Goal: Task Accomplishment & Management: Use online tool/utility

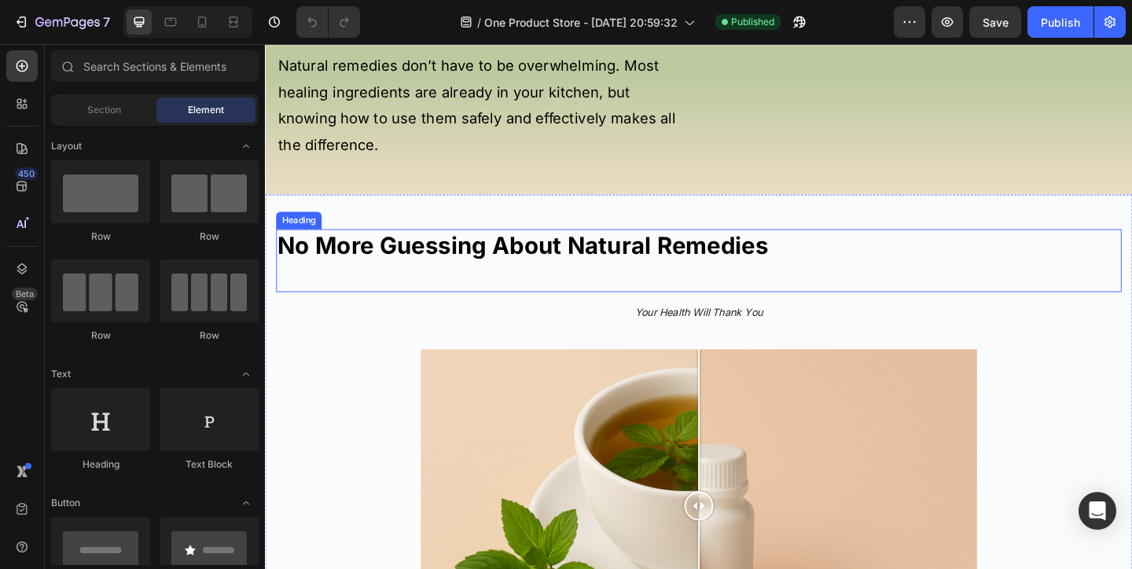
scroll to position [914, 0]
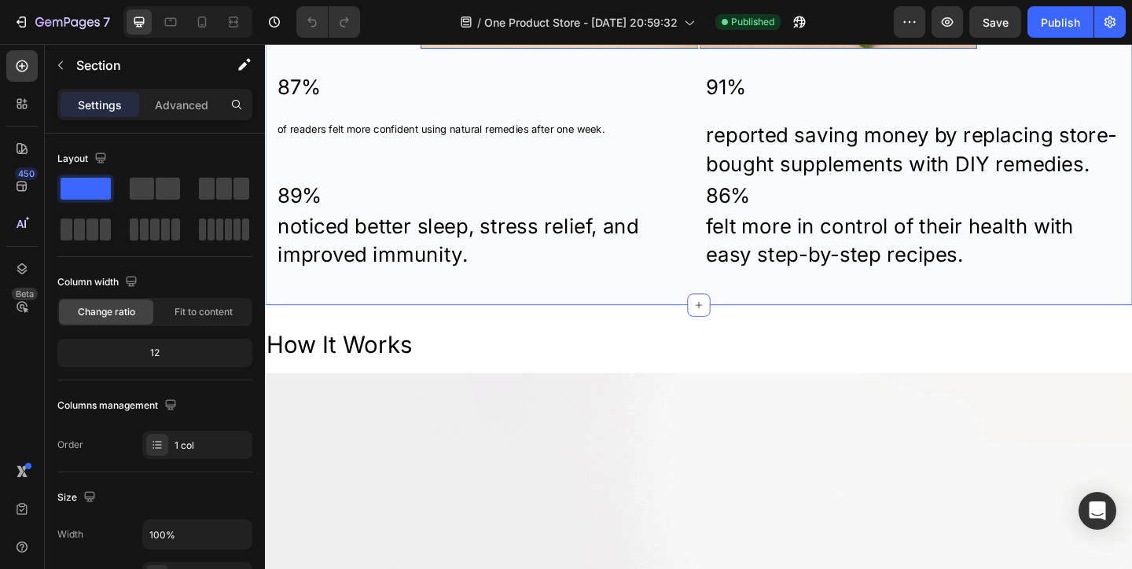
scroll to position [1576, 0]
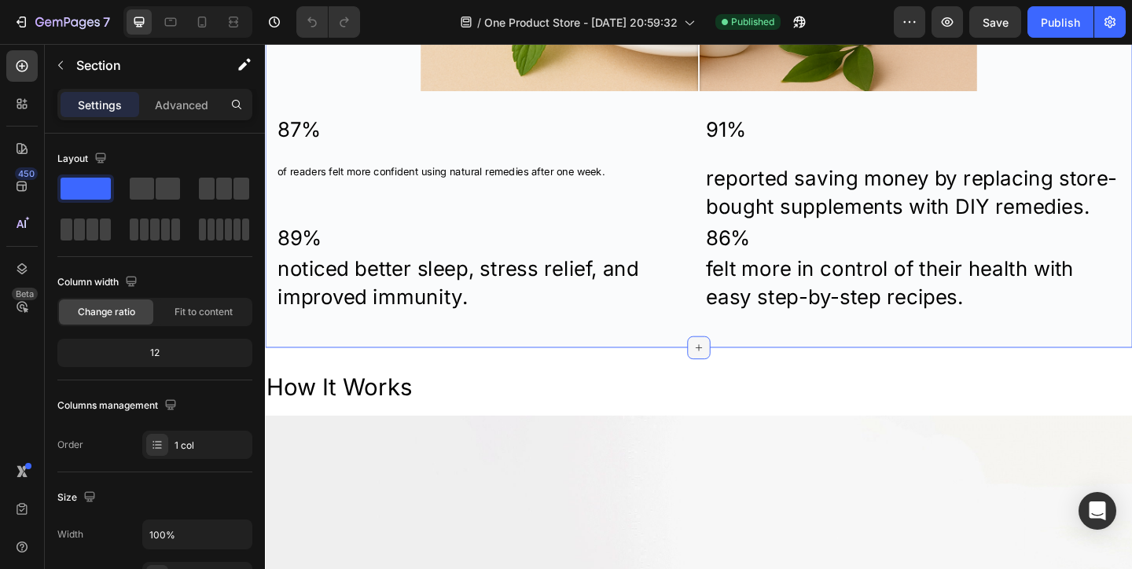
click at [744, 381] on div at bounding box center [736, 374] width 25 height 25
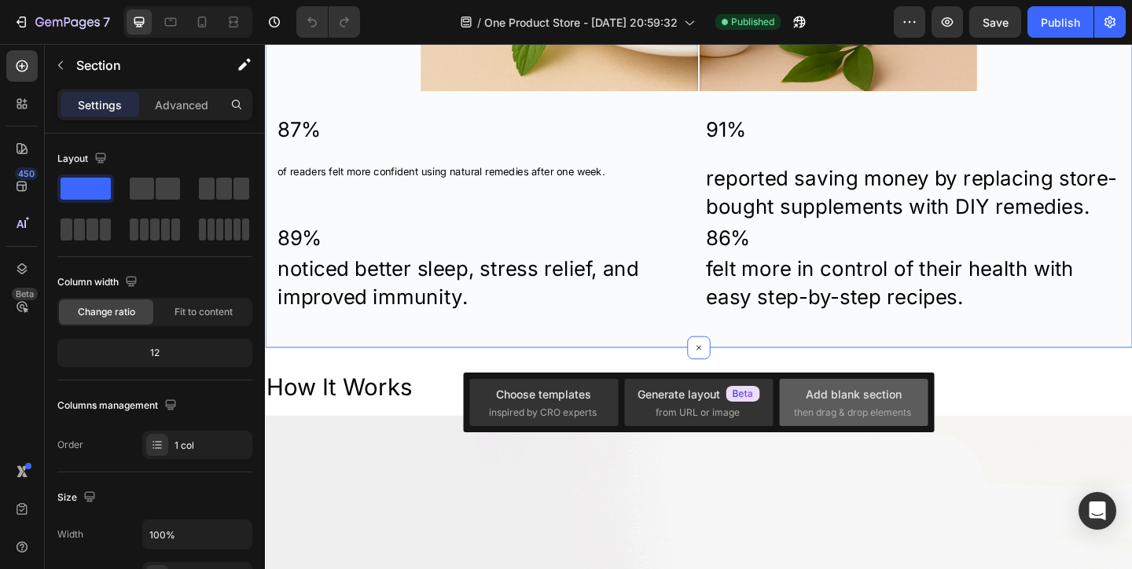
click at [805, 401] on div "Add blank section then drag & drop elements" at bounding box center [853, 403] width 119 height 34
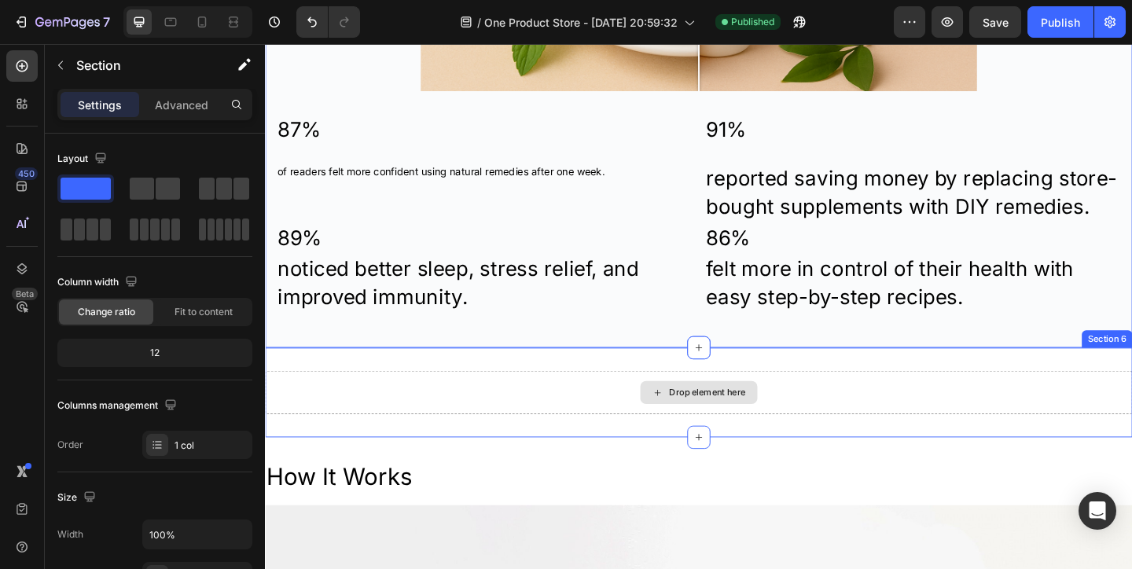
click at [439, 439] on div "Drop element here" at bounding box center [736, 422] width 943 height 47
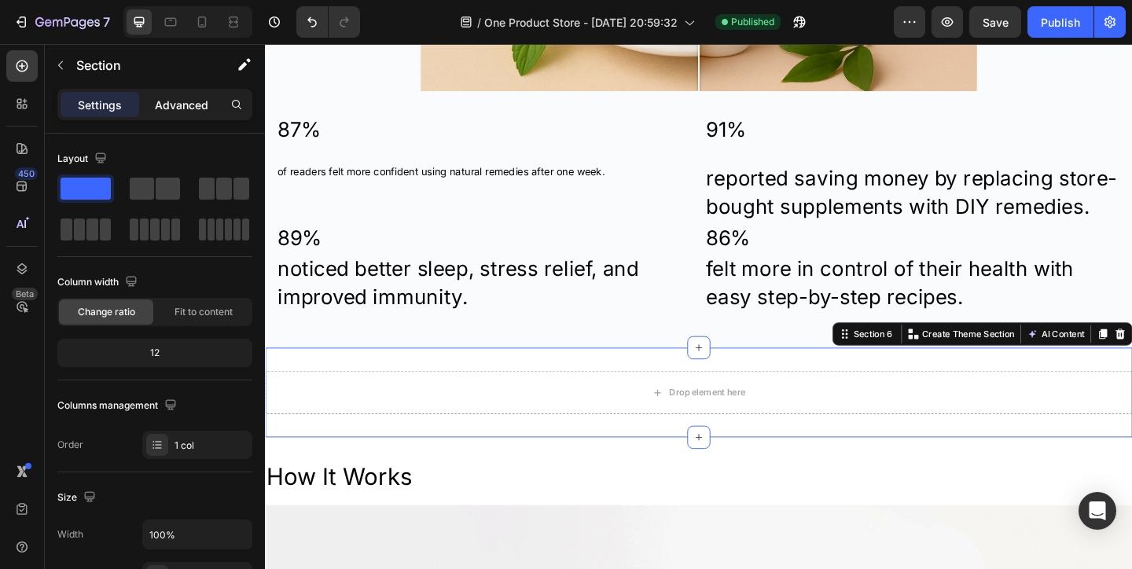
click at [173, 102] on p "Advanced" at bounding box center [181, 105] width 53 height 17
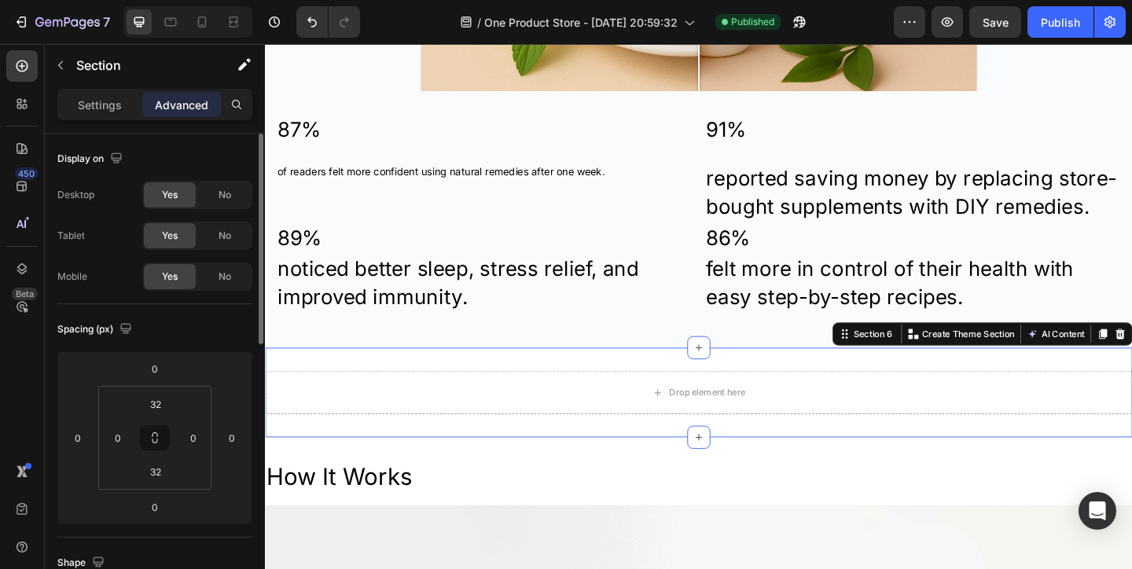
click at [217, 252] on div "Desktop Yes No Tablet Yes No Mobile Yes No" at bounding box center [154, 236] width 195 height 110
click at [217, 246] on div "No" at bounding box center [225, 235] width 52 height 25
click at [217, 272] on div "No" at bounding box center [225, 276] width 52 height 25
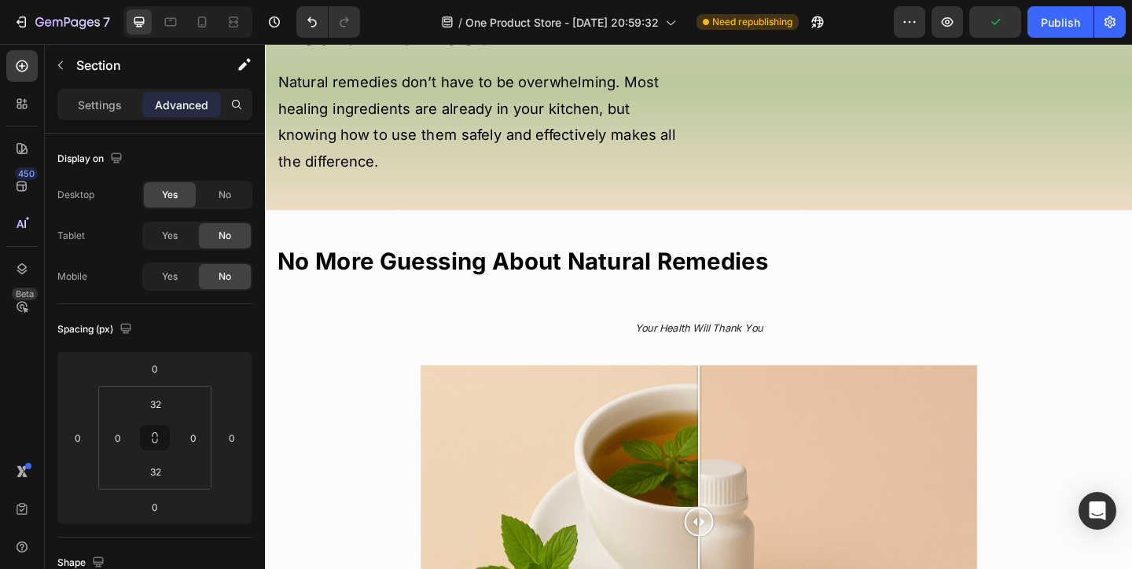
scroll to position [866, 0]
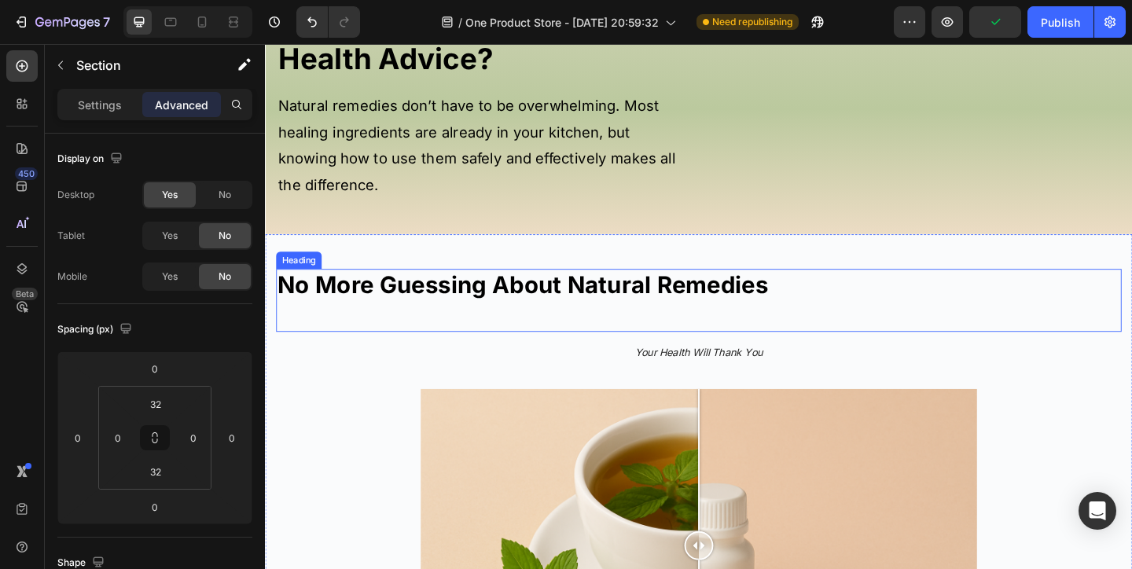
click at [439, 321] on strong "No More Guessing About Natural Remedies" at bounding box center [545, 306] width 534 height 31
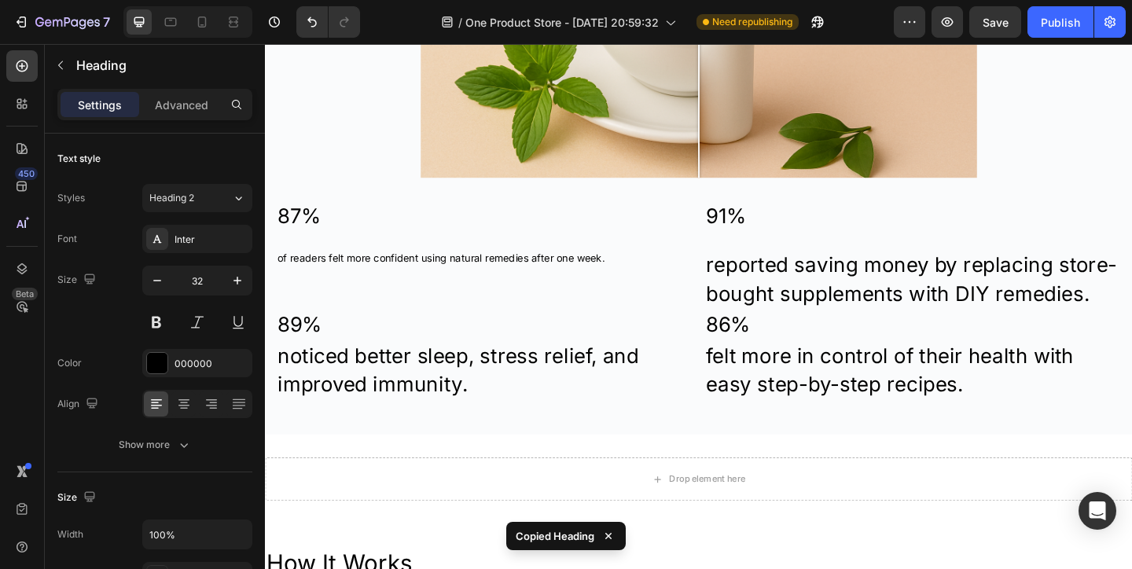
scroll to position [1490, 0]
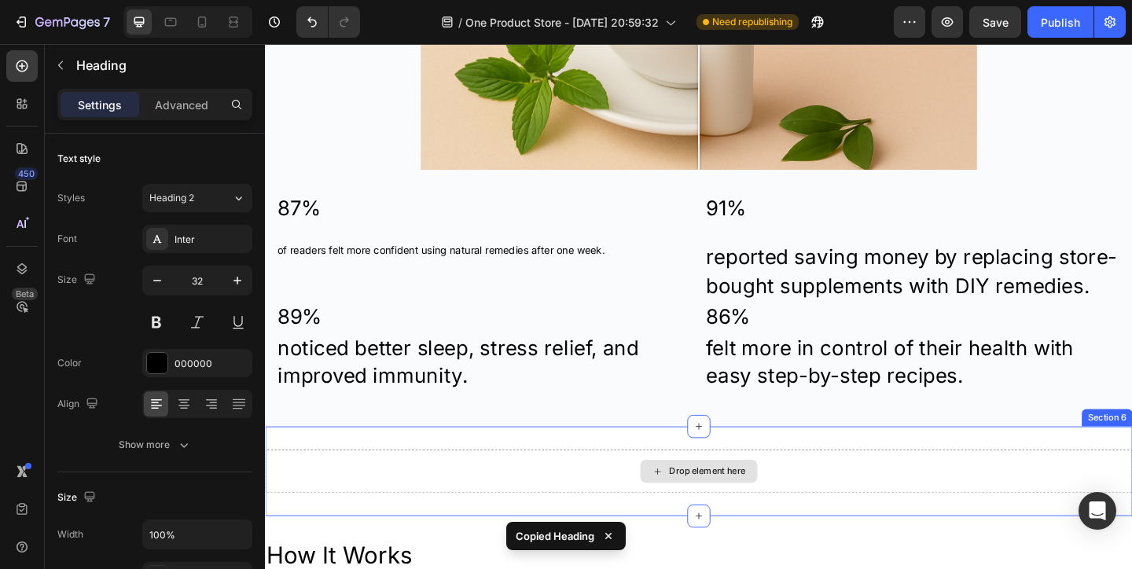
click at [507, 501] on div "Drop element here" at bounding box center [736, 508] width 943 height 47
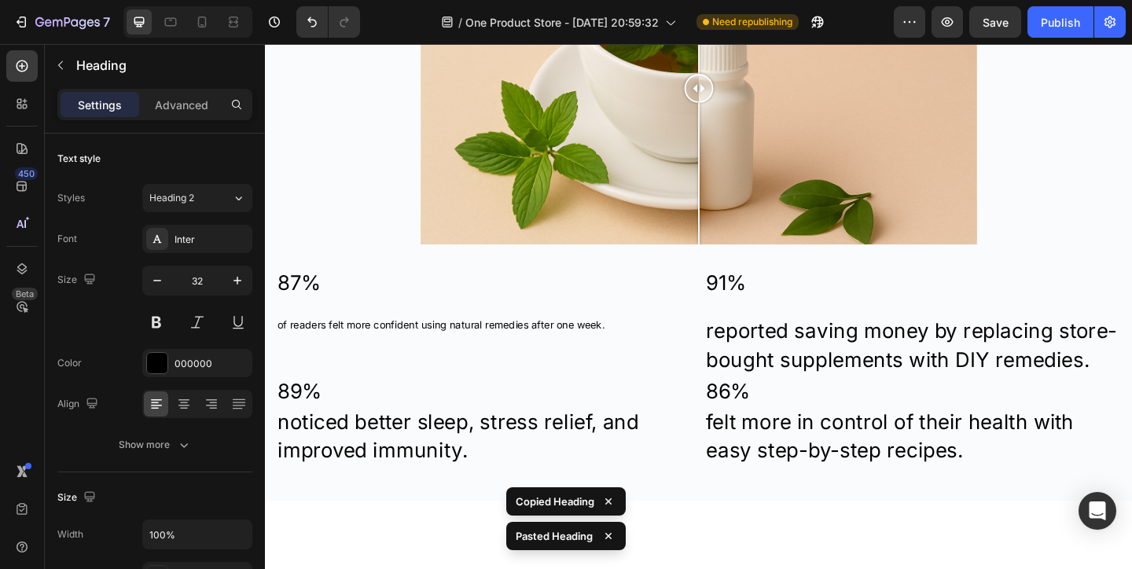
scroll to position [1293, 0]
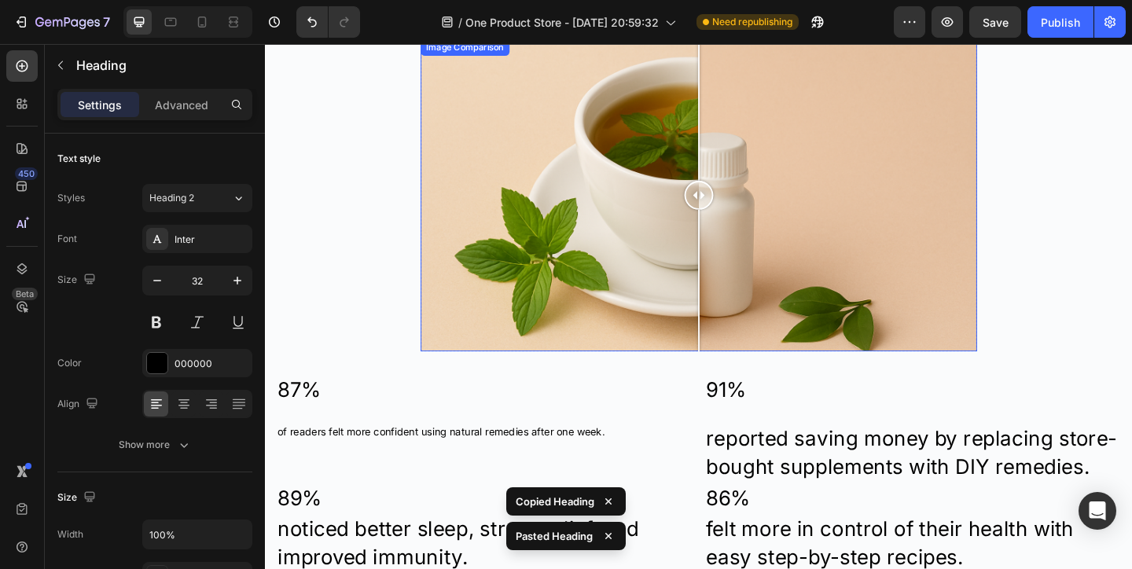
click at [496, 318] on div at bounding box center [736, 208] width 605 height 340
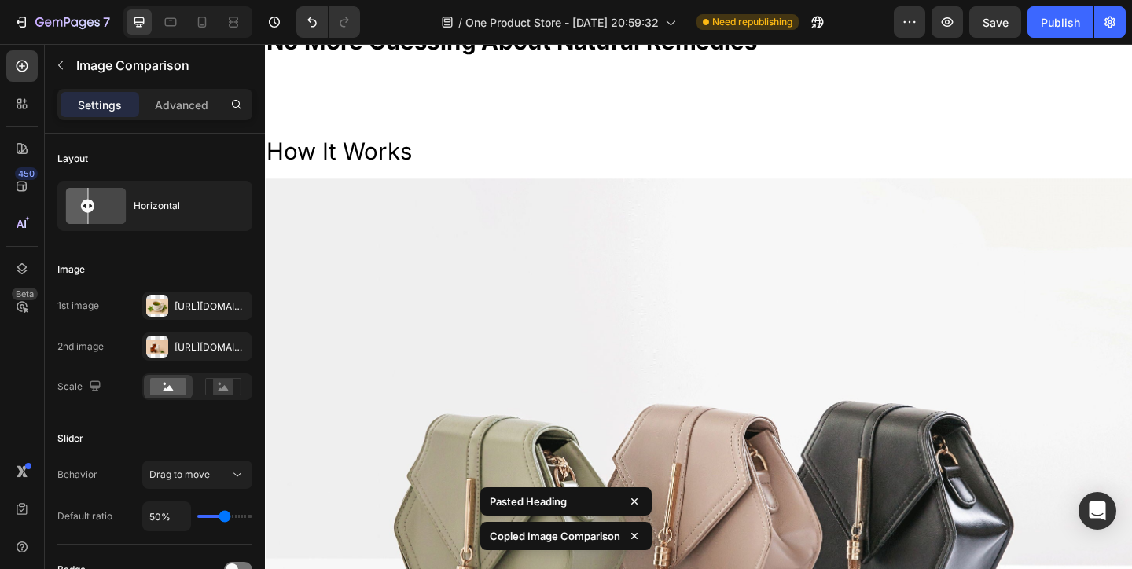
scroll to position [1819, 0]
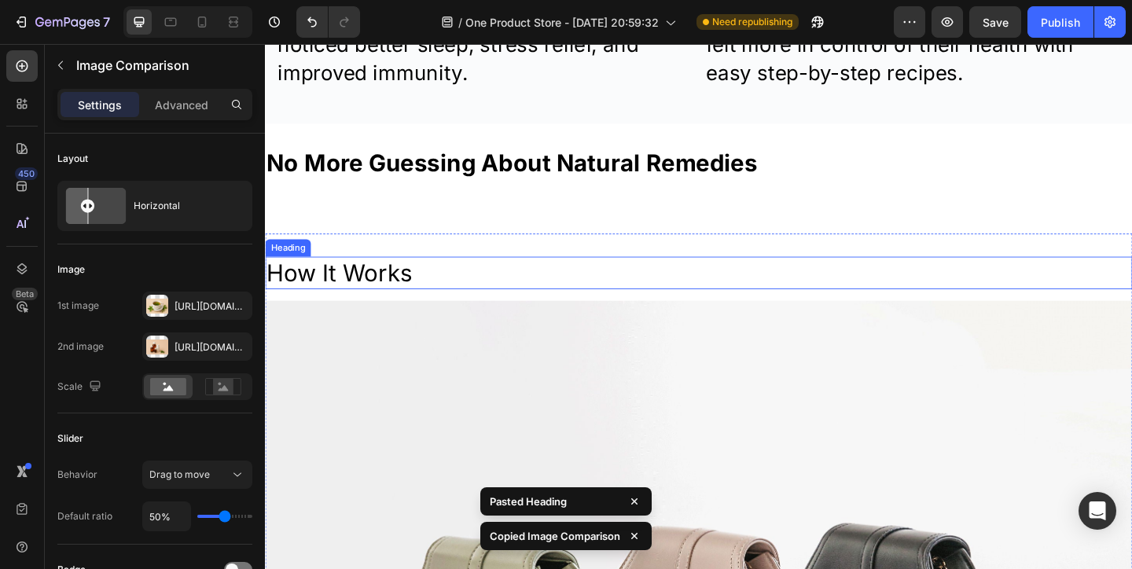
click at [408, 292] on h2 "How It Works" at bounding box center [736, 293] width 943 height 36
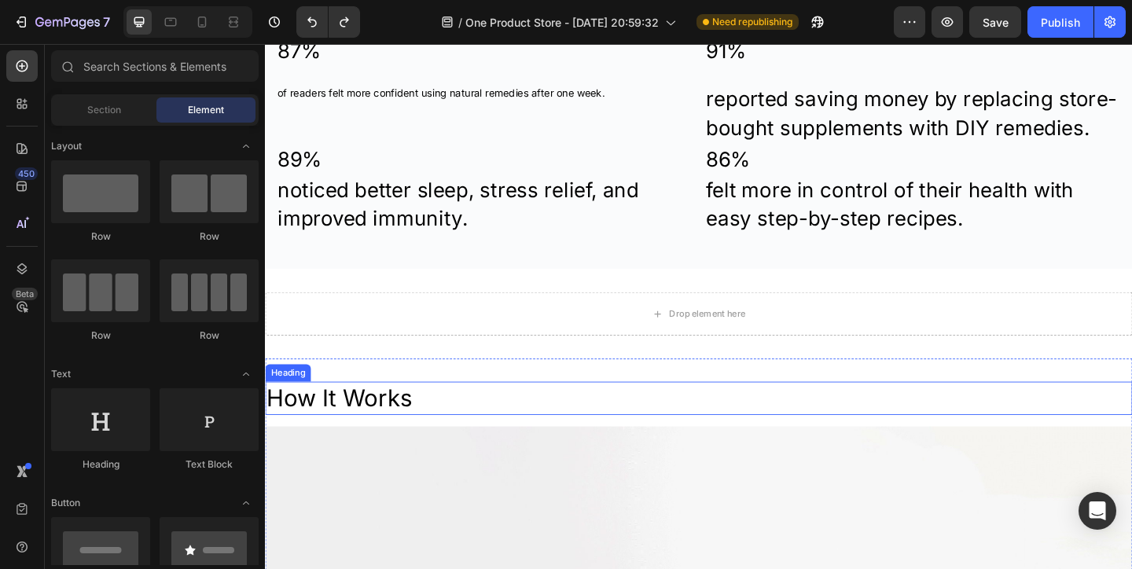
scroll to position [1671, 0]
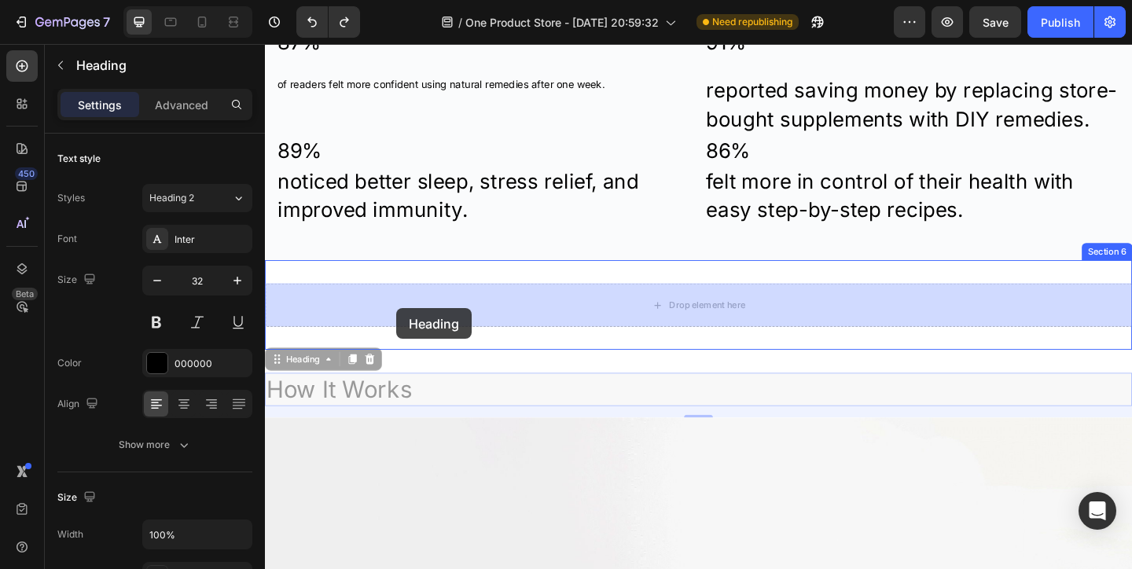
drag, startPoint x: 398, startPoint y: 413, endPoint x: 409, endPoint y: 330, distance: 83.2
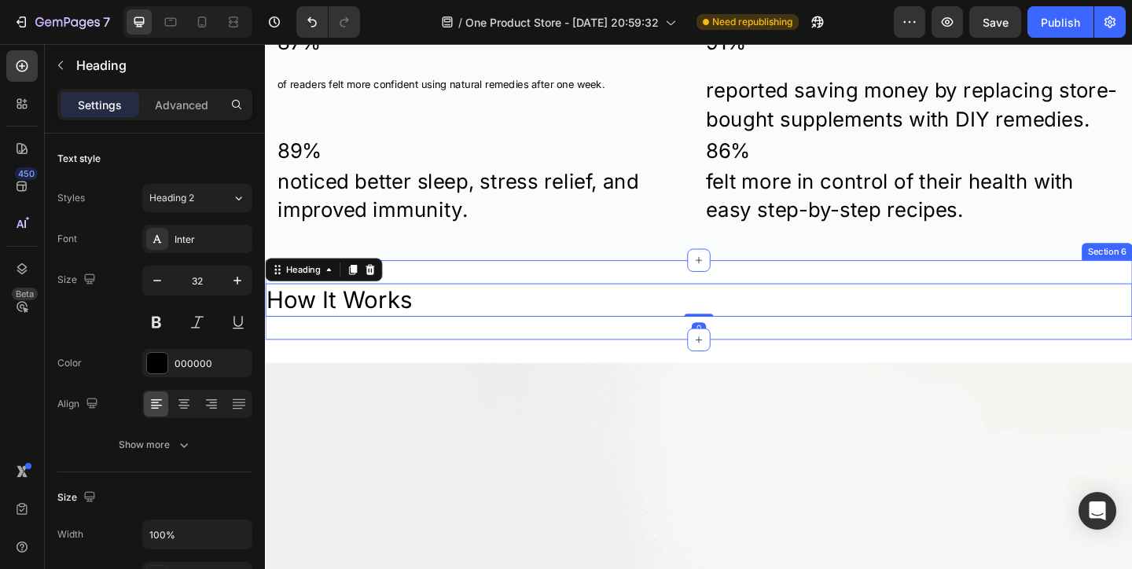
click at [478, 350] on div "How It Works Heading 0 Section 6" at bounding box center [736, 322] width 943 height 86
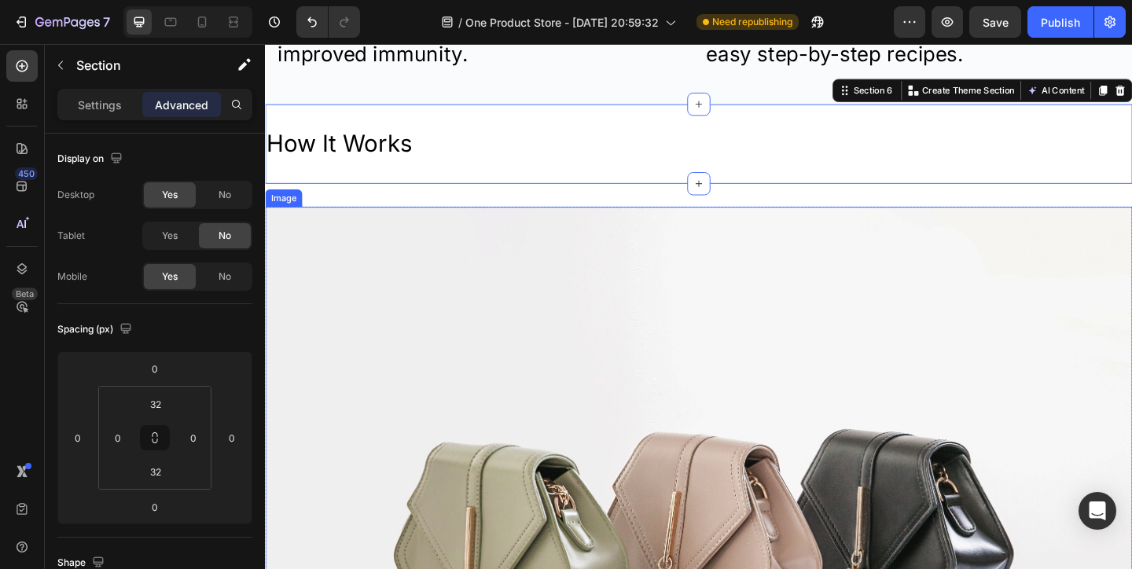
scroll to position [1695, 0]
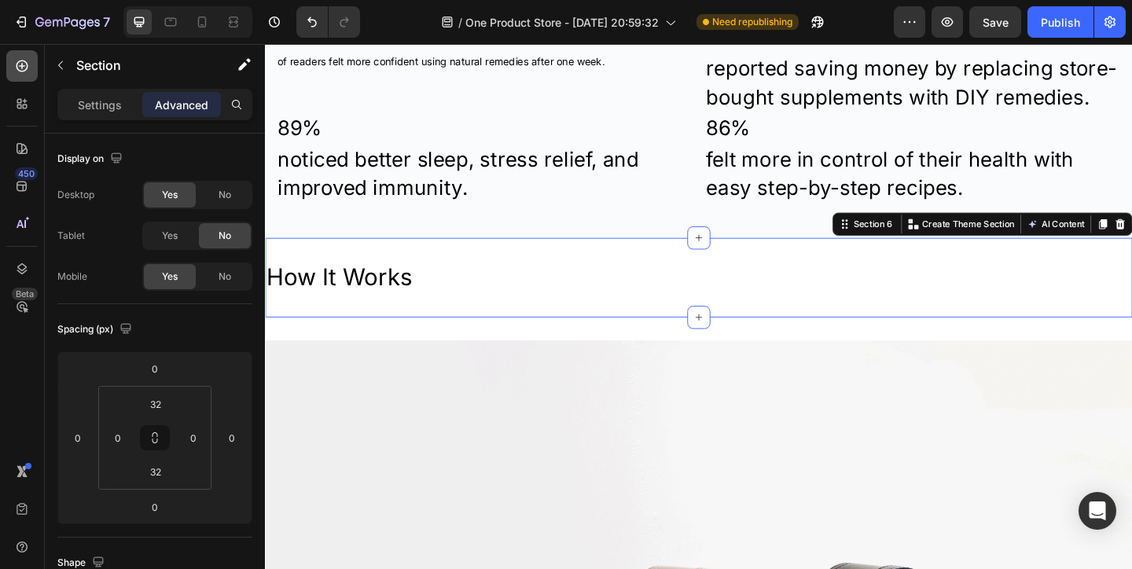
click at [20, 72] on icon at bounding box center [22, 66] width 16 height 16
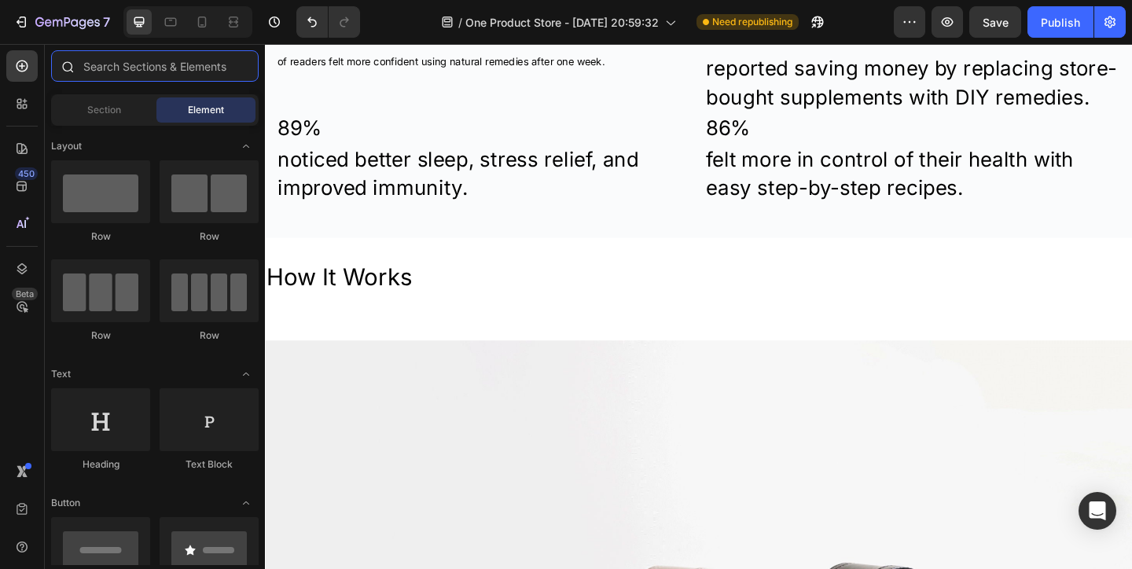
click at [122, 72] on input "text" at bounding box center [154, 65] width 207 height 31
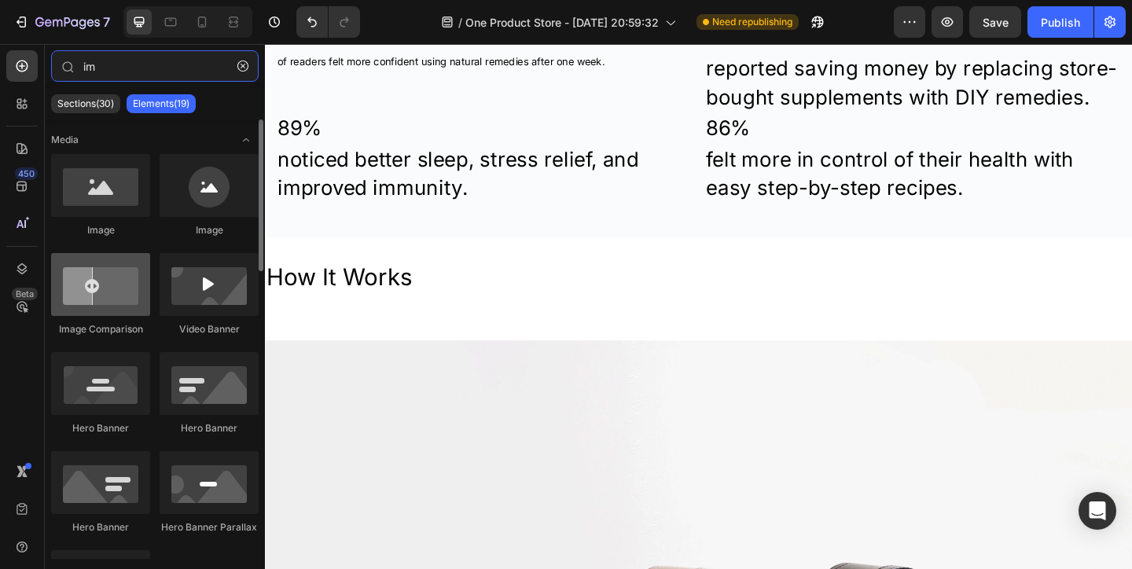
type input "im"
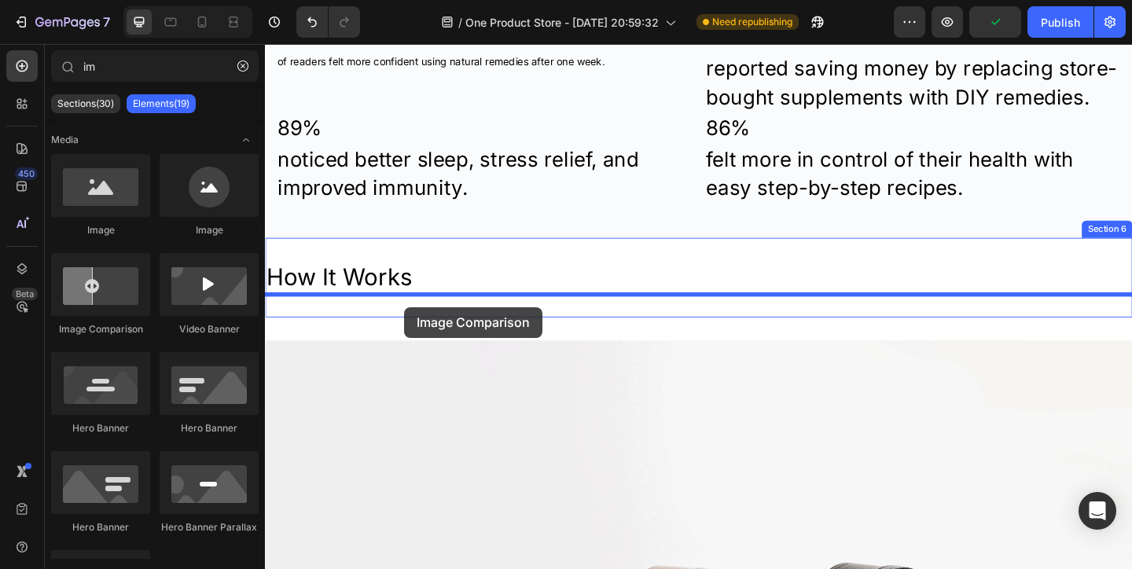
drag, startPoint x: 357, startPoint y: 331, endPoint x: 417, endPoint y: 330, distance: 59.7
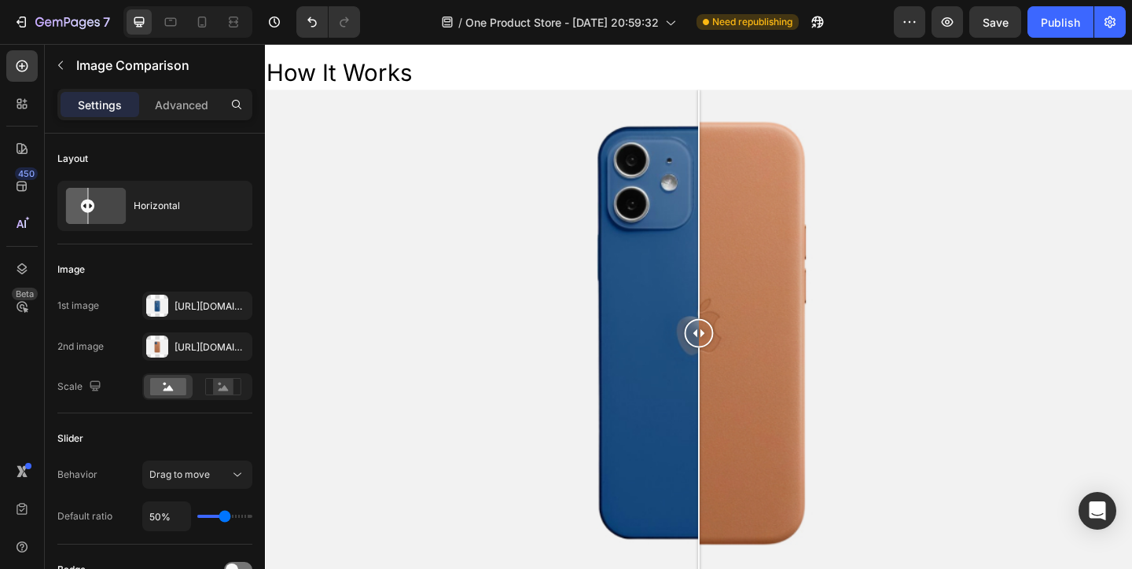
scroll to position [1918, 0]
click at [194, 18] on icon at bounding box center [202, 22] width 16 height 16
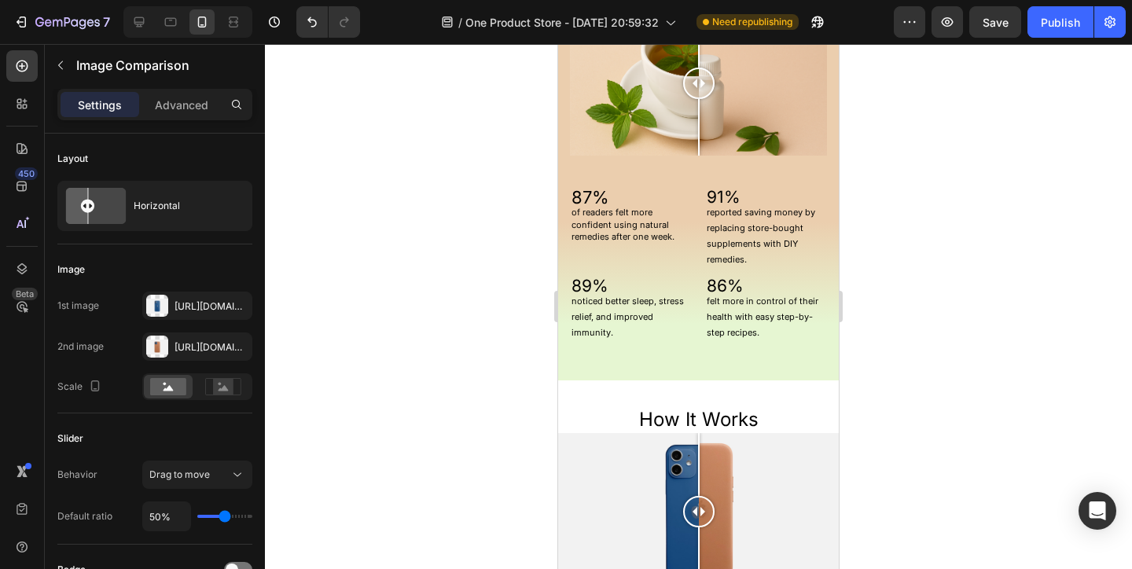
scroll to position [1672, 0]
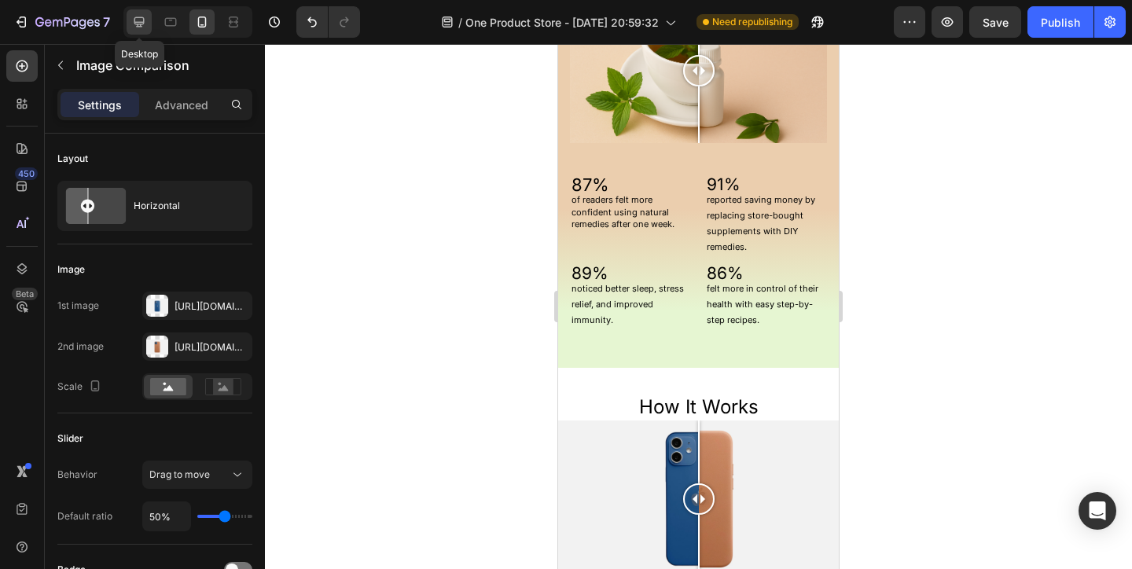
click at [140, 22] on icon at bounding box center [139, 22] width 10 height 10
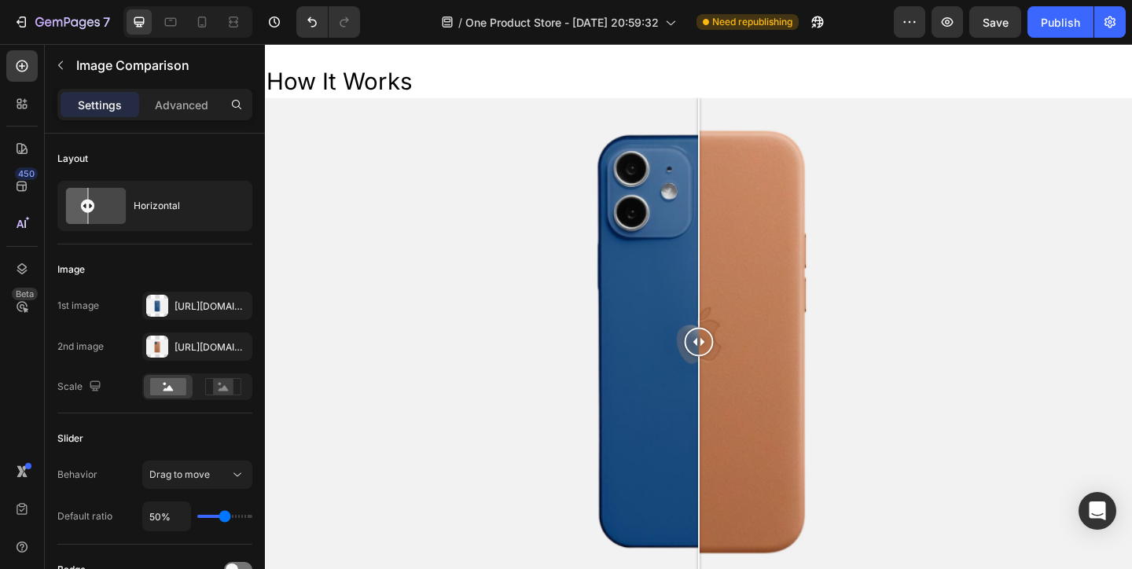
scroll to position [1906, 0]
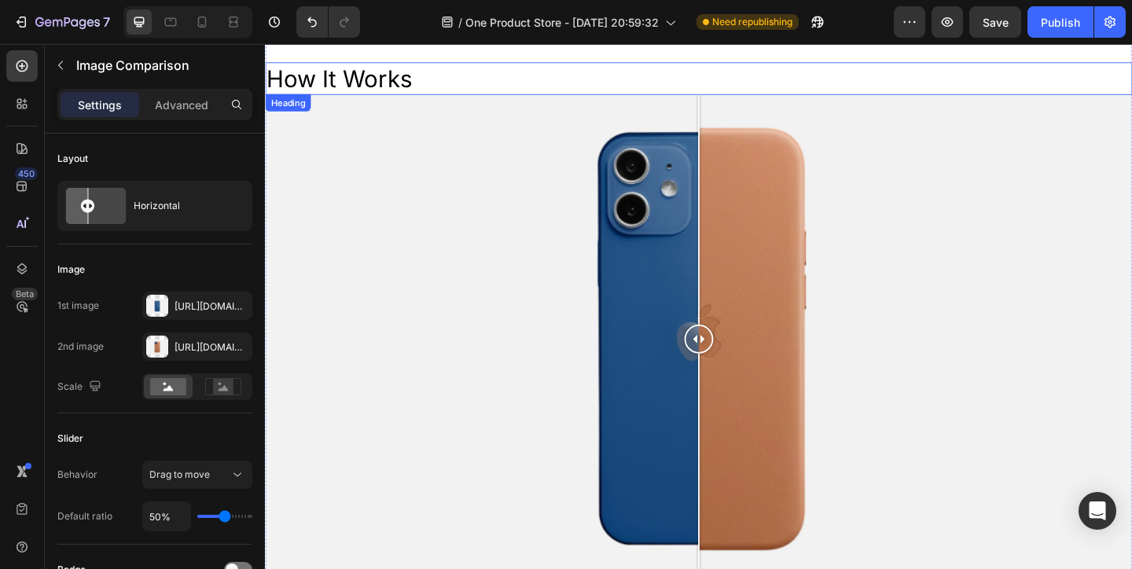
click at [407, 87] on h2 "How It Works" at bounding box center [736, 82] width 943 height 36
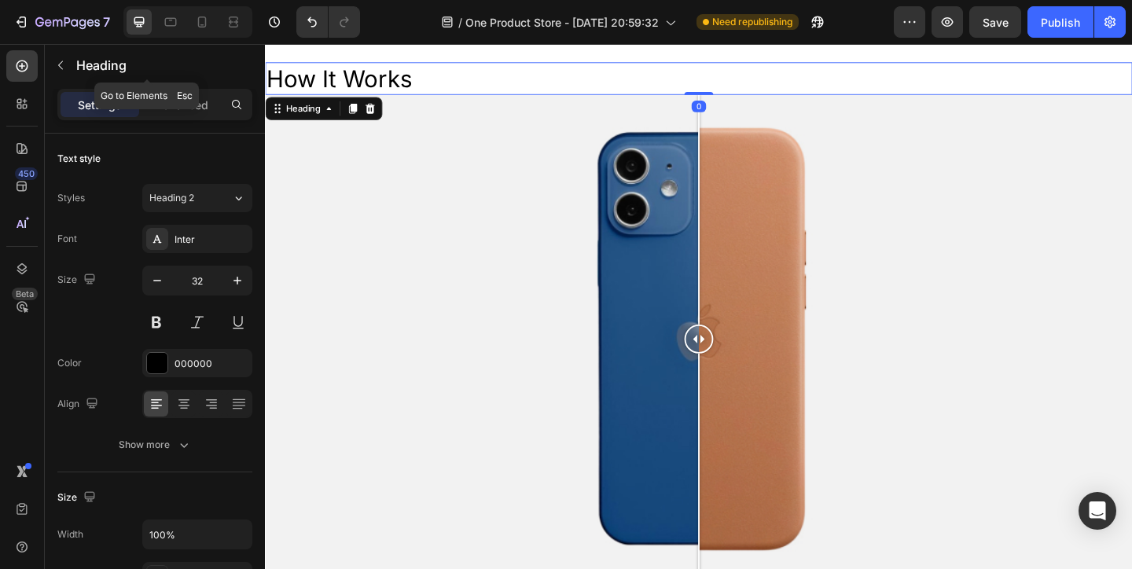
click at [177, 90] on div "Settings Advanced" at bounding box center [154, 104] width 195 height 31
click at [178, 106] on p "Advanced" at bounding box center [181, 105] width 53 height 17
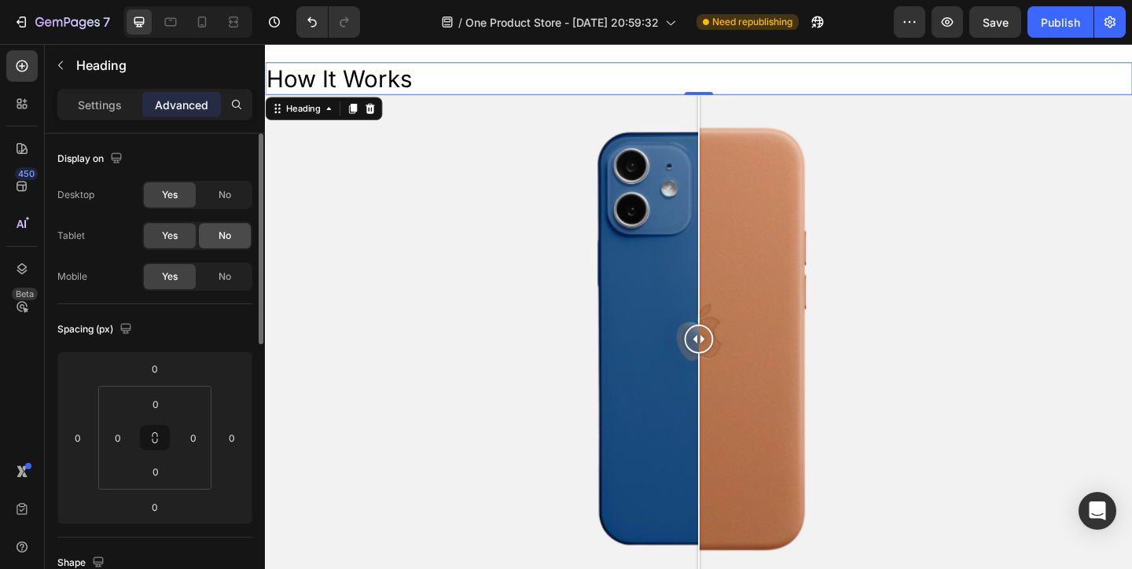
click at [211, 243] on div "No" at bounding box center [225, 235] width 52 height 25
click at [211, 259] on div "Desktop Yes No Tablet Yes No Mobile Yes No" at bounding box center [154, 236] width 195 height 110
click at [212, 268] on div "No" at bounding box center [225, 276] width 52 height 25
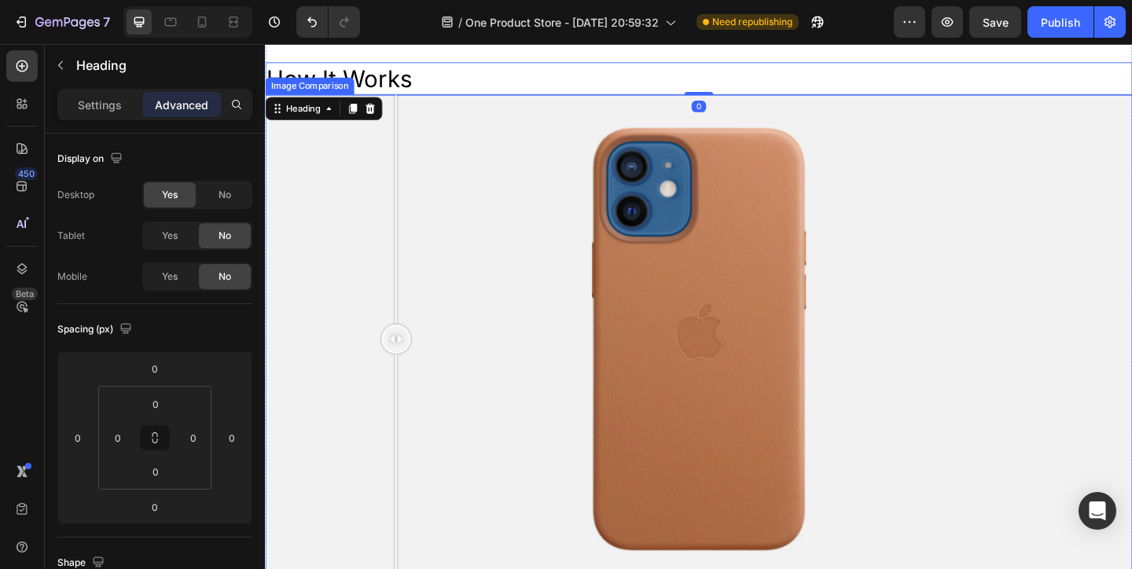
click at [407, 220] on div at bounding box center [736, 364] width 943 height 530
click at [355, 227] on div at bounding box center [736, 364] width 943 height 530
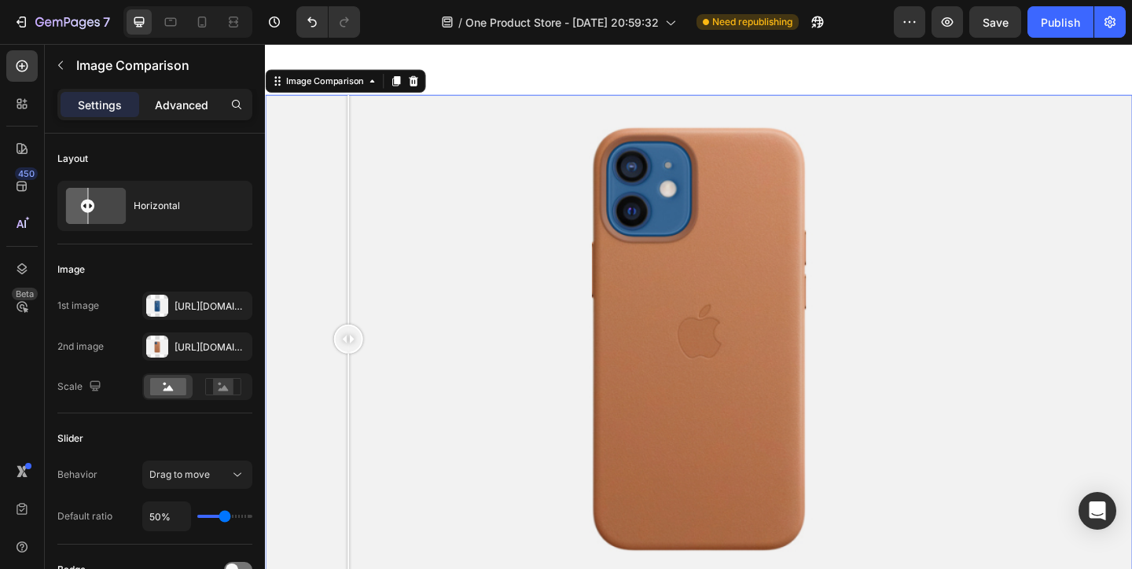
click at [209, 109] on div "Advanced" at bounding box center [181, 104] width 79 height 25
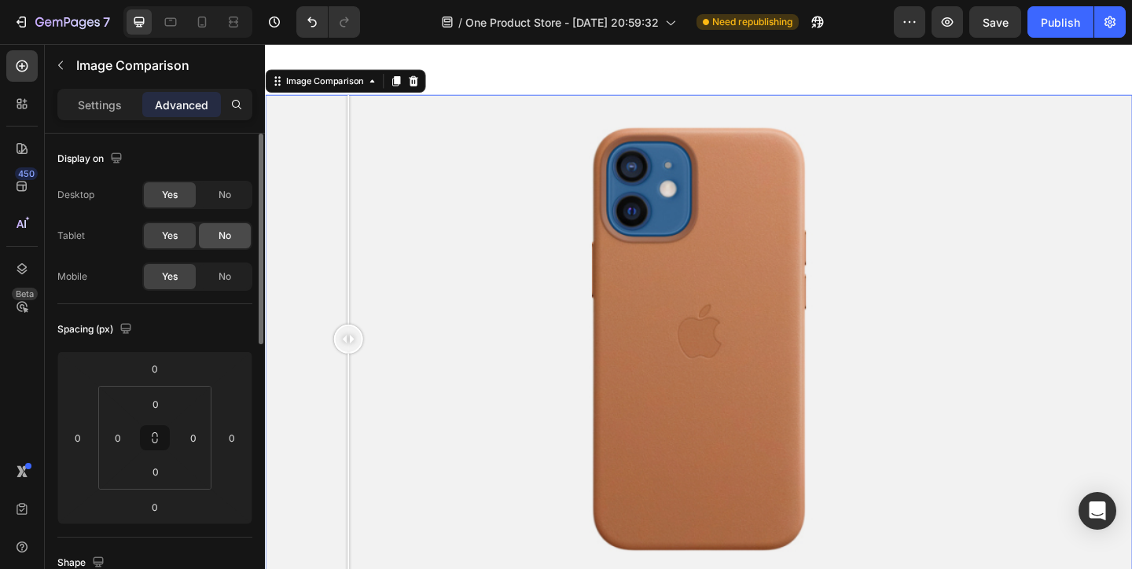
click at [224, 243] on div "No" at bounding box center [225, 235] width 52 height 25
click at [224, 262] on div "Yes No" at bounding box center [197, 276] width 110 height 28
click at [224, 270] on span "No" at bounding box center [224, 277] width 13 height 14
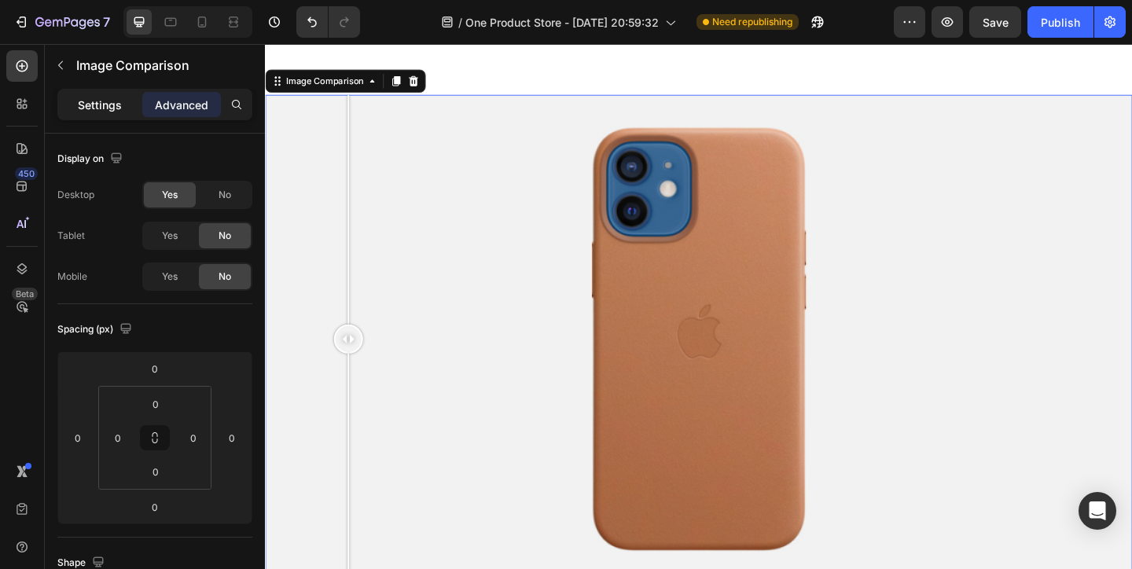
click at [91, 110] on p "Settings" at bounding box center [100, 105] width 44 height 17
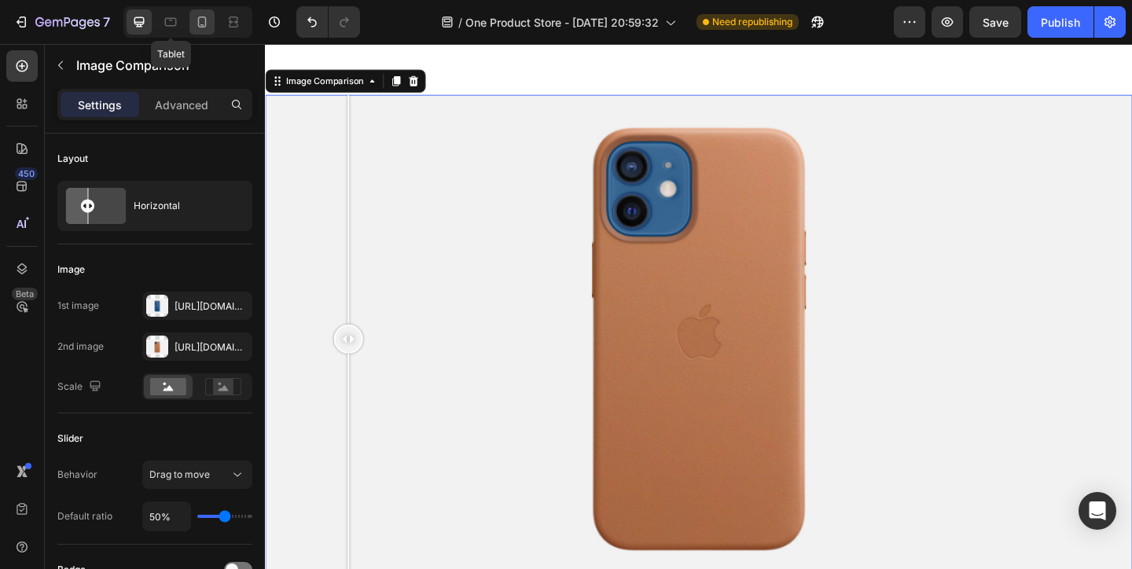
click at [197, 20] on icon at bounding box center [202, 22] width 16 height 16
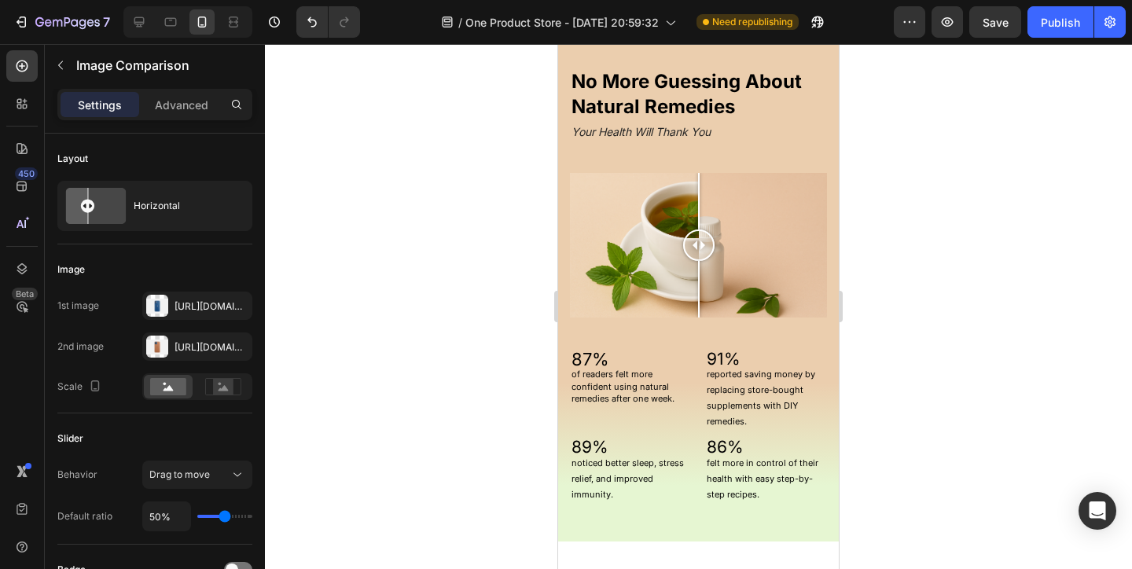
scroll to position [1548, 0]
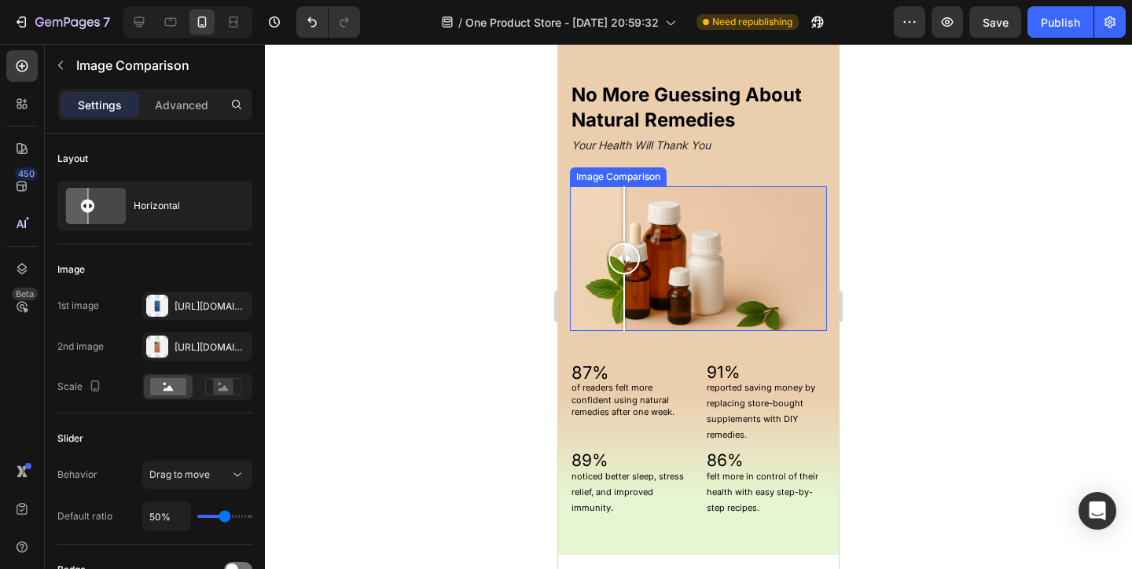
drag, startPoint x: 699, startPoint y: 262, endPoint x: 710, endPoint y: 276, distance: 17.8
click at [640, 276] on div at bounding box center [623, 258] width 31 height 145
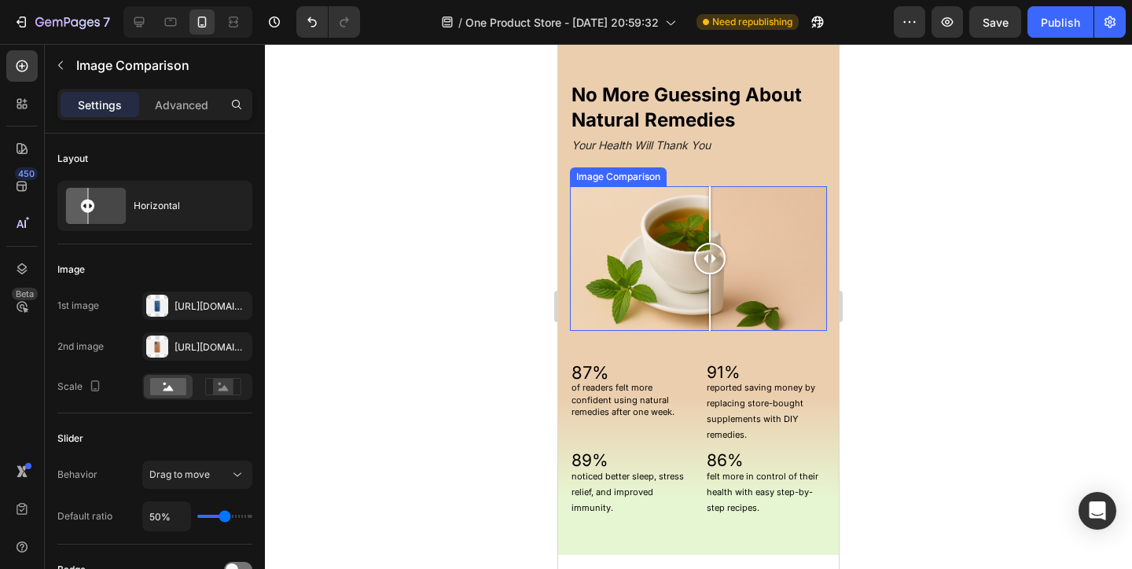
click at [668, 270] on div at bounding box center [698, 258] width 257 height 145
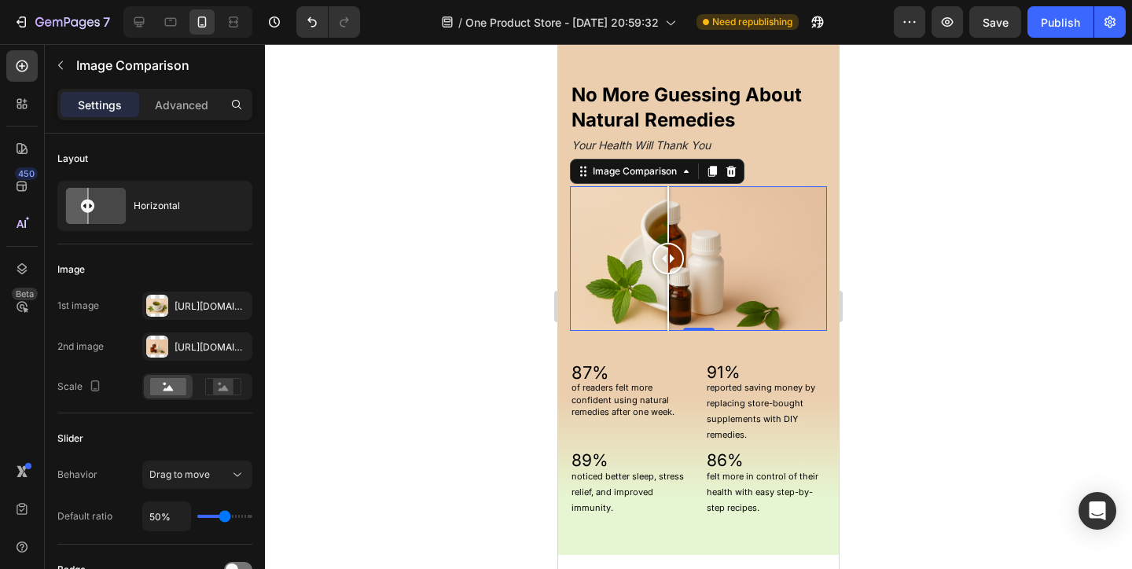
click at [141, 97] on div "Settings Advanced" at bounding box center [155, 104] width 189 height 25
click at [164, 103] on p "Advanced" at bounding box center [181, 105] width 53 height 17
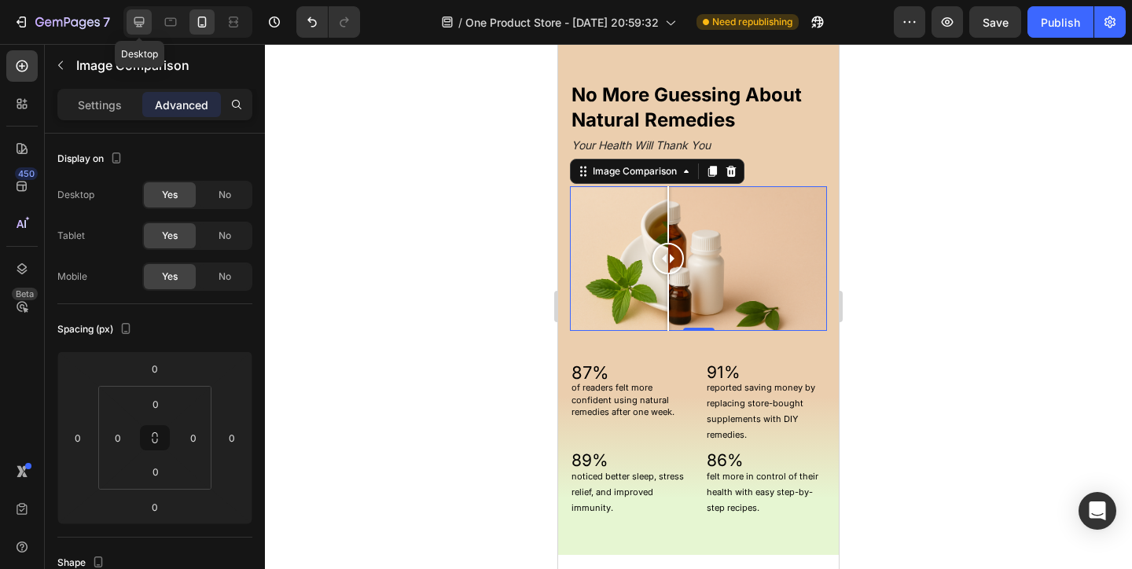
click at [140, 20] on icon at bounding box center [139, 22] width 16 height 16
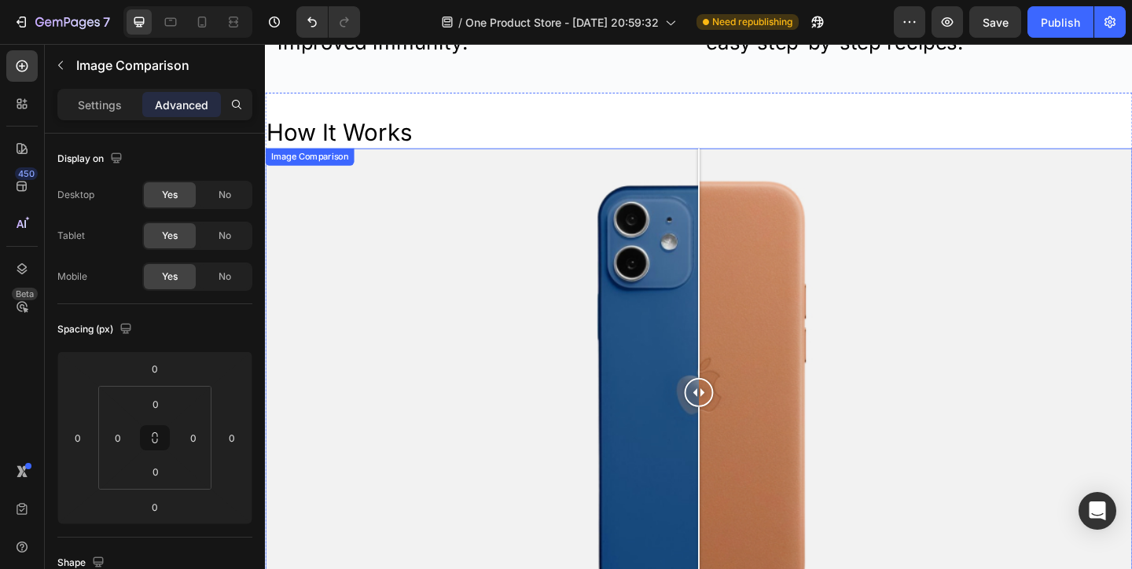
scroll to position [1809, 0]
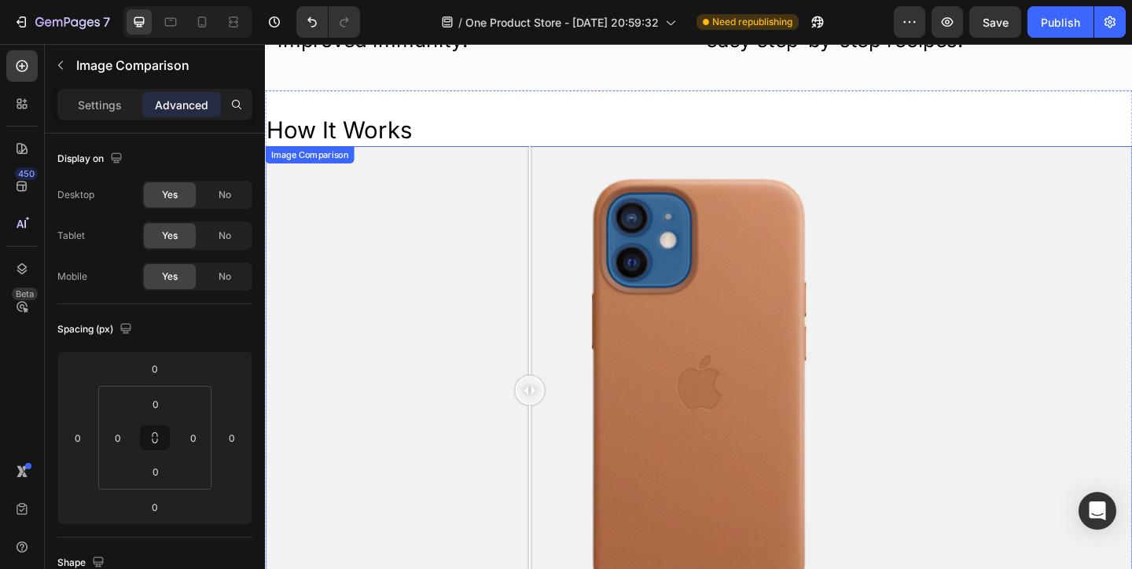
click at [552, 333] on div at bounding box center [736, 420] width 943 height 530
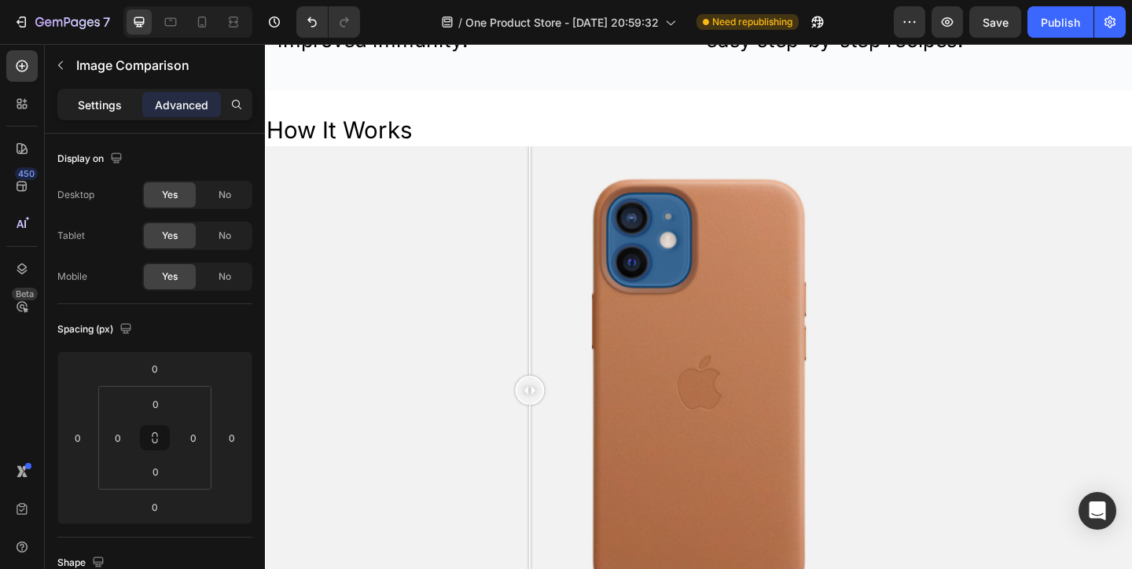
click at [117, 95] on div "Settings" at bounding box center [100, 104] width 79 height 25
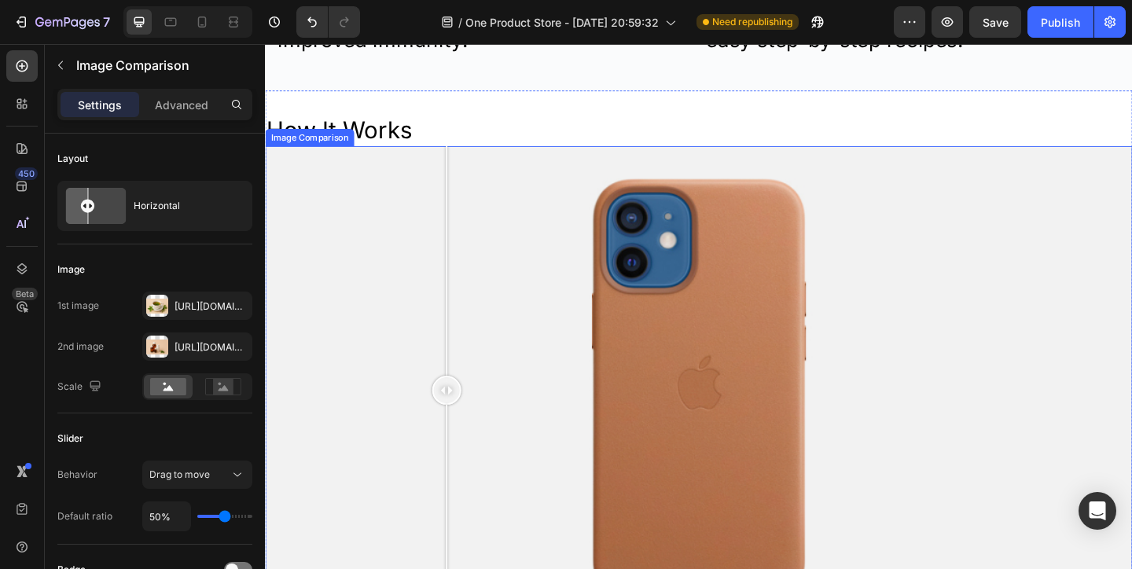
click at [462, 368] on div at bounding box center [736, 420] width 943 height 530
click at [388, 363] on div at bounding box center [736, 420] width 943 height 530
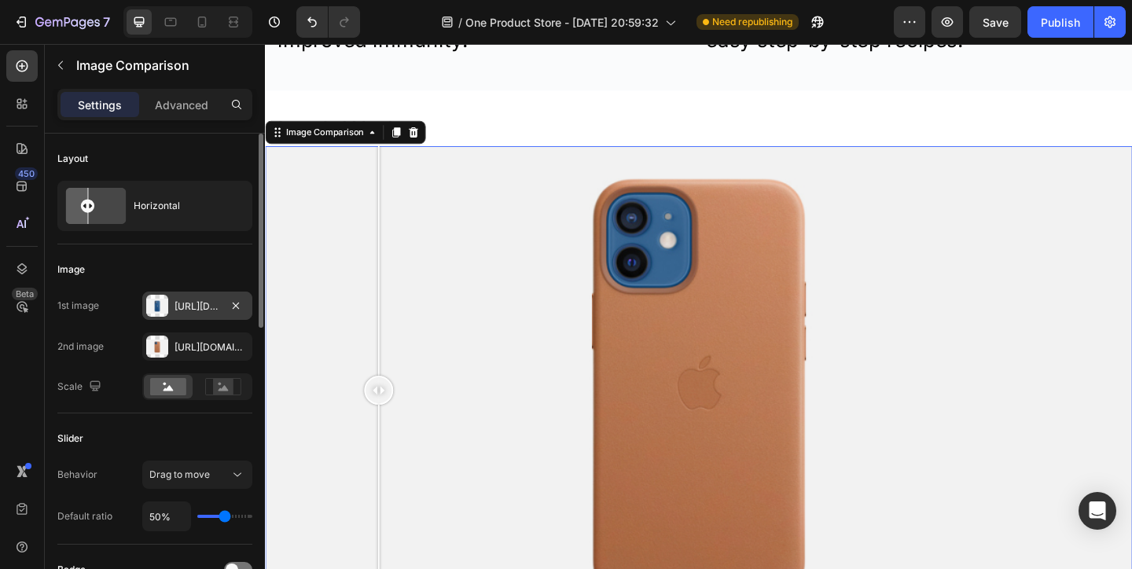
click at [219, 307] on div "Https://cdn.Shopify.Com/s/files/1/2005/9307/files/image_compare_before.Png" at bounding box center [197, 306] width 46 height 14
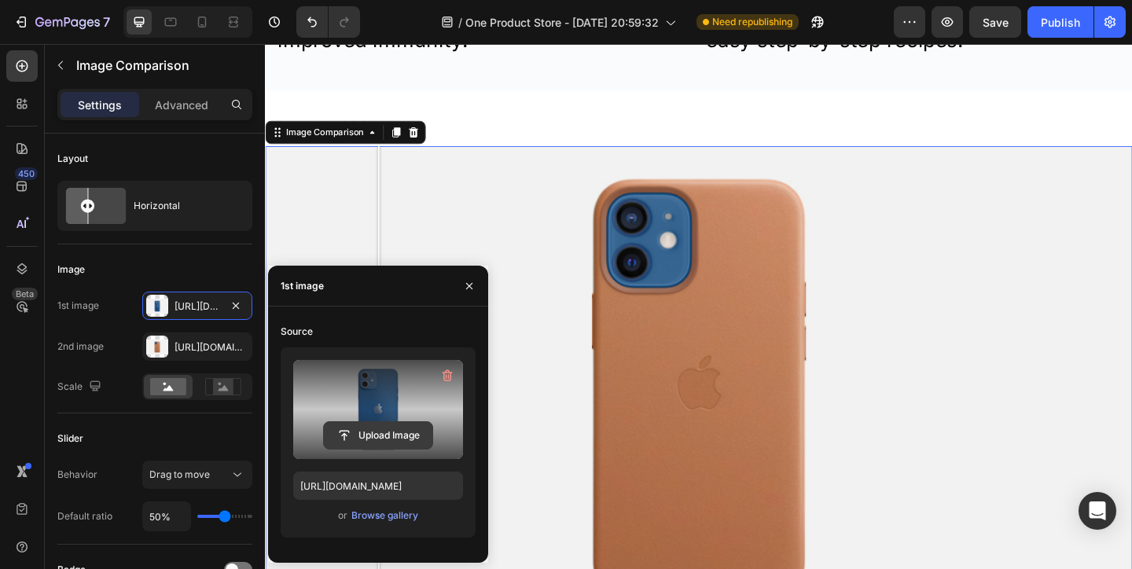
click at [376, 428] on input "file" at bounding box center [378, 435] width 108 height 27
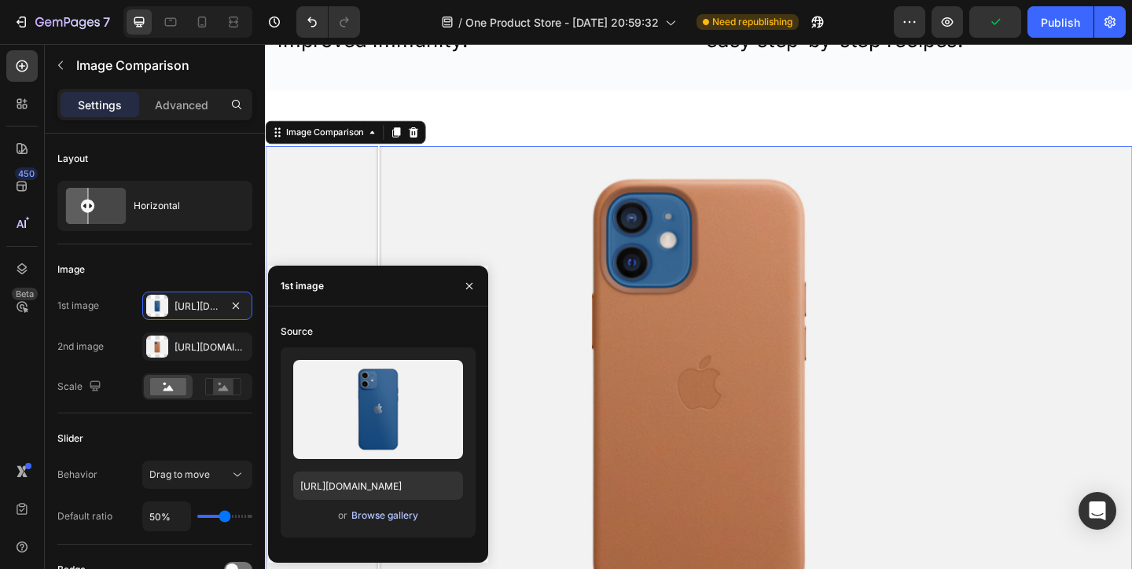
click at [395, 513] on div "Browse gallery" at bounding box center [384, 515] width 67 height 14
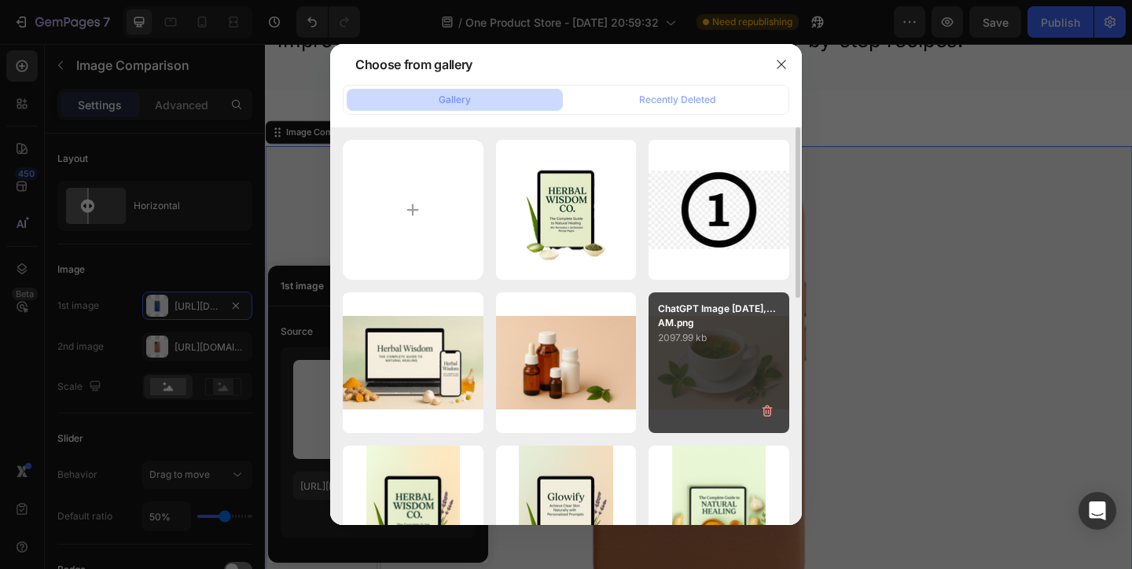
click at [655, 367] on div "ChatGPT Image Aug 24,...AM.png 2097.99 kb" at bounding box center [718, 362] width 141 height 141
type input "https://cdn.shopify.com/s/files/1/0717/6693/3700/files/gempages_580840398469988…"
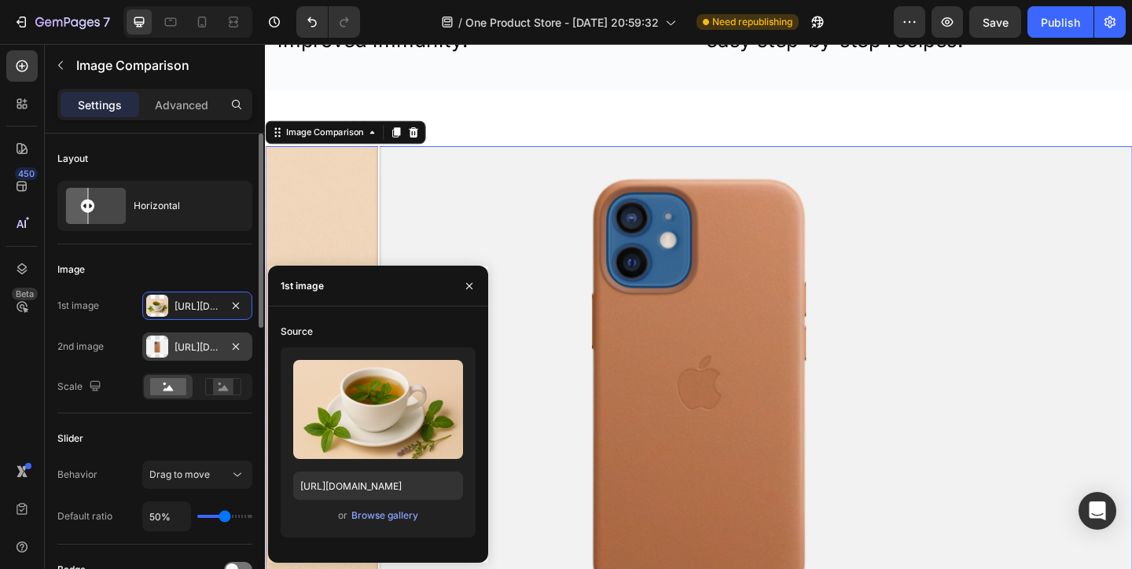
click at [168, 347] on div "Https://cdn.Shopify.Com/s/files/1/2005/9307/files/image_compare_after.Png" at bounding box center [197, 346] width 110 height 28
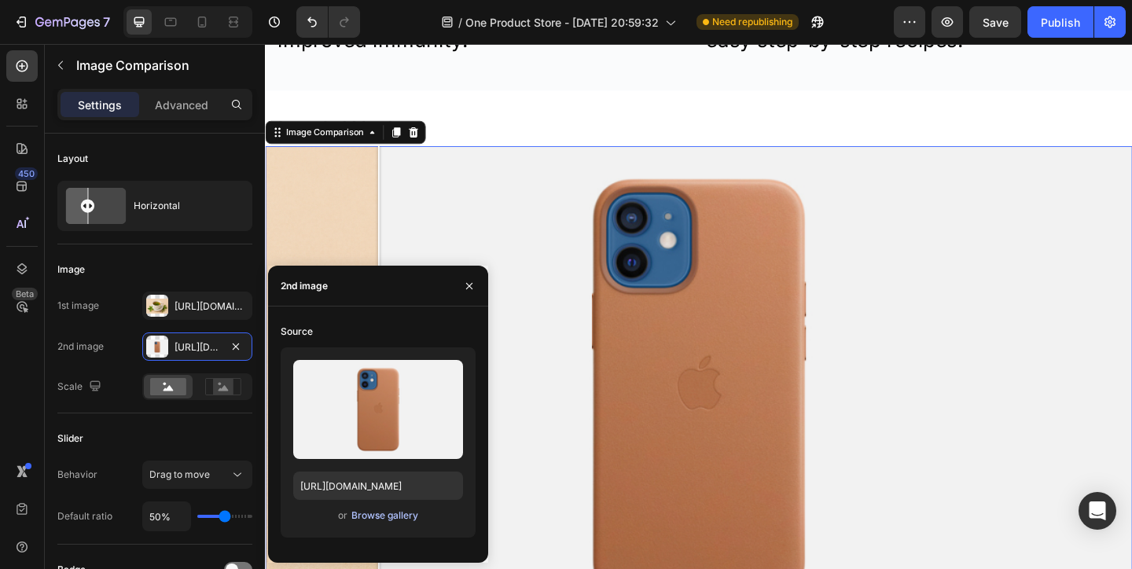
click at [364, 511] on div "Browse gallery" at bounding box center [384, 515] width 67 height 14
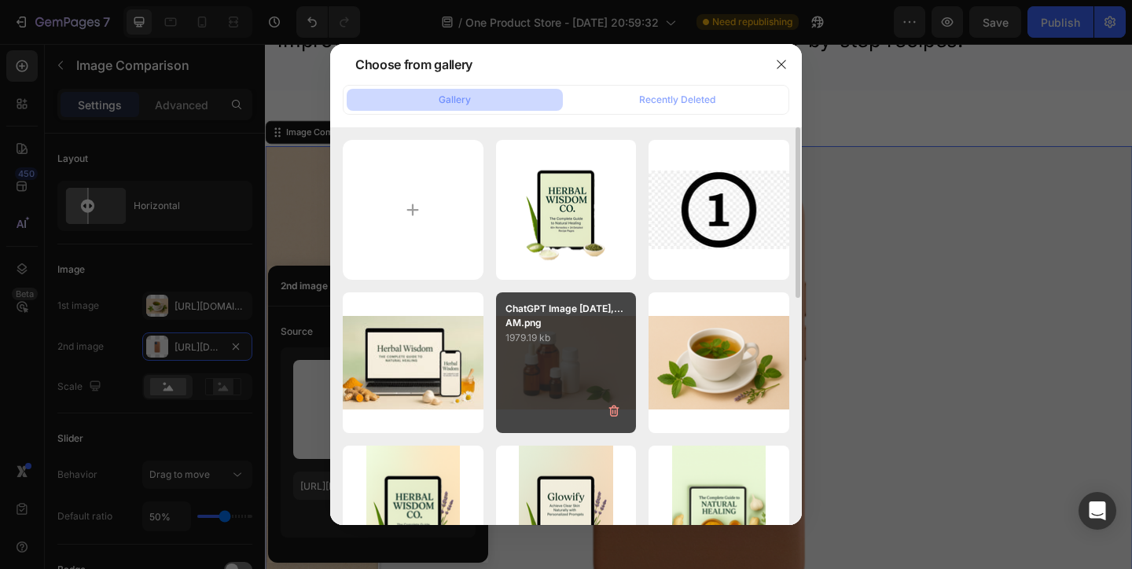
click at [513, 376] on div "ChatGPT Image Aug 24,...AM.png 1979.19 kb" at bounding box center [566, 362] width 141 height 141
type input "https://cdn.shopify.com/s/files/1/0717/6693/3700/files/gempages_580840398469988…"
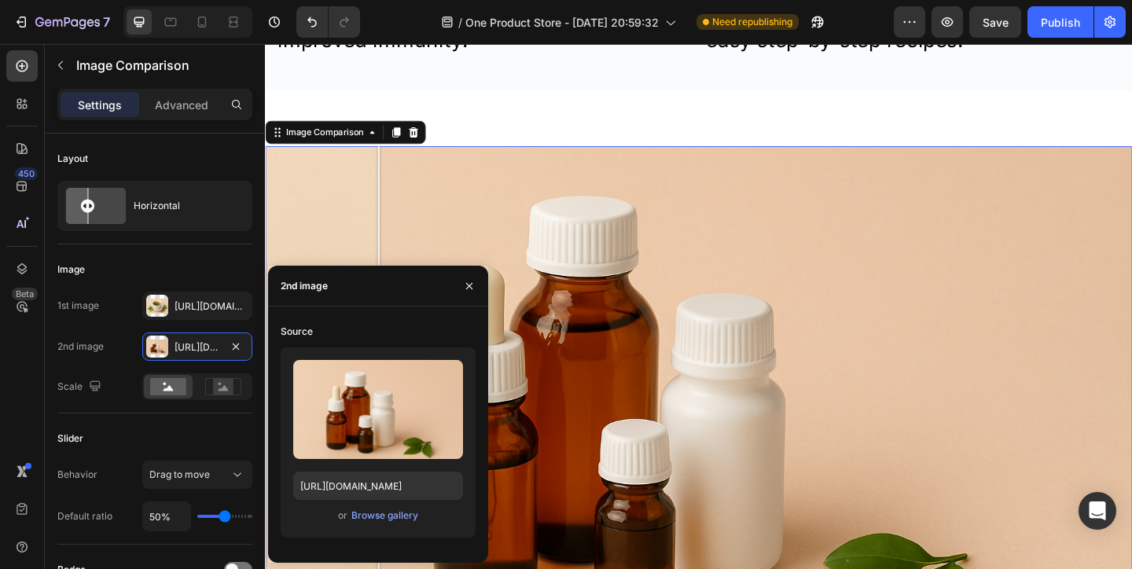
drag, startPoint x: 436, startPoint y: 380, endPoint x: 436, endPoint y: 294, distance: 86.4
click at [436, 294] on div "2nd image Source Upload Image https://cdn.shopify.com/s/files/1/0717/6693/3700/…" at bounding box center [378, 414] width 220 height 297
click at [479, 281] on button "button" at bounding box center [469, 285] width 25 height 25
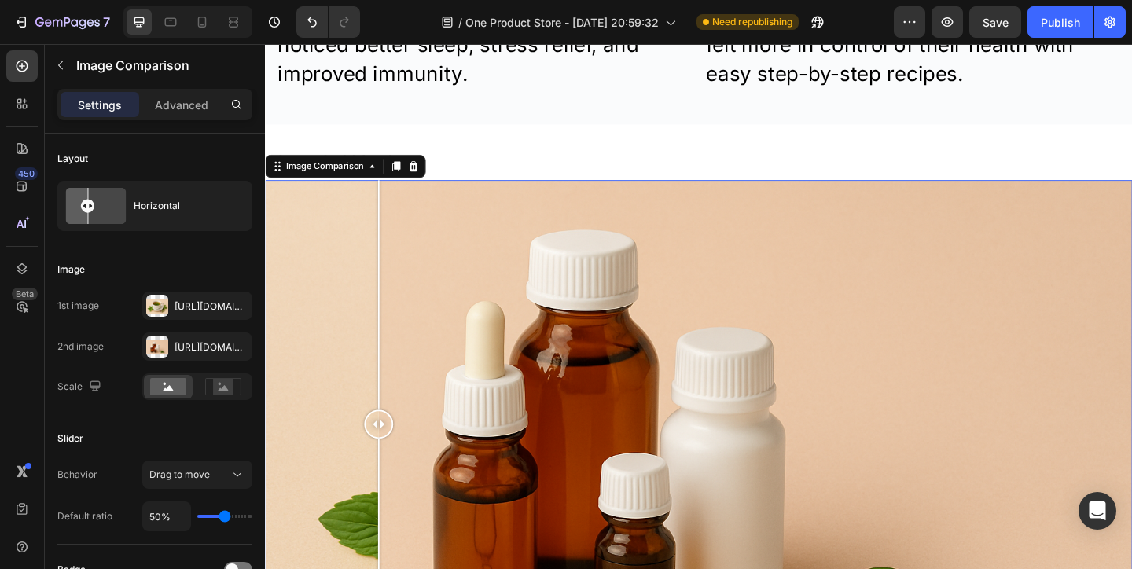
scroll to position [1592, 0]
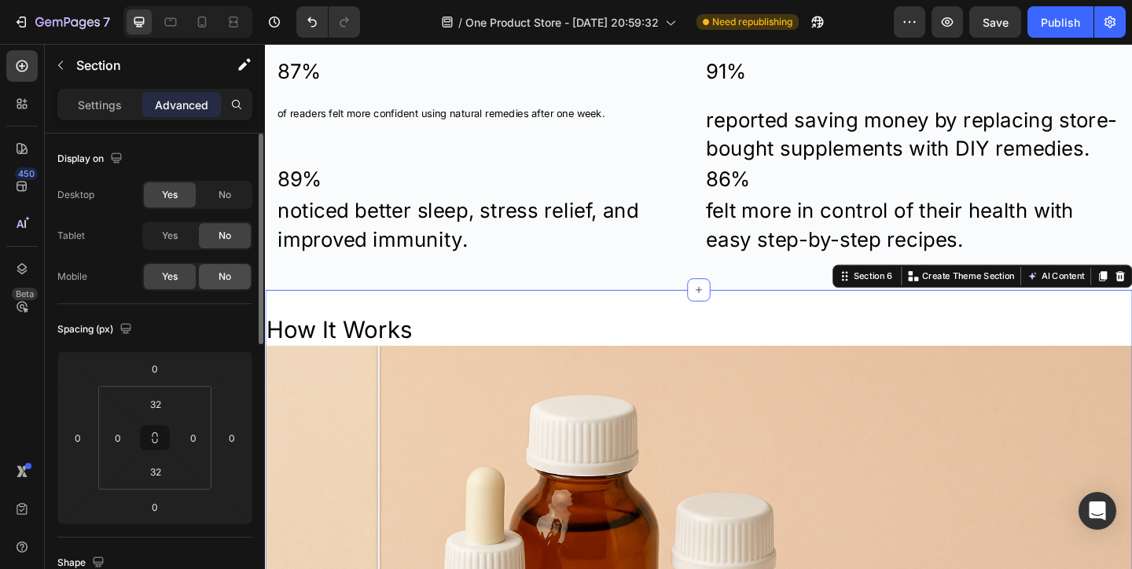
click at [234, 271] on div "No" at bounding box center [225, 276] width 52 height 25
click at [195, 17] on icon at bounding box center [202, 22] width 16 height 16
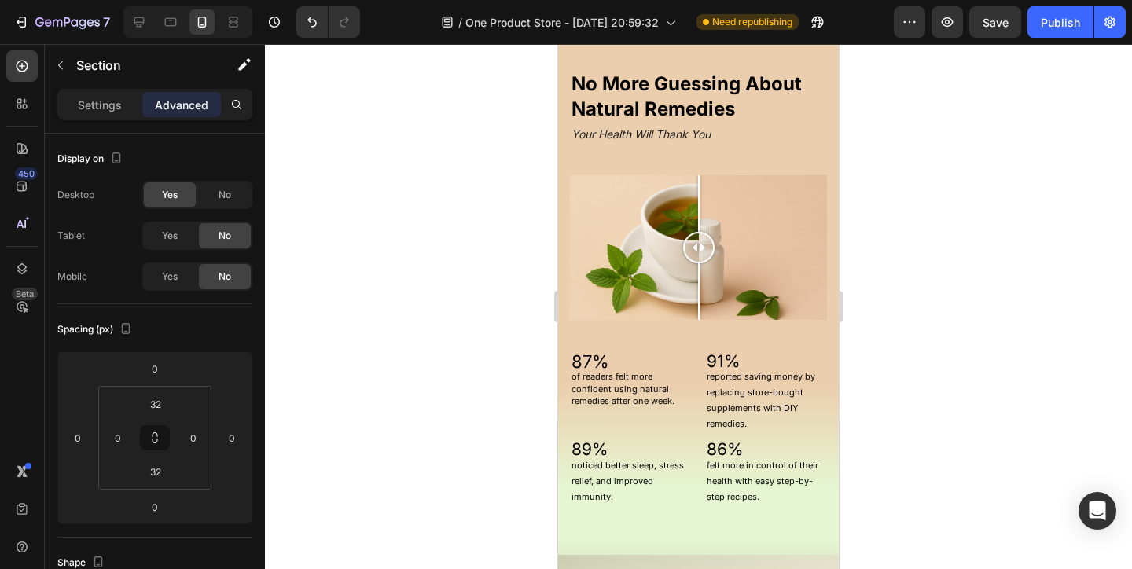
scroll to position [1742, 0]
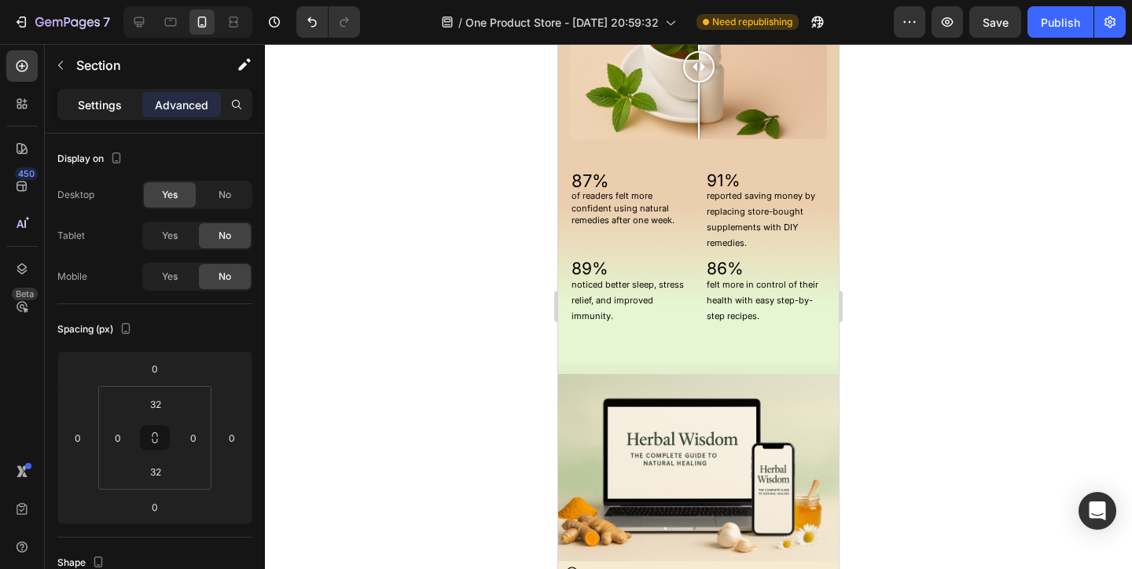
click at [120, 108] on p "Settings" at bounding box center [100, 105] width 44 height 17
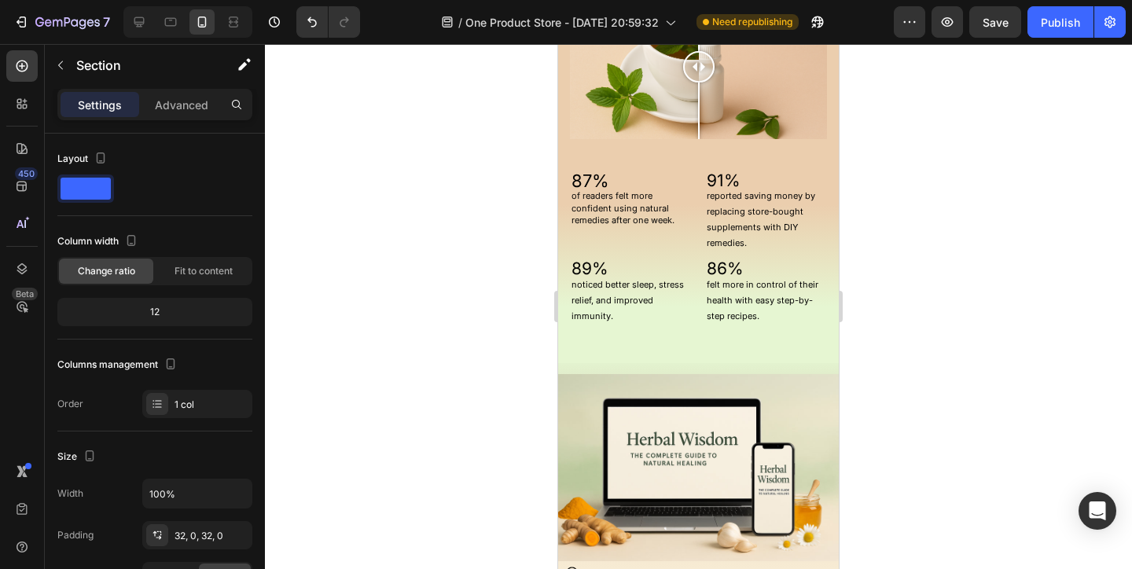
click at [110, 112] on p "Settings" at bounding box center [100, 105] width 44 height 17
click at [181, 115] on div "Advanced" at bounding box center [181, 104] width 79 height 25
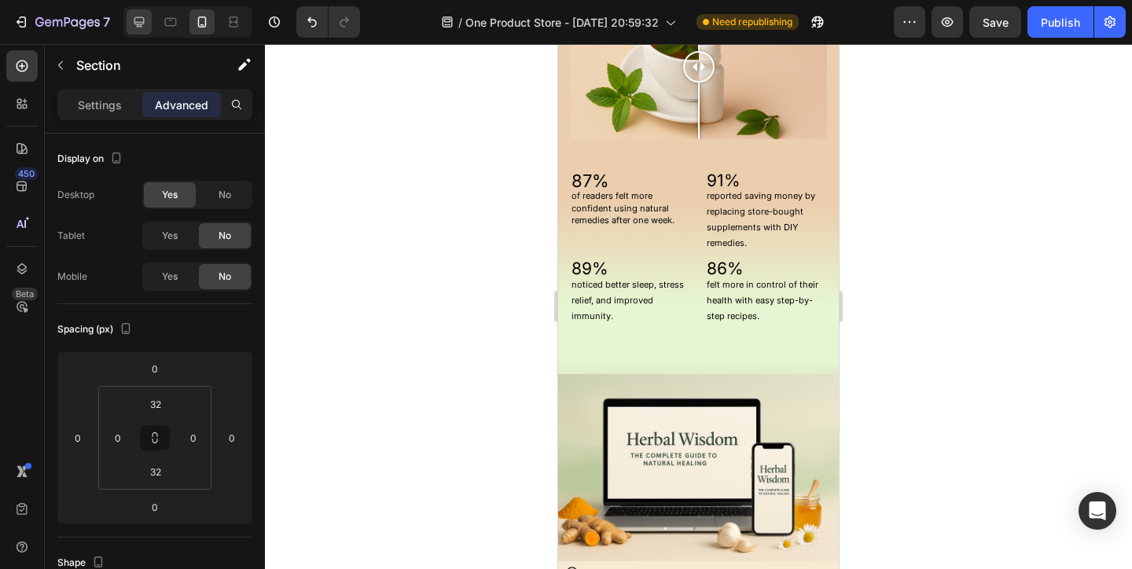
click at [138, 25] on icon at bounding box center [139, 22] width 16 height 16
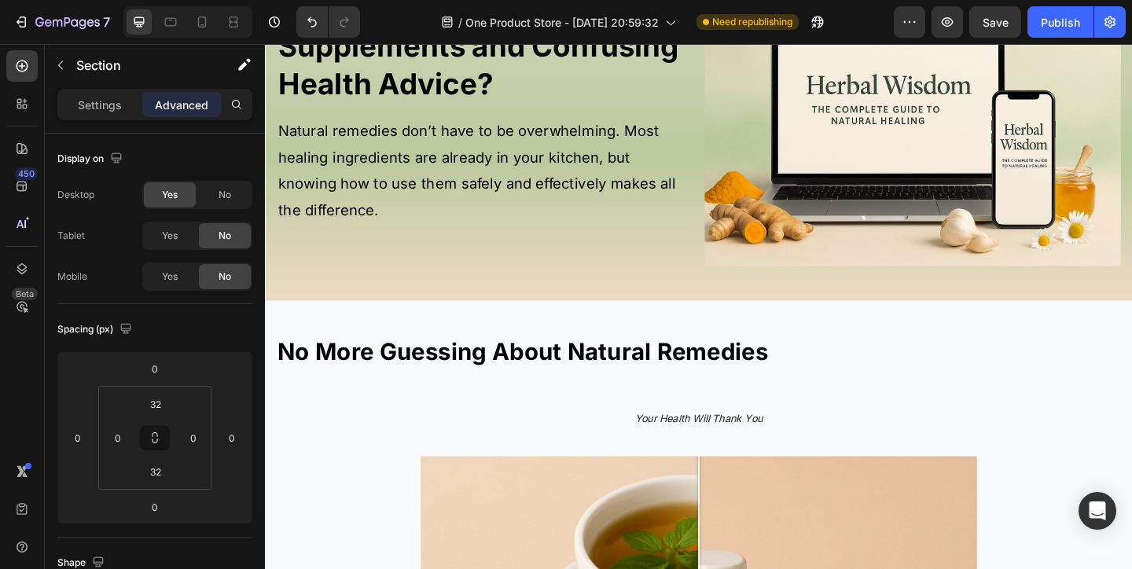
scroll to position [831, 0]
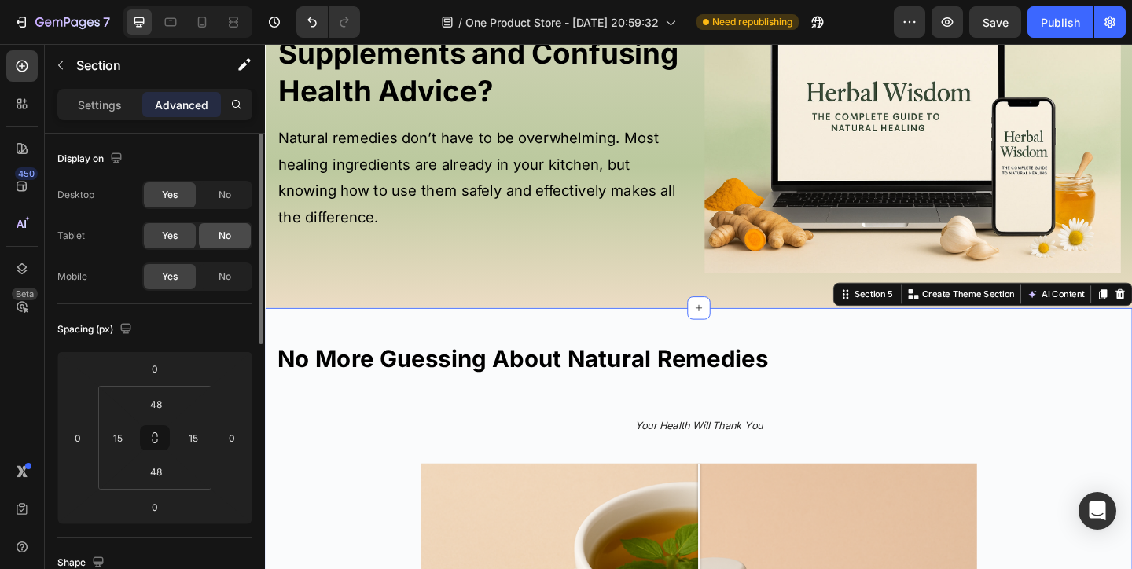
click at [224, 243] on div "No" at bounding box center [225, 235] width 52 height 25
click at [222, 209] on div "Desktop Yes No Tablet Yes No Mobile Yes No" at bounding box center [154, 236] width 195 height 110
click at [222, 203] on div "No" at bounding box center [225, 194] width 52 height 25
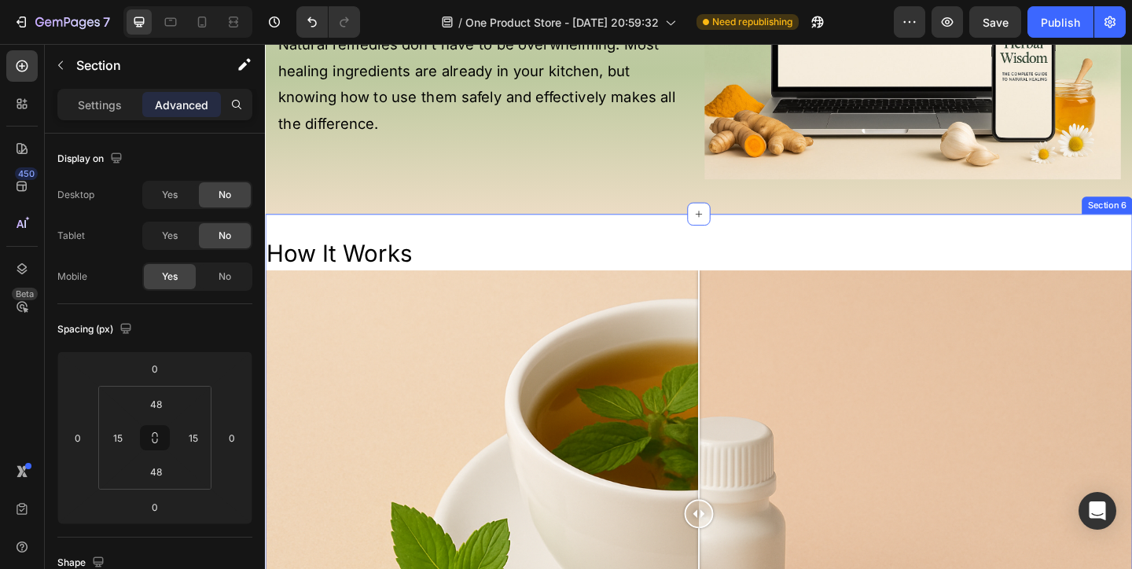
scroll to position [958, 0]
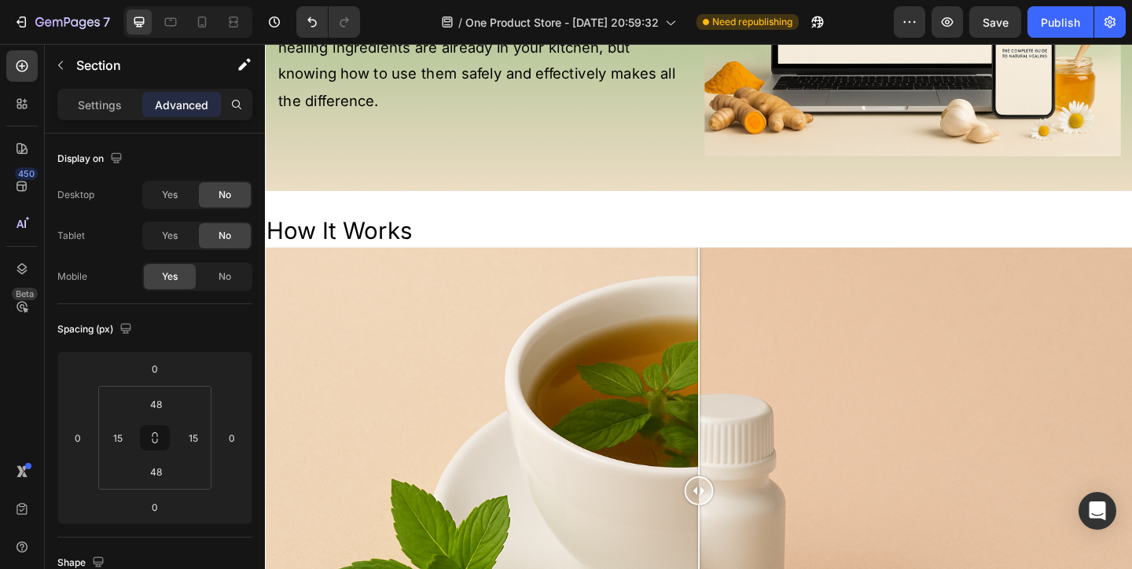
click at [185, 38] on div "7 / One Product Store - Aug 20, 20:59:32 Need republishing Preview Save Publish" at bounding box center [566, 22] width 1132 height 45
click at [197, 20] on icon at bounding box center [202, 22] width 16 height 16
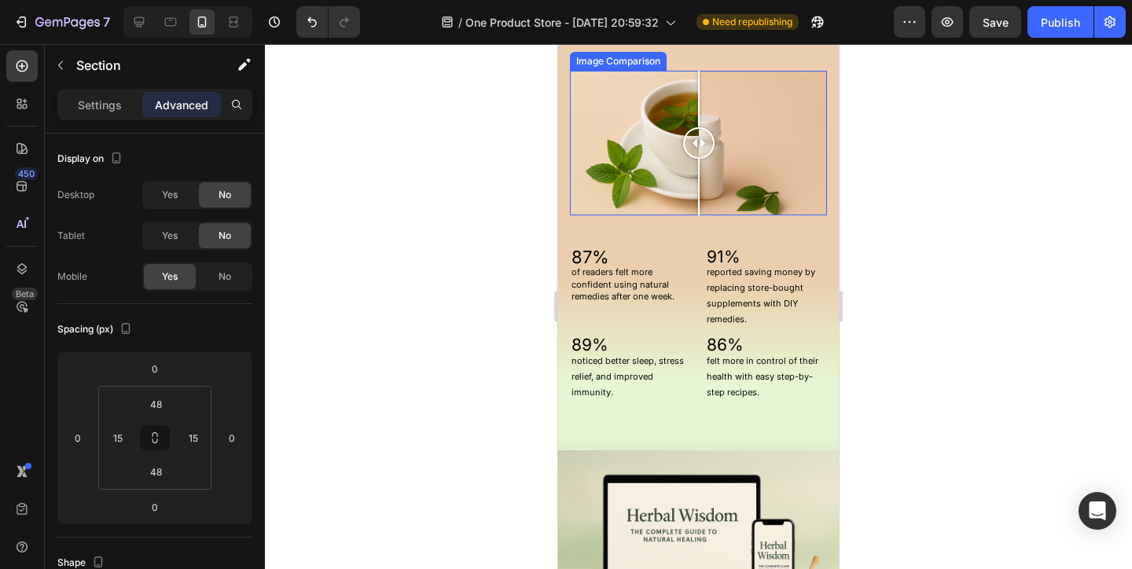
scroll to position [1399, 0]
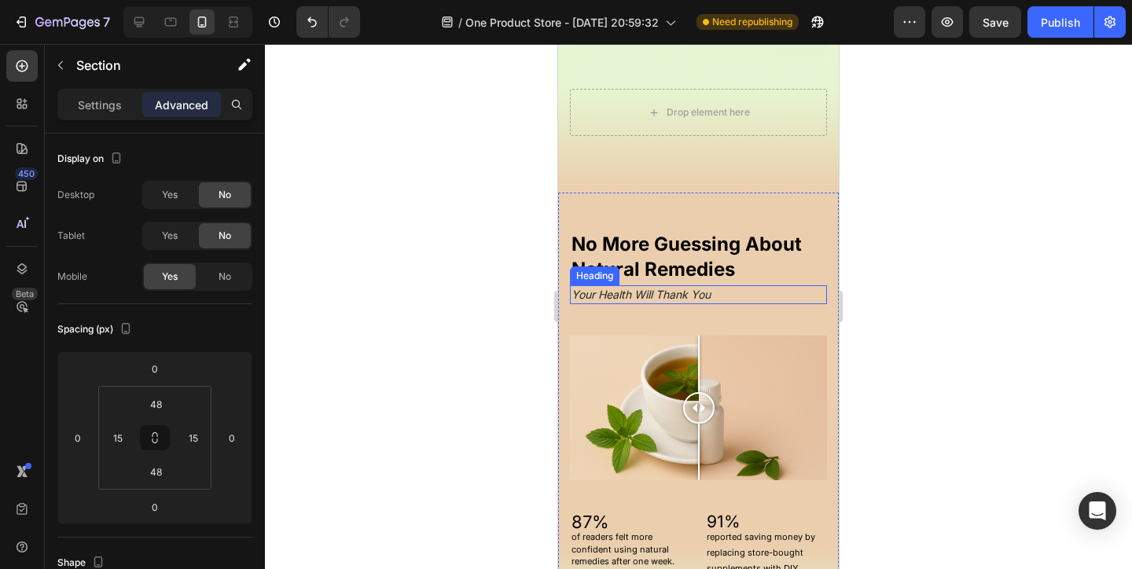
click at [591, 292] on icon "Your Health Will Thank You" at bounding box center [640, 294] width 139 height 13
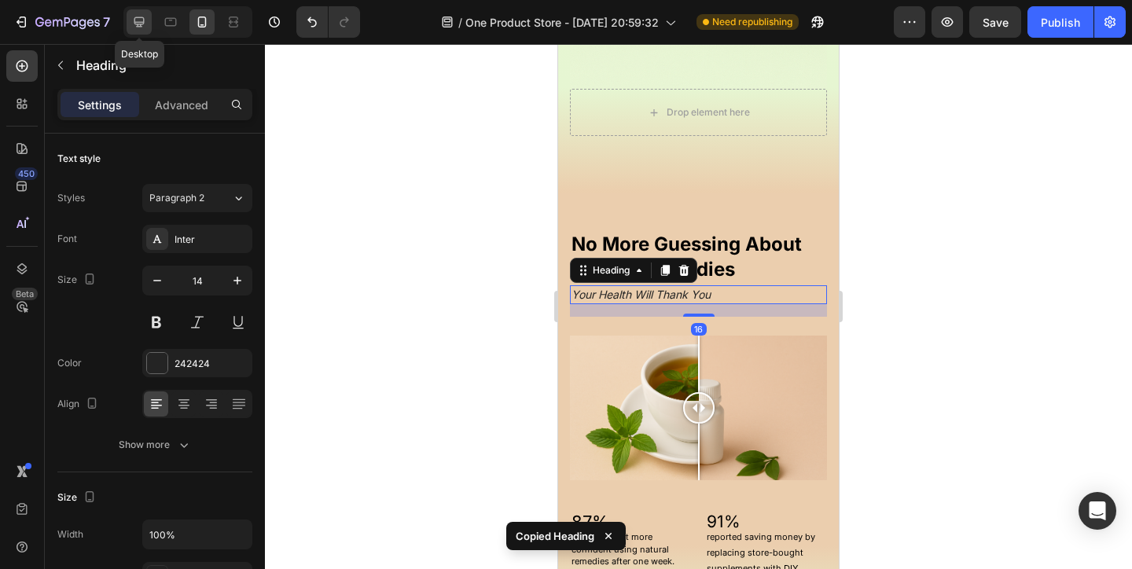
click at [150, 20] on div at bounding box center [139, 21] width 25 height 25
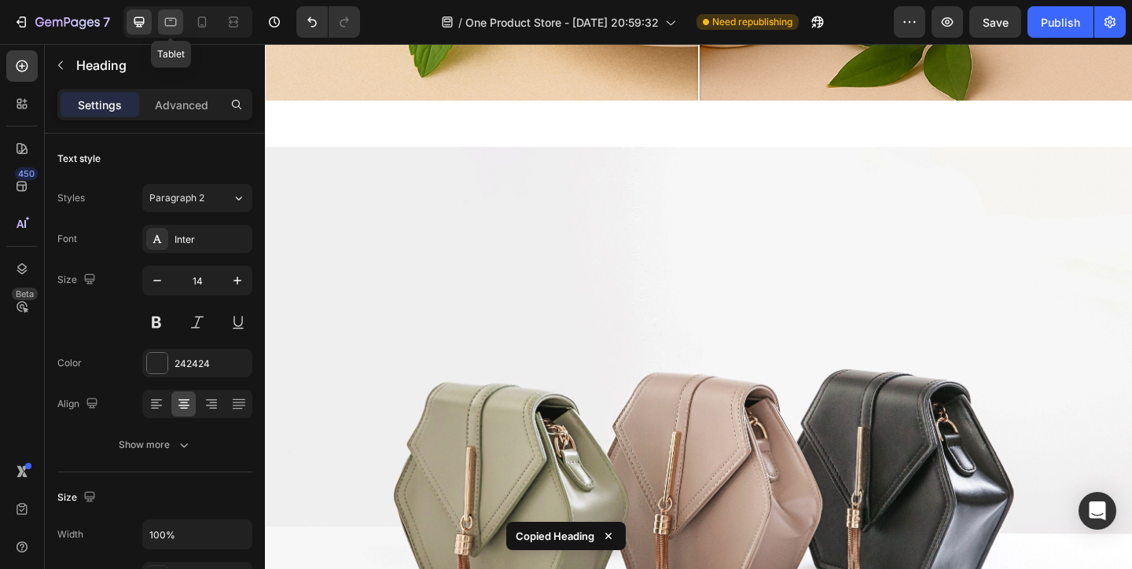
click at [182, 20] on div at bounding box center [170, 21] width 25 height 25
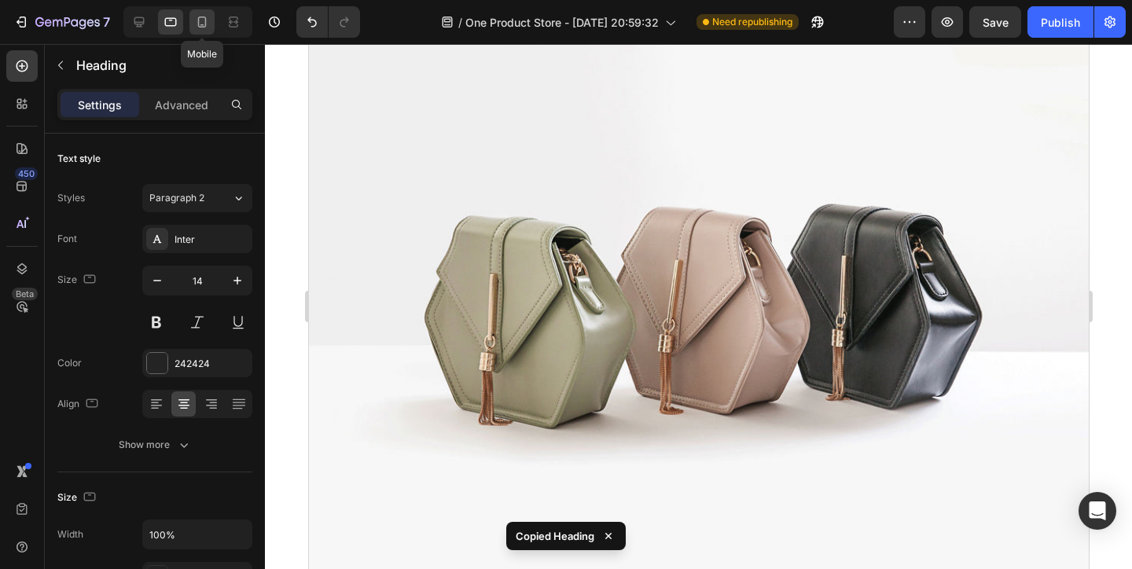
click at [208, 24] on icon at bounding box center [202, 22] width 16 height 16
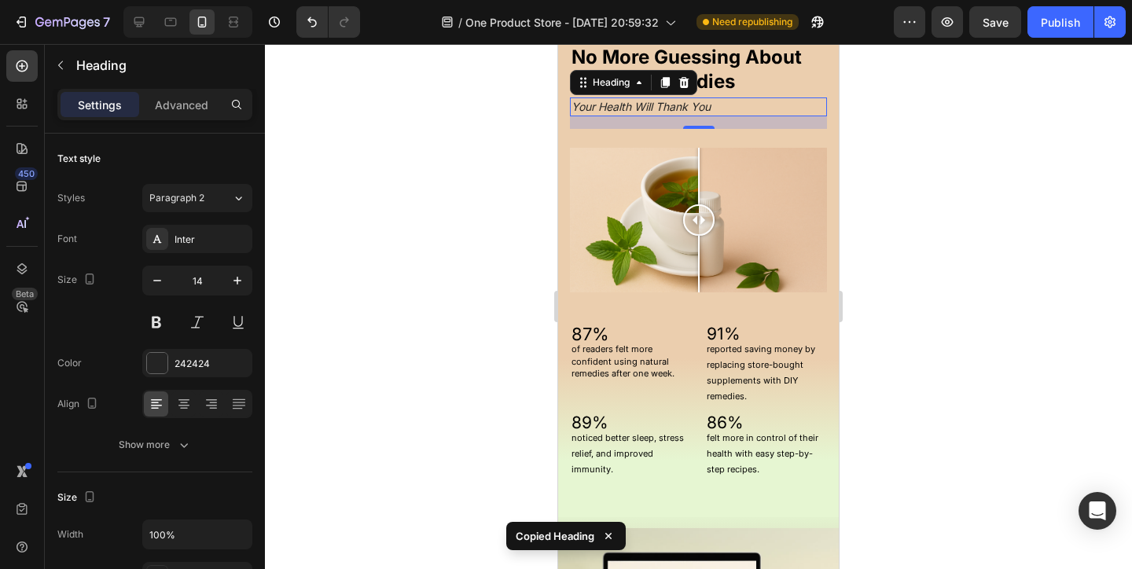
scroll to position [1521, 0]
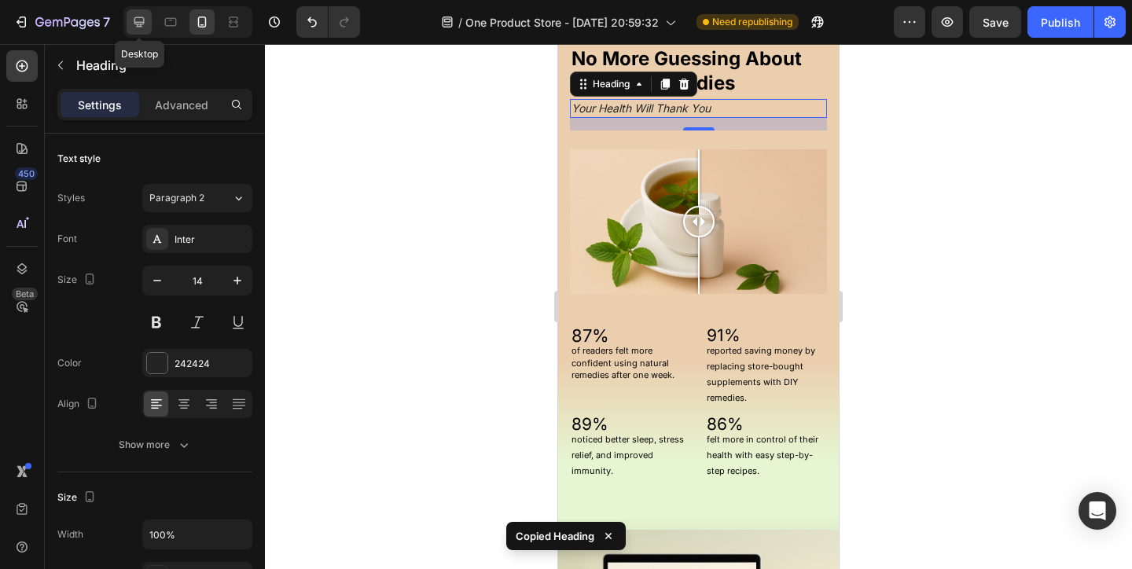
click at [158, 24] on div at bounding box center [170, 21] width 25 height 25
click at [137, 27] on icon at bounding box center [139, 22] width 16 height 16
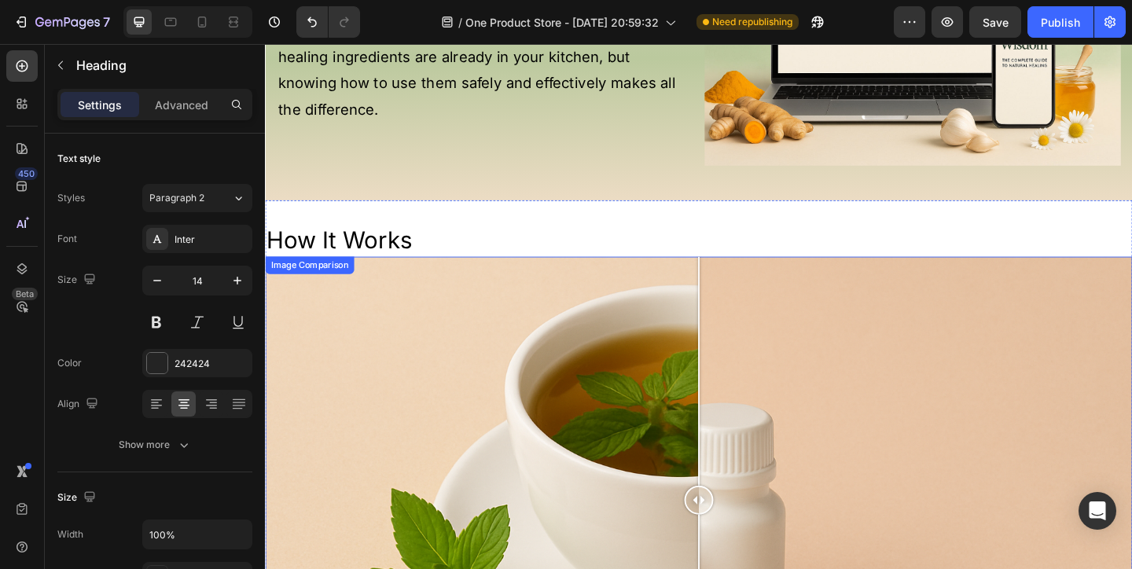
scroll to position [915, 0]
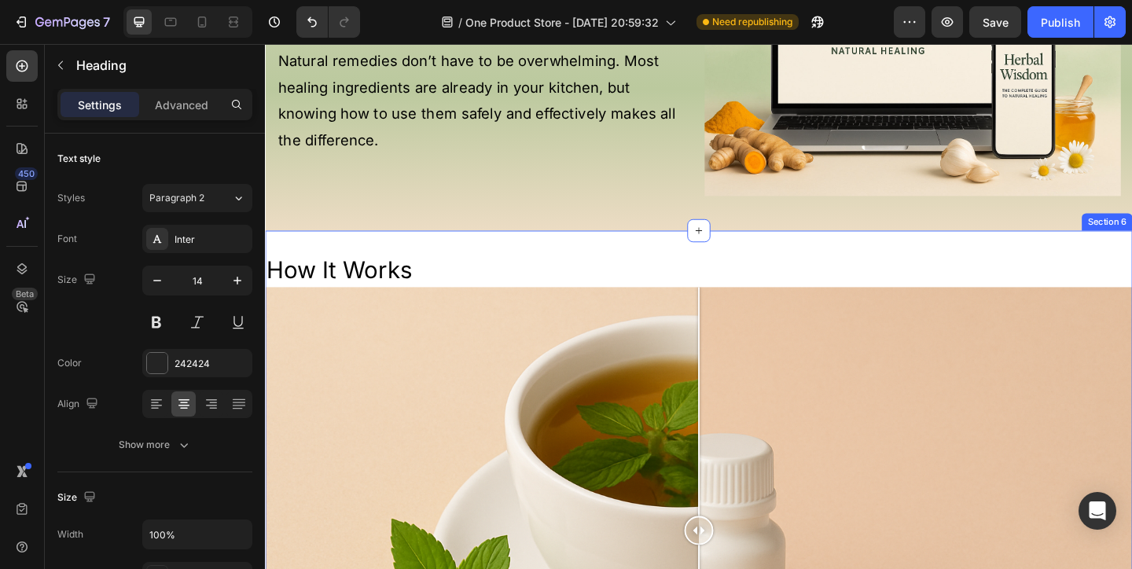
click at [520, 269] on div "How It Works Heading Image Comparison Section 6" at bounding box center [736, 555] width 943 height 617
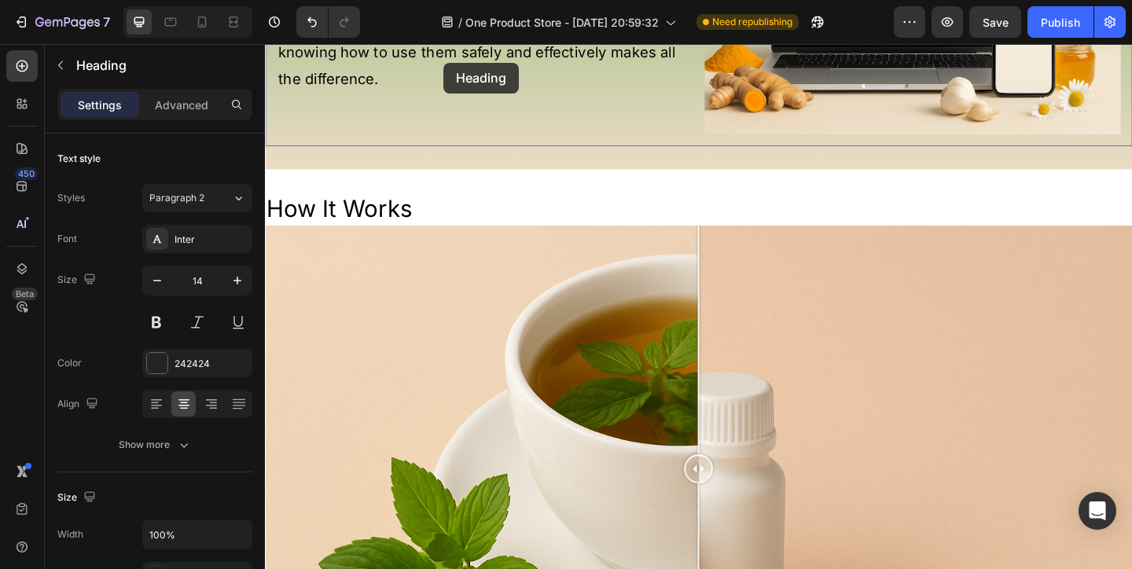
scroll to position [913, 0]
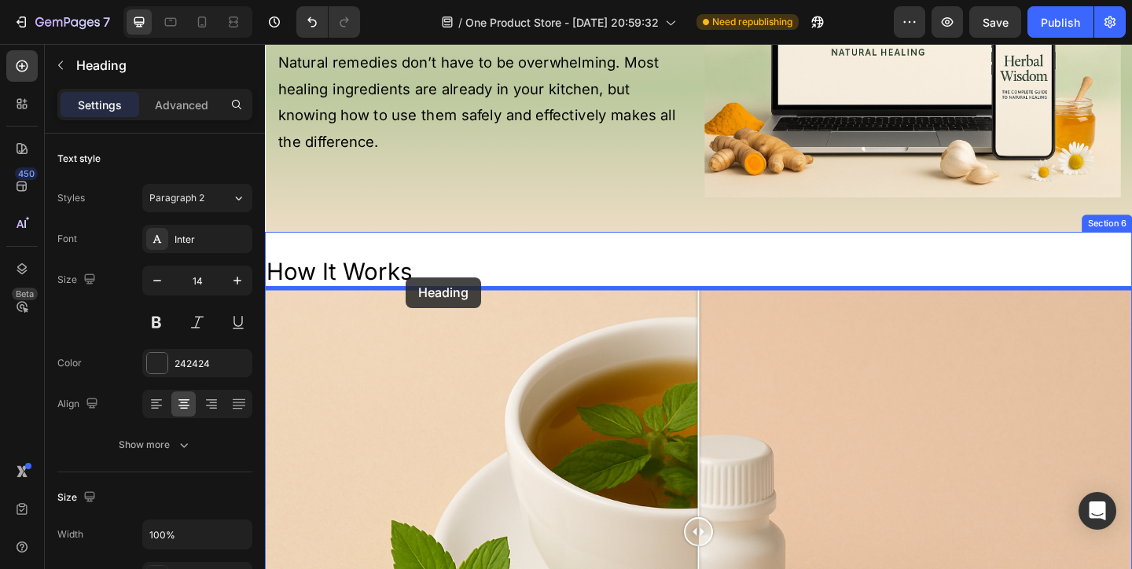
drag, startPoint x: 482, startPoint y: 591, endPoint x: 418, endPoint y: 298, distance: 300.0
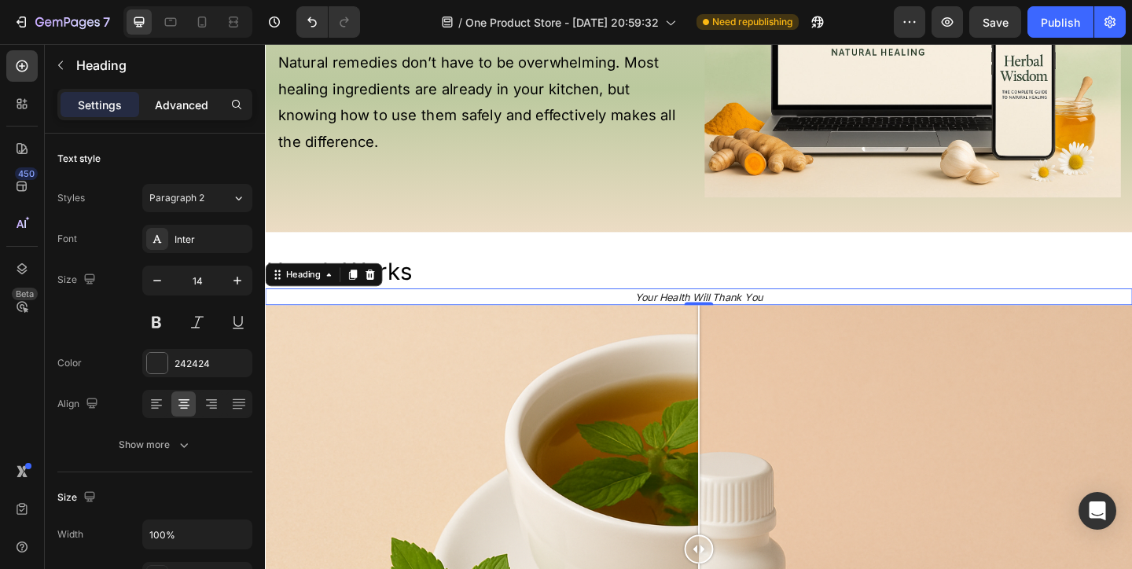
click at [174, 116] on div "Advanced" at bounding box center [181, 104] width 79 height 25
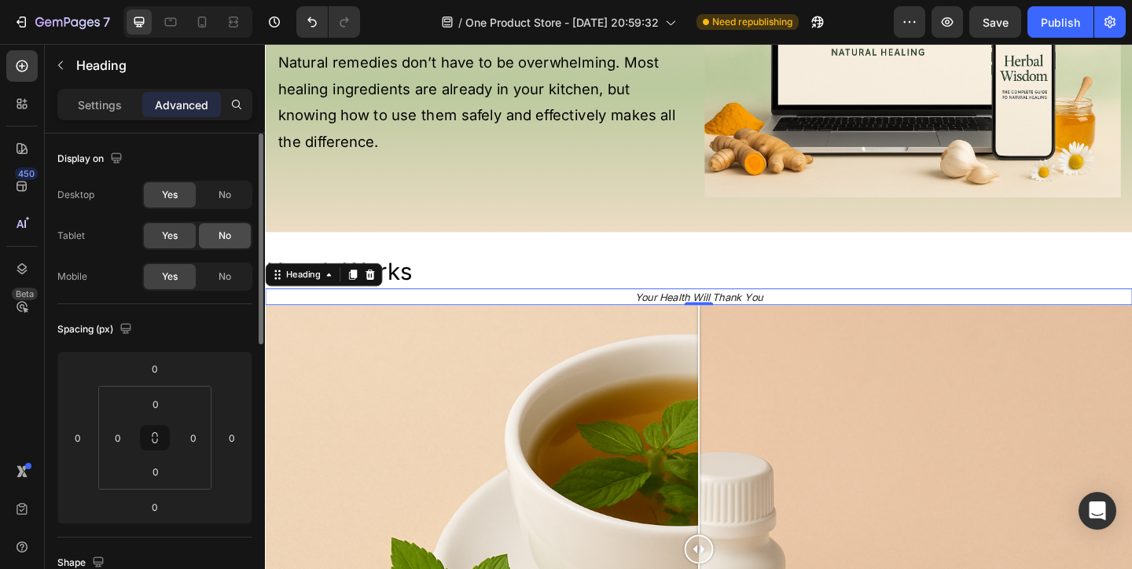
click at [224, 235] on span "No" at bounding box center [224, 236] width 13 height 14
click at [224, 278] on span "No" at bounding box center [224, 277] width 13 height 14
click at [509, 268] on div "How It Works Heading ⁠⁠⁠⁠⁠⁠⁠ Your Health Will Thank You Heading 0 Image Compari…" at bounding box center [736, 565] width 943 height 635
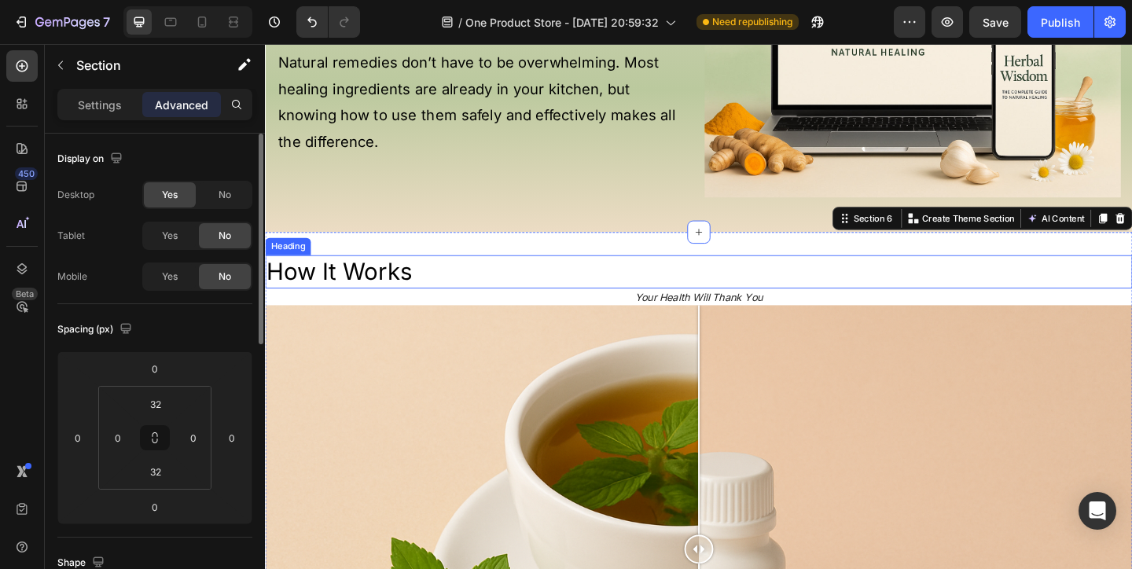
click at [383, 288] on h2 "How It Works" at bounding box center [736, 291] width 943 height 36
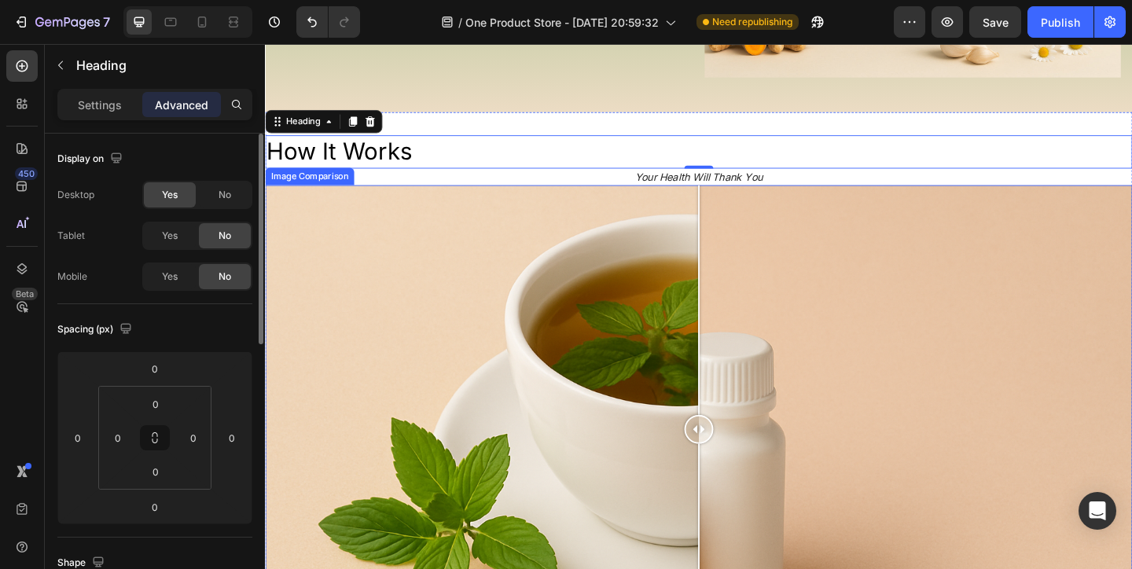
scroll to position [323, 0]
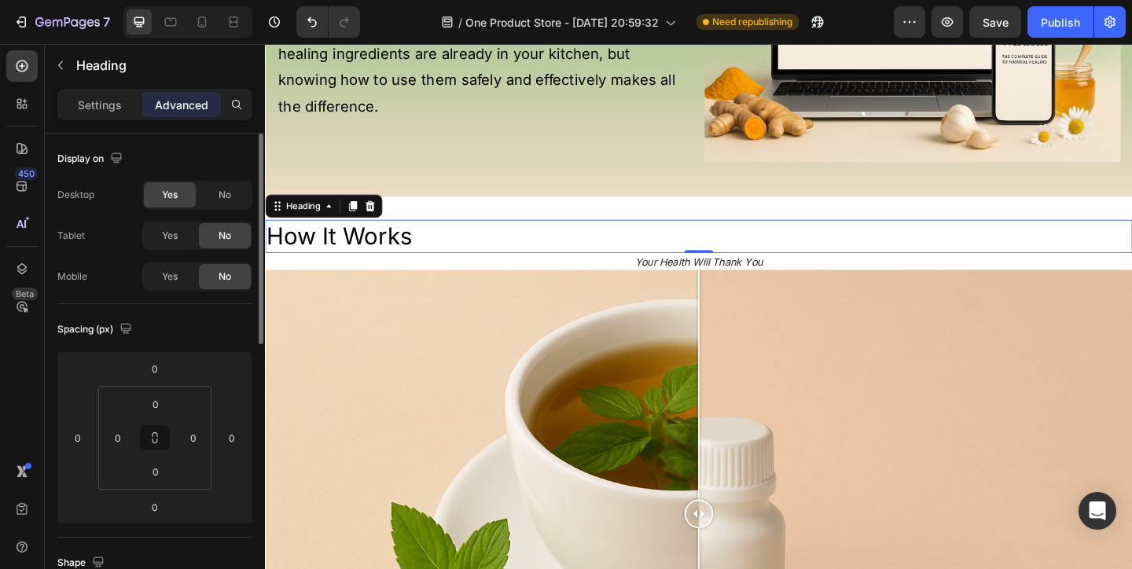
click at [337, 251] on h2 "How It Works" at bounding box center [736, 253] width 943 height 36
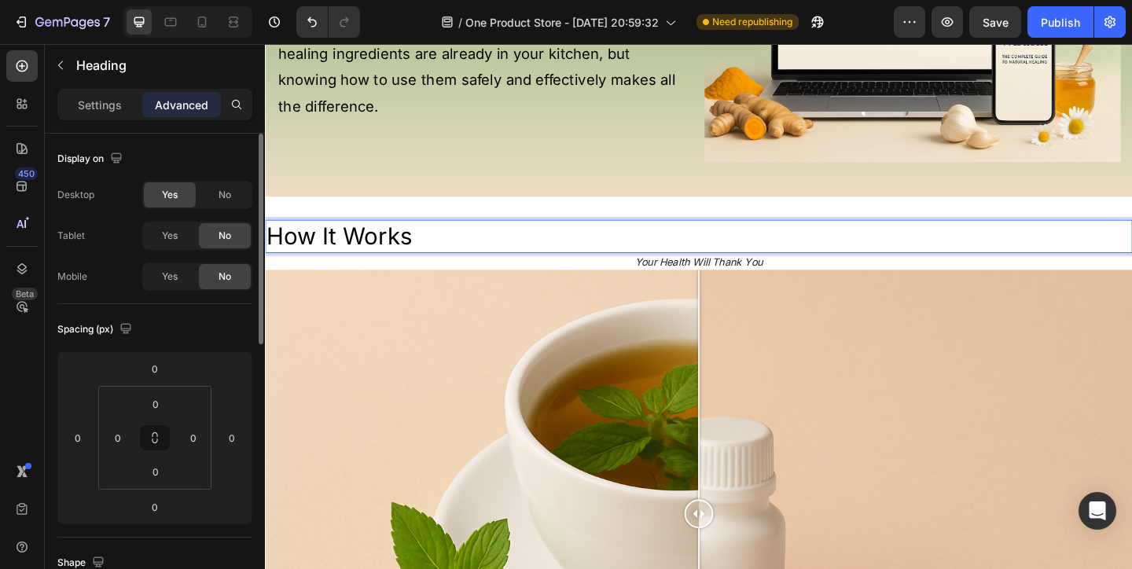
click at [337, 251] on p "How It Works" at bounding box center [736, 253] width 940 height 33
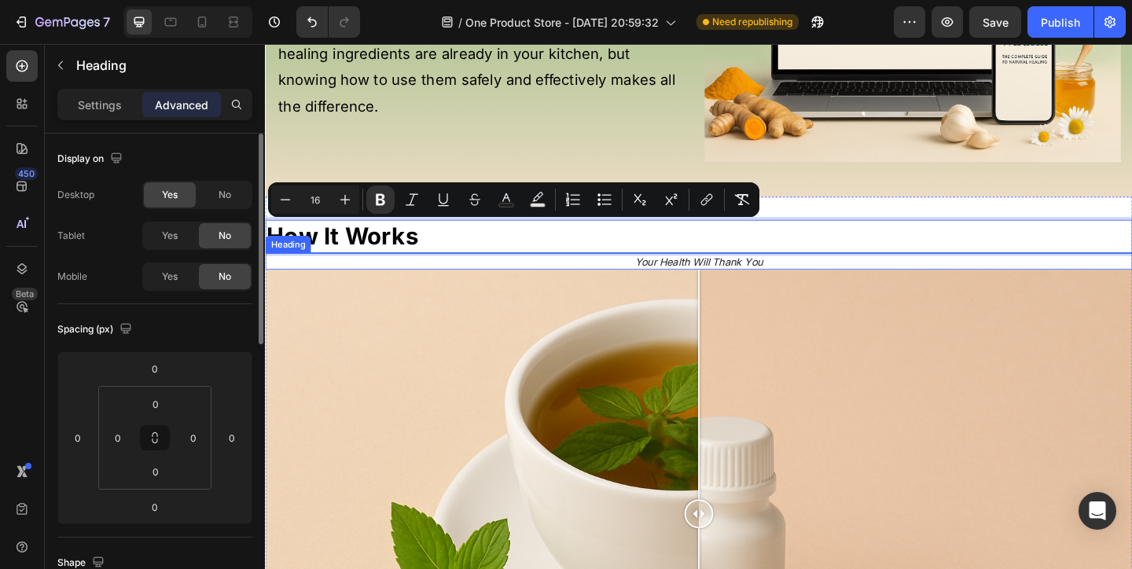
click at [622, 274] on p "⁠⁠⁠⁠⁠⁠⁠ Your Health Will Thank You" at bounding box center [736, 281] width 940 height 16
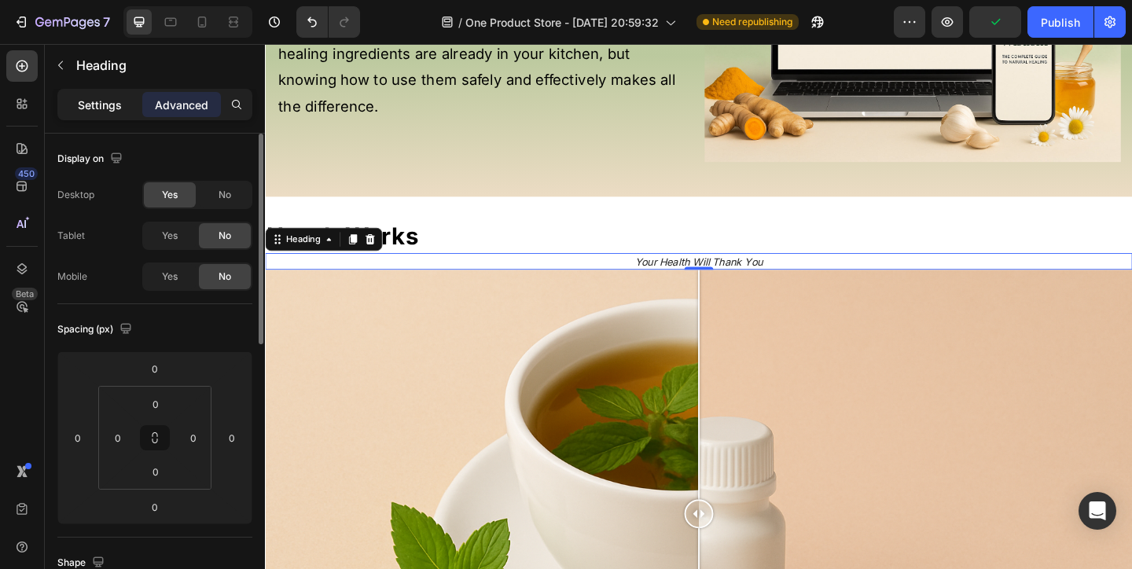
click at [90, 102] on p "Settings" at bounding box center [100, 105] width 44 height 17
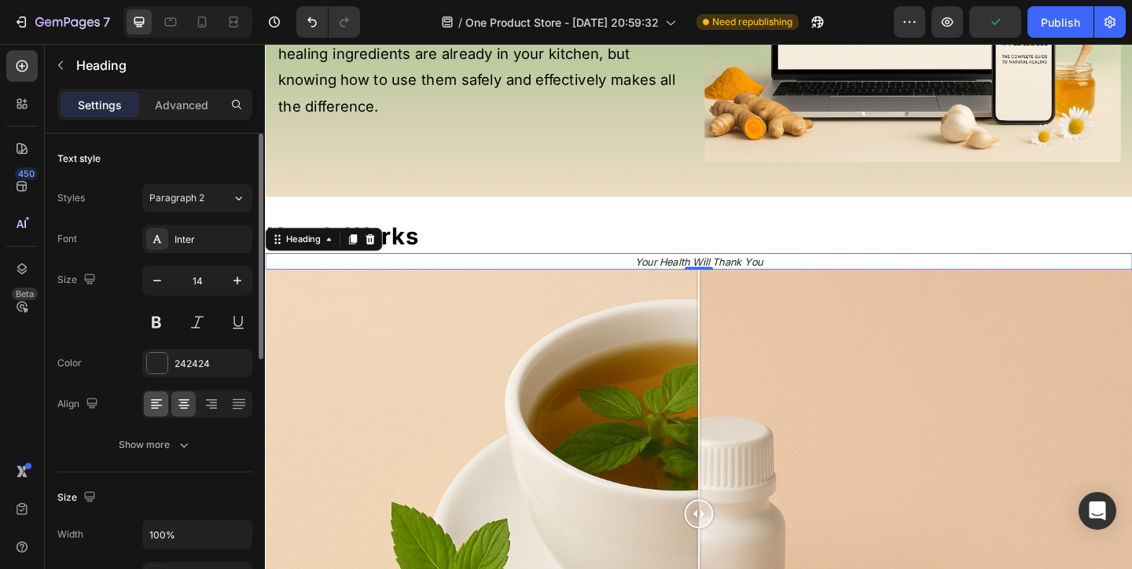
click at [156, 396] on icon at bounding box center [157, 404] width 16 height 16
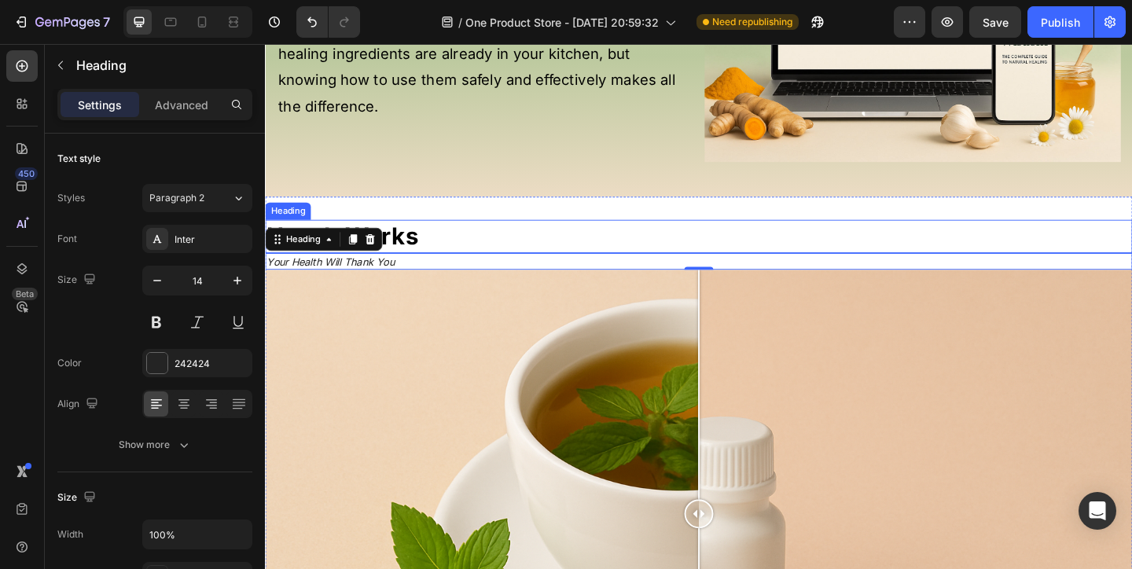
click at [505, 230] on div "⁠⁠⁠⁠⁠⁠⁠ How It Works Heading ⁠⁠⁠⁠⁠⁠⁠ Your Health Will Thank You Heading 0 Image…" at bounding box center [736, 527] width 943 height 635
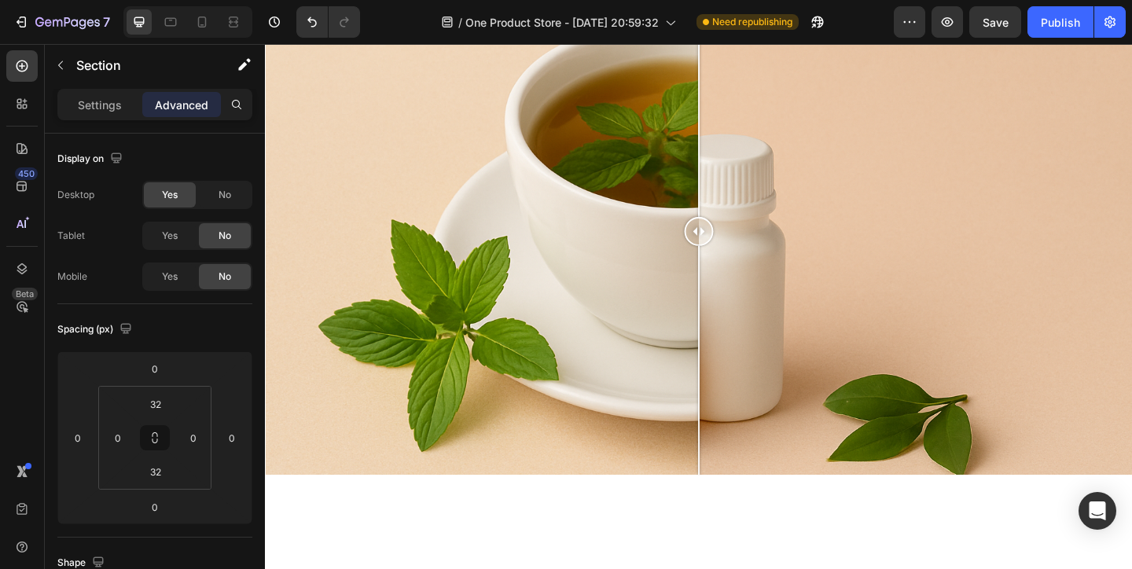
scroll to position [1320, 0]
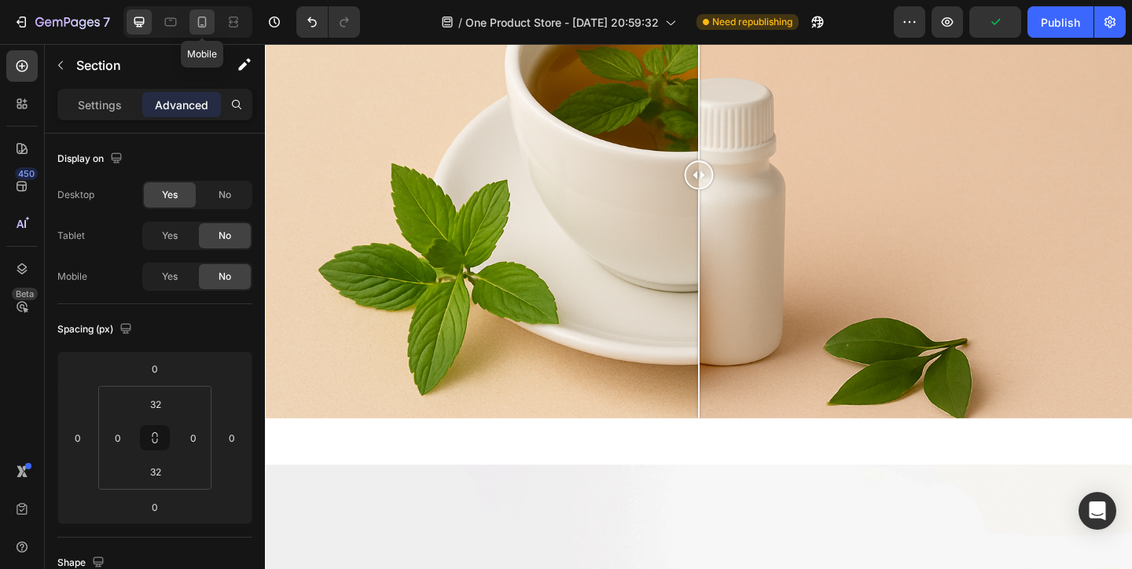
click at [201, 16] on icon at bounding box center [202, 22] width 16 height 16
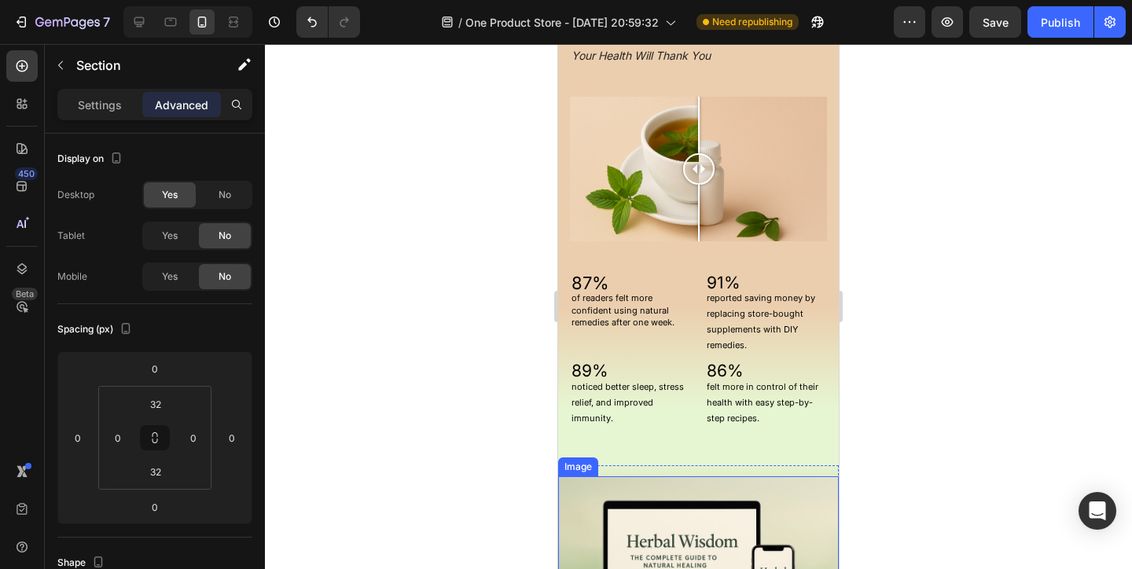
scroll to position [1634, 0]
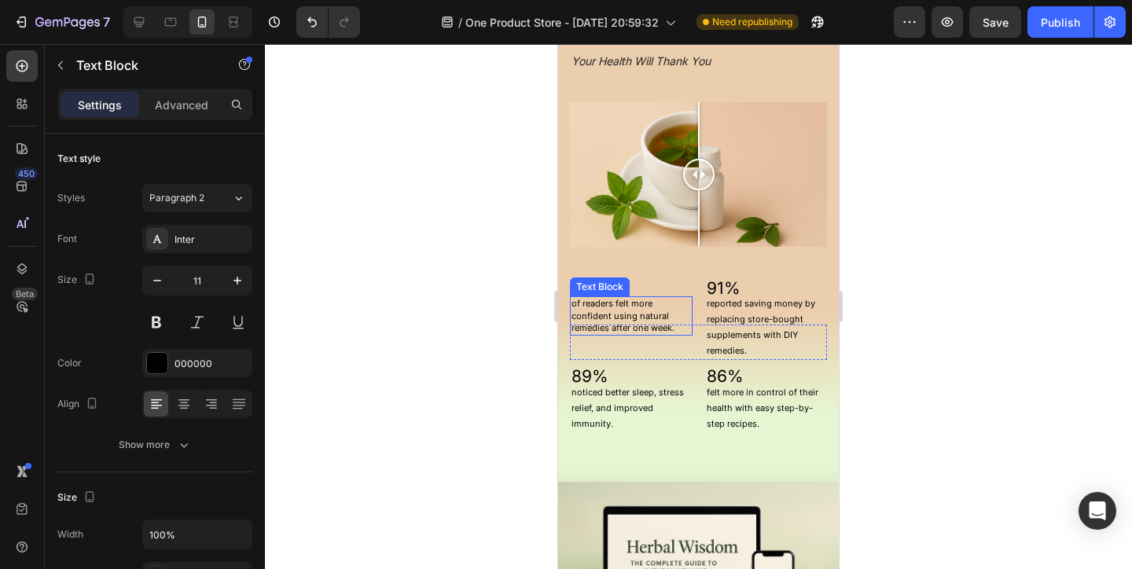
click at [629, 328] on p "of readers felt more confident using natural remedies after one week." at bounding box center [630, 316] width 119 height 36
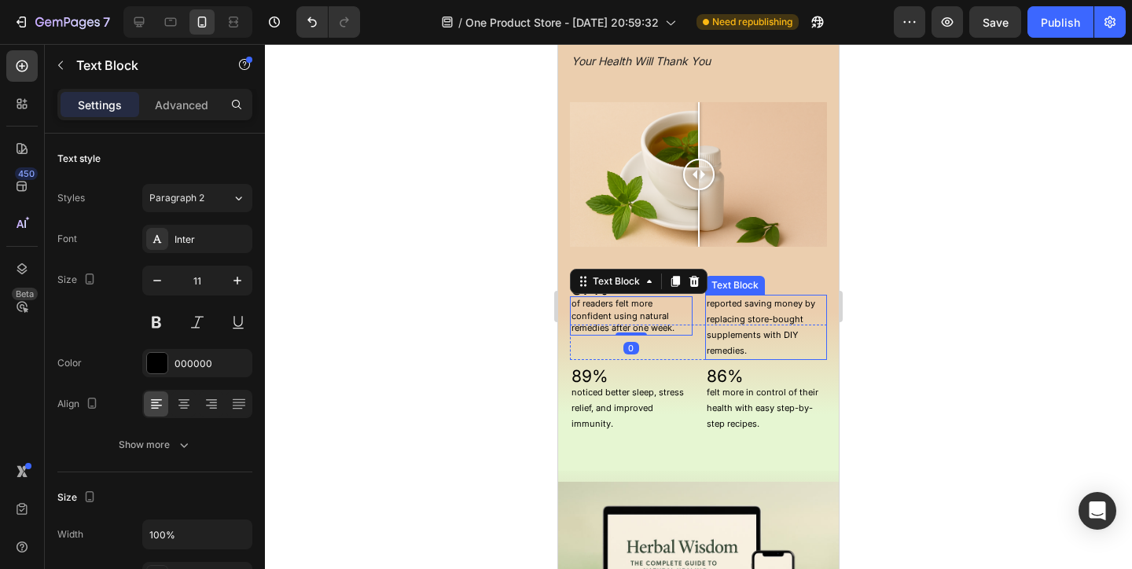
click at [754, 318] on p "reported saving money by replacing store-bought supplements with DIY remedies." at bounding box center [766, 327] width 119 height 62
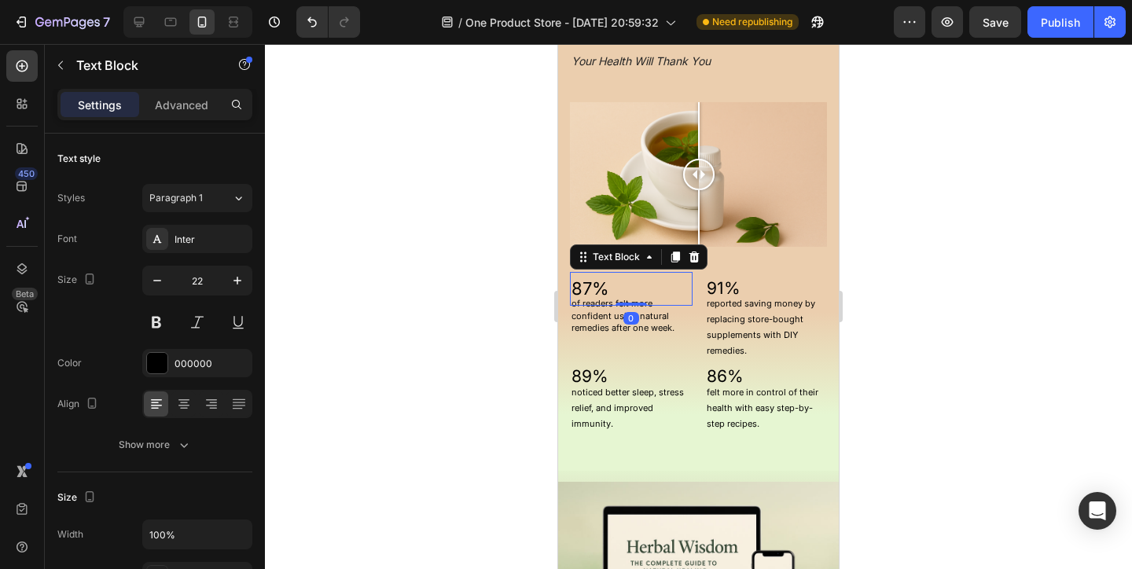
click at [632, 279] on p "87%" at bounding box center [630, 288] width 119 height 31
click at [637, 310] on p "of readers felt more confident using natural remedies after one week." at bounding box center [630, 316] width 119 height 36
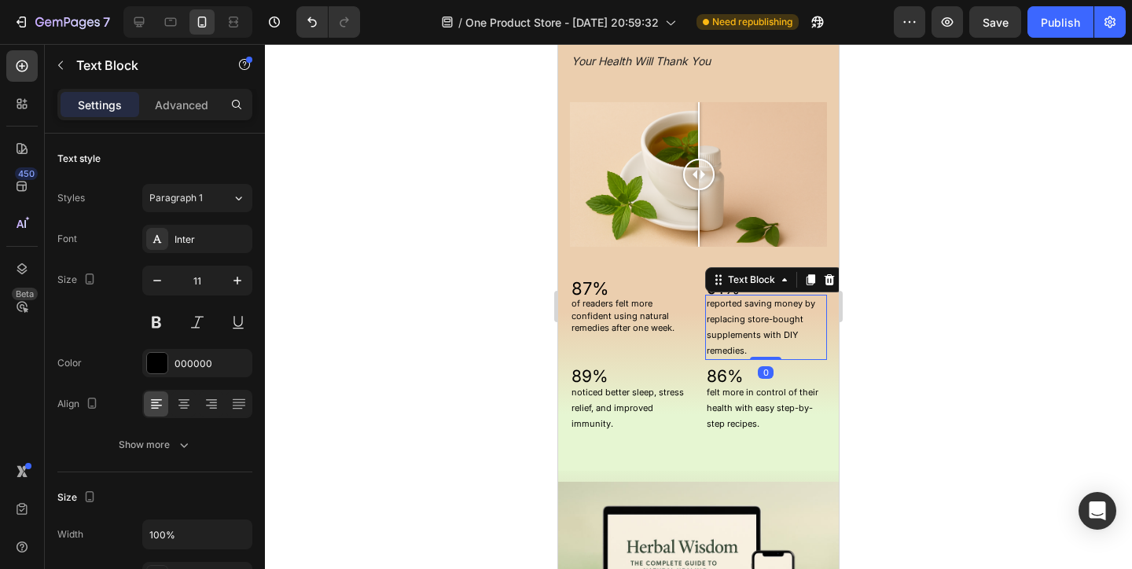
click at [725, 295] on div "reported saving money by replacing store-bought supplements with DIY remedies." at bounding box center [766, 327] width 123 height 65
click at [574, 274] on p "87%" at bounding box center [630, 288] width 119 height 31
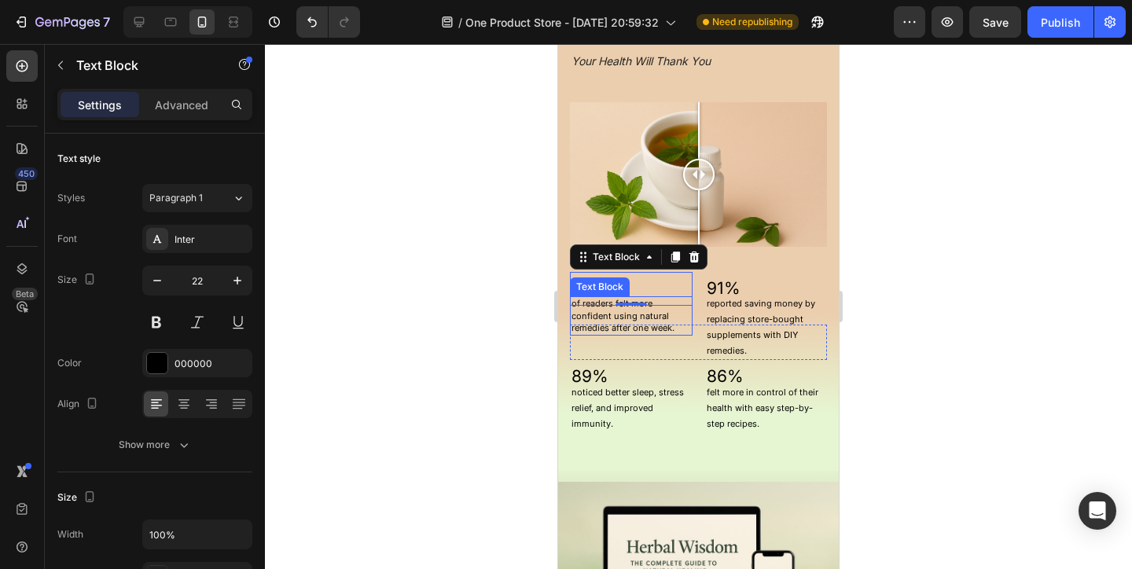
drag, startPoint x: 1459, startPoint y: 501, endPoint x: 575, endPoint y: 298, distance: 907.1
click at [818, 342] on p "reported saving money by replacing store-bought supplements with DIY remedies." at bounding box center [766, 327] width 119 height 62
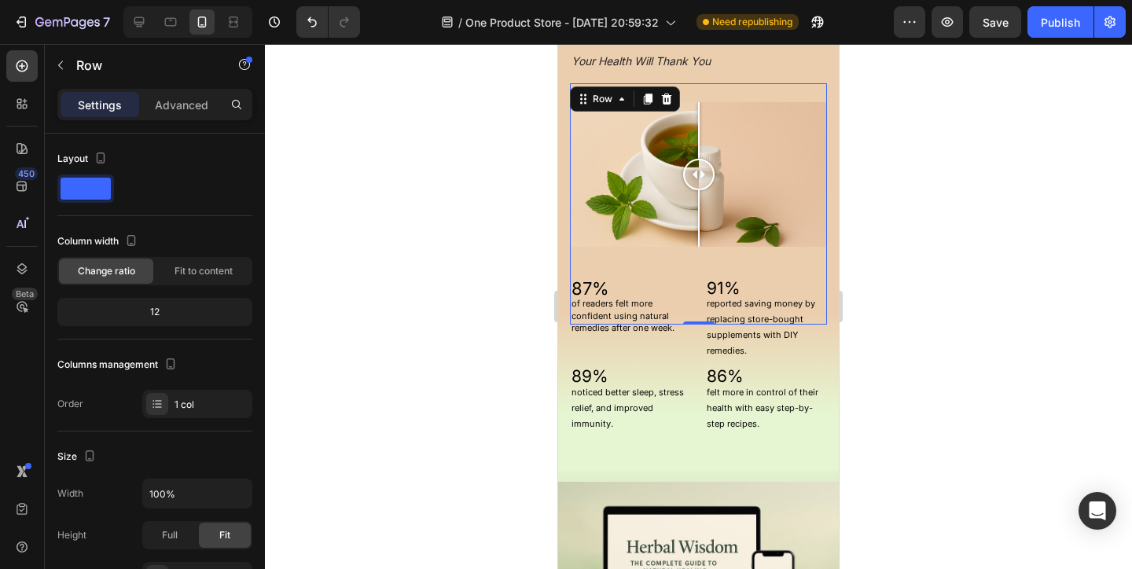
click at [665, 262] on div "Image Comparison Row 87% Text Block 91% Text Block Row" at bounding box center [698, 204] width 257 height 204
click at [670, 380] on p "89%" at bounding box center [630, 377] width 119 height 30
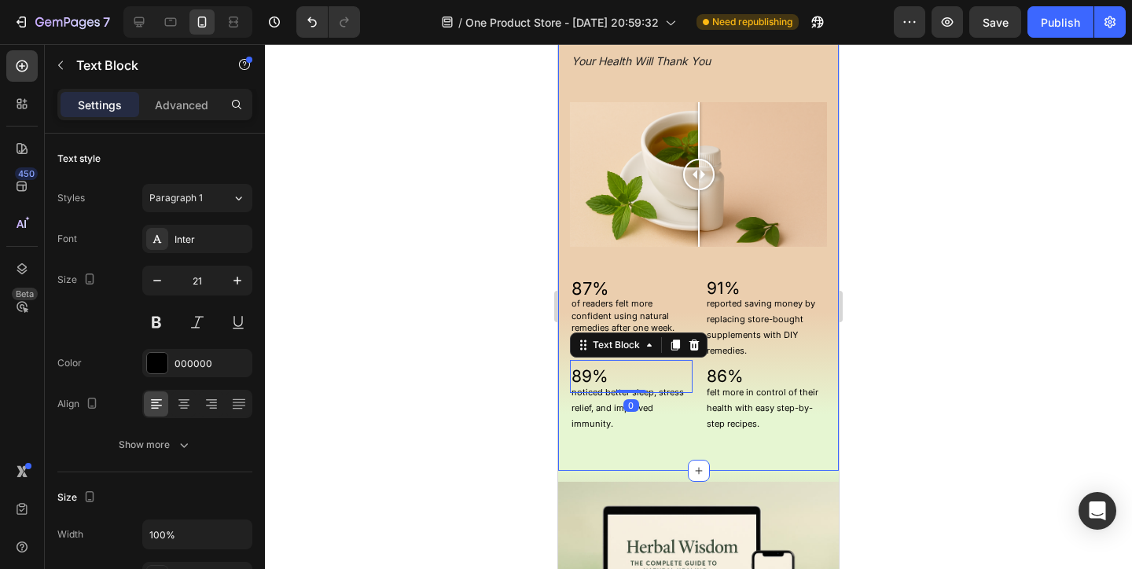
click at [699, 448] on div "No More Guessing About Natural Remedies Heading Your Health Will Thank You Head…" at bounding box center [698, 215] width 281 height 512
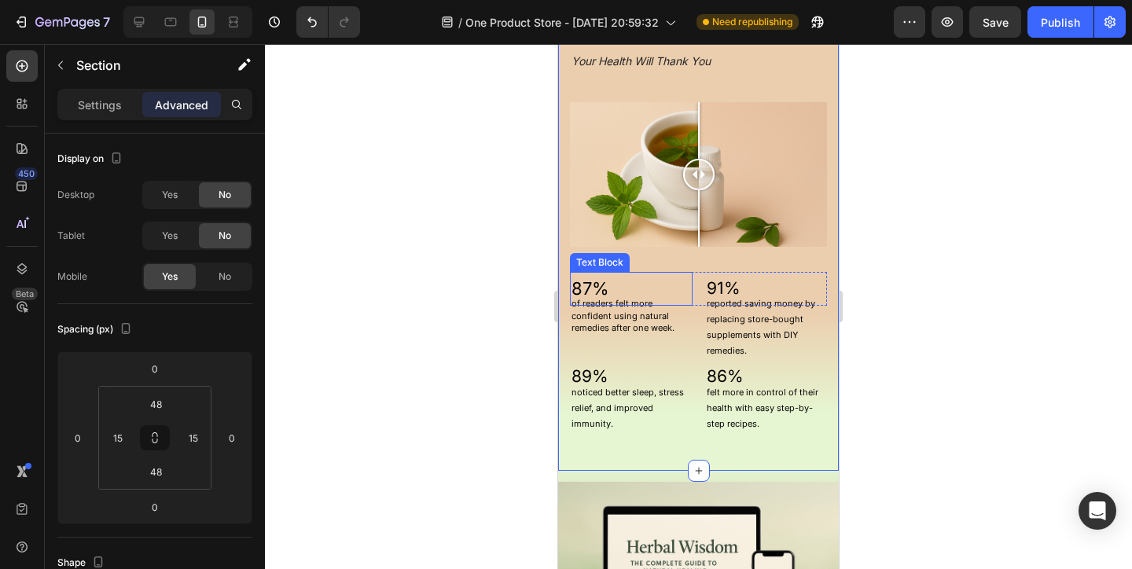
click at [644, 293] on p "87%" at bounding box center [630, 288] width 119 height 31
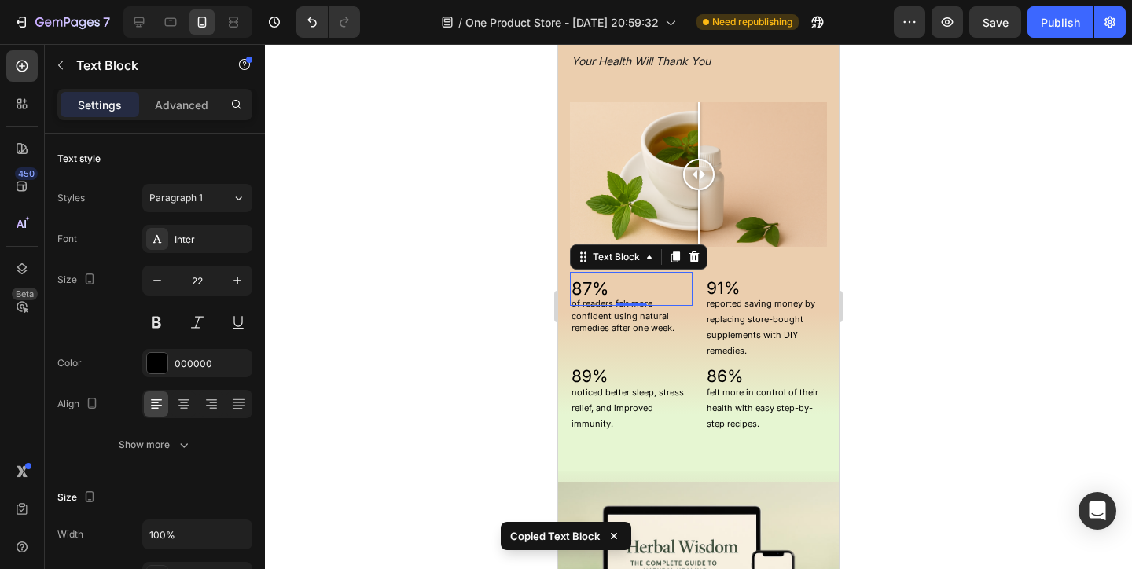
click at [123, 22] on div at bounding box center [184, 21] width 135 height 31
click at [135, 23] on icon at bounding box center [139, 22] width 16 height 16
type input "28"
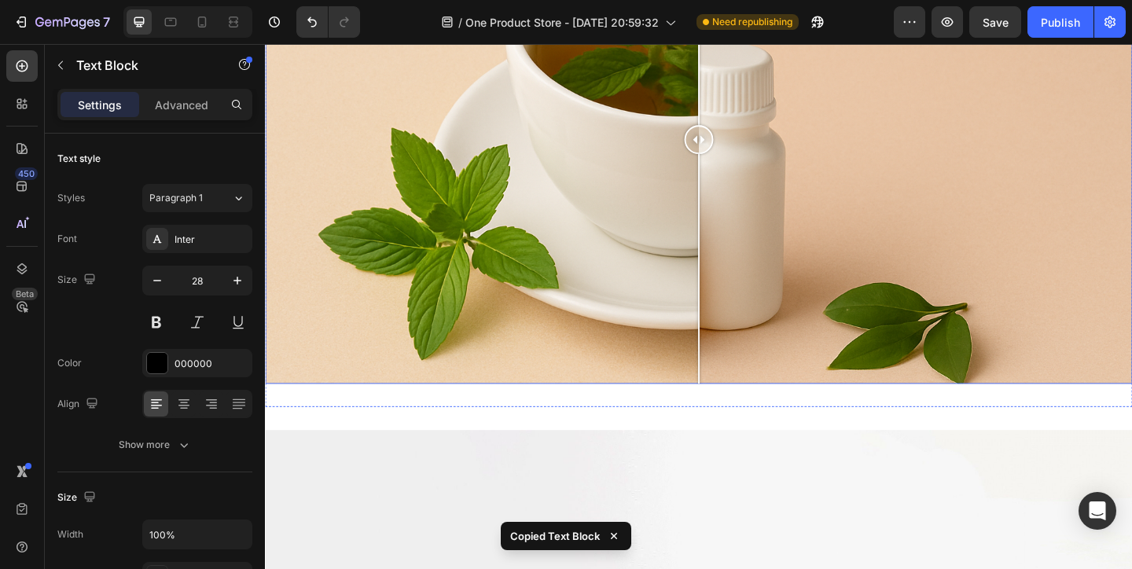
scroll to position [1396, 0]
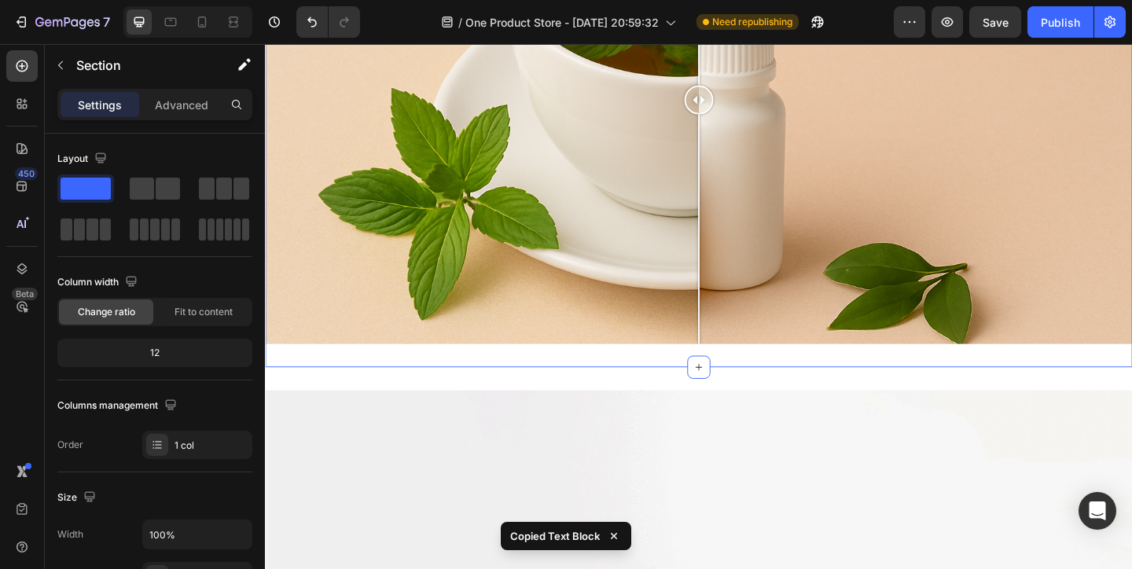
click at [546, 388] on div "How It Works Heading Your Health Will Thank You Heading Image Comparison Sectio…" at bounding box center [736, 77] width 943 height 635
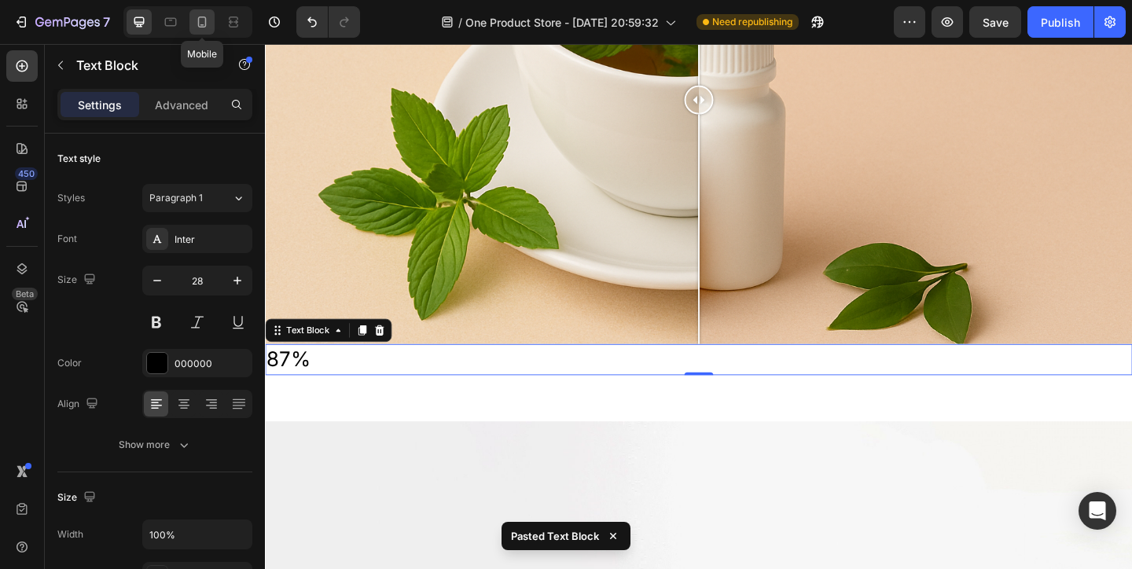
click at [199, 9] on div at bounding box center [201, 21] width 25 height 25
type input "22"
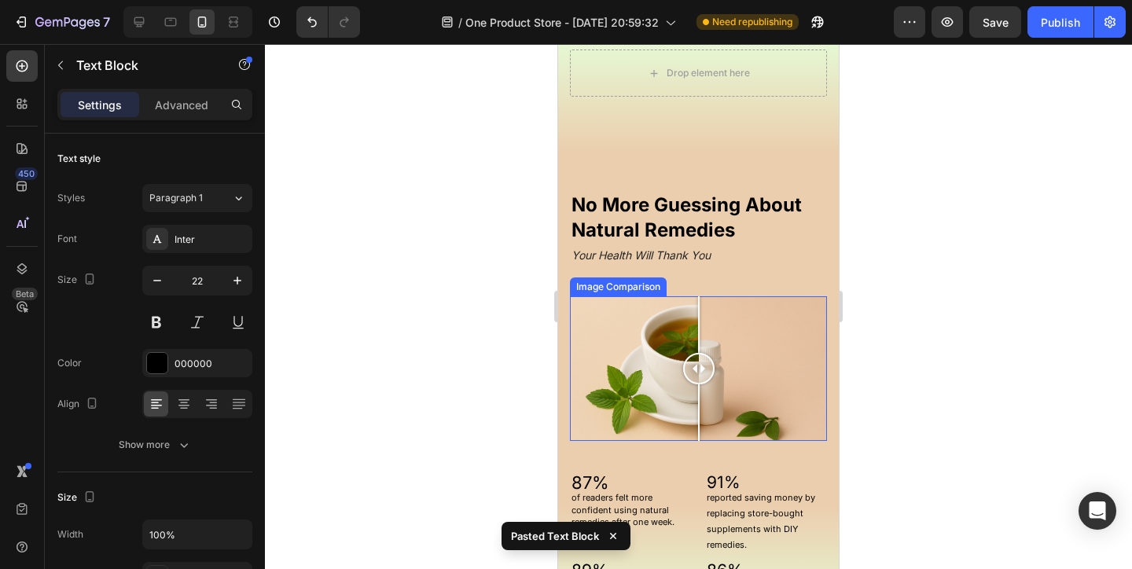
scroll to position [1434, 0]
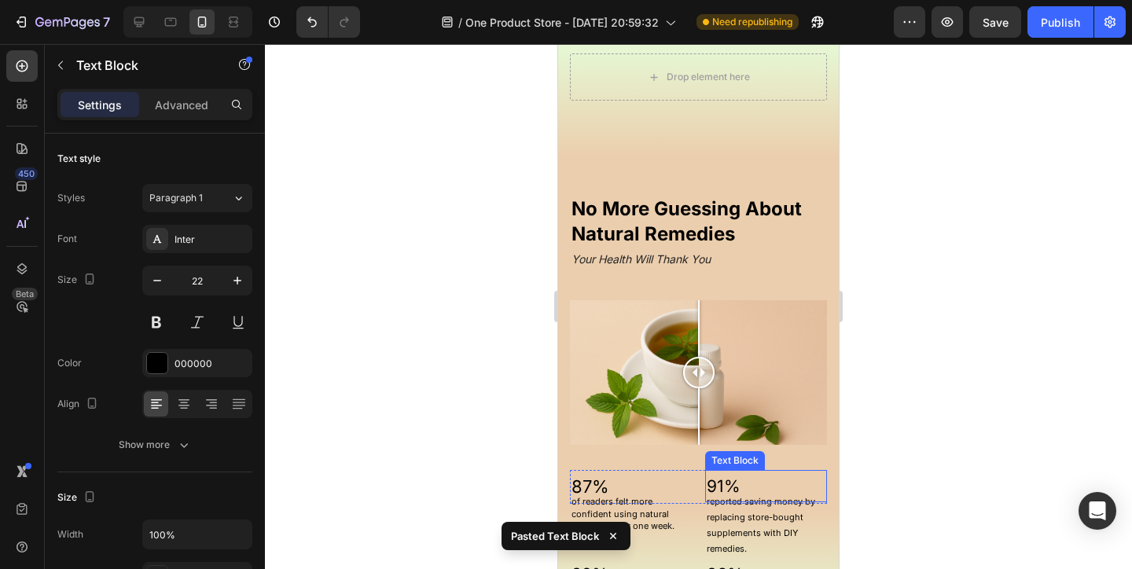
click at [737, 479] on p "91%" at bounding box center [766, 487] width 119 height 30
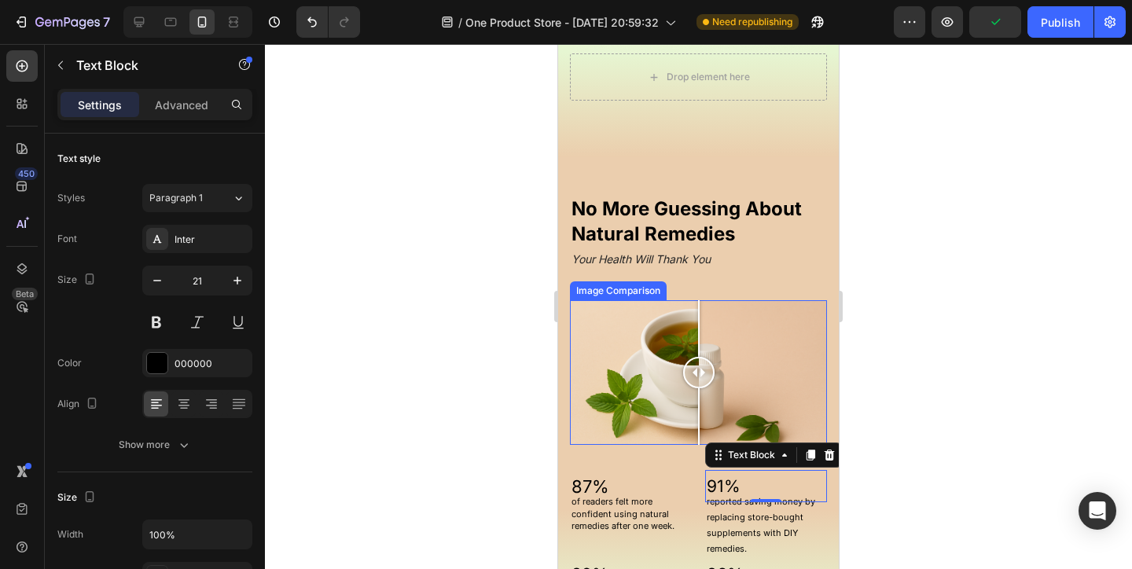
scroll to position [1441, 0]
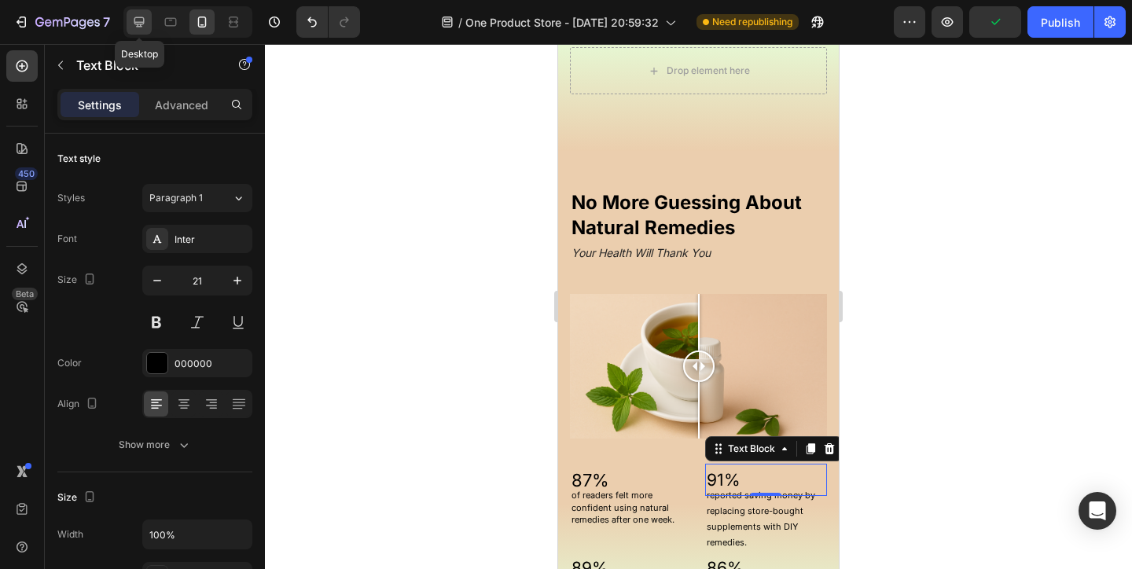
click at [138, 21] on icon at bounding box center [139, 22] width 10 height 10
type input "28"
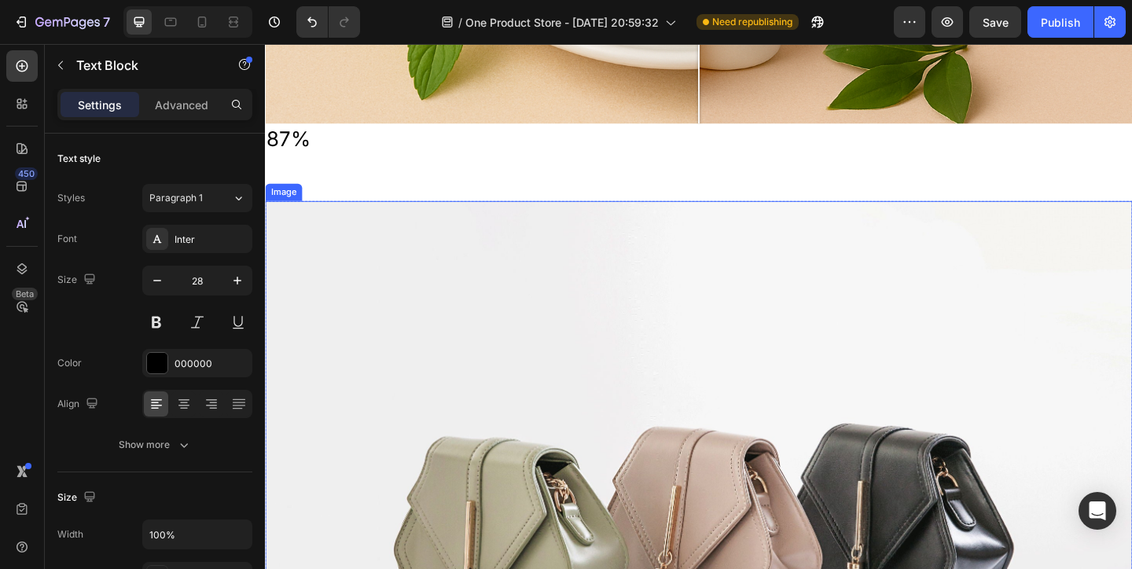
scroll to position [1550, 0]
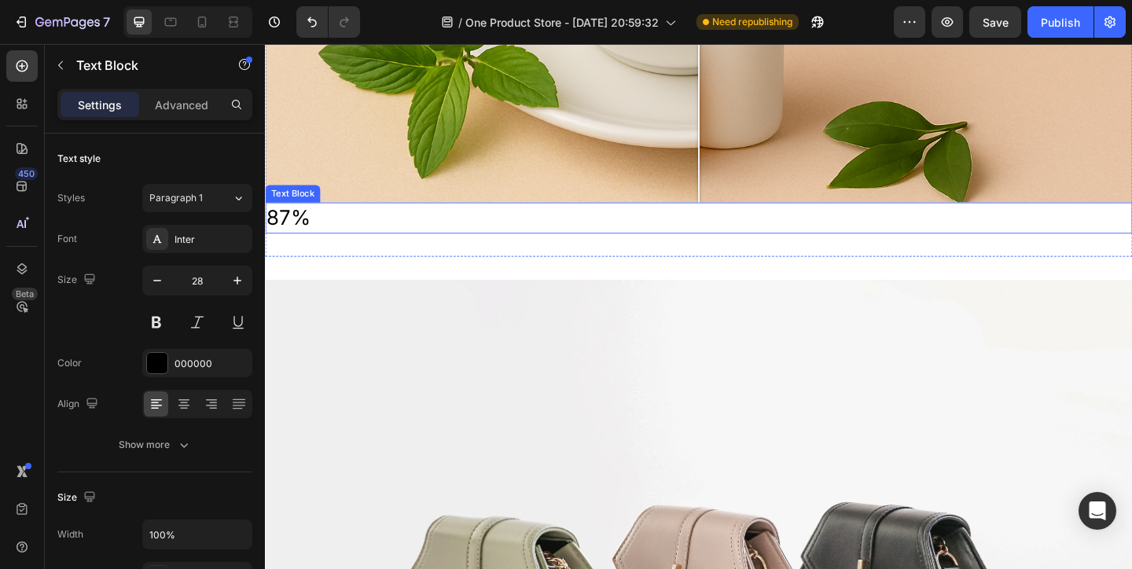
click at [412, 238] on p "87%" at bounding box center [736, 233] width 940 height 31
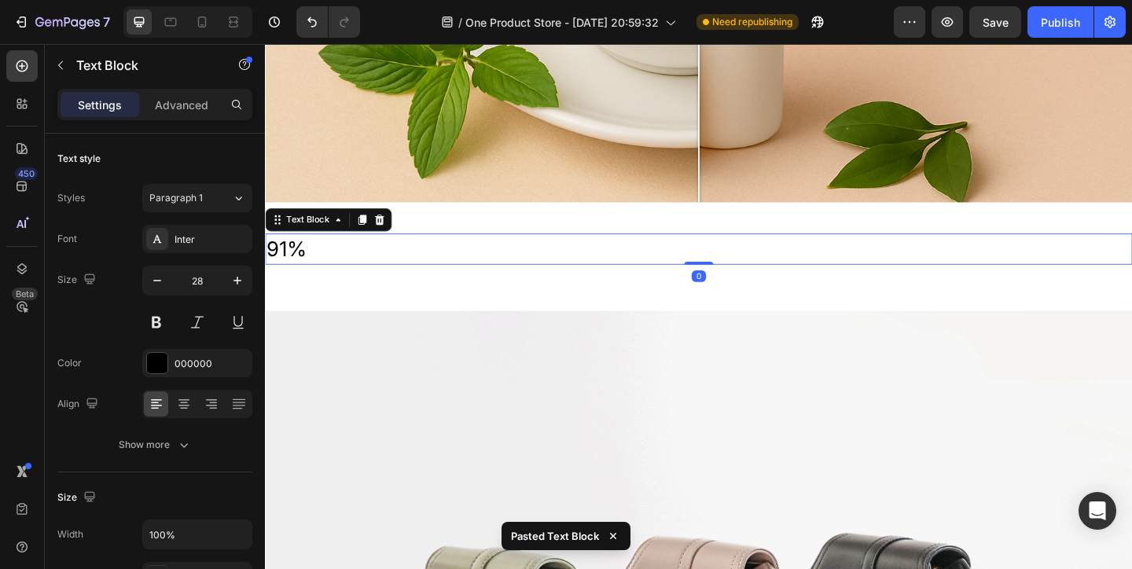
scroll to position [1512, 0]
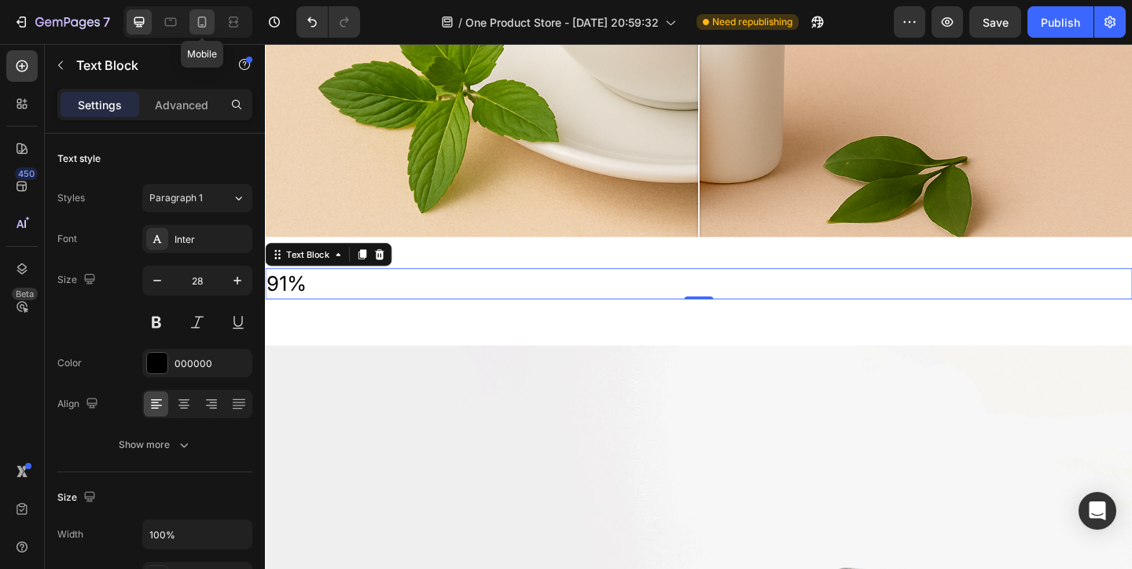
click at [193, 14] on div at bounding box center [201, 21] width 25 height 25
type input "21"
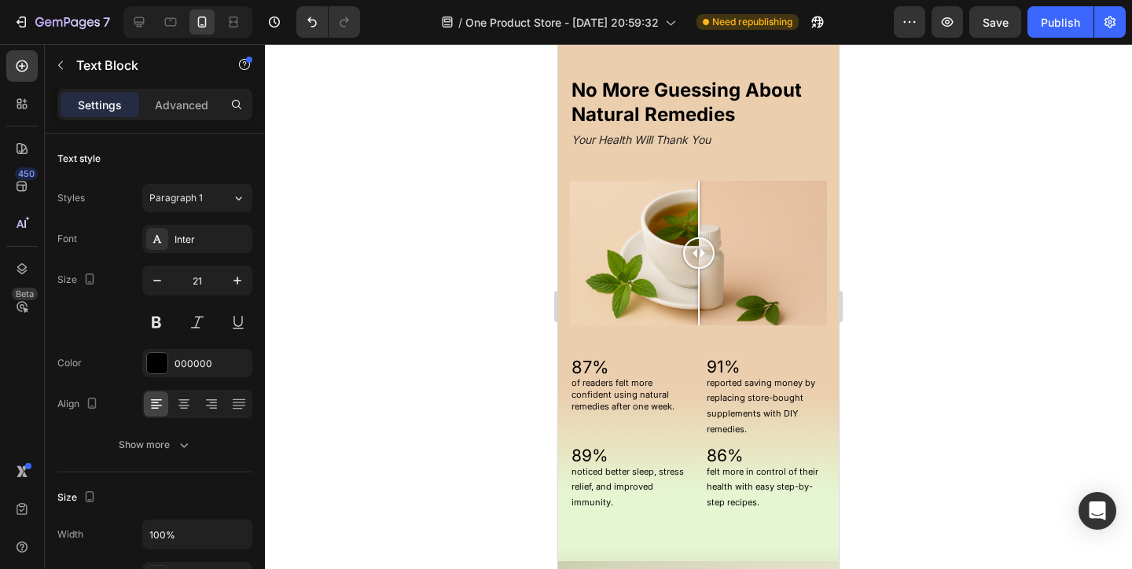
scroll to position [1457, 0]
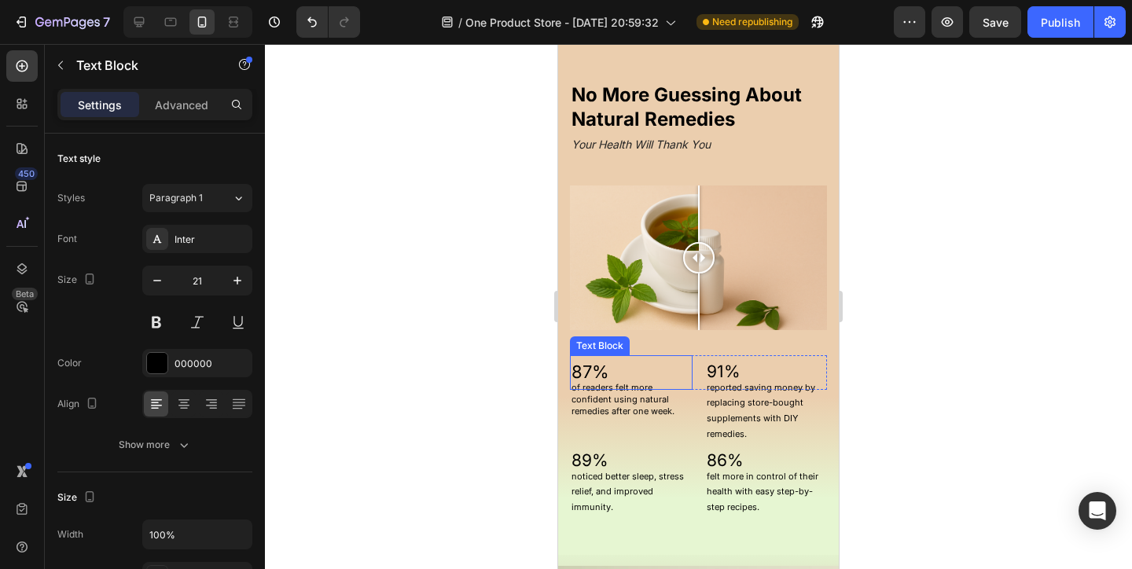
click at [635, 395] on p "of readers felt more confident using natural remedies after one week." at bounding box center [630, 400] width 119 height 36
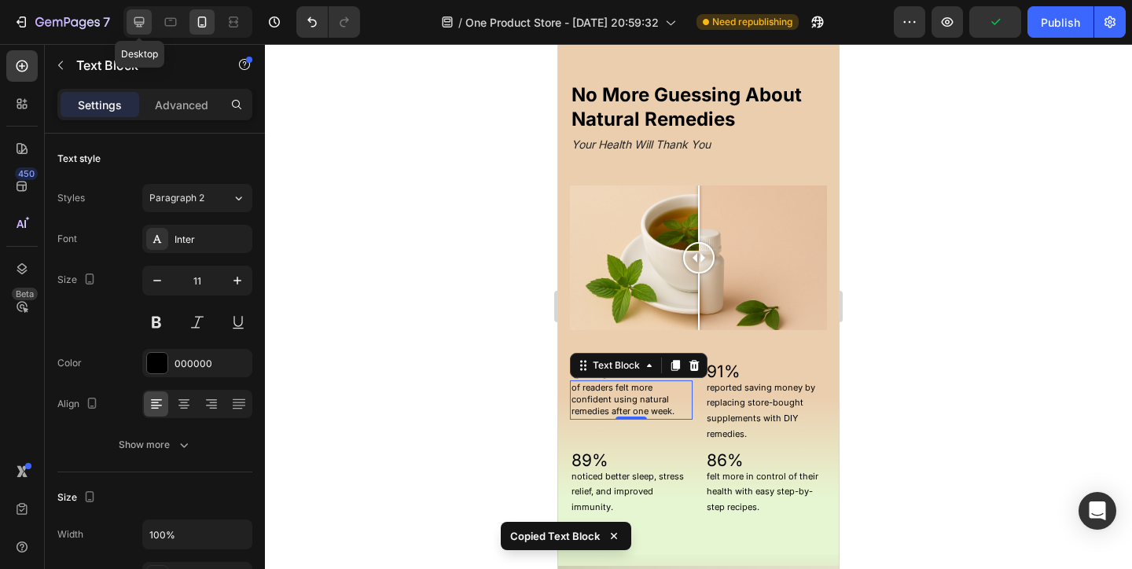
click at [132, 18] on icon at bounding box center [139, 22] width 16 height 16
type input "14"
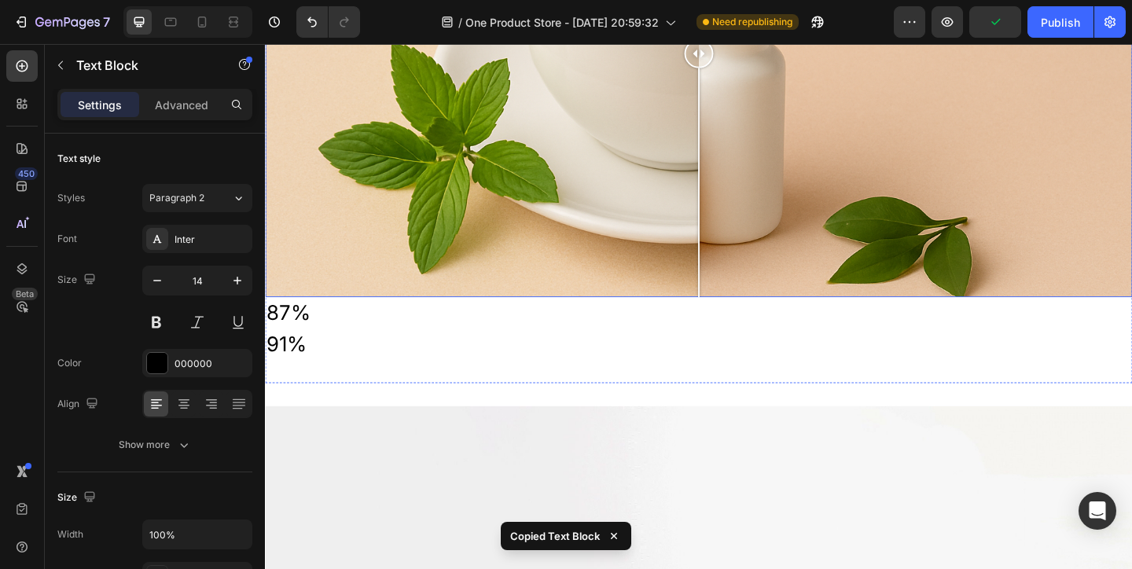
scroll to position [1454, 0]
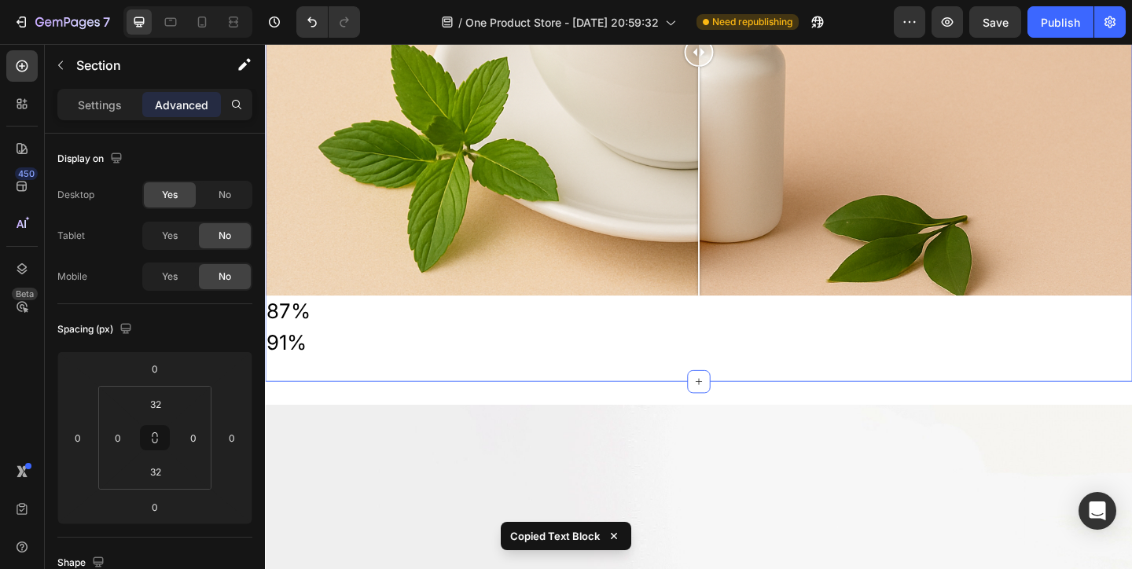
click at [484, 388] on div "How It Works Heading Your Health Will Thank You Heading Image Comparison 87% Te…" at bounding box center [736, 59] width 943 height 703
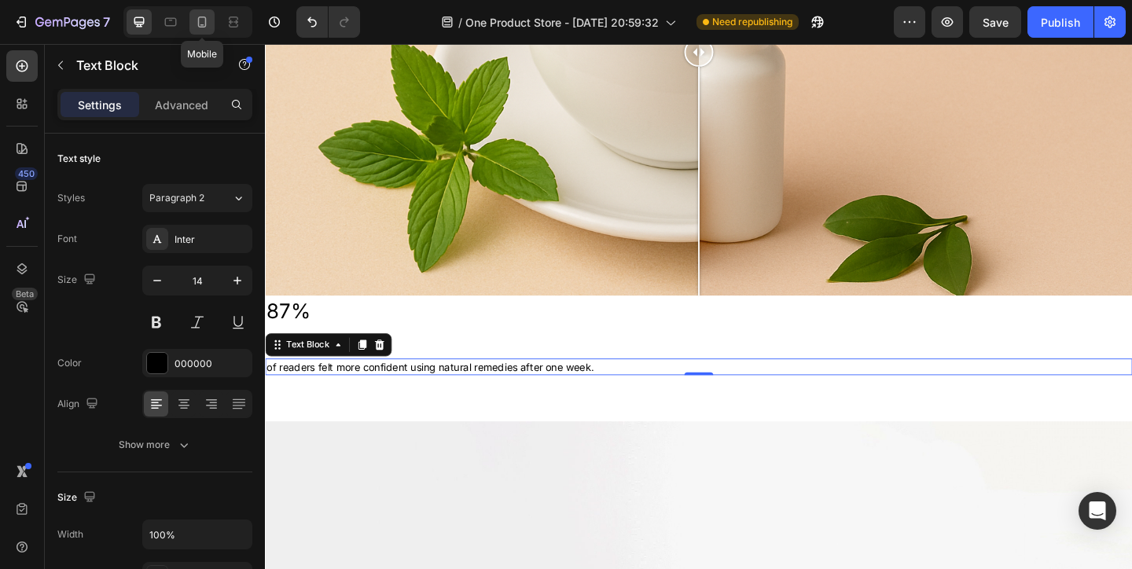
click at [199, 20] on icon at bounding box center [202, 22] width 9 height 11
type input "11"
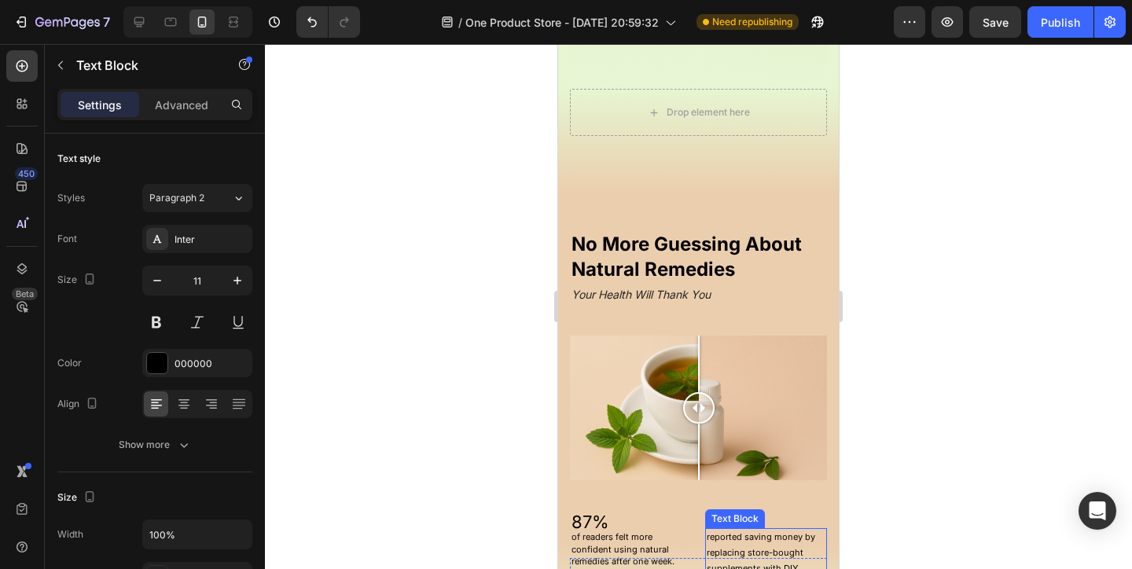
scroll to position [1488, 0]
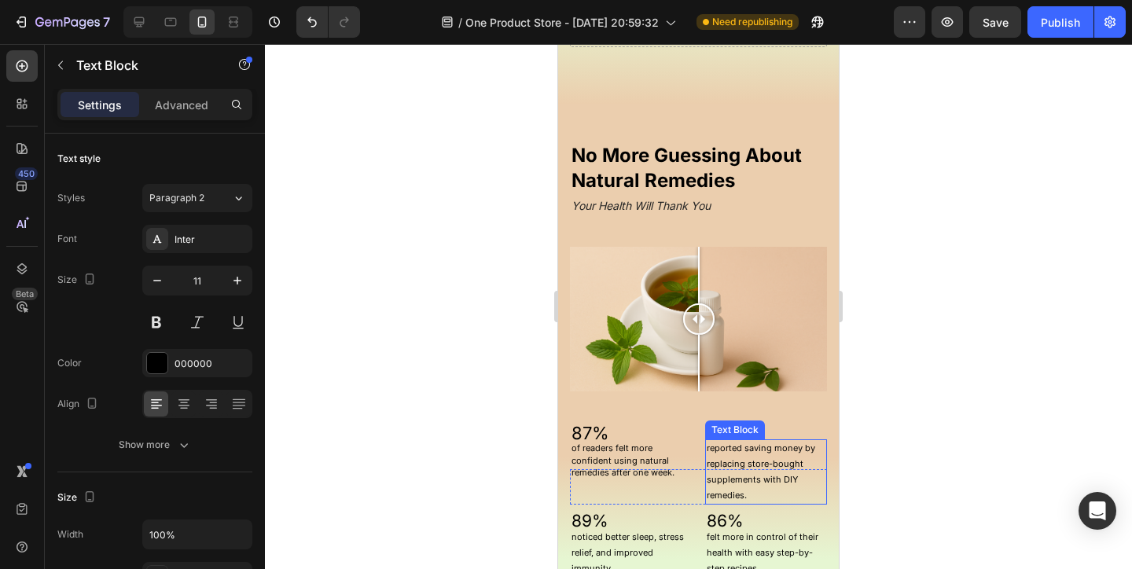
click at [778, 449] on p "reported saving money by replacing store-bought supplements with DIY remedies." at bounding box center [766, 472] width 119 height 62
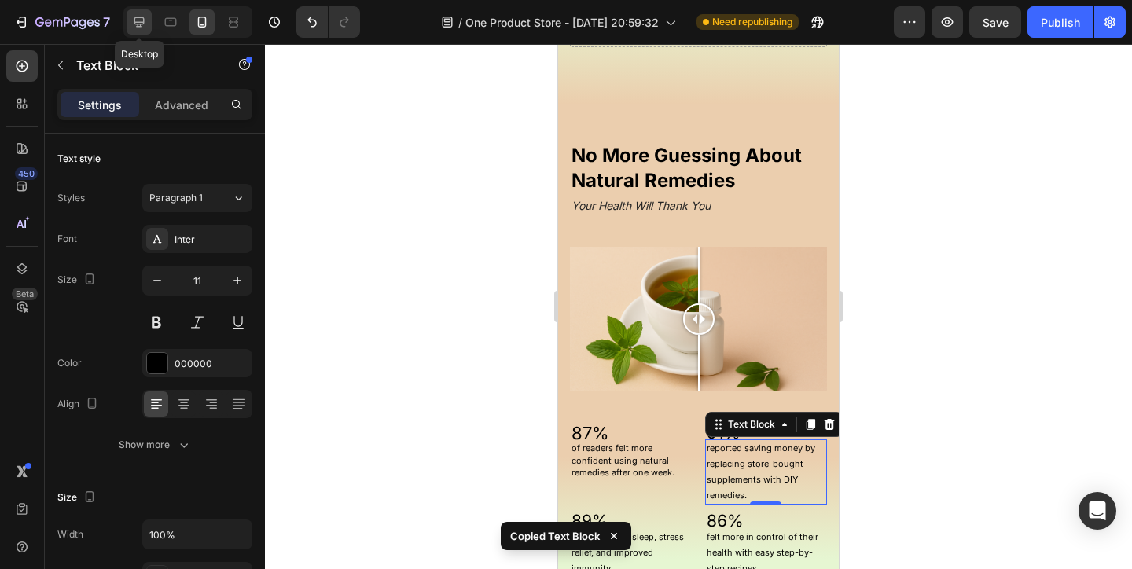
click at [139, 16] on icon at bounding box center [139, 22] width 16 height 16
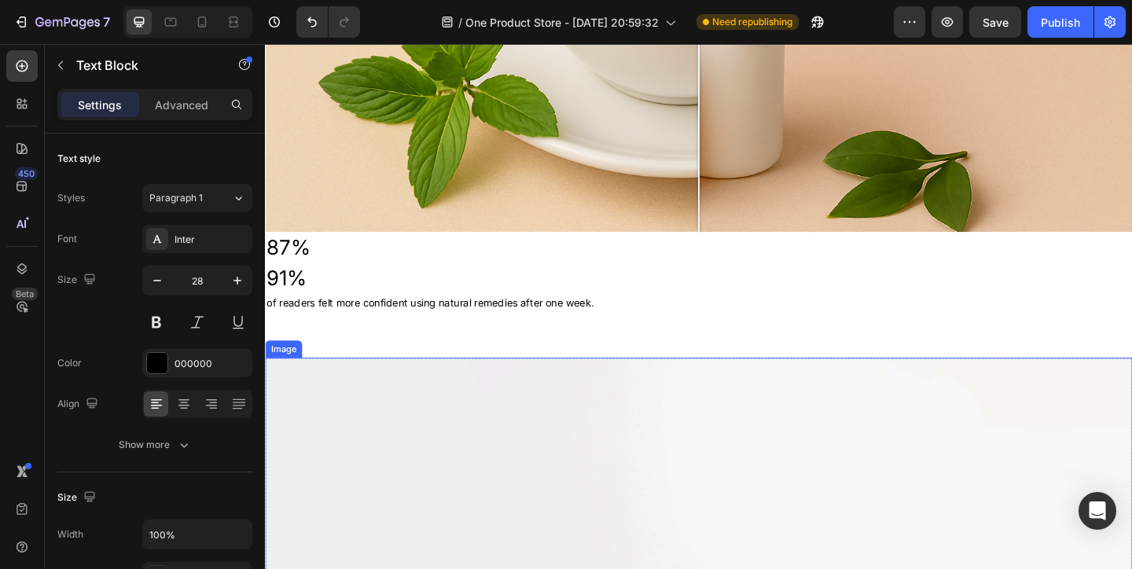
scroll to position [1503, 0]
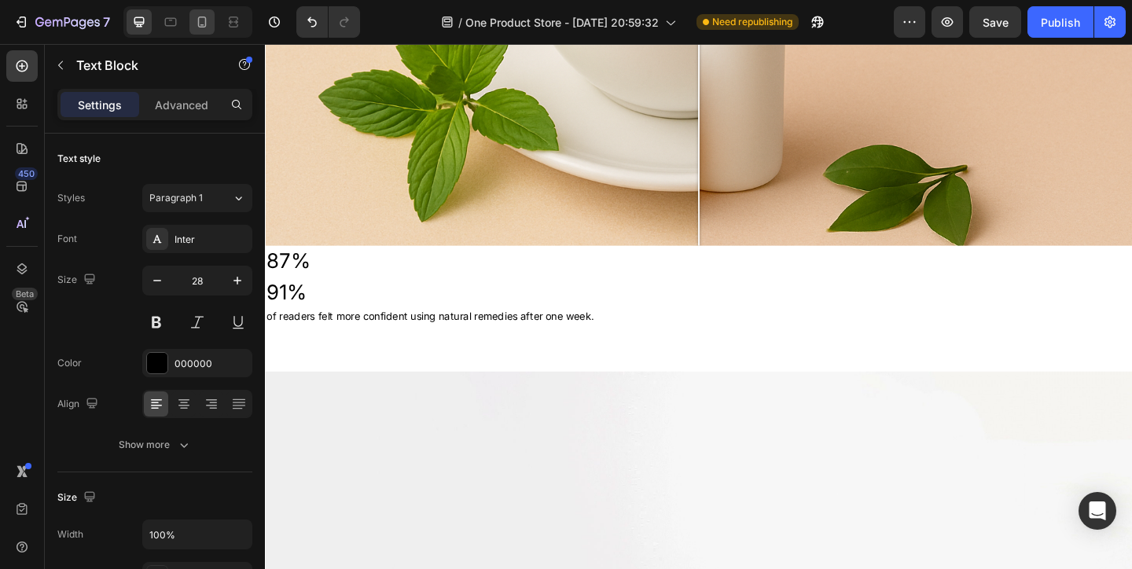
click at [190, 20] on div at bounding box center [201, 21] width 25 height 25
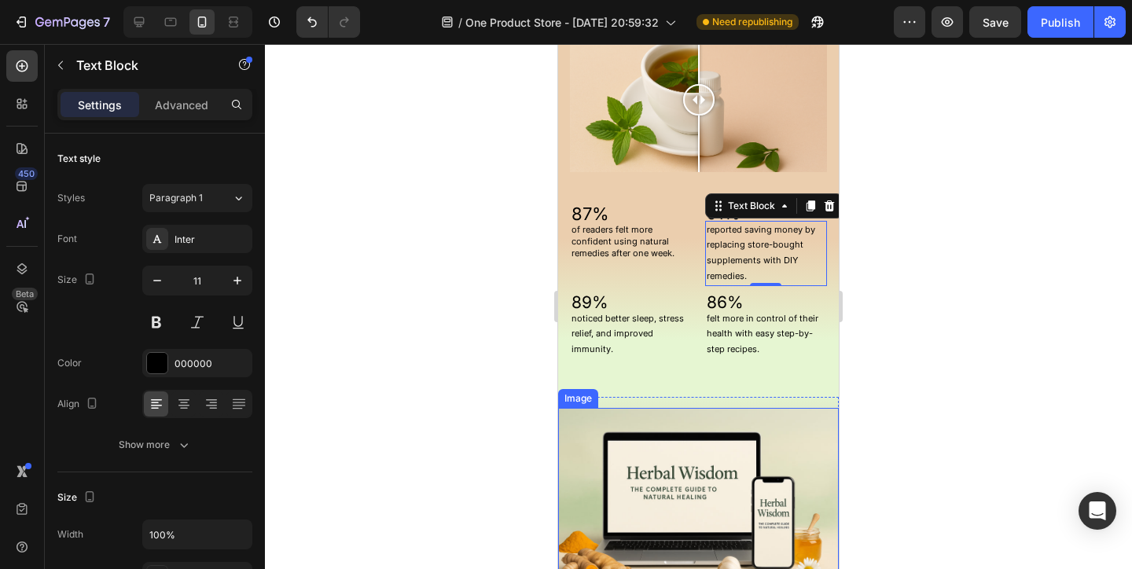
scroll to position [1613, 0]
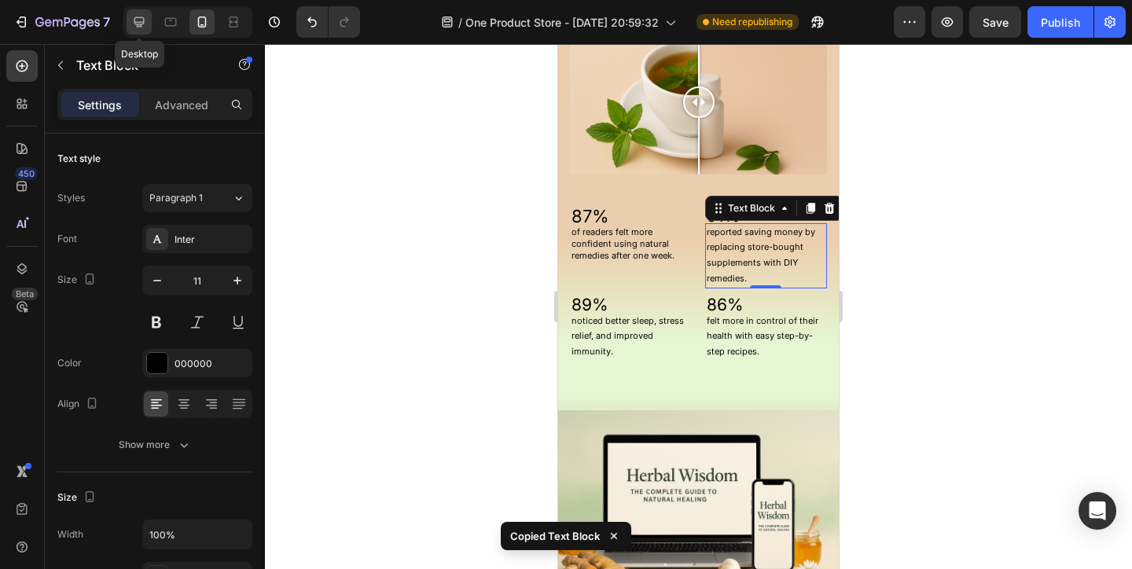
click at [138, 17] on icon at bounding box center [139, 22] width 10 height 10
type input "28"
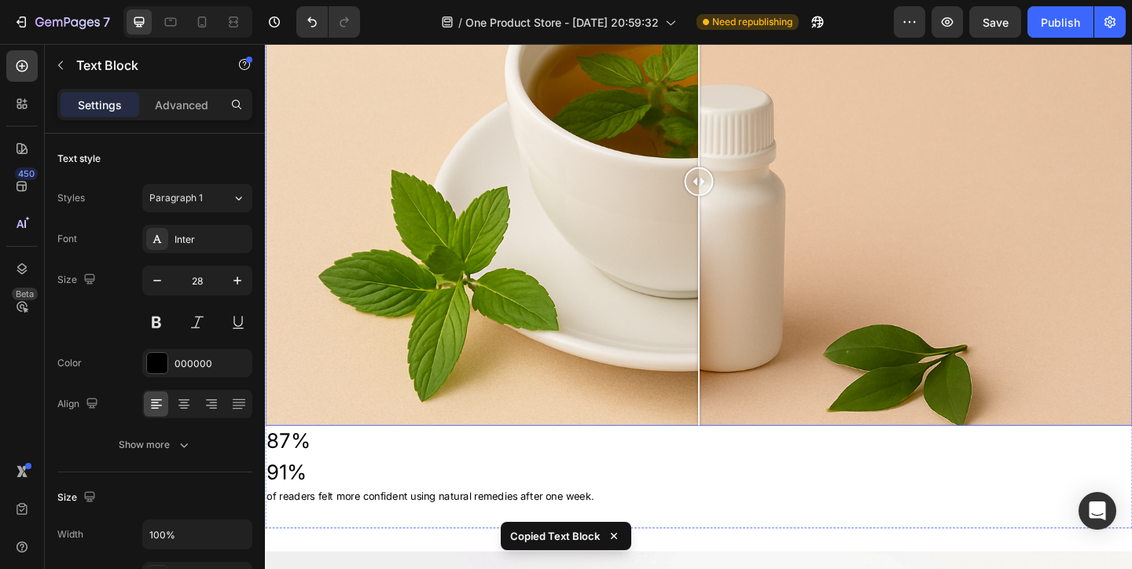
scroll to position [1389, 0]
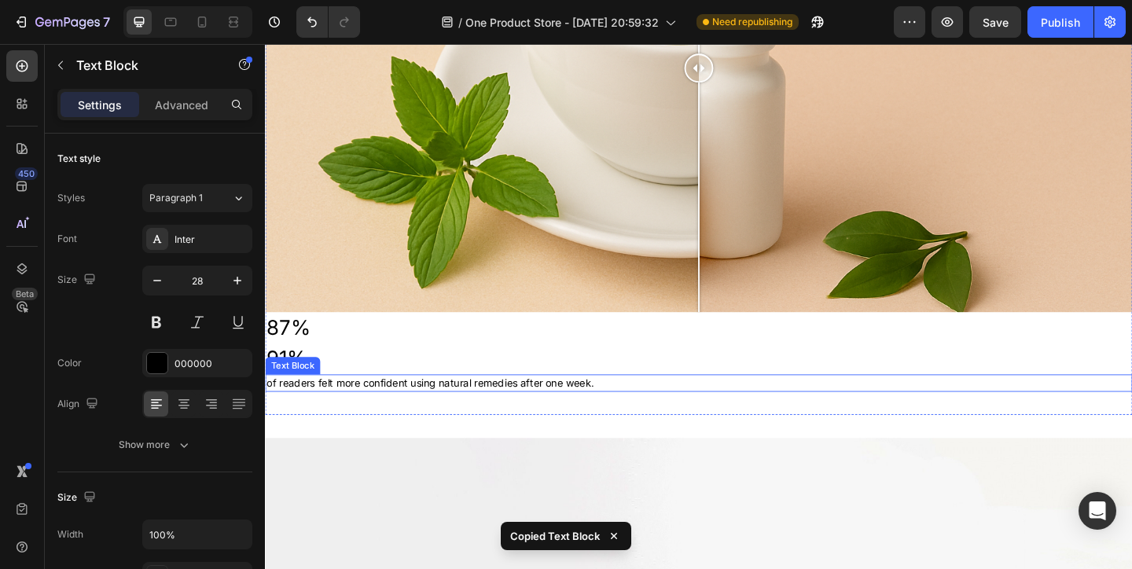
click at [423, 377] on p "91%" at bounding box center [736, 386] width 940 height 31
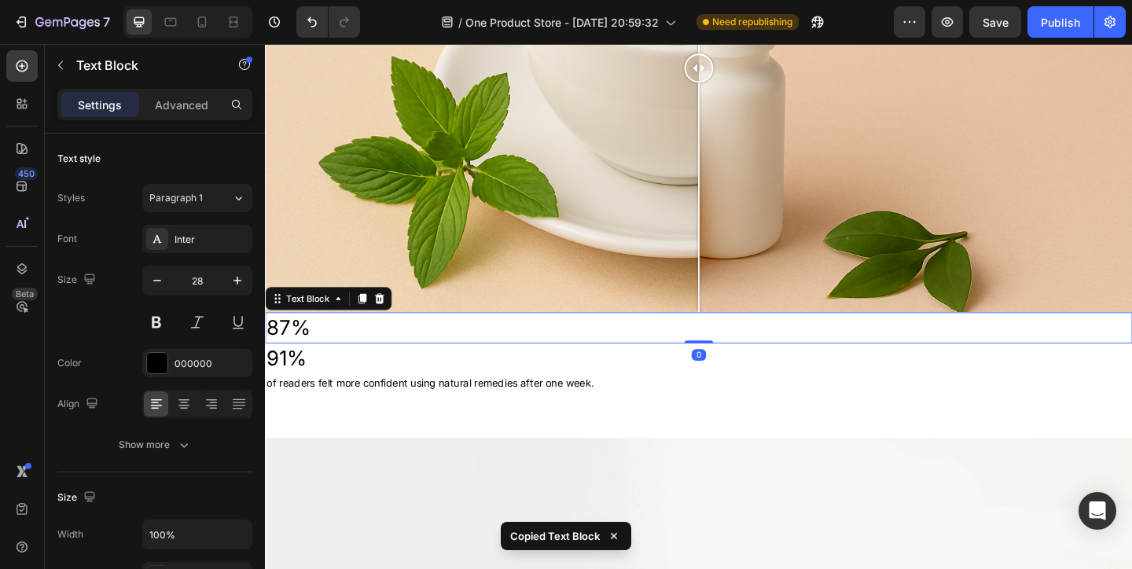
click at [443, 360] on p "87%" at bounding box center [736, 352] width 940 height 31
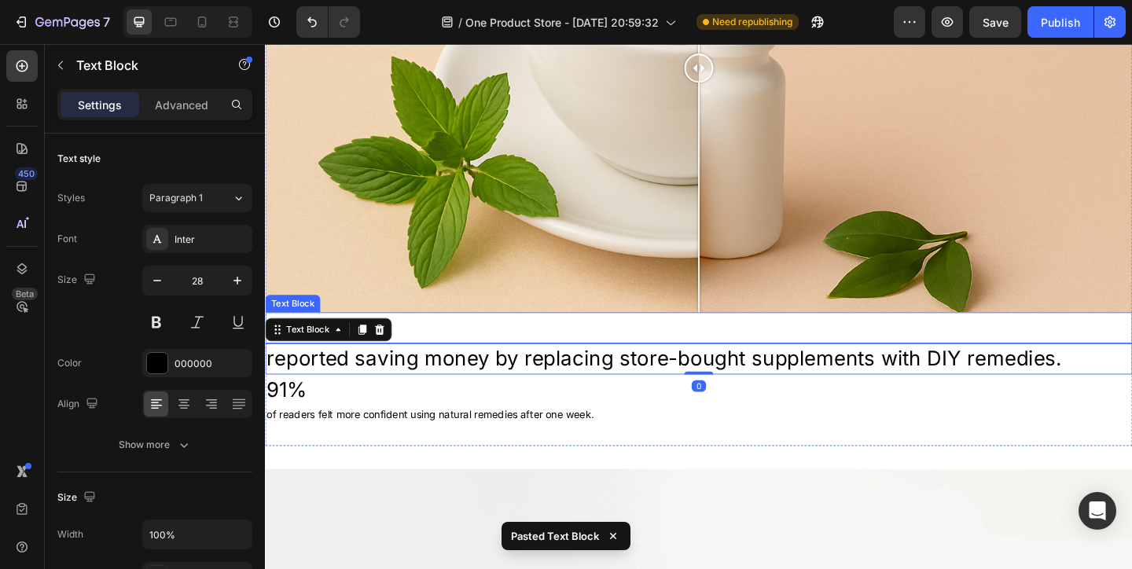
click at [519, 361] on p "87%" at bounding box center [736, 352] width 940 height 31
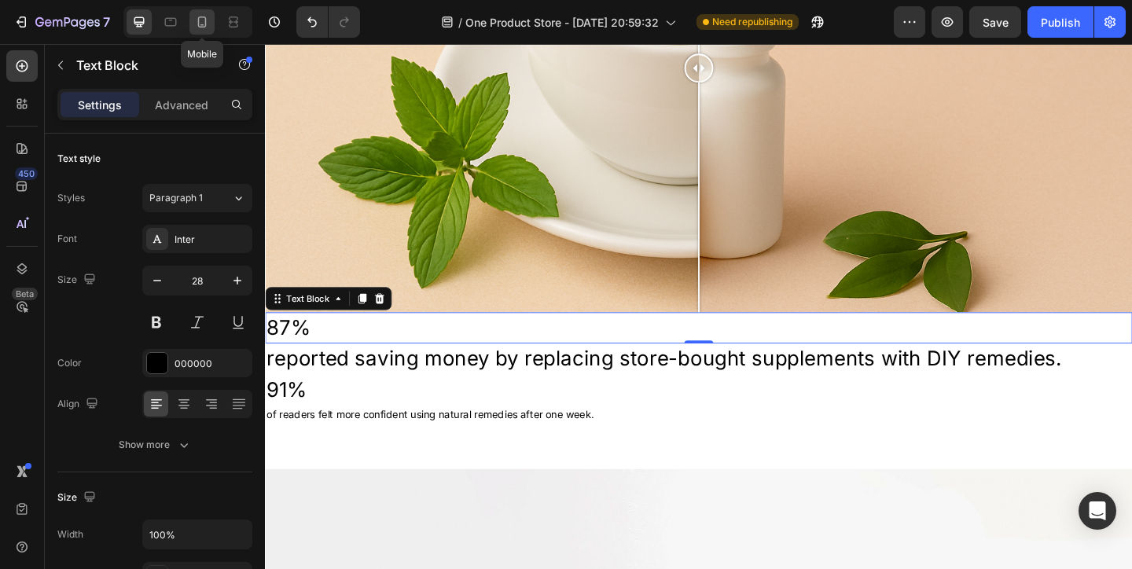
click at [196, 22] on icon at bounding box center [202, 22] width 16 height 16
type input "22"
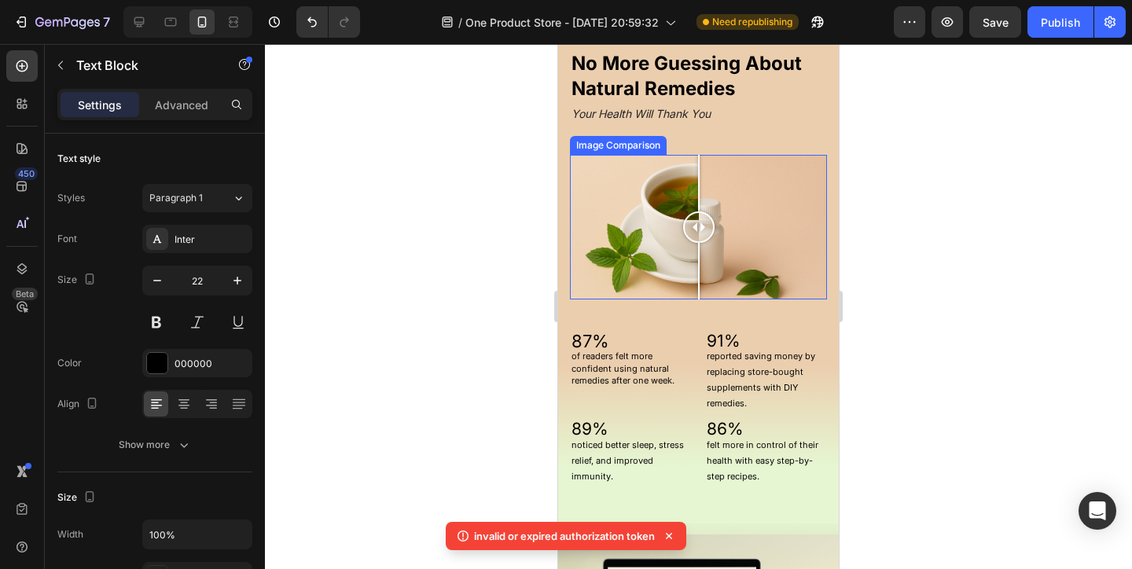
scroll to position [1583, 0]
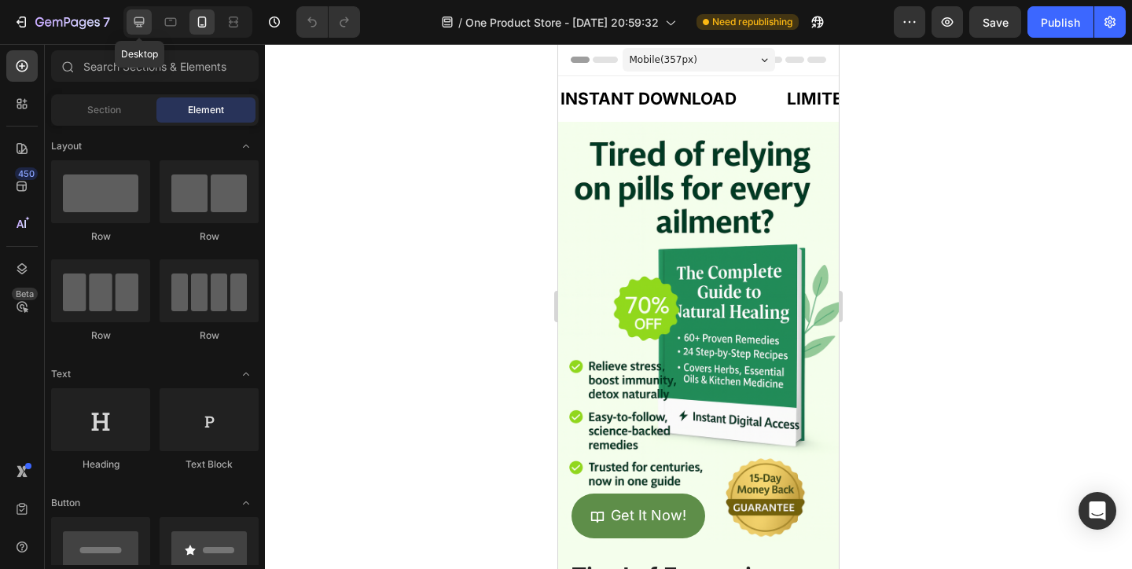
click at [127, 30] on div at bounding box center [139, 21] width 25 height 25
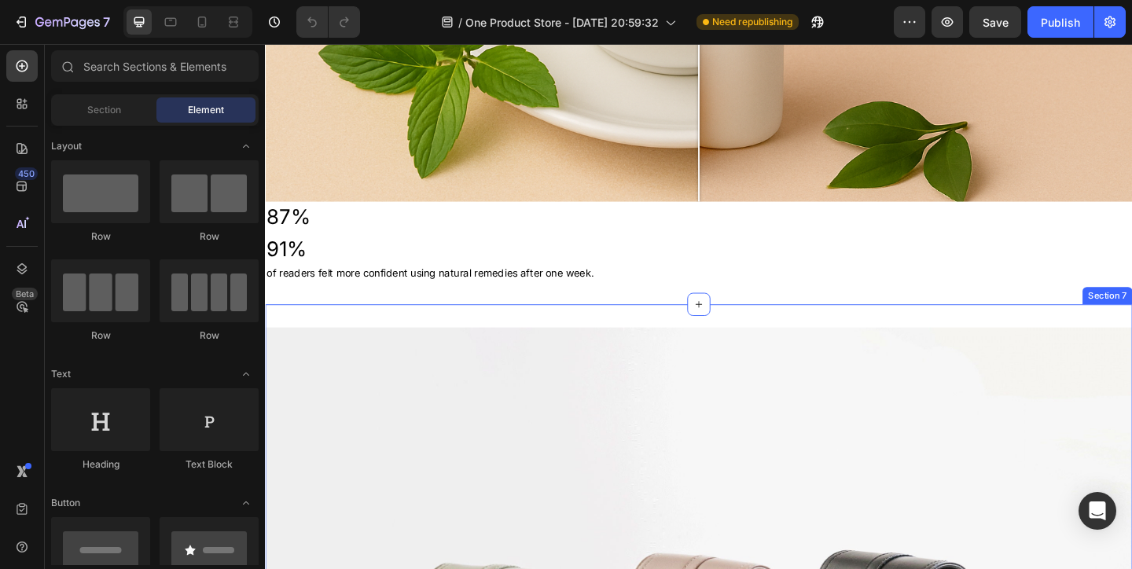
scroll to position [1640, 0]
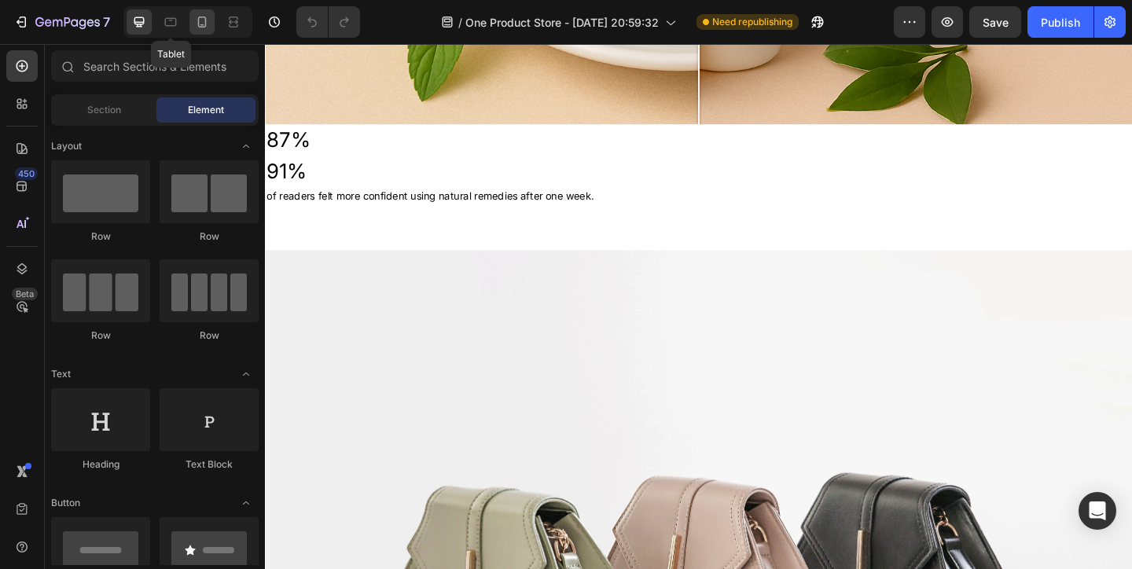
click at [190, 24] on div at bounding box center [201, 21] width 25 height 25
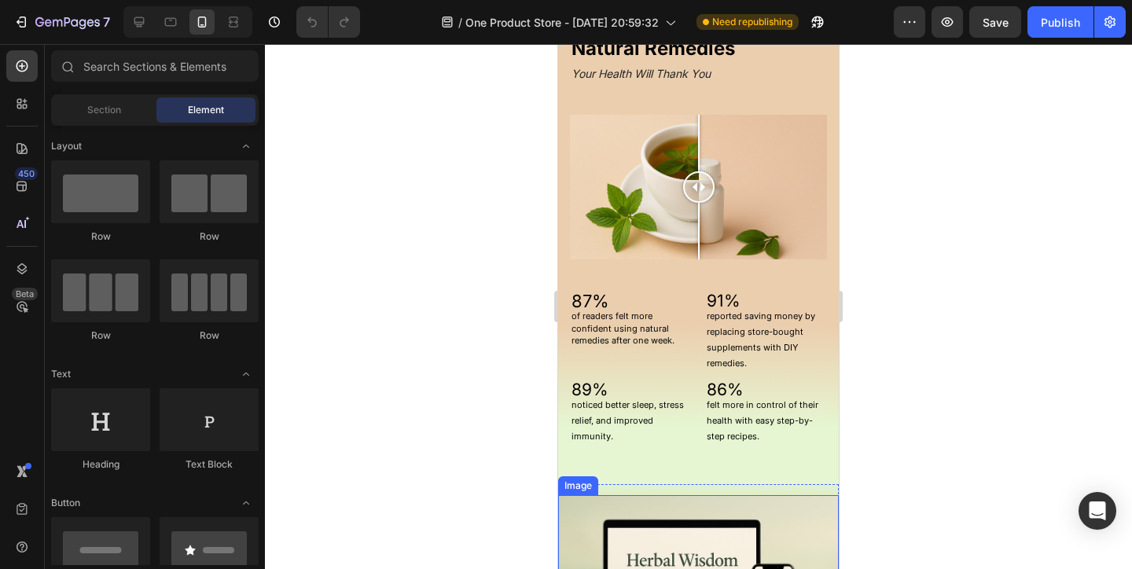
scroll to position [1558, 0]
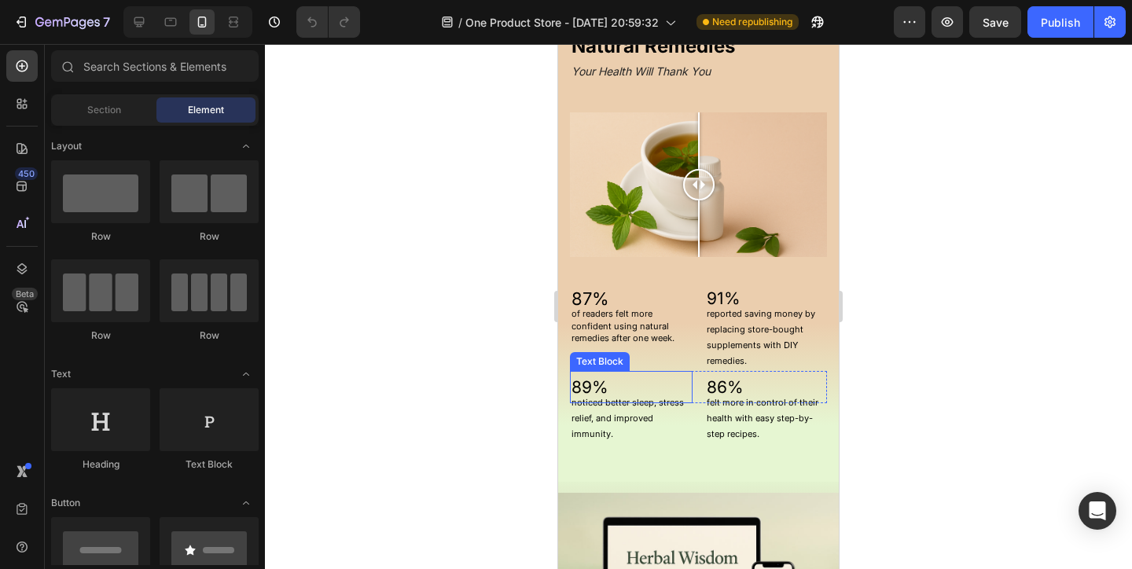
click at [622, 384] on p "89%" at bounding box center [630, 388] width 119 height 30
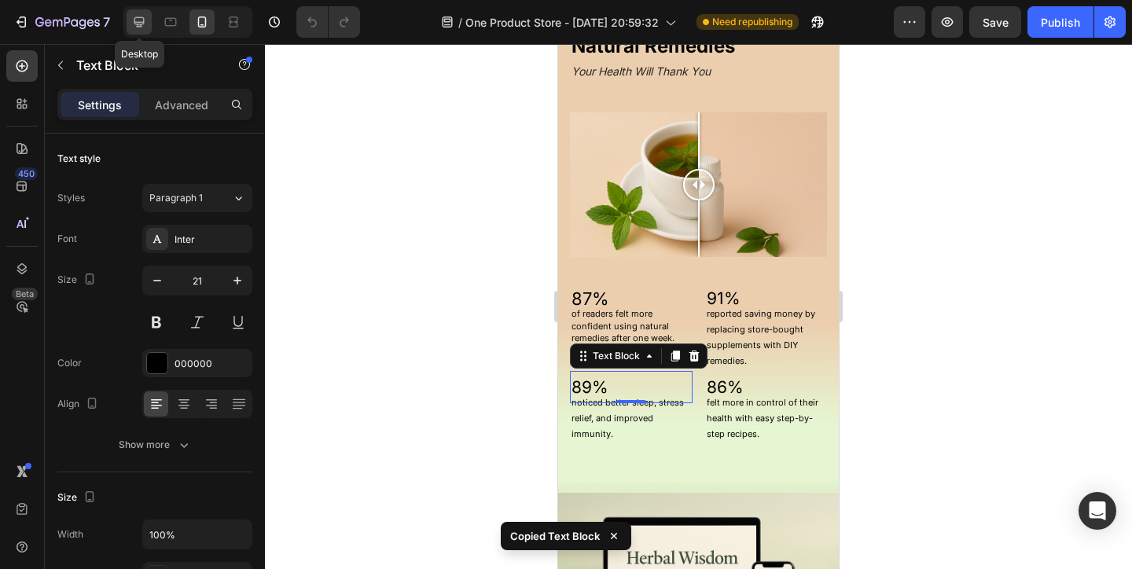
click at [145, 19] on icon at bounding box center [139, 22] width 16 height 16
type input "28"
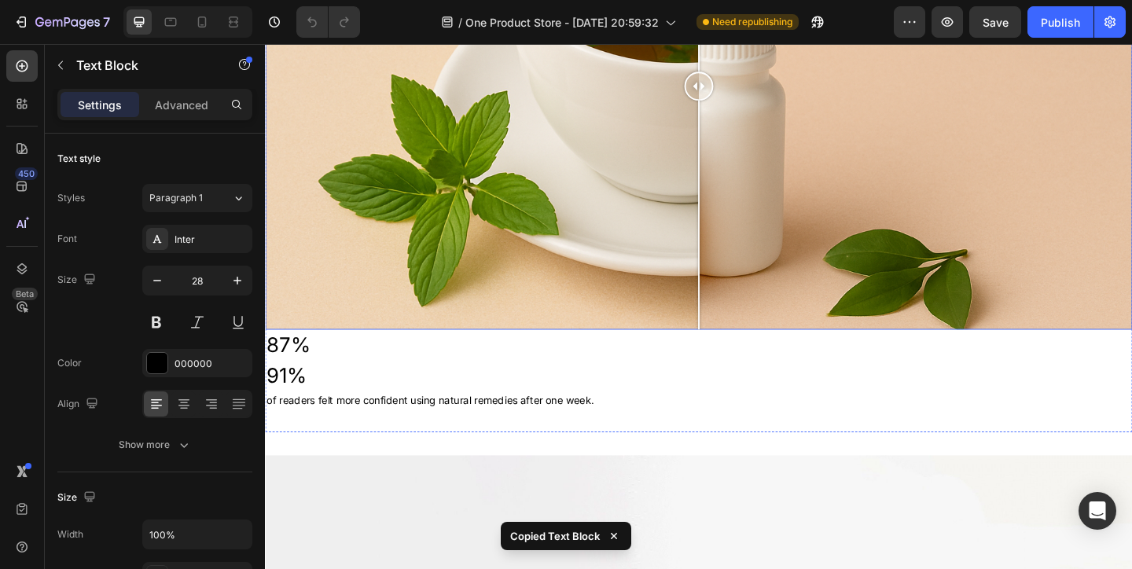
scroll to position [1418, 0]
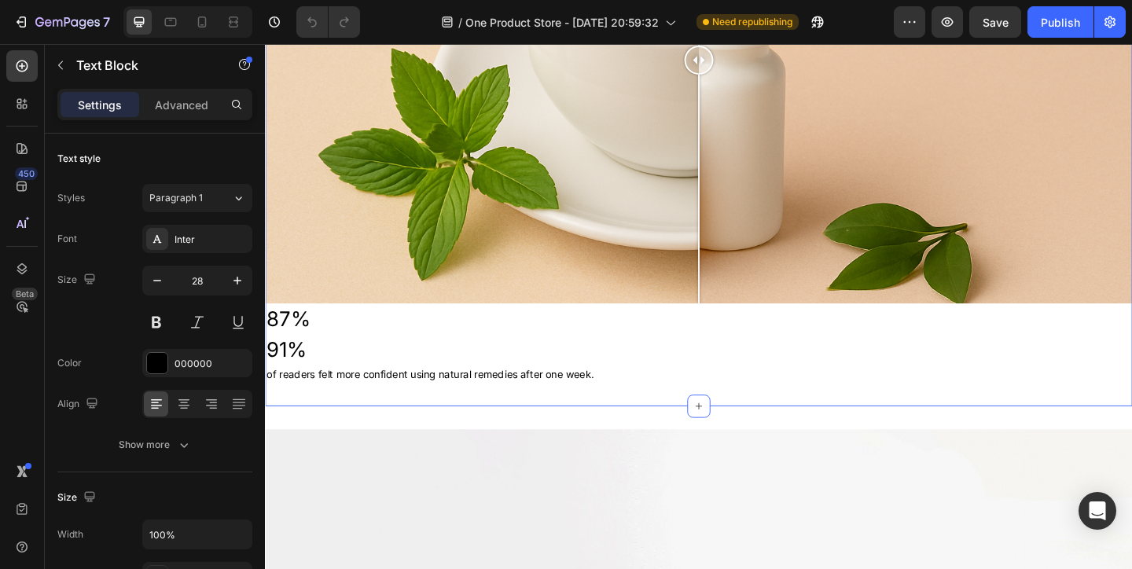
click at [450, 428] on div "How It Works Heading Your Health Will Thank You Heading Image Comparison 87% Te…" at bounding box center [736, 76] width 943 height 721
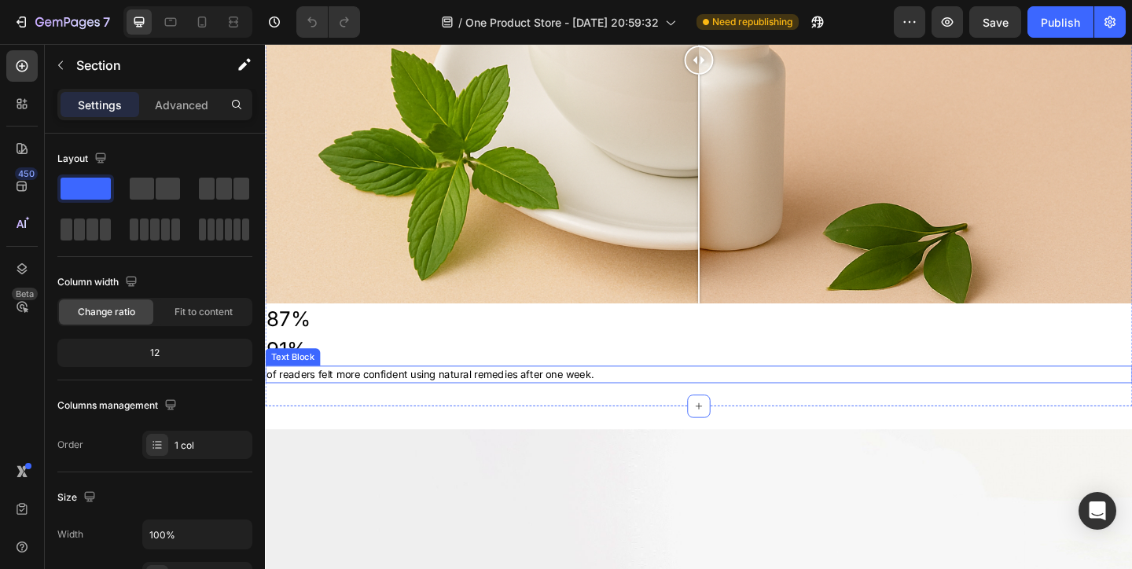
click at [479, 408] on p "of readers felt more confident using natural remedies after one week." at bounding box center [736, 403] width 940 height 16
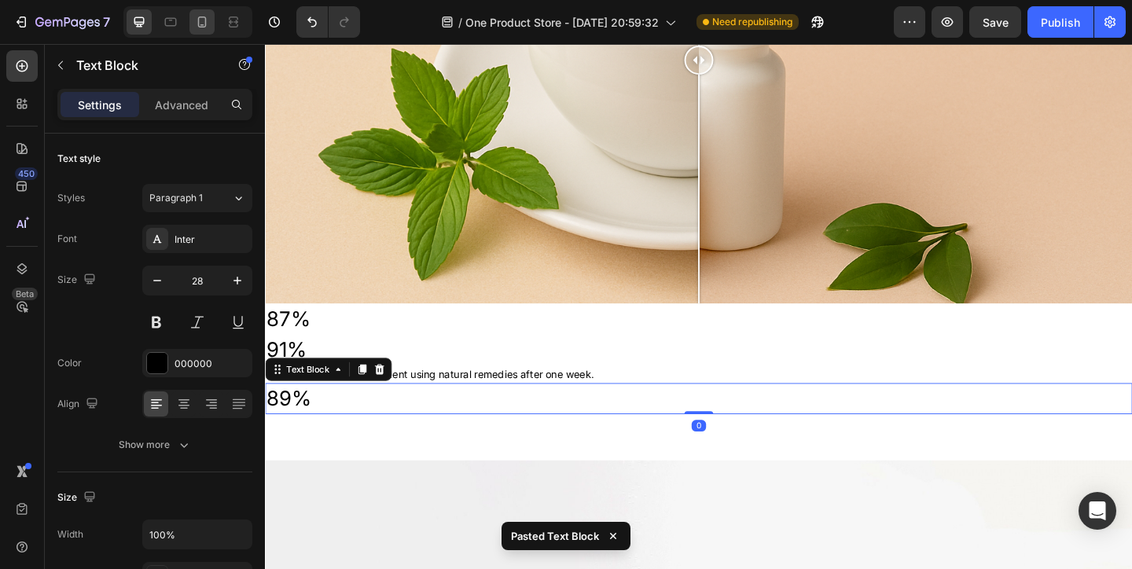
click at [196, 20] on icon at bounding box center [202, 22] width 16 height 16
type input "21"
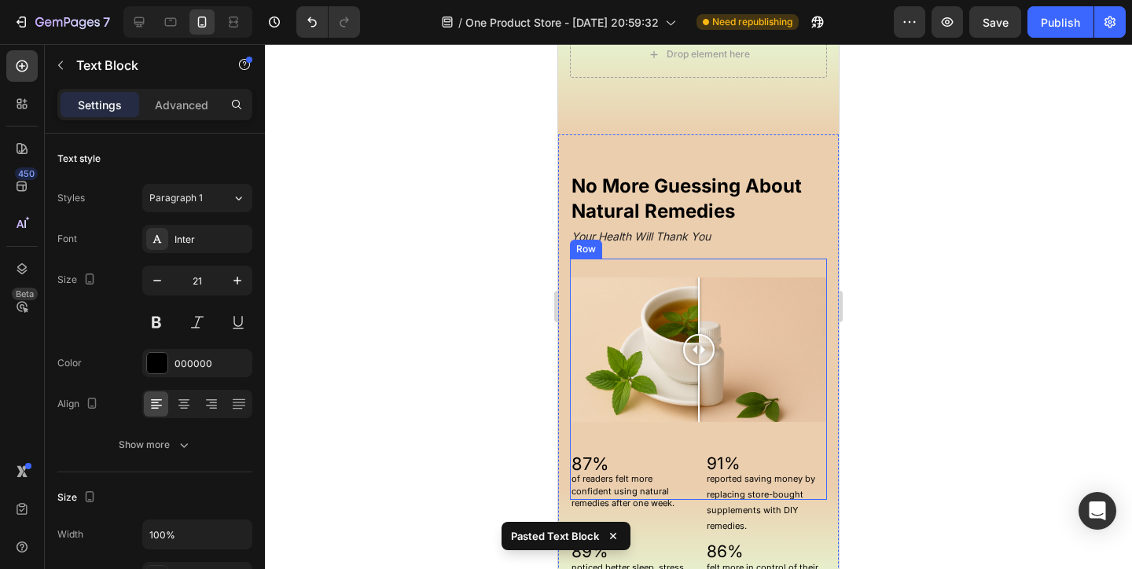
scroll to position [1458, 0]
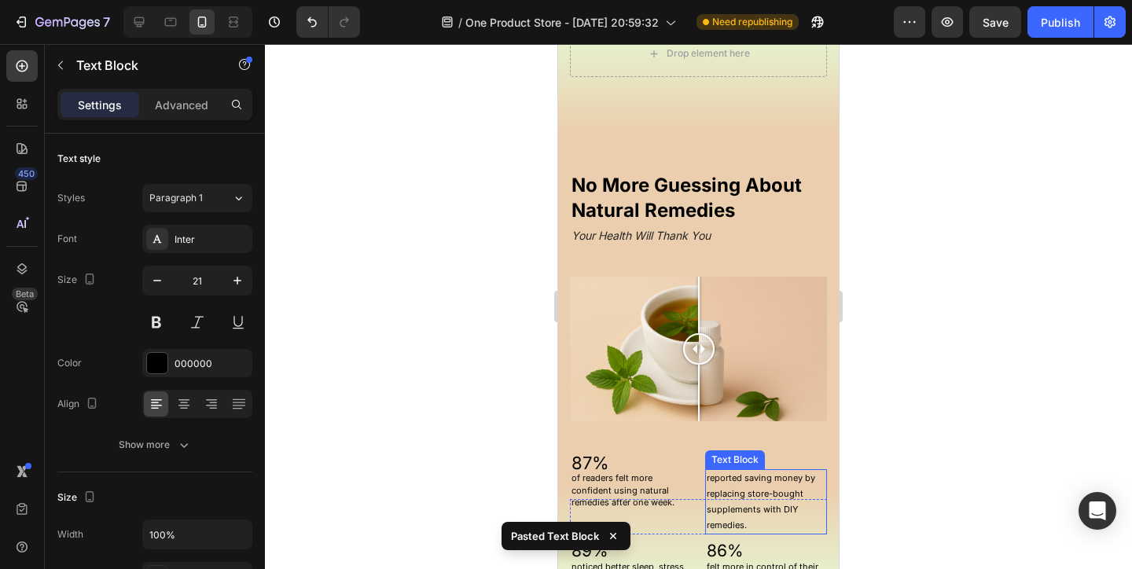
click at [776, 478] on p "reported saving money by replacing store-bought supplements with DIY remedies." at bounding box center [766, 502] width 119 height 62
click at [138, 17] on icon at bounding box center [139, 22] width 10 height 10
type input "28"
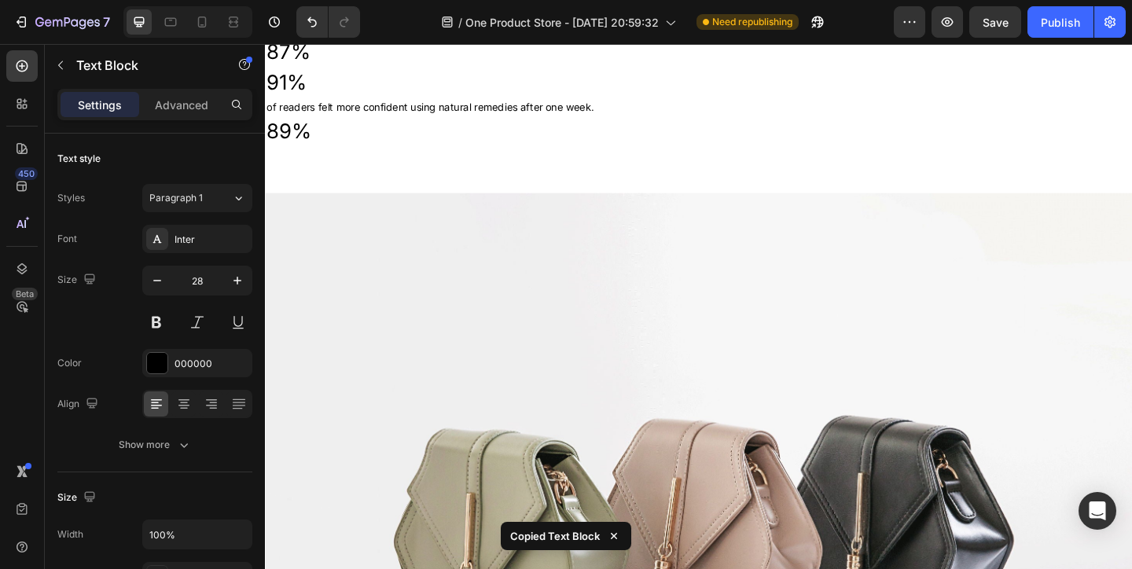
scroll to position [1700, 0]
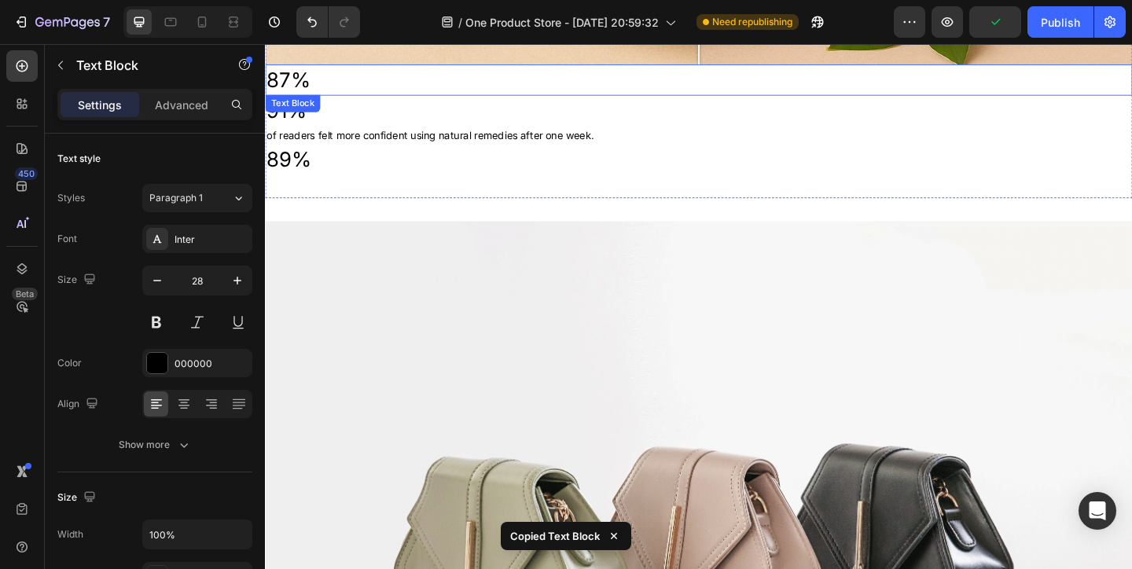
click at [336, 89] on p "87%" at bounding box center [736, 83] width 940 height 31
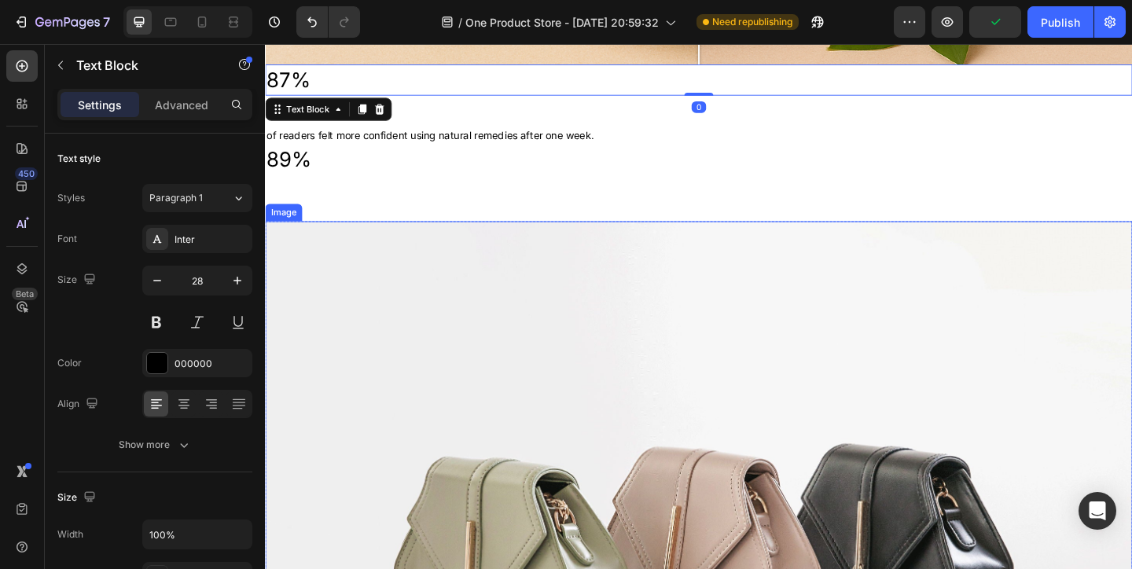
scroll to position [1643, 0]
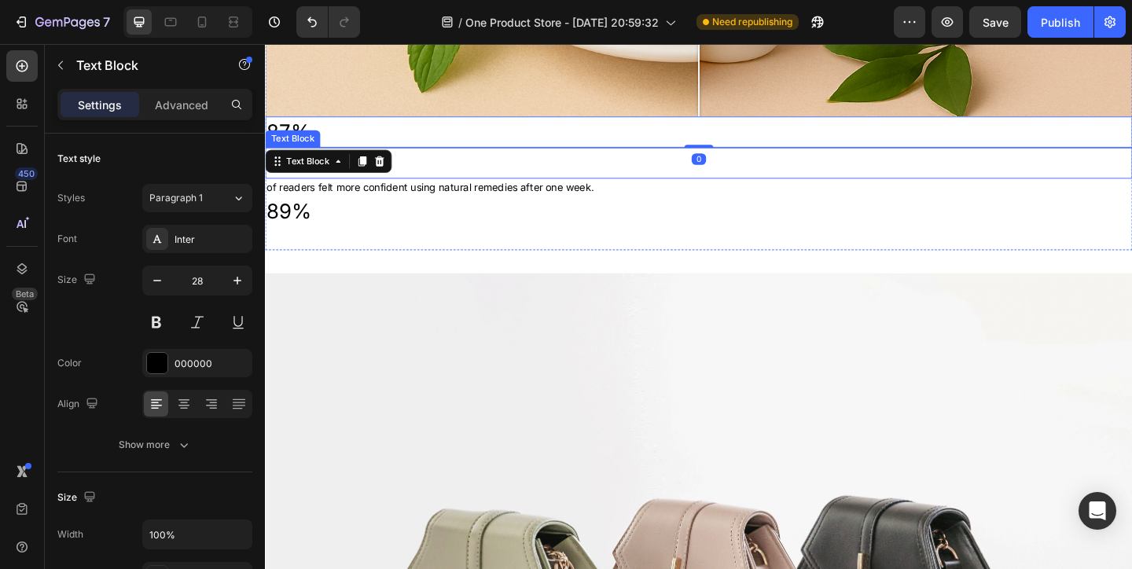
click at [471, 176] on p "91%" at bounding box center [736, 173] width 940 height 31
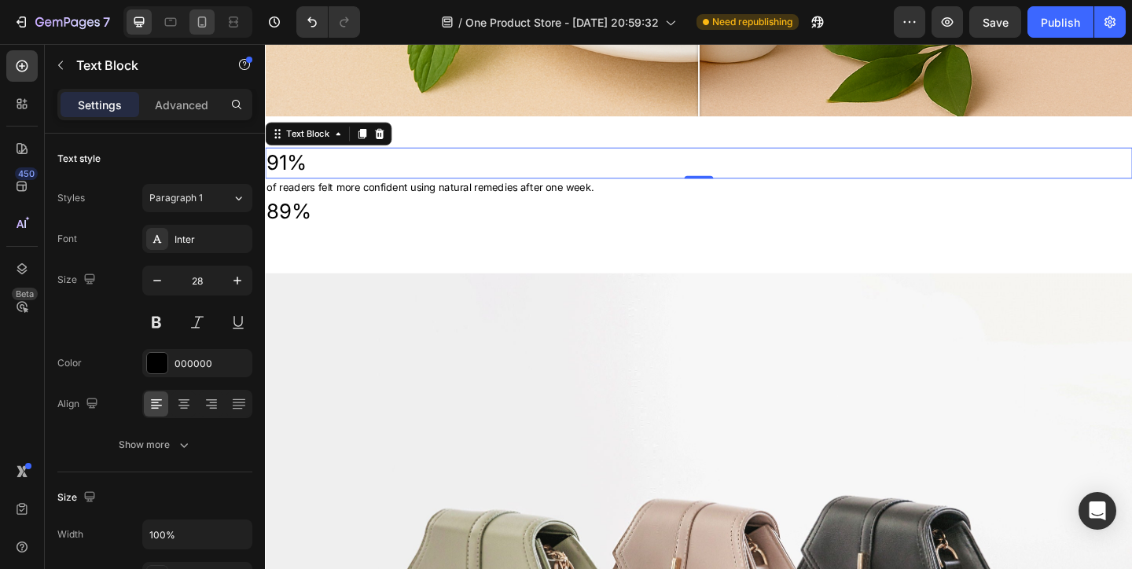
click at [196, 17] on icon at bounding box center [202, 22] width 16 height 16
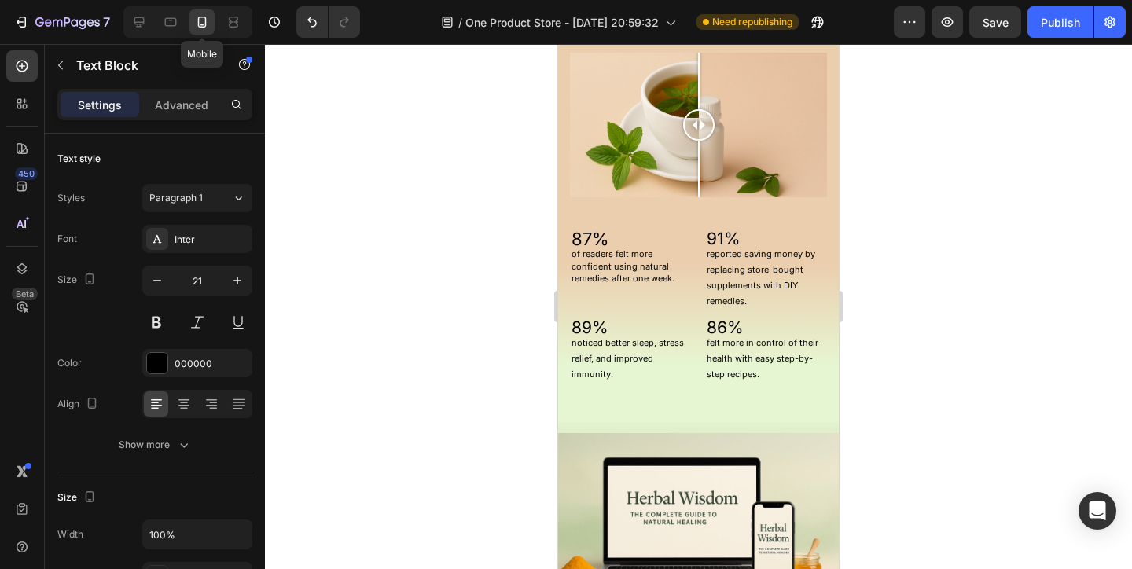
scroll to position [1613, 0]
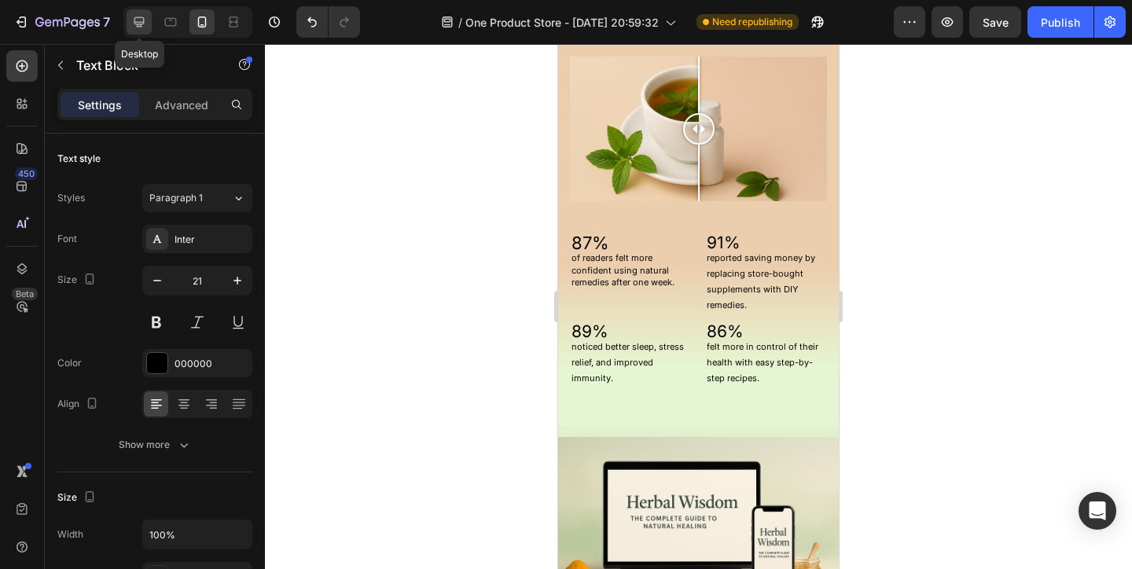
click at [140, 20] on icon at bounding box center [139, 22] width 16 height 16
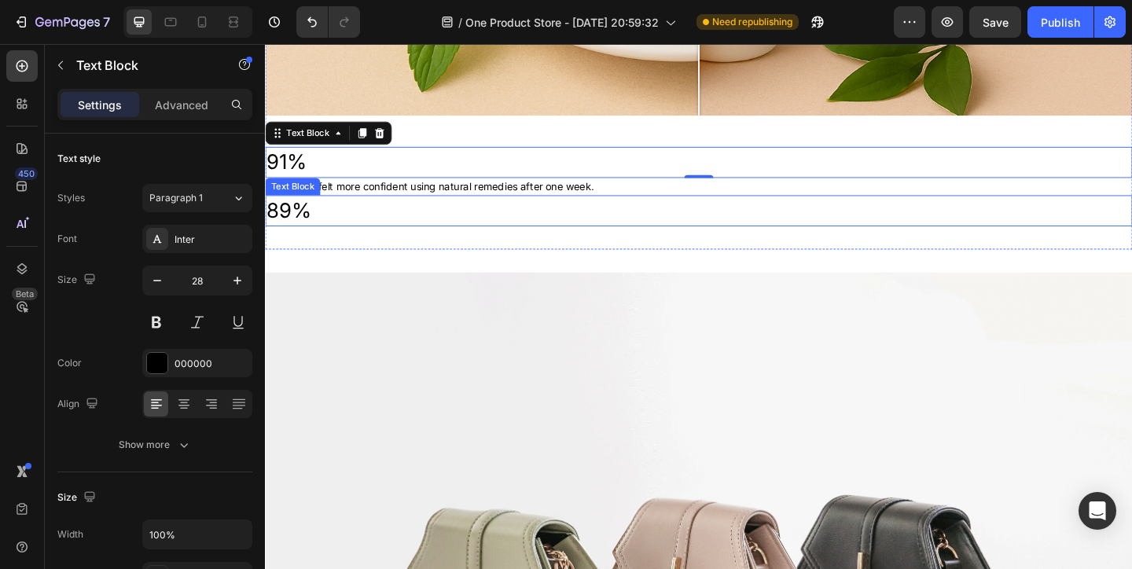
scroll to position [1584, 0]
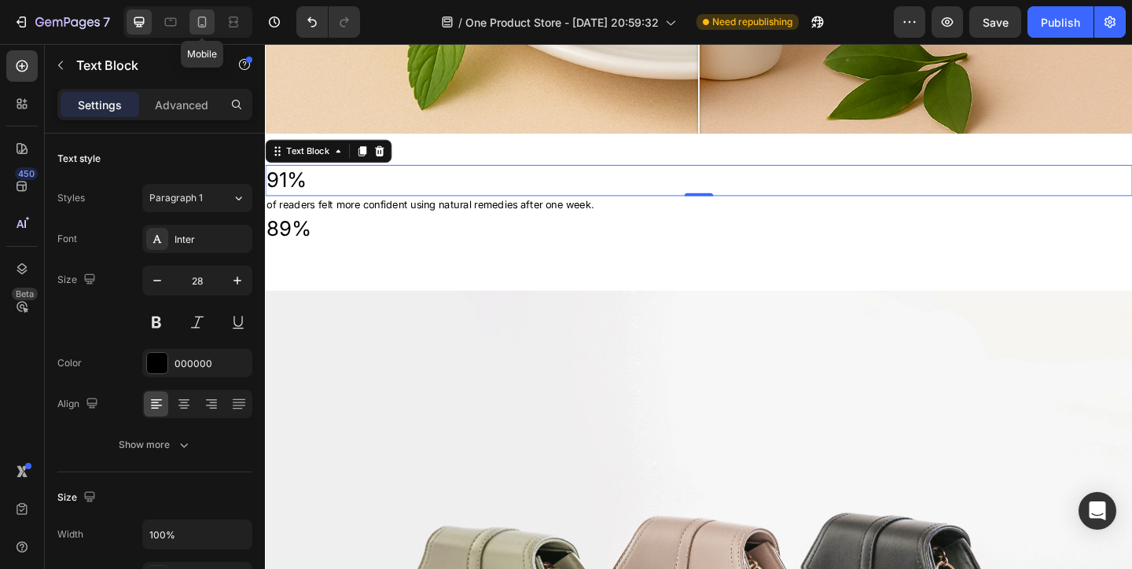
click at [198, 17] on icon at bounding box center [202, 22] width 16 height 16
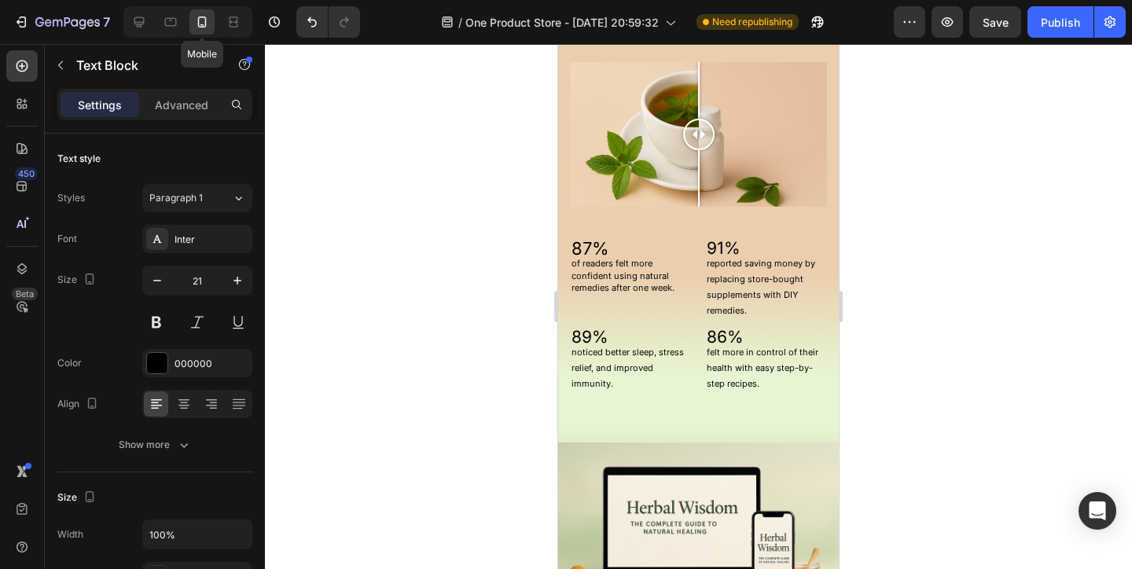
scroll to position [1553, 0]
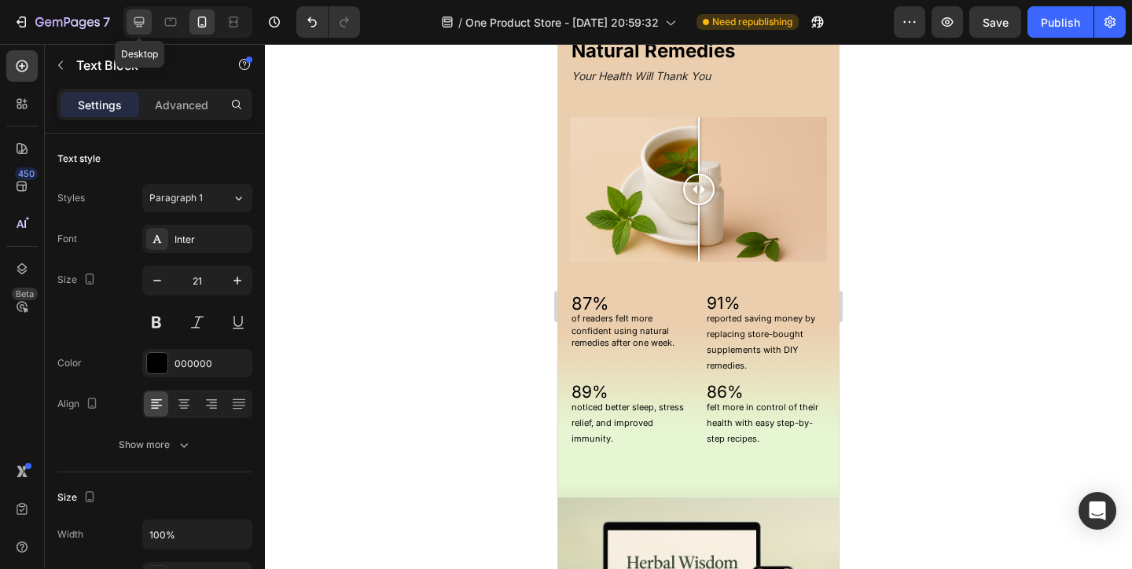
click at [134, 24] on icon at bounding box center [139, 22] width 16 height 16
type input "28"
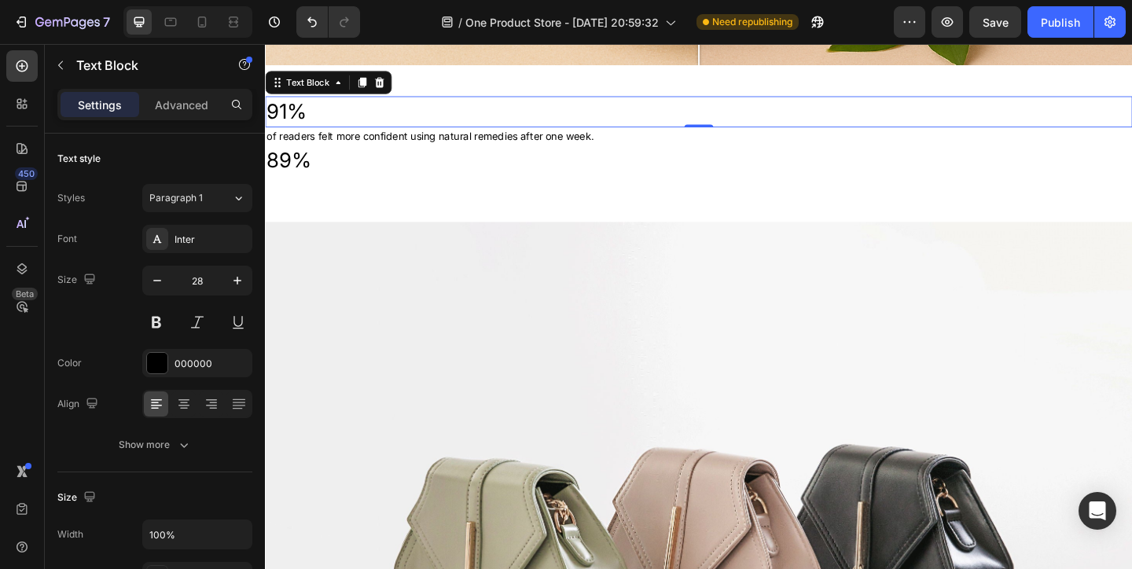
scroll to position [1678, 0]
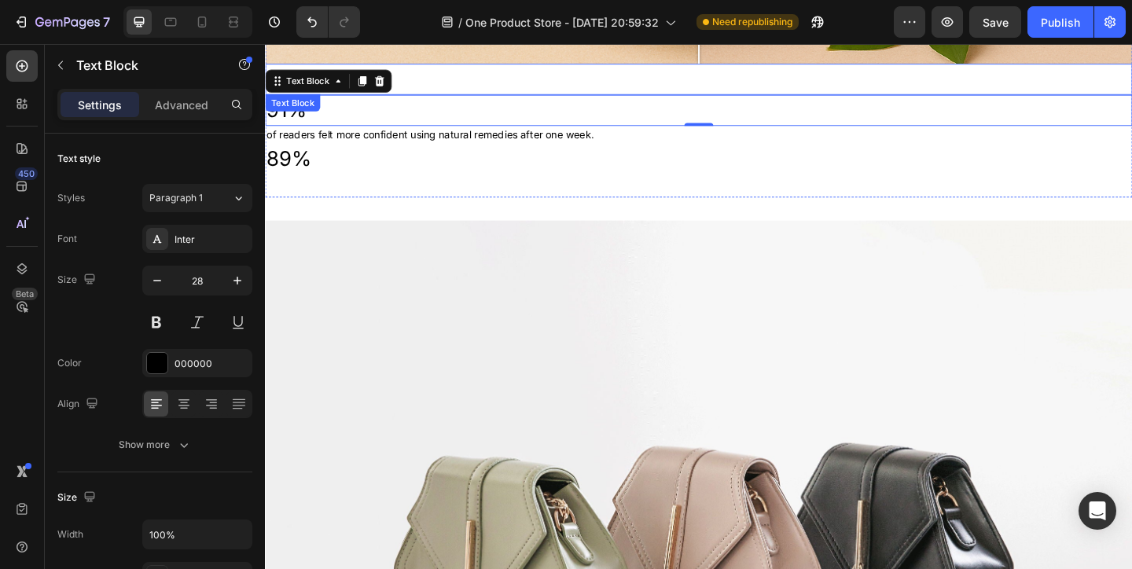
click at [469, 73] on p "87%" at bounding box center [736, 82] width 940 height 31
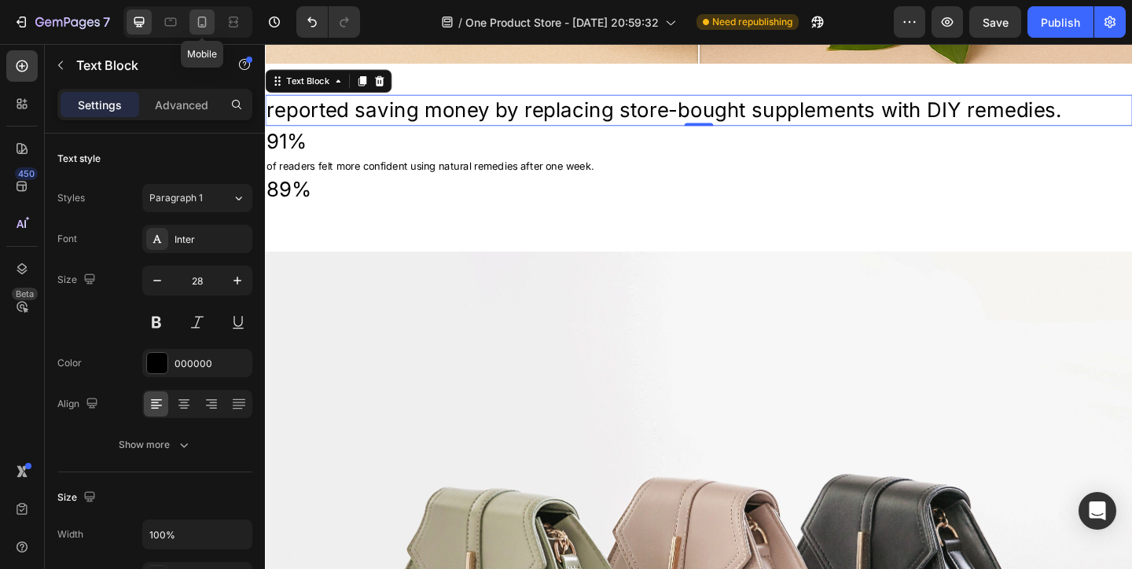
click at [193, 23] on div at bounding box center [201, 21] width 25 height 25
type input "11"
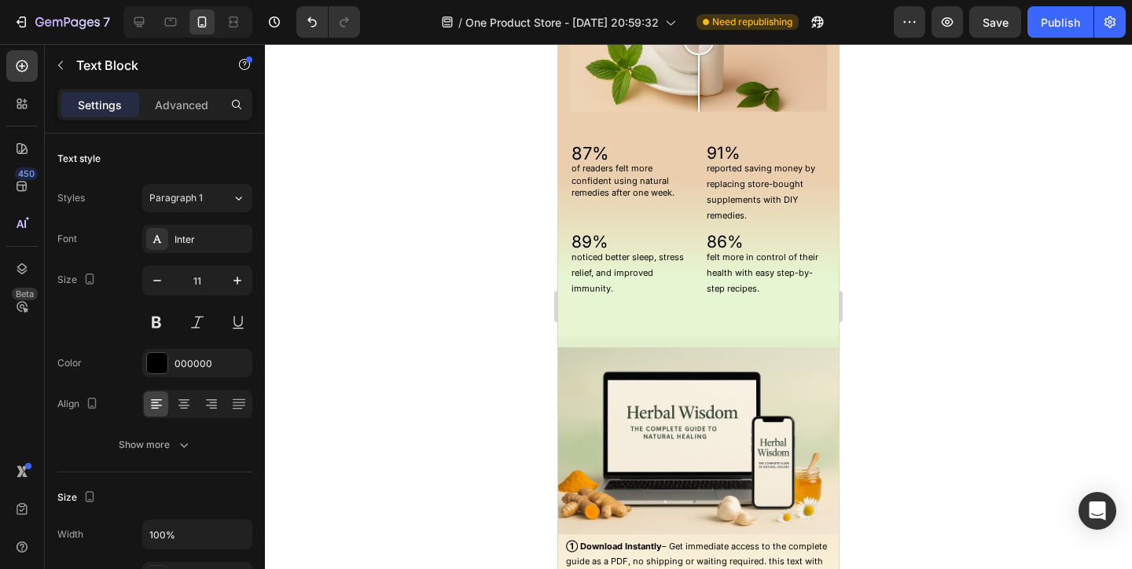
scroll to position [1648, 0]
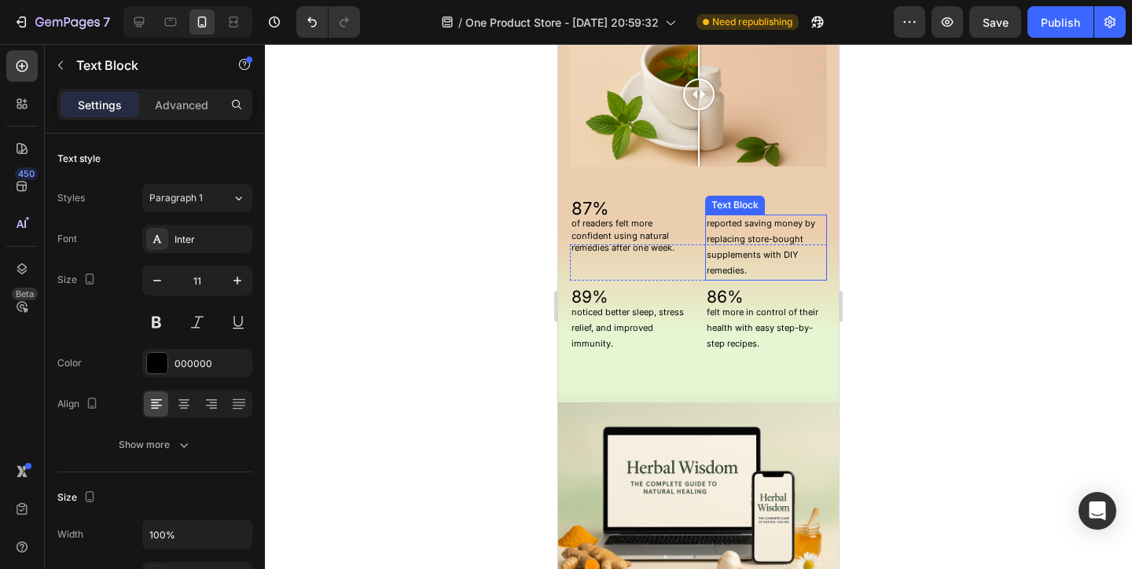
click at [722, 251] on p "reported saving money by replacing store-bought supplements with DIY remedies." at bounding box center [766, 247] width 119 height 62
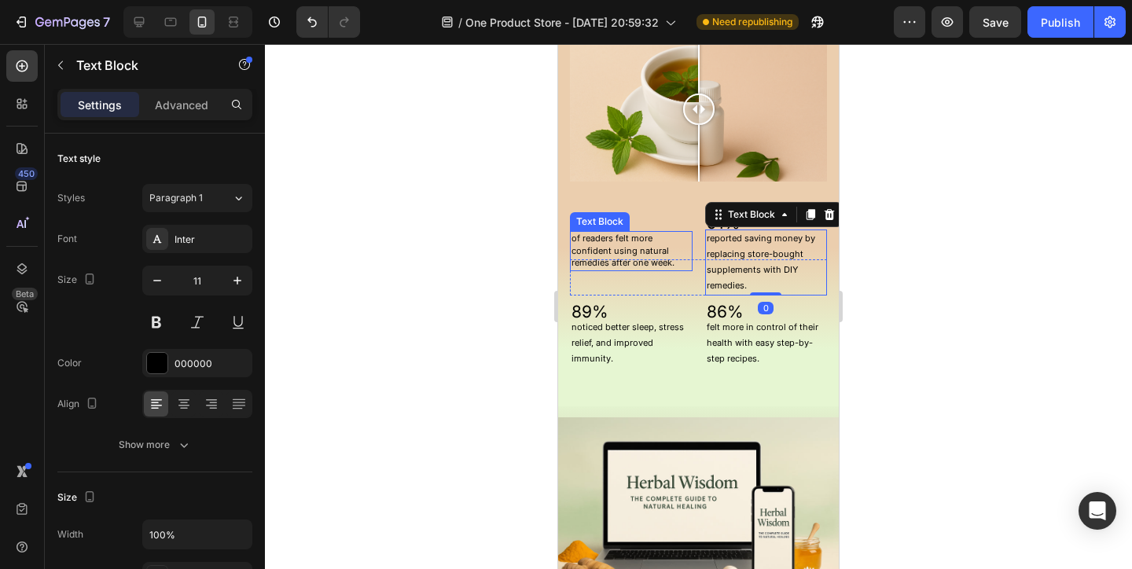
scroll to position [1630, 0]
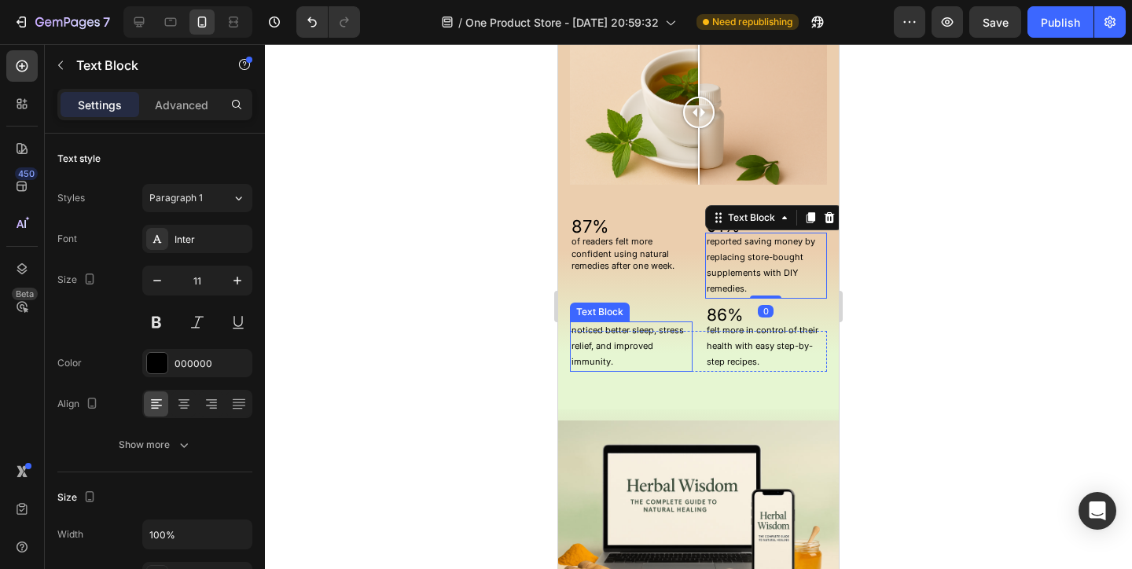
click at [630, 332] on p "noticed better sleep, stress relief, and improved immunity." at bounding box center [630, 346] width 119 height 46
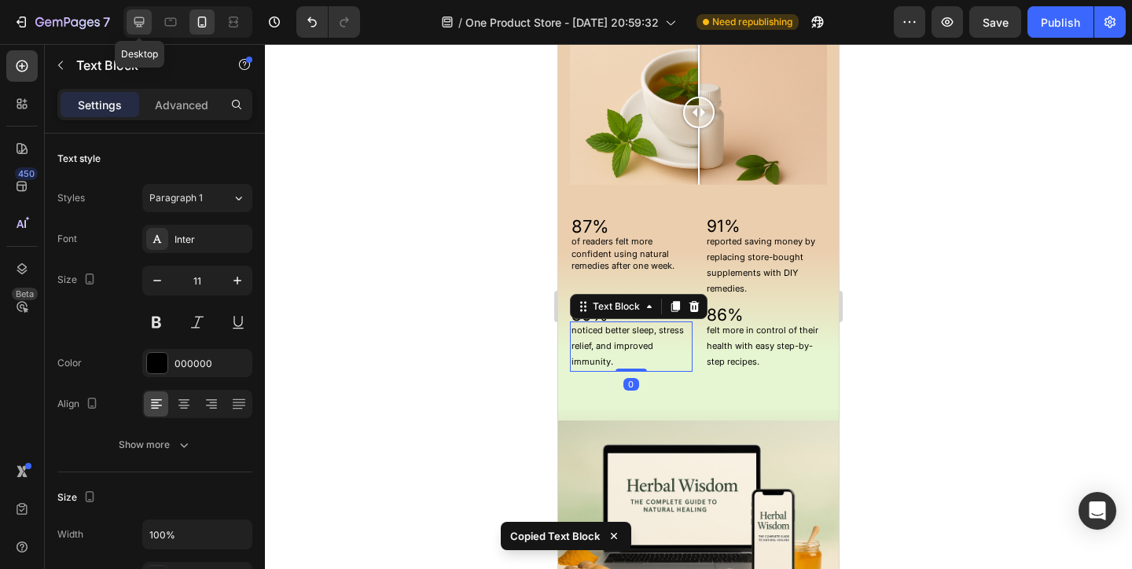
click at [134, 17] on icon at bounding box center [139, 22] width 16 height 16
type input "28"
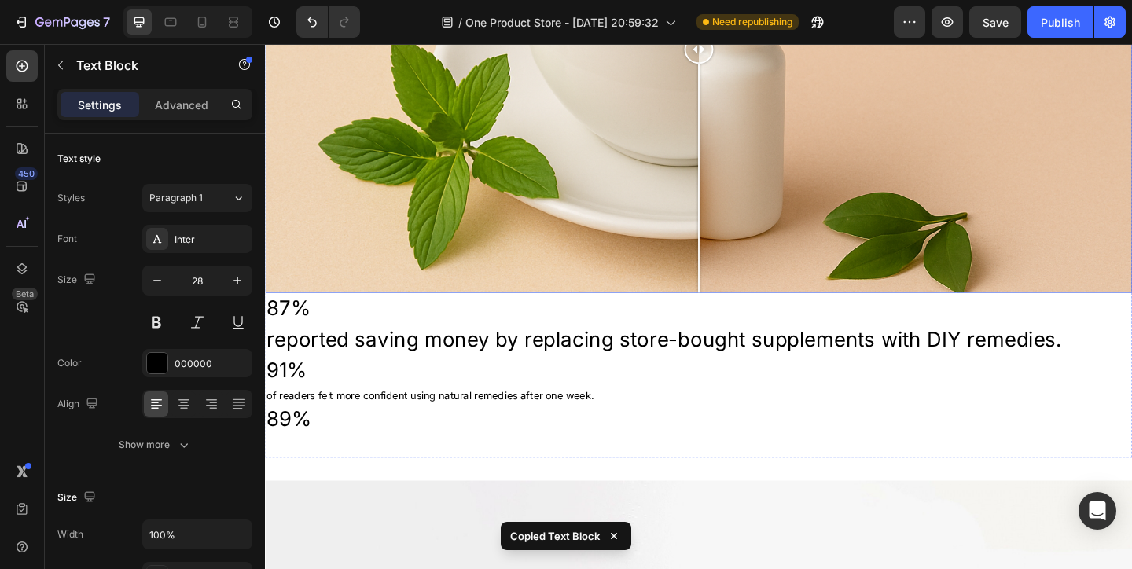
scroll to position [1431, 0]
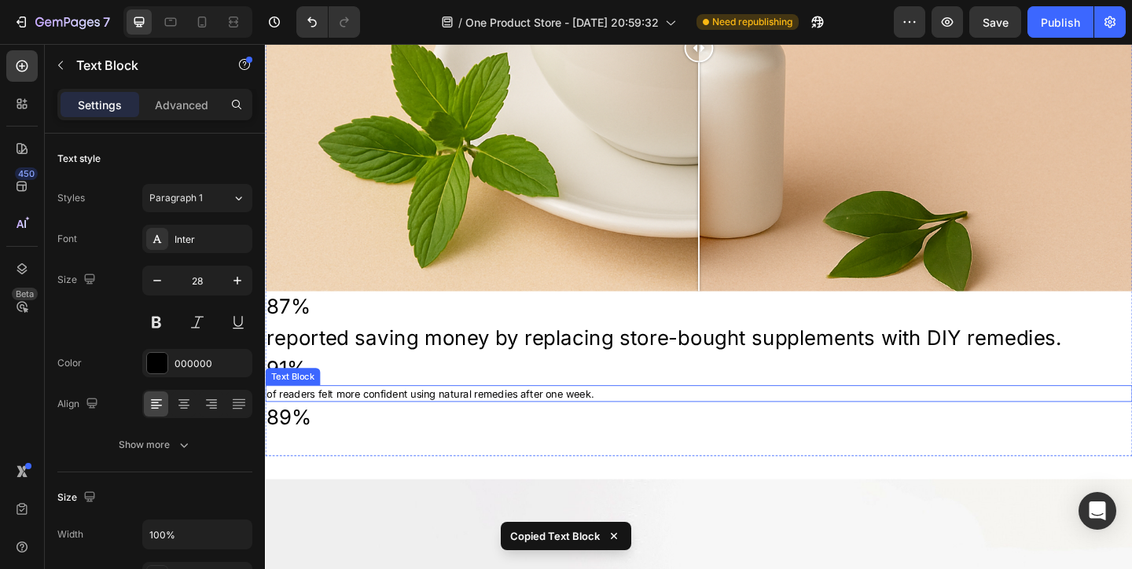
click at [416, 423] on p "of readers felt more confident using natural remedies after one week." at bounding box center [736, 425] width 940 height 16
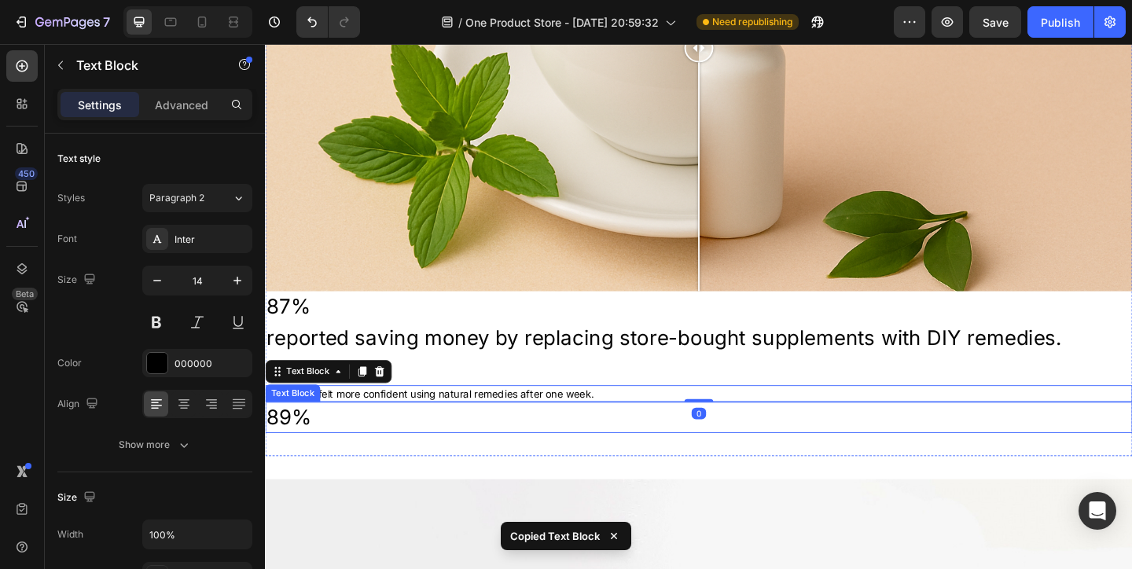
click at [404, 446] on p "89%" at bounding box center [736, 450] width 940 height 31
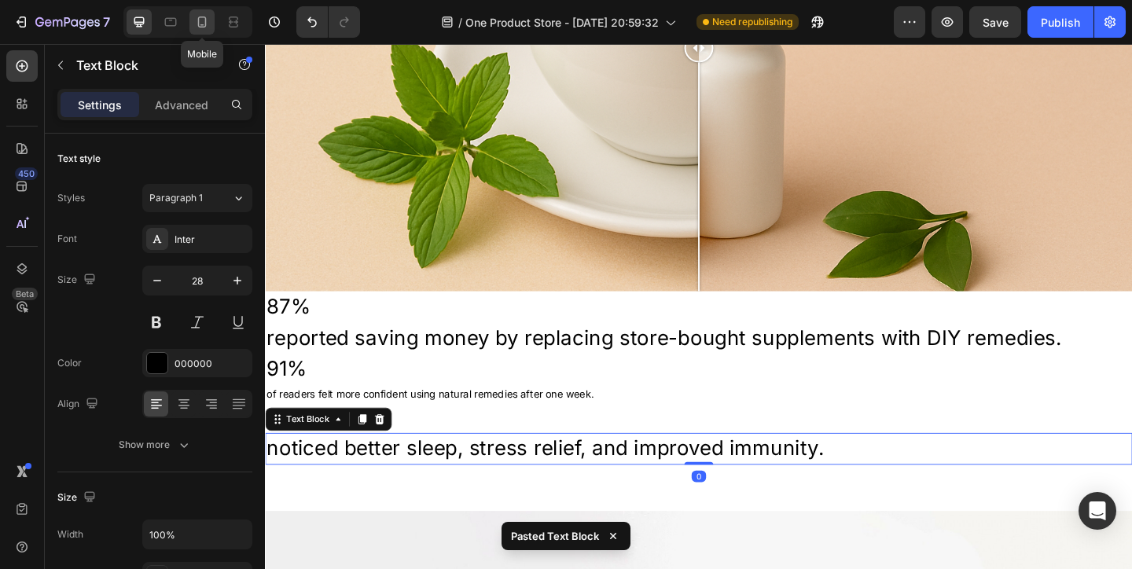
click at [200, 30] on div at bounding box center [201, 21] width 25 height 25
type input "11"
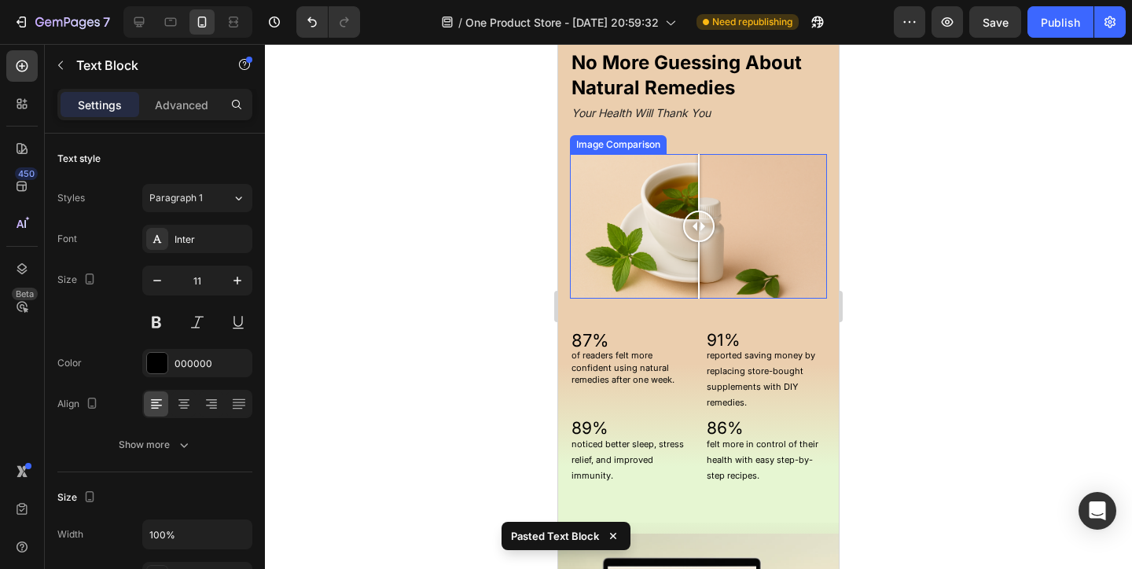
scroll to position [1586, 0]
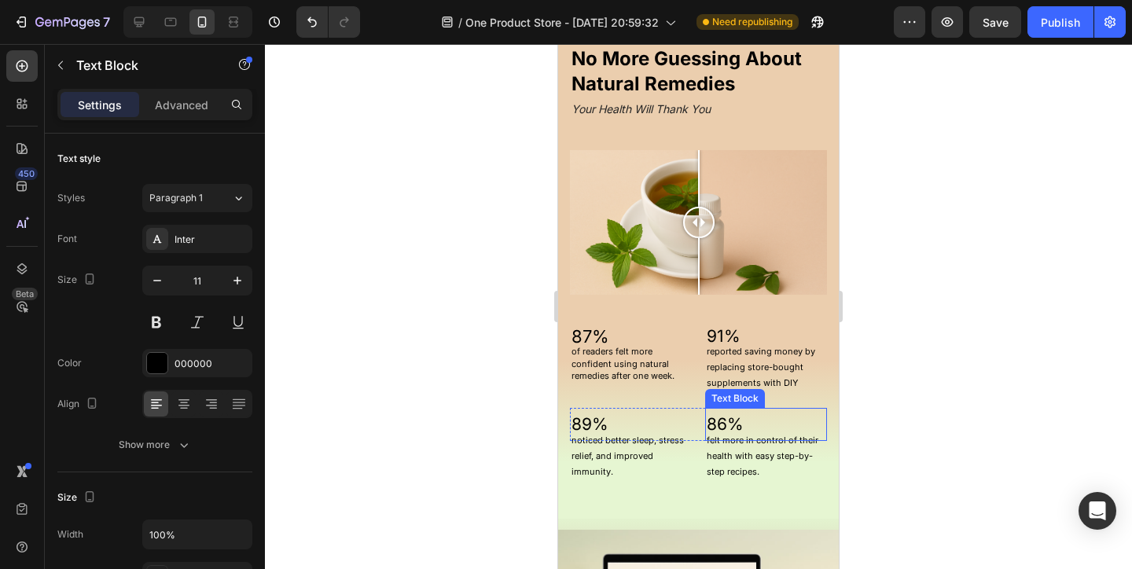
click at [732, 417] on p "86%" at bounding box center [766, 424] width 119 height 30
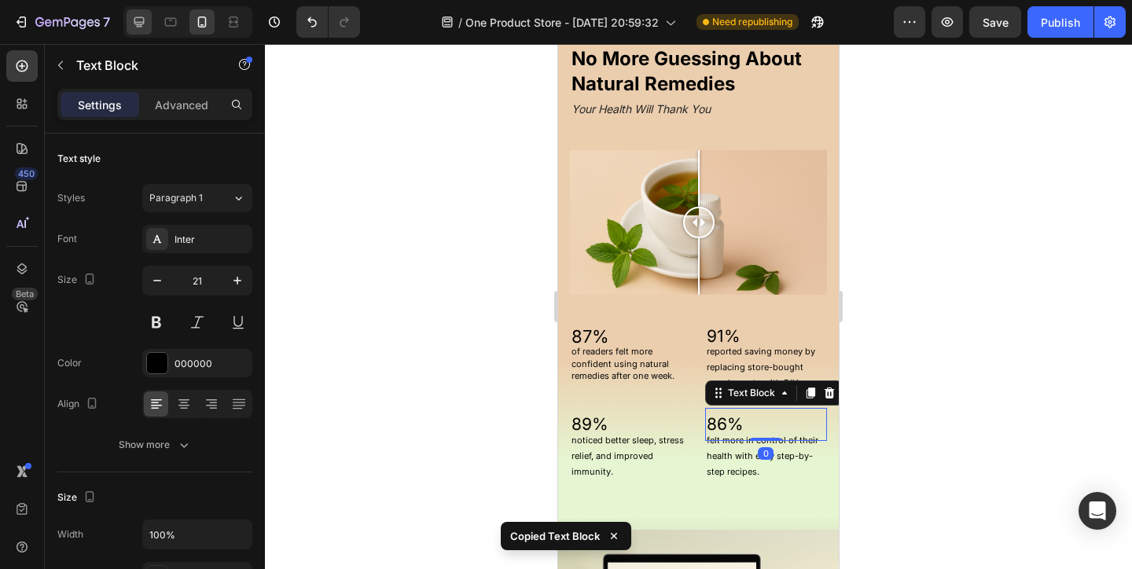
click at [145, 17] on icon at bounding box center [139, 22] width 16 height 16
type input "28"
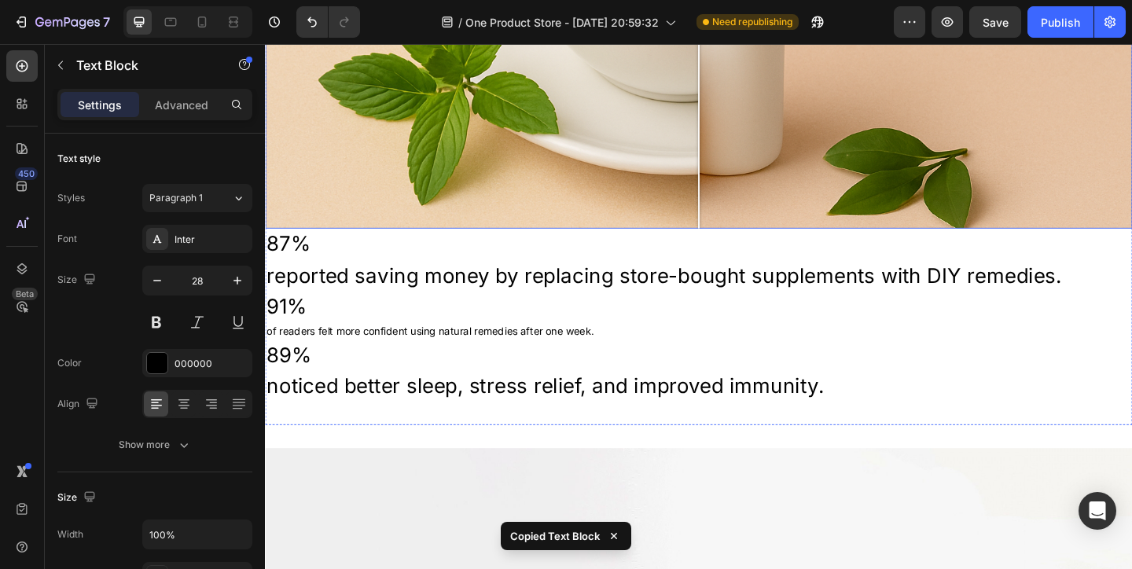
scroll to position [1567, 0]
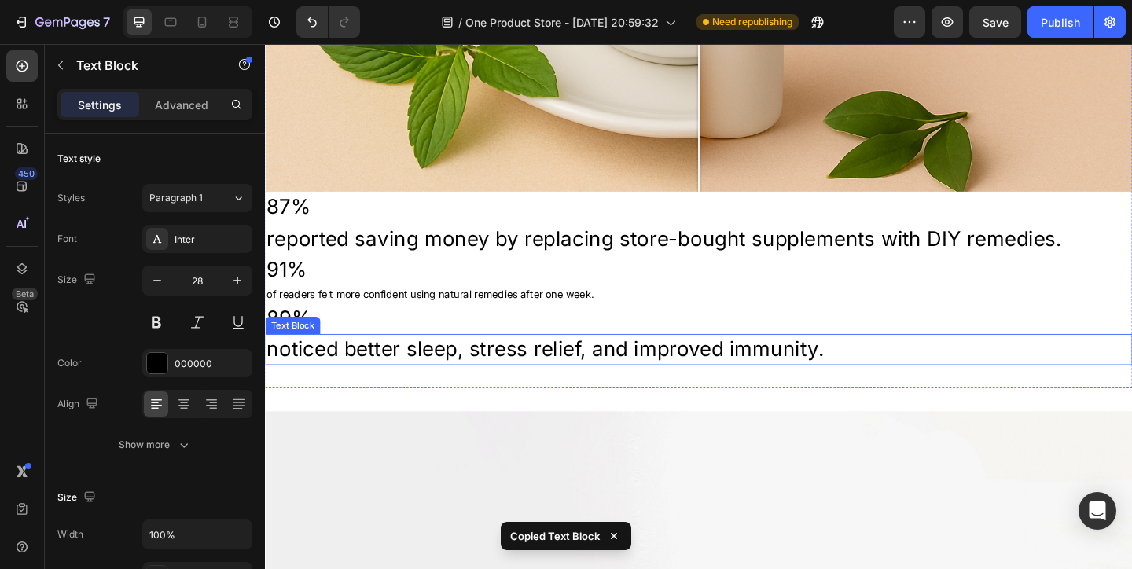
click at [437, 380] on p "noticed better sleep, stress relief, and improved immunity." at bounding box center [736, 376] width 940 height 31
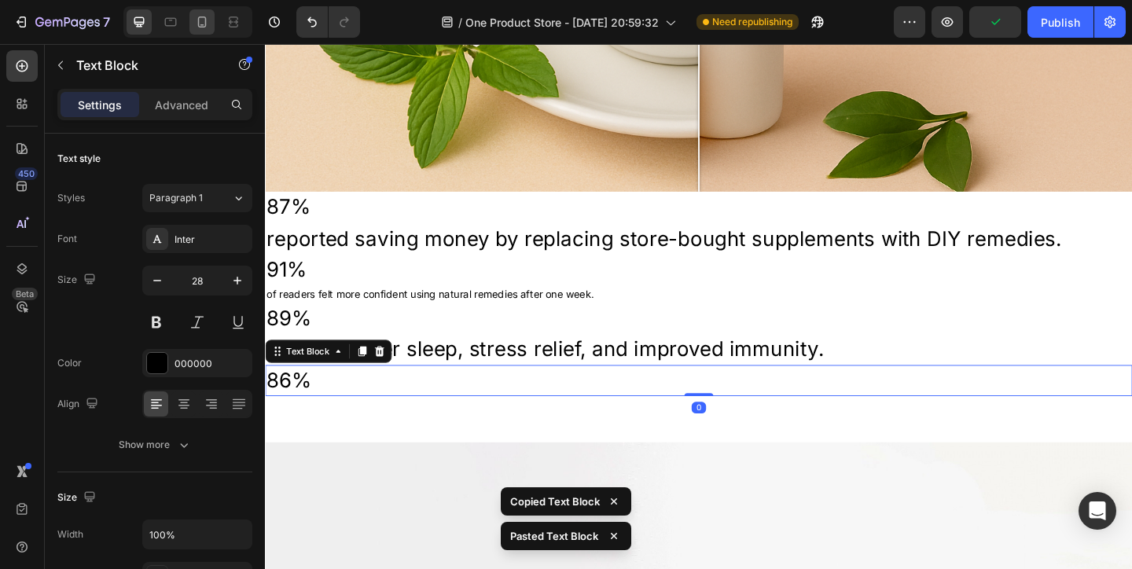
click at [195, 22] on icon at bounding box center [202, 22] width 16 height 16
type input "21"
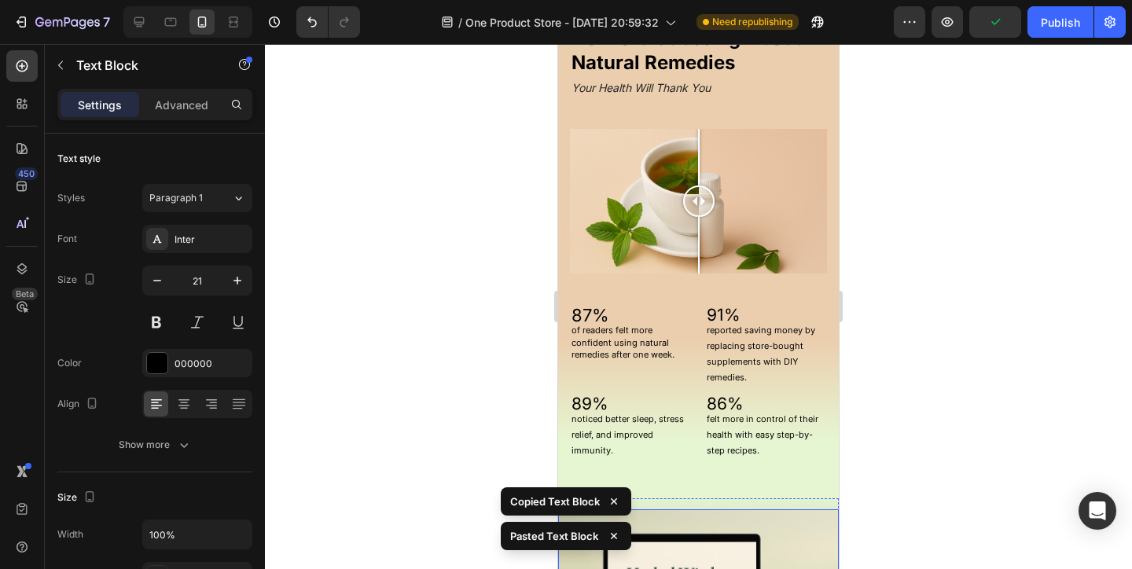
scroll to position [1536, 0]
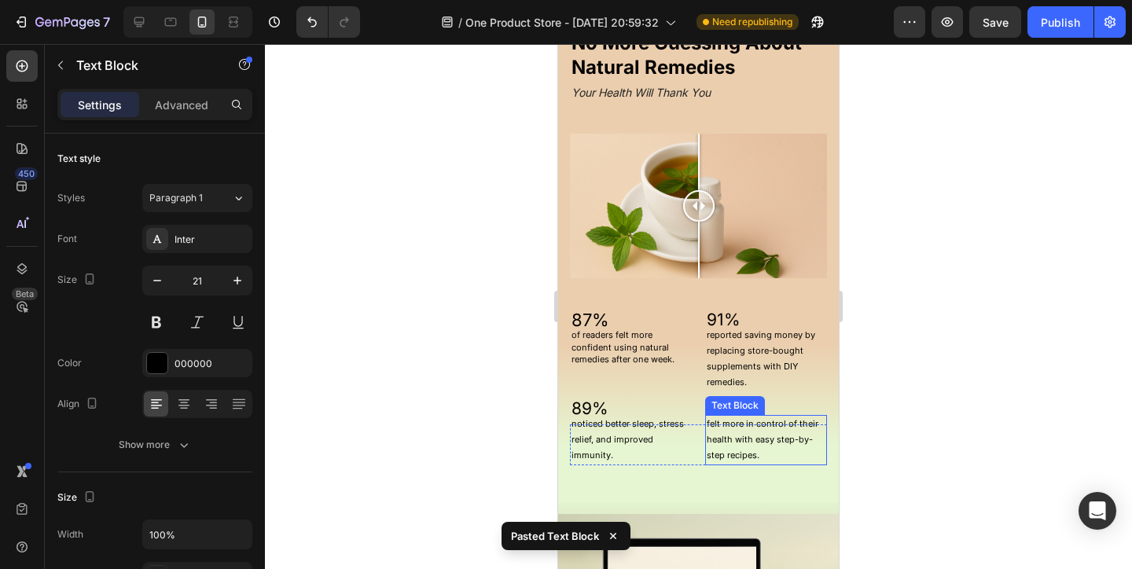
click at [743, 453] on p "felt more in control of their health with easy step-by-step recipes." at bounding box center [766, 440] width 119 height 46
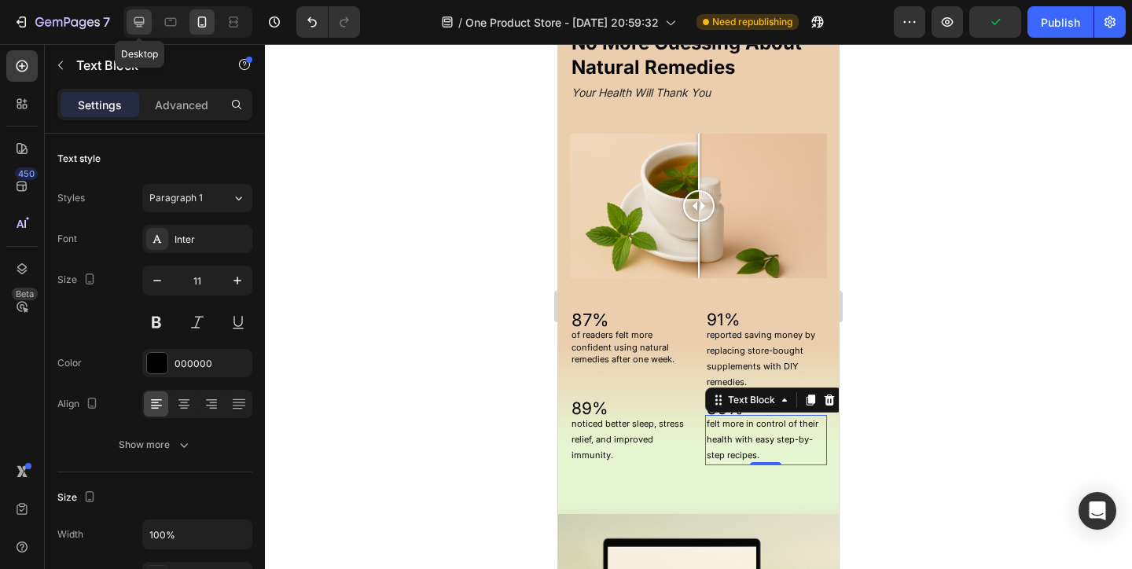
click at [141, 29] on icon at bounding box center [139, 22] width 16 height 16
type input "28"
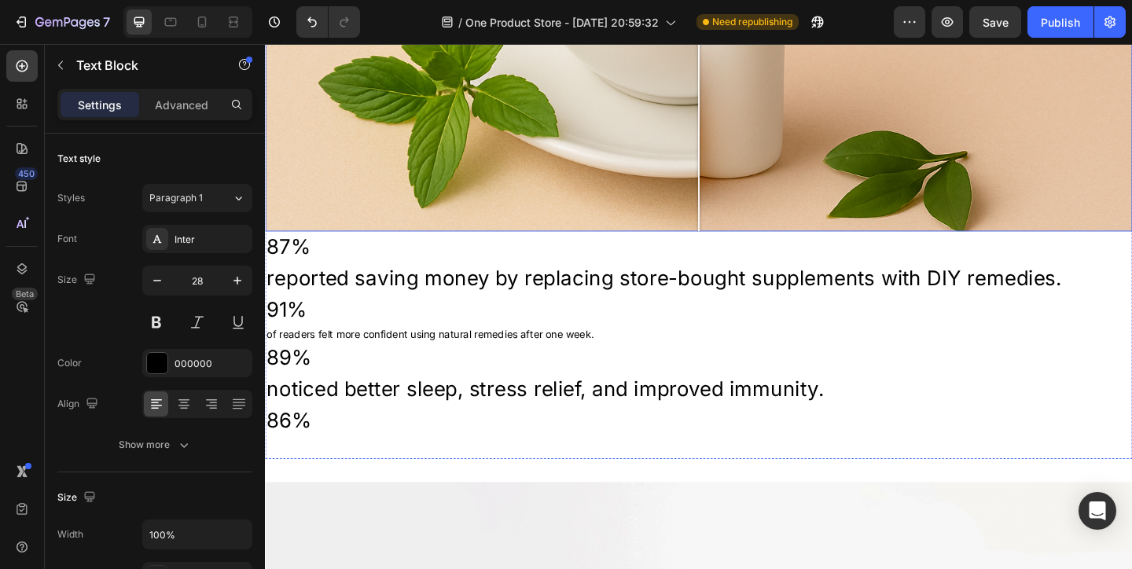
scroll to position [1526, 0]
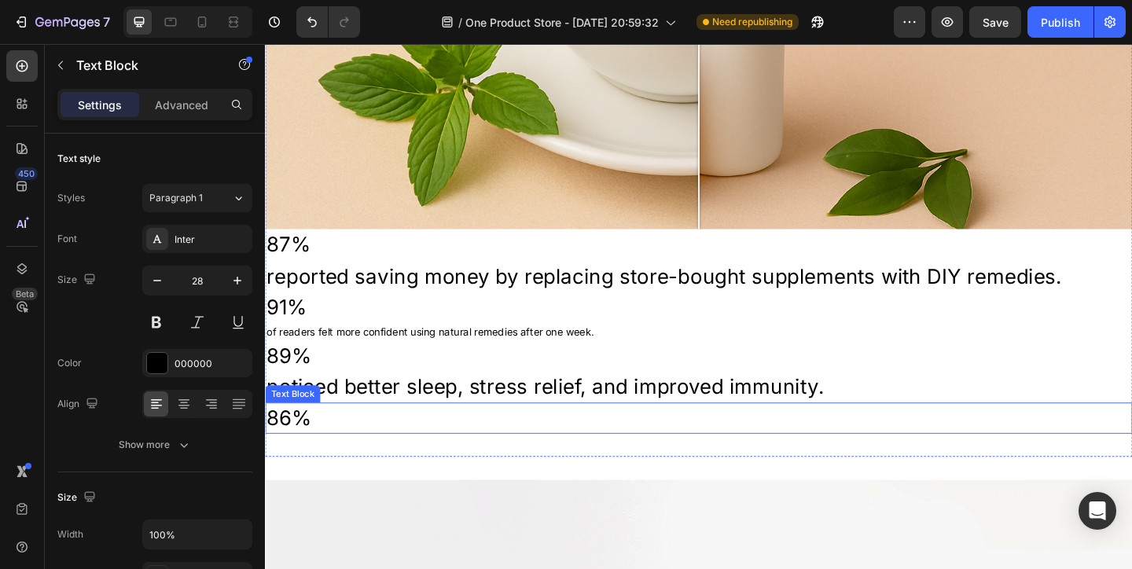
click at [365, 453] on p "86%" at bounding box center [736, 450] width 940 height 31
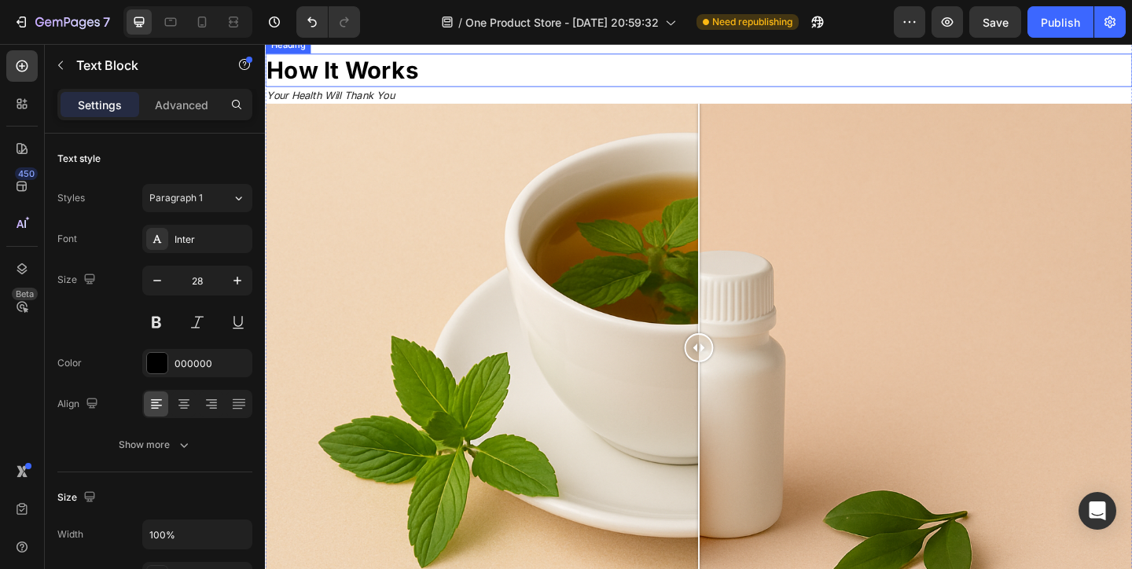
scroll to position [1023, 0]
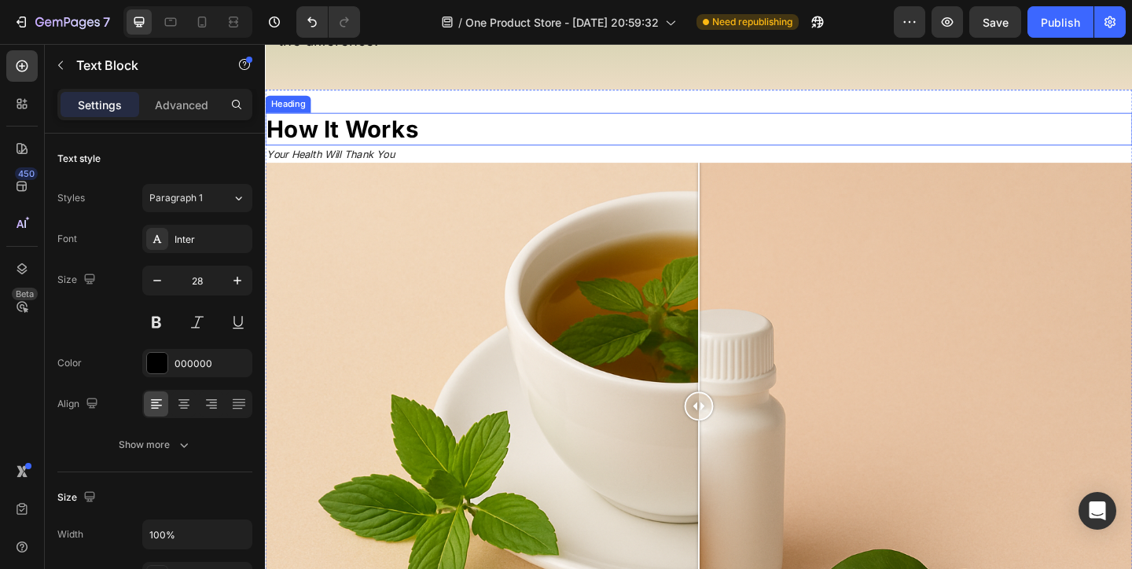
click at [351, 152] on strong "How It Works" at bounding box center [348, 136] width 165 height 31
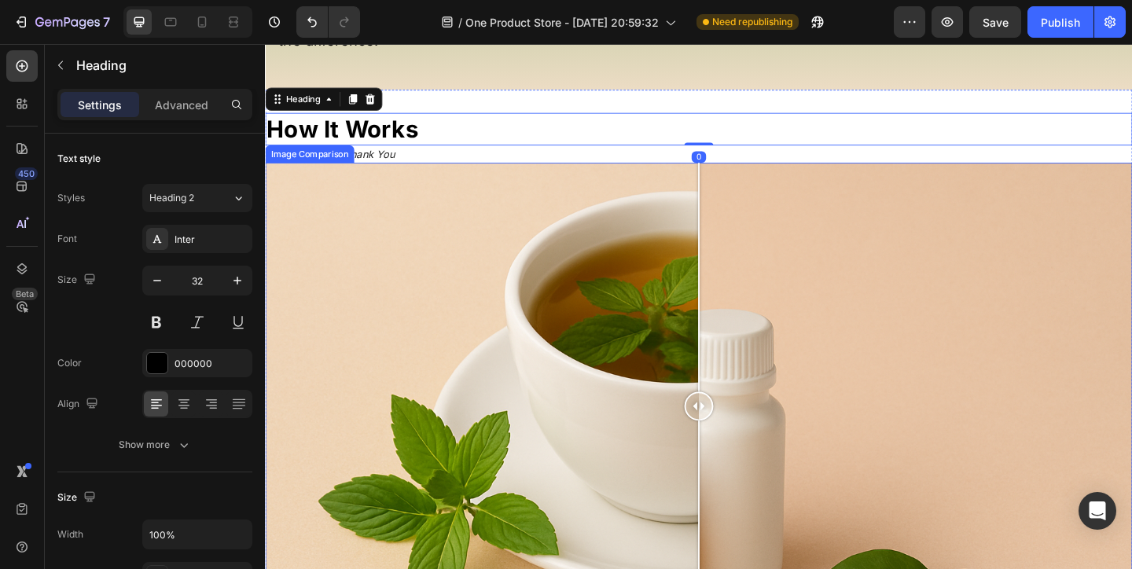
click at [497, 237] on div at bounding box center [736, 438] width 943 height 530
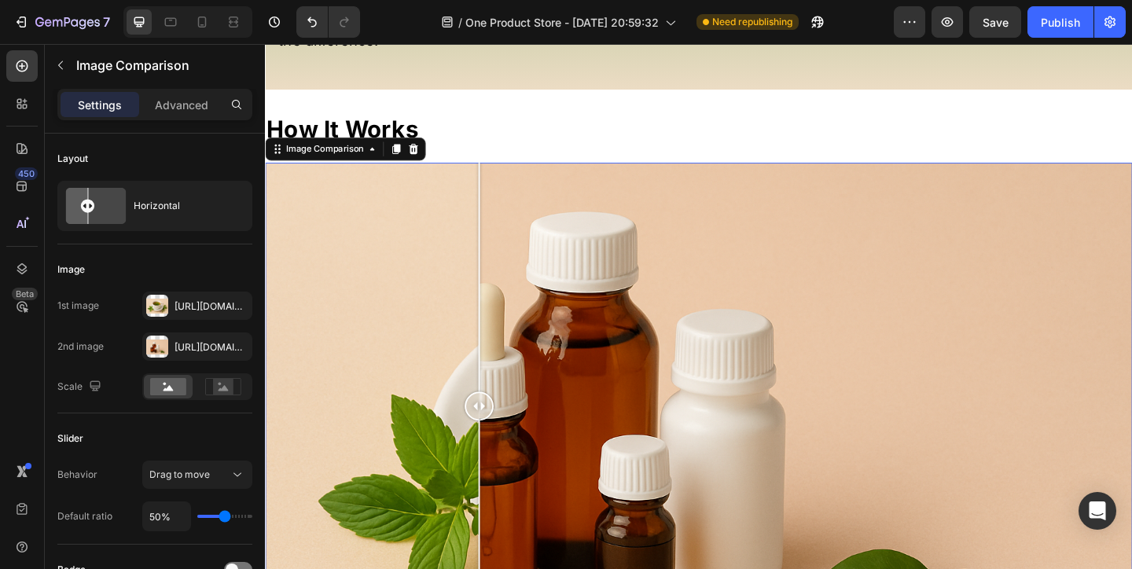
click at [381, 218] on div at bounding box center [736, 438] width 943 height 530
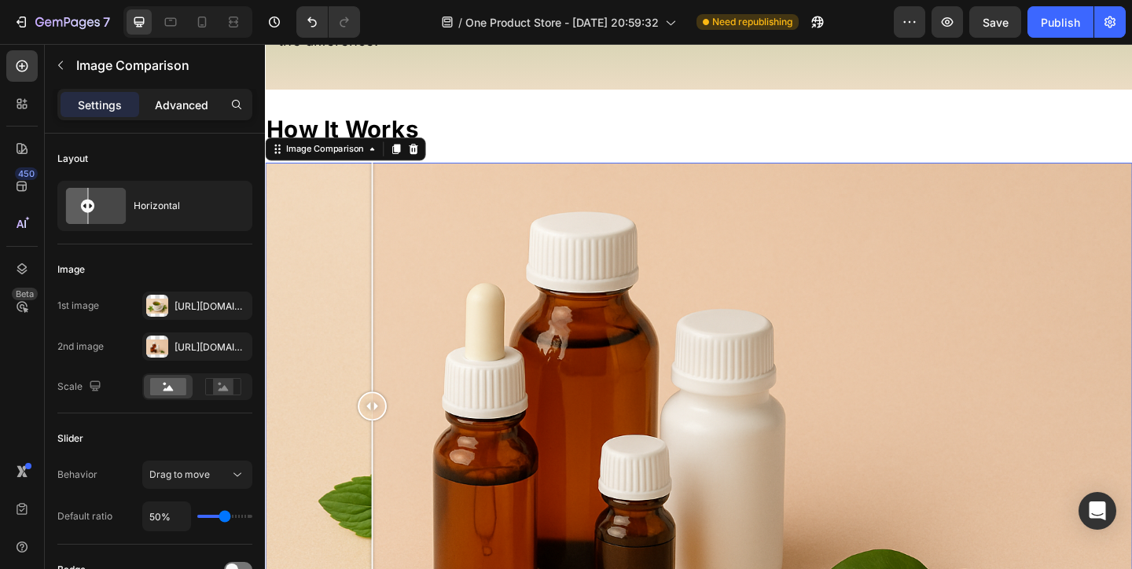
click at [184, 97] on p "Advanced" at bounding box center [181, 105] width 53 height 17
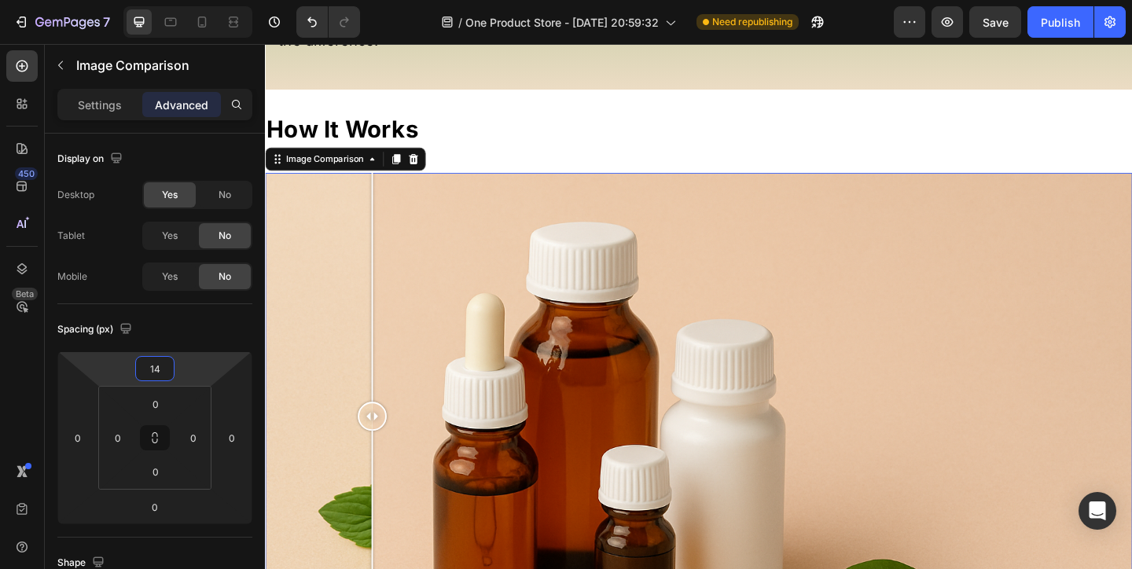
type input "12"
click at [185, 0] on html "7 / One Product Store - Aug 20, 20:59:32 Need republishing Preview Save Publish…" at bounding box center [566, 0] width 1132 height 0
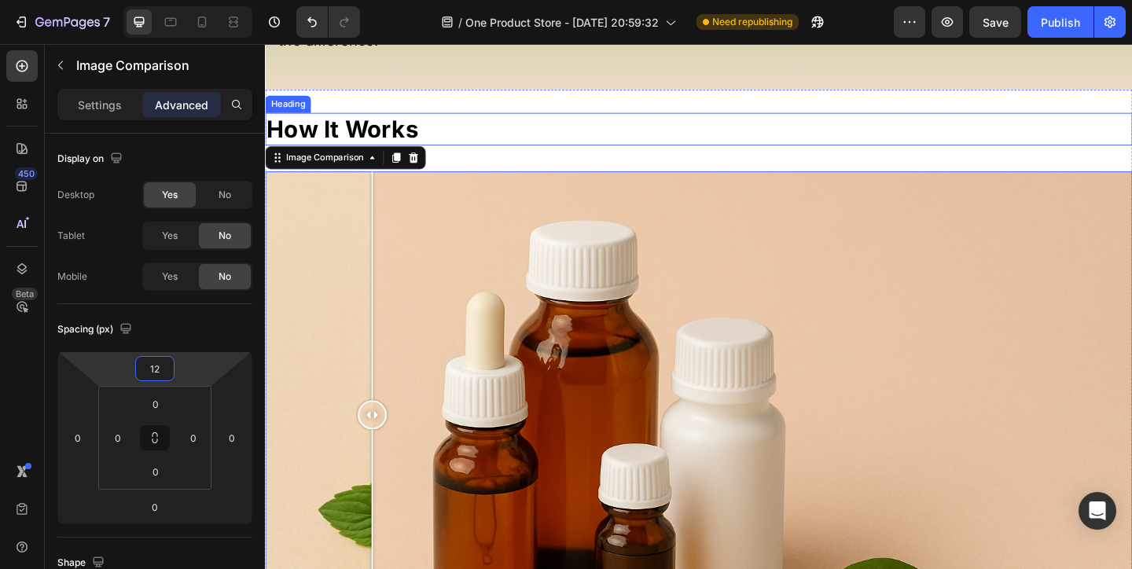
click at [365, 152] on strong "How It Works" at bounding box center [348, 136] width 165 height 31
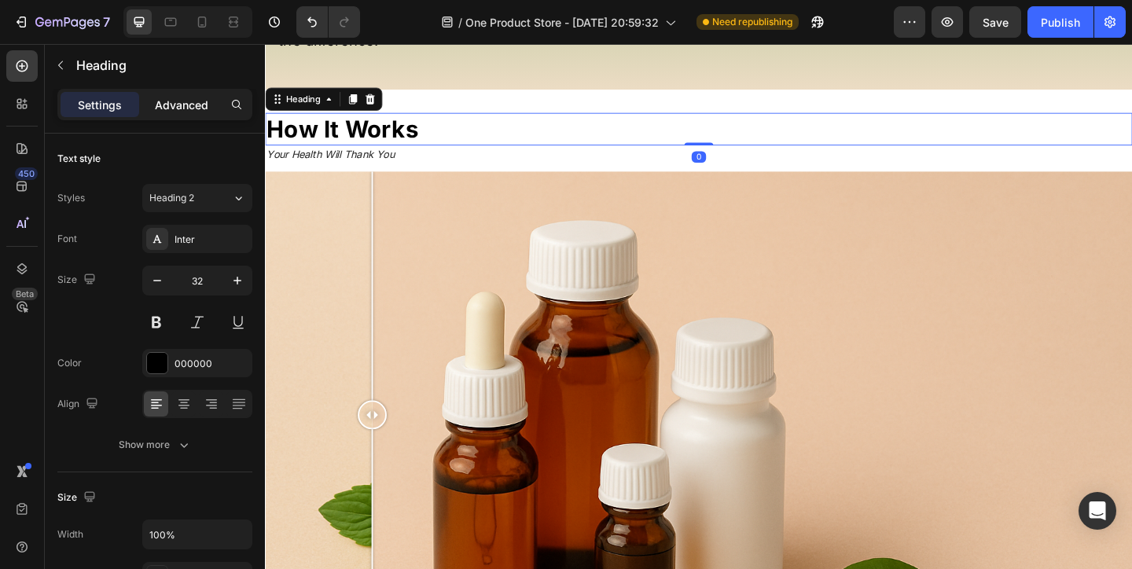
click at [196, 112] on p "Advanced" at bounding box center [181, 105] width 53 height 17
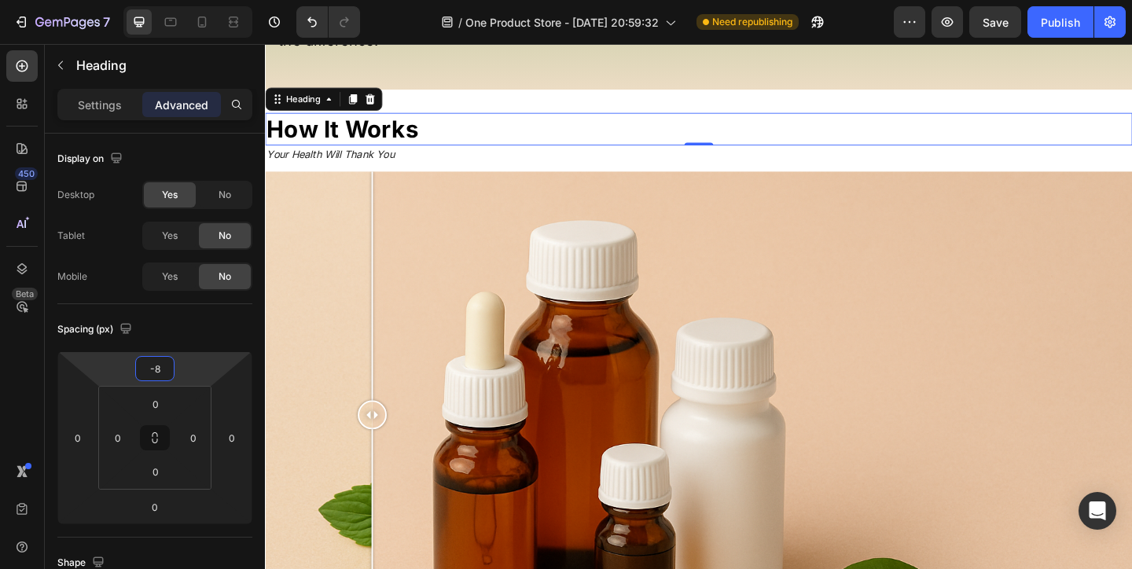
click at [198, 0] on html "7 / One Product Store - Aug 20, 20:59:32 Need republishing Preview Save Publish…" at bounding box center [566, 0] width 1132 height 0
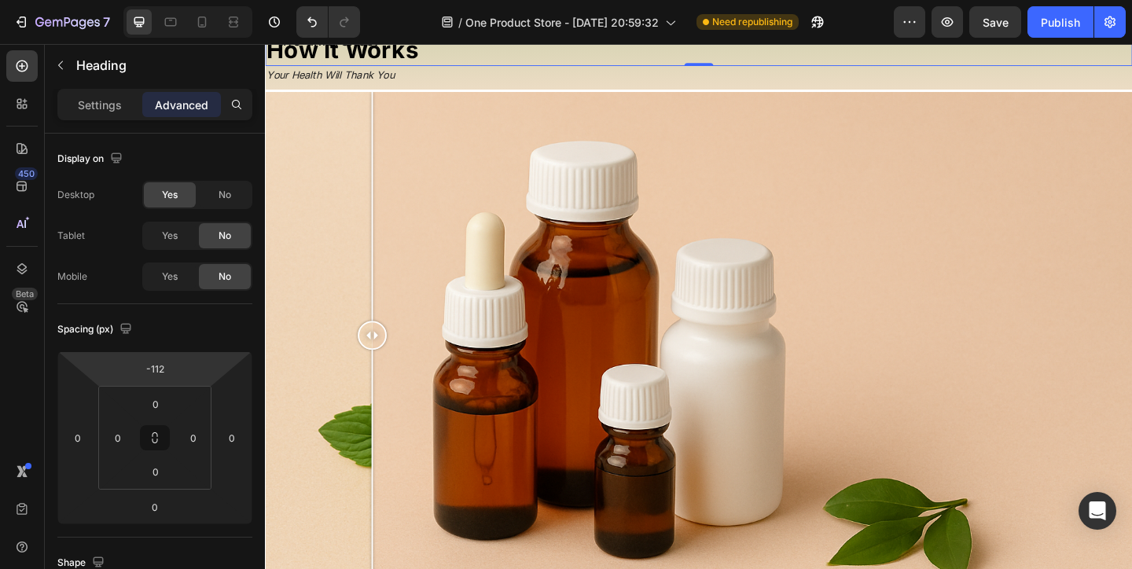
type input "-114"
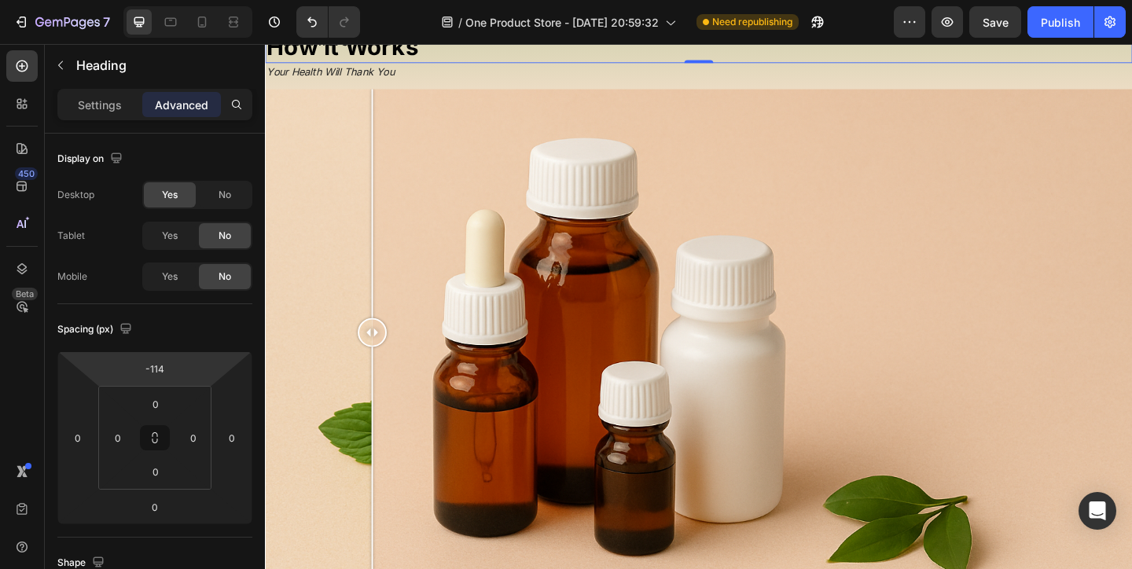
drag, startPoint x: 196, startPoint y: 369, endPoint x: 194, endPoint y: 410, distance: 41.7
click at [194, 0] on html "7 / One Product Store - Aug 20, 20:59:32 Need republishing Preview Save Publish…" at bounding box center [566, 0] width 1132 height 0
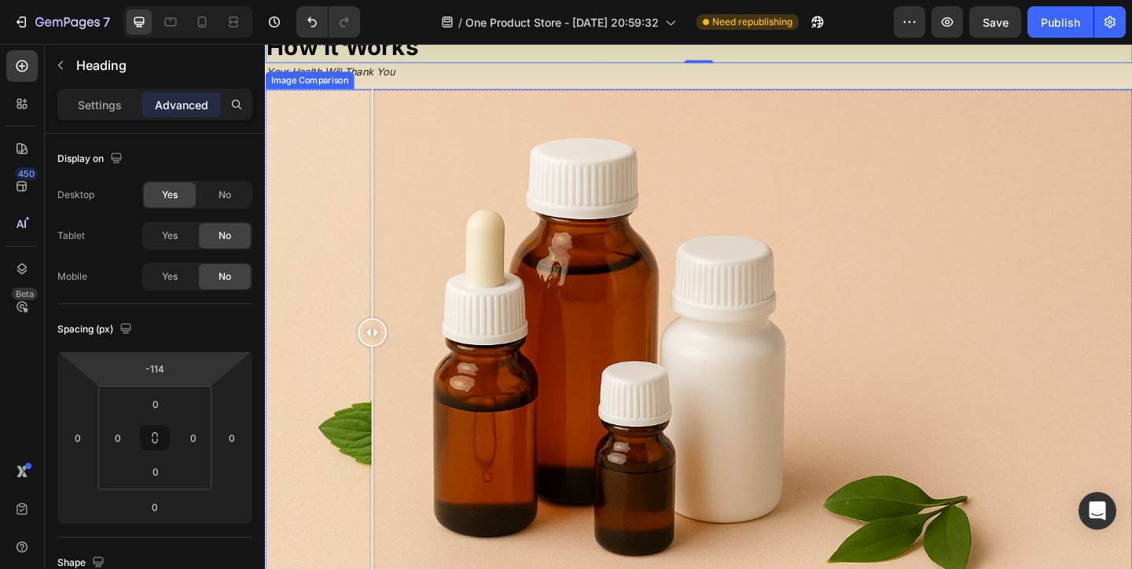
click at [570, 232] on div at bounding box center [736, 358] width 943 height 530
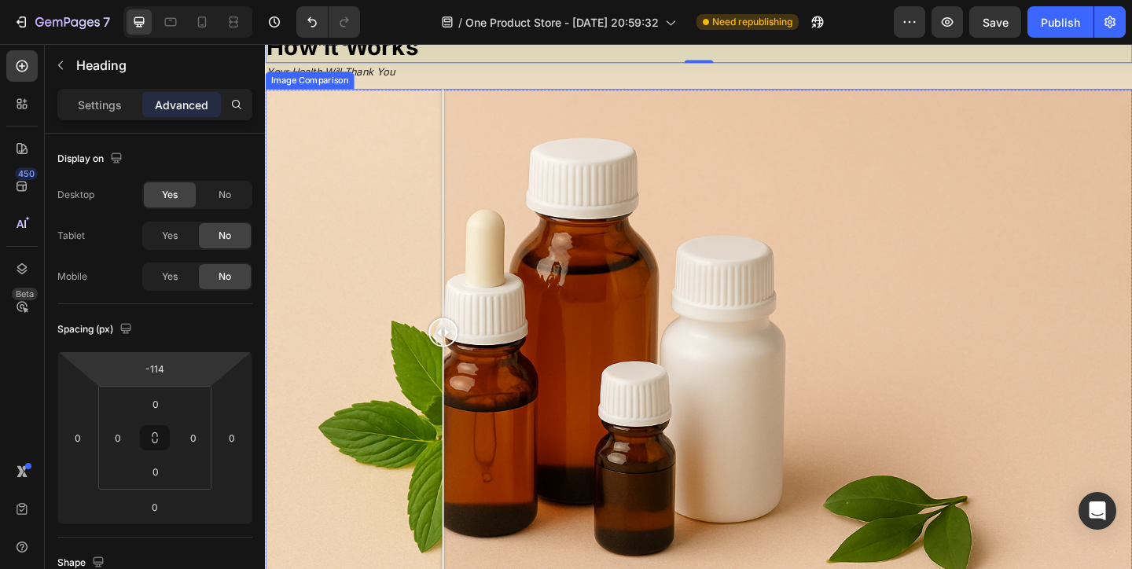
drag, startPoint x: 574, startPoint y: 206, endPoint x: 404, endPoint y: 227, distance: 171.1
click at [442, 227] on div at bounding box center [457, 358] width 31 height 530
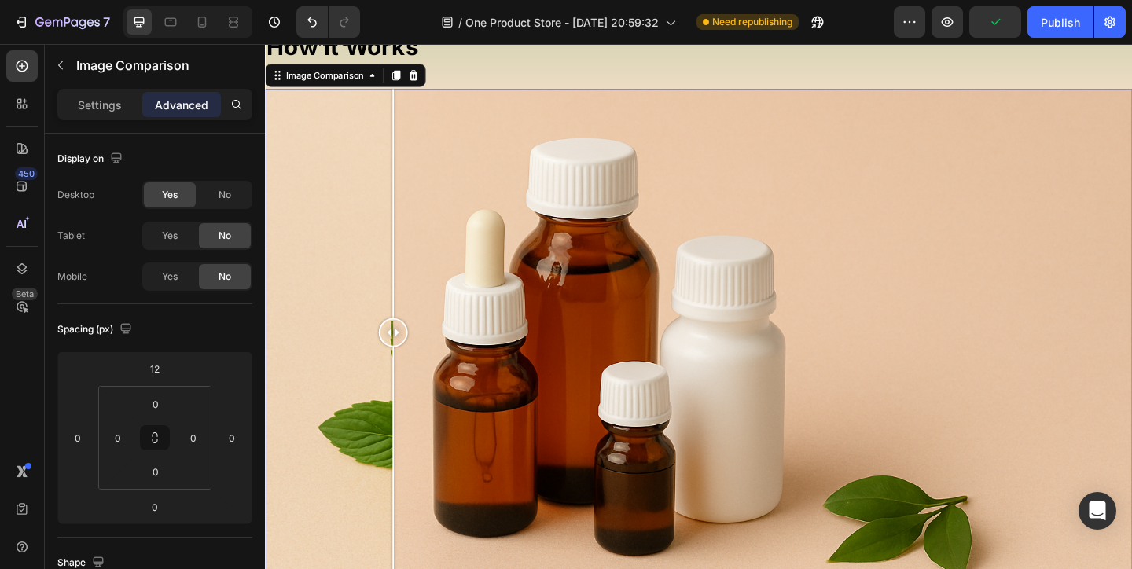
click at [523, 145] on div at bounding box center [736, 358] width 943 height 530
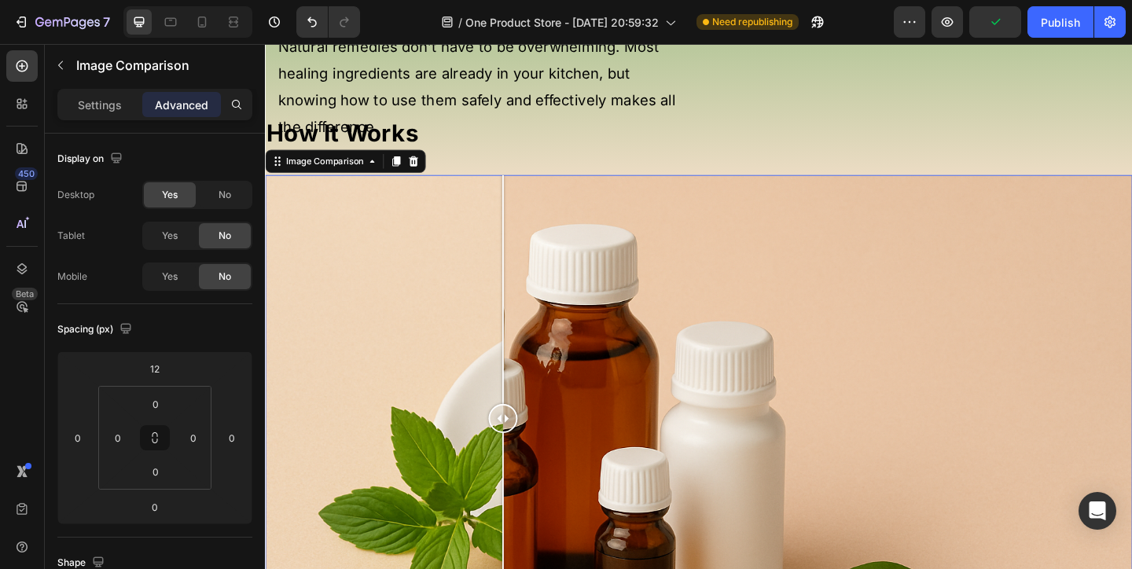
scroll to position [852, 0]
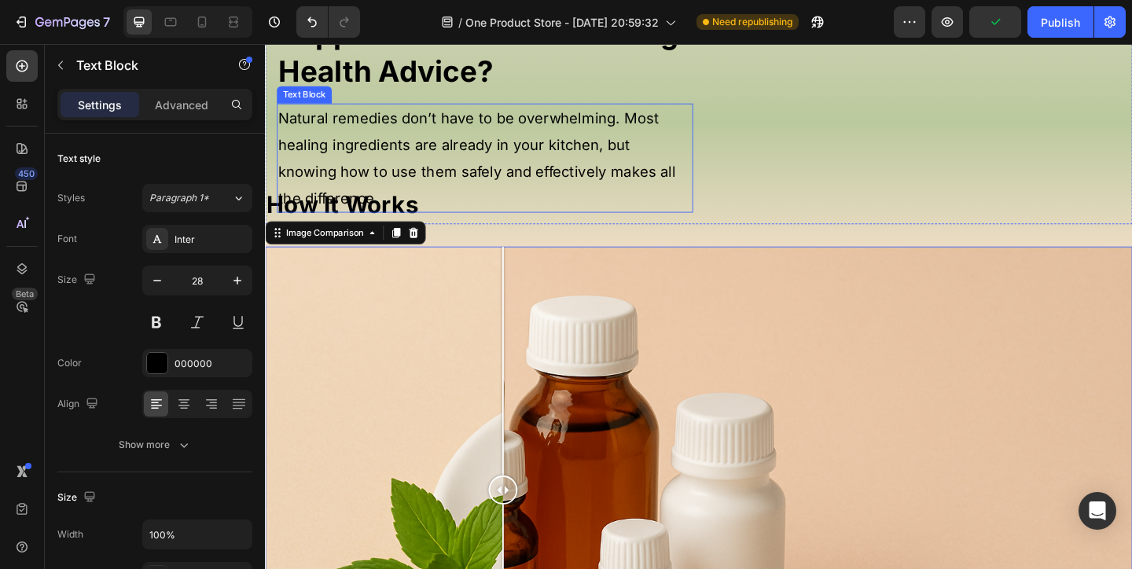
click at [541, 173] on span "Natural remedies don’t have to be overwhelming. Most healing ingredients are al…" at bounding box center [495, 168] width 432 height 105
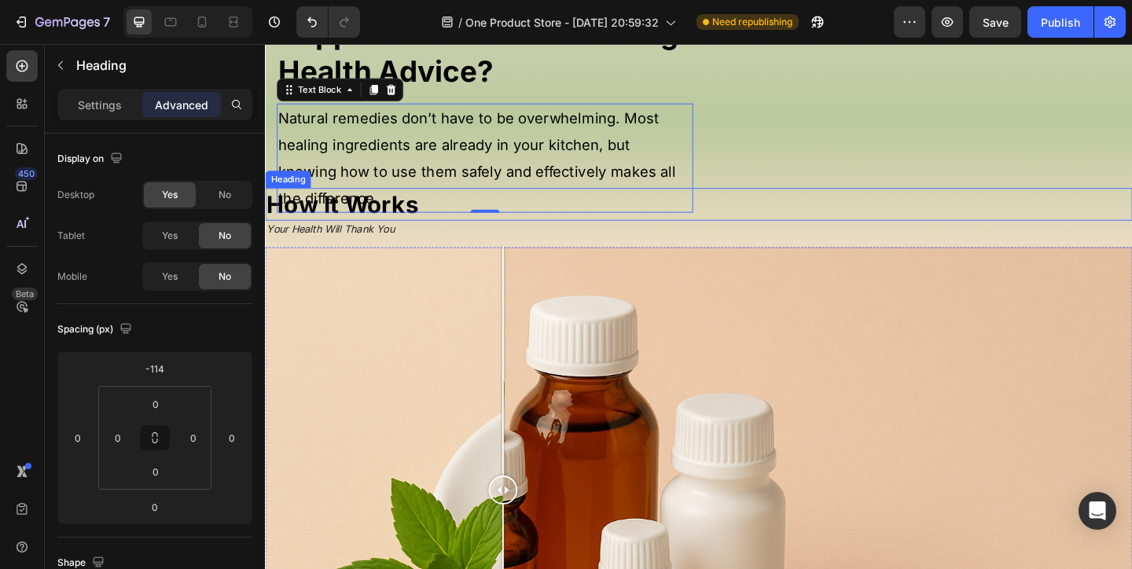
click at [439, 237] on h2 "How It Works" at bounding box center [736, 218] width 943 height 36
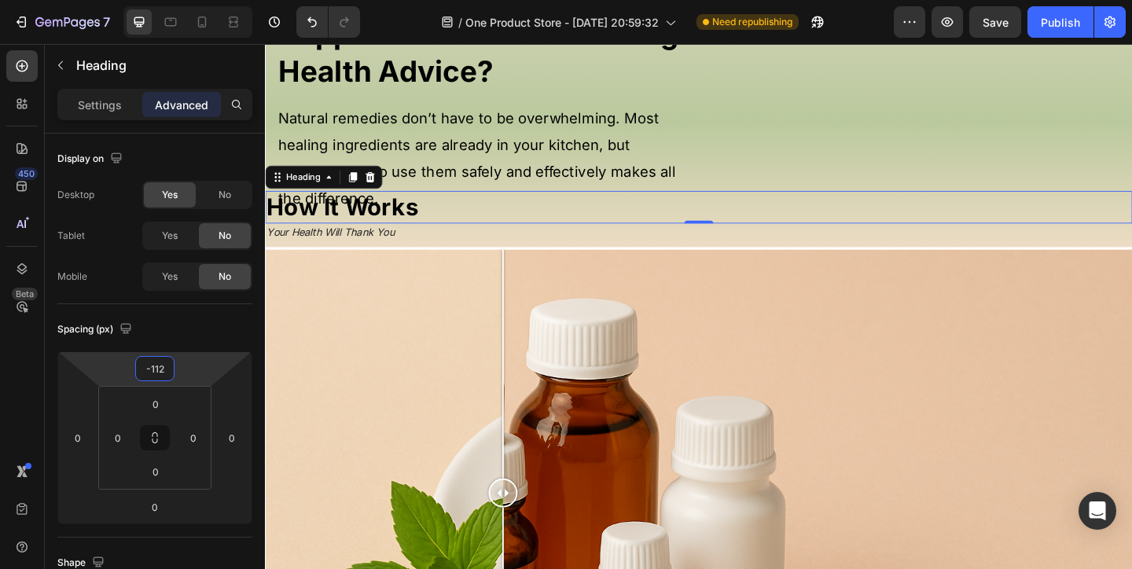
type input "-114"
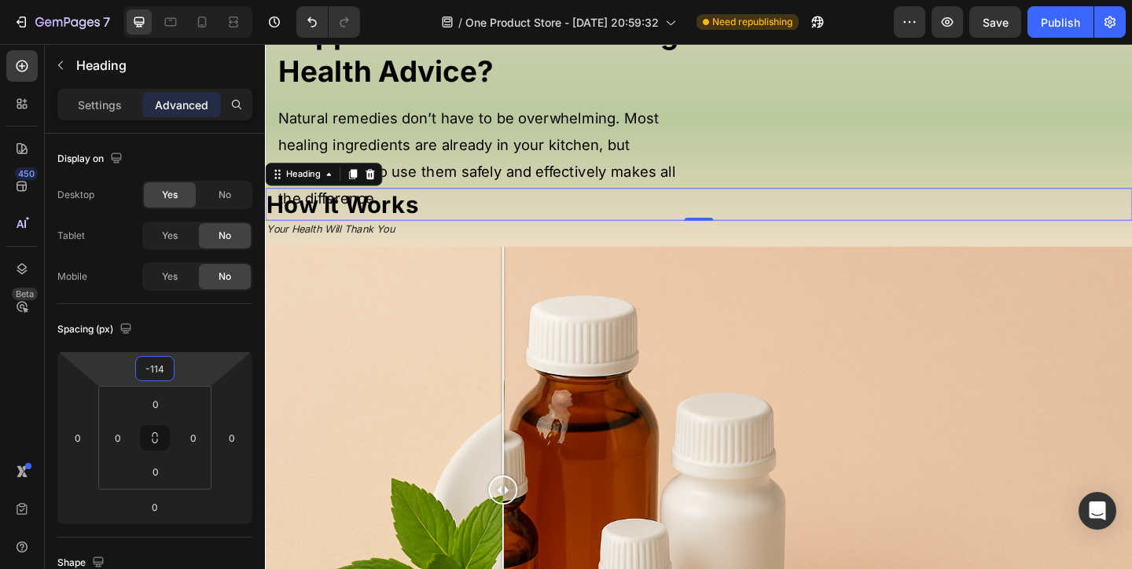
drag, startPoint x: 192, startPoint y: 373, endPoint x: 211, endPoint y: 373, distance: 18.9
click at [211, 0] on html "7 / One Product Store - Aug 20, 20:59:32 Need republishing Preview Save Publish…" at bounding box center [566, 0] width 1132 height 0
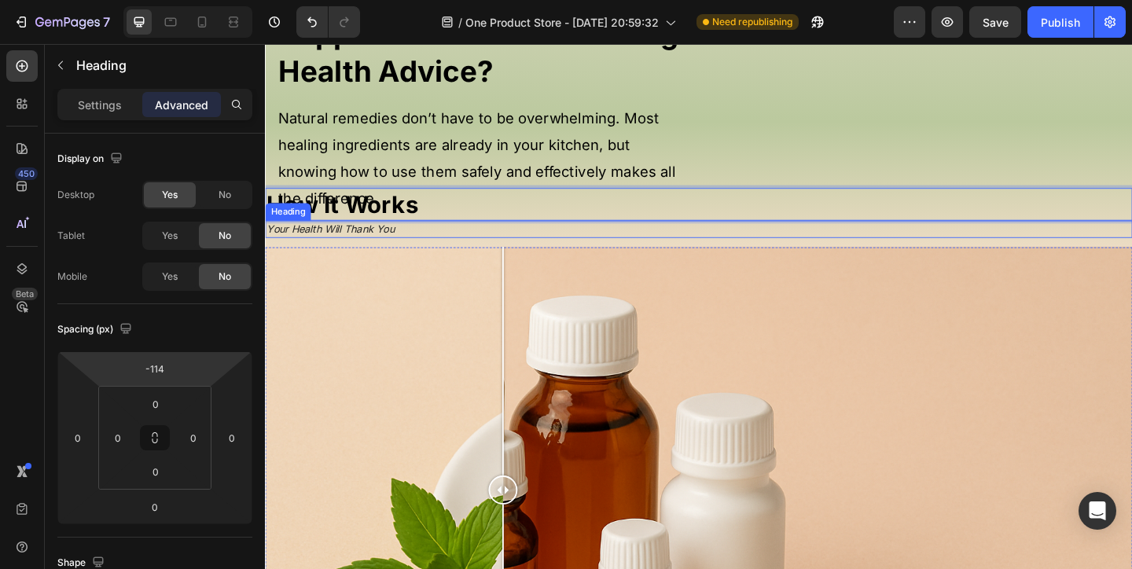
click at [341, 251] on icon "Your Health Will Thank You" at bounding box center [335, 244] width 139 height 13
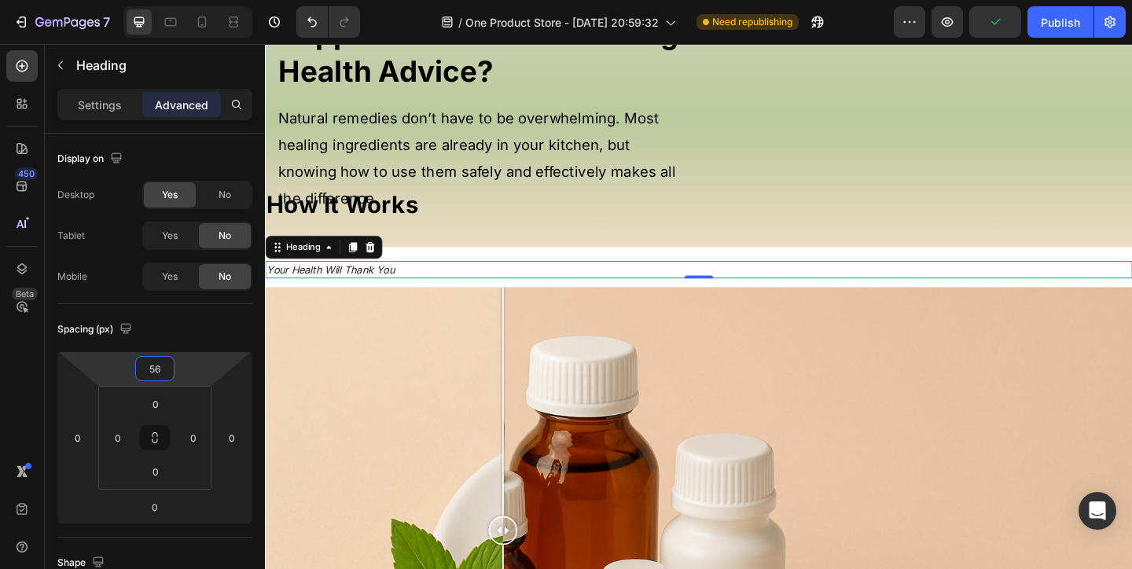
drag, startPoint x: 208, startPoint y: 363, endPoint x: 223, endPoint y: 341, distance: 26.6
click at [223, 0] on html "7 / One Product Store - Aug 20, 20:59:32 Need republishing Preview Publish 450 …" at bounding box center [566, 0] width 1132 height 0
type input "0"
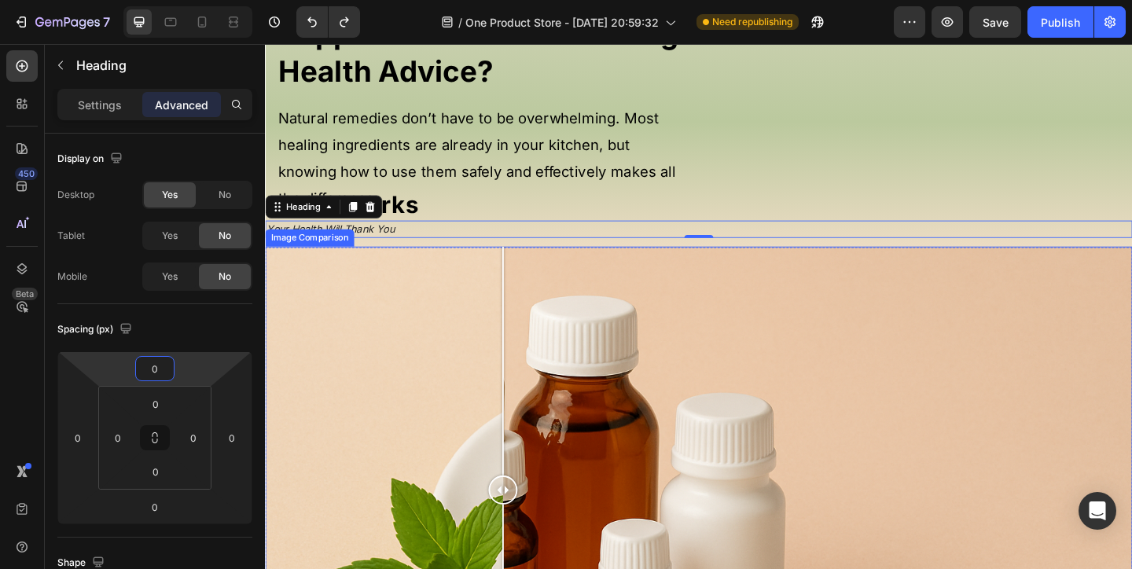
click at [460, 314] on div at bounding box center [736, 529] width 943 height 530
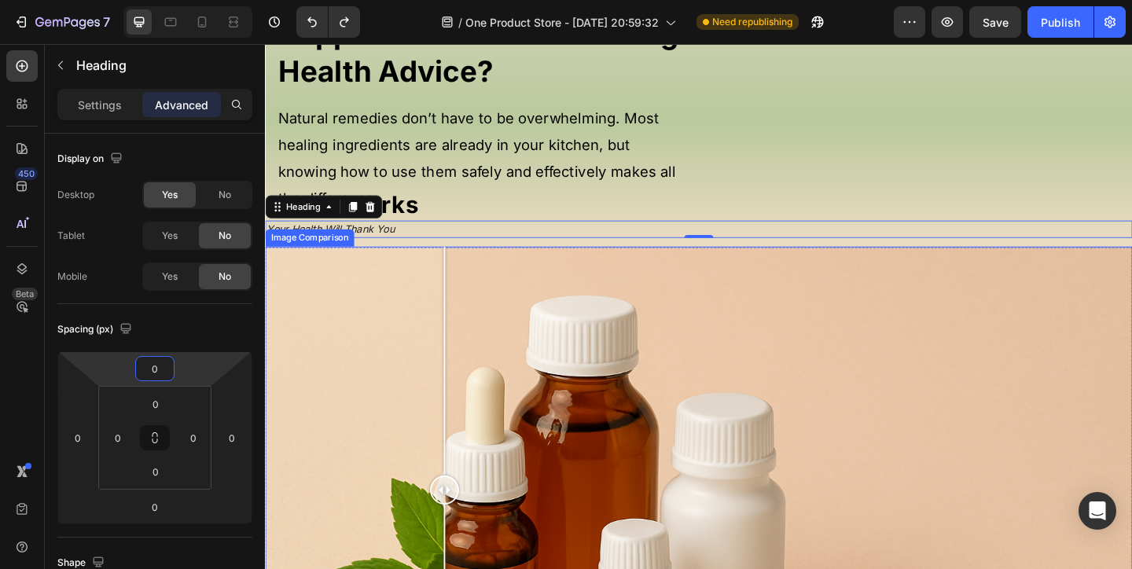
click at [373, 362] on div at bounding box center [736, 529] width 943 height 530
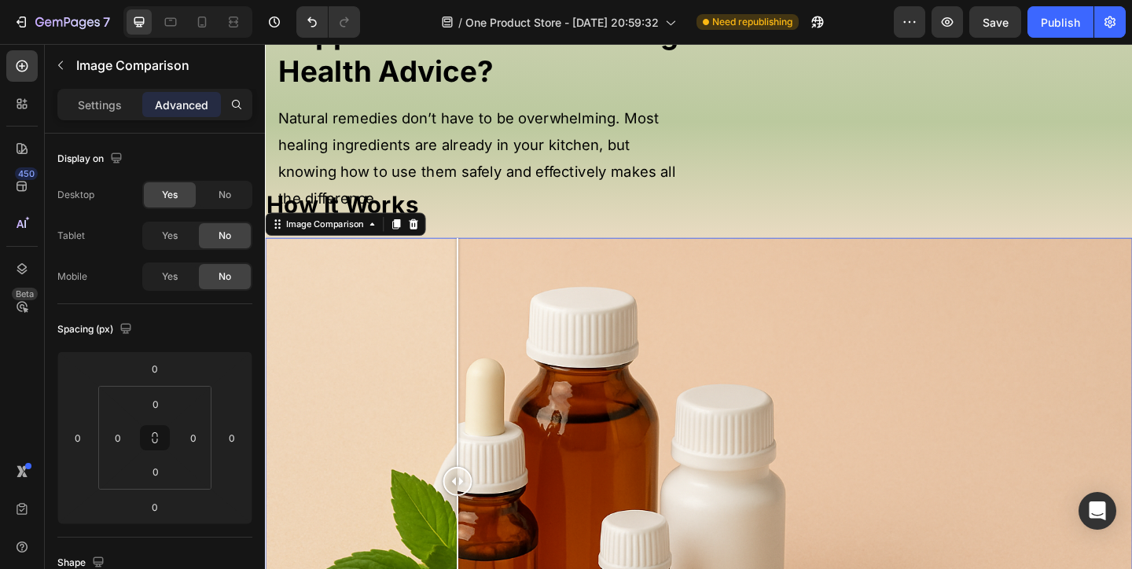
click at [474, 321] on div at bounding box center [736, 520] width 943 height 530
click at [522, 327] on div at bounding box center [736, 520] width 943 height 530
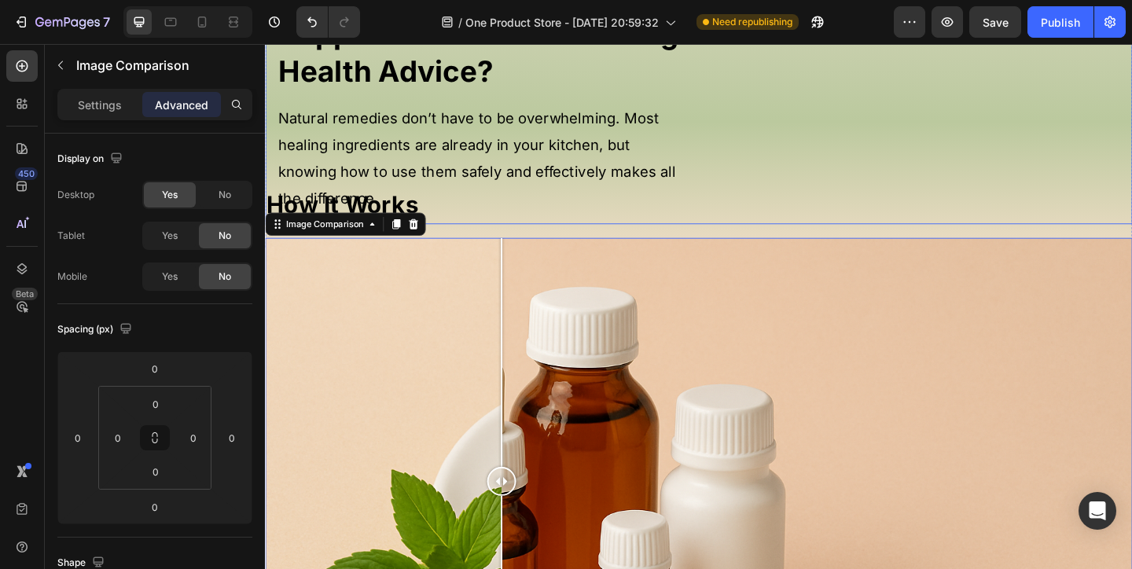
click at [505, 226] on div "Tired of Expensive Supplements and Confusing Health Advice? Heading Natural rem…" at bounding box center [503, 98] width 453 height 256
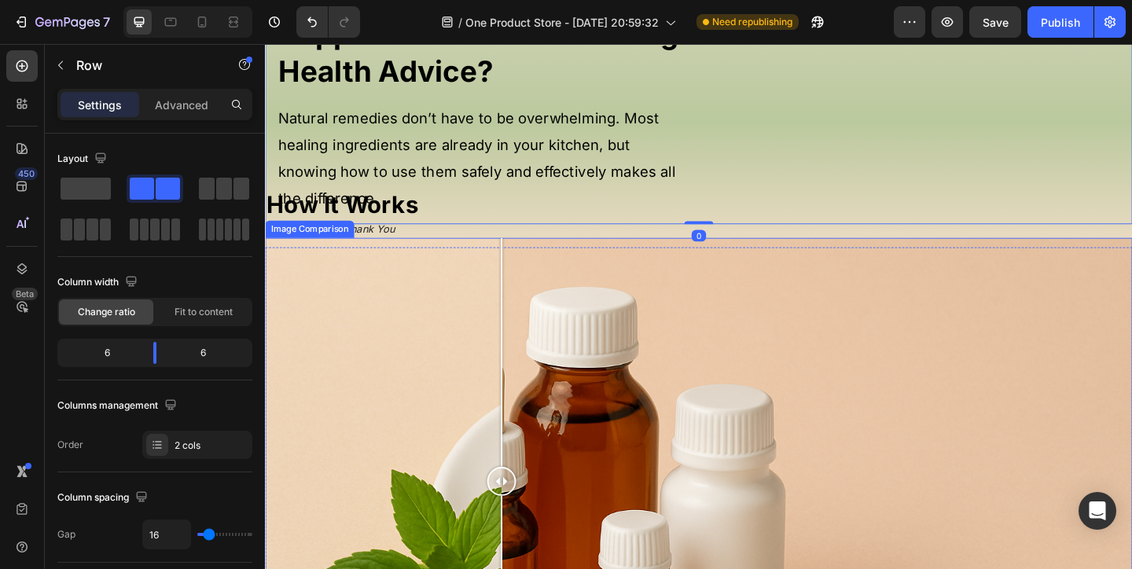
click at [474, 369] on div at bounding box center [736, 520] width 943 height 530
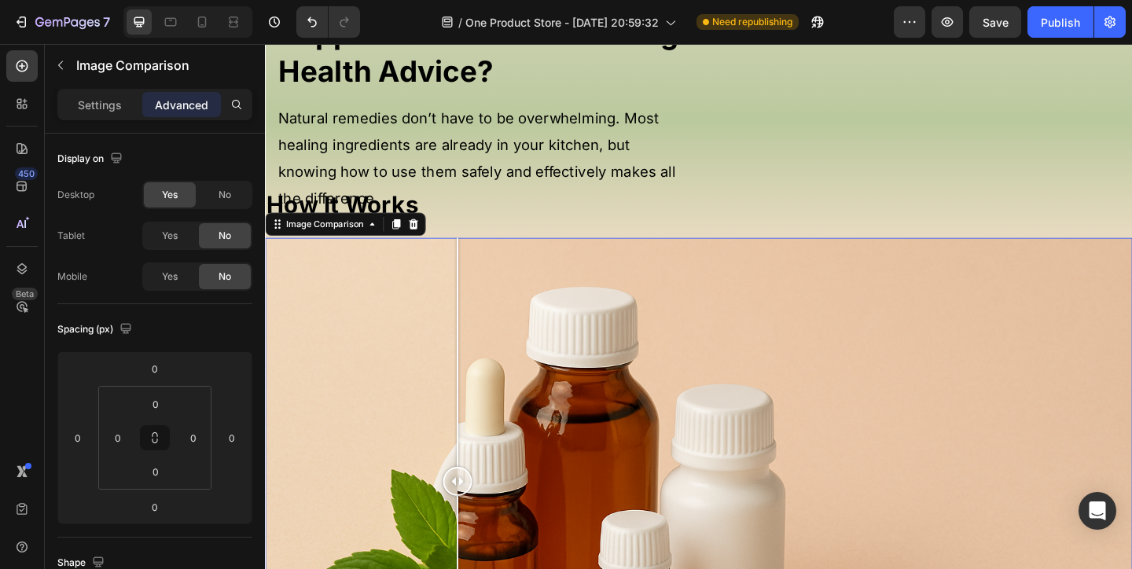
click at [519, 370] on div at bounding box center [736, 520] width 943 height 530
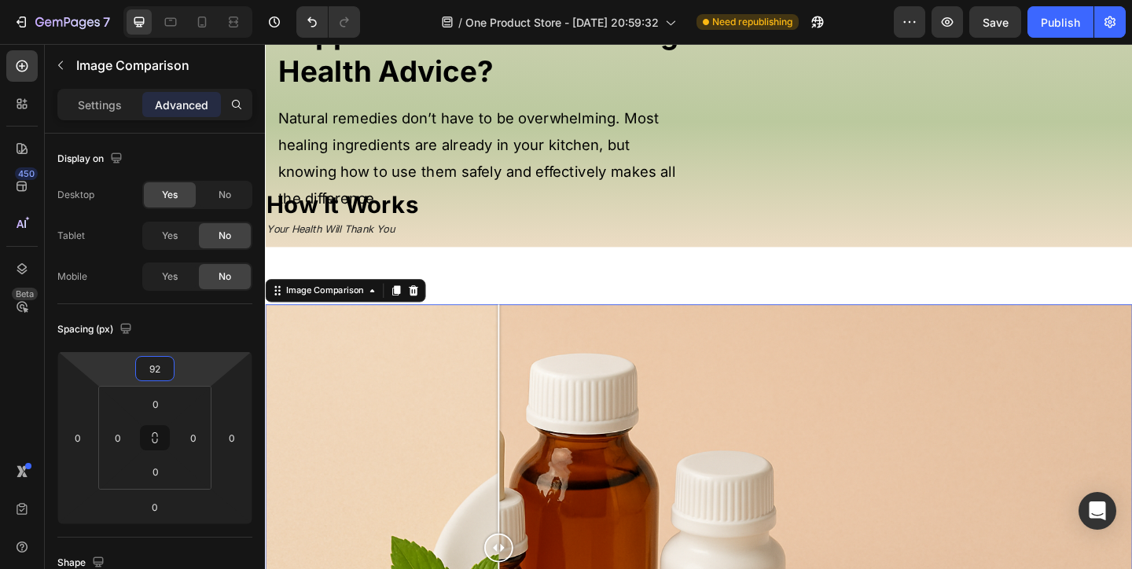
type input "90"
drag, startPoint x: 197, startPoint y: 369, endPoint x: 257, endPoint y: 334, distance: 69.4
click at [257, 0] on html "7 / One Product Store - Aug 20, 20:59:32 Need republishing Preview Save Publish…" at bounding box center [566, 0] width 1132 height 0
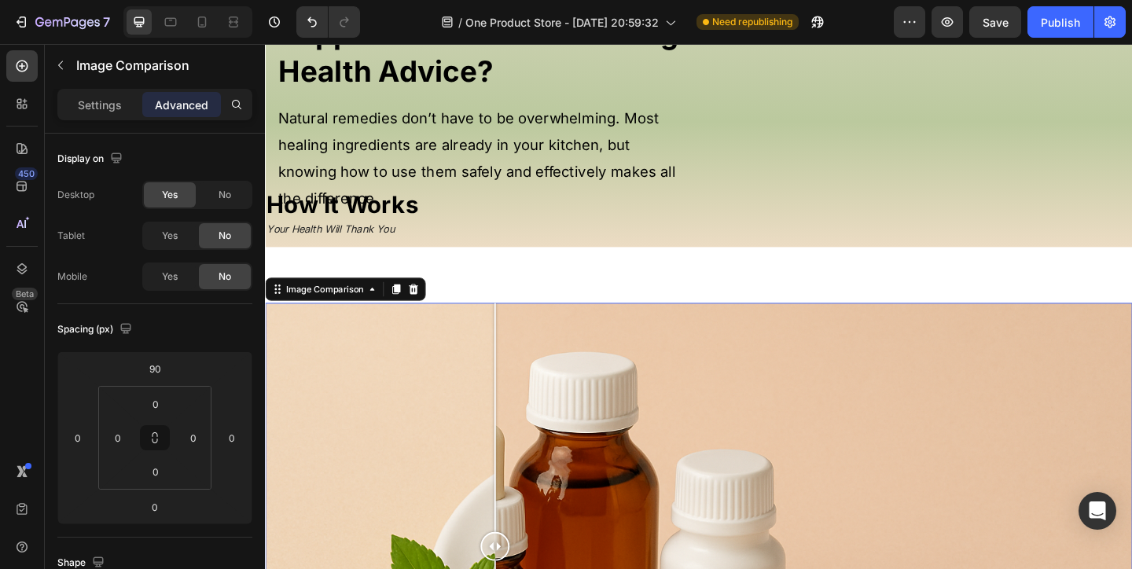
drag, startPoint x: 483, startPoint y: 421, endPoint x: 604, endPoint y: 396, distance: 123.6
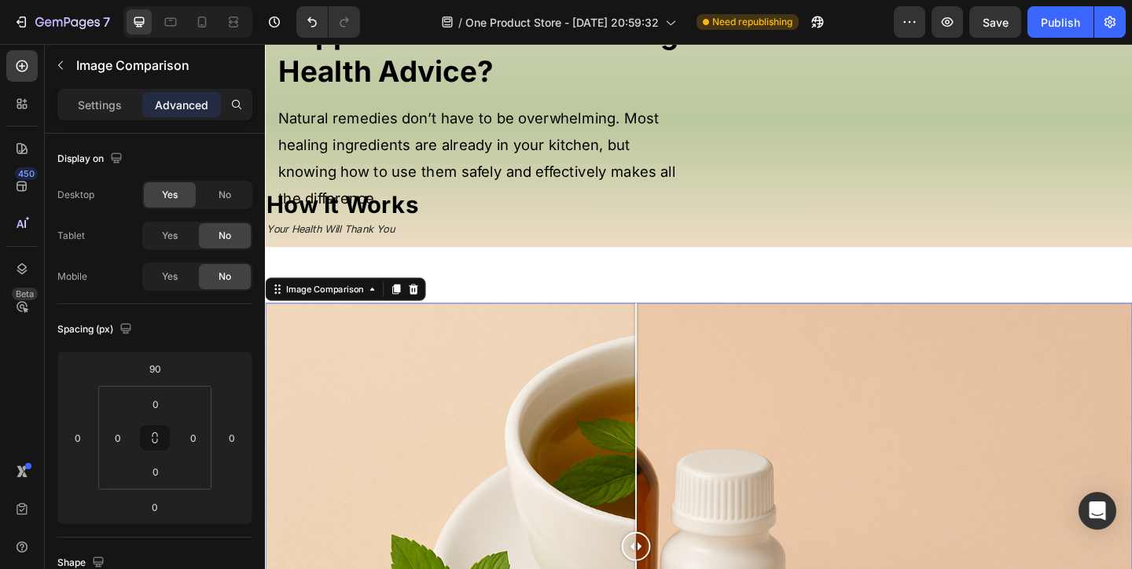
drag, startPoint x: 667, startPoint y: 402, endPoint x: 668, endPoint y: 371, distance: 30.7
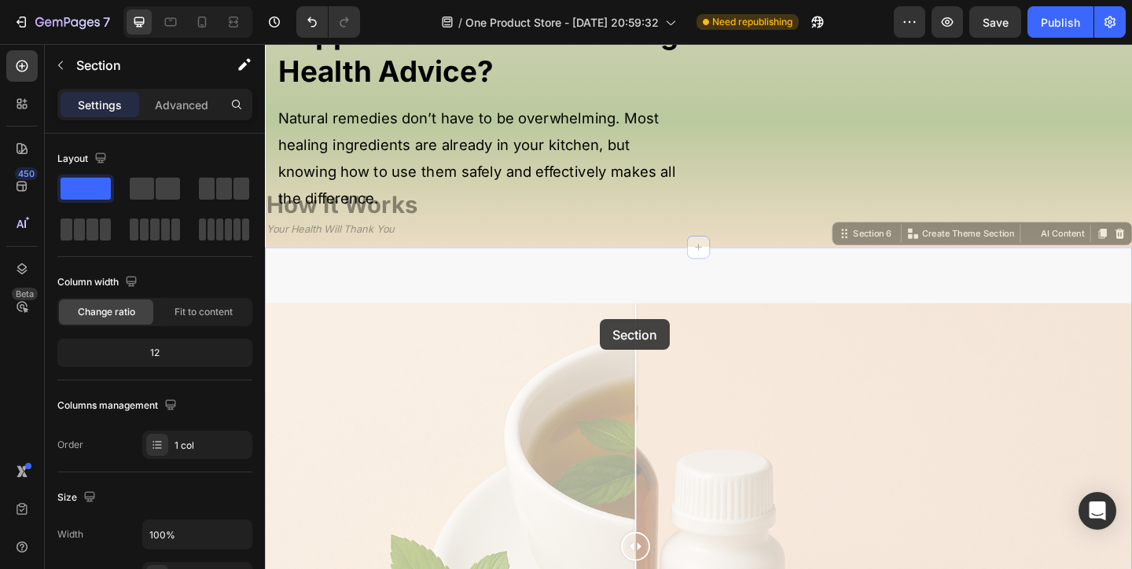
drag, startPoint x: 629, startPoint y: 343, endPoint x: 629, endPoint y: 332, distance: 11.0
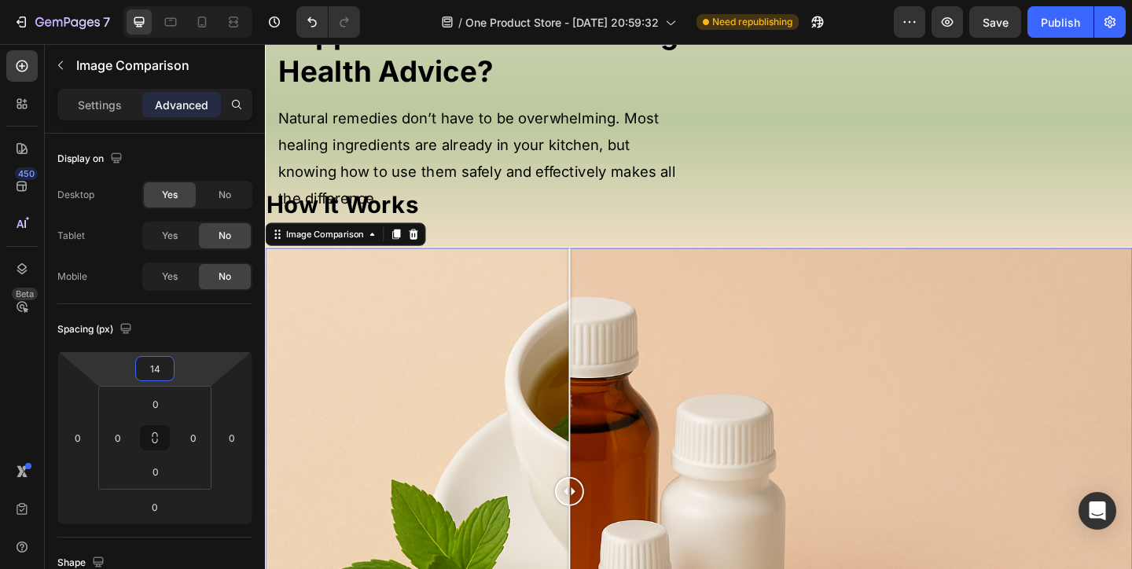
type input "12"
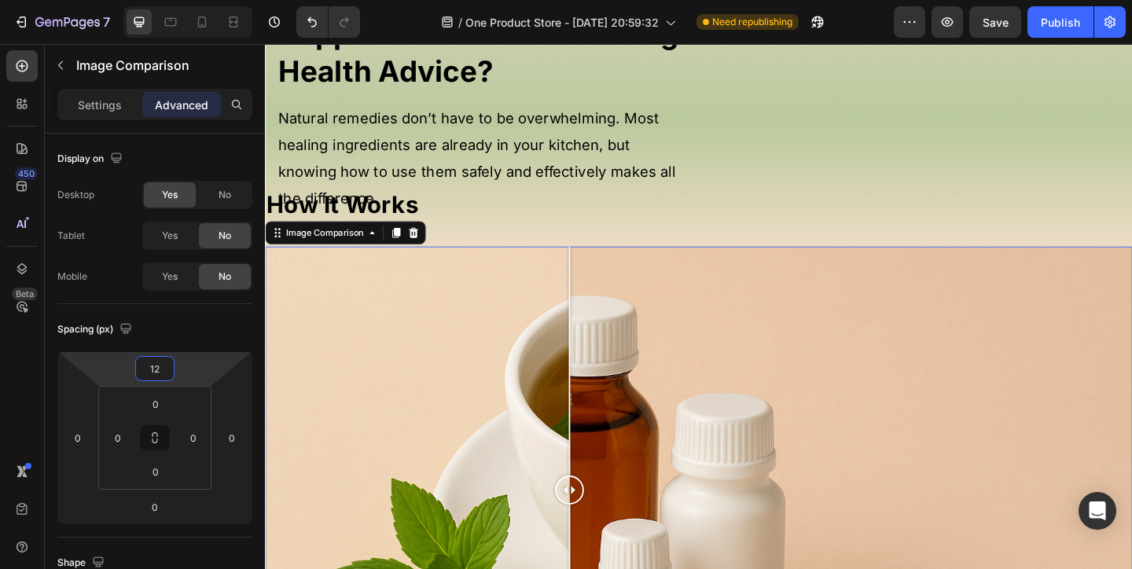
drag, startPoint x: 184, startPoint y: 369, endPoint x: 187, endPoint y: 400, distance: 30.8
click at [187, 0] on html "7 / One Product Store - Aug 20, 20:59:32 Need republishing Preview Save Publish…" at bounding box center [566, 0] width 1132 height 0
click at [527, 226] on div "Tired of Expensive Supplements and Confusing Health Advice? Heading Natural rem…" at bounding box center [503, 98] width 453 height 256
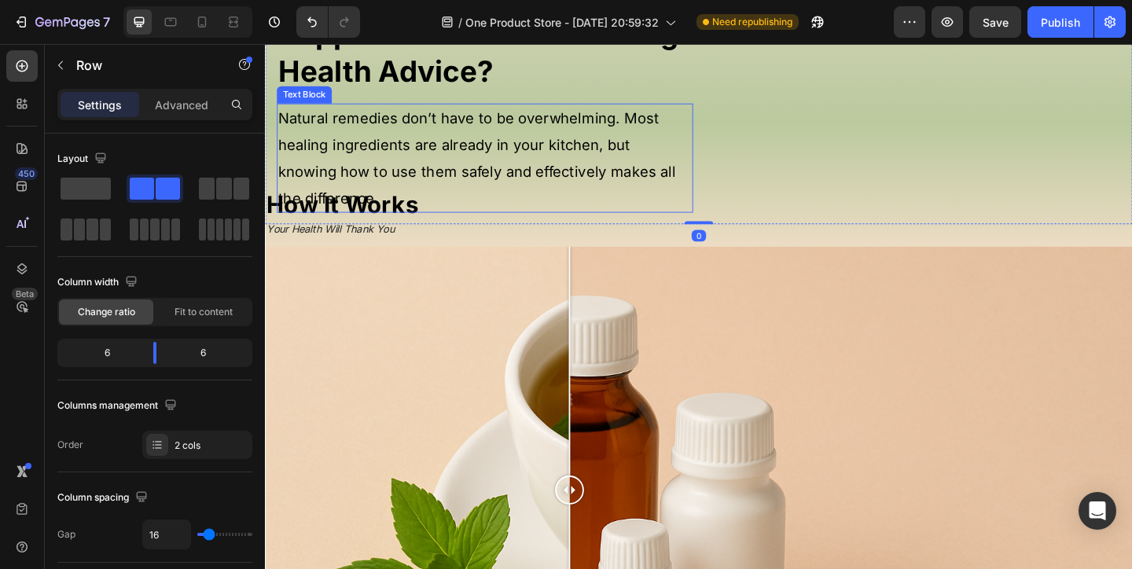
click at [523, 173] on span "Natural remedies don’t have to be overwhelming. Most healing ingredients are al…" at bounding box center [495, 168] width 432 height 105
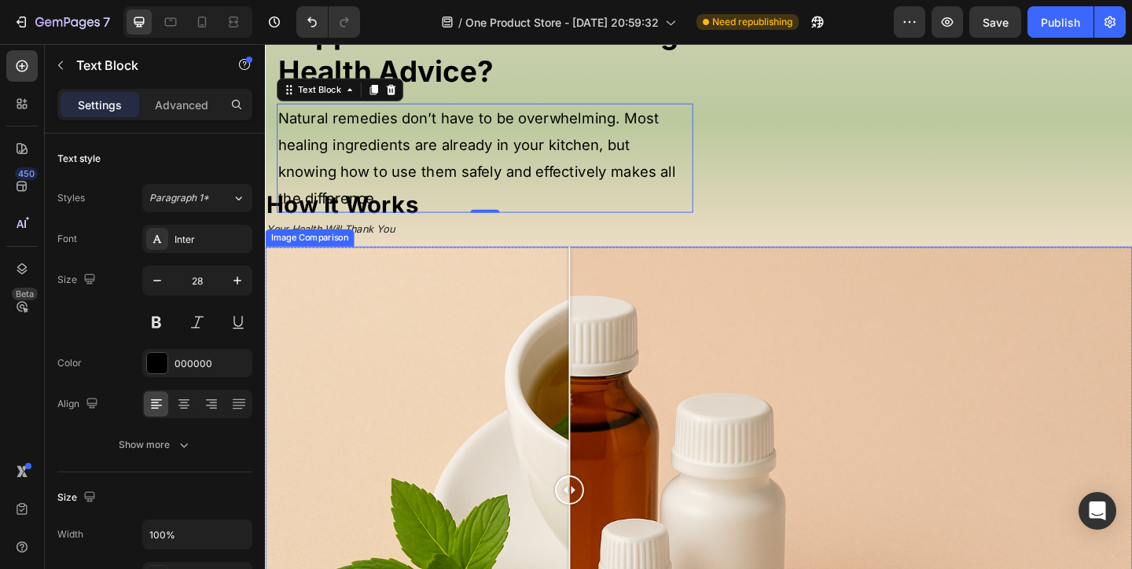
click at [542, 336] on div at bounding box center [736, 529] width 943 height 530
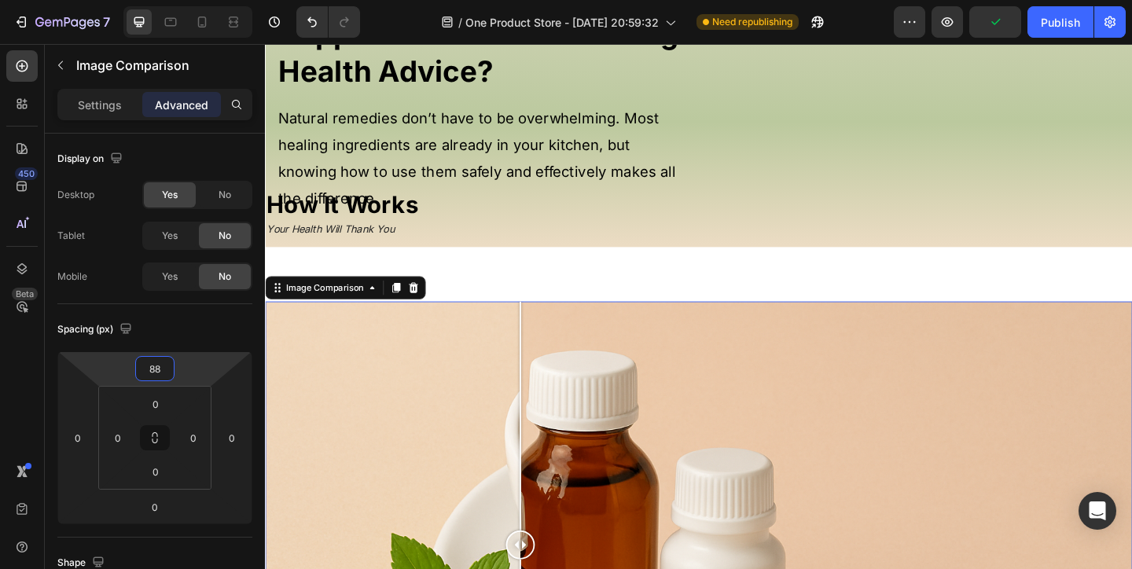
type input "86"
drag, startPoint x: 204, startPoint y: 359, endPoint x: 215, endPoint y: 330, distance: 31.4
click at [215, 0] on html "7 / One Product Store - Aug 20, 20:59:32 Need republishing Preview Publish 450 …" at bounding box center [566, 0] width 1132 height 0
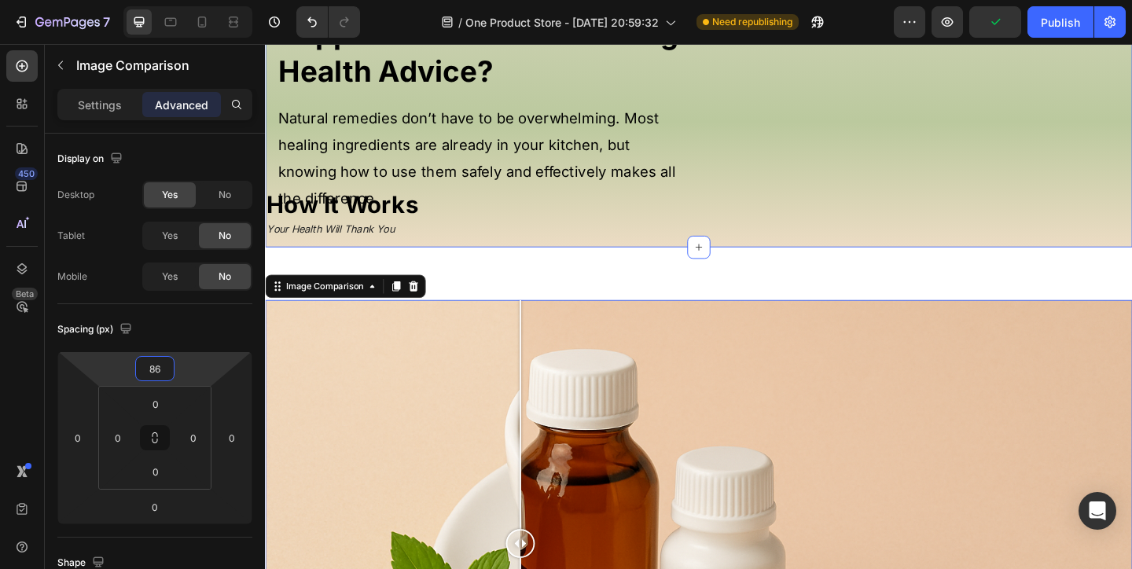
click at [570, 264] on div "Get It Now! Button Tired of Expensive Supplements and Confusing Health Advice? …" at bounding box center [736, 98] width 943 height 332
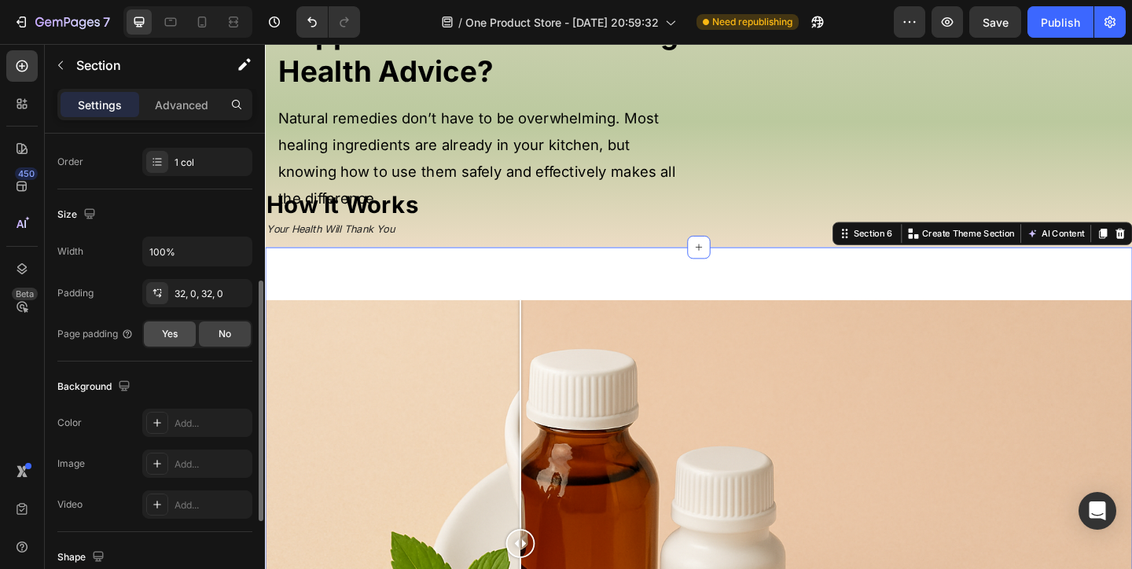
scroll to position [287, 0]
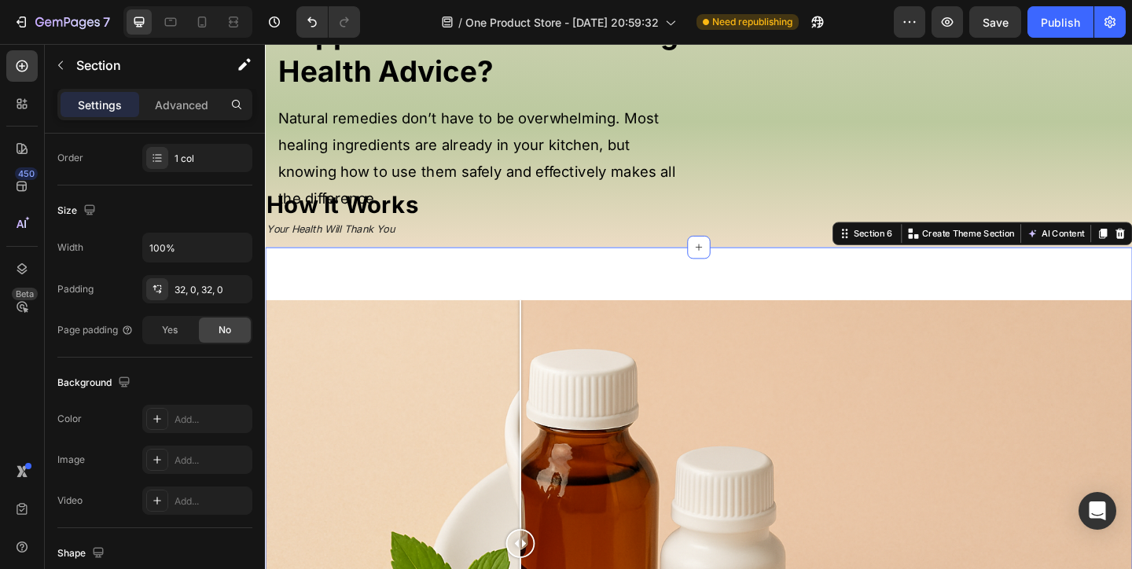
click at [218, 407] on div "Add..." at bounding box center [197, 419] width 110 height 28
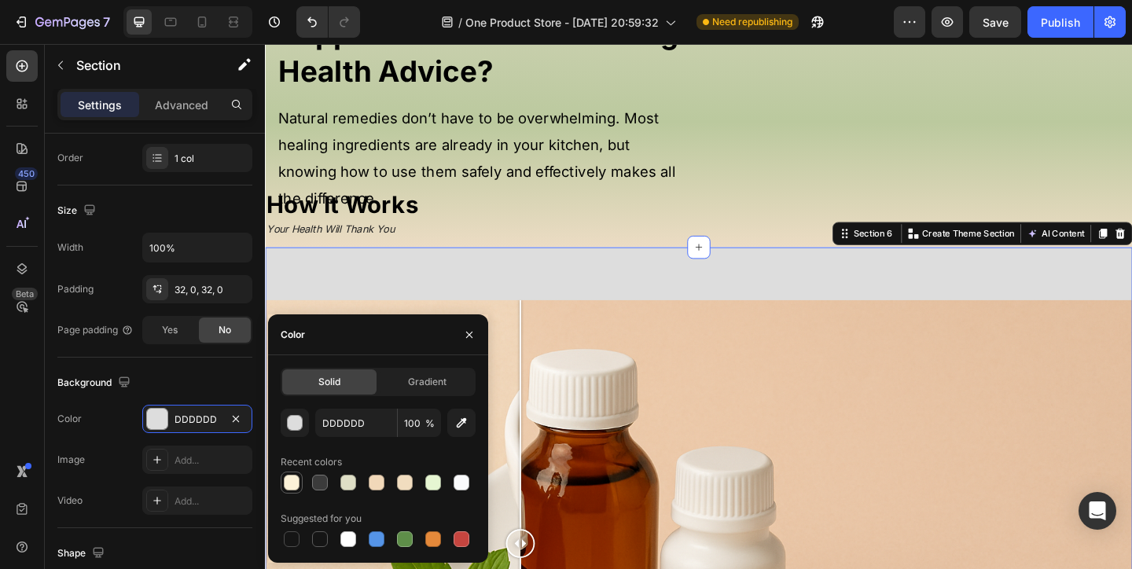
click at [289, 479] on div at bounding box center [292, 483] width 16 height 16
type input "FCF2D8"
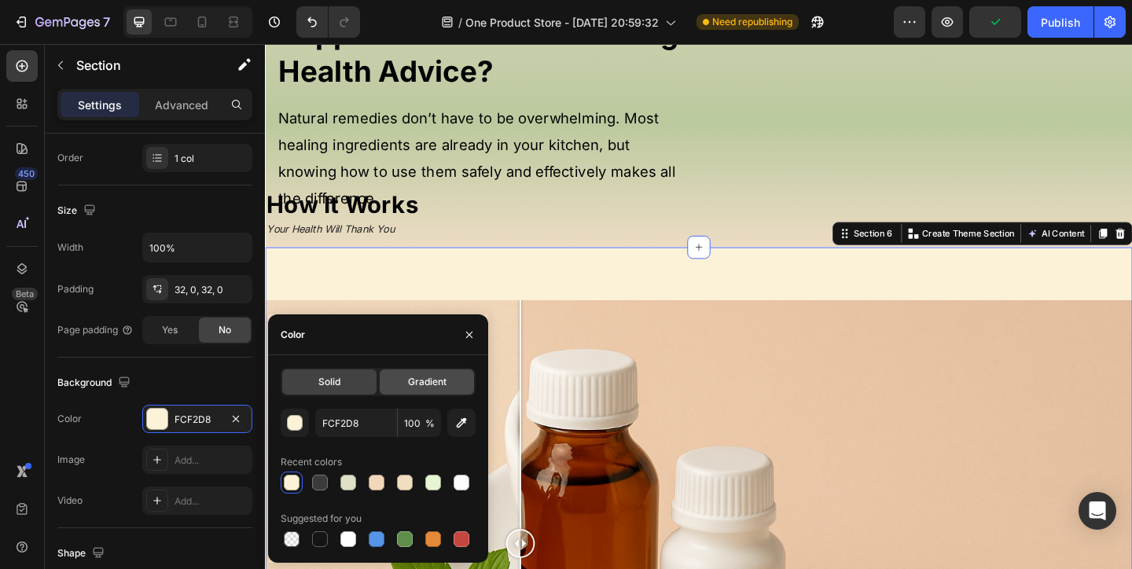
click at [446, 381] on div "Gradient" at bounding box center [427, 381] width 94 height 25
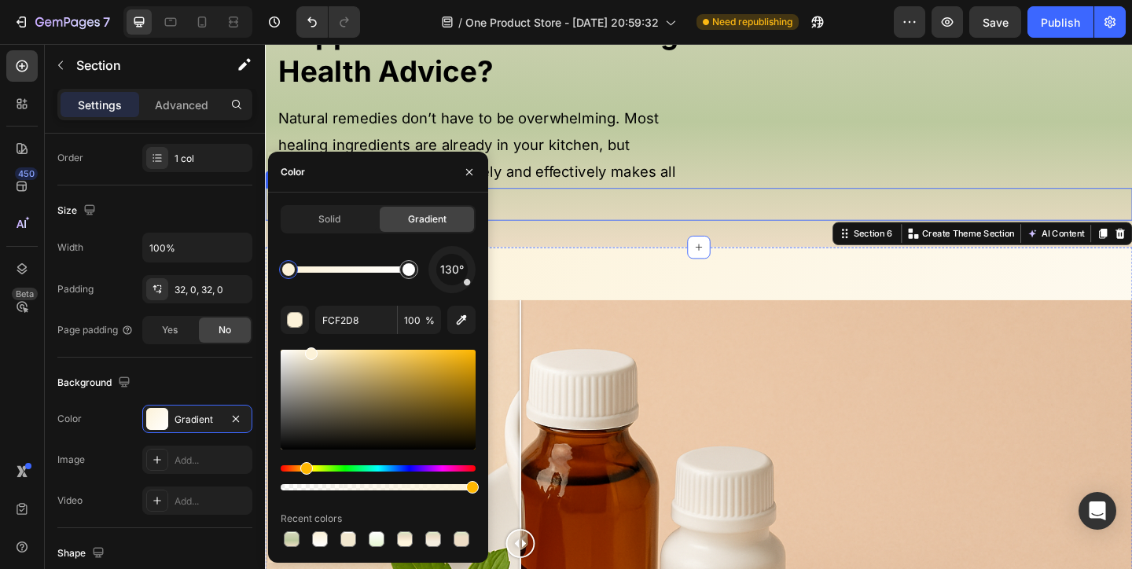
drag, startPoint x: 655, startPoint y: 207, endPoint x: 801, endPoint y: 260, distance: 155.6
drag, startPoint x: 336, startPoint y: 176, endPoint x: 372, endPoint y: 175, distance: 36.2
click at [372, 175] on div "Color" at bounding box center [378, 172] width 220 height 41
click at [457, 318] on icon "button" at bounding box center [461, 320] width 16 height 16
type input "F1D5B9"
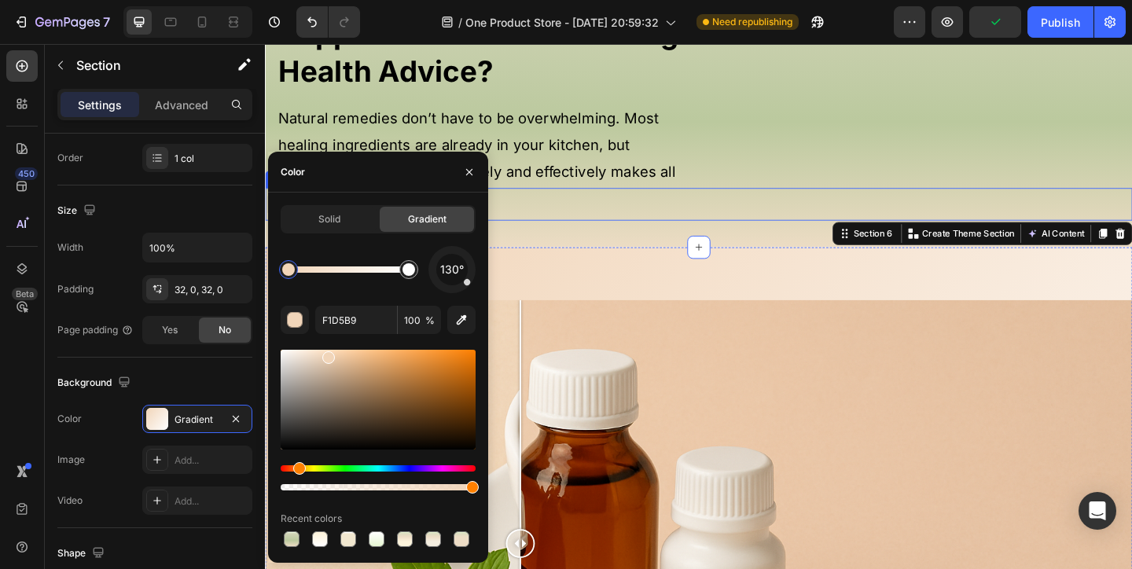
click at [547, 235] on p "⁠⁠⁠⁠⁠⁠⁠ How It Works" at bounding box center [736, 218] width 940 height 33
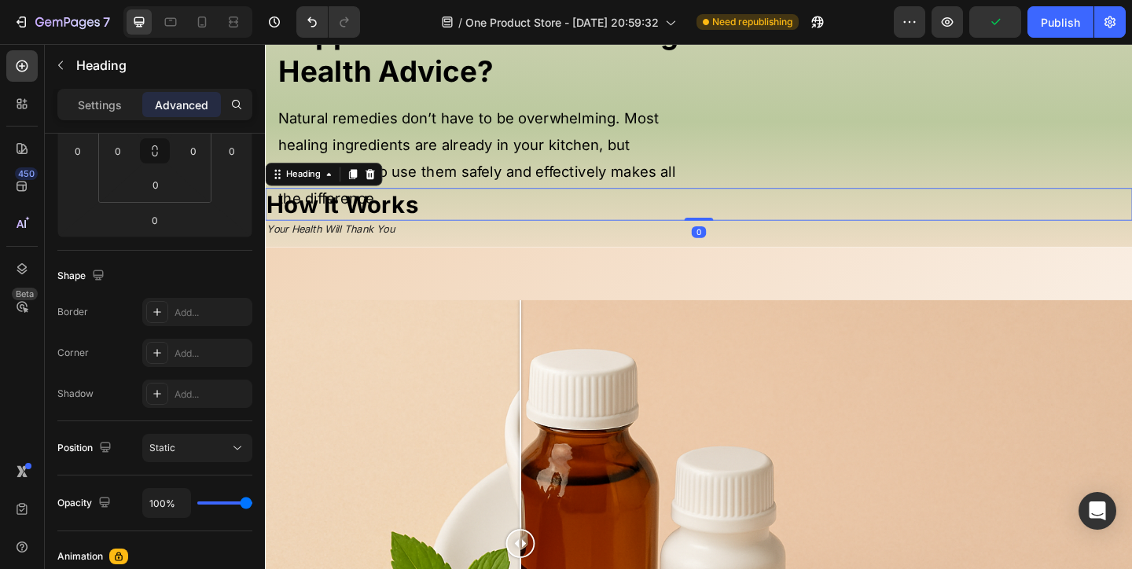
scroll to position [0, 0]
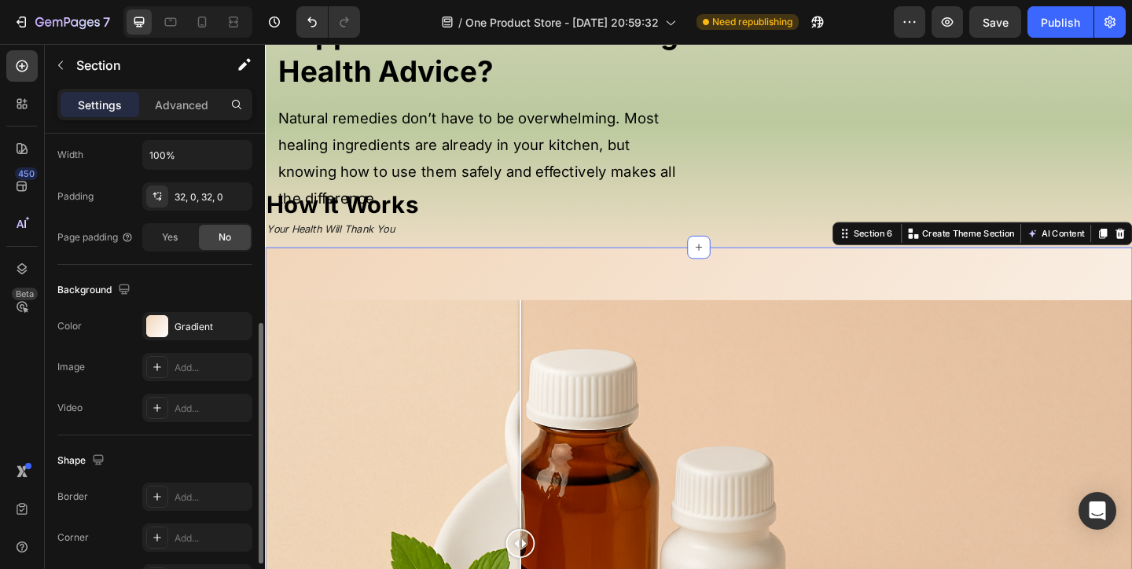
scroll to position [382, 0]
click at [175, 329] on div "Gradient" at bounding box center [197, 325] width 46 height 14
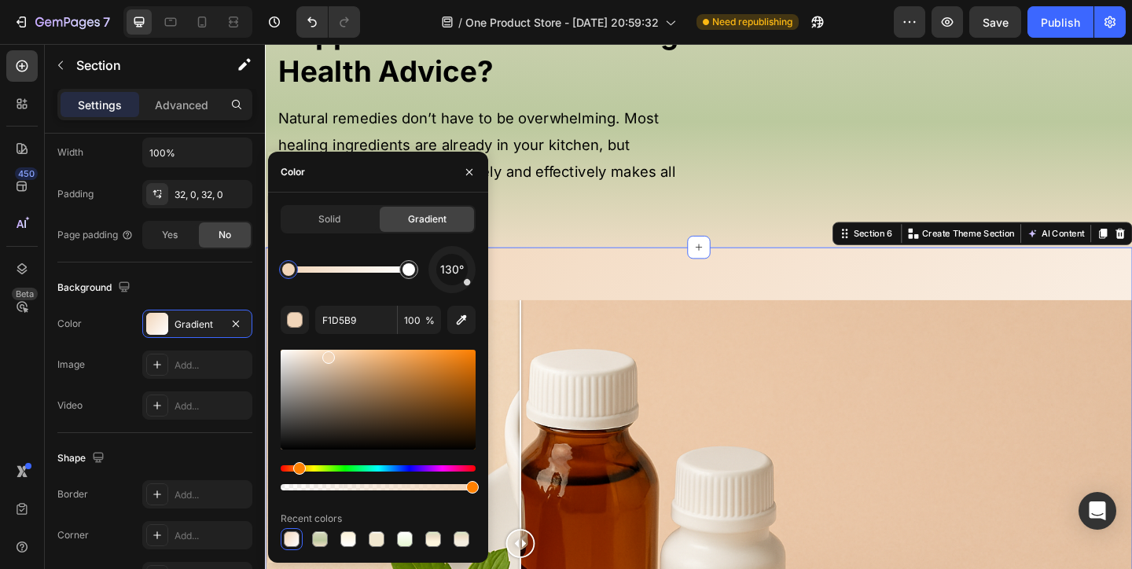
click at [452, 262] on span "130°" at bounding box center [452, 269] width 24 height 19
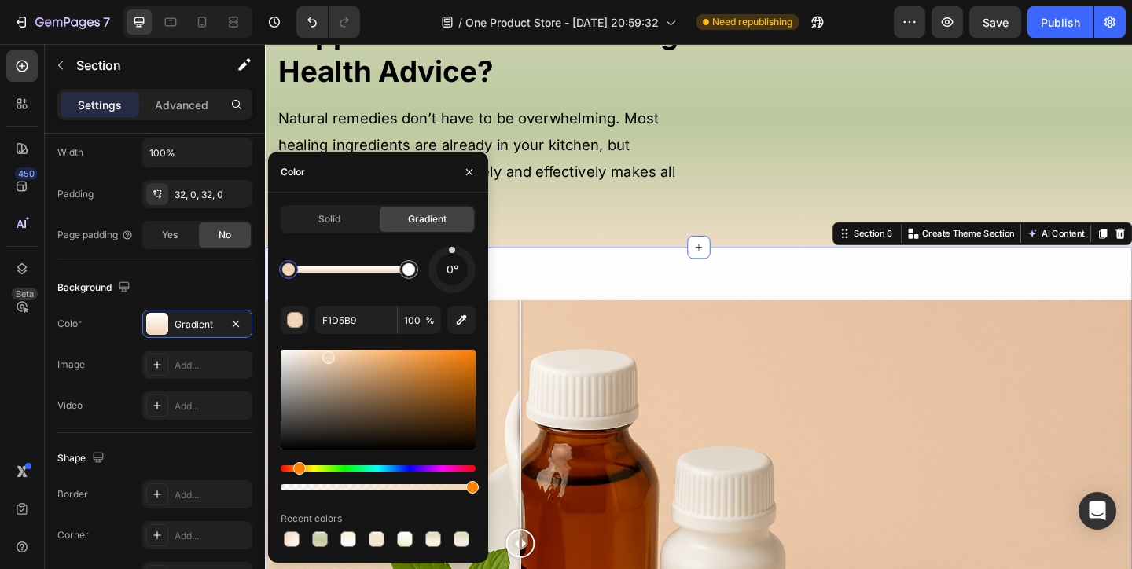
click at [451, 293] on div "0° F1D5B9 100 % Recent colors" at bounding box center [378, 398] width 195 height 304
click at [451, 291] on div at bounding box center [452, 269] width 49 height 49
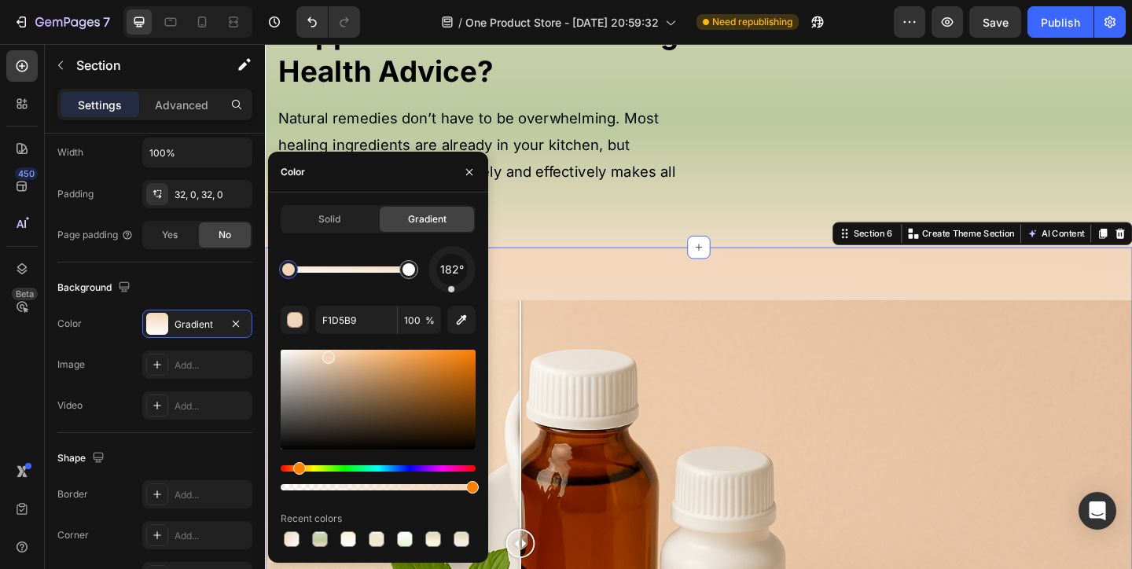
click at [447, 293] on div "182° F1D5B9 100 % Recent colors" at bounding box center [378, 398] width 195 height 304
click at [452, 291] on div at bounding box center [452, 289] width 6 height 6
click at [636, 235] on p "⁠⁠⁠⁠⁠⁠⁠ How It Works" at bounding box center [736, 218] width 940 height 33
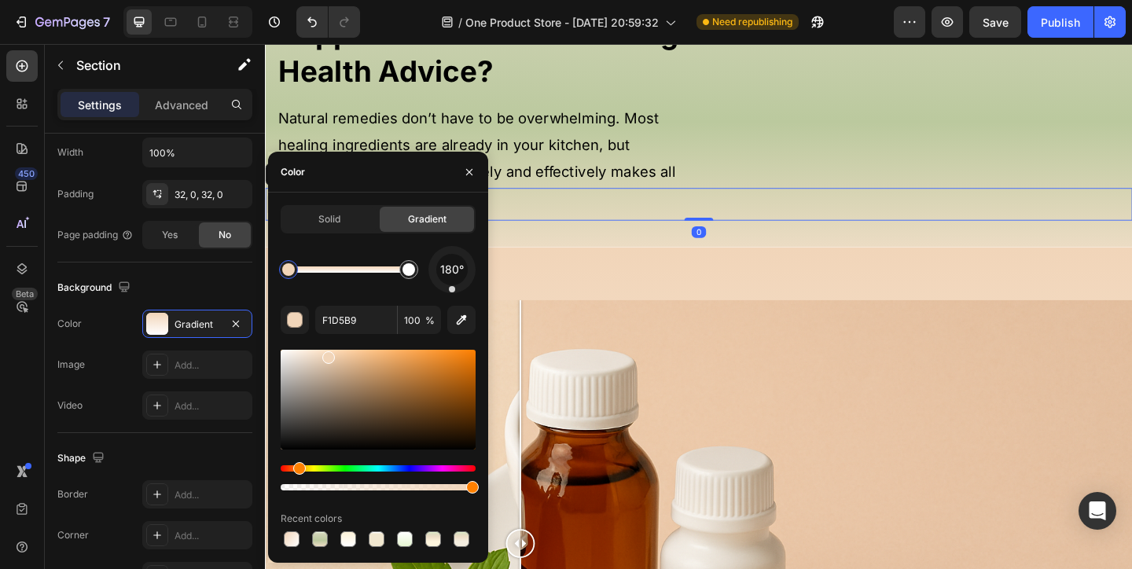
scroll to position [0, 0]
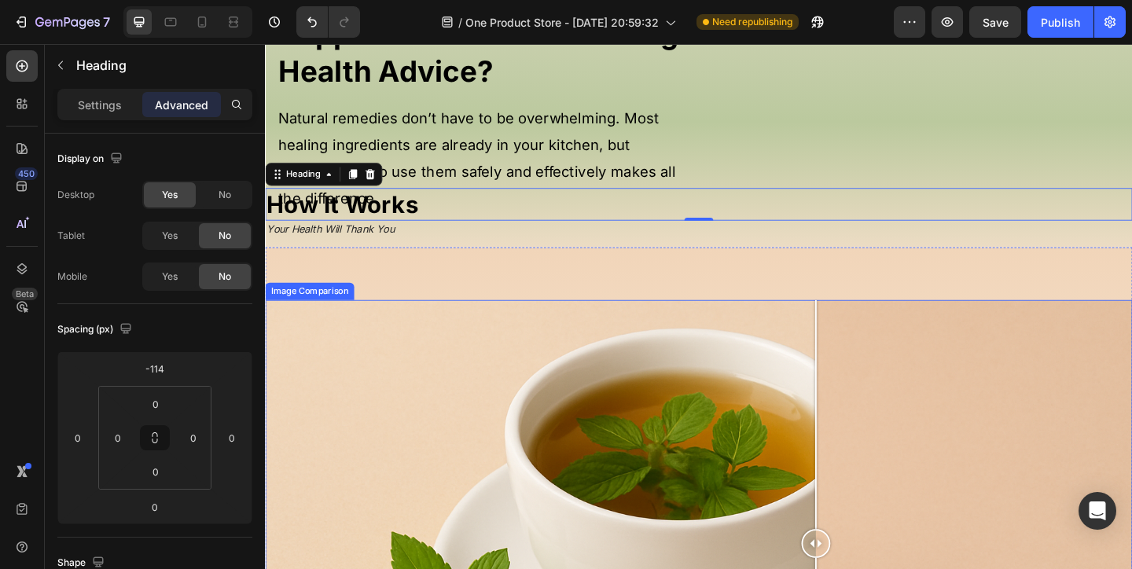
drag, startPoint x: 546, startPoint y: 441, endPoint x: 861, endPoint y: 438, distance: 314.4
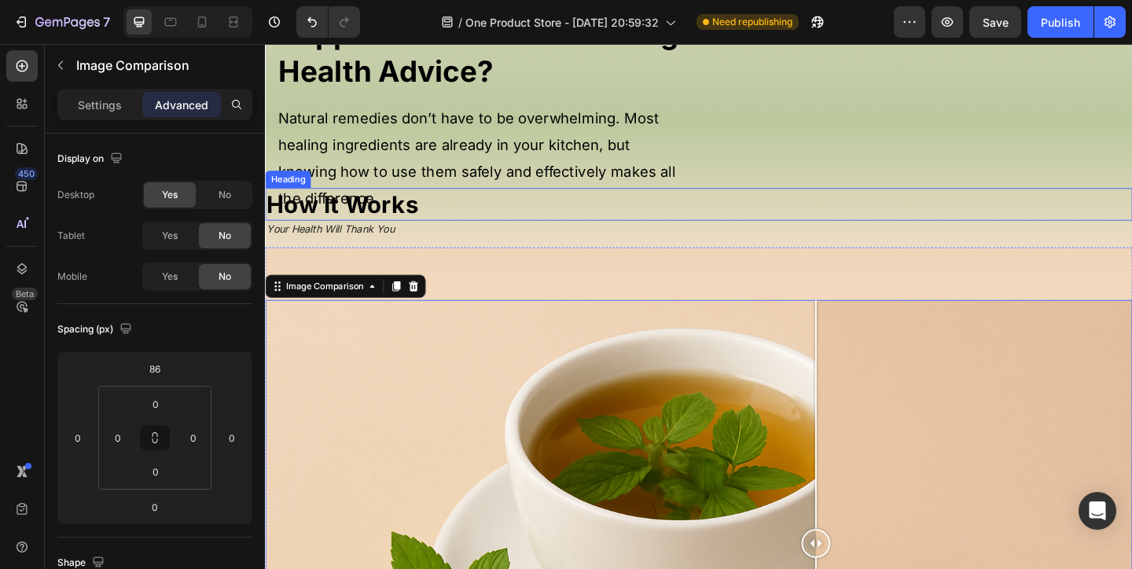
click at [627, 235] on p "⁠⁠⁠⁠⁠⁠⁠ How It Works" at bounding box center [736, 218] width 940 height 33
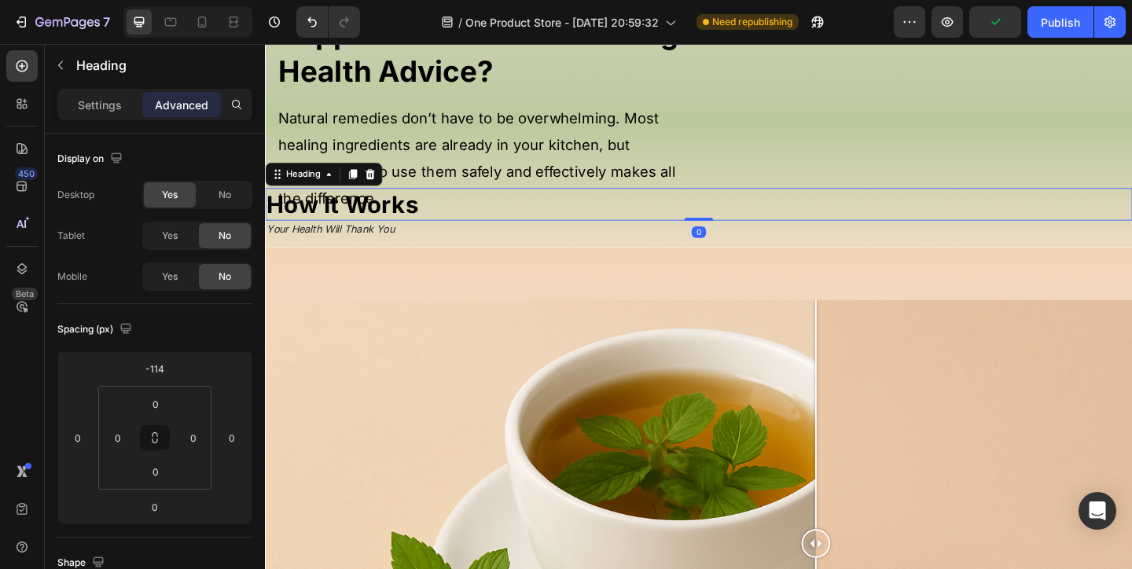
click at [654, 215] on p "Natural remedies don’t have to be overwhelming. Most healing ingredients are al…" at bounding box center [504, 167] width 450 height 115
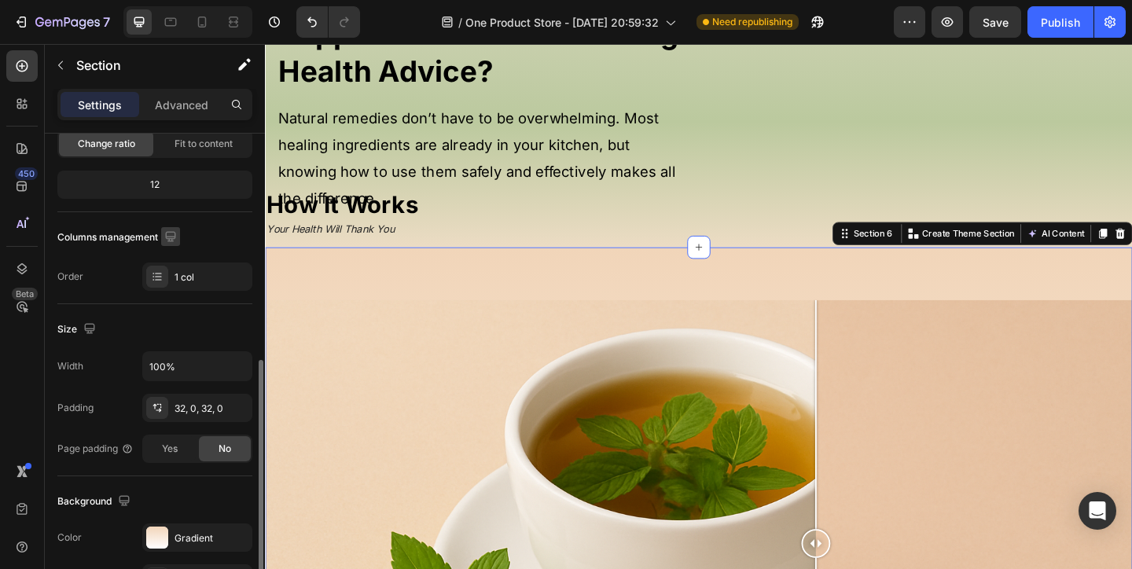
scroll to position [263, 0]
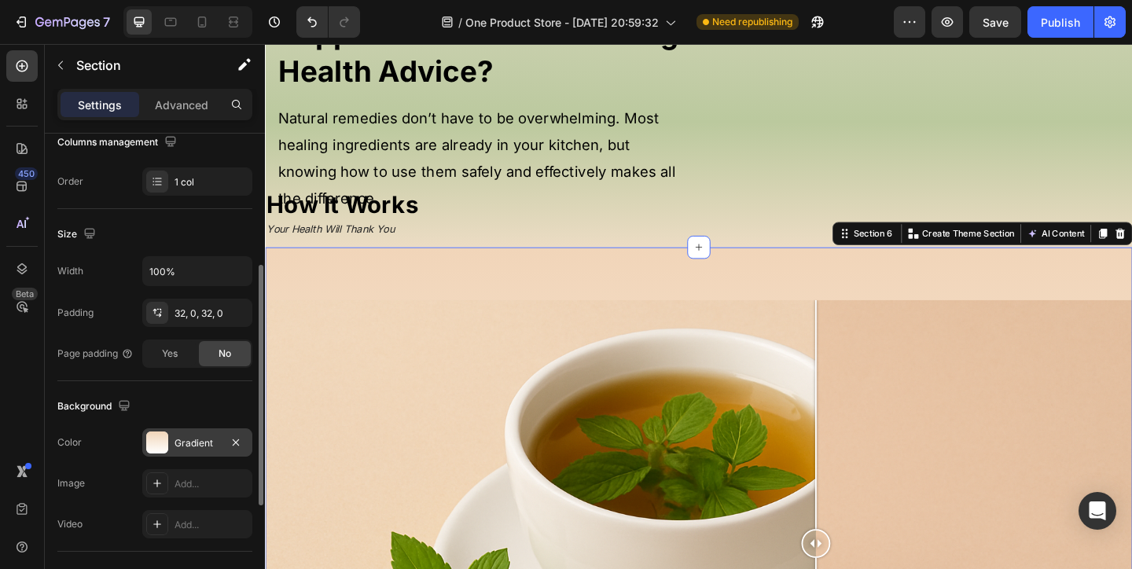
click at [176, 447] on div "Gradient" at bounding box center [197, 443] width 46 height 14
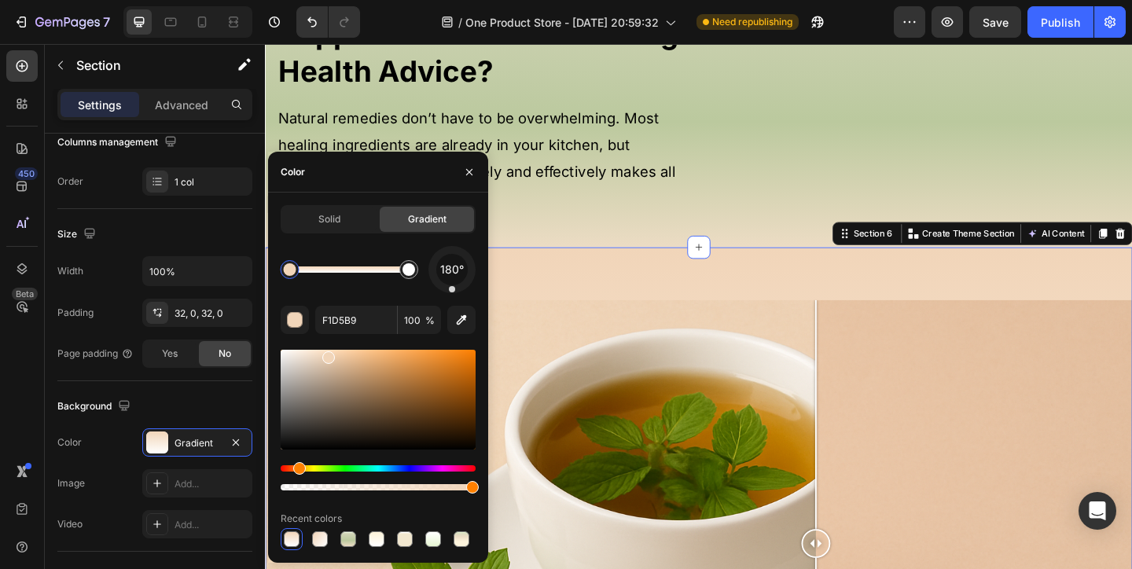
drag, startPoint x: 289, startPoint y: 277, endPoint x: 307, endPoint y: 277, distance: 18.1
click at [299, 277] on div at bounding box center [290, 269] width 19 height 19
drag, startPoint x: 307, startPoint y: 277, endPoint x: 318, endPoint y: 277, distance: 10.2
click at [316, 277] on div at bounding box center [306, 269] width 19 height 19
drag, startPoint x: 318, startPoint y: 277, endPoint x: 331, endPoint y: 277, distance: 13.4
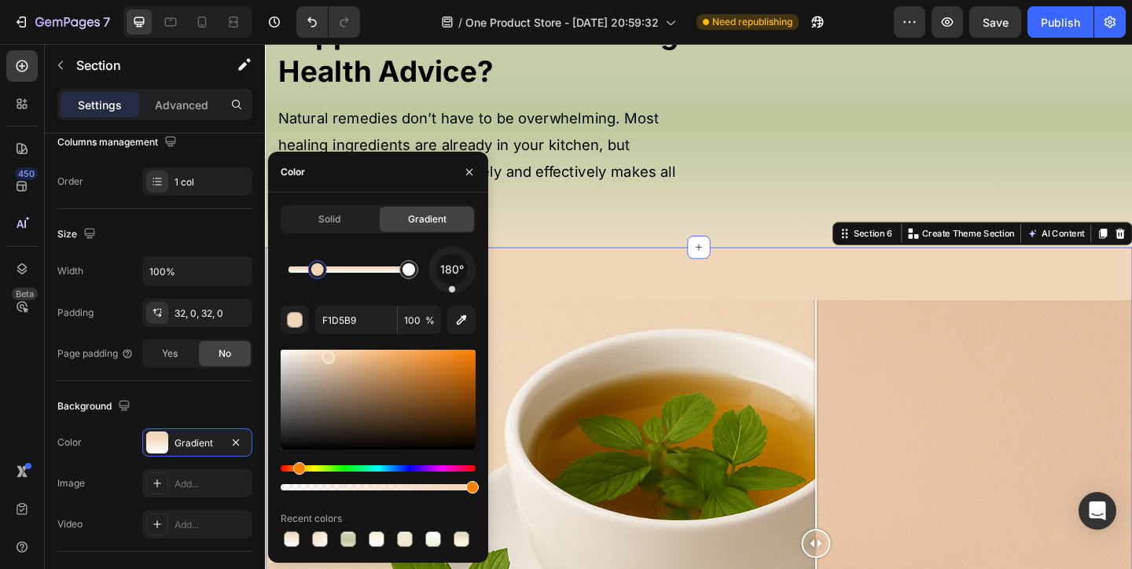
click at [327, 277] on div at bounding box center [317, 269] width 19 height 19
drag, startPoint x: 330, startPoint y: 277, endPoint x: 347, endPoint y: 277, distance: 16.5
click at [347, 277] on div at bounding box center [338, 269] width 19 height 19
click at [294, 271] on div at bounding box center [348, 269] width 120 height 6
click at [294, 271] on div at bounding box center [294, 269] width 13 height 13
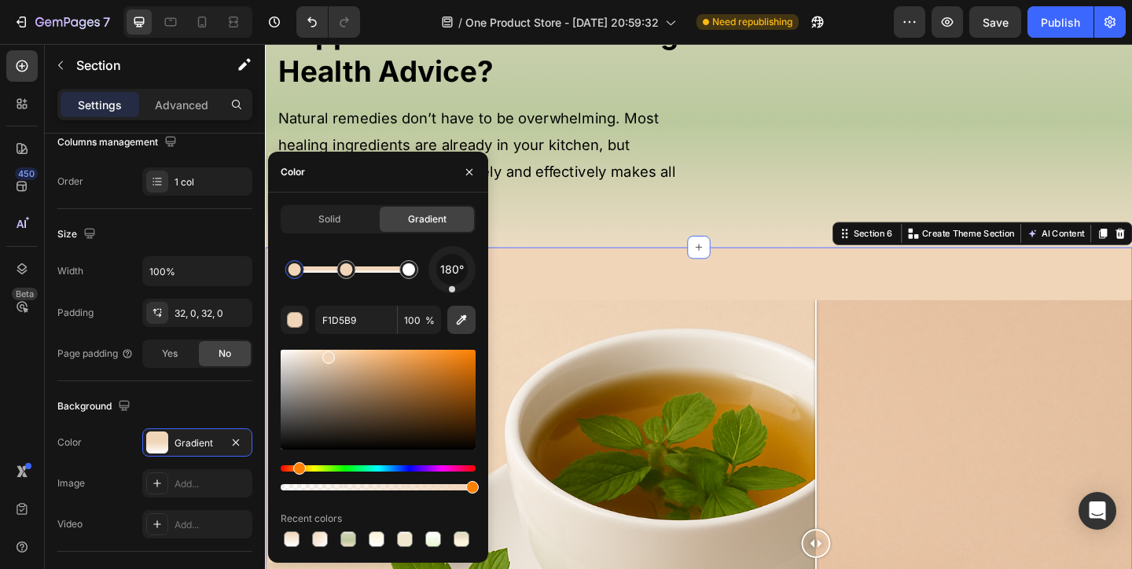
click at [458, 332] on button "button" at bounding box center [461, 320] width 28 height 28
type input "EBDBC2"
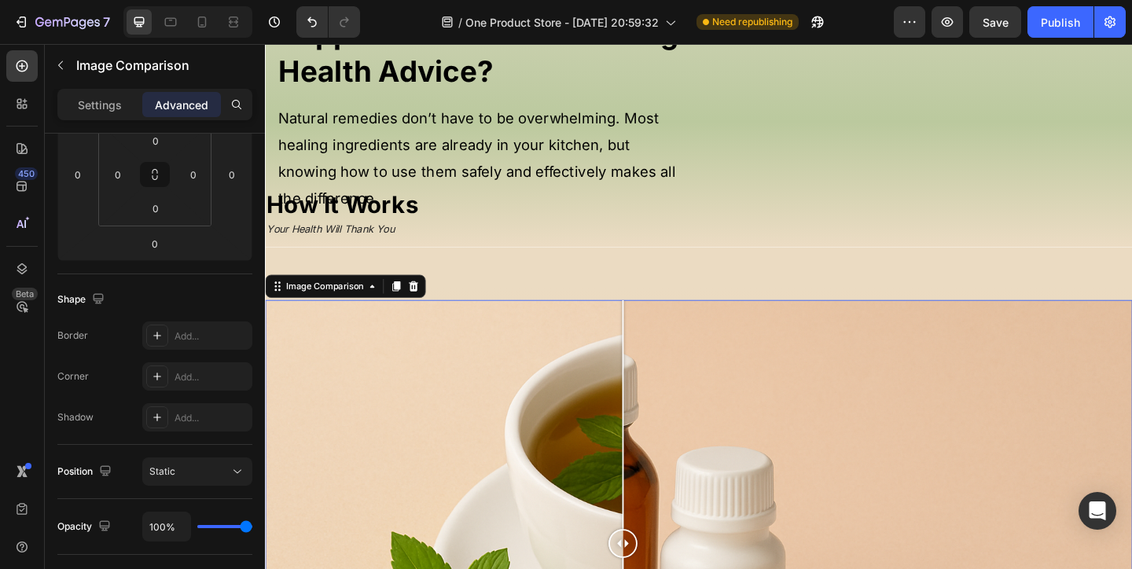
scroll to position [0, 0]
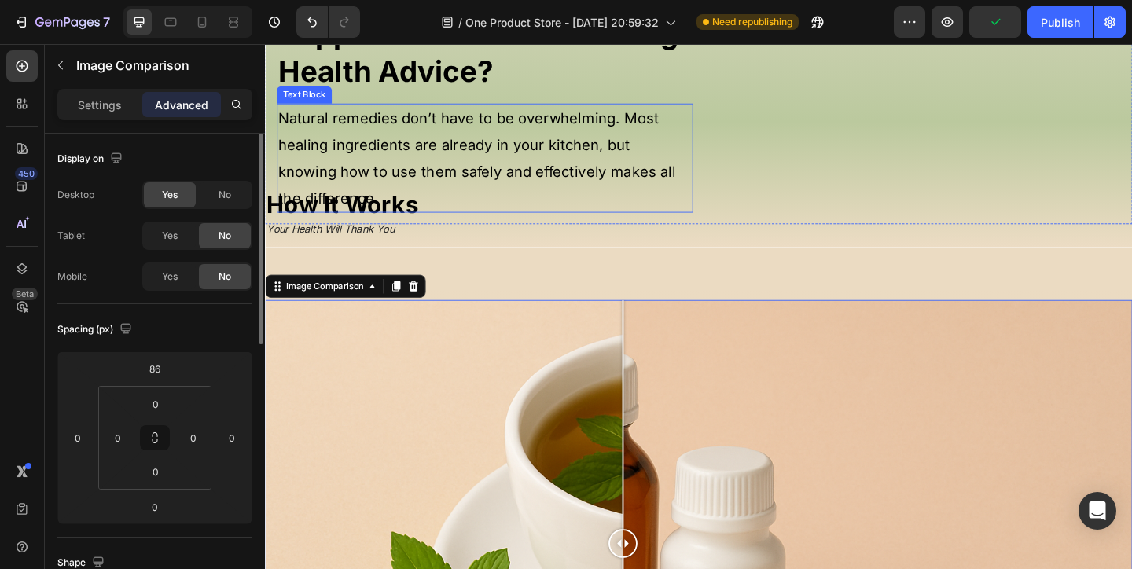
click at [601, 193] on p "Natural remedies don’t have to be overwhelming. Most healing ingredients are al…" at bounding box center [504, 167] width 450 height 115
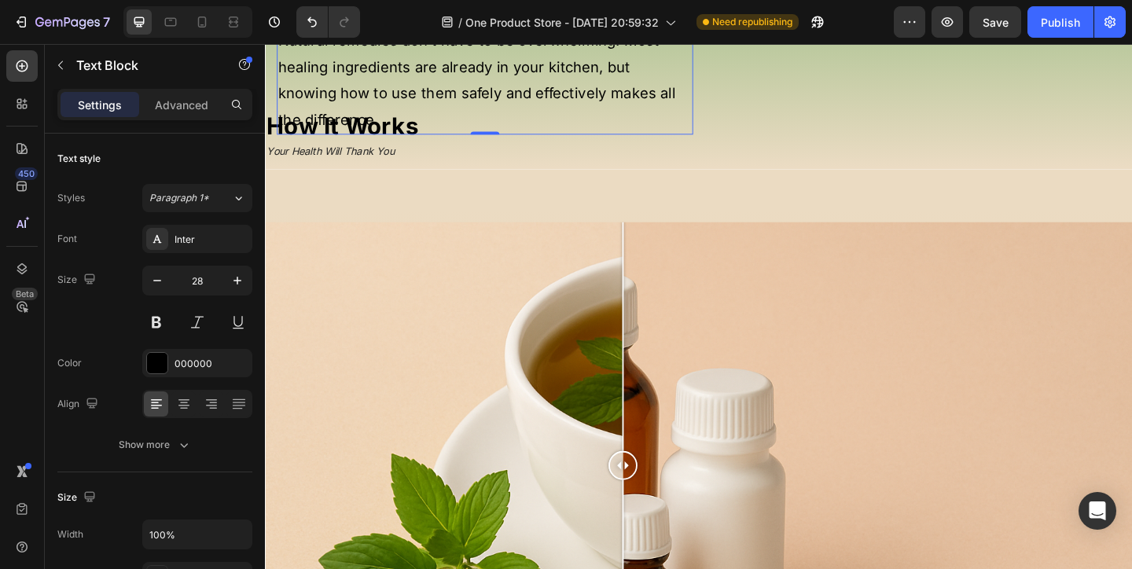
scroll to position [938, 0]
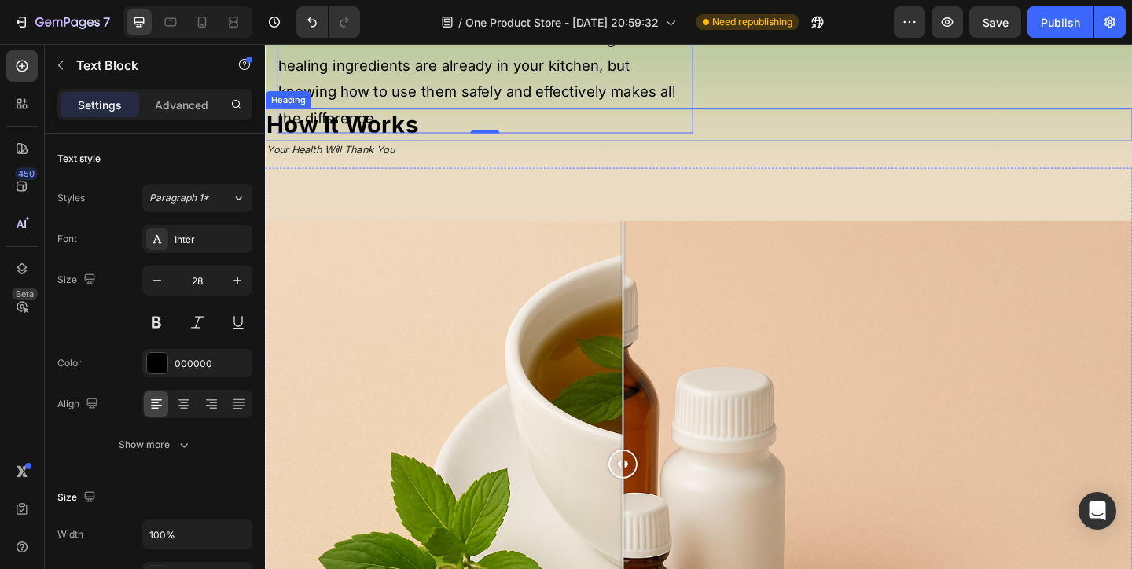
click at [351, 147] on strong "How It Works" at bounding box center [348, 131] width 165 height 31
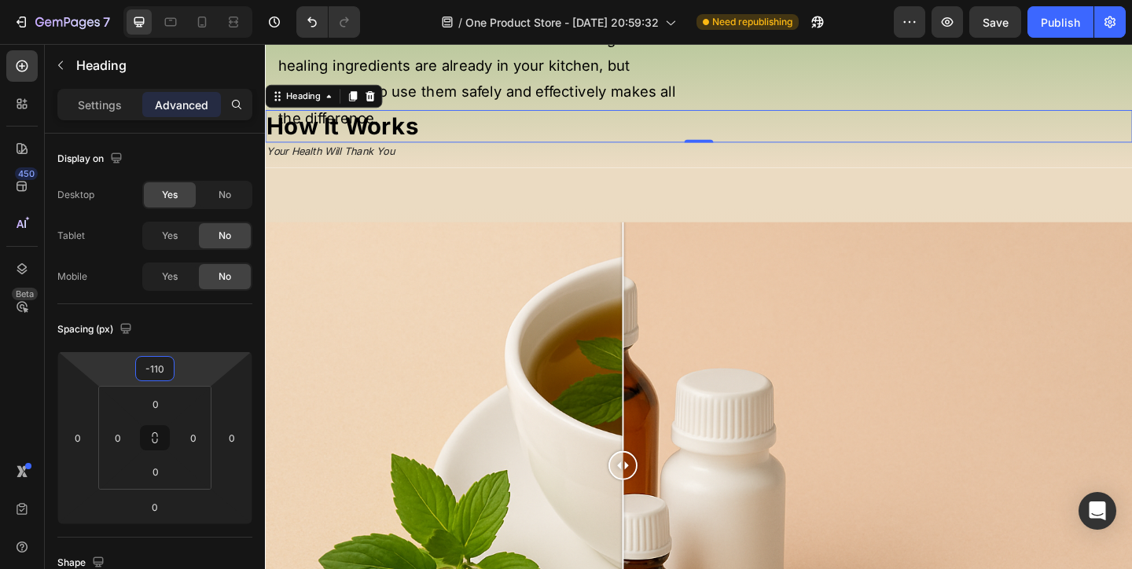
type input "-108"
drag, startPoint x: 190, startPoint y: 365, endPoint x: 229, endPoint y: 363, distance: 39.4
click at [229, 0] on html "7 / One Product Store - Aug 20, 20:59:32 Need republishing Preview Save Publish…" at bounding box center [566, 0] width 1132 height 0
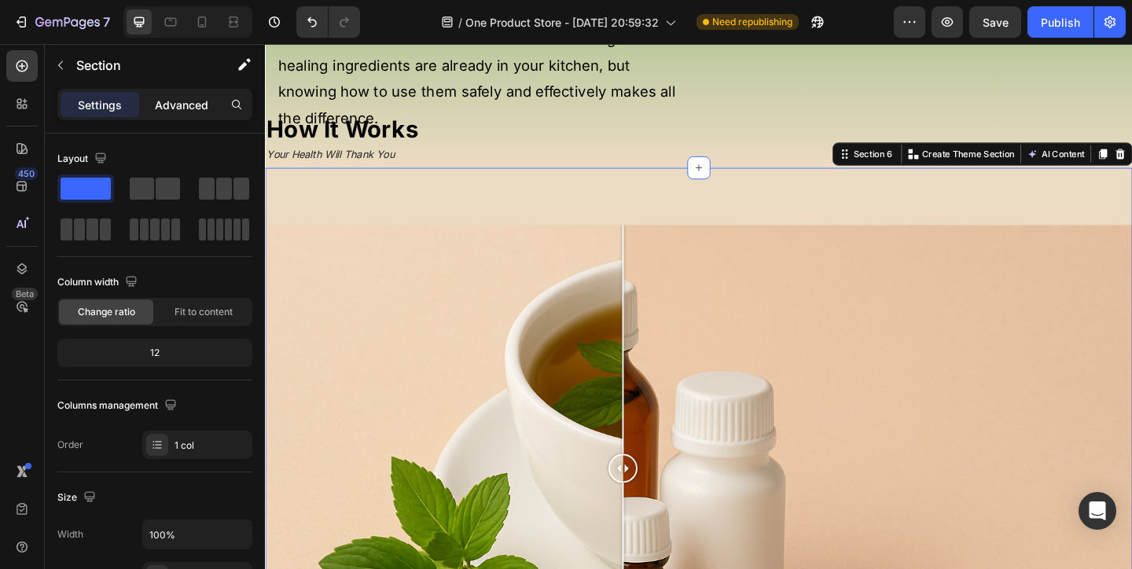
click at [195, 109] on p "Advanced" at bounding box center [181, 105] width 53 height 17
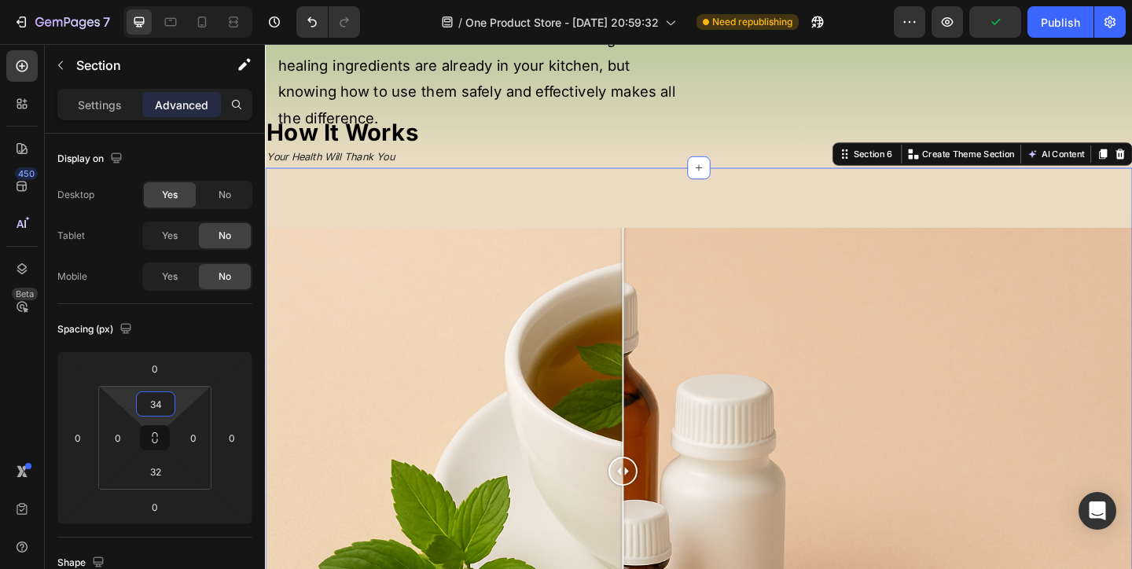
type input "36"
drag, startPoint x: 178, startPoint y: 394, endPoint x: 215, endPoint y: 380, distance: 39.3
click at [215, 0] on html "7 / One Product Store - Aug 20, 20:59:32 Need republishing Preview Publish 450 …" at bounding box center [566, 0] width 1132 height 0
drag, startPoint x: 173, startPoint y: 467, endPoint x: 177, endPoint y: 488, distance: 21.6
click at [177, 488] on div "36 0 32 0" at bounding box center [154, 438] width 113 height 104
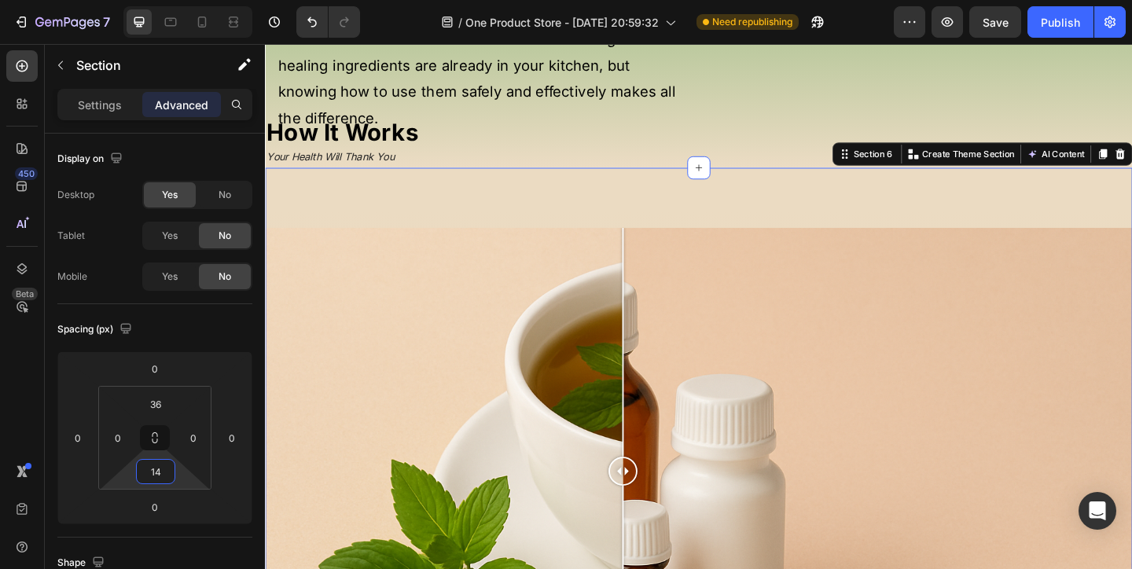
type input "0"
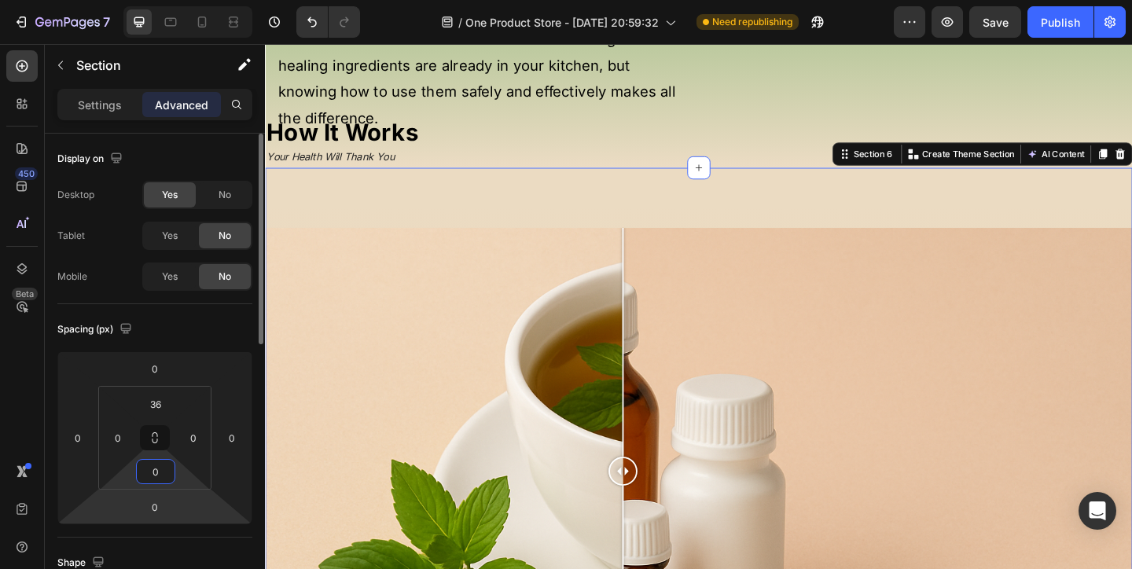
drag, startPoint x: 177, startPoint y: 487, endPoint x: 176, endPoint y: 519, distance: 31.4
click at [176, 0] on html "7 / One Product Store - Aug 20, 20:59:32 Need republishing Preview Save Publish…" at bounding box center [566, 0] width 1132 height 0
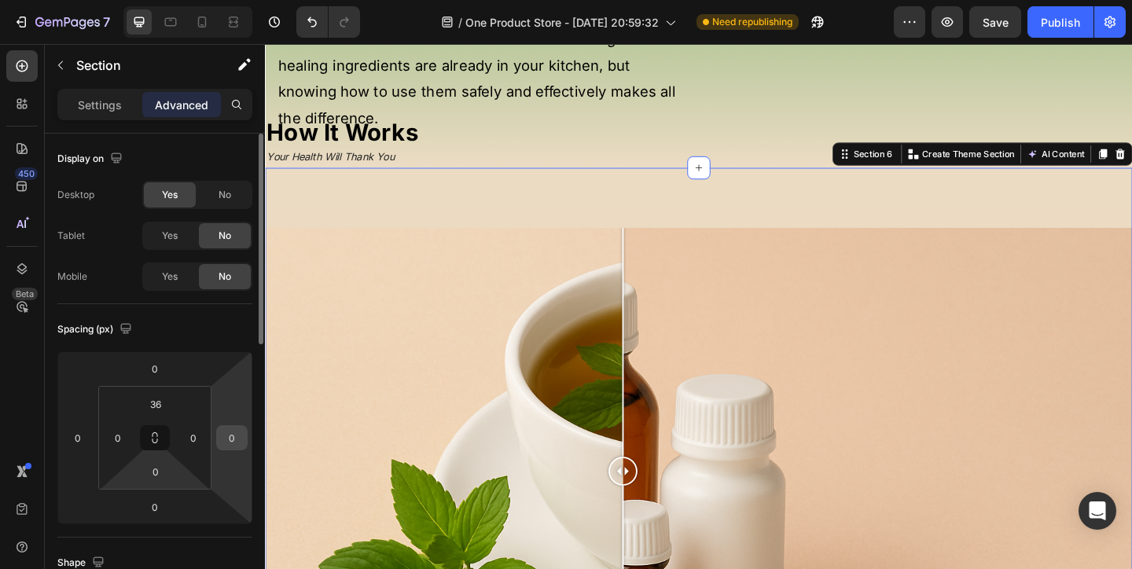
click at [219, 434] on div "0" at bounding box center [231, 437] width 31 height 25
type input "56"
drag, startPoint x: 224, startPoint y: 389, endPoint x: 231, endPoint y: 367, distance: 23.1
click at [231, 0] on html "7 / One Product Store - Aug 20, 20:59:32 Need republishing Preview Save Publish…" at bounding box center [566, 0] width 1132 height 0
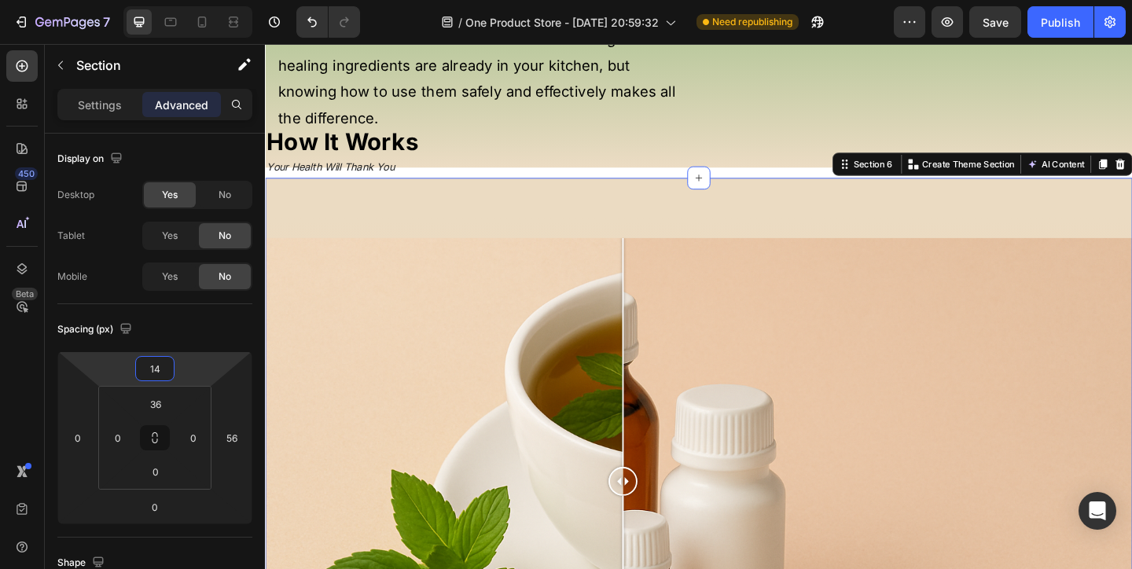
click at [212, 0] on html "7 / One Product Store - Aug 20, 20:59:32 Need republishing Preview Save Publish…" at bounding box center [566, 0] width 1132 height 0
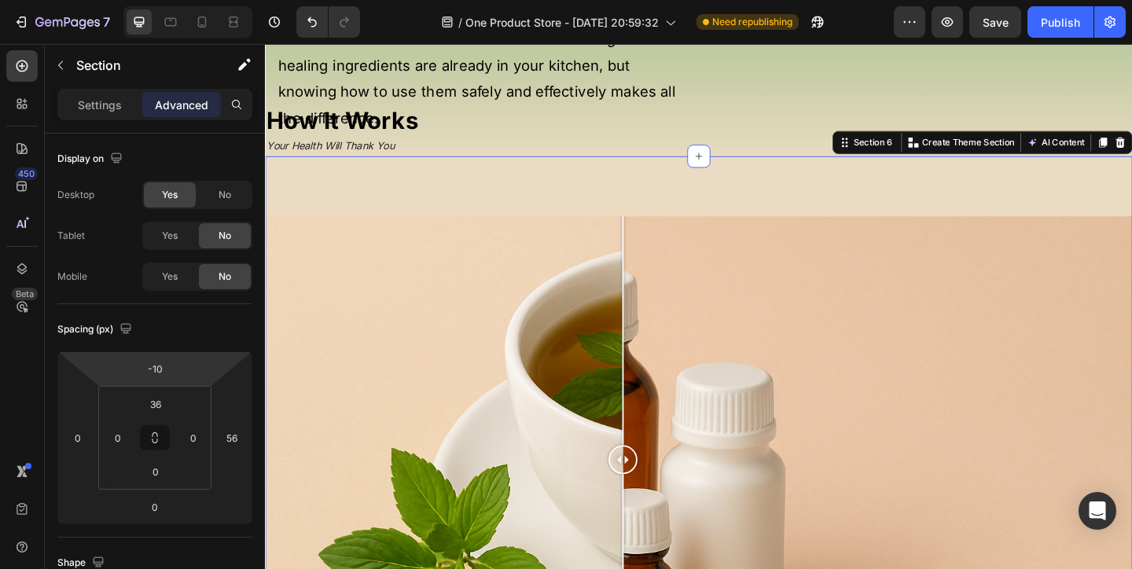
type input "-8"
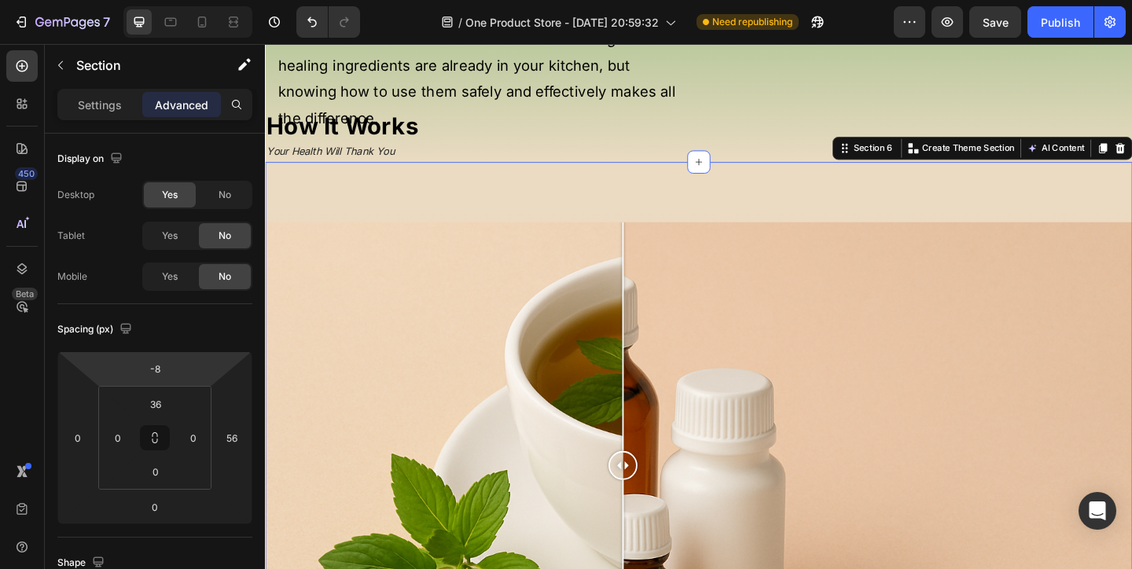
drag, startPoint x: 209, startPoint y: 357, endPoint x: 210, endPoint y: 365, distance: 8.7
click at [210, 0] on html "7 / One Product Store - Aug 20, 20:59:32 Need republishing Preview Save Publish…" at bounding box center [566, 0] width 1132 height 0
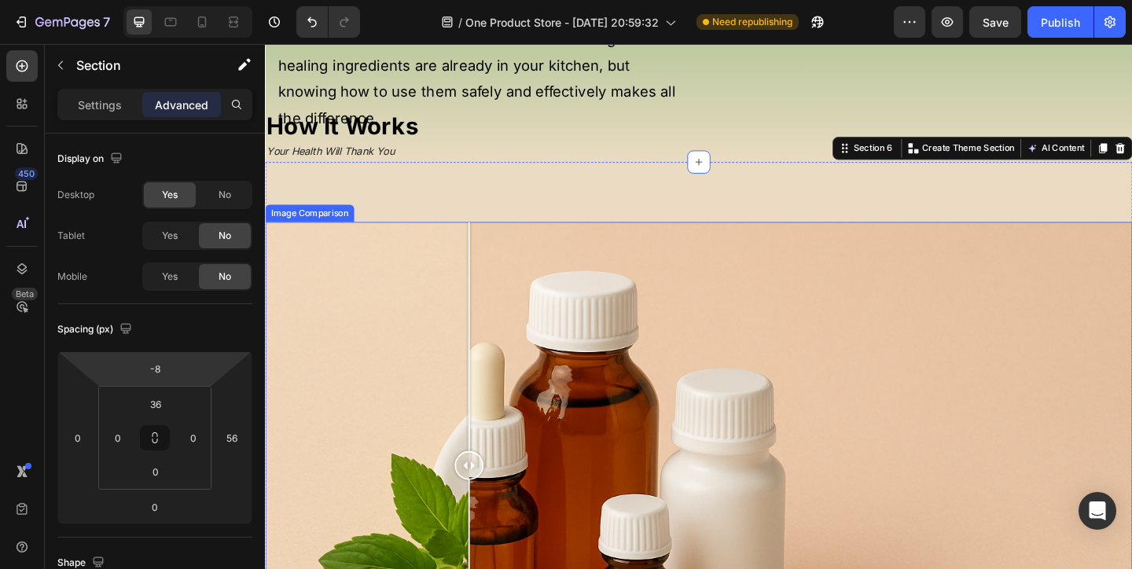
click at [486, 336] on div at bounding box center [736, 502] width 943 height 530
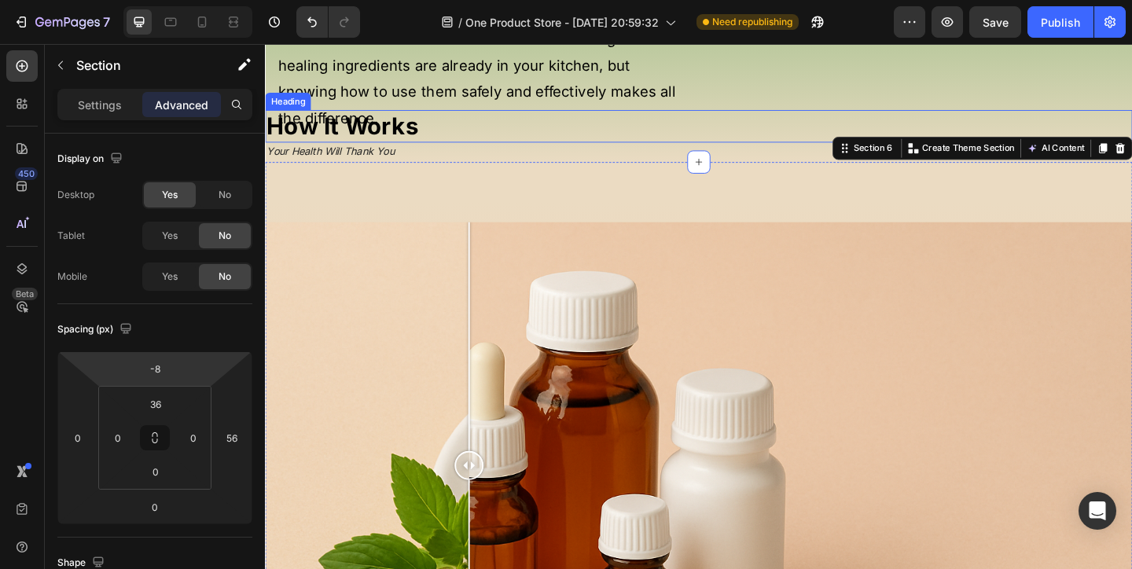
click at [476, 150] on p "⁠⁠⁠⁠⁠⁠⁠ How It Works" at bounding box center [736, 133] width 940 height 33
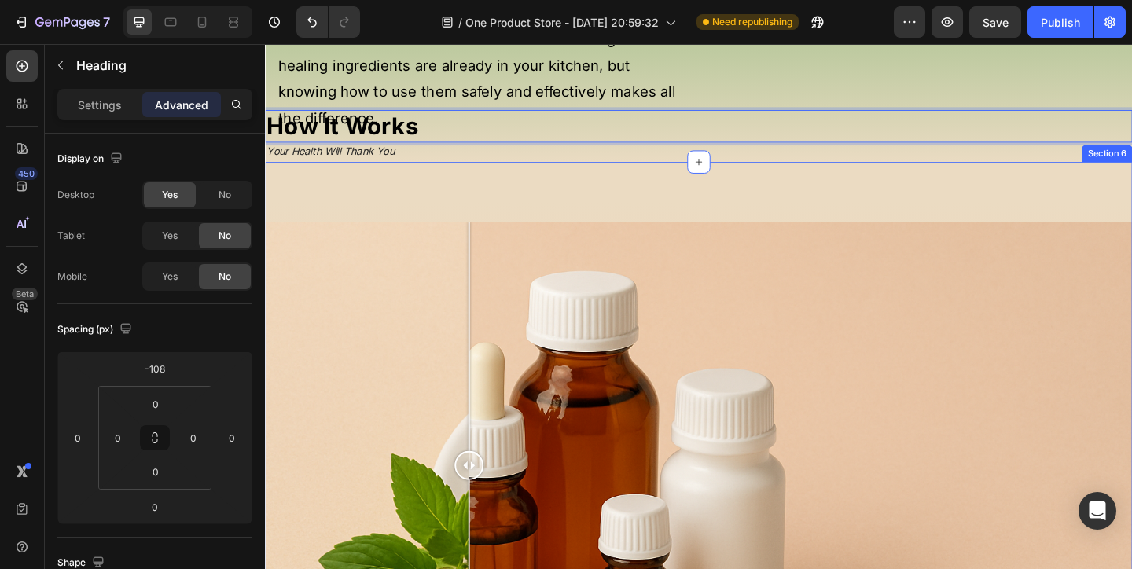
drag, startPoint x: 589, startPoint y: 179, endPoint x: 589, endPoint y: 262, distance: 82.5
drag, startPoint x: 508, startPoint y: 163, endPoint x: 521, endPoint y: 277, distance: 114.6
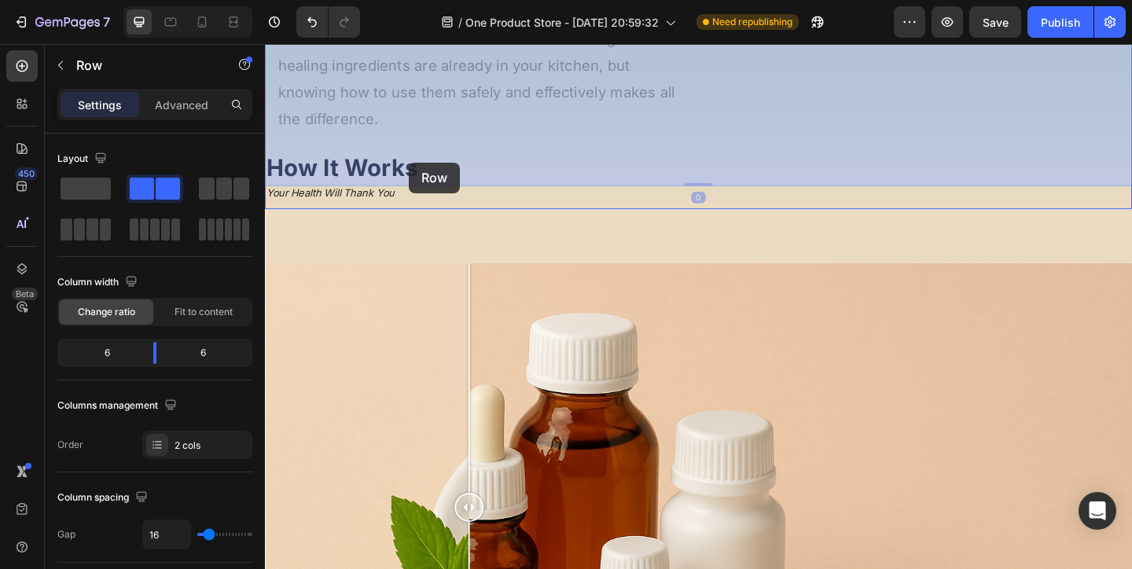
drag, startPoint x: 376, startPoint y: 157, endPoint x: 421, endPoint y: 173, distance: 48.2
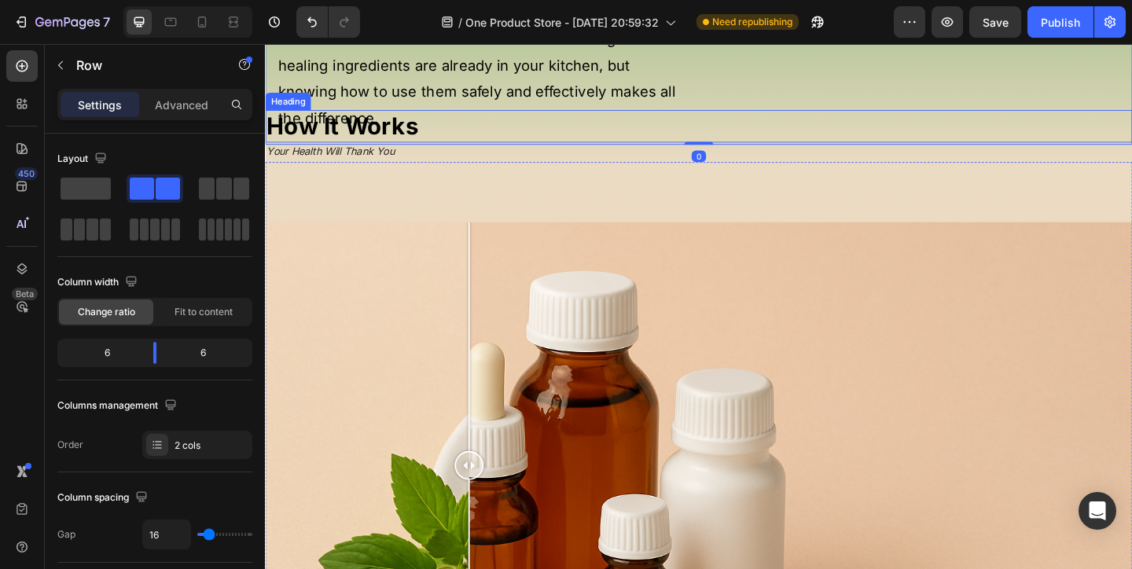
click at [401, 149] on strong "How It Works" at bounding box center [348, 133] width 165 height 31
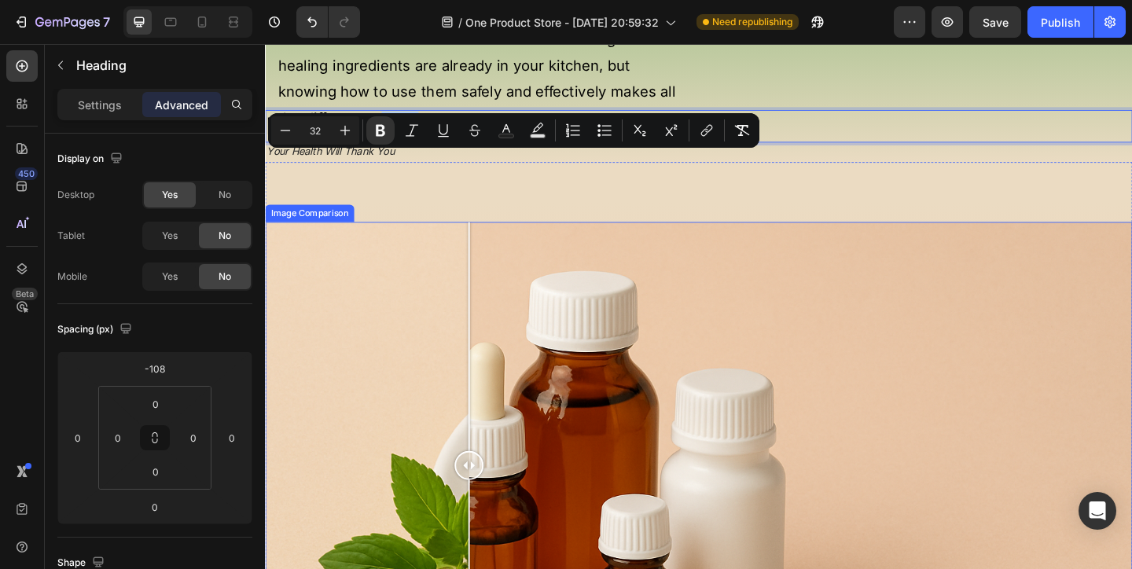
drag, startPoint x: 387, startPoint y: 182, endPoint x: 453, endPoint y: 321, distance: 153.6
drag, startPoint x: 340, startPoint y: 177, endPoint x: 452, endPoint y: 281, distance: 152.9
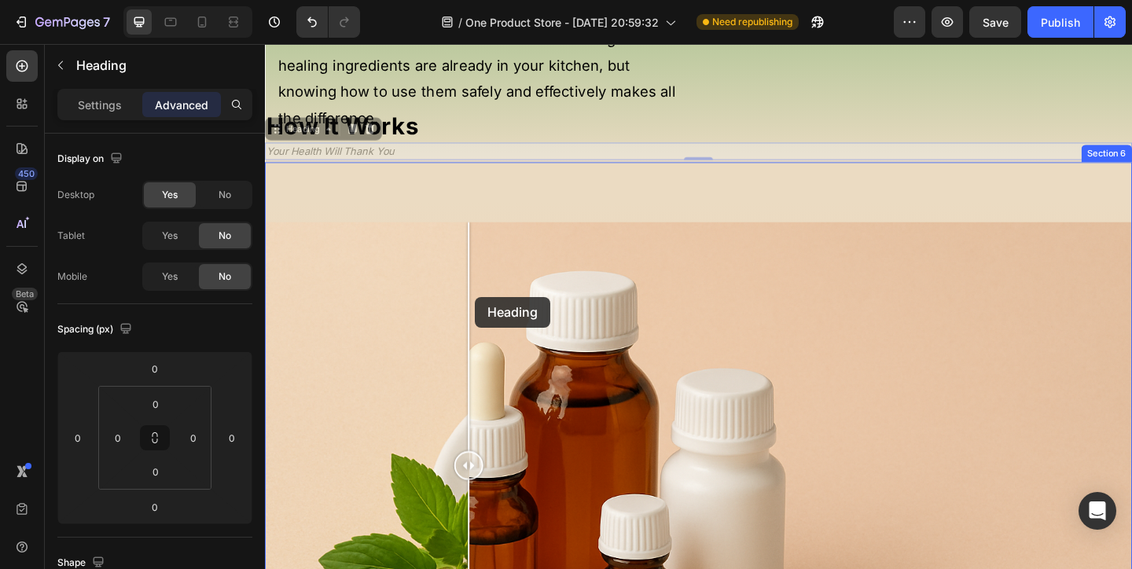
drag, startPoint x: 425, startPoint y: 209, endPoint x: 494, endPoint y: 319, distance: 129.5
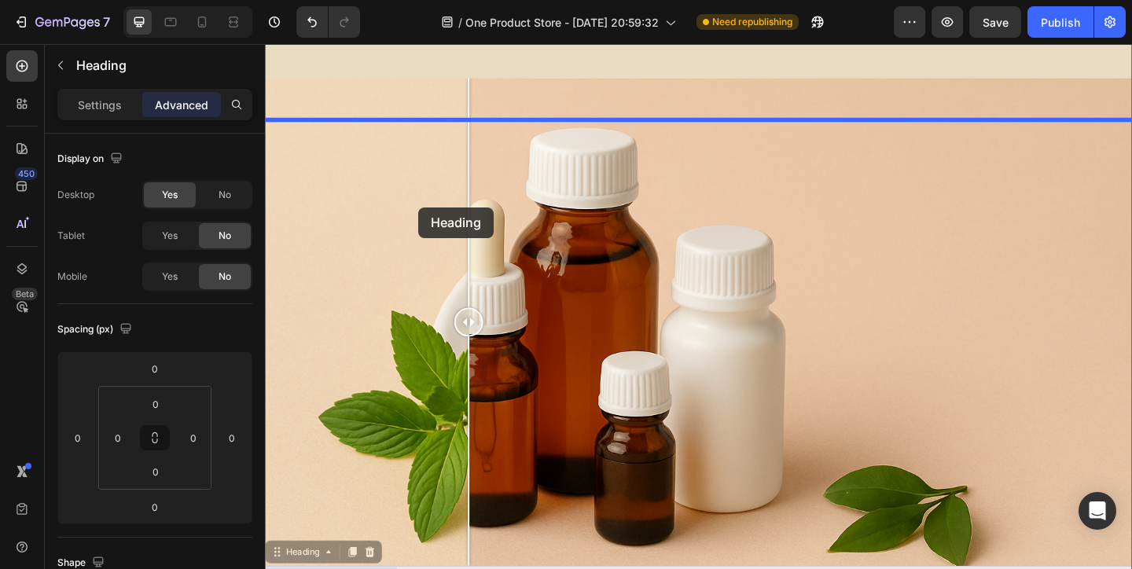
scroll to position [440, 0]
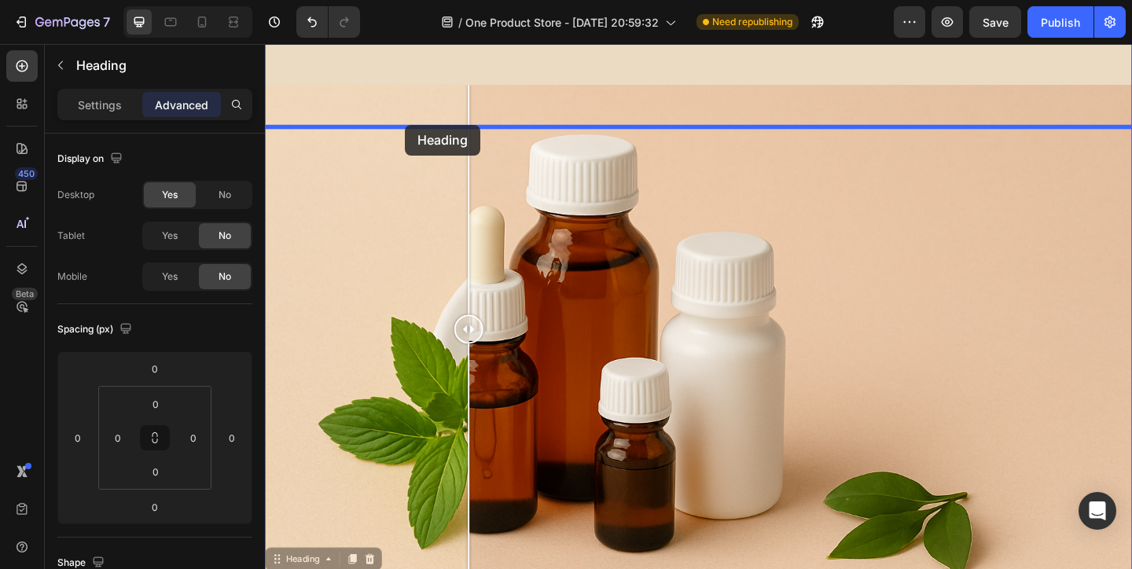
drag, startPoint x: 409, startPoint y: 574, endPoint x: 417, endPoint y: 132, distance: 442.5
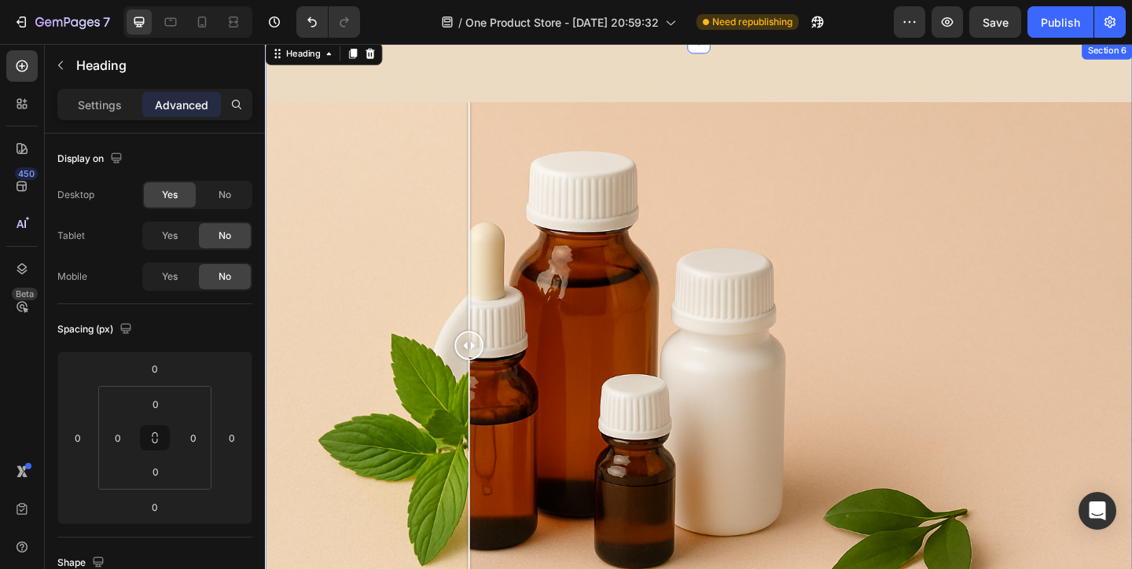
click at [435, 178] on div at bounding box center [736, 372] width 943 height 530
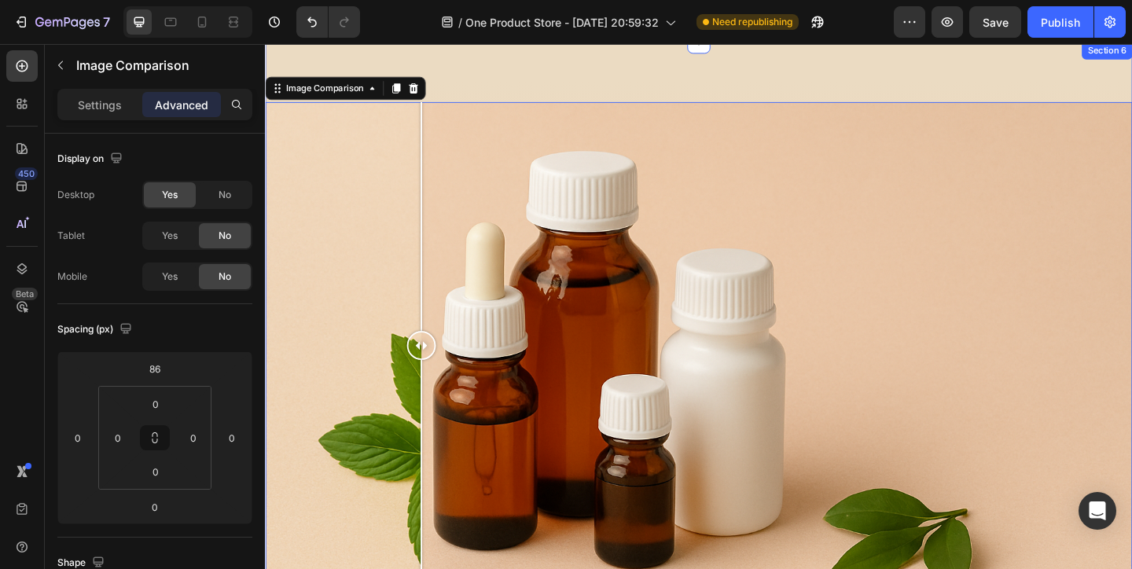
click at [435, 106] on div "⁠⁠⁠⁠⁠⁠⁠ How It Works Heading ⁠⁠⁠⁠⁠⁠⁠ Your Health Will Thank You Heading Image C…" at bounding box center [736, 468] width 943 height 852
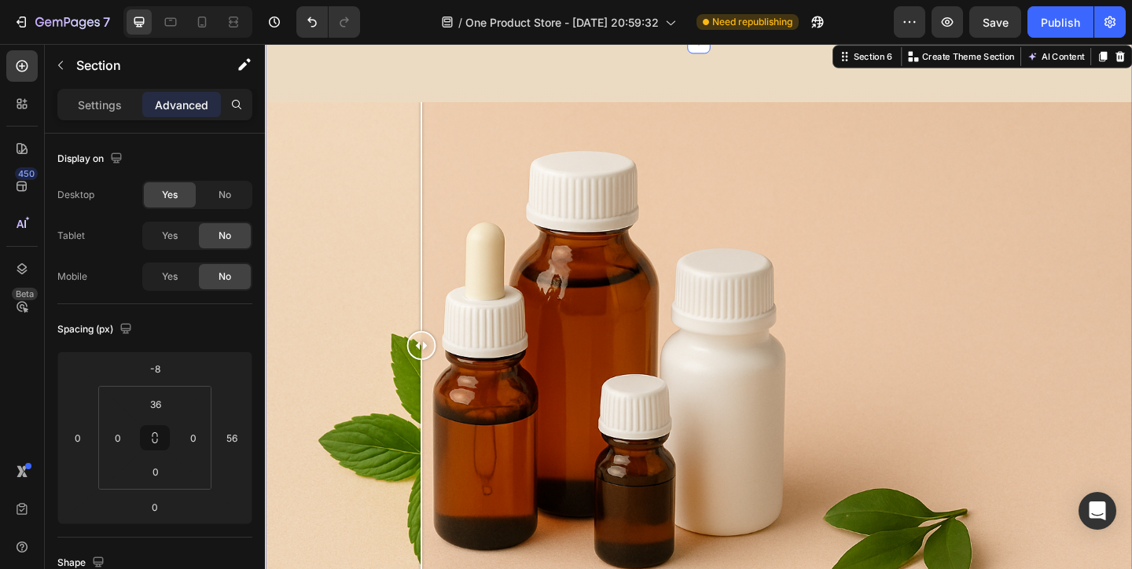
click at [359, 39] on h2 "⁠⁠⁠⁠⁠⁠⁠ Your Health Will Thank You" at bounding box center [736, 29] width 943 height 19
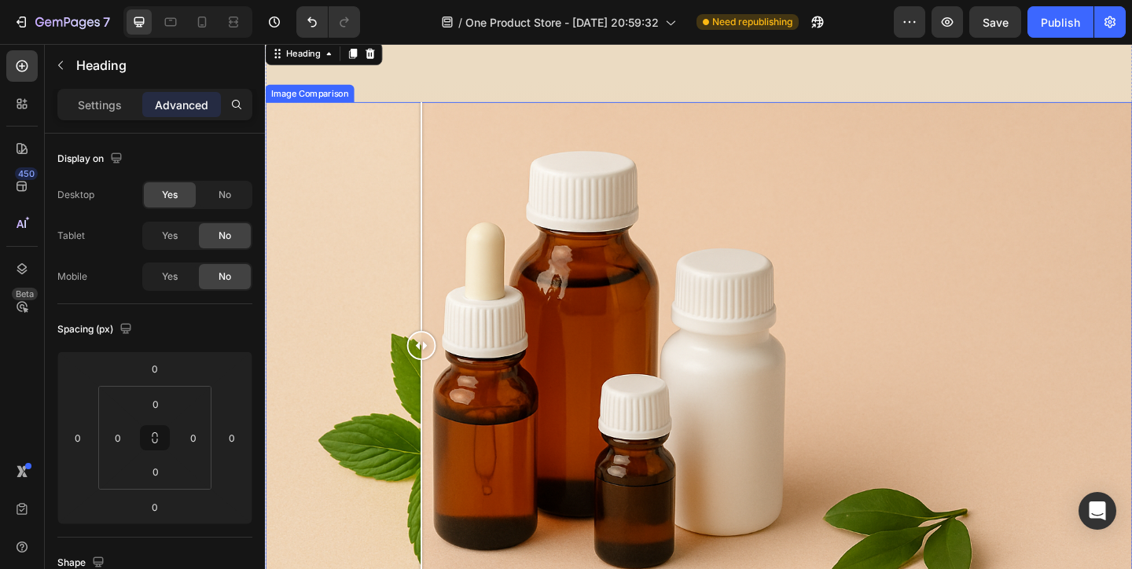
click at [469, 188] on div at bounding box center [736, 372] width 943 height 530
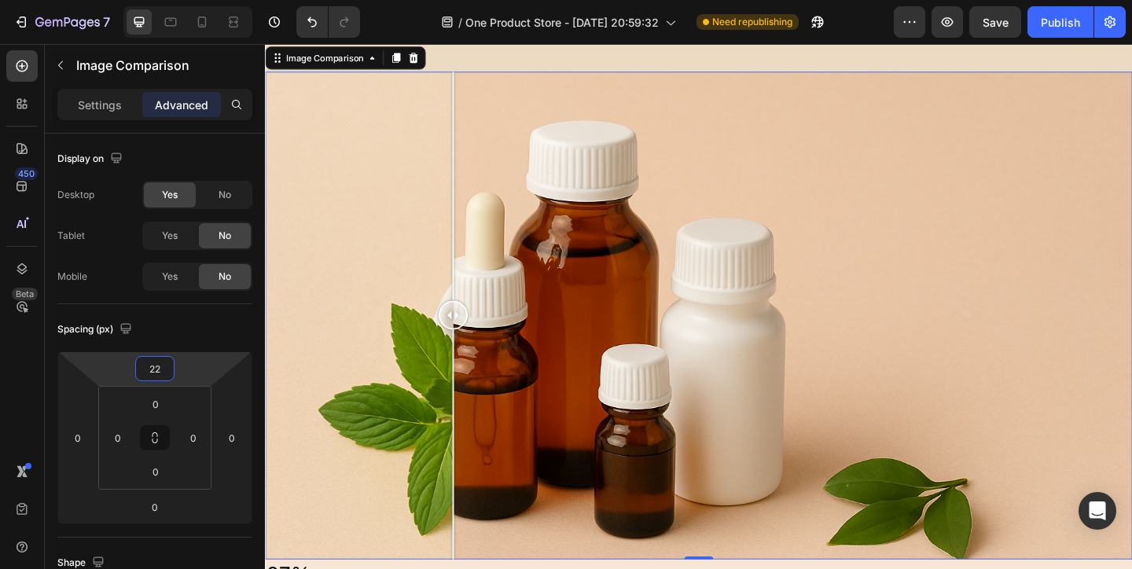
type input "20"
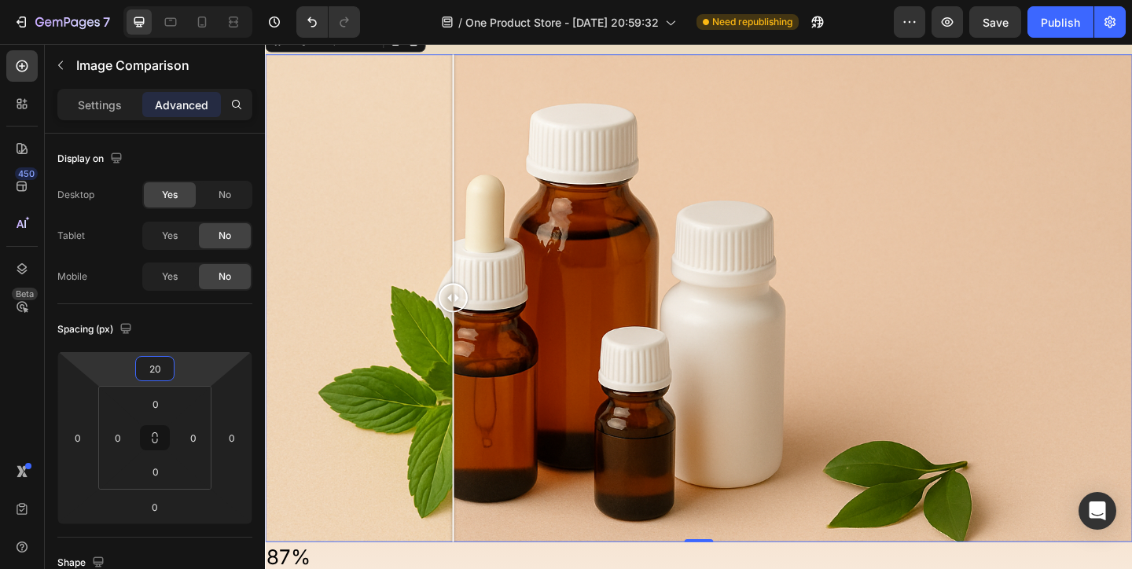
drag, startPoint x: 178, startPoint y: 373, endPoint x: 176, endPoint y: 398, distance: 26.0
click at [176, 0] on html "7 / One Product Store - Aug 20, 20:59:32 Need republishing Preview Save Publish…" at bounding box center [566, 0] width 1132 height 0
click at [490, 356] on div at bounding box center [736, 320] width 943 height 530
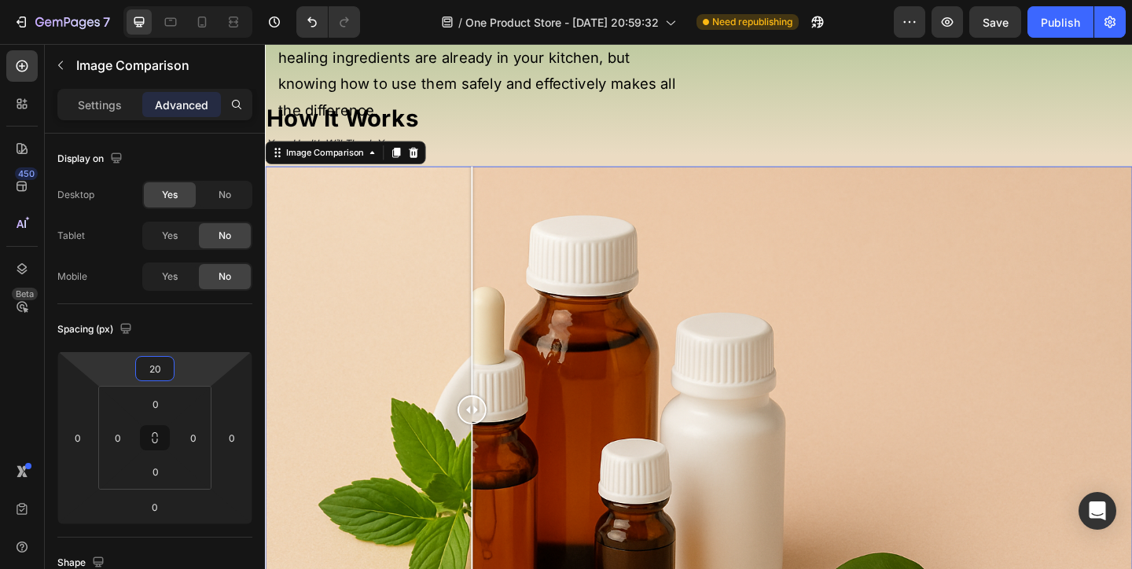
scroll to position [291, 0]
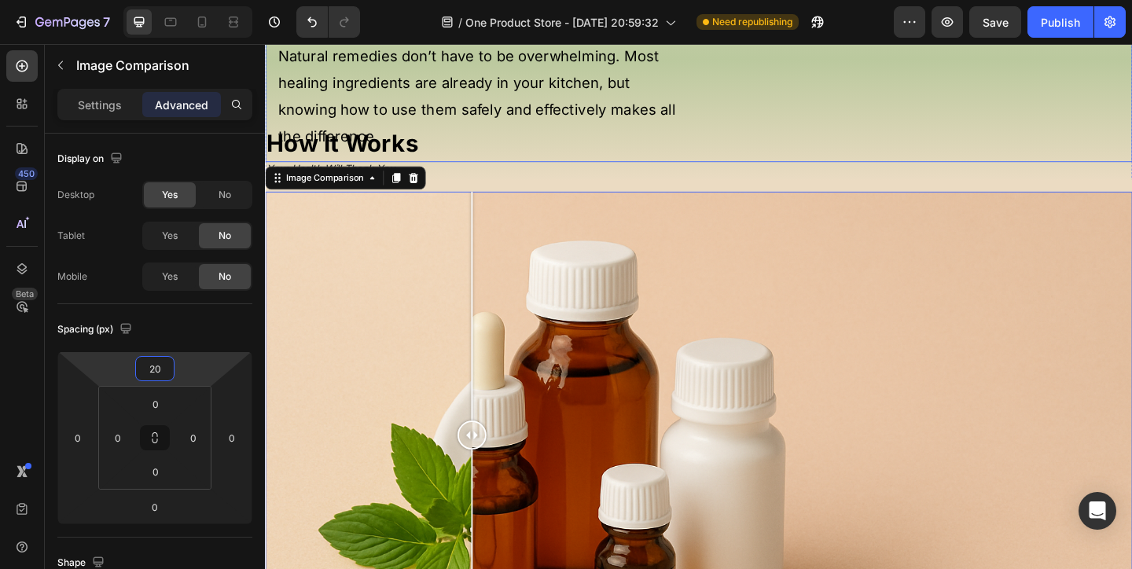
click at [508, 159] on div "Tired of Expensive Supplements and Confusing Health Advice? Heading Natural rem…" at bounding box center [503, 31] width 453 height 256
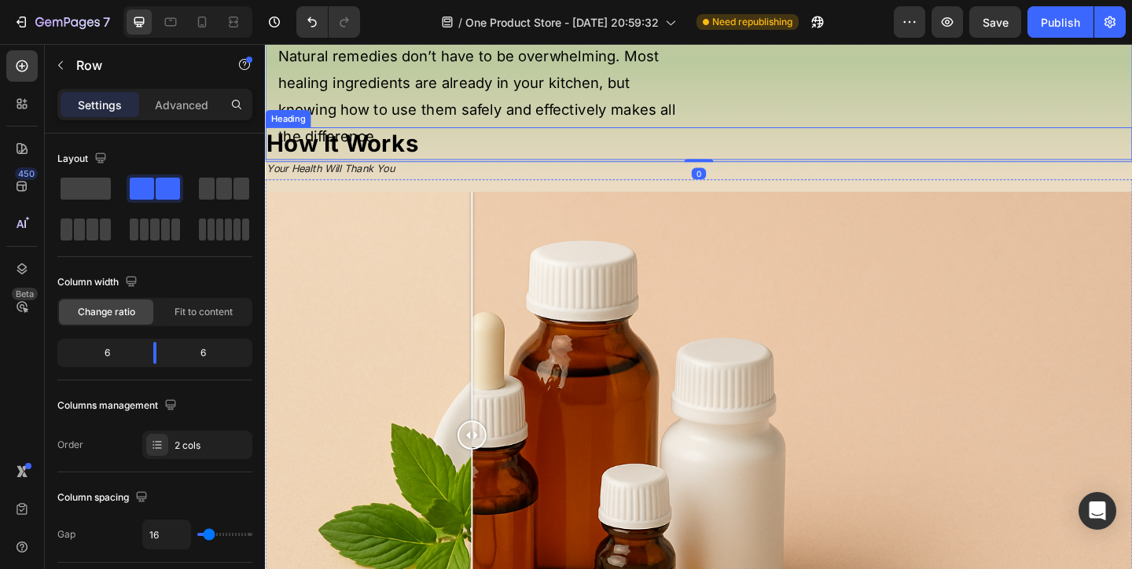
click at [376, 167] on strong "How It Works" at bounding box center [348, 152] width 165 height 31
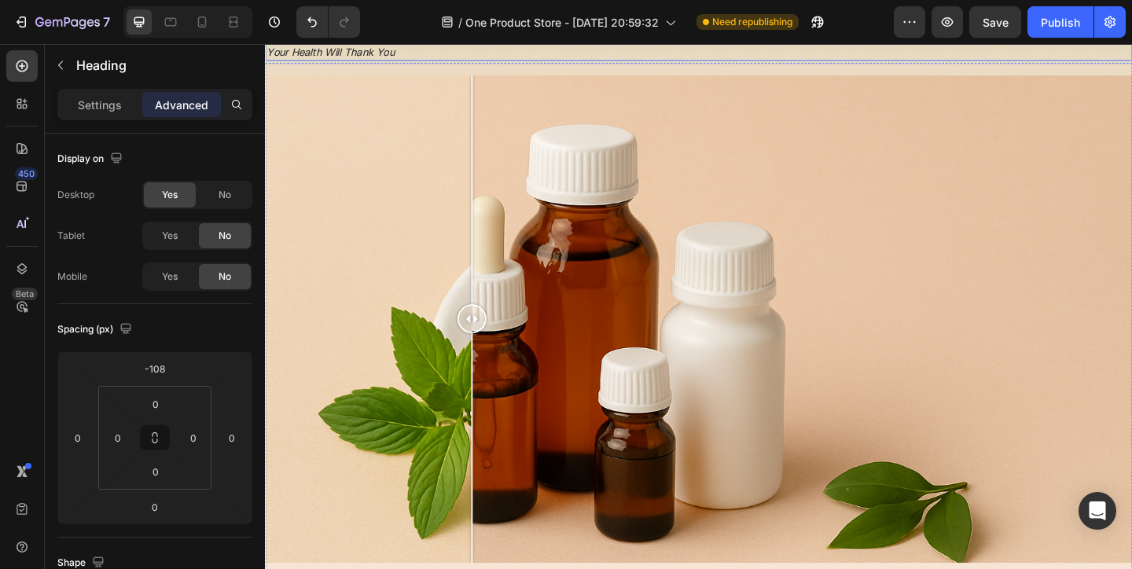
scroll to position [422, 0]
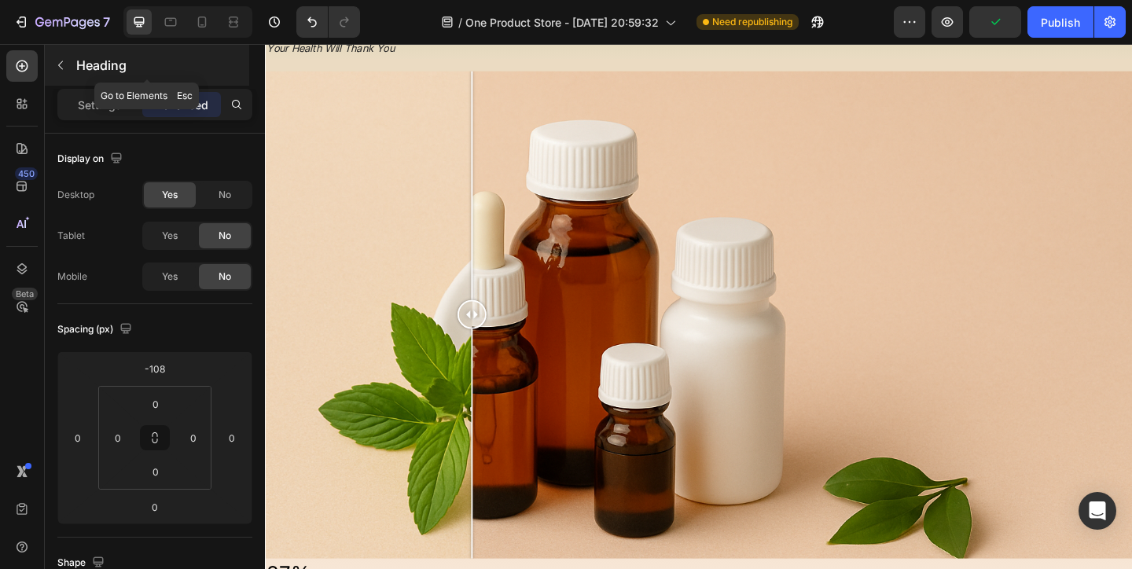
click at [55, 65] on icon "button" at bounding box center [60, 65] width 13 height 13
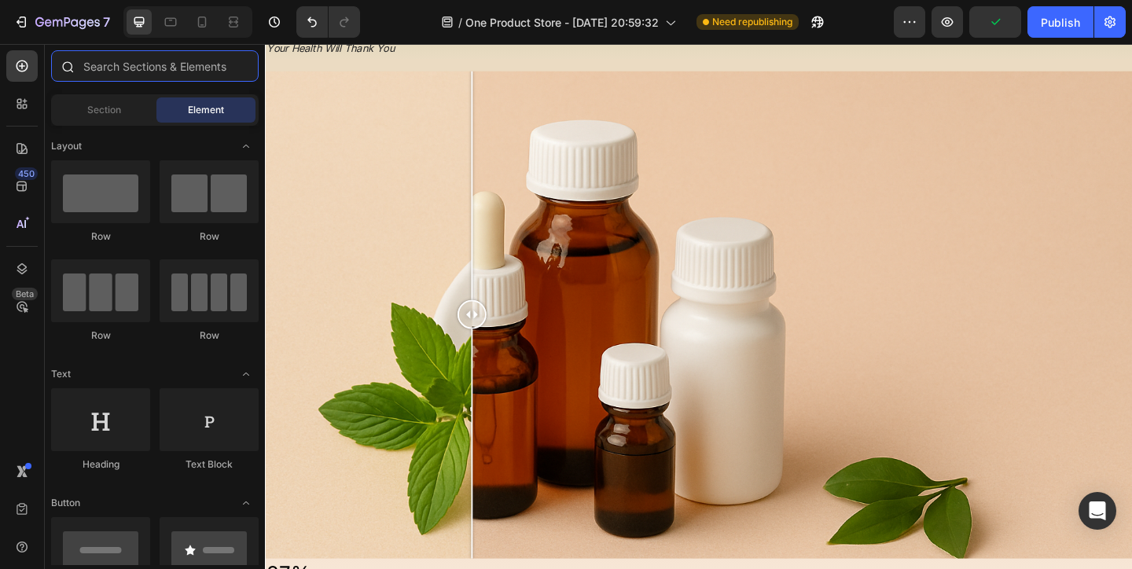
click at [121, 71] on input "text" at bounding box center [154, 65] width 207 height 31
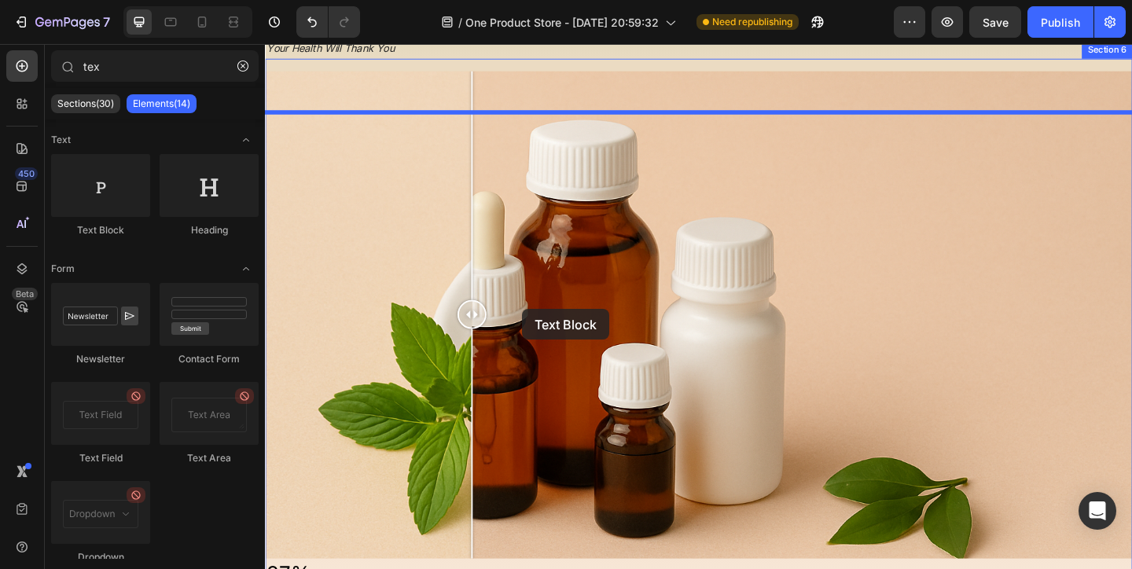
drag, startPoint x: 386, startPoint y: 243, endPoint x: 546, endPoint y: 340, distance: 187.2
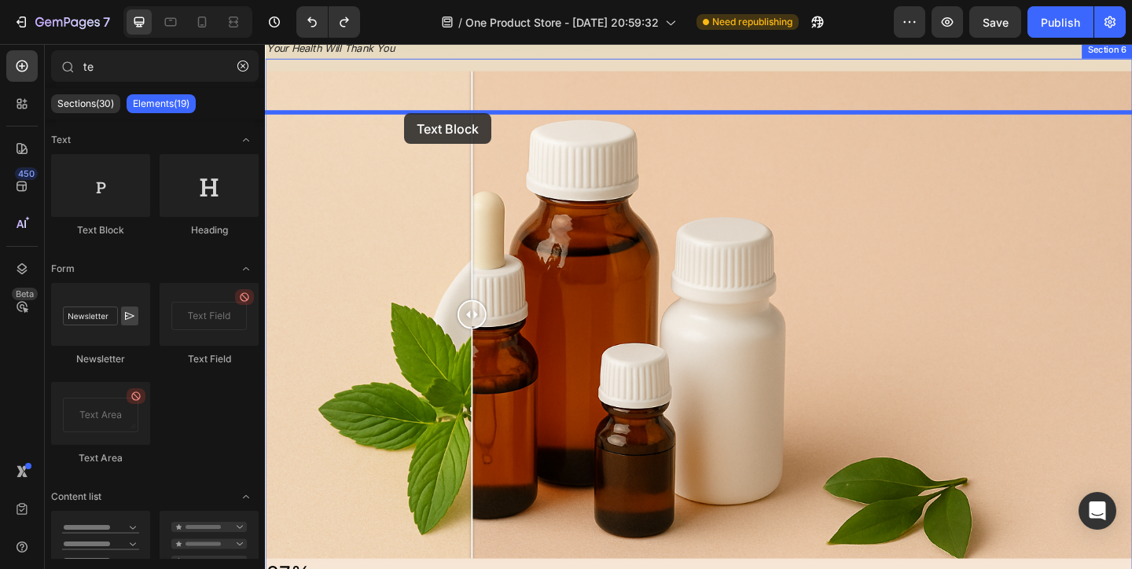
drag, startPoint x: 381, startPoint y: 211, endPoint x: 418, endPoint y: 118, distance: 99.8
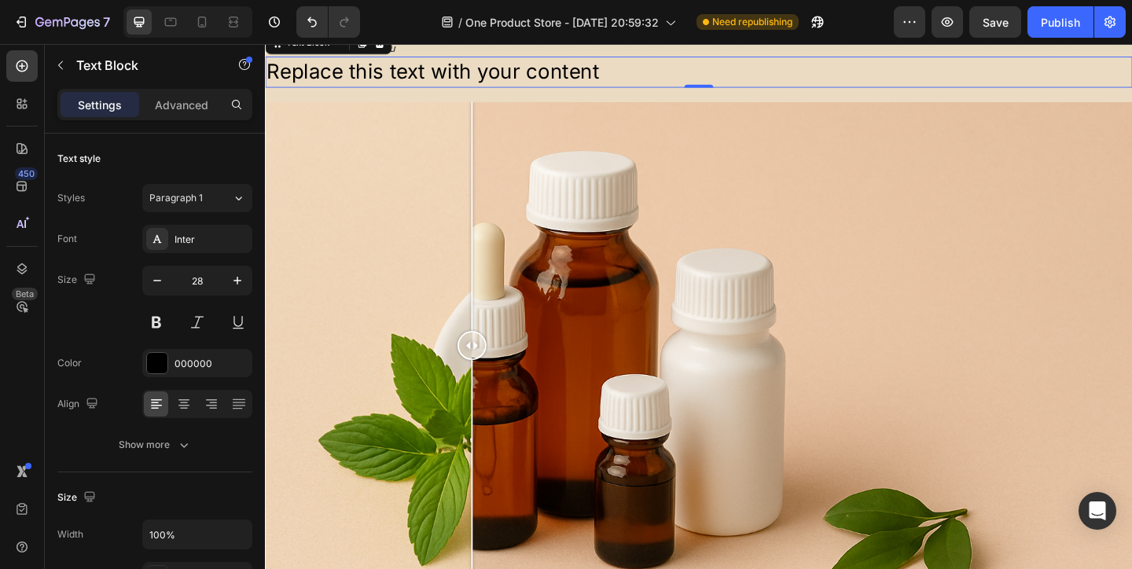
type input "t"
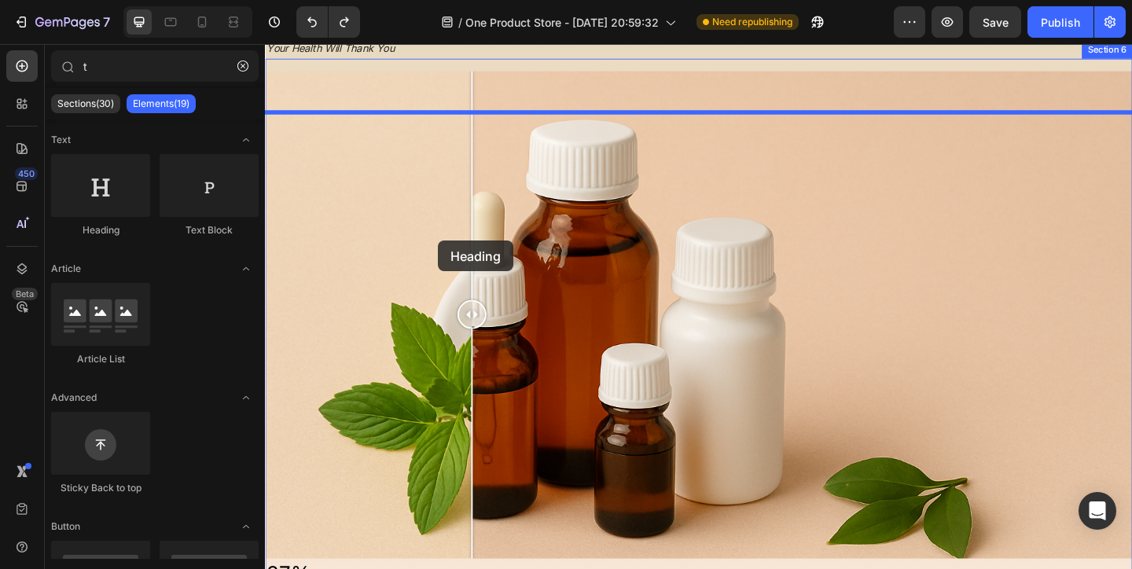
drag, startPoint x: 392, startPoint y: 198, endPoint x: 451, endPoint y: 257, distance: 83.4
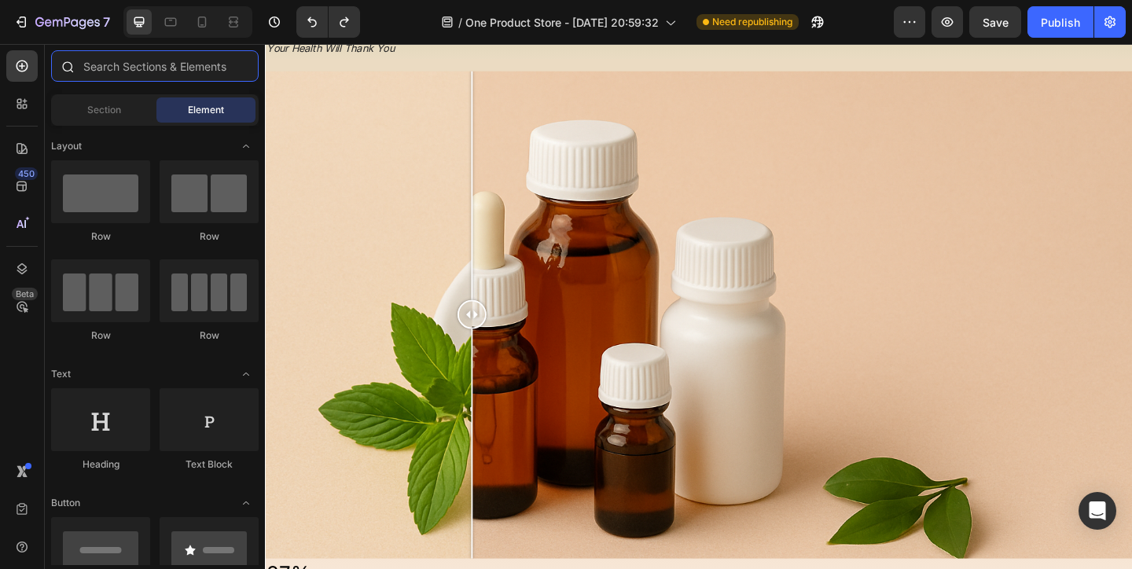
click at [228, 67] on input "text" at bounding box center [154, 65] width 207 height 31
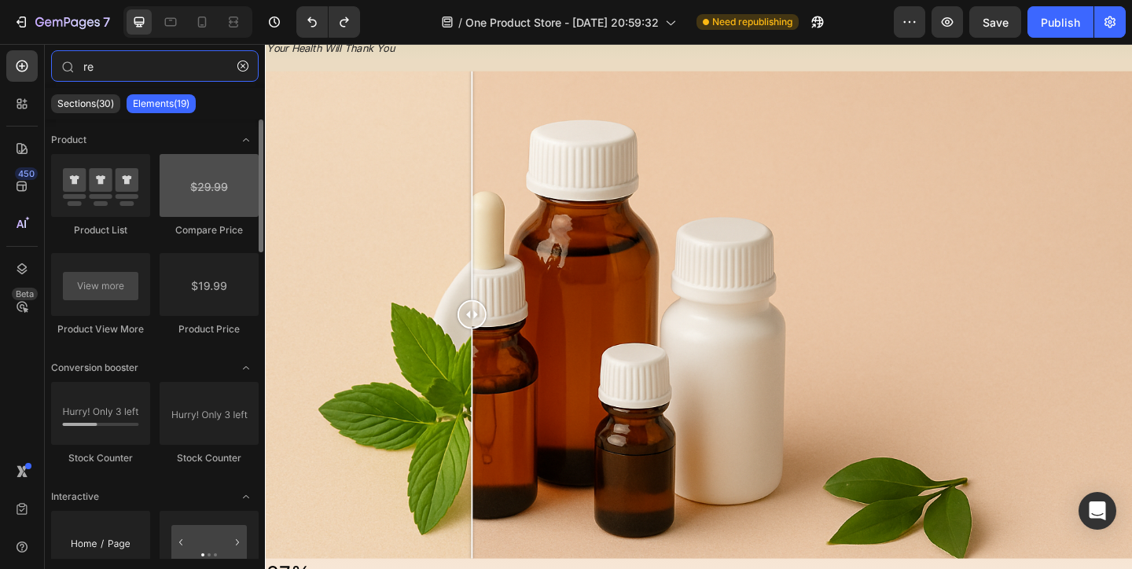
type input "r"
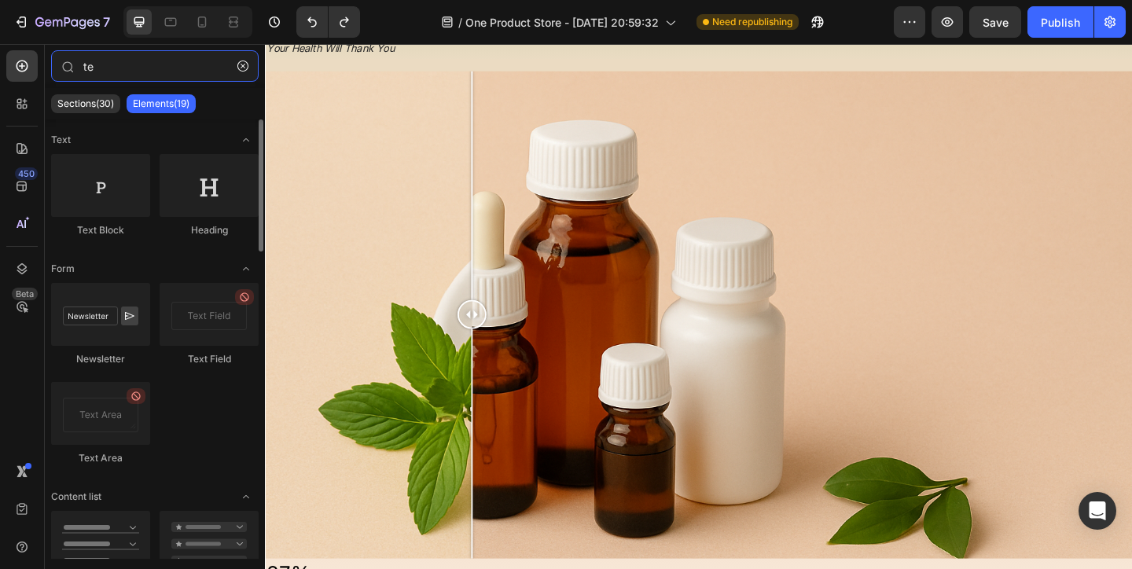
type input "tex"
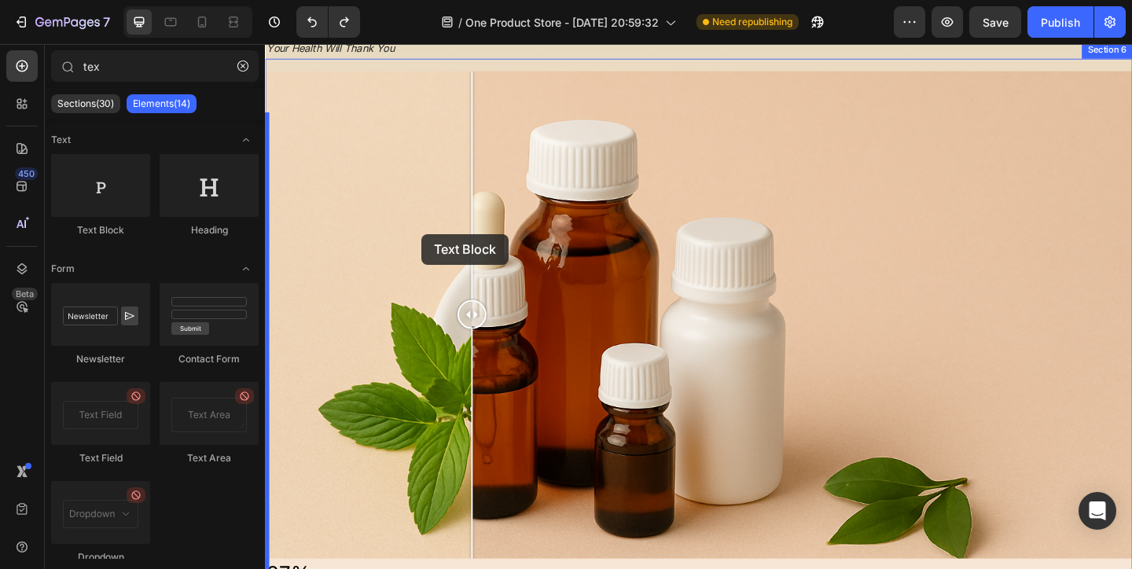
drag, startPoint x: 377, startPoint y: 243, endPoint x: 432, endPoint y: 250, distance: 55.5
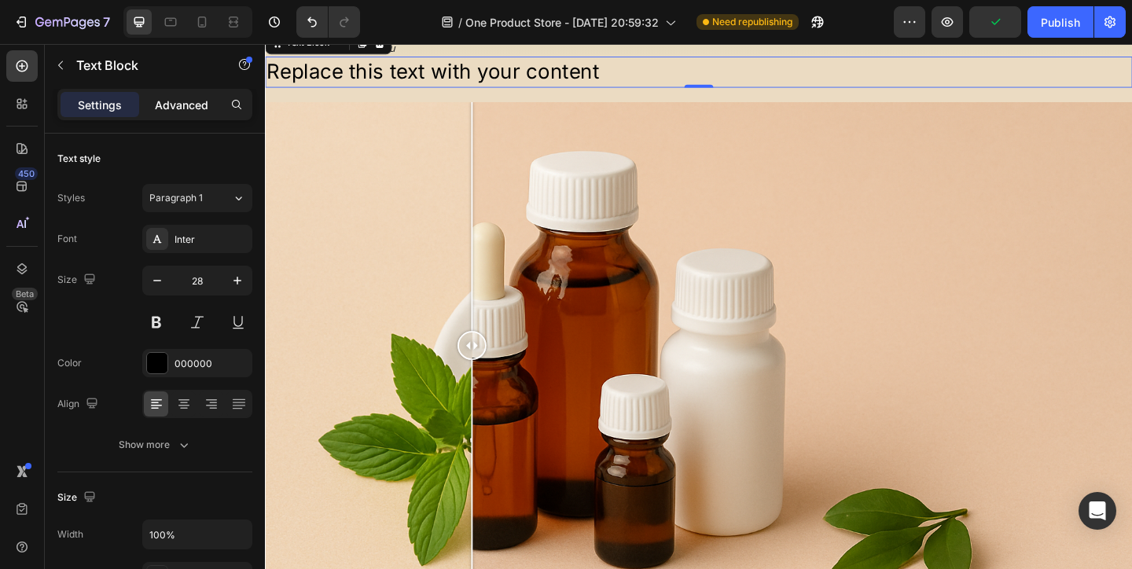
click at [178, 107] on p "Advanced" at bounding box center [181, 105] width 53 height 17
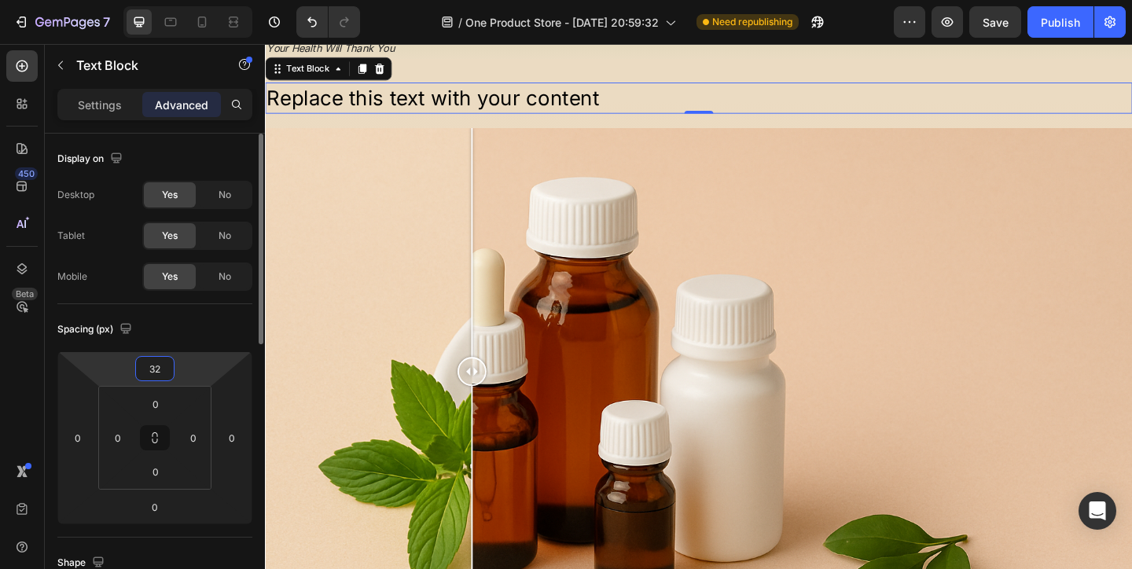
drag, startPoint x: 196, startPoint y: 362, endPoint x: 208, endPoint y: 347, distance: 19.5
click at [208, 0] on html "7 / One Product Store - Aug 20, 20:59:32 Need republishing Preview Save Publish…" at bounding box center [566, 0] width 1132 height 0
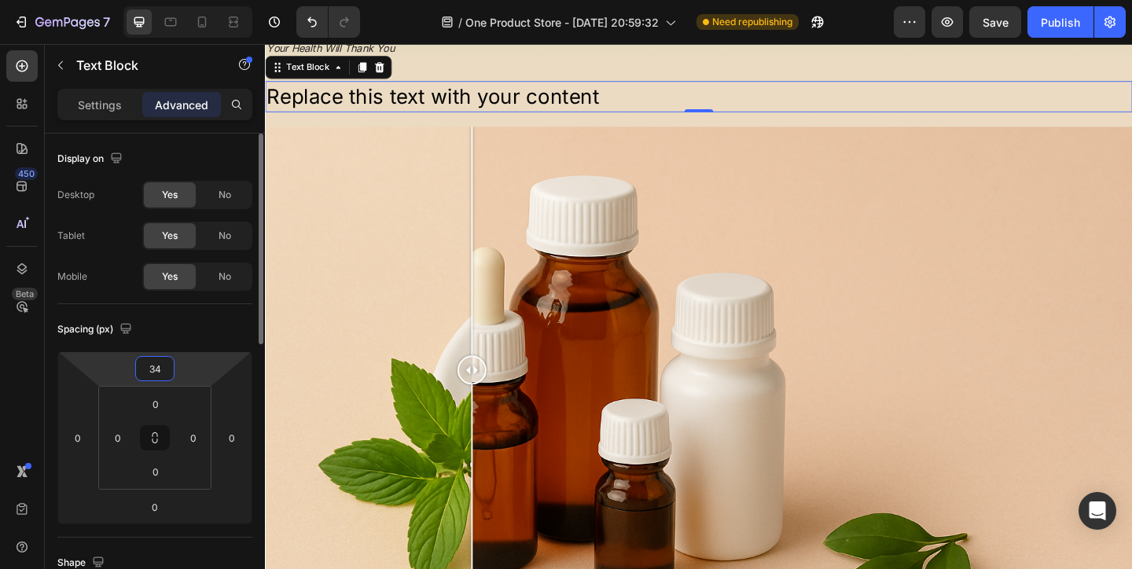
type input "0"
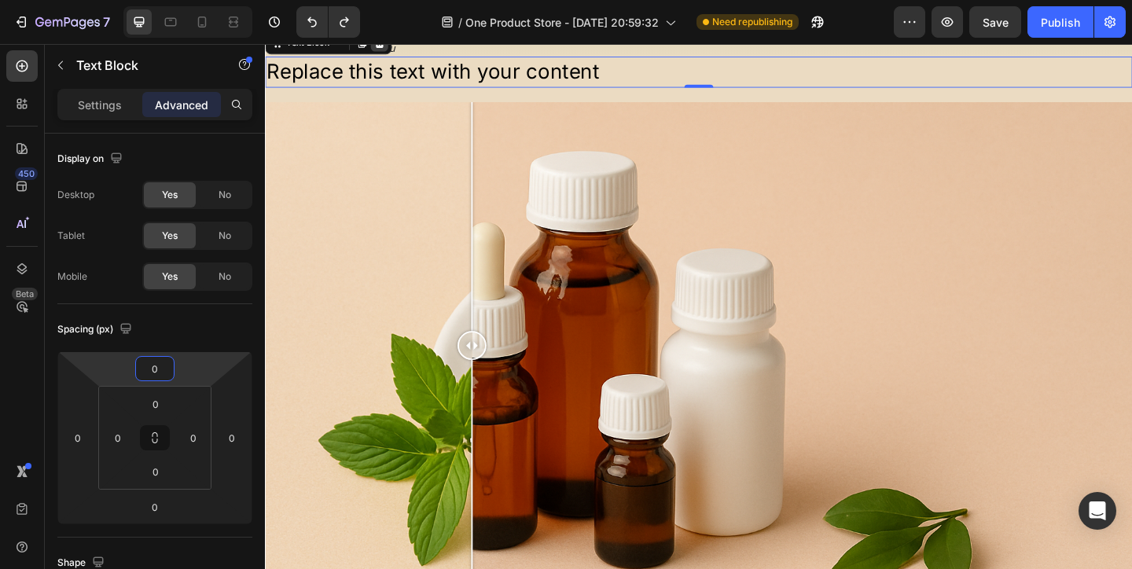
click at [397, 52] on div at bounding box center [389, 42] width 19 height 19
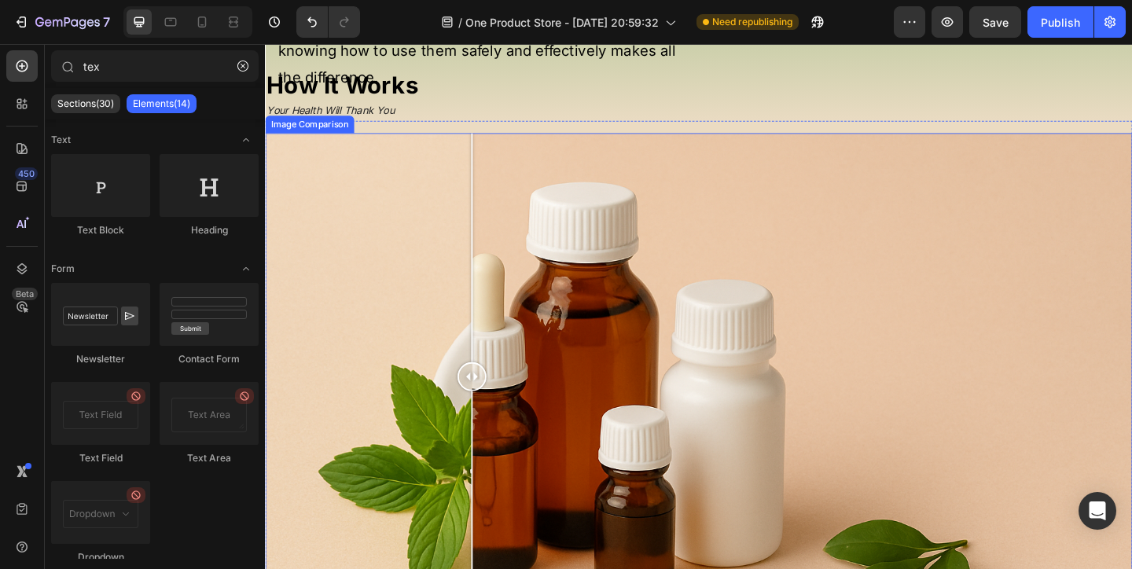
scroll to position [259, 0]
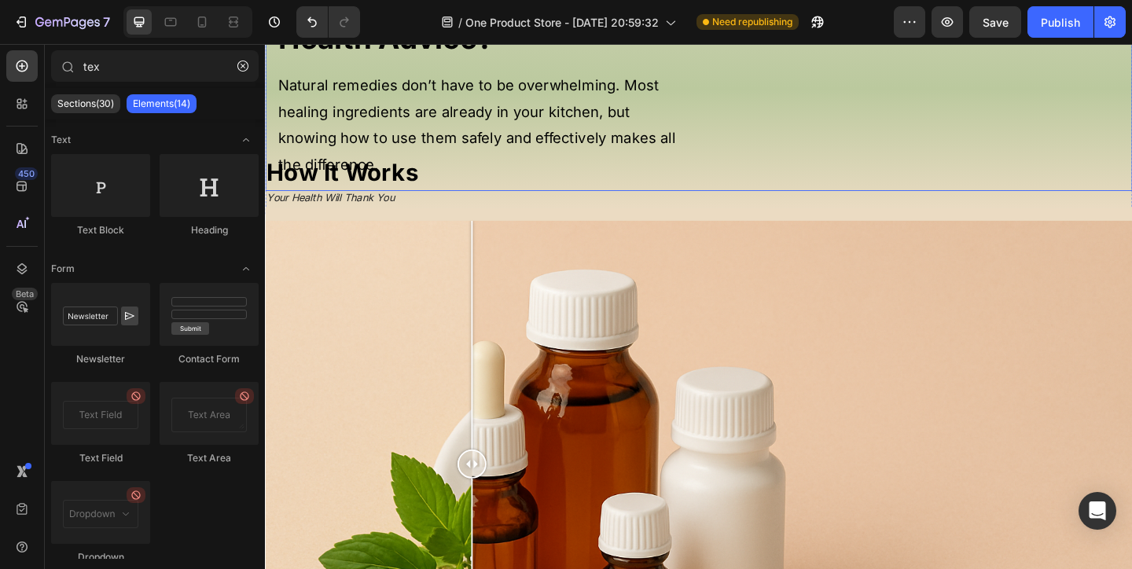
click at [423, 190] on div "Tired of Expensive Supplements and Confusing Health Advice? Heading Natural rem…" at bounding box center [503, 62] width 453 height 256
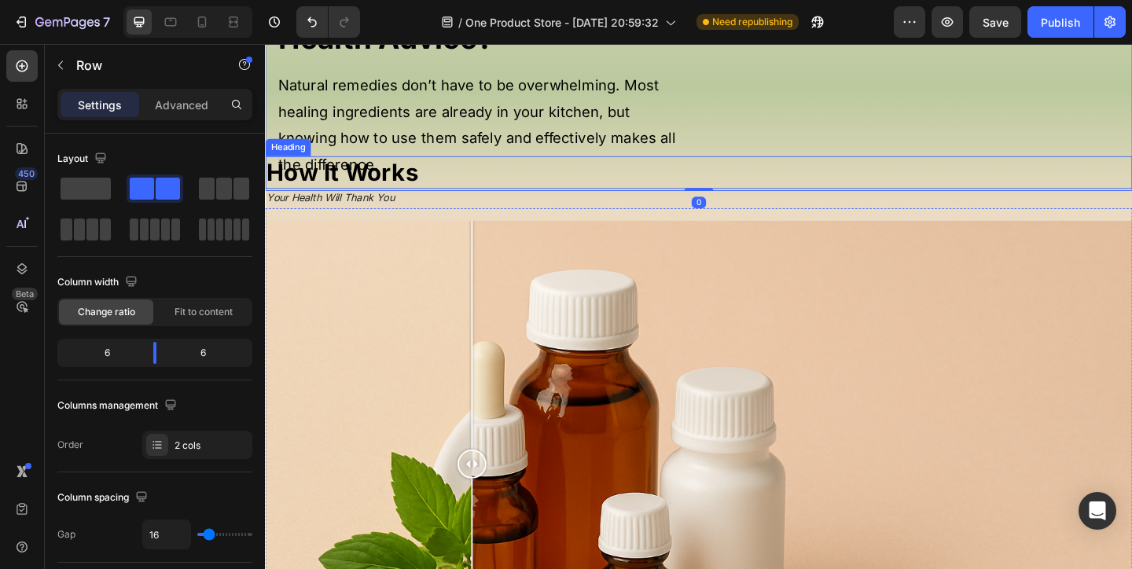
click at [409, 199] on strong "How It Works" at bounding box center [348, 183] width 165 height 31
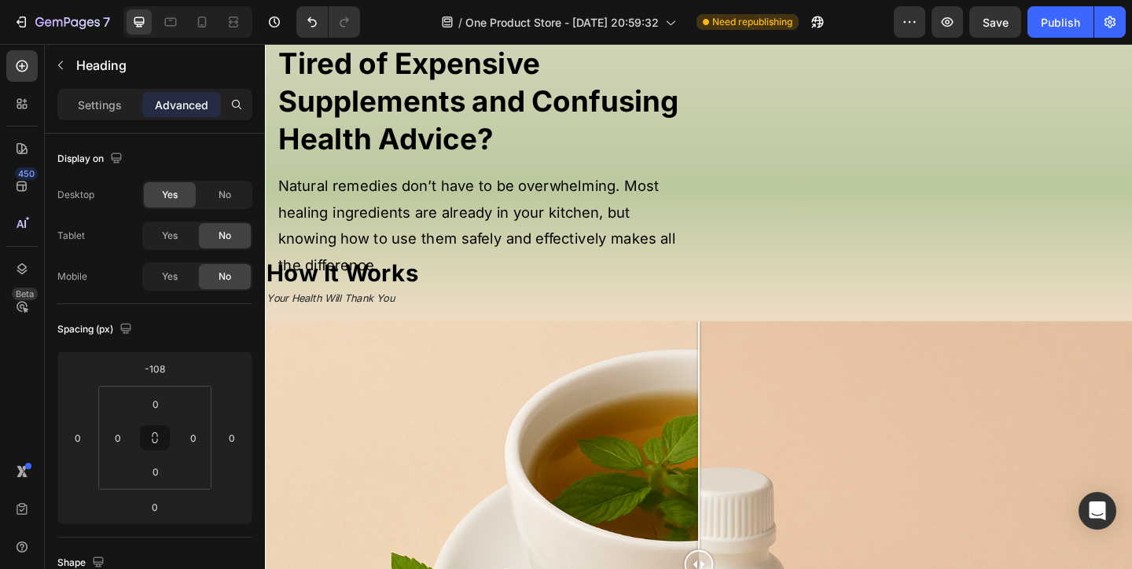
scroll to position [791, 0]
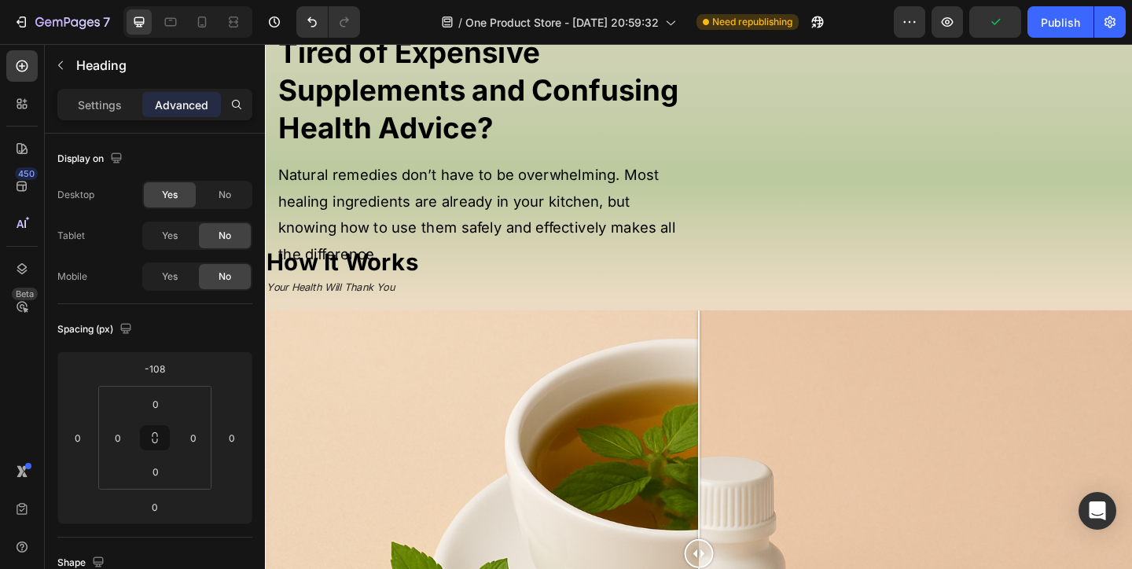
click at [409, 296] on strong "How It Works" at bounding box center [348, 281] width 165 height 31
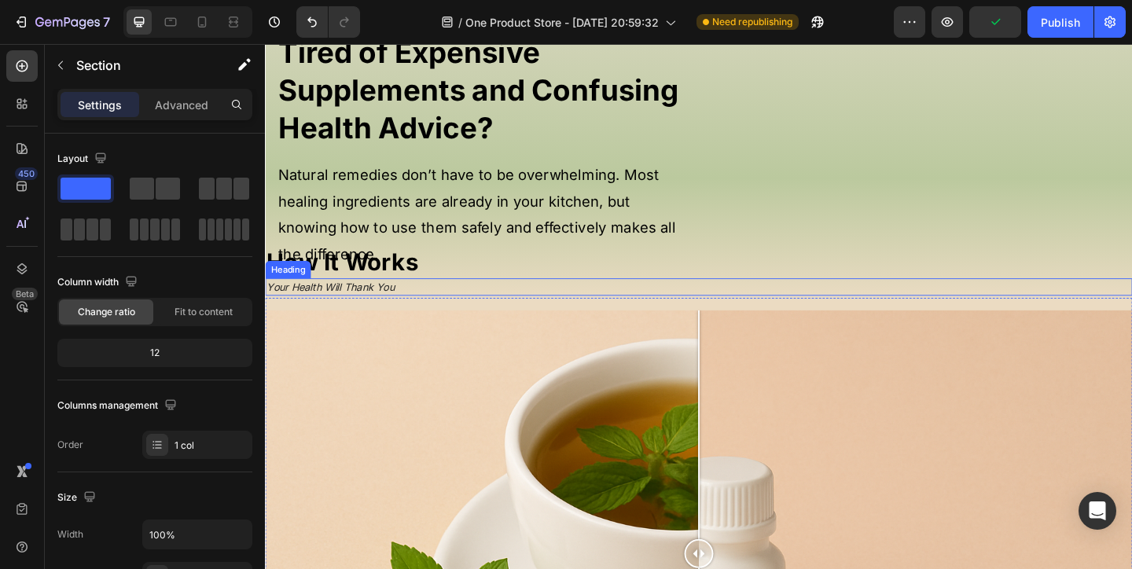
click at [409, 325] on div "Get It Now! Button Tired of Expensive Supplements and Confusing Health Advice? …" at bounding box center [736, 160] width 943 height 332
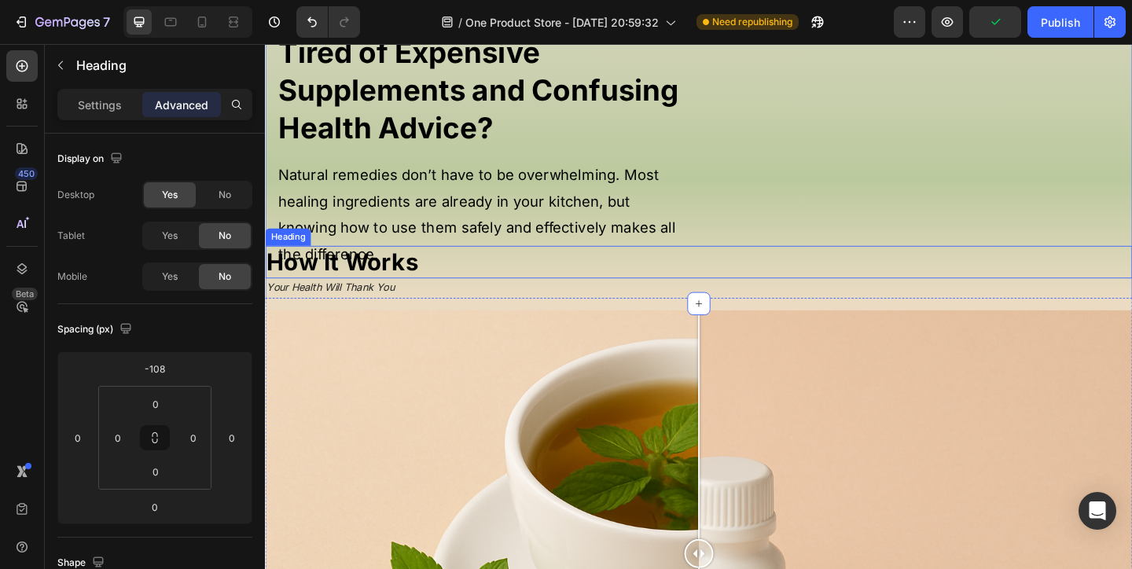
click at [409, 296] on strong "How It Works" at bounding box center [348, 281] width 165 height 31
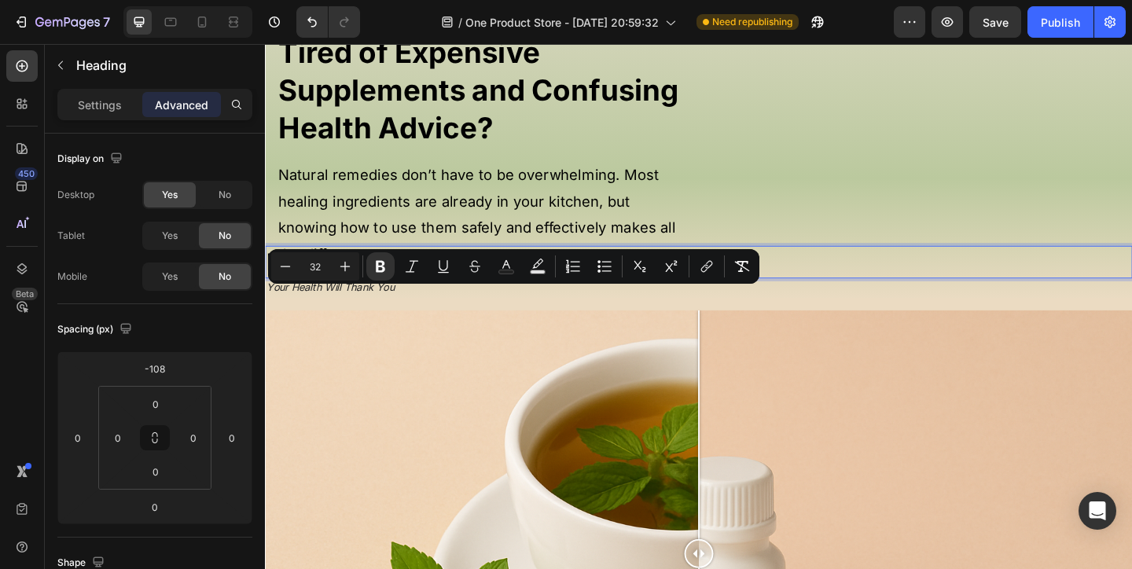
click at [321, 262] on input "32" at bounding box center [314, 266] width 31 height 19
type input "40"
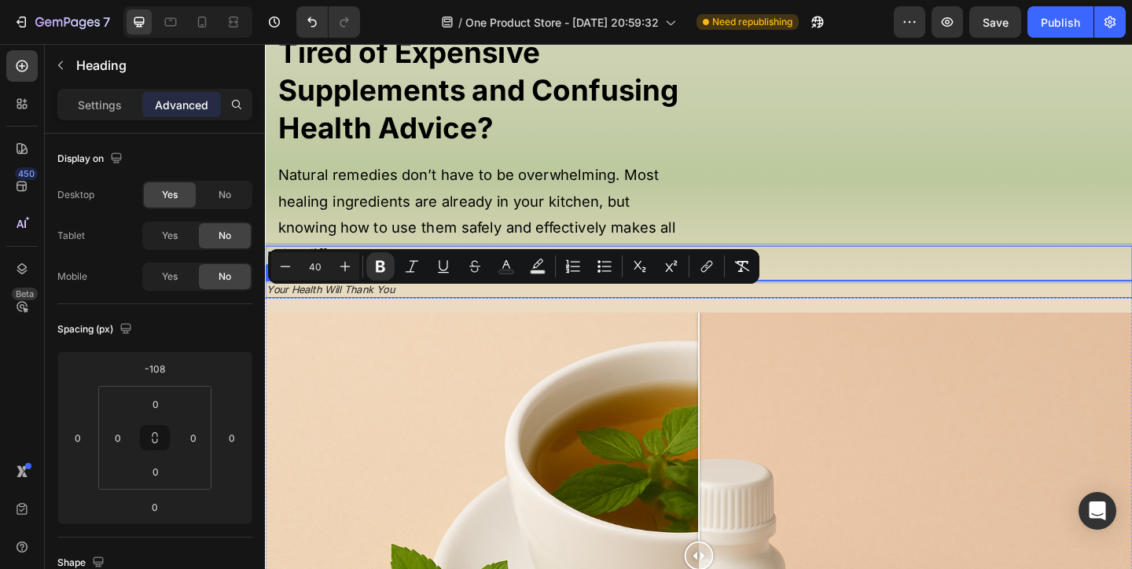
click at [340, 320] on h2 "Your Health Will Thank You" at bounding box center [736, 310] width 943 height 19
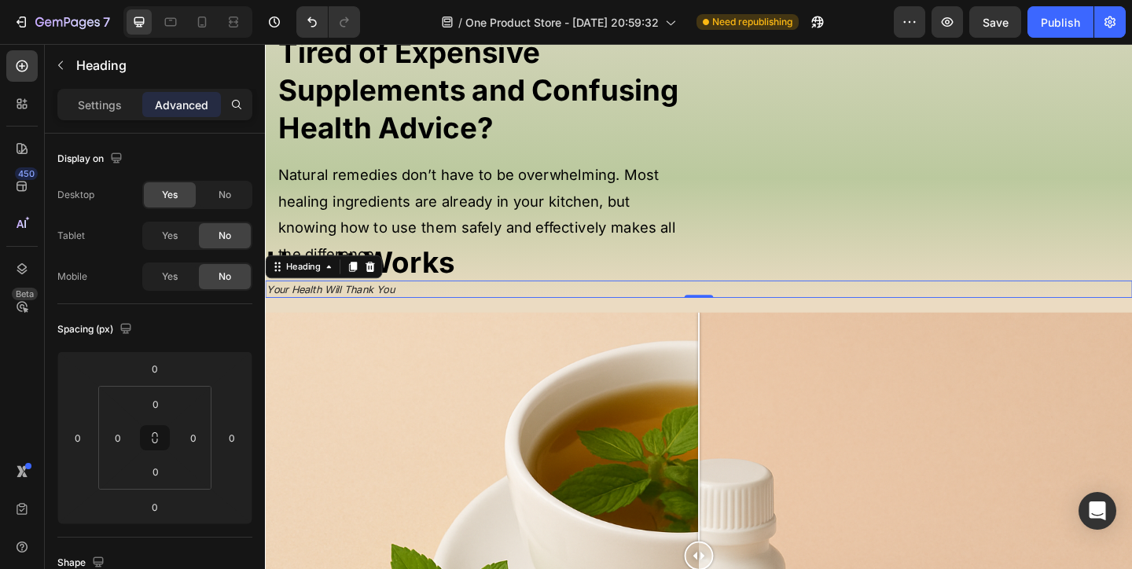
click at [340, 320] on h2 "Your Health Will Thank You" at bounding box center [736, 310] width 943 height 19
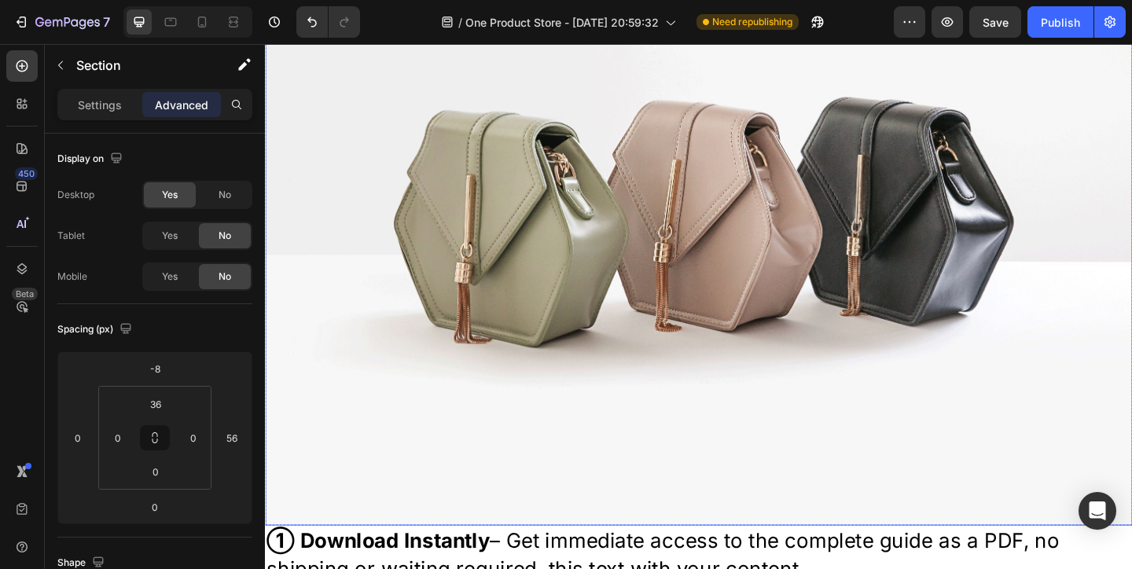
click at [353, 355] on img at bounding box center [736, 212] width 943 height 707
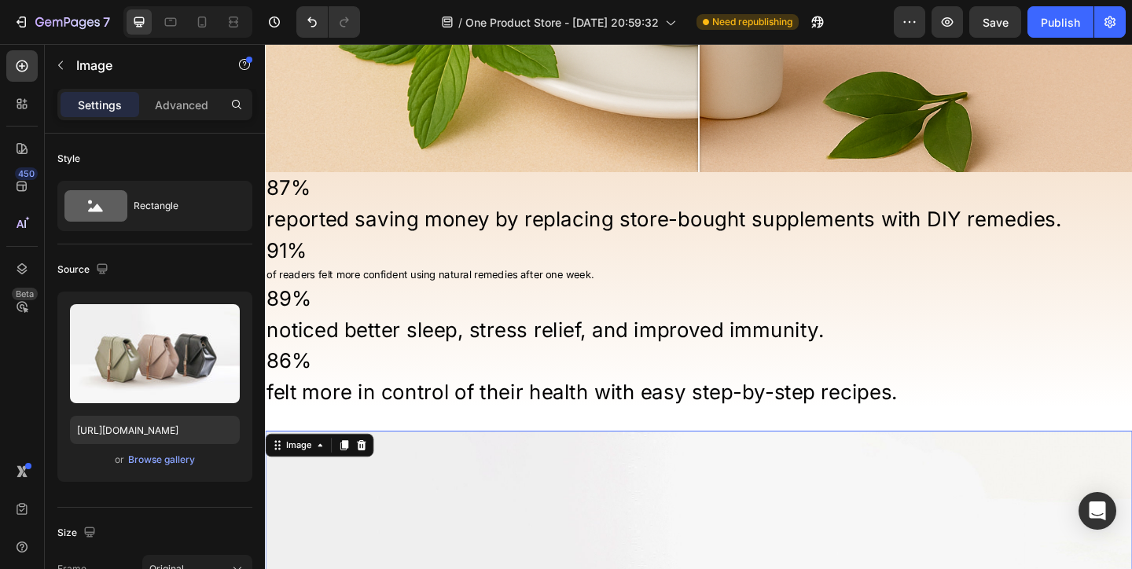
scroll to position [1386, 0]
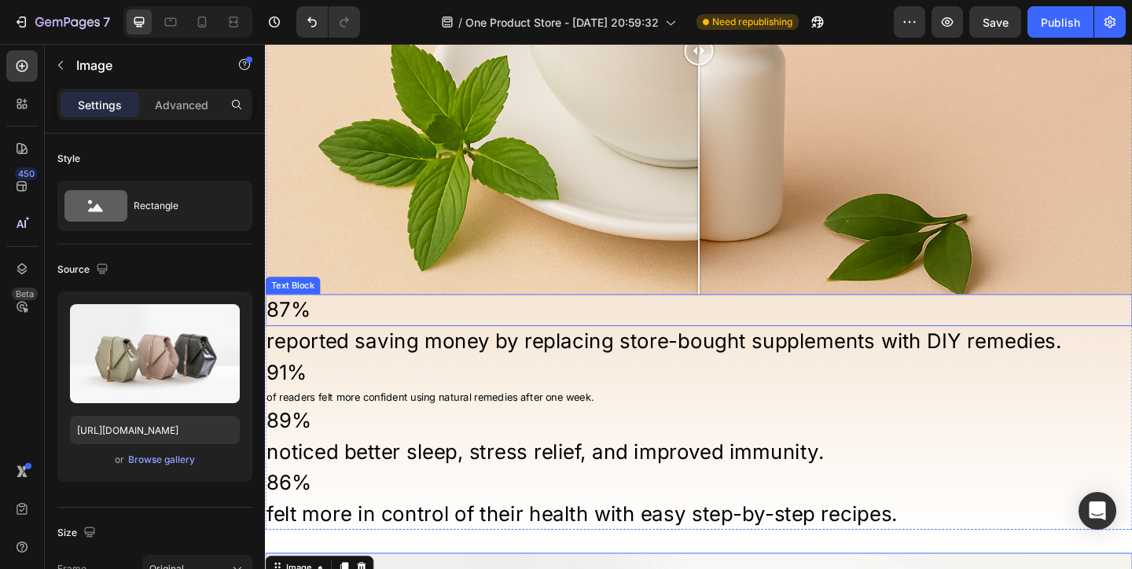
click at [368, 337] on p "87%" at bounding box center [736, 333] width 940 height 31
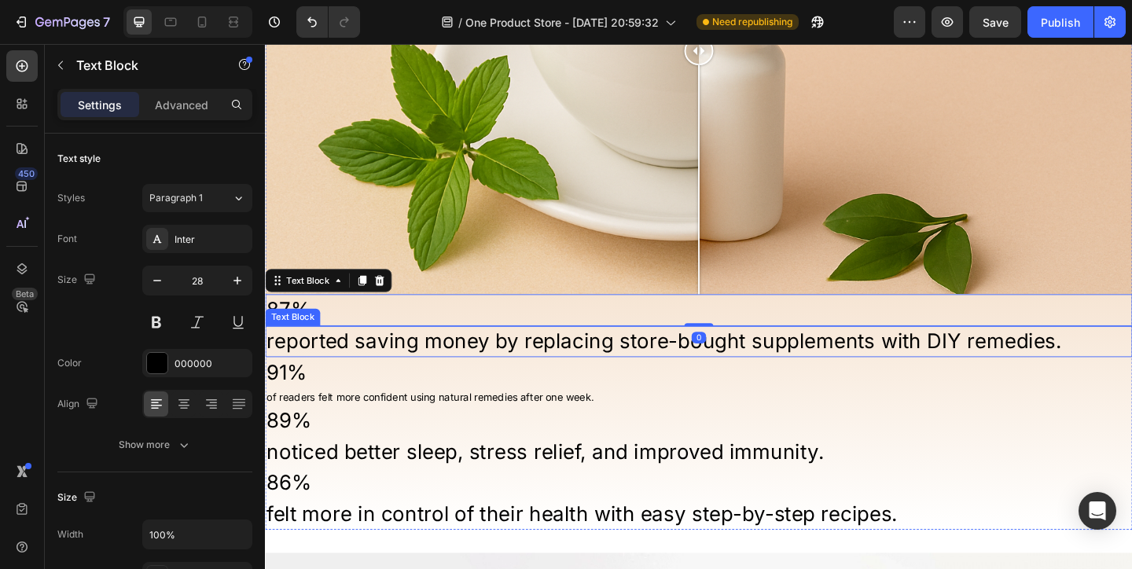
click at [373, 363] on p "reported saving money by replacing store-bought supplements with DIY remedies." at bounding box center [736, 367] width 940 height 31
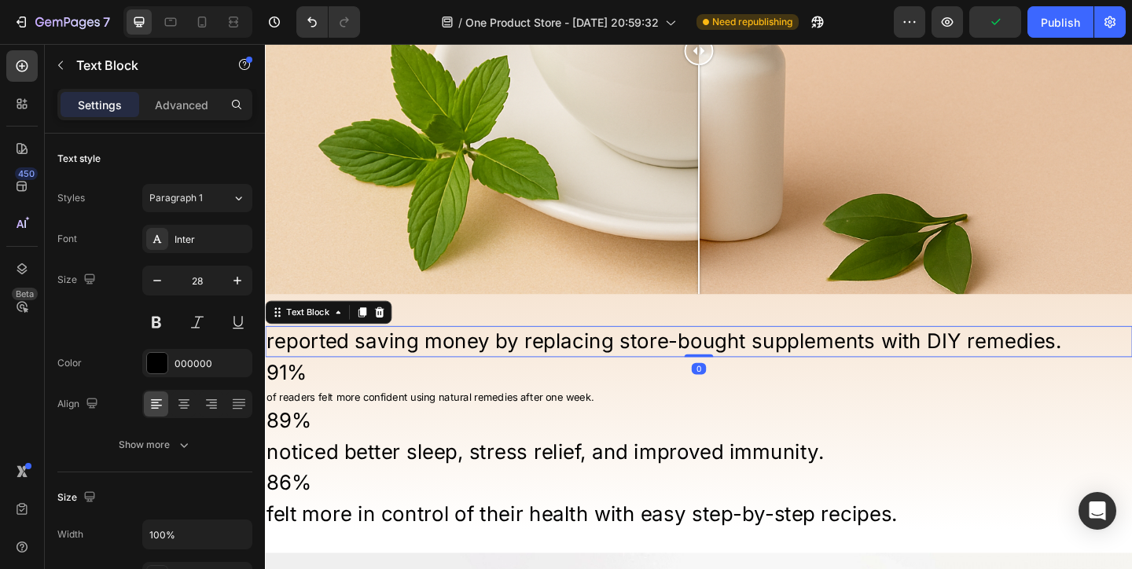
click at [411, 340] on p "87%" at bounding box center [736, 333] width 940 height 31
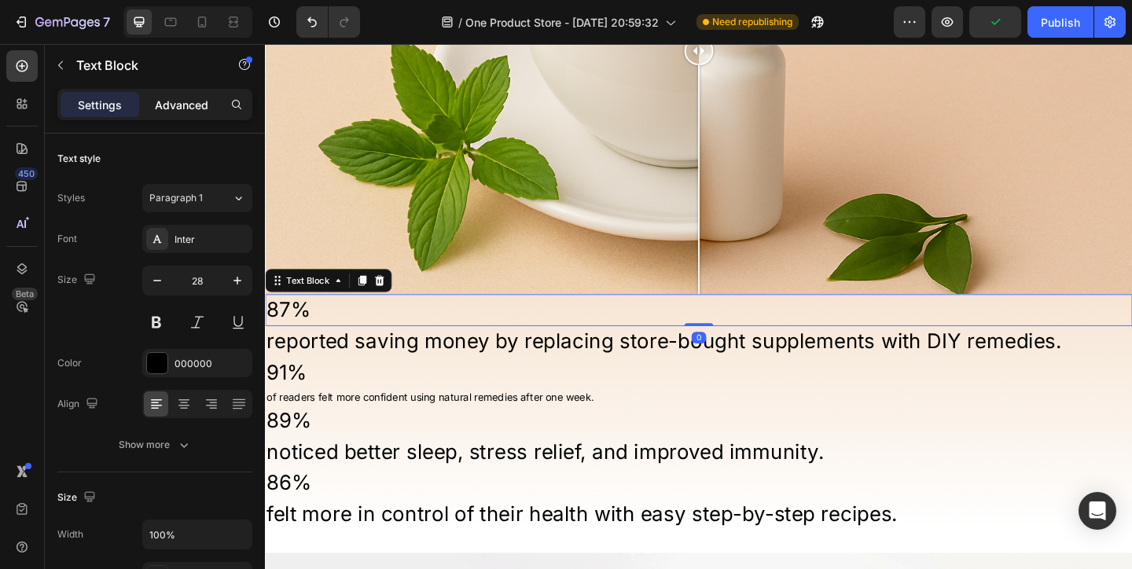
click at [196, 116] on div "Advanced" at bounding box center [181, 104] width 79 height 25
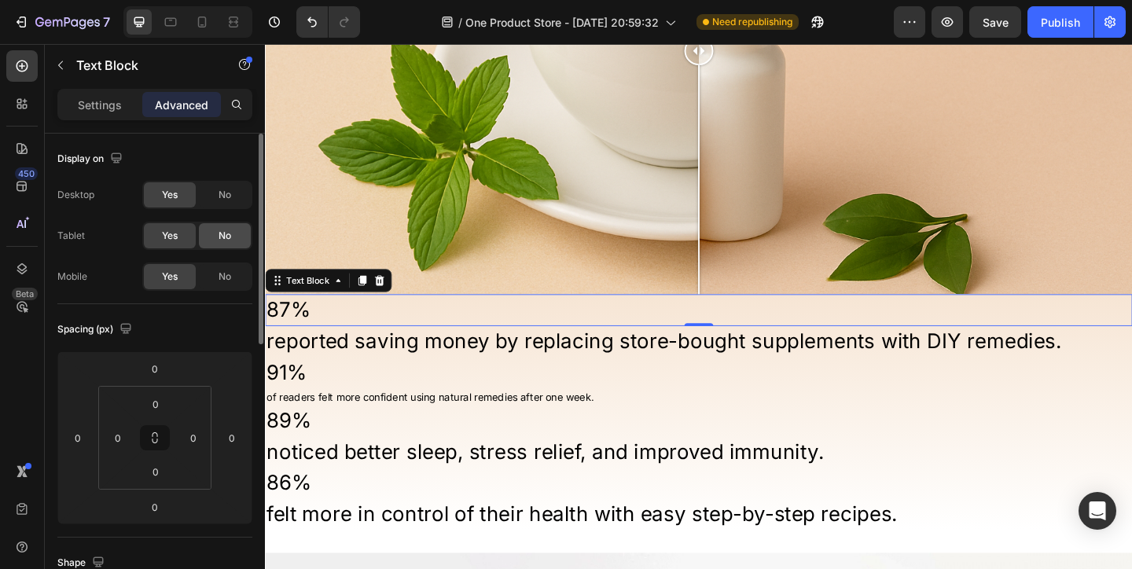
click at [222, 233] on span "No" at bounding box center [224, 236] width 13 height 14
click at [222, 261] on div "Desktop Yes No Tablet Yes No Mobile Yes No" at bounding box center [154, 236] width 195 height 110
drag, startPoint x: 222, startPoint y: 271, endPoint x: 240, endPoint y: 286, distance: 23.4
click at [222, 271] on span "No" at bounding box center [224, 277] width 13 height 14
click at [325, 352] on p "reported saving money by replacing store-bought supplements with DIY remedies." at bounding box center [736, 367] width 940 height 31
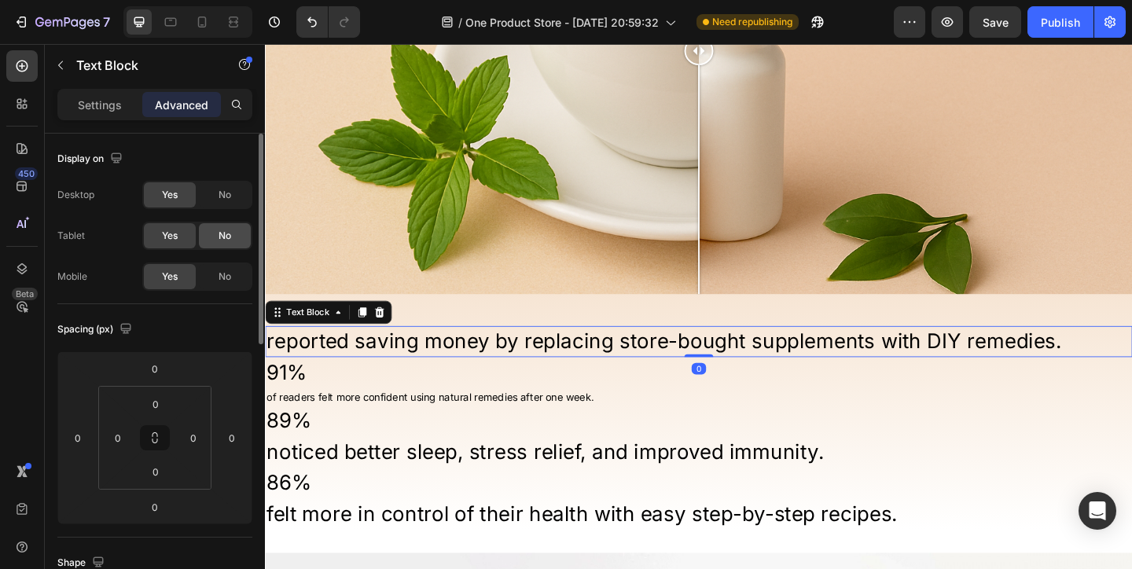
click at [219, 241] on span "No" at bounding box center [224, 236] width 13 height 14
click at [219, 284] on div "No" at bounding box center [225, 276] width 52 height 25
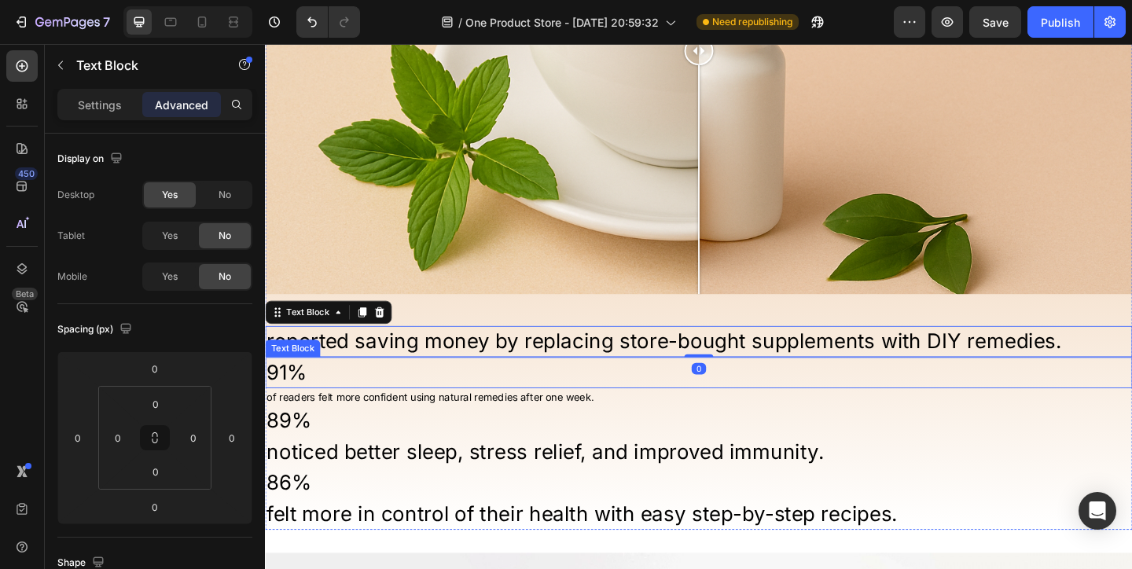
click at [349, 415] on p "91%" at bounding box center [736, 401] width 940 height 31
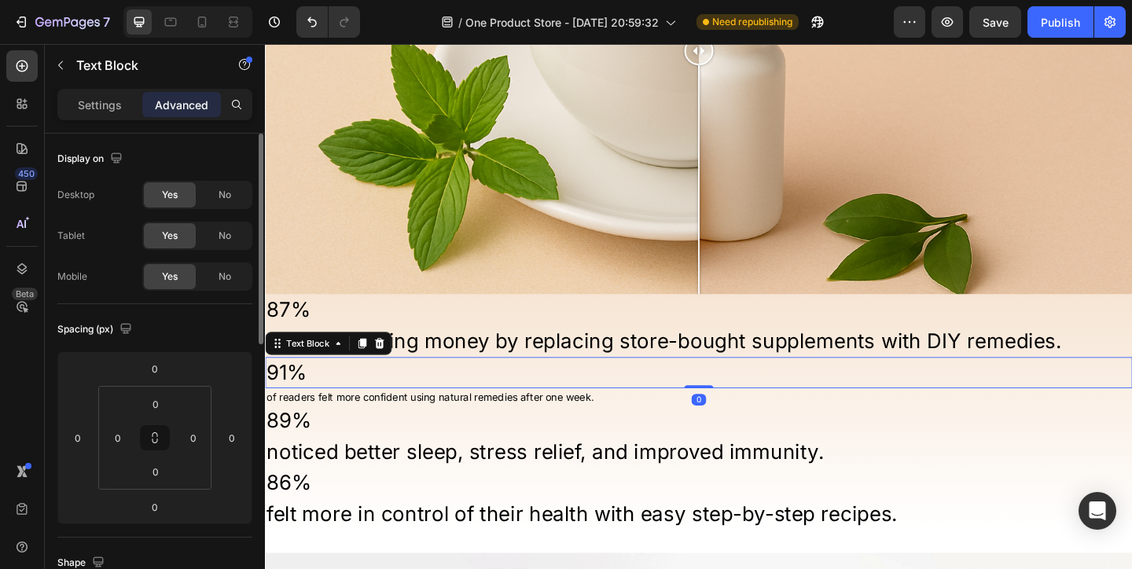
click at [220, 248] on div "Yes No" at bounding box center [197, 236] width 110 height 28
click at [220, 270] on span "No" at bounding box center [224, 277] width 13 height 14
click at [220, 250] on div "Desktop Yes No Tablet Yes No Mobile Yes No" at bounding box center [154, 236] width 195 height 110
click at [220, 242] on span "No" at bounding box center [224, 236] width 13 height 14
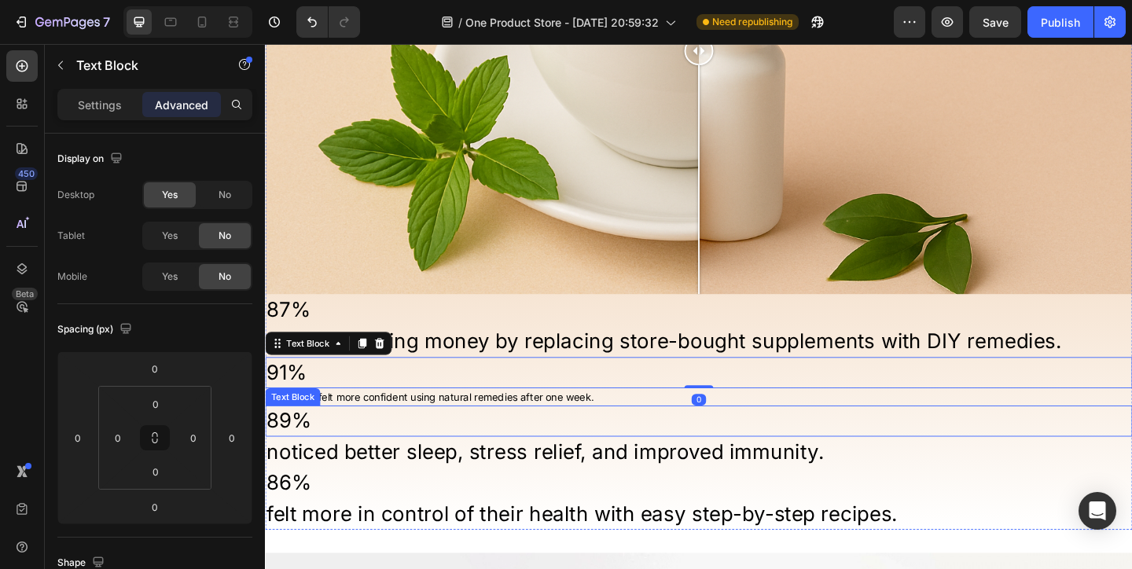
click at [331, 446] on p "89%" at bounding box center [736, 454] width 940 height 31
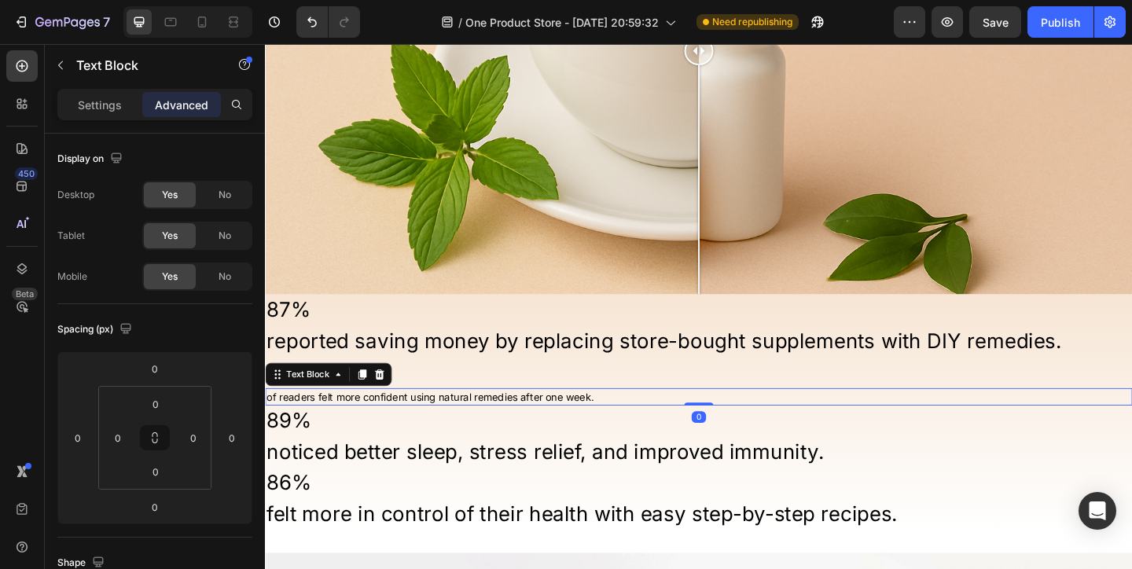
click at [420, 424] on p "of readers felt more confident using natural remedies after one week." at bounding box center [736, 428] width 940 height 16
click at [245, 229] on div "No" at bounding box center [225, 235] width 52 height 25
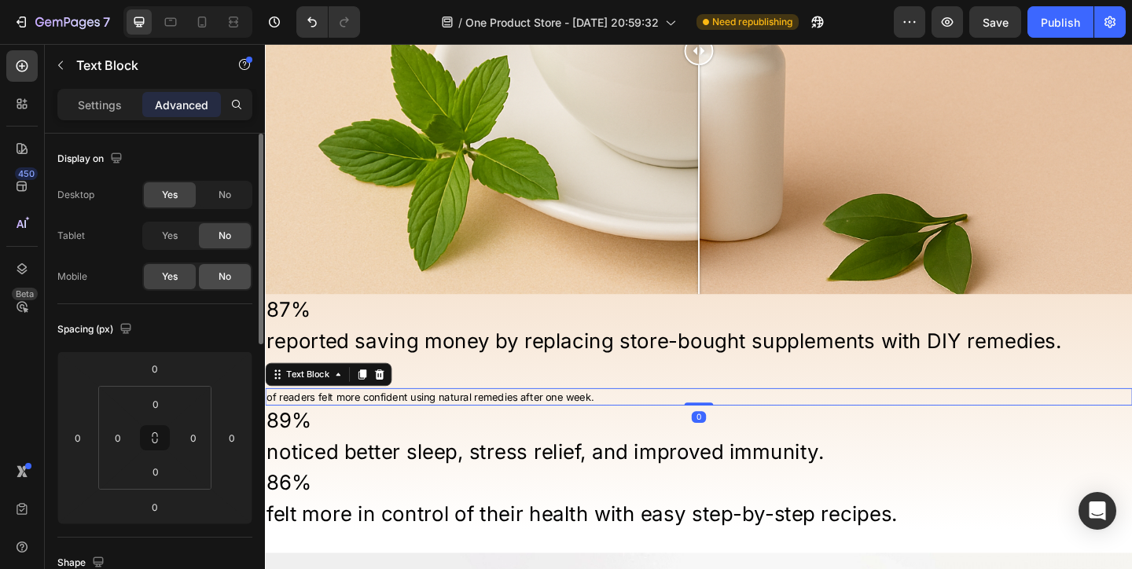
click at [236, 269] on div "No" at bounding box center [225, 276] width 52 height 25
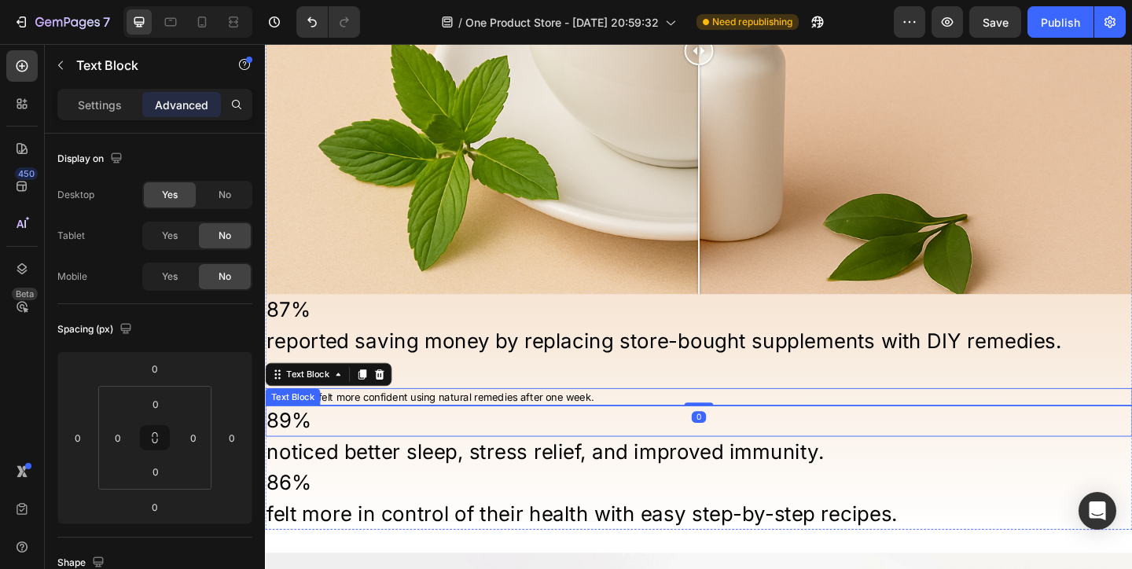
click at [494, 449] on p "89%" at bounding box center [736, 454] width 940 height 31
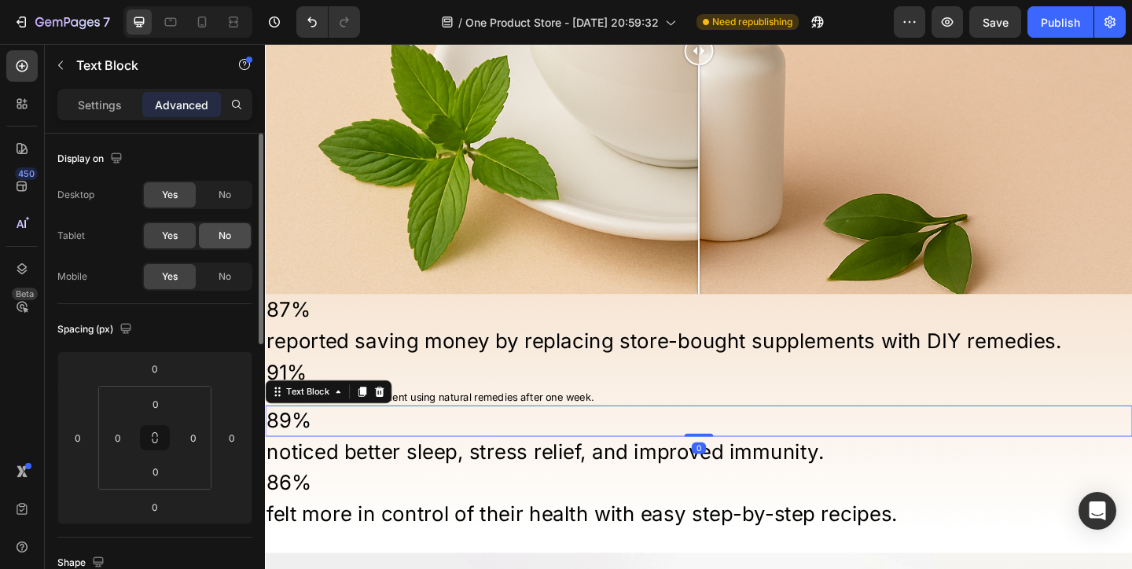
drag, startPoint x: 222, startPoint y: 238, endPoint x: 222, endPoint y: 281, distance: 42.4
click at [222, 238] on span "No" at bounding box center [224, 236] width 13 height 14
click at [222, 282] on span "No" at bounding box center [224, 277] width 13 height 14
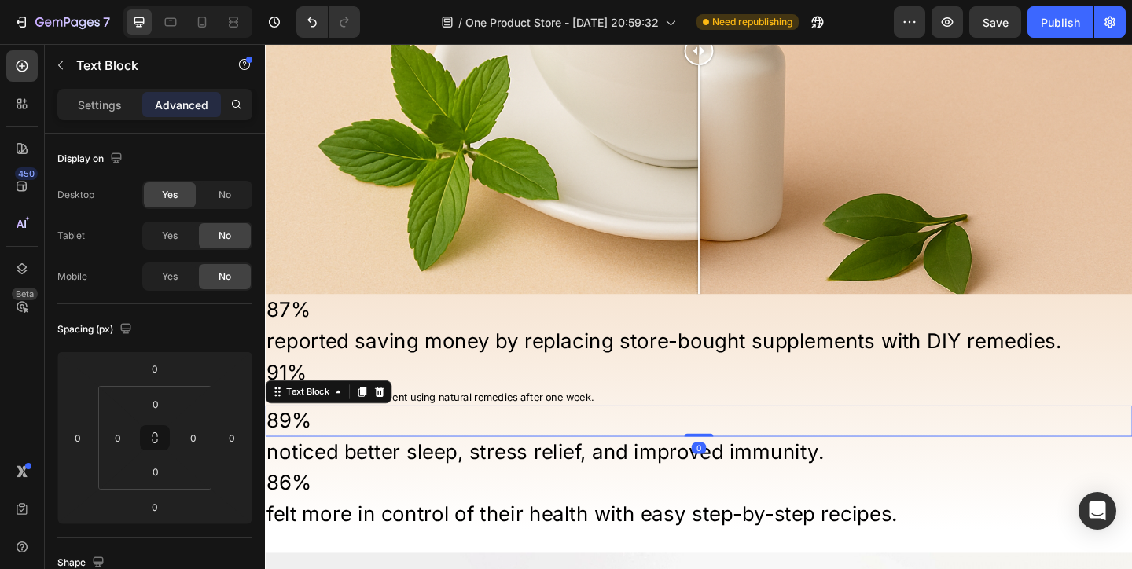
click at [413, 478] on p "noticed better sleep, stress relief, and improved immunity." at bounding box center [736, 487] width 940 height 31
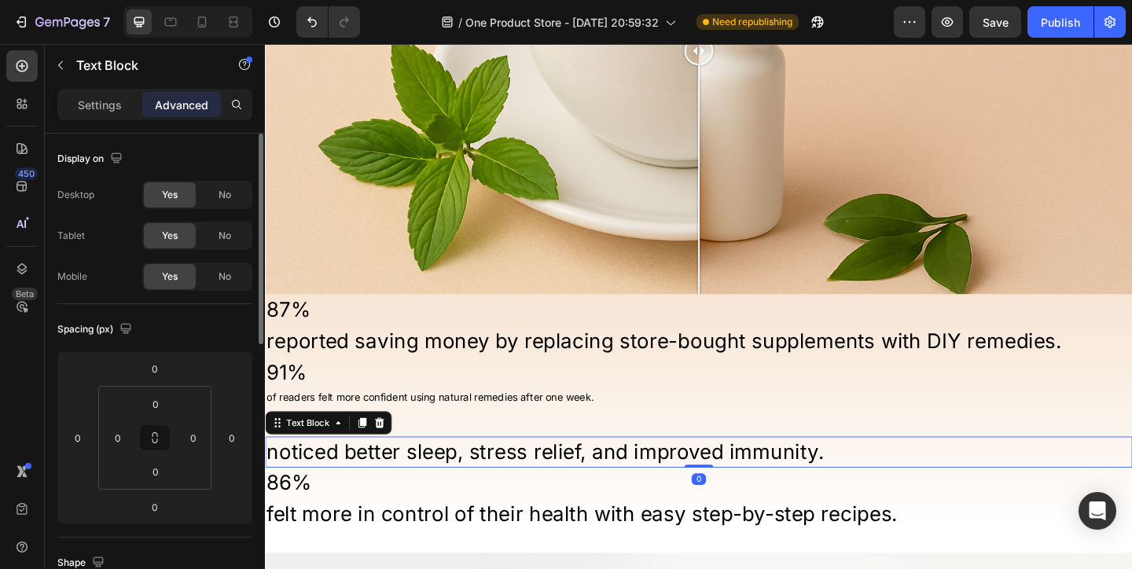
click at [223, 237] on span "No" at bounding box center [224, 236] width 13 height 14
click at [223, 270] on span "No" at bounding box center [224, 277] width 13 height 14
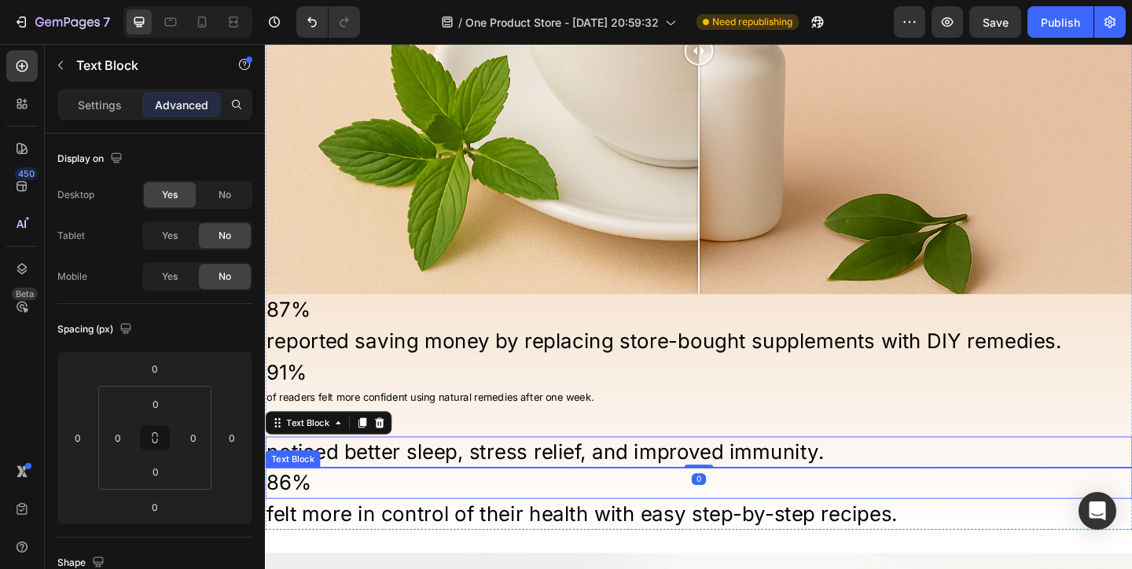
click at [424, 523] on p "86%" at bounding box center [736, 521] width 940 height 31
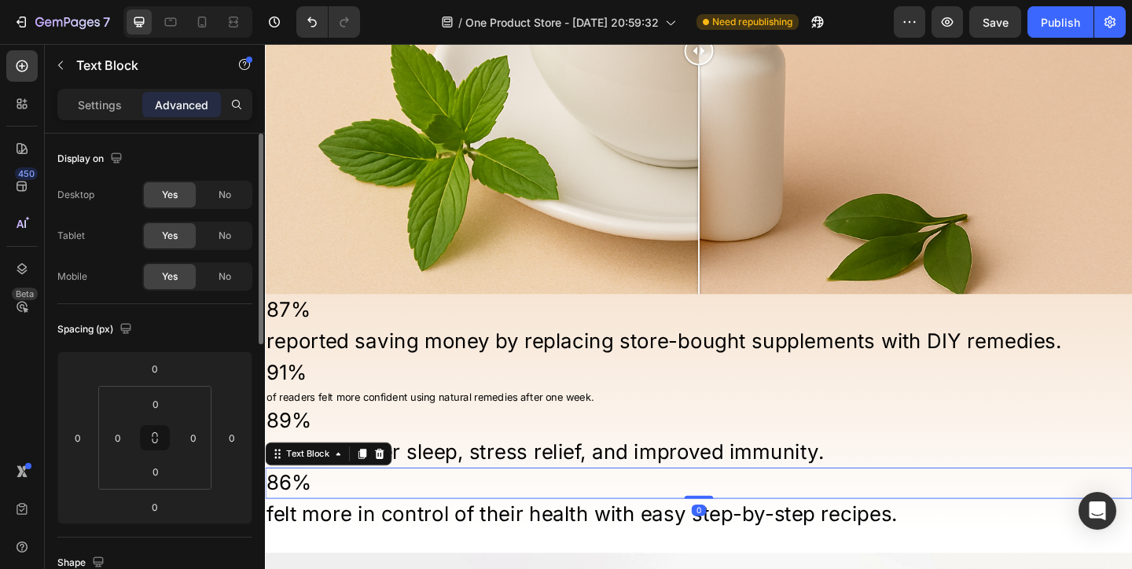
click at [215, 252] on div "Desktop Yes No Tablet Yes No Mobile Yes No" at bounding box center [154, 236] width 195 height 110
click at [217, 233] on div "No" at bounding box center [225, 235] width 52 height 25
click at [246, 284] on div "No" at bounding box center [225, 276] width 52 height 25
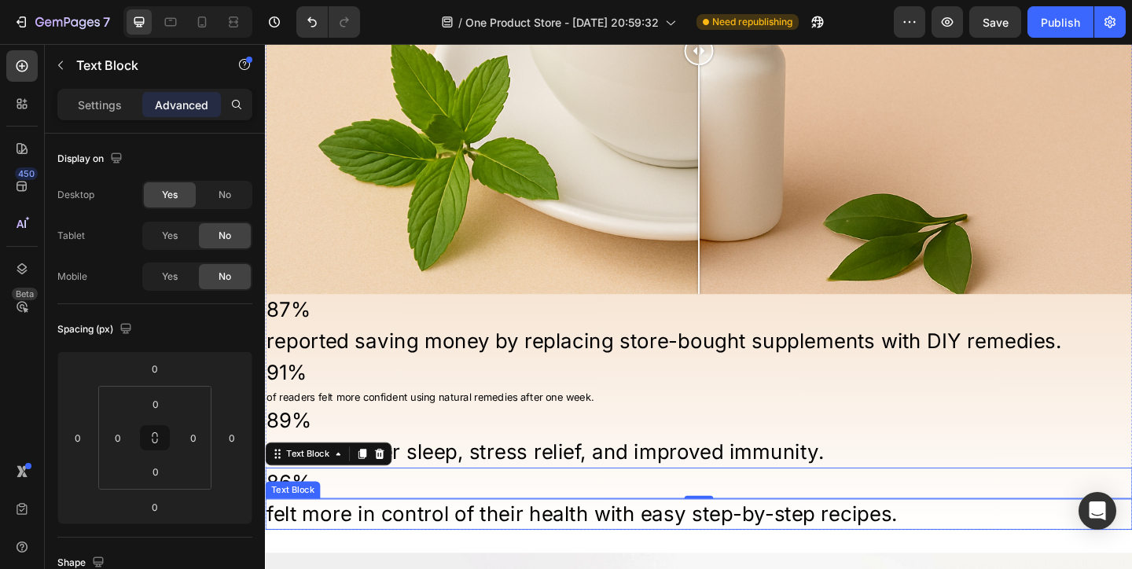
click at [467, 540] on p "felt more in control of their health with easy step-by-step recipes." at bounding box center [736, 555] width 940 height 31
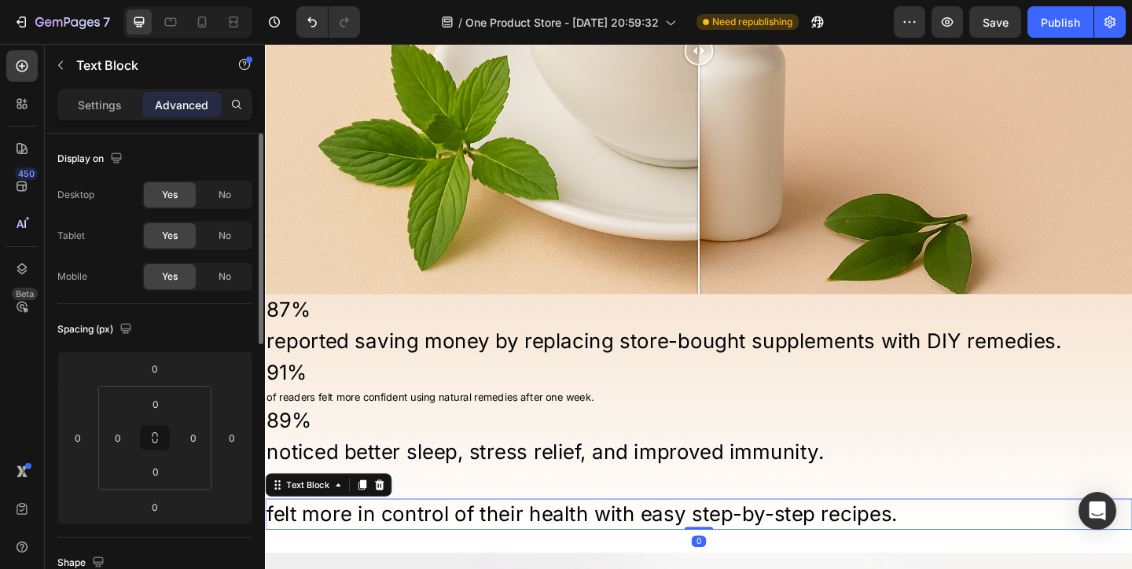
click at [210, 257] on div "Desktop Yes No Tablet Yes No Mobile Yes No" at bounding box center [154, 236] width 195 height 110
click at [211, 245] on div "No" at bounding box center [225, 235] width 52 height 25
click at [211, 284] on div "No" at bounding box center [225, 276] width 52 height 25
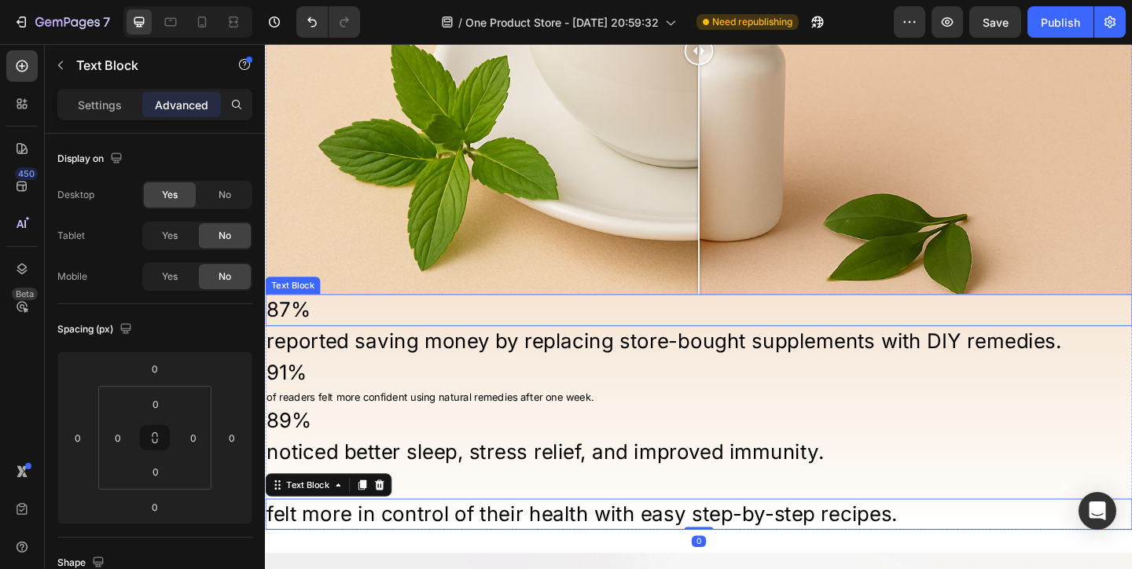
click at [343, 343] on p "87%" at bounding box center [736, 333] width 940 height 31
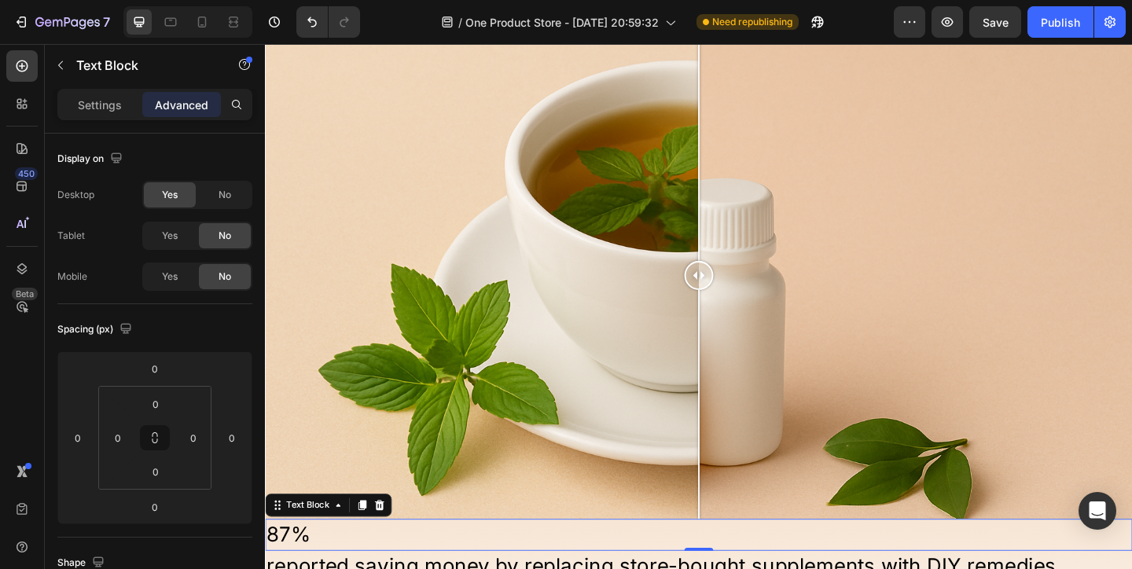
scroll to position [1009, 0]
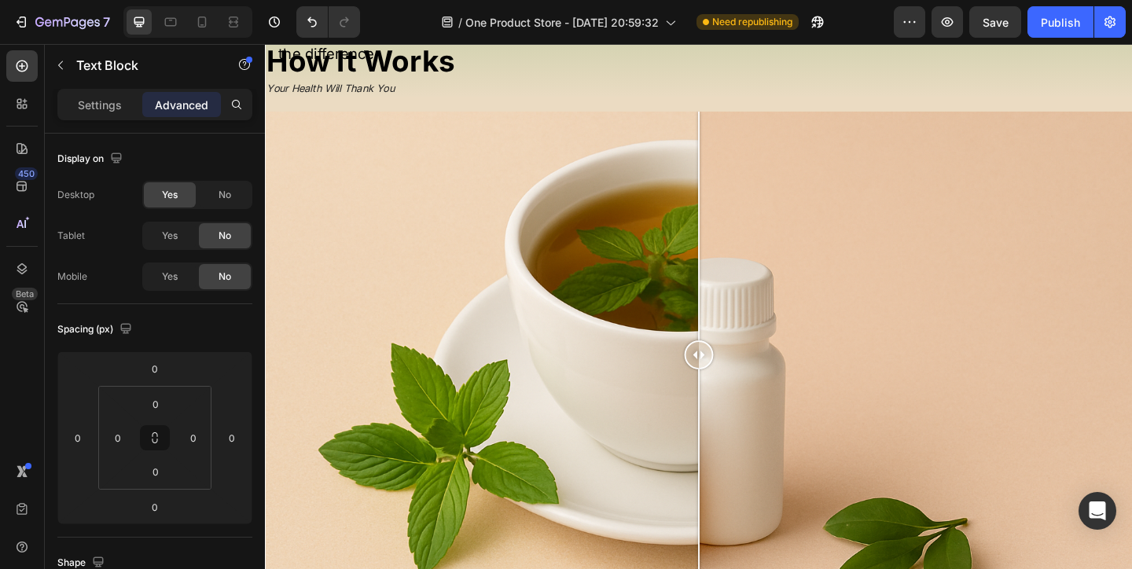
click at [343, 343] on div at bounding box center [736, 382] width 943 height 530
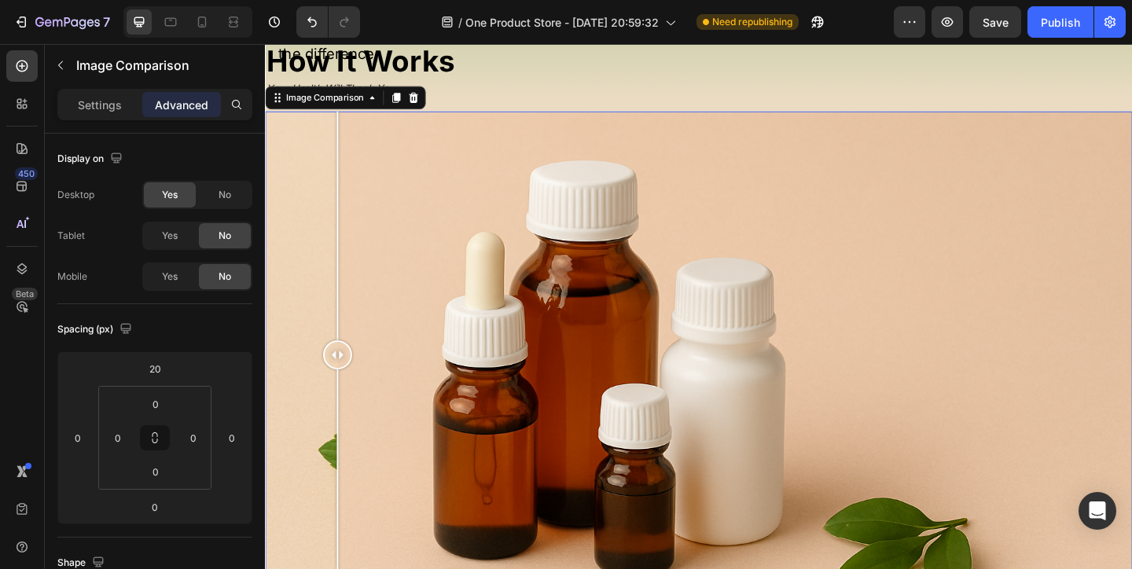
click at [398, 332] on div at bounding box center [736, 382] width 943 height 530
click at [460, 82] on strong "How It Works" at bounding box center [368, 62] width 204 height 39
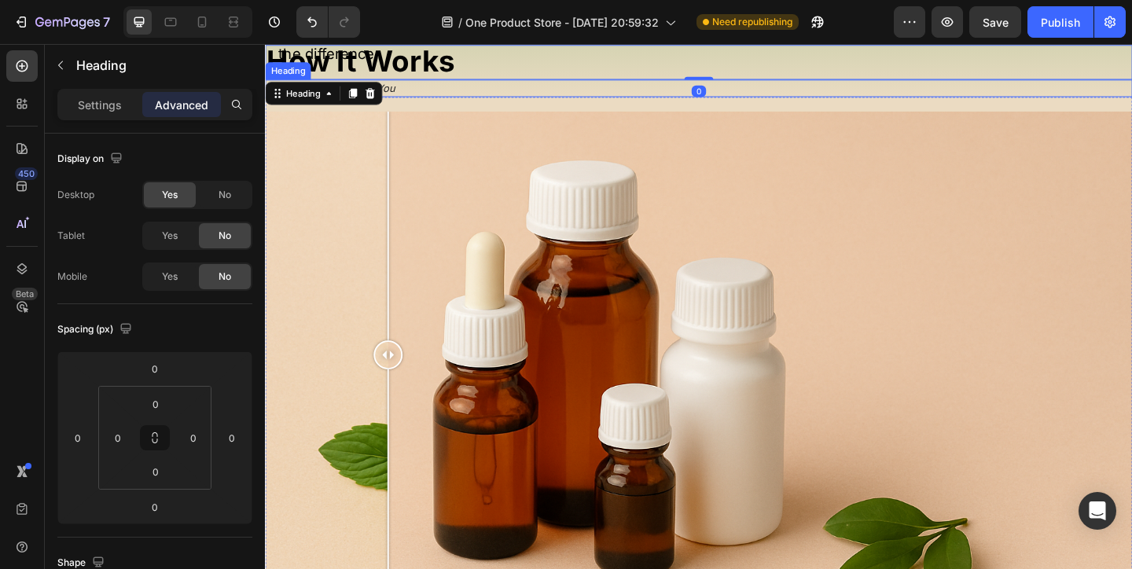
click at [482, 101] on h2 "Your Health Will Thank You" at bounding box center [736, 92] width 943 height 19
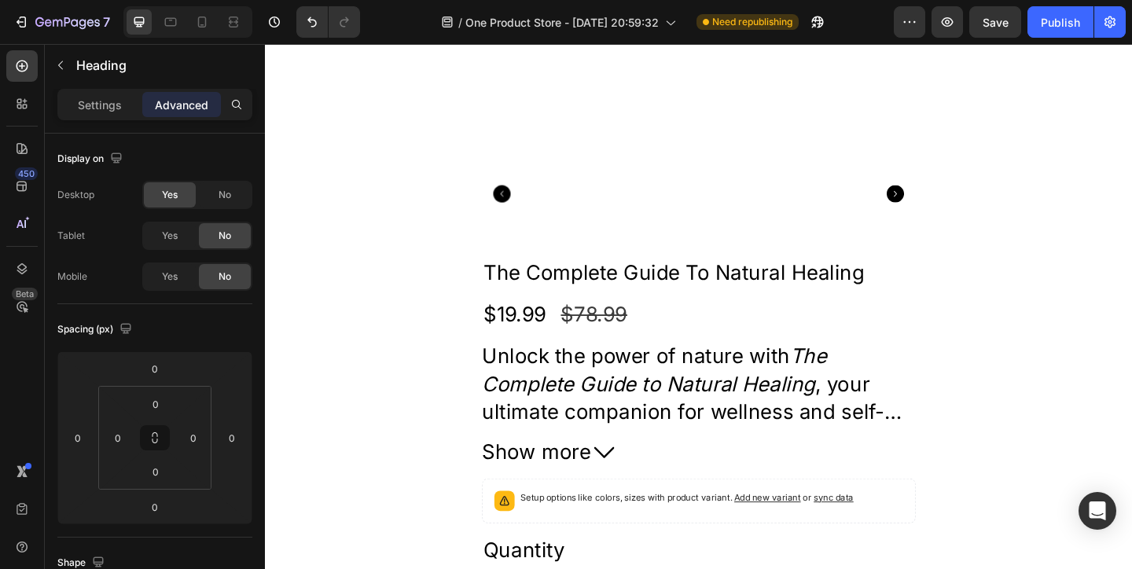
scroll to position [3384, 0]
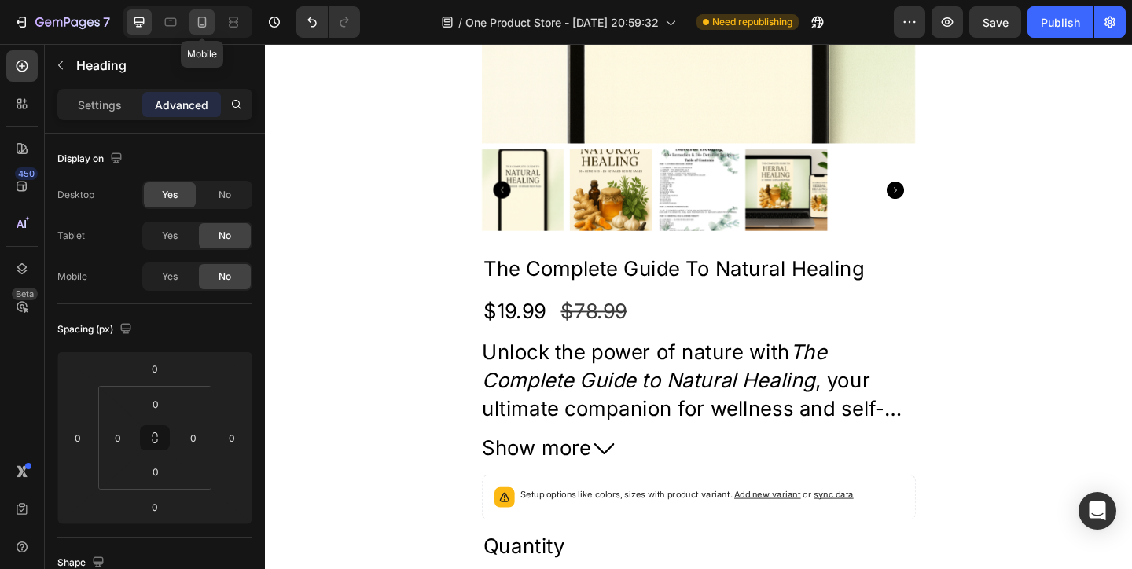
click at [207, 20] on icon at bounding box center [202, 22] width 16 height 16
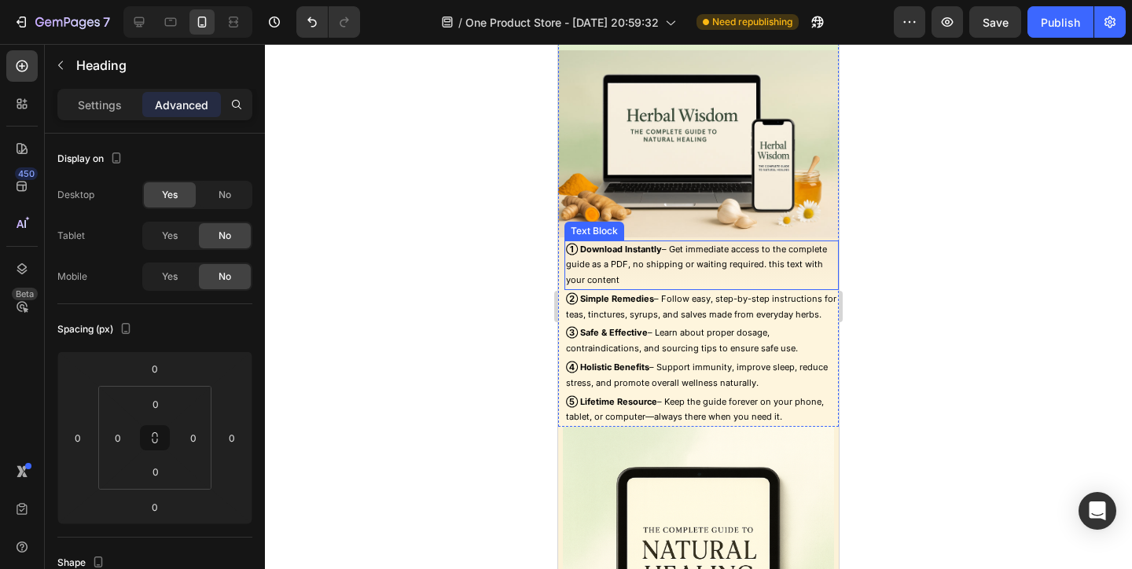
scroll to position [2351, 0]
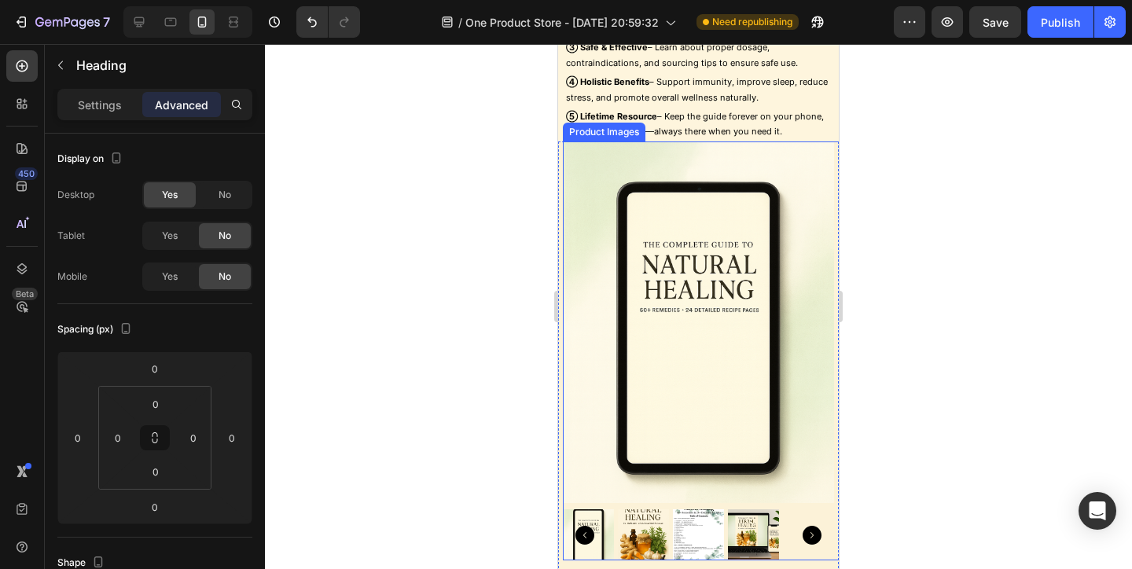
click at [641, 529] on img at bounding box center [643, 534] width 51 height 51
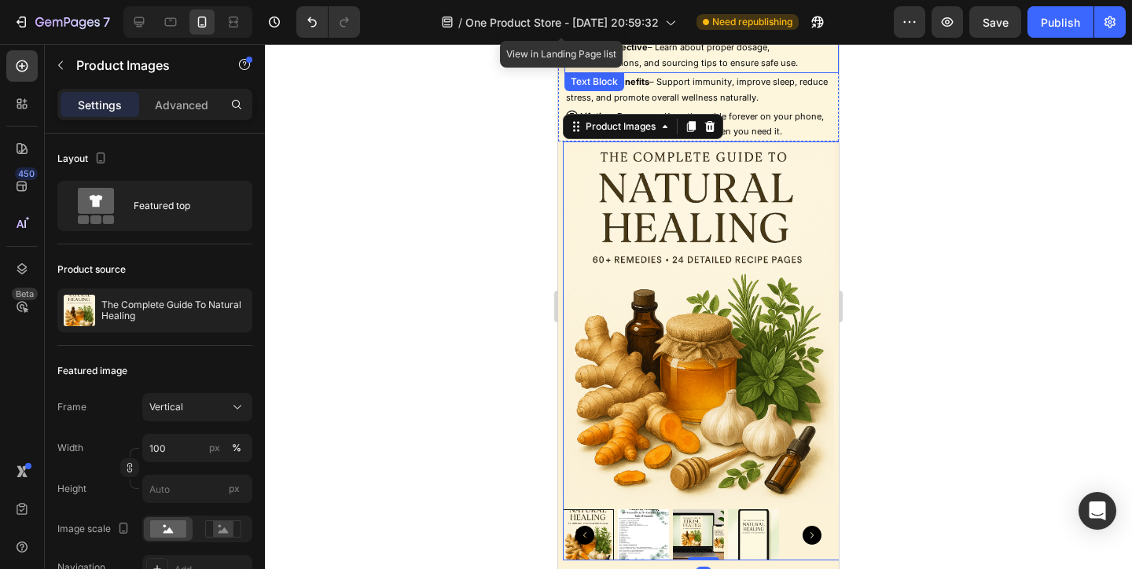
drag, startPoint x: 1217, startPoint y: 86, endPoint x: 656, endPoint y: 52, distance: 561.4
click at [656, 52] on p "③ Safe & Effective – Learn about proper dosage, contraindications, and sourcing…" at bounding box center [701, 55] width 271 height 31
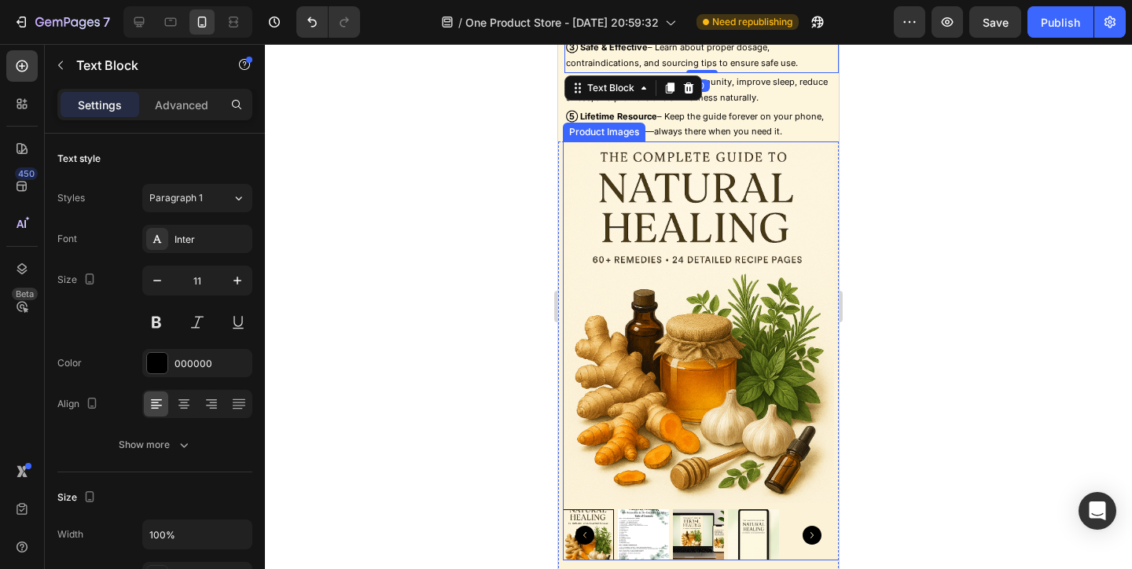
click at [671, 168] on img at bounding box center [698, 322] width 271 height 362
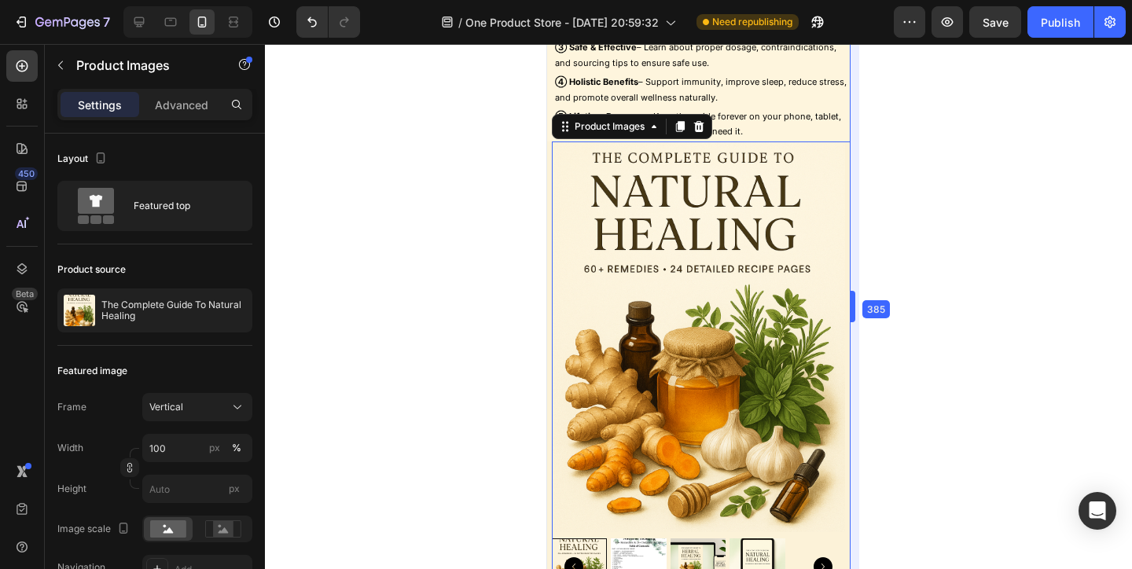
drag, startPoint x: 839, startPoint y: 285, endPoint x: 871, endPoint y: 284, distance: 31.4
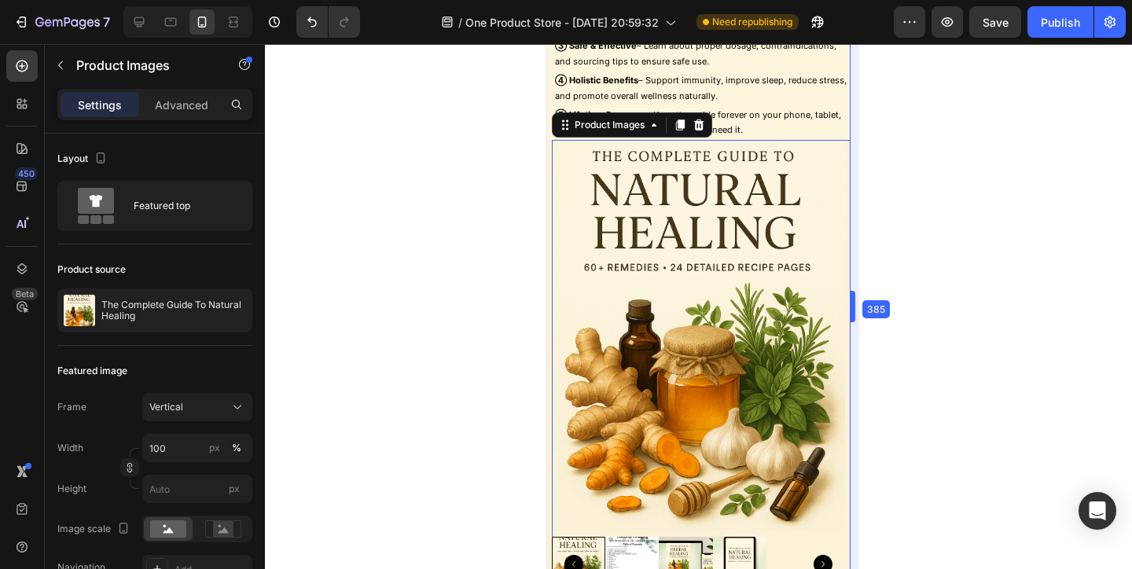
drag, startPoint x: 858, startPoint y: 295, endPoint x: 841, endPoint y: 295, distance: 17.3
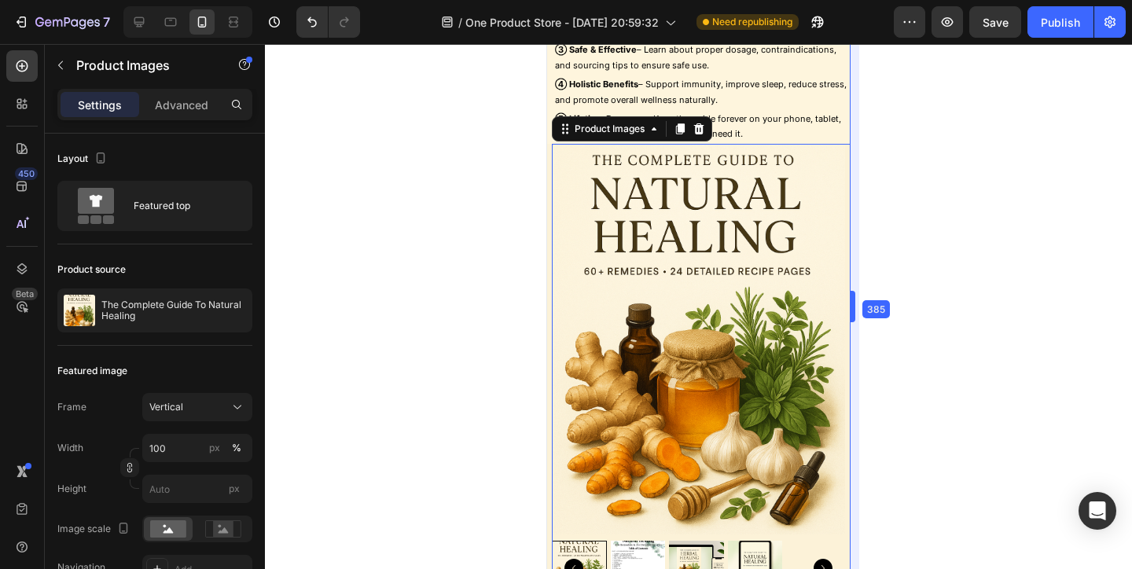
scroll to position [2347, 0]
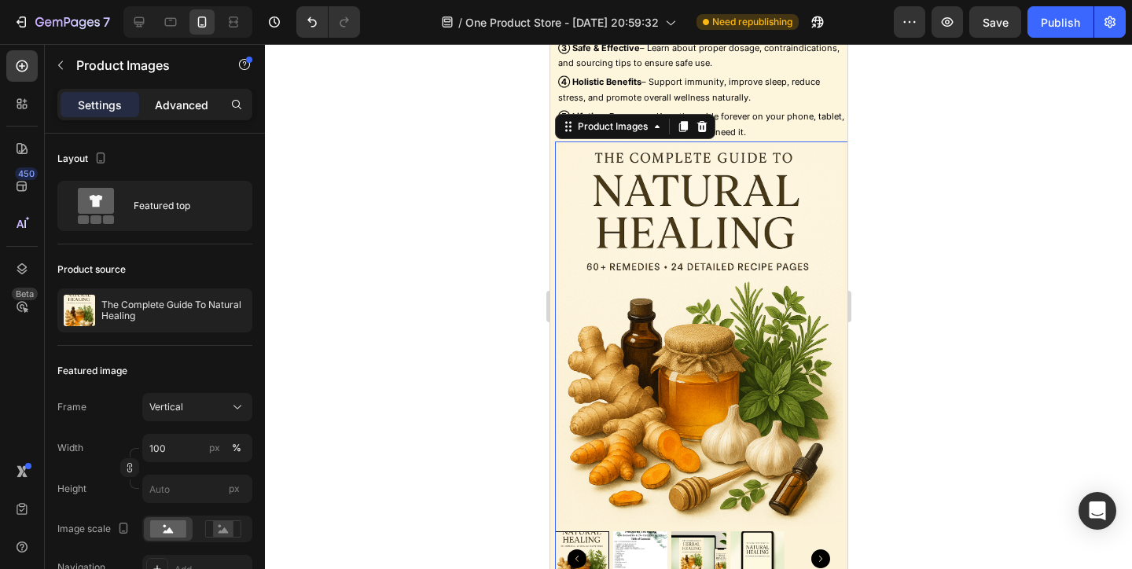
click at [167, 112] on p "Advanced" at bounding box center [181, 105] width 53 height 17
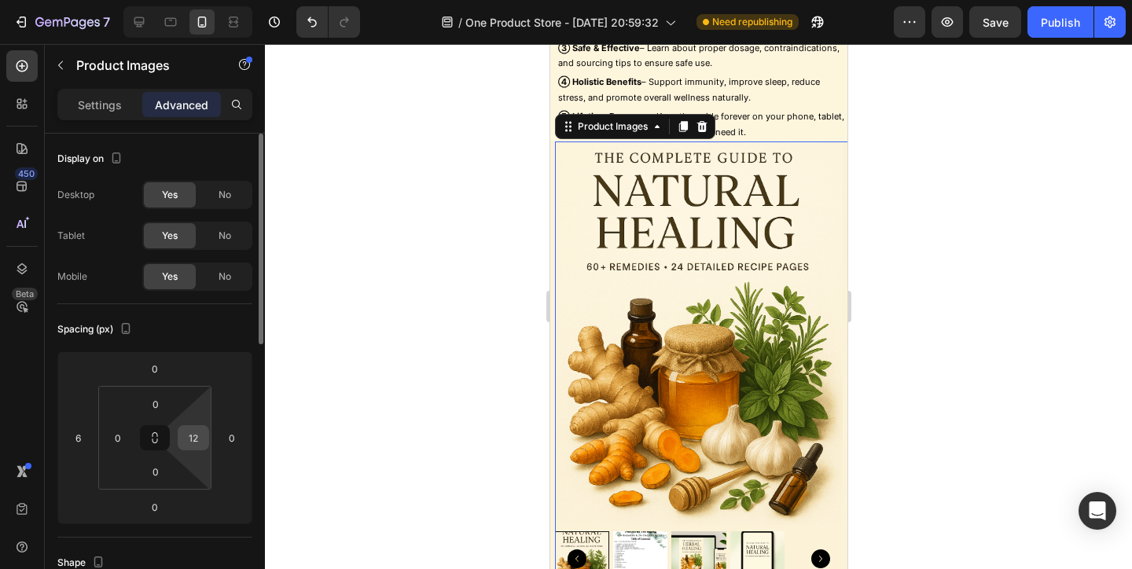
click at [185, 433] on input "12" at bounding box center [194, 438] width 24 height 24
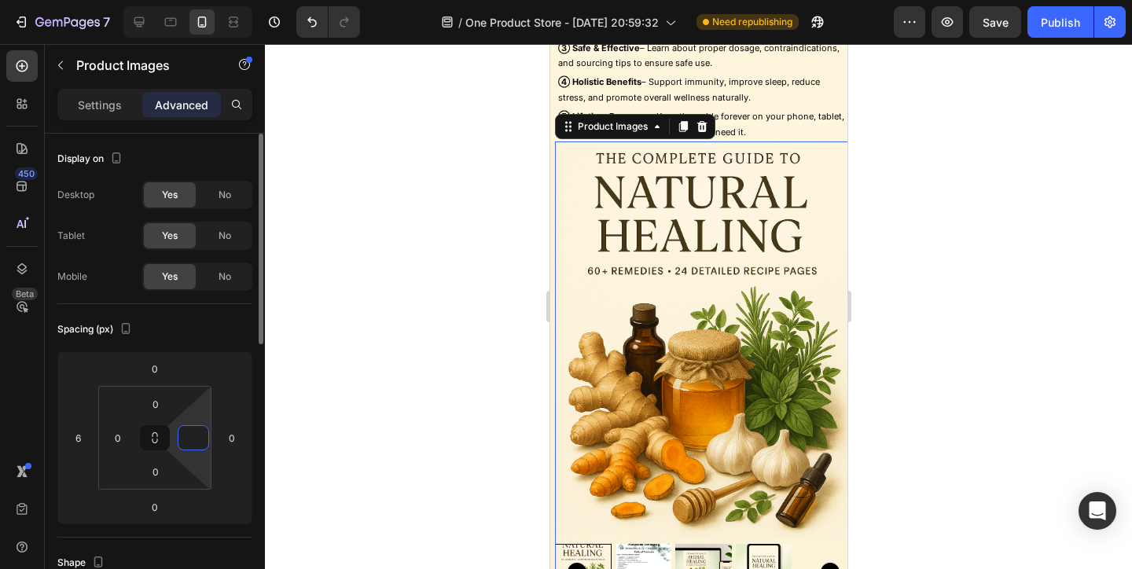
click at [185, 433] on input at bounding box center [194, 438] width 24 height 24
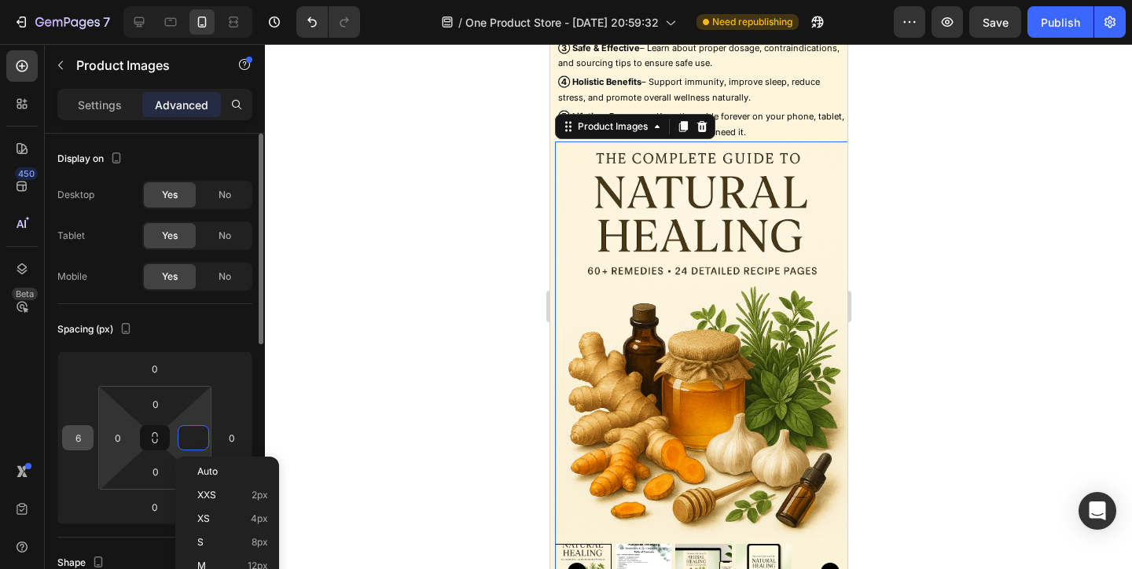
type input "0"
click at [86, 436] on input "6" at bounding box center [78, 438] width 24 height 24
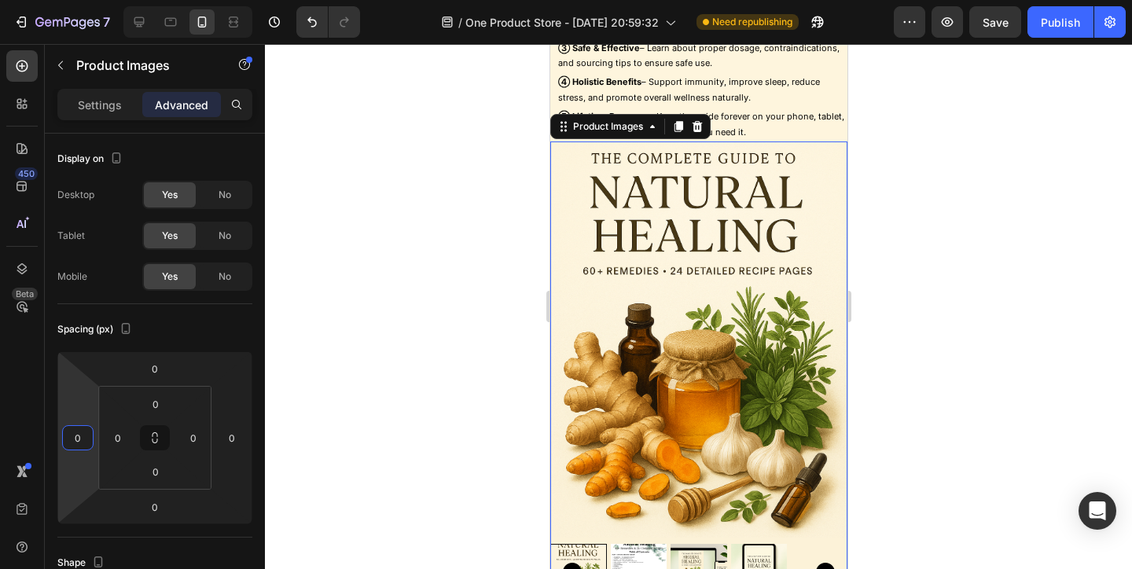
click at [986, 431] on div at bounding box center [698, 306] width 867 height 525
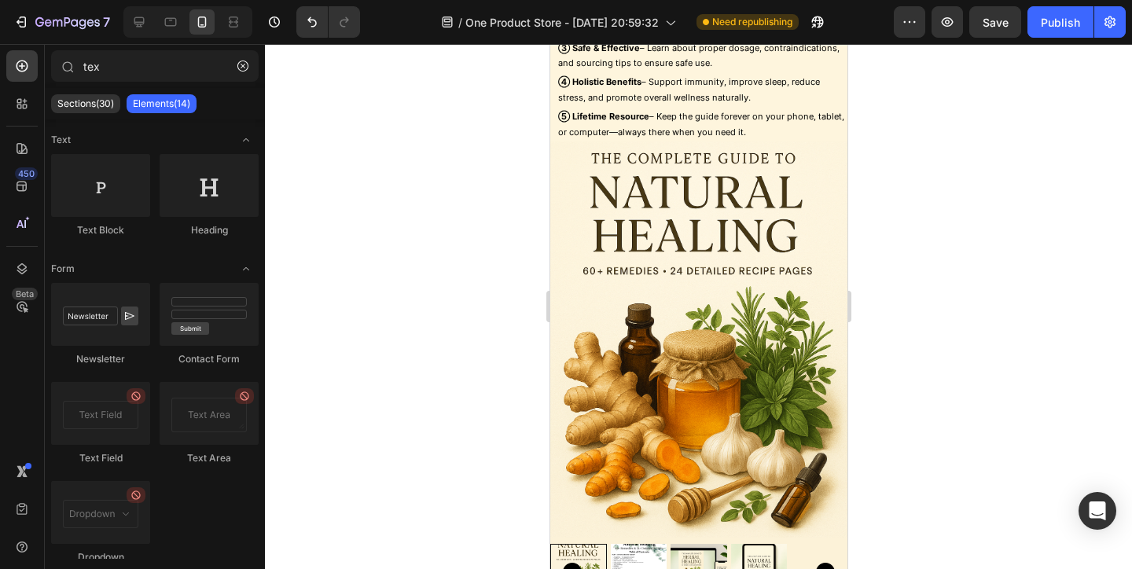
drag, startPoint x: 1062, startPoint y: 1, endPoint x: 973, endPoint y: 65, distance: 109.7
click at [1062, 1] on div "7 / One Product Store - Aug 20, 20:59:32 Need republishing Preview Save Publish" at bounding box center [566, 22] width 1132 height 45
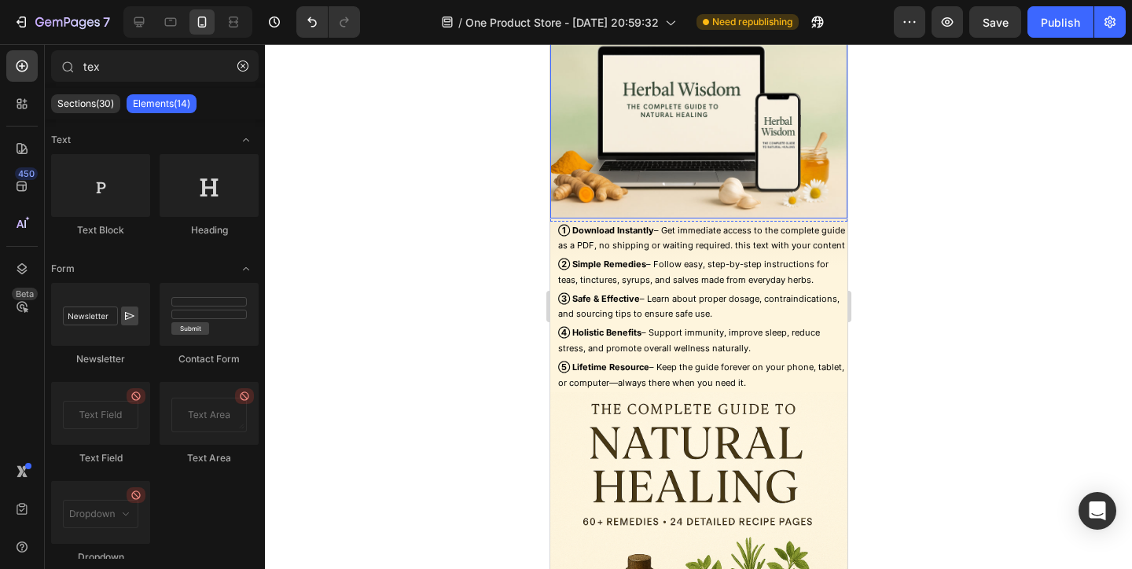
scroll to position [2080, 0]
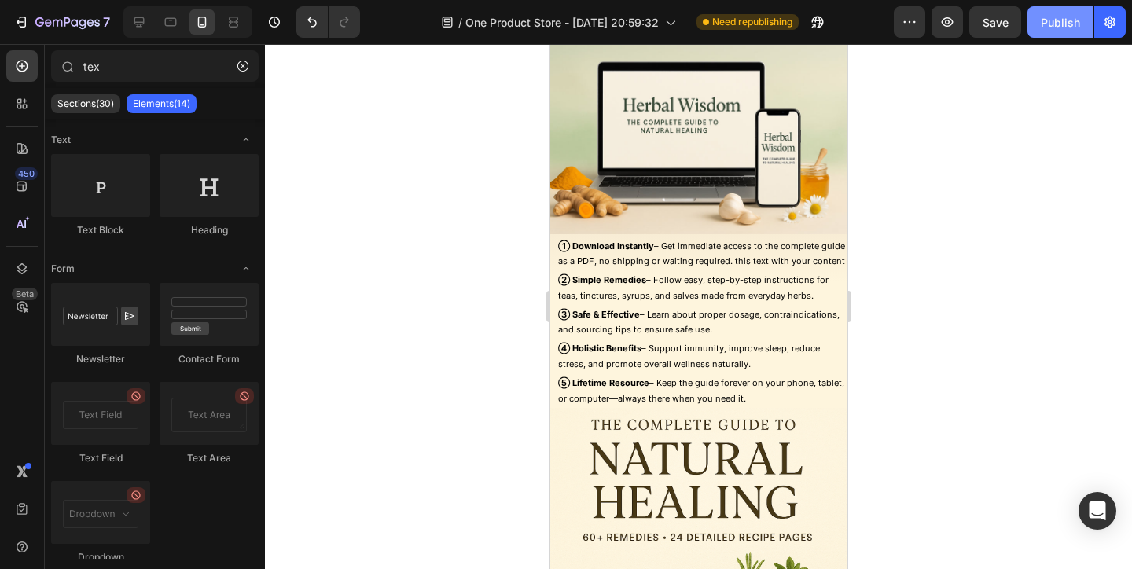
click at [1037, 17] on button "Publish" at bounding box center [1060, 21] width 66 height 31
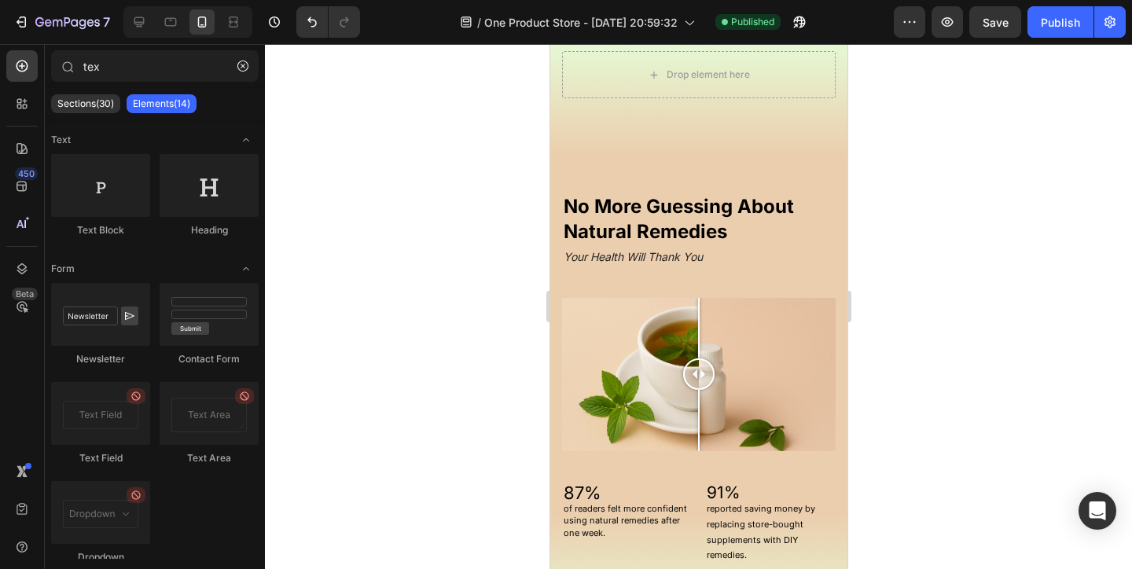
scroll to position [1418, 0]
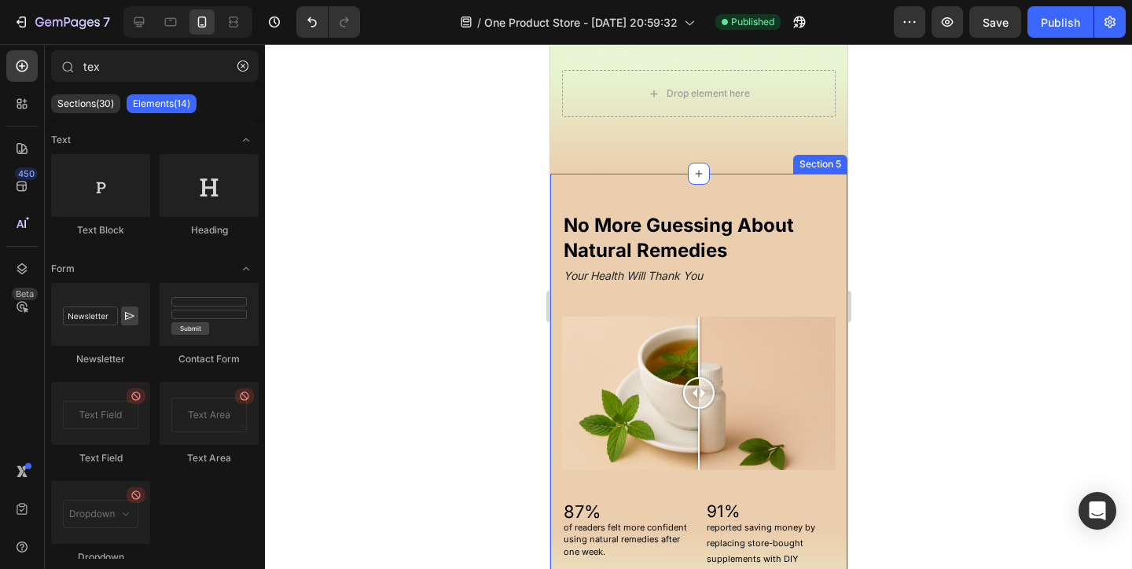
click at [815, 186] on div "No More Guessing About Natural Remedies Heading Your Health Will Thank You Head…" at bounding box center [697, 434] width 297 height 521
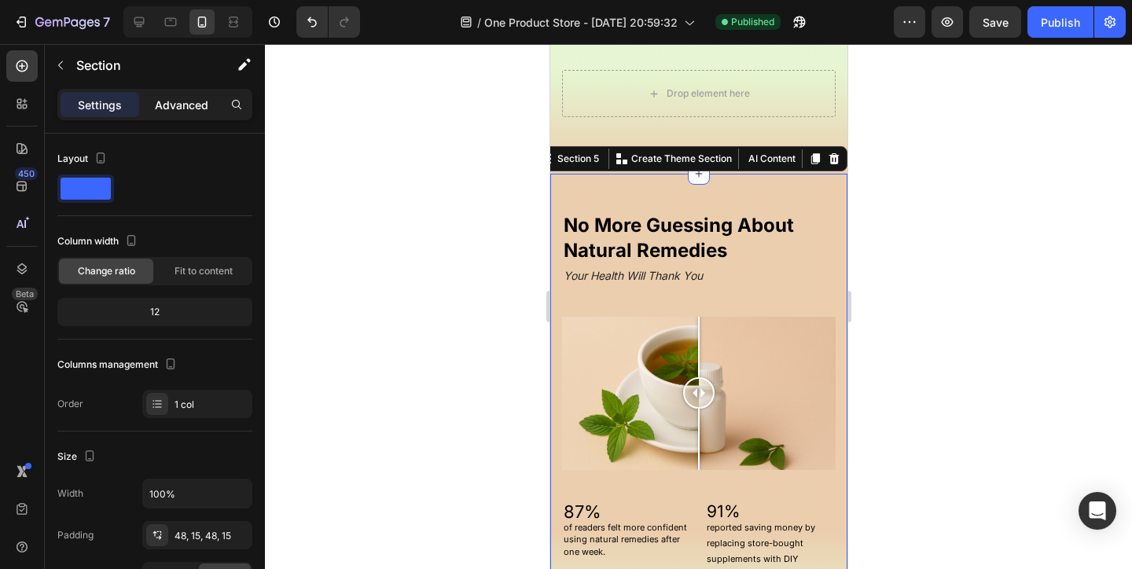
click at [202, 116] on div "Advanced" at bounding box center [181, 104] width 79 height 25
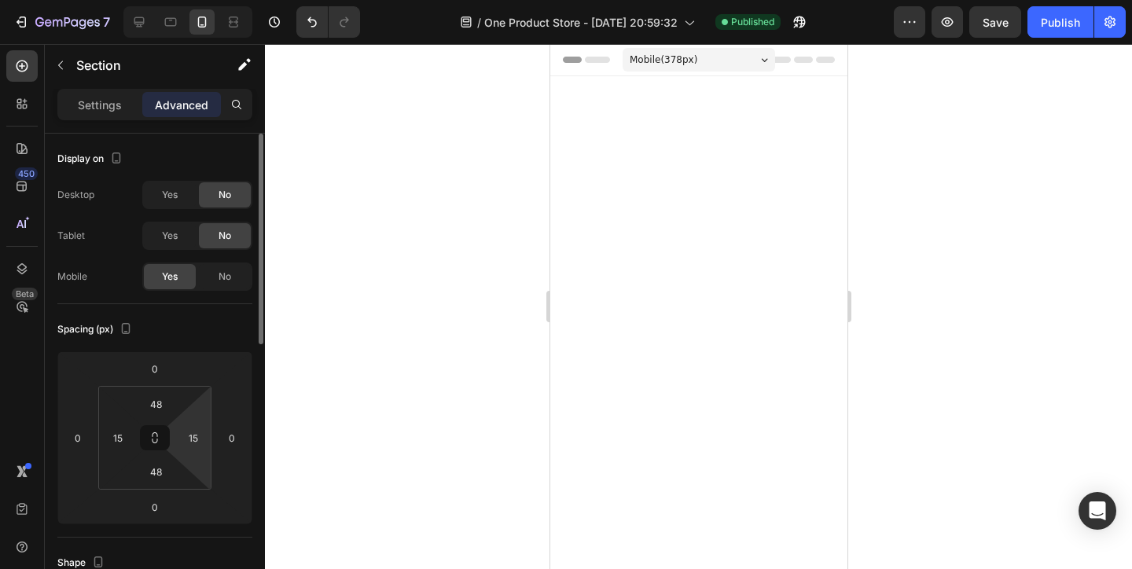
scroll to position [1418, 0]
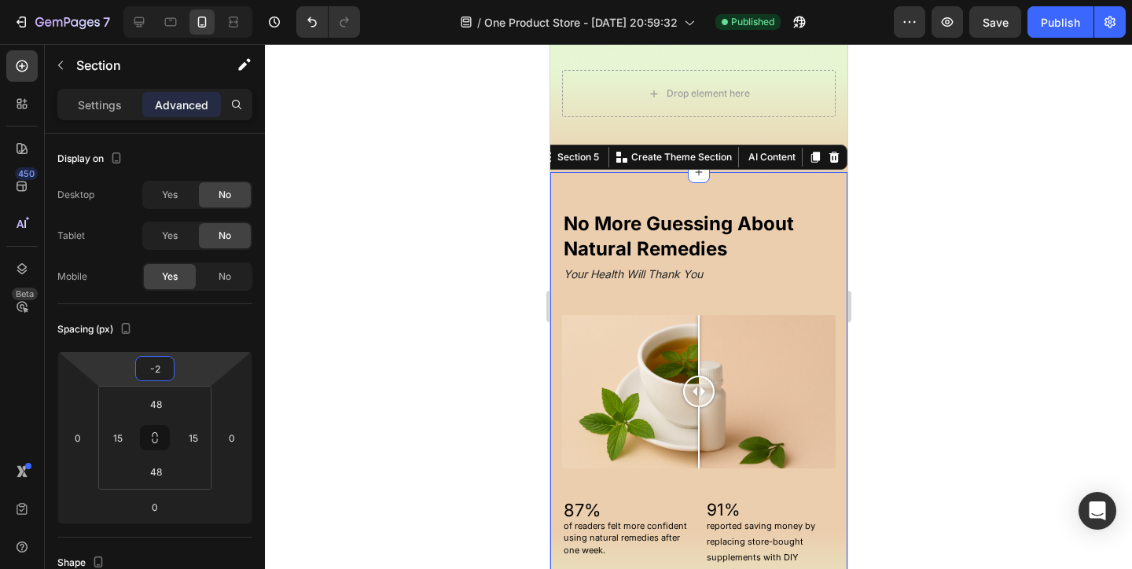
type input "-4"
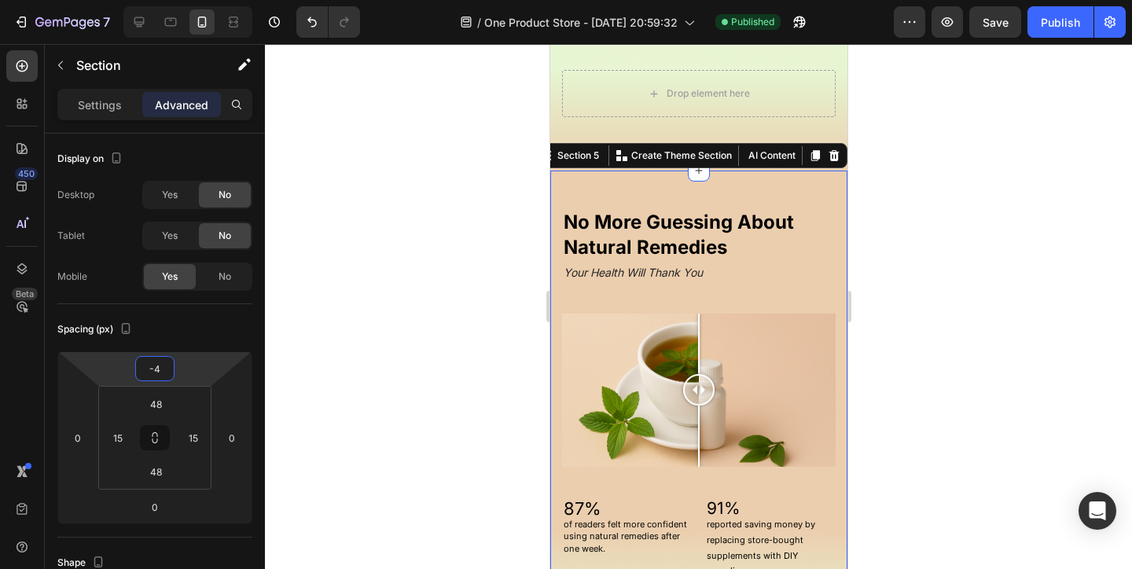
click at [188, 0] on html "7 / One Product Store - Aug 20, 20:59:32 Published Preview Save Publish 450 Bet…" at bounding box center [566, 0] width 1132 height 0
click at [561, 194] on div "No More Guessing About Natural Remedies Heading Your Health Will Thank You Head…" at bounding box center [697, 431] width 297 height 521
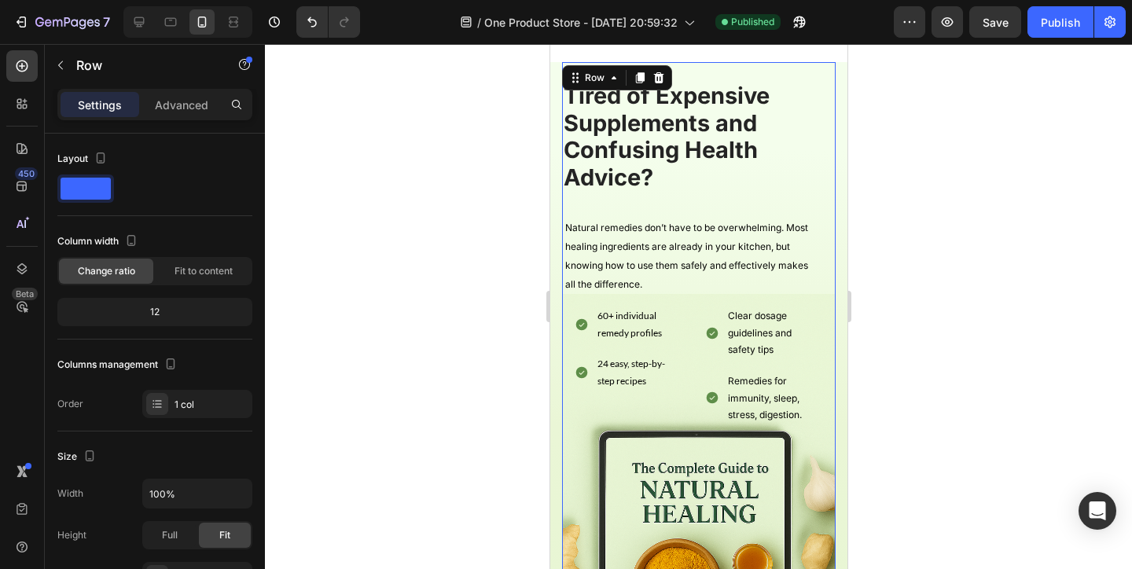
scroll to position [529, 0]
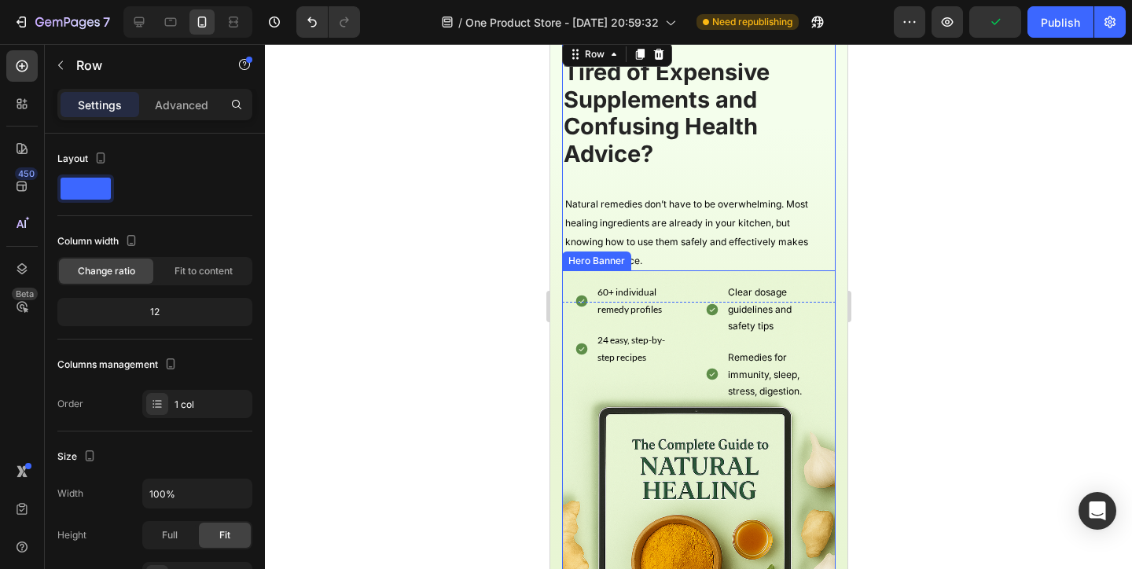
click at [781, 275] on div "Background Image" at bounding box center [697, 506] width 273 height 472
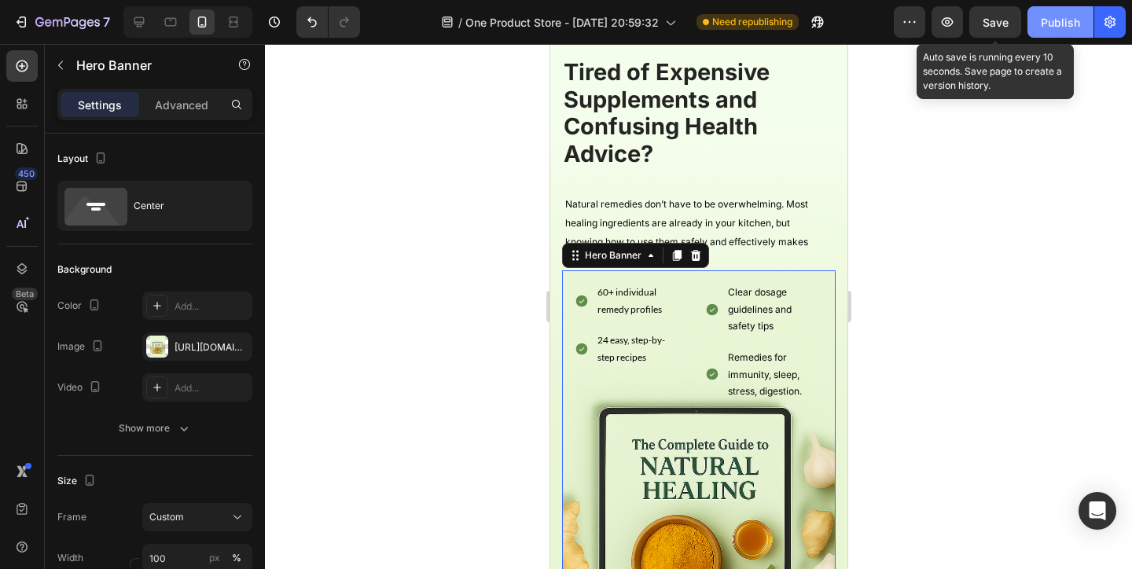
click at [1030, 25] on button "Publish" at bounding box center [1060, 21] width 66 height 31
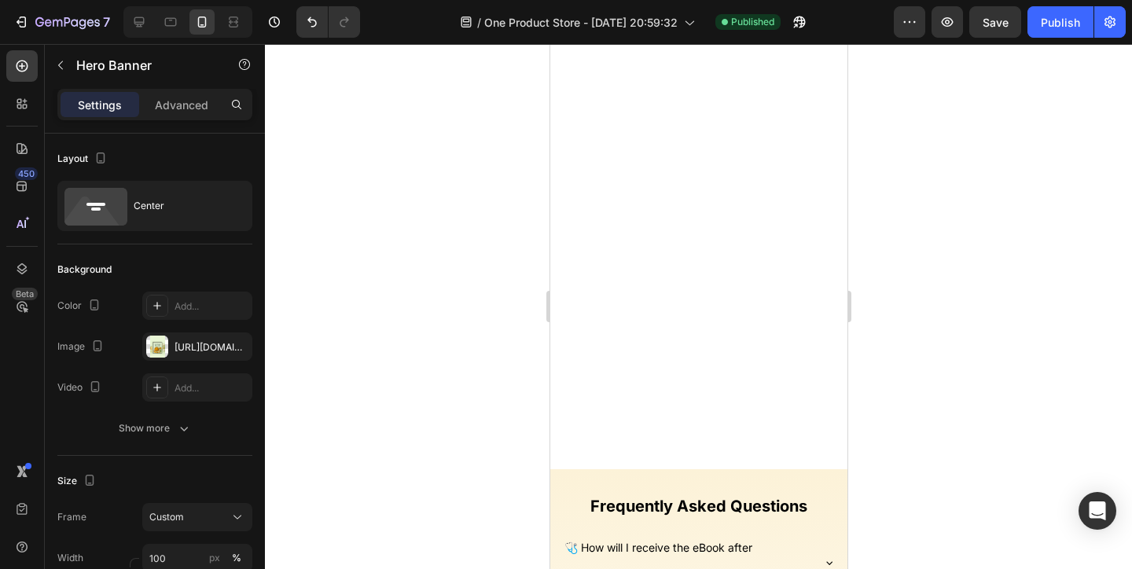
scroll to position [3565, 0]
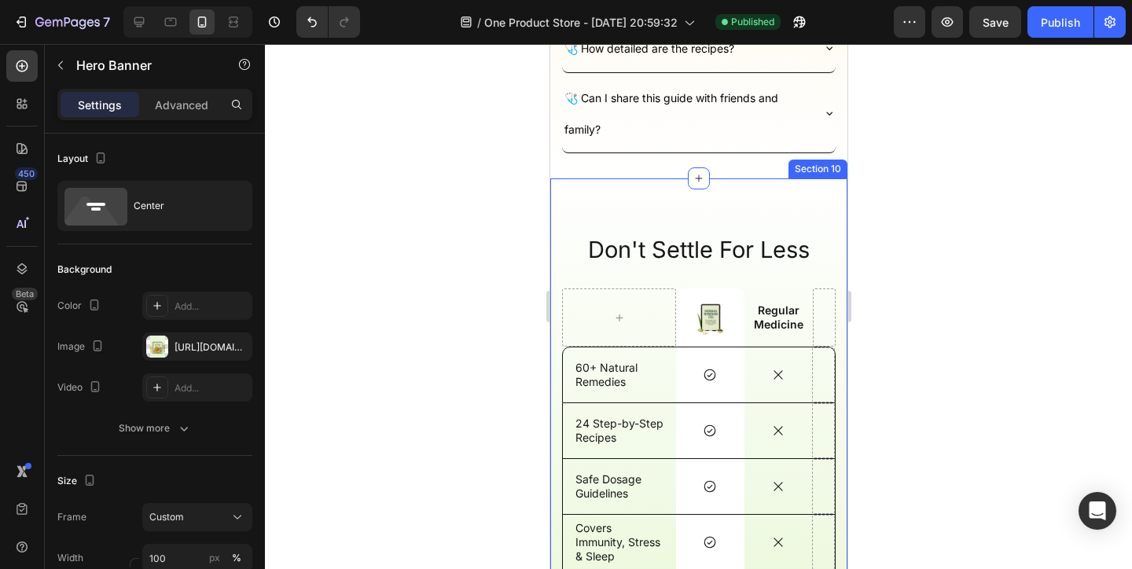
click at [593, 200] on div "Don't Settle For Less Heading Image Row Regular Medicine Text Block Row 60+ Nat…" at bounding box center [697, 452] width 297 height 549
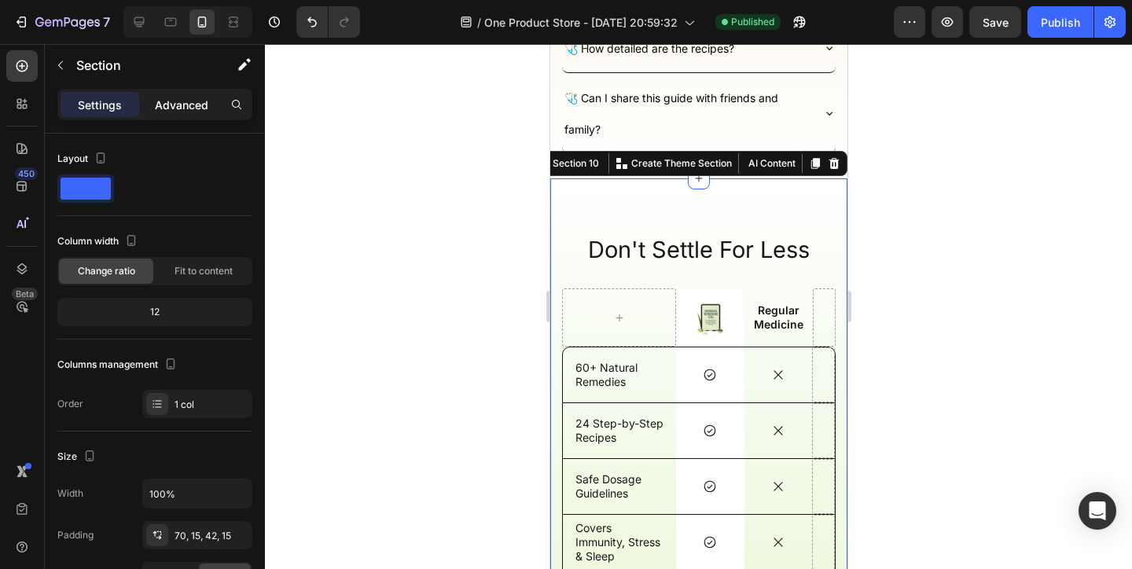
click at [168, 105] on p "Advanced" at bounding box center [181, 105] width 53 height 17
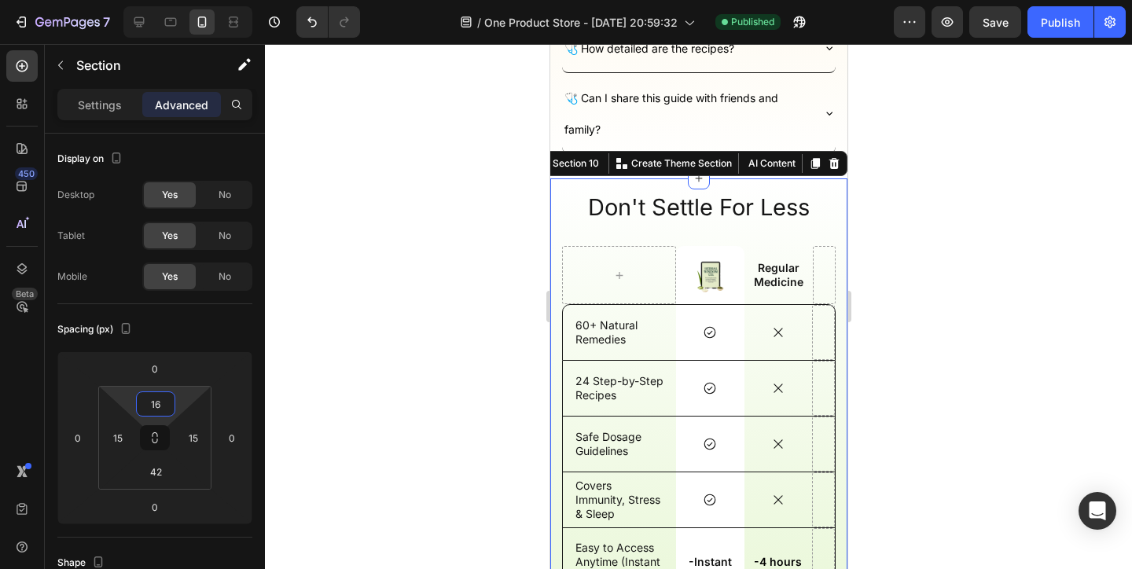
type input "20"
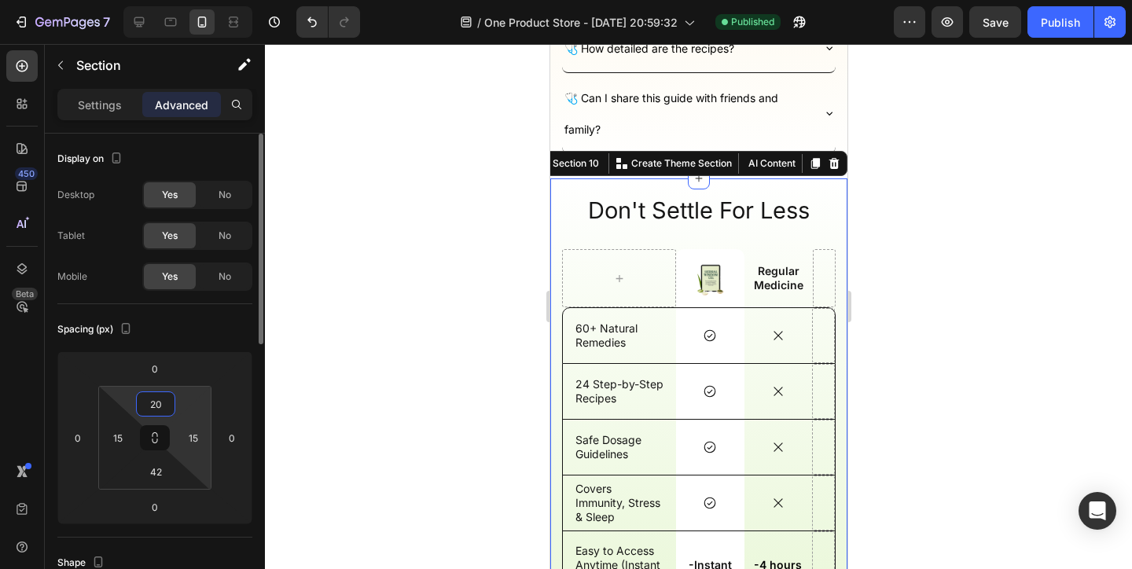
drag, startPoint x: 177, startPoint y: 405, endPoint x: 178, endPoint y: 424, distance: 18.9
click at [178, 0] on html "7 / One Product Store - Aug 20, 20:59:32 Published Preview Save Publish 450 Bet…" at bounding box center [566, 0] width 1132 height 0
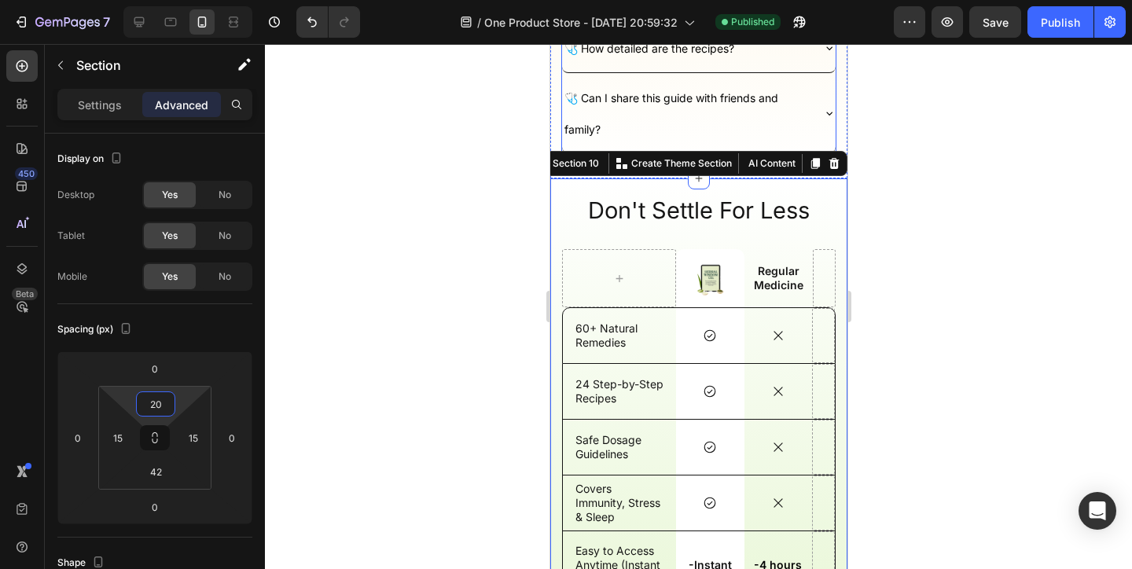
click at [828, 119] on icon at bounding box center [828, 113] width 13 height 13
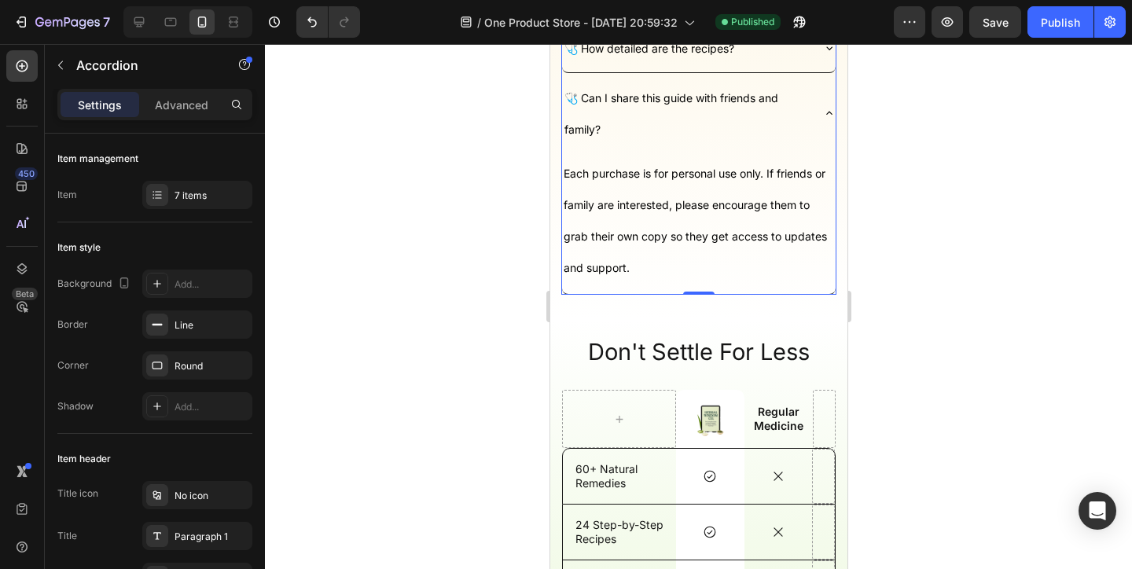
click at [720, 293] on div "Each purchase is for personal use only. If friends or family are interested, pl…" at bounding box center [697, 222] width 273 height 141
click at [829, 114] on icon at bounding box center [828, 112] width 6 height 3
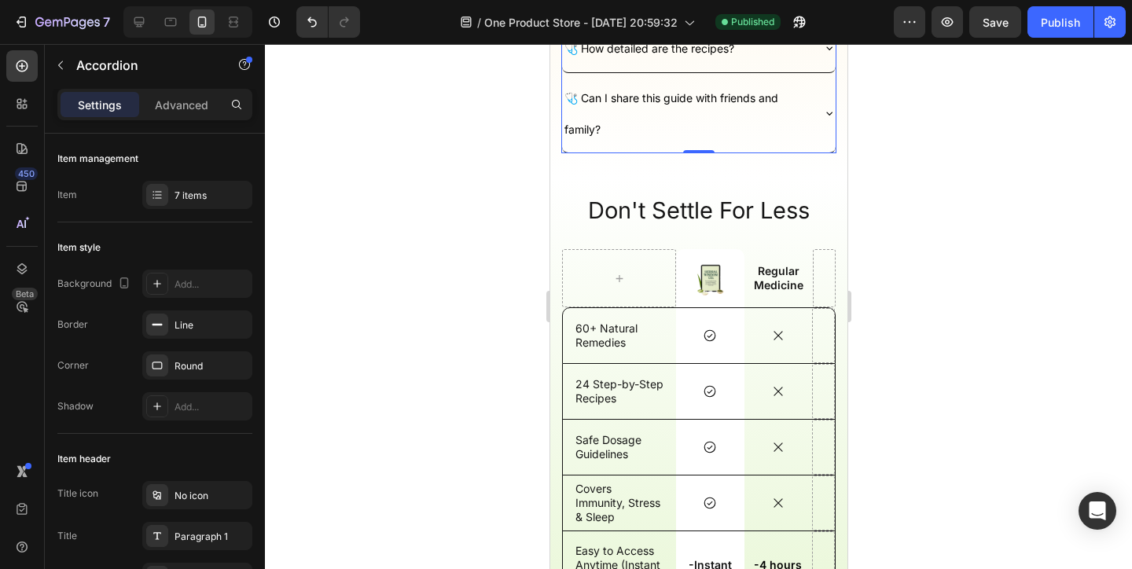
click at [926, 184] on div at bounding box center [698, 306] width 867 height 525
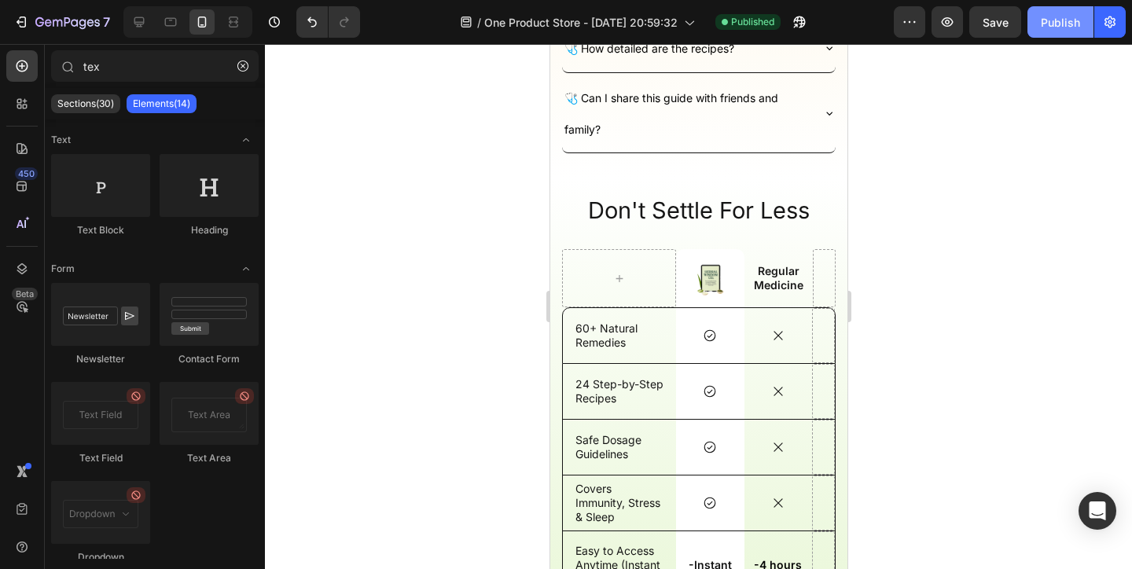
click at [1054, 35] on button "Publish" at bounding box center [1060, 21] width 66 height 31
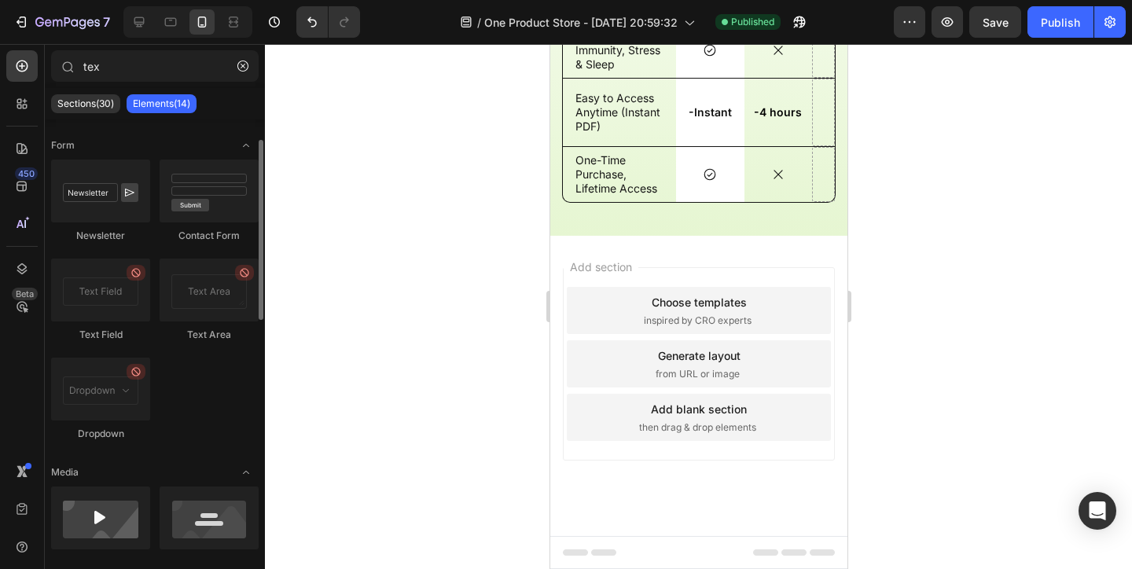
scroll to position [150, 0]
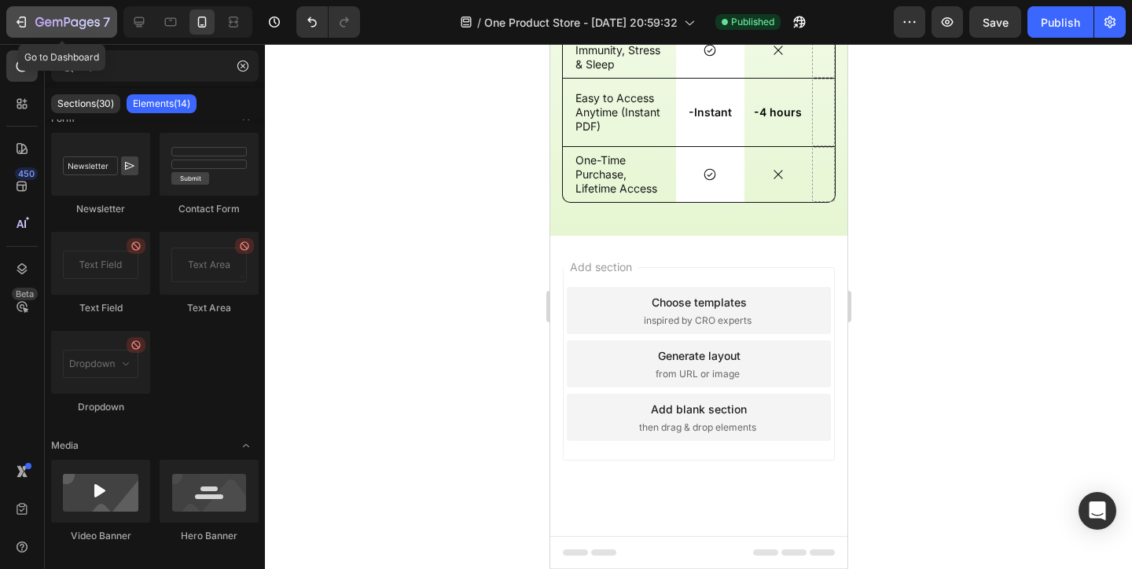
click at [67, 20] on icon "button" at bounding box center [67, 23] width 64 height 13
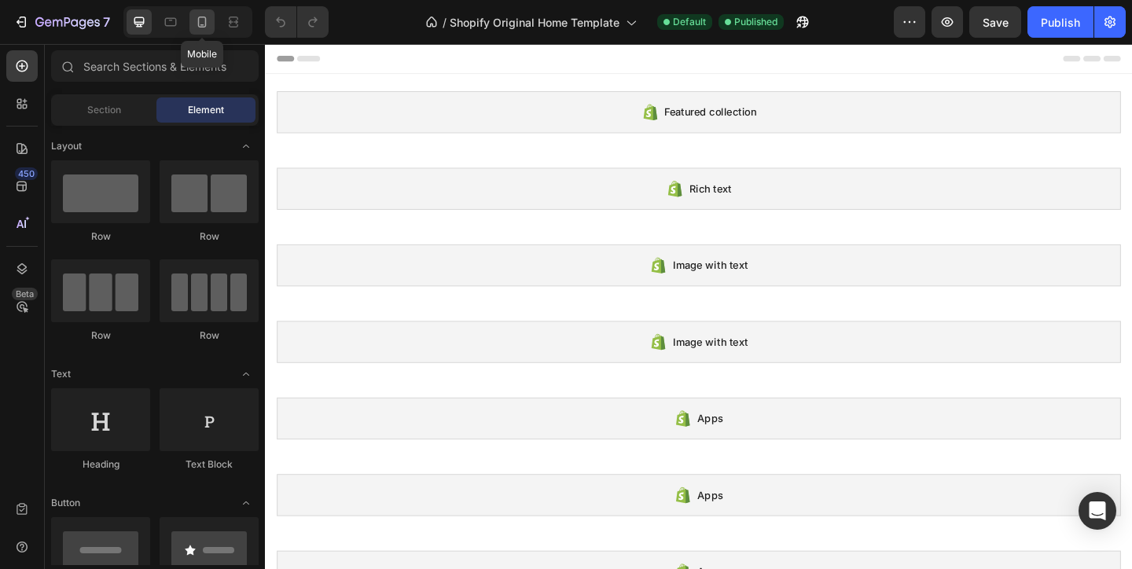
click at [205, 13] on div at bounding box center [201, 21] width 25 height 25
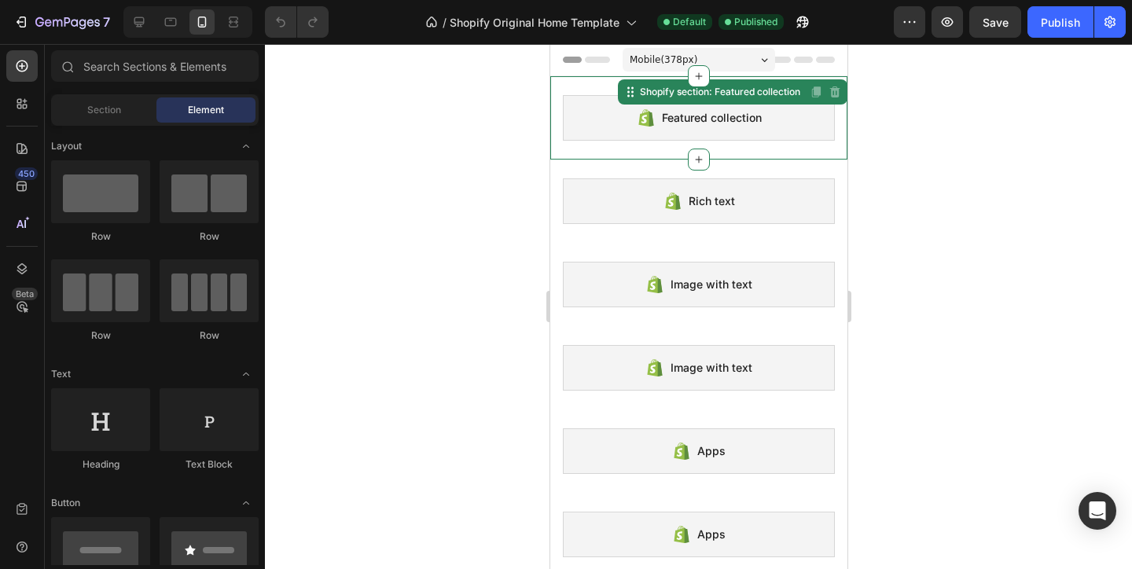
click at [630, 117] on div "Featured collection" at bounding box center [698, 118] width 272 height 46
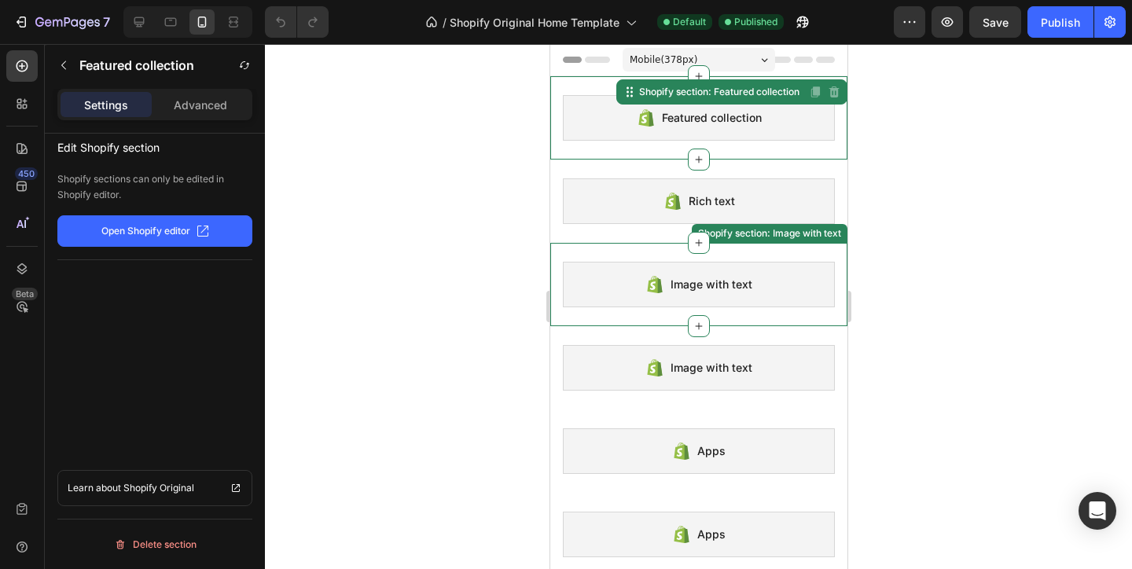
click at [710, 271] on div "Image with text" at bounding box center [698, 285] width 272 height 46
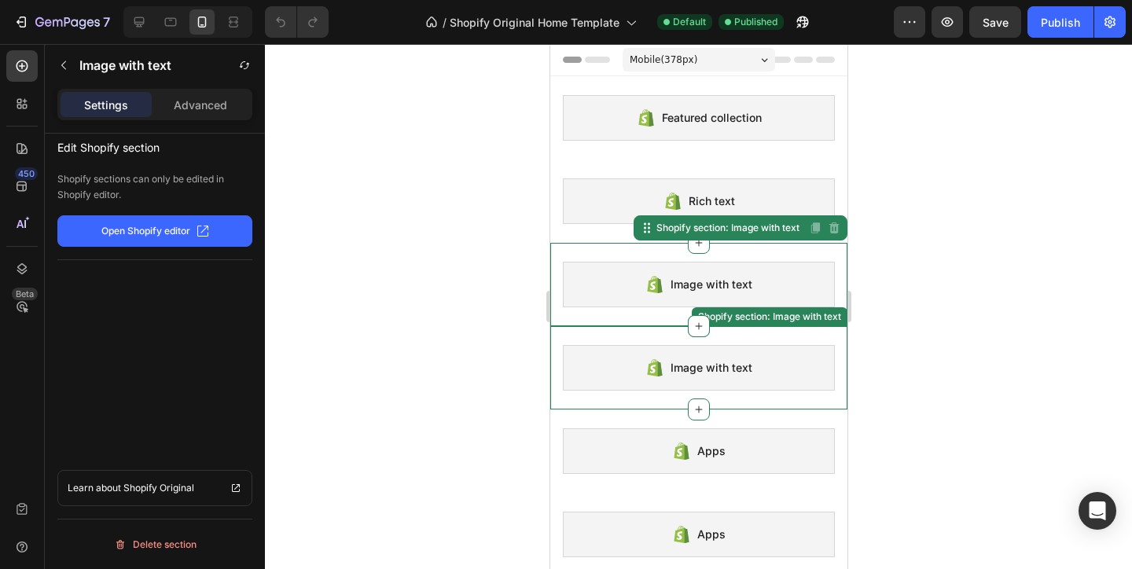
click at [688, 373] on span "Image with text" at bounding box center [711, 367] width 82 height 19
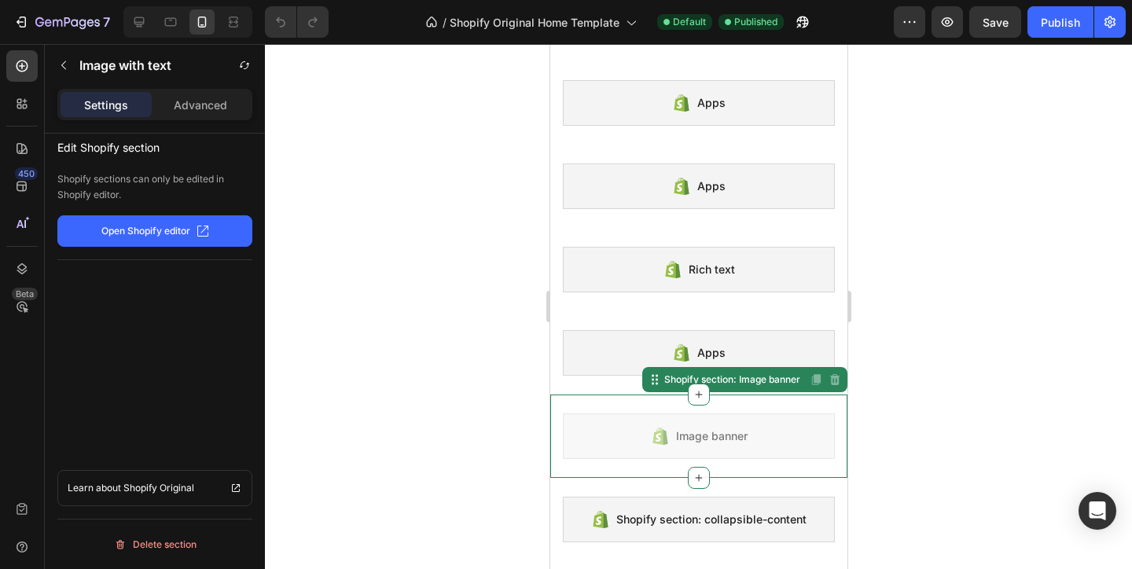
click at [683, 404] on div "Image banner Shopify section: Image banner Disabled. Please edit in Shopify Edi…" at bounding box center [697, 436] width 297 height 83
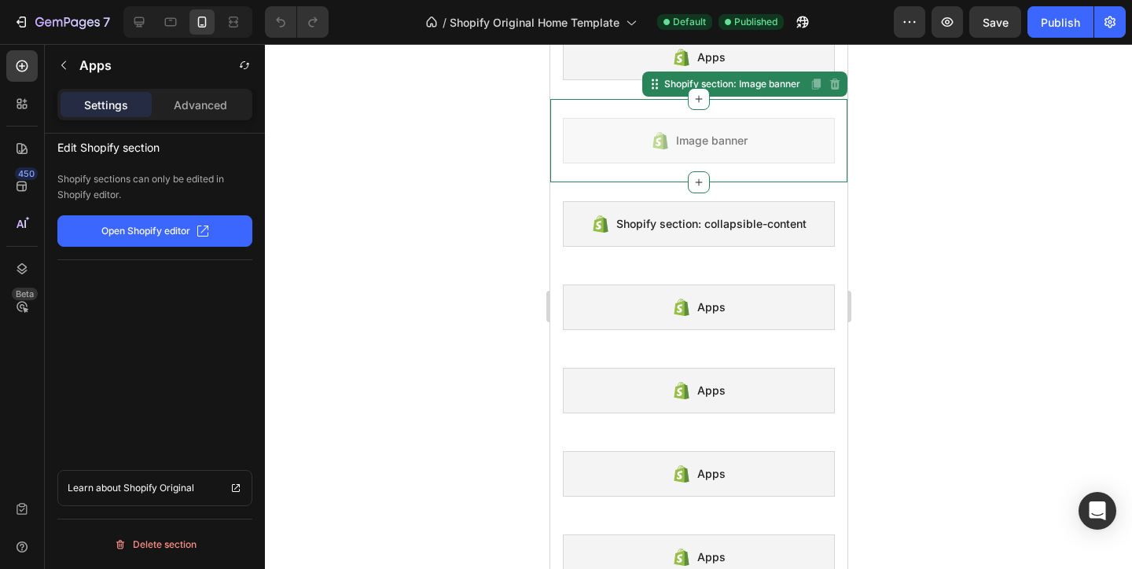
click at [683, 404] on div "Apps" at bounding box center [698, 391] width 272 height 46
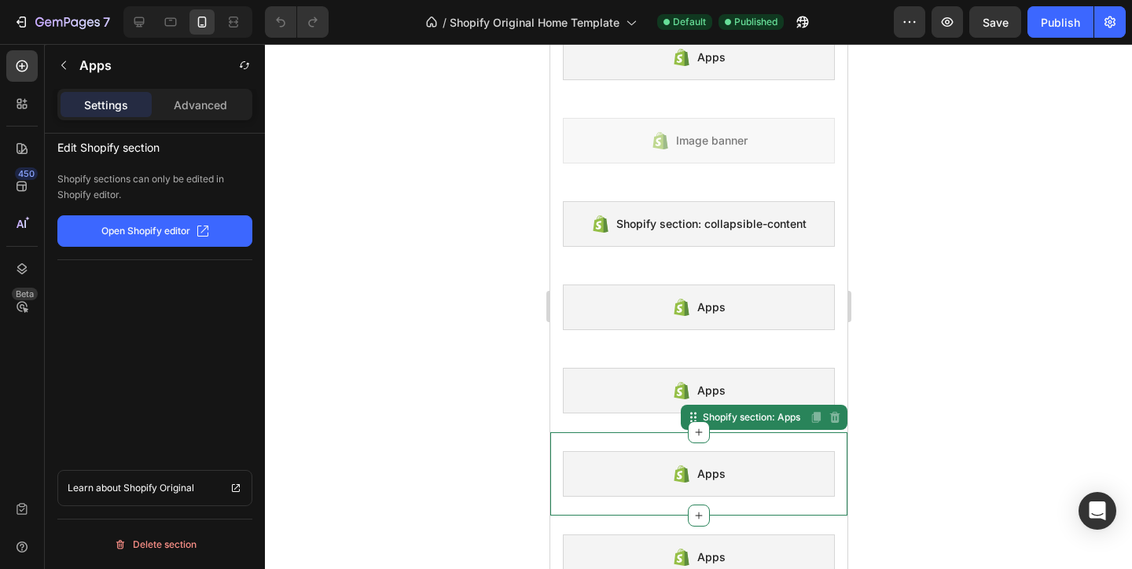
click at [746, 469] on div "Apps" at bounding box center [698, 474] width 272 height 46
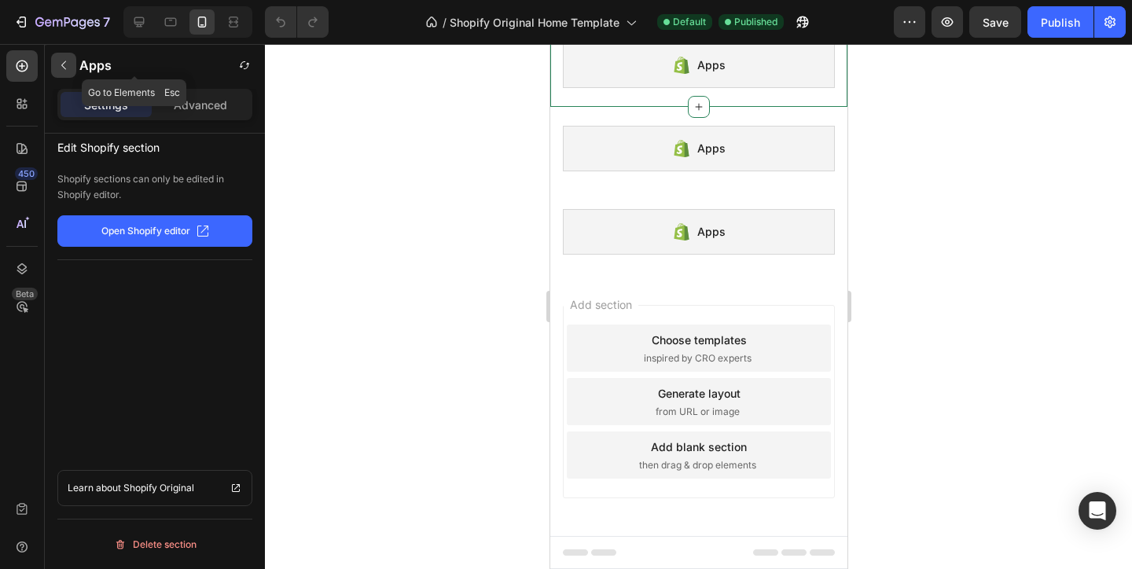
click at [72, 62] on button "button" at bounding box center [63, 65] width 25 height 25
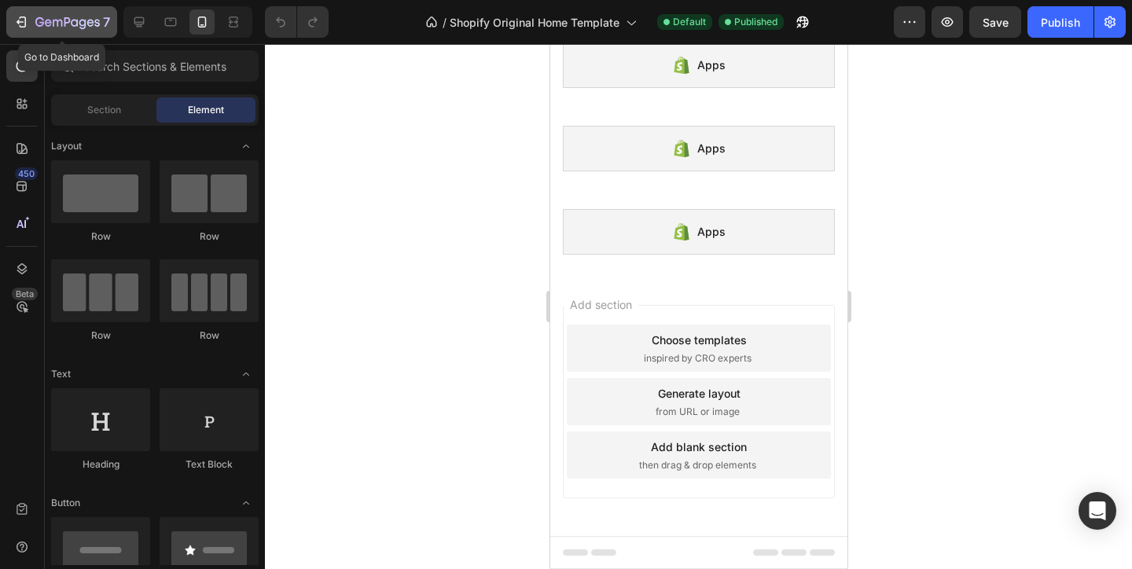
click at [18, 25] on icon "button" at bounding box center [21, 22] width 16 height 16
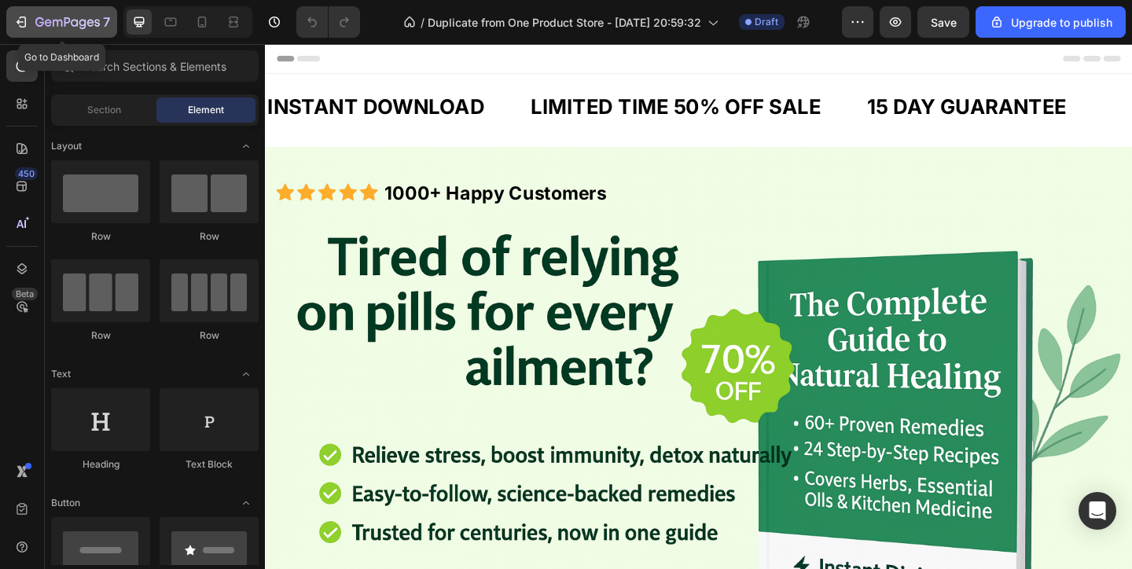
click at [32, 22] on div "7" at bounding box center [61, 22] width 97 height 19
click at [25, 28] on icon "button" at bounding box center [21, 22] width 16 height 16
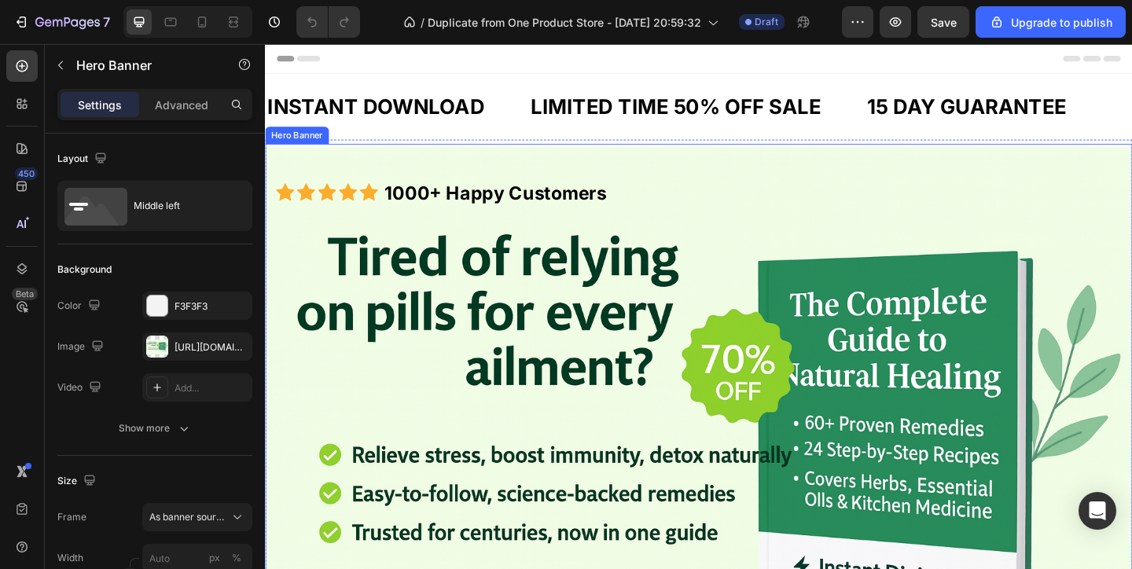
drag, startPoint x: 712, startPoint y: 243, endPoint x: 657, endPoint y: 16, distance: 233.7
click at [198, 24] on icon at bounding box center [202, 22] width 9 height 11
type input "100"
type input "100%"
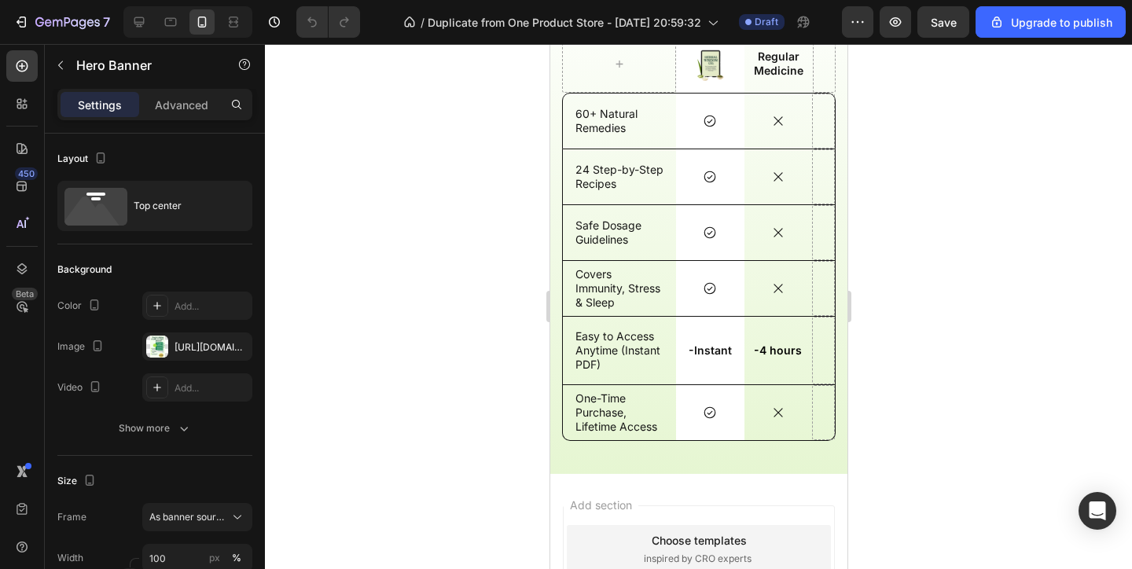
scroll to position [4025, 0]
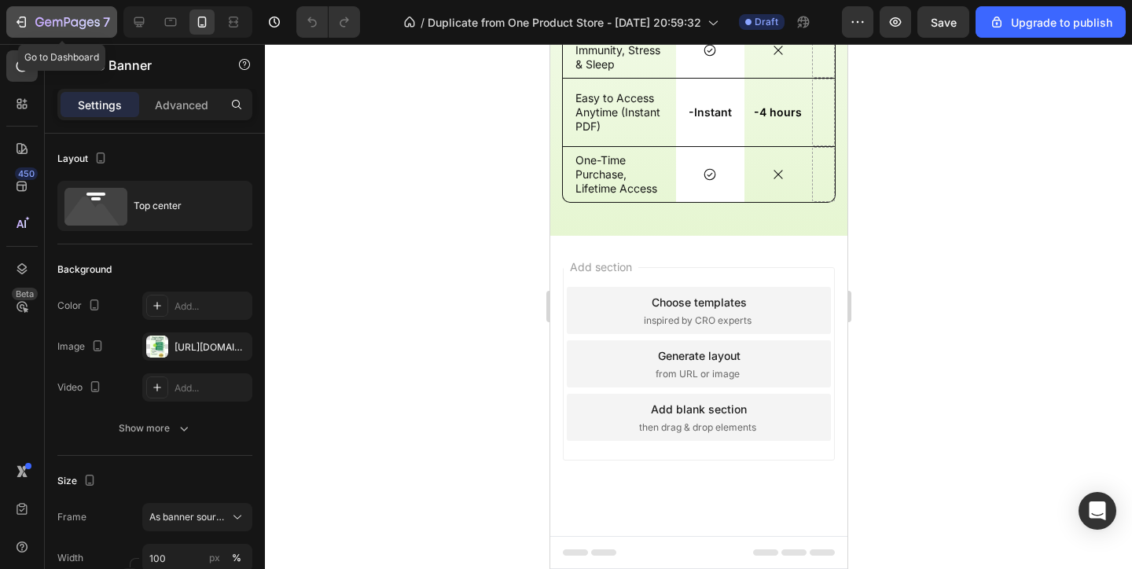
click at [13, 23] on icon "button" at bounding box center [21, 22] width 16 height 16
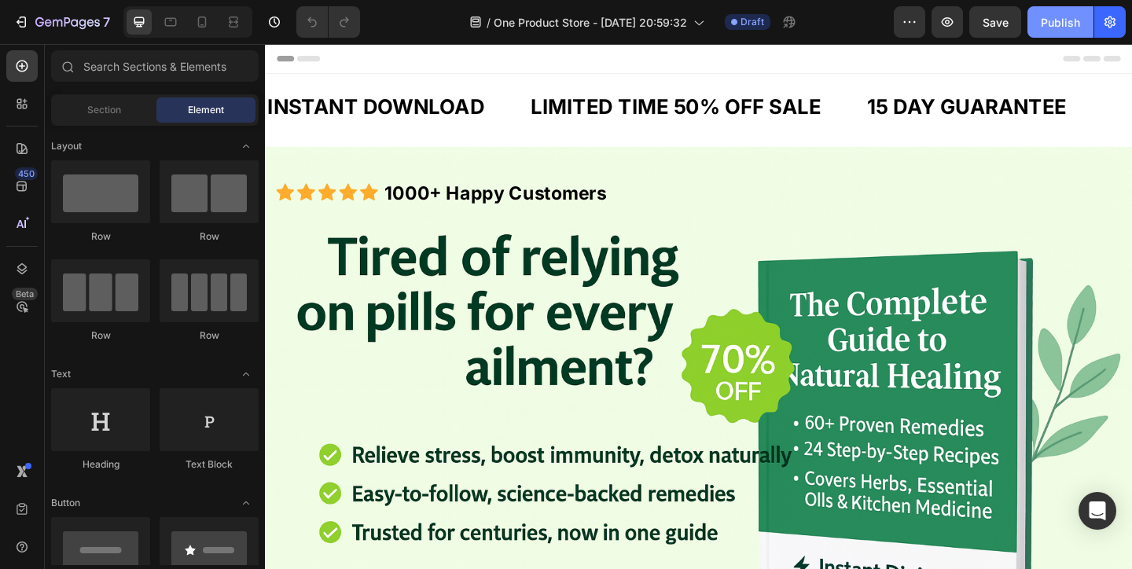
click at [1056, 24] on div "Publish" at bounding box center [1060, 22] width 39 height 17
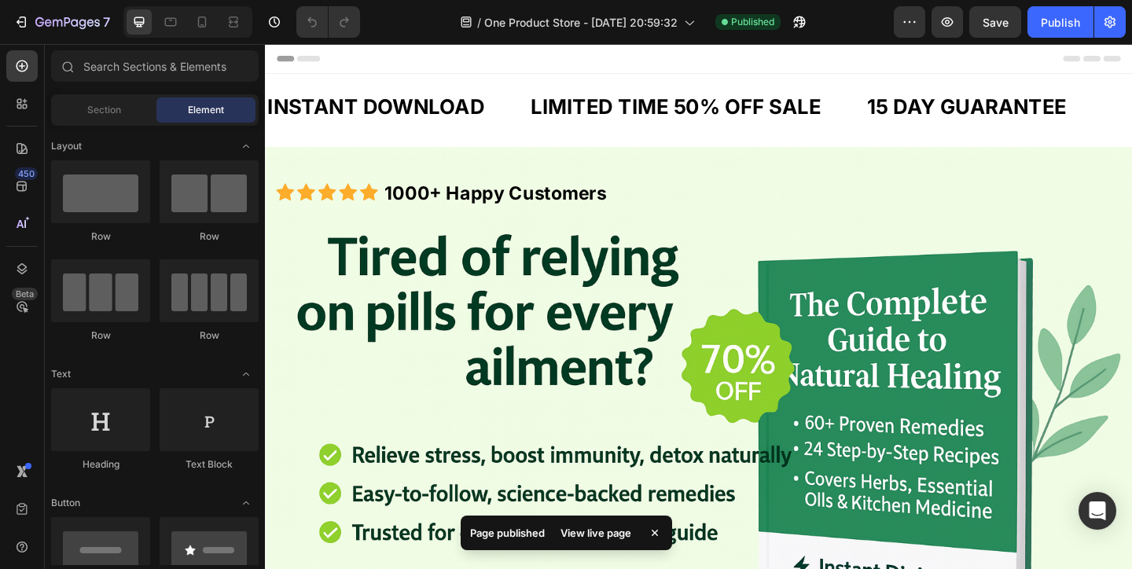
click at [609, 527] on div "View live page" at bounding box center [596, 533] width 90 height 22
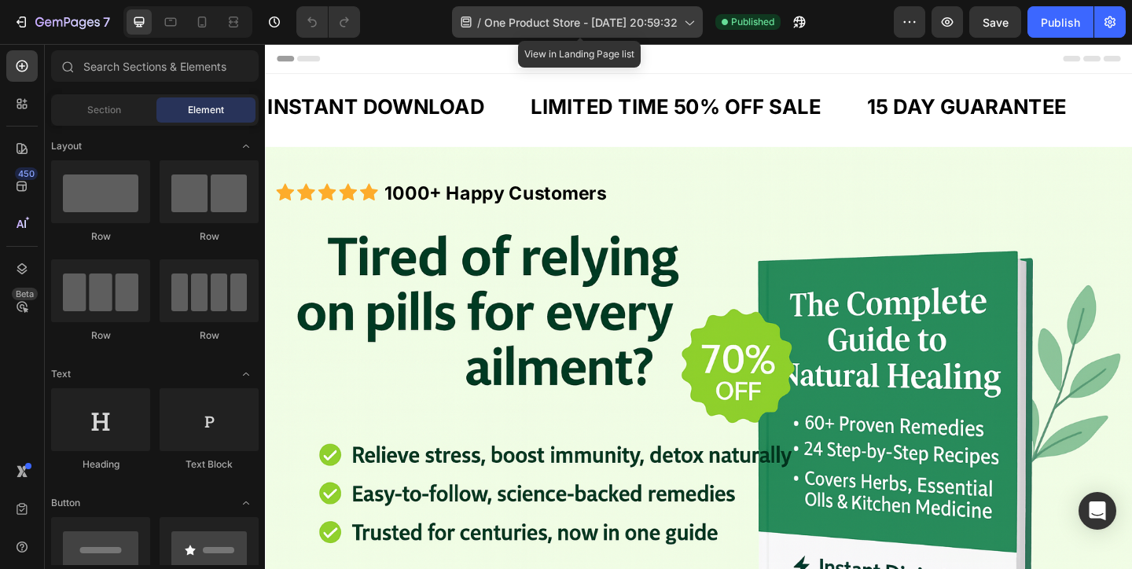
click at [605, 16] on span "One Product Store - Aug 20, 20:59:32" at bounding box center [580, 22] width 193 height 17
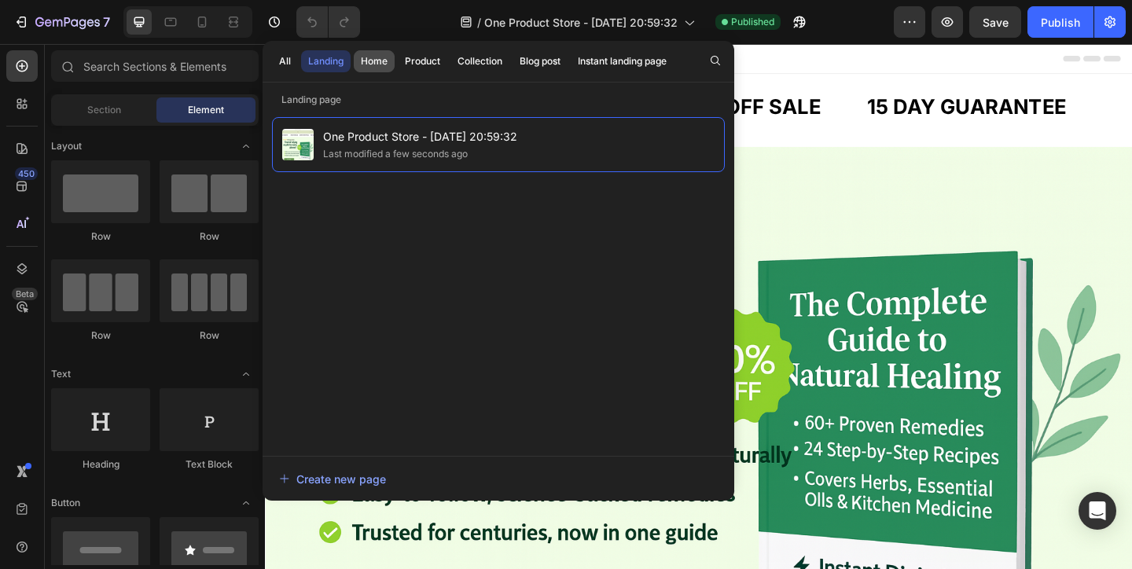
click at [378, 58] on div "Home" at bounding box center [374, 61] width 27 height 14
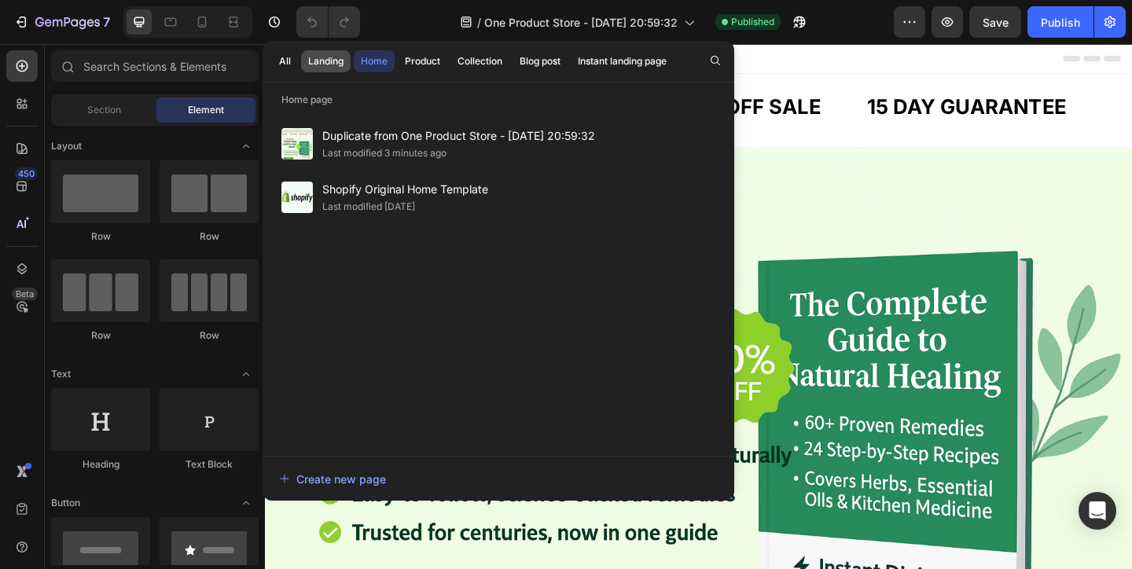
click at [332, 58] on div "Landing" at bounding box center [325, 61] width 35 height 14
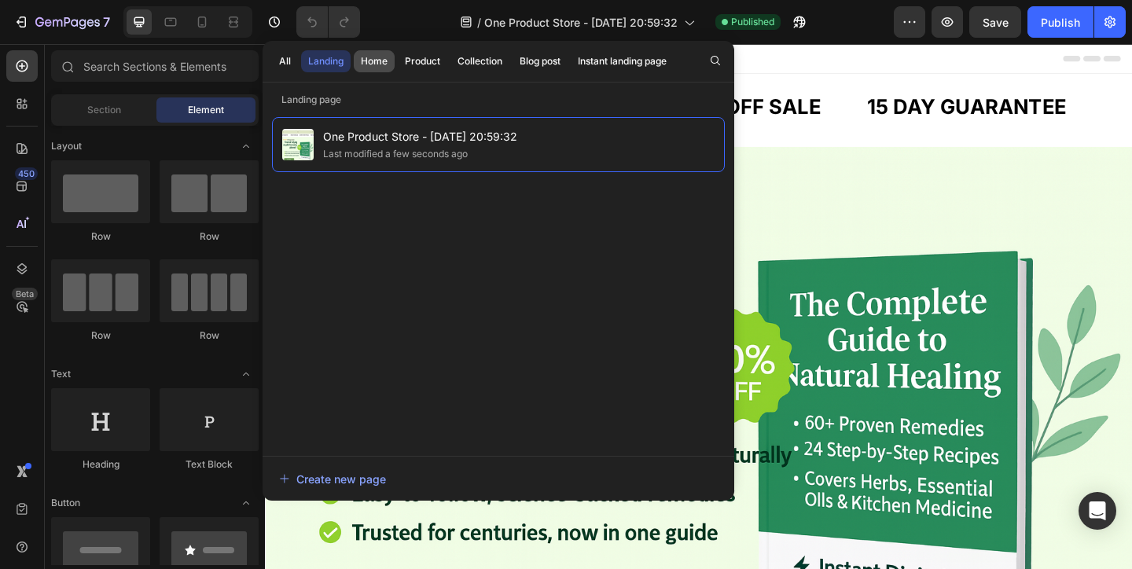
click at [369, 59] on div "Home" at bounding box center [374, 61] width 27 height 14
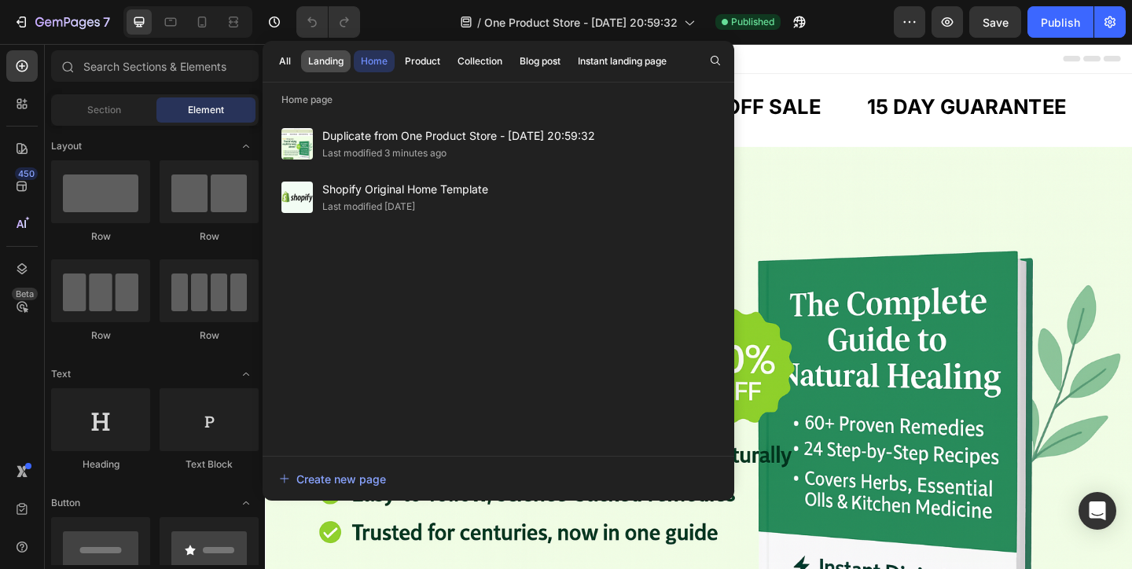
click at [332, 63] on div "Landing" at bounding box center [325, 61] width 35 height 14
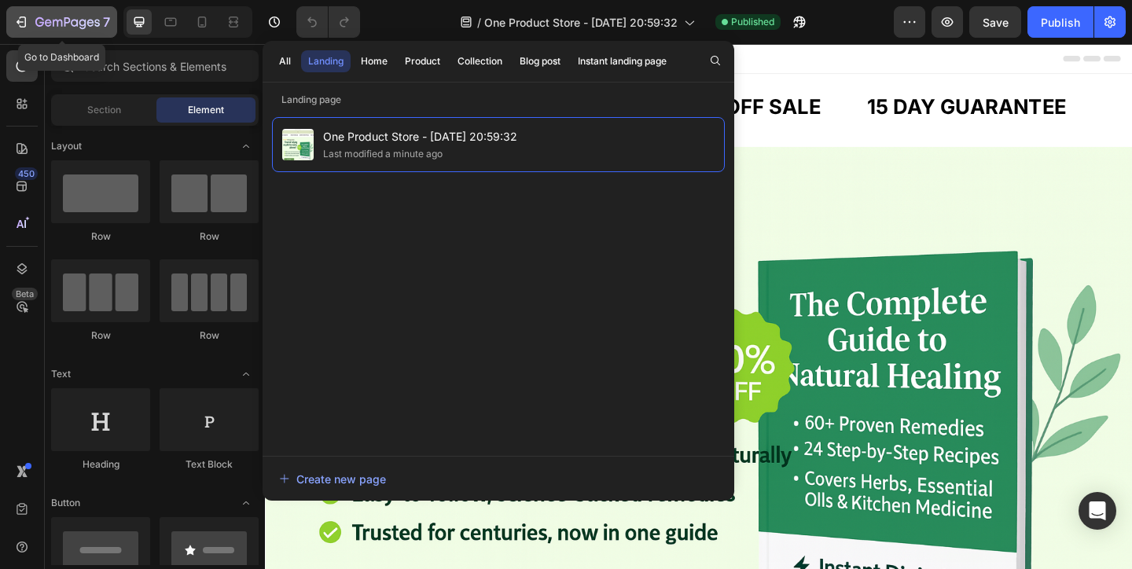
click at [23, 9] on button "7" at bounding box center [61, 21] width 111 height 31
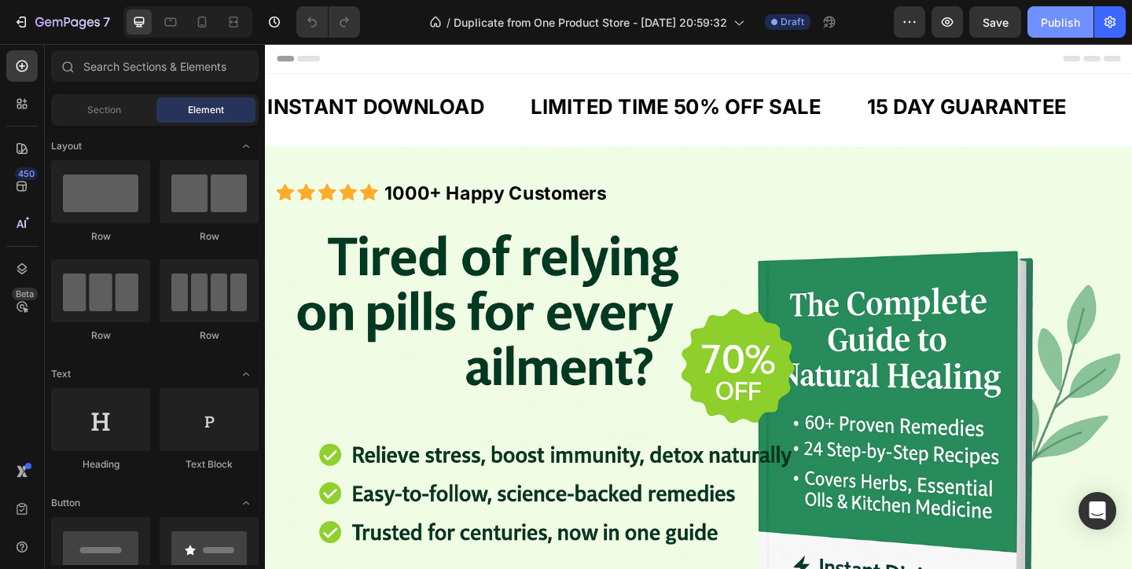
click at [1053, 17] on div "Publish" at bounding box center [1060, 22] width 39 height 17
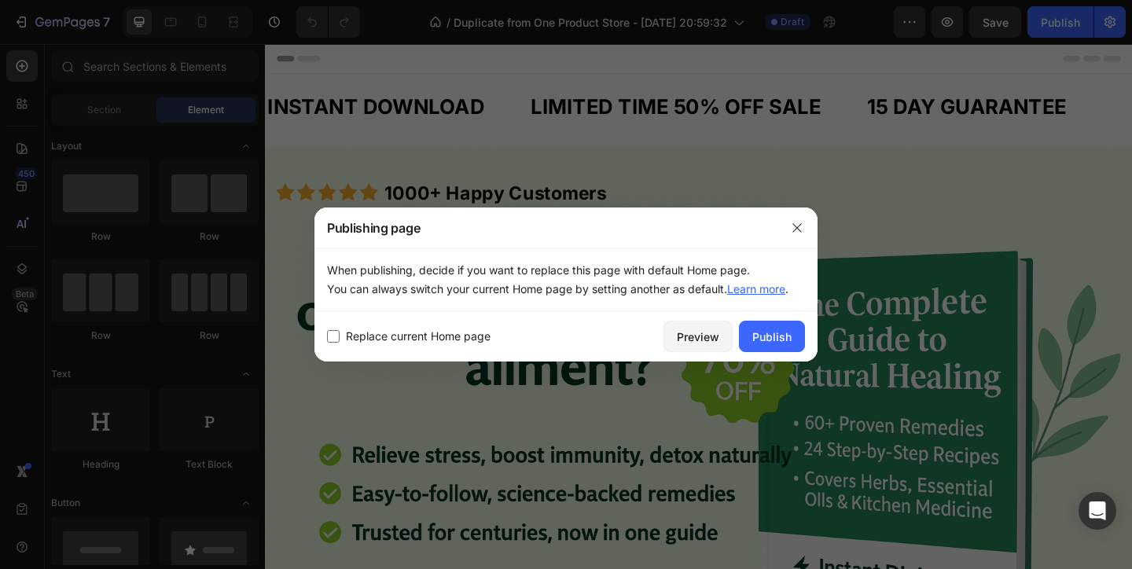
click at [447, 340] on span "Replace current Home page" at bounding box center [418, 336] width 145 height 19
checkbox input "true"
click at [769, 338] on div "Publish" at bounding box center [771, 337] width 39 height 17
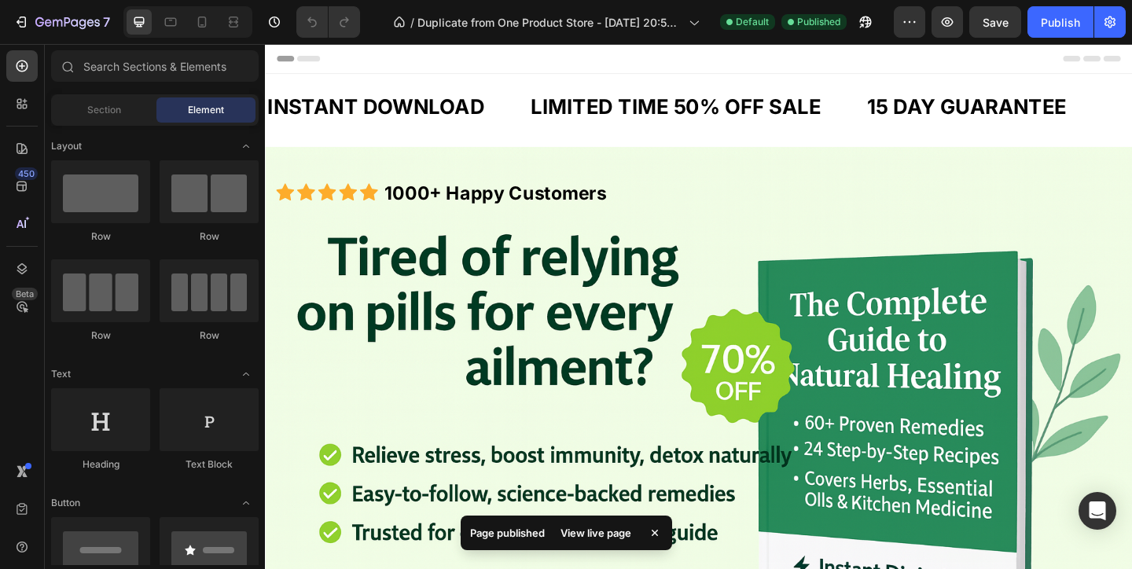
click at [608, 523] on div "View live page" at bounding box center [596, 533] width 90 height 22
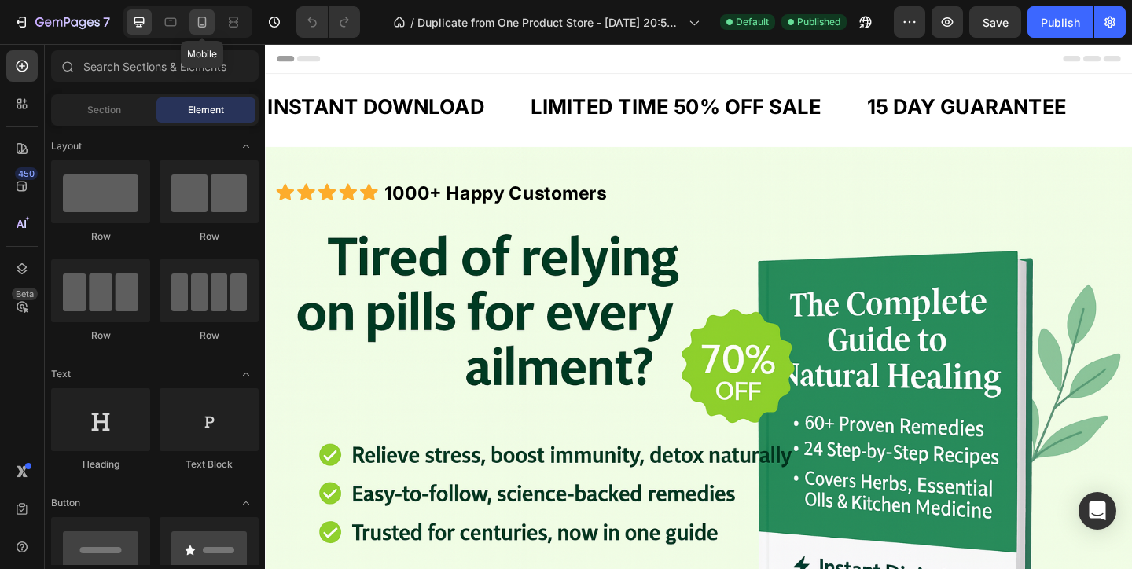
click at [197, 24] on icon at bounding box center [202, 22] width 16 height 16
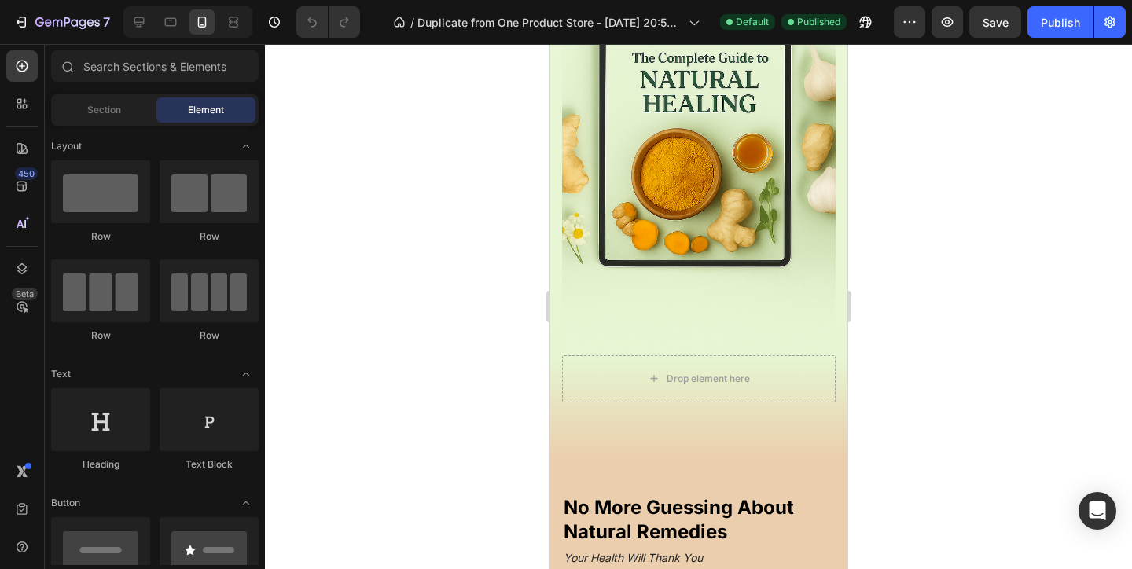
scroll to position [916, 0]
click at [741, 495] on h2 "No More Guessing About Natural Remedies" at bounding box center [697, 531] width 273 height 77
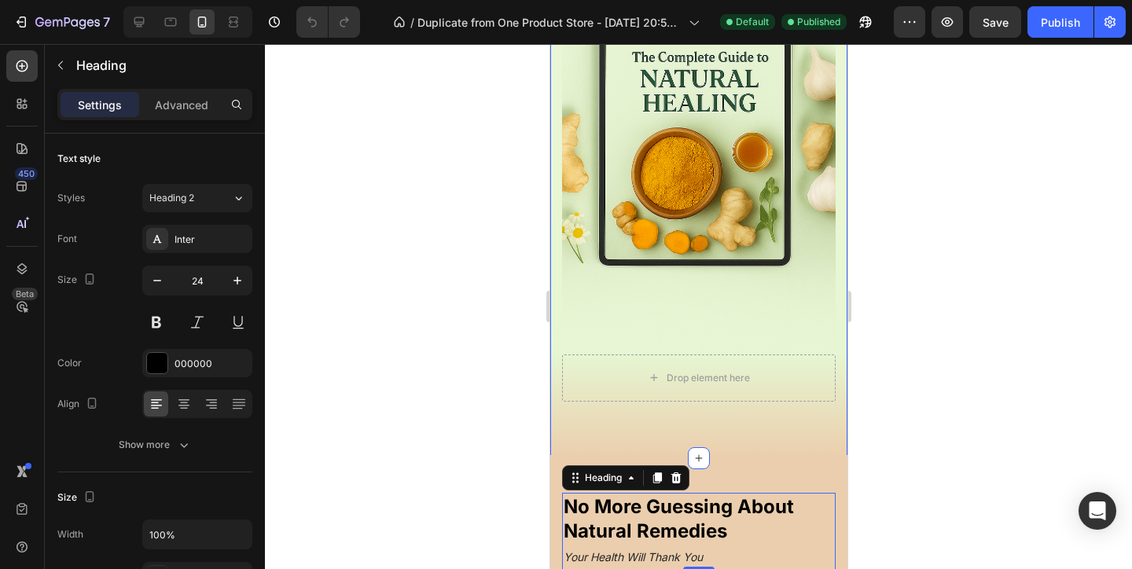
click at [786, 437] on div "Tired of Expensive Supplements and Confusing Health Advice? Heading Natural rem…" at bounding box center [697, 54] width 297 height 807
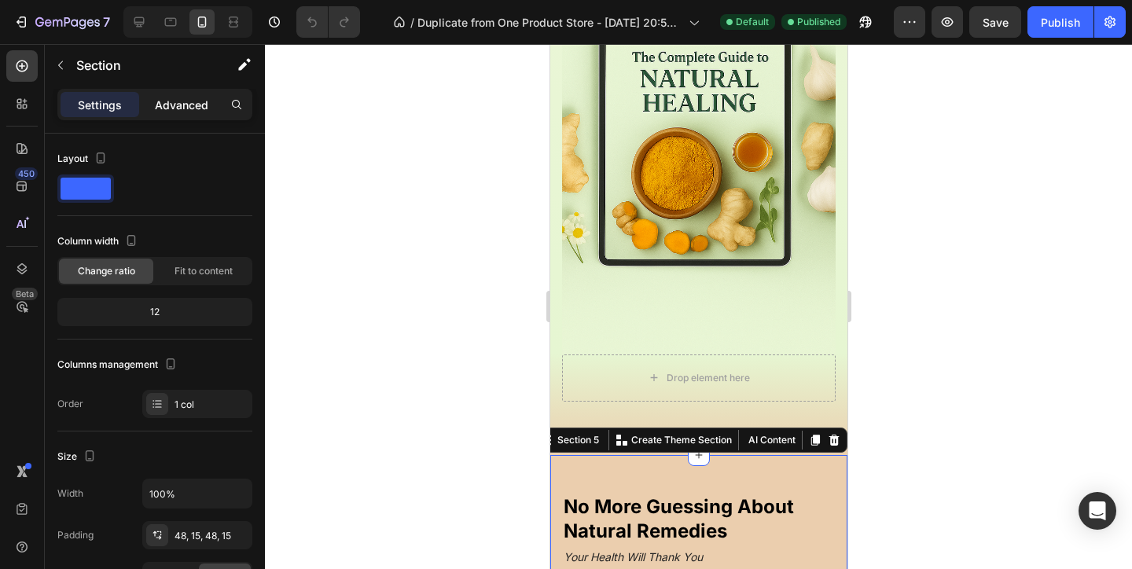
click at [174, 97] on p "Advanced" at bounding box center [181, 105] width 53 height 17
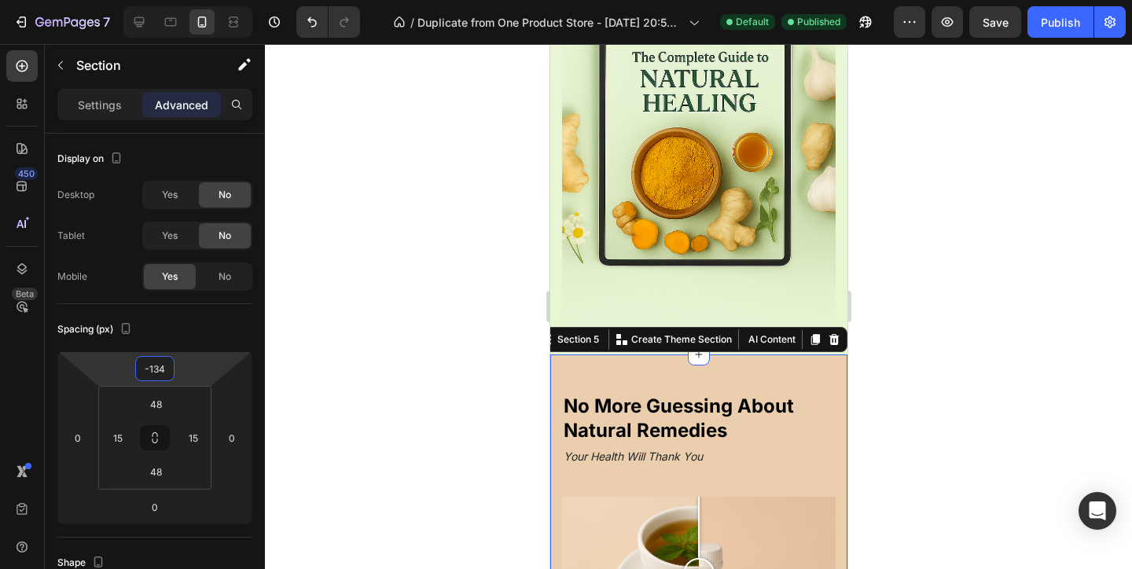
type input "-132"
drag, startPoint x: 181, startPoint y: 360, endPoint x: 178, endPoint y: 410, distance: 50.4
click at [178, 0] on html "7 / Duplicate from One Product Store - Aug 20, 20:59:32 Default Published Previ…" at bounding box center [566, 0] width 1132 height 0
click at [609, 266] on div "60+ individual remedy profiles 24 easy, step-by-step recipes Item List Clear do…" at bounding box center [698, 119] width 248 height 384
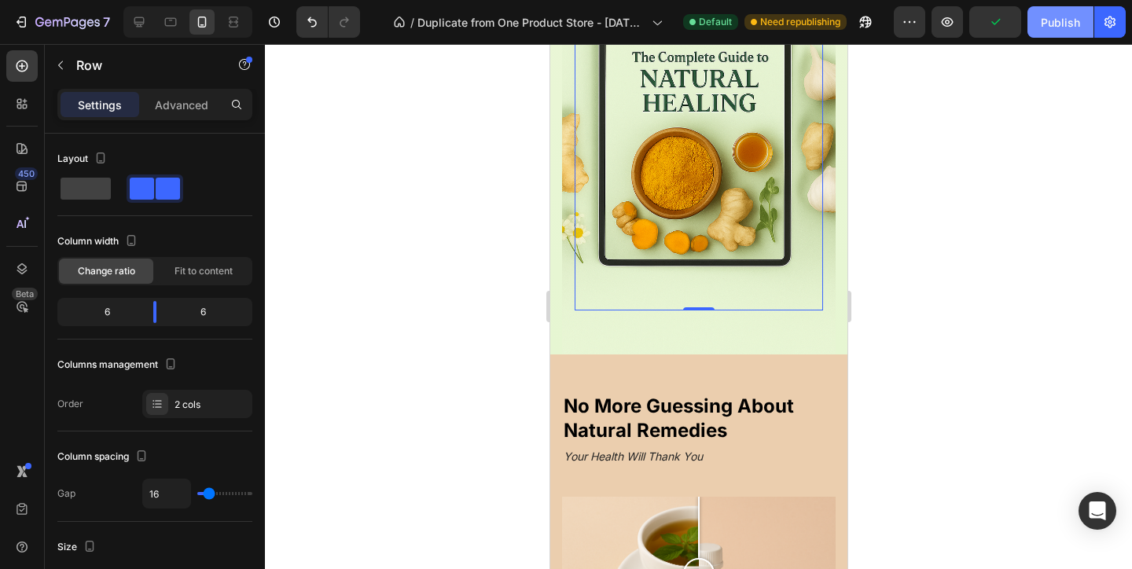
click at [1063, 31] on button "Publish" at bounding box center [1060, 21] width 66 height 31
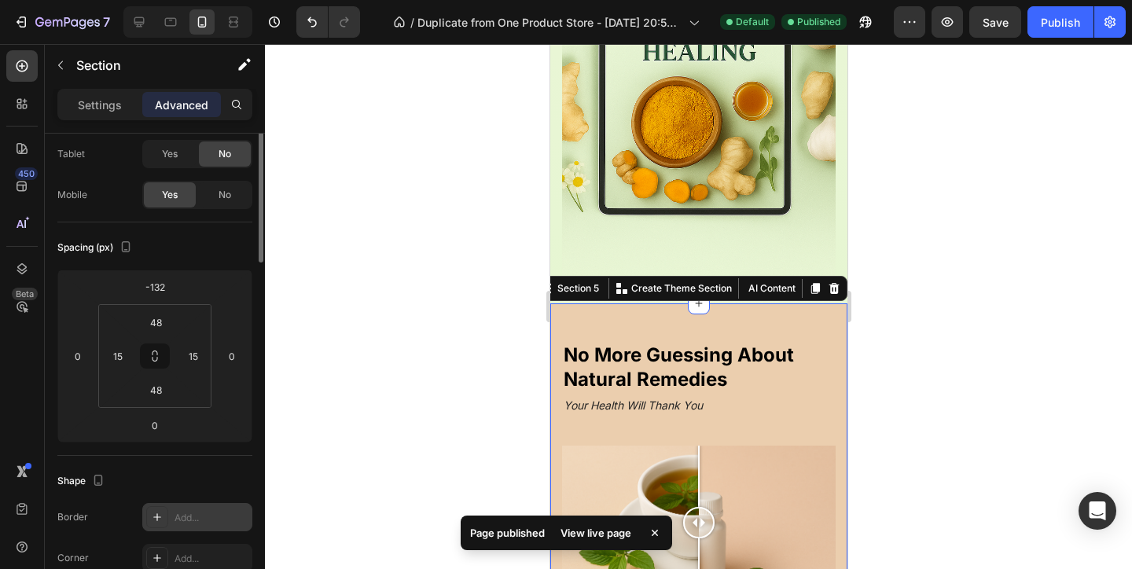
scroll to position [0, 0]
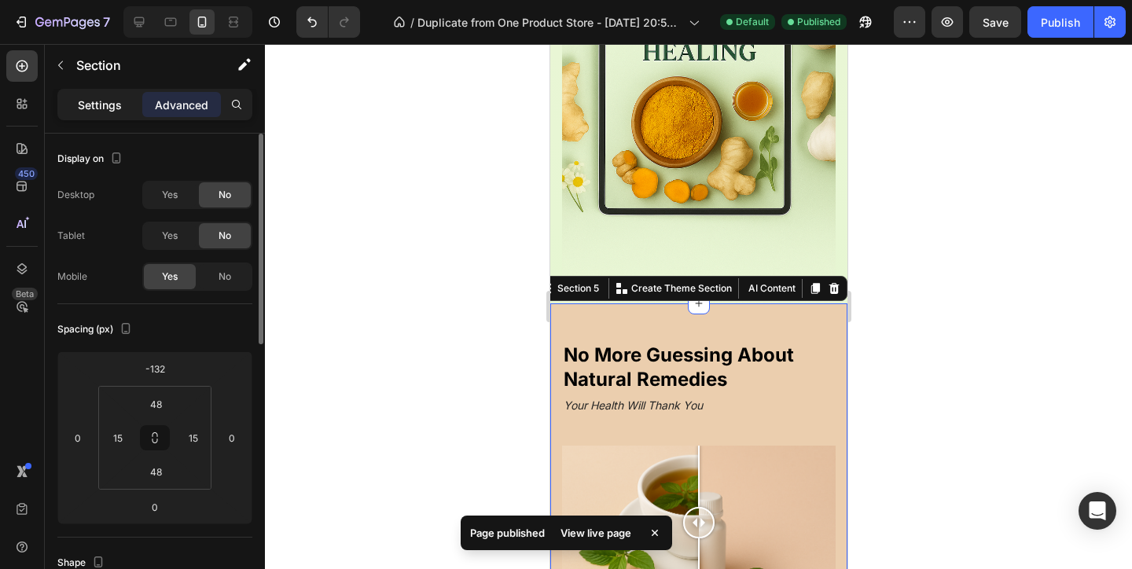
click at [110, 109] on p "Settings" at bounding box center [100, 105] width 44 height 17
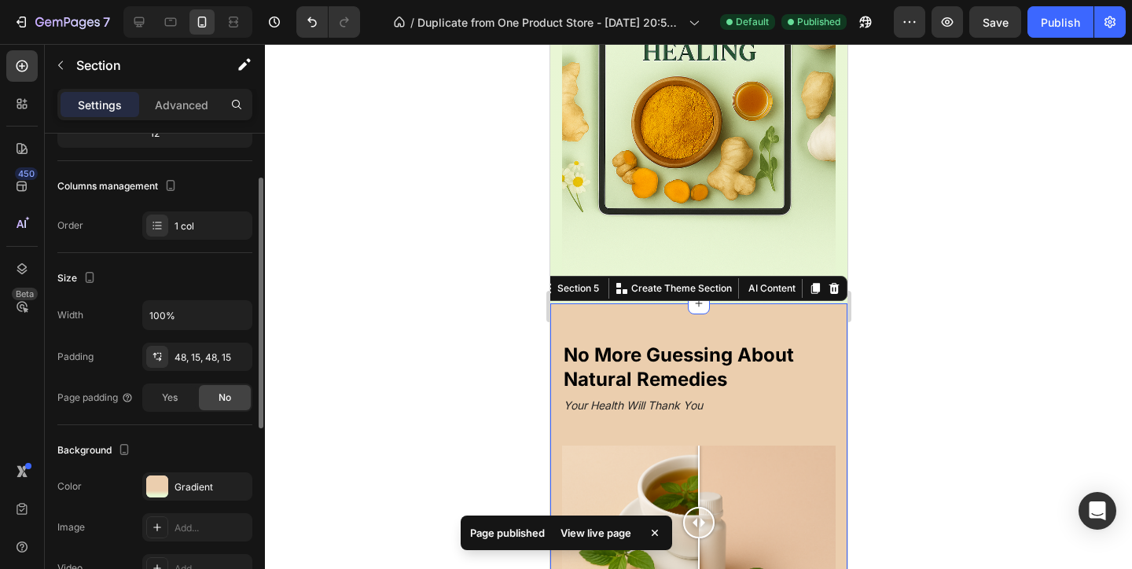
scroll to position [398, 0]
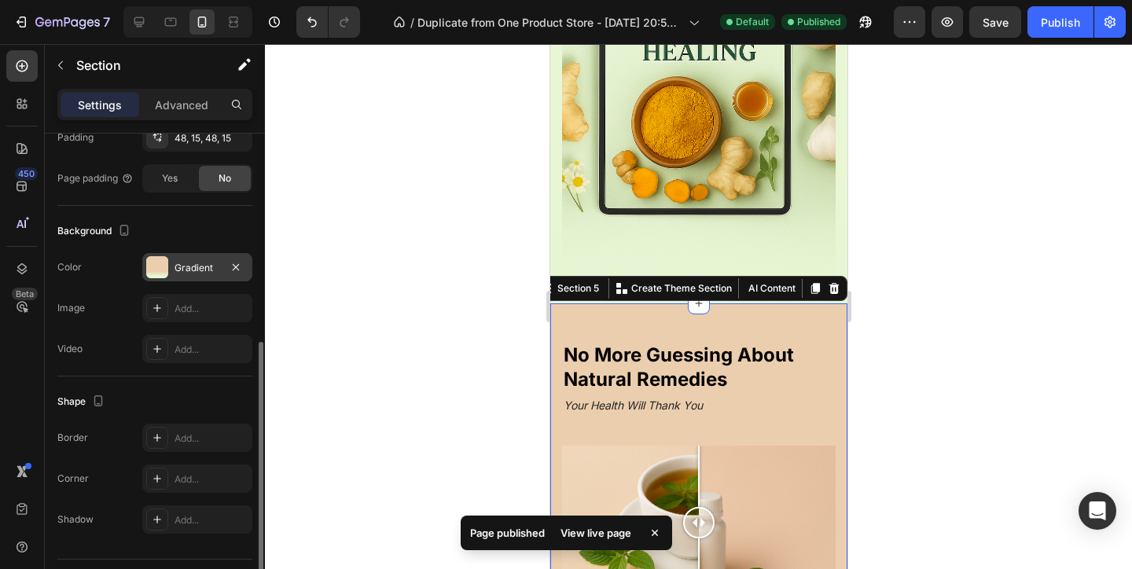
click at [185, 273] on div "Gradient" at bounding box center [197, 268] width 46 height 14
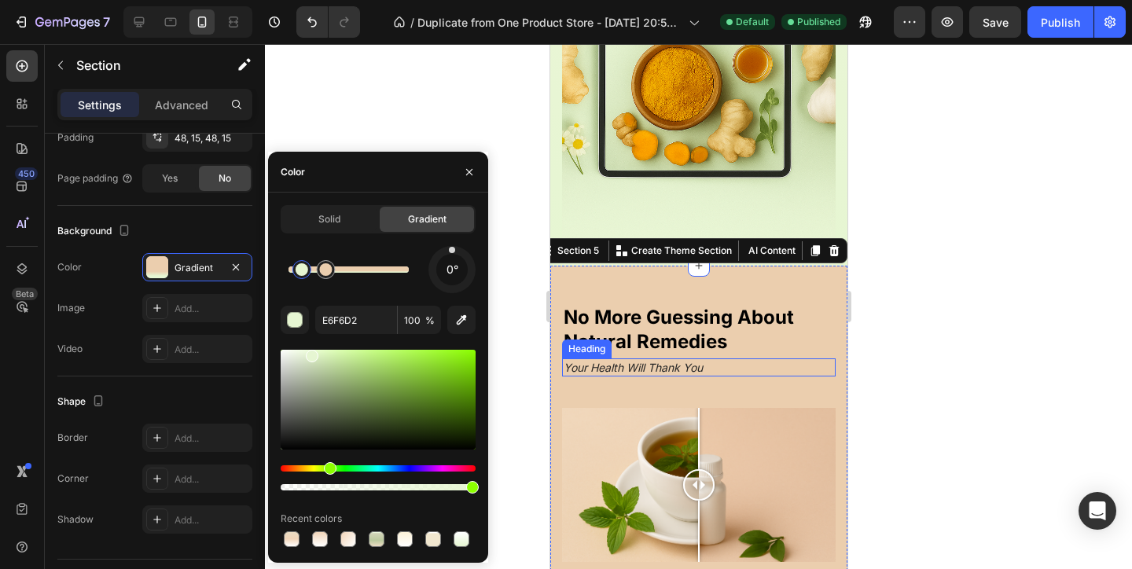
scroll to position [1001, 0]
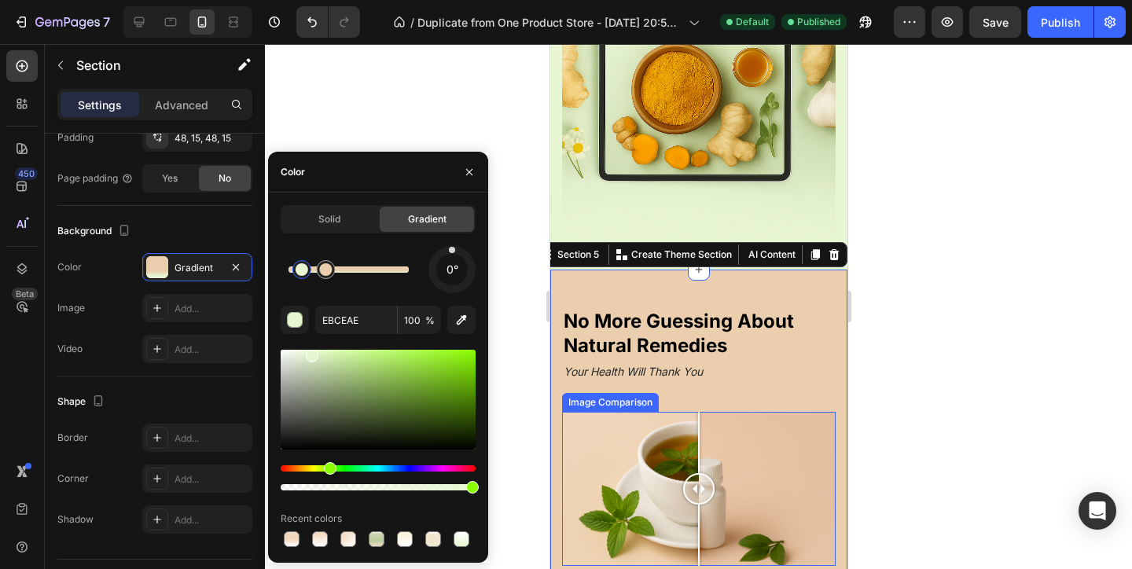
click at [345, 271] on div at bounding box center [348, 269] width 120 height 6
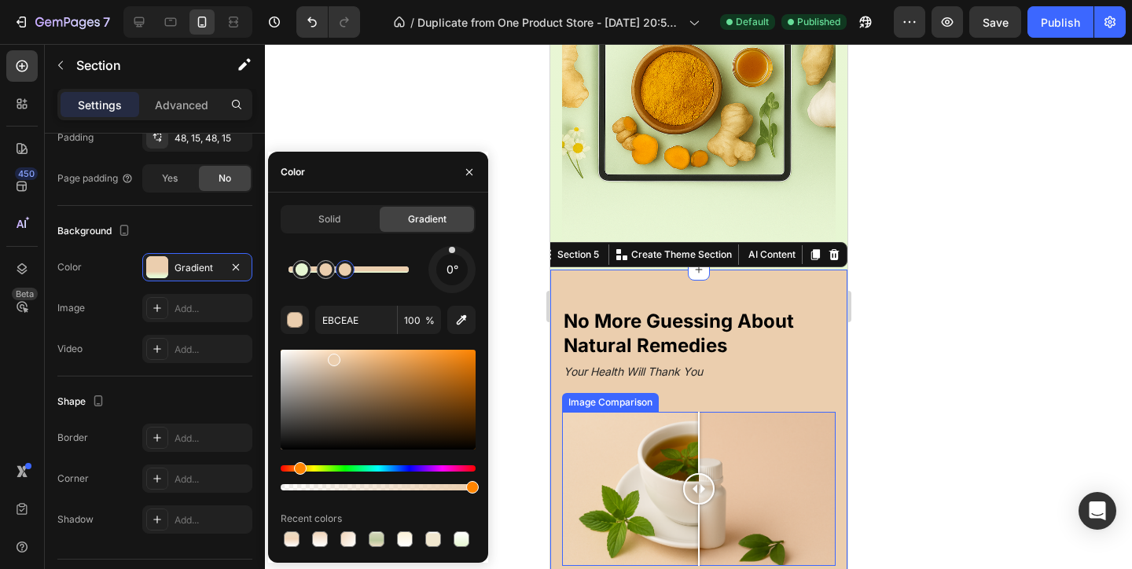
click at [345, 271] on div at bounding box center [345, 269] width 13 height 13
click at [348, 271] on div at bounding box center [345, 269] width 13 height 13
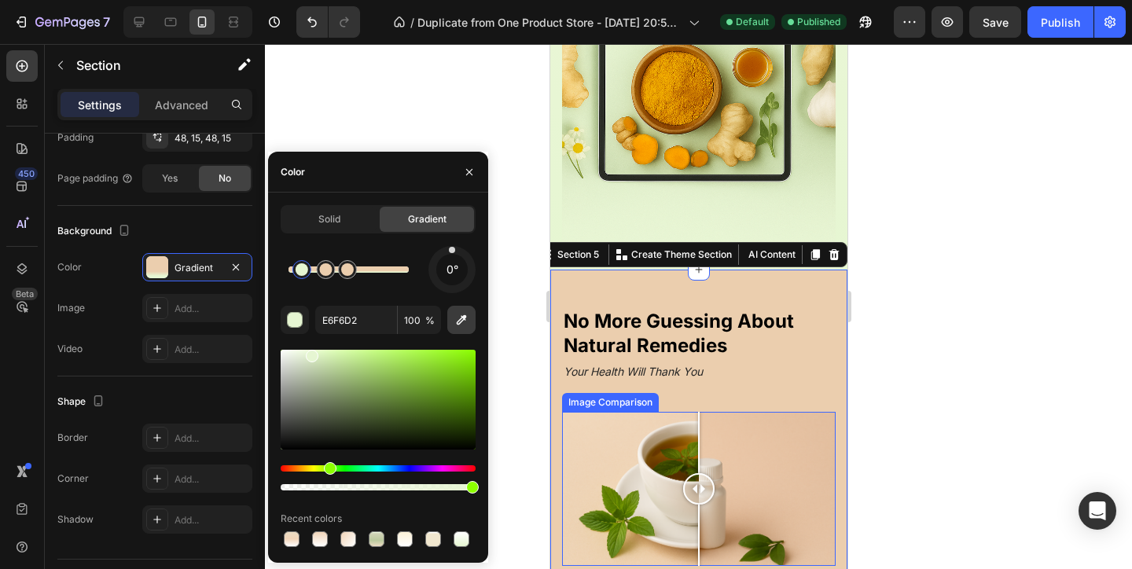
click at [471, 315] on button "button" at bounding box center [461, 320] width 28 height 28
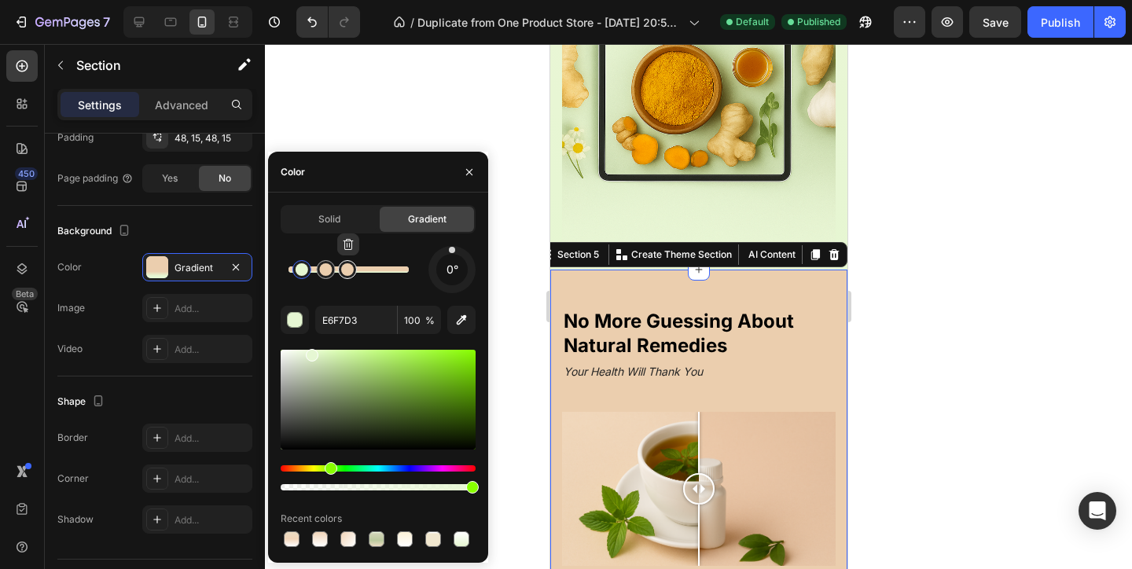
type input "EBCEAE"
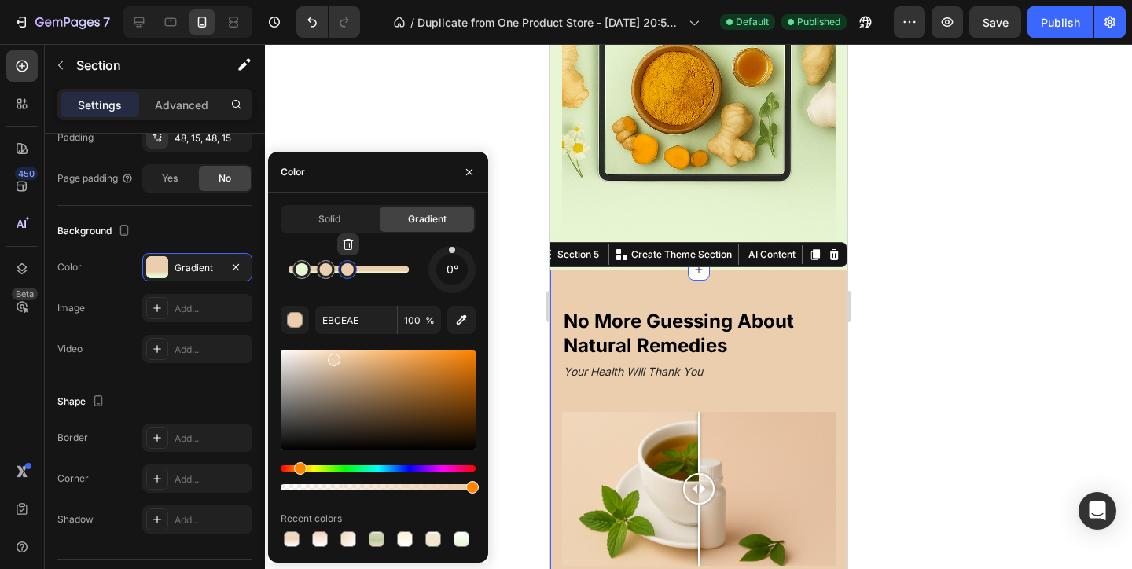
click at [348, 273] on div at bounding box center [347, 269] width 13 height 13
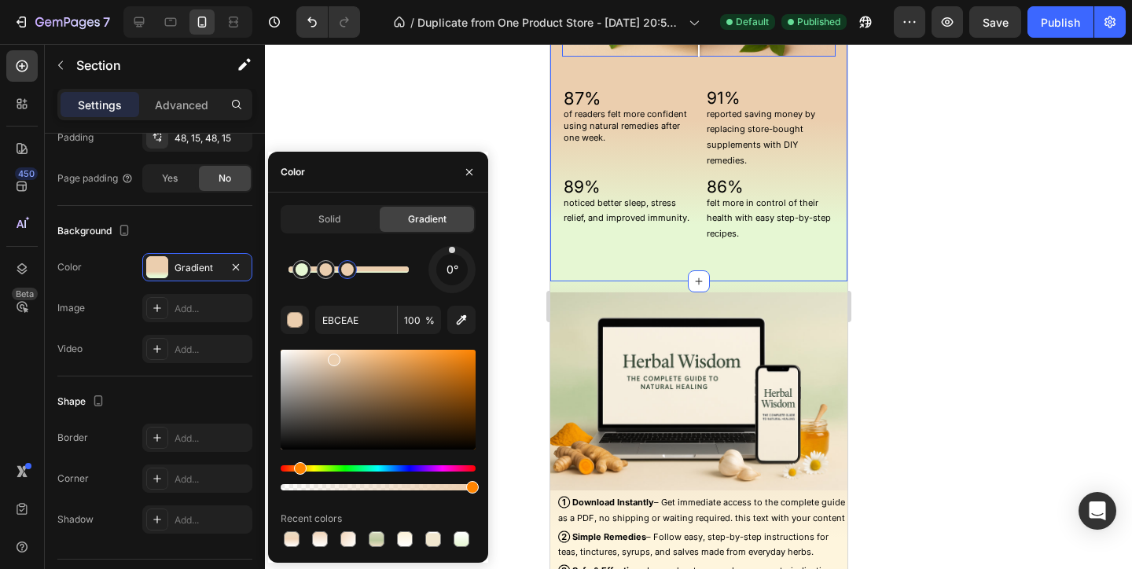
scroll to position [1495, 0]
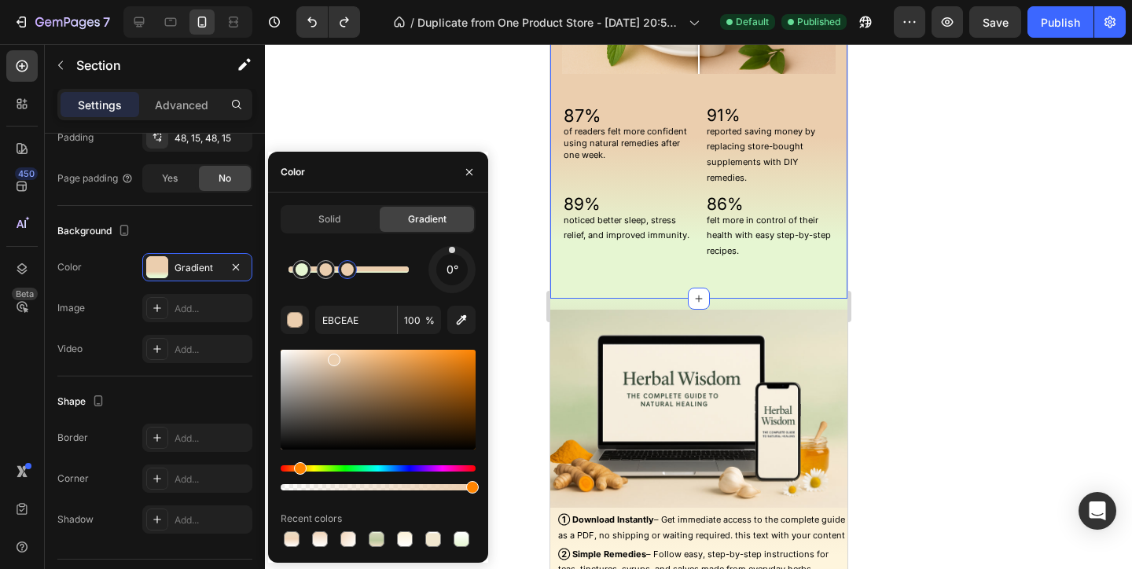
type input "E6F6D2"
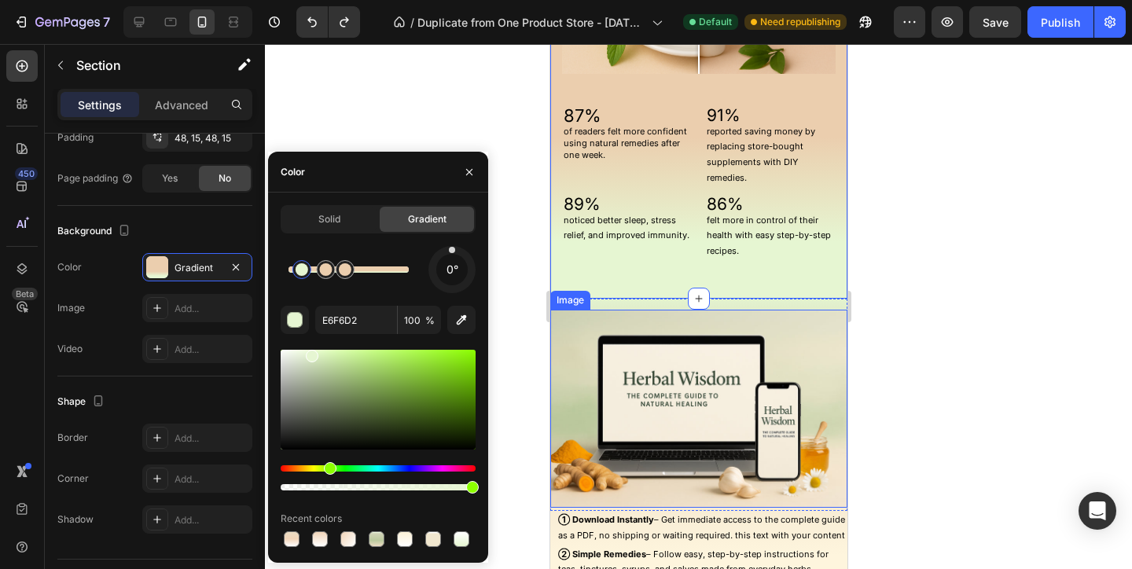
click at [655, 341] on img at bounding box center [697, 409] width 297 height 198
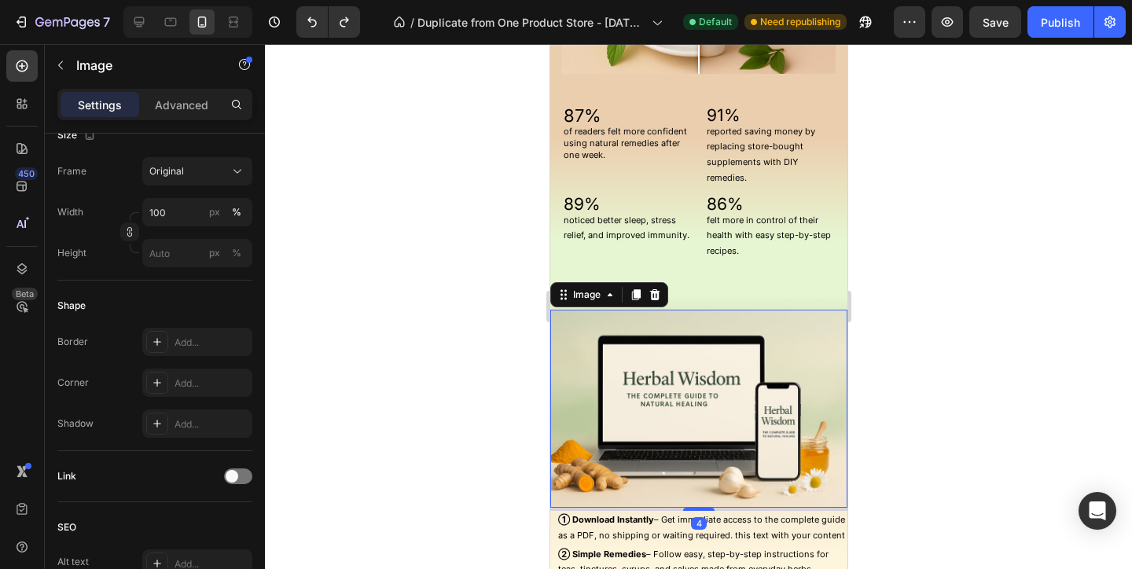
scroll to position [0, 0]
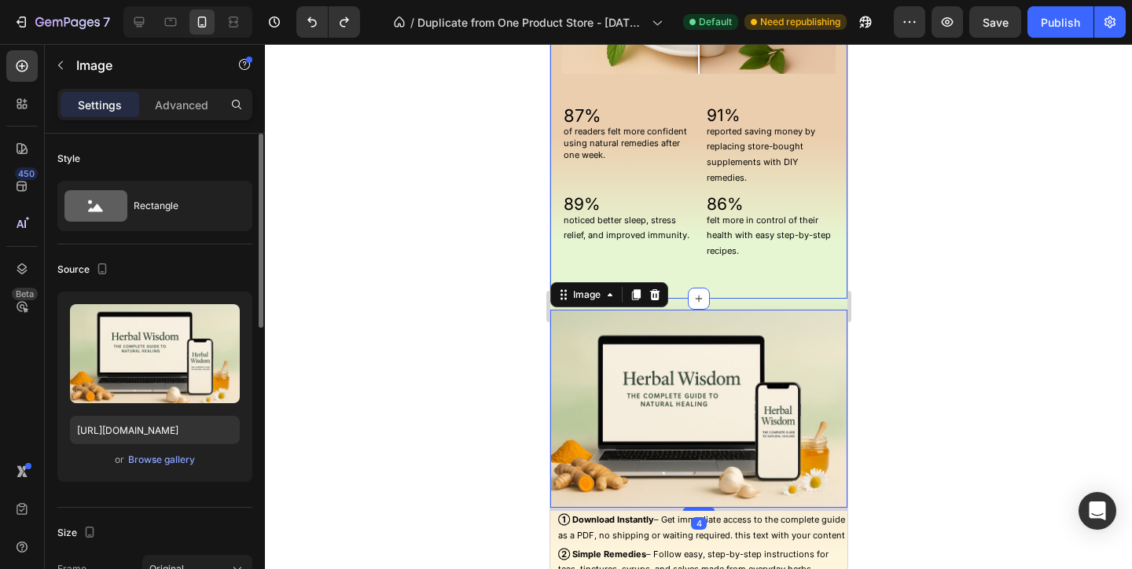
click at [736, 291] on div "No More Guessing About Natural Remedies Heading Your Health Will Thank You Head…" at bounding box center [697, 38] width 297 height 521
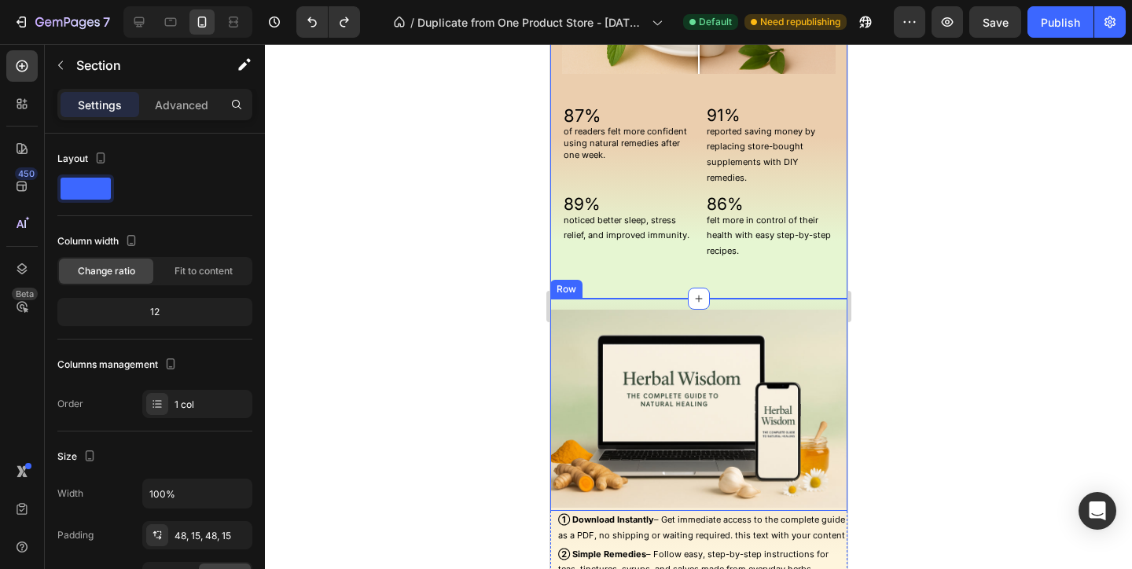
click at [746, 304] on div "Image" at bounding box center [697, 405] width 297 height 212
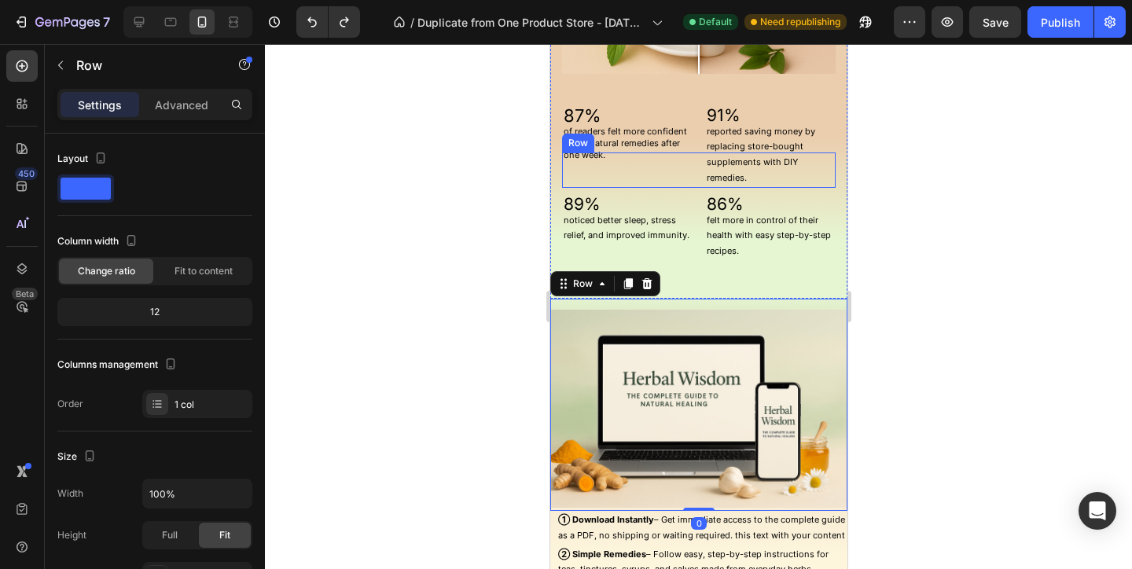
click at [564, 178] on div "of readers felt more confident using natural remedies after one week. Text Block" at bounding box center [626, 169] width 130 height 35
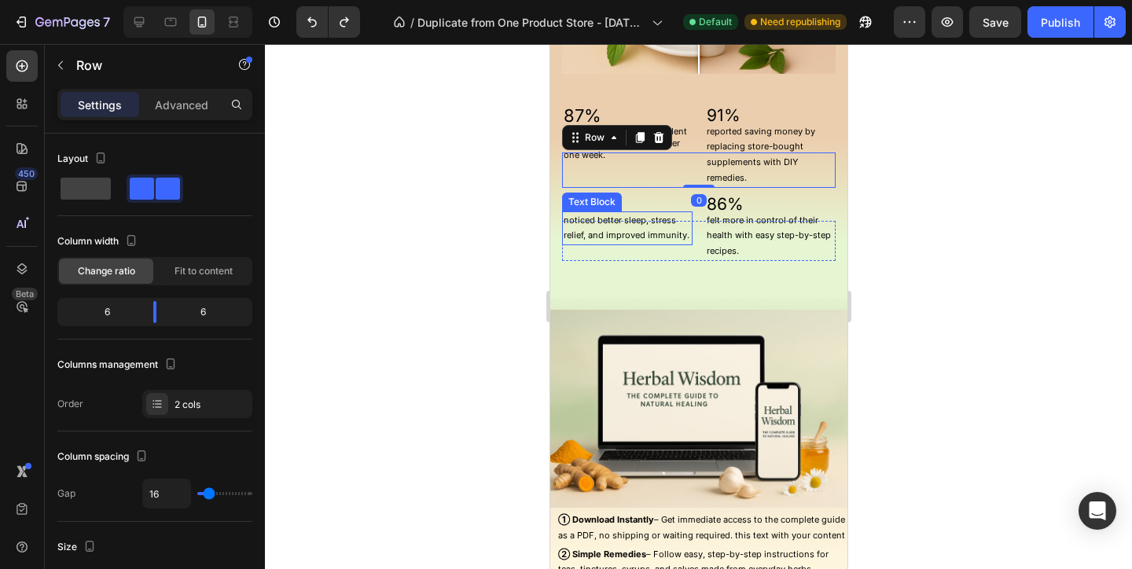
click at [580, 250] on div "noticed better sleep, stress relief, and improved immunity. Text Block" at bounding box center [626, 241] width 130 height 40
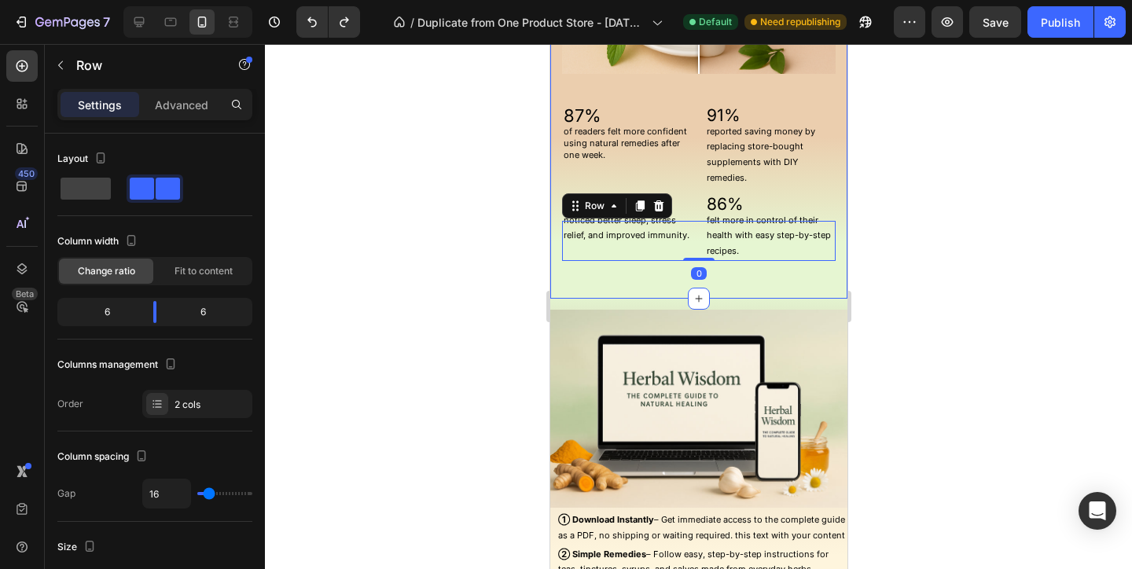
click at [574, 268] on div "No More Guessing About Natural Remedies Heading Your Health Will Thank You Head…" at bounding box center [697, 38] width 297 height 521
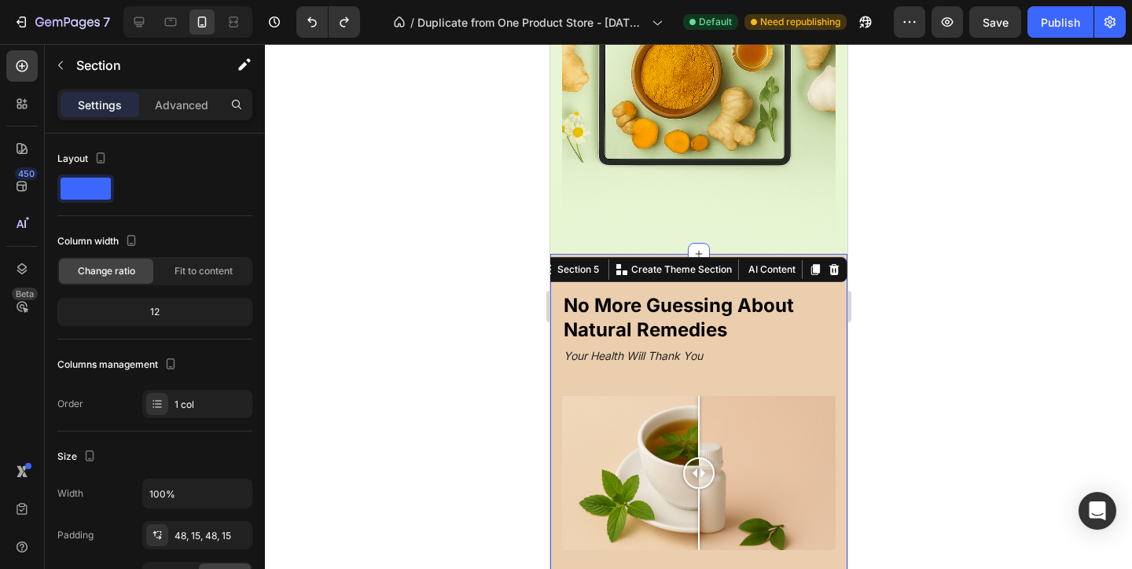
scroll to position [986, 0]
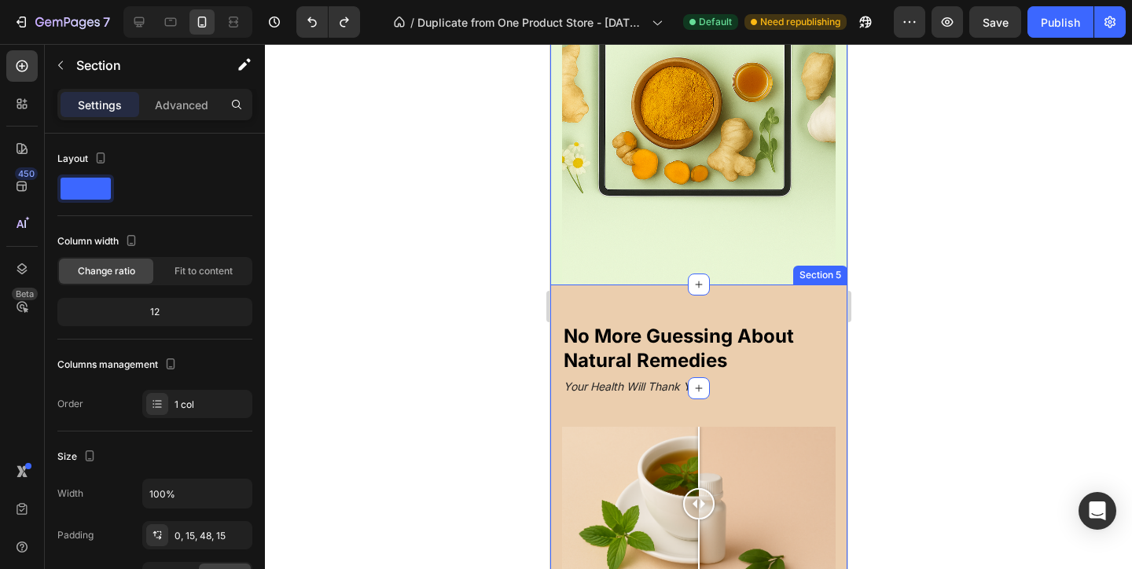
click at [569, 292] on div "No More Guessing About Natural Remedies Heading Your Health Will Thank You Head…" at bounding box center [697, 544] width 297 height 521
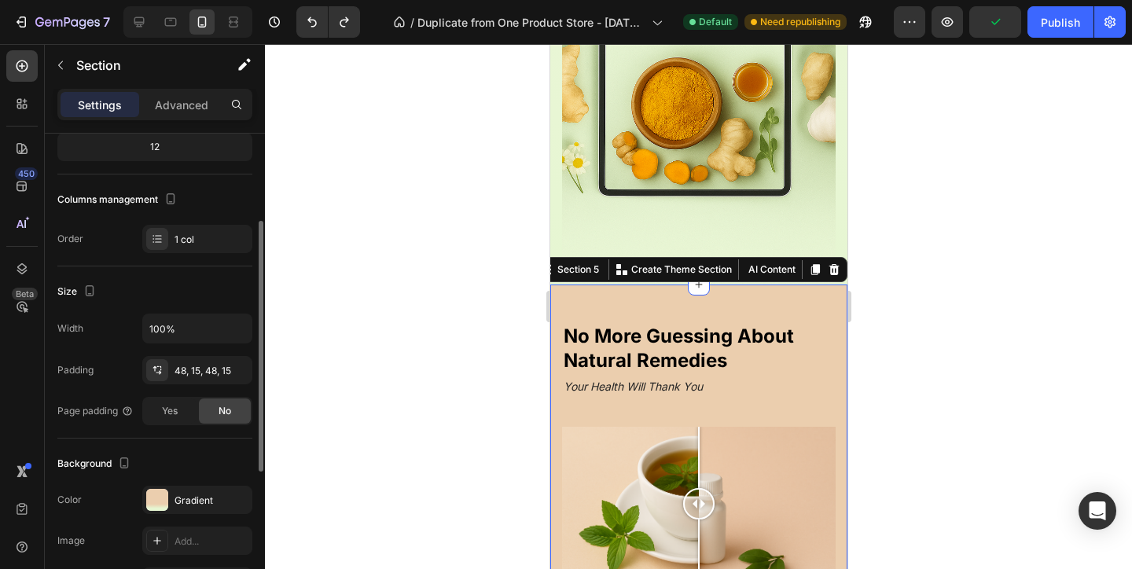
scroll to position [316, 0]
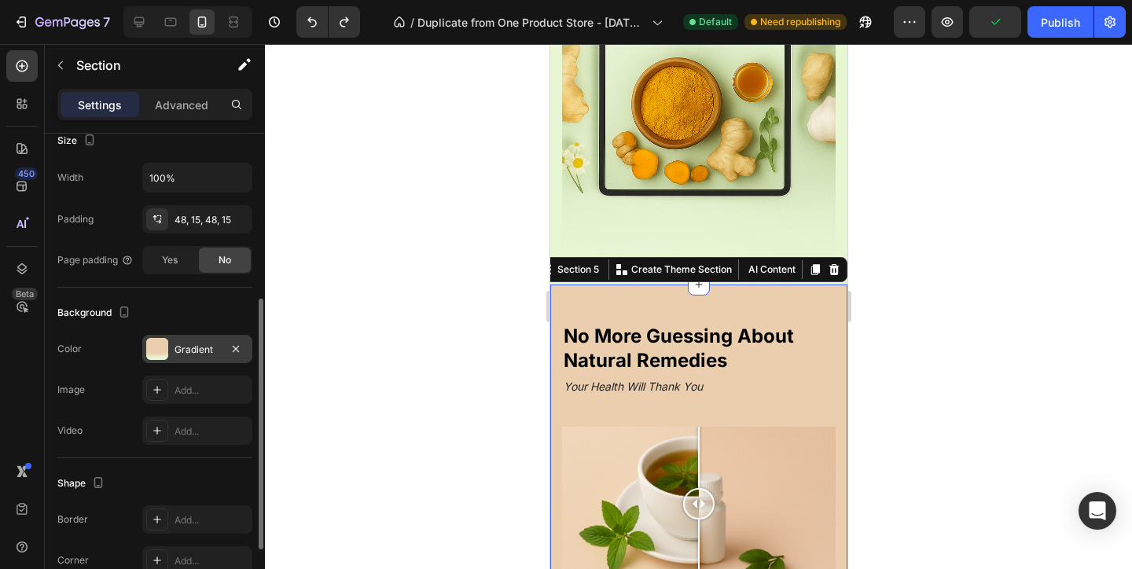
click at [182, 360] on div "Gradient" at bounding box center [197, 349] width 110 height 28
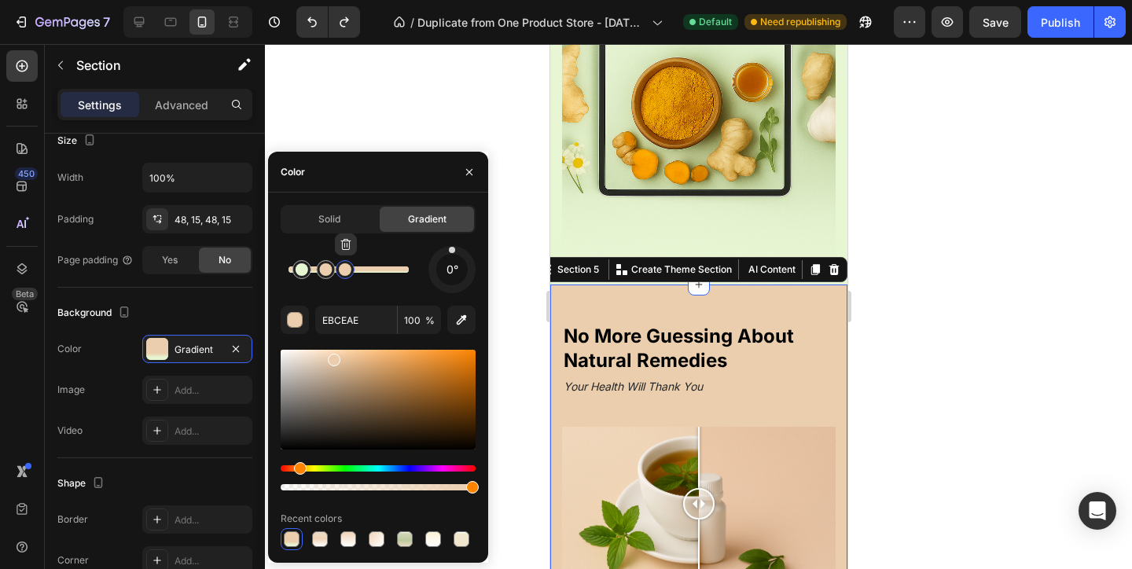
click at [349, 274] on div at bounding box center [345, 269] width 19 height 19
click at [466, 315] on icon "button" at bounding box center [461, 320] width 16 height 16
type input "E6F6D2"
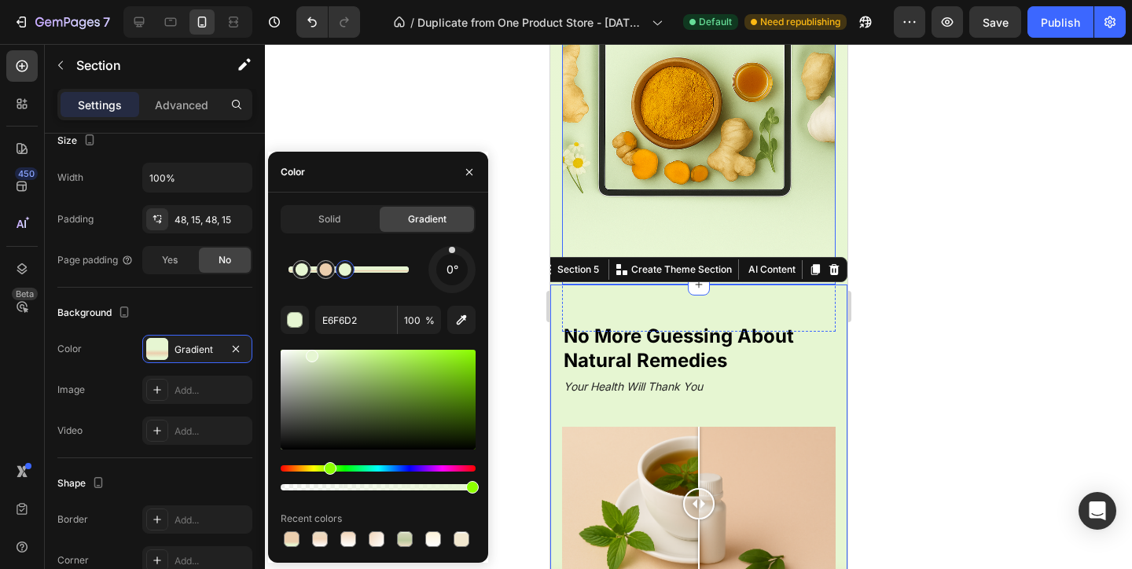
click at [628, 241] on div "60+ individual remedy profiles 24 easy, step-by-step recipes Item List Clear do…" at bounding box center [697, 48] width 273 height 409
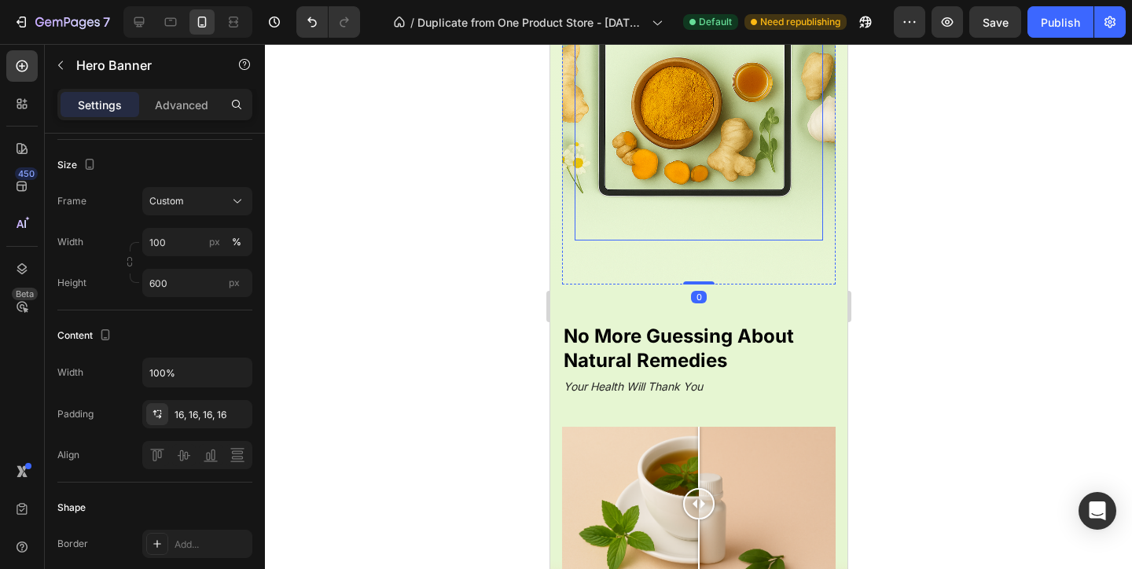
scroll to position [0, 0]
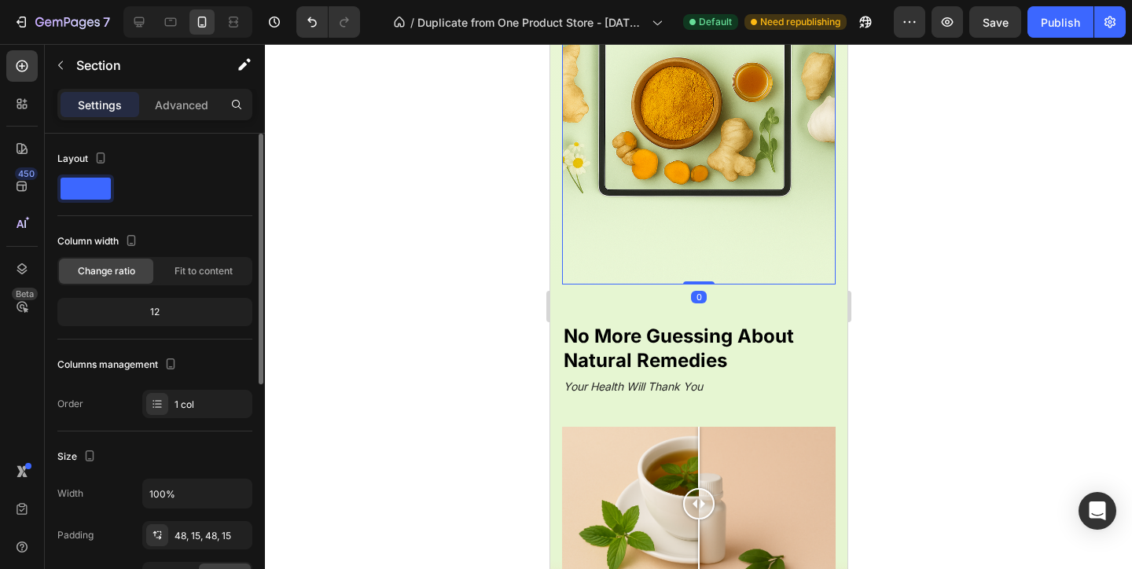
click at [582, 296] on div "No More Guessing About Natural Remedies Heading Your Health Will Thank You Head…" at bounding box center [697, 544] width 297 height 521
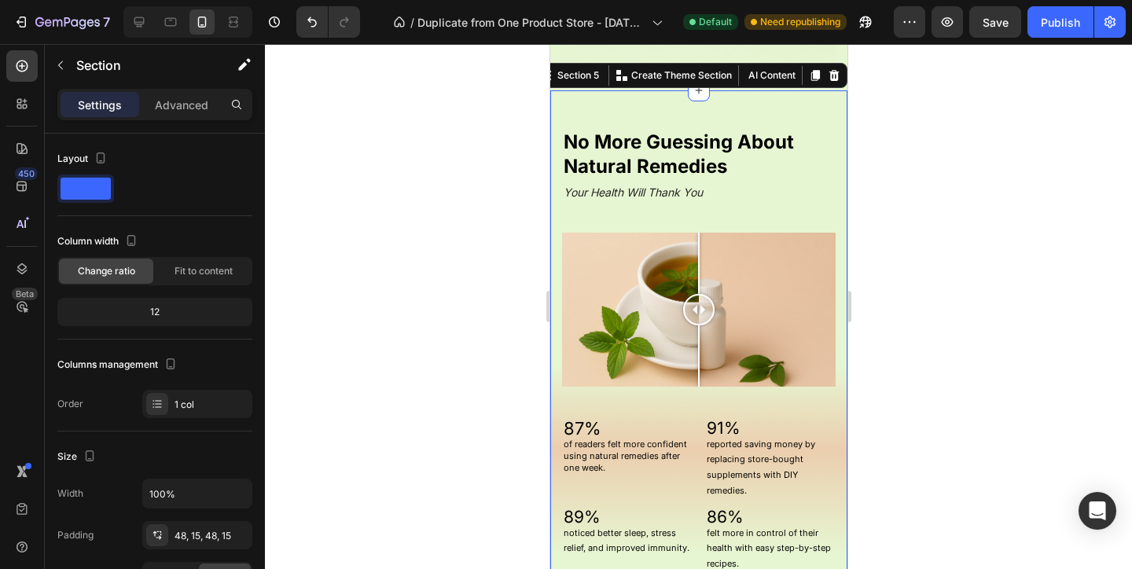
scroll to position [1180, 0]
click at [563, 108] on div "No More Guessing About Natural Remedies Heading Your Health Will Thank You Head…" at bounding box center [697, 351] width 297 height 521
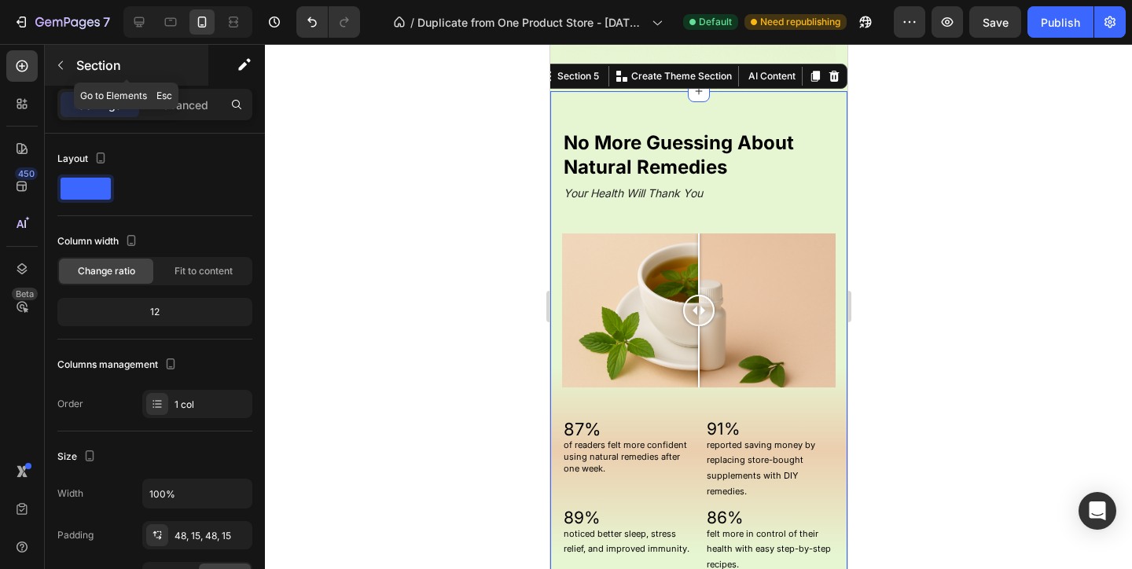
click at [198, 79] on div "Section" at bounding box center [126, 65] width 163 height 41
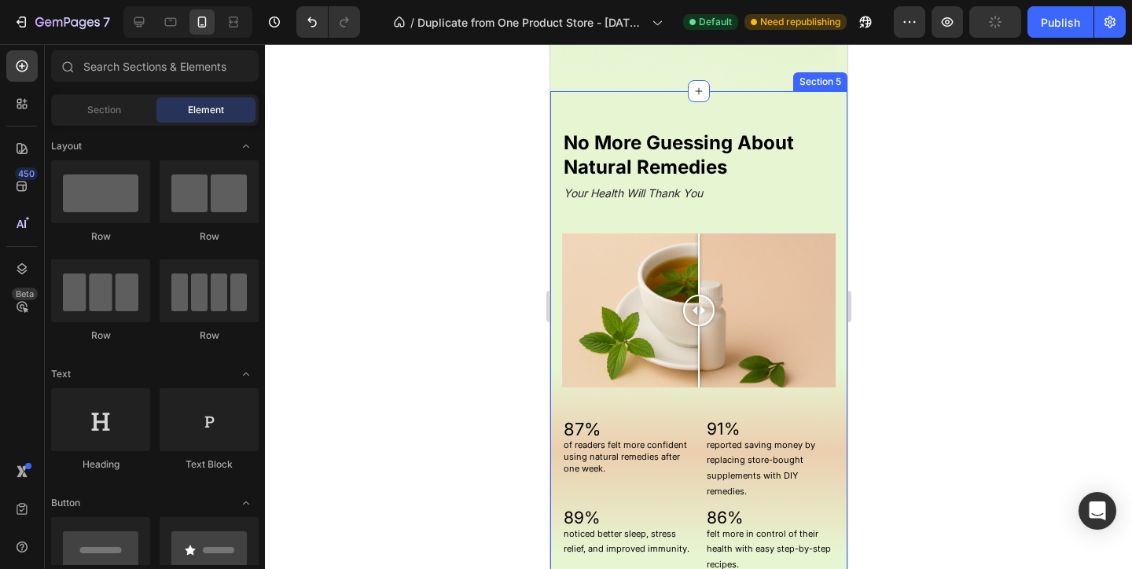
click at [555, 113] on div "No More Guessing About Natural Remedies Heading Your Health Will Thank You Head…" at bounding box center [697, 351] width 297 height 521
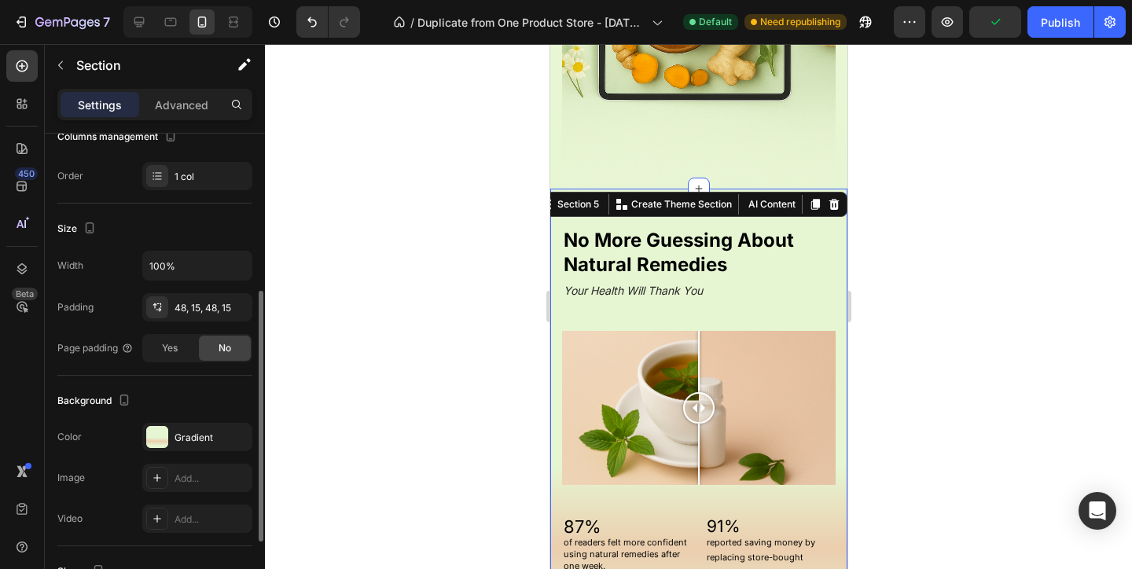
scroll to position [253, 0]
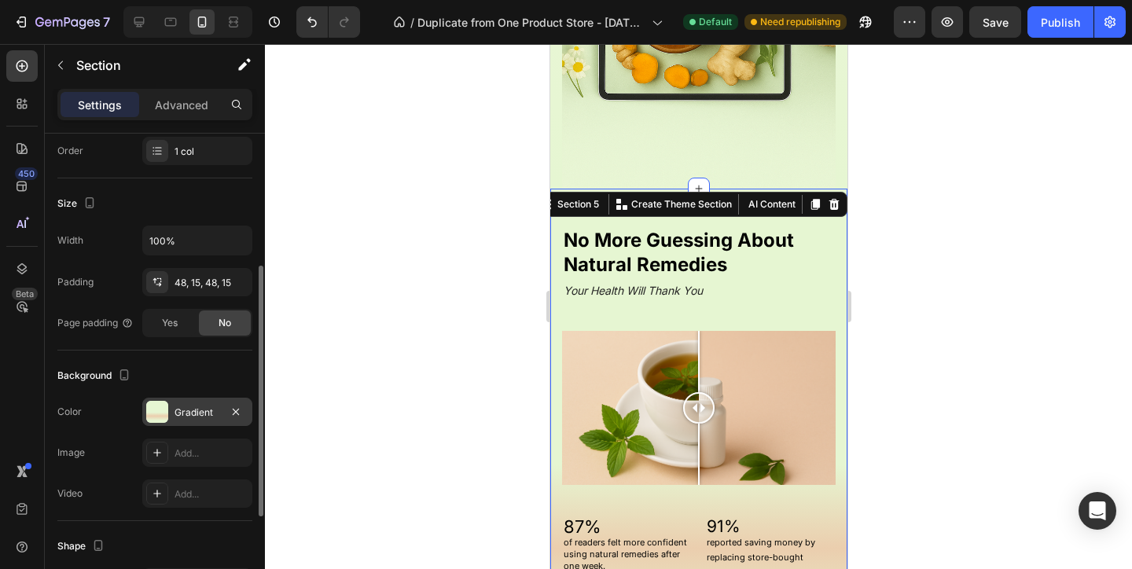
click at [167, 422] on div "Gradient" at bounding box center [197, 412] width 110 height 28
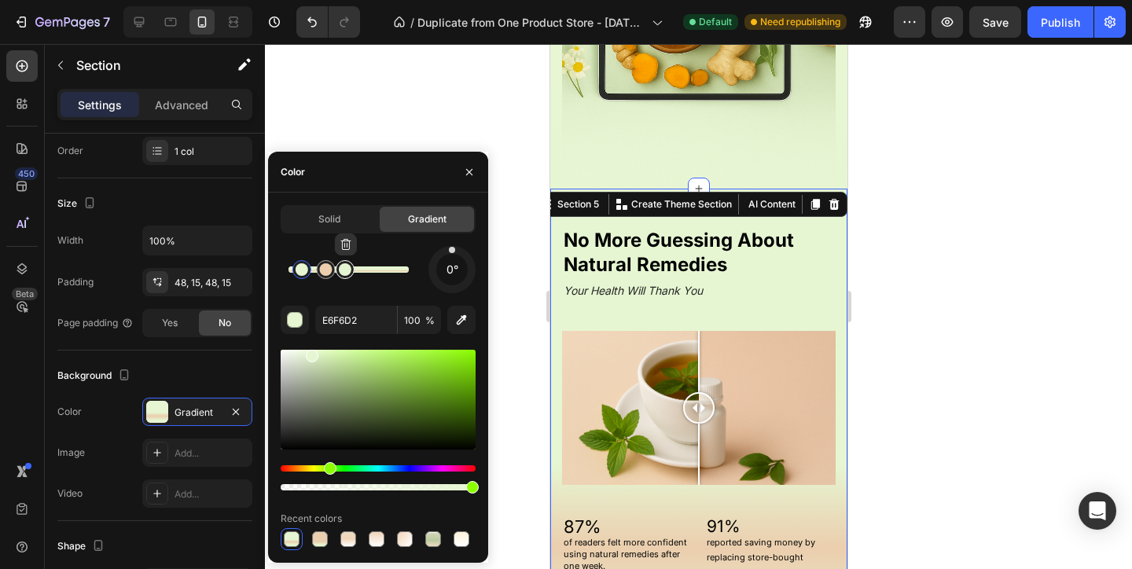
drag, startPoint x: 351, startPoint y: 273, endPoint x: 385, endPoint y: 273, distance: 33.8
click at [351, 273] on div at bounding box center [345, 269] width 13 height 13
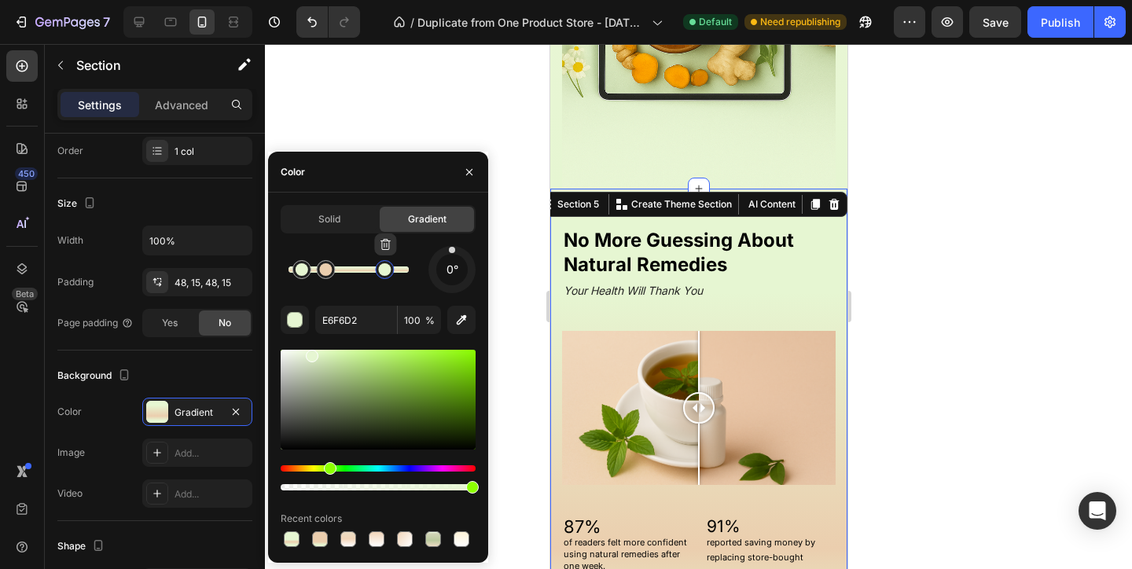
drag, startPoint x: 384, startPoint y: 273, endPoint x: 397, endPoint y: 273, distance: 12.6
click at [391, 273] on div at bounding box center [384, 269] width 13 height 13
click at [403, 273] on div at bounding box center [397, 269] width 13 height 13
drag, startPoint x: 405, startPoint y: 273, endPoint x: 413, endPoint y: 273, distance: 8.6
click at [411, 273] on div at bounding box center [404, 269] width 13 height 13
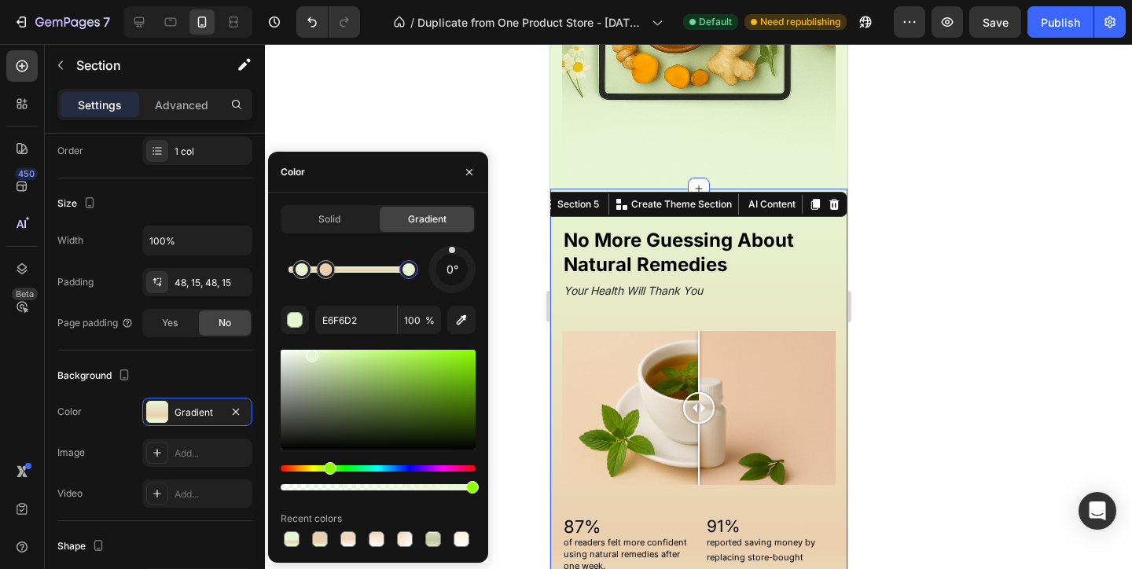
drag, startPoint x: 413, startPoint y: 273, endPoint x: 433, endPoint y: 273, distance: 19.6
click at [433, 273] on div "0°" at bounding box center [378, 269] width 195 height 47
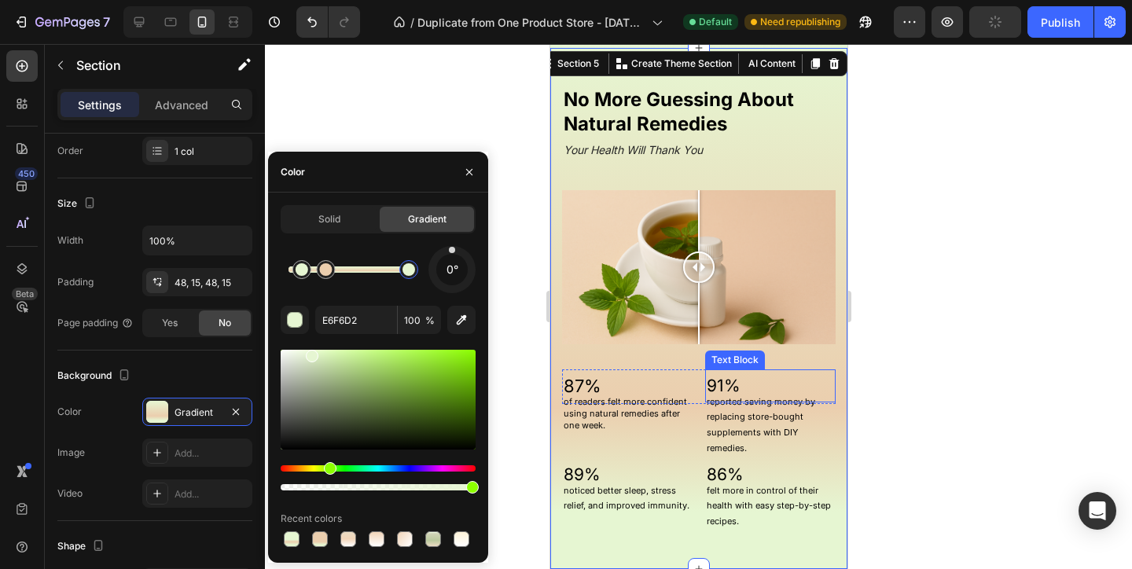
scroll to position [1232, 0]
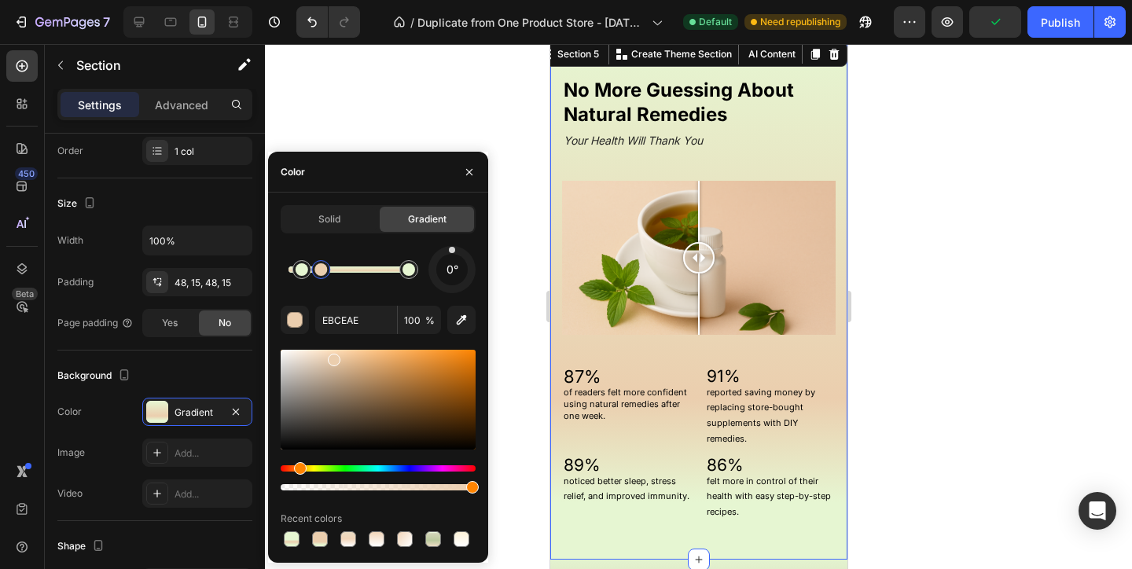
drag, startPoint x: 331, startPoint y: 278, endPoint x: 321, endPoint y: 278, distance: 9.4
click at [321, 278] on div at bounding box center [321, 269] width 28 height 28
drag, startPoint x: 321, startPoint y: 278, endPoint x: 336, endPoint y: 278, distance: 14.1
click at [336, 278] on div at bounding box center [327, 269] width 19 height 19
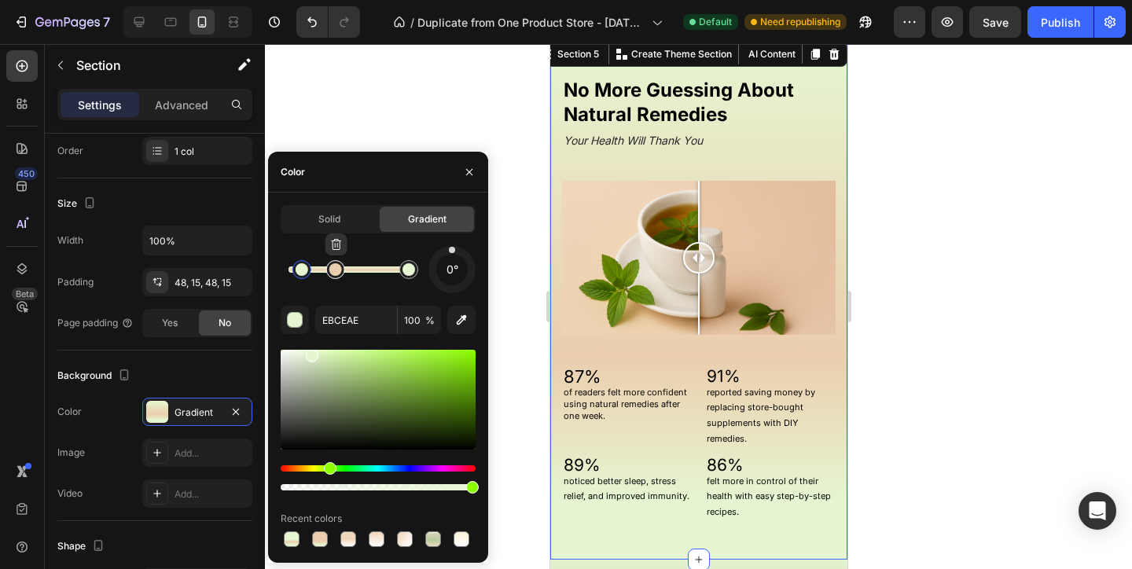
drag, startPoint x: 336, startPoint y: 278, endPoint x: 354, endPoint y: 278, distance: 18.1
click at [345, 278] on div at bounding box center [335, 269] width 19 height 19
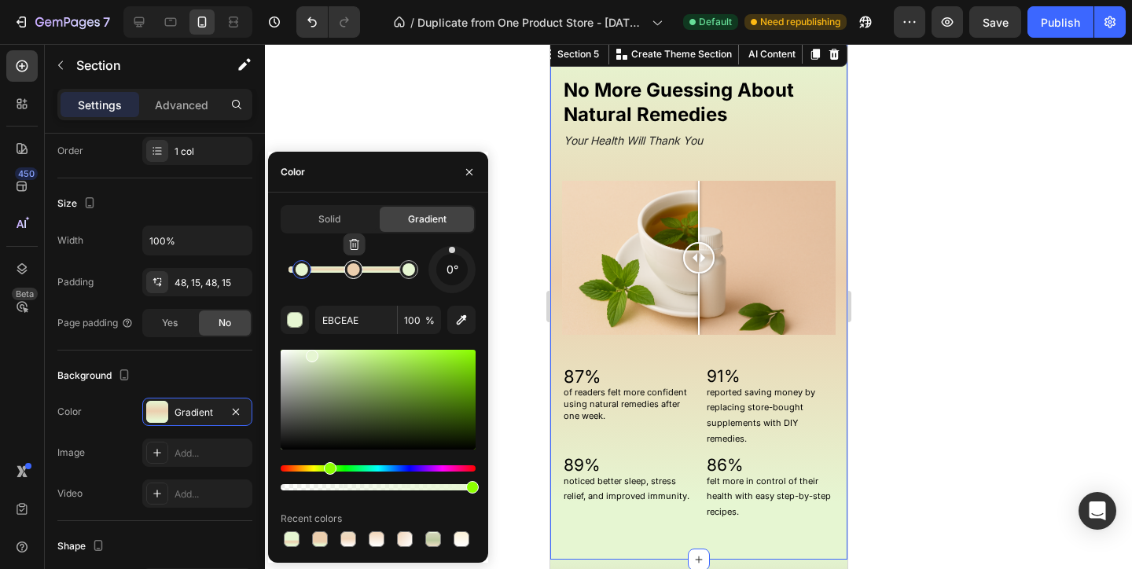
drag, startPoint x: 354, startPoint y: 278, endPoint x: 340, endPoint y: 278, distance: 14.1
click at [344, 278] on div at bounding box center [353, 269] width 19 height 19
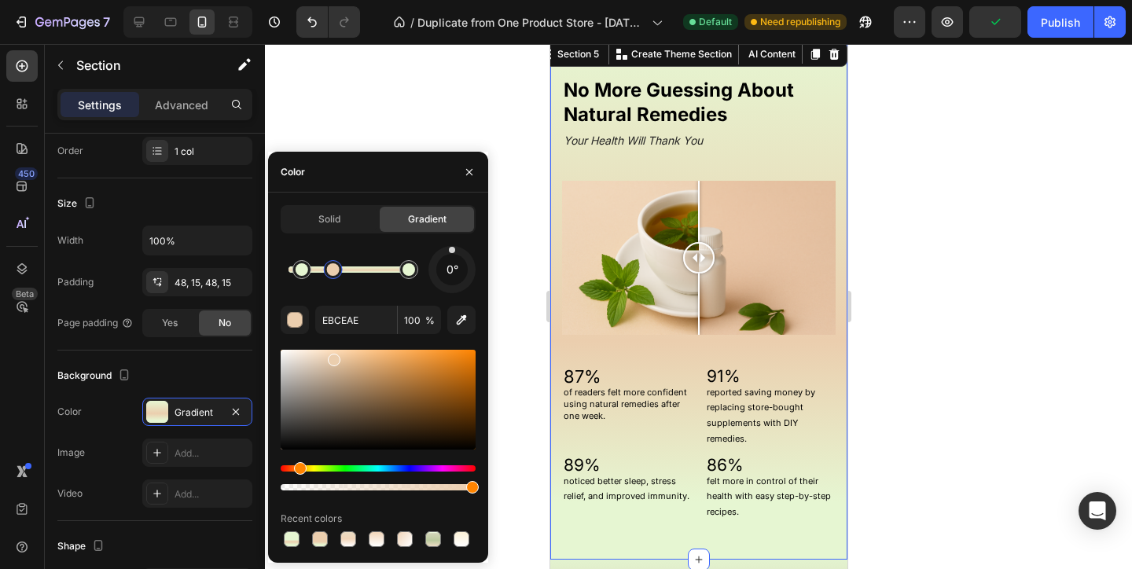
click at [338, 267] on div at bounding box center [333, 269] width 13 height 13
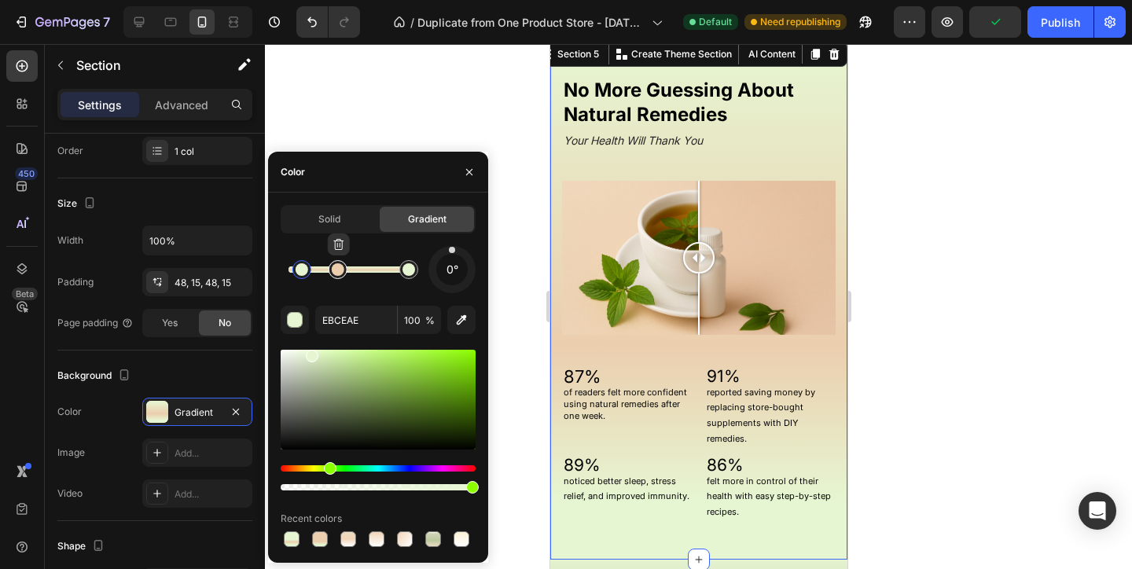
drag, startPoint x: 338, startPoint y: 267, endPoint x: 350, endPoint y: 267, distance: 11.8
click at [344, 267] on div at bounding box center [338, 269] width 13 height 13
type input "EBCEAE"
click at [350, 267] on div at bounding box center [349, 269] width 13 height 13
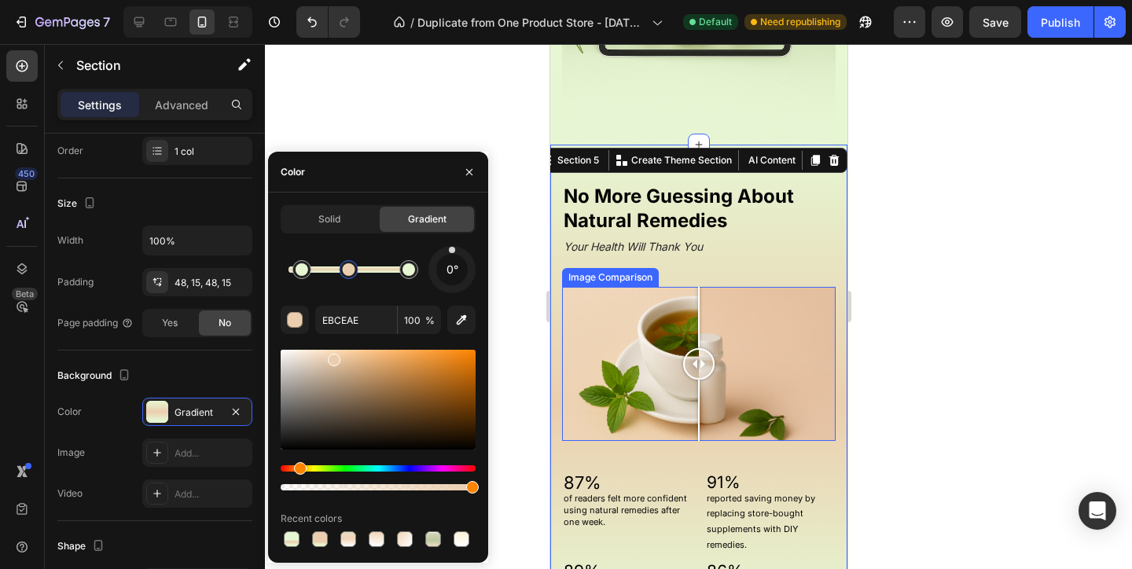
scroll to position [1123, 0]
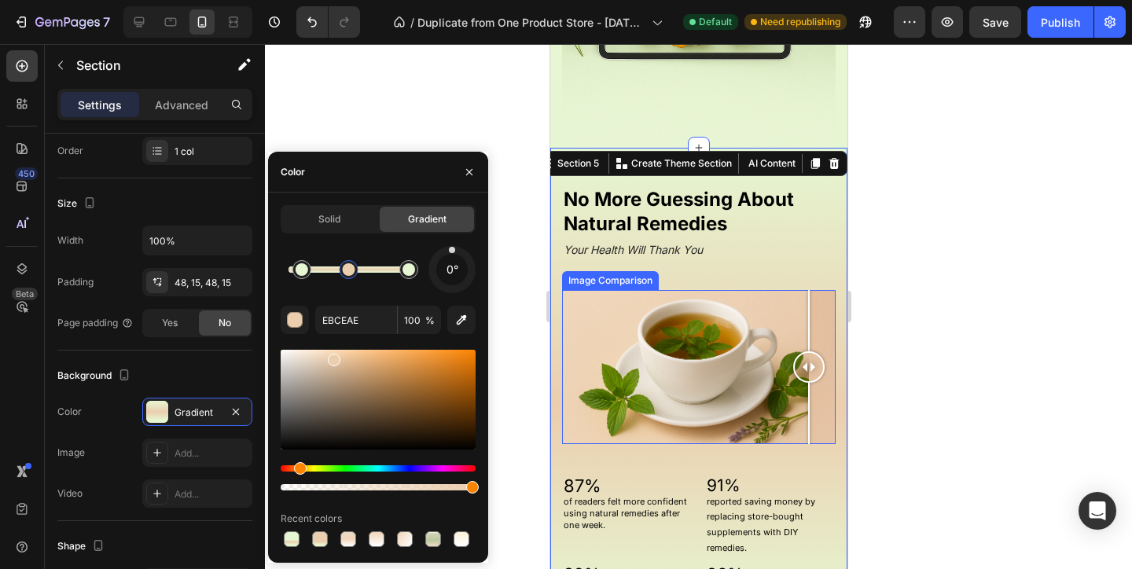
drag, startPoint x: 689, startPoint y: 371, endPoint x: 817, endPoint y: 370, distance: 128.1
click at [817, 371] on div at bounding box center [807, 366] width 31 height 31
drag, startPoint x: 817, startPoint y: 370, endPoint x: 851, endPoint y: 370, distance: 33.8
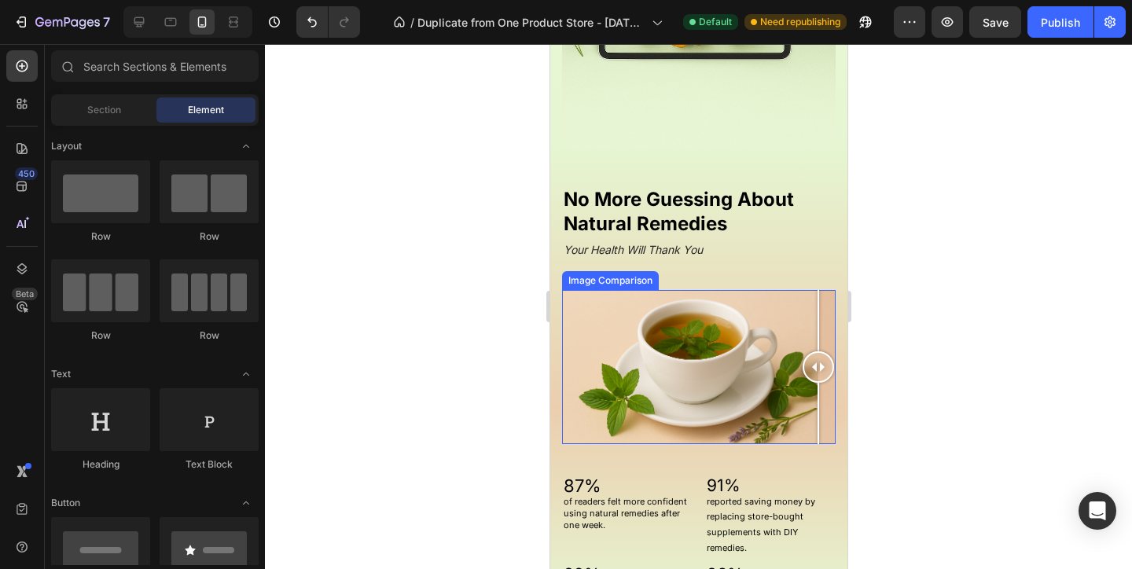
click at [705, 361] on div at bounding box center [697, 367] width 273 height 154
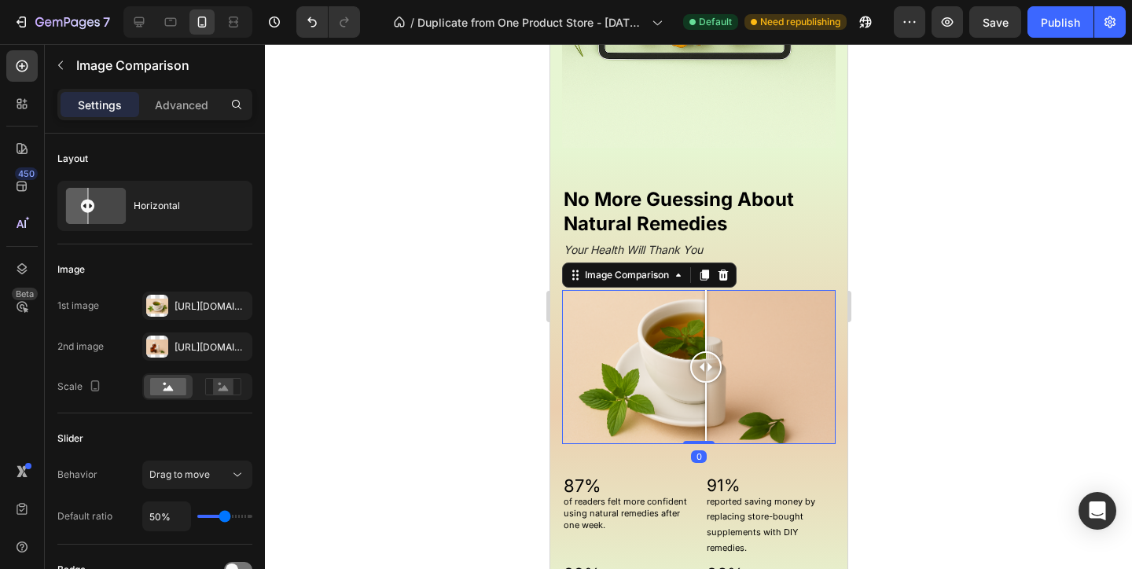
click at [615, 178] on div "No More Guessing About Natural Remedies Heading Your Health Will Thank You Head…" at bounding box center [697, 408] width 297 height 521
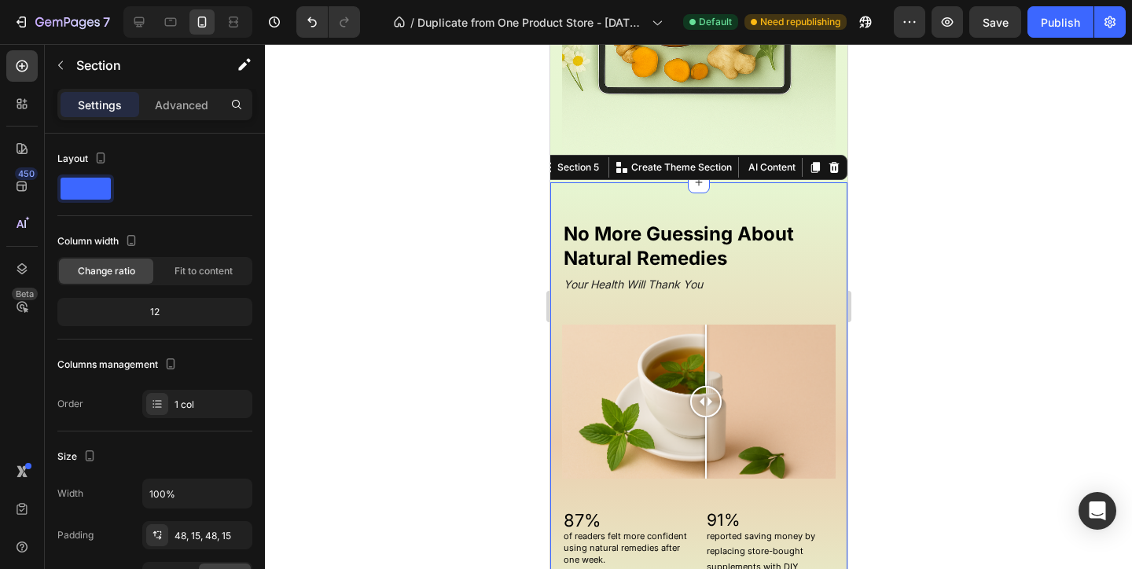
scroll to position [1034, 0]
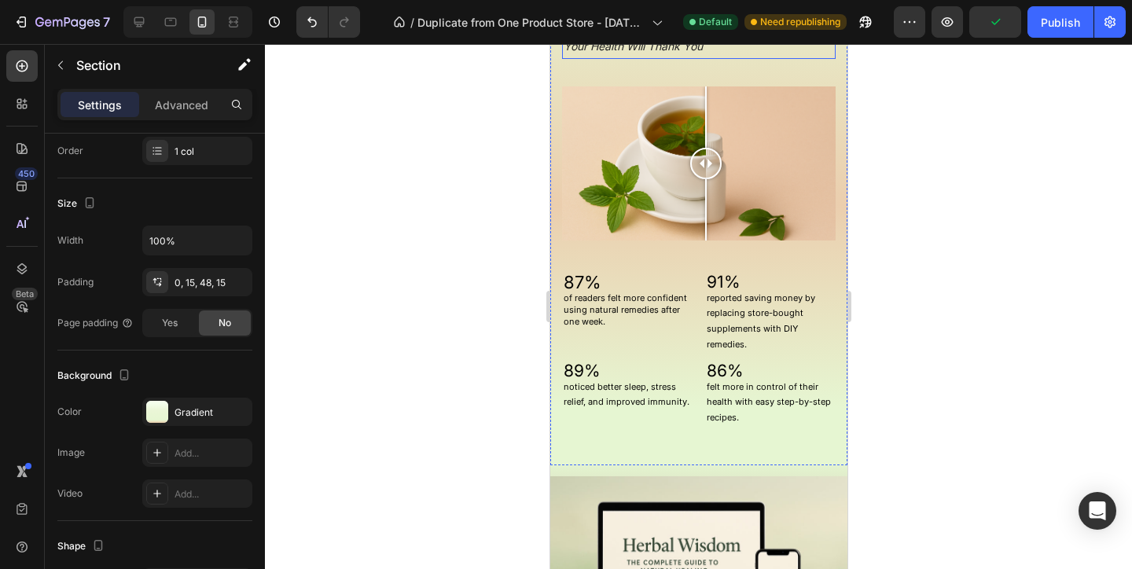
scroll to position [1392, 0]
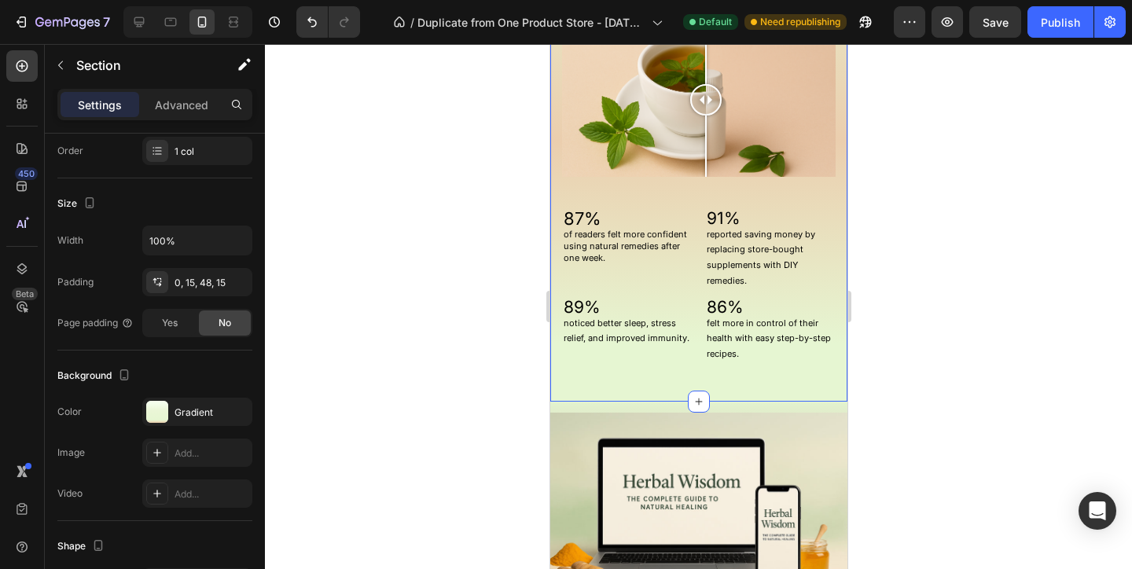
click at [604, 388] on div "No More Guessing About Natural Remedies Heading Your Health Will Thank You Head…" at bounding box center [697, 141] width 297 height 521
click at [582, 359] on div "noticed better sleep, stress relief, and improved immunity. Text Block" at bounding box center [626, 344] width 130 height 40
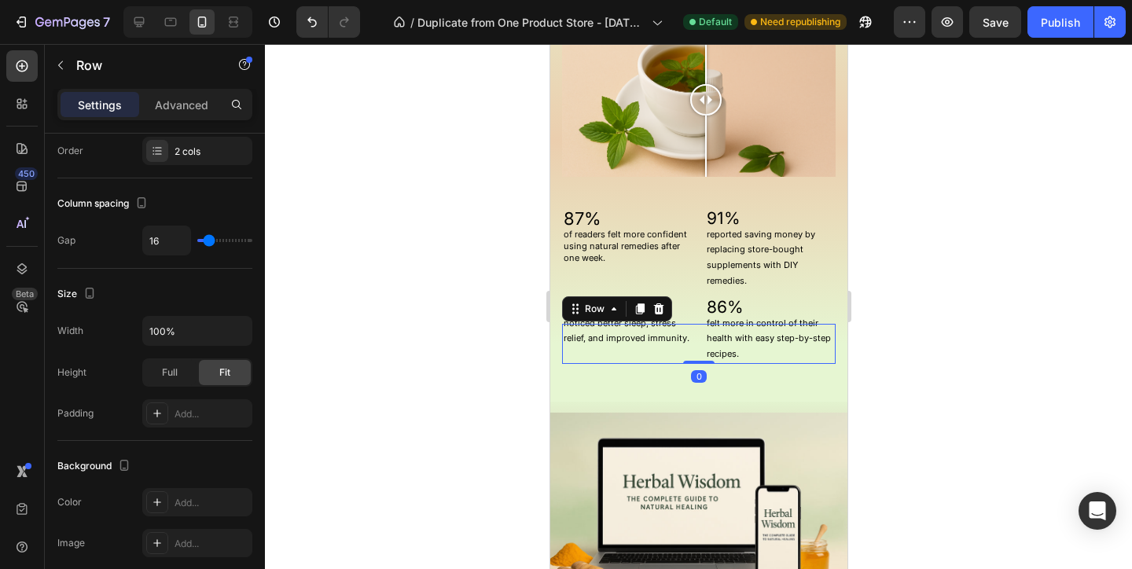
scroll to position [0, 0]
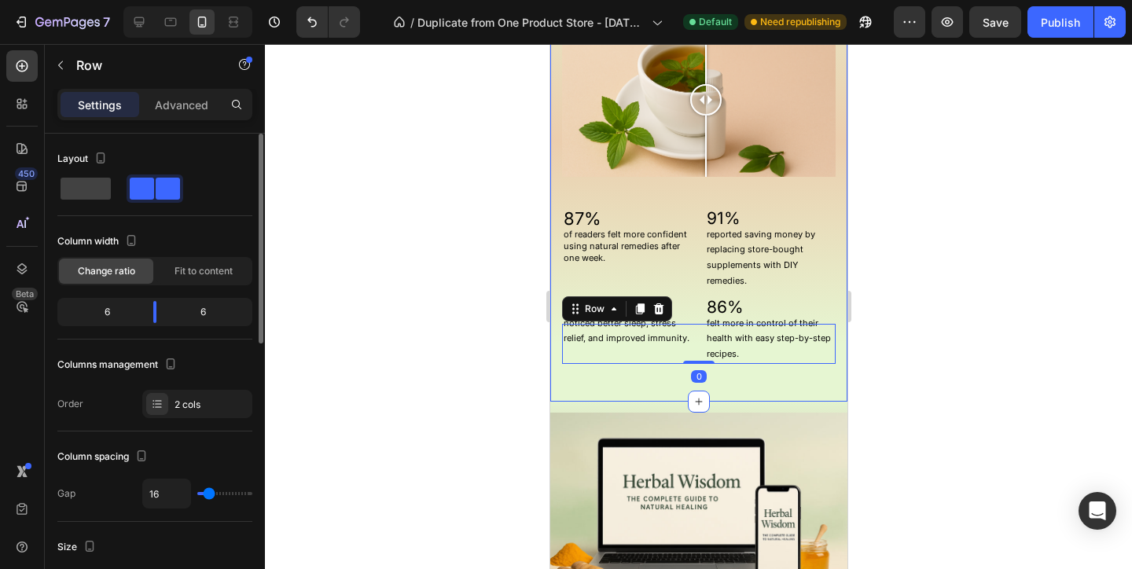
click at [554, 343] on div "No More Guessing About Natural Remedies Heading Your Health Will Thank You Head…" at bounding box center [697, 141] width 297 height 521
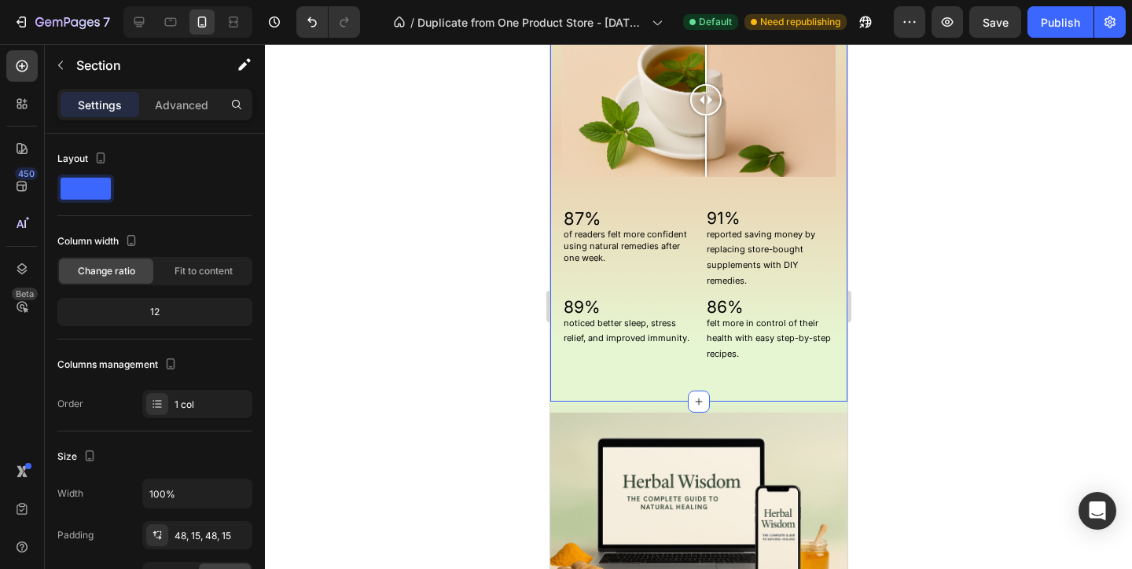
click at [192, 123] on div "Settings Advanced" at bounding box center [155, 111] width 220 height 45
click at [192, 114] on div "Advanced" at bounding box center [181, 104] width 79 height 25
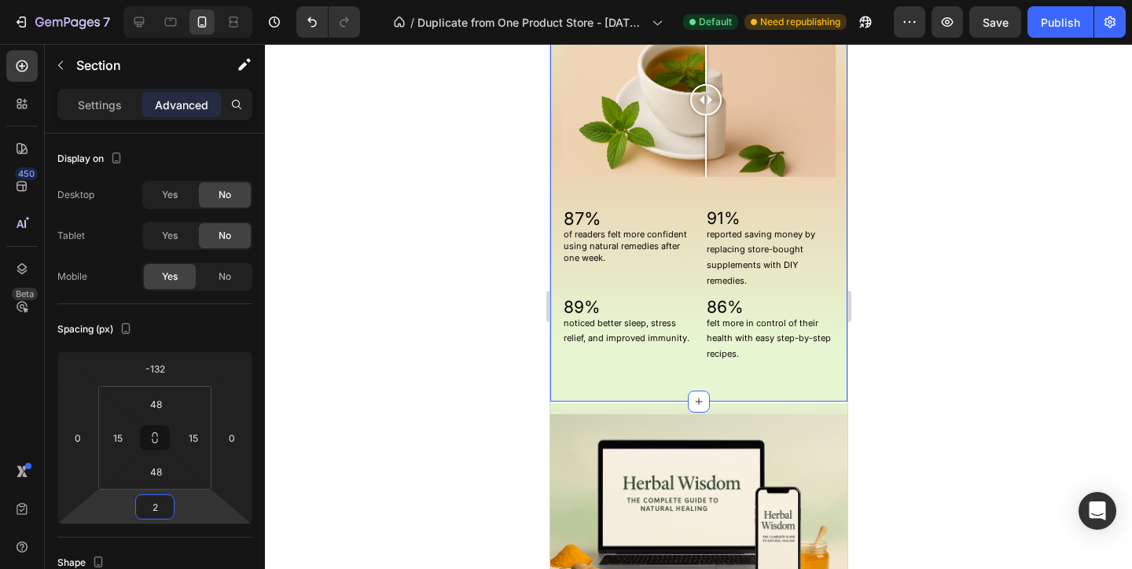
type input "0"
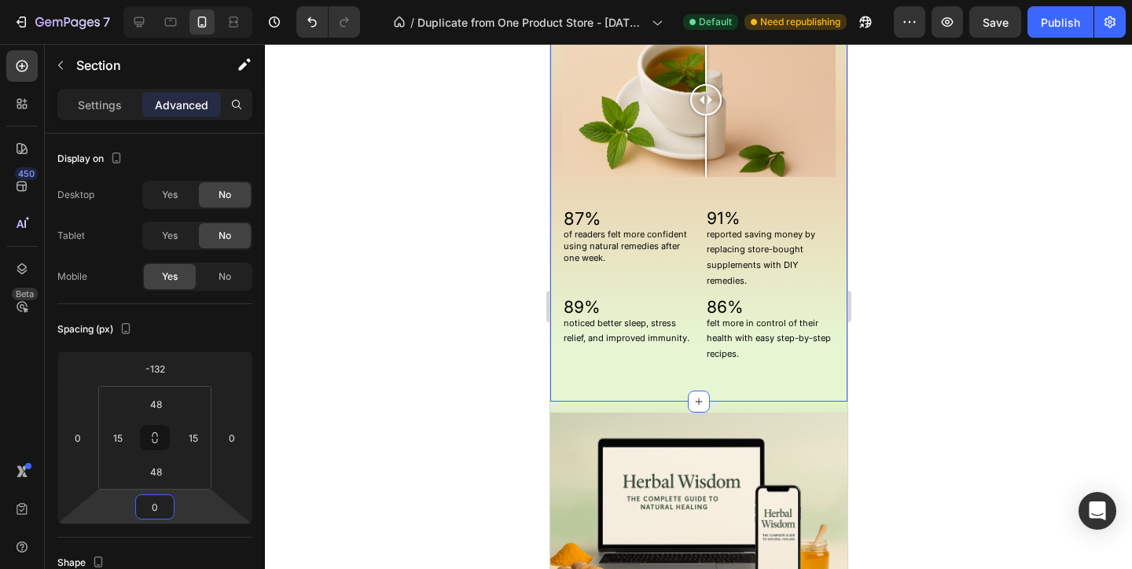
click at [184, 0] on html "7 / Duplicate from One Product Store - Aug 20, 20:59:32 Default Need republishi…" at bounding box center [566, 0] width 1132 height 0
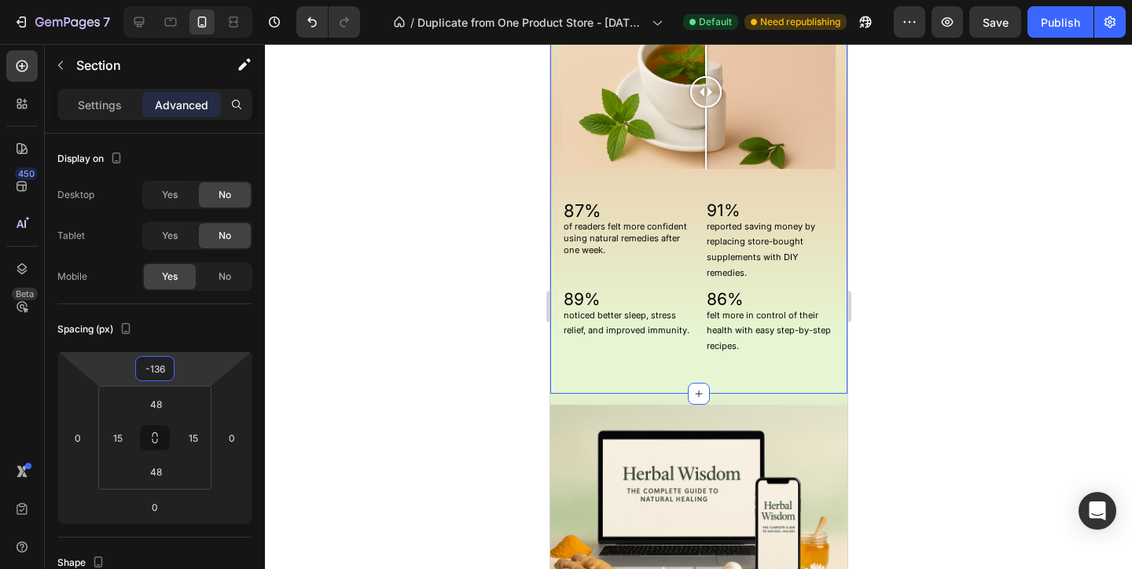
type input "-134"
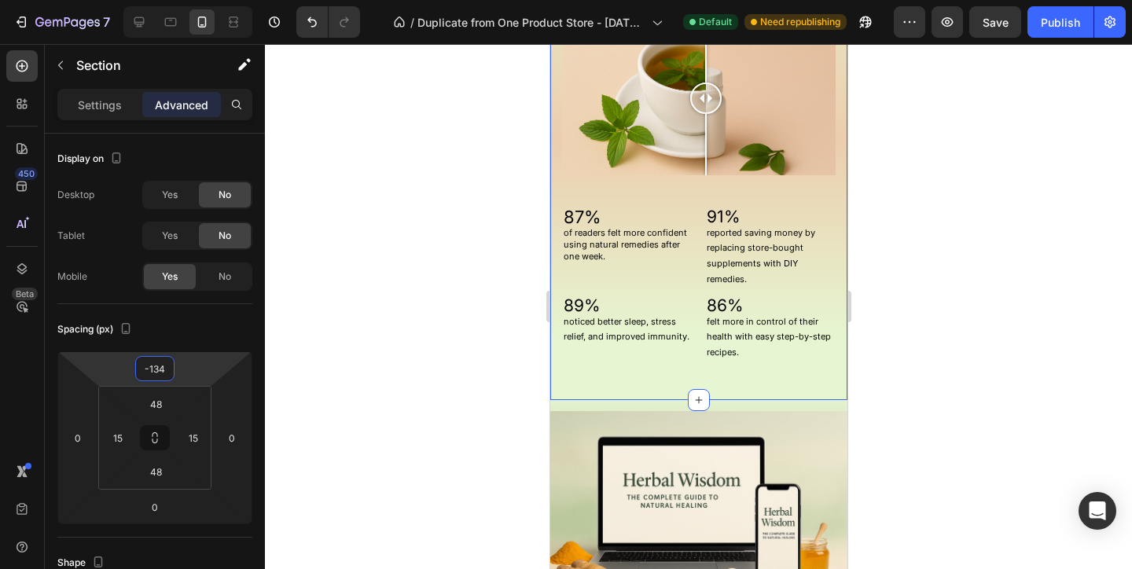
click at [184, 0] on html "7 / Duplicate from One Product Store - Aug 20, 20:59:32 Default Need republishi…" at bounding box center [566, 0] width 1132 height 0
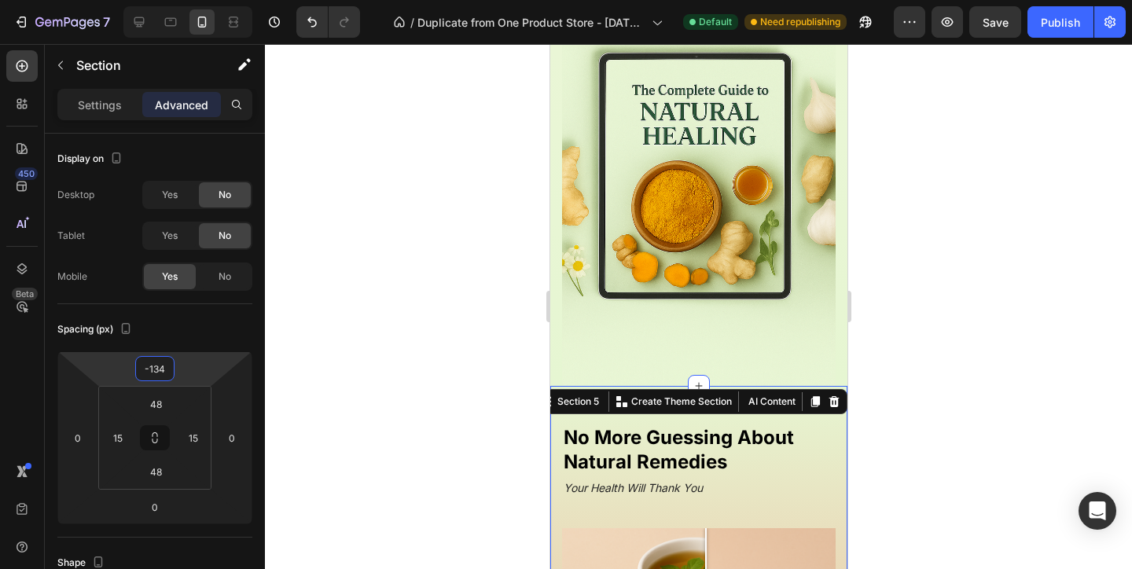
scroll to position [885, 0]
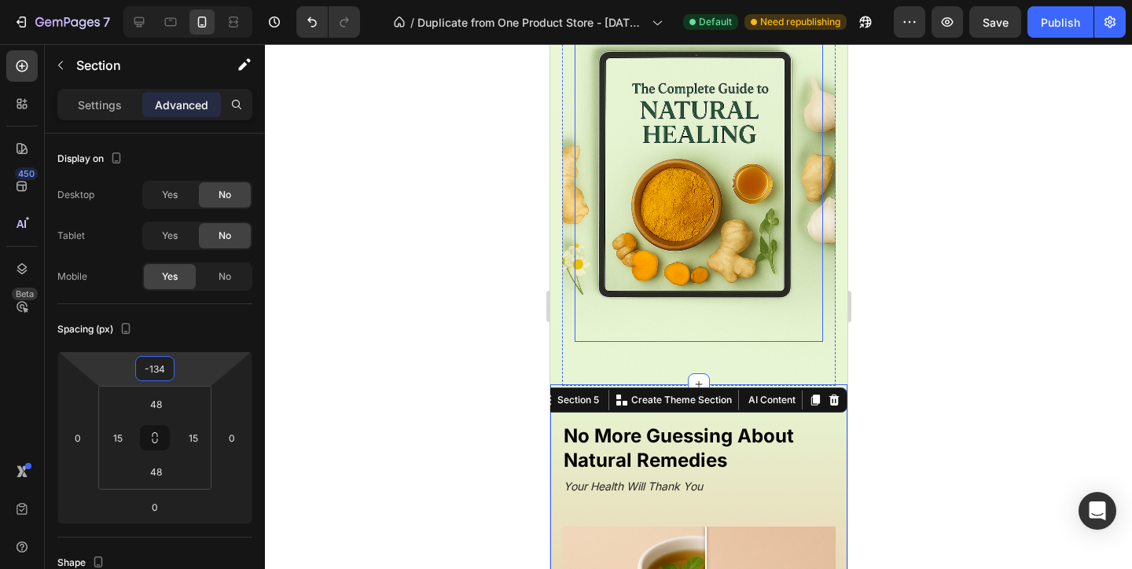
click at [557, 299] on div "Tired of Expensive Supplements and Confusing Health Advice? Heading Natural rem…" at bounding box center [697, 85] width 297 height 807
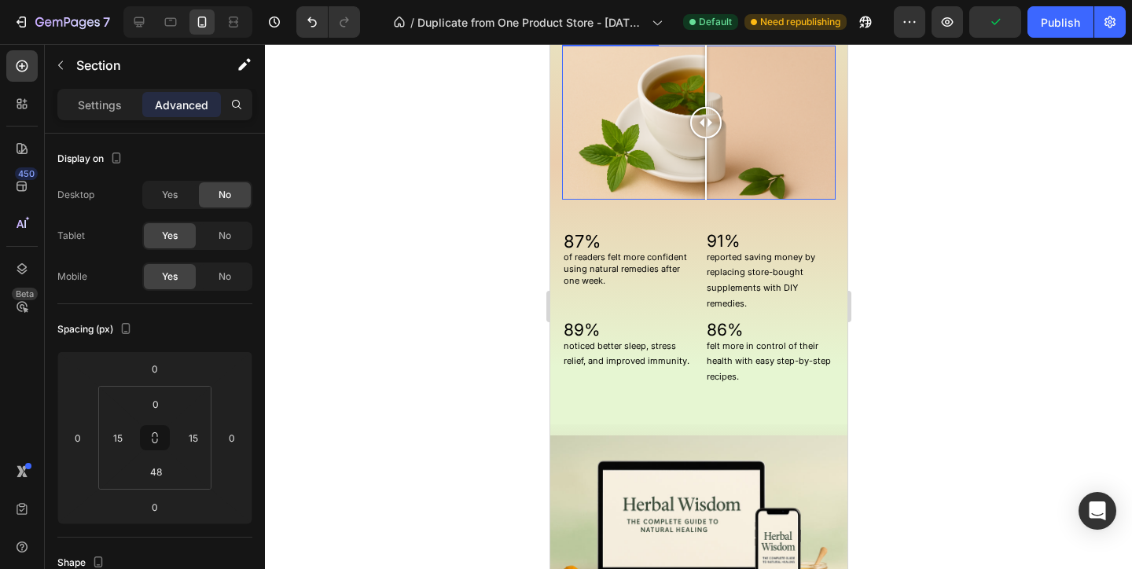
scroll to position [1488, 0]
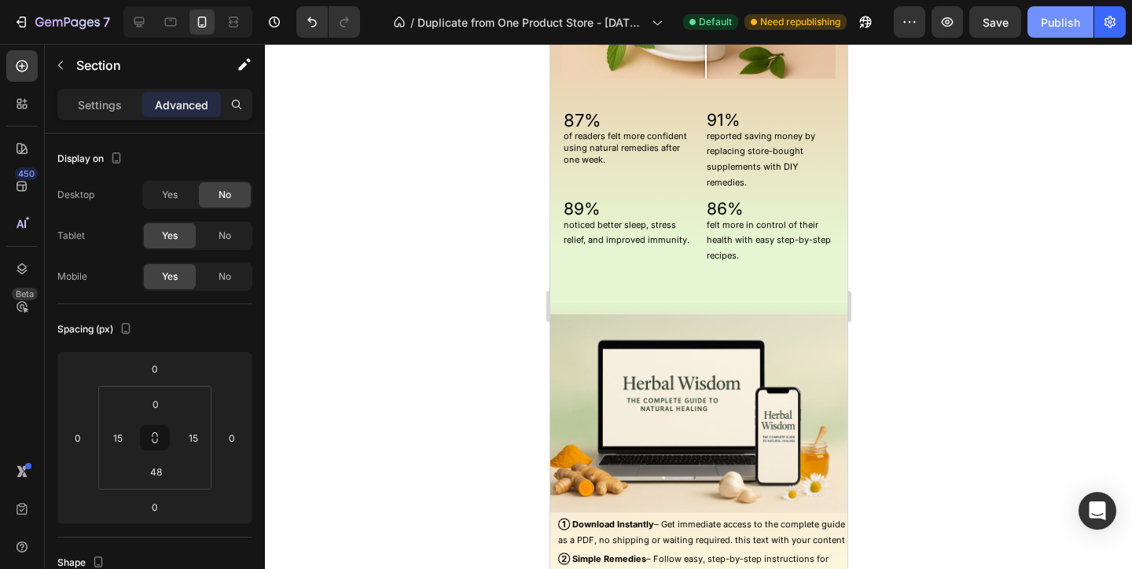
click at [1055, 28] on div "Publish" at bounding box center [1060, 22] width 39 height 17
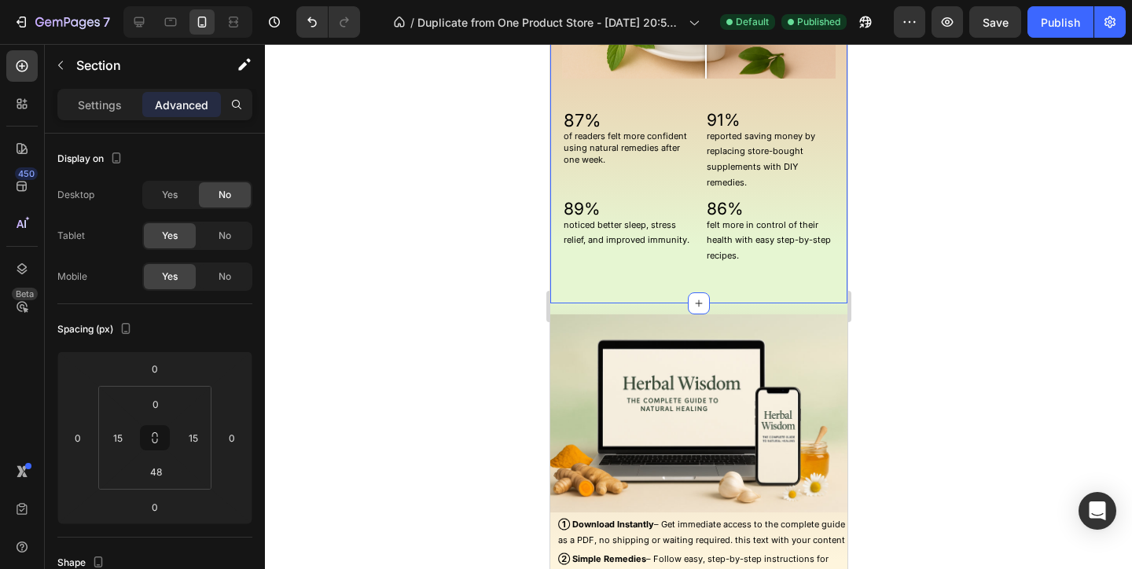
click at [732, 287] on div "No More Guessing About Natural Remedies Heading Your Health Will Thank You Head…" at bounding box center [697, 42] width 297 height 521
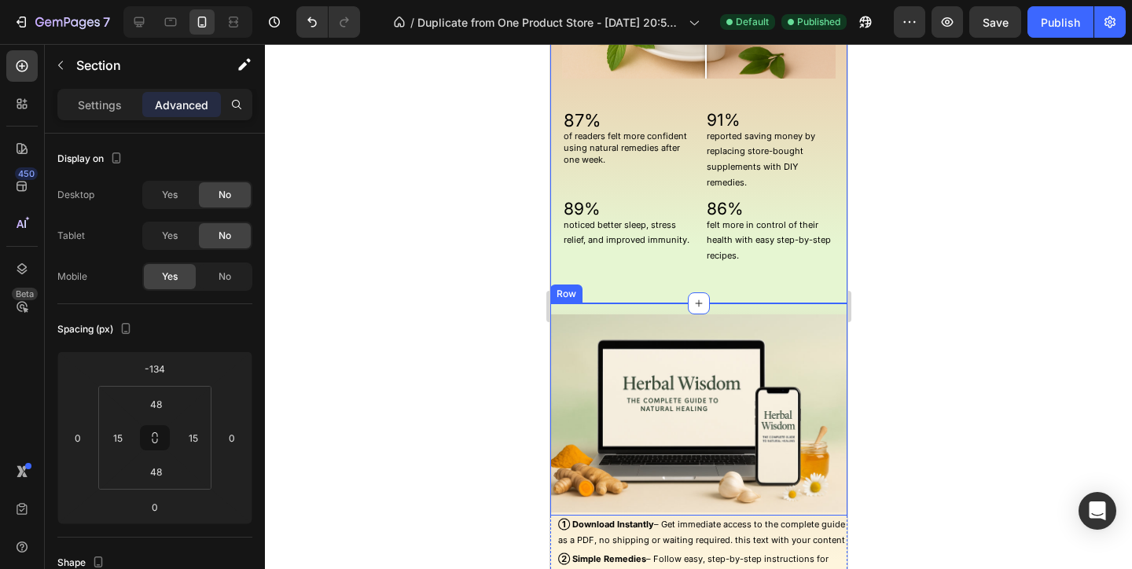
click at [750, 308] on div "Image" at bounding box center [697, 409] width 297 height 212
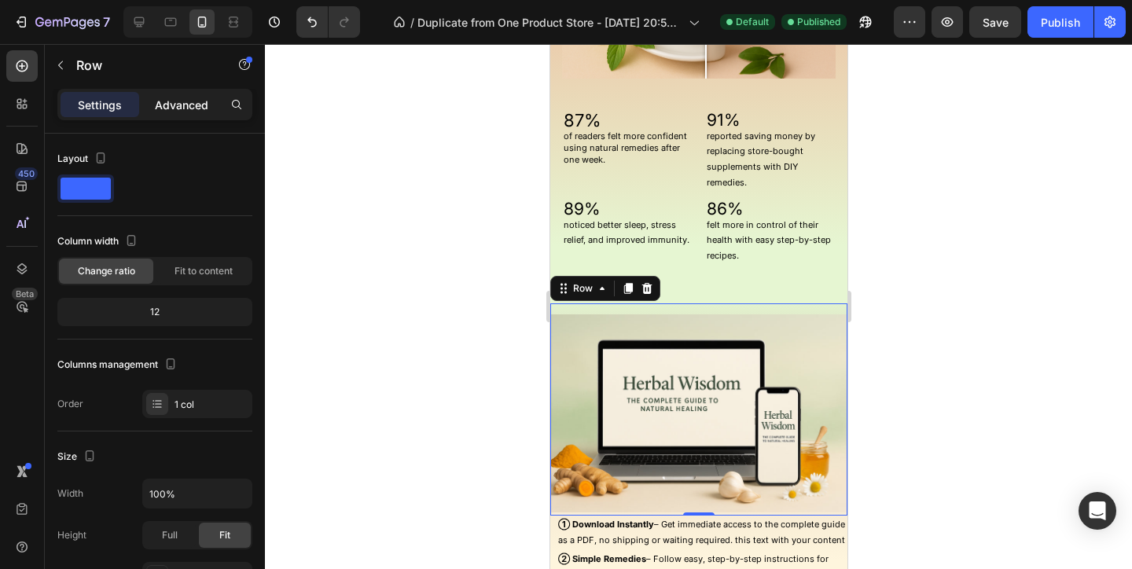
click at [166, 99] on p "Advanced" at bounding box center [181, 105] width 53 height 17
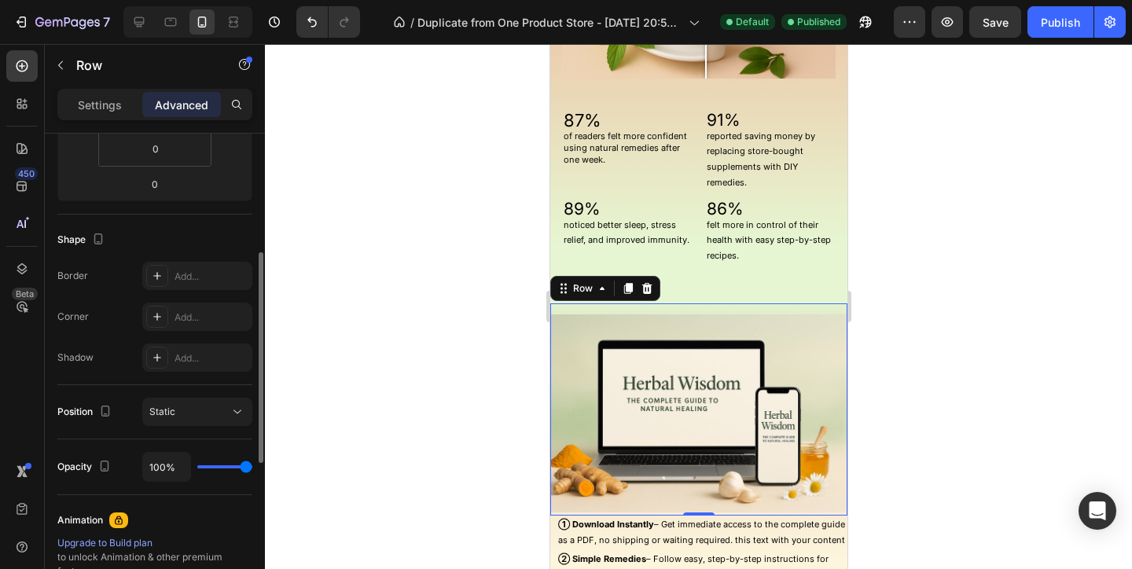
scroll to position [340, 0]
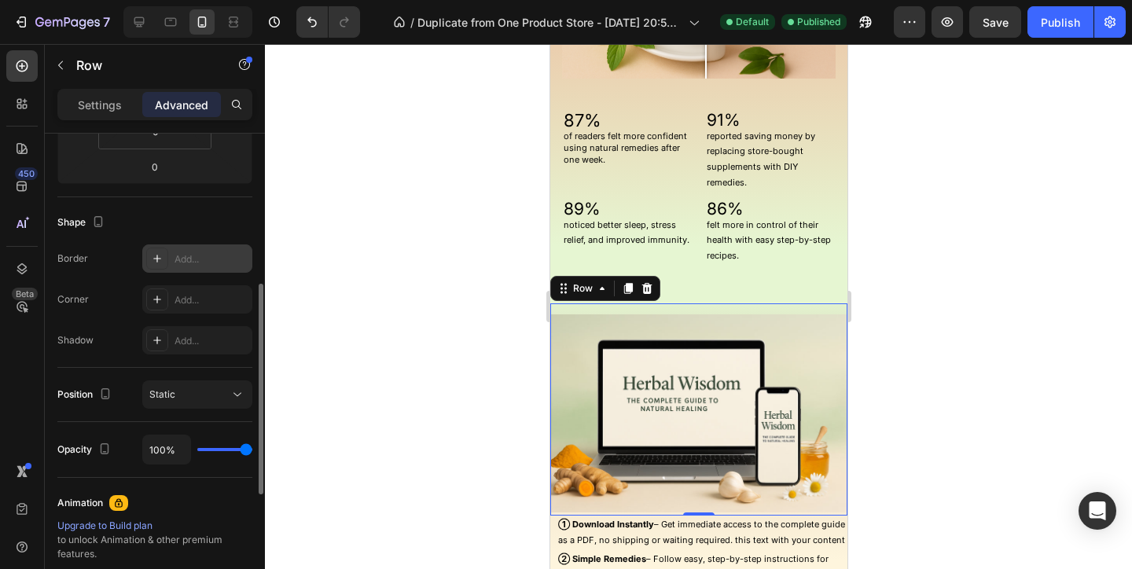
click at [196, 265] on div "Add..." at bounding box center [211, 259] width 74 height 14
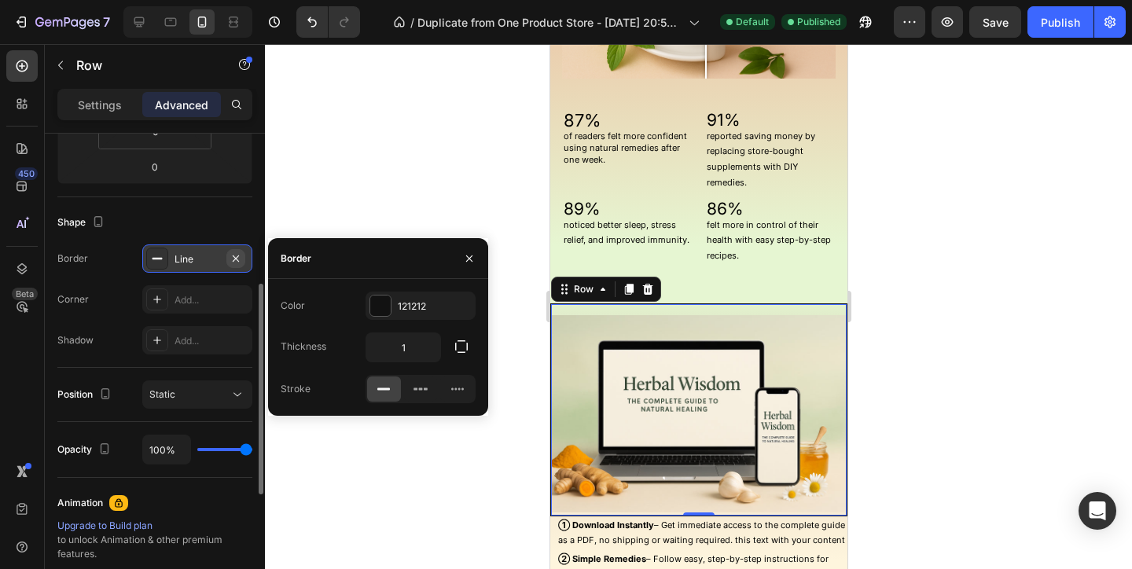
click at [236, 249] on button "button" at bounding box center [235, 258] width 19 height 19
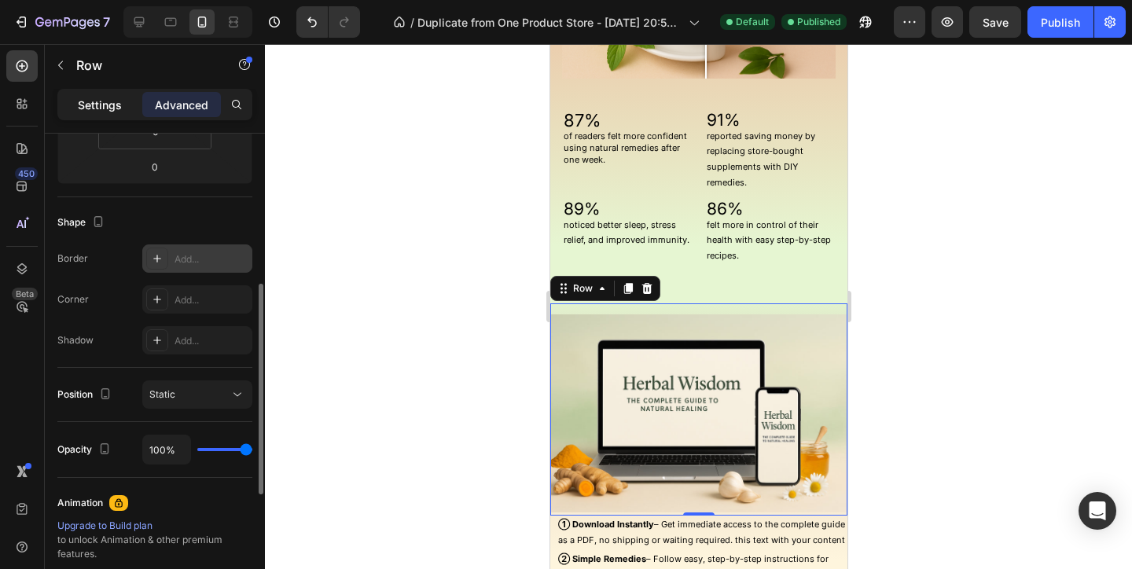
click at [130, 116] on div "Settings" at bounding box center [100, 104] width 79 height 25
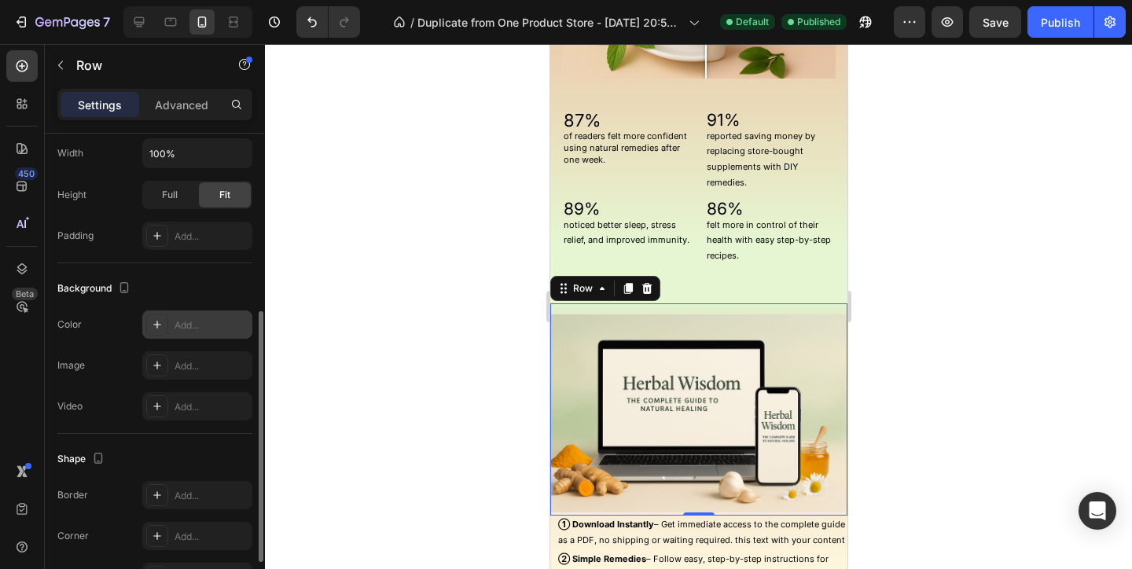
click at [181, 319] on div "Add..." at bounding box center [211, 325] width 74 height 14
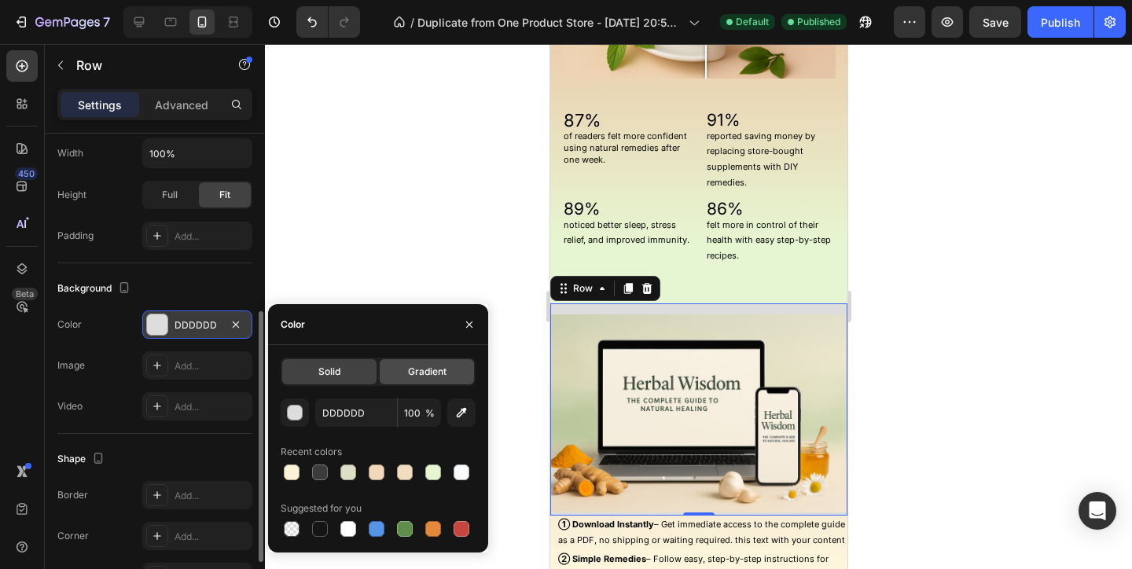
click at [429, 378] on span "Gradient" at bounding box center [427, 372] width 39 height 14
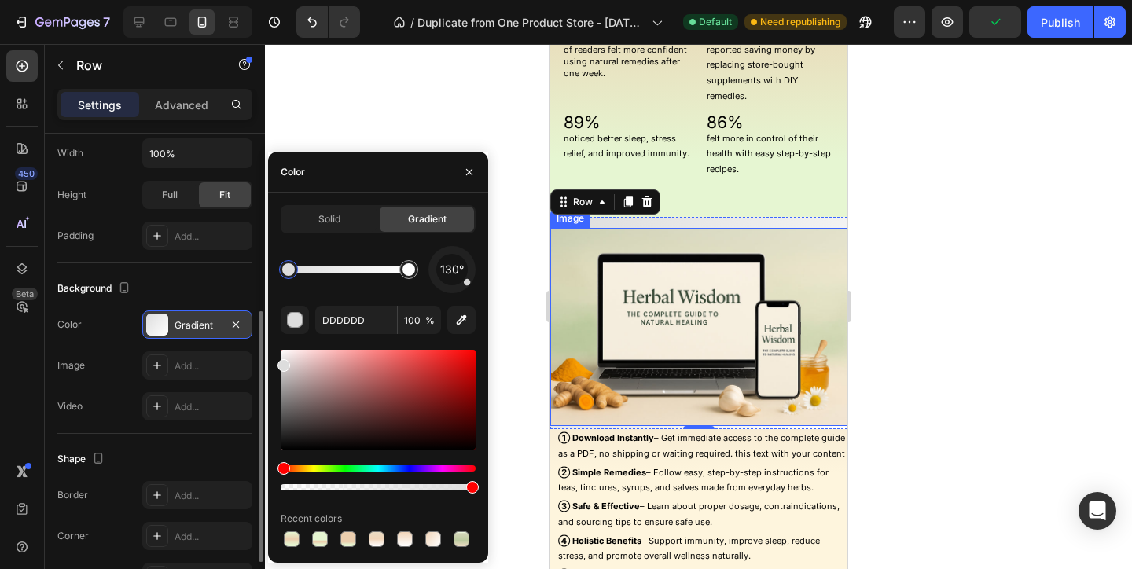
scroll to position [1559, 0]
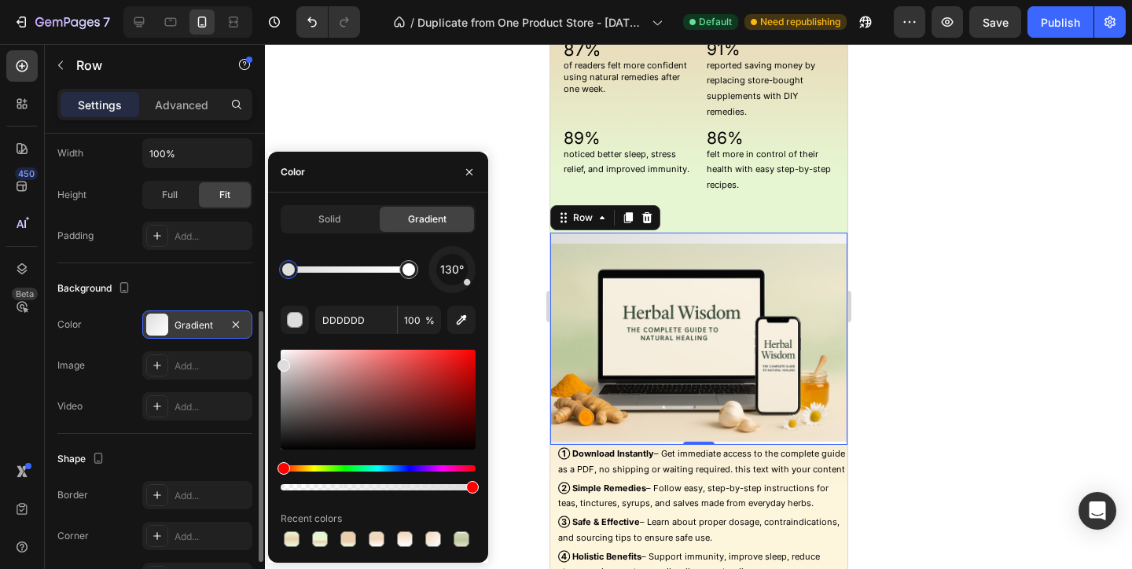
click at [453, 290] on div at bounding box center [452, 270] width 67 height 67
click at [453, 294] on div "178° DDDDDD 100 % Recent colors" at bounding box center [378, 398] width 195 height 304
click at [452, 291] on div at bounding box center [451, 269] width 47 height 47
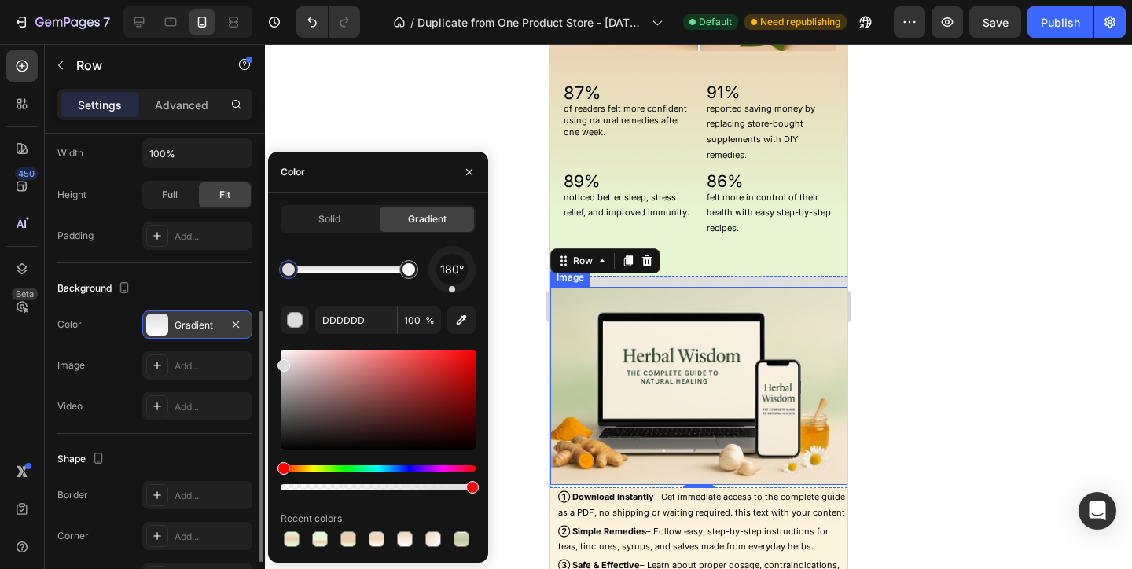
scroll to position [1470, 0]
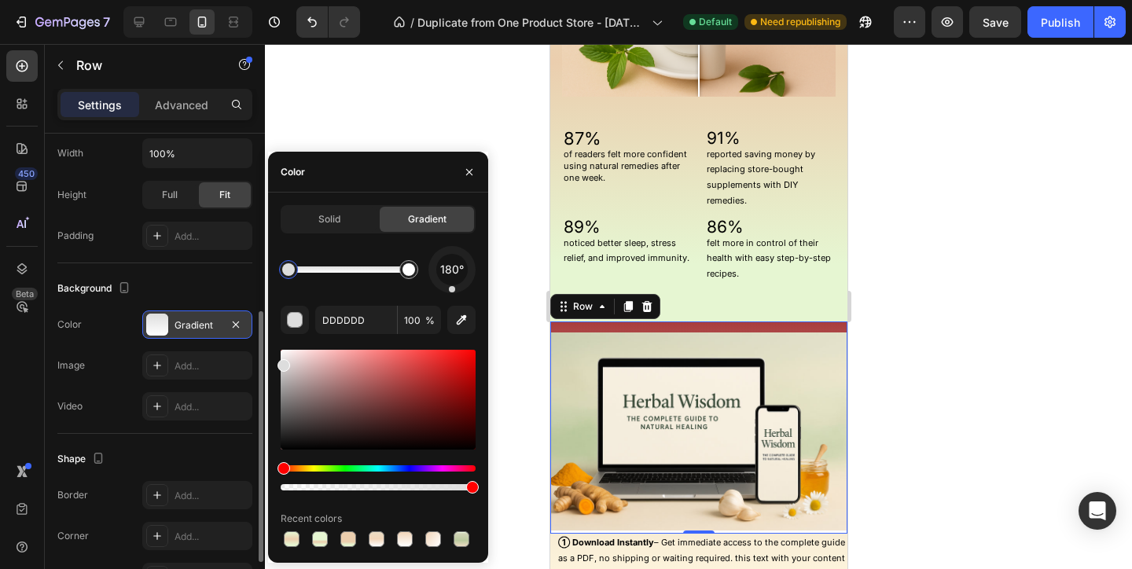
click at [406, 383] on div at bounding box center [378, 400] width 195 height 100
click at [457, 325] on icon "button" at bounding box center [461, 320] width 16 height 16
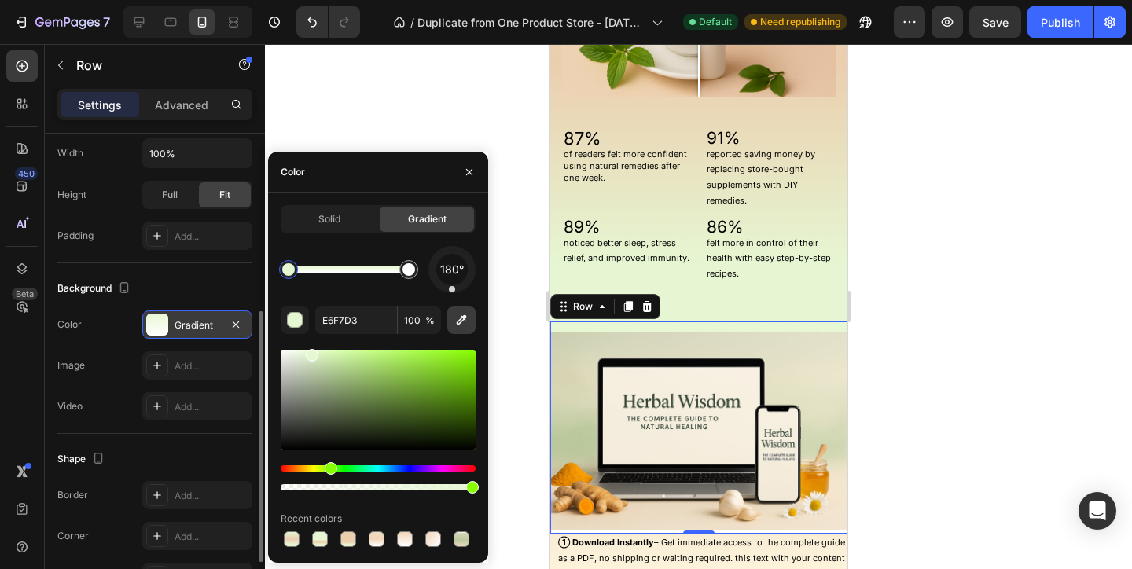
click at [466, 329] on button "button" at bounding box center [461, 320] width 28 height 28
type input "D6D7BE"
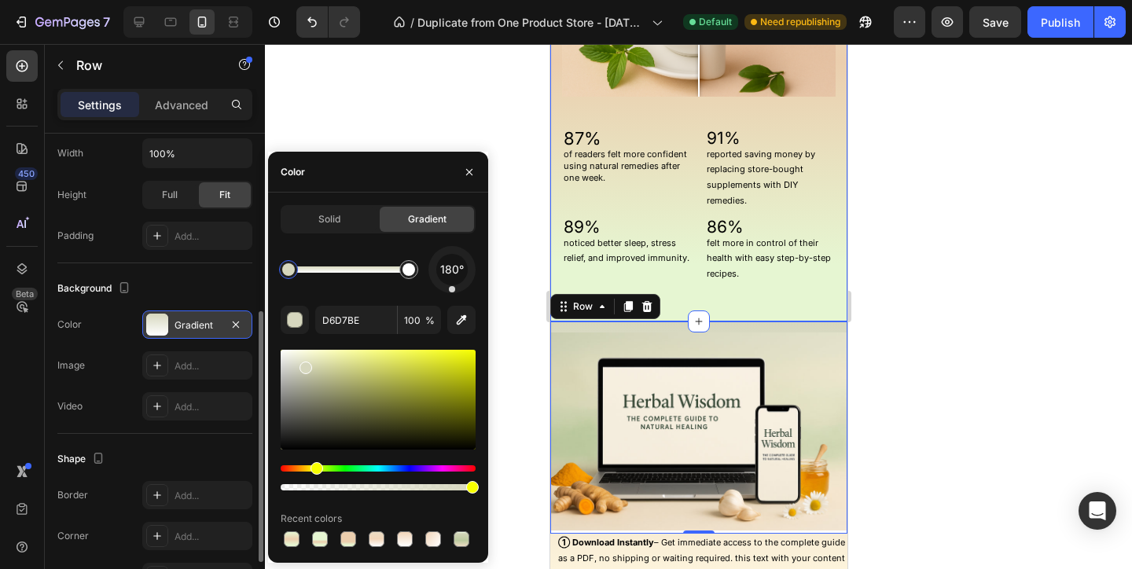
click at [834, 292] on div "No More Guessing About Natural Remedies Heading Your Health Will Thank You Head…" at bounding box center [697, 60] width 297 height 521
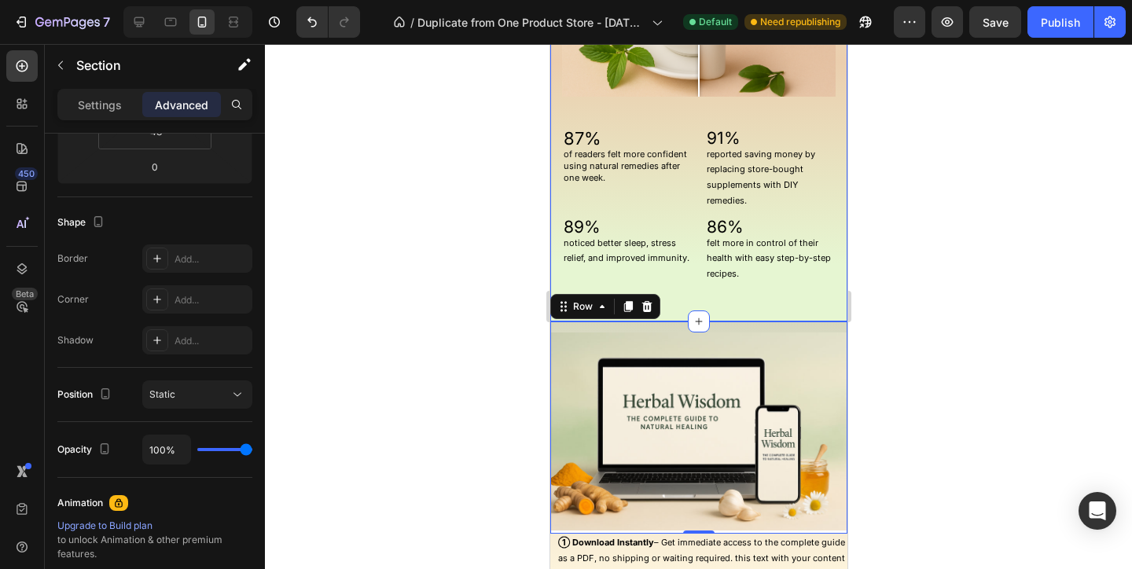
scroll to position [0, 0]
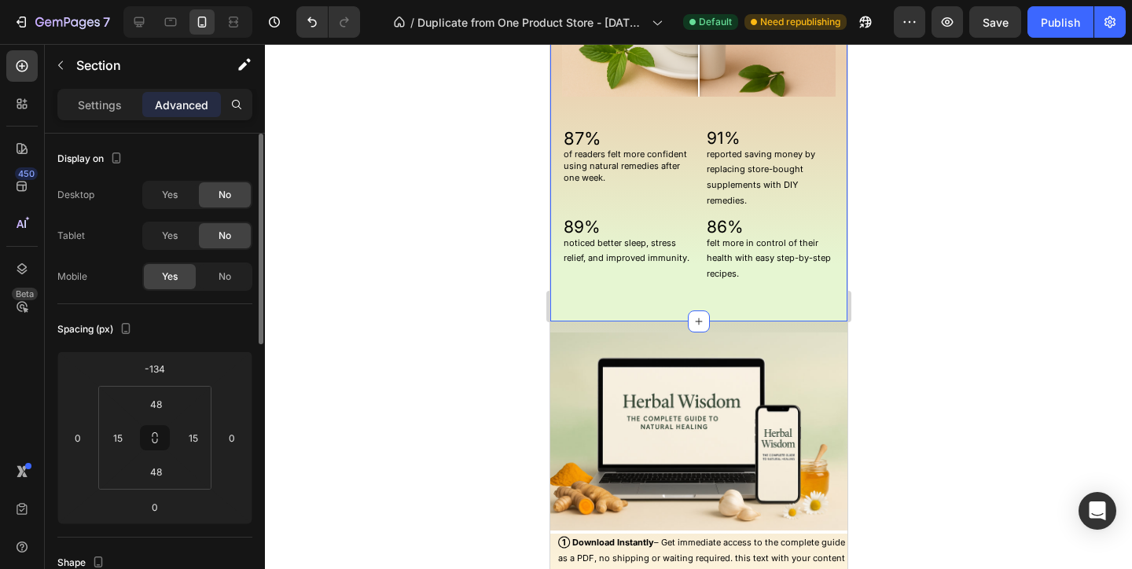
click at [825, 325] on div "Image" at bounding box center [697, 427] width 297 height 212
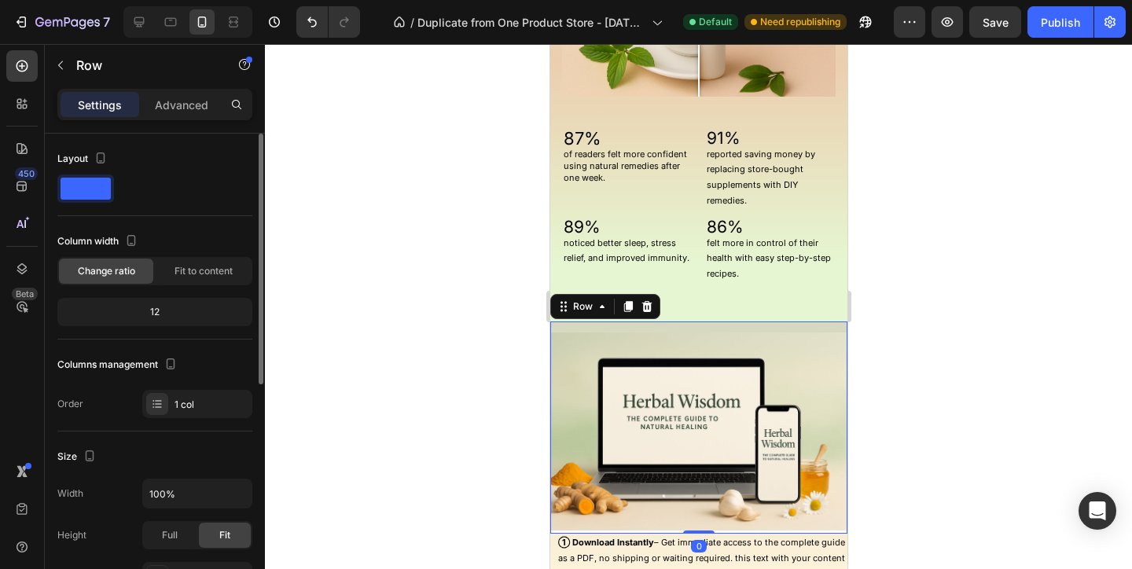
click at [820, 325] on div "Image" at bounding box center [697, 427] width 297 height 212
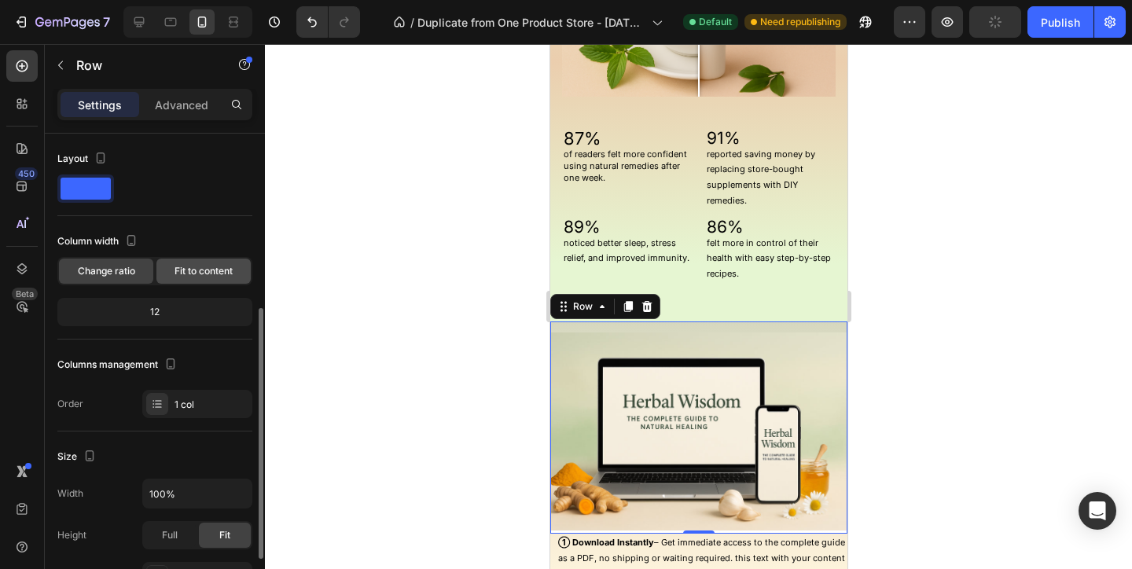
scroll to position [438, 0]
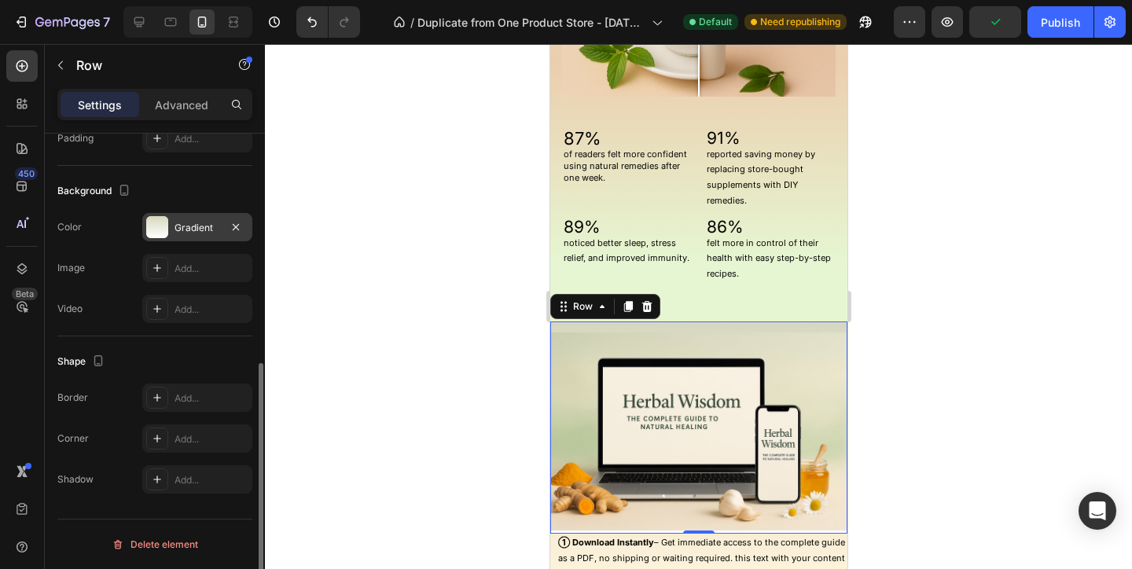
click at [191, 222] on div "Gradient" at bounding box center [197, 228] width 46 height 14
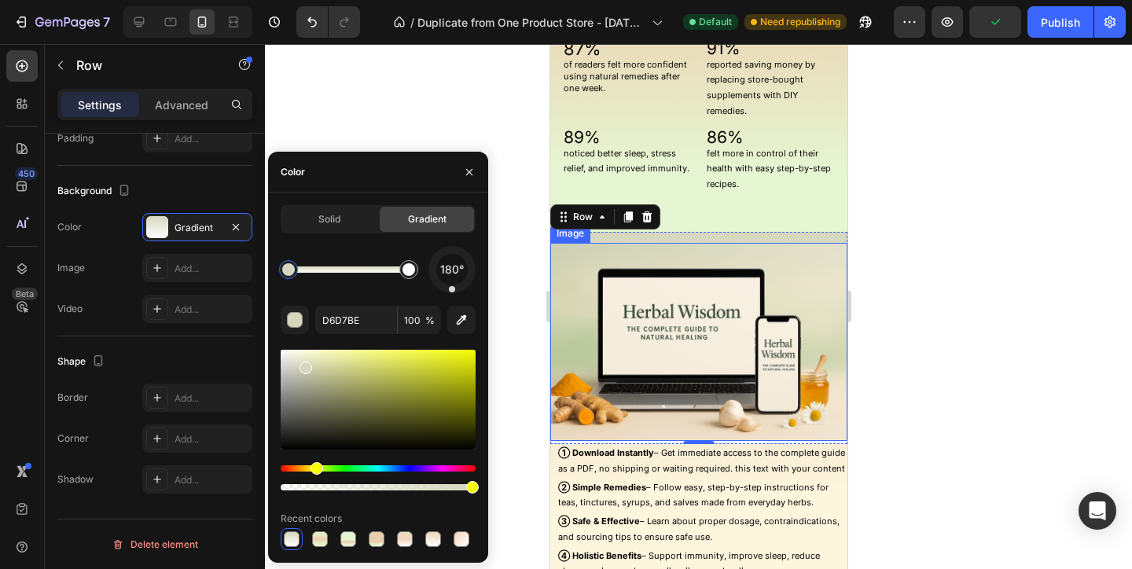
scroll to position [1620, 0]
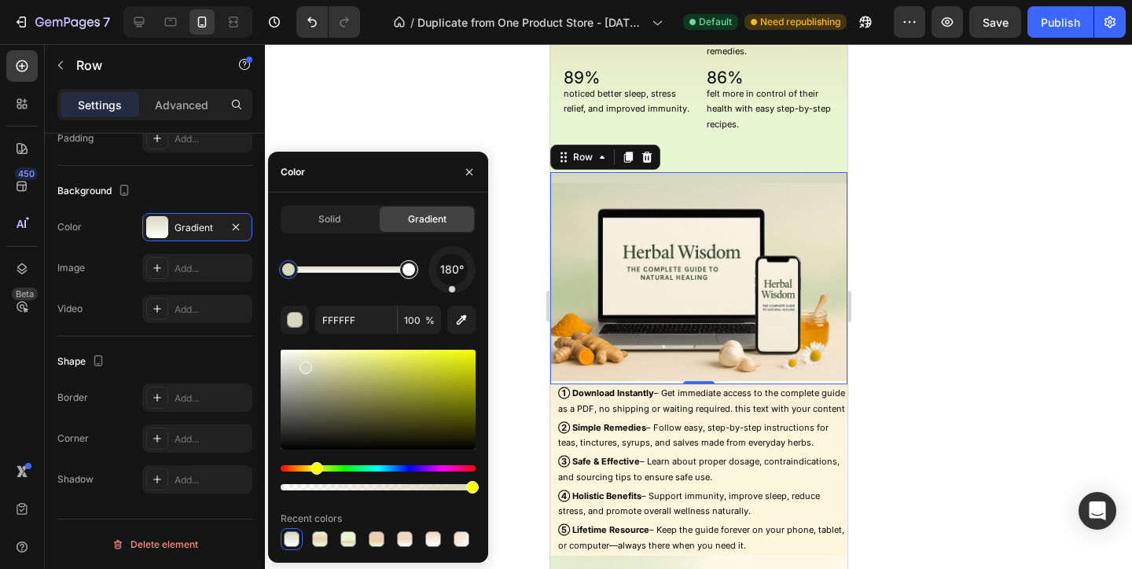
click at [407, 273] on div at bounding box center [408, 269] width 13 height 13
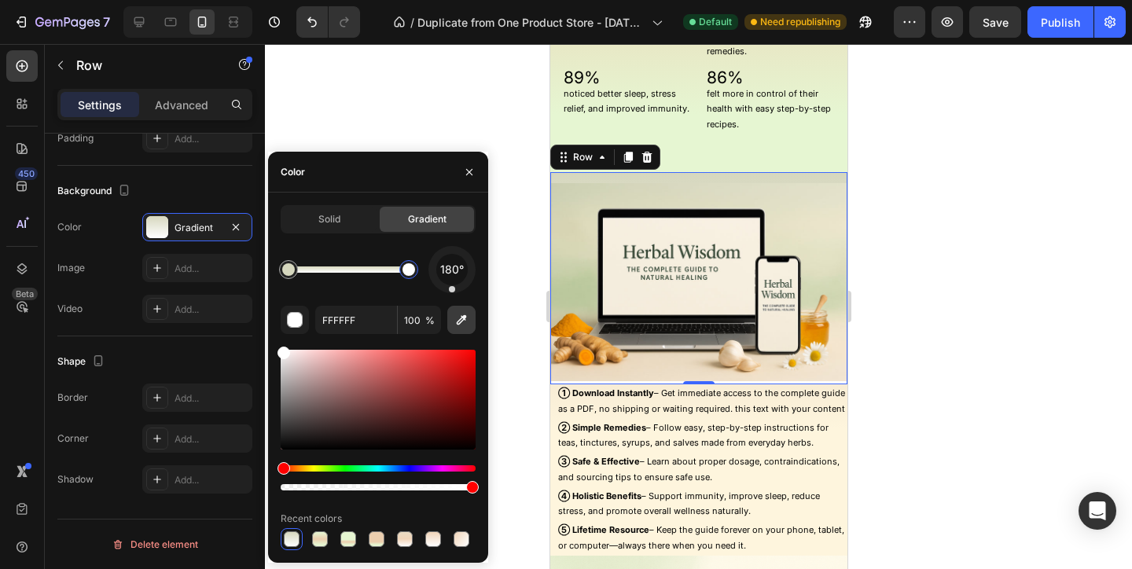
click at [462, 321] on icon "button" at bounding box center [462, 320] width 10 height 10
type input "FEF5DD"
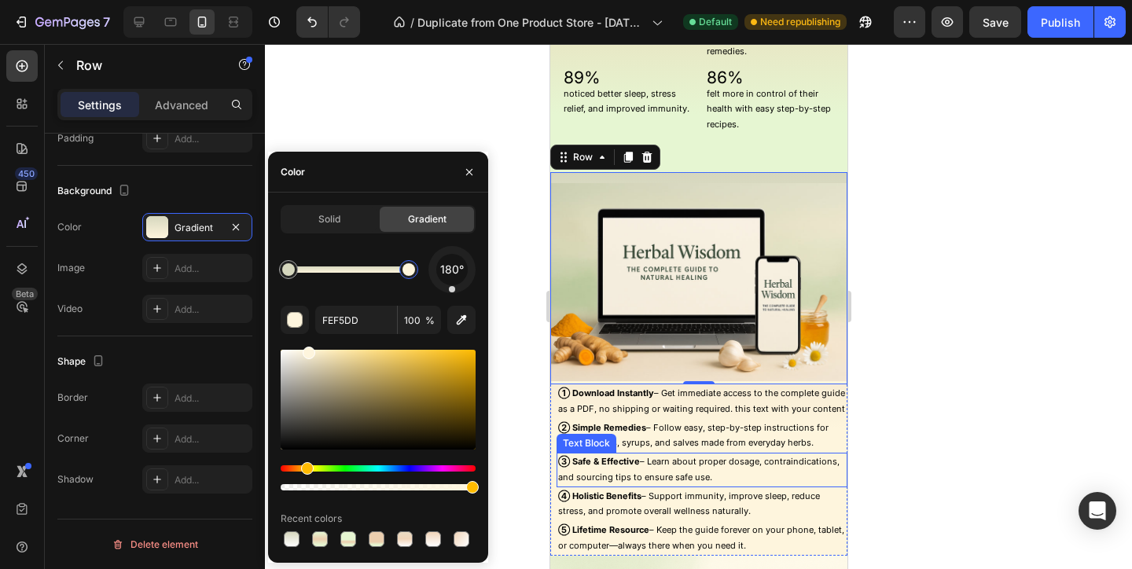
drag, startPoint x: 1399, startPoint y: 515, endPoint x: 837, endPoint y: 465, distance: 564.1
click at [837, 465] on p "③ Safe & Effective – Learn about proper dosage, contraindications, and sourcing…" at bounding box center [701, 469] width 288 height 31
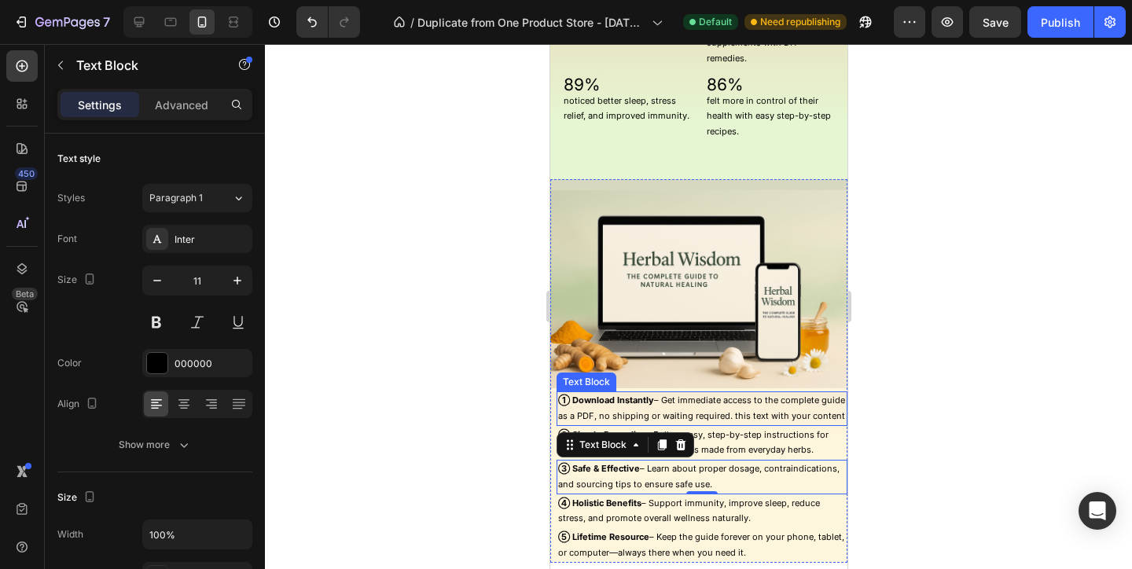
scroll to position [1471, 0]
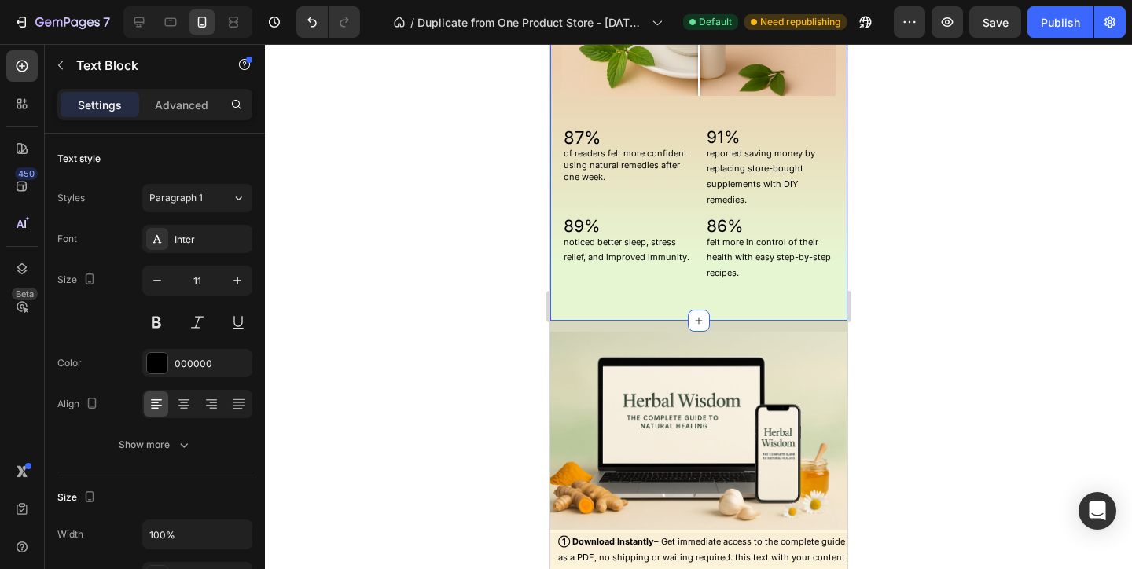
click at [663, 301] on div "No More Guessing About Natural Remedies Heading Your Health Will Thank You Head…" at bounding box center [697, 60] width 297 height 521
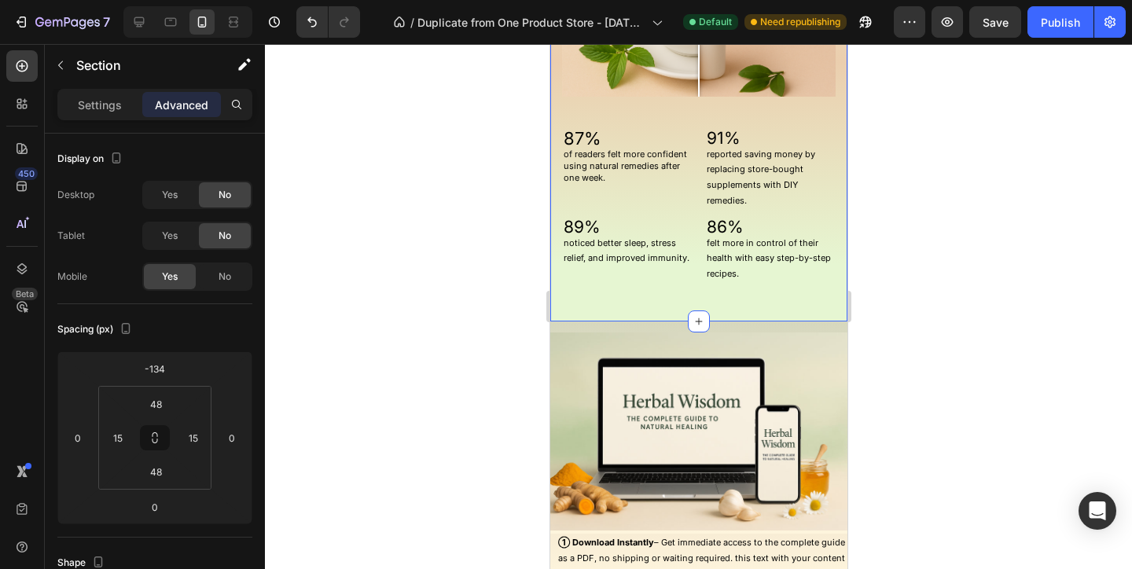
scroll to position [1450, 0]
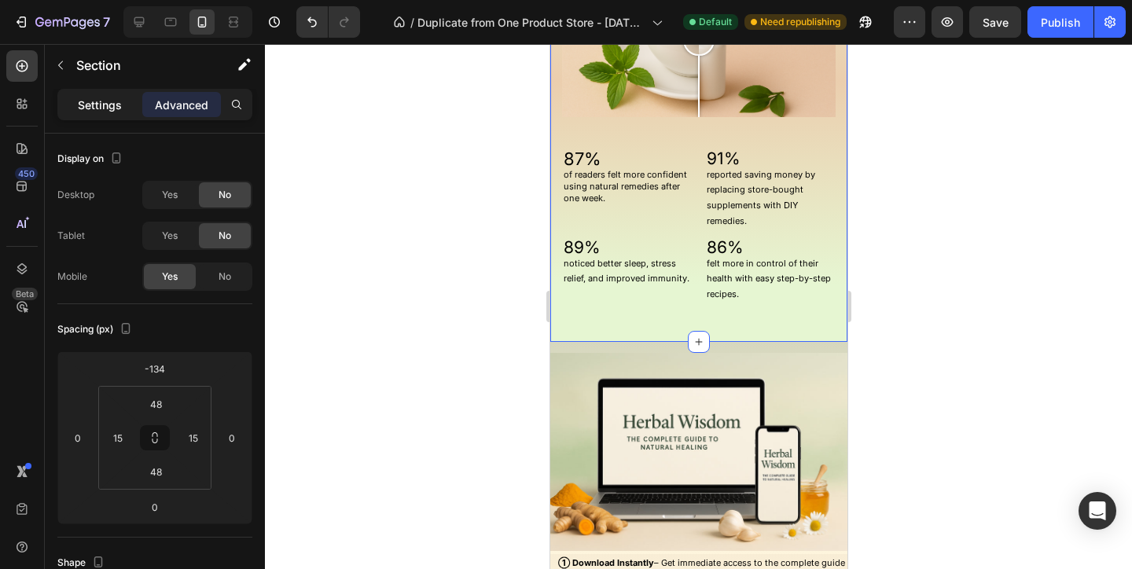
click at [95, 100] on p "Settings" at bounding box center [100, 105] width 44 height 17
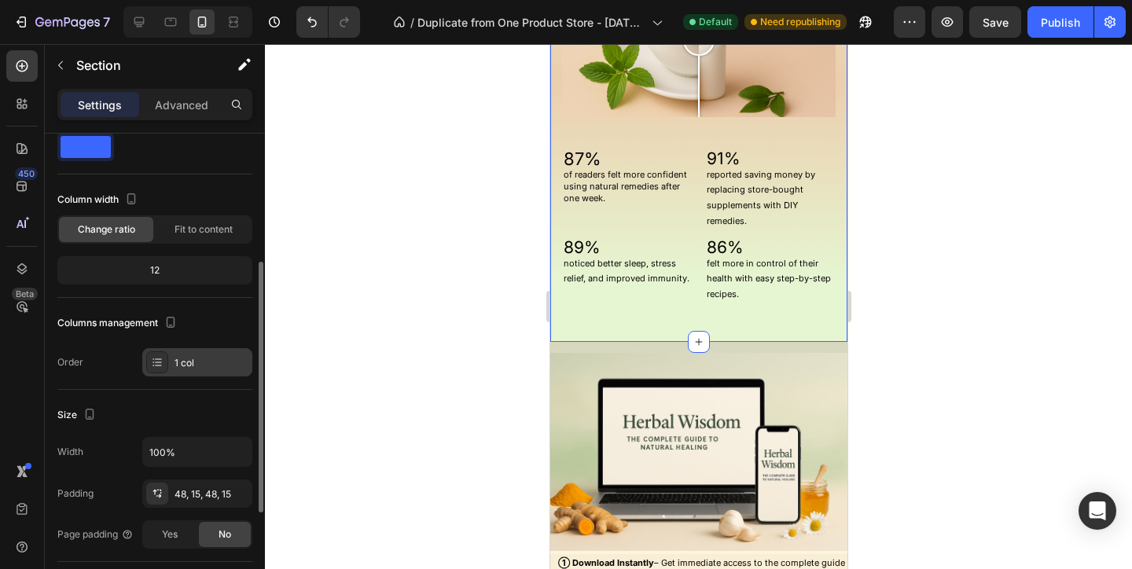
scroll to position [207, 0]
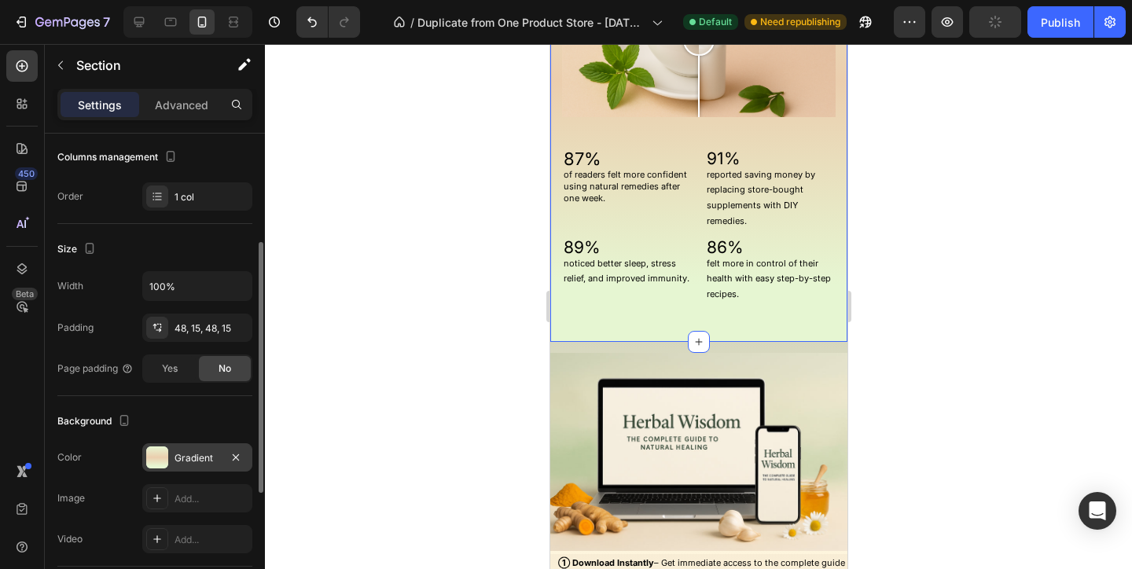
click at [209, 464] on div "Gradient" at bounding box center [197, 457] width 110 height 28
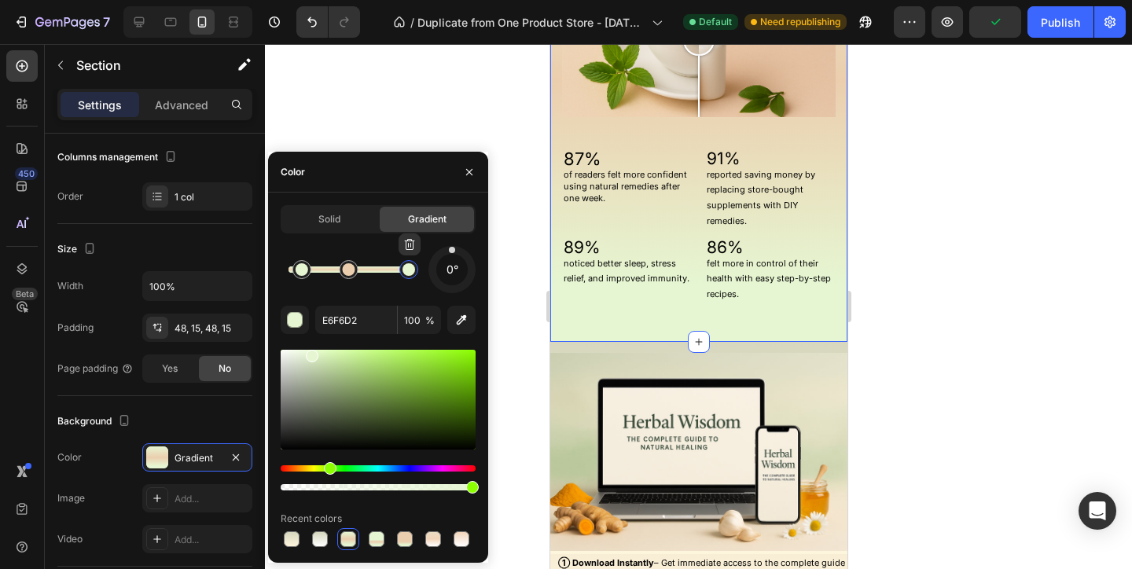
drag, startPoint x: 409, startPoint y: 278, endPoint x: 385, endPoint y: 273, distance: 24.0
click at [402, 273] on div at bounding box center [408, 269] width 13 height 13
drag, startPoint x: 384, startPoint y: 279, endPoint x: 373, endPoint y: 279, distance: 11.8
click at [373, 279] on div at bounding box center [384, 269] width 28 height 28
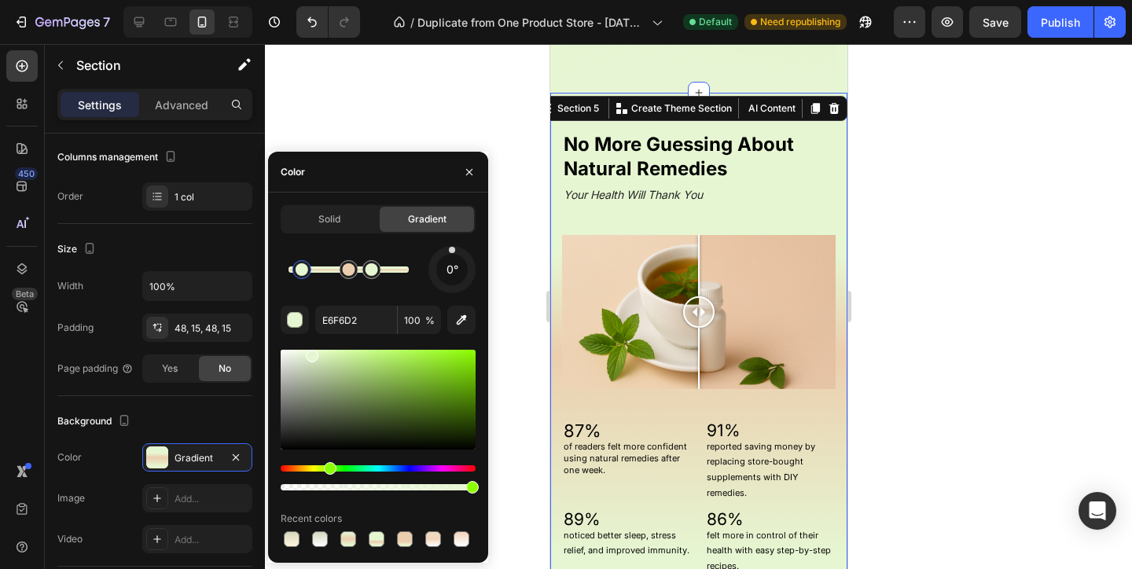
scroll to position [1174, 0]
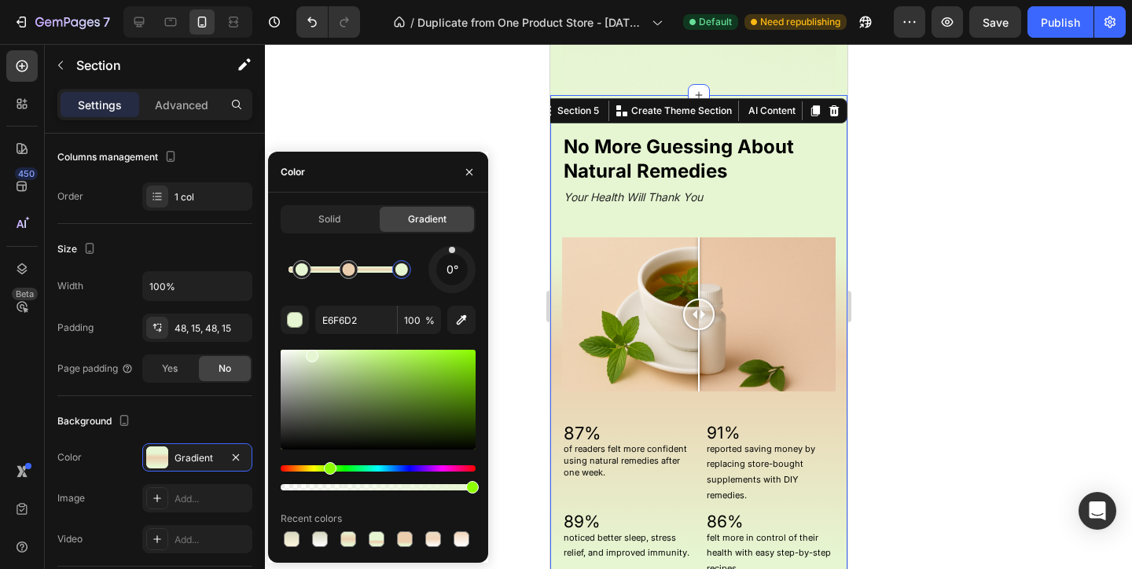
click at [408, 270] on div at bounding box center [401, 269] width 13 height 13
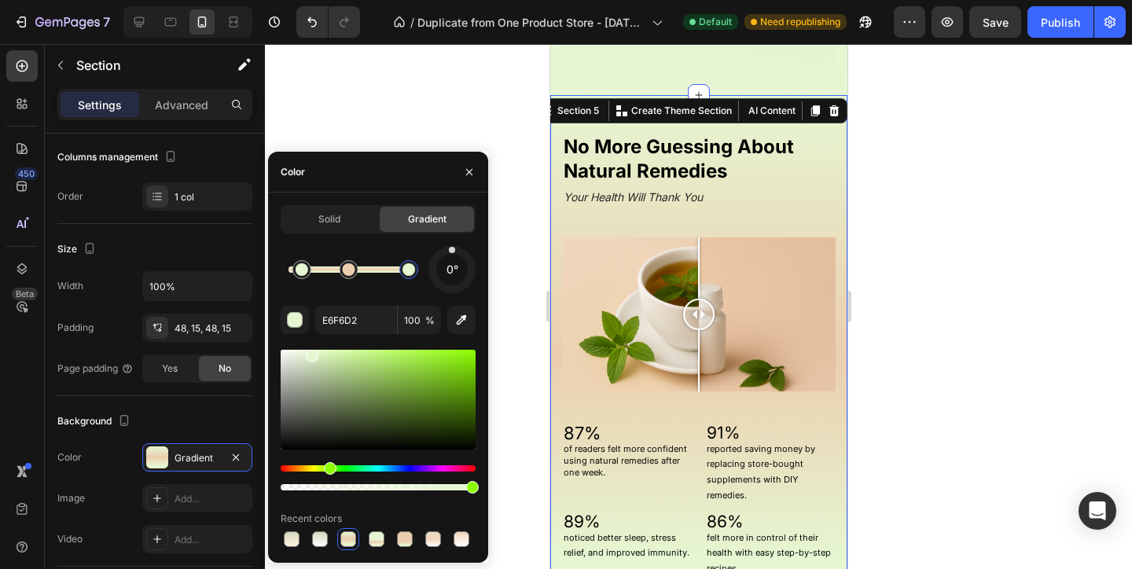
drag, startPoint x: 409, startPoint y: 270, endPoint x: 428, endPoint y: 270, distance: 18.9
click at [428, 270] on div "0°" at bounding box center [378, 269] width 195 height 47
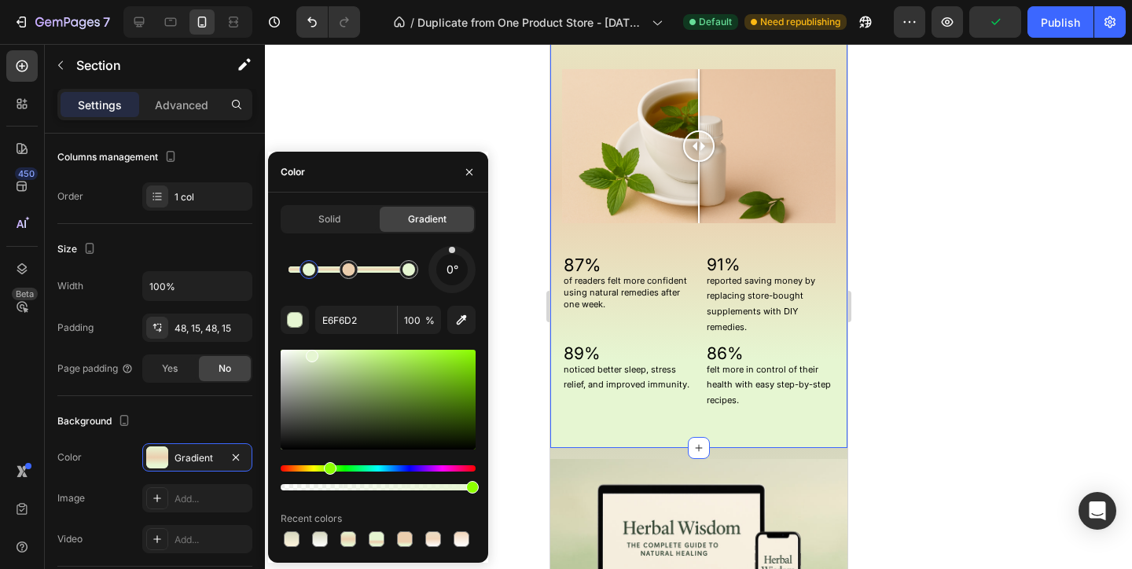
scroll to position [1345, 0]
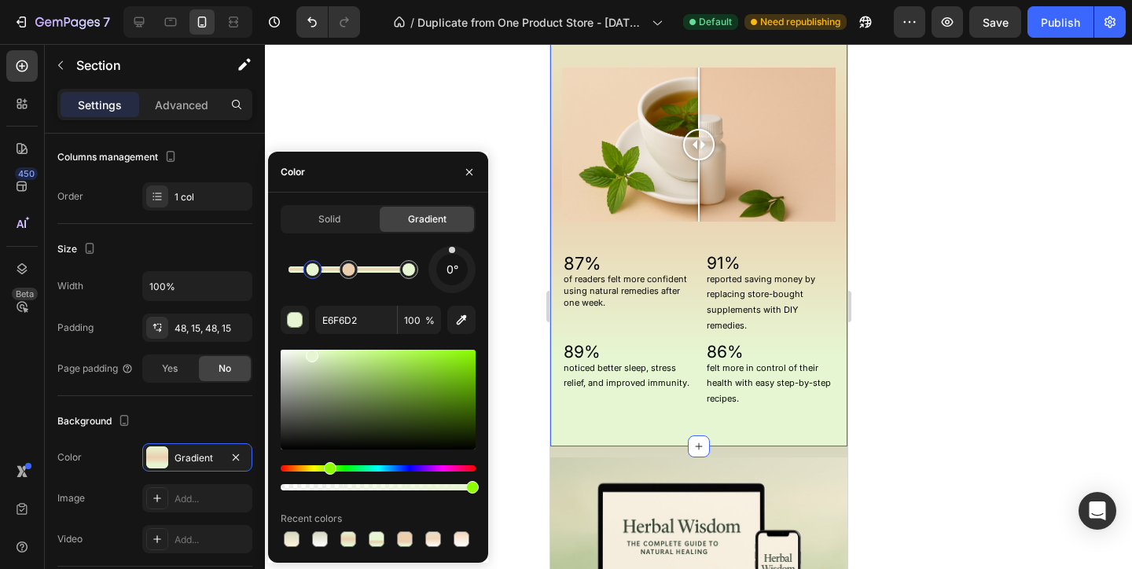
drag, startPoint x: 310, startPoint y: 277, endPoint x: 325, endPoint y: 277, distance: 15.7
click at [322, 277] on div at bounding box center [312, 269] width 19 height 19
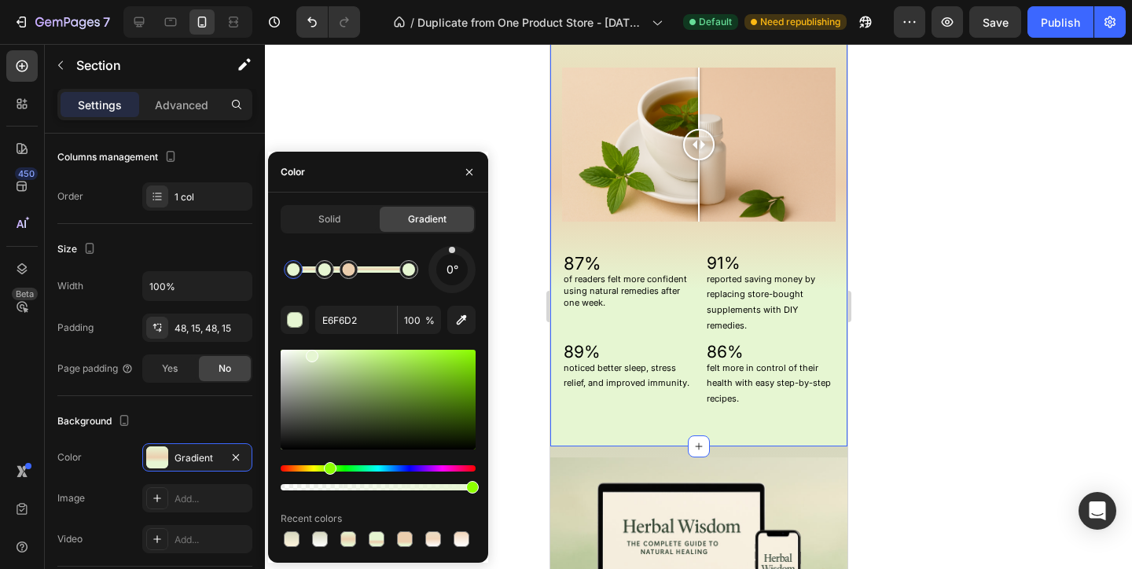
click at [293, 273] on div at bounding box center [348, 269] width 120 height 6
drag, startPoint x: 325, startPoint y: 277, endPoint x: 458, endPoint y: 331, distance: 143.5
click at [458, 331] on button "button" at bounding box center [461, 320] width 28 height 28
type input "D8D8BF"
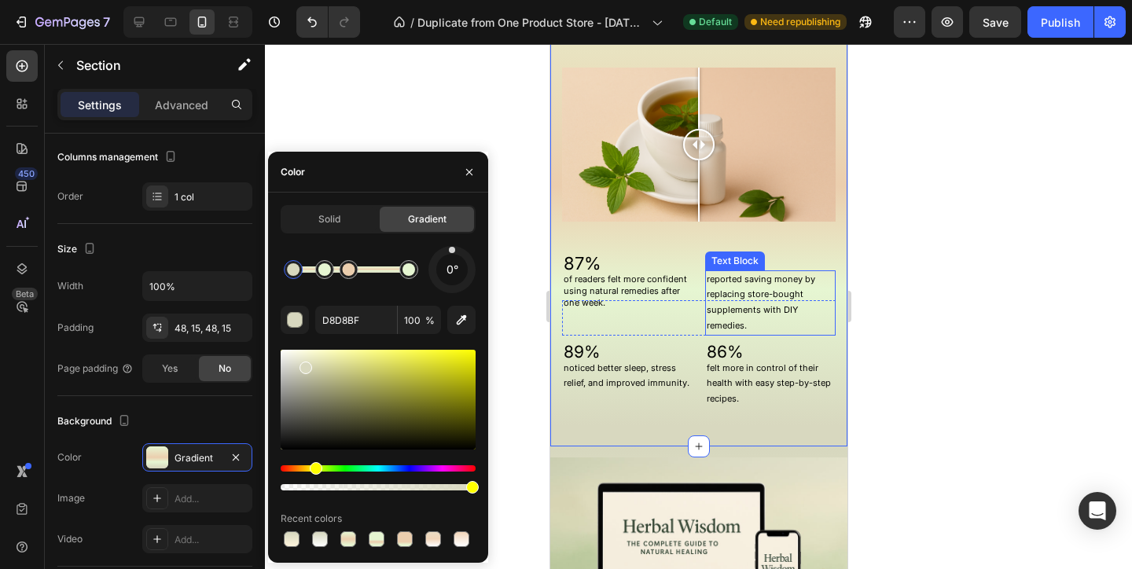
click at [804, 306] on p "reported saving money by replacing store-bought supplements with DIY remedies." at bounding box center [769, 303] width 127 height 62
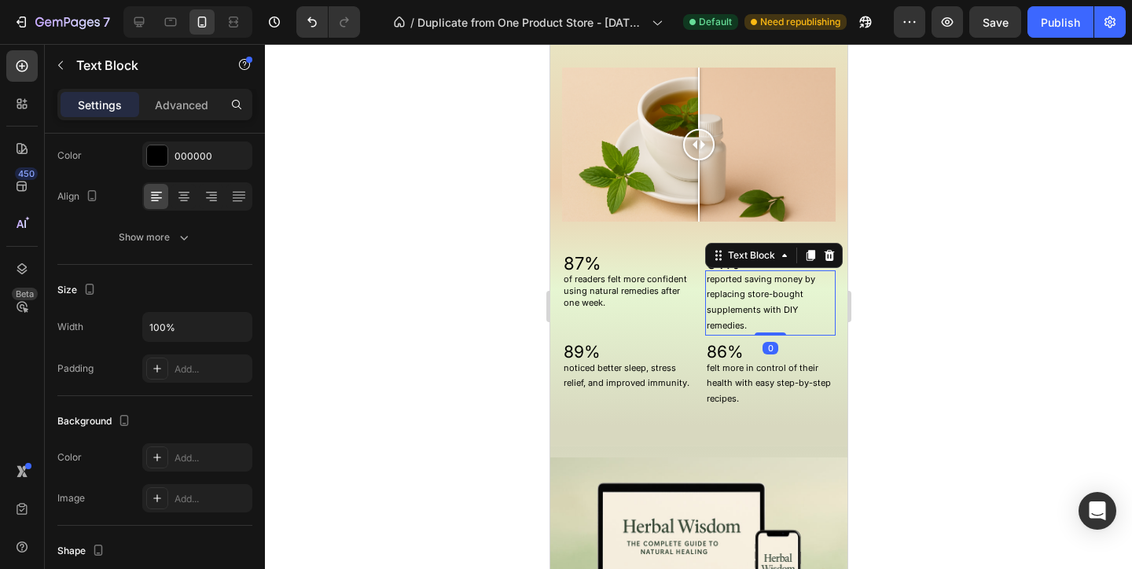
scroll to position [0, 0]
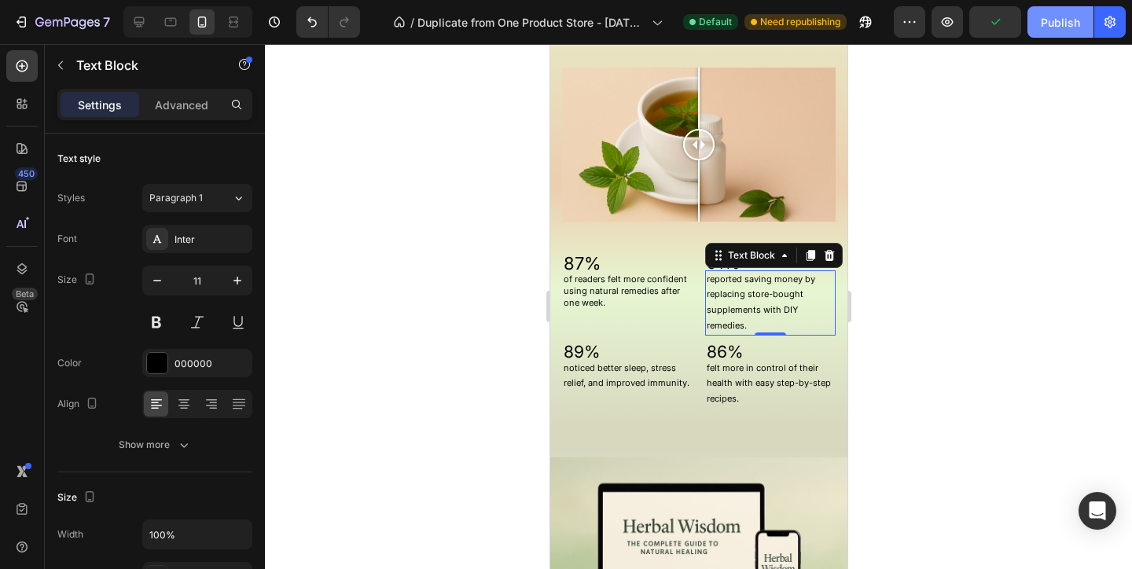
click at [1070, 19] on div "Publish" at bounding box center [1060, 22] width 39 height 17
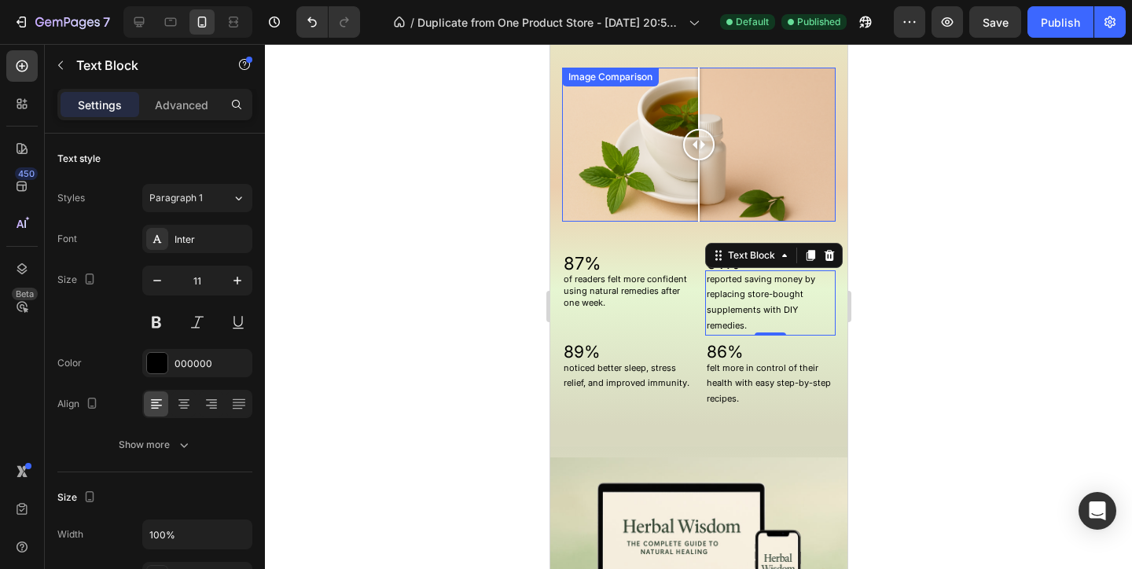
click at [592, 265] on p "87%" at bounding box center [626, 263] width 127 height 31
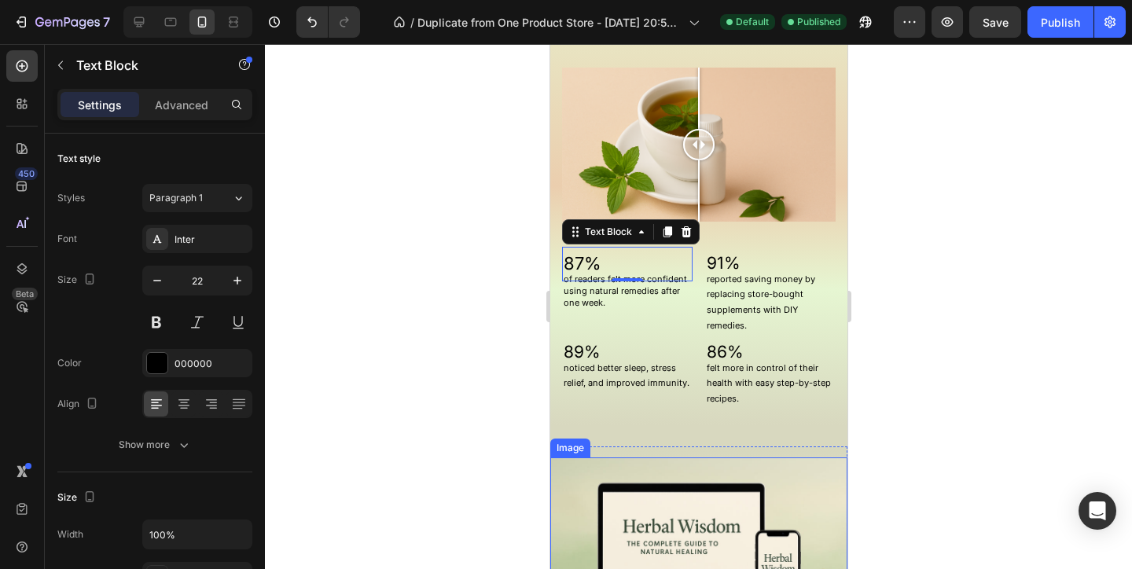
scroll to position [1397, 0]
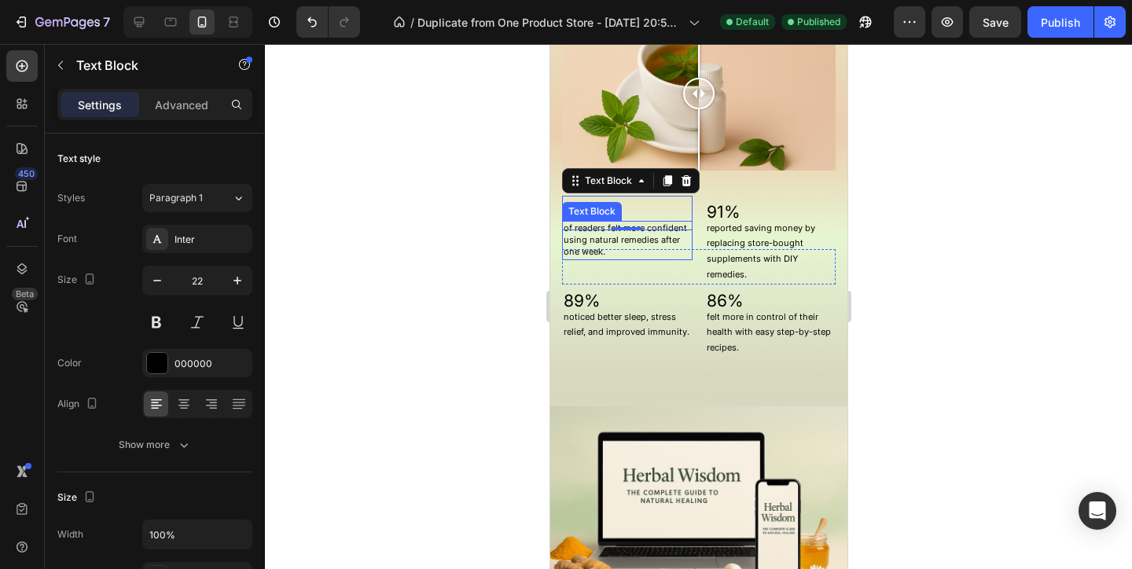
click at [652, 241] on p "of readers felt more confident using natural remedies after one week." at bounding box center [626, 240] width 127 height 36
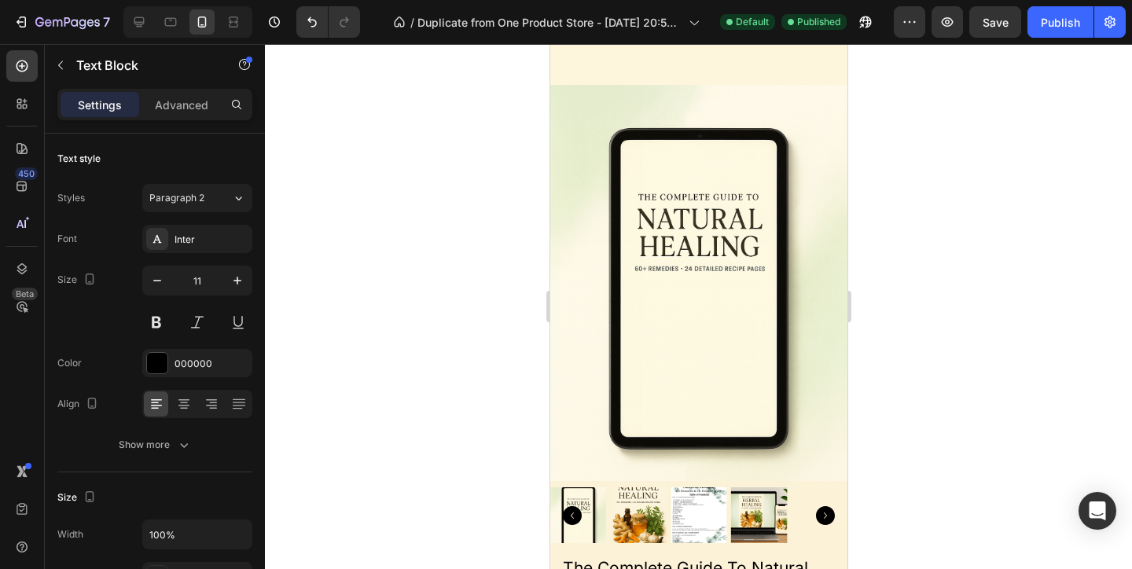
scroll to position [2197, 0]
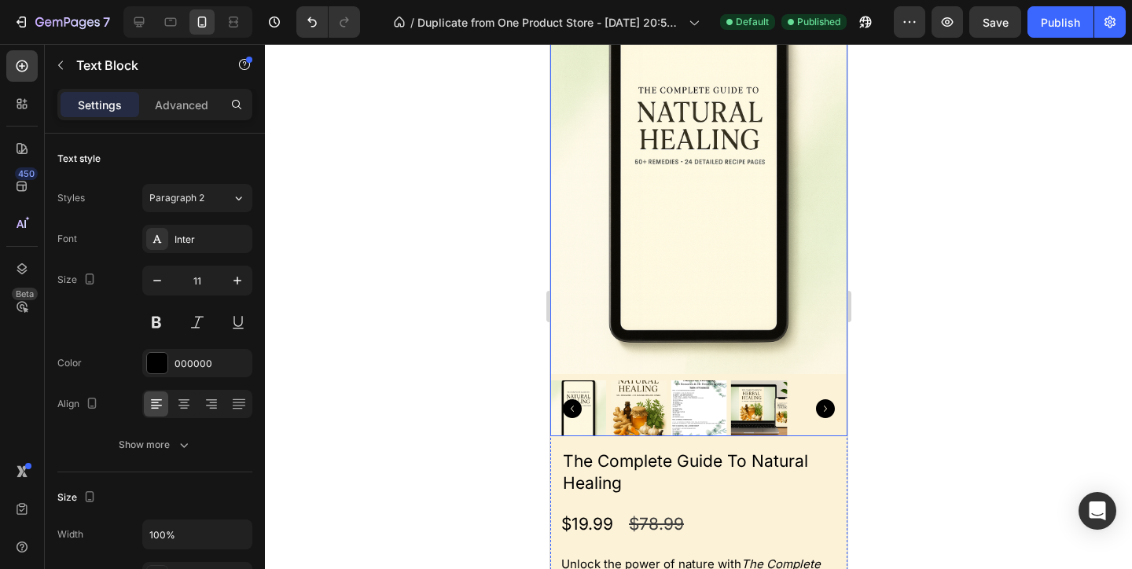
click at [621, 398] on img at bounding box center [638, 408] width 57 height 57
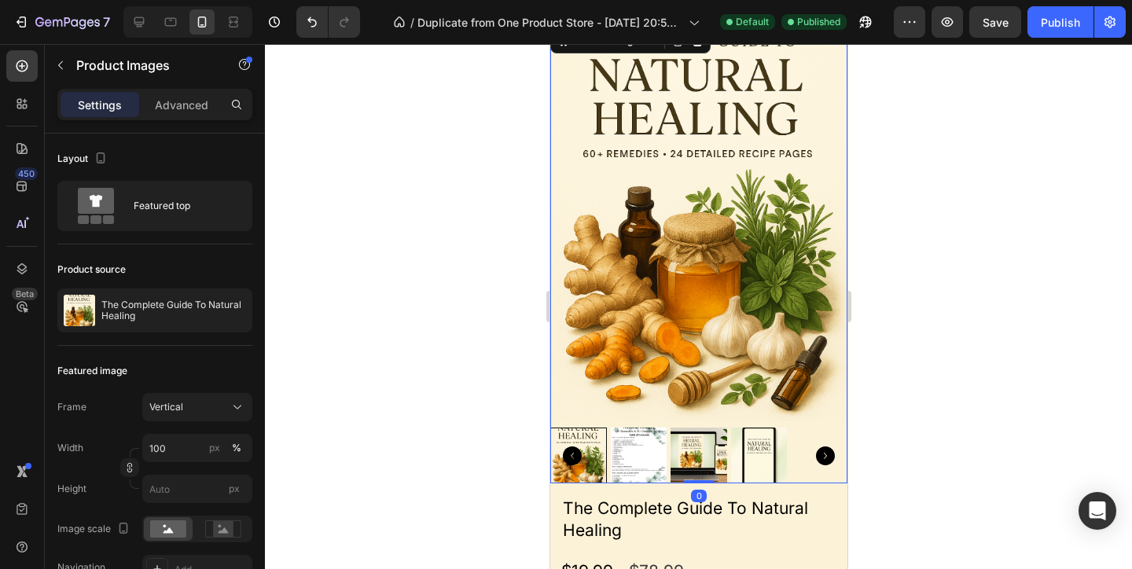
scroll to position [2017, 0]
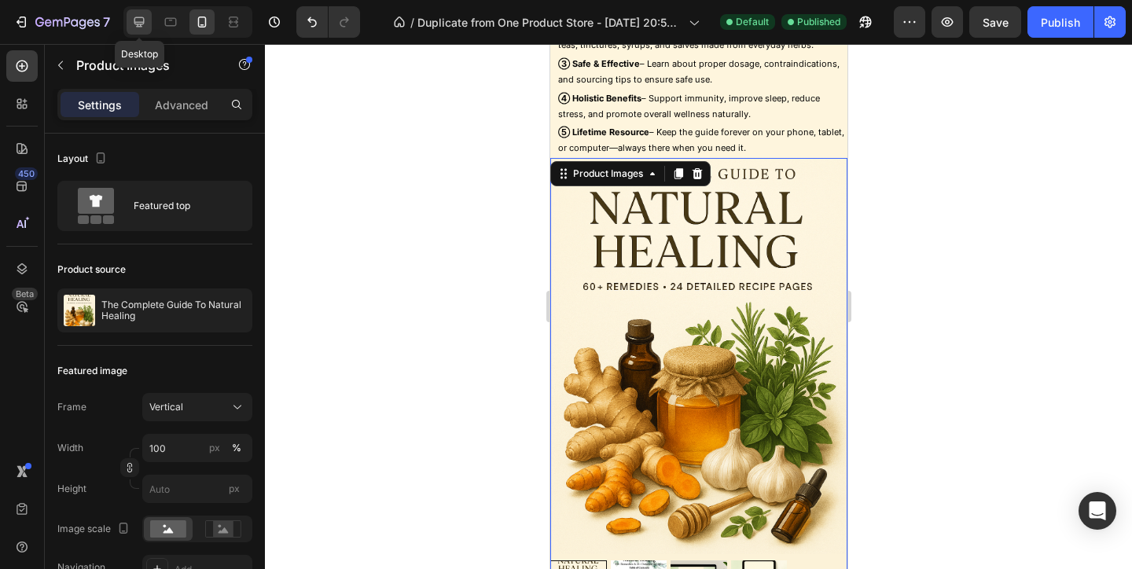
click at [143, 22] on icon at bounding box center [139, 22] width 10 height 10
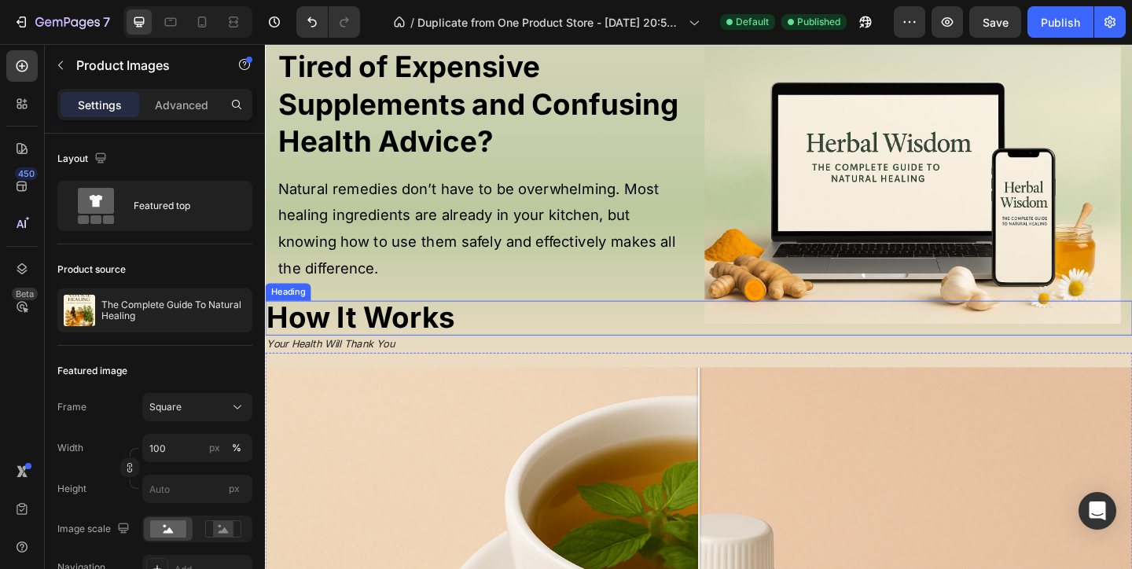
scroll to position [110, 0]
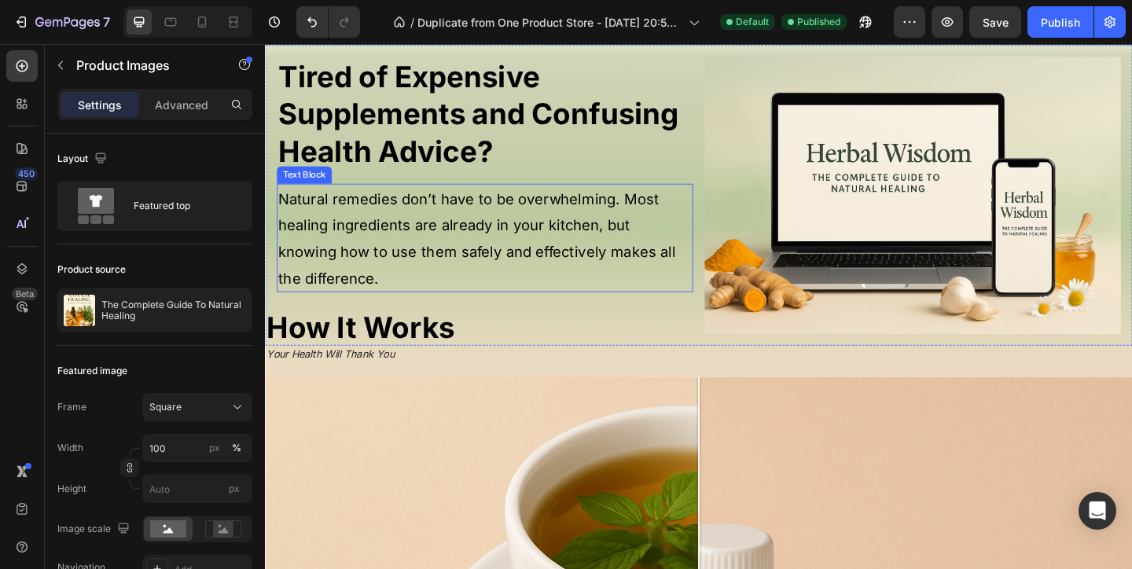
click at [387, 240] on span "Natural remedies don’t have to be overwhelming. Most healing ingredients are al…" at bounding box center [495, 255] width 432 height 105
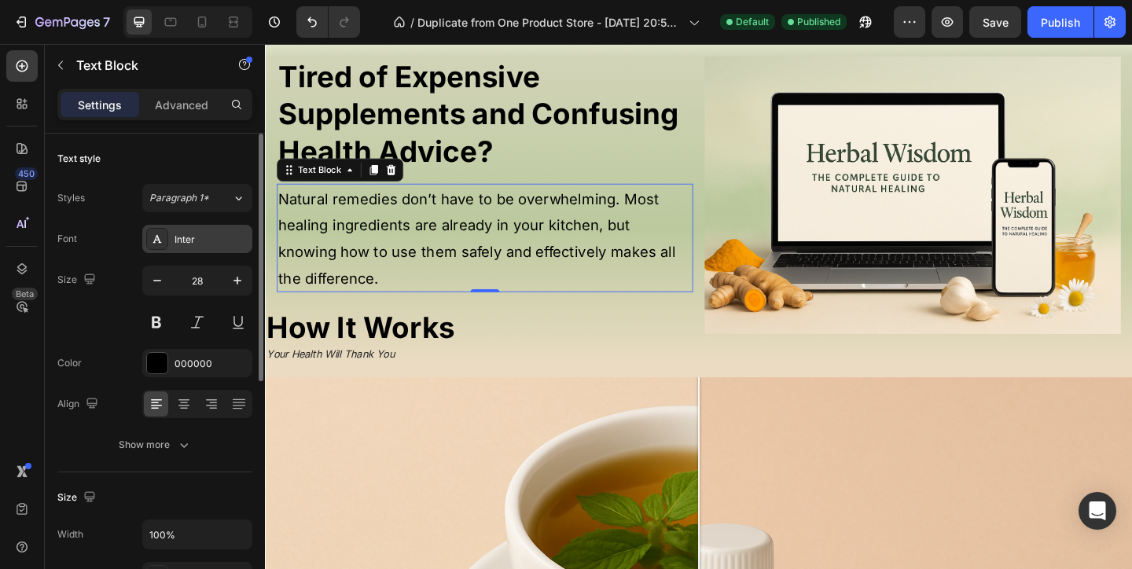
click at [185, 240] on div "Inter" at bounding box center [211, 240] width 74 height 14
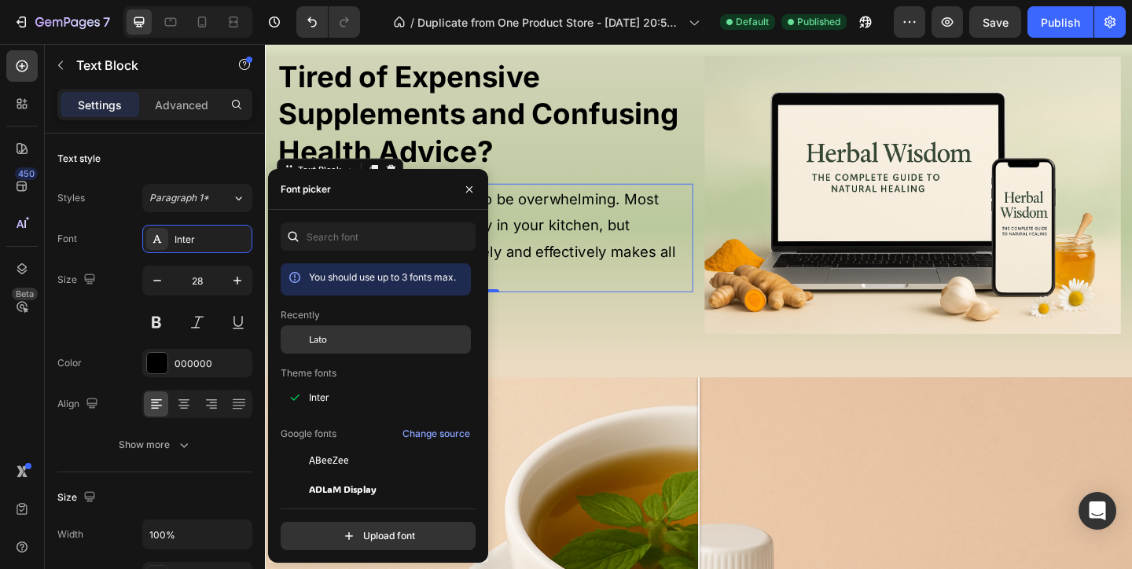
click at [395, 446] on div "Lato" at bounding box center [376, 460] width 190 height 28
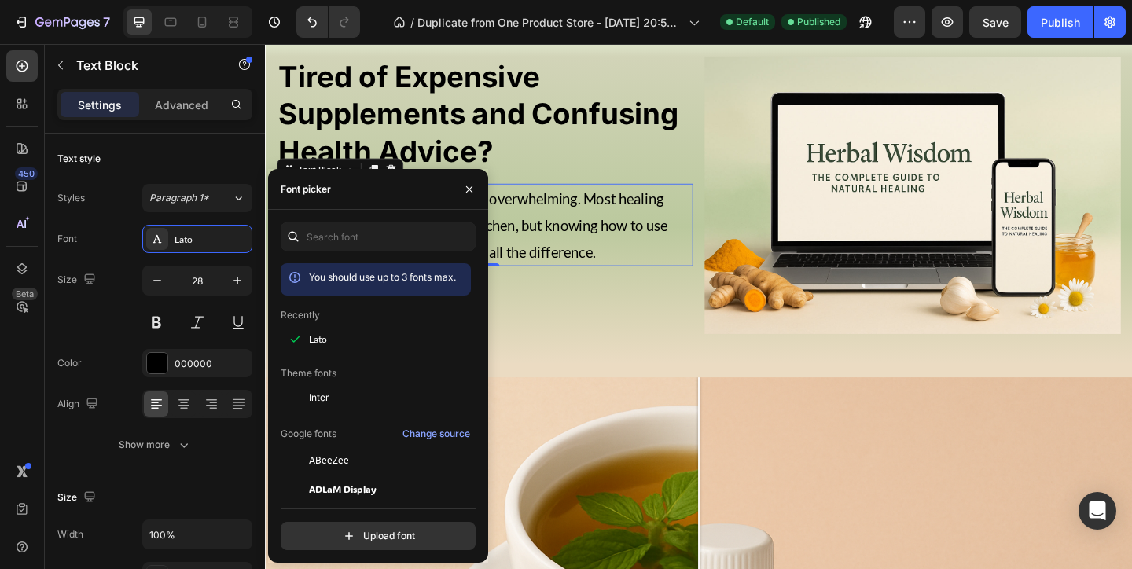
click at [590, 210] on span "Natural remedies don’t have to be overwhelming. Most healing ingredients are al…" at bounding box center [491, 241] width 424 height 76
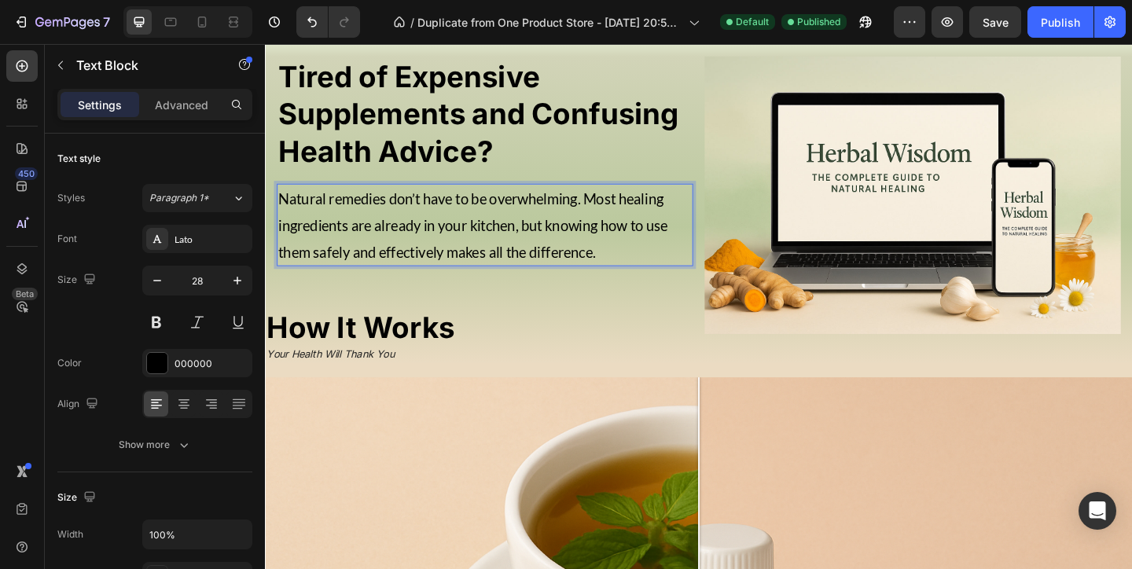
click at [582, 158] on h2 "Tired of Expensive Supplements and Confusing Health Advice?" at bounding box center [503, 120] width 453 height 126
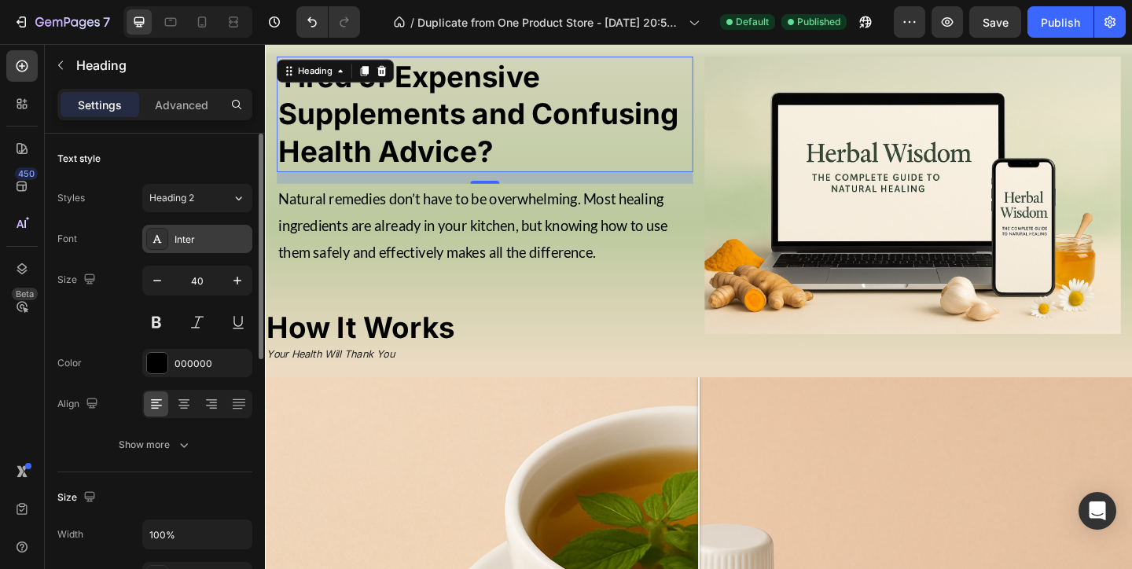
click at [193, 240] on div "Inter" at bounding box center [211, 240] width 74 height 14
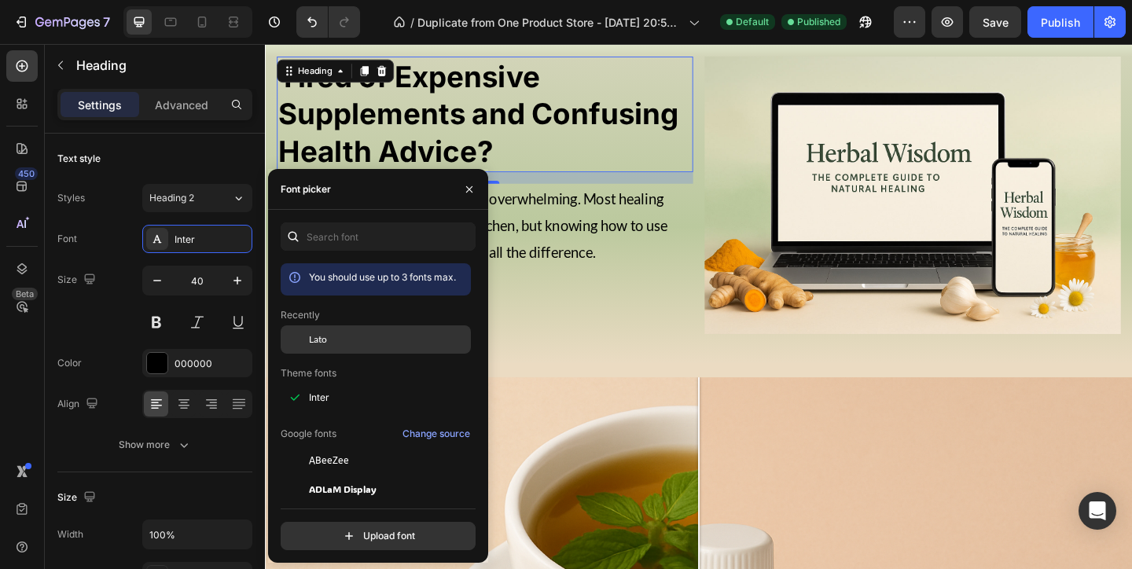
click at [364, 336] on div "Lato" at bounding box center [388, 339] width 159 height 14
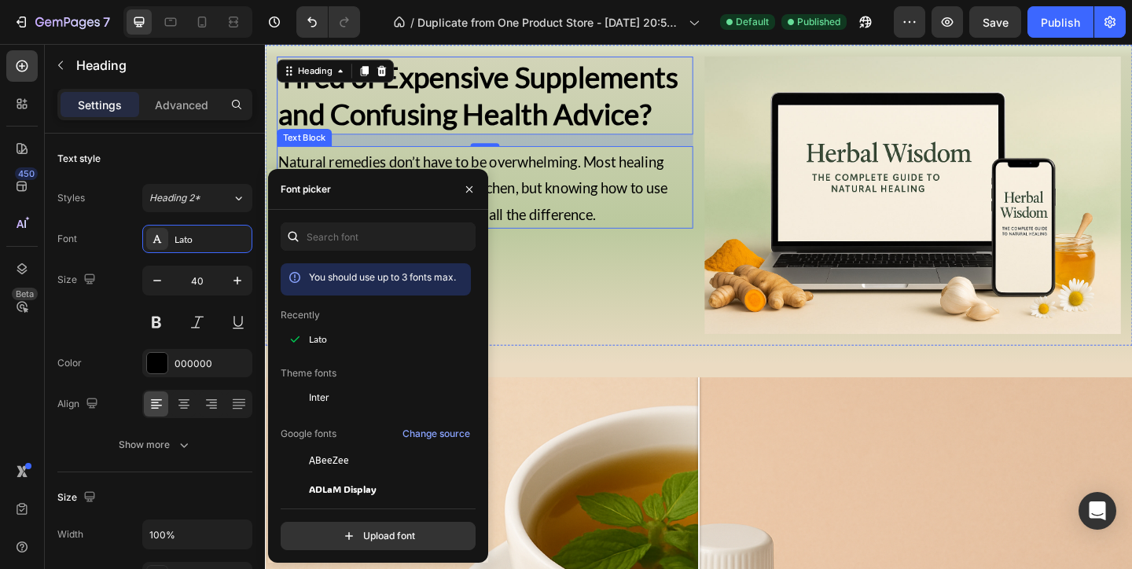
click at [643, 200] on span "Natural remedies don’t have to be overwhelming. Most healing ingredients are al…" at bounding box center [491, 200] width 424 height 76
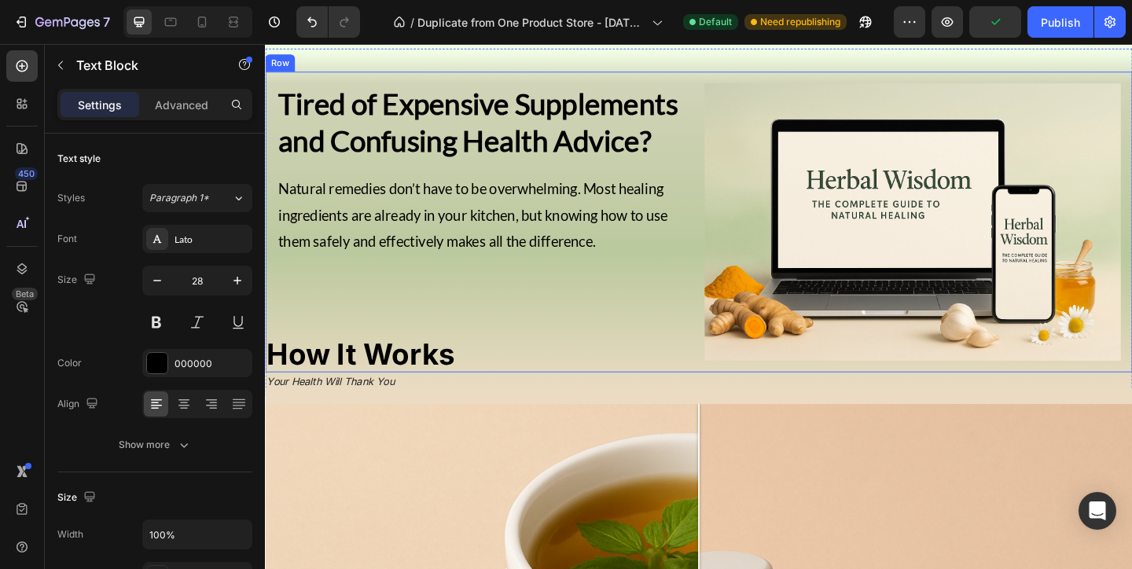
scroll to position [769, 0]
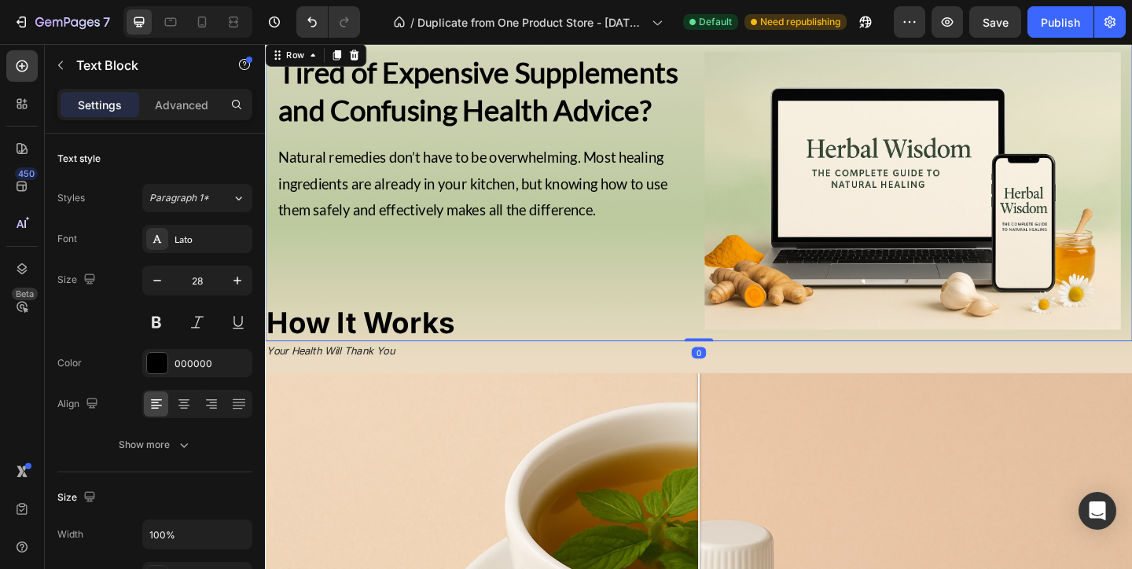
click at [444, 289] on div "Tired of Expensive Supplements and Confusing Health Advice? Heading Natural rem…" at bounding box center [503, 204] width 453 height 302
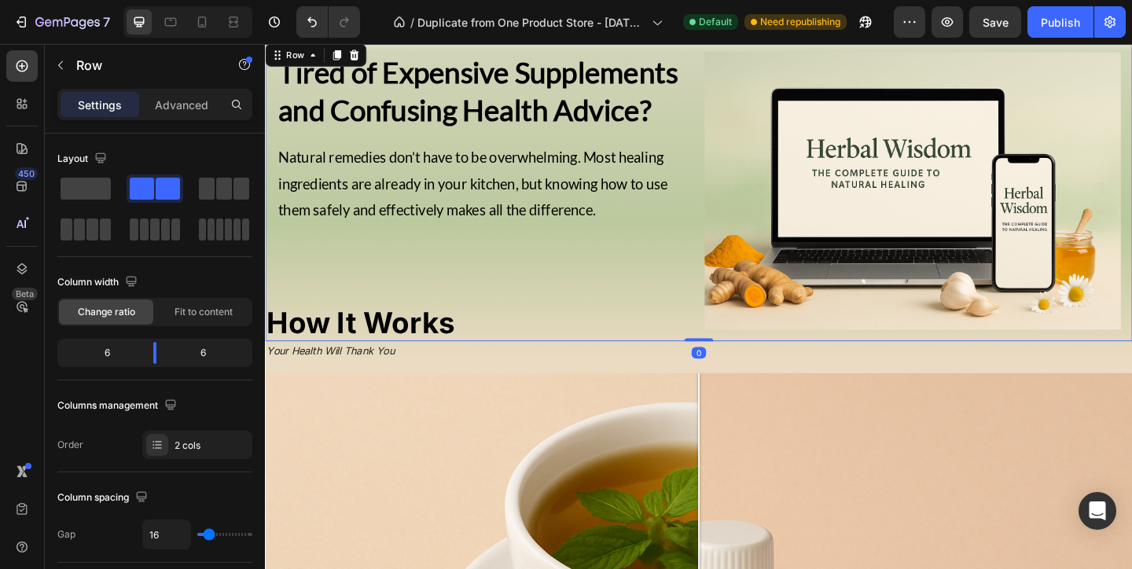
click at [479, 249] on div "Tired of Expensive Supplements and Confusing Health Advice? Heading Natural rem…" at bounding box center [503, 204] width 453 height 302
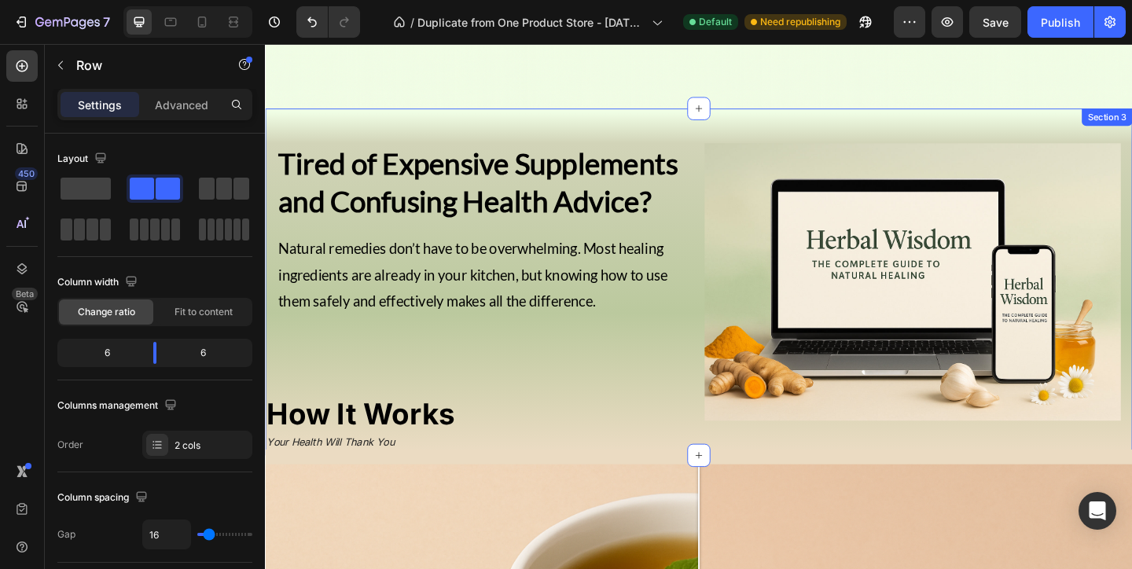
scroll to position [670, 0]
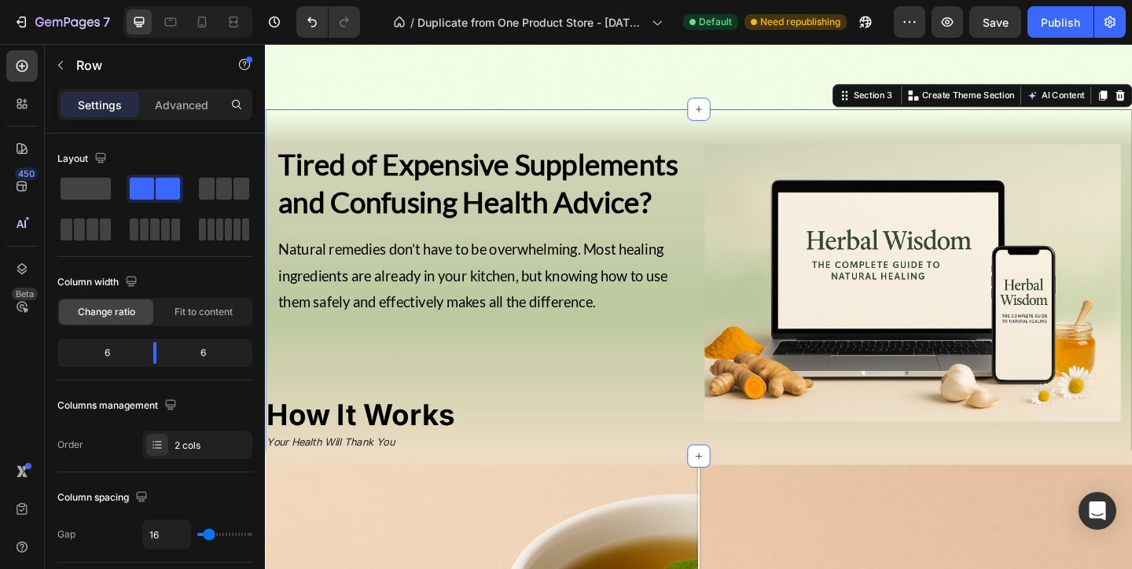
click at [547, 131] on div "Get It Now! Button Tired of Expensive Supplements and Confusing Health Advice? …" at bounding box center [736, 303] width 943 height 377
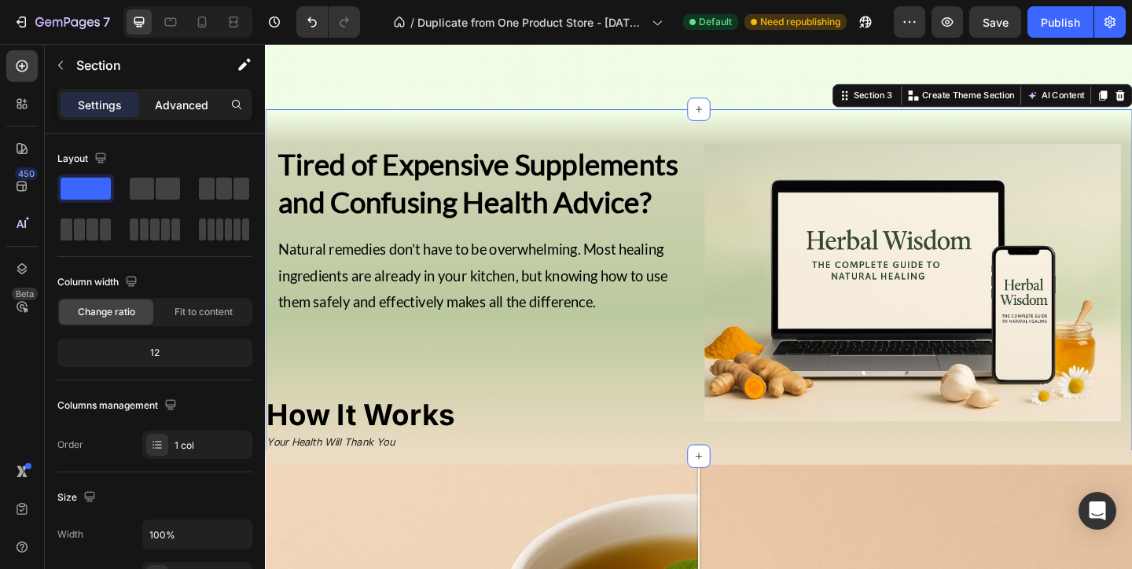
click at [196, 94] on div "Advanced" at bounding box center [181, 104] width 79 height 25
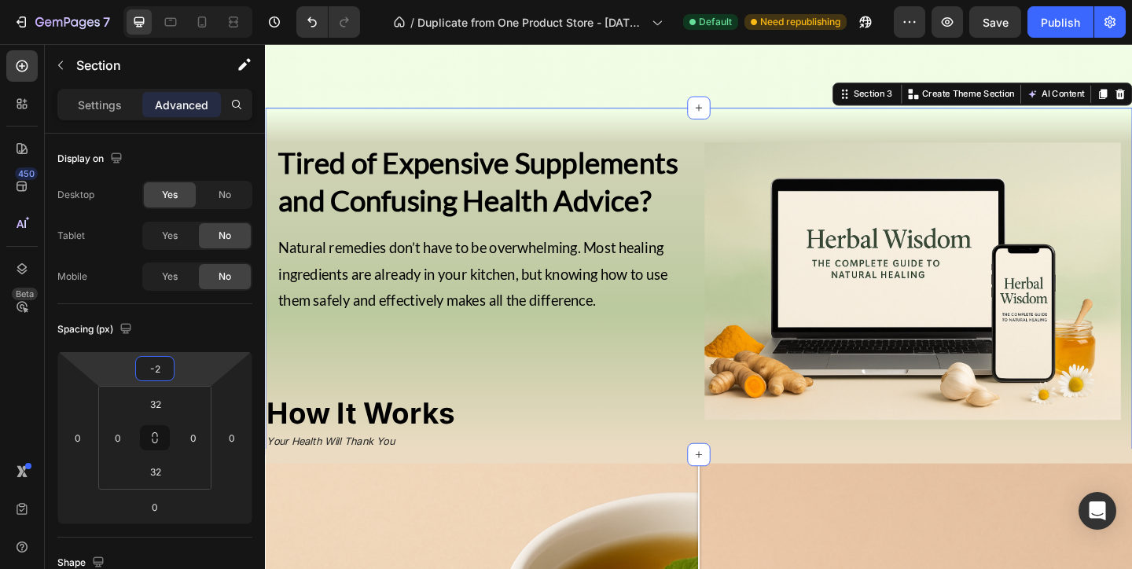
click at [196, 0] on html "7 / Duplicate from One Product Store - Aug 20, 20:59:32 Default Need republishi…" at bounding box center [566, 0] width 1132 height 0
type input "0"
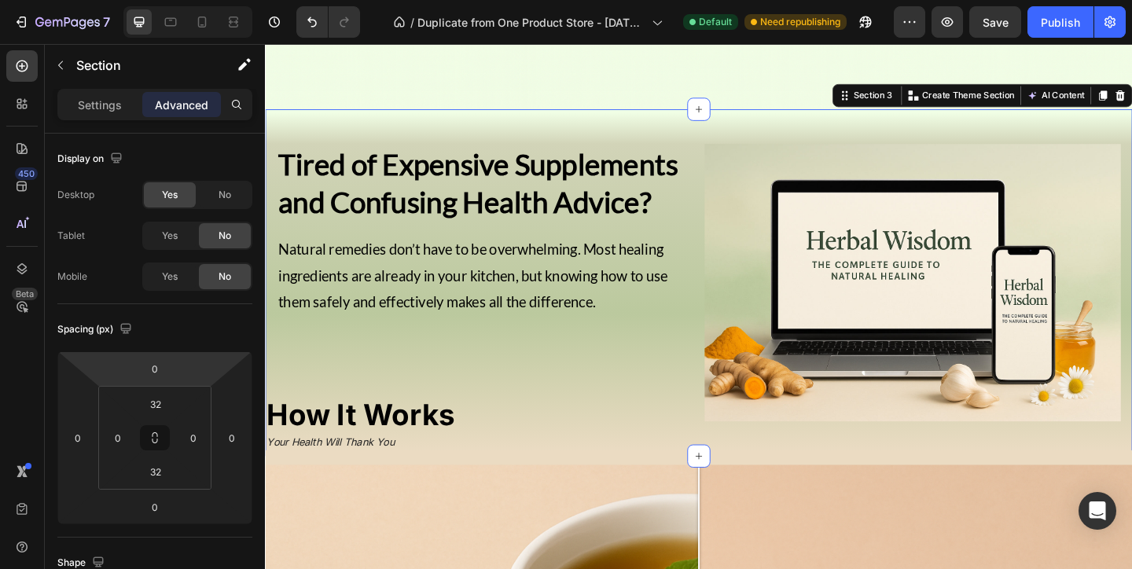
click at [194, 0] on html "7 / Duplicate from One Product Store - Aug 20, 20:59:32 Default Need republishi…" at bounding box center [566, 0] width 1132 height 0
click at [197, 0] on html "7 / Duplicate from One Product Store - Aug 20, 20:59:32 Default Need republishi…" at bounding box center [566, 0] width 1132 height 0
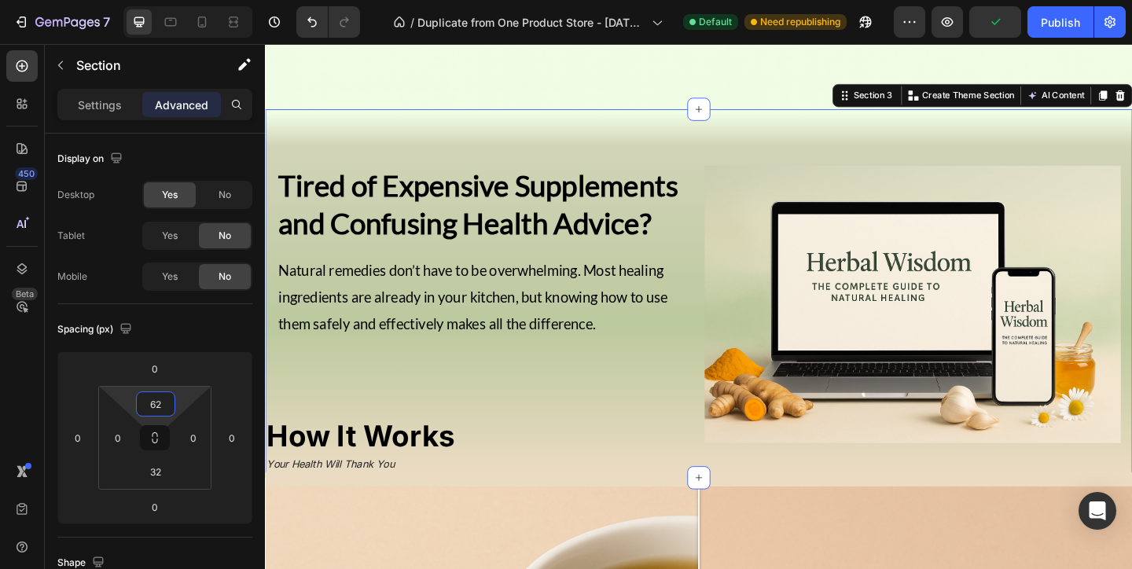
type input "64"
drag, startPoint x: 183, startPoint y: 405, endPoint x: 205, endPoint y: 380, distance: 32.8
click at [205, 0] on html "7 / Duplicate from One Product Store - Aug 20, 20:59:32 Default Need republishi…" at bounding box center [566, 0] width 1132 height 0
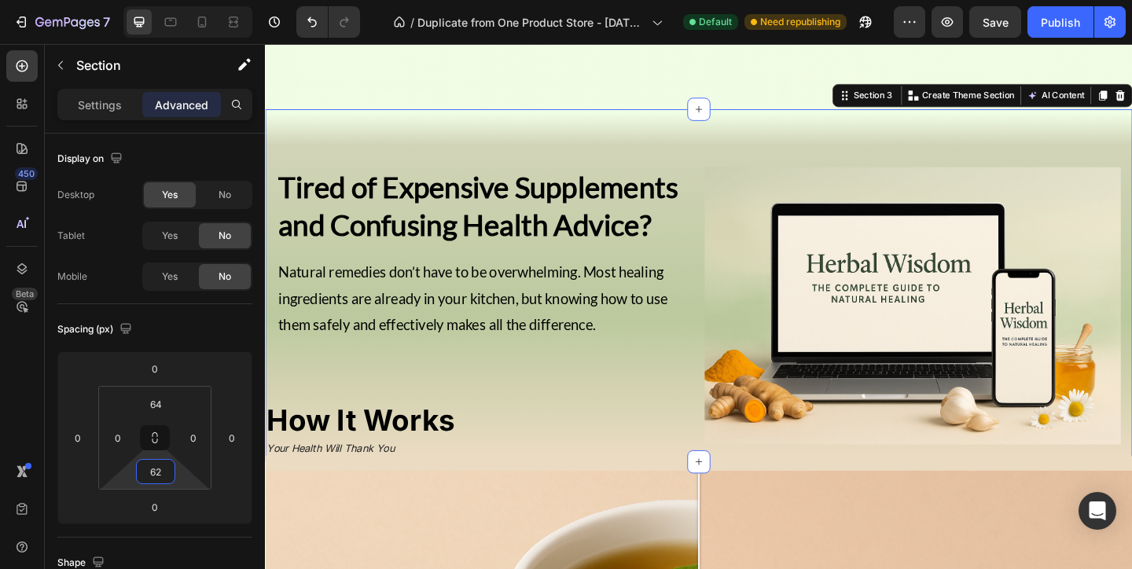
type input "64"
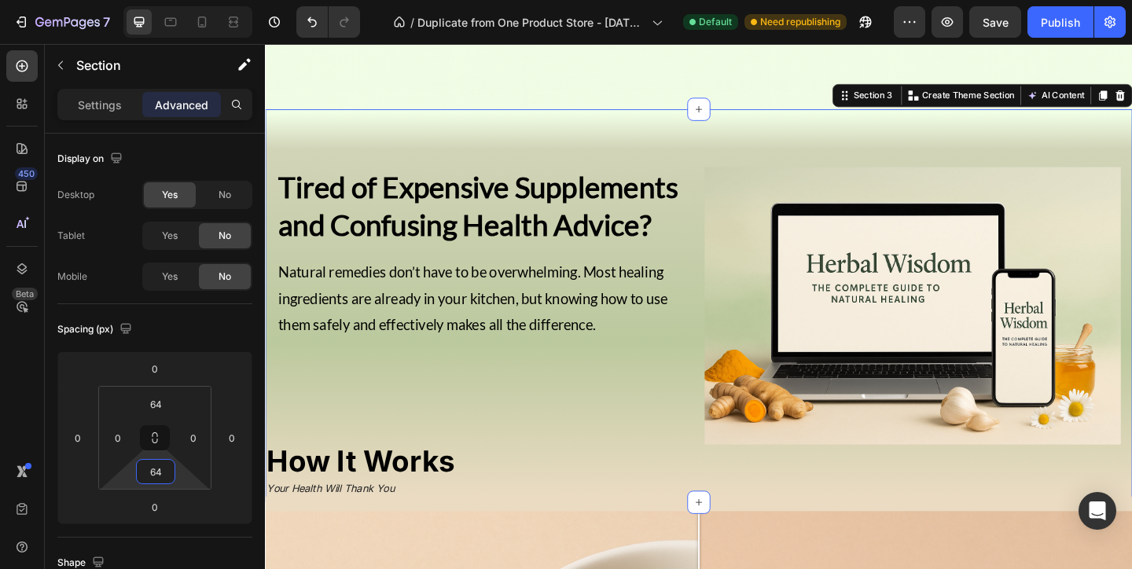
drag, startPoint x: 182, startPoint y: 475, endPoint x: 187, endPoint y: 450, distance: 24.8
click at [187, 0] on html "7 / Duplicate from One Product Store - Aug 20, 20:59:32 Default Need republishi…" at bounding box center [566, 0] width 1132 height 0
click at [546, 435] on div "Tired of Expensive Supplements and Confusing Health Advice? Heading Natural rem…" at bounding box center [503, 329] width 453 height 302
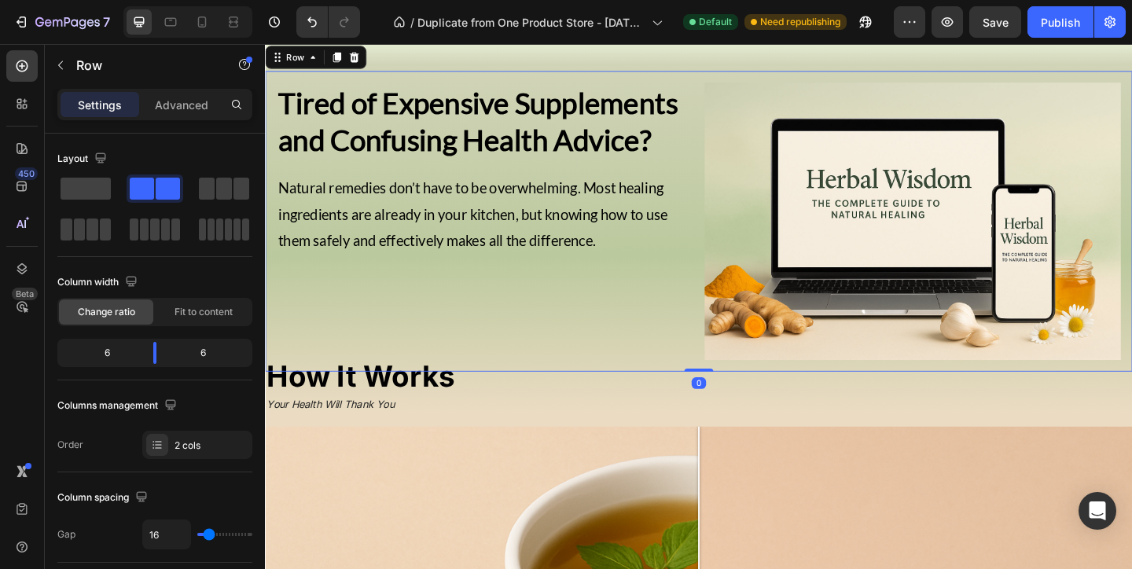
scroll to position [772, 0]
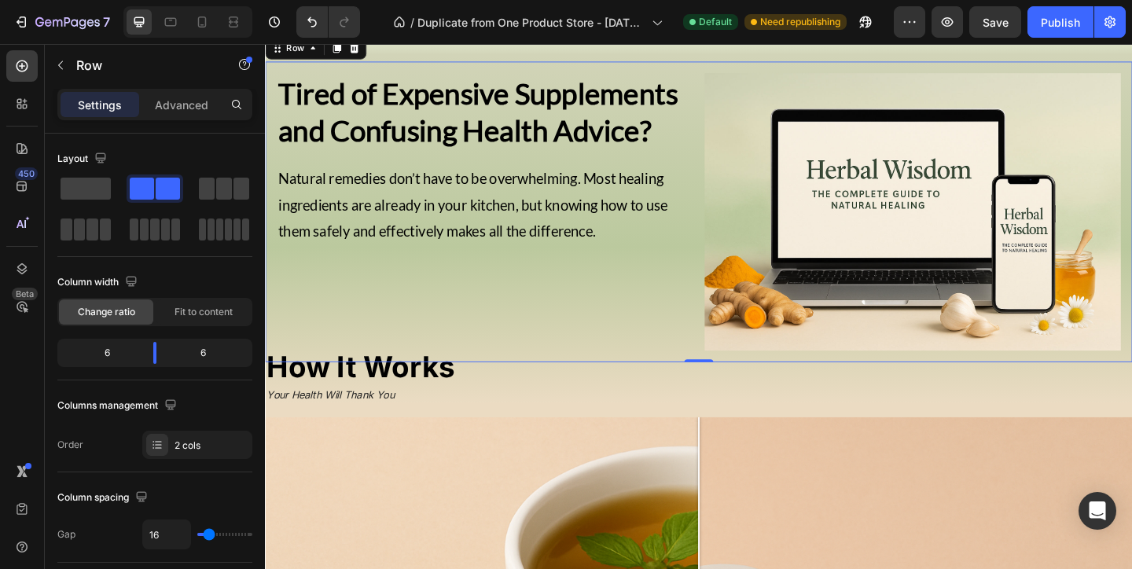
click at [565, 355] on div "Tired of Expensive Supplements and Confusing Health Advice? Heading Natural rem…" at bounding box center [503, 226] width 453 height 302
click at [488, 307] on div "Tired of Expensive Supplements and Confusing Health Advice? Heading Natural rem…" at bounding box center [503, 226] width 453 height 302
click at [446, 402] on strong "How It Works" at bounding box center [368, 395] width 204 height 39
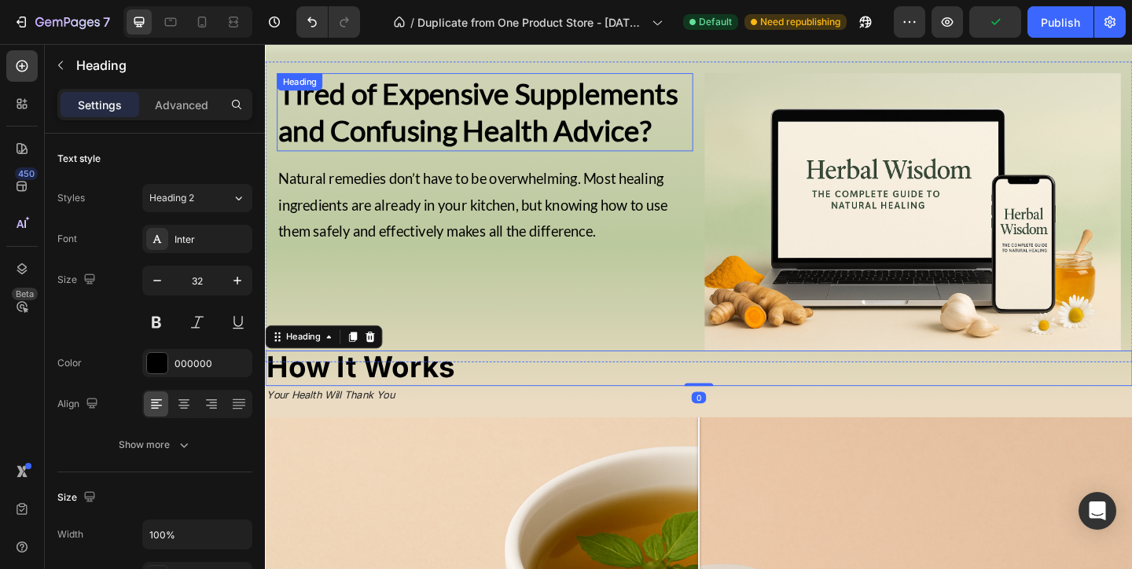
click at [323, 141] on strong "Tired of Expensive Supplements and Confusing Health Advice?" at bounding box center [496, 118] width 435 height 79
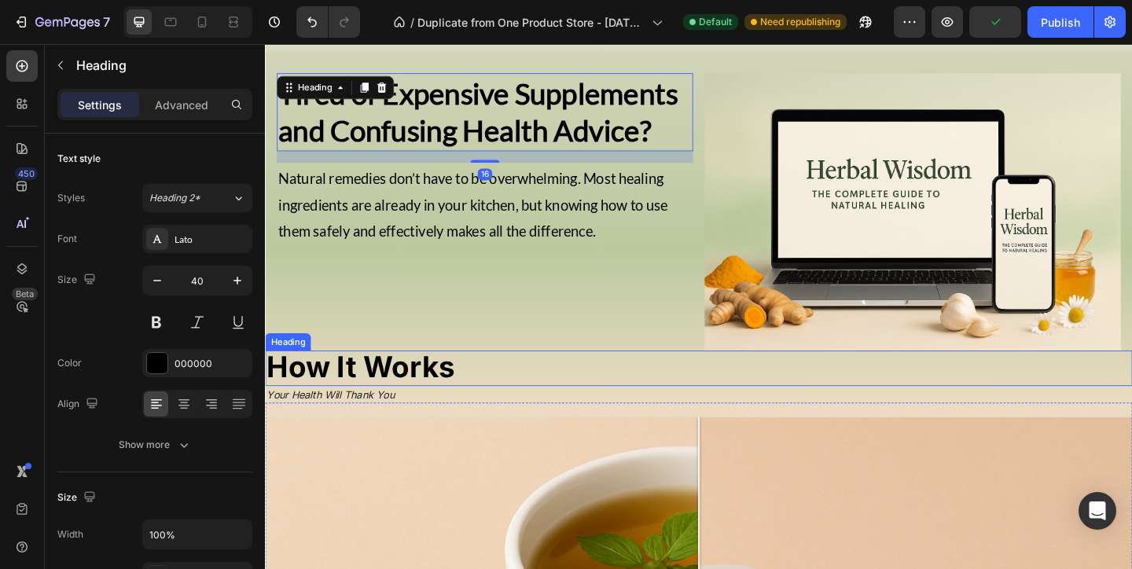
click at [395, 384] on strong "How It Works" at bounding box center [368, 395] width 204 height 39
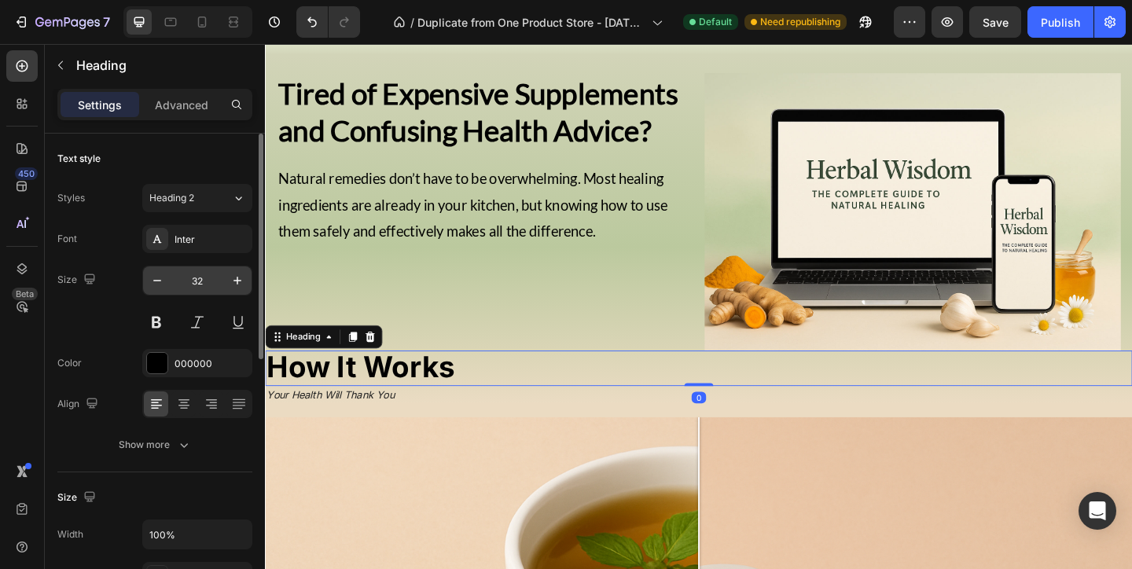
click at [208, 283] on input "32" at bounding box center [197, 280] width 52 height 28
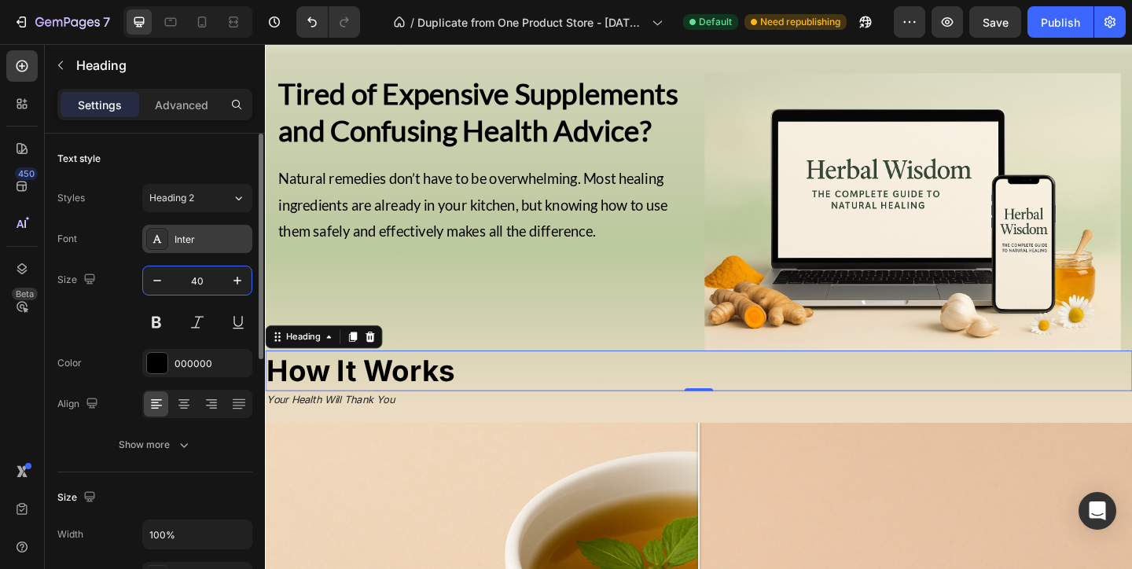
type input "40"
click at [179, 240] on div "Inter" at bounding box center [211, 240] width 74 height 14
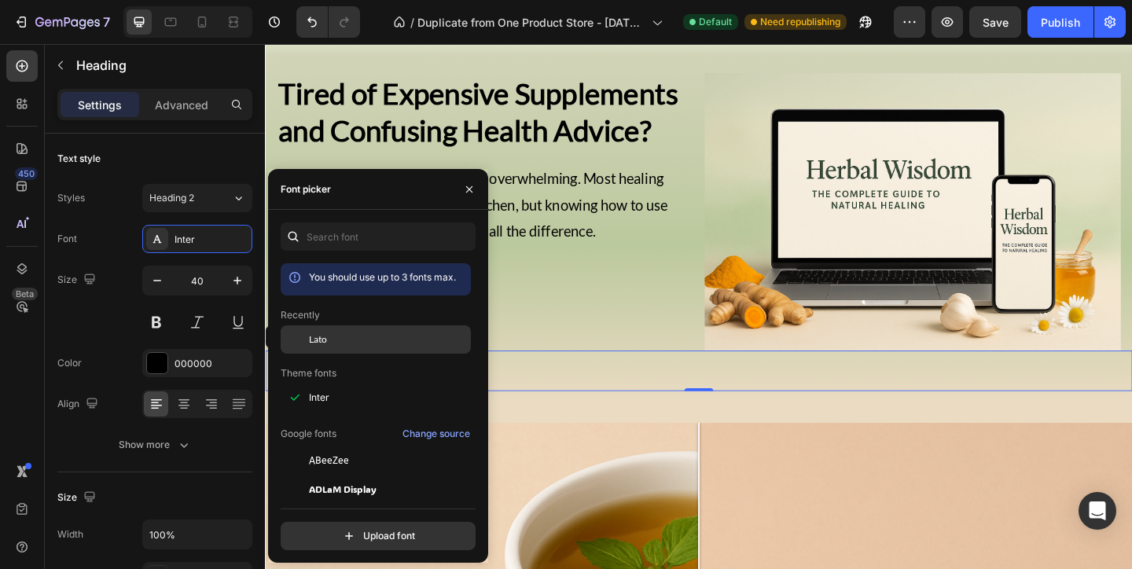
click at [343, 446] on div "Lato" at bounding box center [376, 460] width 190 height 28
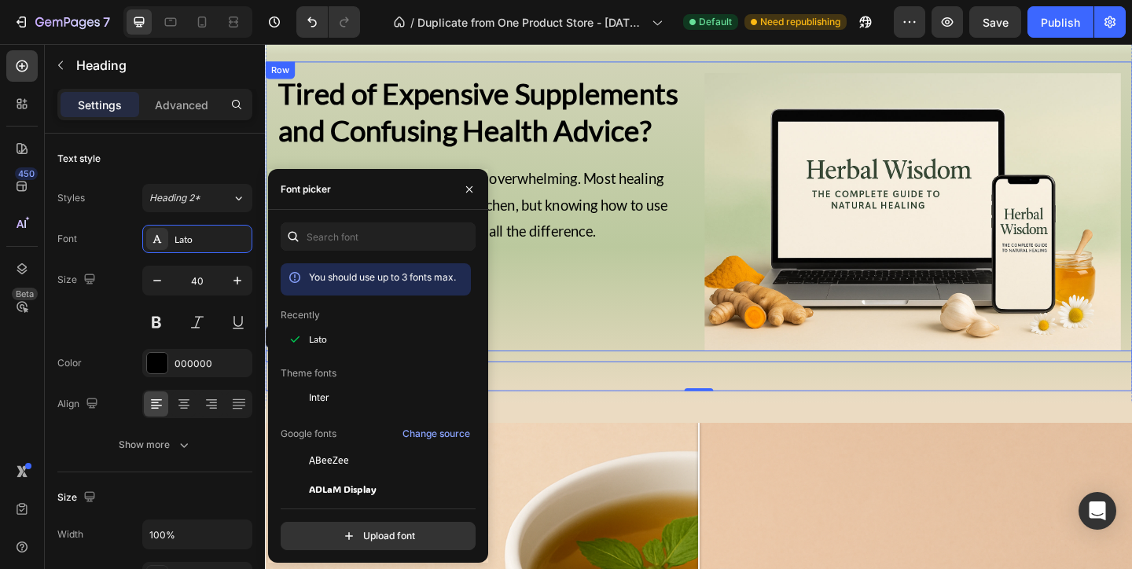
click at [651, 341] on div "Tired of Expensive Supplements and Confusing Health Advice? Heading Natural rem…" at bounding box center [503, 226] width 453 height 302
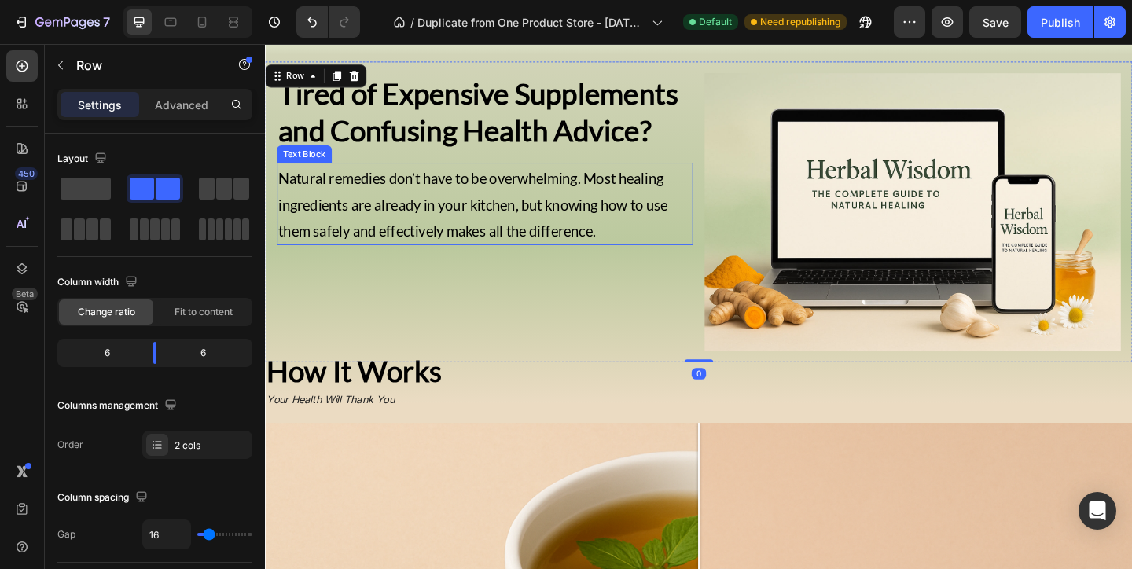
click at [443, 206] on p "Natural remedies don’t have to be overwhelming. Most healing ingredients are al…" at bounding box center [504, 217] width 450 height 86
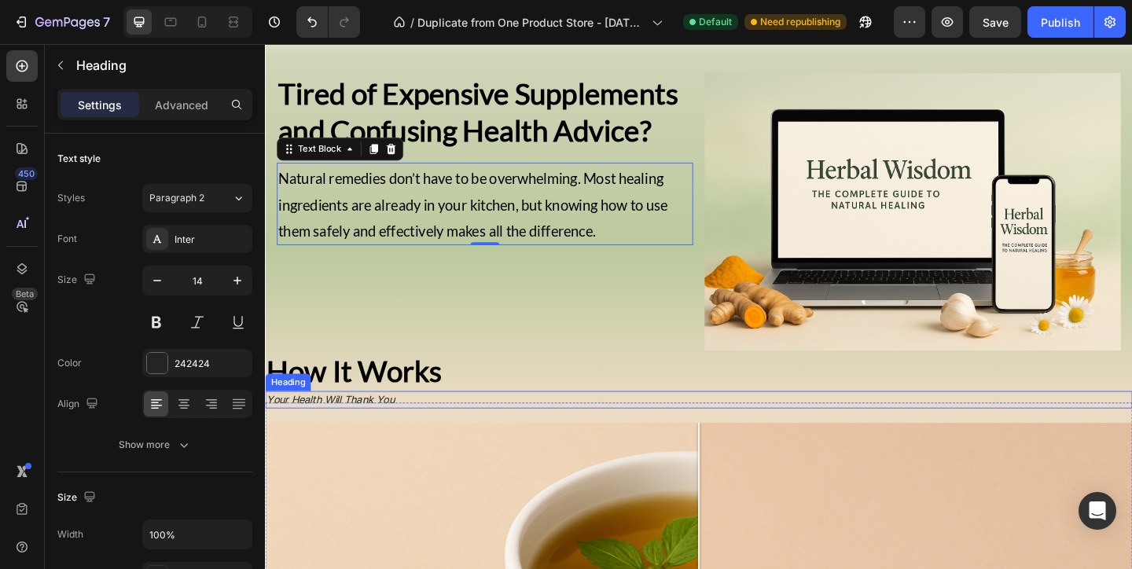
click at [336, 424] on icon "Your Health Will Thank You" at bounding box center [335, 430] width 139 height 13
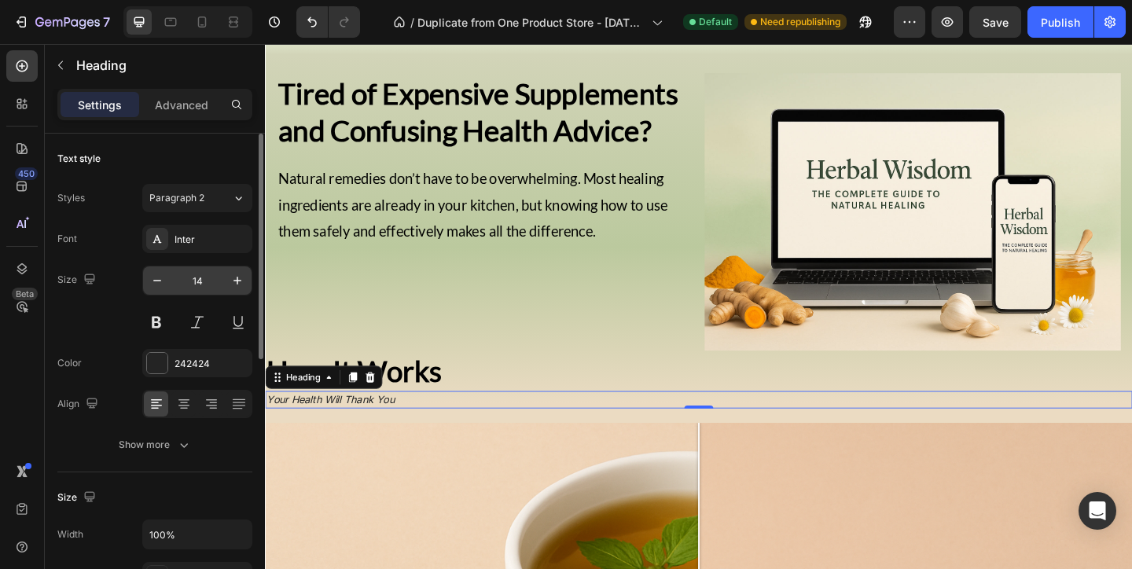
click at [198, 288] on input "14" at bounding box center [197, 280] width 52 height 28
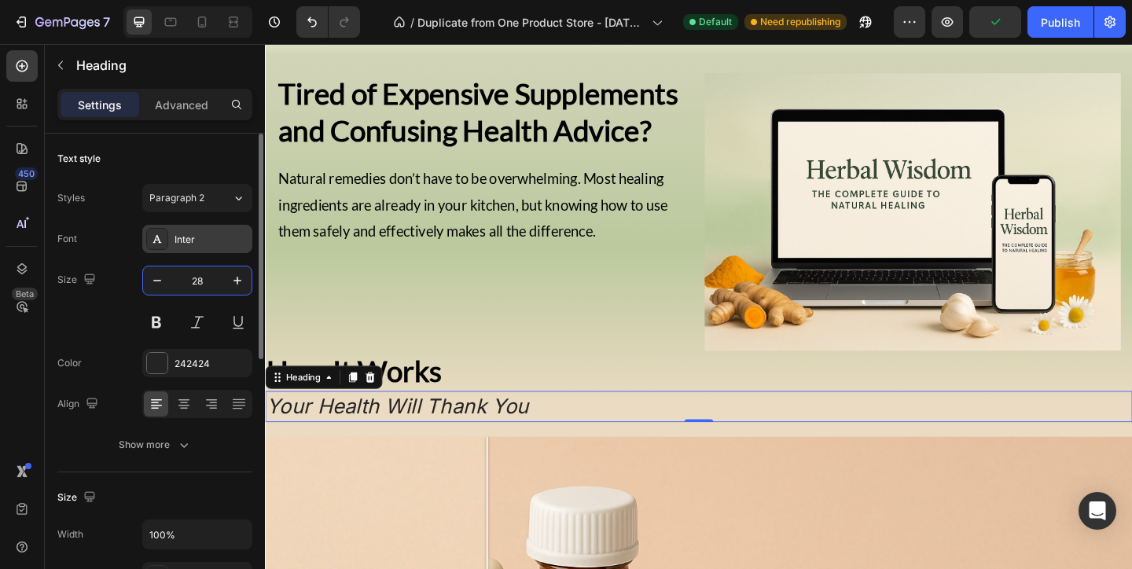
type input "28"
click at [207, 239] on div "Inter" at bounding box center [211, 240] width 74 height 14
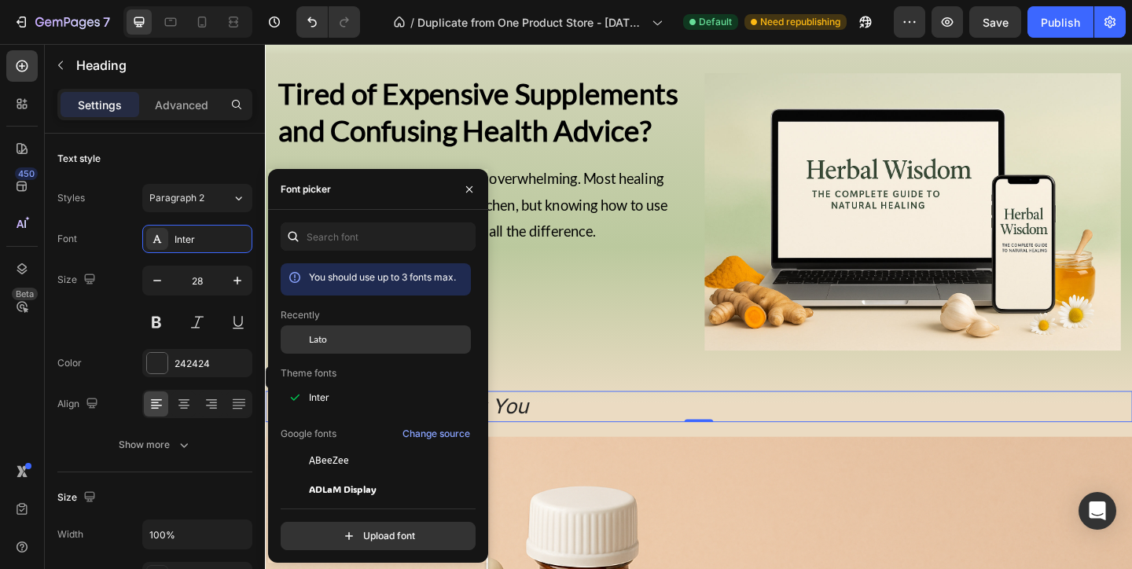
click at [376, 446] on div "Lato" at bounding box center [376, 460] width 190 height 28
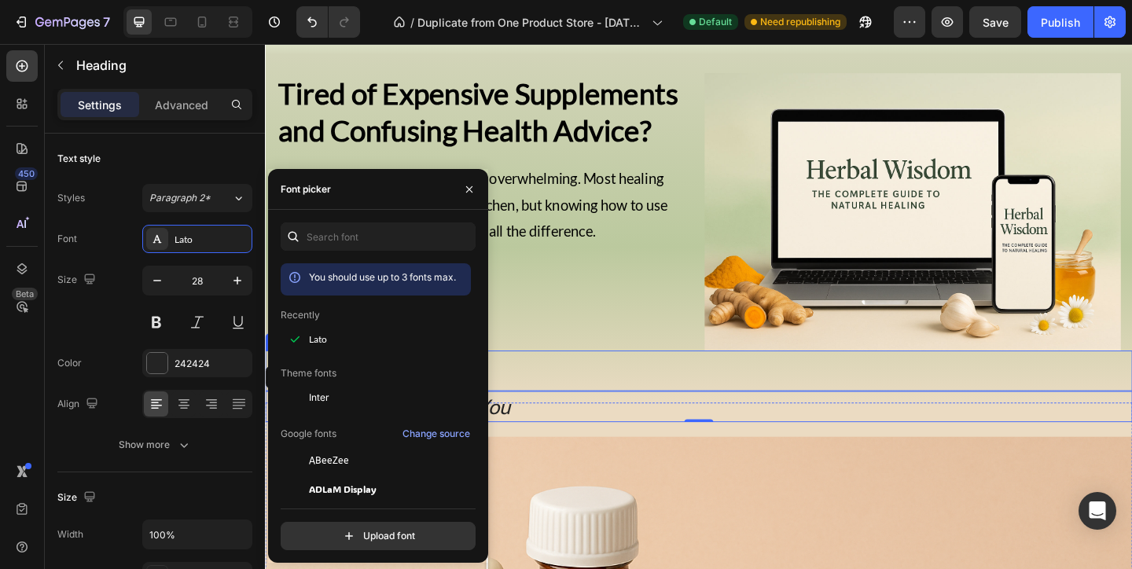
click at [641, 391] on h2 "How It Works" at bounding box center [736, 399] width 943 height 44
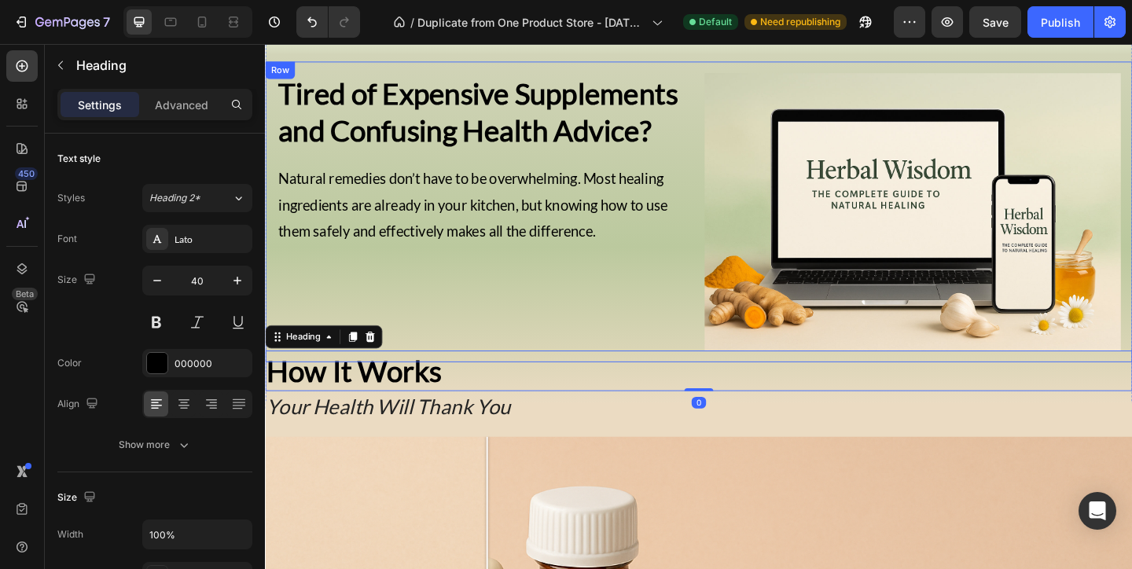
click at [563, 335] on div "Tired of Expensive Supplements and Confusing Health Advice? Heading Natural rem…" at bounding box center [503, 226] width 453 height 302
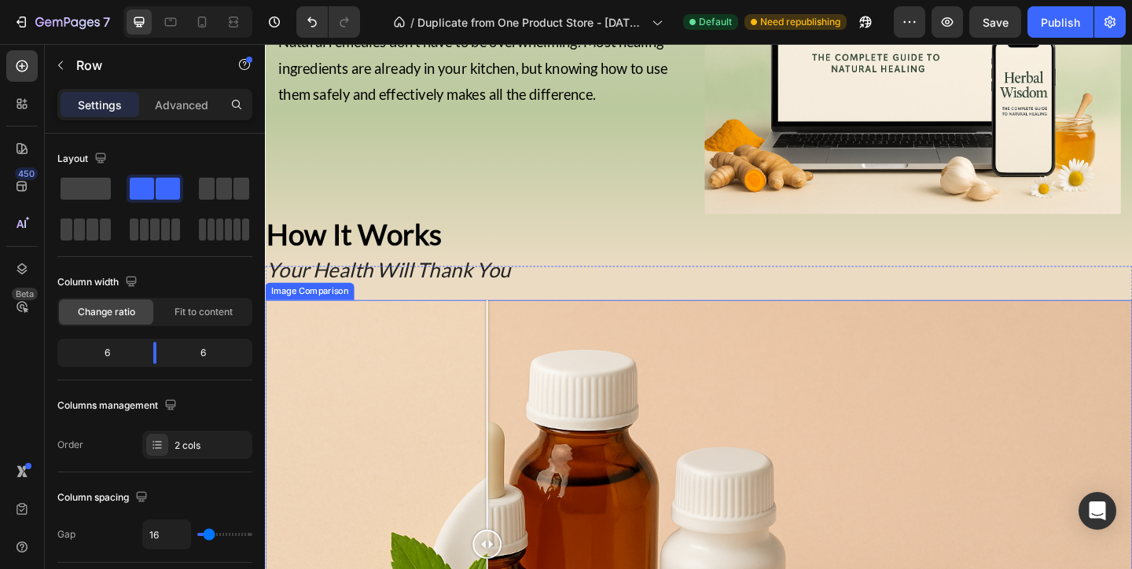
scroll to position [909, 0]
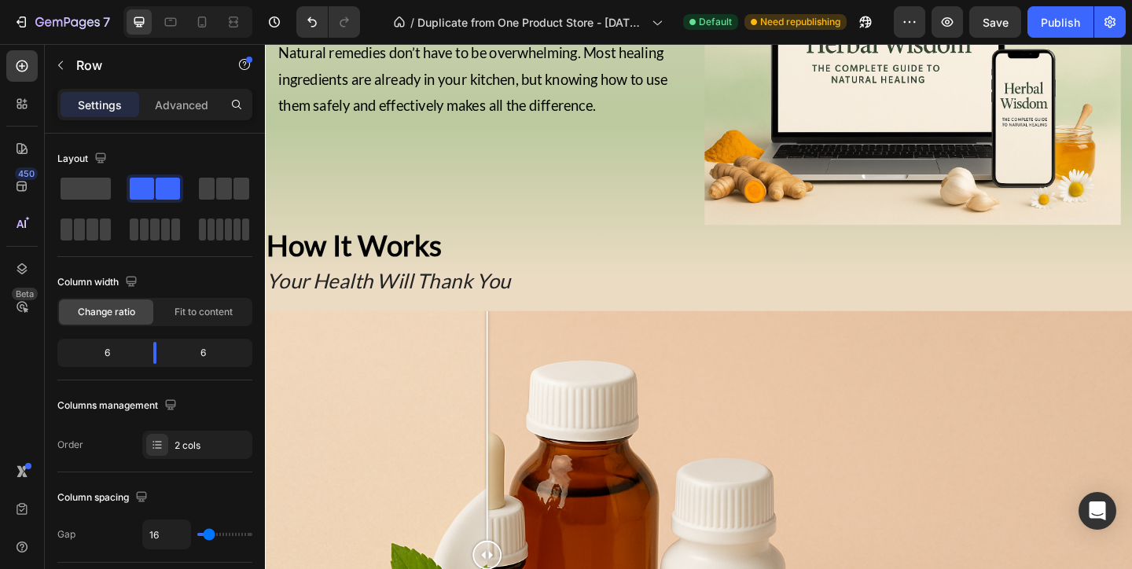
click at [492, 229] on div "Tired of Expensive Supplements and Confusing Health Advice? Heading Natural rem…" at bounding box center [503, 90] width 453 height 302
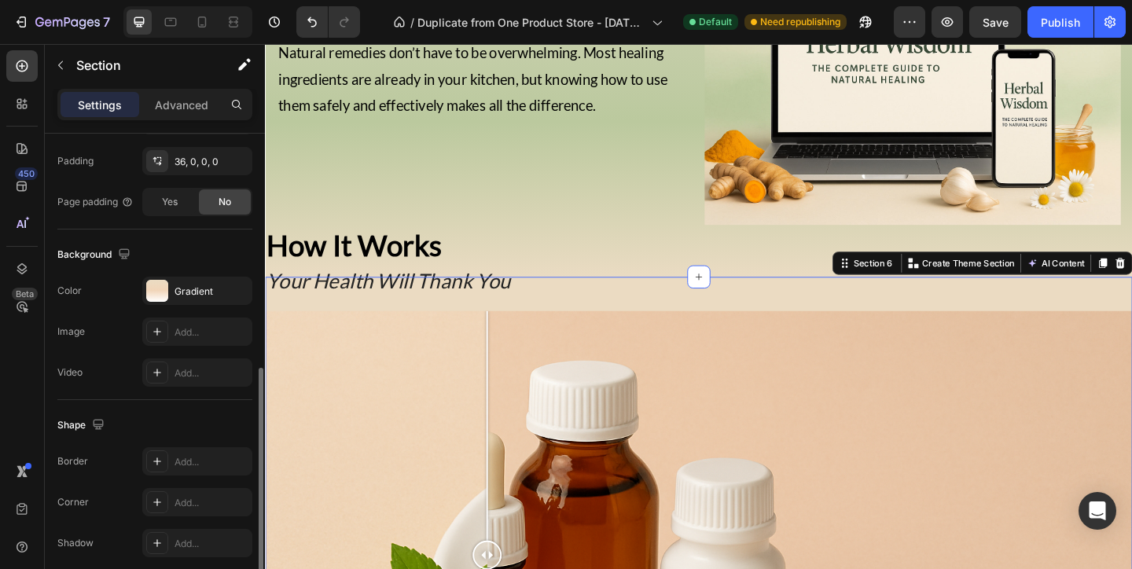
scroll to position [433, 0]
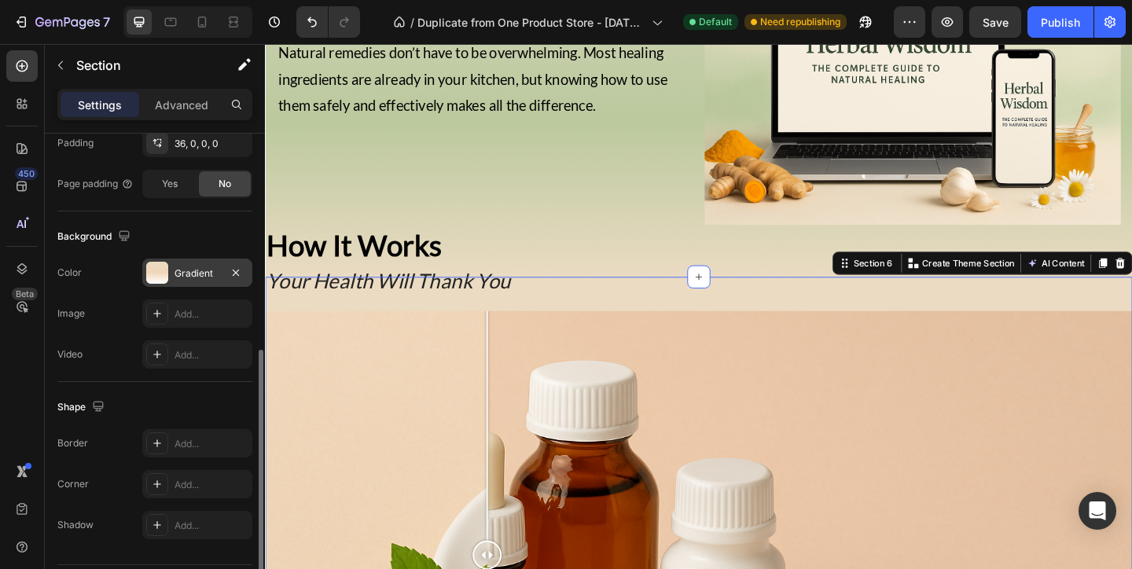
click at [188, 280] on div "Gradient" at bounding box center [197, 273] width 46 height 14
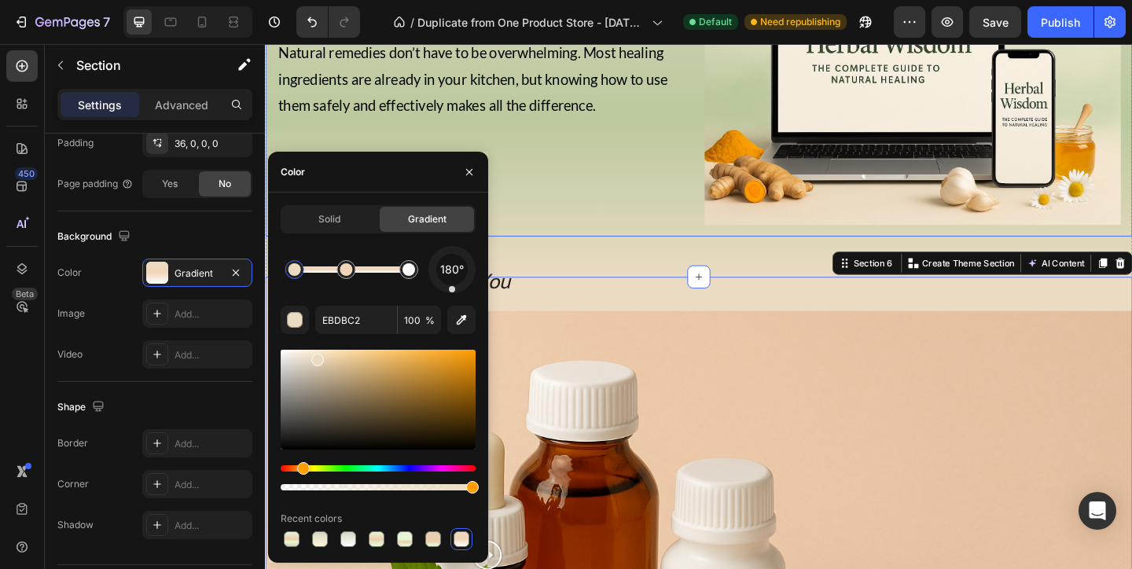
drag, startPoint x: 599, startPoint y: 229, endPoint x: 545, endPoint y: 172, distance: 78.4
click at [466, 178] on button "button" at bounding box center [469, 172] width 25 height 25
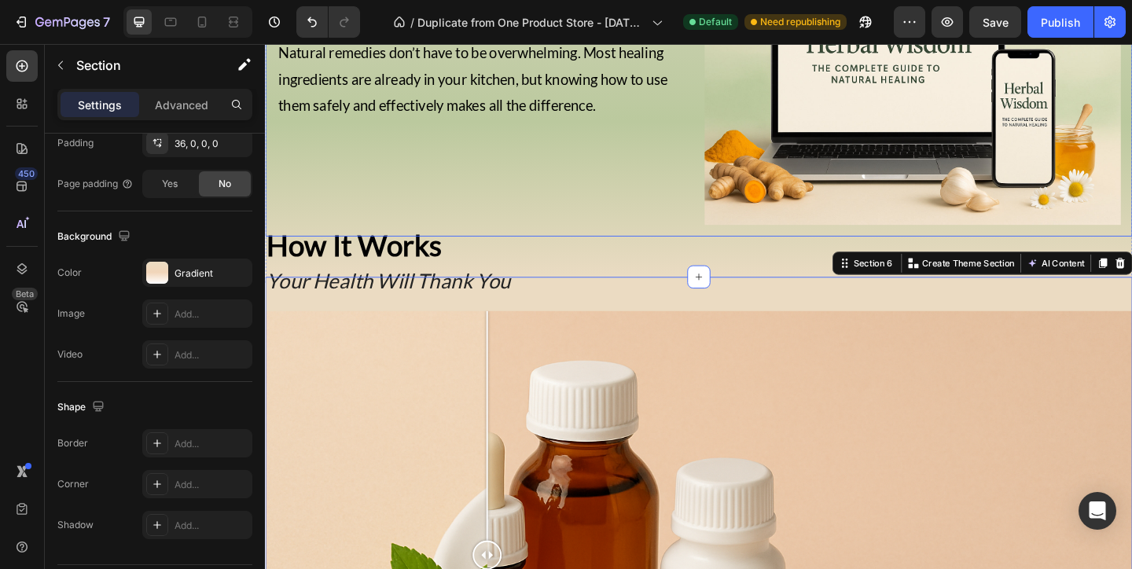
click at [500, 229] on div "Tired of Expensive Supplements and Confusing Health Advice? Heading Natural rem…" at bounding box center [503, 90] width 453 height 302
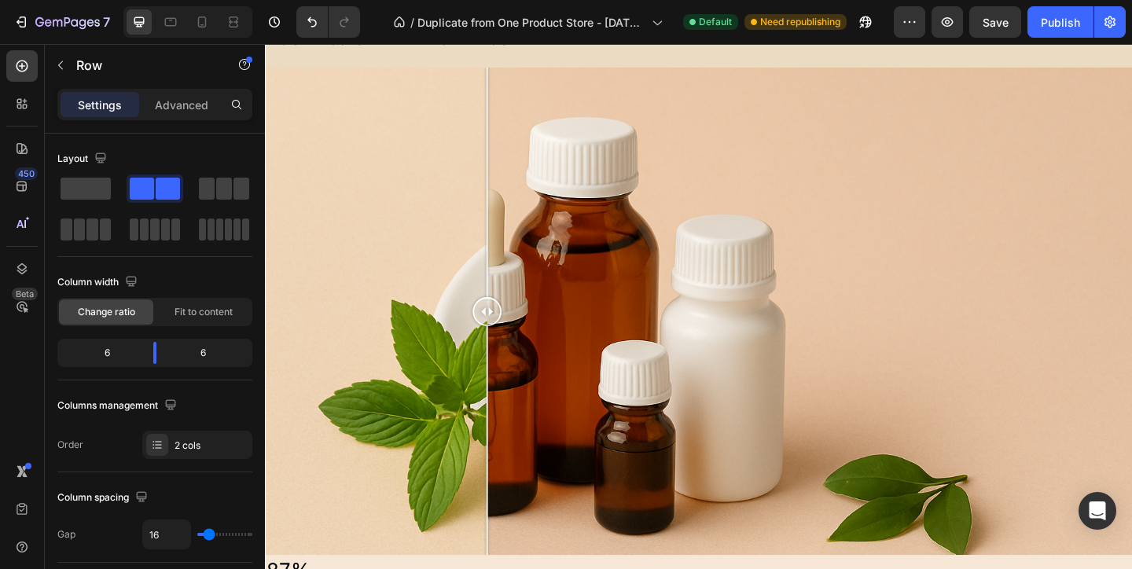
scroll to position [1172, 0]
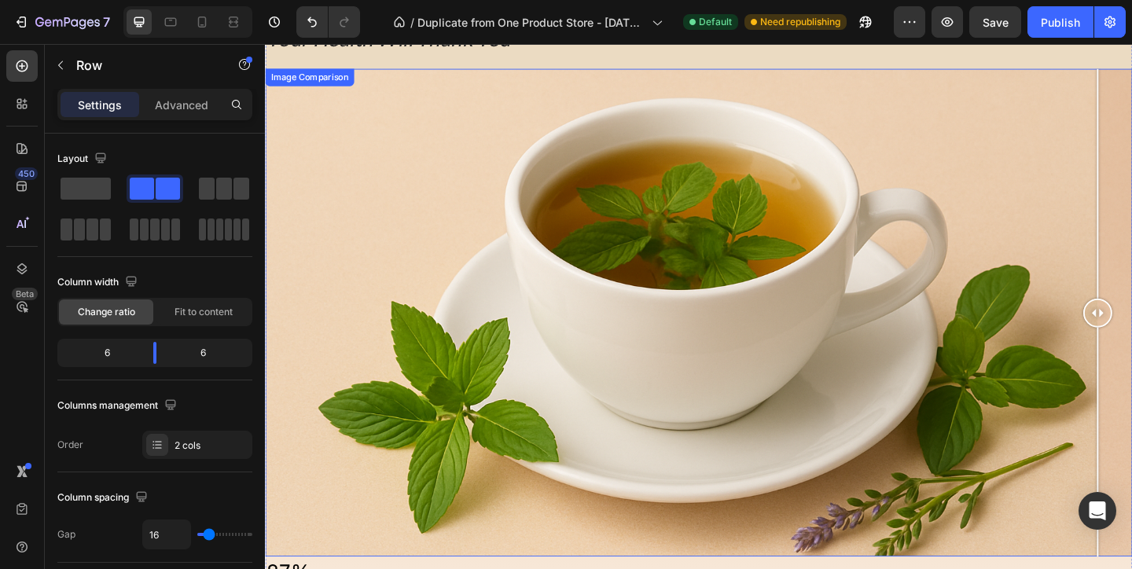
drag, startPoint x: 530, startPoint y: 325, endPoint x: 1207, endPoint y: 319, distance: 677.5
click at [1131, 318] on div at bounding box center [736, 336] width 943 height 530
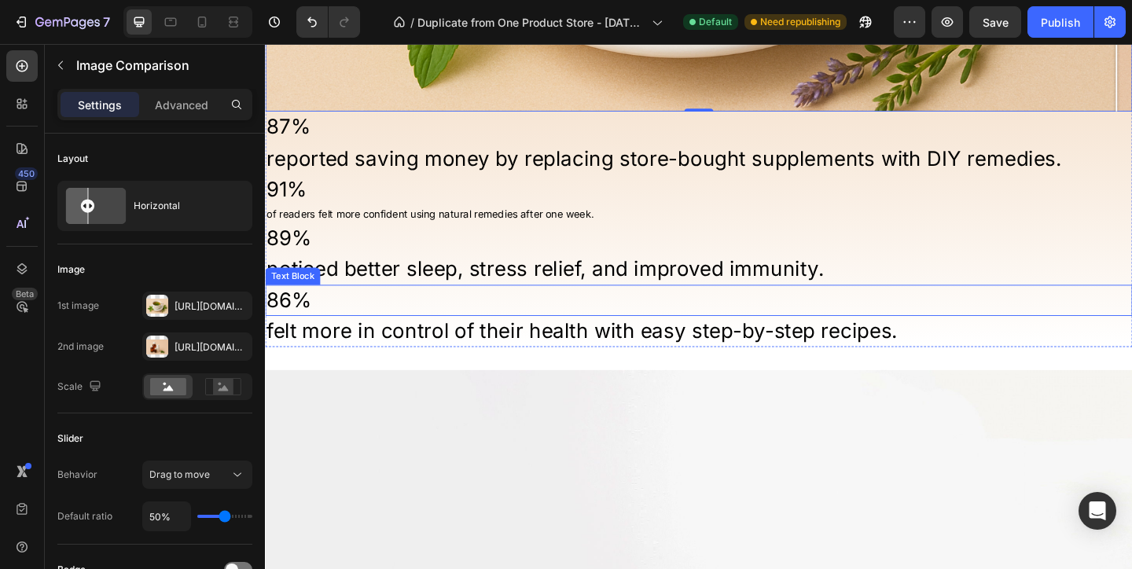
scroll to position [1664, 0]
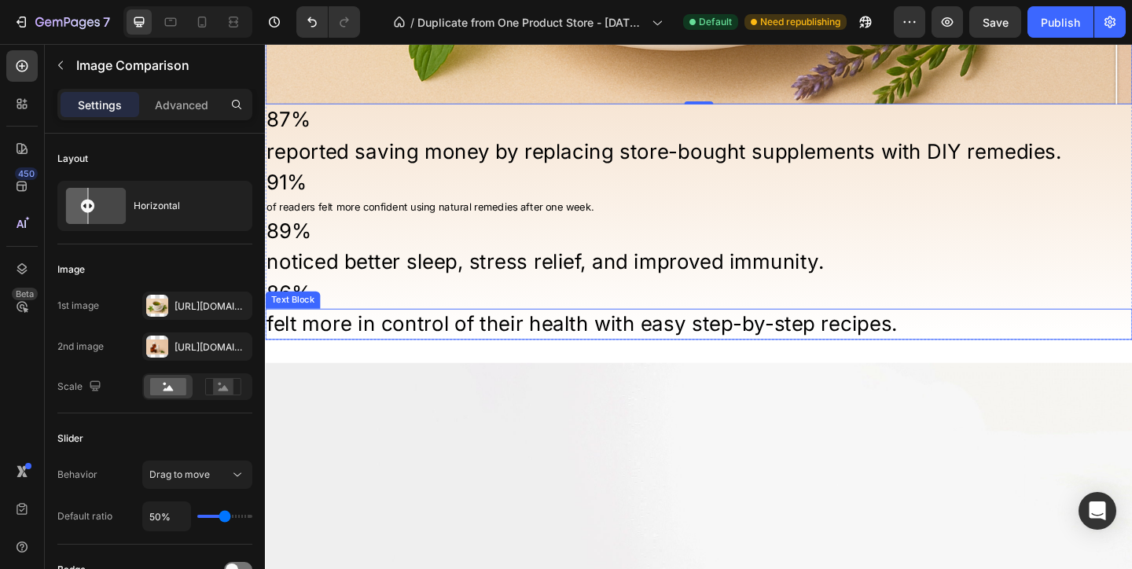
click at [807, 347] on p "felt more in control of their health with easy step-by-step recipes." at bounding box center [736, 348] width 940 height 31
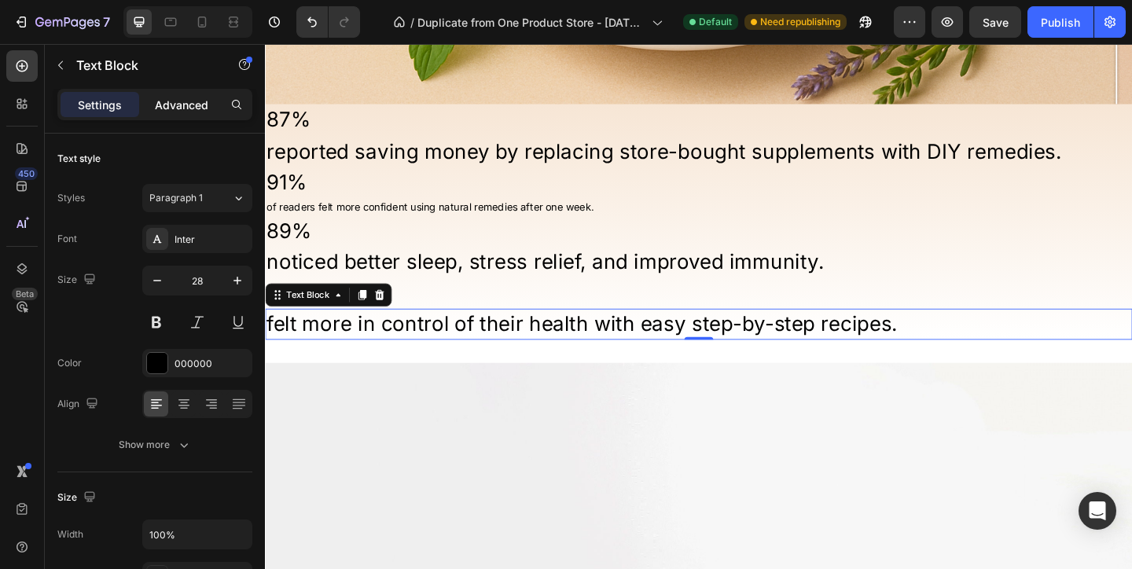
click at [202, 102] on p "Advanced" at bounding box center [181, 105] width 53 height 17
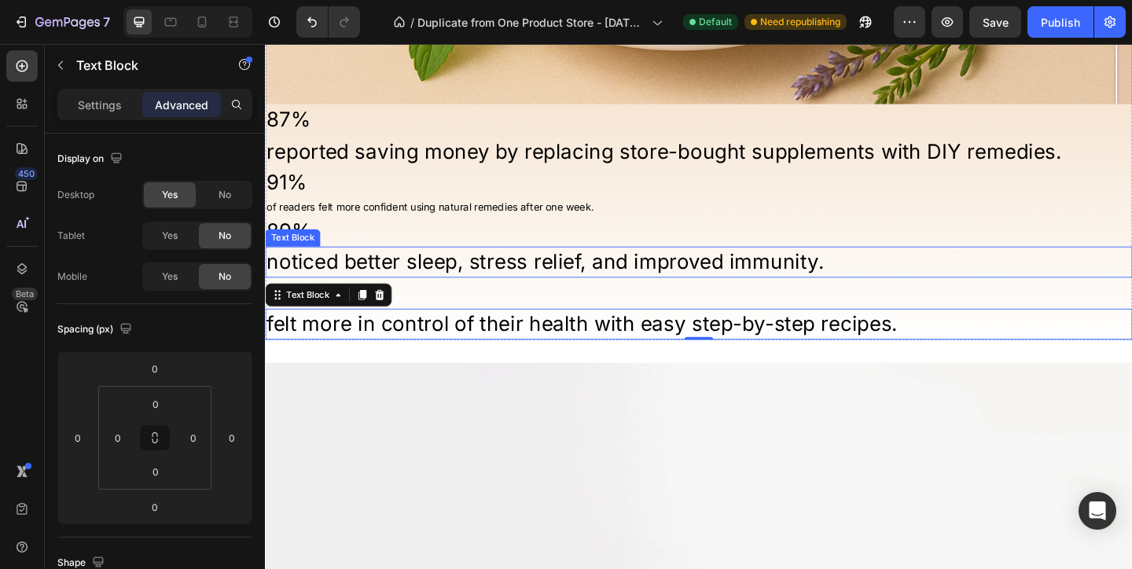
click at [365, 270] on p "noticed better sleep, stress relief, and improved immunity." at bounding box center [736, 281] width 940 height 31
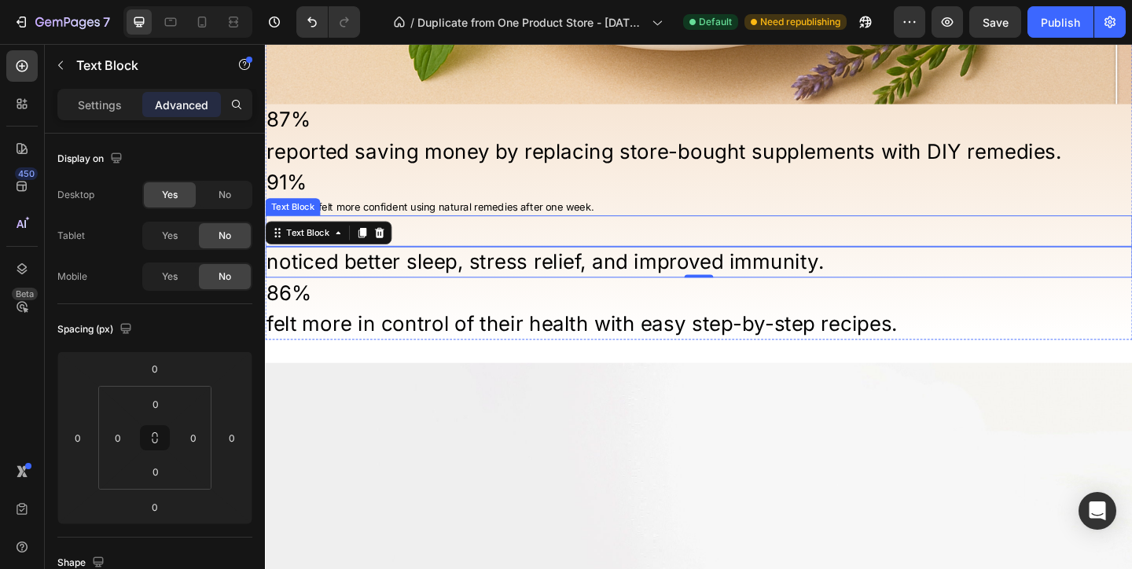
click at [406, 224] on p "of readers felt more confident using natural remedies after one week." at bounding box center [736, 221] width 940 height 16
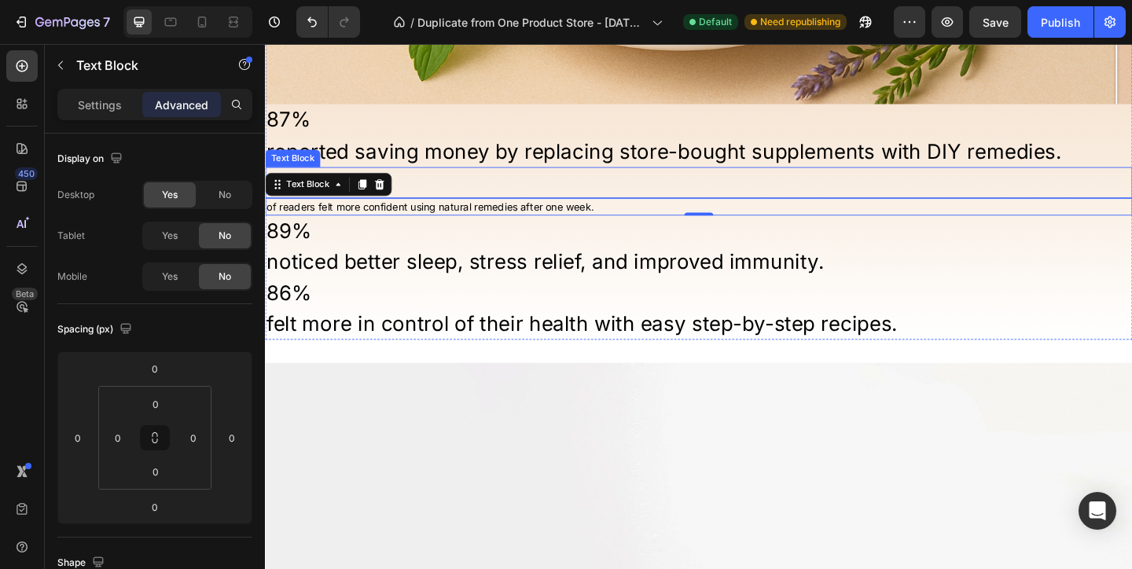
click at [432, 185] on p "91%" at bounding box center [736, 194] width 940 height 31
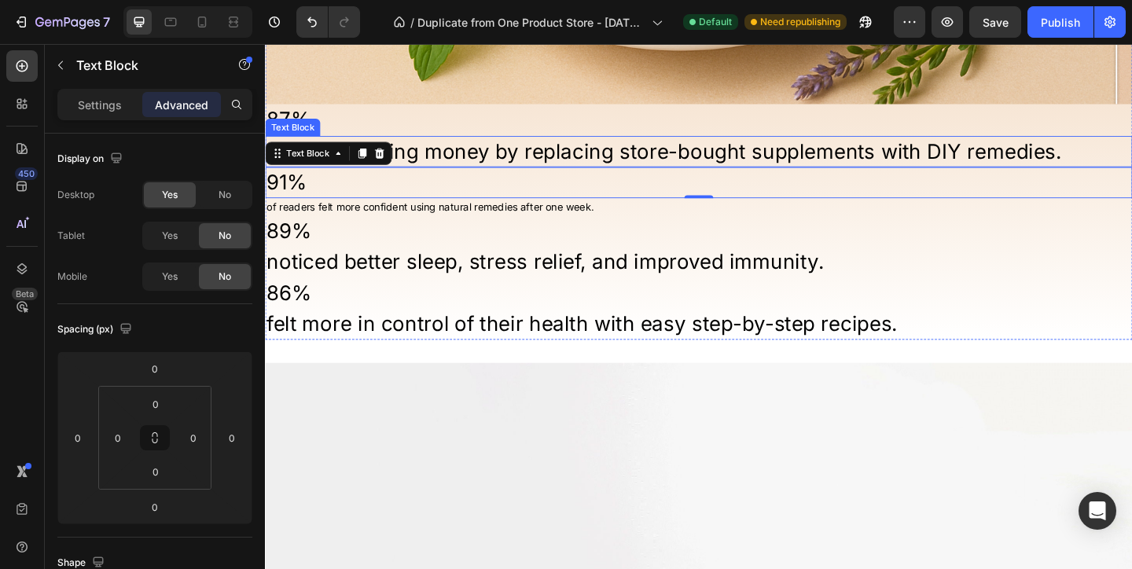
click at [446, 155] on p "reported saving money by replacing store-bought supplements with DIY remedies." at bounding box center [736, 160] width 940 height 31
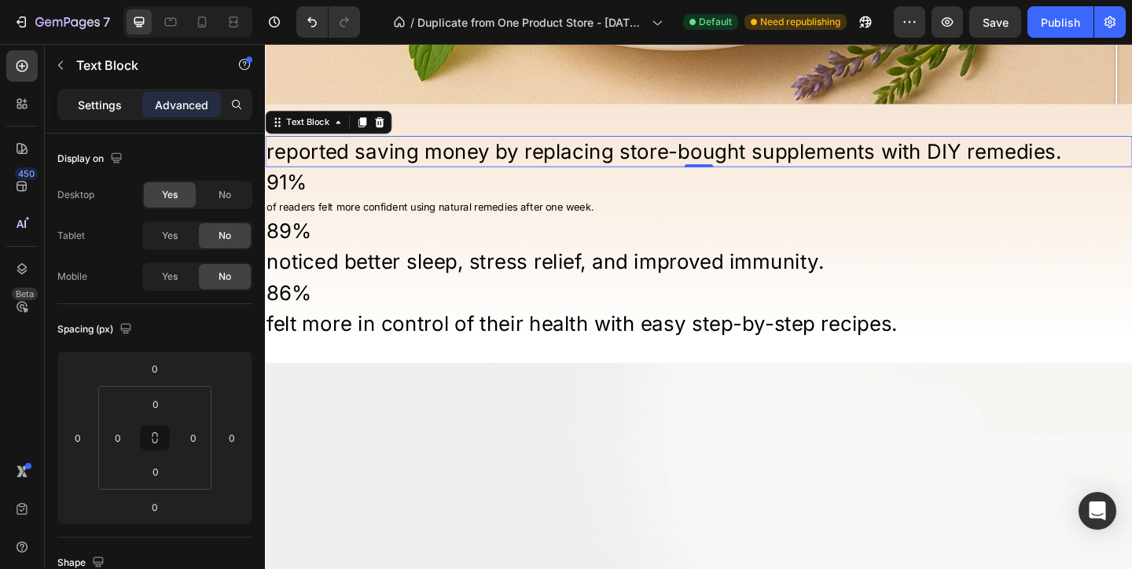
click at [109, 103] on p "Settings" at bounding box center [100, 105] width 44 height 17
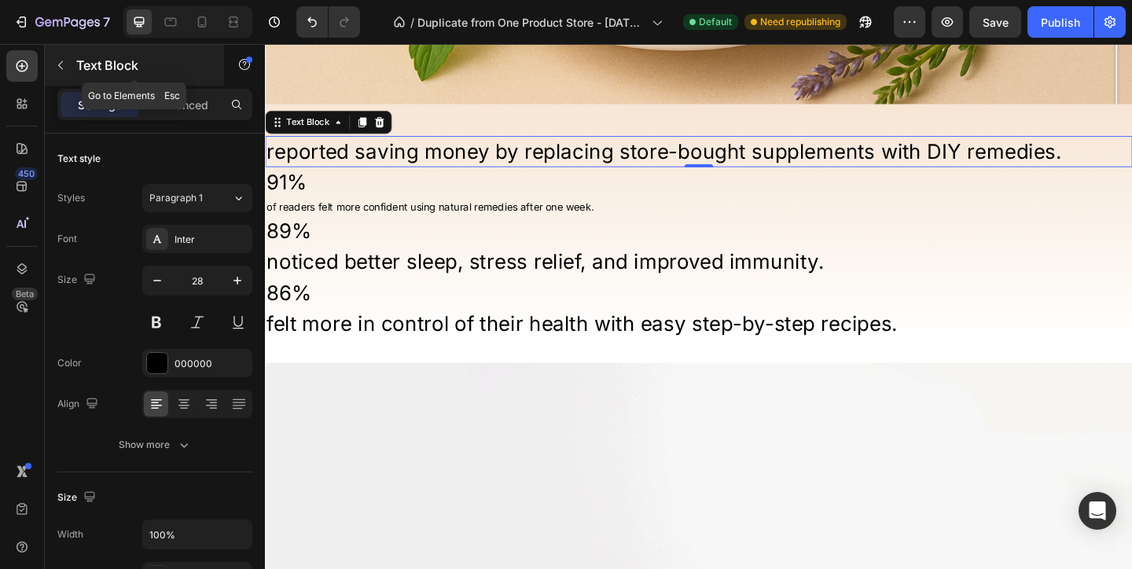
click at [69, 64] on button "button" at bounding box center [60, 65] width 25 height 25
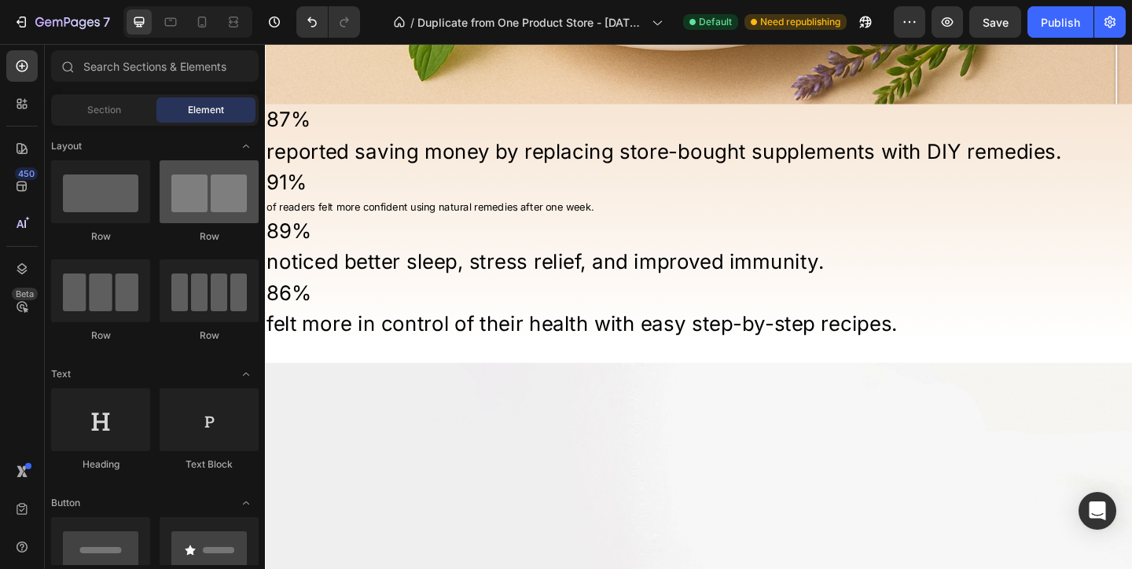
click at [198, 184] on div at bounding box center [209, 191] width 99 height 63
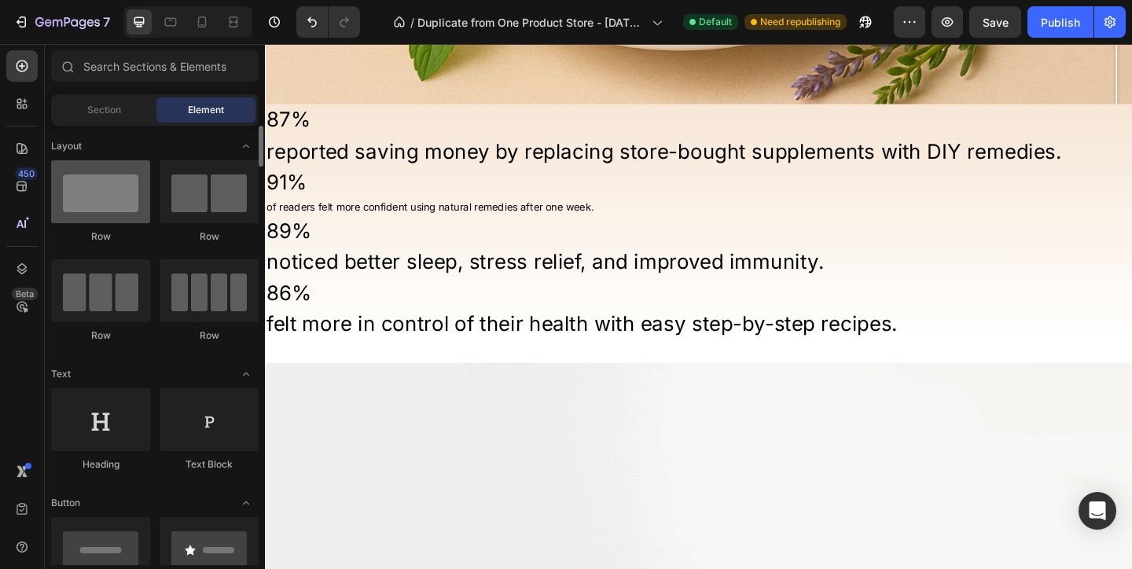
click at [124, 176] on div at bounding box center [100, 191] width 99 height 63
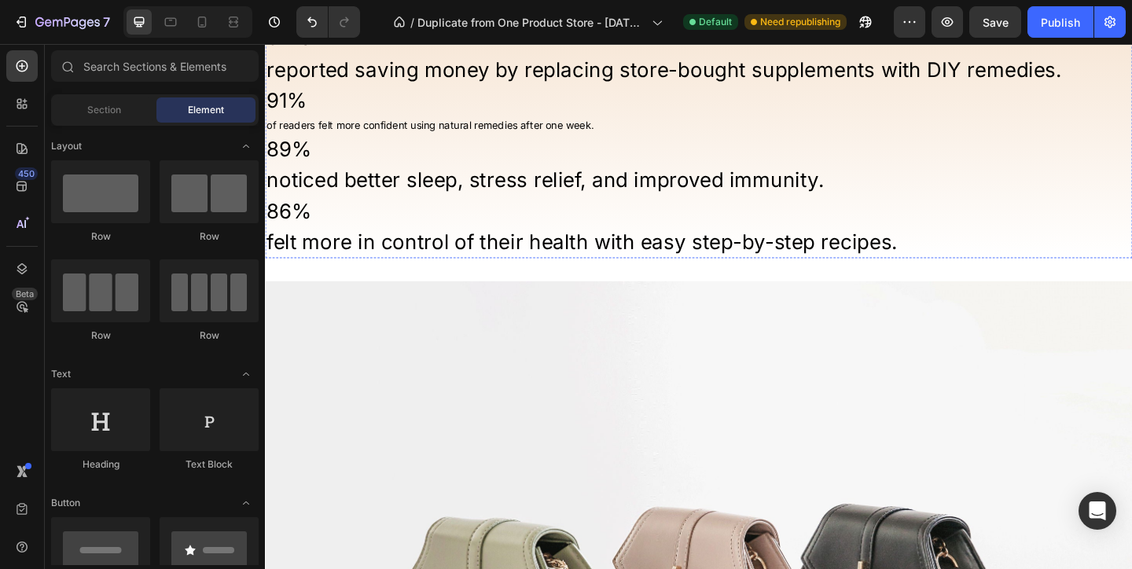
scroll to position [1726, 0]
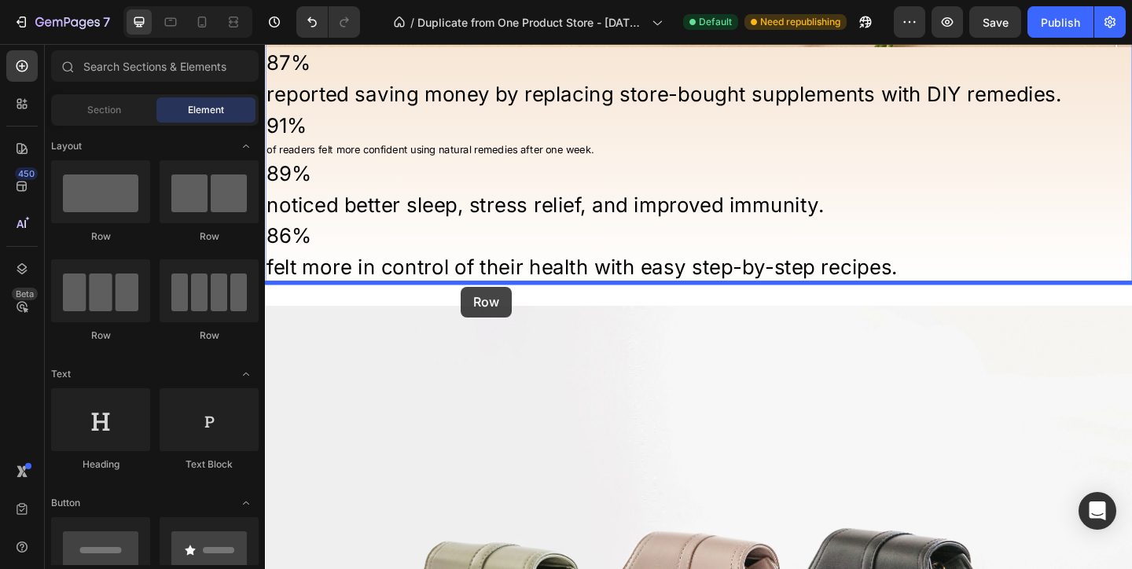
drag, startPoint x: 458, startPoint y: 244, endPoint x: 478, endPoint y: 308, distance: 67.4
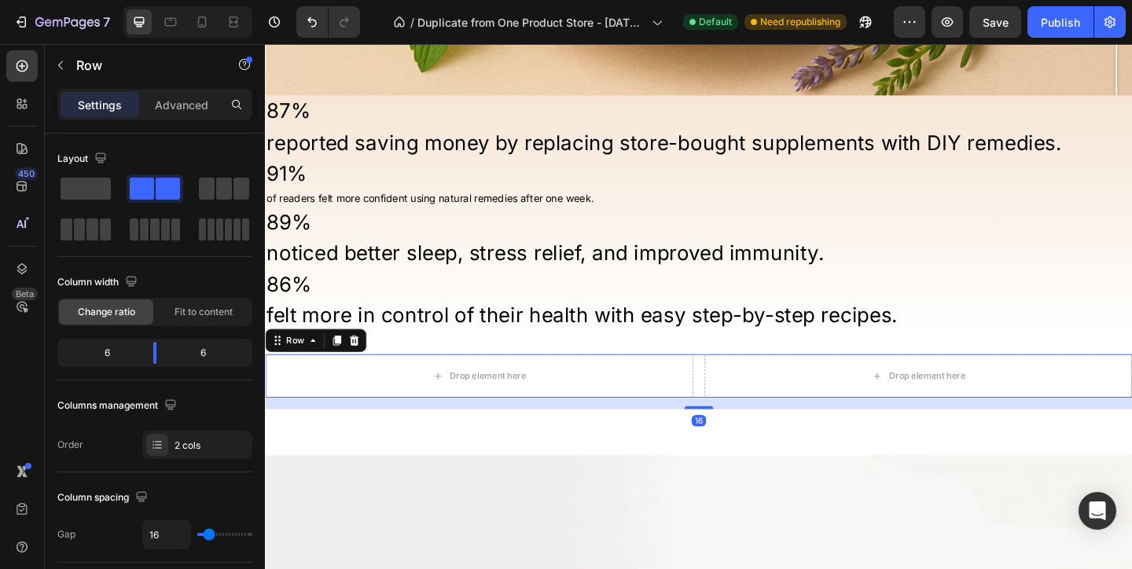
scroll to position [1670, 0]
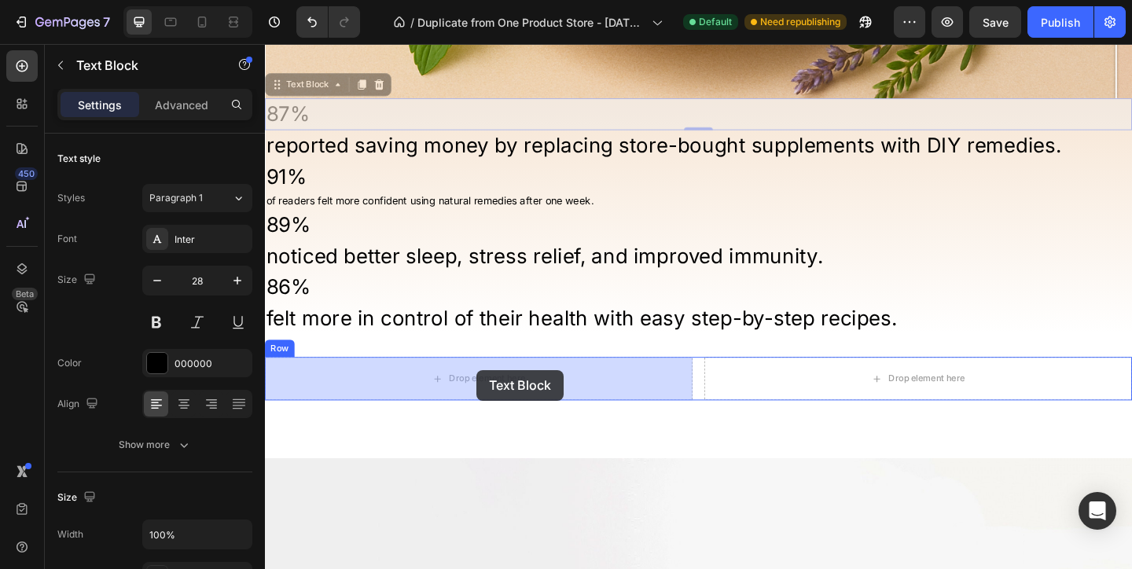
drag, startPoint x: 378, startPoint y: 113, endPoint x: 495, endPoint y: 397, distance: 306.9
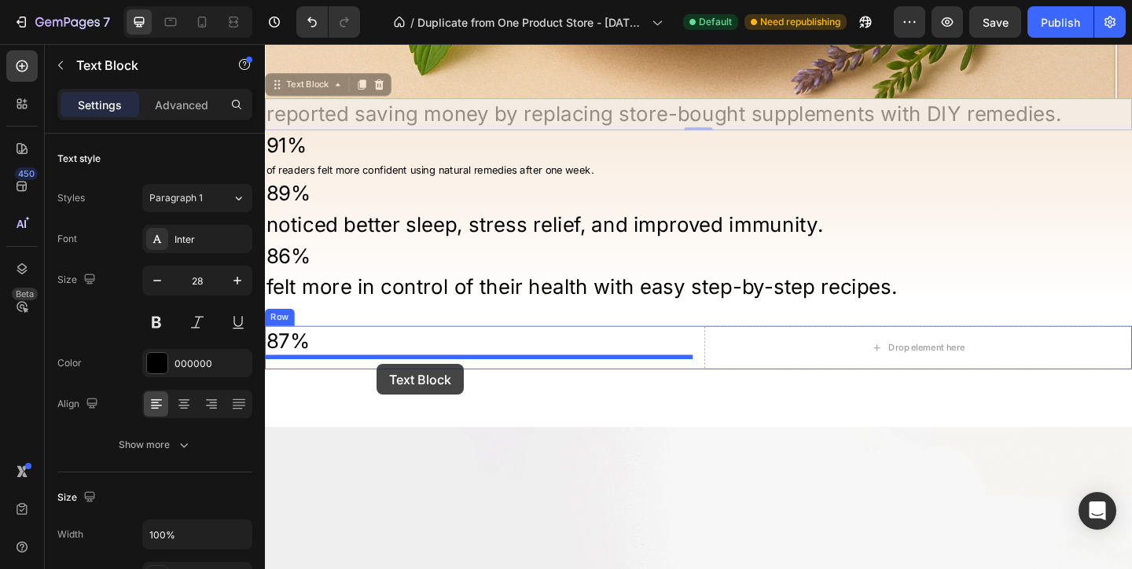
drag, startPoint x: 395, startPoint y: 131, endPoint x: 387, endPoint y: 387, distance: 256.3
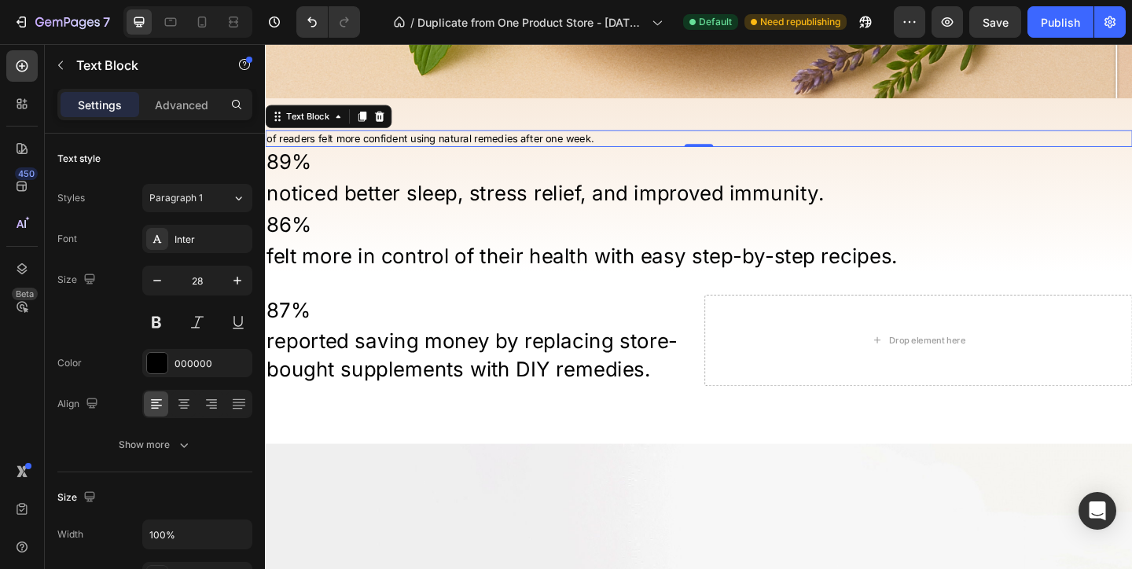
click at [393, 151] on p "of readers felt more confident using natural remedies after one week." at bounding box center [736, 147] width 940 height 16
click at [524, 132] on p "91%" at bounding box center [736, 120] width 940 height 31
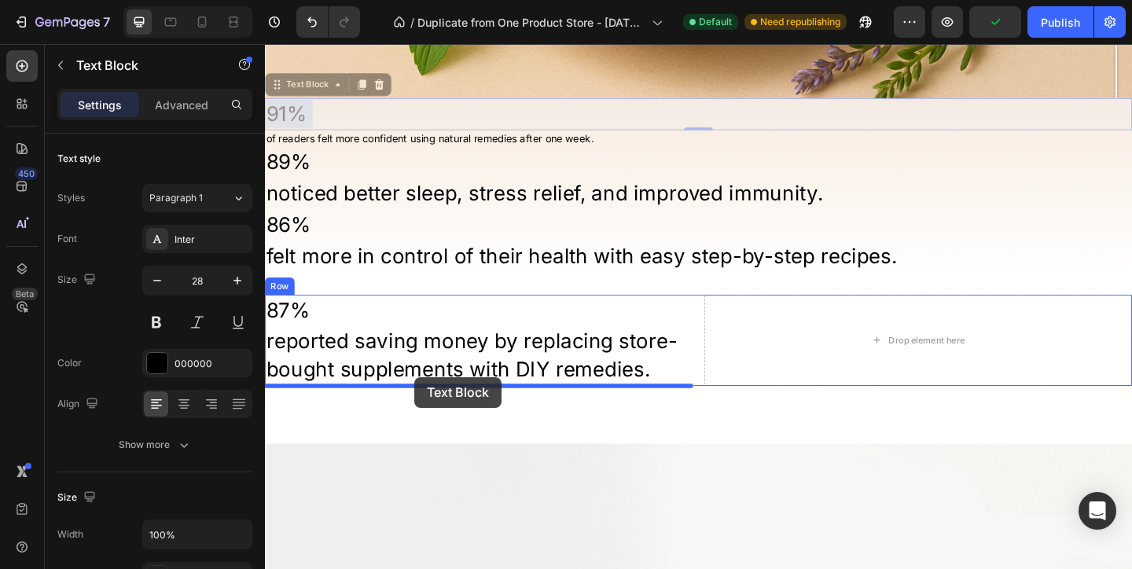
drag, startPoint x: 424, startPoint y: 125, endPoint x: 428, endPoint y: 407, distance: 282.2
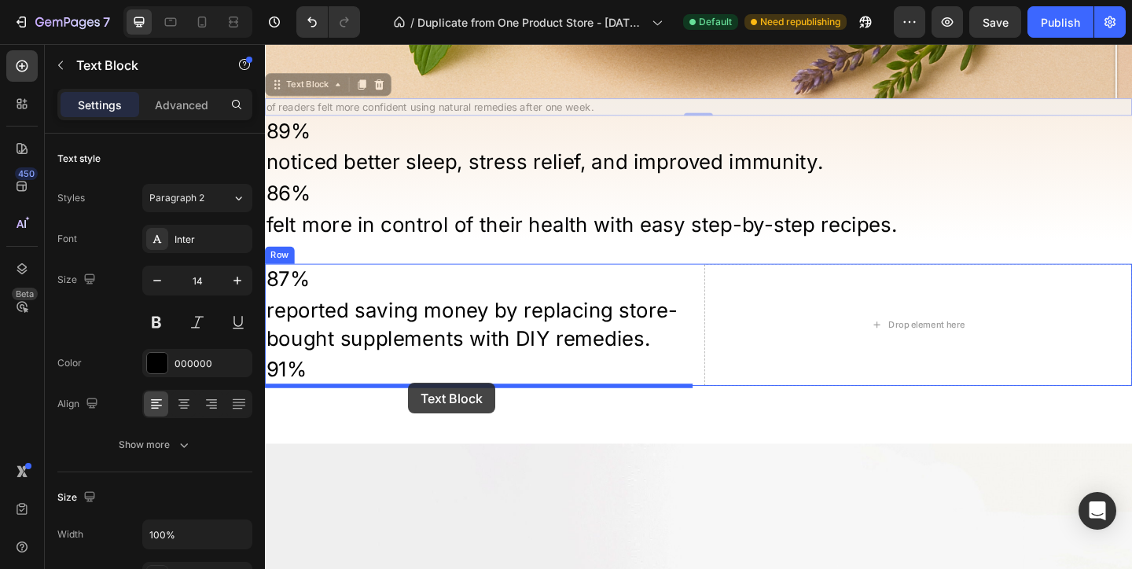
drag, startPoint x: 444, startPoint y: 116, endPoint x: 420, endPoint y: 413, distance: 297.2
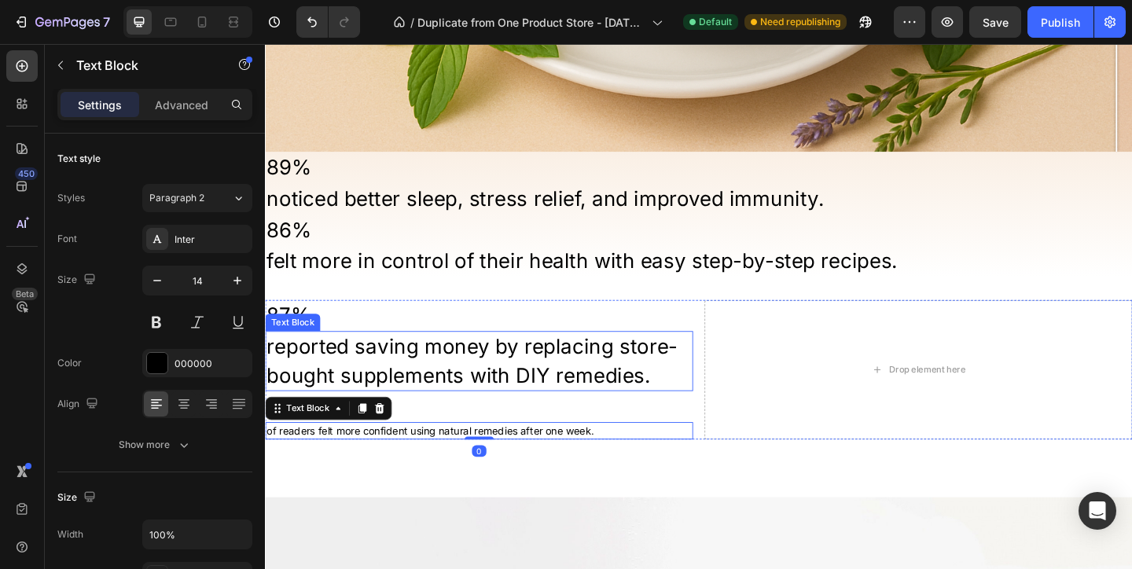
scroll to position [1606, 0]
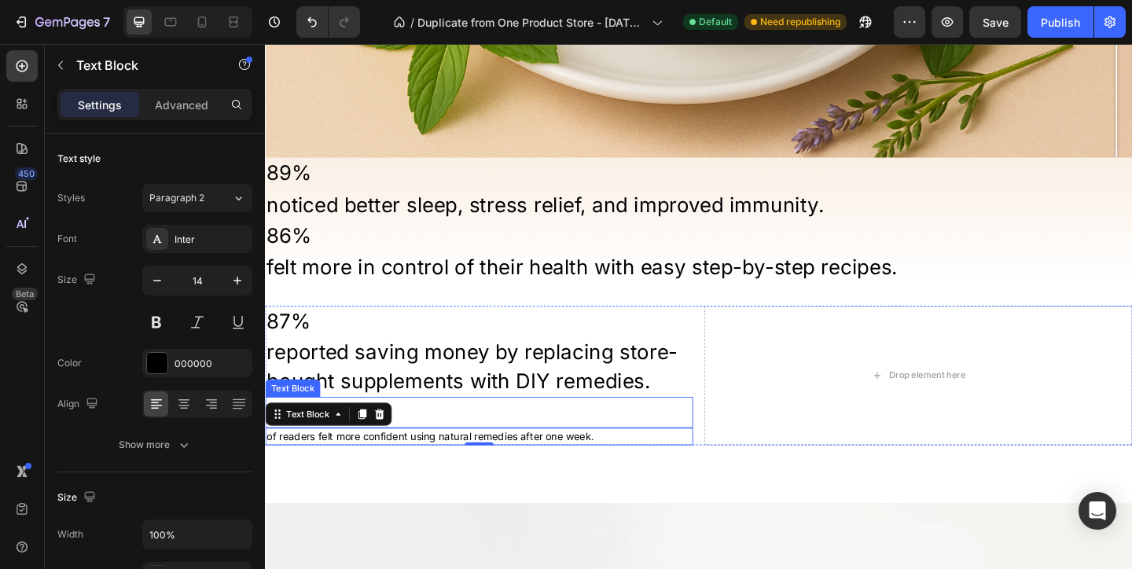
click at [515, 428] on div "91%" at bounding box center [497, 445] width 465 height 34
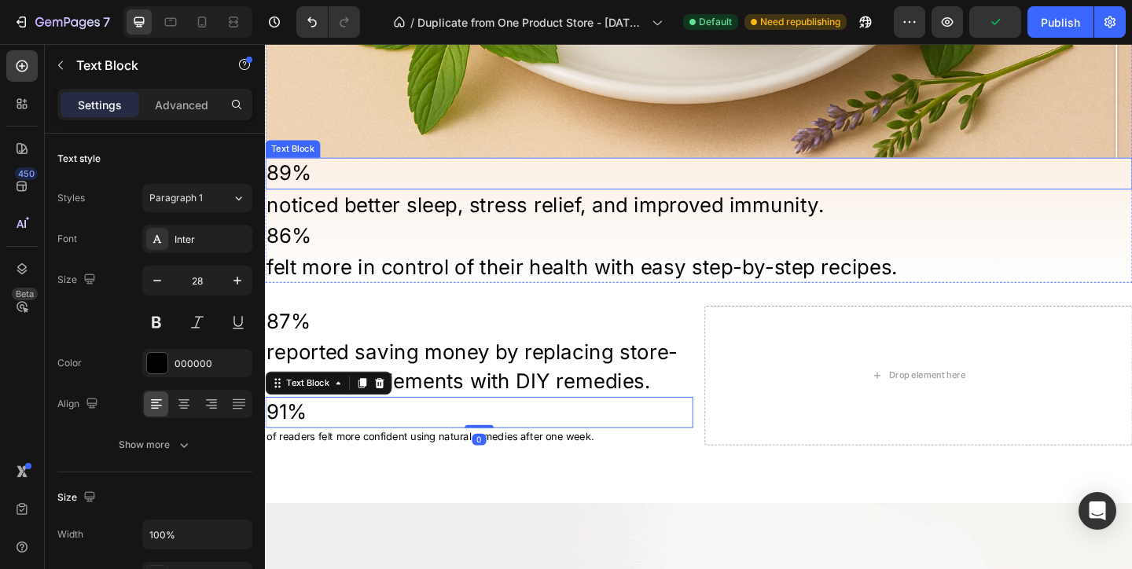
click at [428, 191] on p "89%" at bounding box center [736, 184] width 940 height 31
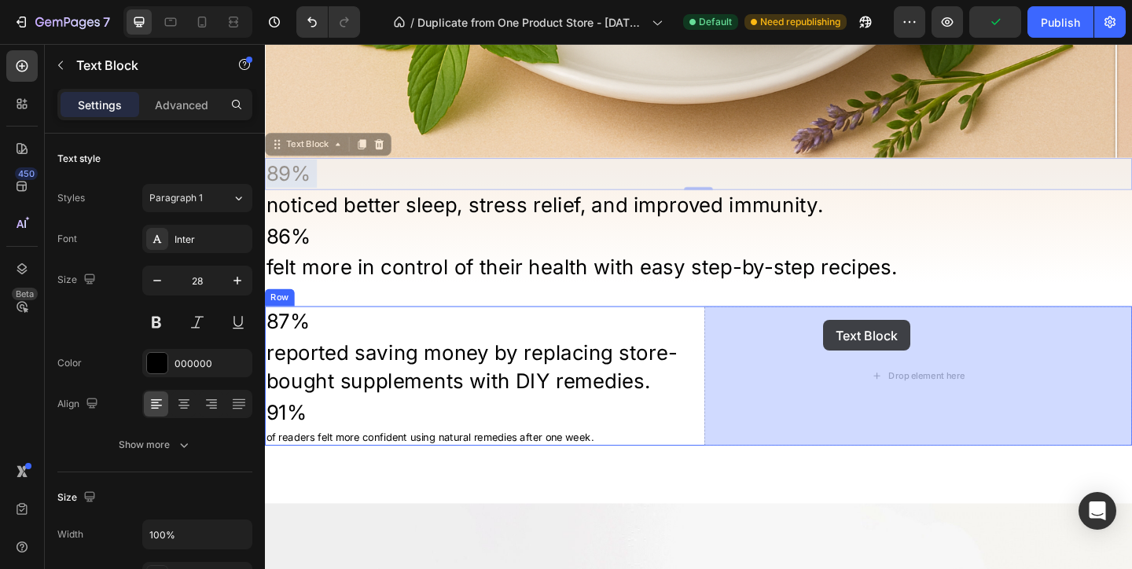
drag, startPoint x: 428, startPoint y: 191, endPoint x: 869, endPoint y: 343, distance: 467.0
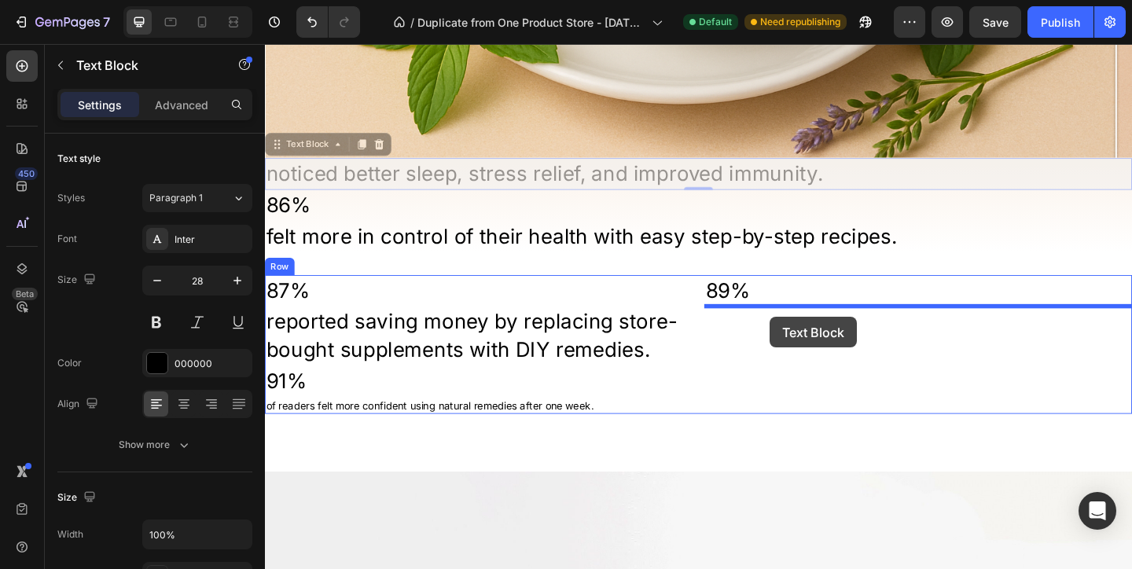
drag, startPoint x: 469, startPoint y: 187, endPoint x: 813, endPoint y: 340, distance: 376.1
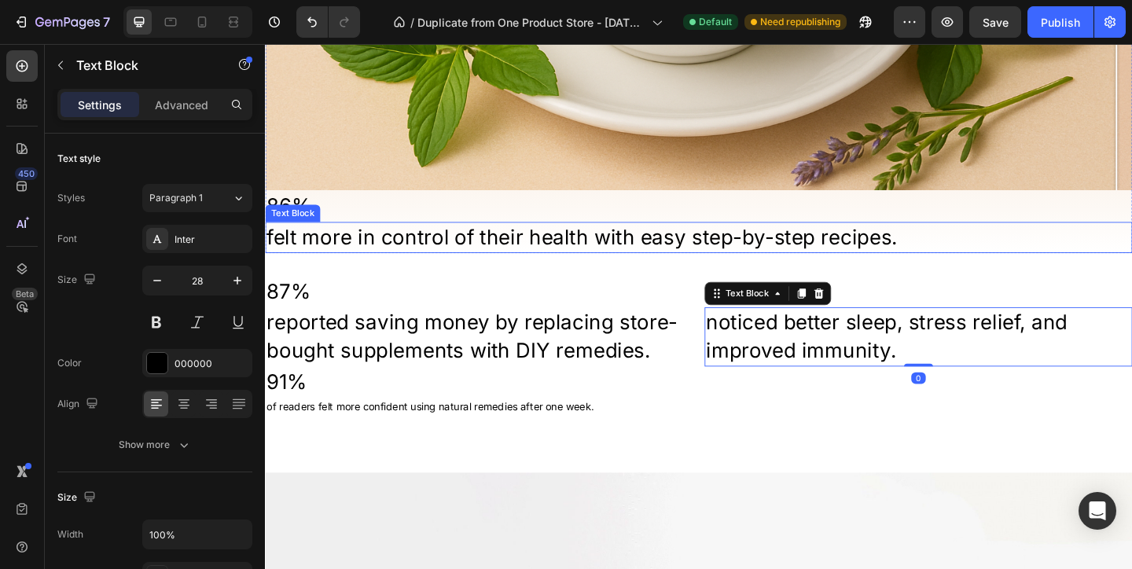
scroll to position [1545, 0]
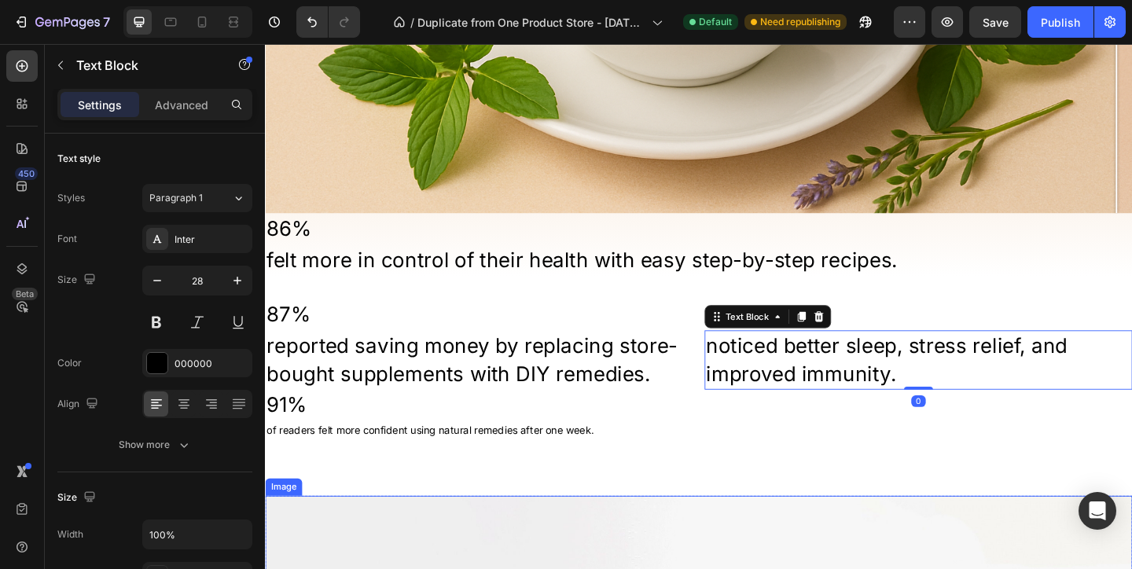
click at [906, 488] on div "87% Text Block reported saving money by replacing store-bought supplements with…" at bounding box center [736, 403] width 943 height 214
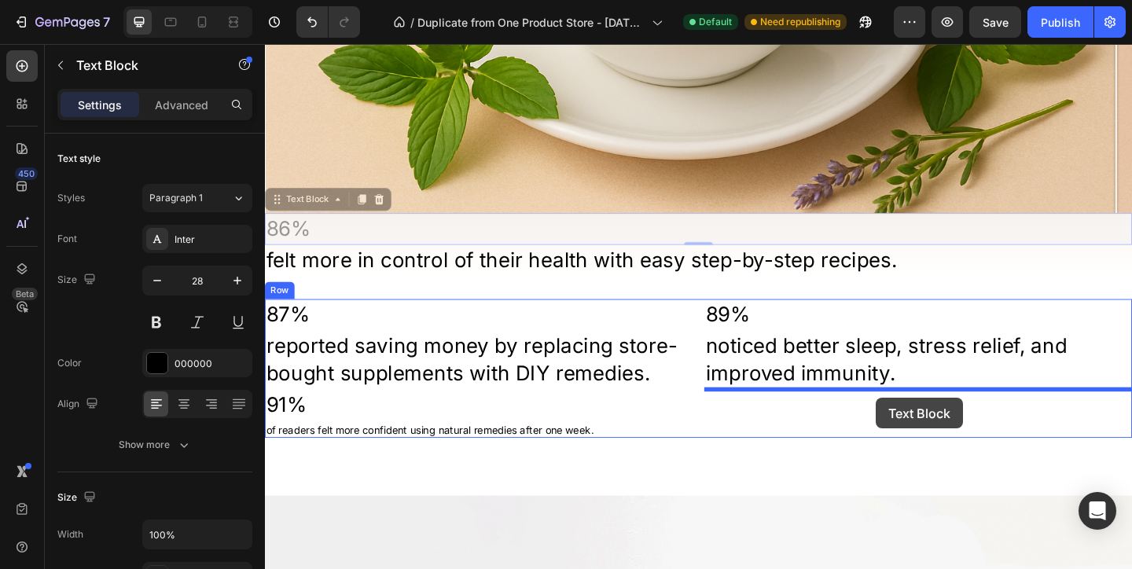
drag, startPoint x: 420, startPoint y: 248, endPoint x: 928, endPoint y: 429, distance: 538.9
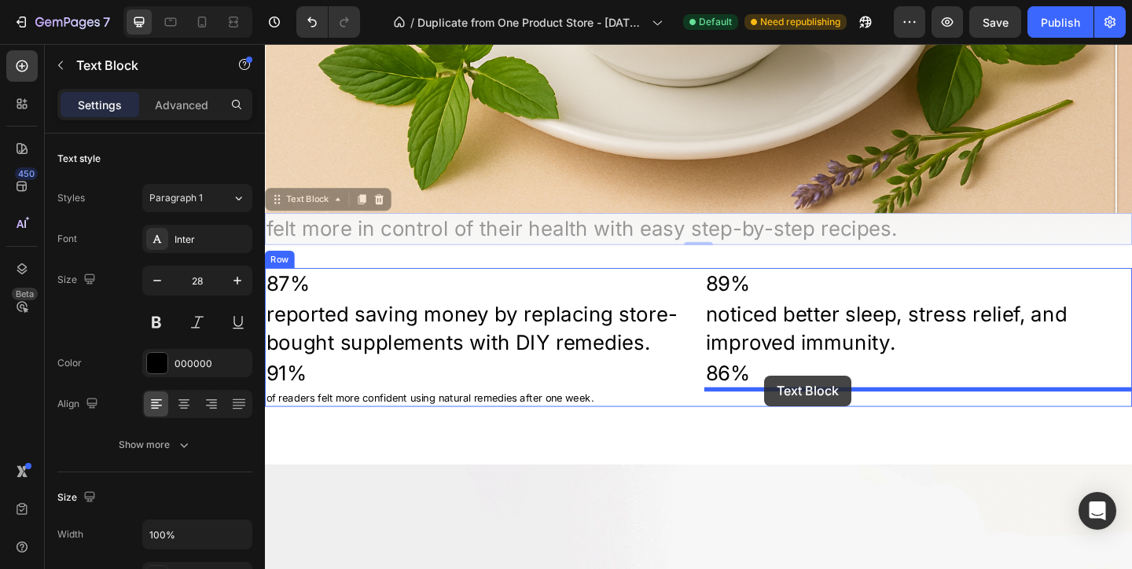
drag, startPoint x: 392, startPoint y: 246, endPoint x: 808, endPoint y: 405, distance: 445.0
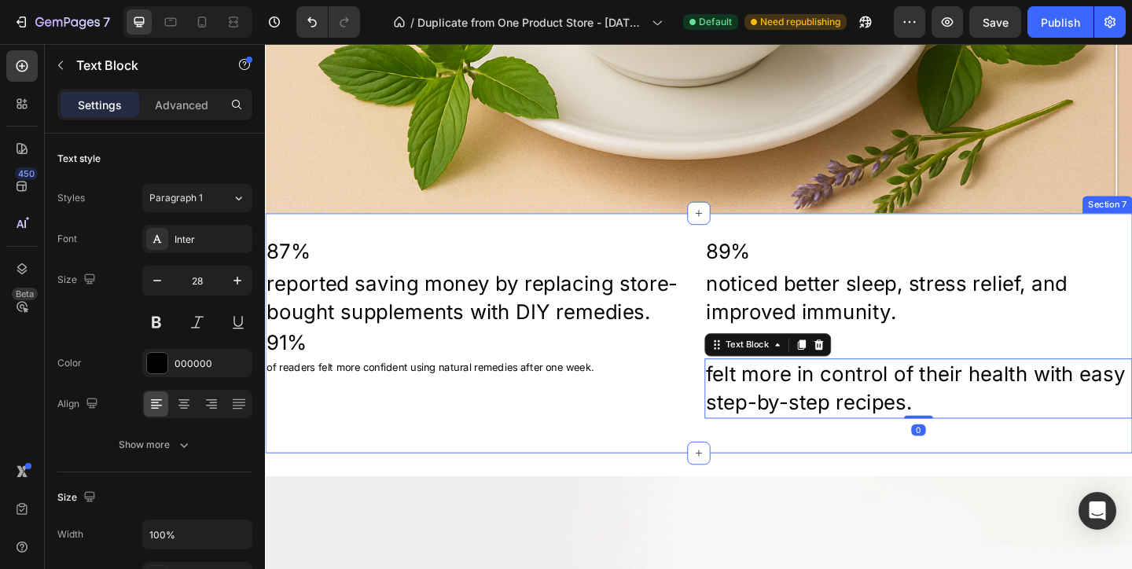
click at [652, 462] on div "87% Text Block reported saving money by replacing store-bought supplements with…" at bounding box center [736, 358] width 943 height 210
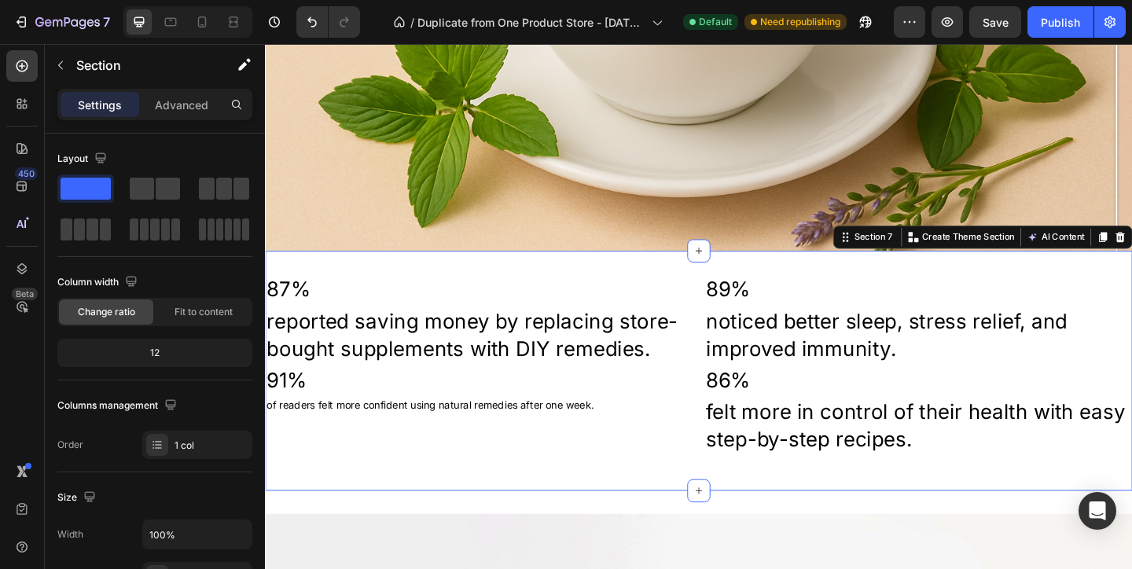
scroll to position [1460, 0]
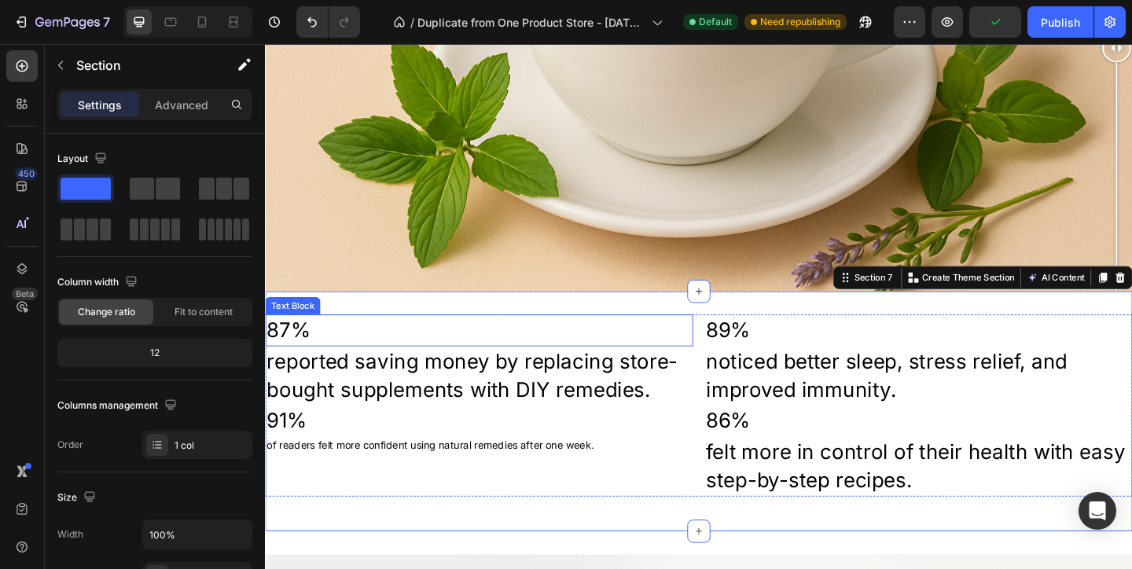
click at [287, 343] on p "87%" at bounding box center [497, 355] width 462 height 31
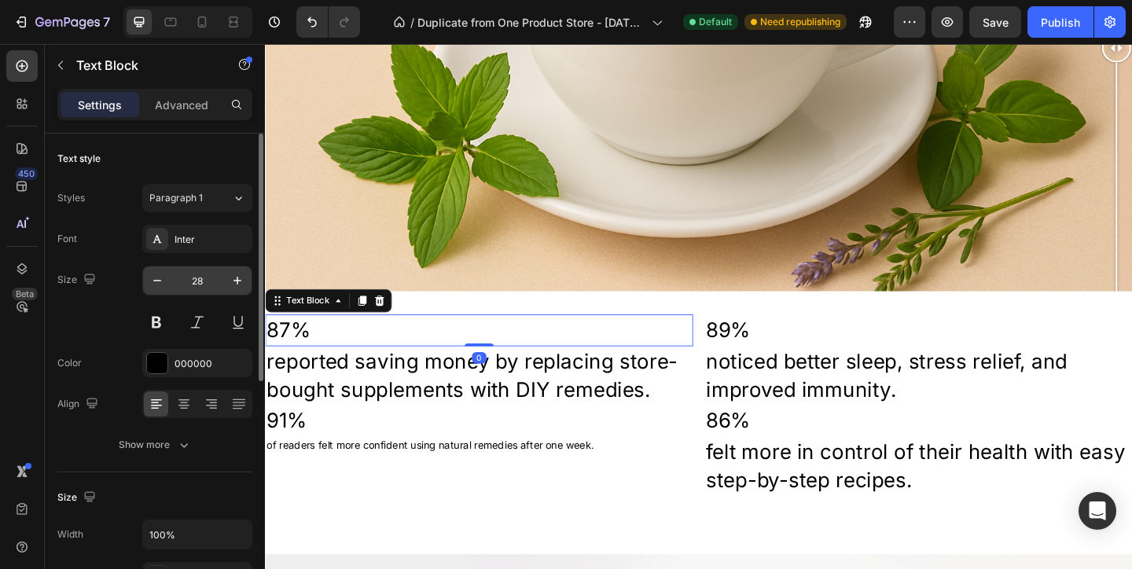
click at [200, 278] on input "28" at bounding box center [197, 280] width 52 height 28
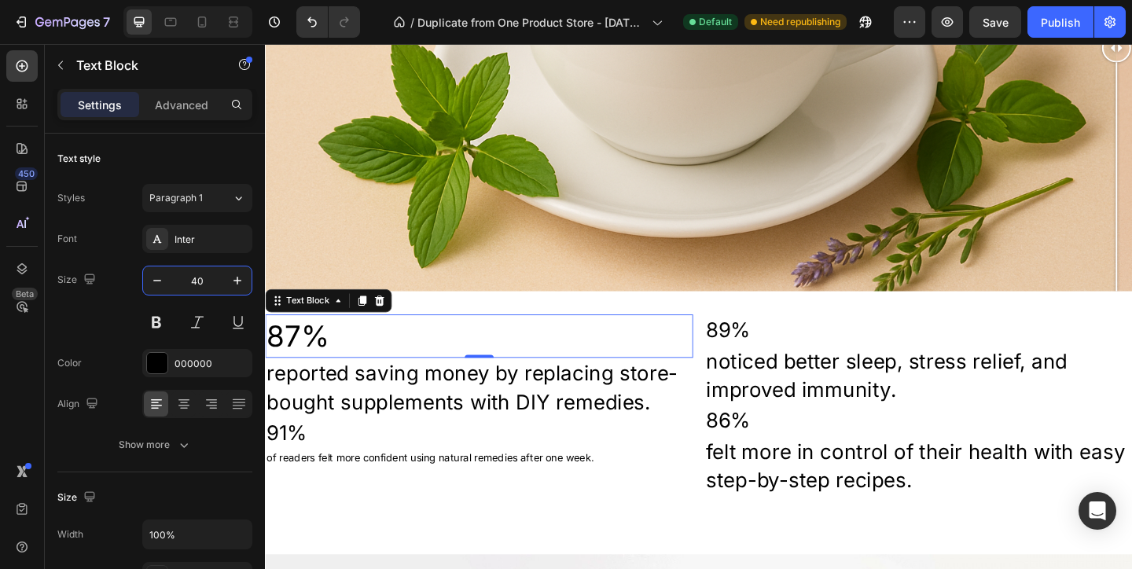
type input "40"
click at [316, 368] on p "87%" at bounding box center [497, 362] width 462 height 44
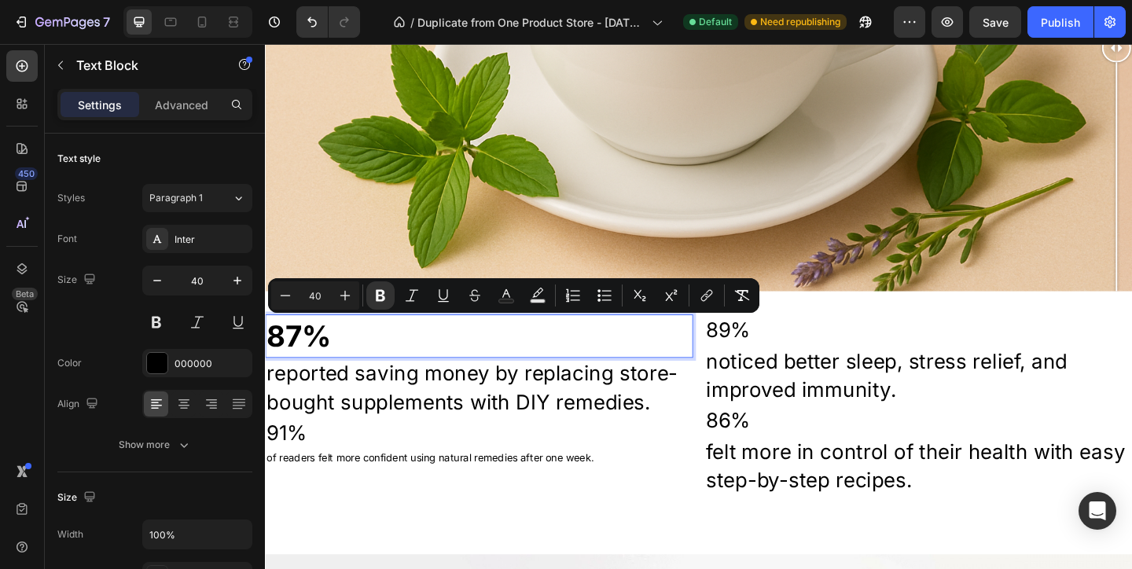
click at [347, 421] on p "reported saving money by replacing store-bought supplements with DIY remedies." at bounding box center [497, 417] width 462 height 61
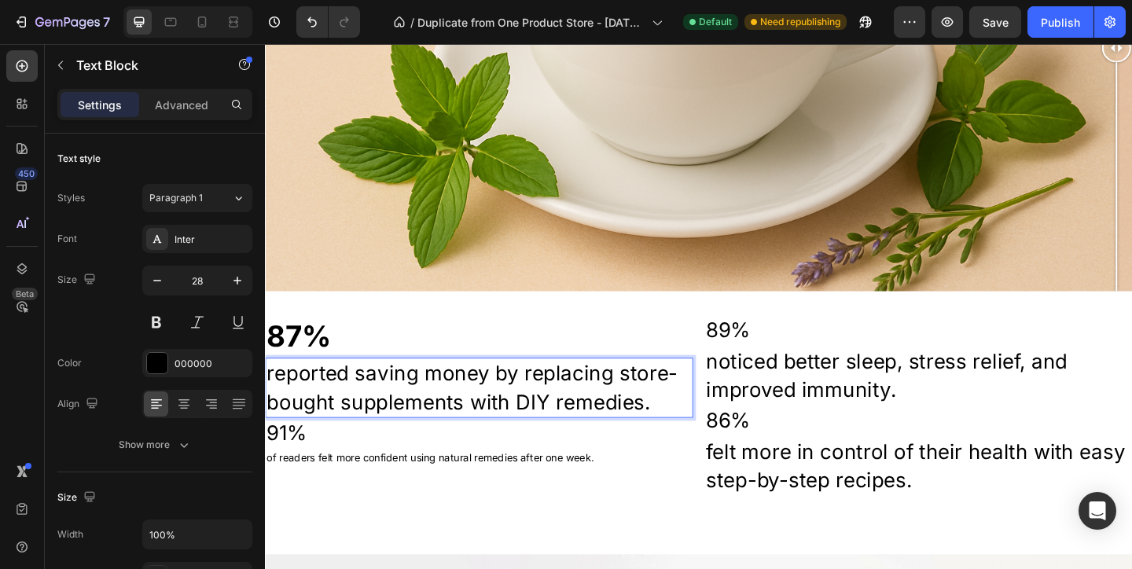
click at [347, 421] on p "reported saving money by replacing store-bought supplements with DIY remedies." at bounding box center [497, 417] width 462 height 61
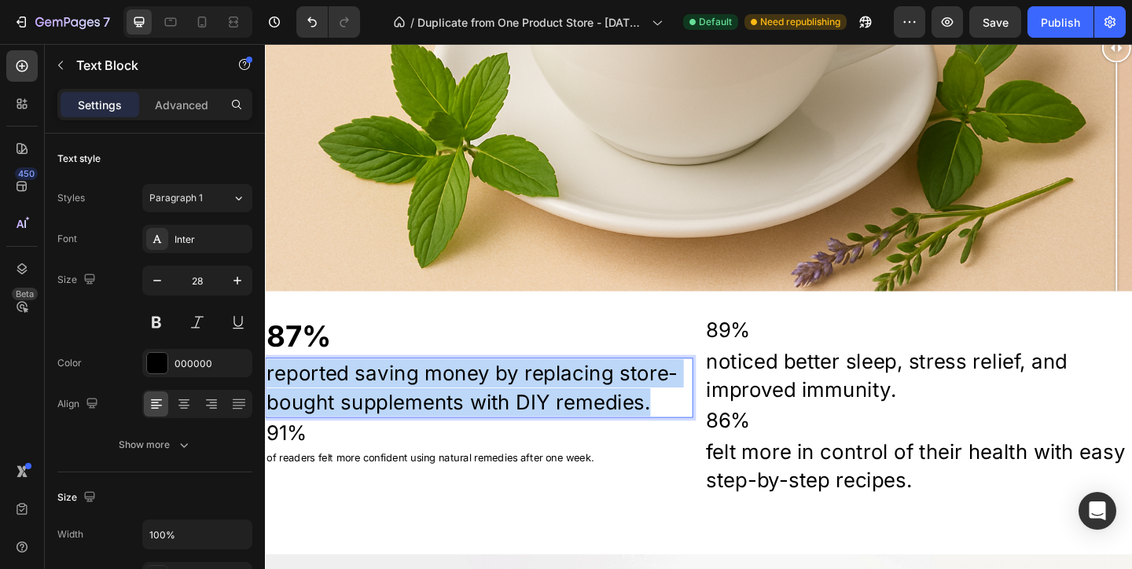
click at [347, 421] on p "reported saving money by replacing store-bought supplements with DIY remedies." at bounding box center [497, 417] width 462 height 61
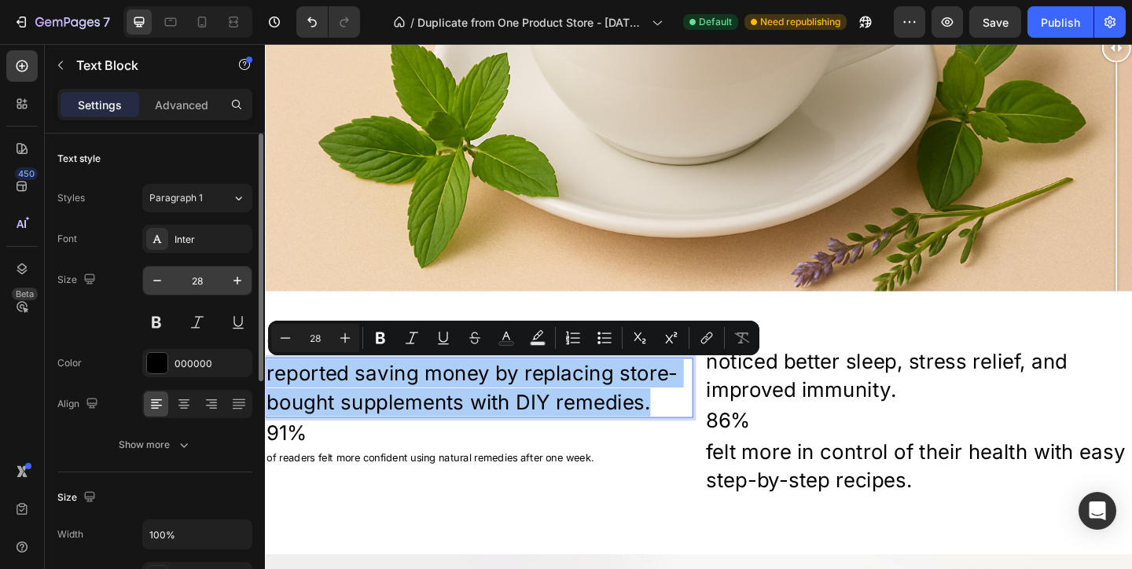
click at [190, 282] on input "28" at bounding box center [197, 280] width 52 height 28
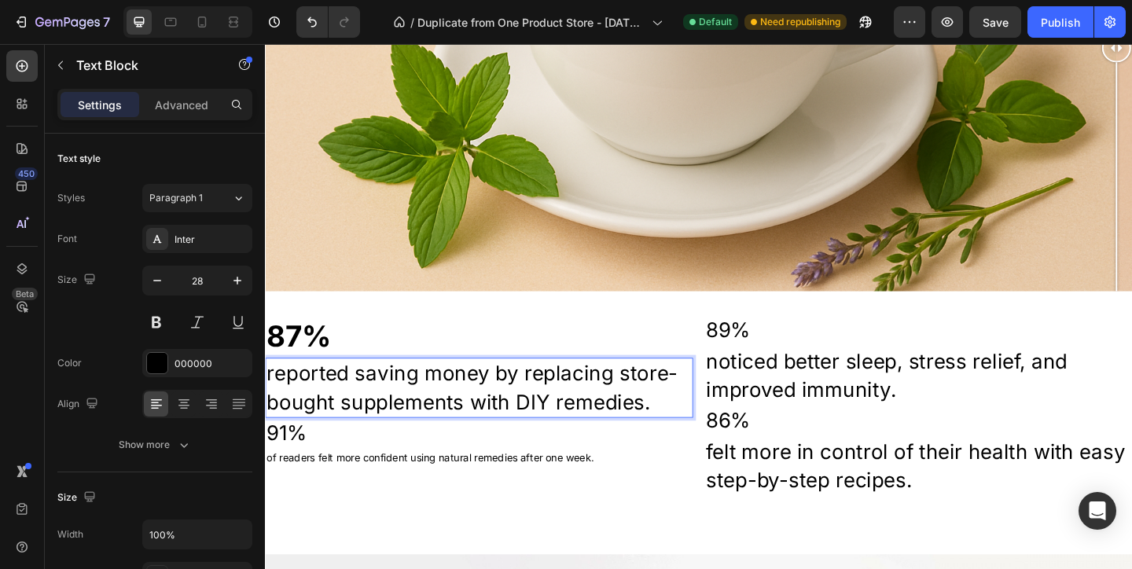
click at [417, 414] on p "reported saving money by replacing store-bought supplements with DIY remedies." at bounding box center [497, 417] width 462 height 61
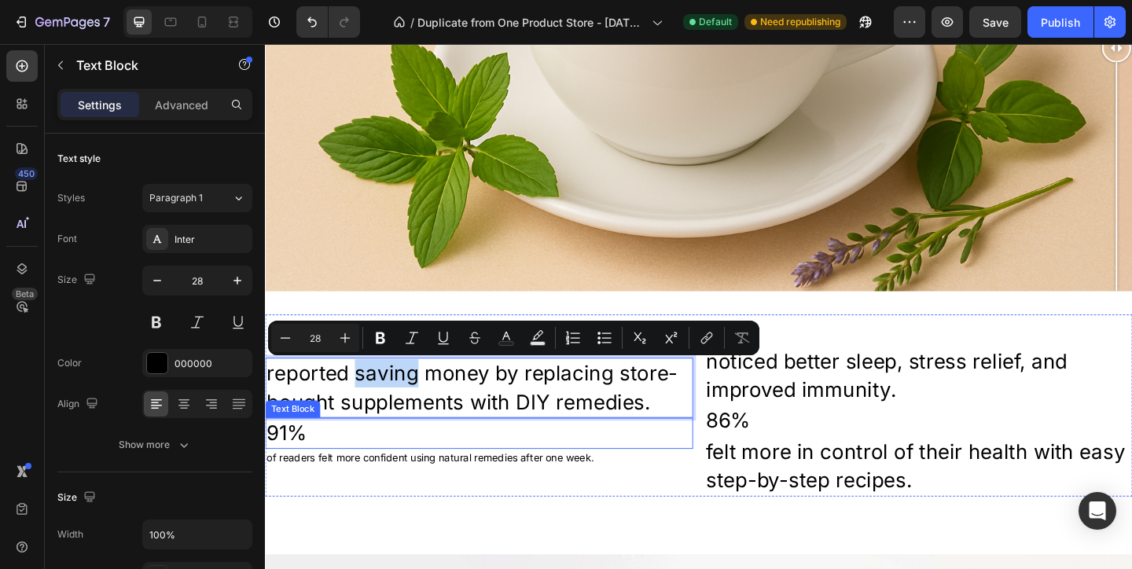
click at [476, 465] on p "91%" at bounding box center [497, 467] width 462 height 31
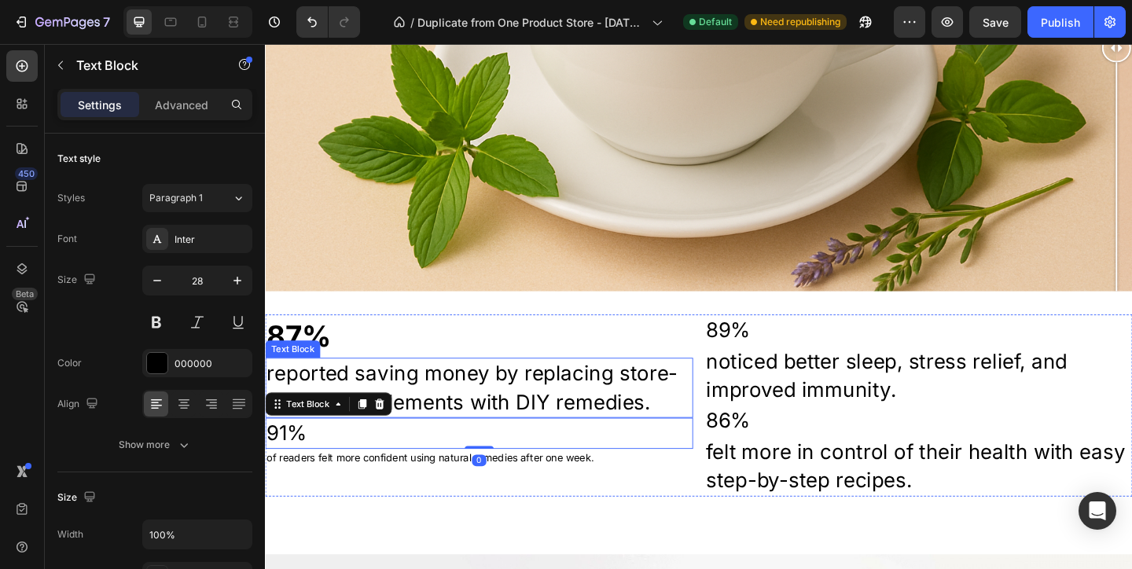
click at [426, 405] on p "reported saving money by replacing store-bought supplements with DIY remedies." at bounding box center [497, 417] width 462 height 61
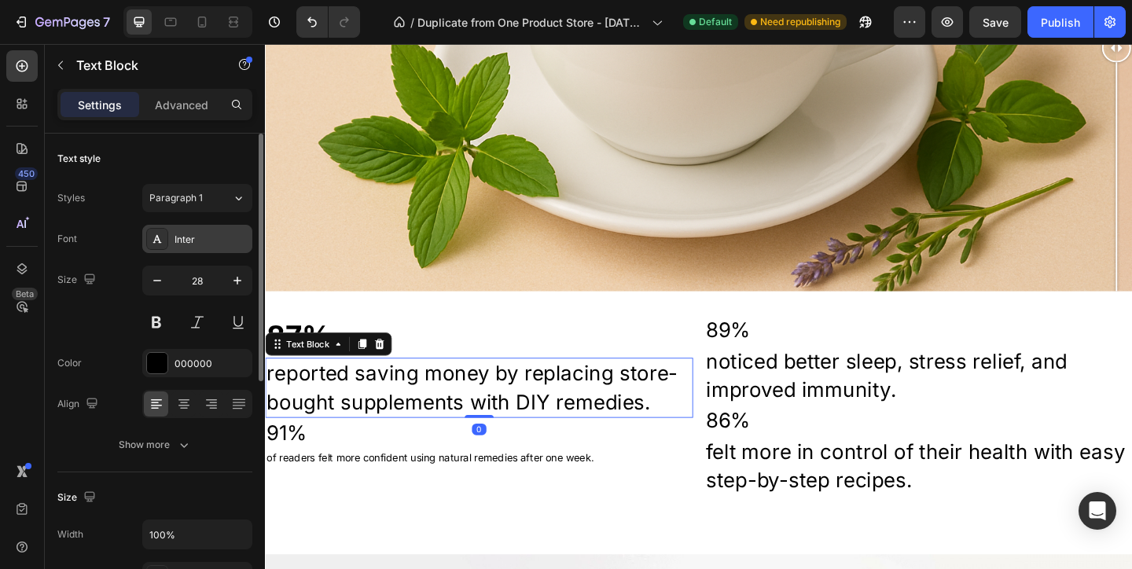
click at [215, 251] on div "Inter" at bounding box center [197, 239] width 110 height 28
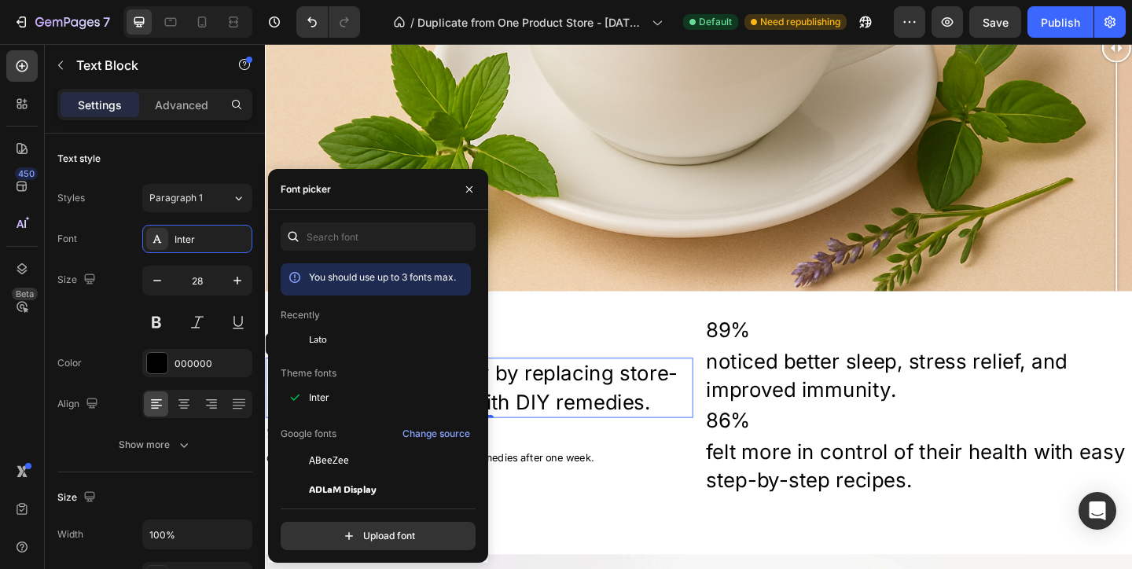
click at [433, 344] on div "Lato" at bounding box center [388, 339] width 159 height 14
click at [582, 367] on p "87%" at bounding box center [497, 362] width 462 height 44
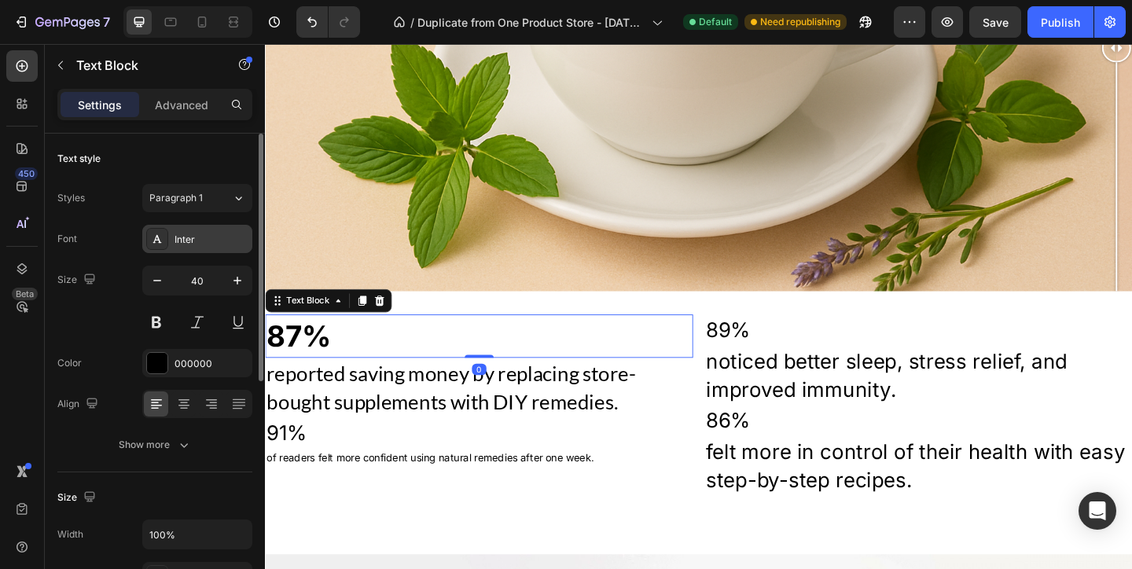
click at [198, 248] on div "Inter" at bounding box center [197, 239] width 110 height 28
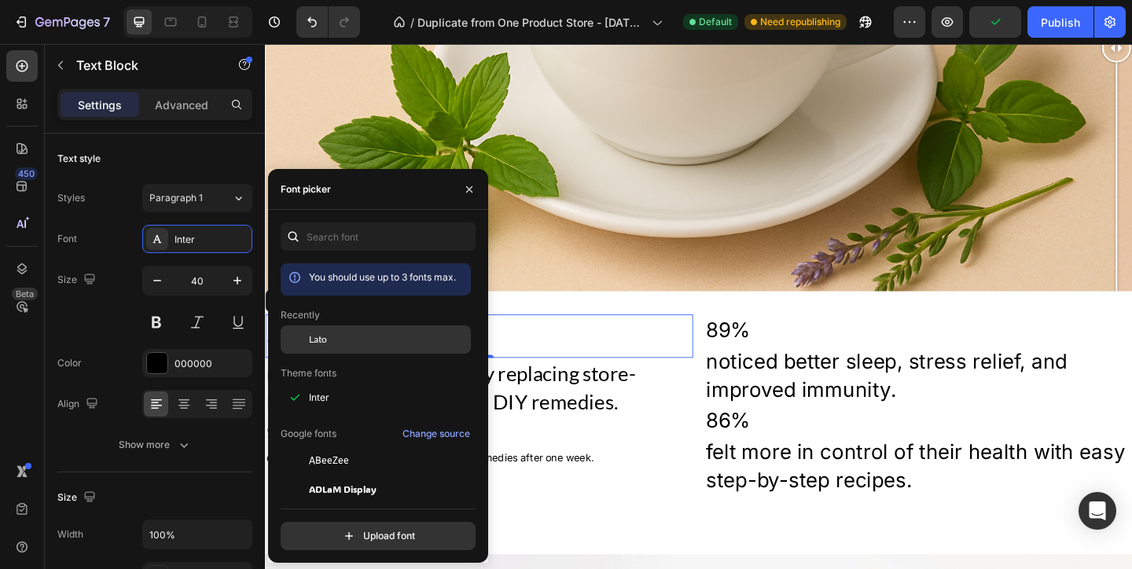
drag, startPoint x: 338, startPoint y: 345, endPoint x: 372, endPoint y: 337, distance: 34.7
click at [338, 345] on div "Lato" at bounding box center [388, 339] width 159 height 14
click at [750, 387] on p "noticed better sleep, stress relief, and improved immunity." at bounding box center [975, 404] width 462 height 61
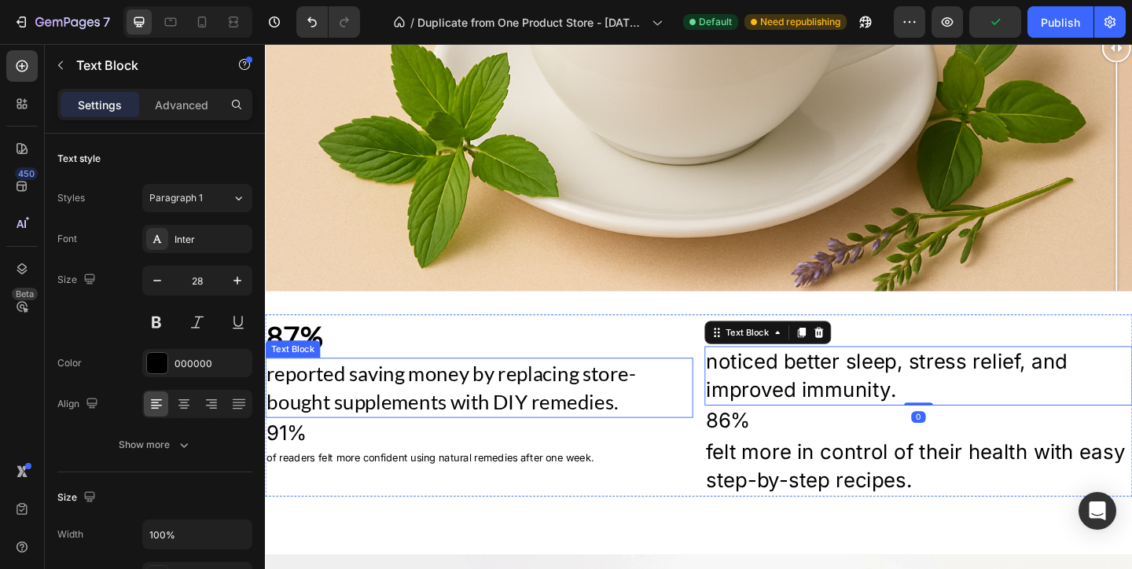
click at [518, 461] on p "91%" at bounding box center [497, 467] width 462 height 31
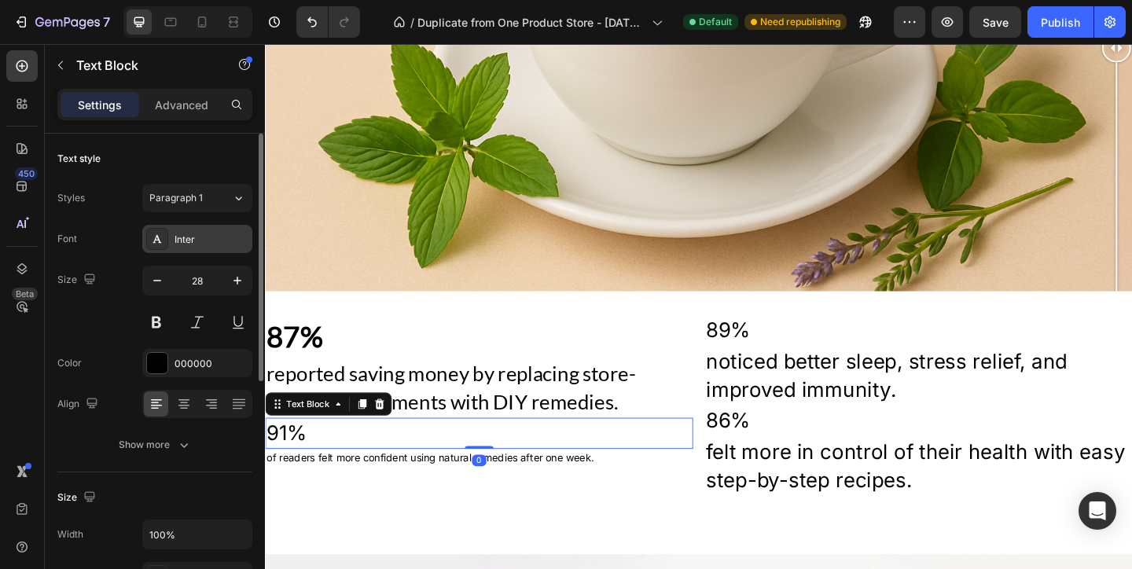
click at [193, 231] on div "Inter" at bounding box center [197, 239] width 110 height 28
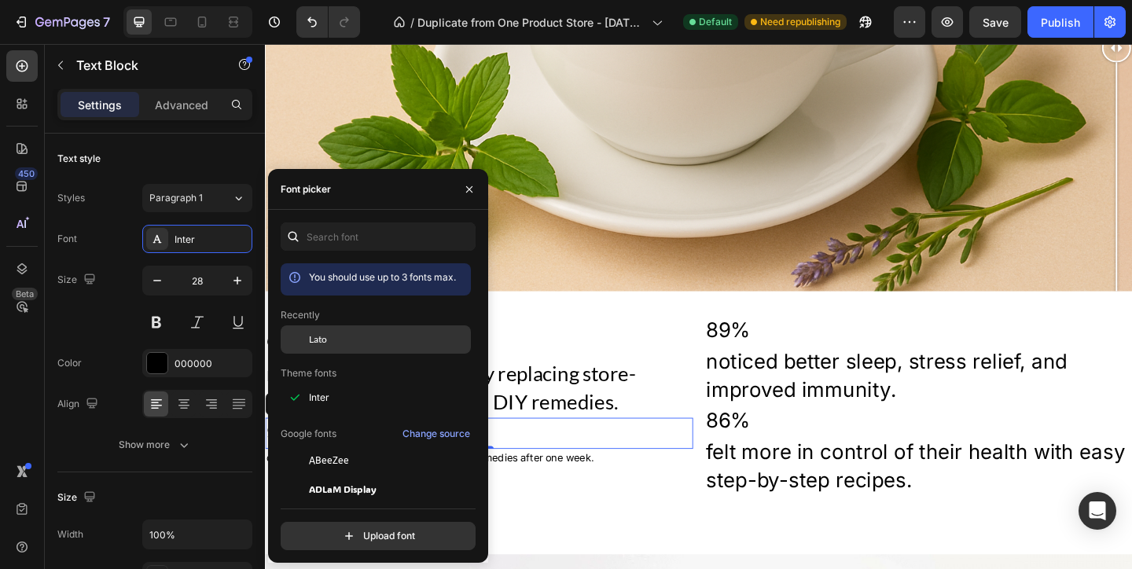
click at [358, 341] on div "Lato" at bounding box center [388, 339] width 159 height 14
click at [620, 485] on div "of readers felt more confident using natural remedies after one week." at bounding box center [497, 493] width 465 height 19
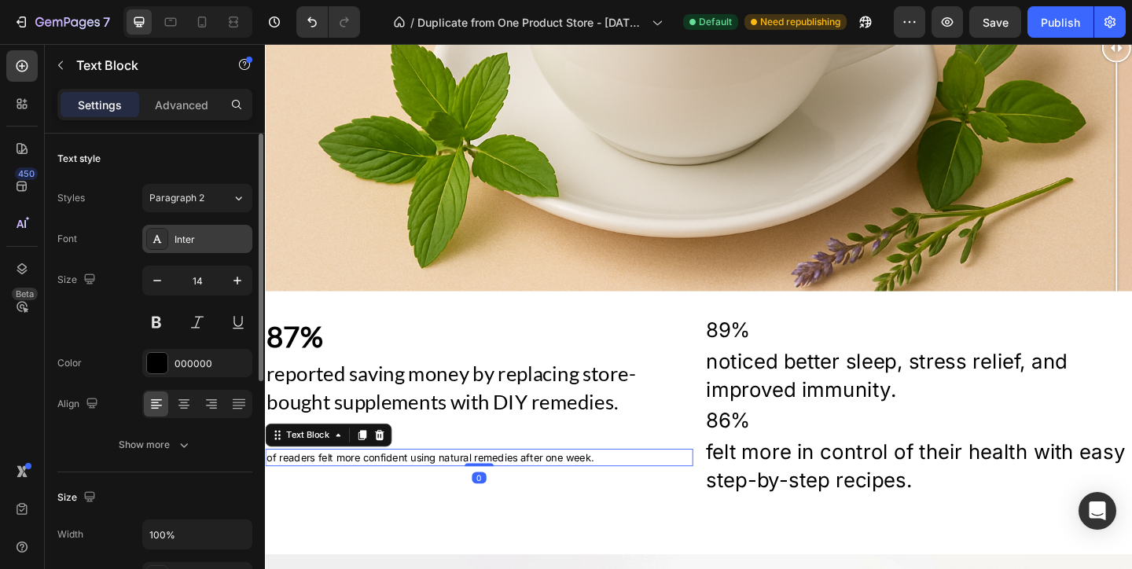
click at [205, 237] on div "Inter" at bounding box center [211, 240] width 74 height 14
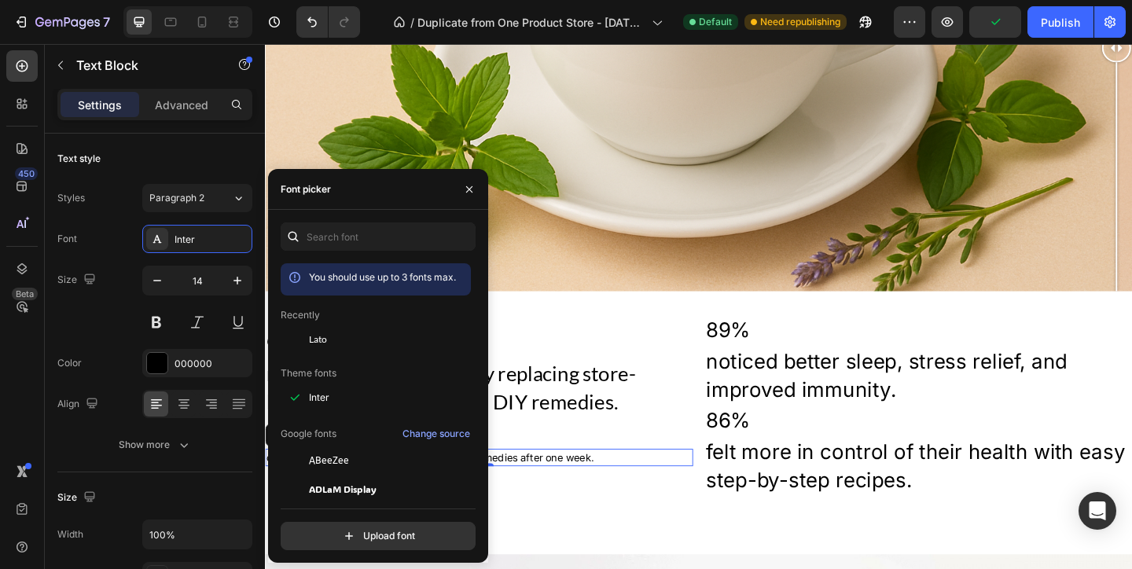
click at [337, 446] on div "Lato" at bounding box center [376, 460] width 190 height 28
click at [554, 346] on p "87%" at bounding box center [497, 362] width 462 height 44
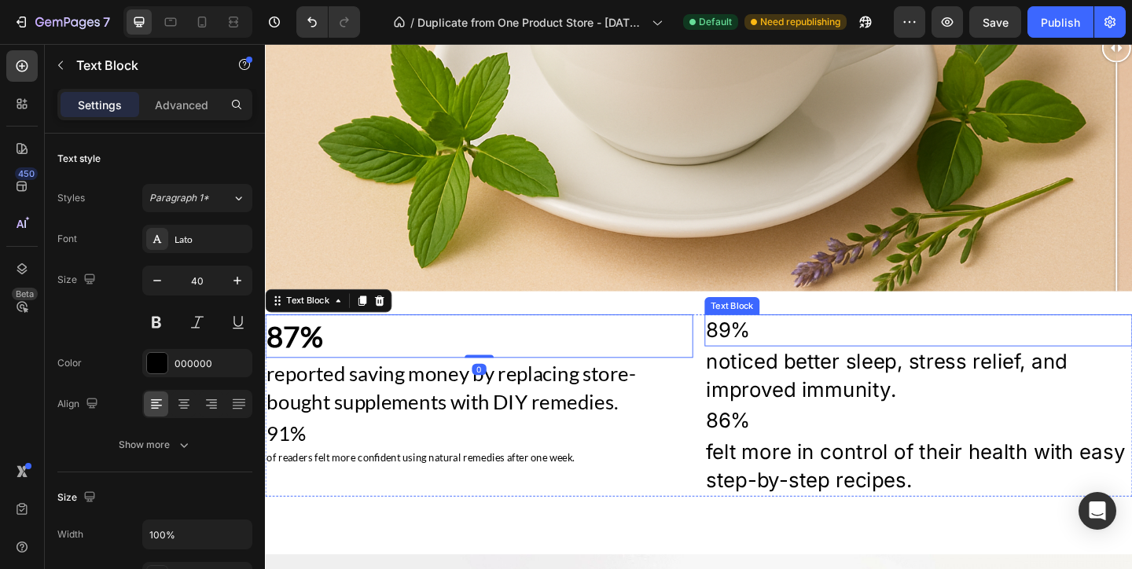
click at [869, 363] on p "89%" at bounding box center [975, 355] width 462 height 31
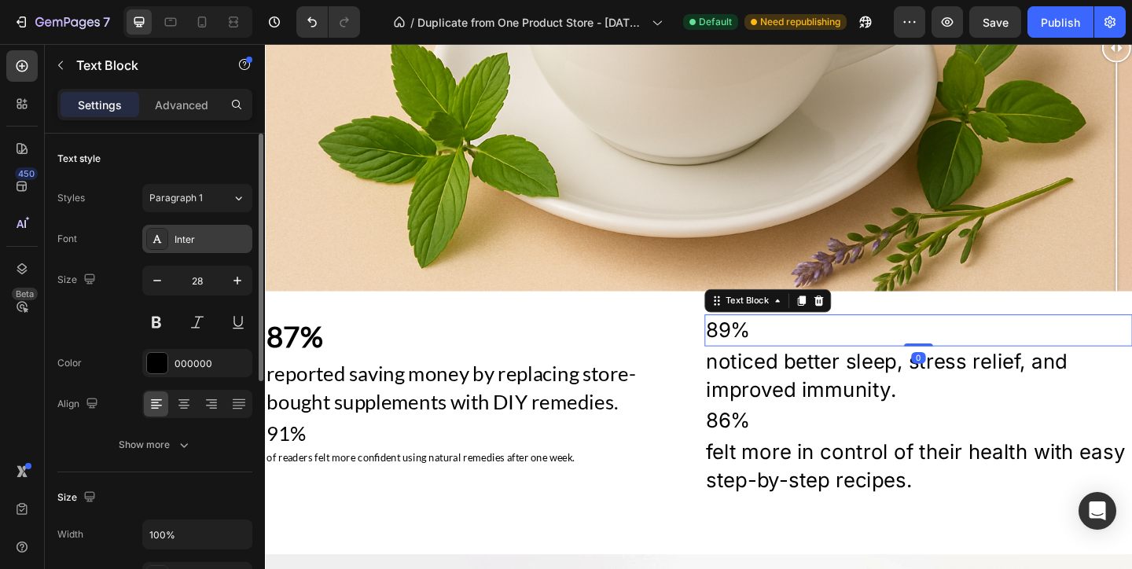
click at [177, 242] on div "Inter" at bounding box center [211, 240] width 74 height 14
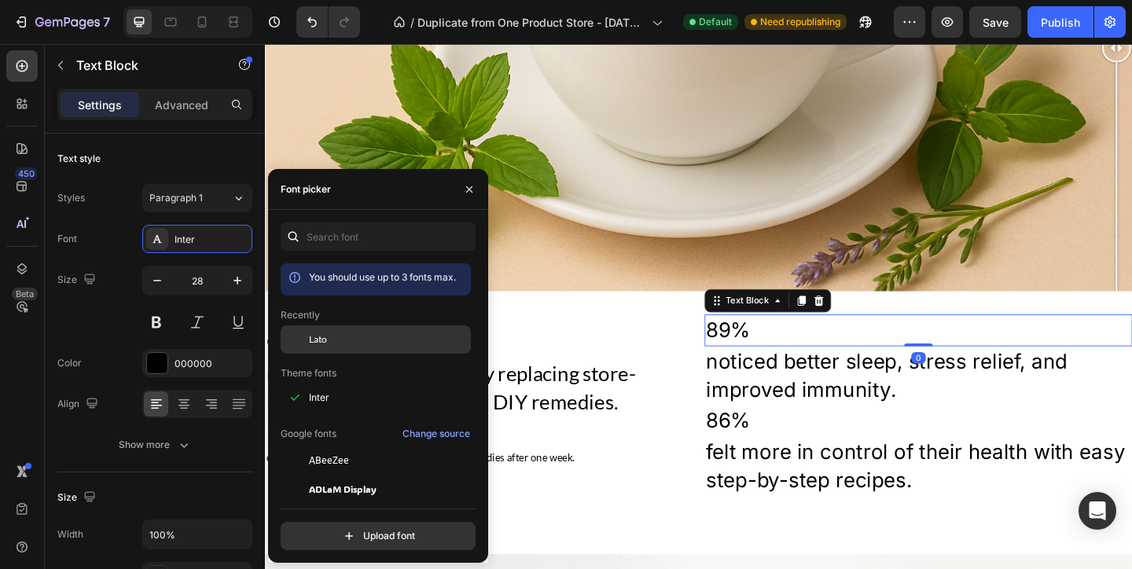
click at [354, 446] on div "Lato" at bounding box center [376, 460] width 190 height 28
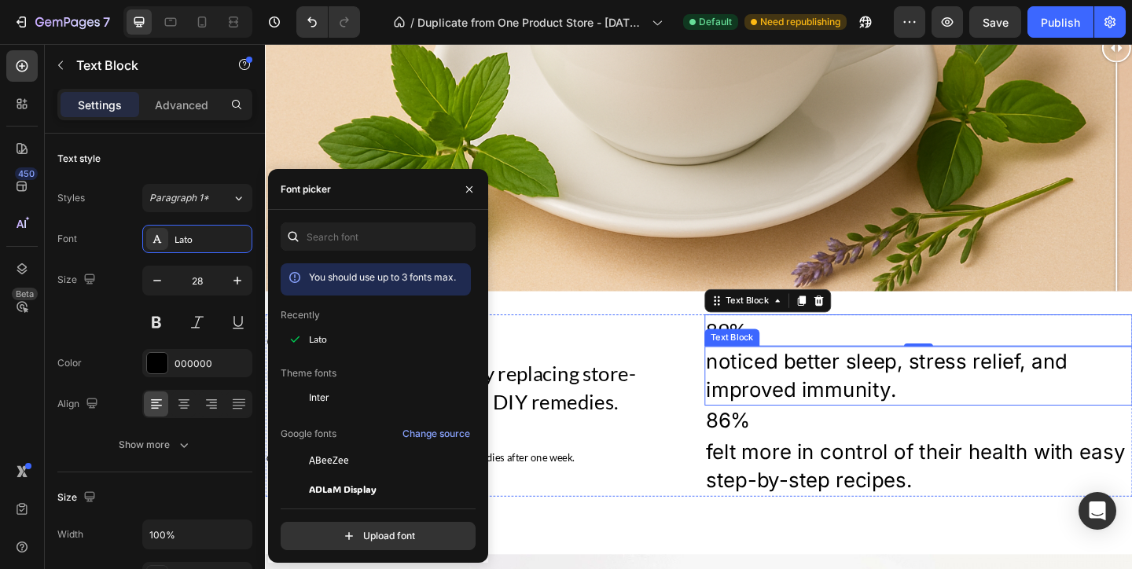
click at [880, 436] on div "noticed better sleep, stress relief, and improved immunity." at bounding box center [975, 405] width 465 height 64
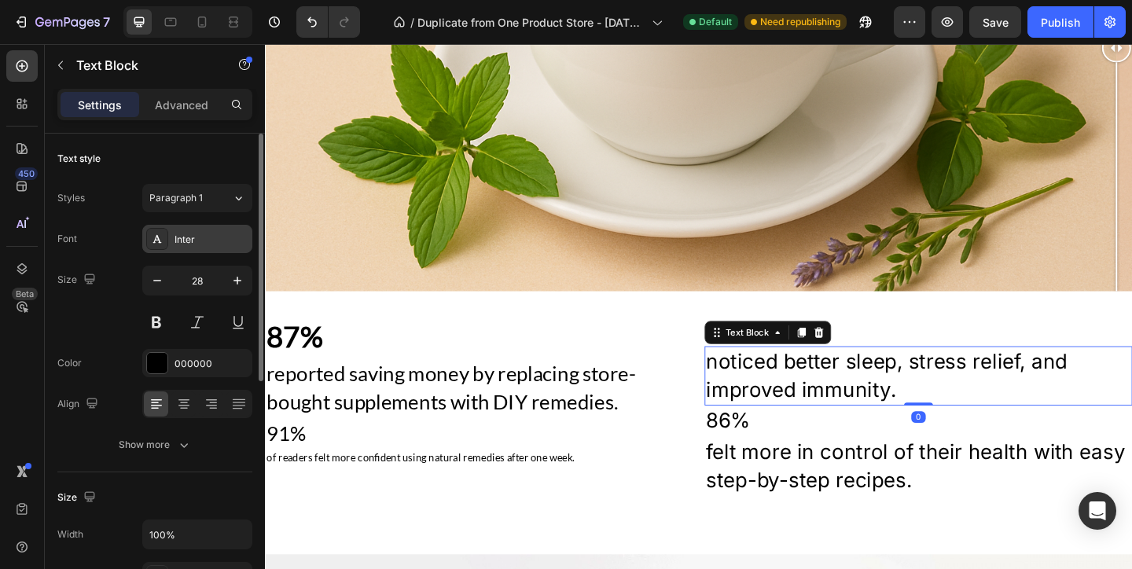
click at [201, 233] on div "Inter" at bounding box center [211, 240] width 74 height 14
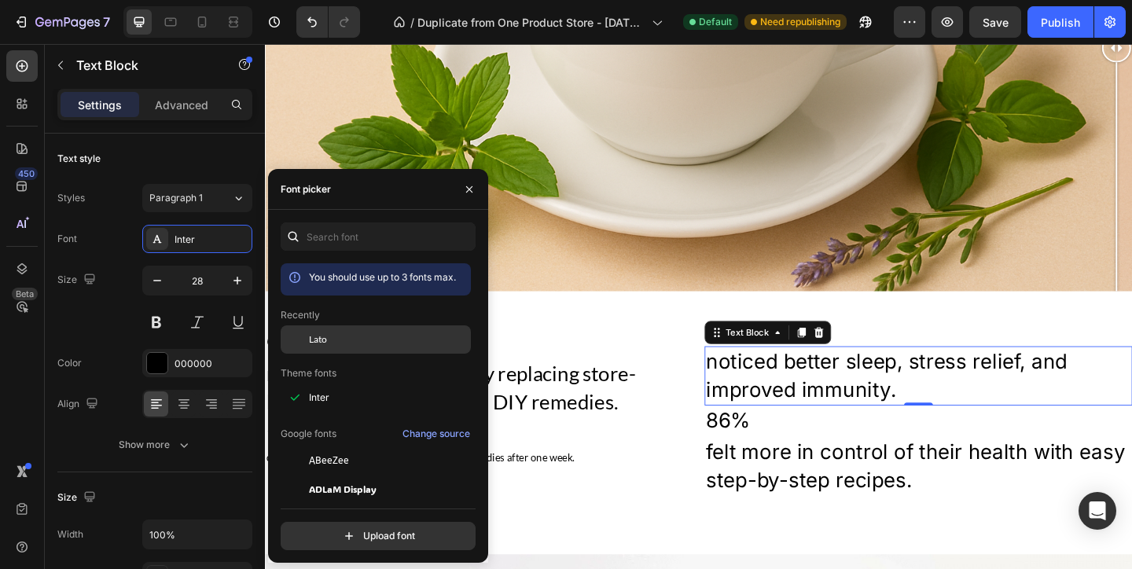
click at [336, 334] on div "Lato" at bounding box center [388, 339] width 159 height 14
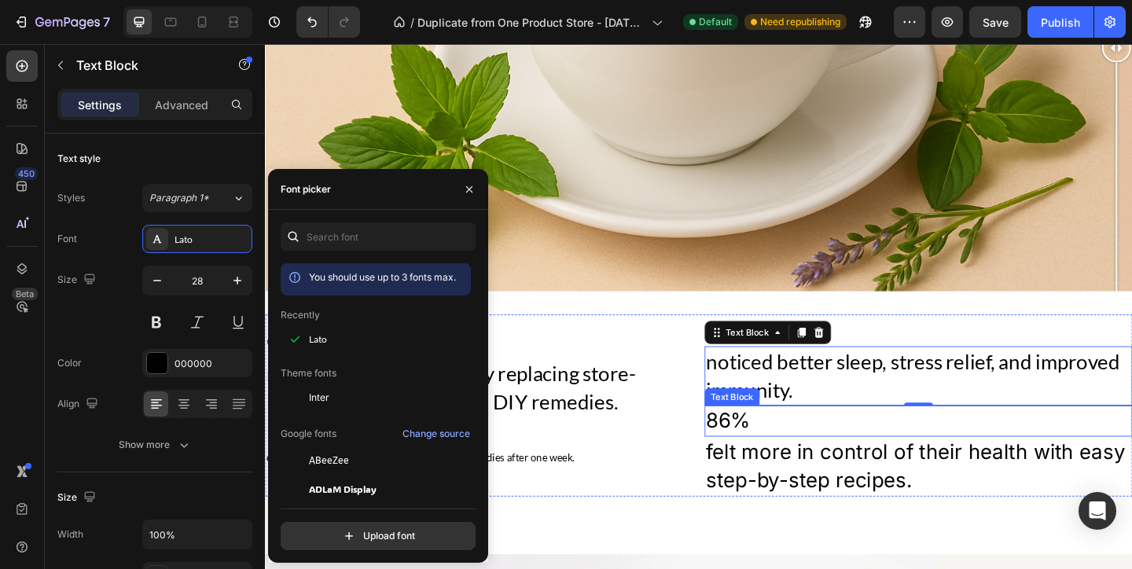
click at [953, 463] on p "86%" at bounding box center [975, 454] width 462 height 31
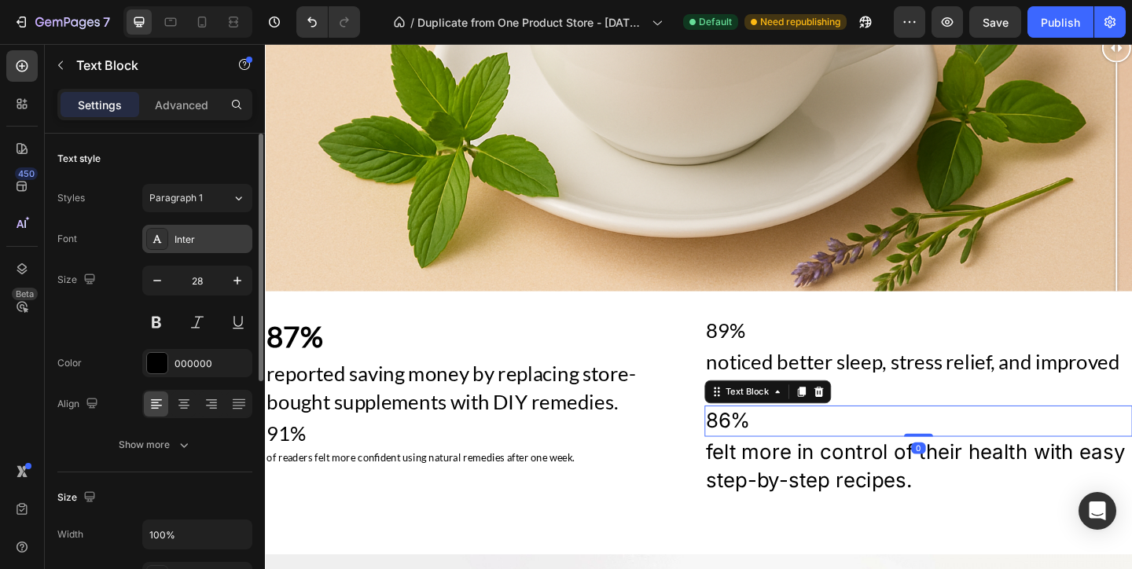
click at [192, 237] on div "Inter" at bounding box center [211, 240] width 74 height 14
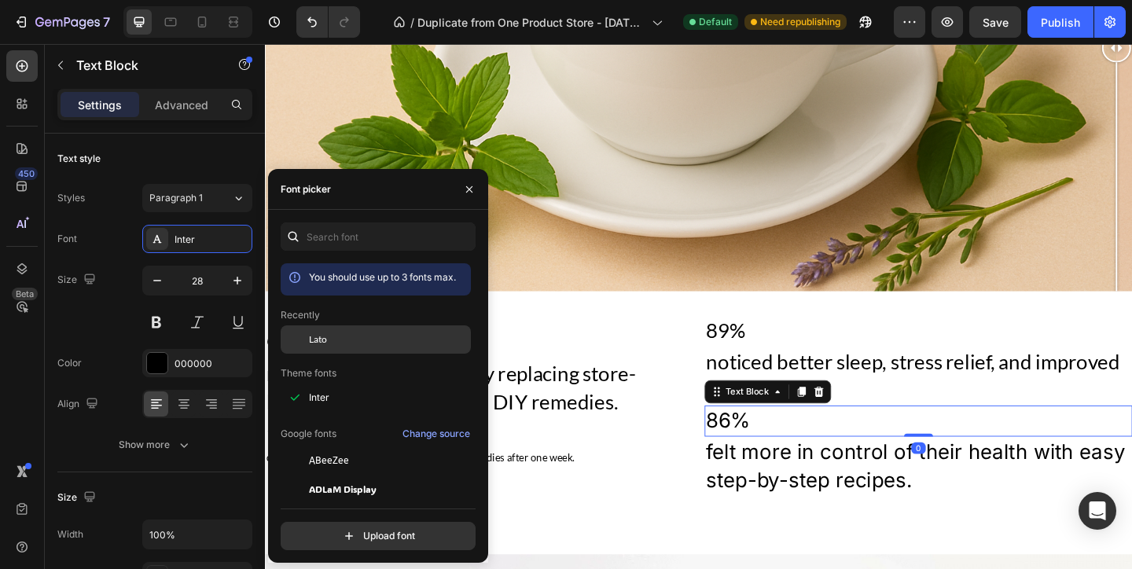
click at [307, 330] on div at bounding box center [295, 339] width 28 height 28
click at [919, 497] on p "felt more in control of their health with easy step-by-step recipes." at bounding box center [975, 502] width 462 height 61
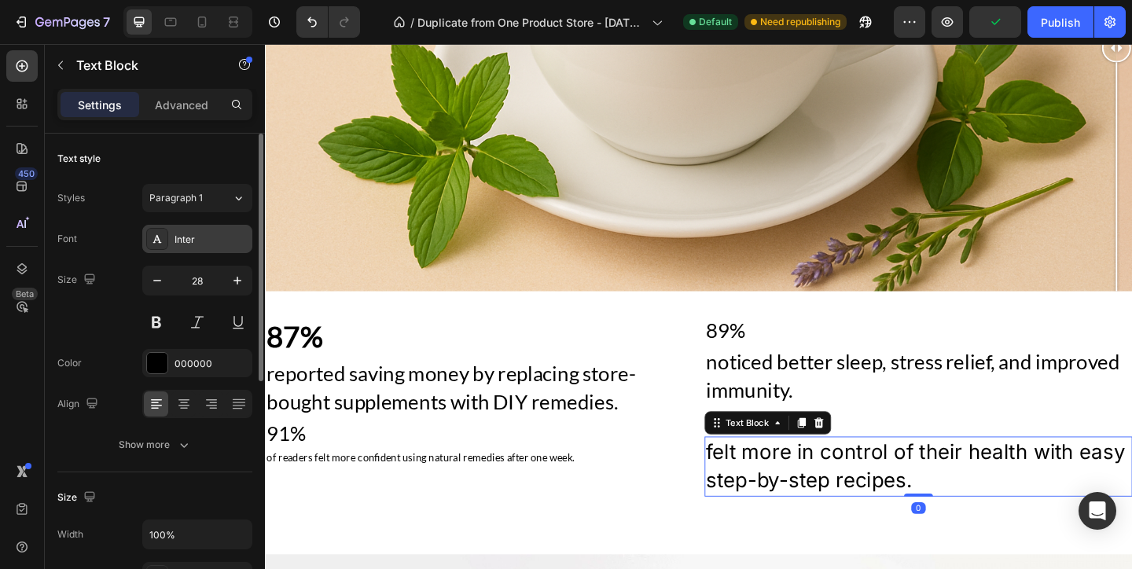
click at [211, 245] on div "Inter" at bounding box center [211, 240] width 74 height 14
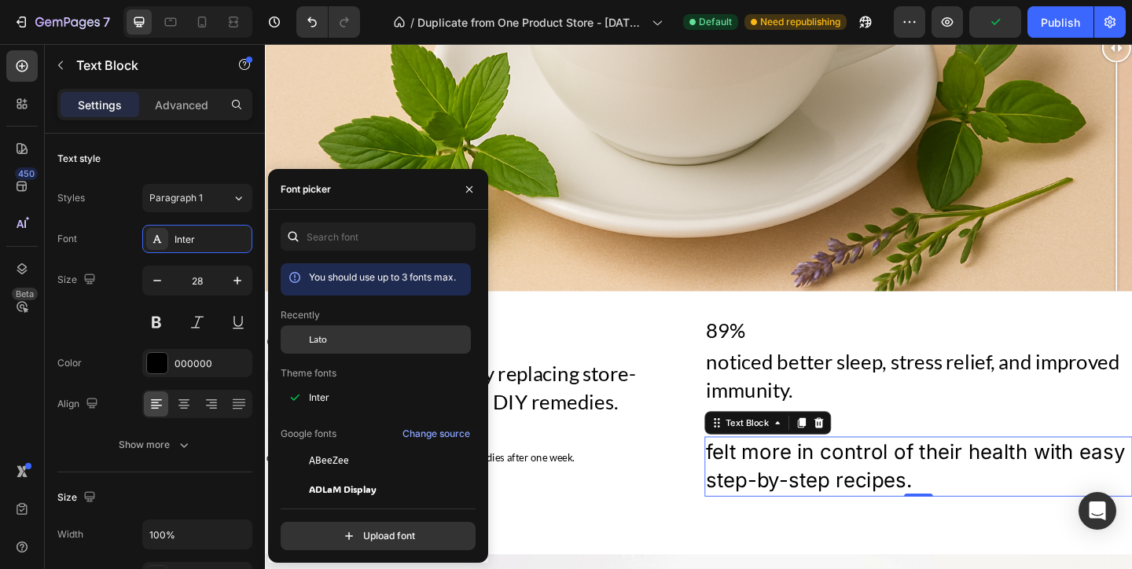
click at [384, 335] on div "Lato" at bounding box center [388, 339] width 159 height 14
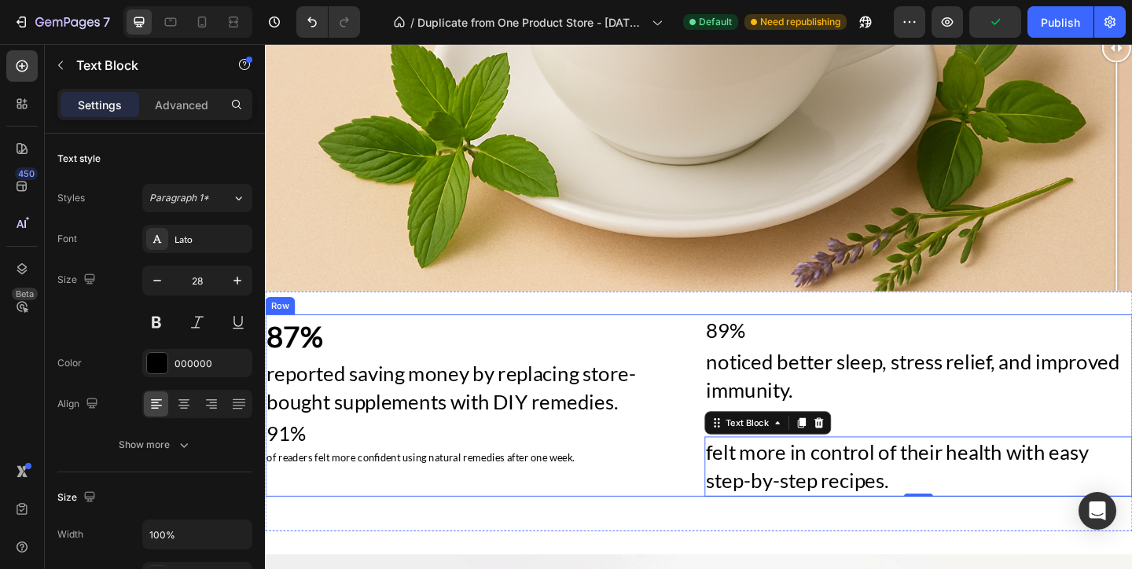
click at [758, 345] on p "89%" at bounding box center [975, 355] width 462 height 31
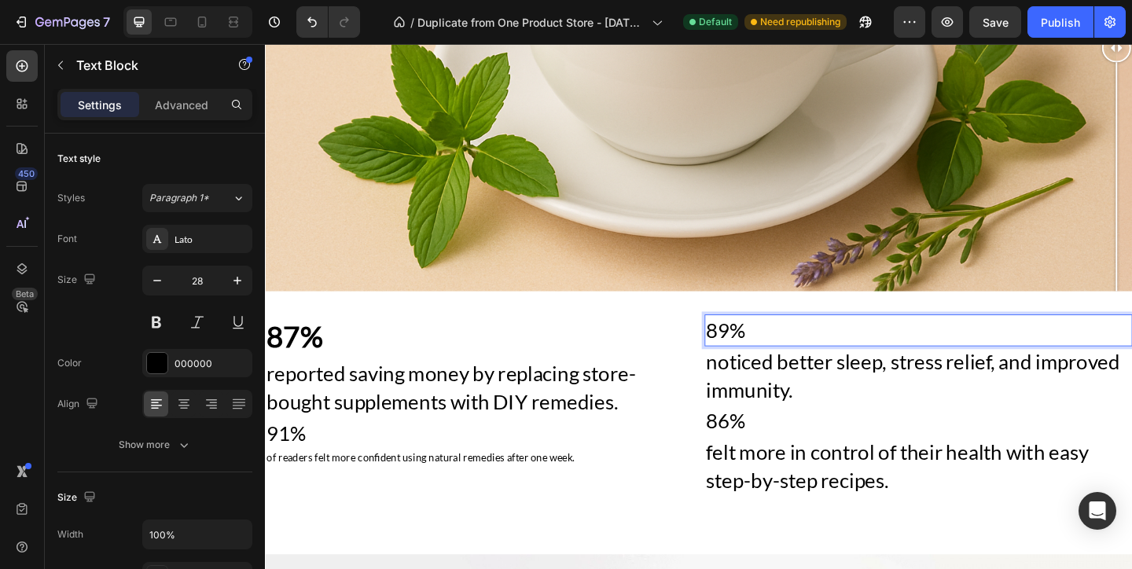
click at [772, 350] on p "89%" at bounding box center [975, 355] width 462 height 31
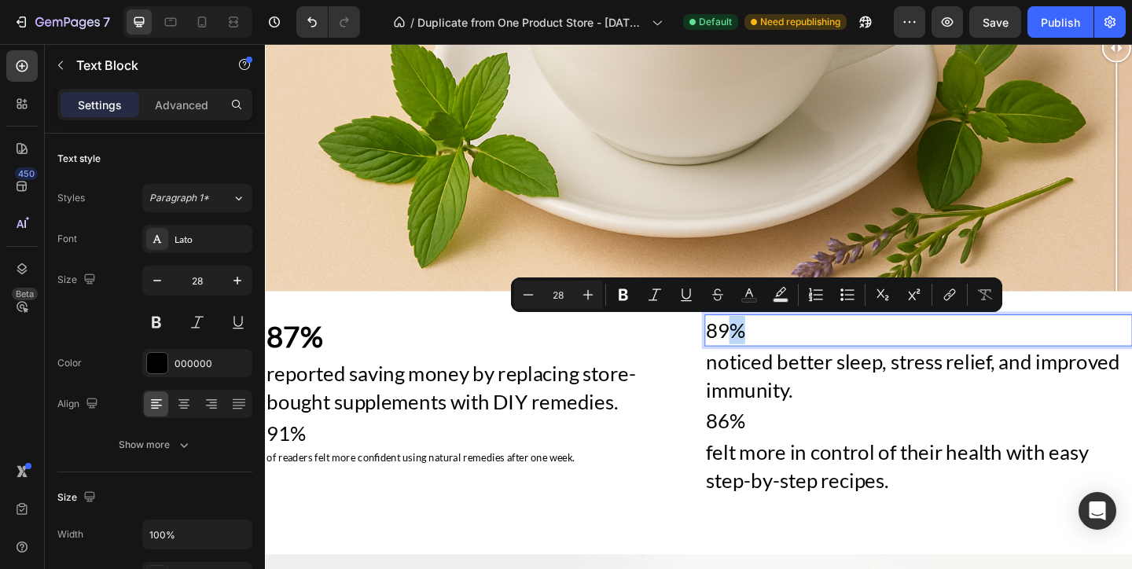
click at [772, 350] on p "89%" at bounding box center [975, 355] width 462 height 31
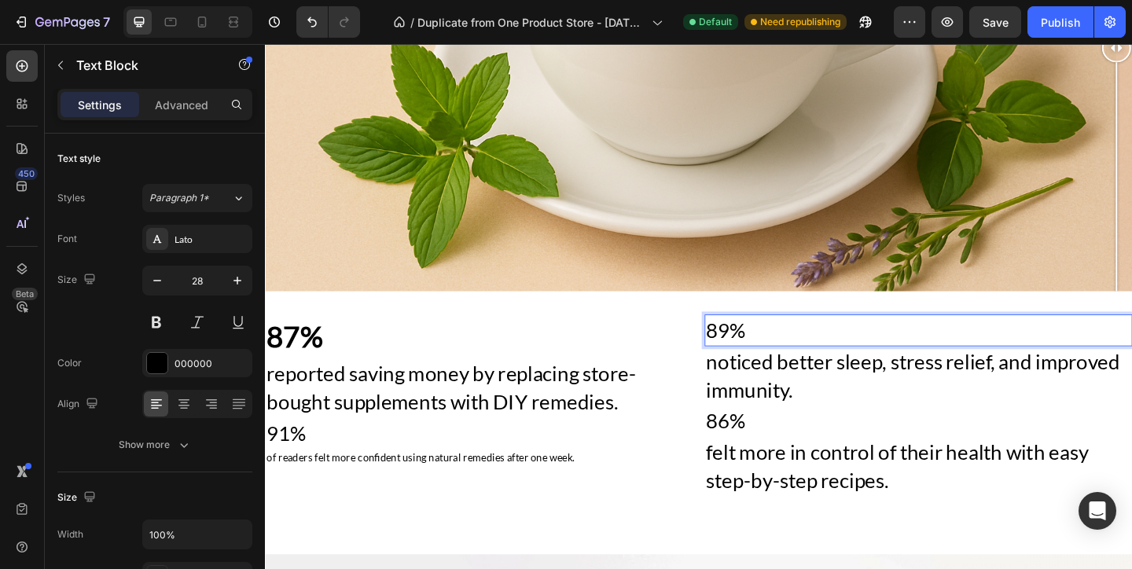
click at [772, 350] on p "89%" at bounding box center [975, 355] width 462 height 31
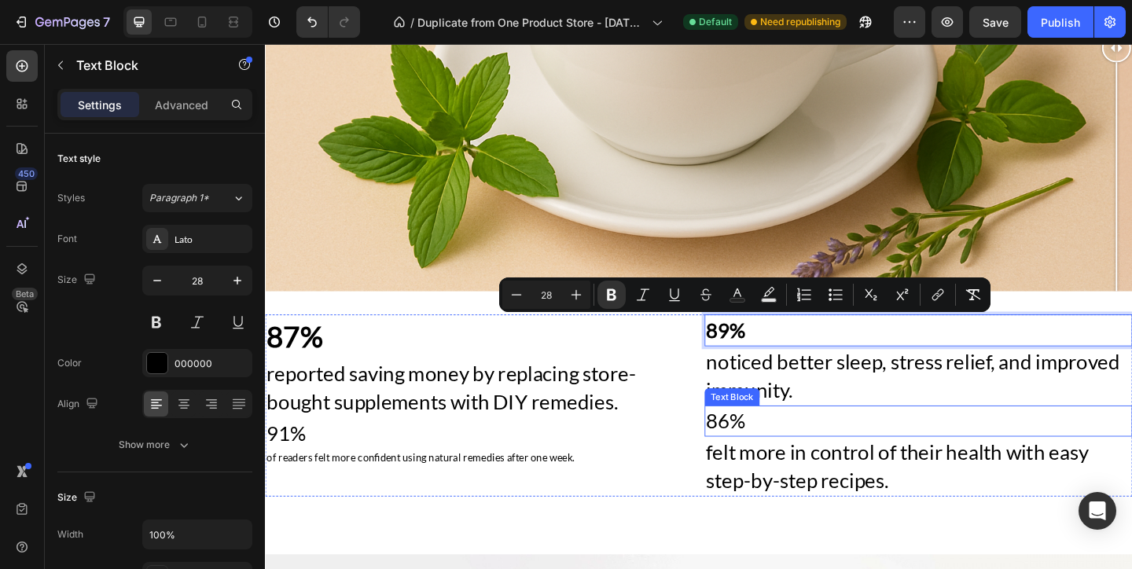
click at [762, 442] on p "86%" at bounding box center [975, 454] width 462 height 31
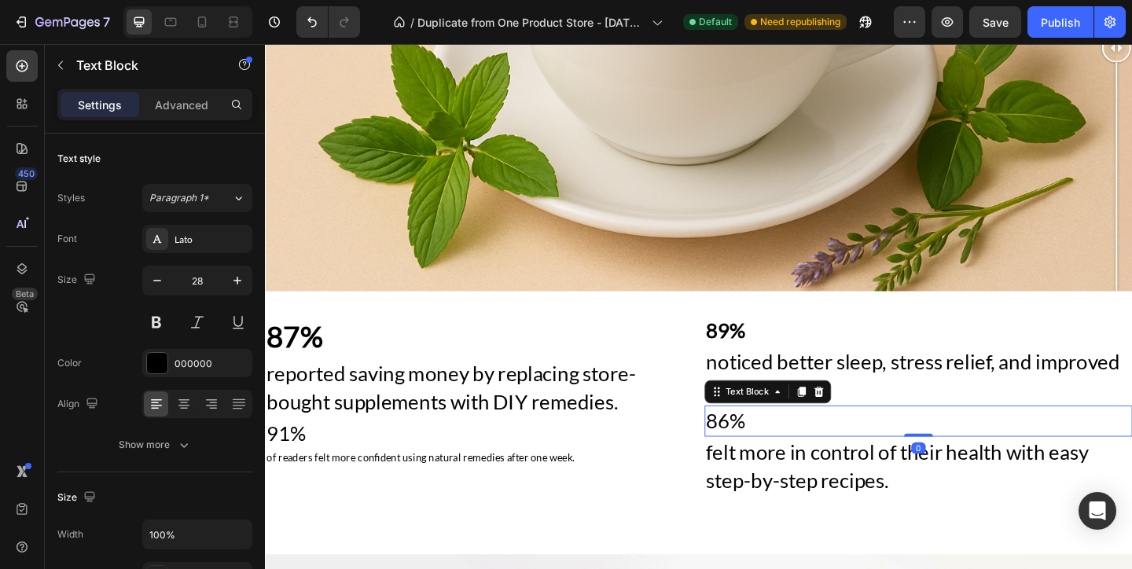
click at [762, 448] on p "86%" at bounding box center [975, 454] width 462 height 31
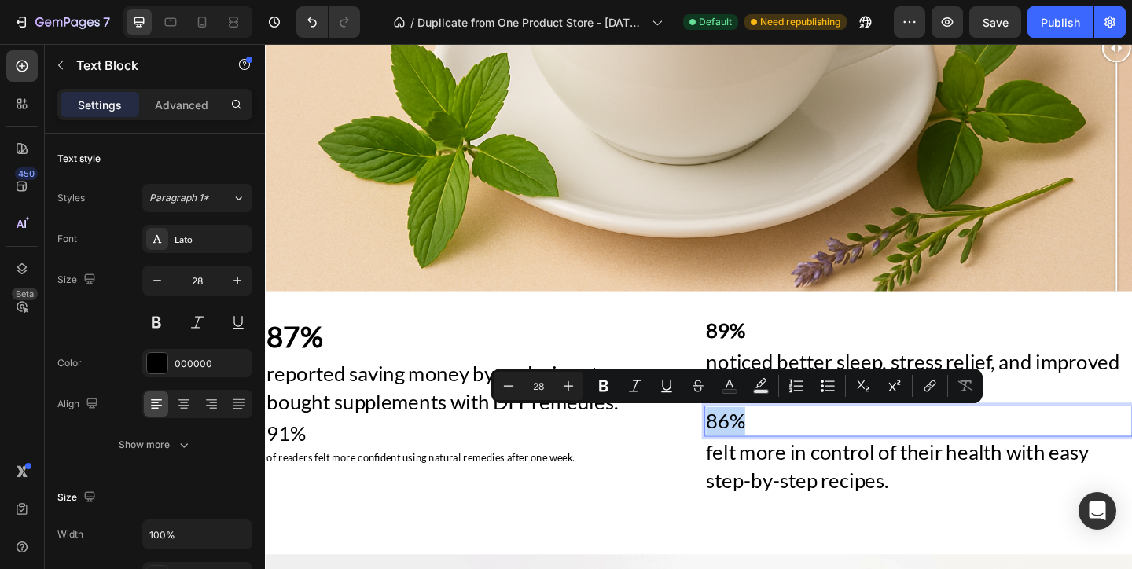
click at [762, 448] on p "86%" at bounding box center [975, 454] width 462 height 31
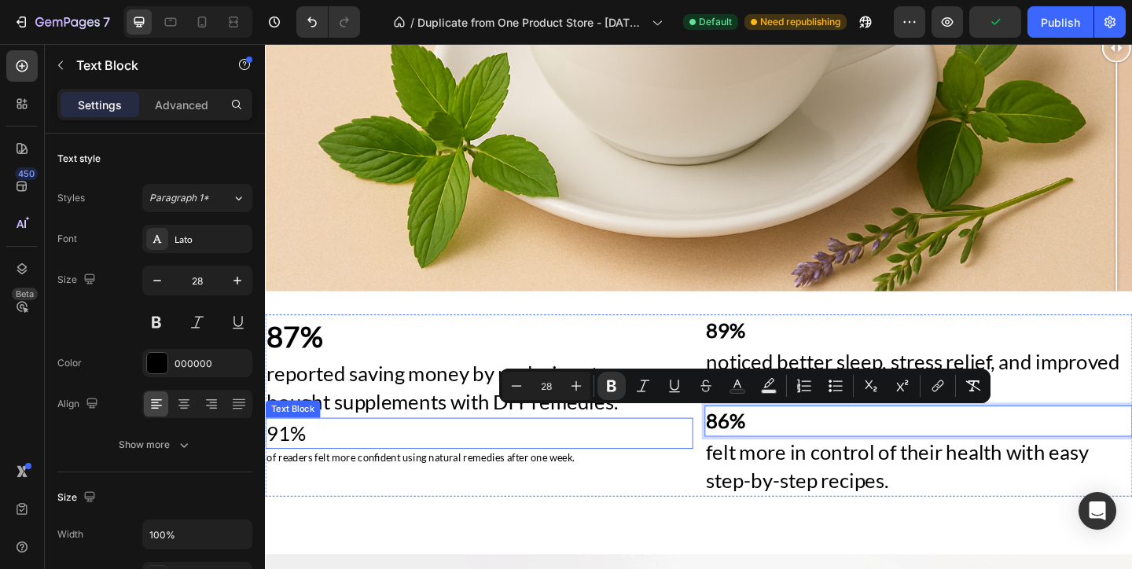
click at [386, 453] on p "91%" at bounding box center [497, 467] width 462 height 31
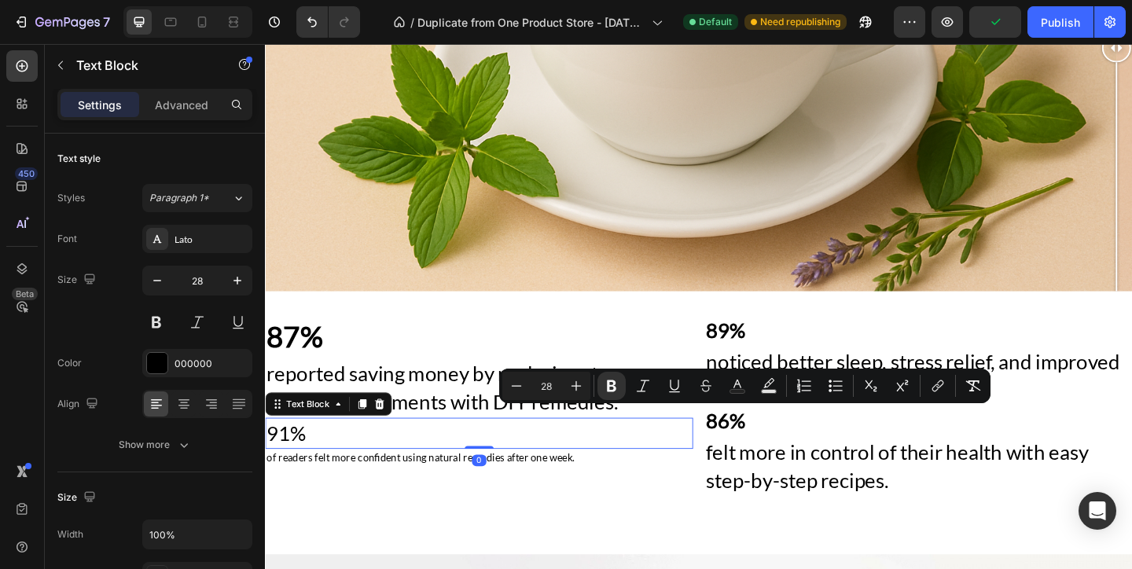
click at [386, 453] on p "91%" at bounding box center [497, 467] width 462 height 31
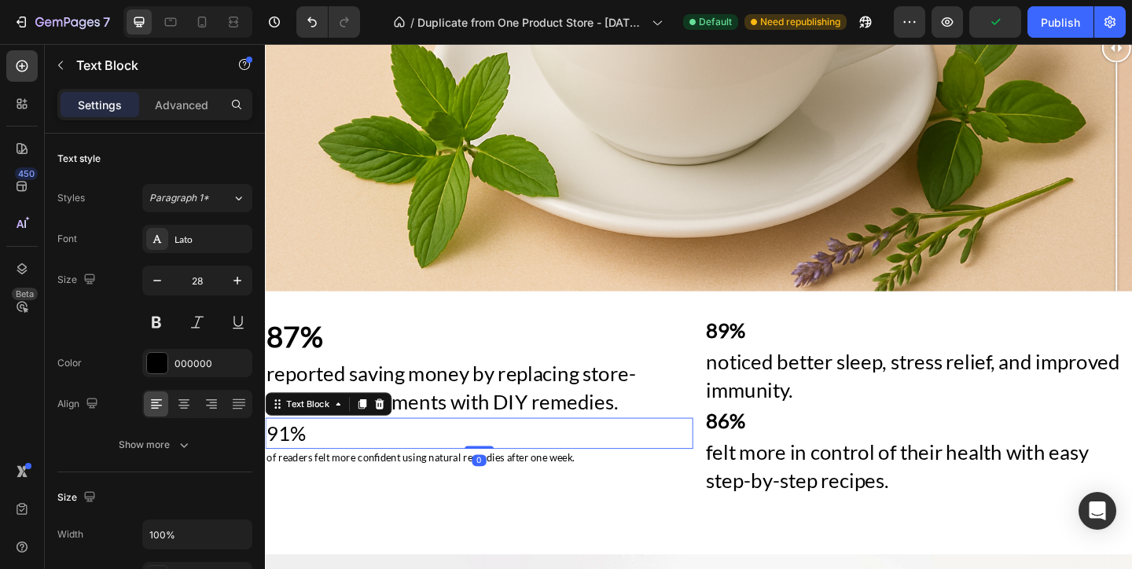
click at [386, 453] on p "91%" at bounding box center [497, 467] width 462 height 31
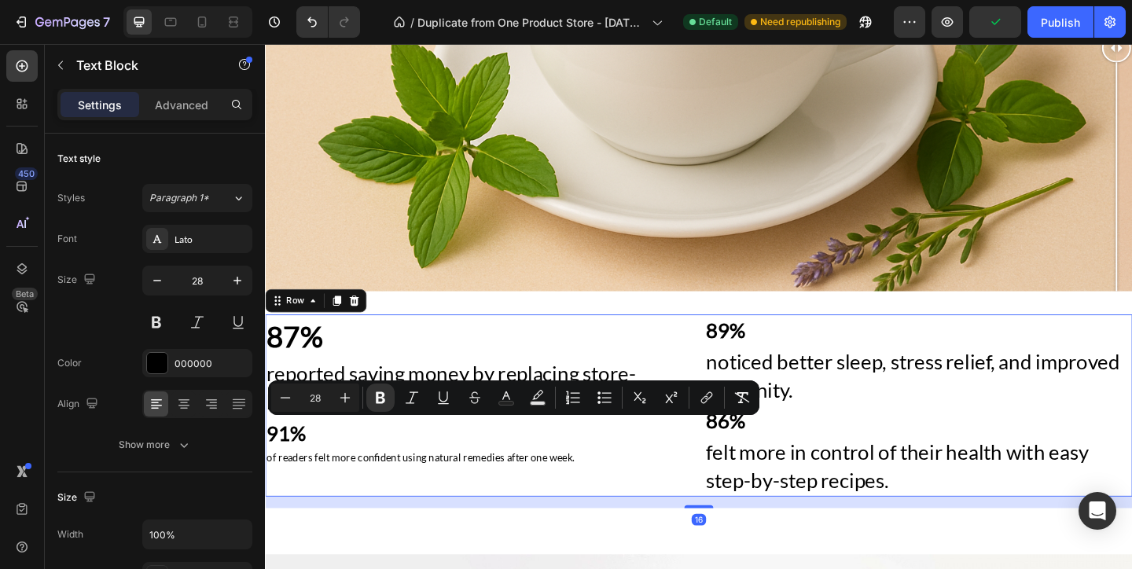
click at [416, 502] on div "87% Text Block reported saving money by replacing store-bought supplements with…" at bounding box center [497, 436] width 465 height 197
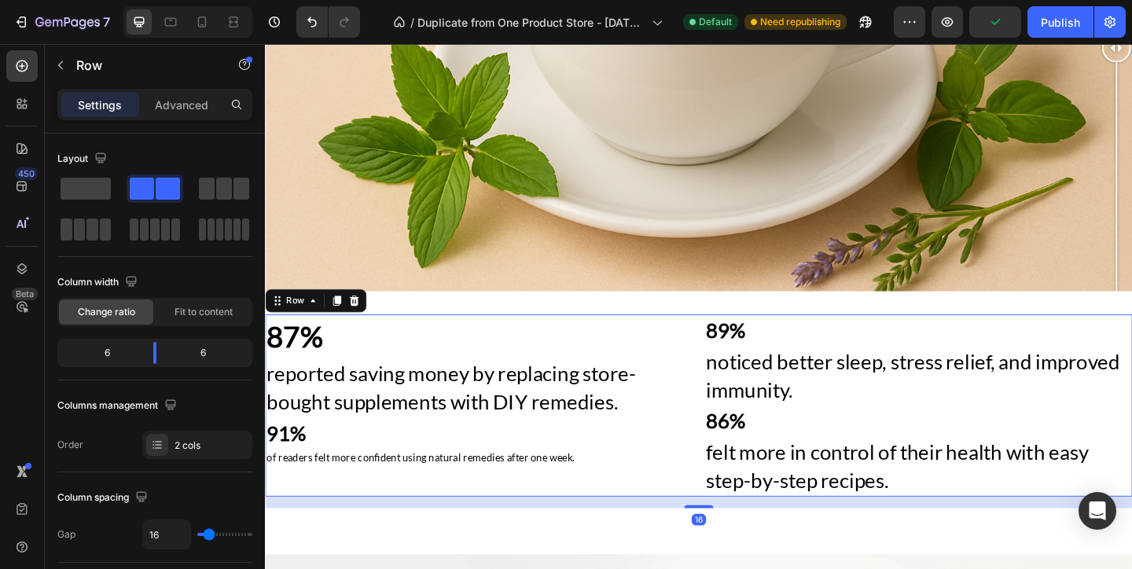
click at [421, 487] on p "of readers felt more confident using natural remedies after one week." at bounding box center [497, 494] width 462 height 16
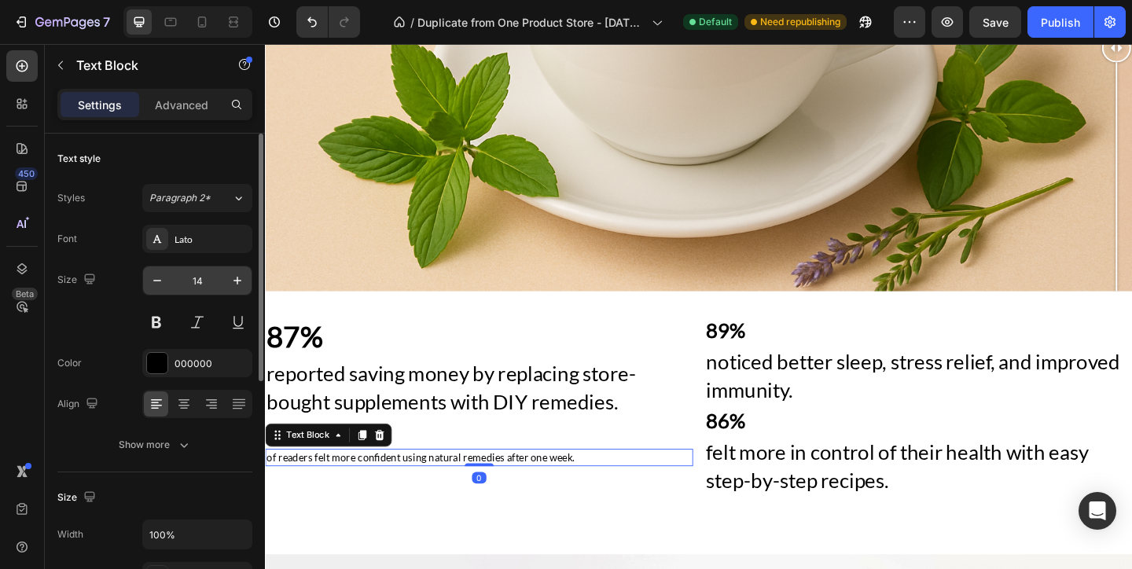
click at [191, 283] on input "14" at bounding box center [197, 280] width 52 height 28
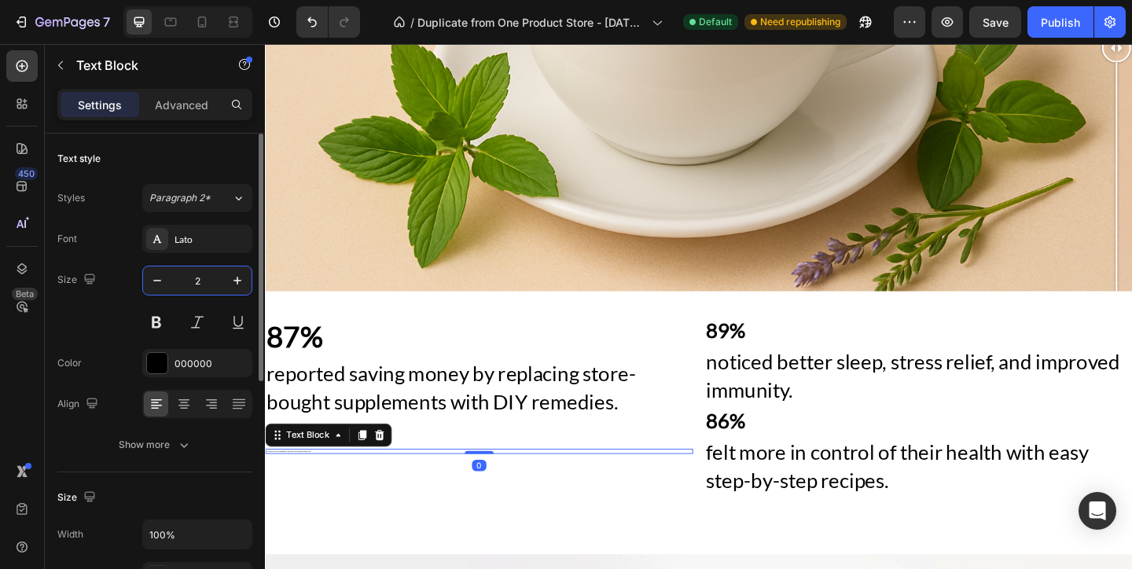
type input "24"
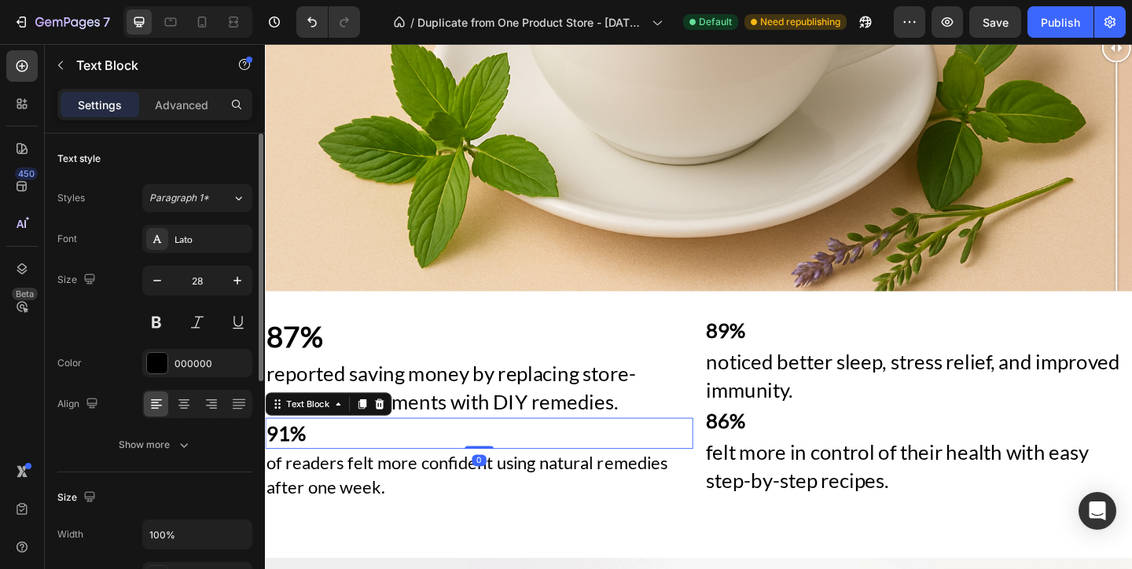
click at [627, 468] on p "91%" at bounding box center [497, 467] width 462 height 31
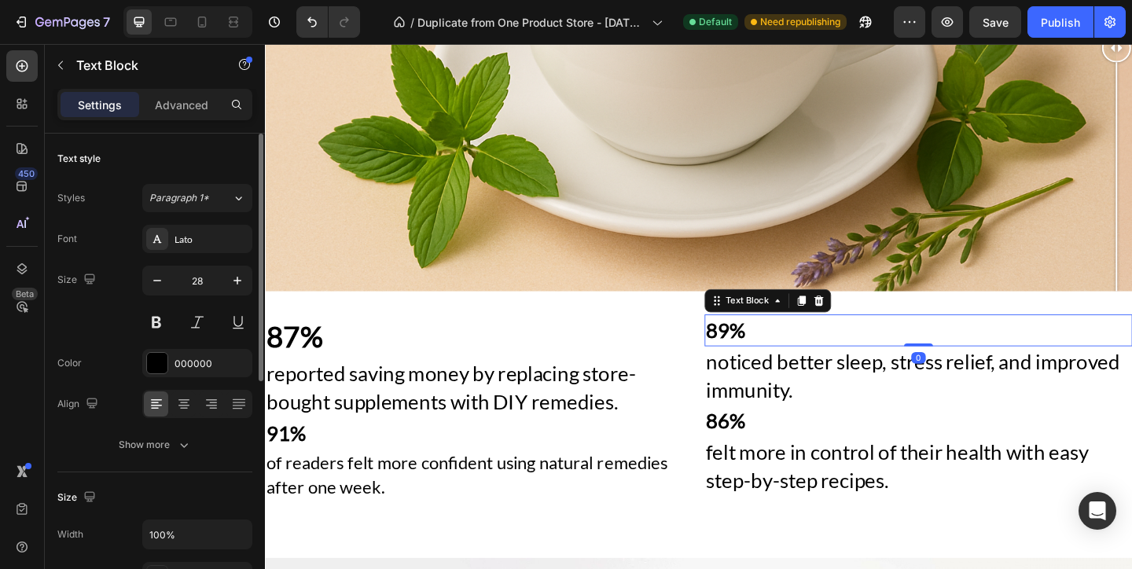
click at [842, 351] on p "89%" at bounding box center [975, 355] width 462 height 31
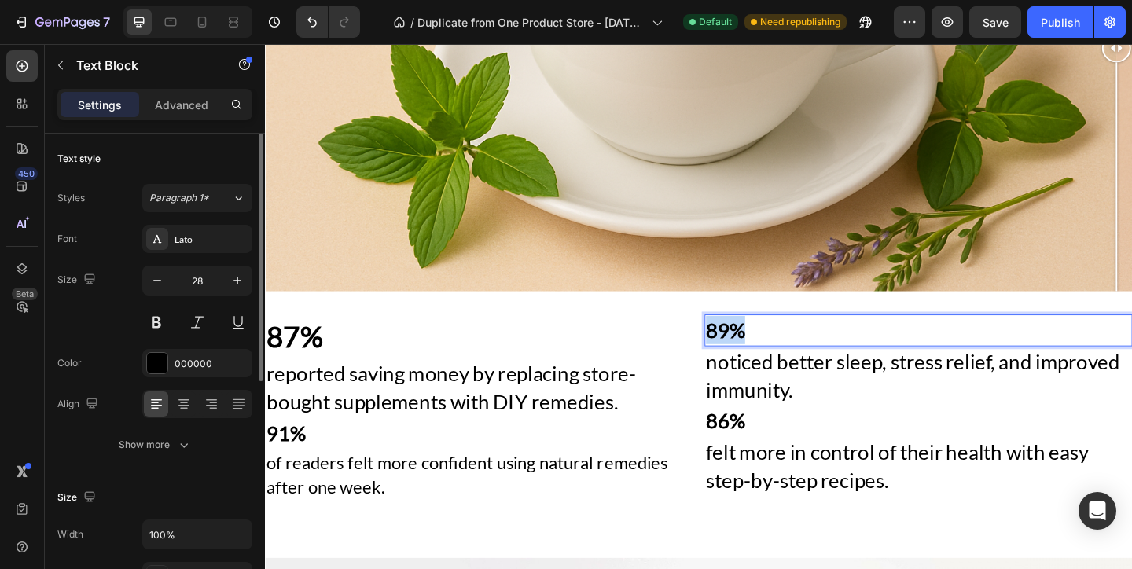
click at [842, 351] on p "89%" at bounding box center [975, 355] width 462 height 31
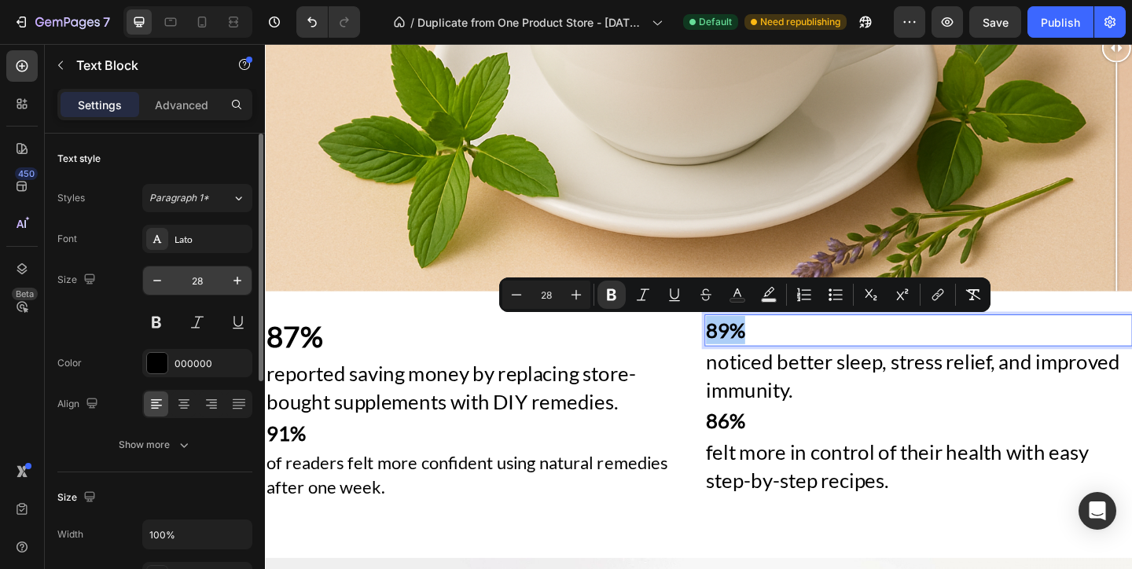
click at [196, 278] on input "28" at bounding box center [197, 280] width 52 height 28
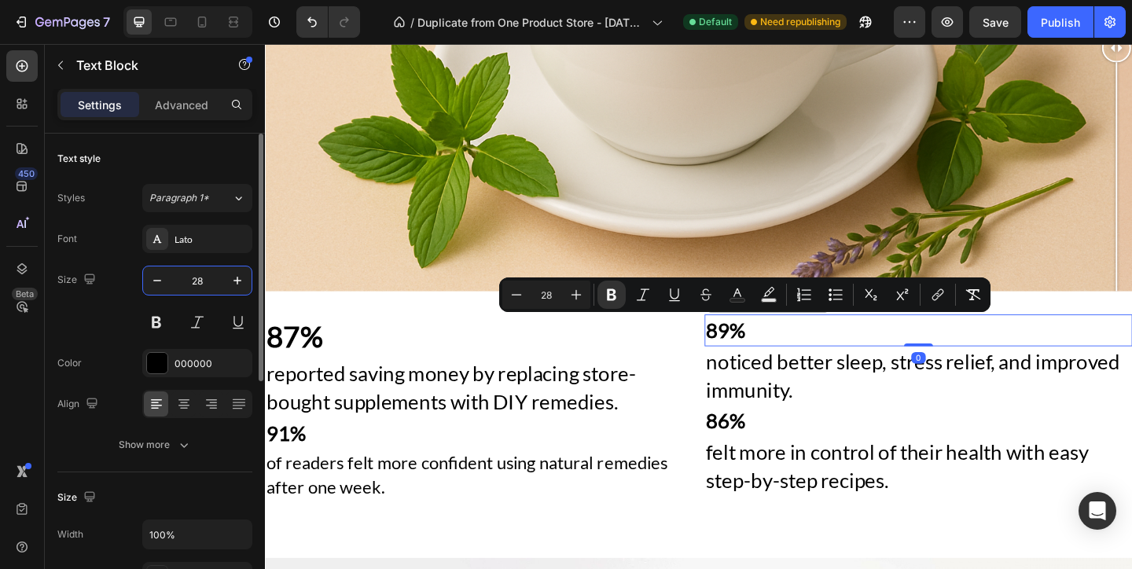
click at [196, 278] on input "28" at bounding box center [197, 280] width 52 height 28
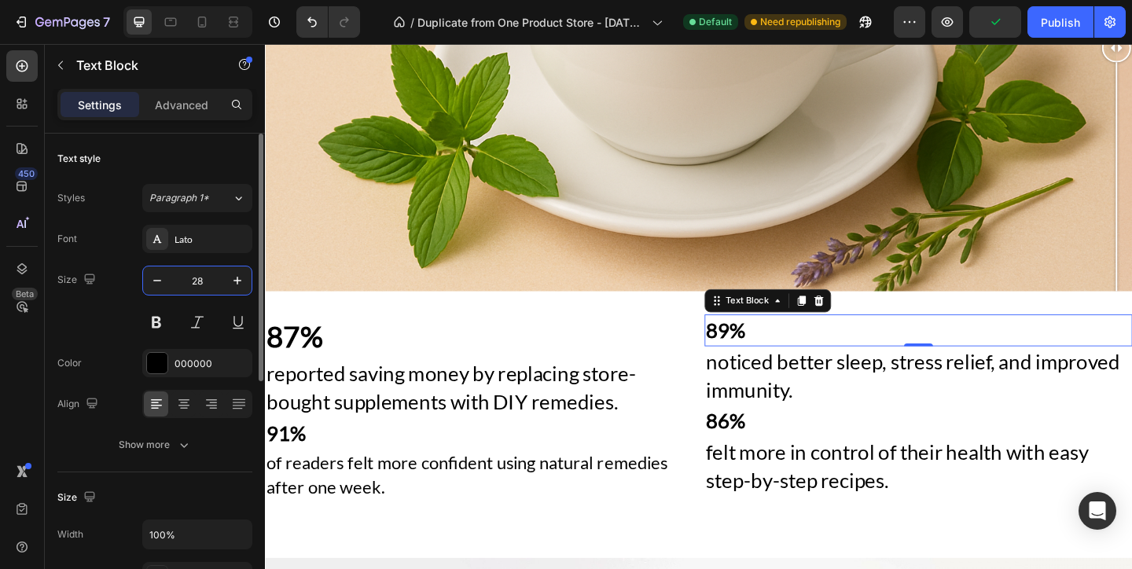
click at [196, 278] on input "28" at bounding box center [197, 280] width 52 height 28
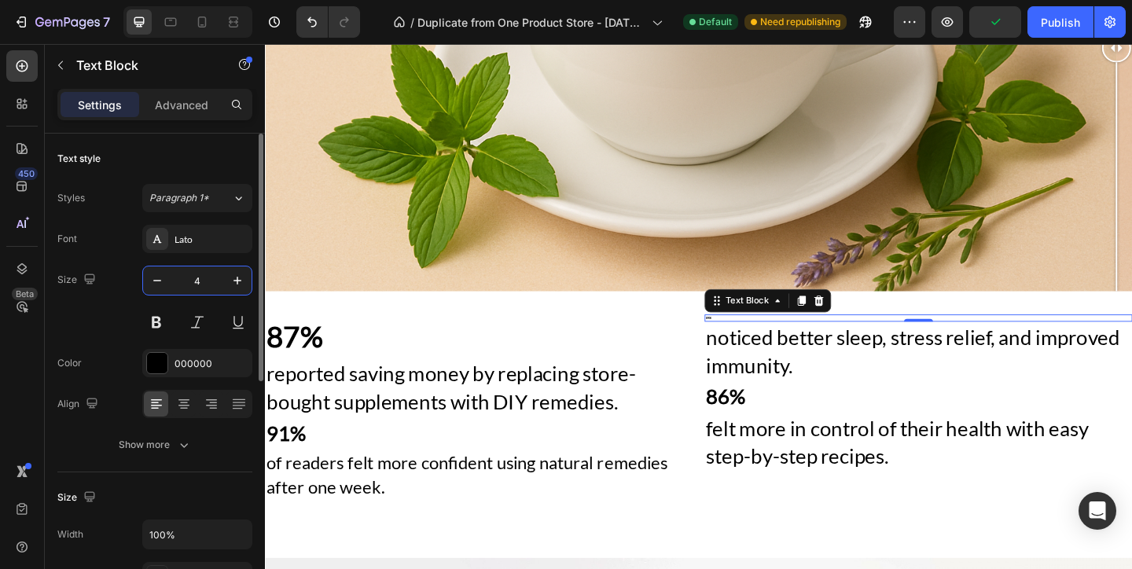
type input "40"
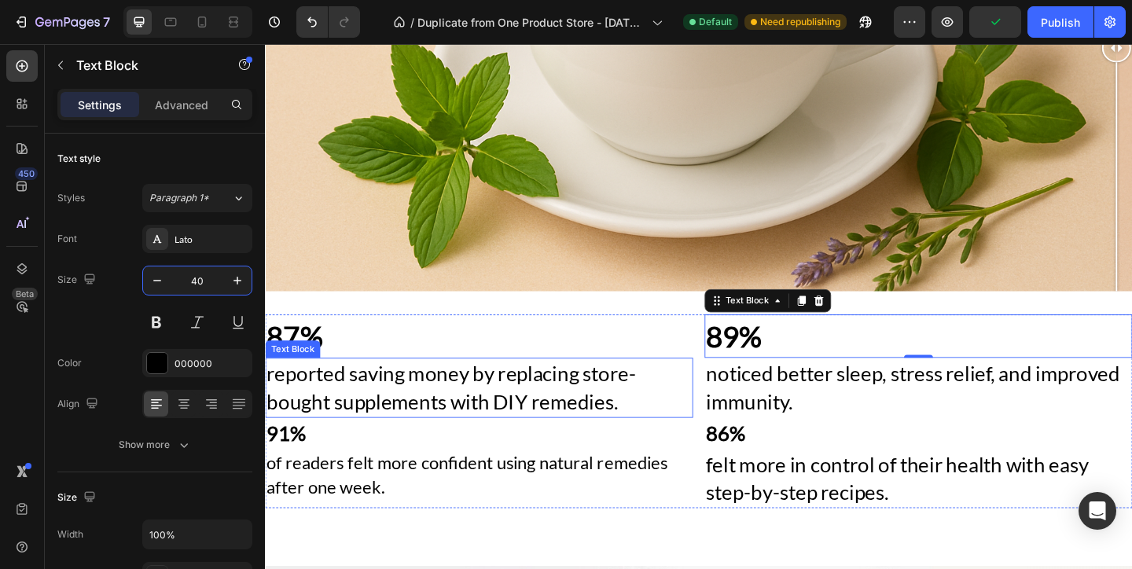
click at [321, 451] on div "91%" at bounding box center [497, 467] width 465 height 34
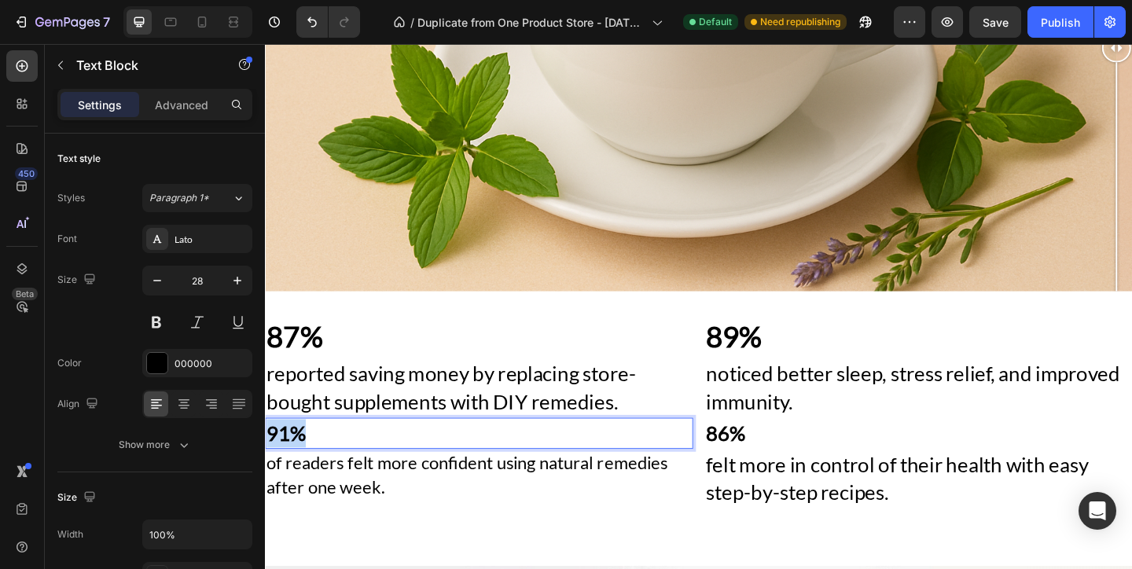
click at [336, 452] on p "91%" at bounding box center [497, 467] width 462 height 31
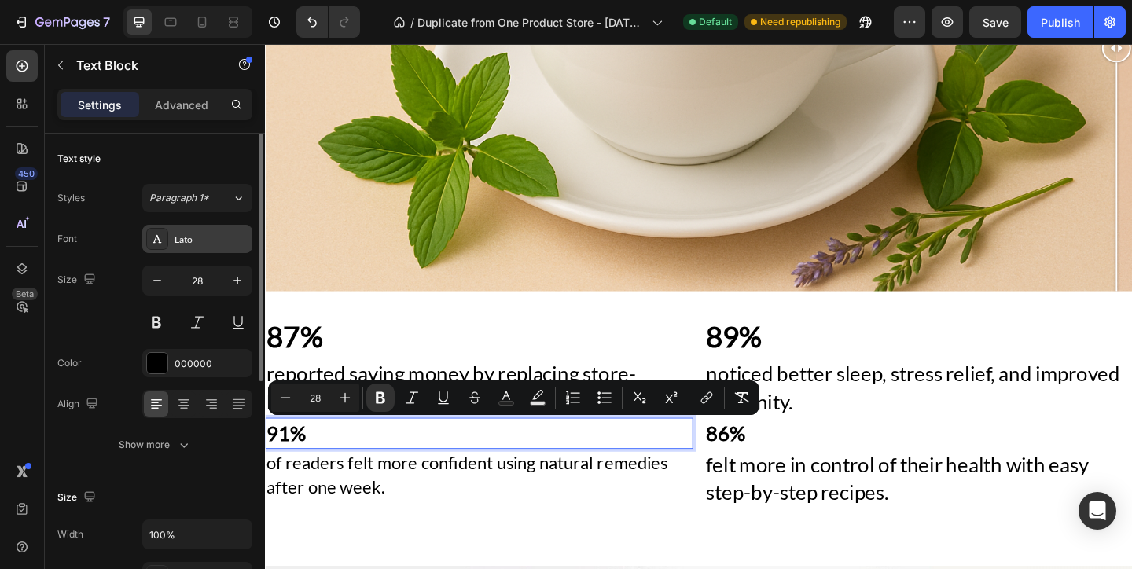
click at [189, 229] on div "Lato" at bounding box center [197, 239] width 110 height 28
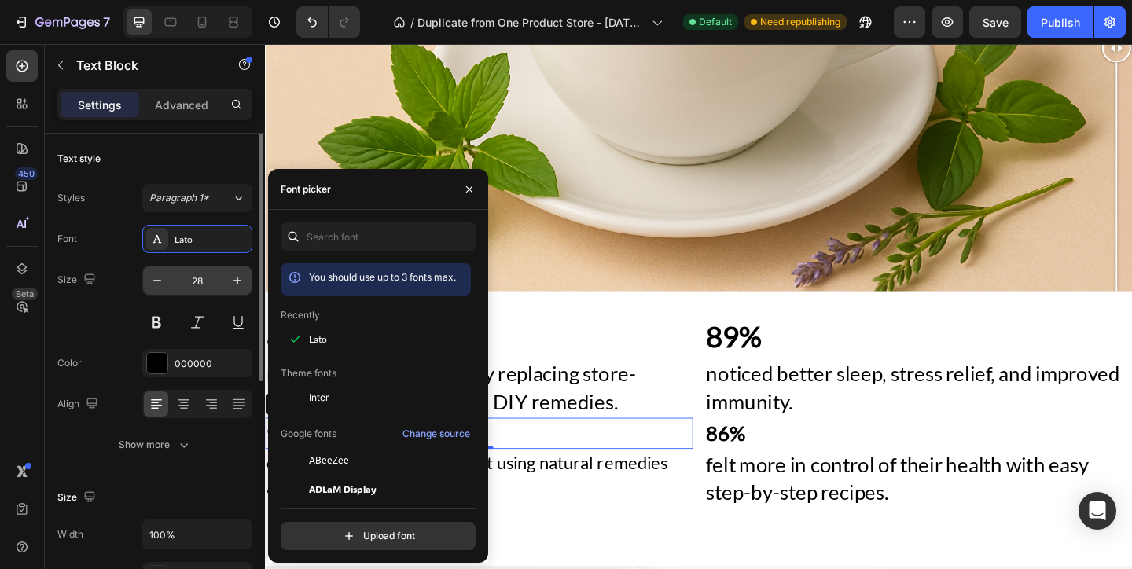
click at [189, 270] on input "28" at bounding box center [197, 280] width 52 height 28
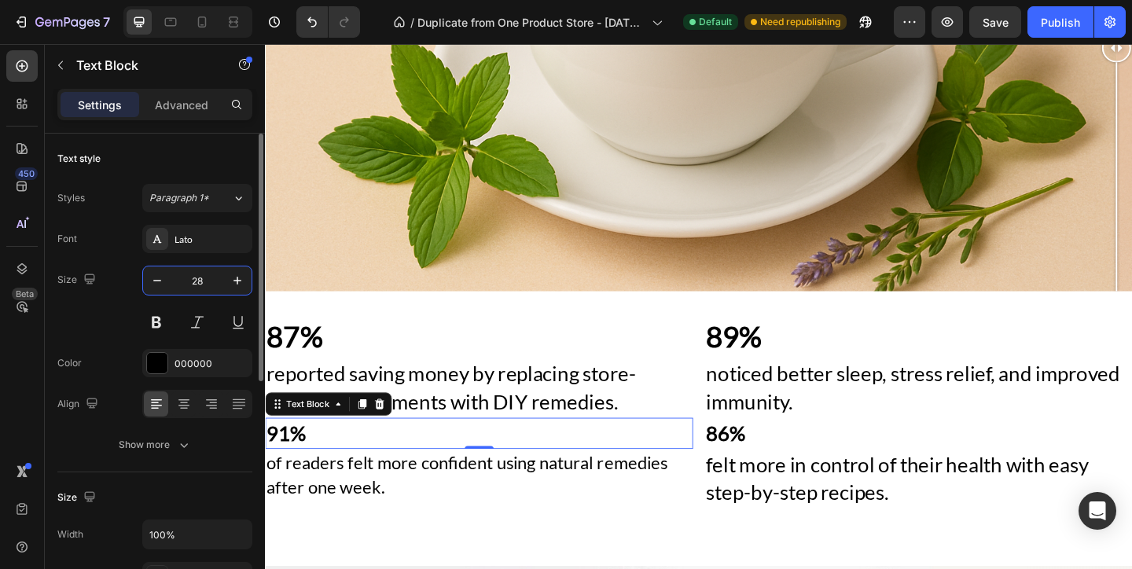
click at [189, 270] on input "28" at bounding box center [197, 280] width 52 height 28
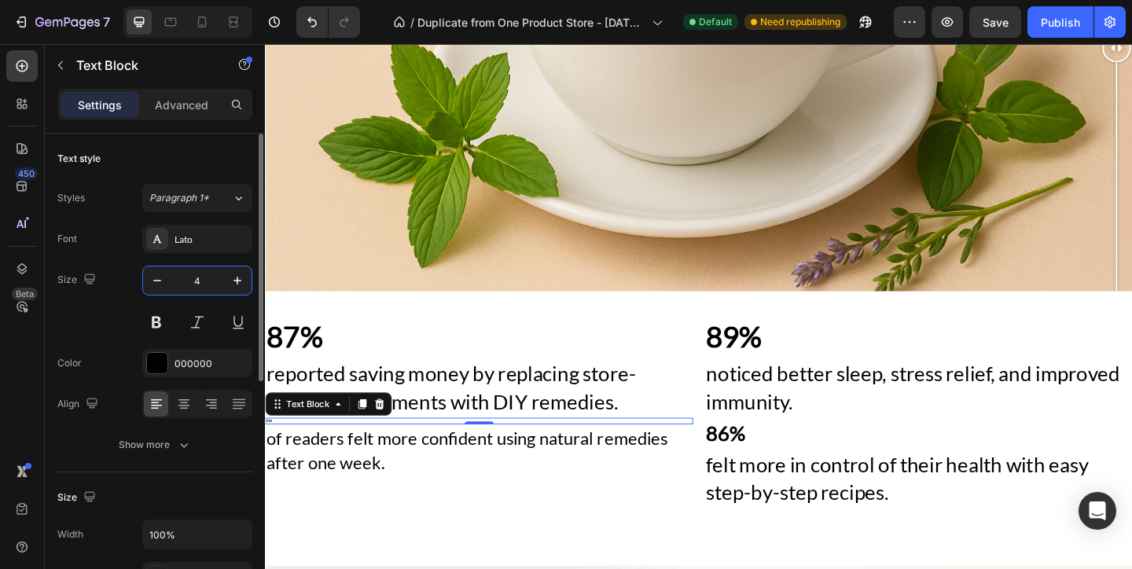
type input "40"
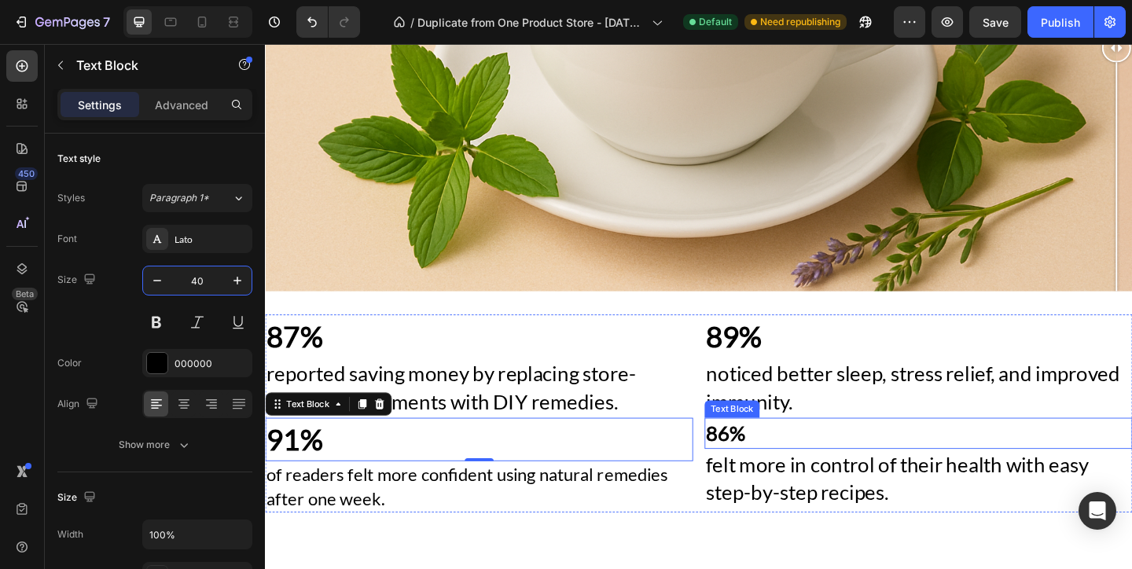
click at [854, 475] on p "86%" at bounding box center [975, 467] width 462 height 31
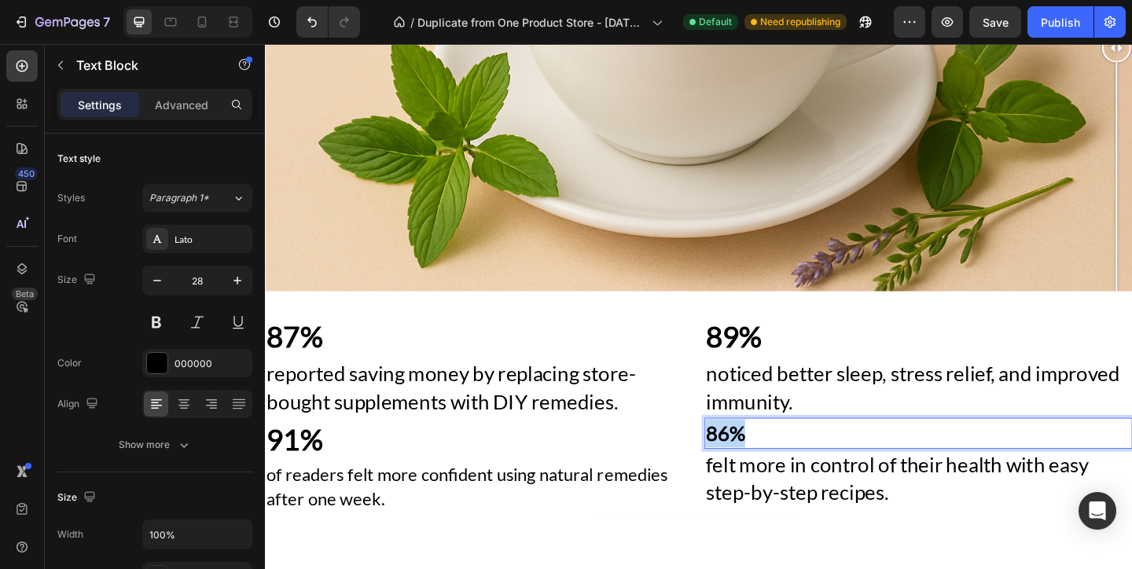
click at [854, 475] on p "86%" at bounding box center [975, 467] width 462 height 31
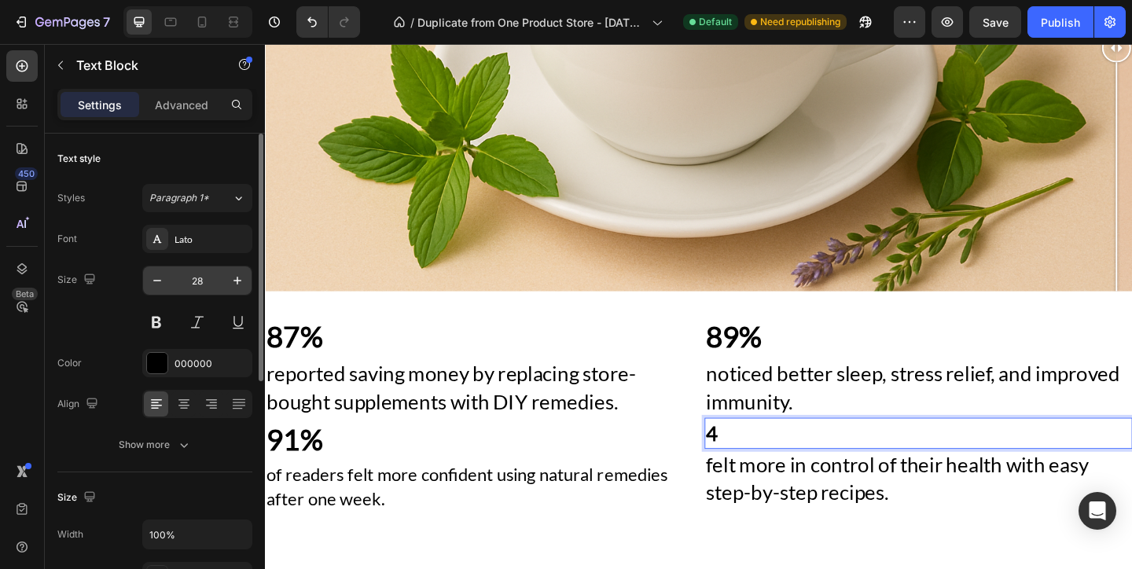
click at [218, 288] on input "28" at bounding box center [197, 280] width 52 height 28
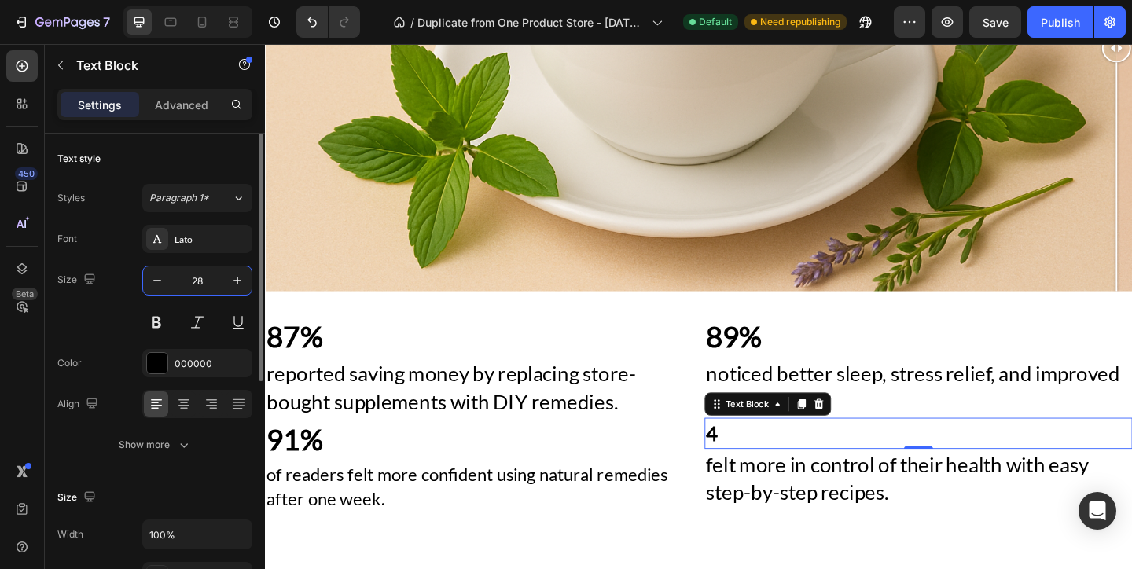
click at [218, 288] on input "28" at bounding box center [197, 280] width 52 height 28
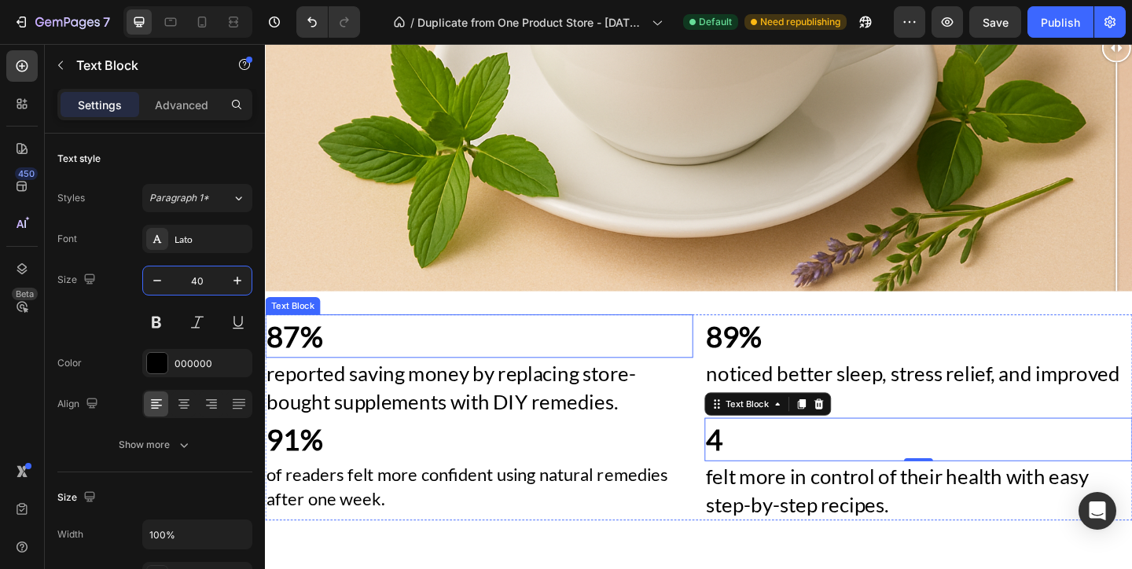
type input "4"
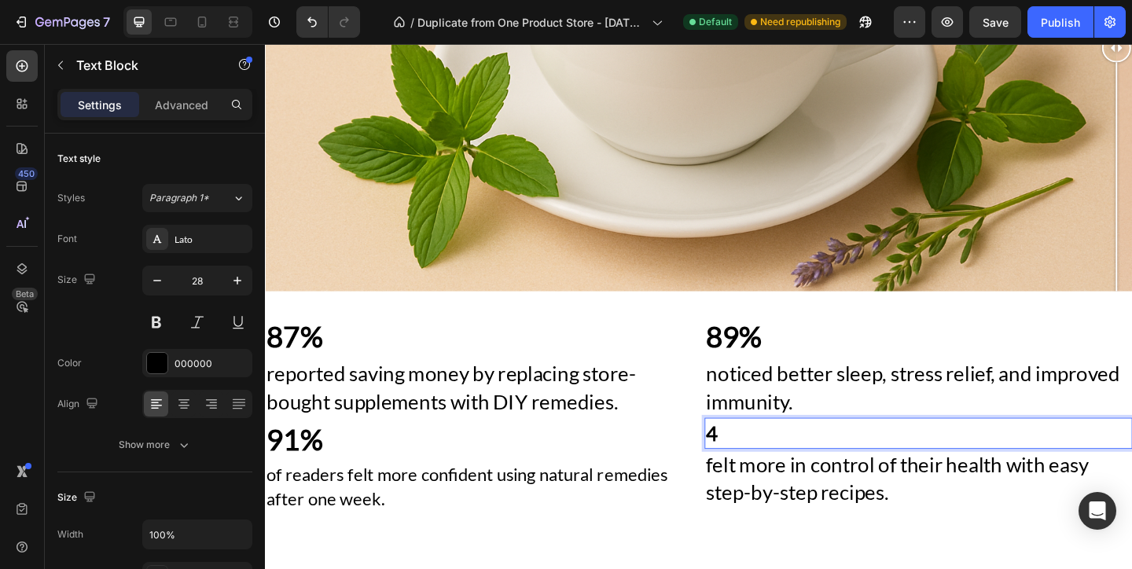
click at [857, 469] on p "4" at bounding box center [975, 467] width 462 height 31
click at [812, 464] on p "93%" at bounding box center [975, 467] width 462 height 31
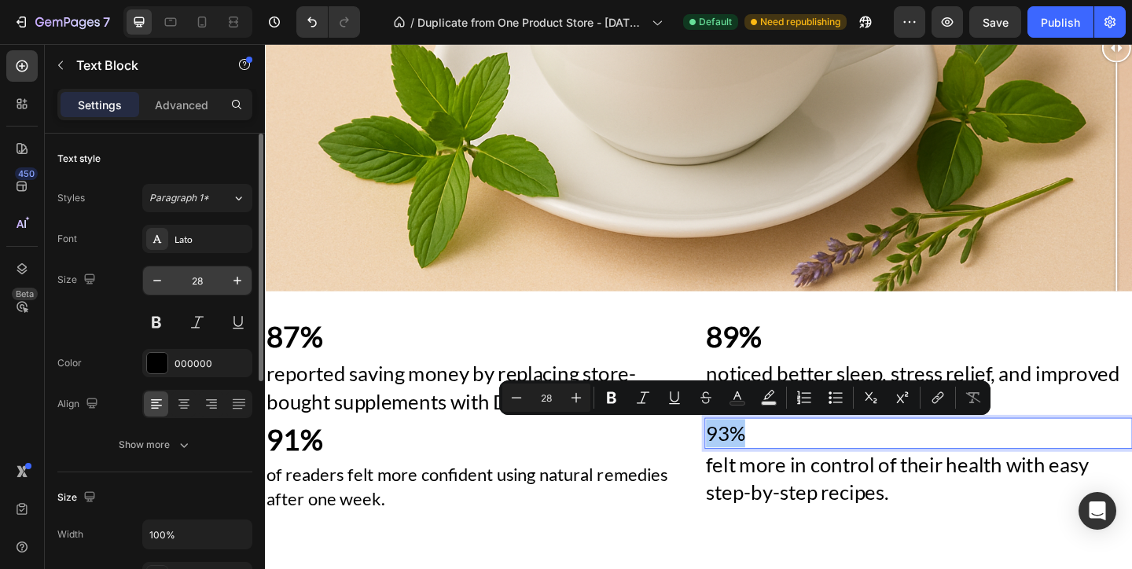
click at [214, 285] on input "28" at bounding box center [197, 280] width 52 height 28
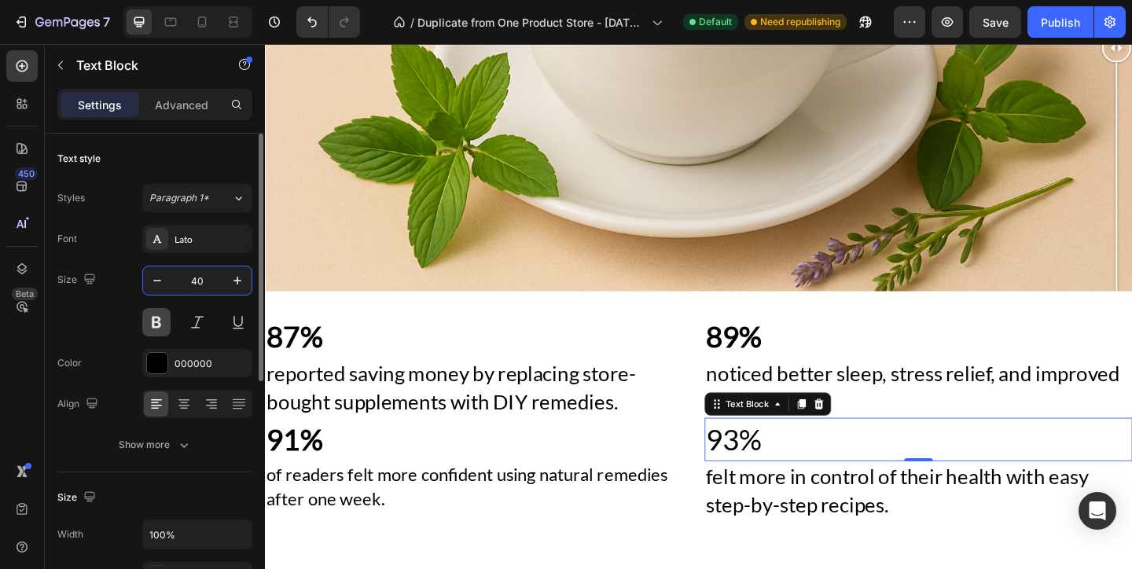
type input "40"
click at [158, 320] on button at bounding box center [156, 322] width 28 height 28
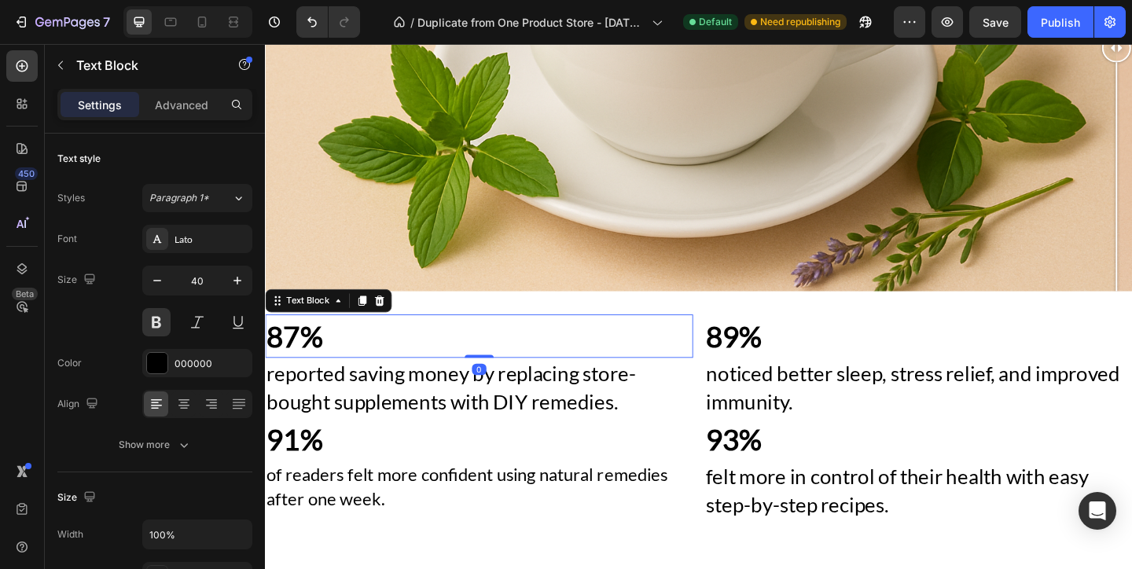
click at [623, 384] on div "87%" at bounding box center [497, 361] width 465 height 47
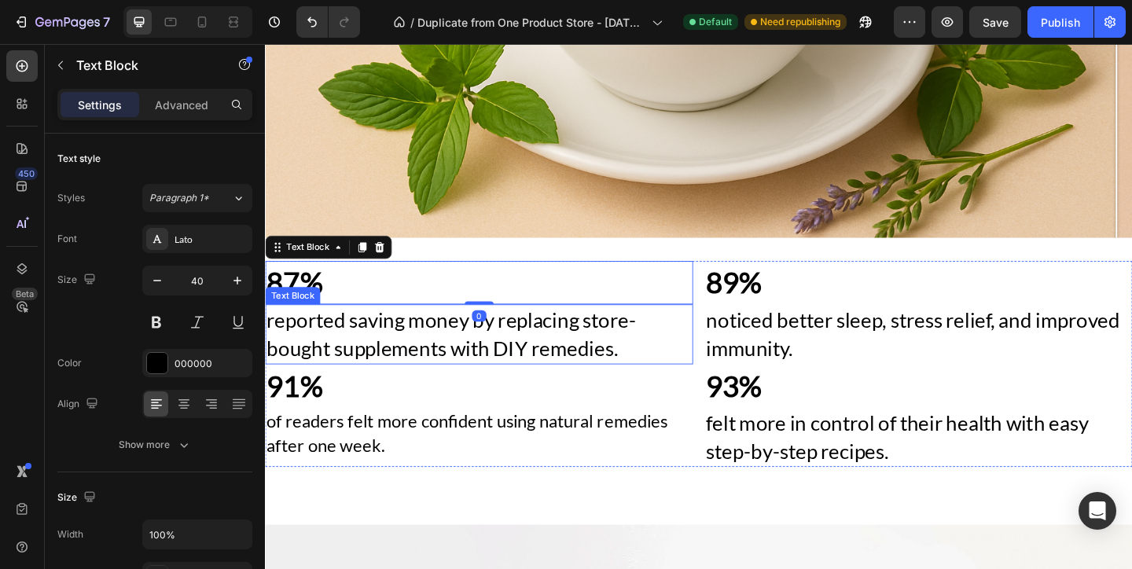
click at [599, 361] on p "reported saving money by replacing store-bought supplements with DIY remedies." at bounding box center [497, 359] width 462 height 61
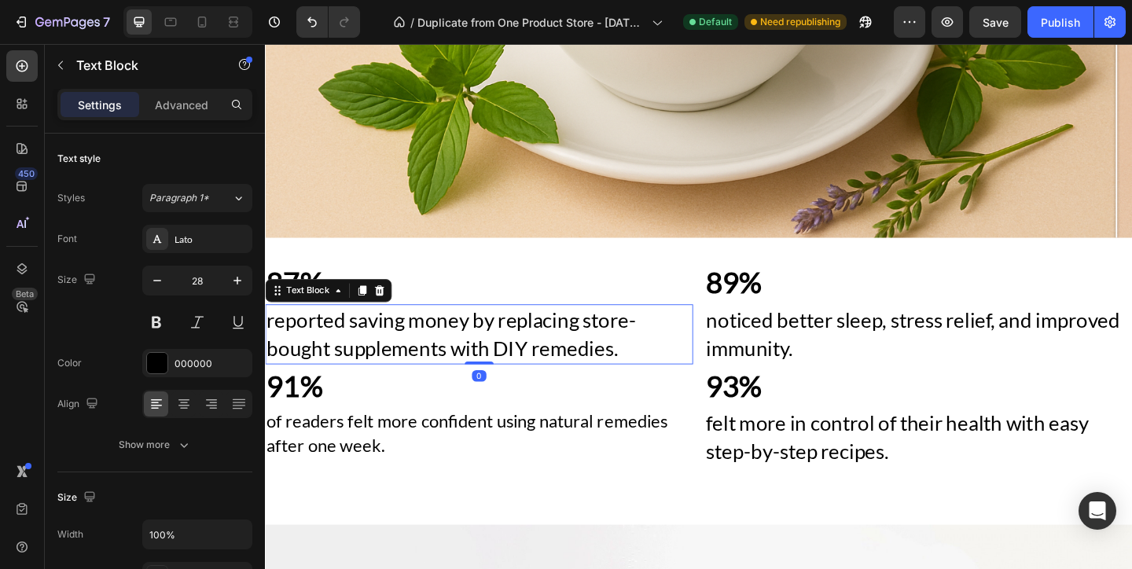
click at [593, 439] on div "of readers felt more confident using natural remedies after one week." at bounding box center [497, 467] width 465 height 56
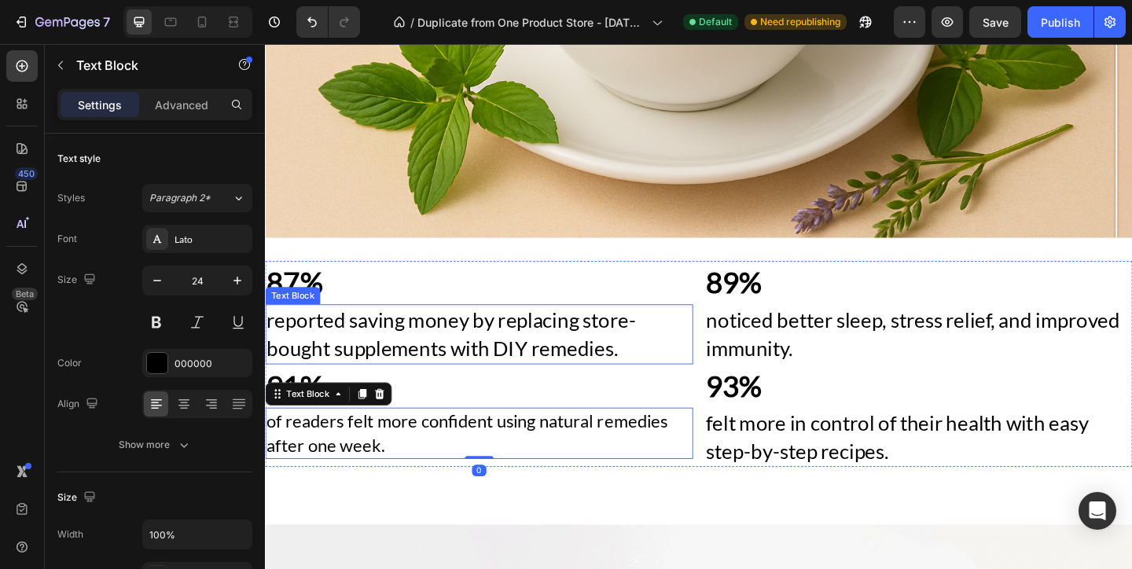
click at [588, 358] on p "reported saving money by replacing store-bought supplements with DIY remedies." at bounding box center [497, 359] width 462 height 61
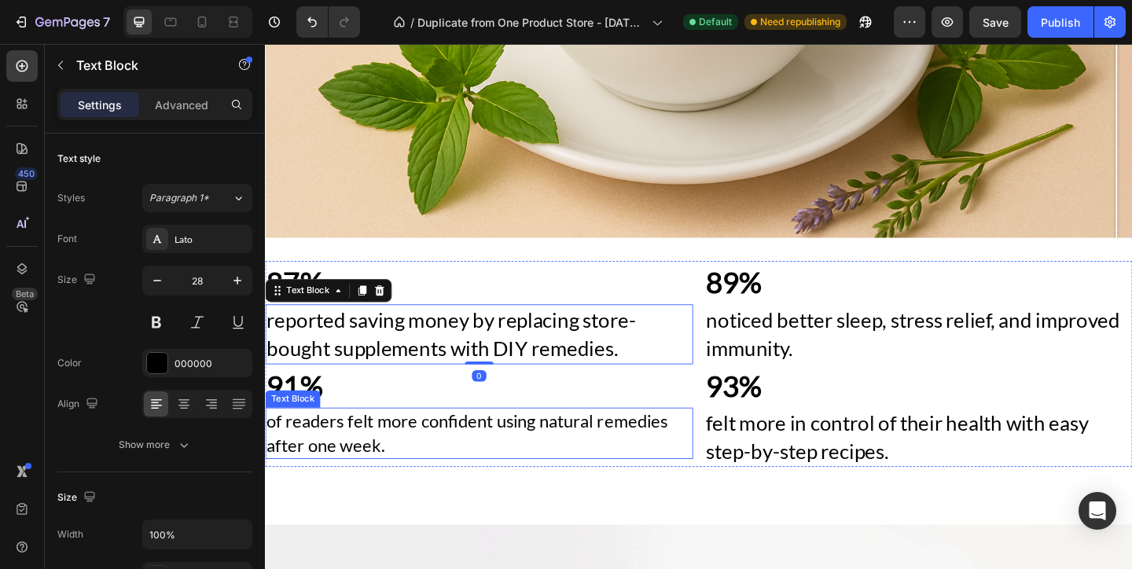
click at [634, 454] on p "of readers felt more confident using natural remedies after one week." at bounding box center [497, 467] width 462 height 53
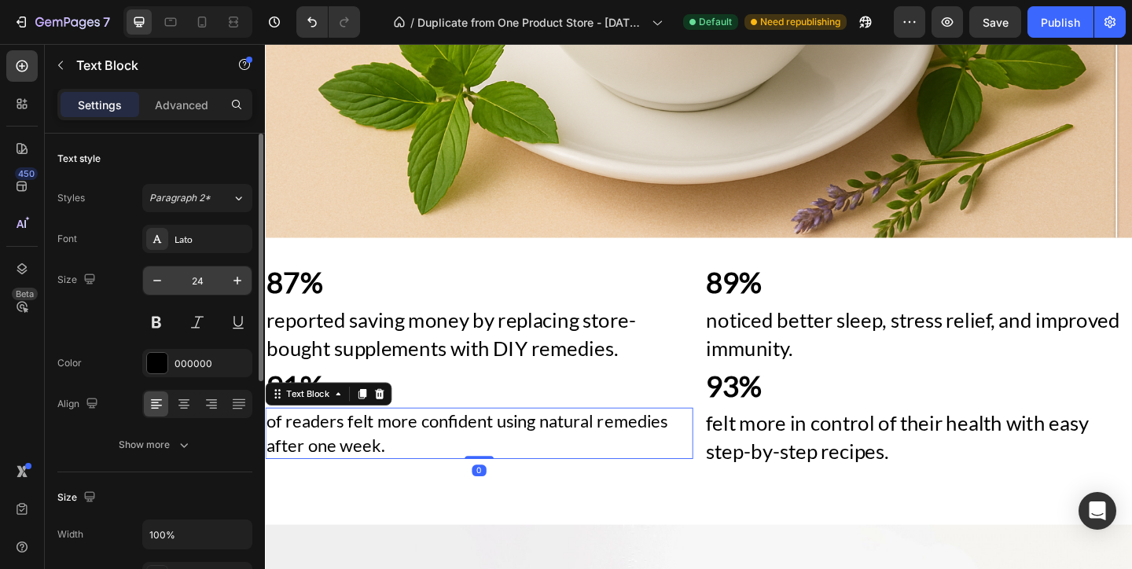
click at [199, 281] on input "24" at bounding box center [197, 280] width 52 height 28
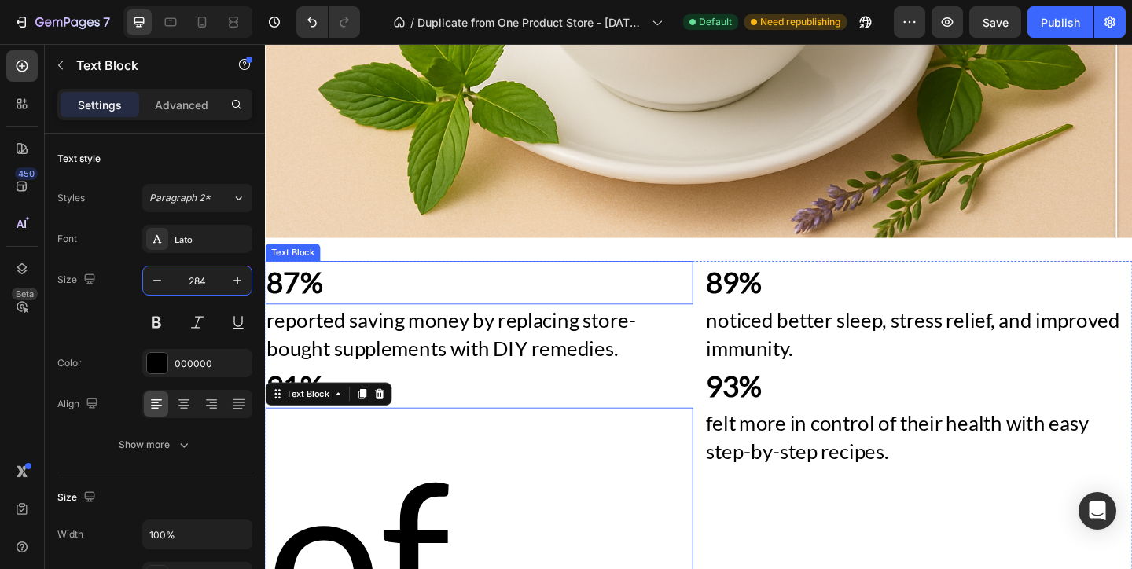
type input "28"
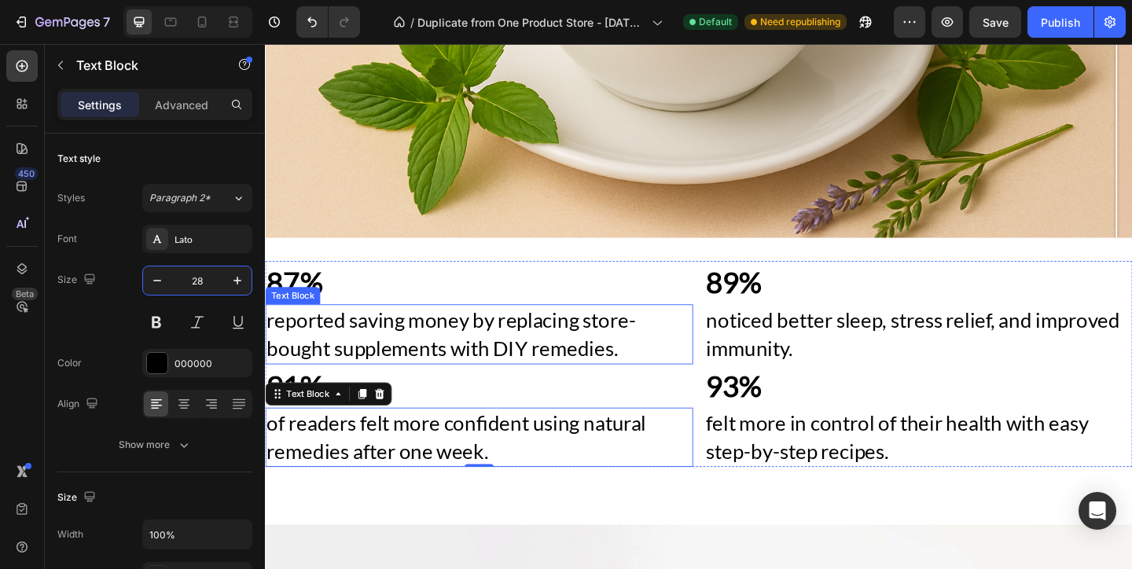
click at [702, 395] on p "91%" at bounding box center [497, 416] width 462 height 44
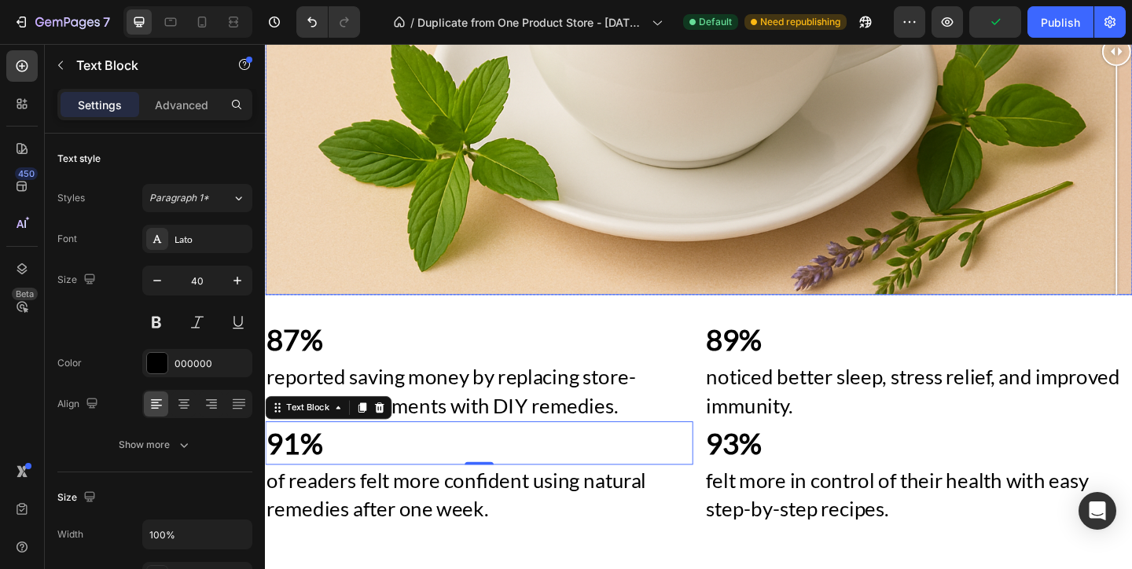
scroll to position [1455, 0]
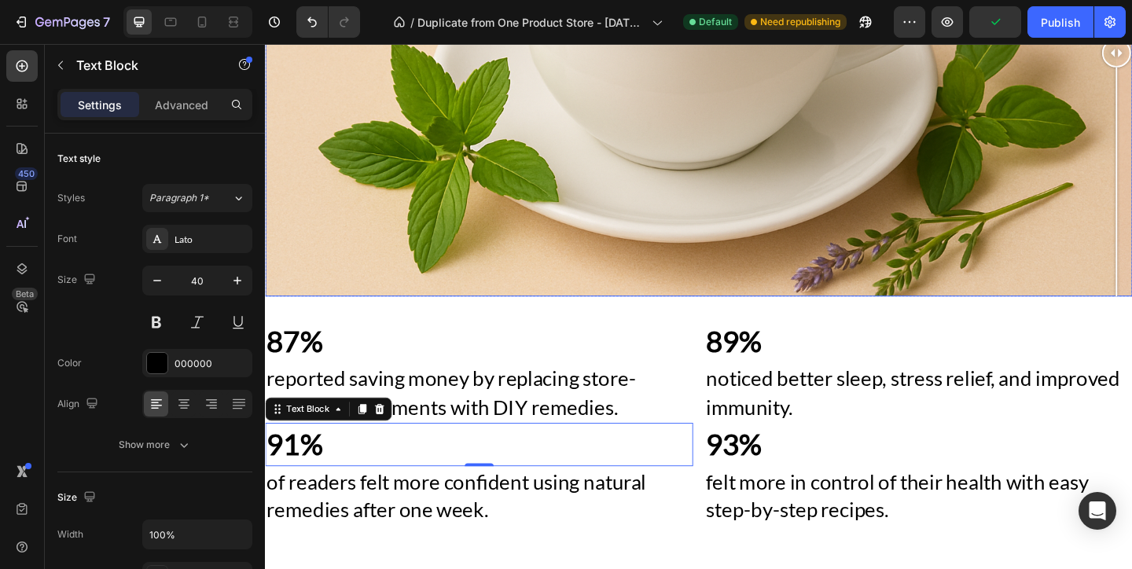
click at [502, 304] on div at bounding box center [736, 53] width 943 height 530
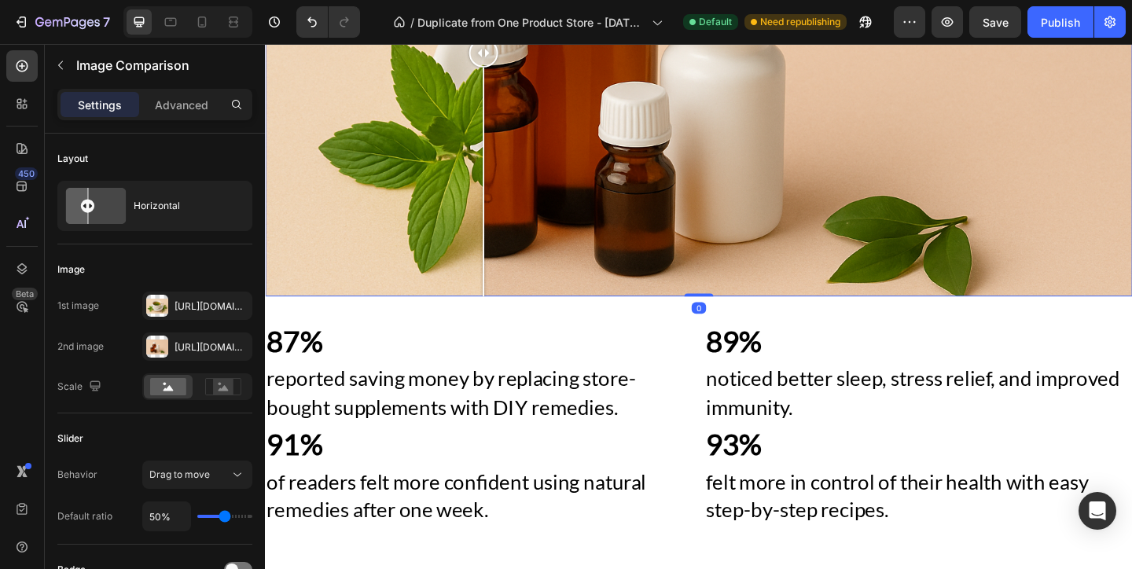
click at [428, 299] on div at bounding box center [736, 53] width 943 height 530
drag, startPoint x: 428, startPoint y: 299, endPoint x: 1100, endPoint y: 333, distance: 672.8
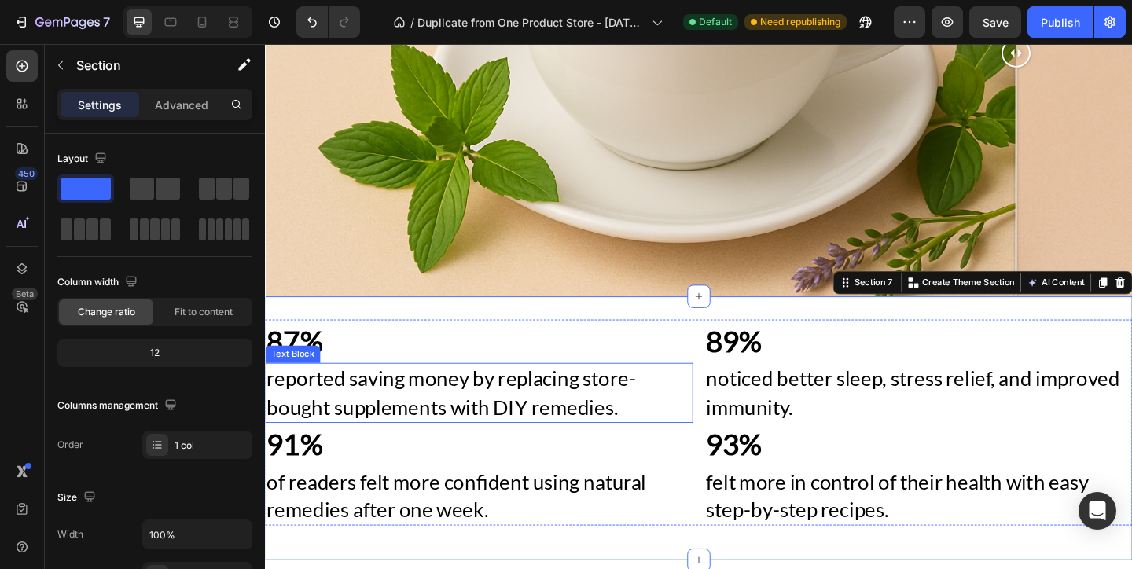
click at [418, 390] on div "87%" at bounding box center [497, 366] width 465 height 47
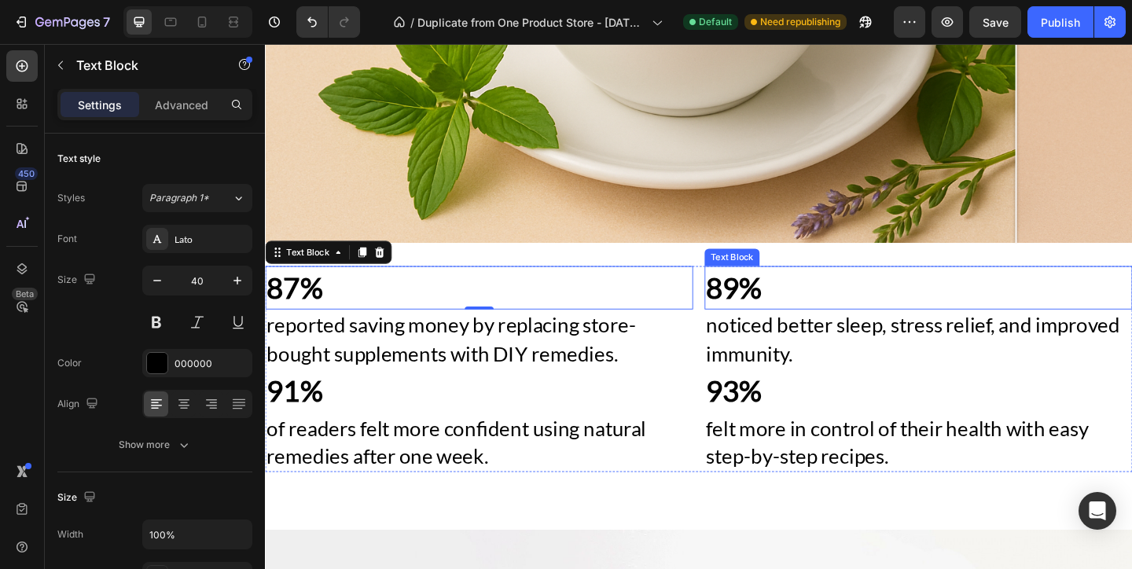
scroll to position [1558, 0]
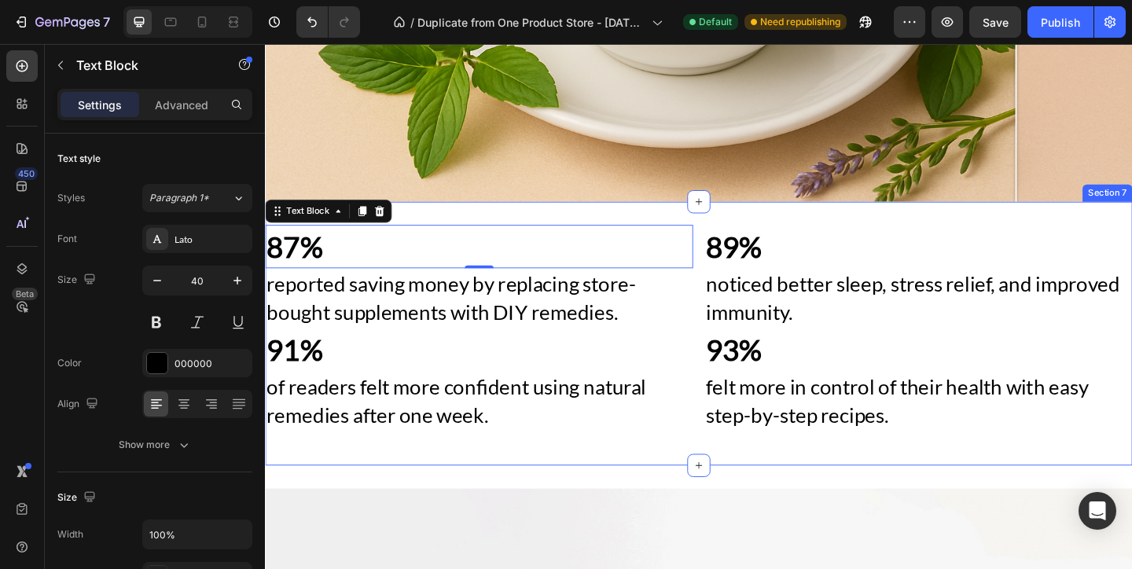
click at [565, 229] on div "87% Text Block 0 reported saving money by replacing store-bought supplements wi…" at bounding box center [736, 358] width 943 height 287
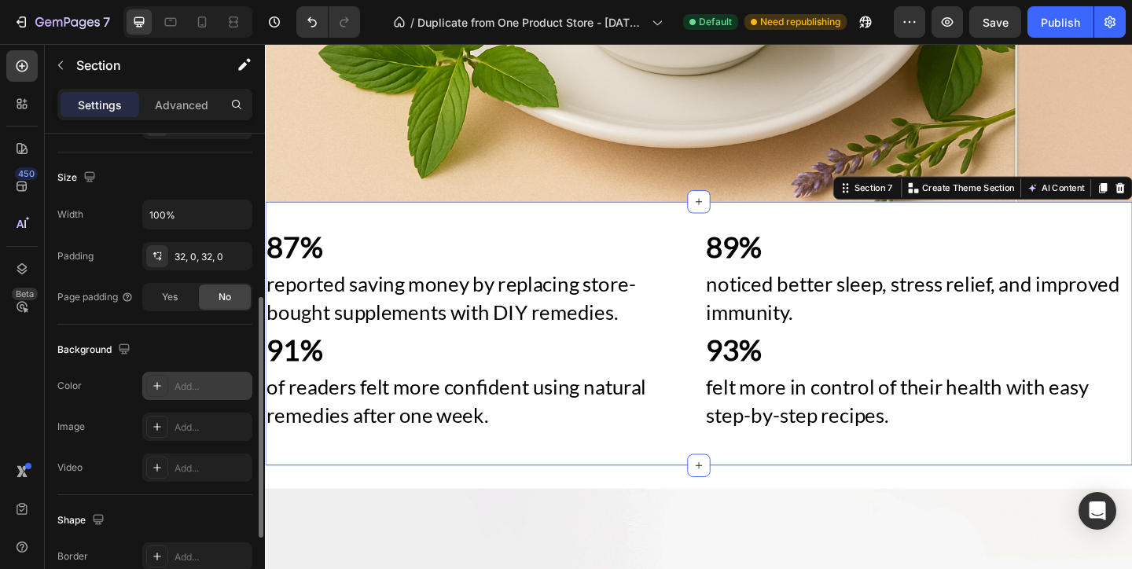
scroll to position [365, 0]
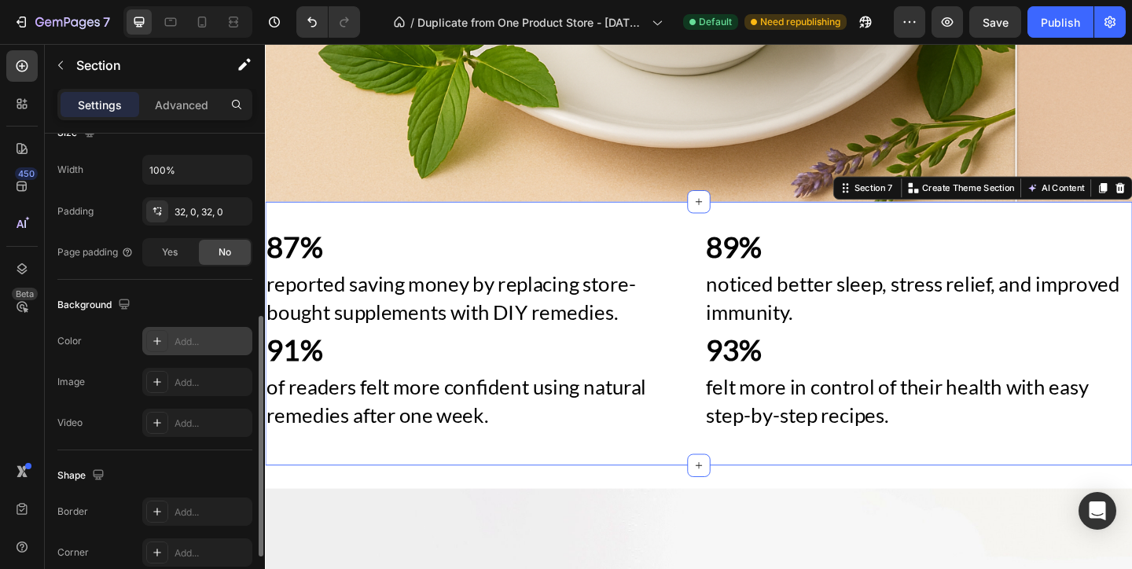
click at [215, 350] on div "Add..." at bounding box center [197, 341] width 110 height 28
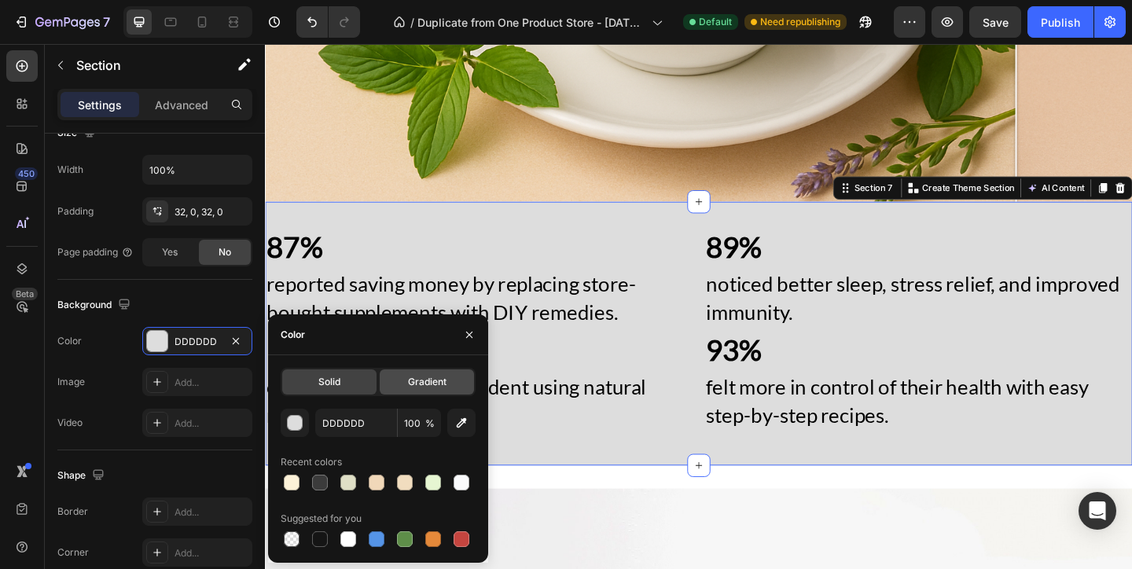
click at [446, 391] on div "Gradient" at bounding box center [427, 381] width 94 height 25
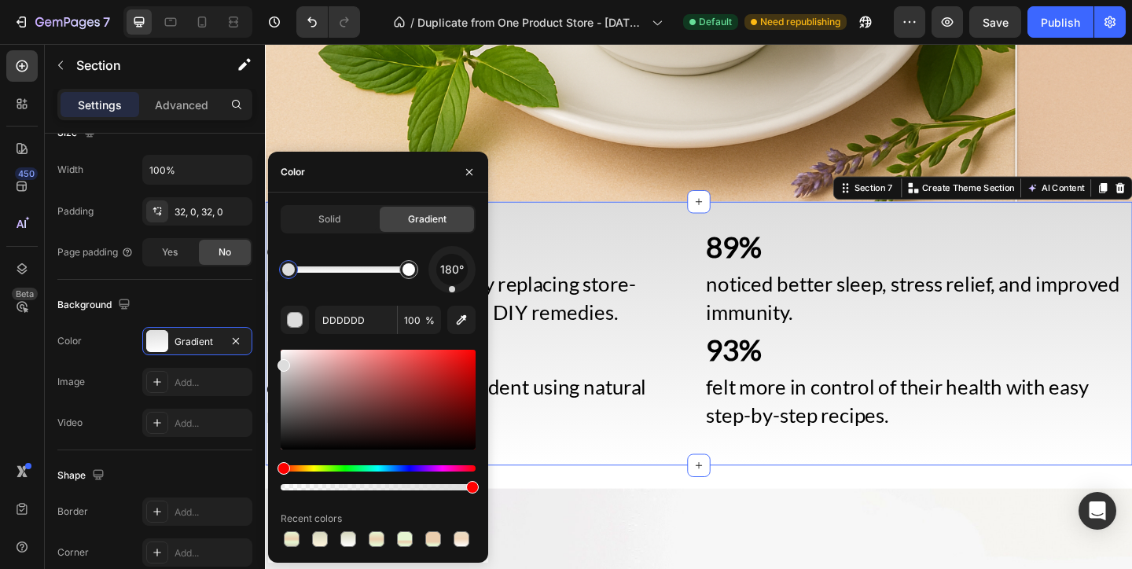
drag, startPoint x: 459, startPoint y: 284, endPoint x: 452, endPoint y: 288, distance: 8.1
click at [452, 288] on div at bounding box center [451, 269] width 47 height 47
click at [472, 318] on button "button" at bounding box center [461, 320] width 28 height 28
type input "EFD3B3"
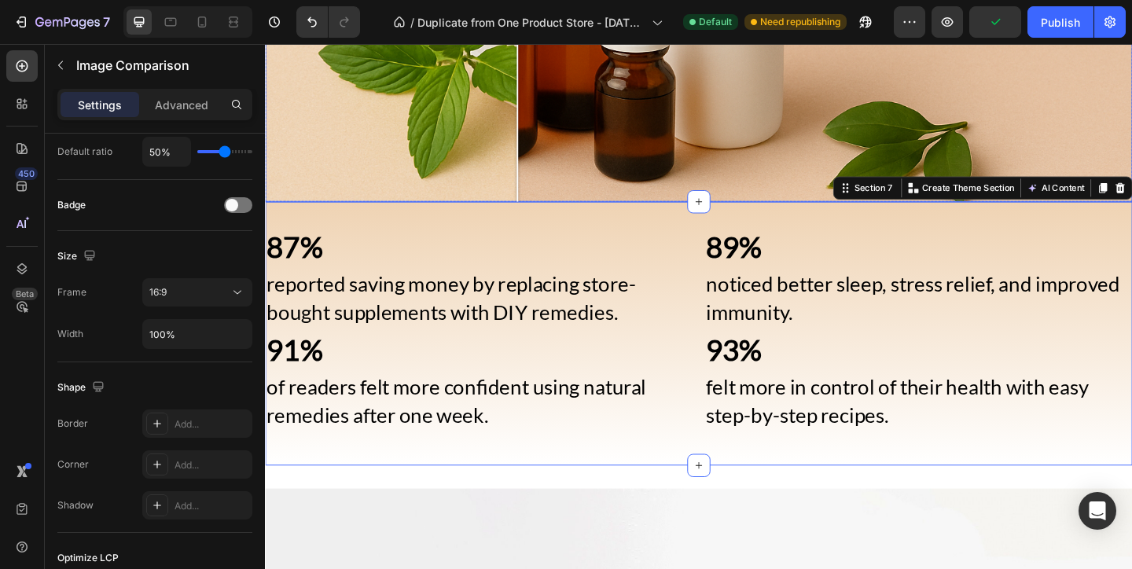
scroll to position [0, 0]
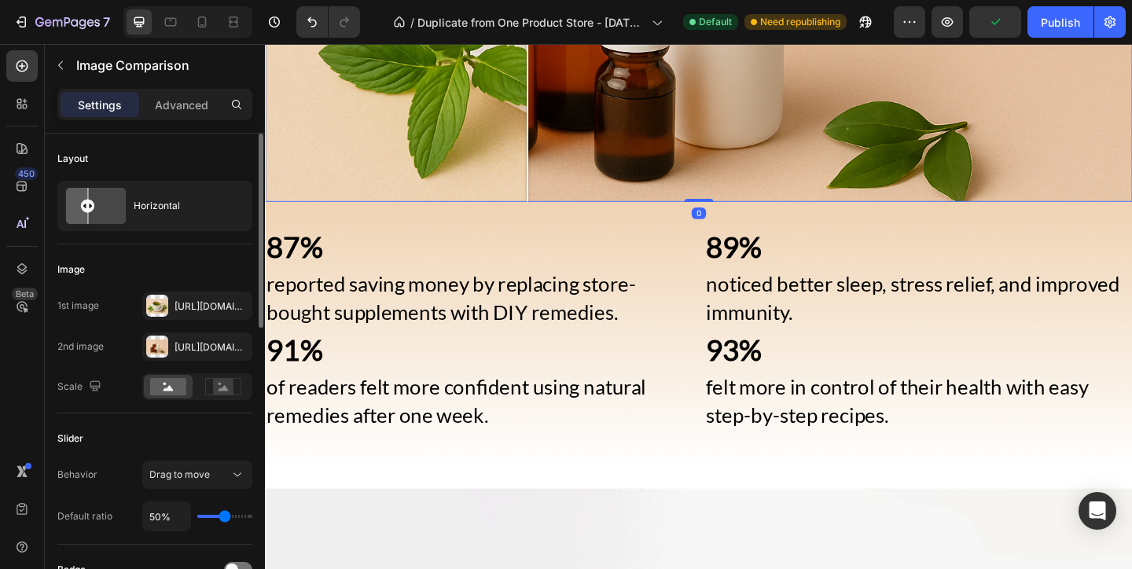
drag, startPoint x: 541, startPoint y: 173, endPoint x: 659, endPoint y: 174, distance: 118.7
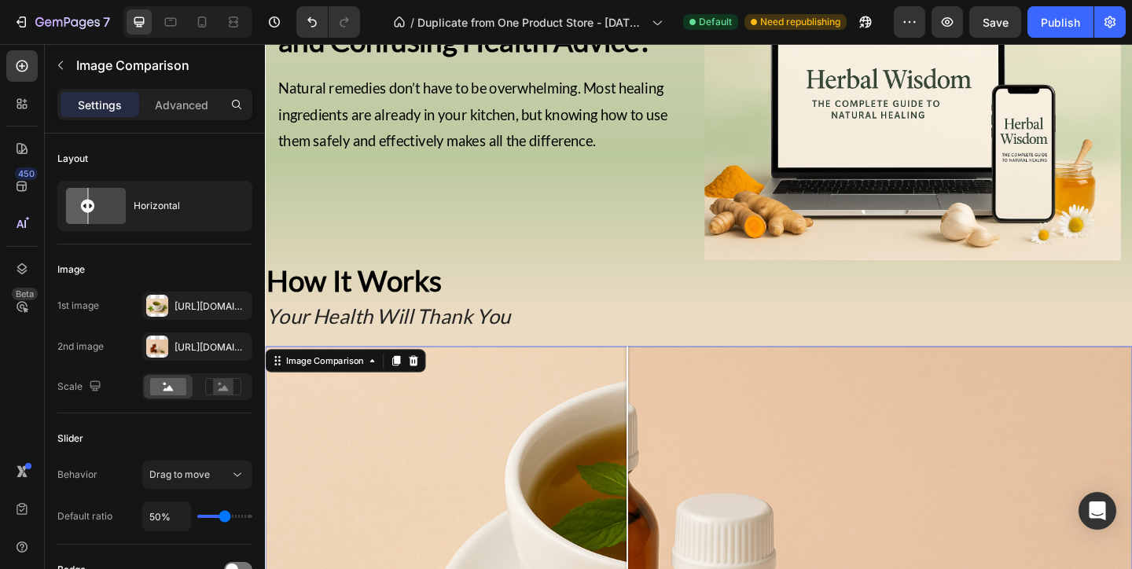
scroll to position [867, 0]
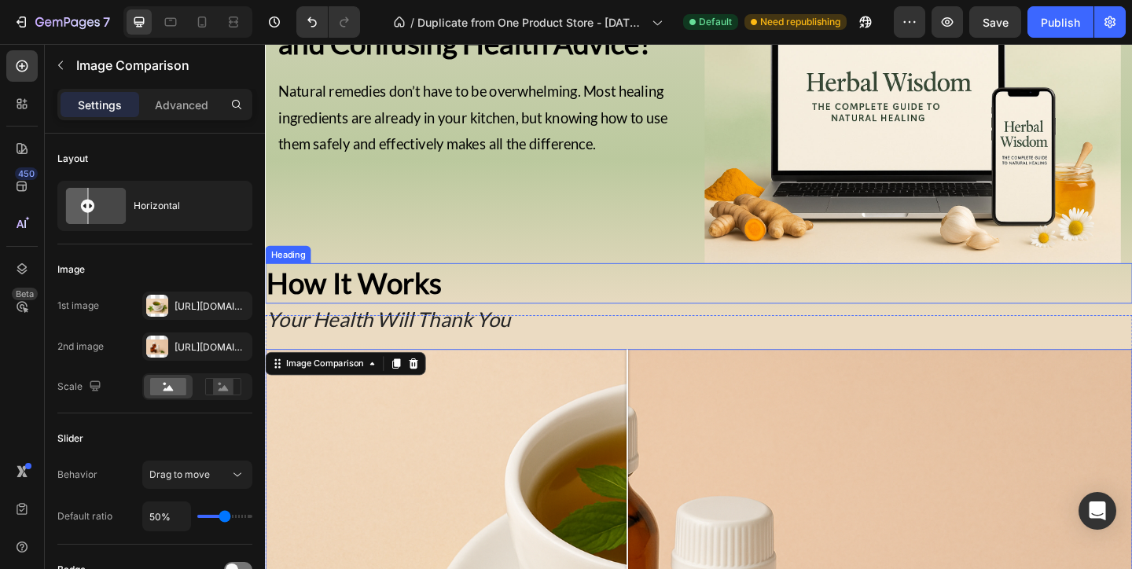
click at [425, 293] on strong "How It Works" at bounding box center [361, 304] width 190 height 38
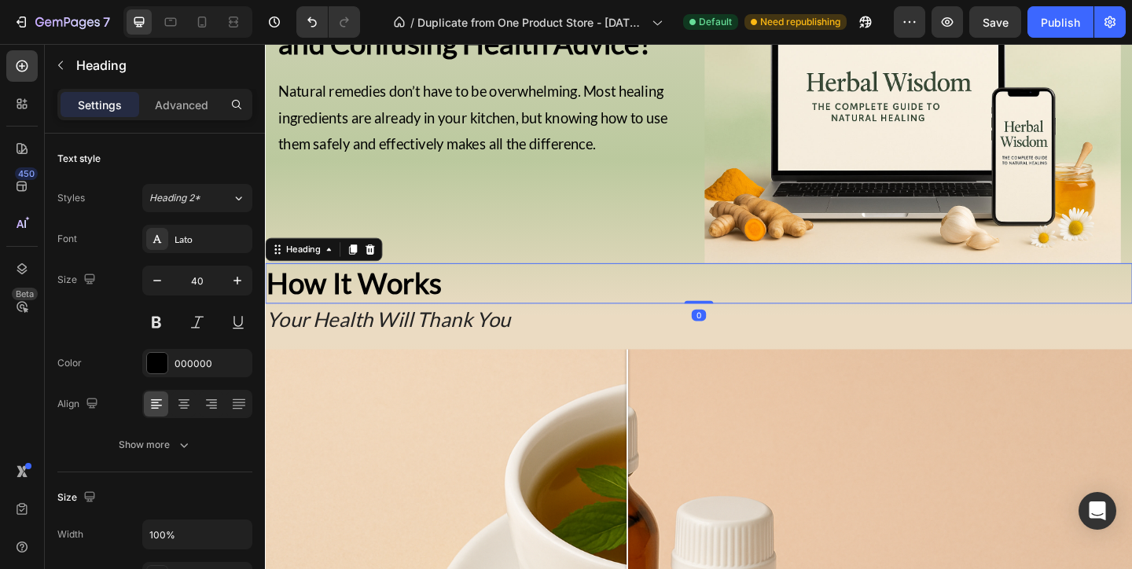
click at [425, 293] on strong "How It Works" at bounding box center [361, 304] width 190 height 38
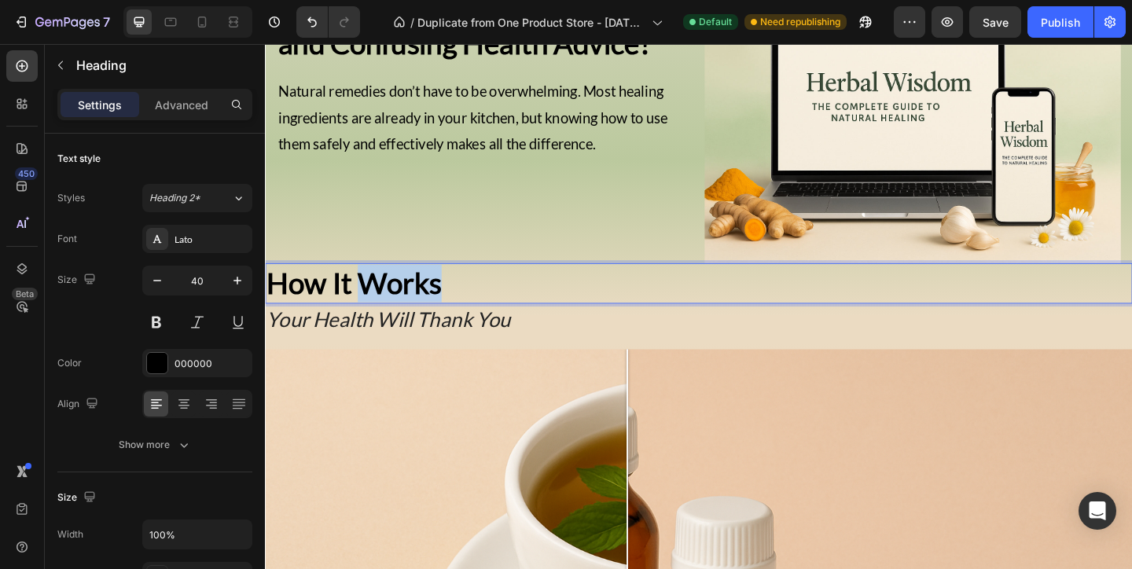
click at [425, 293] on strong "How It Works" at bounding box center [361, 304] width 190 height 38
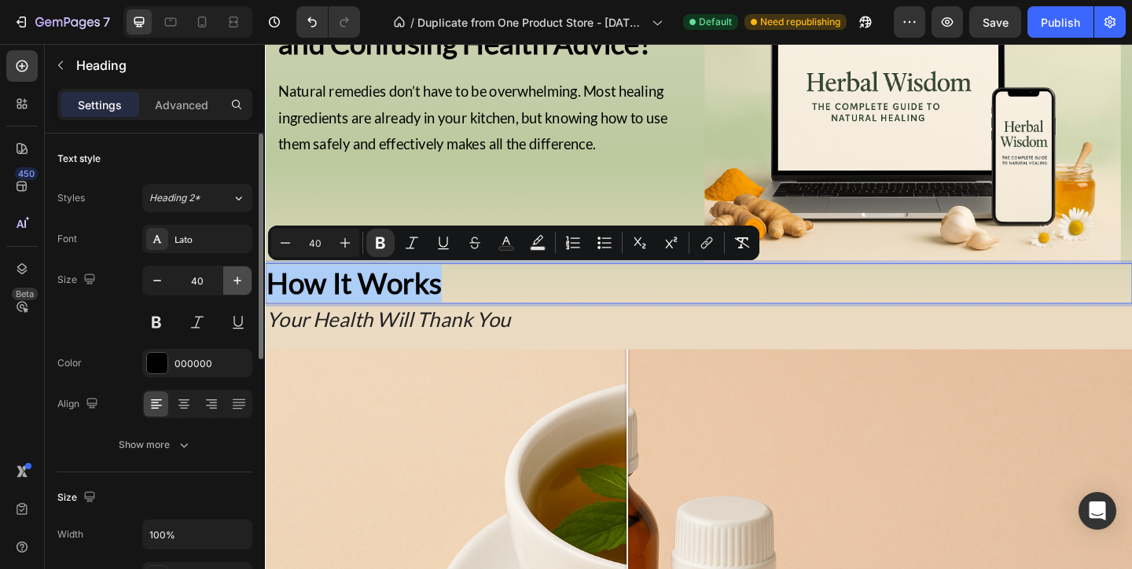
click at [241, 275] on icon "button" at bounding box center [237, 281] width 16 height 16
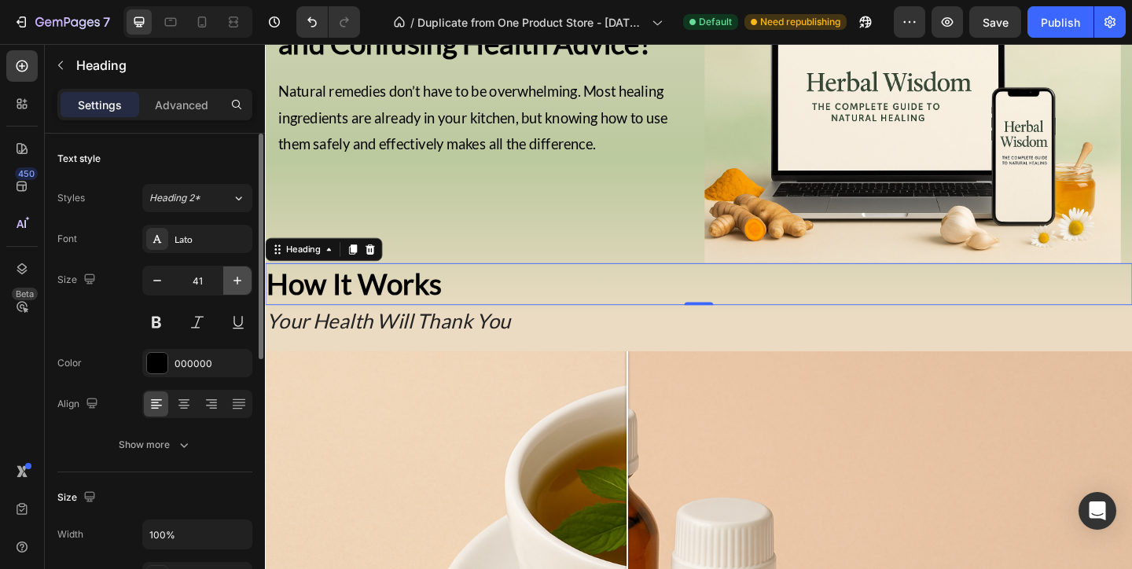
click at [241, 275] on icon "button" at bounding box center [237, 281] width 16 height 16
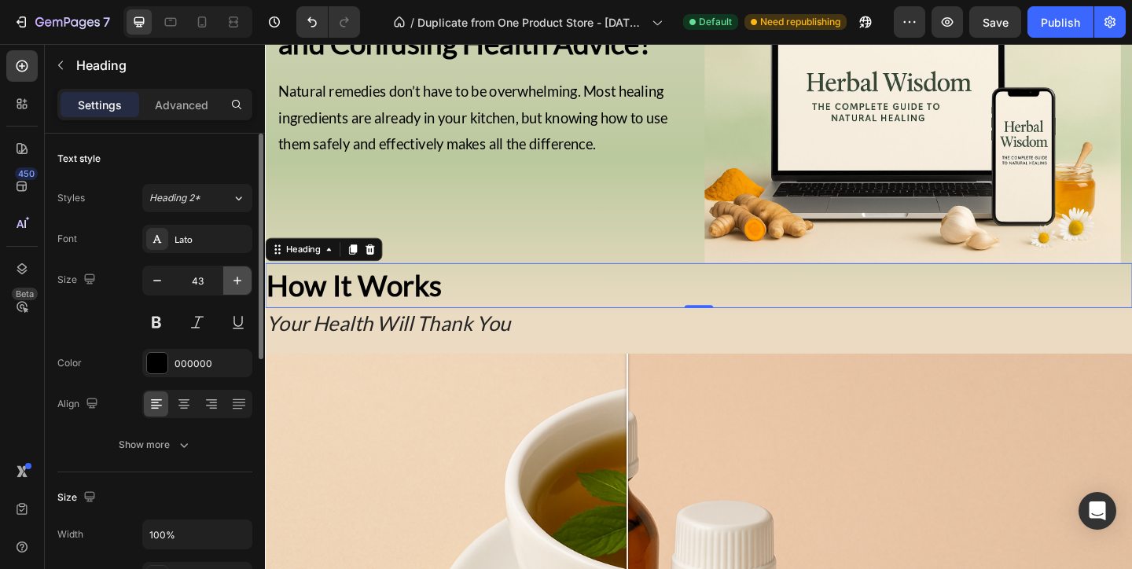
click at [241, 275] on icon "button" at bounding box center [237, 281] width 16 height 16
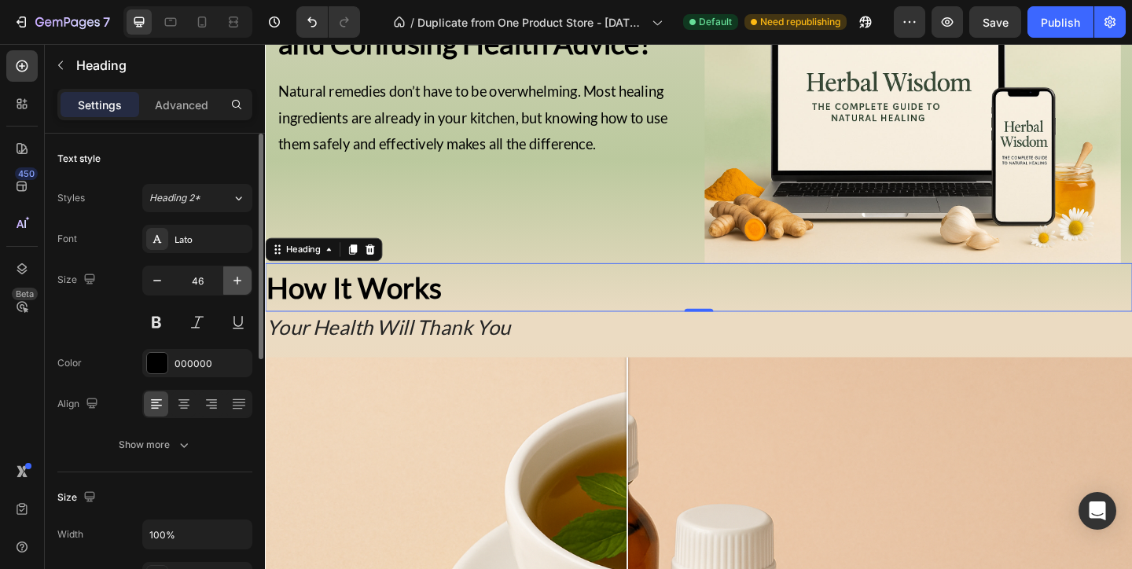
click at [241, 275] on icon "button" at bounding box center [237, 281] width 16 height 16
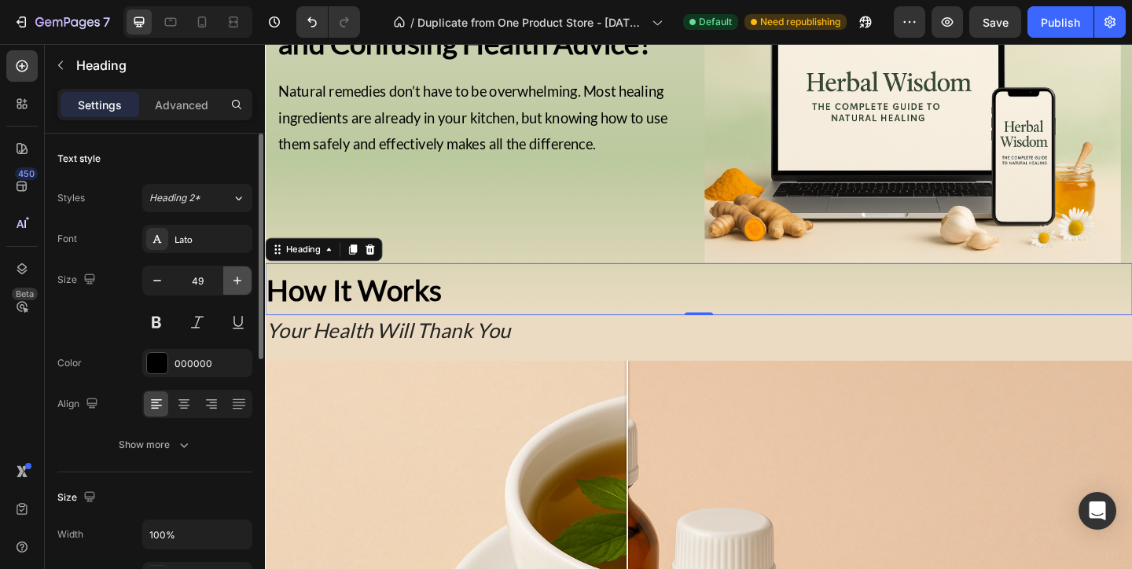
click at [241, 275] on icon "button" at bounding box center [237, 281] width 16 height 16
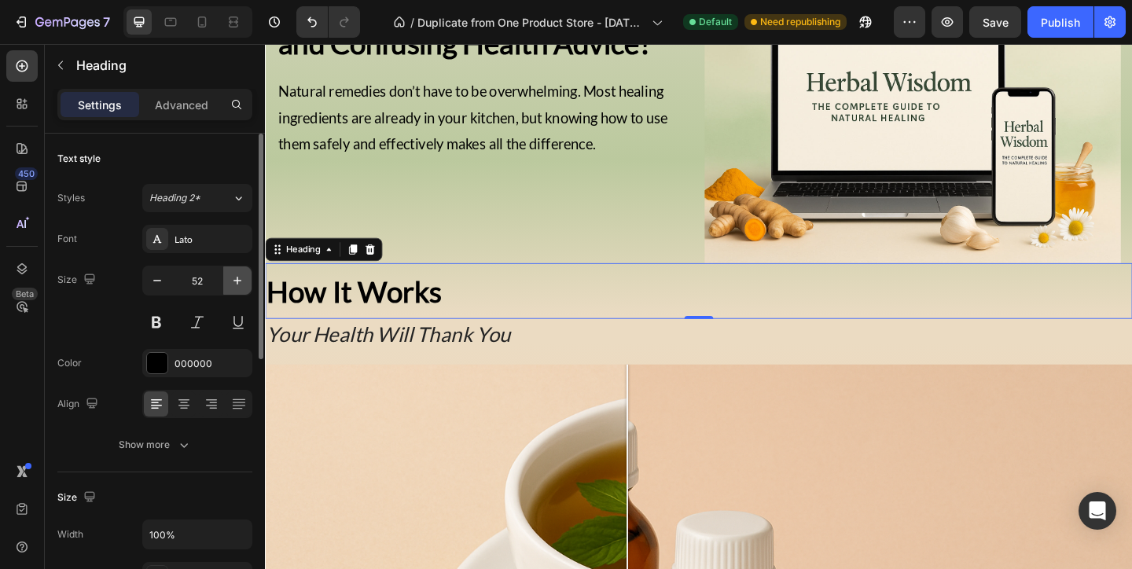
click at [241, 275] on icon "button" at bounding box center [237, 281] width 16 height 16
click at [159, 277] on icon "button" at bounding box center [157, 281] width 16 height 16
click at [189, 273] on input "52" at bounding box center [197, 280] width 52 height 28
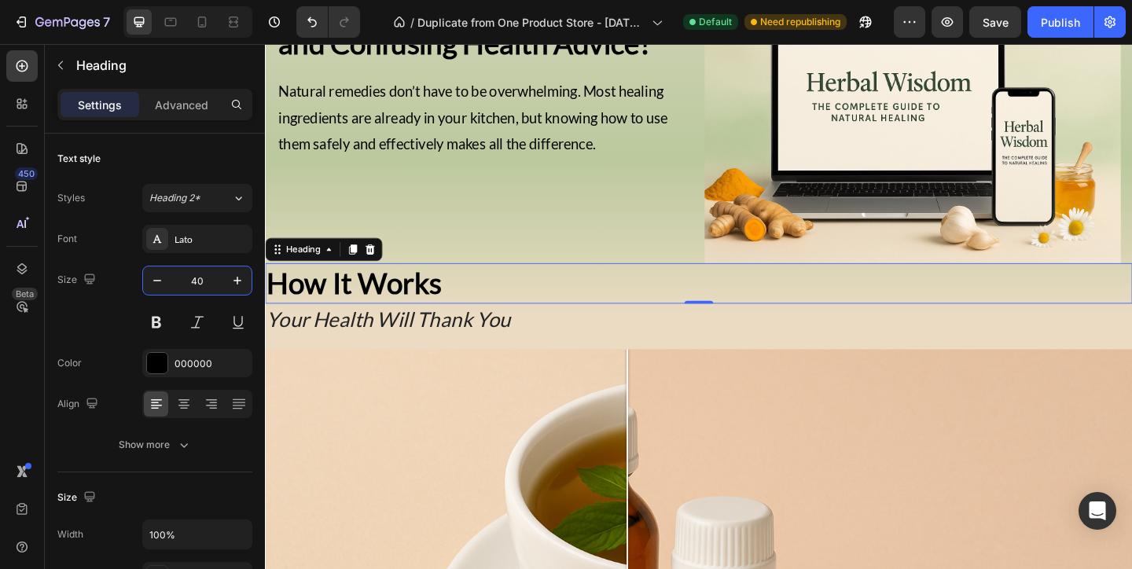
type input "40"
click at [450, 298] on strong "How It Works" at bounding box center [361, 304] width 190 height 38
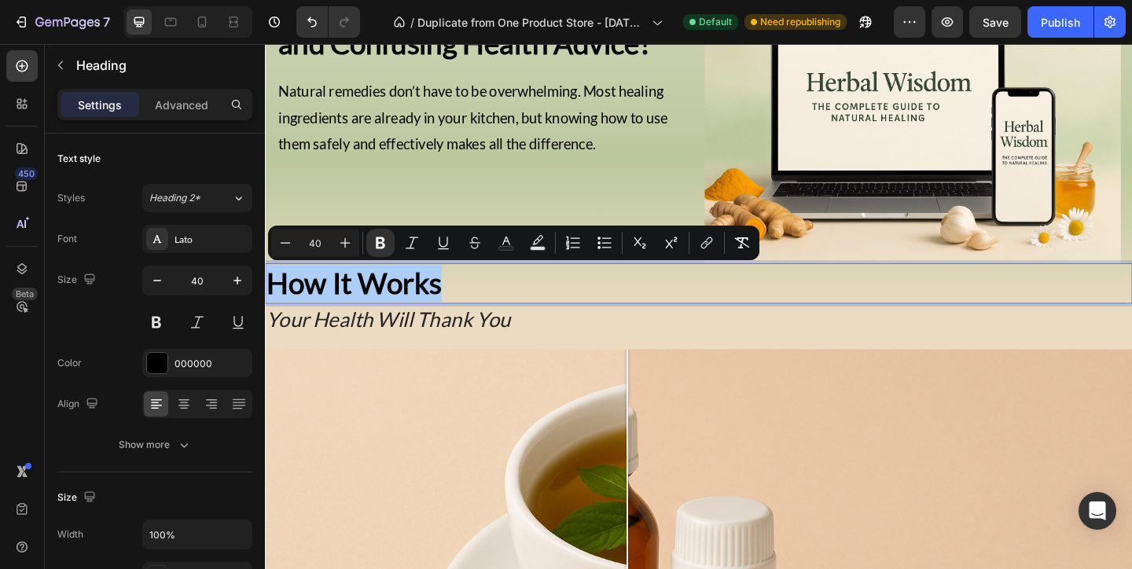
click at [317, 236] on input "40" at bounding box center [314, 242] width 31 height 19
type input "60"
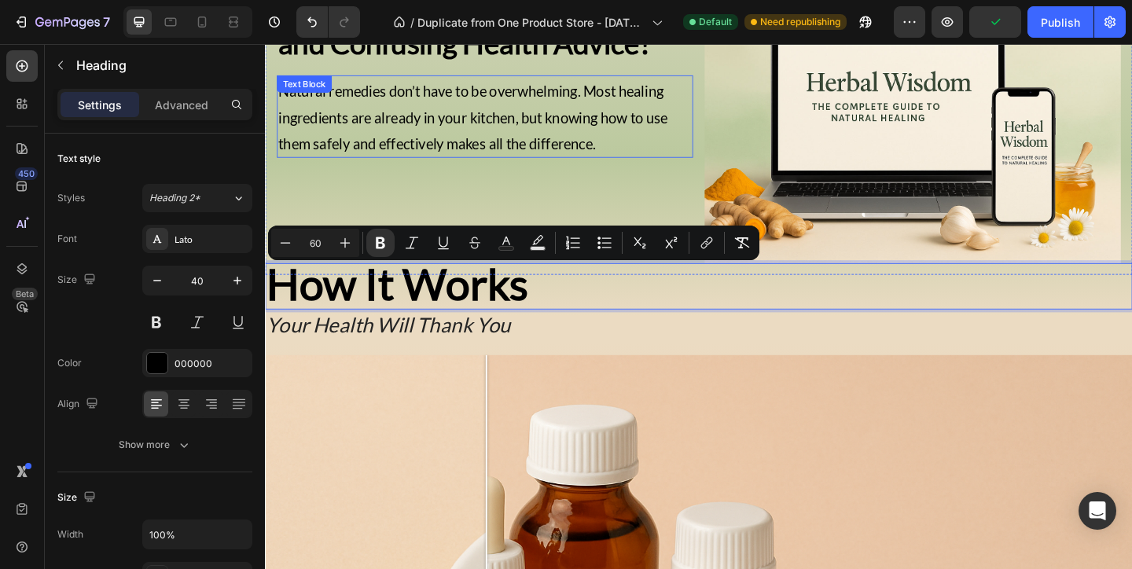
click at [362, 144] on span "Natural remedies don’t have to be overwhelming. Most healing ingredients are al…" at bounding box center [491, 123] width 424 height 76
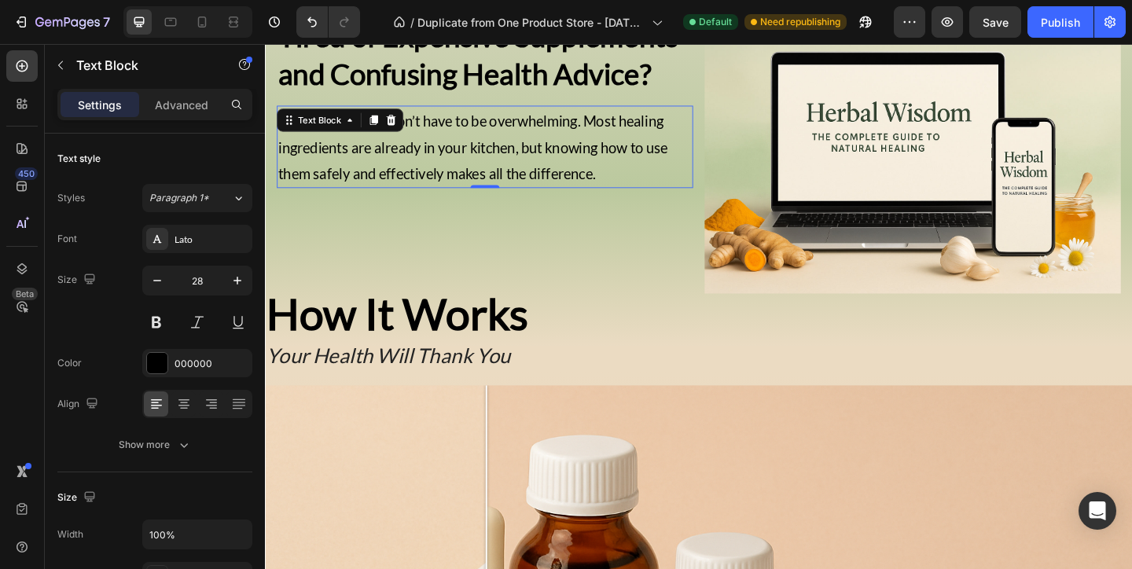
scroll to position [813, 0]
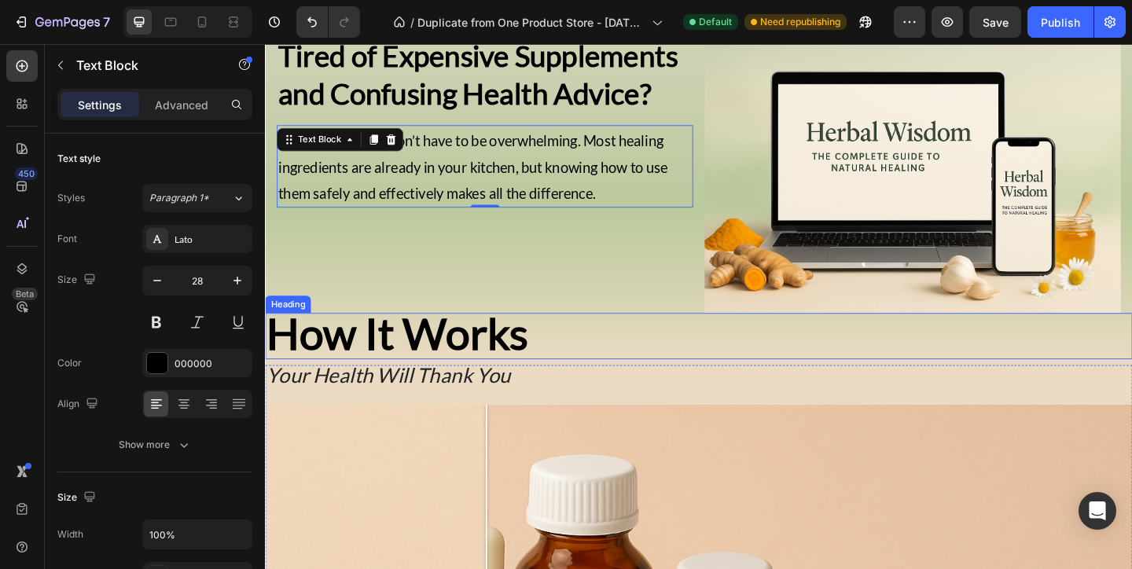
click at [409, 354] on strong "How It Works" at bounding box center [408, 358] width 284 height 57
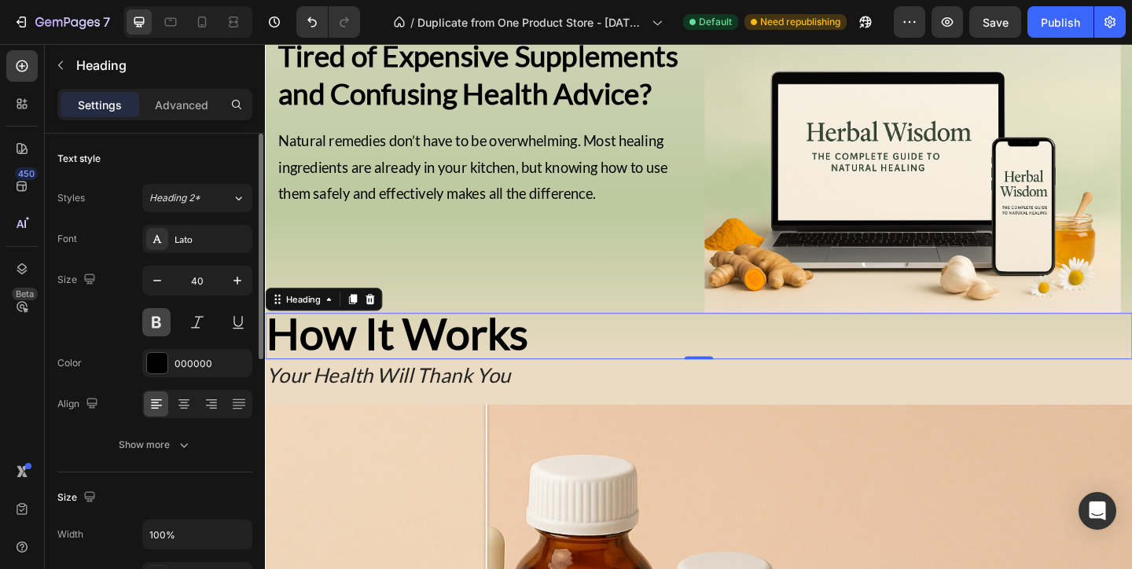
click at [157, 325] on button at bounding box center [156, 322] width 28 height 28
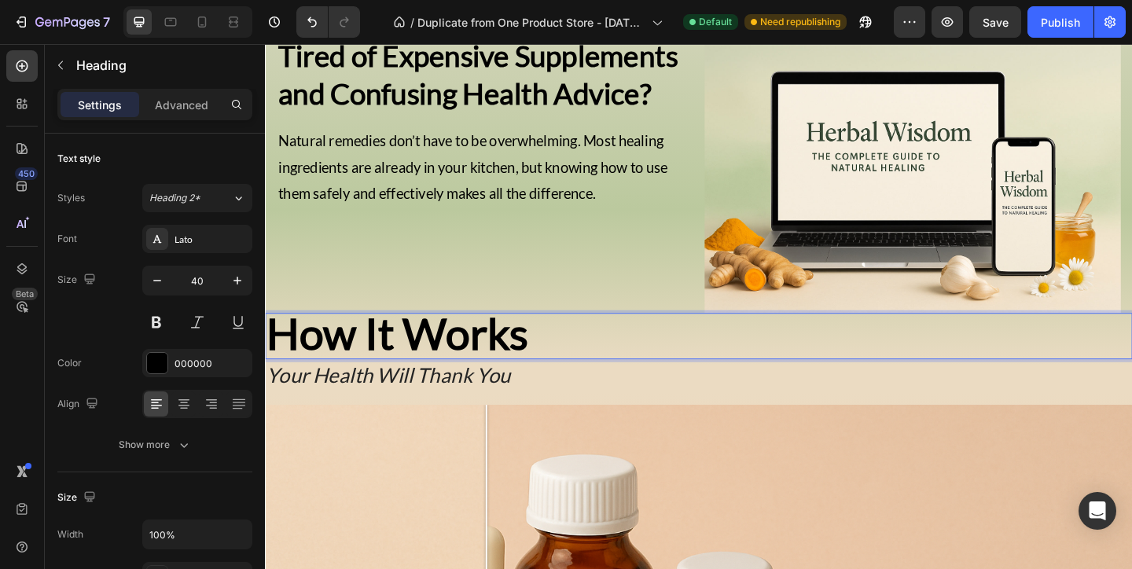
click at [331, 348] on strong "How It Works" at bounding box center [408, 358] width 284 height 57
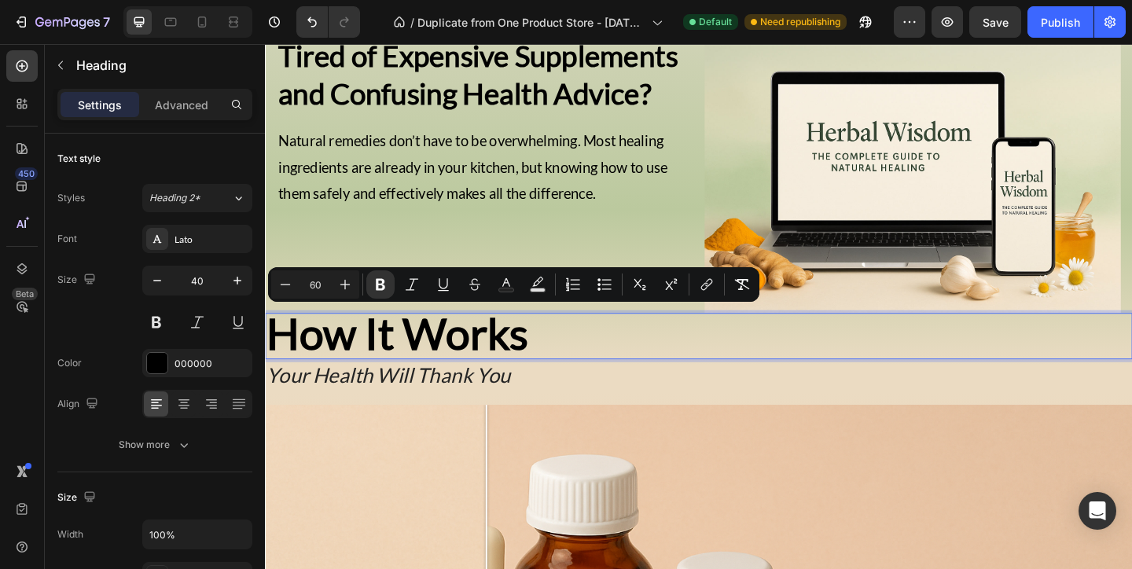
click at [331, 348] on strong "How It Works" at bounding box center [408, 358] width 284 height 57
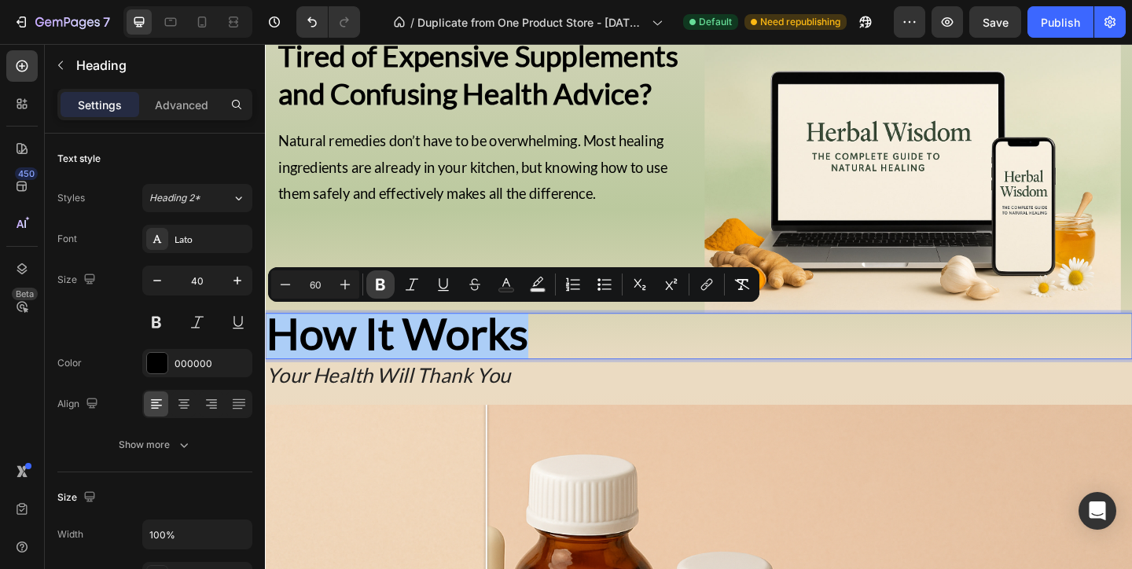
click at [384, 288] on icon "Editor contextual toolbar" at bounding box center [380, 285] width 9 height 12
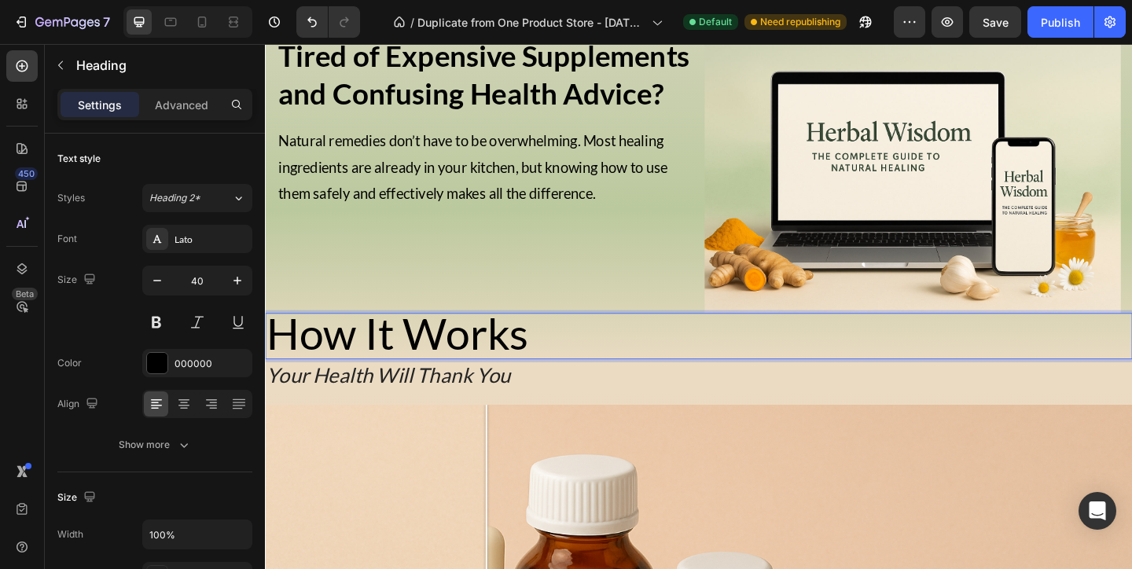
click at [394, 309] on div "Tired of Expensive Supplements and Confusing Health Advice? Heading Natural rem…" at bounding box center [503, 186] width 453 height 302
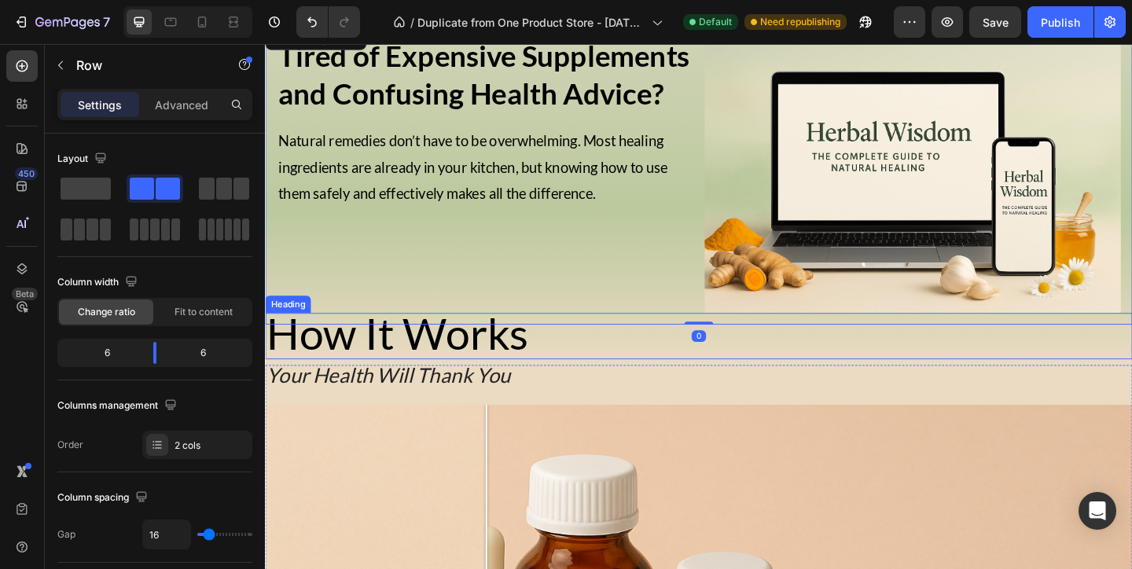
click at [384, 369] on span "How It Works" at bounding box center [408, 358] width 284 height 57
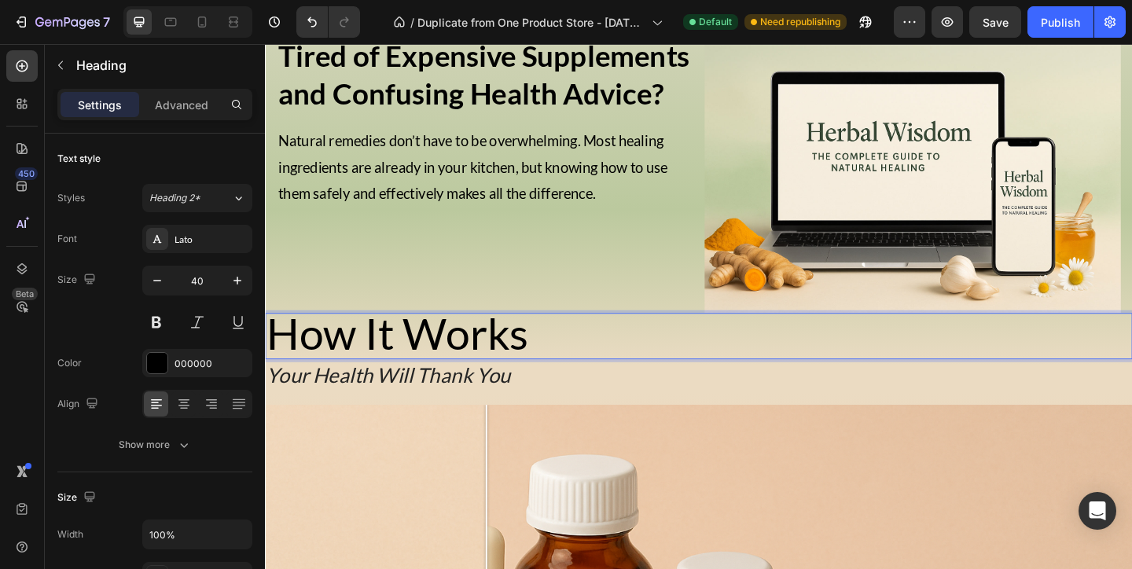
click at [384, 369] on span "How It Works" at bounding box center [408, 358] width 284 height 57
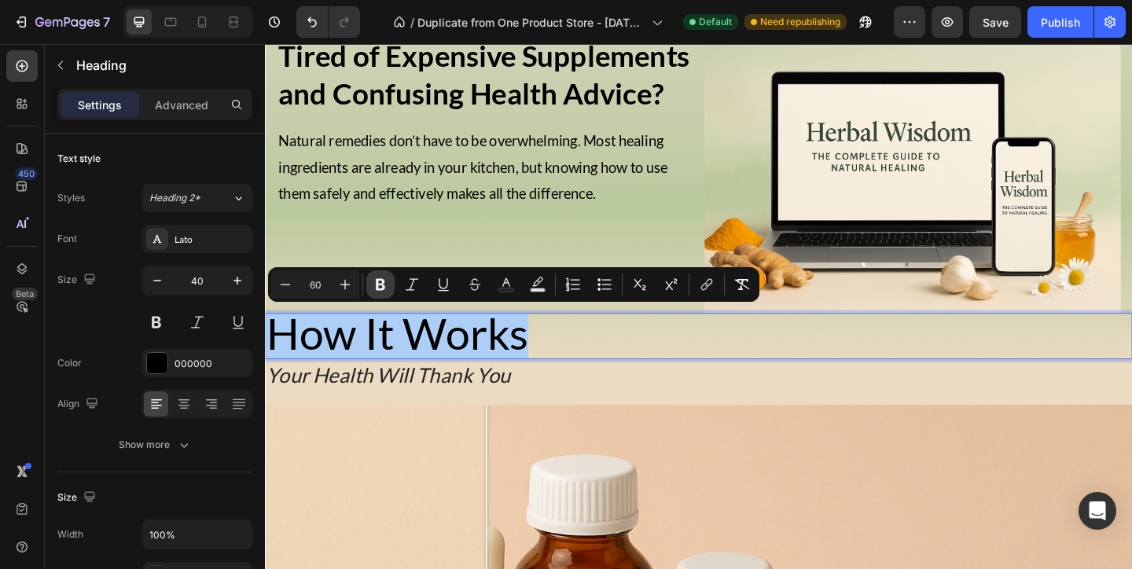
click at [386, 278] on icon "Editor contextual toolbar" at bounding box center [381, 285] width 16 height 16
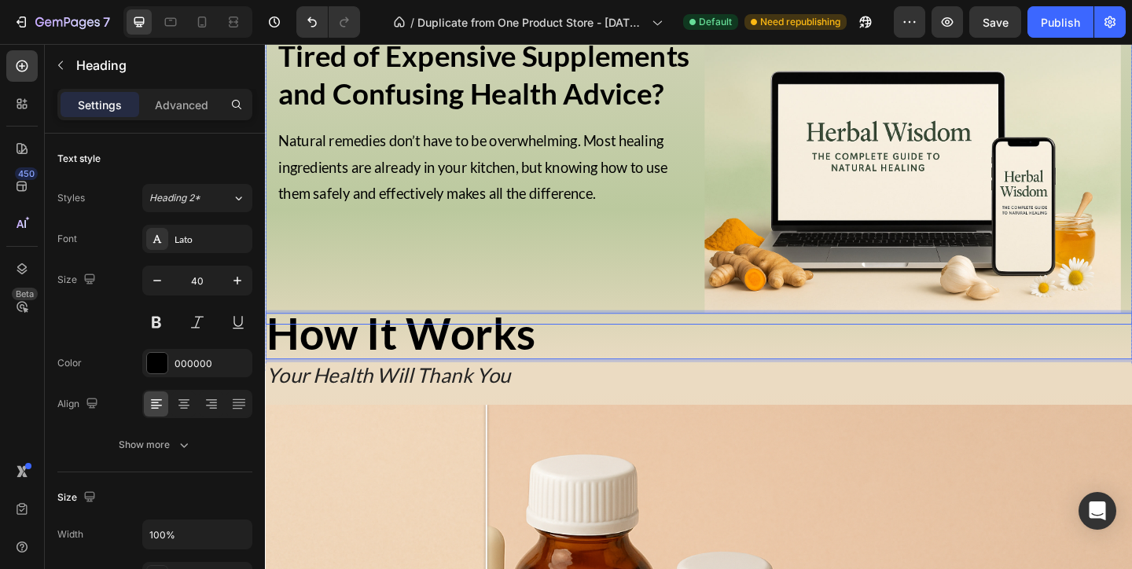
click at [417, 243] on div "Tired of Expensive Supplements and Confusing Health Advice? Heading Natural rem…" at bounding box center [503, 186] width 453 height 302
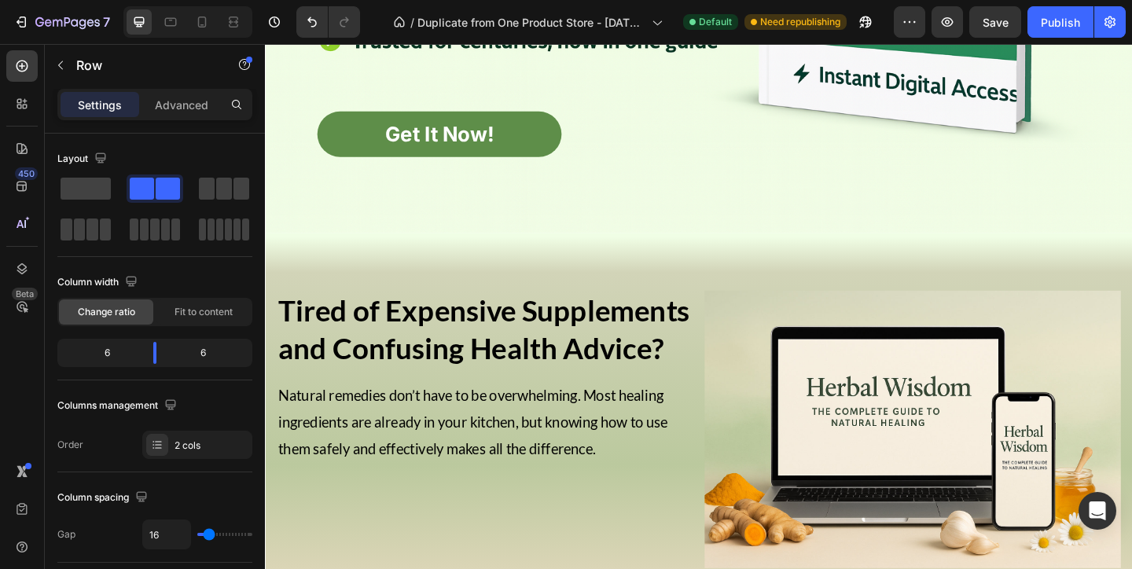
scroll to position [555, 0]
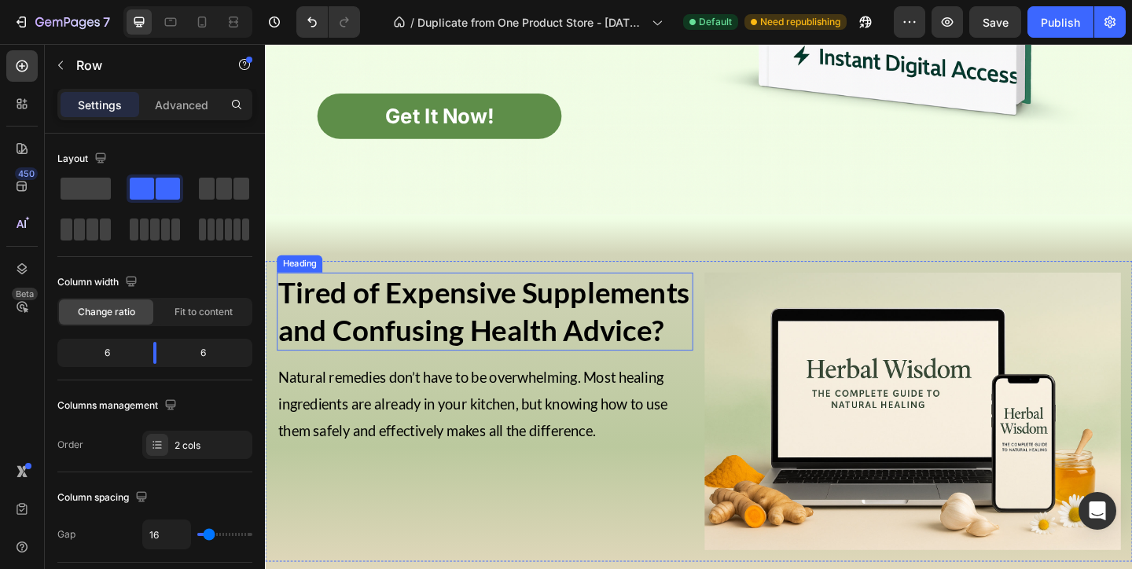
click at [431, 315] on strong "Tired of Expensive Supplements and Confusing Health Advice?" at bounding box center [502, 334] width 447 height 79
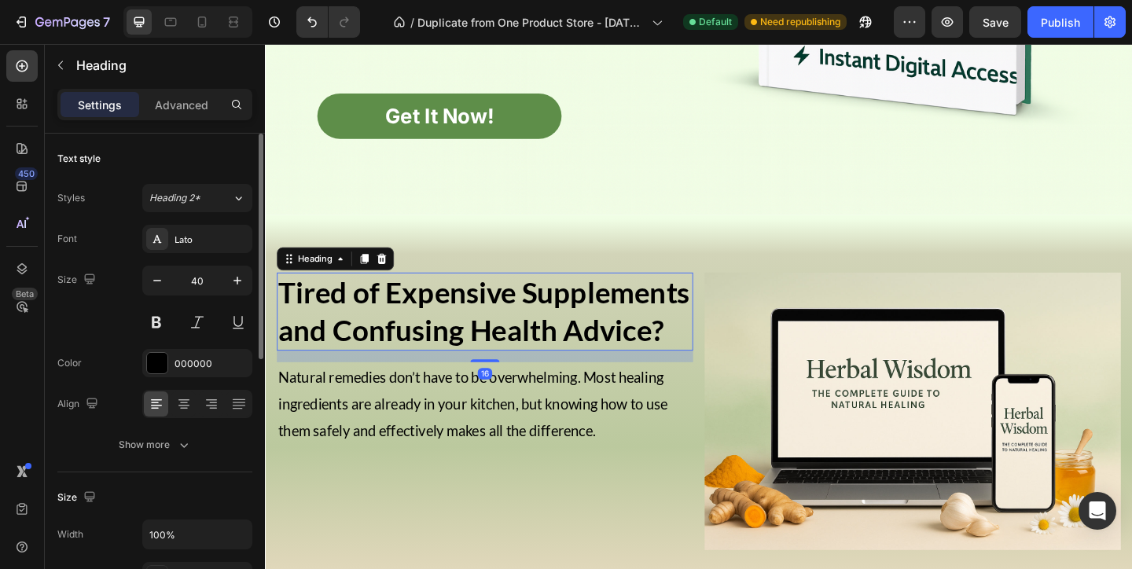
click at [196, 295] on div "40" at bounding box center [197, 301] width 110 height 71
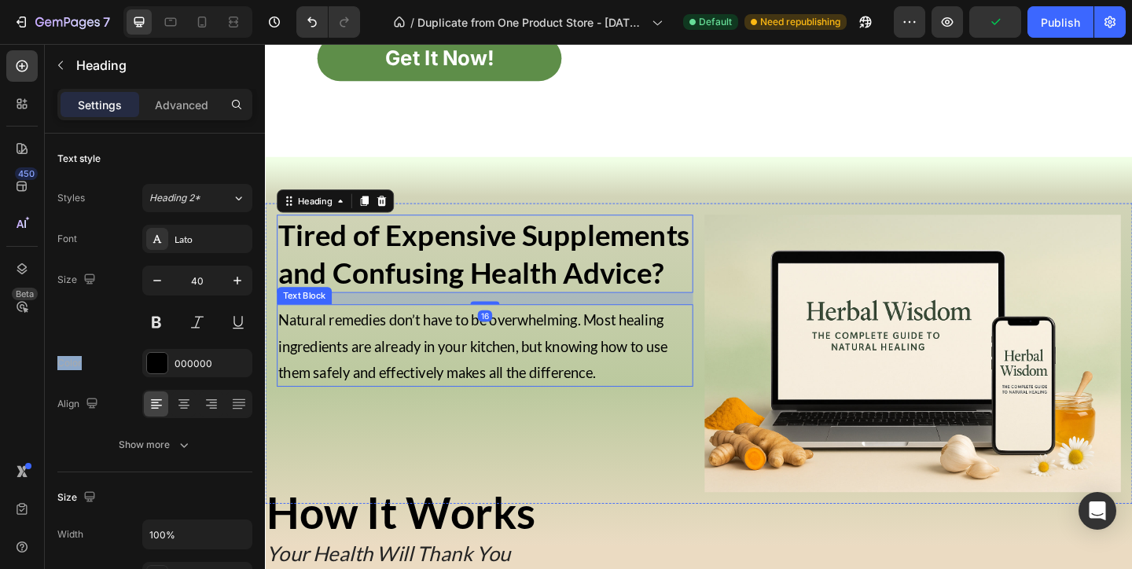
scroll to position [744, 0]
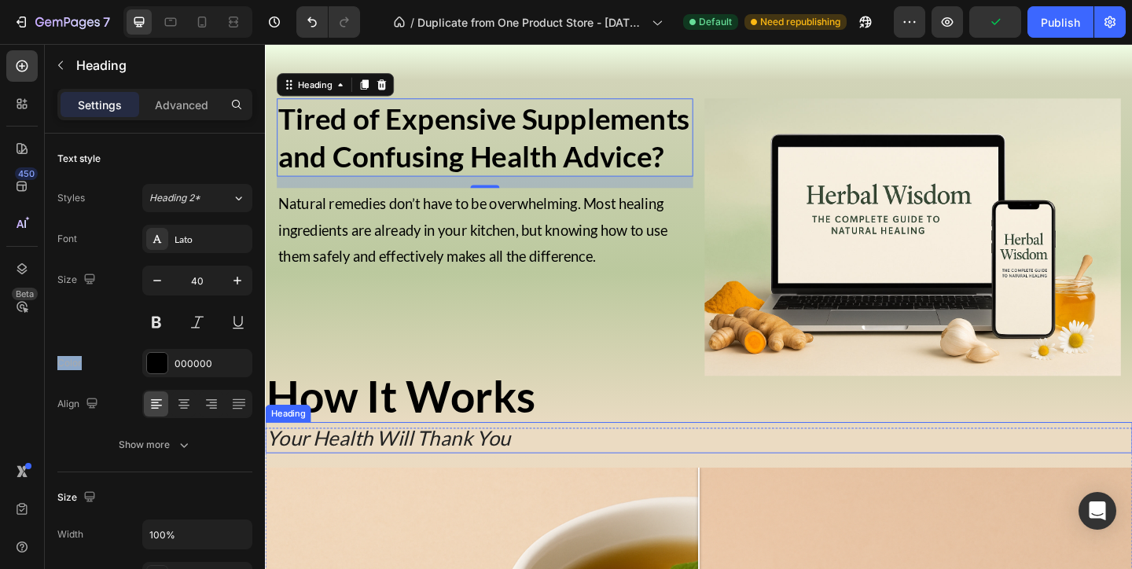
click at [505, 430] on strong "How It Works" at bounding box center [412, 426] width 292 height 57
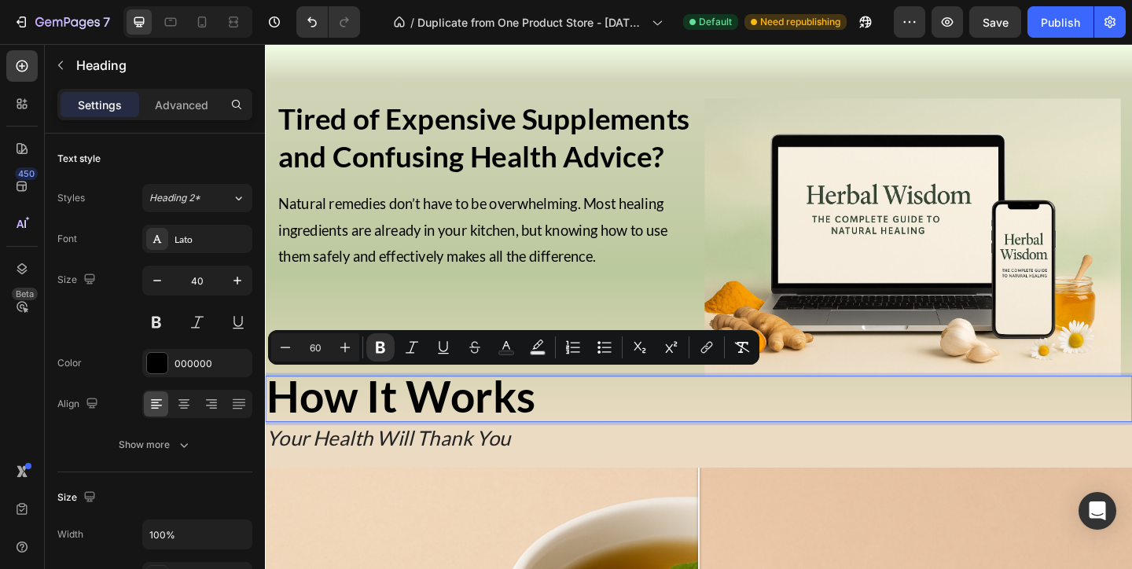
click at [468, 424] on strong "How It Works" at bounding box center [412, 426] width 292 height 57
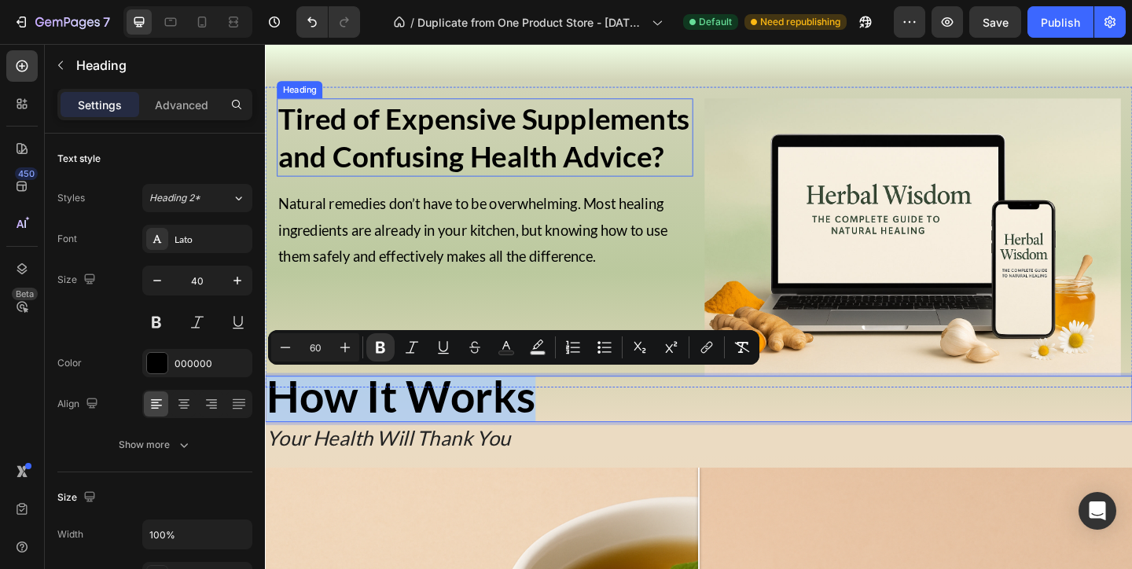
click at [445, 129] on strong "Tired of Expensive Supplements and Confusing Health Advice?" at bounding box center [502, 145] width 447 height 79
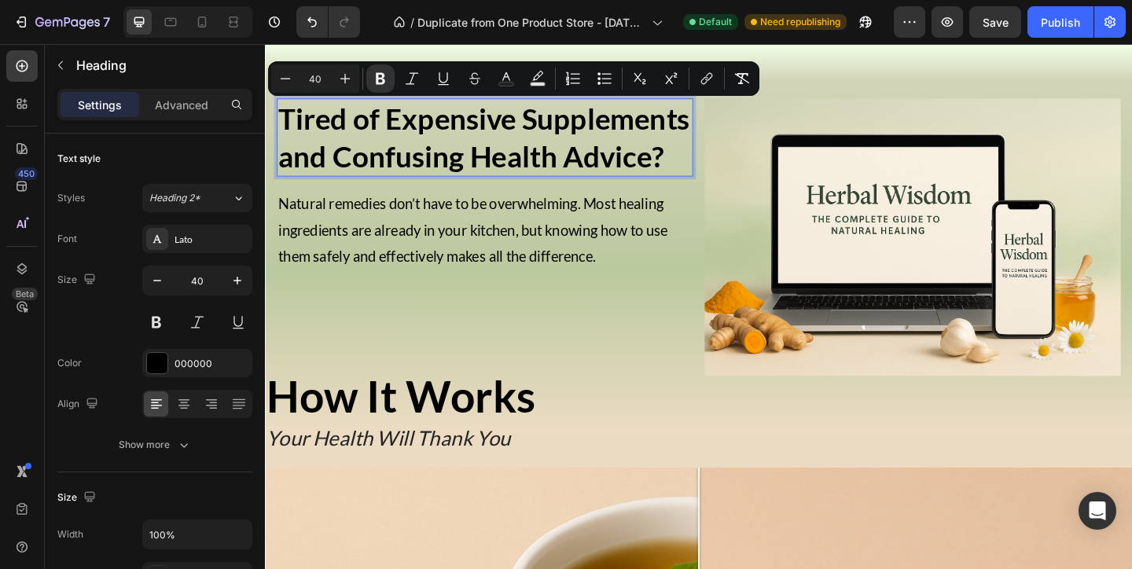
click at [318, 82] on input "40" at bounding box center [314, 78] width 31 height 19
type input "60"
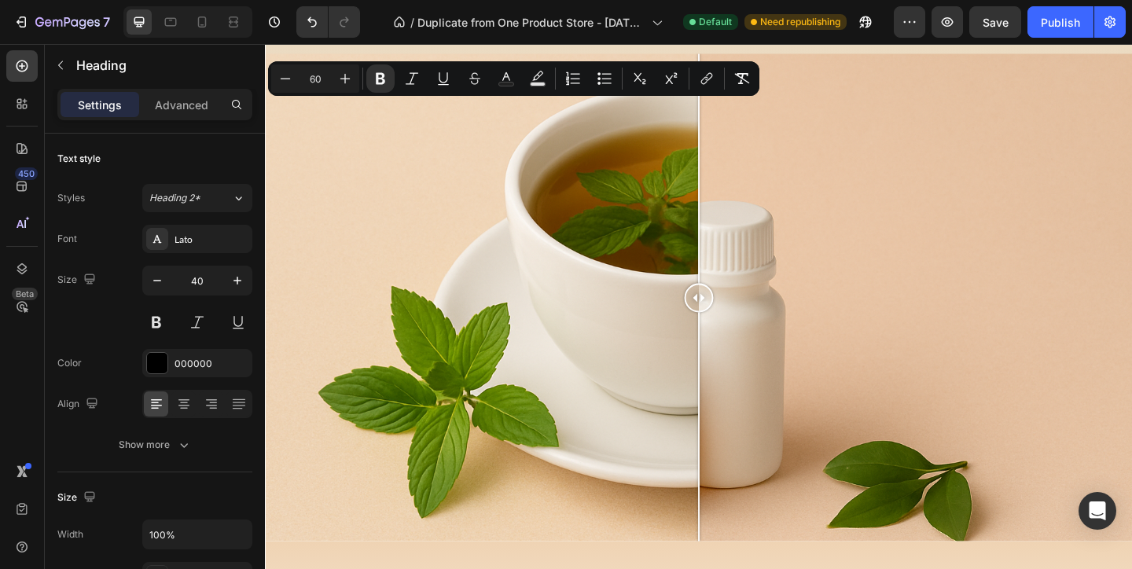
scroll to position [0, 0]
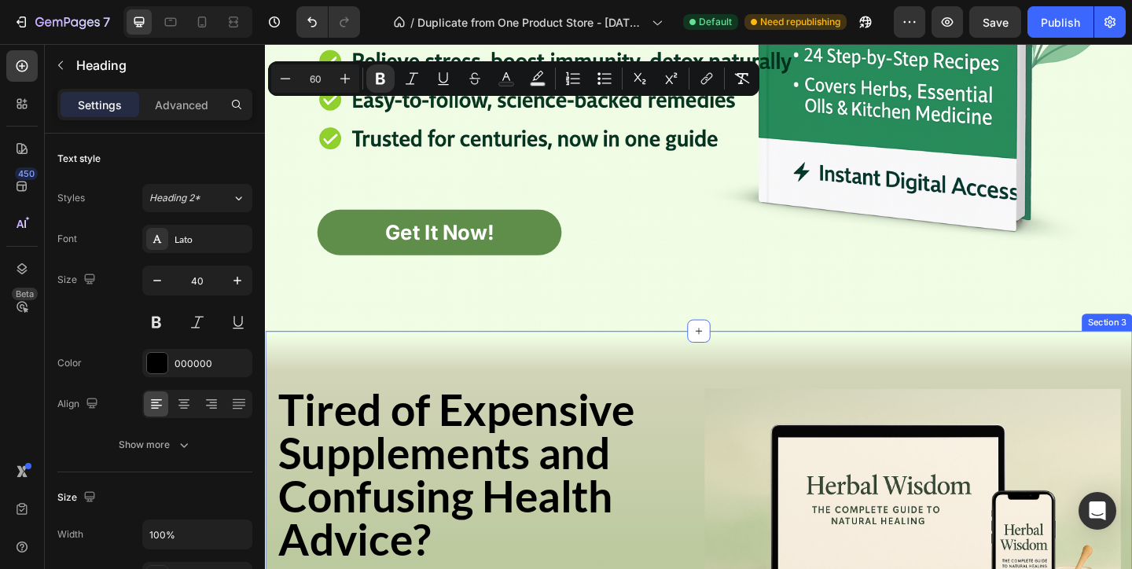
click at [504, 369] on div "Get It Now! Button Tired of Expensive Supplements and Confusing Health Advice? …" at bounding box center [736, 570] width 943 height 428
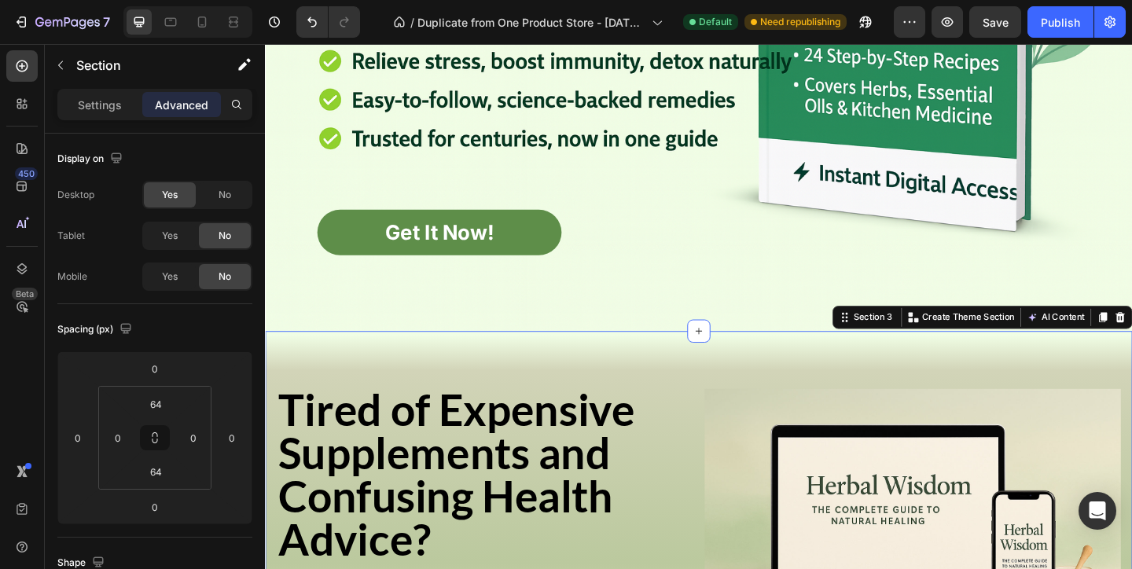
scroll to position [589, 0]
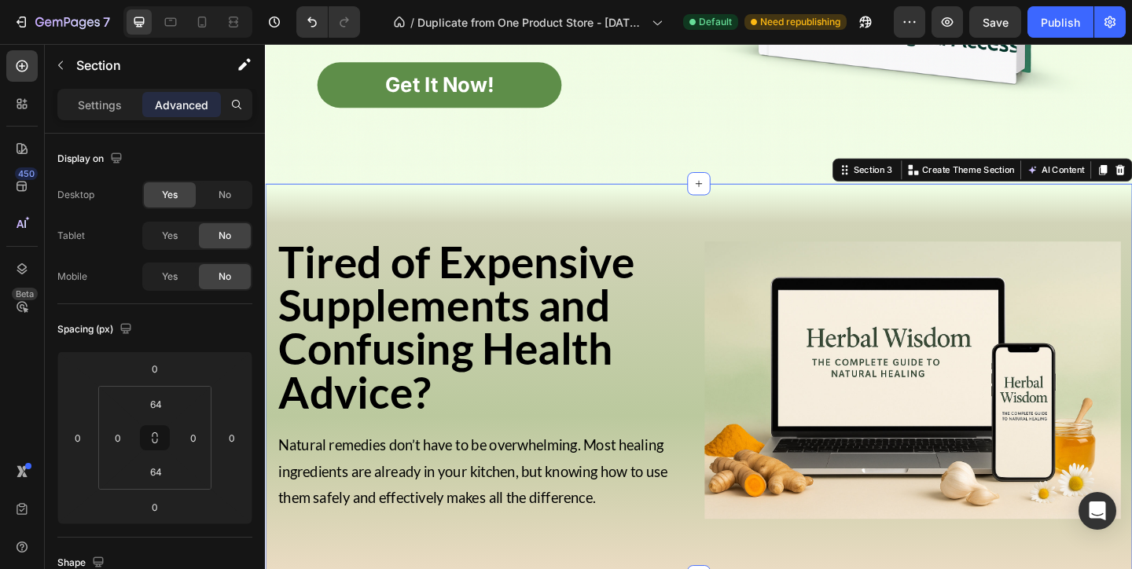
click at [504, 369] on strong "Tired of Expensive Supplements and Confusing Health Advice?" at bounding box center [472, 351] width 387 height 198
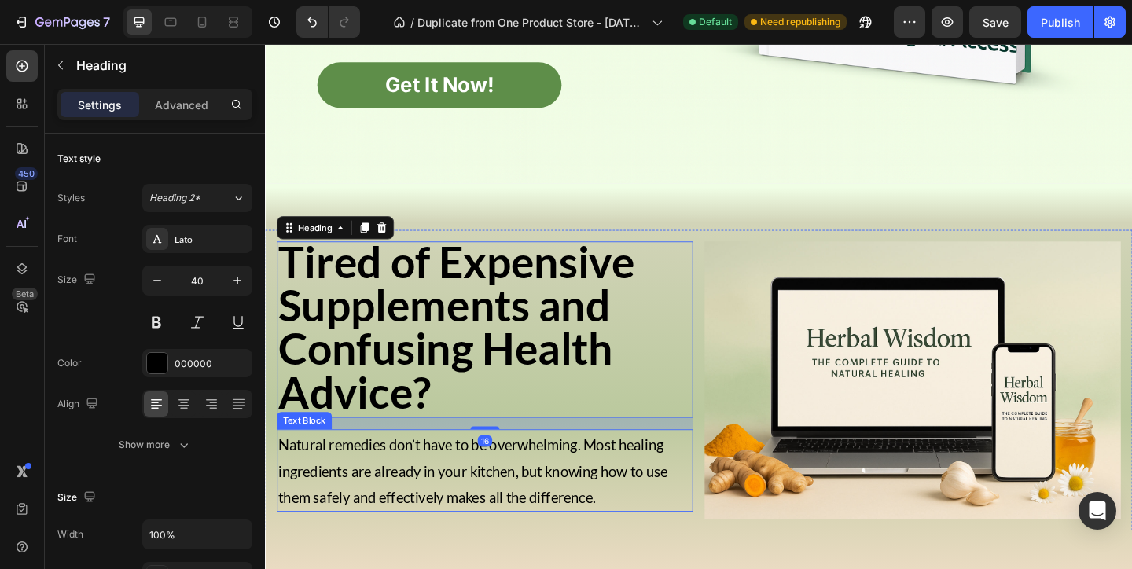
click at [578, 497] on span "Natural remedies don’t have to be overwhelming. Most healing ingredients are al…" at bounding box center [491, 508] width 424 height 76
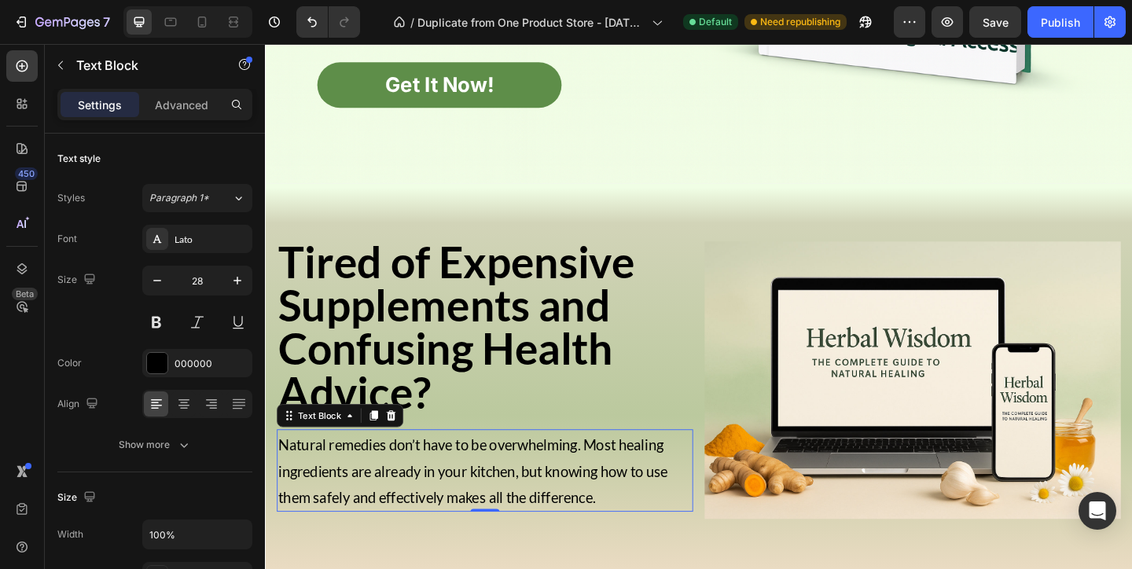
click at [578, 497] on span "Natural remedies don’t have to be overwhelming. Most healing ingredients are al…" at bounding box center [491, 508] width 424 height 76
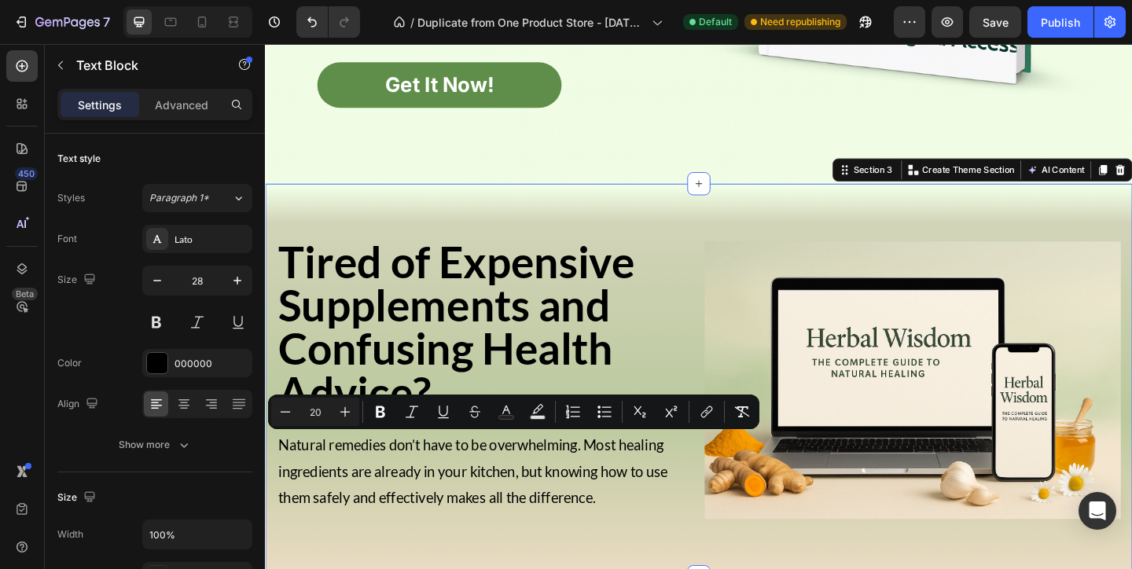
click at [563, 205] on div "Get It Now! Button Tired of Expensive Supplements and Confusing Health Advice? …" at bounding box center [736, 410] width 943 height 428
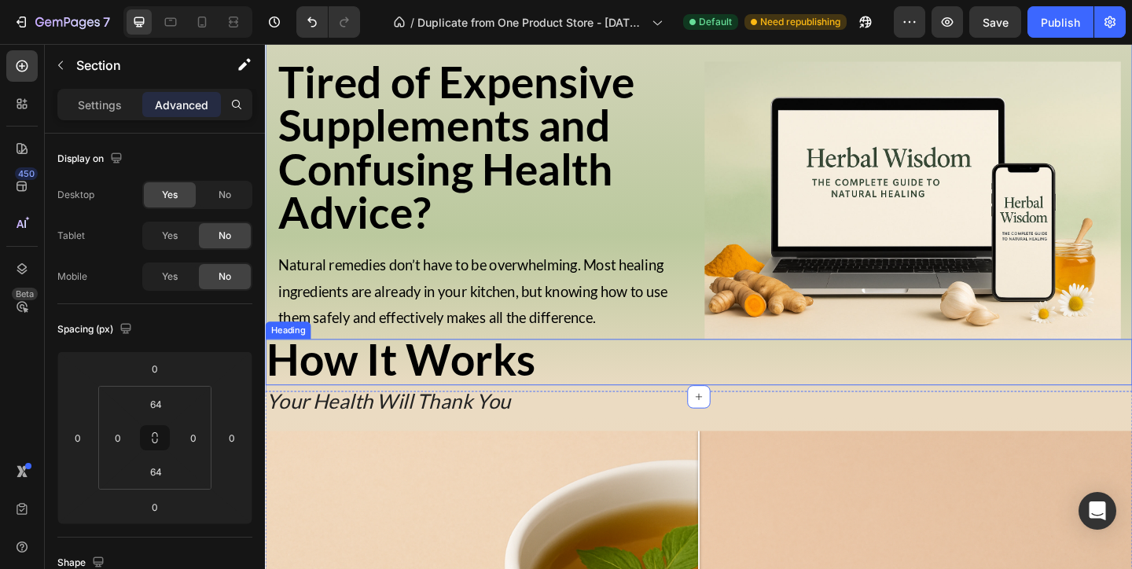
scroll to position [833, 0]
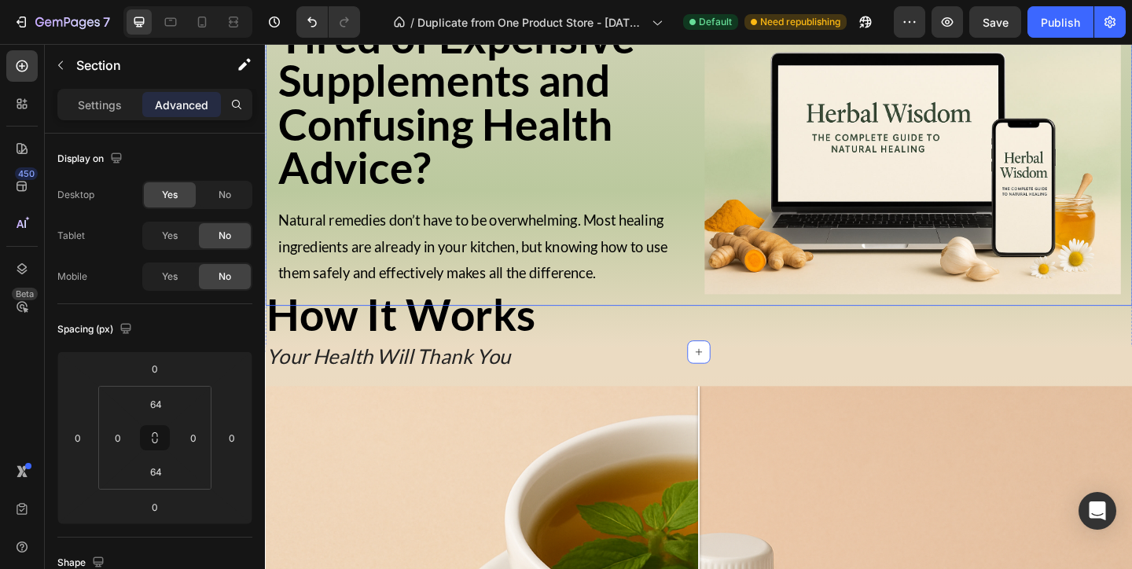
click at [699, 312] on div "Tired of Expensive Supplements and Confusing Health Advice? Heading Natural rem…" at bounding box center [503, 165] width 453 height 302
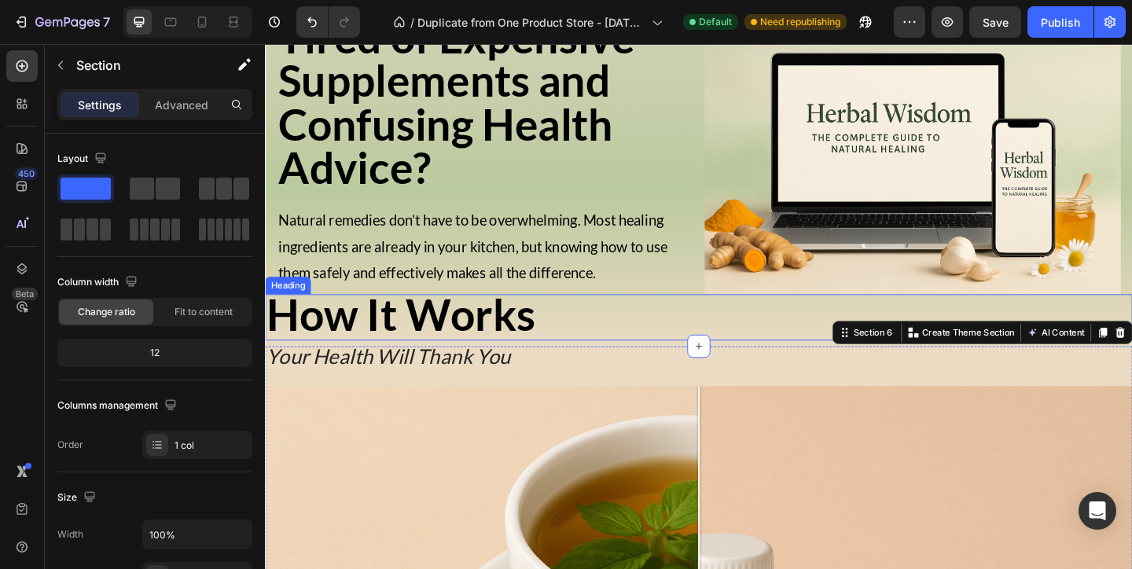
click at [707, 338] on h2 "How It Works" at bounding box center [736, 341] width 943 height 50
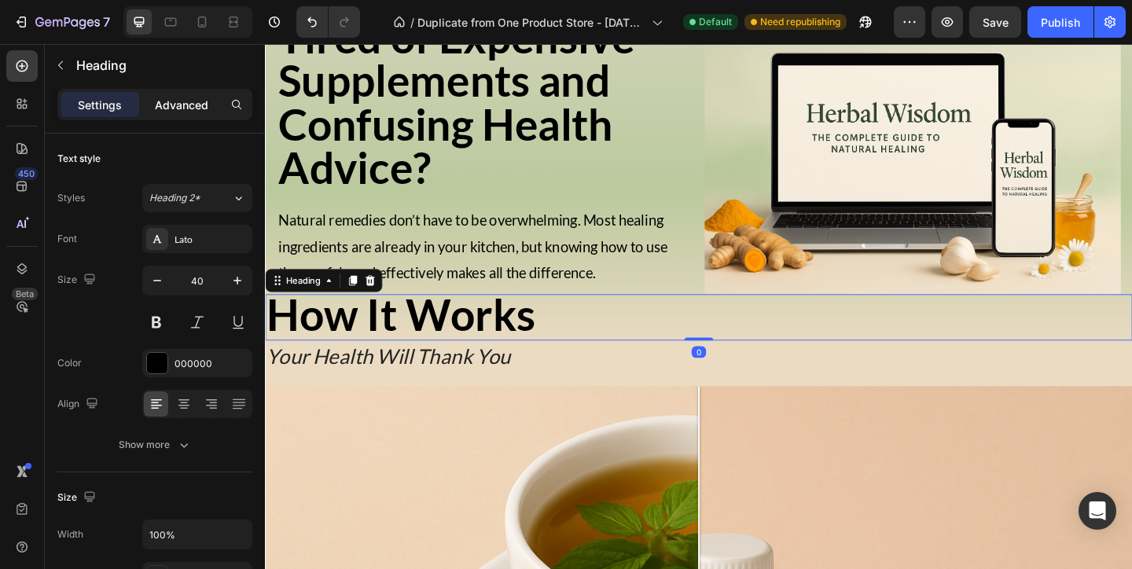
click at [203, 109] on p "Advanced" at bounding box center [181, 105] width 53 height 17
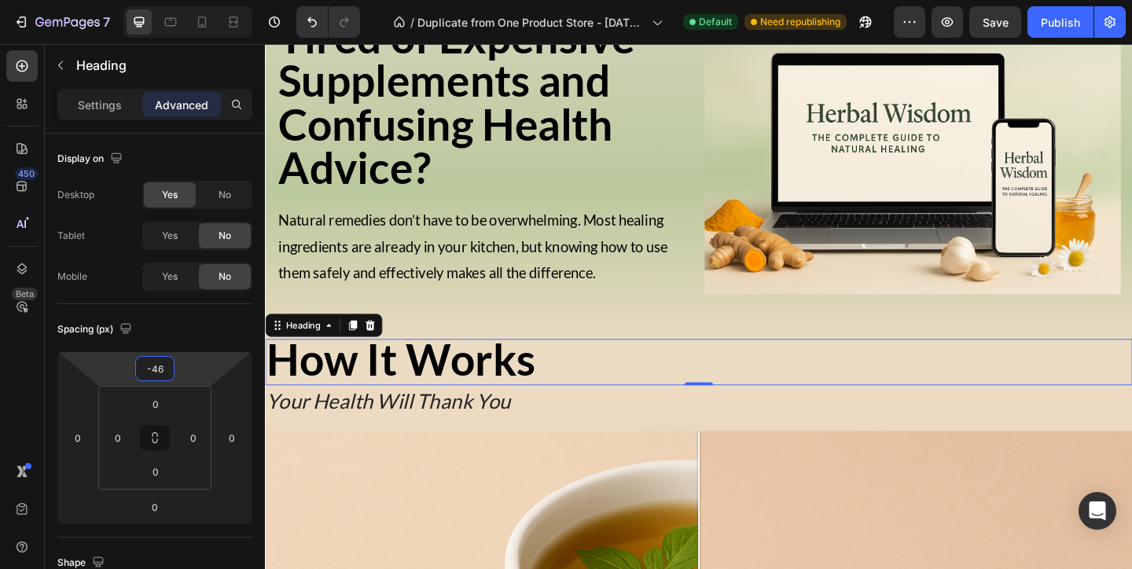
type input "-44"
drag, startPoint x: 186, startPoint y: 377, endPoint x: 215, endPoint y: 351, distance: 39.0
click at [215, 0] on html "7 / Duplicate from One Product Store - Aug 20, 20:59:32 Default Need republishi…" at bounding box center [566, 0] width 1132 height 0
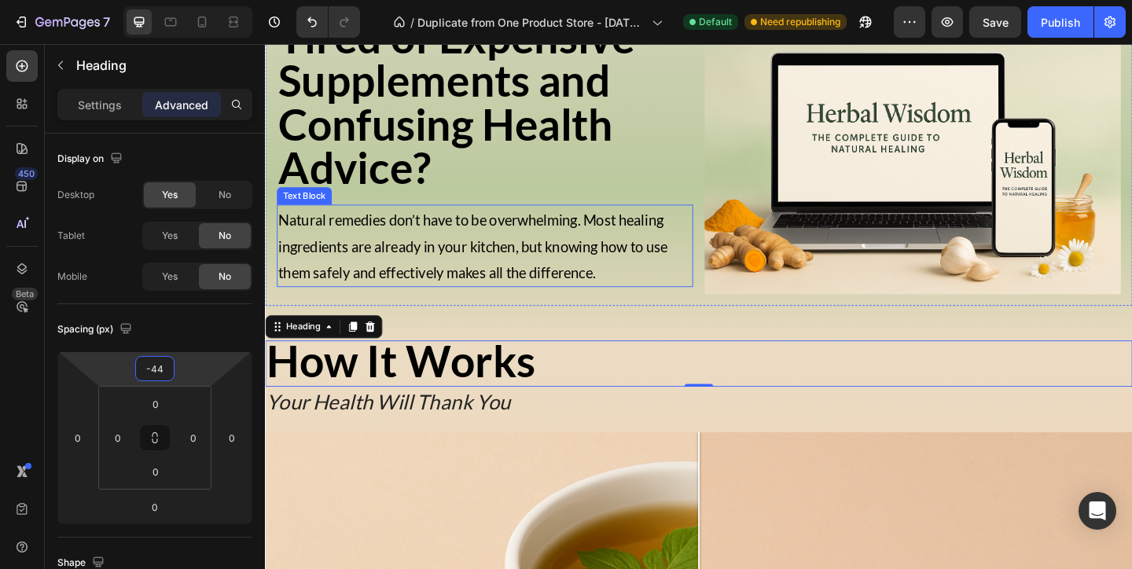
click at [459, 138] on strong "Tired of Expensive Supplements and Confusing Health Advice?" at bounding box center [472, 107] width 387 height 198
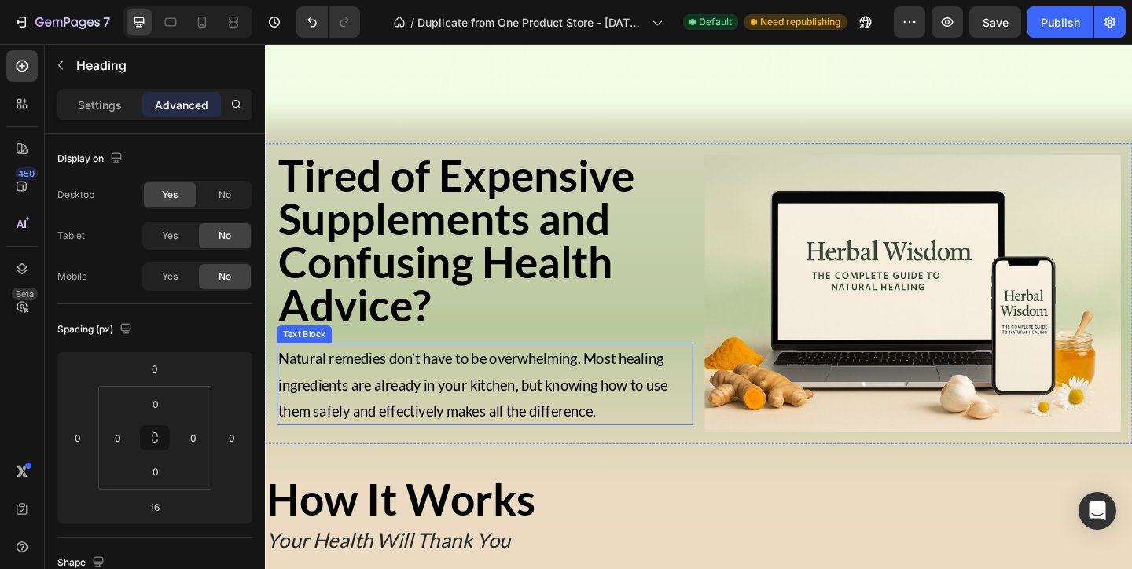
scroll to position [686, 0]
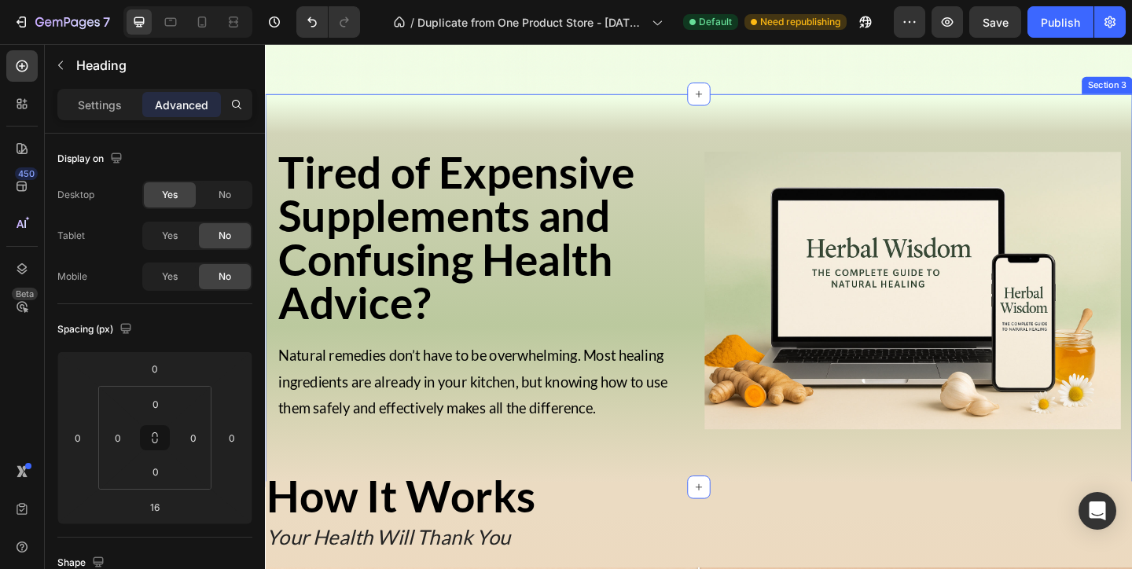
click at [597, 380] on span "Natural remedies don’t have to be overwhelming. Most healing ingredients are al…" at bounding box center [491, 411] width 424 height 76
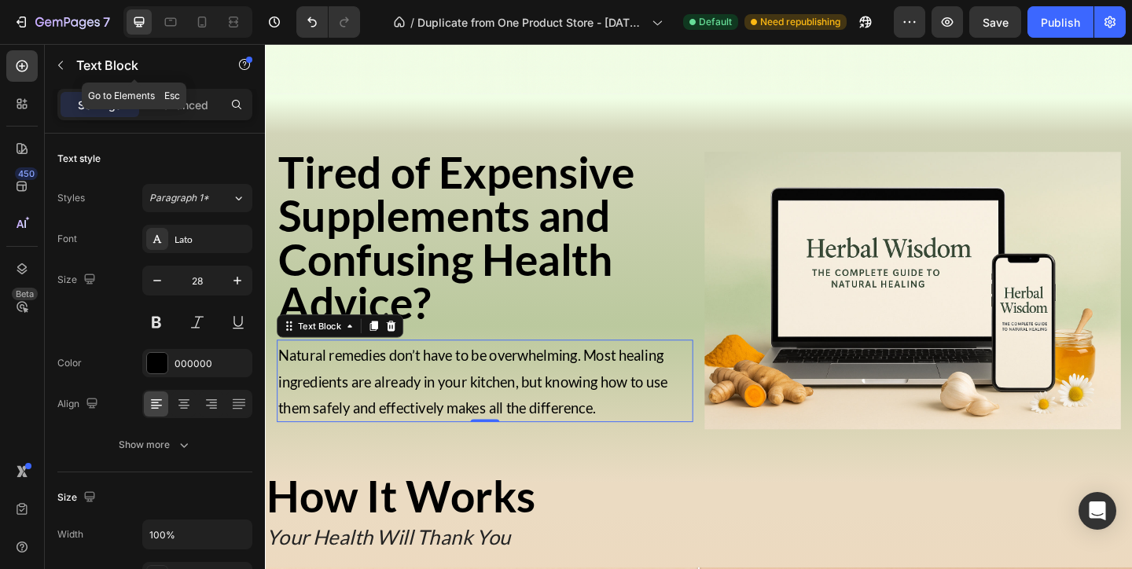
click at [174, 88] on div "Sections(18) Elements(83) Section Element Hero Section Product Detail Brands Tr…" at bounding box center [155, 306] width 220 height 525
click at [174, 101] on p "Advanced" at bounding box center [181, 105] width 53 height 17
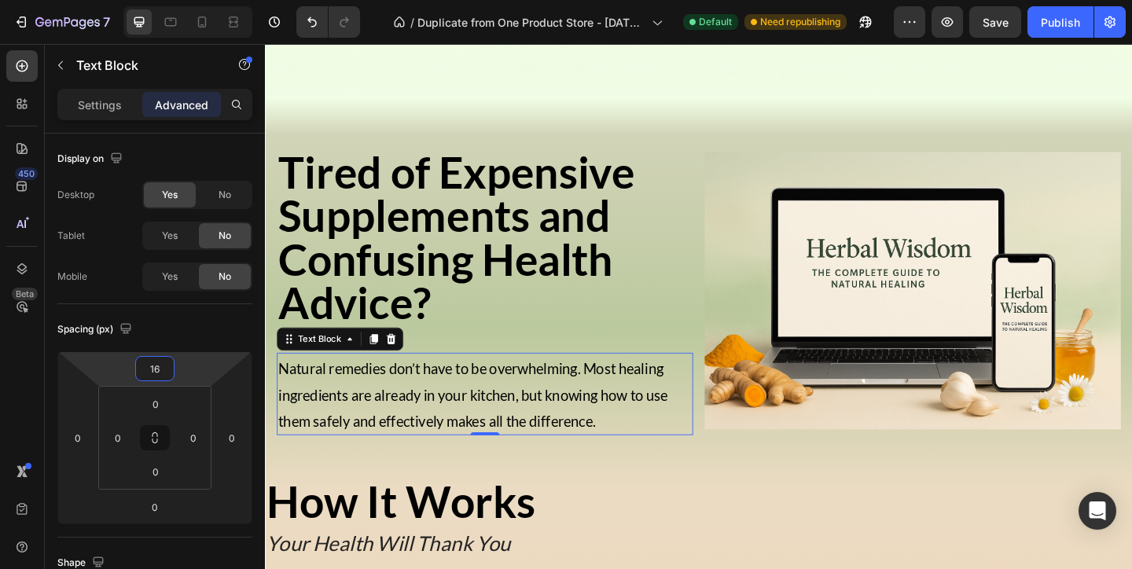
type input "14"
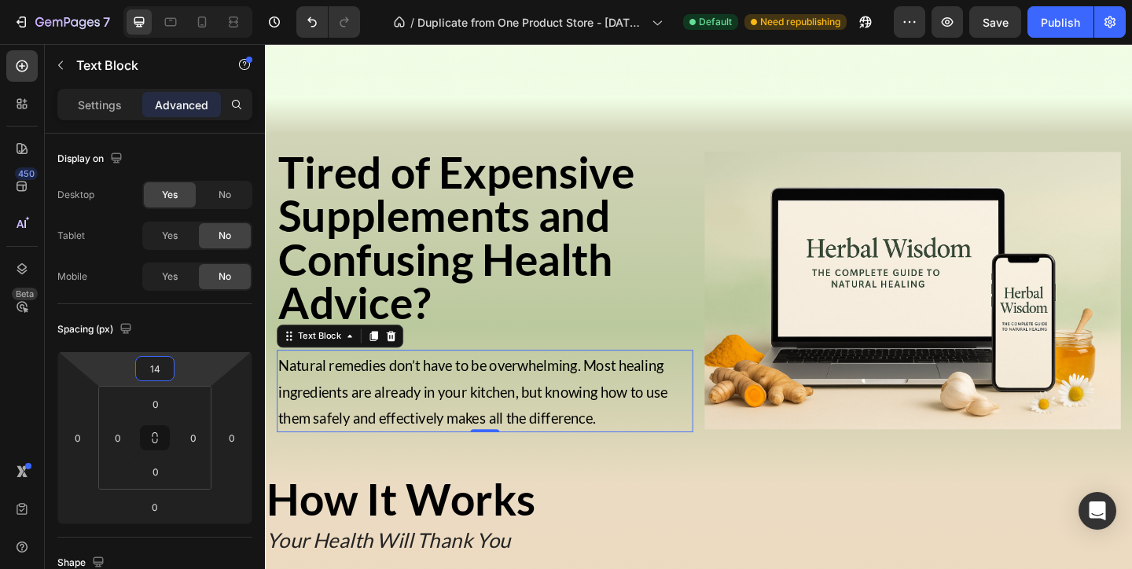
drag, startPoint x: 197, startPoint y: 362, endPoint x: 204, endPoint y: 356, distance: 9.0
click at [204, 0] on html "7 / Duplicate from One Product Store - Aug 20, 20:59:32 Default Need republishi…" at bounding box center [566, 0] width 1132 height 0
click at [560, 446] on span "Natural remedies don’t have to be overwhelming. Most healing ingredients are al…" at bounding box center [491, 422] width 424 height 76
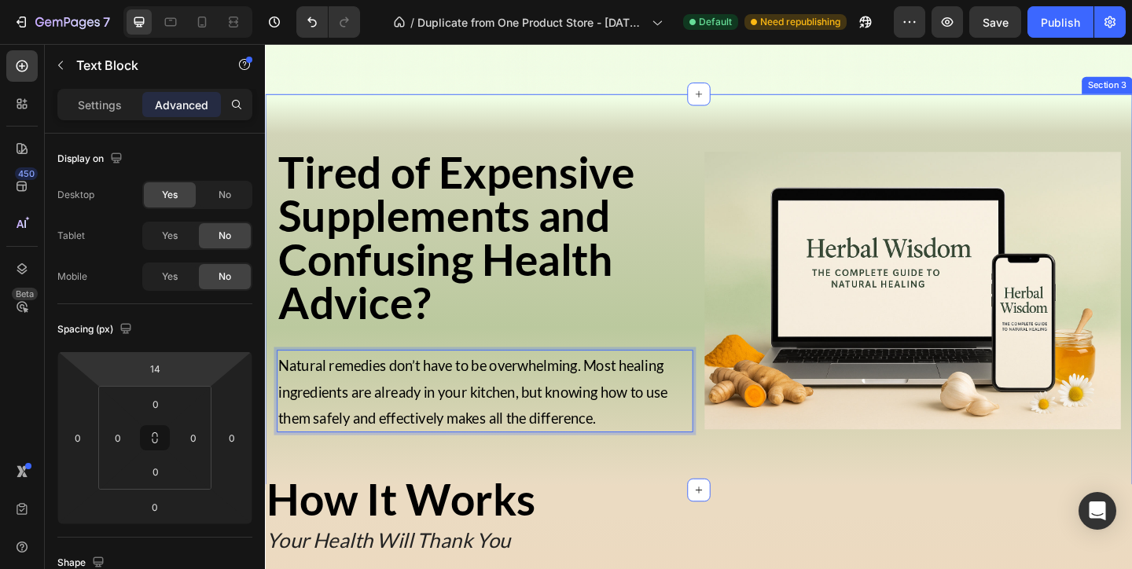
click at [618, 493] on div "Get It Now! Button Tired of Expensive Supplements and Confusing Health Advice? …" at bounding box center [736, 313] width 943 height 431
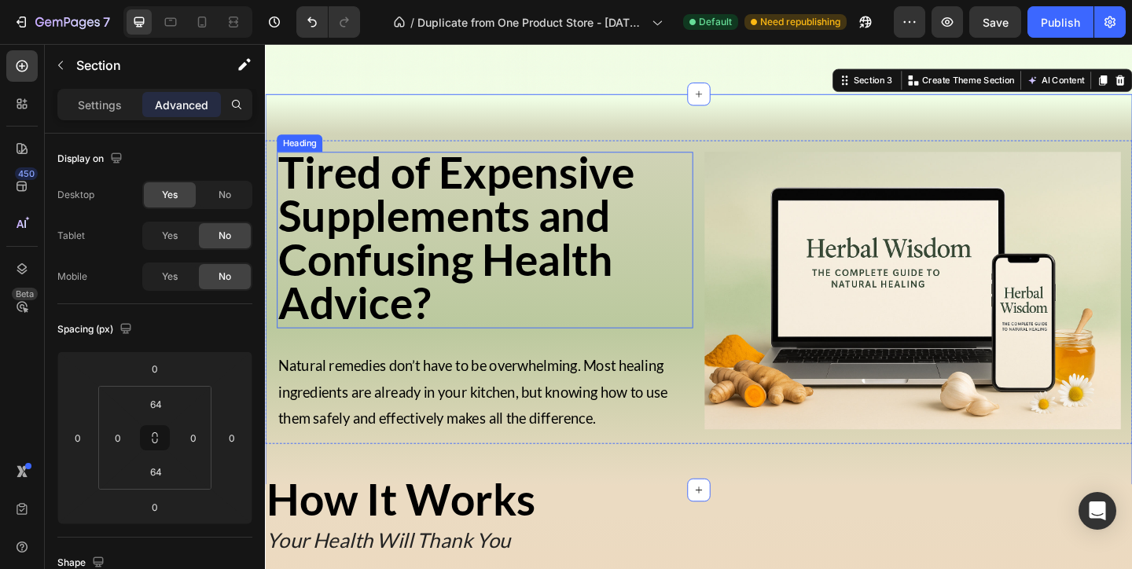
click at [519, 311] on h2 "Tired of Expensive Supplements and Confusing Health Advice?" at bounding box center [503, 257] width 453 height 192
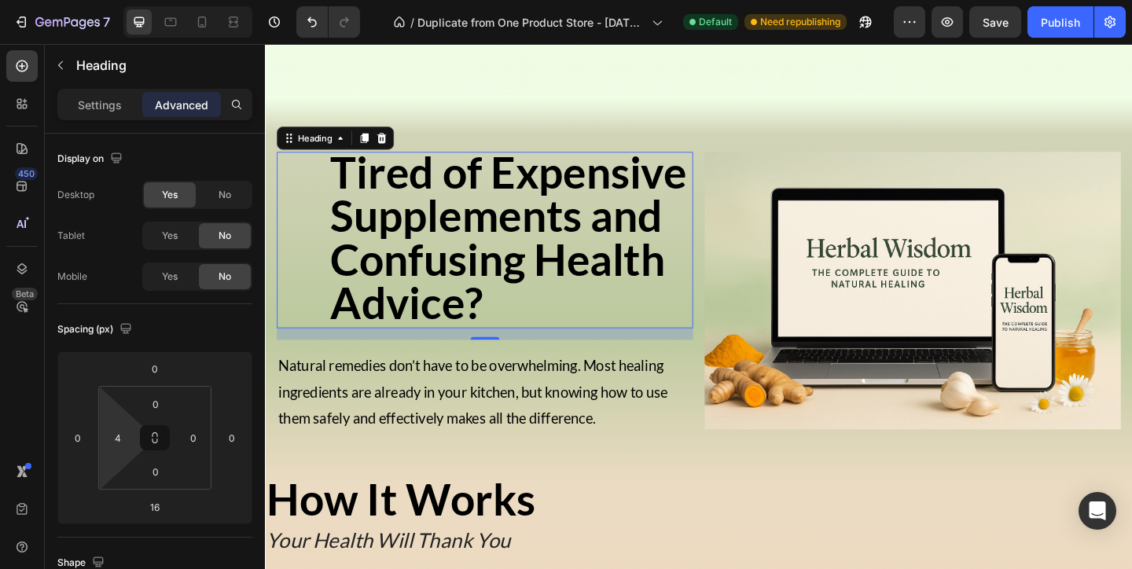
type input "0"
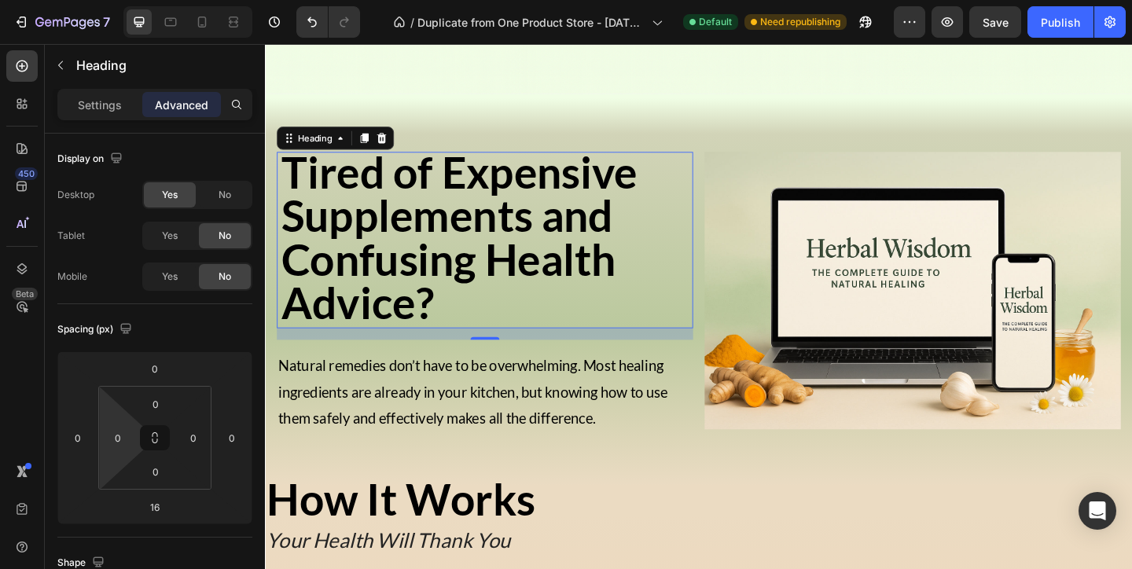
click at [117, 0] on html "7 / Duplicate from One Product Store - Aug 20, 20:59:32 Default Need republishi…" at bounding box center [566, 0] width 1132 height 0
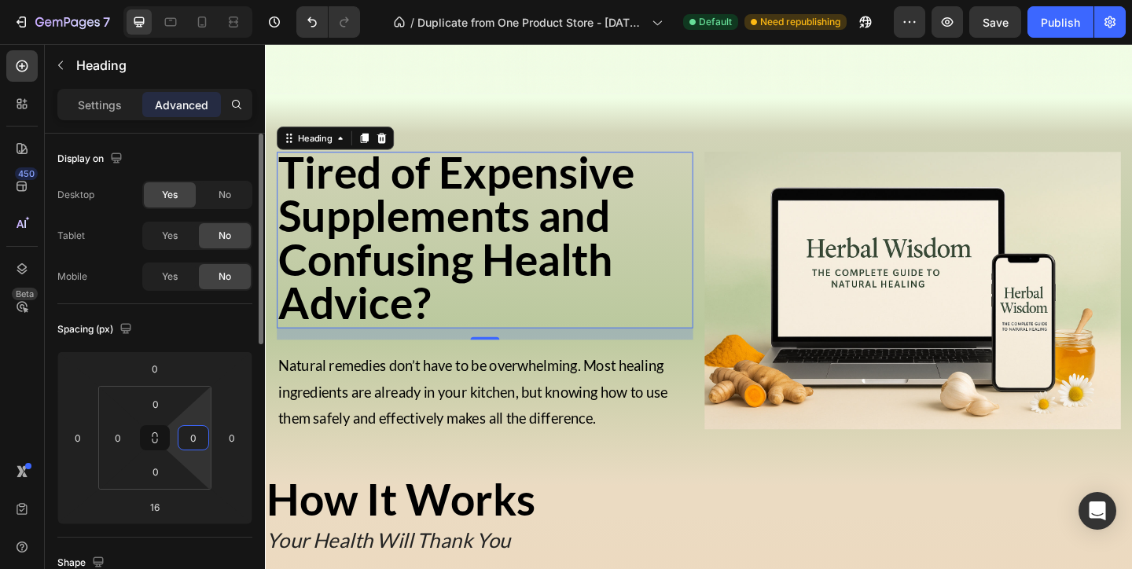
click at [195, 0] on html "7 / Duplicate from One Product Store - Aug 20, 20:59:32 Default Need republishi…" at bounding box center [566, 0] width 1132 height 0
click at [201, 0] on html "7 / Duplicate from One Product Store - Aug 20, 20:59:32 Default Need republishi…" at bounding box center [566, 0] width 1132 height 0
drag, startPoint x: 201, startPoint y: 464, endPoint x: 207, endPoint y: 383, distance: 81.2
click at [207, 0] on html "7 / Duplicate from One Product Store - Aug 20, 20:59:32 Default Need republishi…" at bounding box center [566, 0] width 1132 height 0
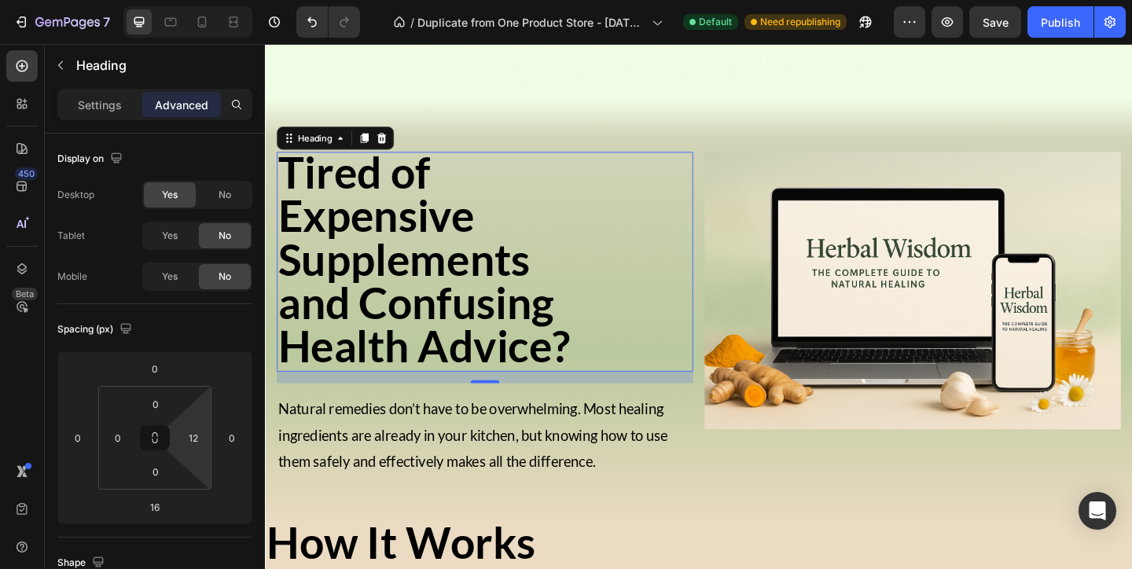
type input "0"
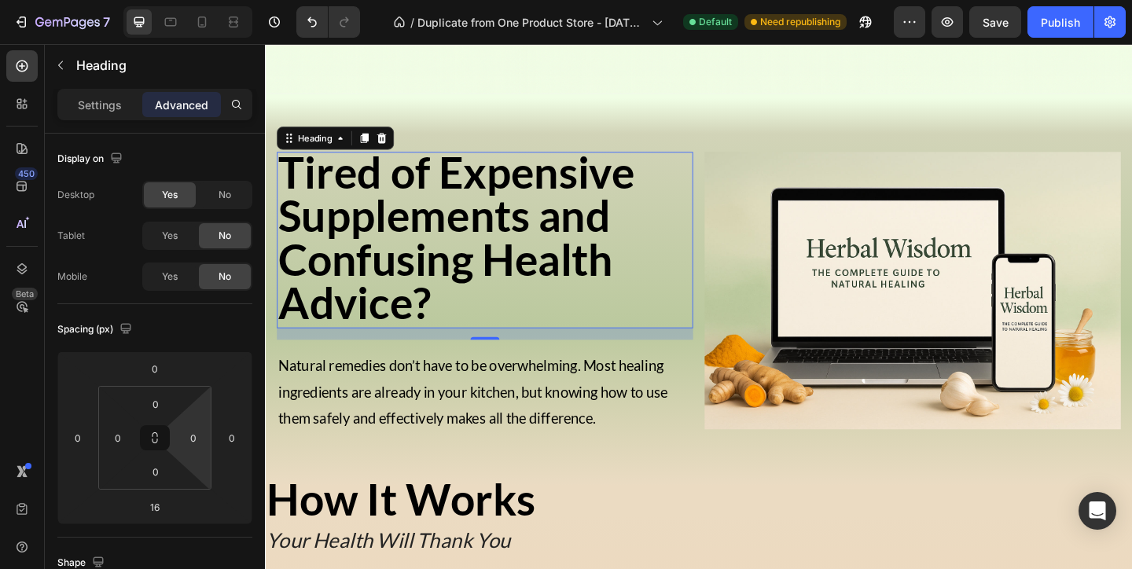
drag, startPoint x: 206, startPoint y: 414, endPoint x: 226, endPoint y: 499, distance: 87.3
click at [226, 0] on html "7 / Duplicate from One Product Store - Aug 20, 20:59:32 Default Need republishi…" at bounding box center [566, 0] width 1132 height 0
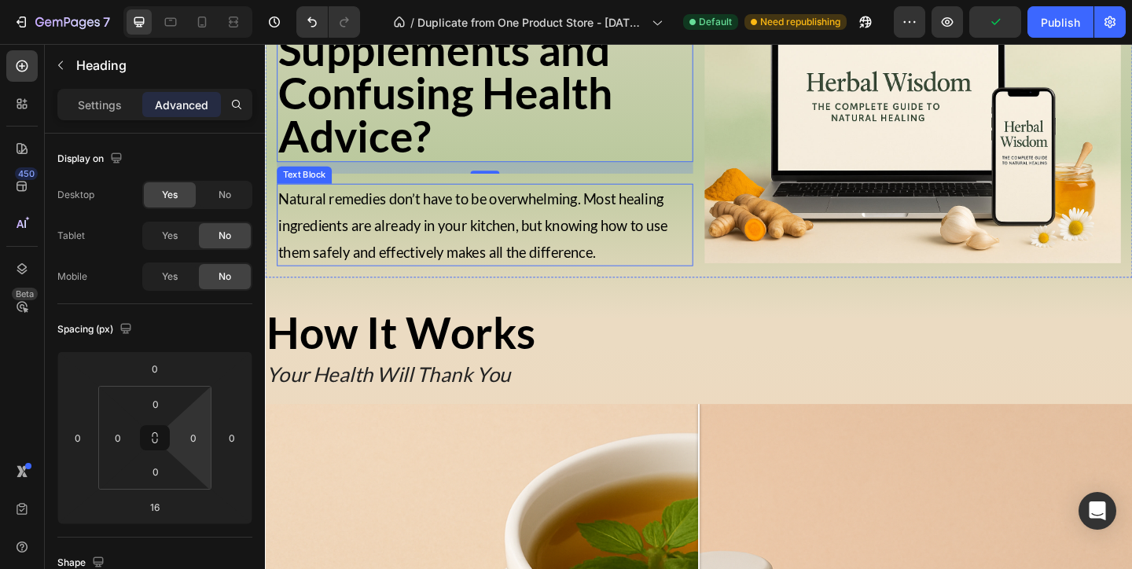
scroll to position [920, 0]
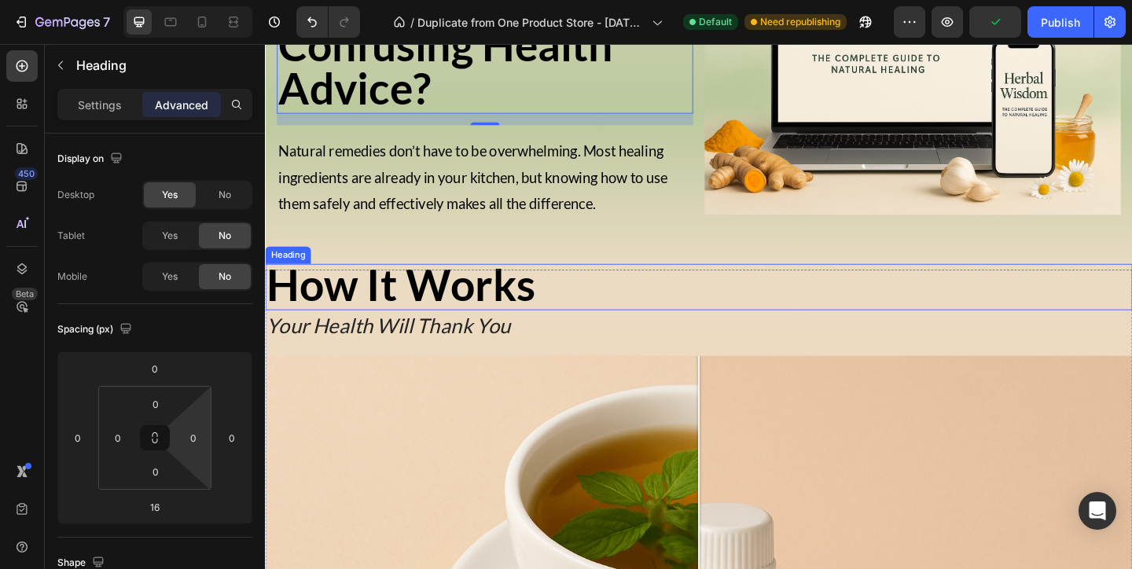
click at [471, 298] on strong "How It Works" at bounding box center [412, 305] width 292 height 57
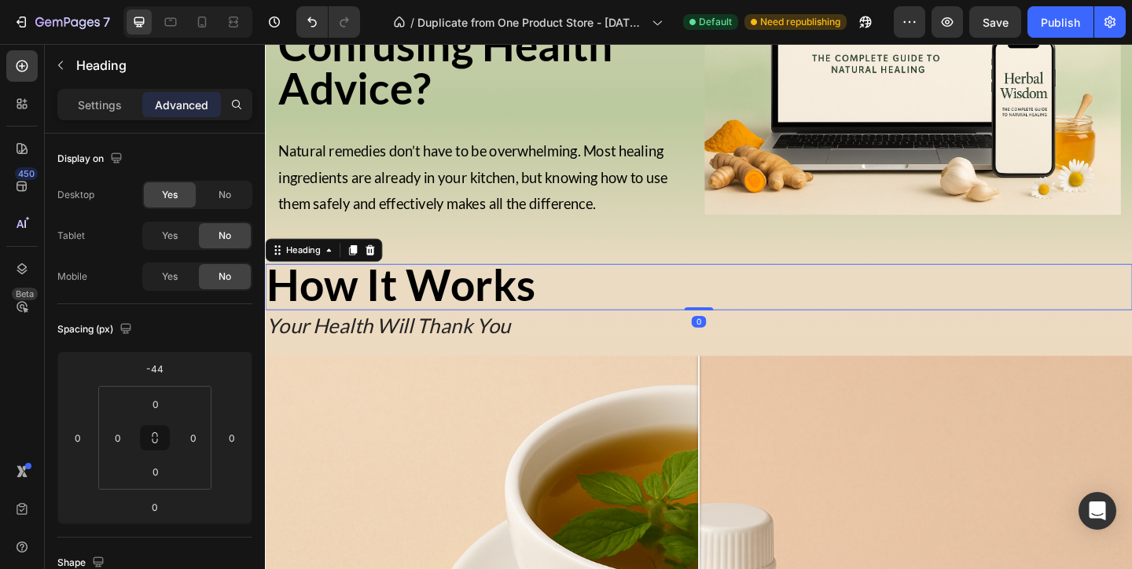
click at [186, 117] on div "Settings Advanced" at bounding box center [154, 104] width 195 height 31
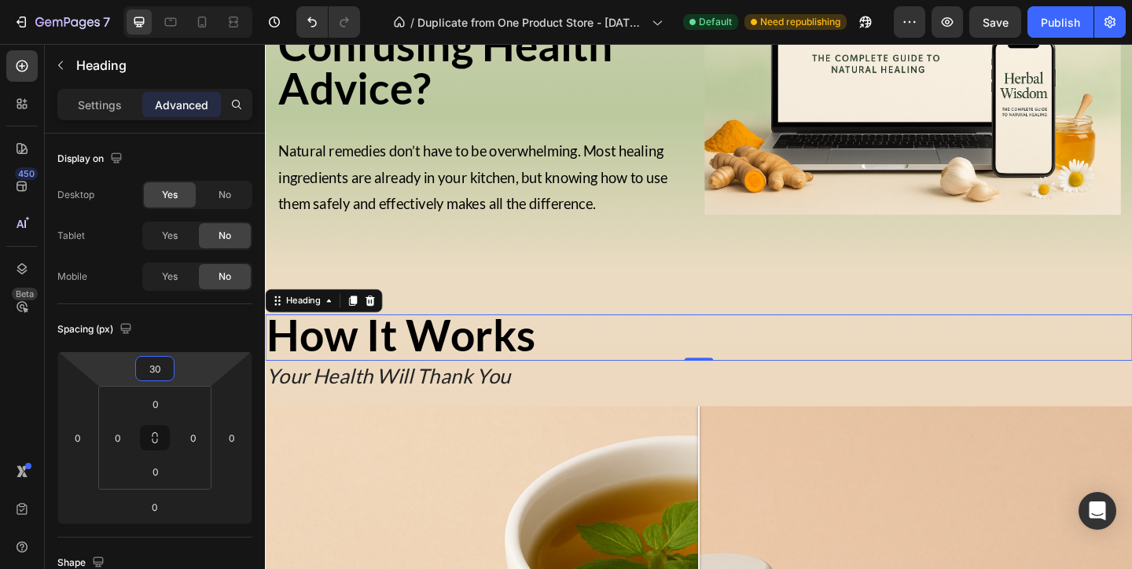
type input "32"
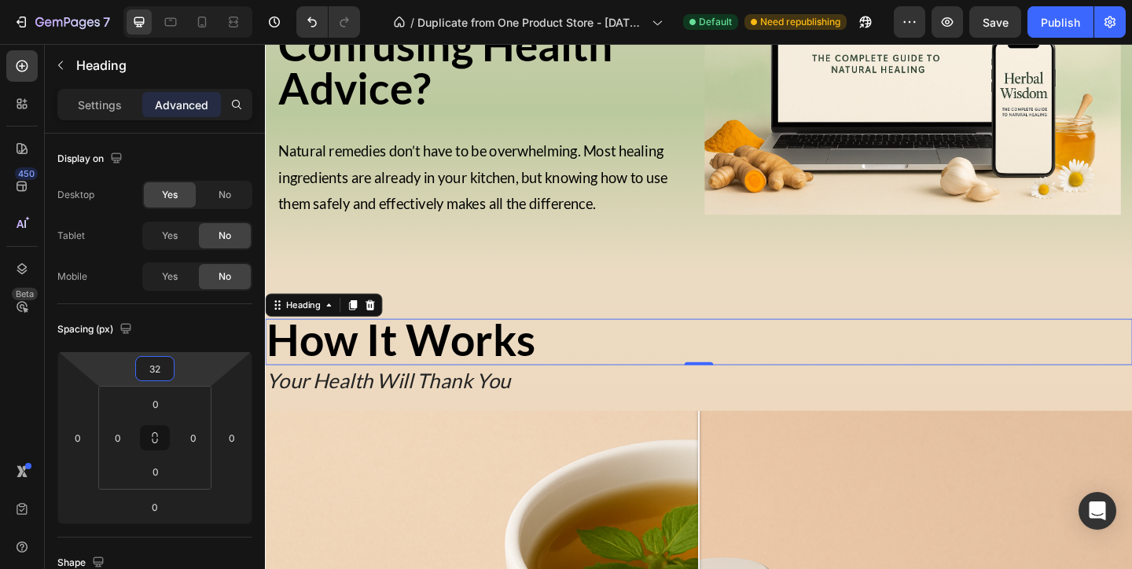
drag, startPoint x: 191, startPoint y: 362, endPoint x: 198, endPoint y: 332, distance: 30.7
click at [198, 0] on html "7 / Duplicate from One Product Store - Aug 20, 20:59:32 Default Need republishi…" at bounding box center [566, 0] width 1132 height 0
click at [474, 101] on h2 "Tired of Expensive Supplements and Confusing Health Advice?" at bounding box center [503, 24] width 453 height 192
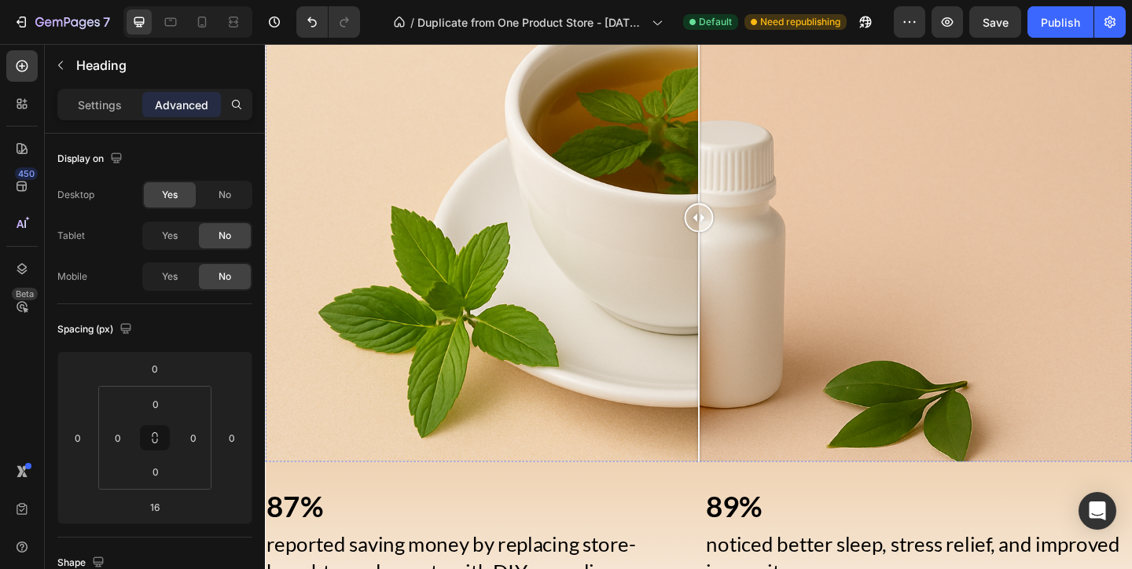
scroll to position [1391, 0]
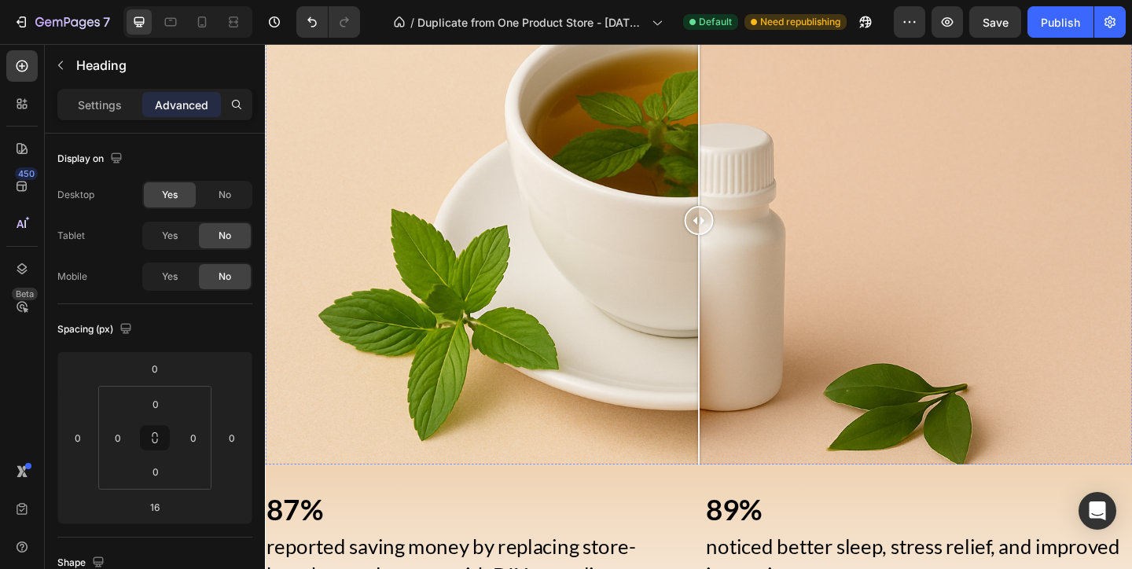
click at [527, 277] on div at bounding box center [736, 236] width 943 height 530
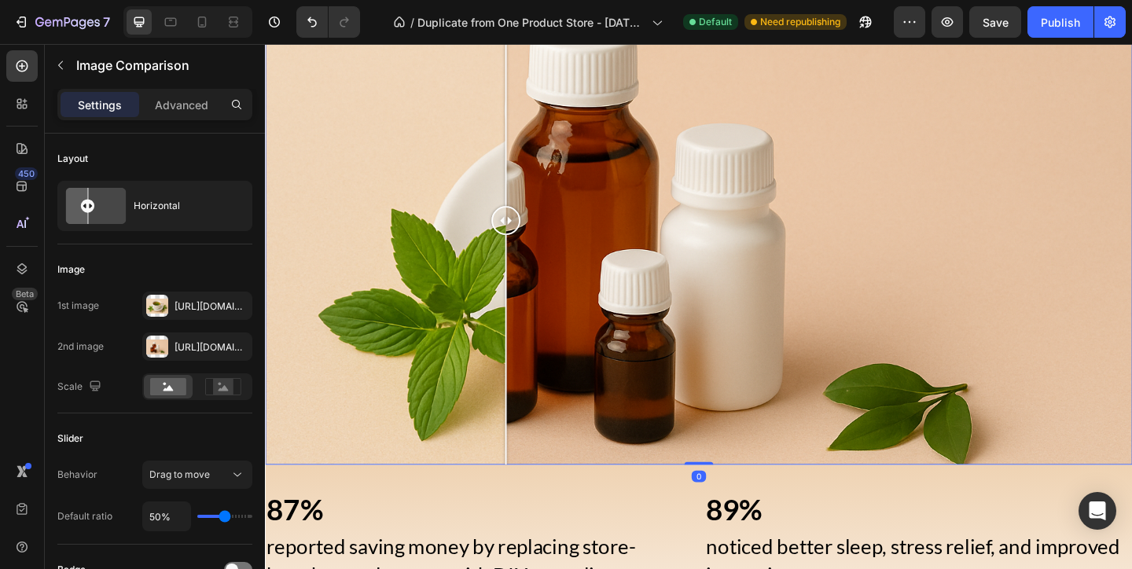
click at [365, 218] on div at bounding box center [736, 236] width 943 height 530
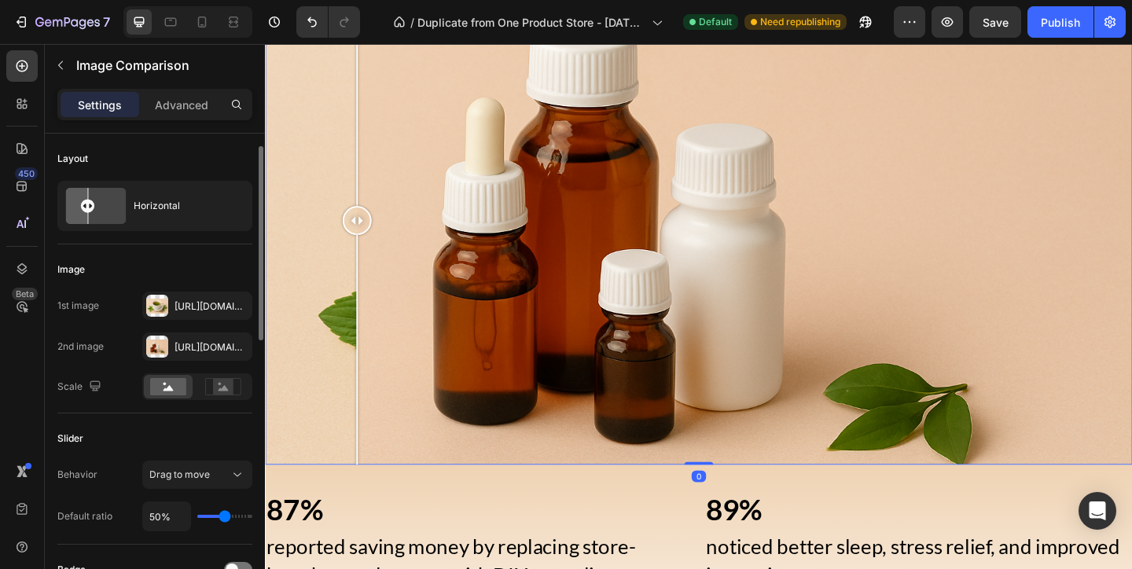
scroll to position [14, 0]
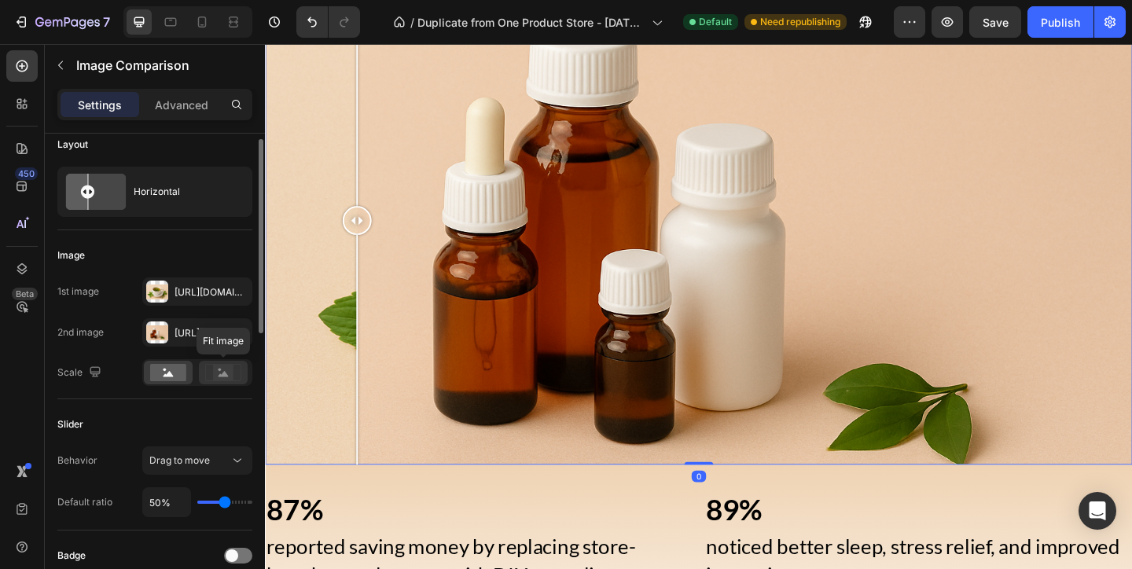
click at [218, 373] on rect at bounding box center [223, 373] width 20 height 16
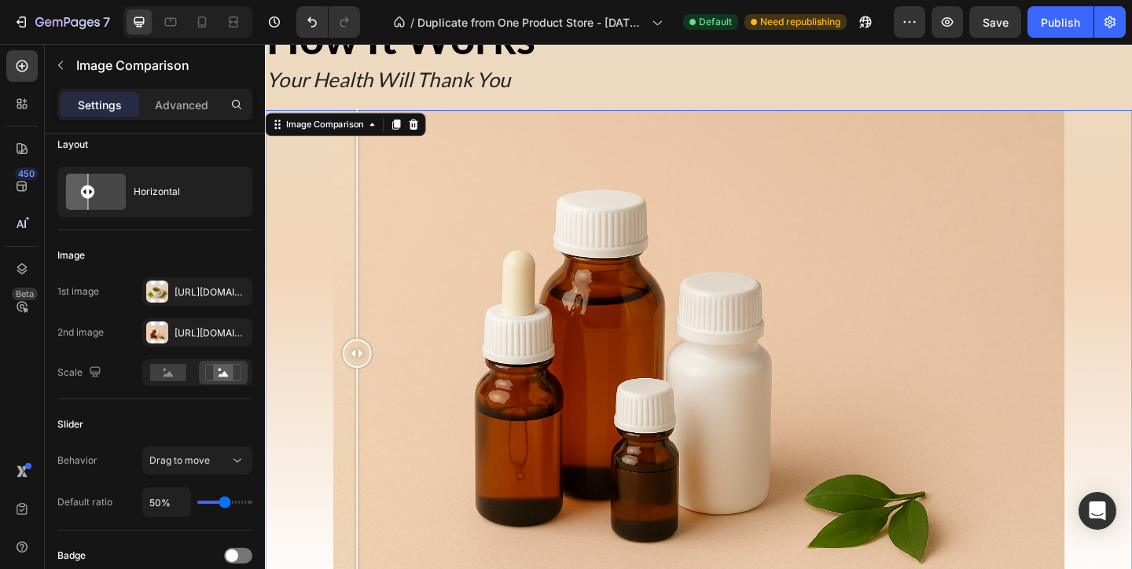
scroll to position [1241, 0]
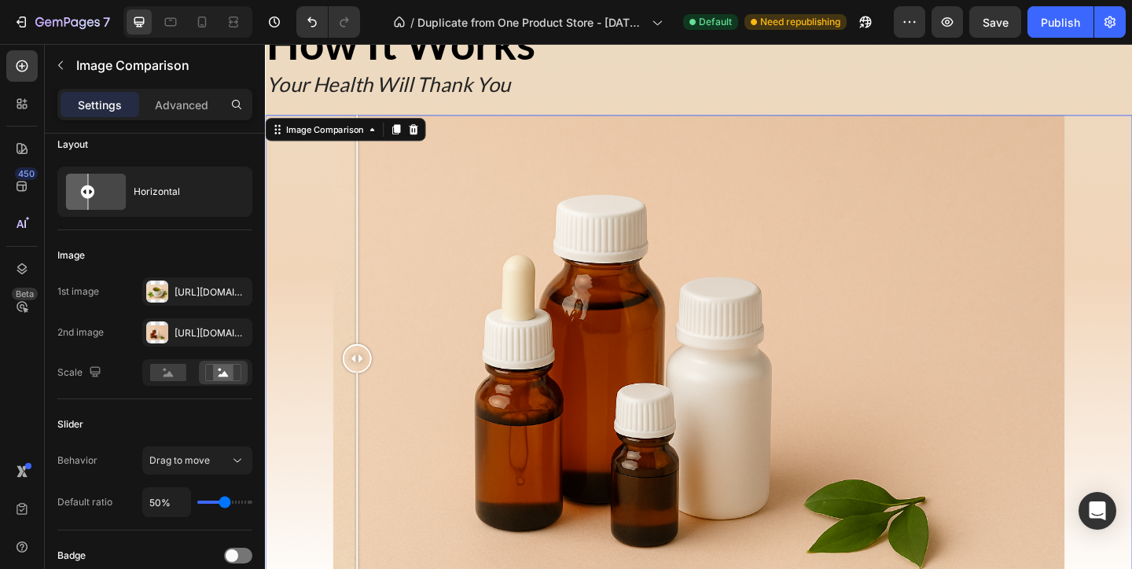
drag, startPoint x: 370, startPoint y: 392, endPoint x: 733, endPoint y: 400, distance: 363.2
click at [723, 398] on div at bounding box center [736, 386] width 943 height 530
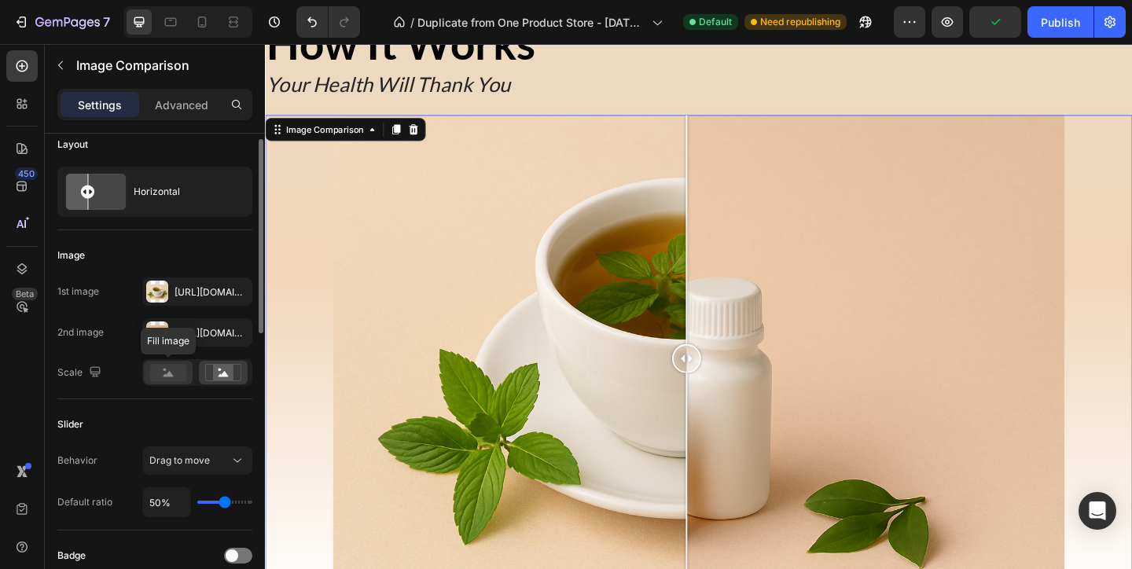
click at [159, 368] on rect at bounding box center [168, 372] width 36 height 17
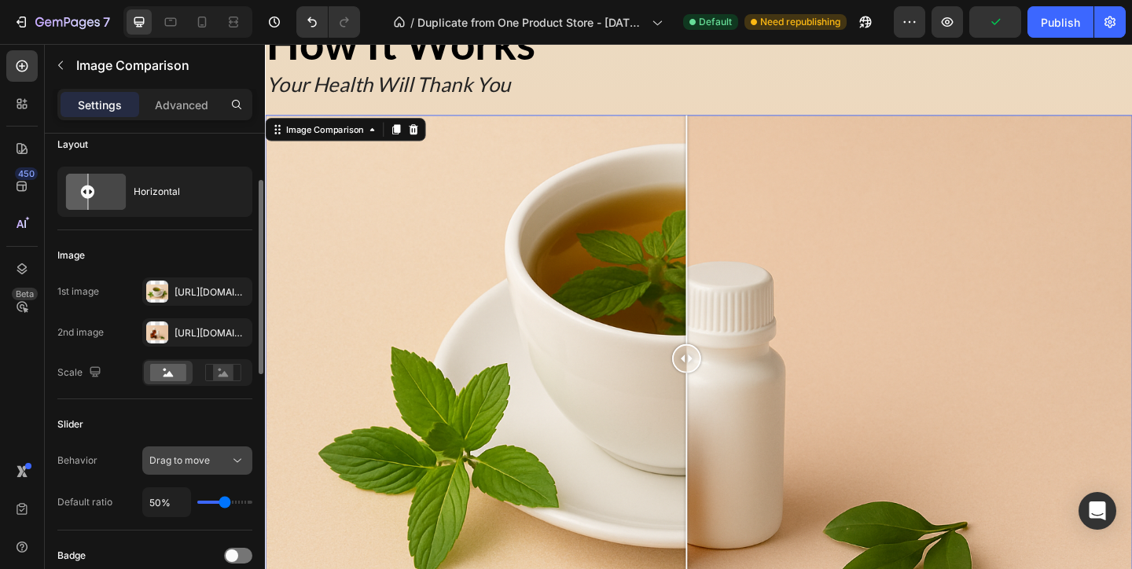
scroll to position [45, 0]
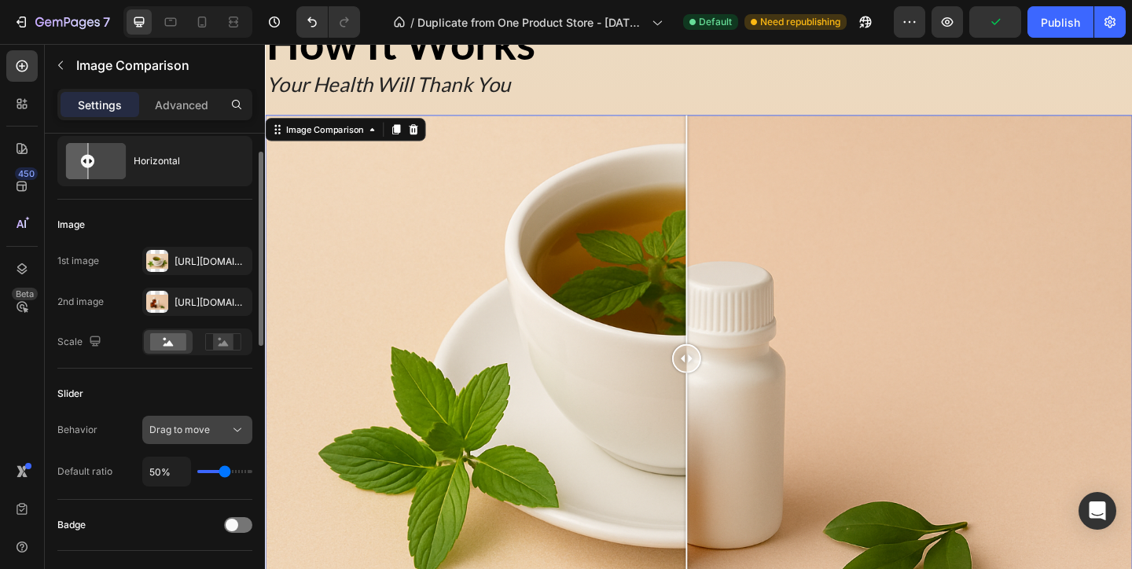
click at [236, 421] on button "Drag to move" at bounding box center [197, 430] width 110 height 28
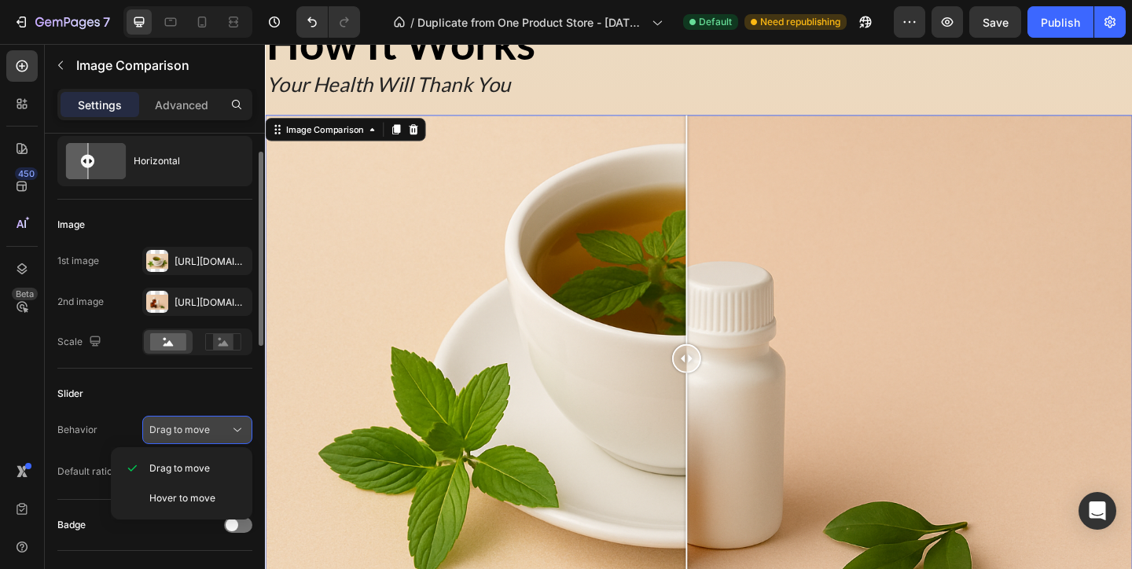
click at [233, 422] on icon at bounding box center [237, 430] width 16 height 16
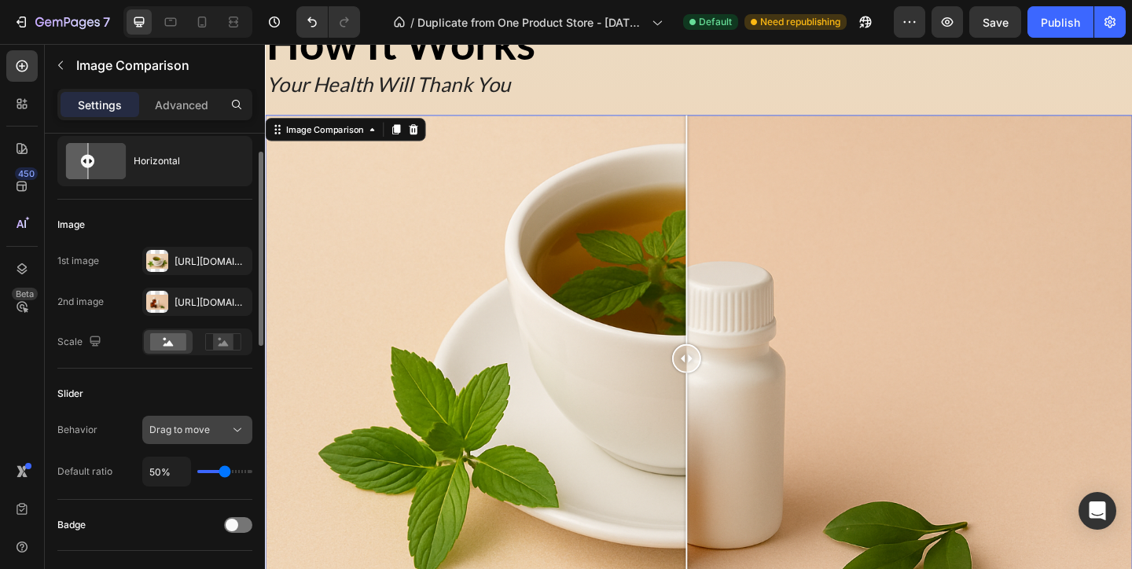
click at [232, 422] on icon at bounding box center [237, 430] width 16 height 16
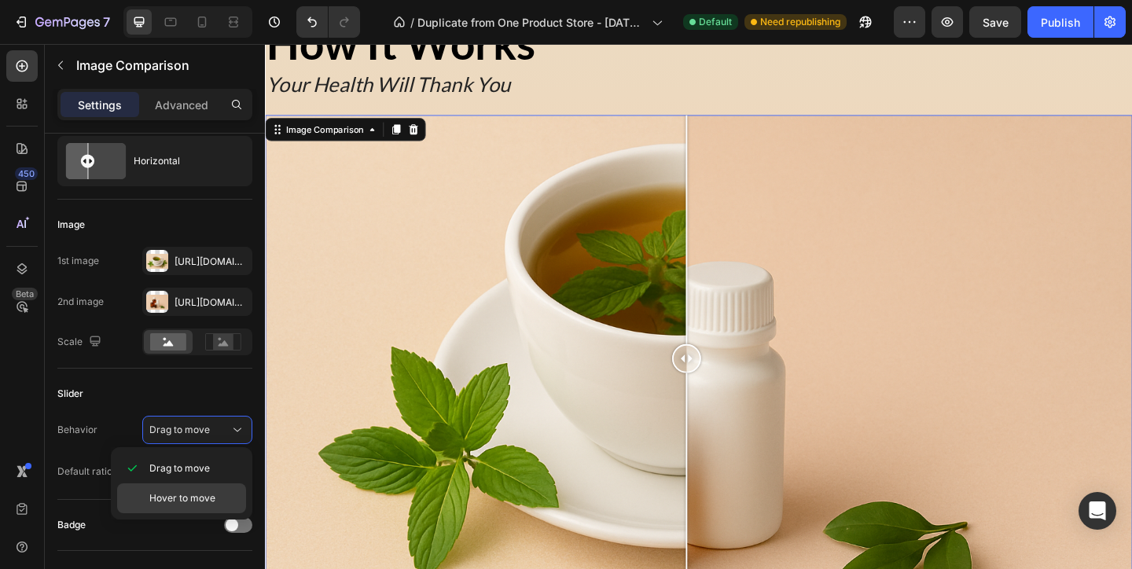
click at [223, 483] on div "Hover to move" at bounding box center [181, 498] width 129 height 30
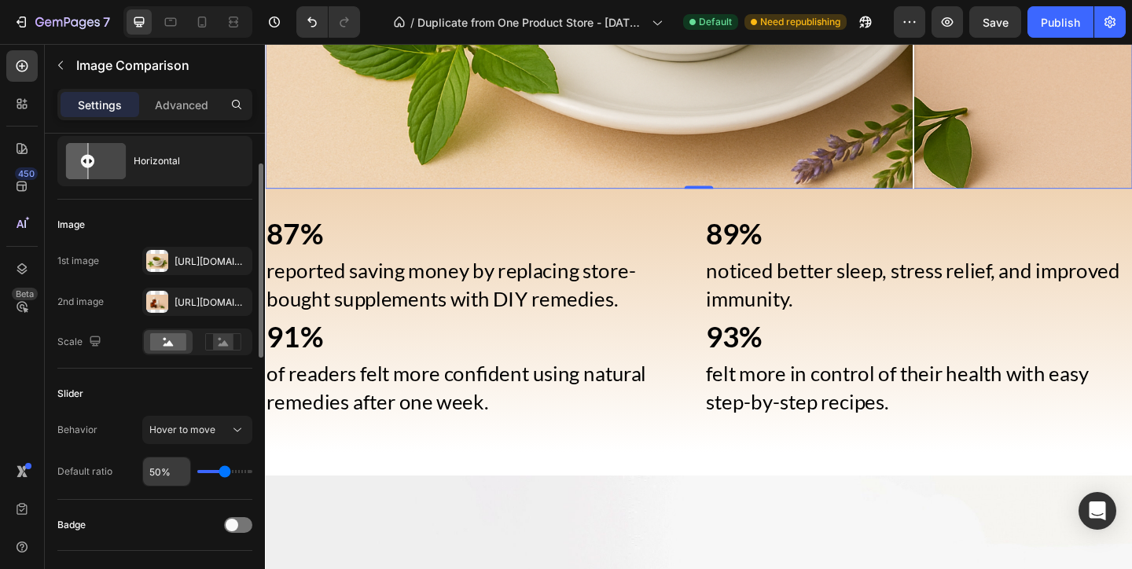
scroll to position [57, 0]
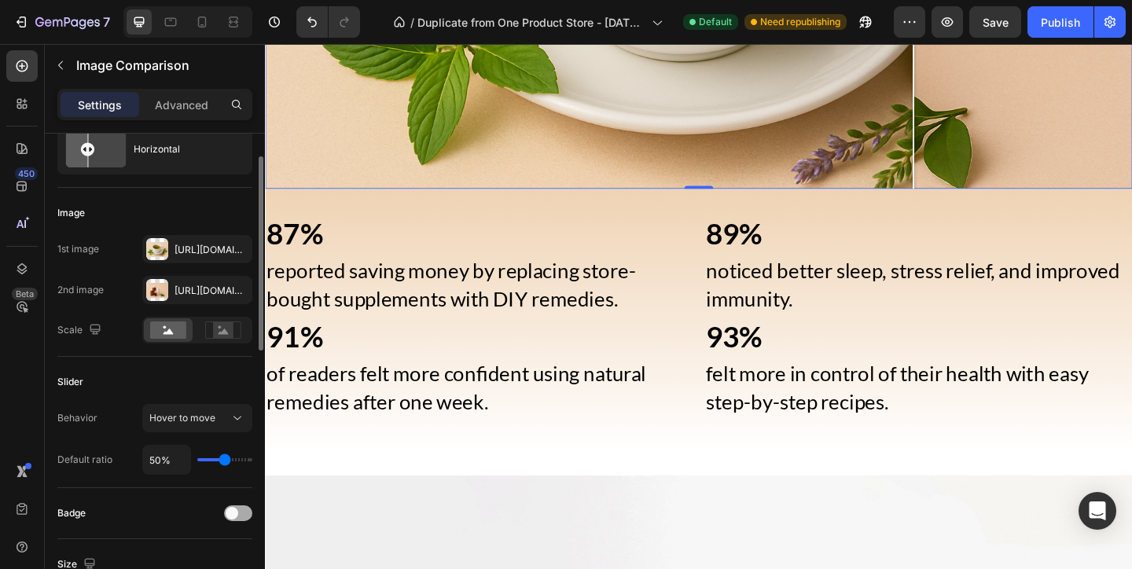
click at [226, 507] on div at bounding box center [238, 513] width 28 height 16
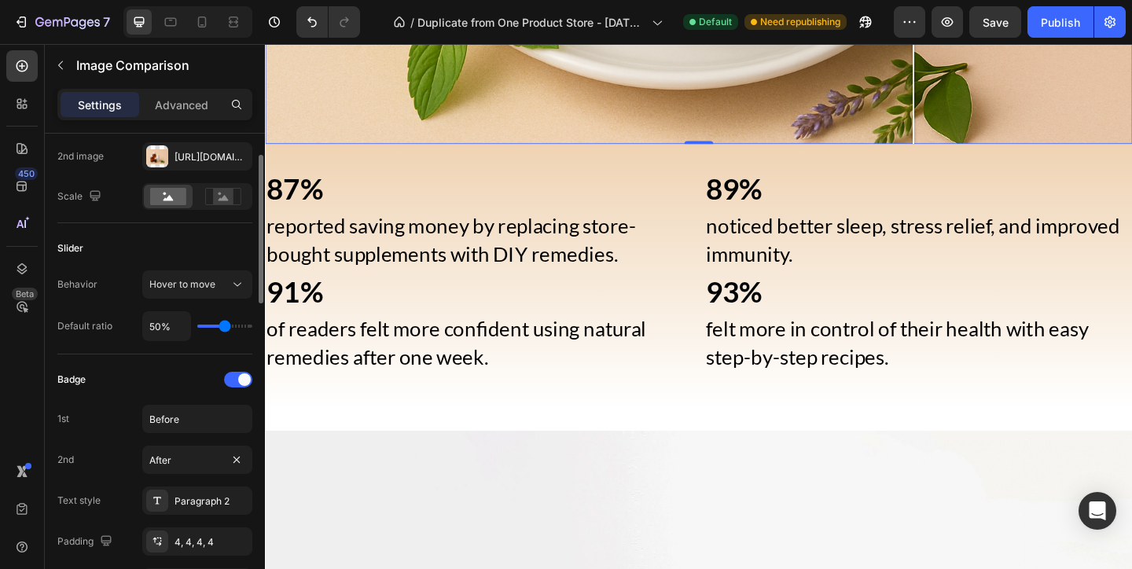
scroll to position [222, 0]
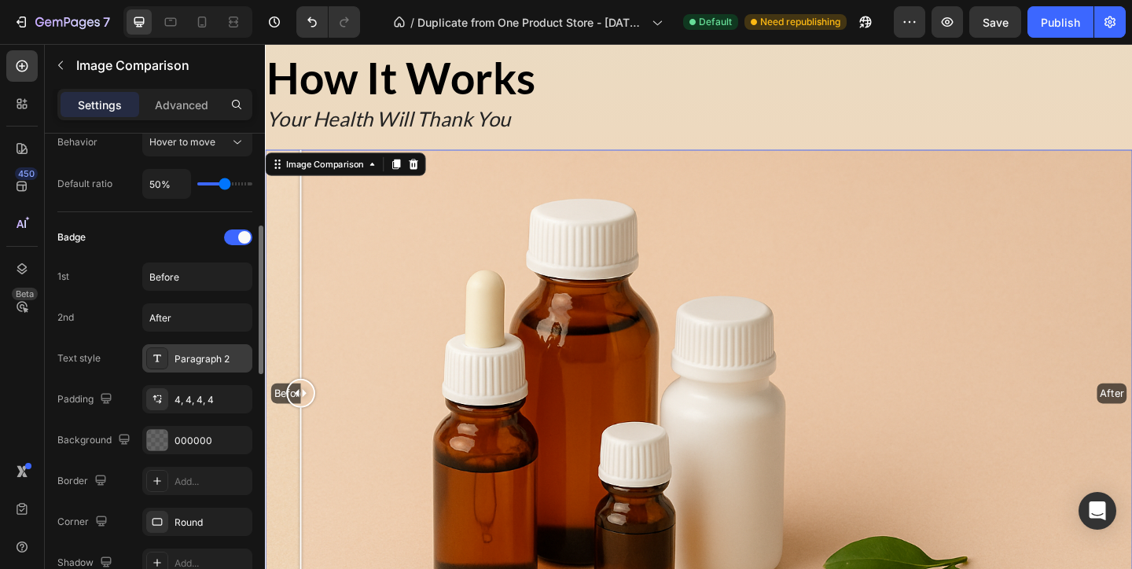
scroll to position [417, 0]
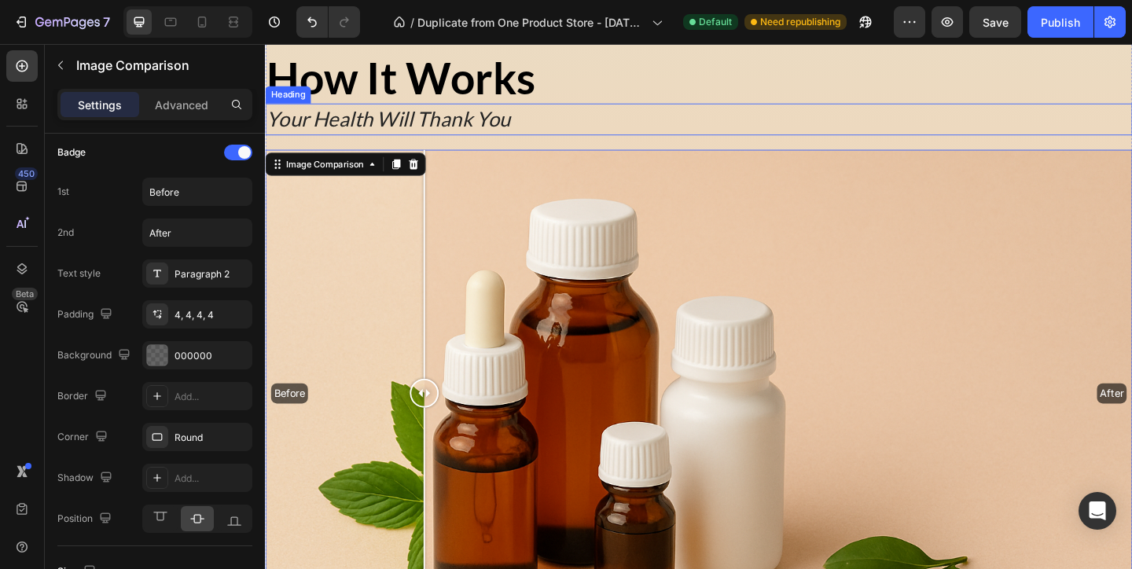
click at [495, 140] on h2 "Your Health Will Thank You" at bounding box center [736, 125] width 943 height 34
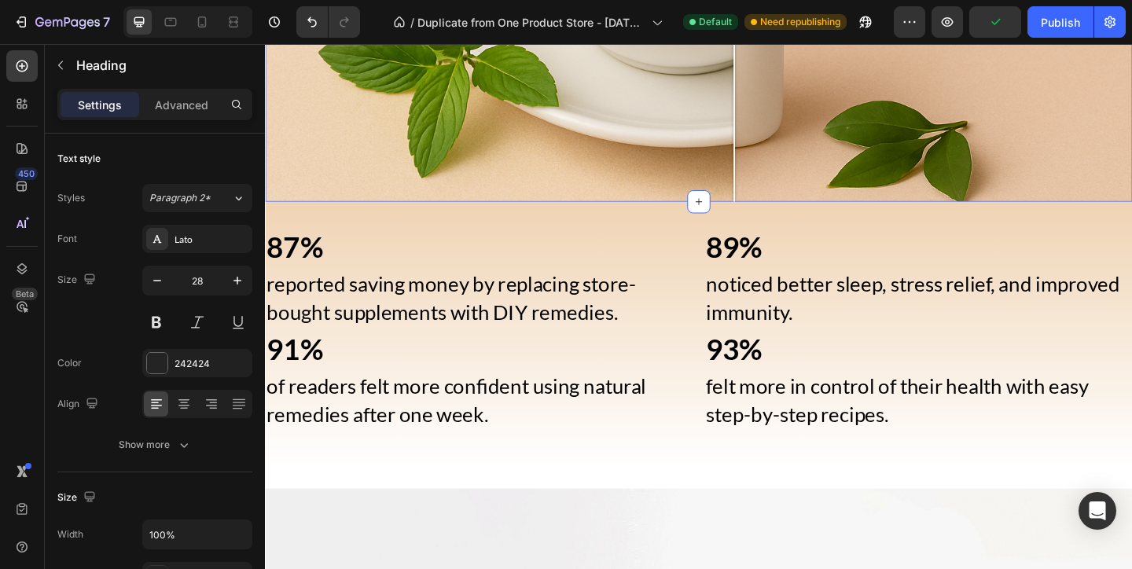
scroll to position [1777, 0]
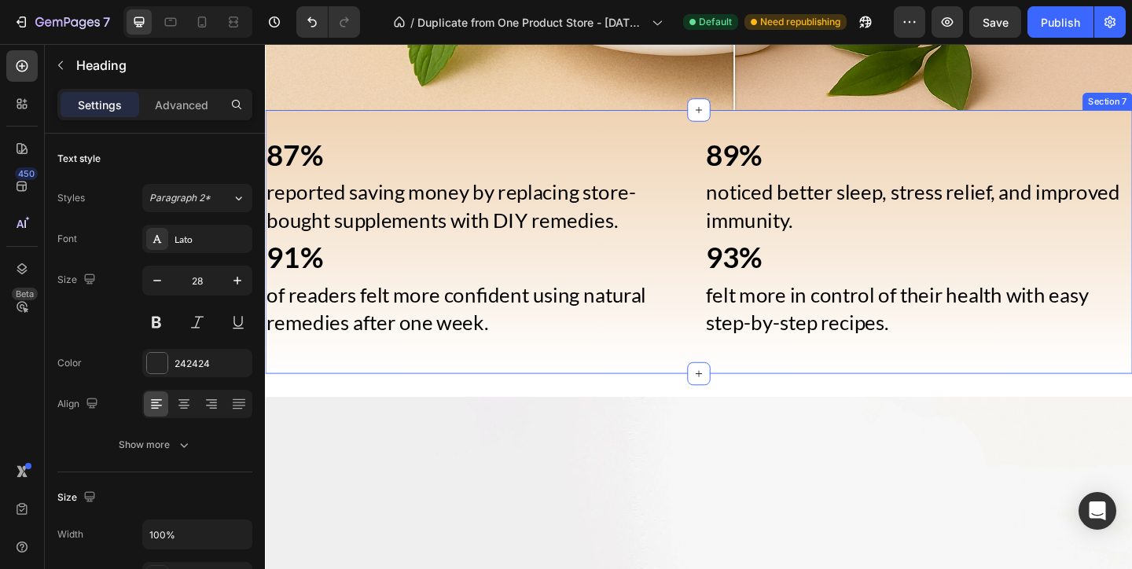
click at [680, 368] on div "87% Text Block reported saving money by replacing store-bought supplements with…" at bounding box center [736, 259] width 943 height 237
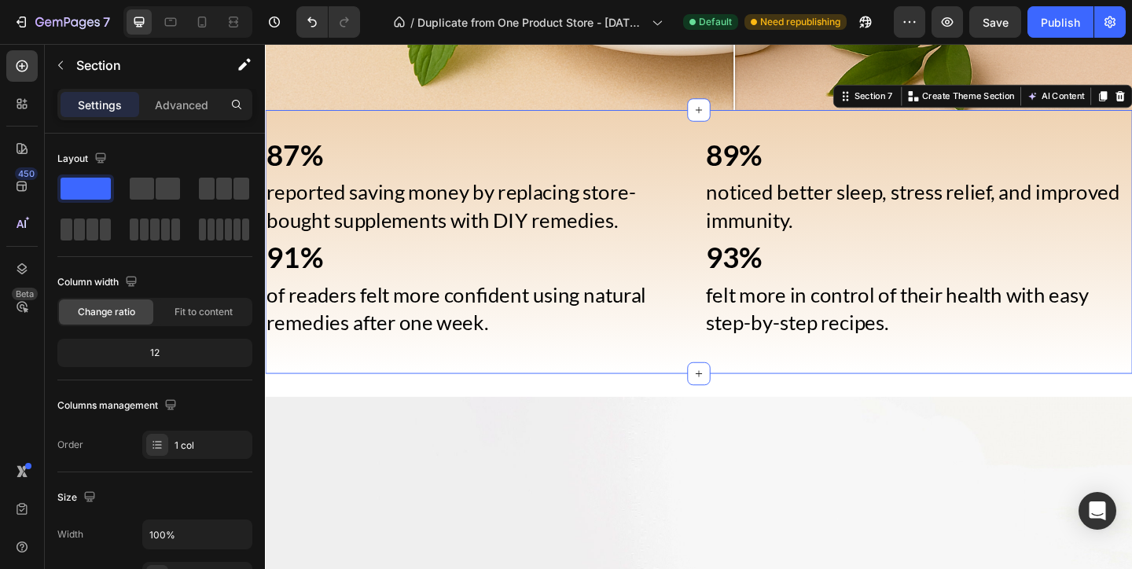
click at [195, 117] on div "Settings Advanced" at bounding box center [154, 104] width 195 height 31
click at [196, 98] on p "Advanced" at bounding box center [181, 105] width 53 height 17
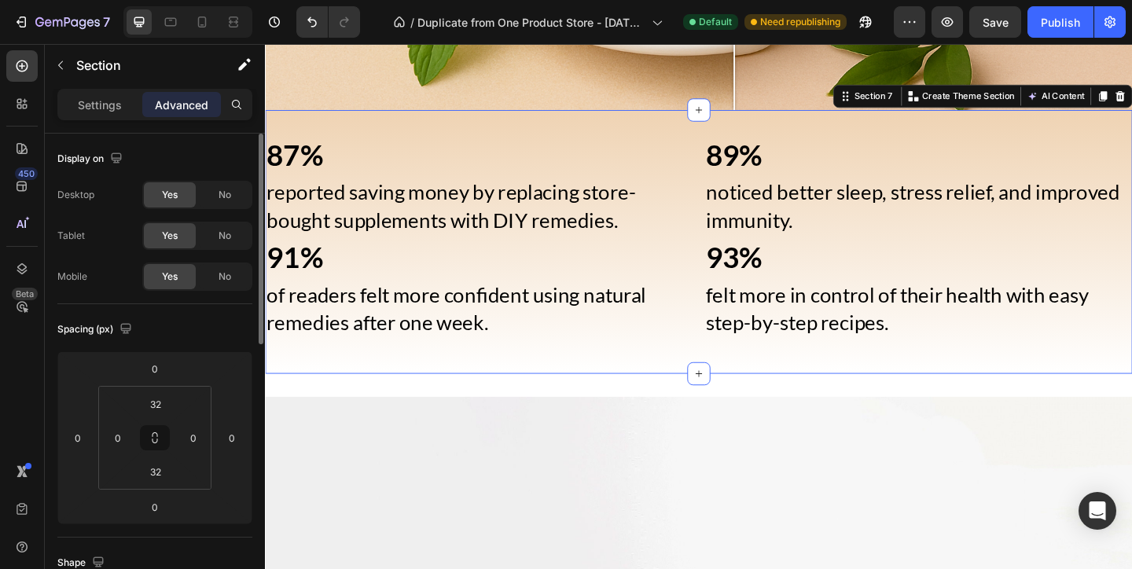
click at [218, 240] on span "No" at bounding box center [224, 236] width 13 height 14
click at [224, 273] on span "No" at bounding box center [224, 277] width 13 height 14
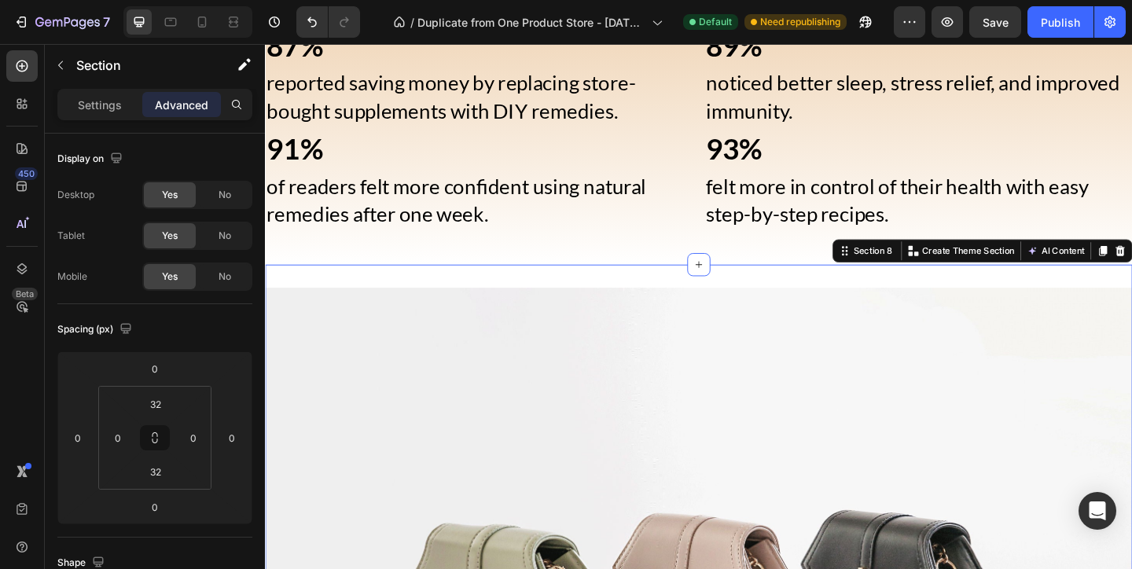
scroll to position [1819, 0]
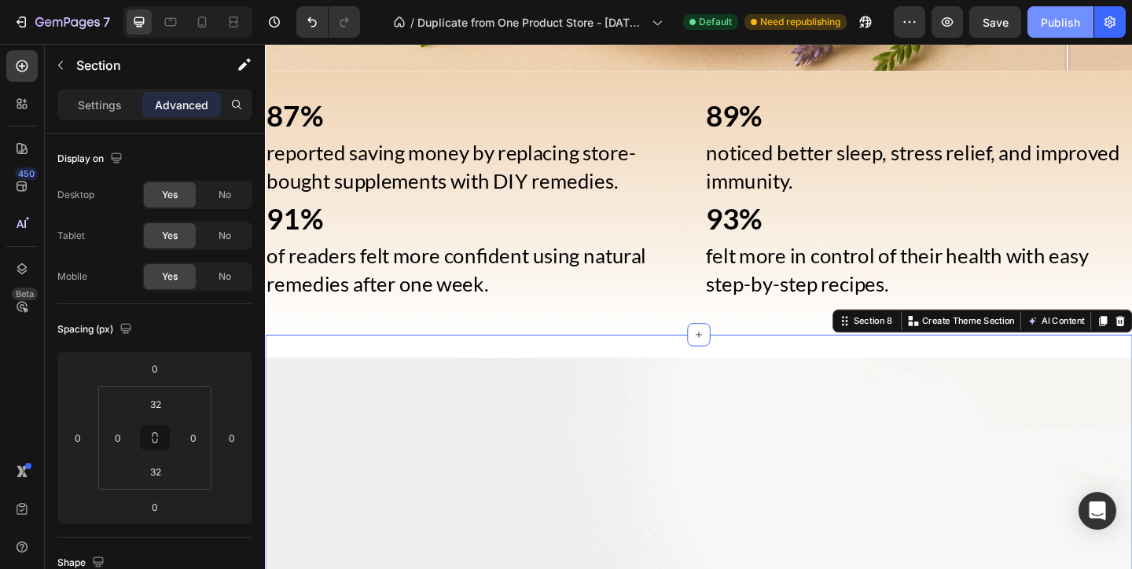
click at [1052, 9] on button "Publish" at bounding box center [1060, 21] width 66 height 31
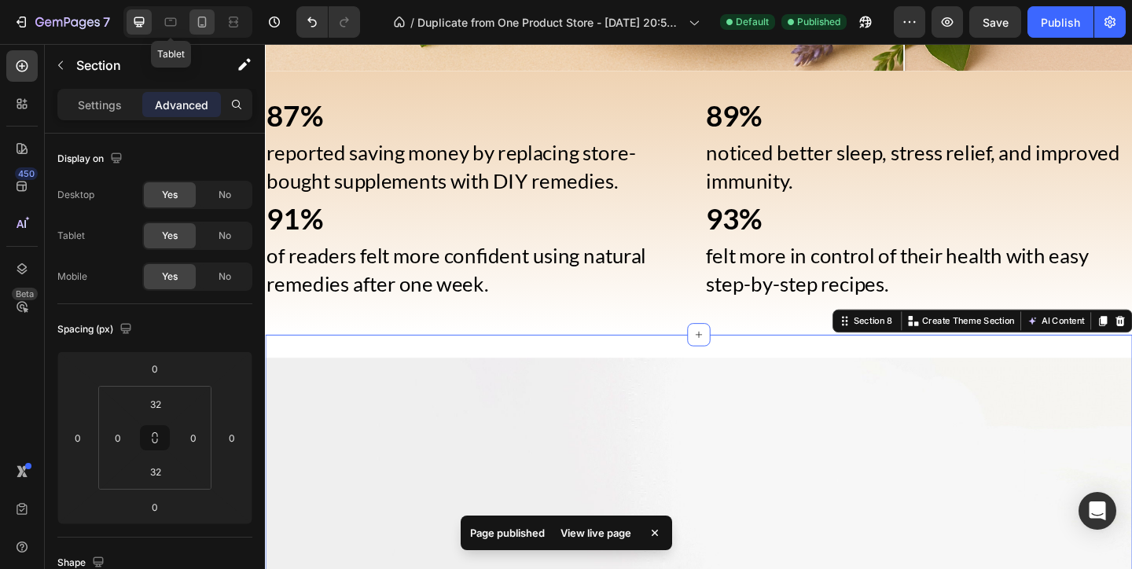
click at [200, 26] on icon at bounding box center [202, 22] width 16 height 16
type input "0"
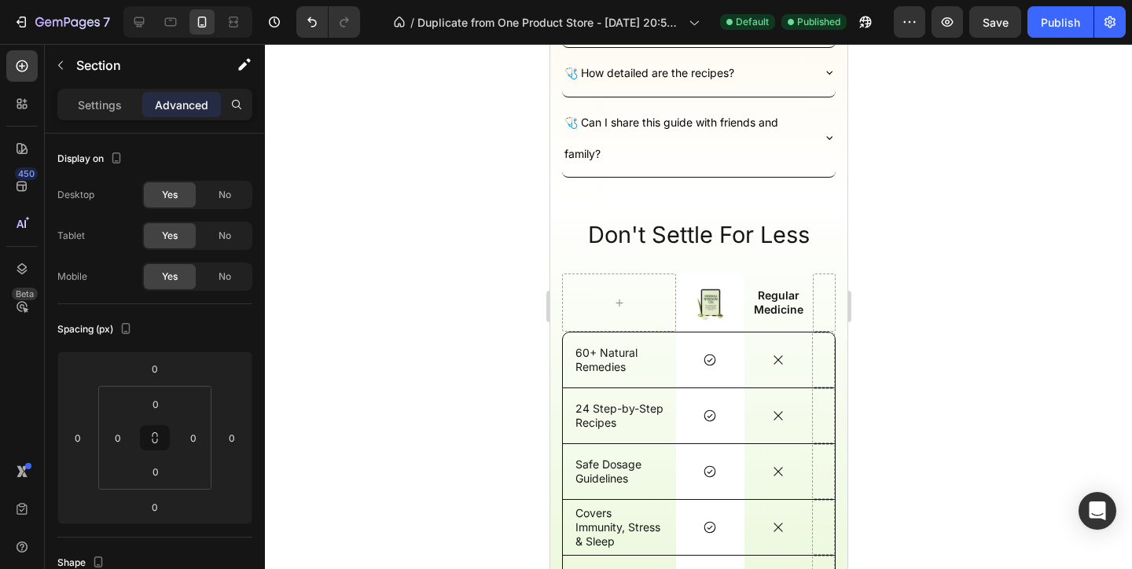
scroll to position [3471, 0]
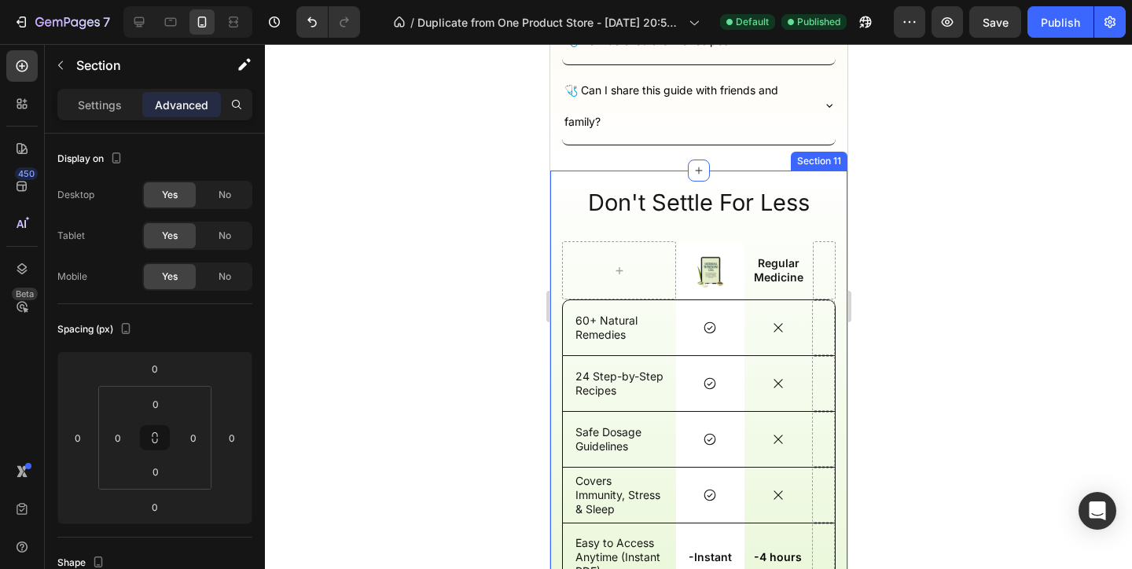
click at [558, 190] on div "Don't Settle For Less Heading Image Row Regular Medicine Text Block Row 60+ Nat…" at bounding box center [697, 426] width 297 height 510
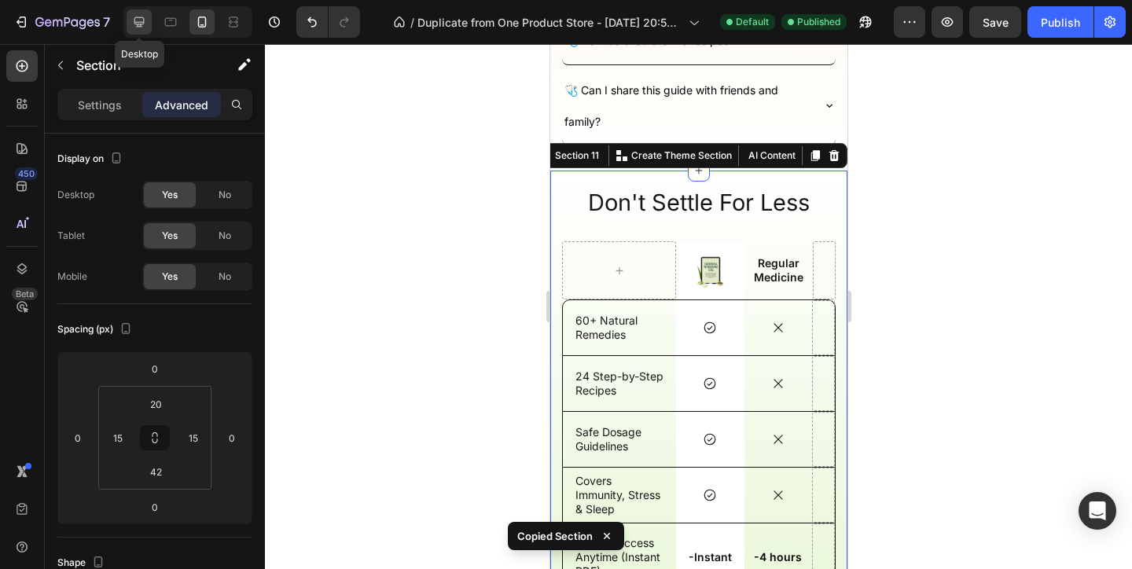
click at [139, 29] on icon at bounding box center [139, 22] width 16 height 16
type input "80"
type input "48"
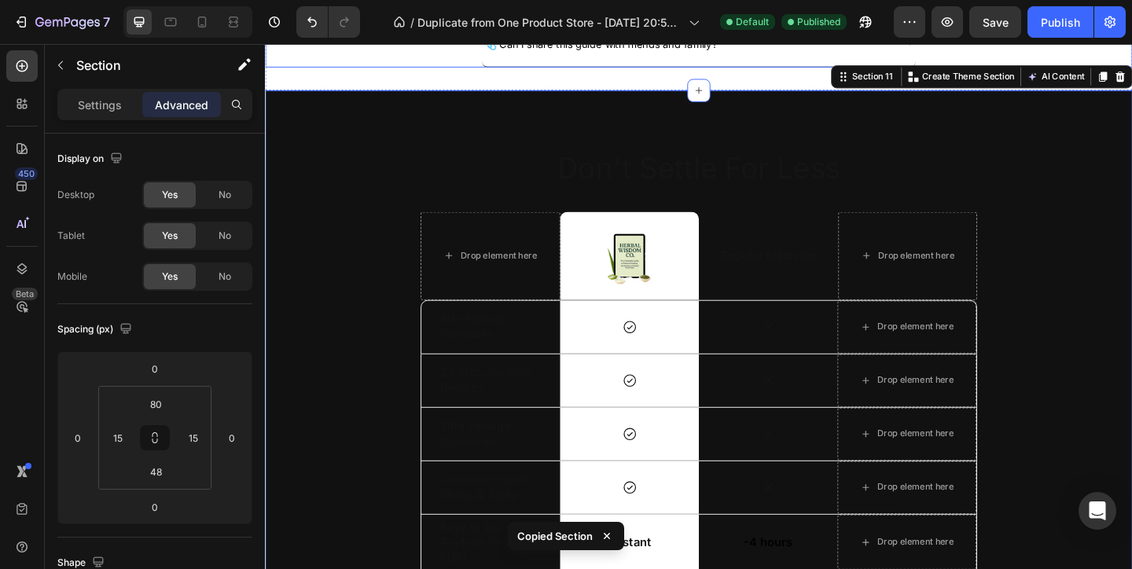
scroll to position [3766, 0]
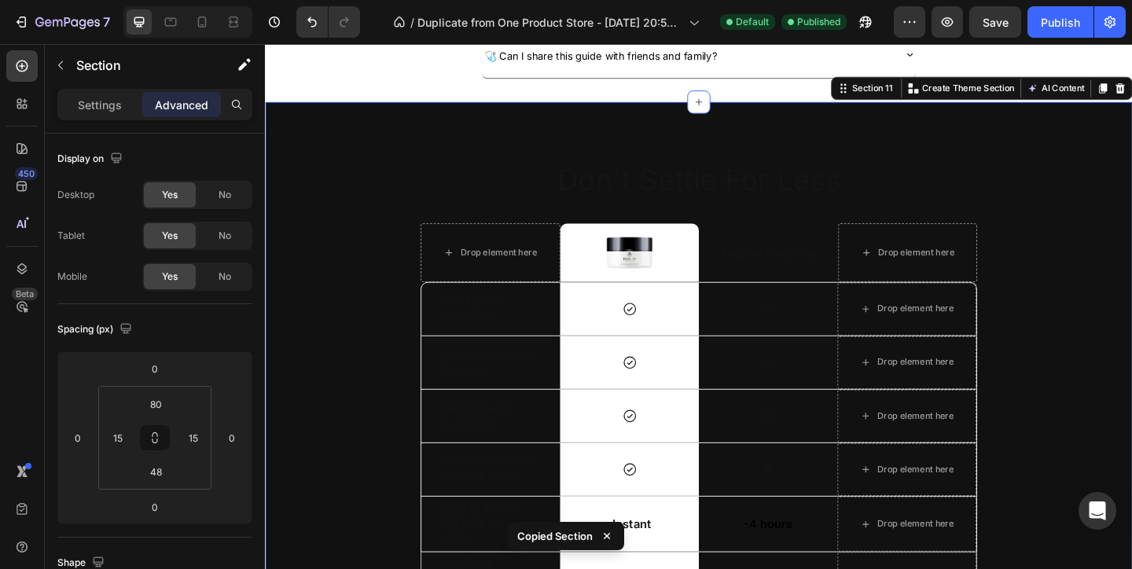
click at [549, 112] on div "Don't Settle For Less Heading Drop element here Image Row Regular Medicine Text…" at bounding box center [736, 400] width 943 height 586
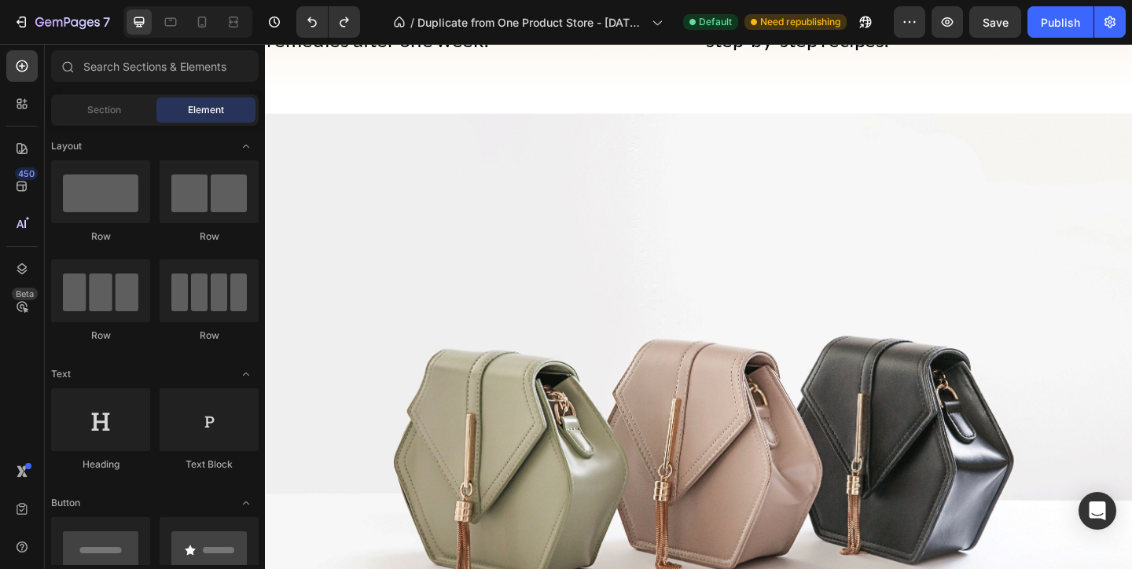
scroll to position [1852, 0]
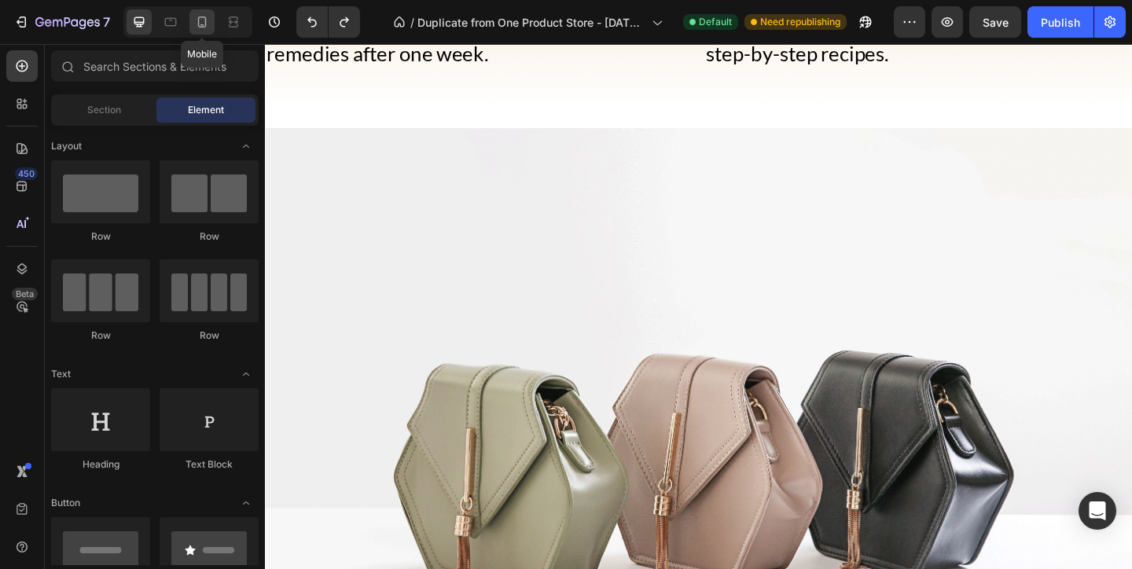
click at [203, 23] on icon at bounding box center [202, 22] width 16 height 16
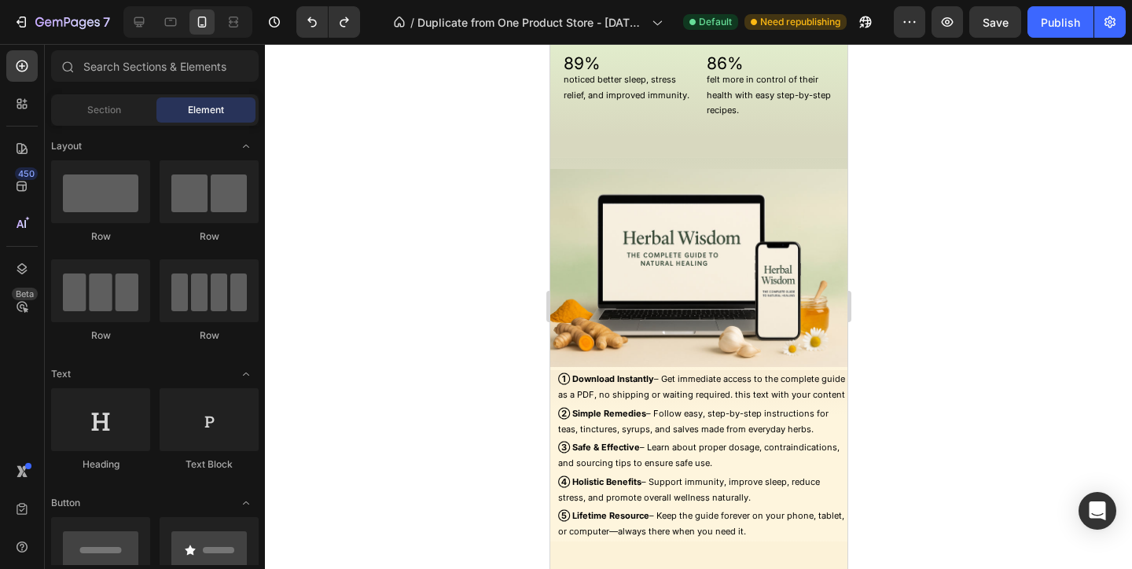
scroll to position [1573, 0]
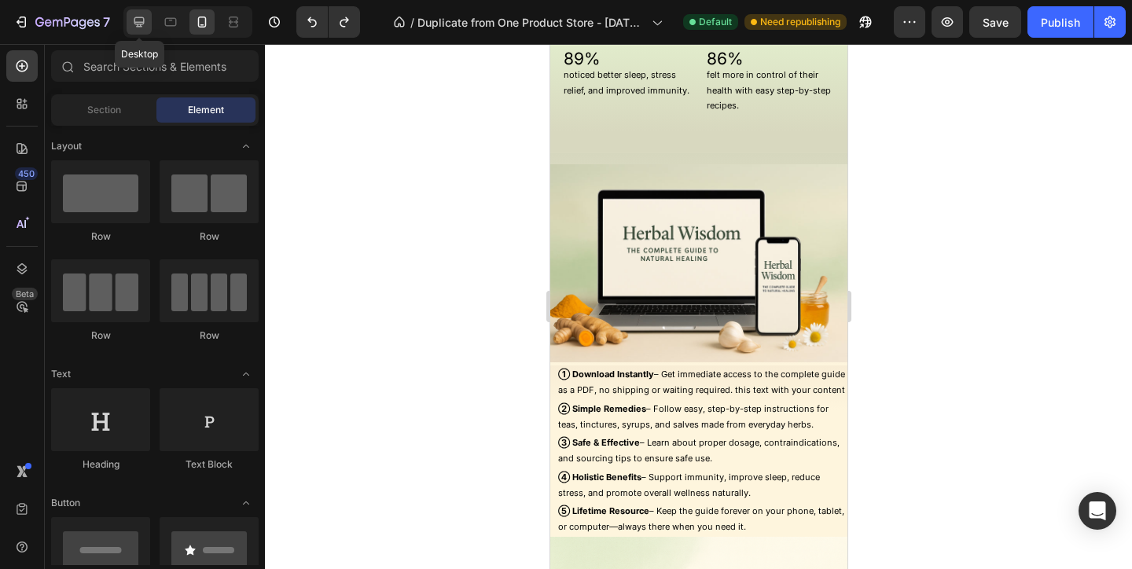
click at [144, 23] on icon at bounding box center [139, 22] width 10 height 10
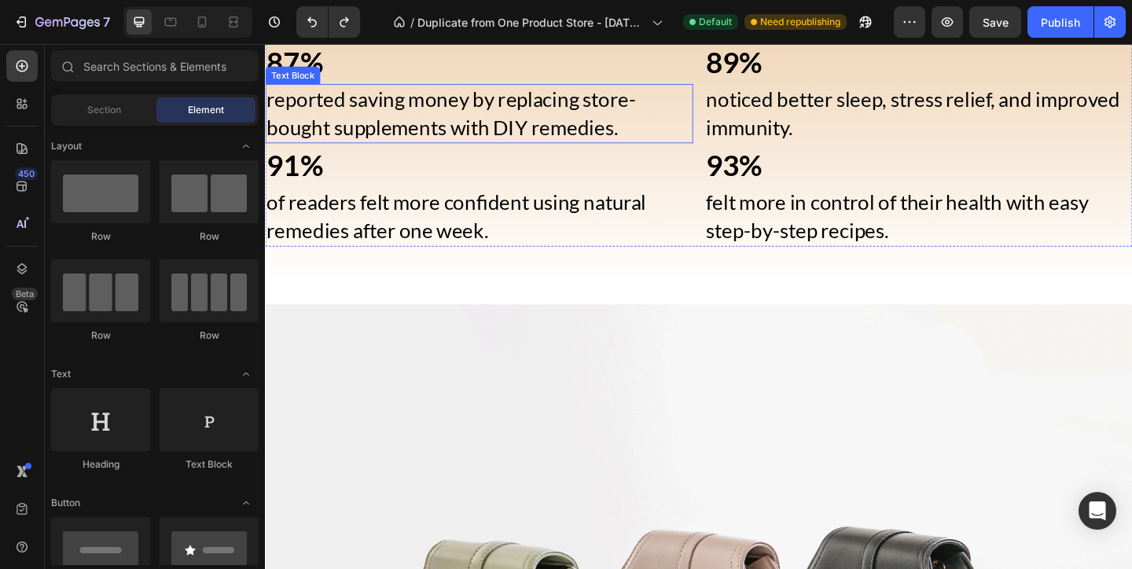
scroll to position [1850, 0]
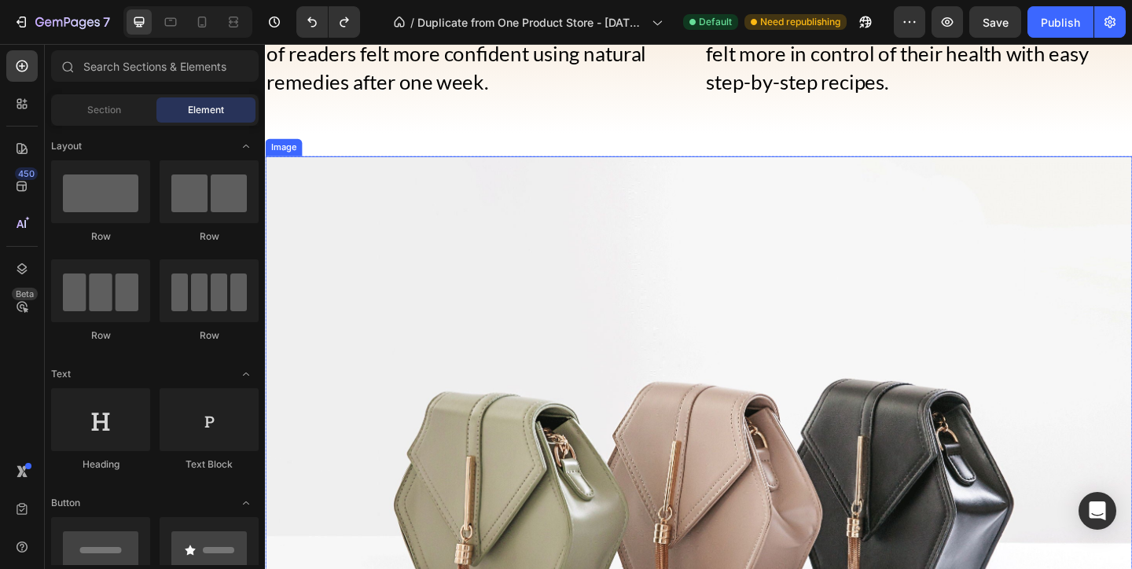
click at [608, 364] on img at bounding box center [736, 519] width 943 height 707
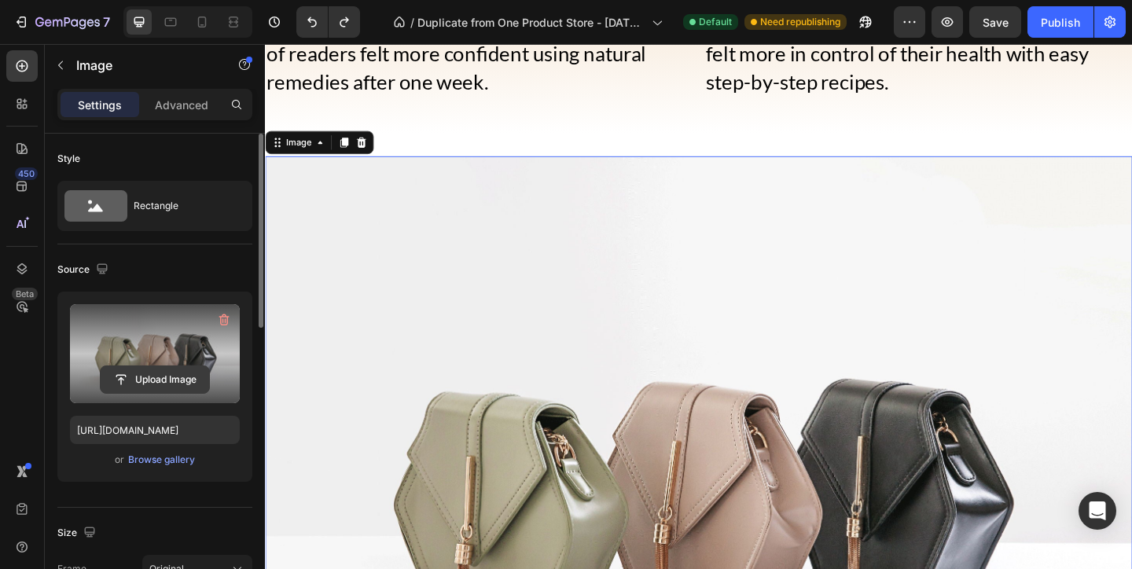
click at [156, 376] on input "file" at bounding box center [155, 379] width 108 height 27
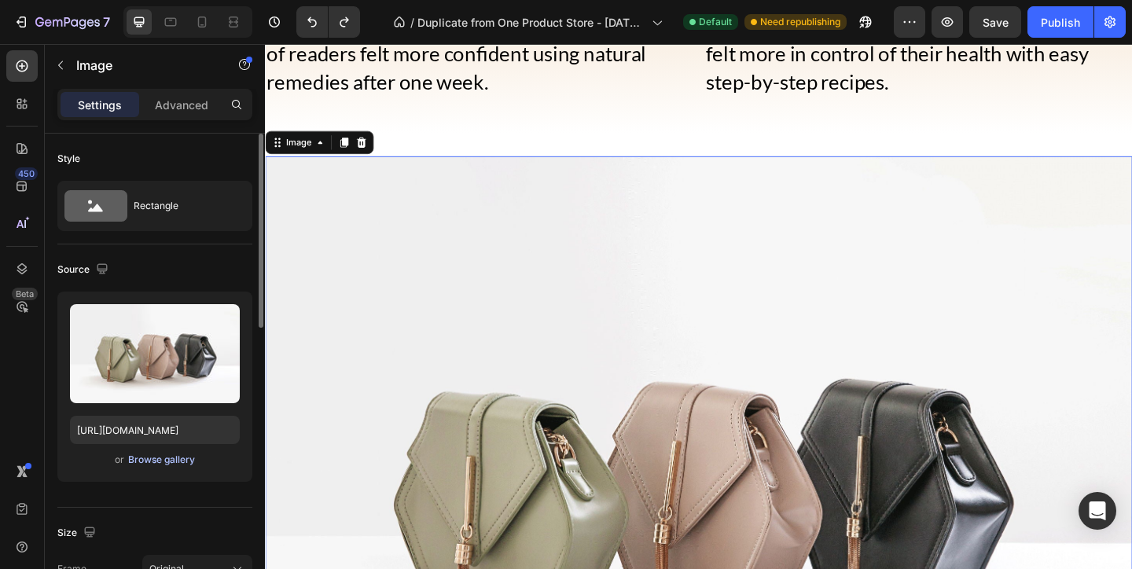
click at [153, 457] on div "Browse gallery" at bounding box center [161, 460] width 67 height 14
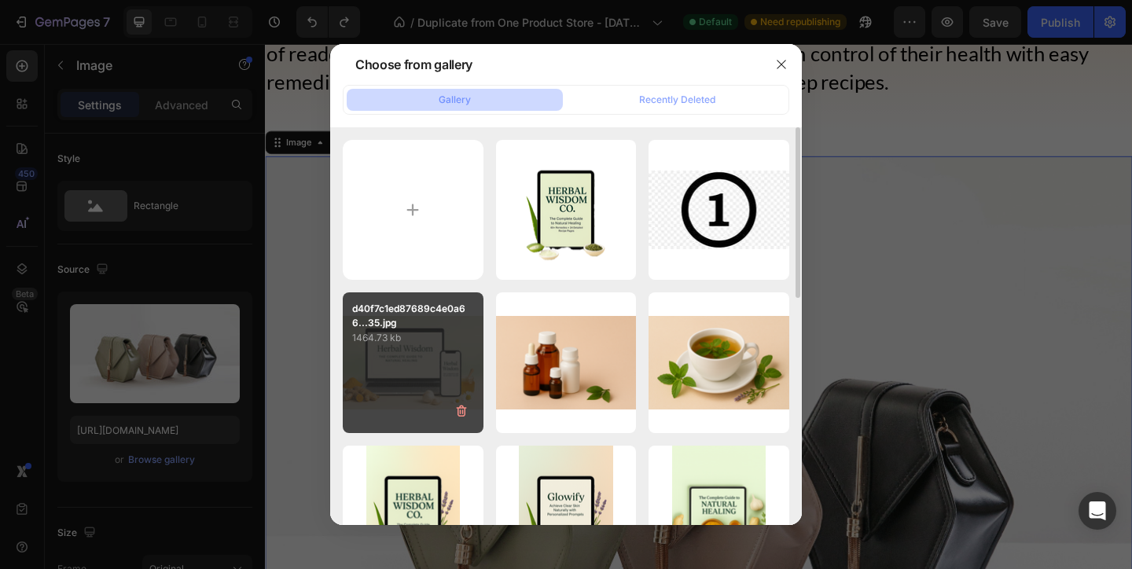
click at [394, 365] on div "d40f7c1ed87689c4e0a66...35.jpg 1464.73 kb" at bounding box center [413, 362] width 141 height 141
type input "[URL][DOMAIN_NAME]"
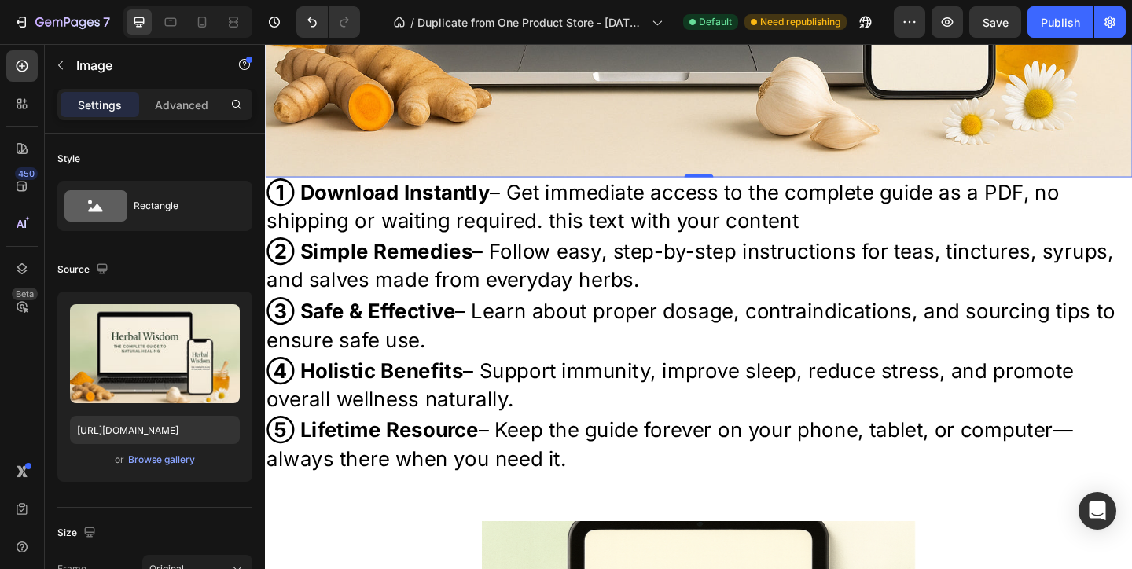
scroll to position [2469, 0]
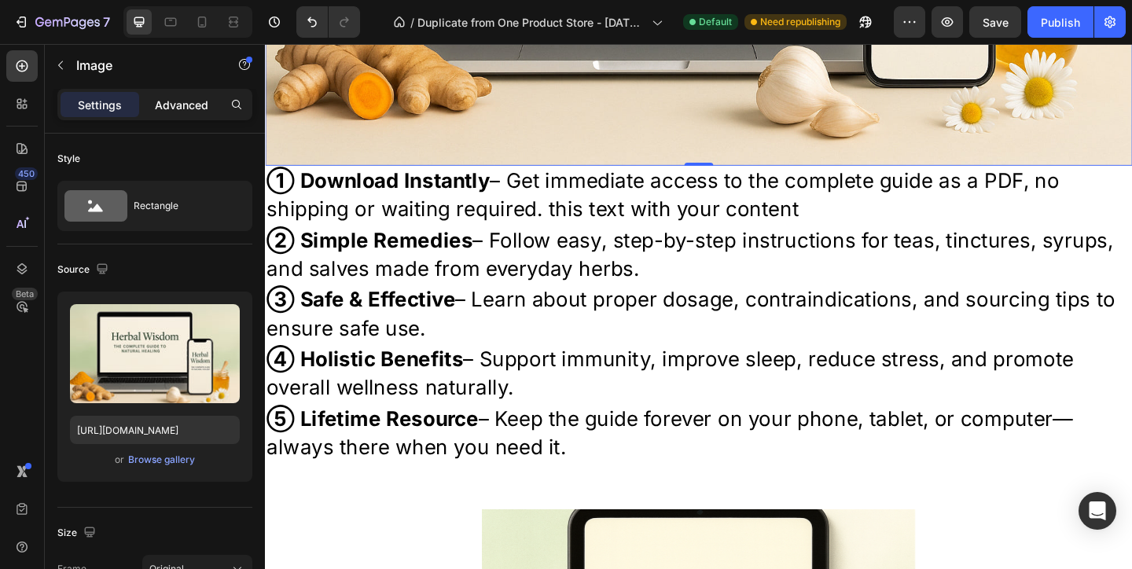
click at [174, 97] on p "Advanced" at bounding box center [181, 105] width 53 height 17
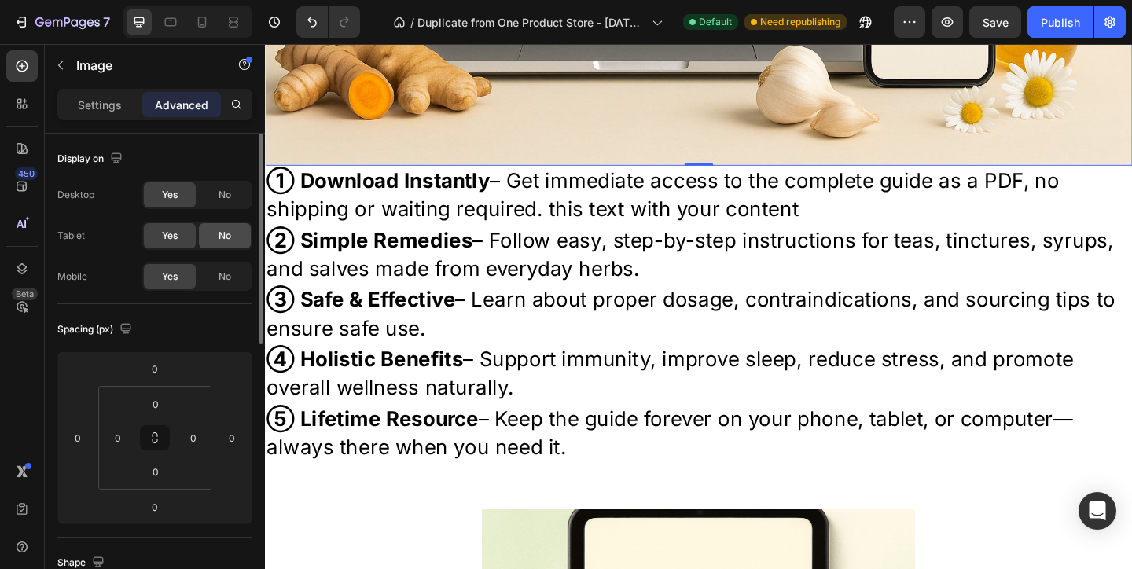
click at [222, 242] on span "No" at bounding box center [224, 236] width 13 height 14
click at [222, 278] on span "No" at bounding box center [224, 277] width 13 height 14
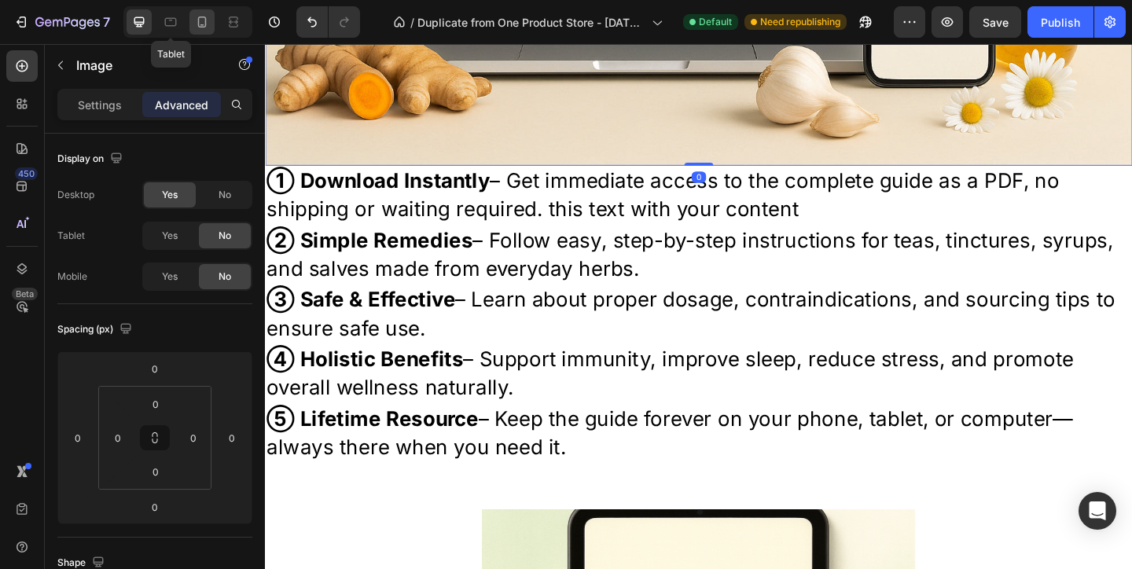
click at [200, 24] on icon at bounding box center [202, 22] width 9 height 11
type input "14"
type input "4"
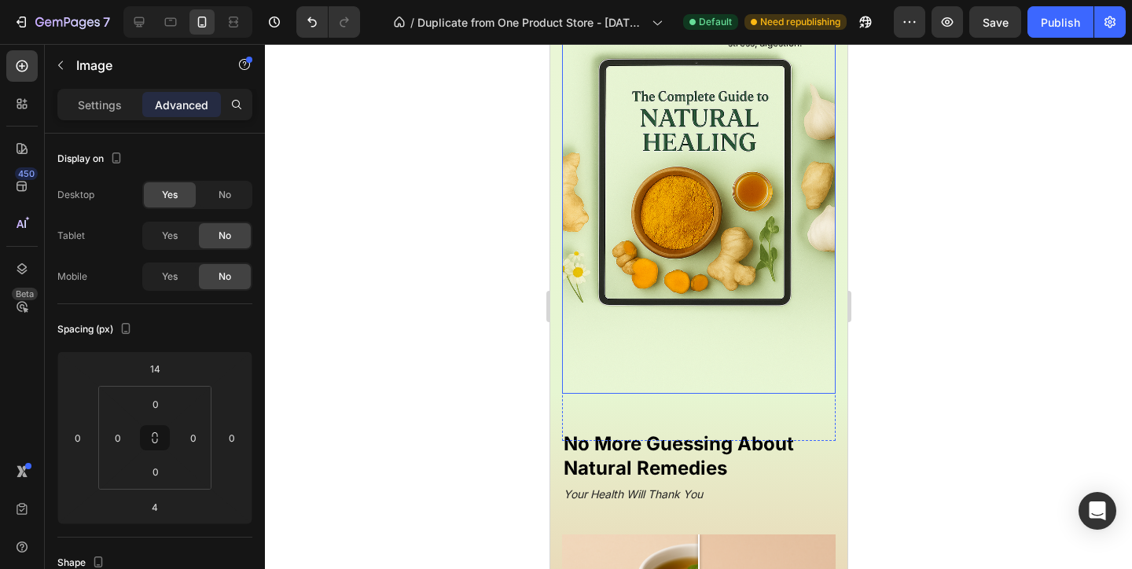
scroll to position [868, 0]
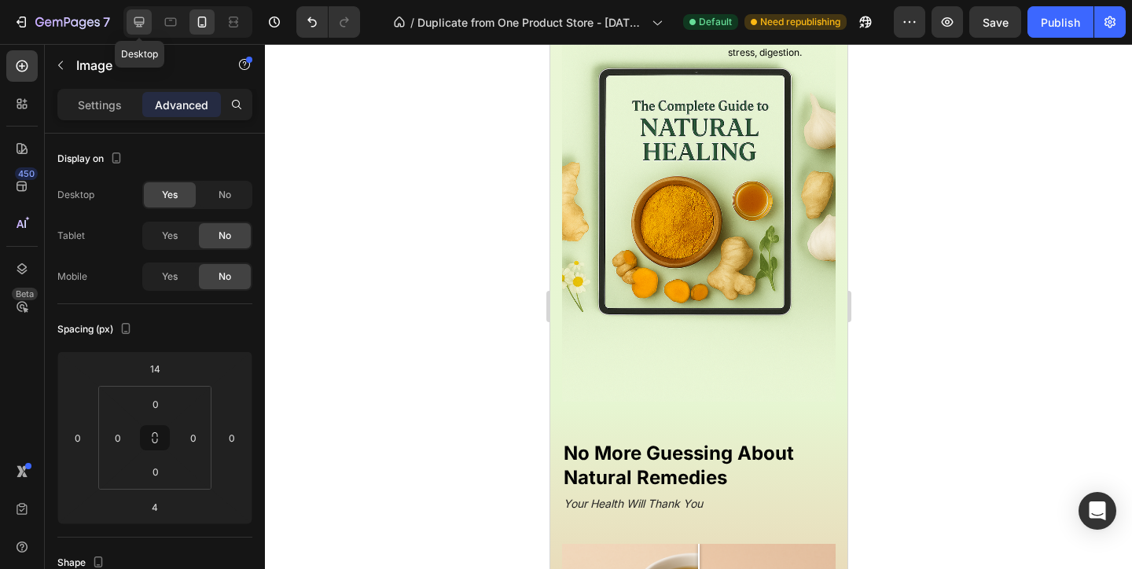
click at [134, 14] on icon at bounding box center [139, 22] width 16 height 16
type input "0"
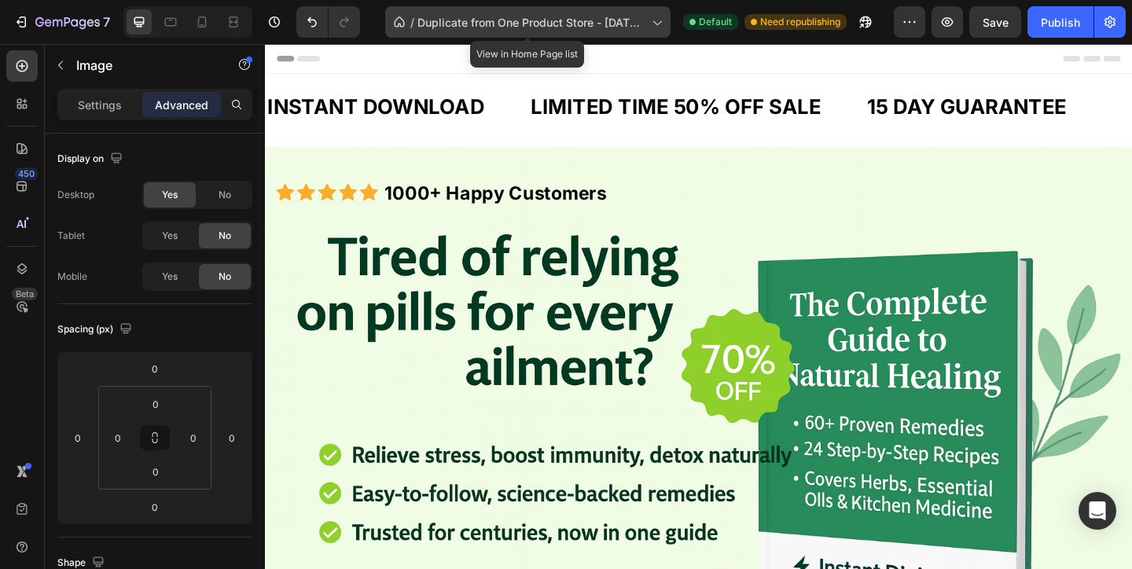
click at [661, 21] on icon at bounding box center [656, 22] width 16 height 16
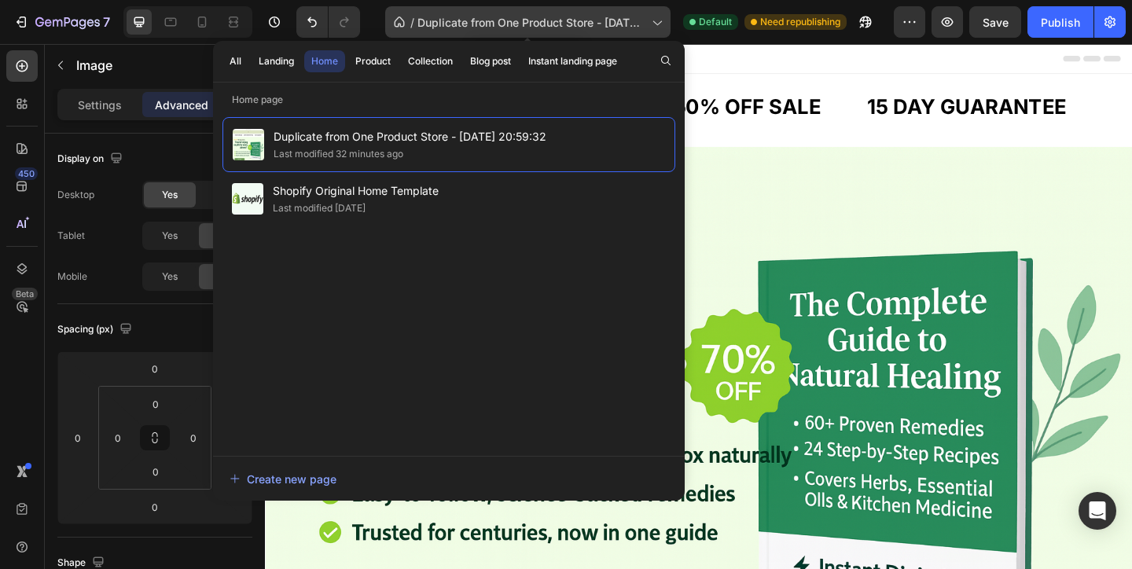
click at [655, 22] on icon at bounding box center [656, 22] width 16 height 16
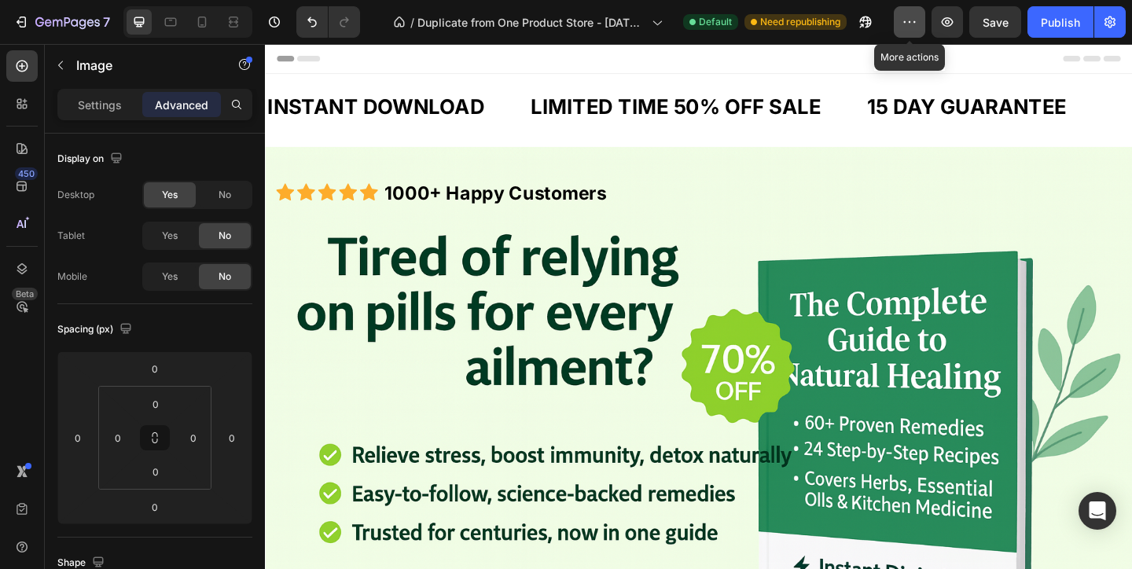
click at [907, 17] on icon "button" at bounding box center [909, 22] width 16 height 16
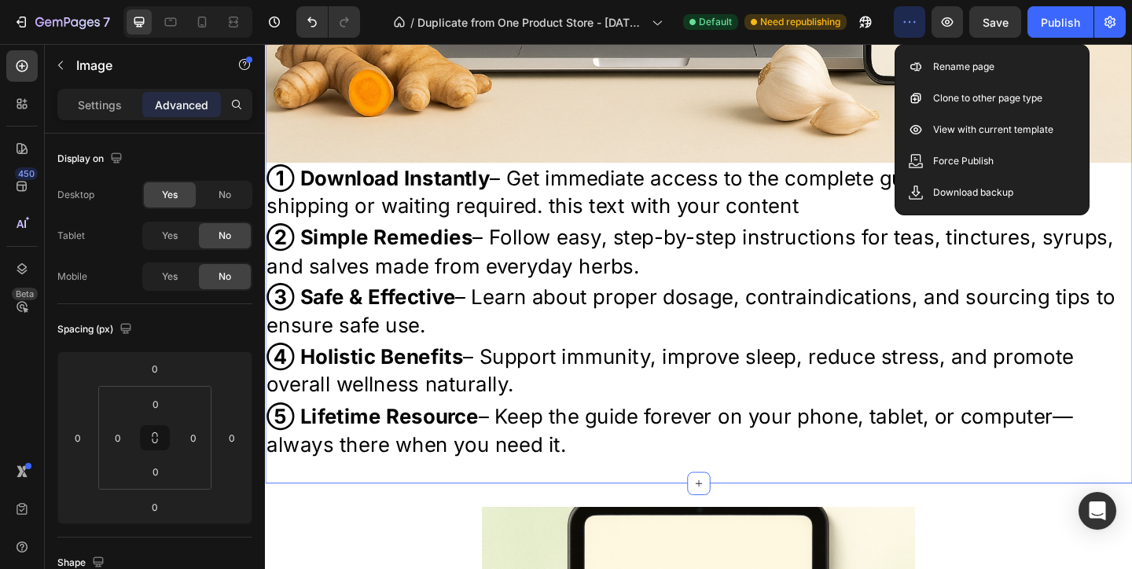
scroll to position [2661, 0]
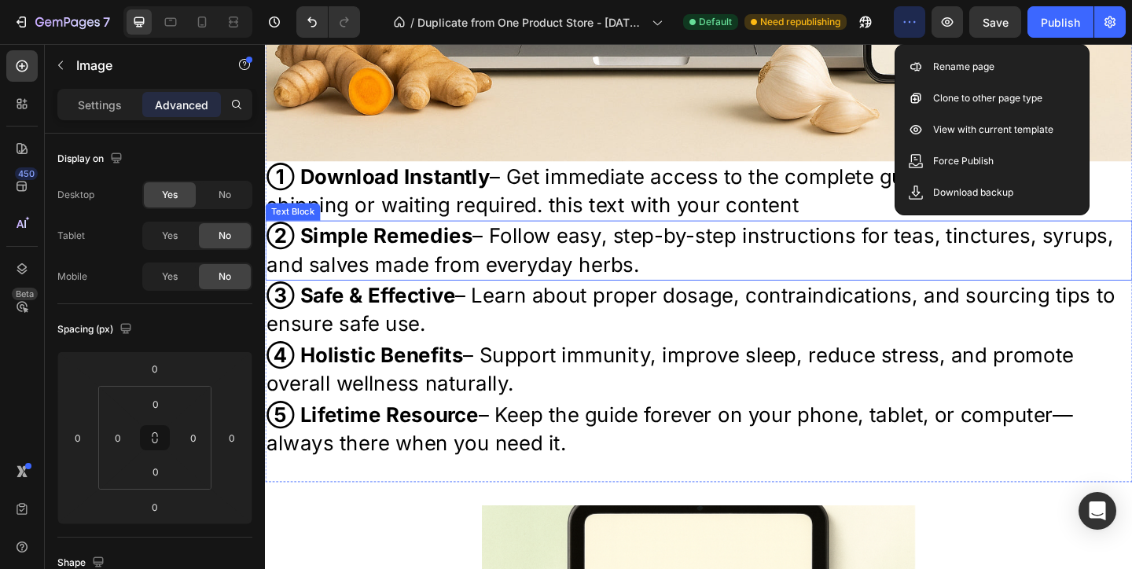
click at [499, 255] on p "② Simple Remedies – Follow easy, step-by-step instructions for teas, tinctures,…" at bounding box center [736, 267] width 940 height 61
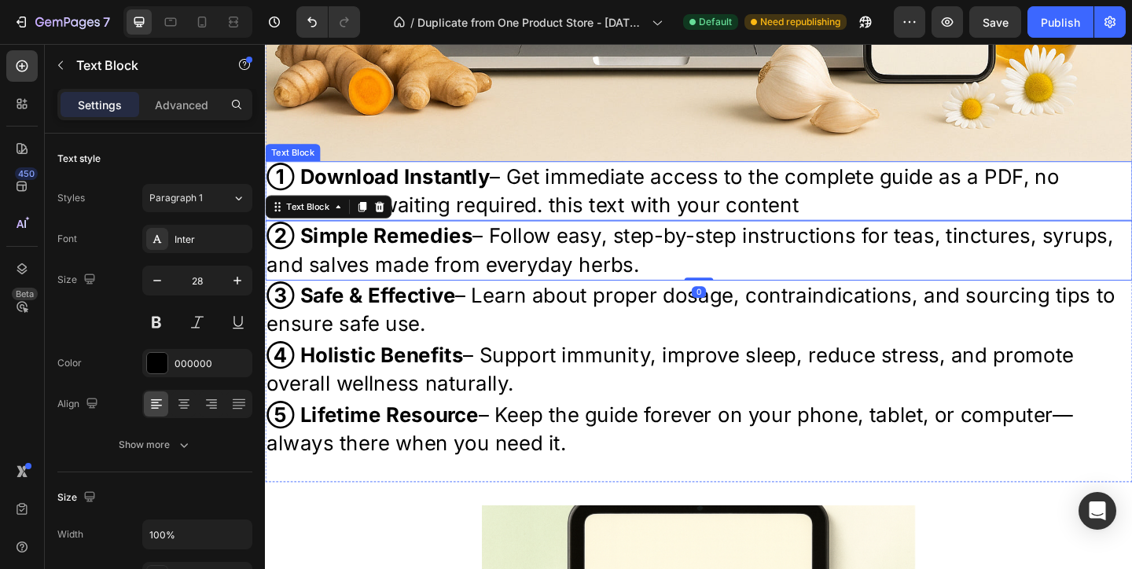
click at [496, 217] on p "① Download Instantly – Get immediate access to the complete guide as a PDF, no …" at bounding box center [736, 203] width 940 height 61
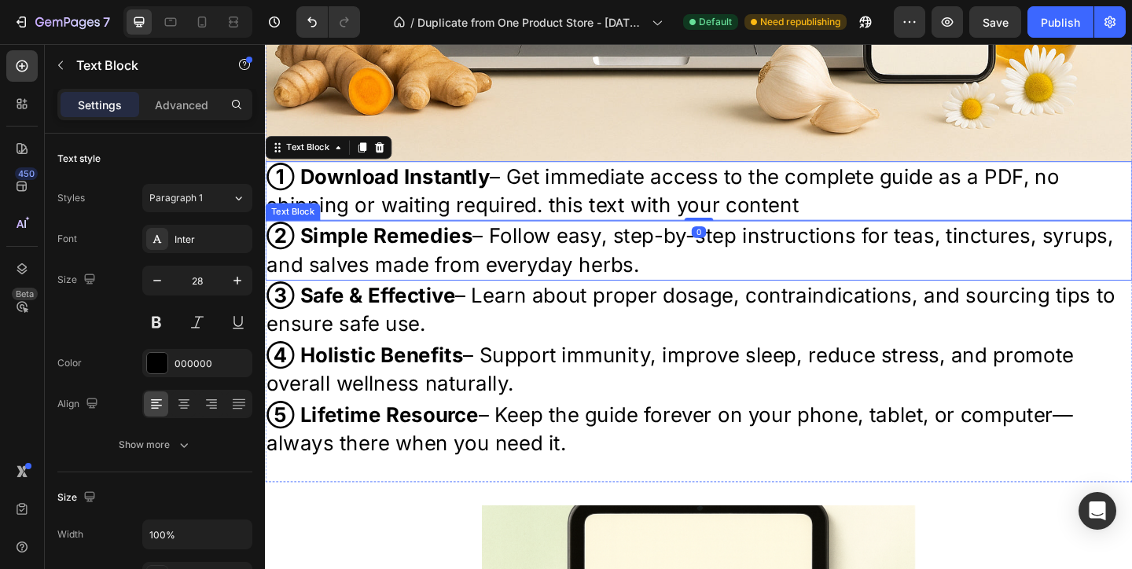
click at [498, 331] on p "③ Safe & Effective – Learn about proper dosage, contraindications, and sourcing…" at bounding box center [736, 333] width 940 height 61
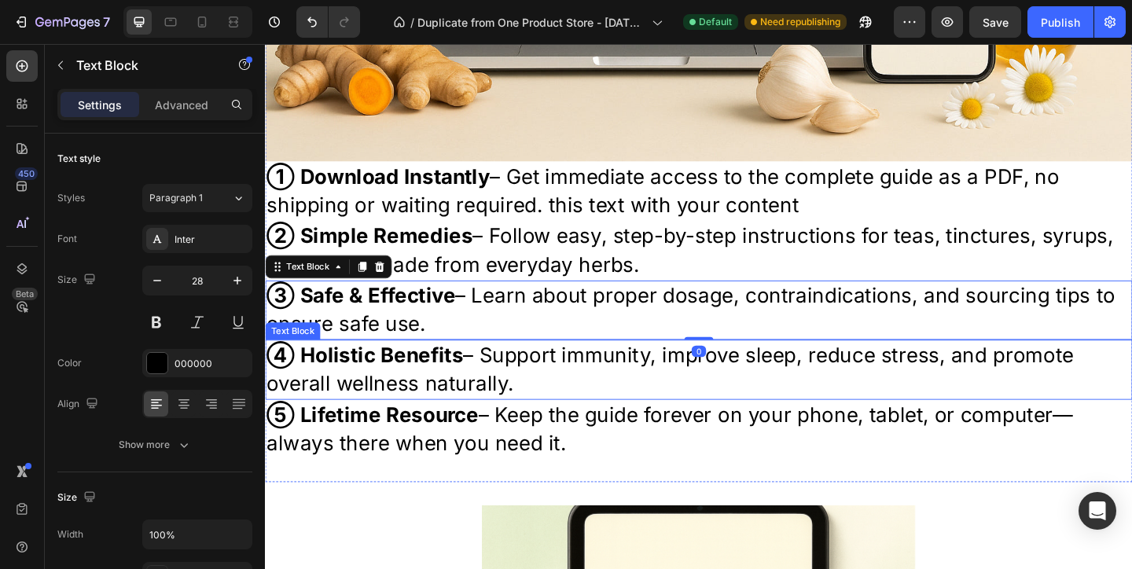
click at [508, 375] on p "④ Holistic Benefits – Support immunity, improve sleep, reduce stress, and promo…" at bounding box center [736, 397] width 940 height 61
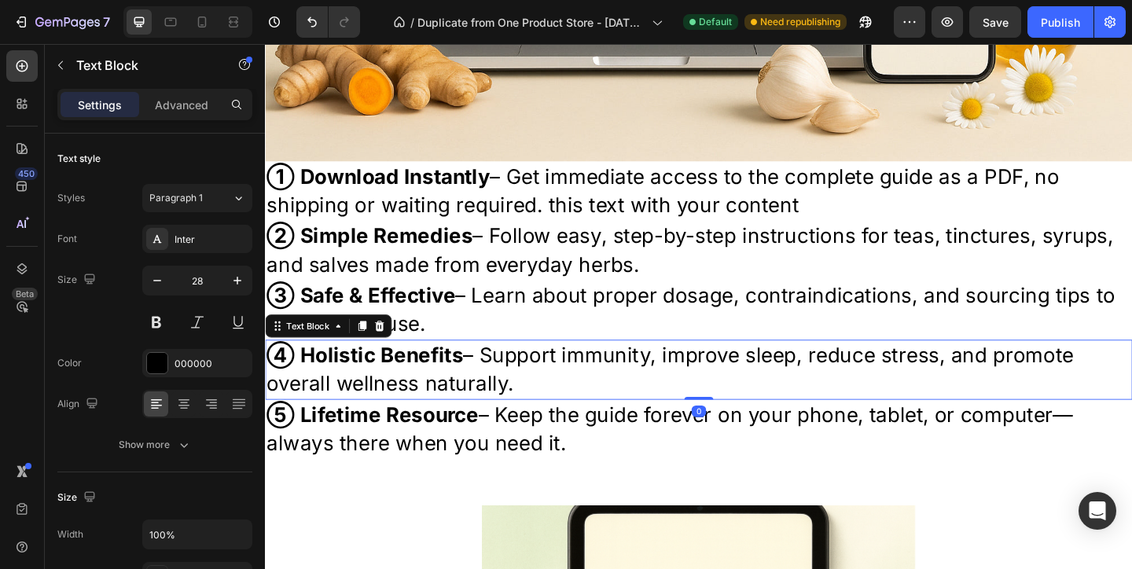
click at [513, 420] on p "④ Holistic Benefits – Support immunity, improve sleep, reduce stress, and promo…" at bounding box center [736, 397] width 940 height 61
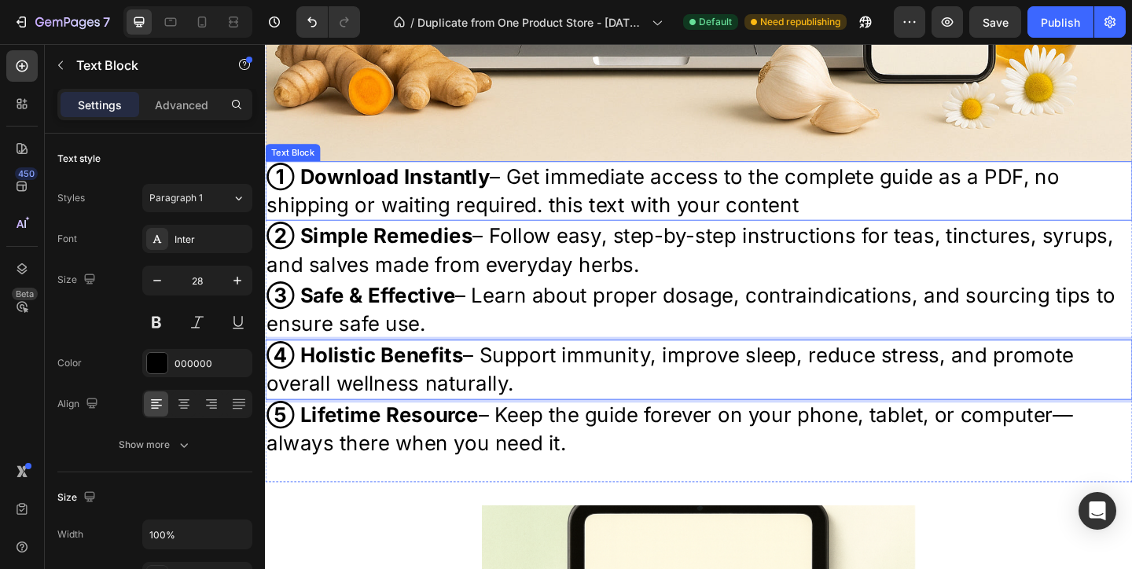
click at [345, 209] on p "① Download Instantly – Get immediate access to the complete guide as a PDF, no …" at bounding box center [736, 203] width 940 height 61
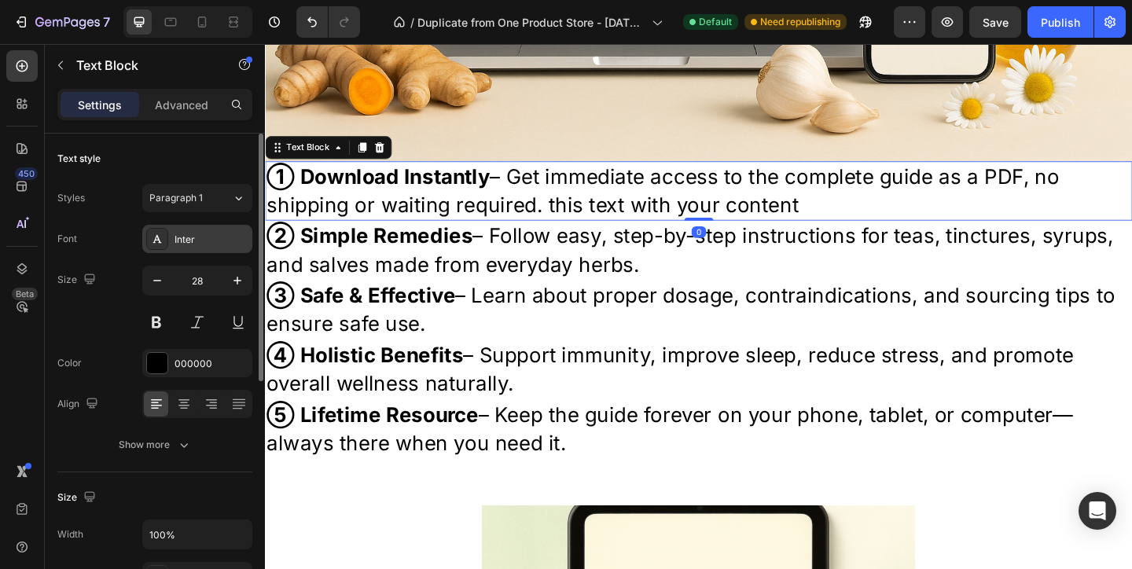
click at [221, 244] on div "Inter" at bounding box center [211, 240] width 74 height 14
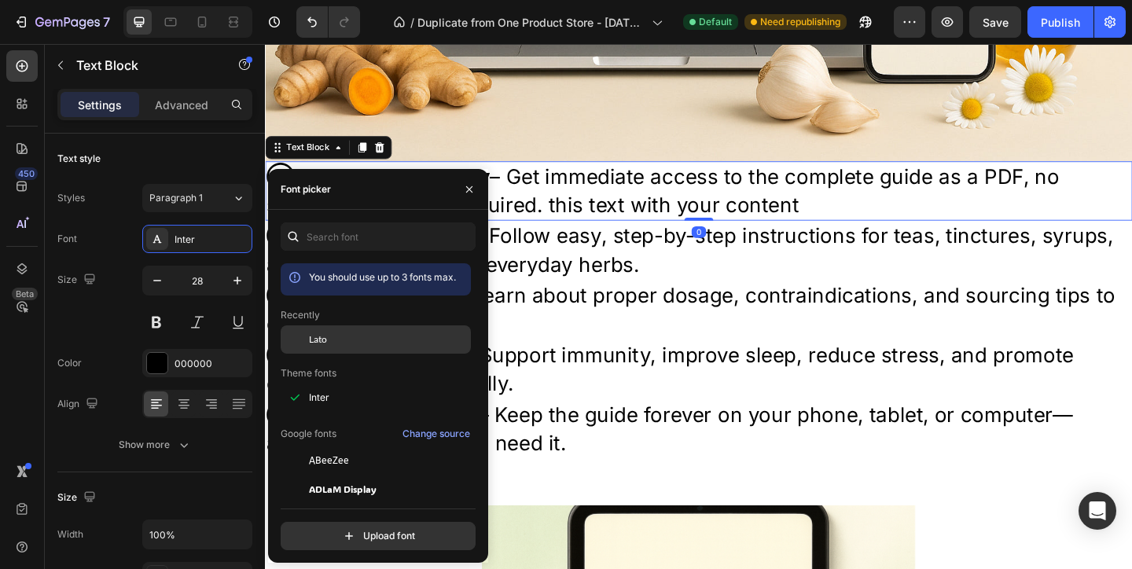
click at [325, 332] on span "Lato" at bounding box center [318, 339] width 18 height 14
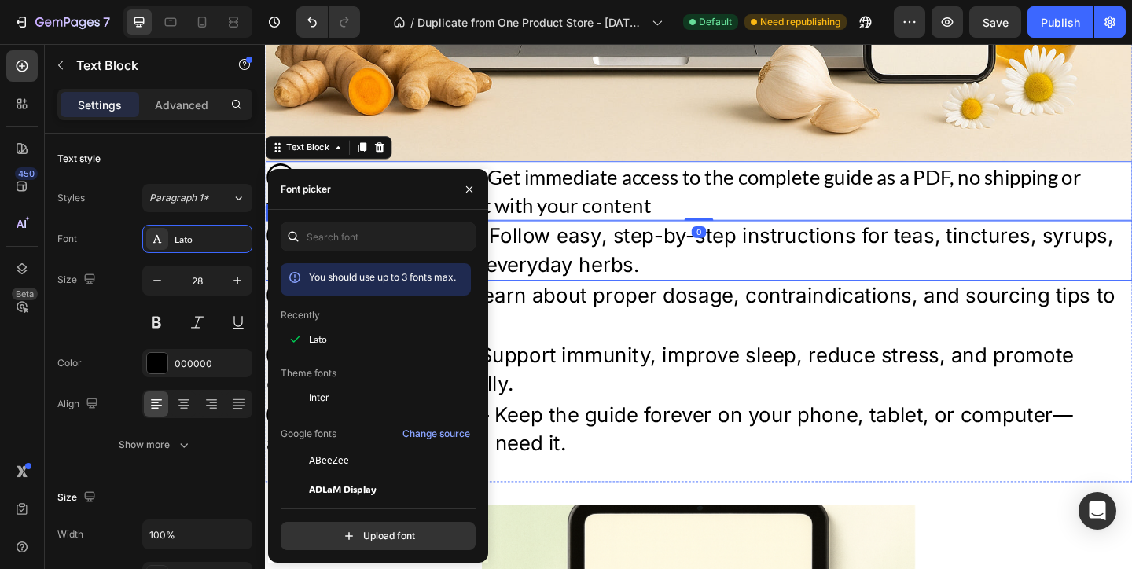
click at [596, 290] on p "② Simple Remedies – Follow easy, step-by-step instructions for teas, tinctures,…" at bounding box center [736, 267] width 940 height 61
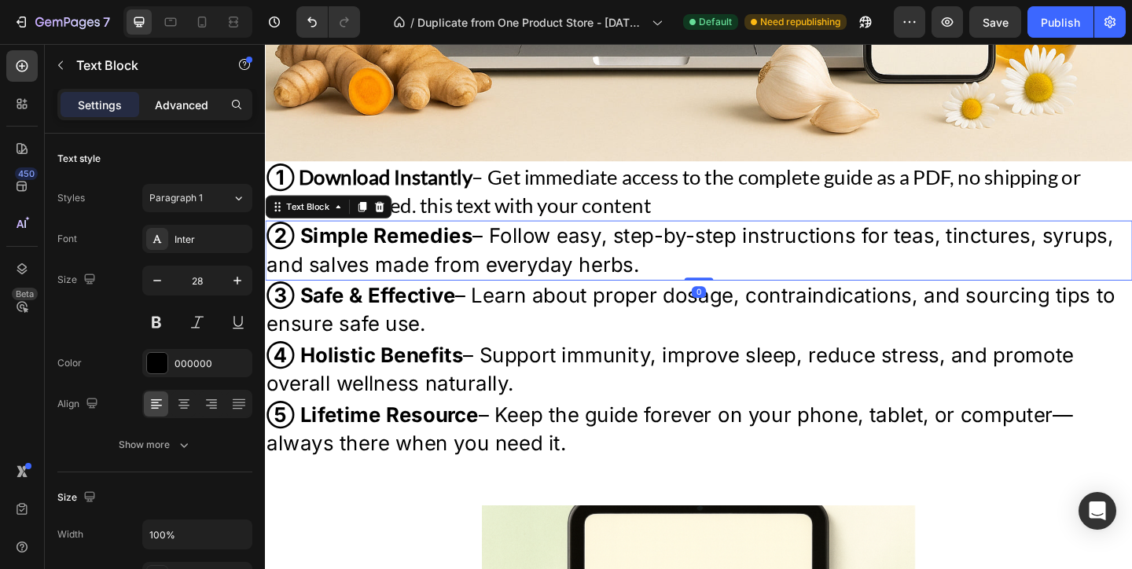
click at [205, 103] on p "Advanced" at bounding box center [181, 105] width 53 height 17
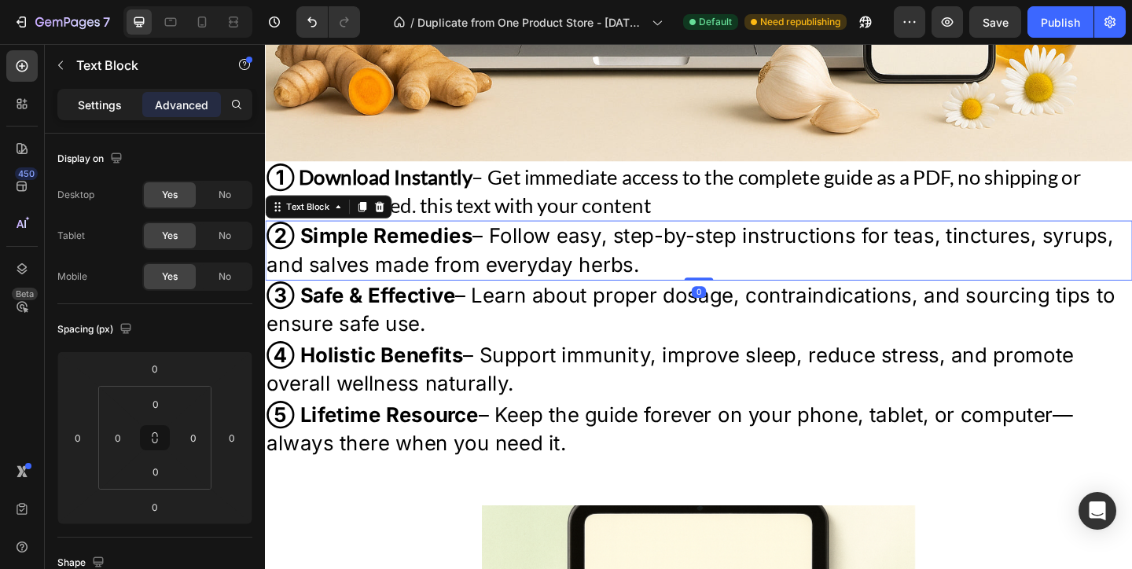
click at [112, 101] on p "Settings" at bounding box center [100, 105] width 44 height 17
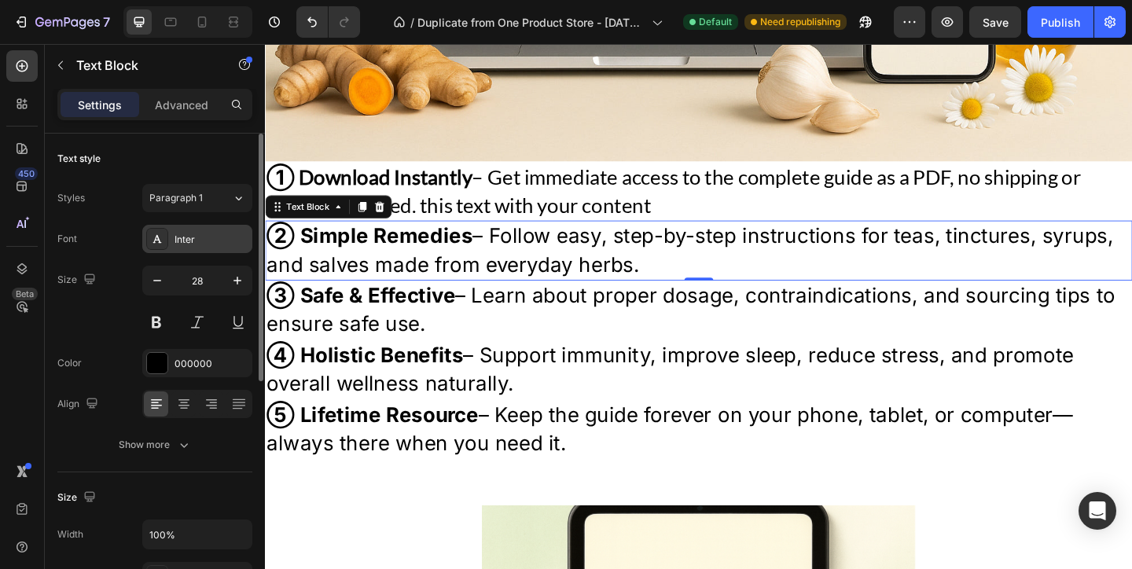
click at [211, 248] on div "Inter" at bounding box center [197, 239] width 110 height 28
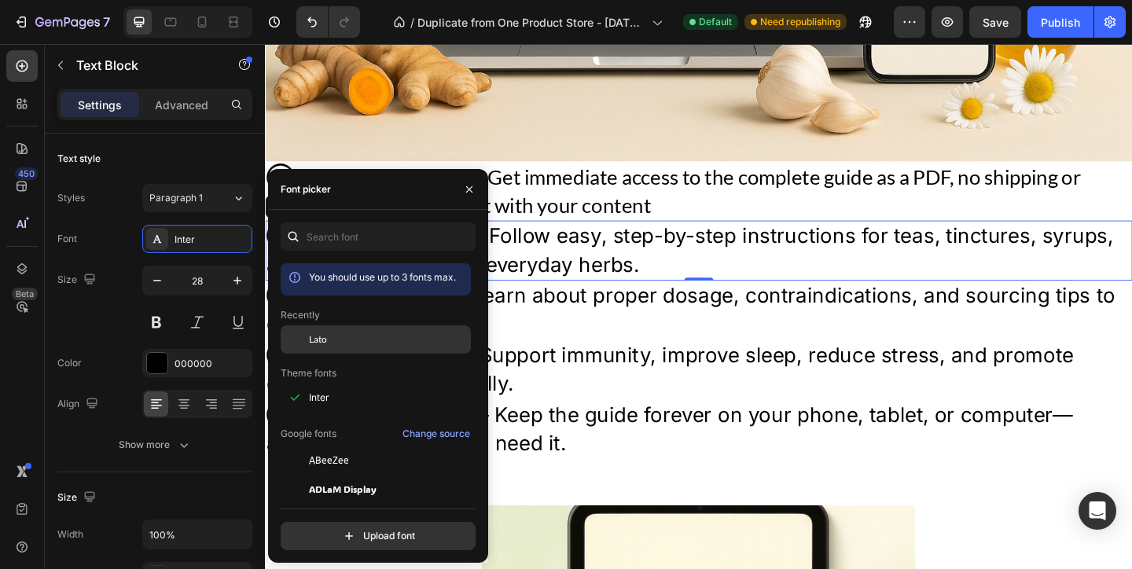
click at [351, 336] on div "Lato" at bounding box center [388, 339] width 159 height 14
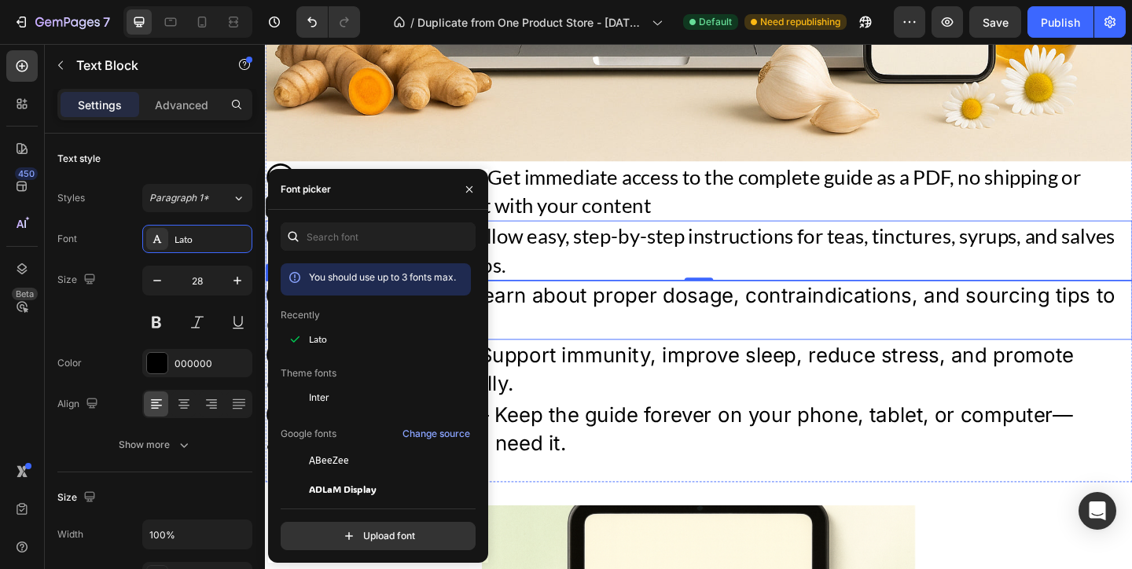
click at [692, 341] on p "③ Safe & Effective – Learn about proper dosage, contraindications, and sourcing…" at bounding box center [736, 333] width 940 height 61
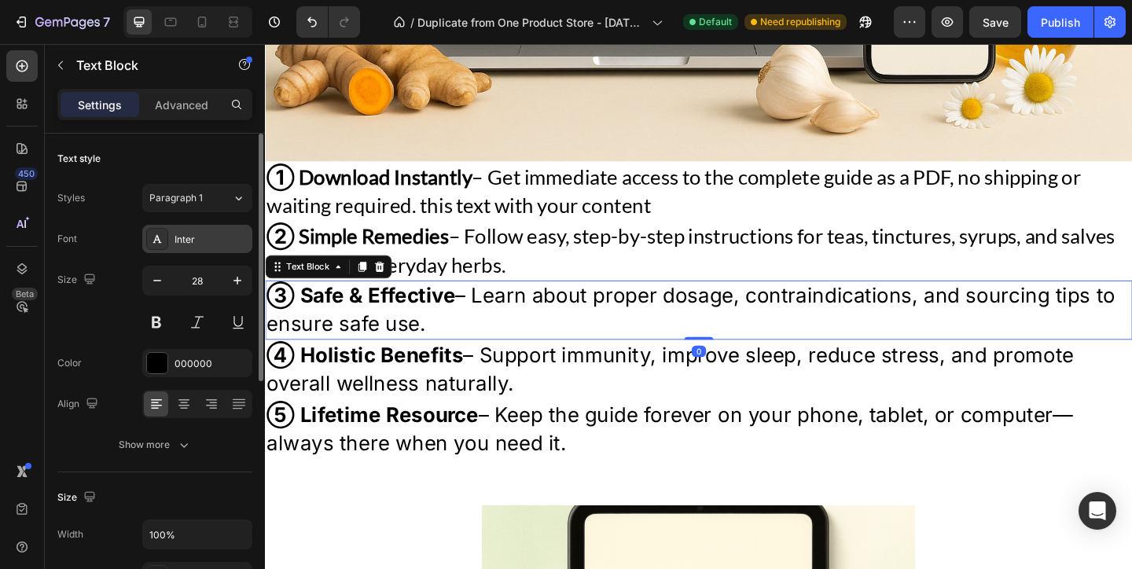
drag, startPoint x: 182, startPoint y: 241, endPoint x: 207, endPoint y: 265, distance: 34.5
click at [182, 241] on div "Inter" at bounding box center [211, 240] width 74 height 14
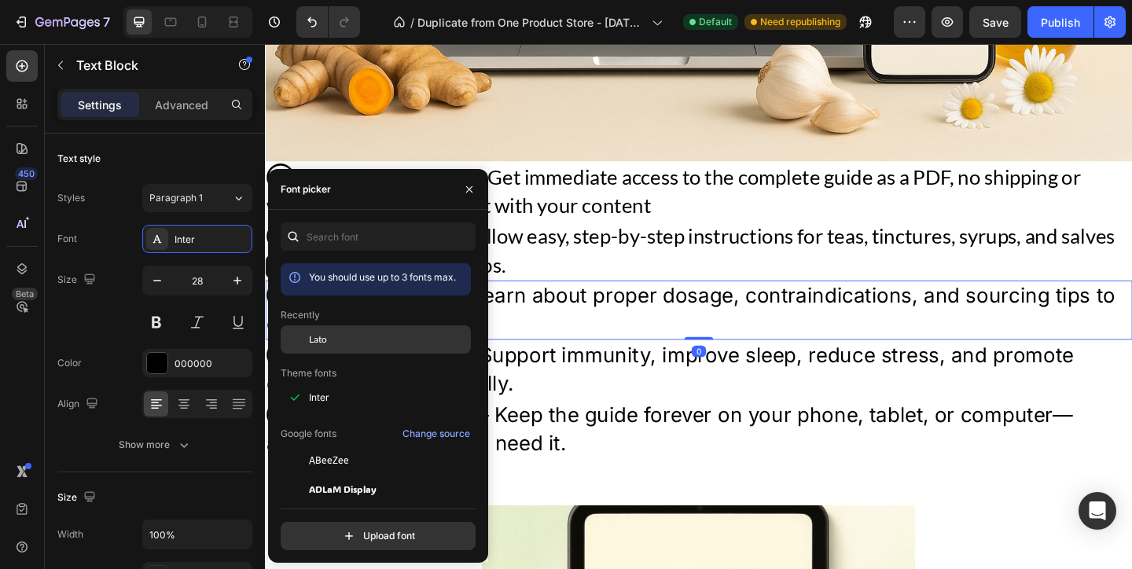
click at [348, 346] on div "Lato" at bounding box center [388, 339] width 159 height 14
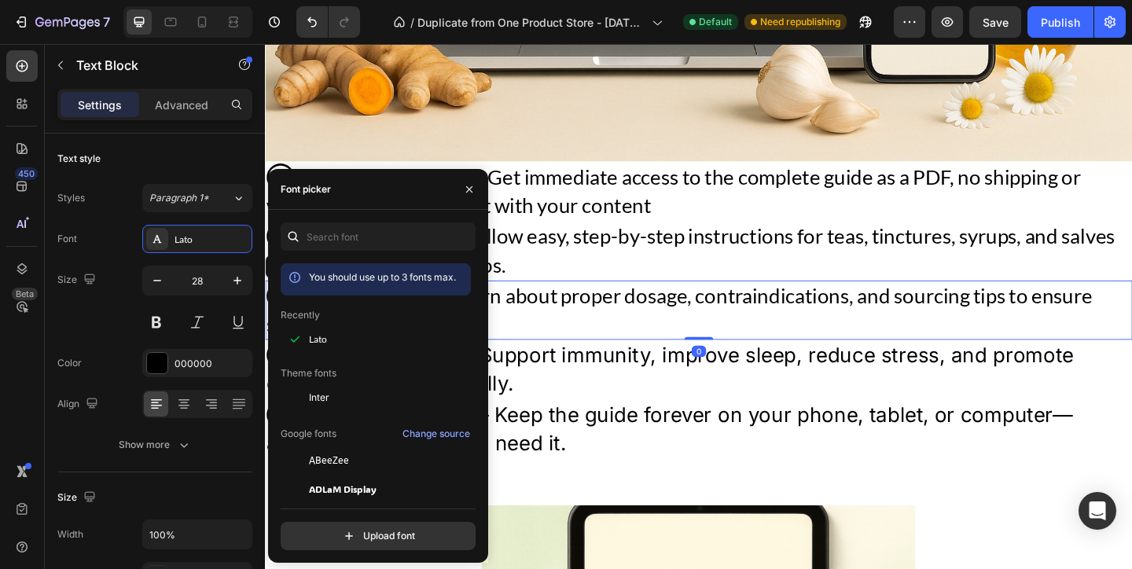
click at [567, 376] on p "④ Holistic Benefits – Support immunity, improve sleep, reduce stress, and promo…" at bounding box center [736, 397] width 940 height 61
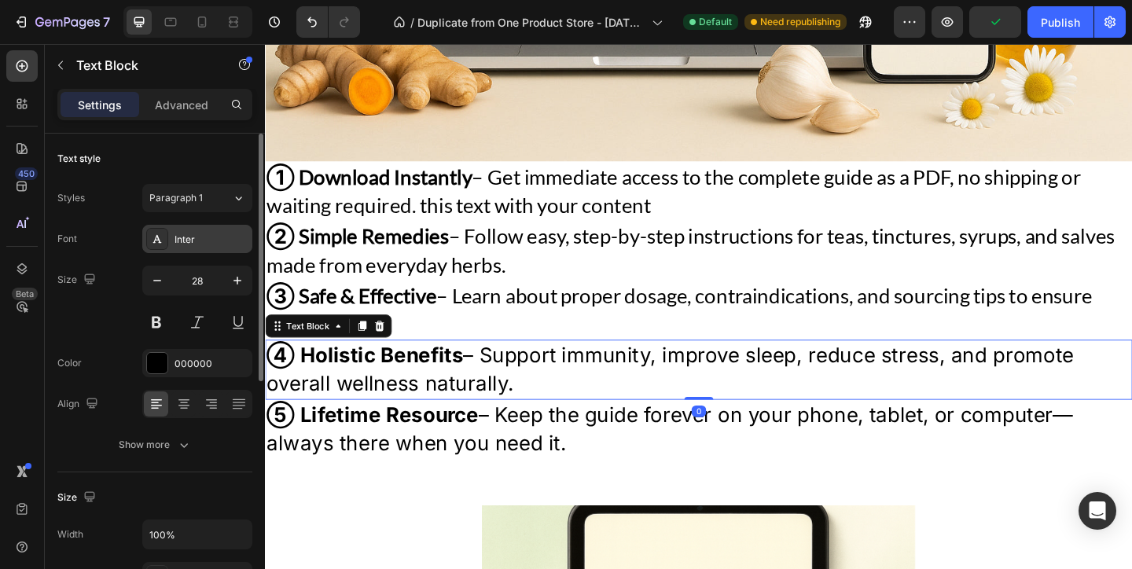
click at [196, 244] on div "Inter" at bounding box center [211, 240] width 74 height 14
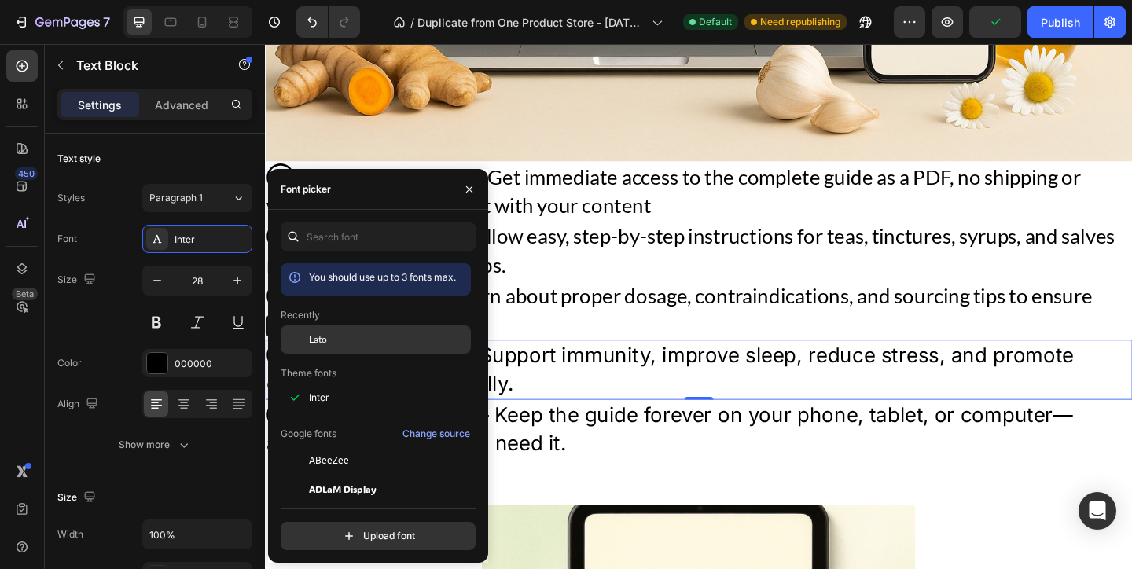
click at [324, 343] on span "Lato" at bounding box center [318, 339] width 18 height 14
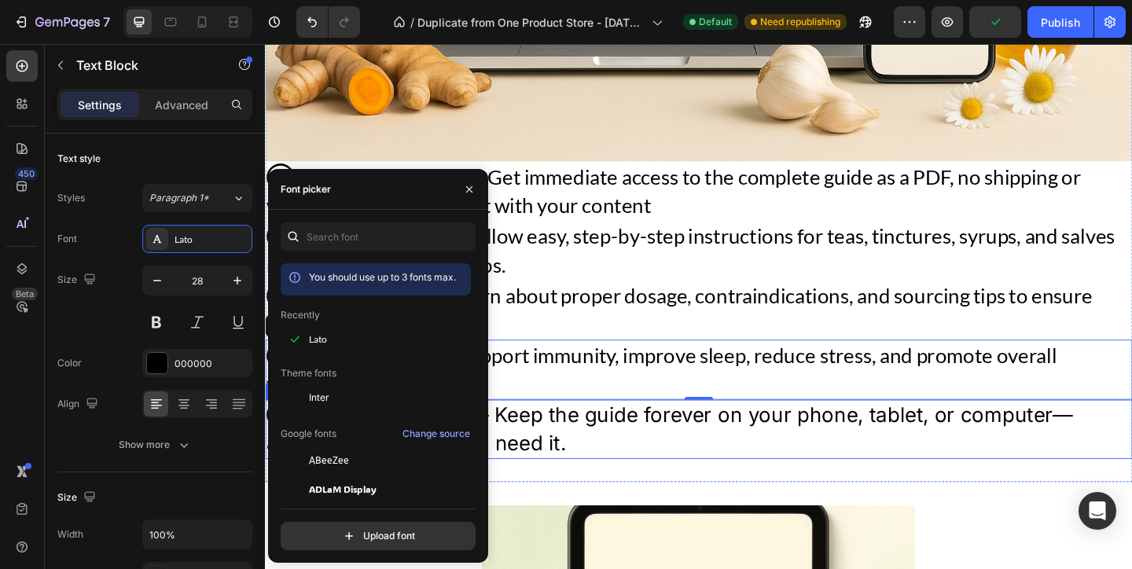
click at [691, 467] on p "⑤ Lifetime Resource – Keep the guide forever on your phone, tablet, or computer…" at bounding box center [736, 462] width 940 height 61
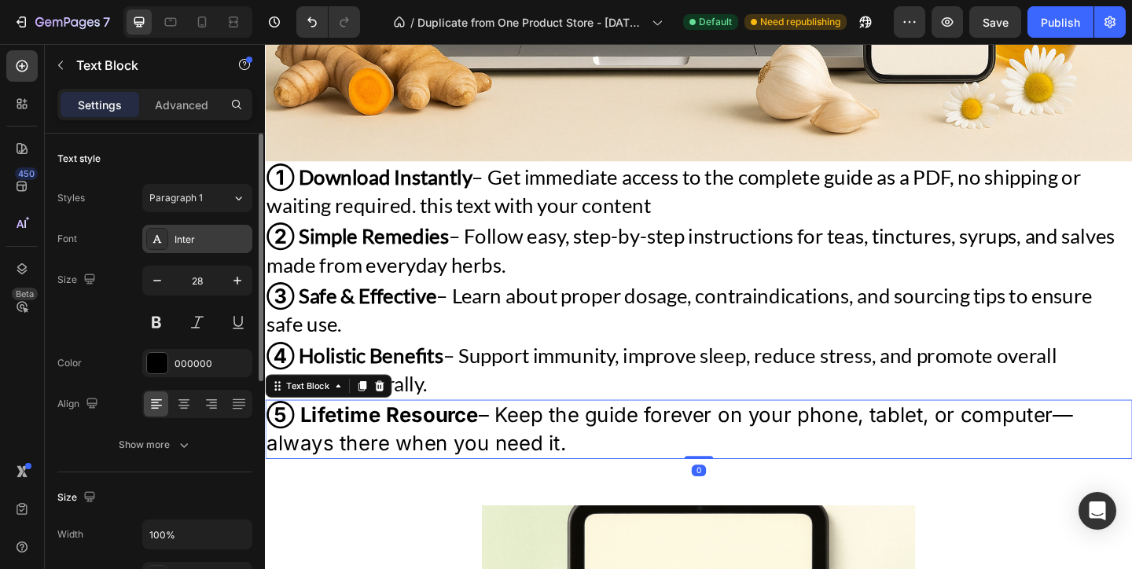
click at [199, 240] on div "Inter" at bounding box center [211, 240] width 74 height 14
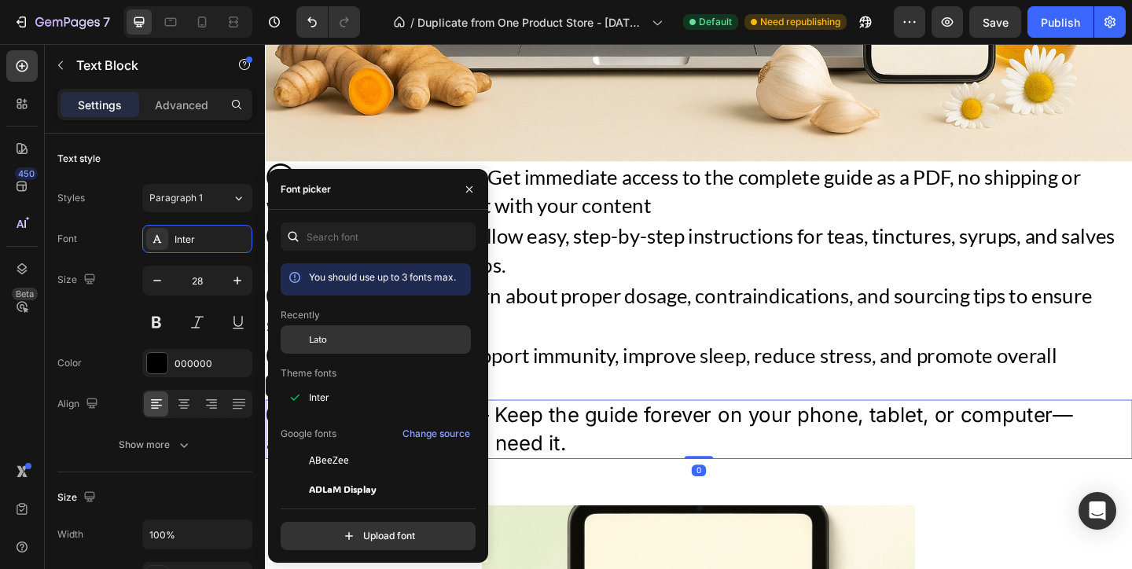
click at [292, 343] on div at bounding box center [295, 339] width 28 height 28
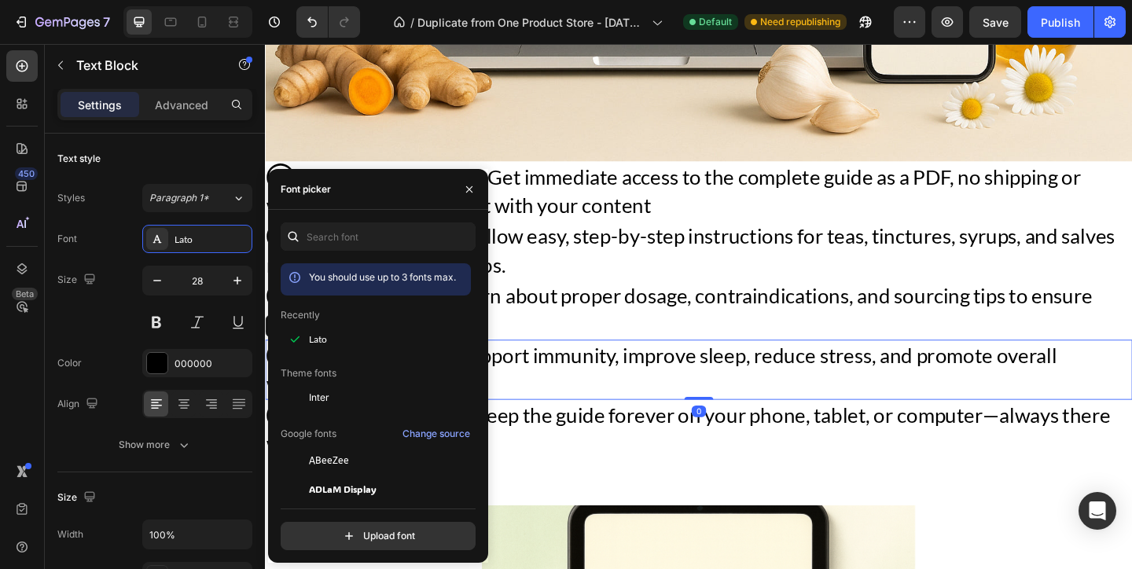
click at [666, 390] on p "④ Holistic Benefits – Support immunity, improve sleep, reduce stress, and promo…" at bounding box center [736, 397] width 940 height 61
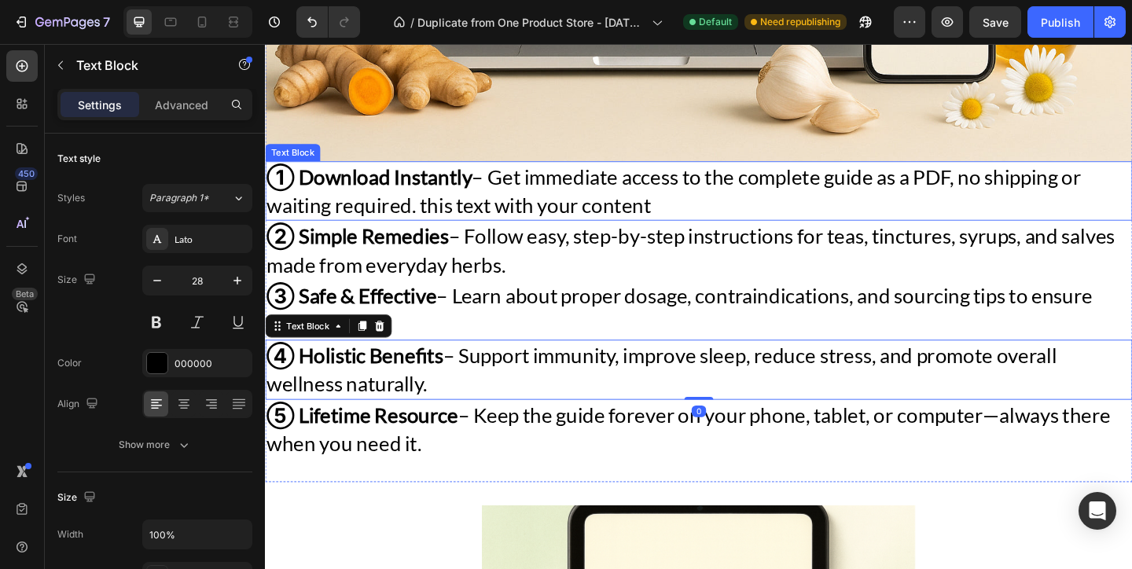
click at [392, 171] on div "① Download Instantly – Get immediate access to the complete guide as a PDF, no …" at bounding box center [736, 203] width 943 height 64
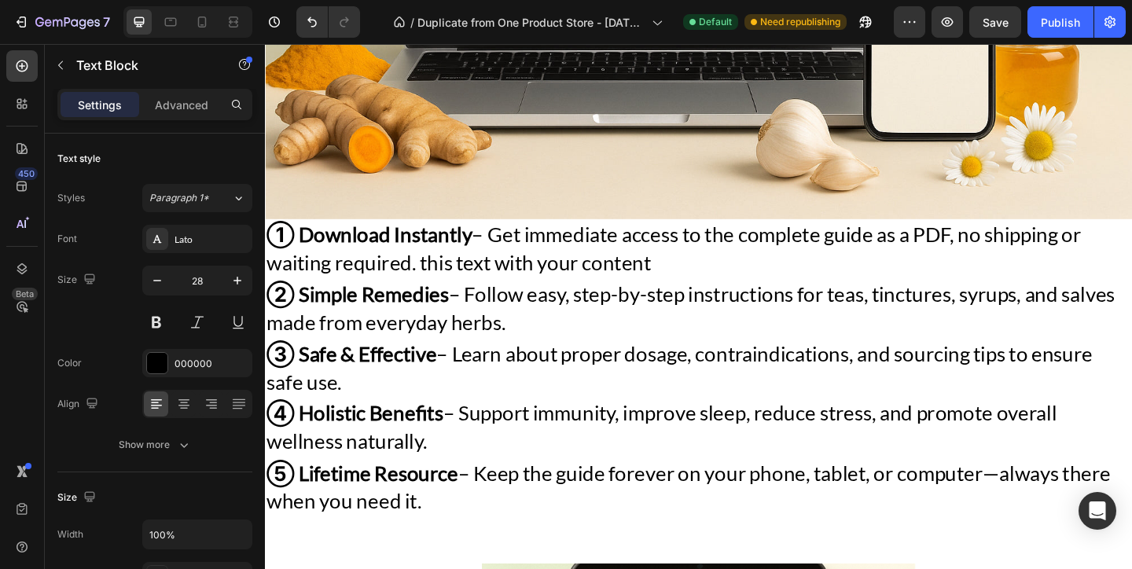
scroll to position [2596, 0]
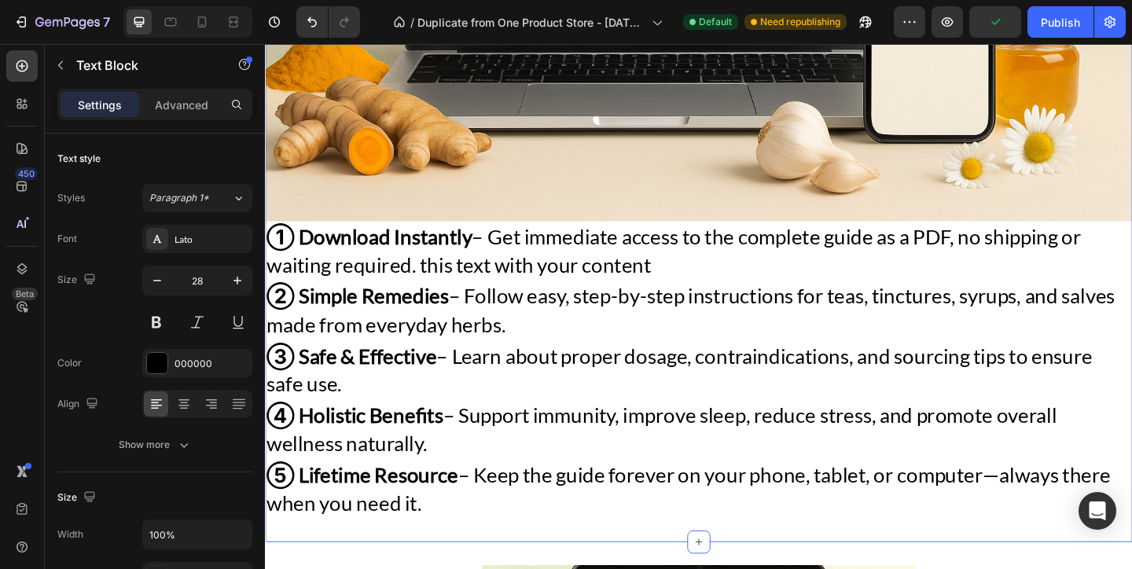
click at [415, 568] on div "Image Row ① Download Instantly – Get immediate access to the complete guide as …" at bounding box center [736, 84] width 943 height 1003
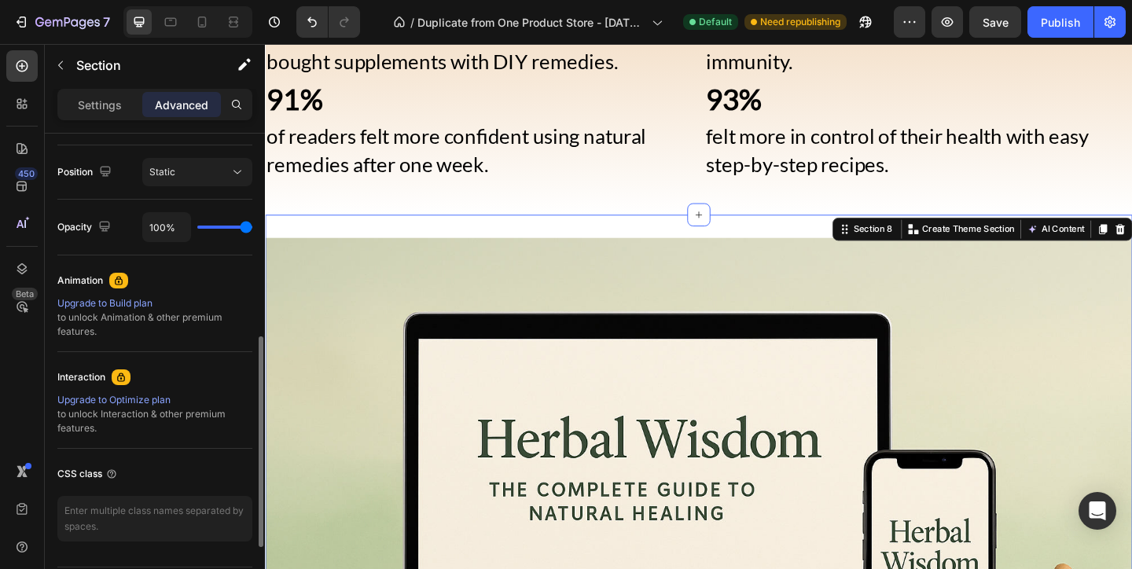
scroll to position [233, 0]
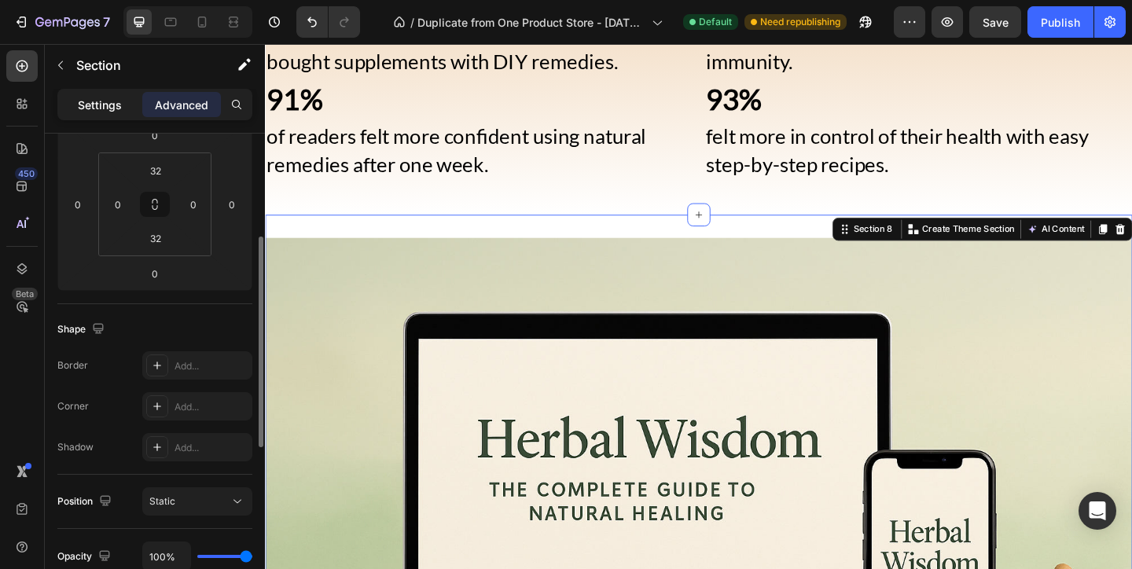
click at [90, 92] on div "Settings" at bounding box center [100, 104] width 79 height 25
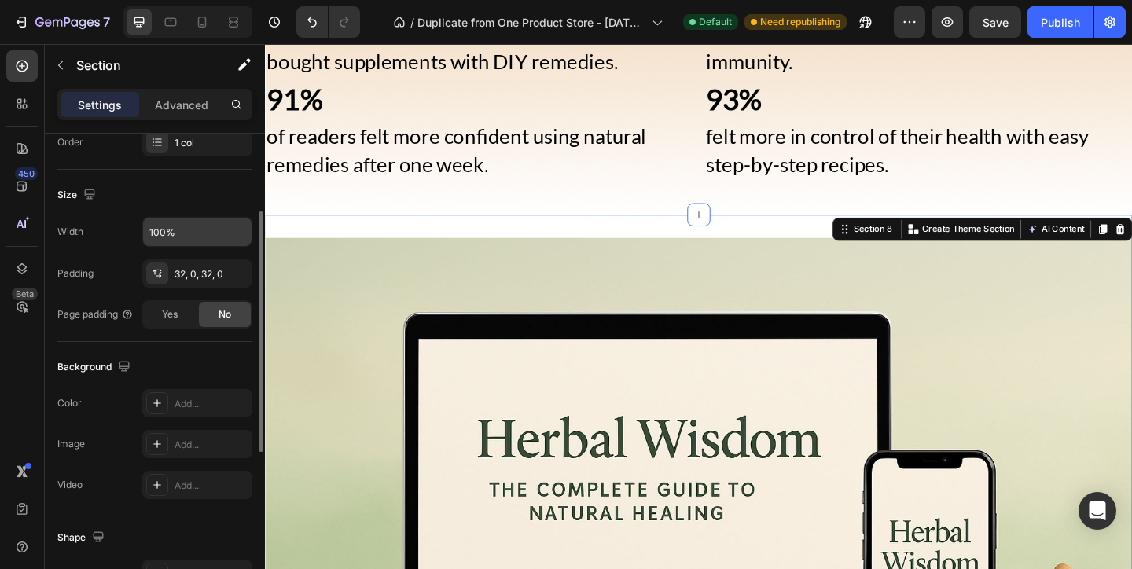
scroll to position [479, 0]
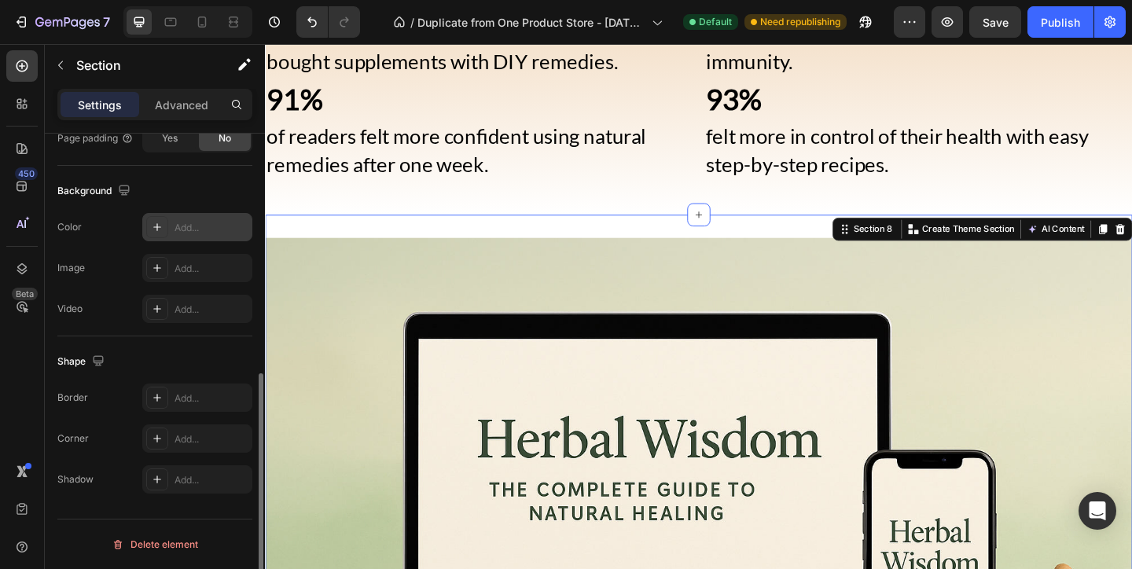
click at [182, 238] on div "Add..." at bounding box center [197, 227] width 110 height 28
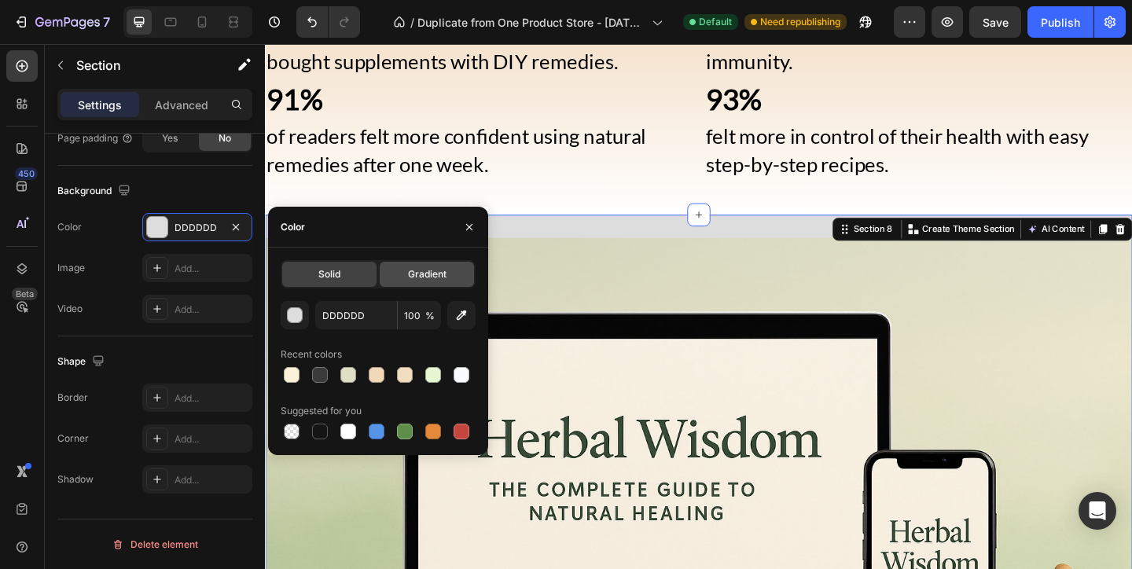
click at [439, 273] on span "Gradient" at bounding box center [427, 274] width 39 height 14
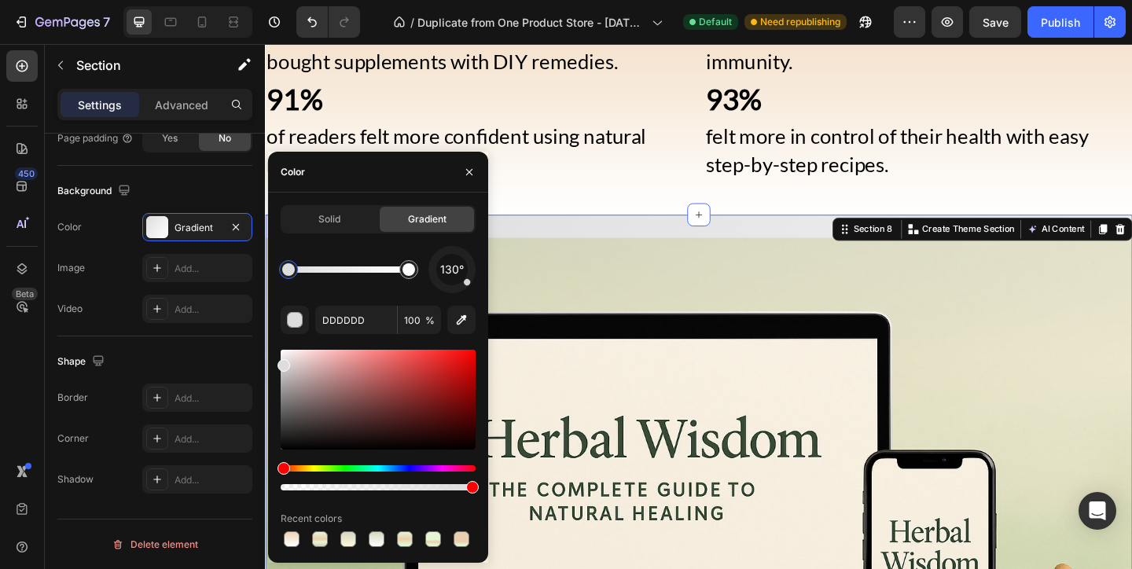
click at [453, 256] on div "130°" at bounding box center [451, 269] width 31 height 31
click at [452, 258] on div "0°" at bounding box center [451, 269] width 31 height 31
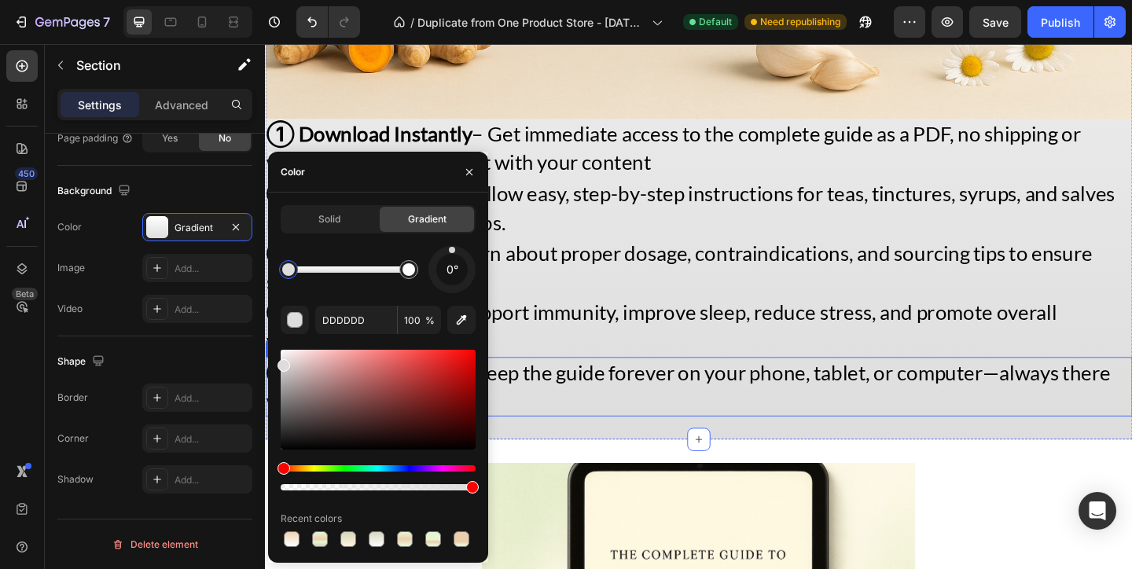
scroll to position [2640, 0]
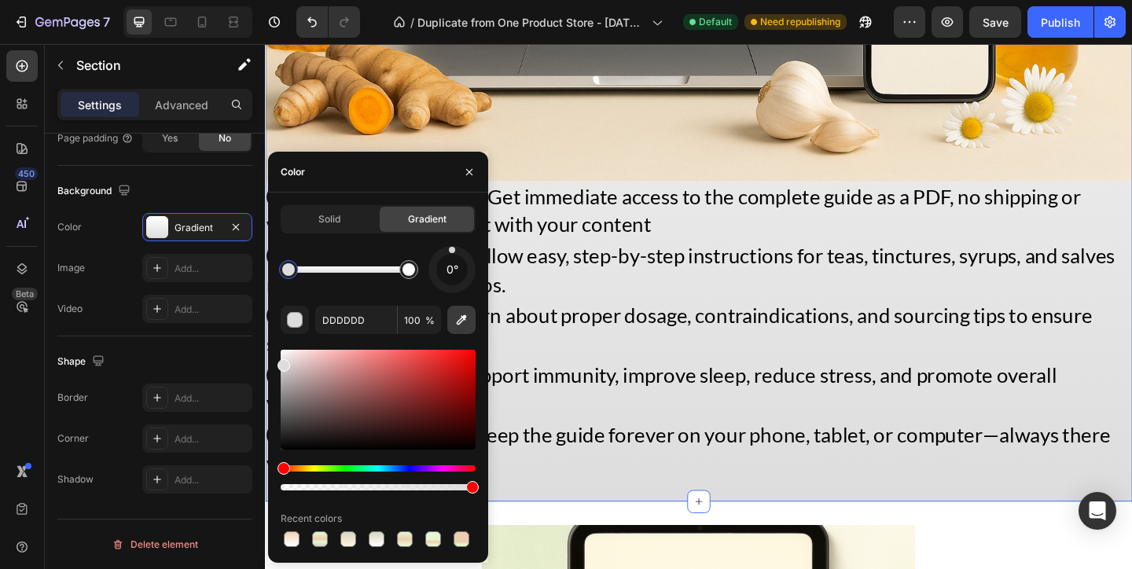
click at [462, 327] on icon "button" at bounding box center [461, 320] width 16 height 16
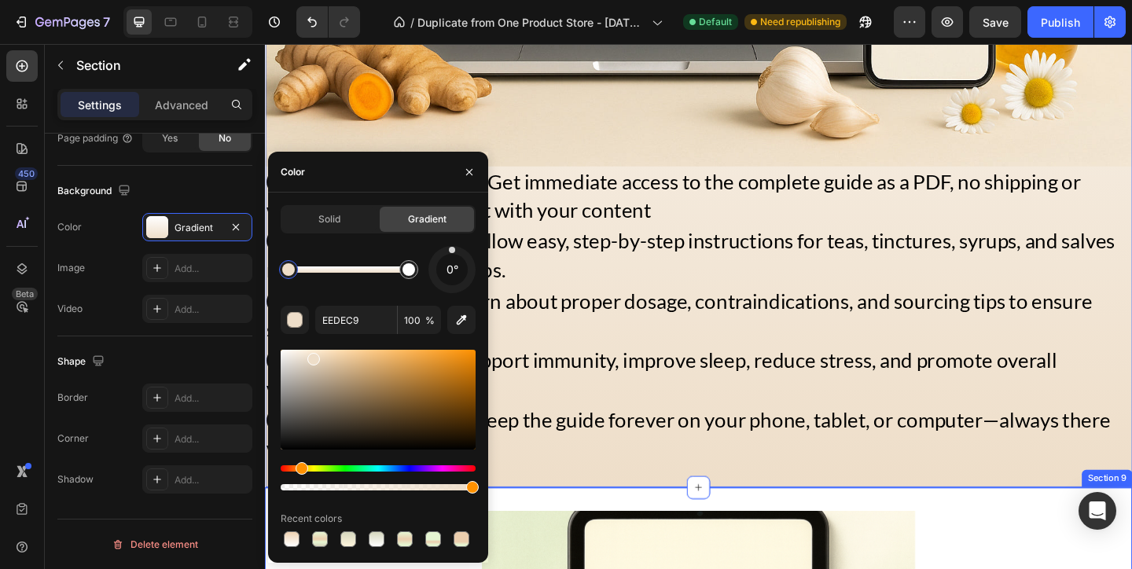
scroll to position [2662, 0]
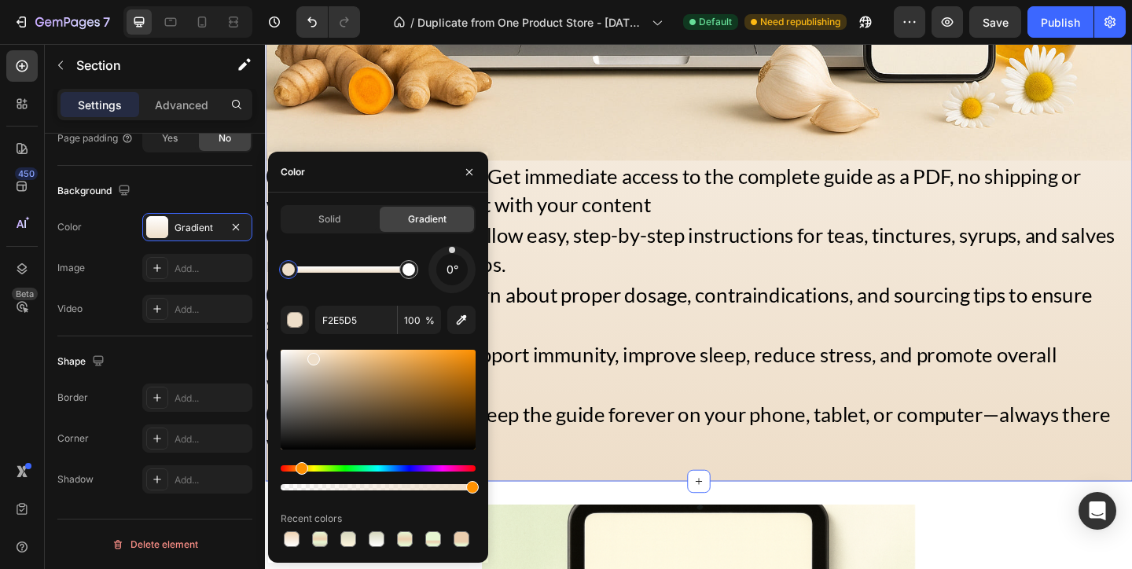
click at [315, 267] on div at bounding box center [348, 269] width 120 height 6
click at [321, 270] on div at bounding box center [315, 269] width 13 height 13
click at [340, 272] on div at bounding box center [348, 269] width 120 height 6
click at [359, 273] on div at bounding box center [348, 269] width 120 height 6
click at [394, 284] on div "0°" at bounding box center [378, 269] width 195 height 47
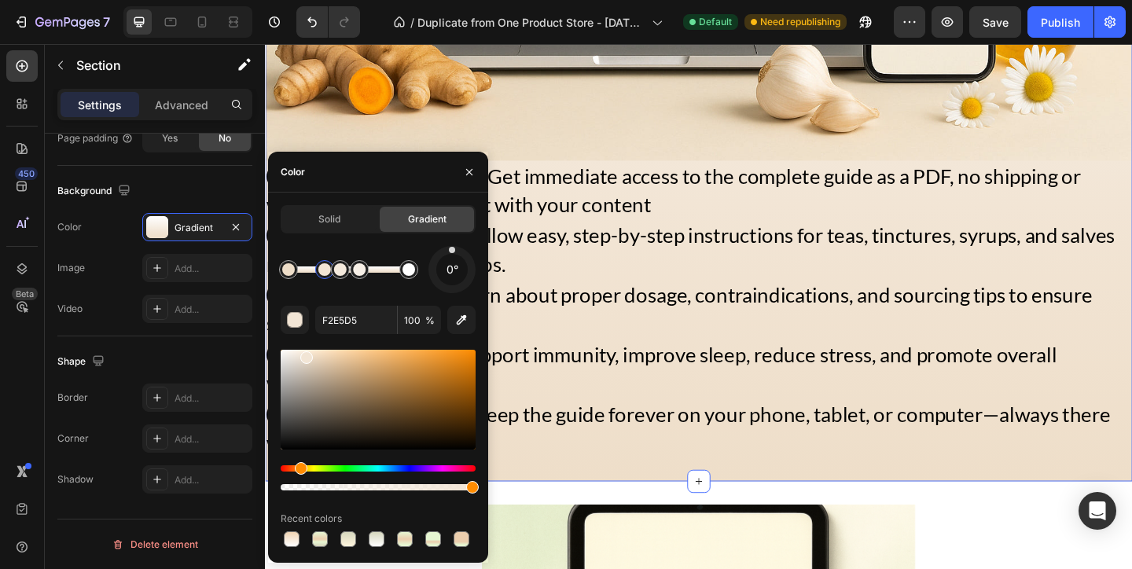
click at [325, 273] on div at bounding box center [324, 269] width 13 height 13
click at [324, 258] on div at bounding box center [325, 245] width 22 height 25
click at [321, 248] on icon "button" at bounding box center [325, 244] width 10 height 11
click at [336, 268] on div at bounding box center [340, 269] width 13 height 13
click at [336, 246] on div "0°" at bounding box center [378, 269] width 195 height 47
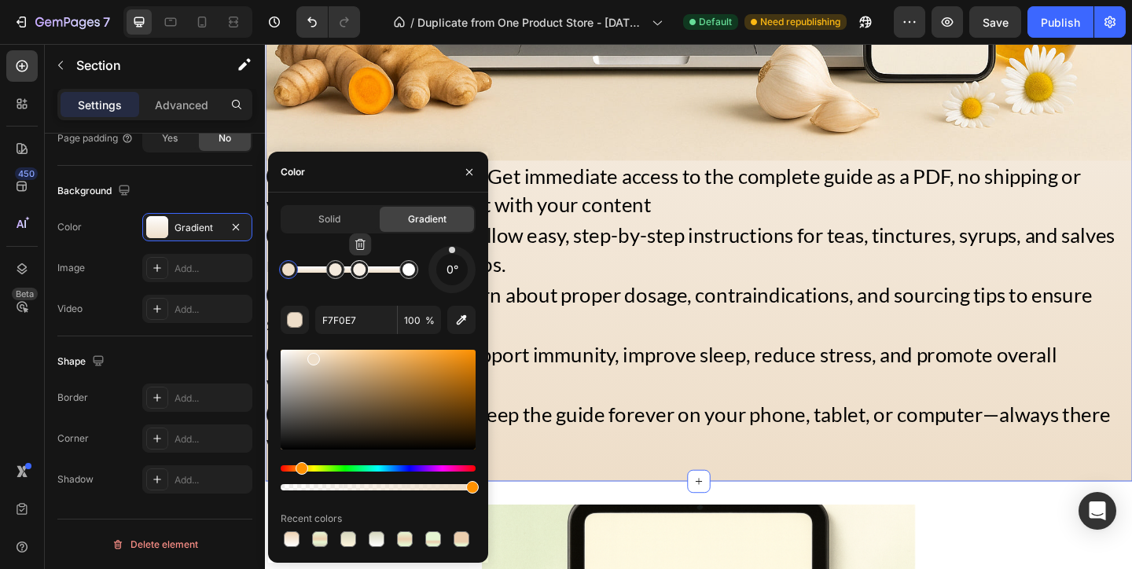
click at [352, 267] on div at bounding box center [359, 269] width 19 height 19
click at [362, 255] on button "button" at bounding box center [360, 244] width 22 height 22
click at [330, 271] on div at bounding box center [335, 269] width 13 height 13
type input "EEDEC9"
click at [329, 246] on icon "button" at bounding box center [329, 245] width 1 height 5
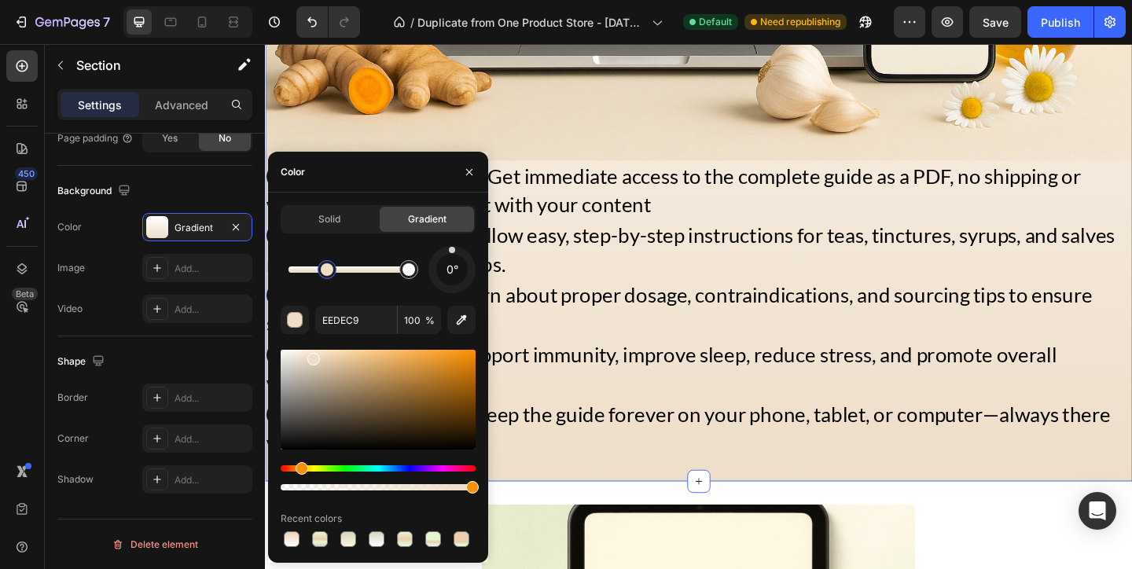
drag, startPoint x: 287, startPoint y: 269, endPoint x: 327, endPoint y: 268, distance: 40.1
click at [328, 269] on div at bounding box center [327, 269] width 13 height 13
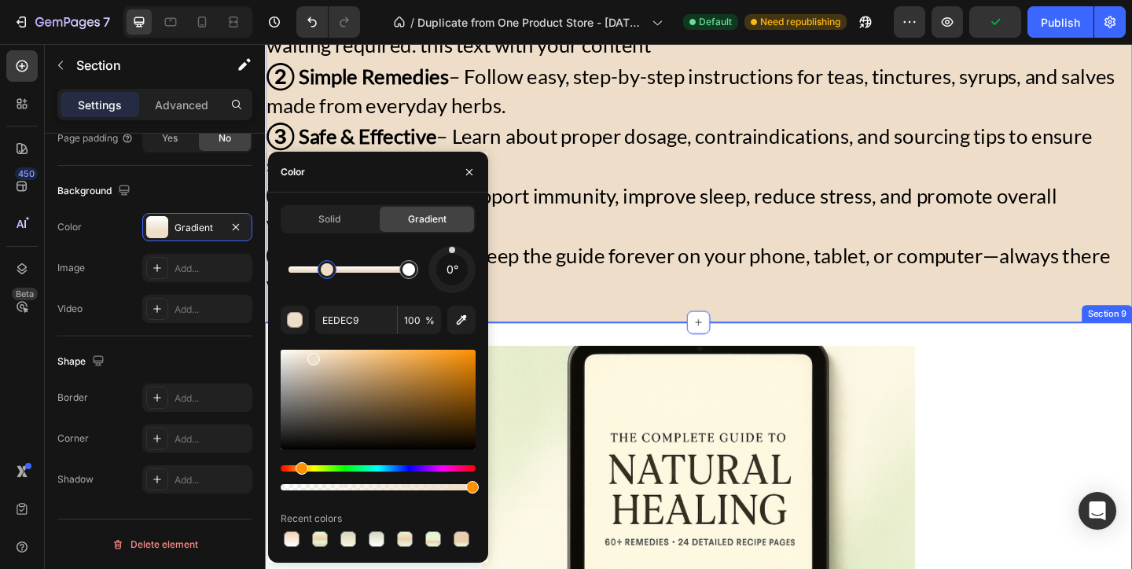
scroll to position [2993, 0]
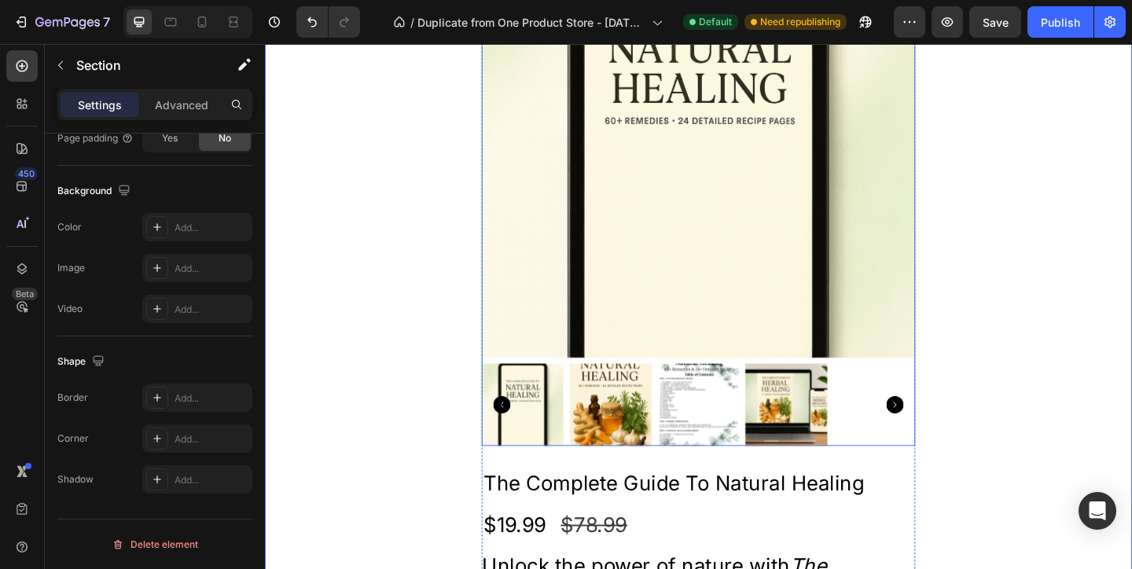
scroll to position [3331, 0]
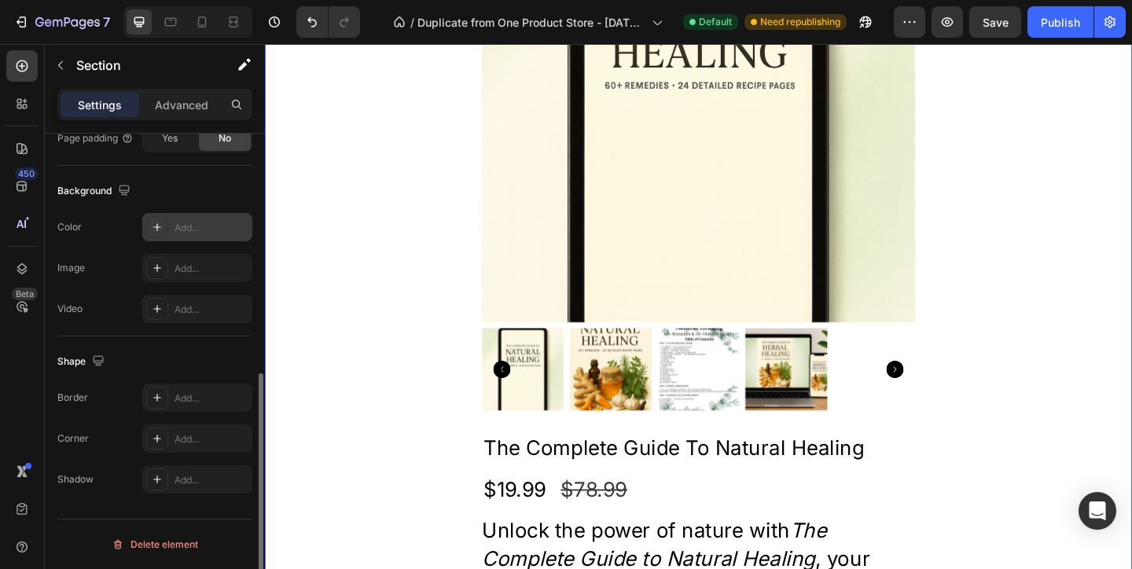
click at [196, 227] on div "Add..." at bounding box center [211, 228] width 74 height 14
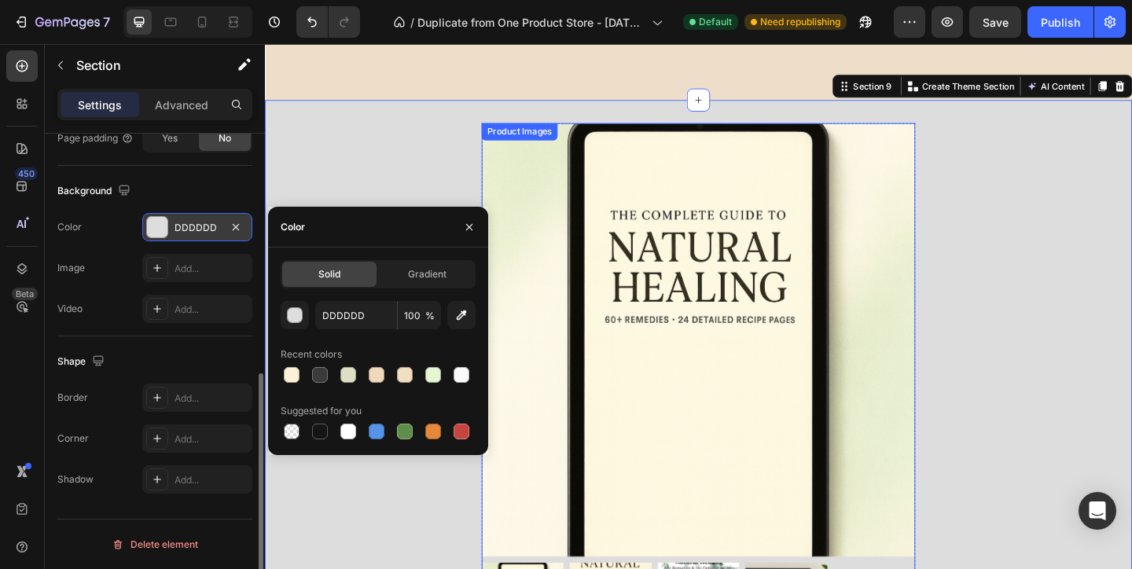
scroll to position [3052, 0]
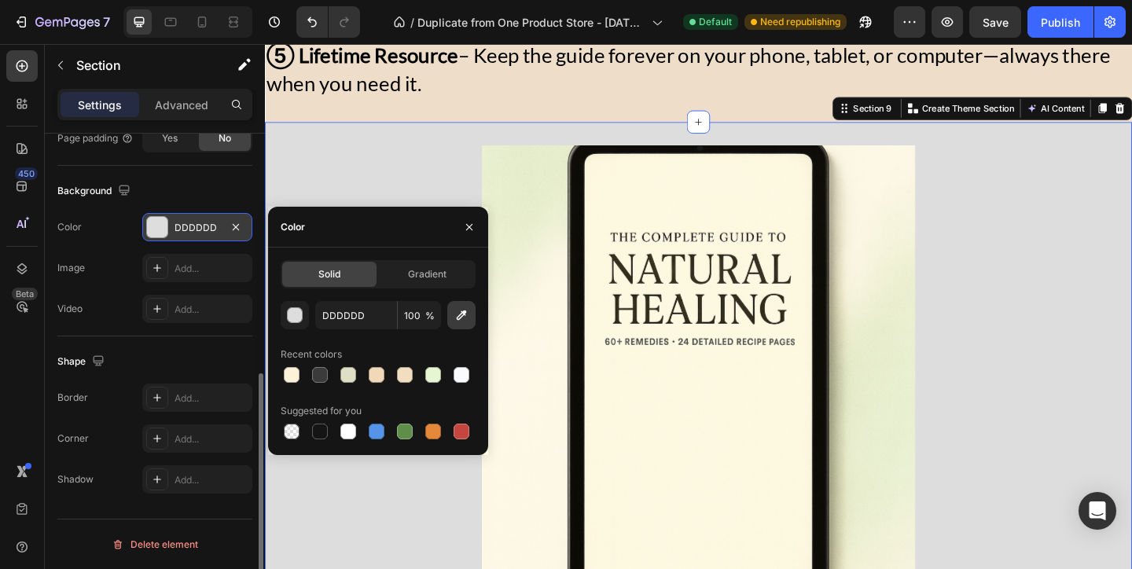
click at [453, 308] on icon "button" at bounding box center [461, 315] width 16 height 16
type input "E6EFCF"
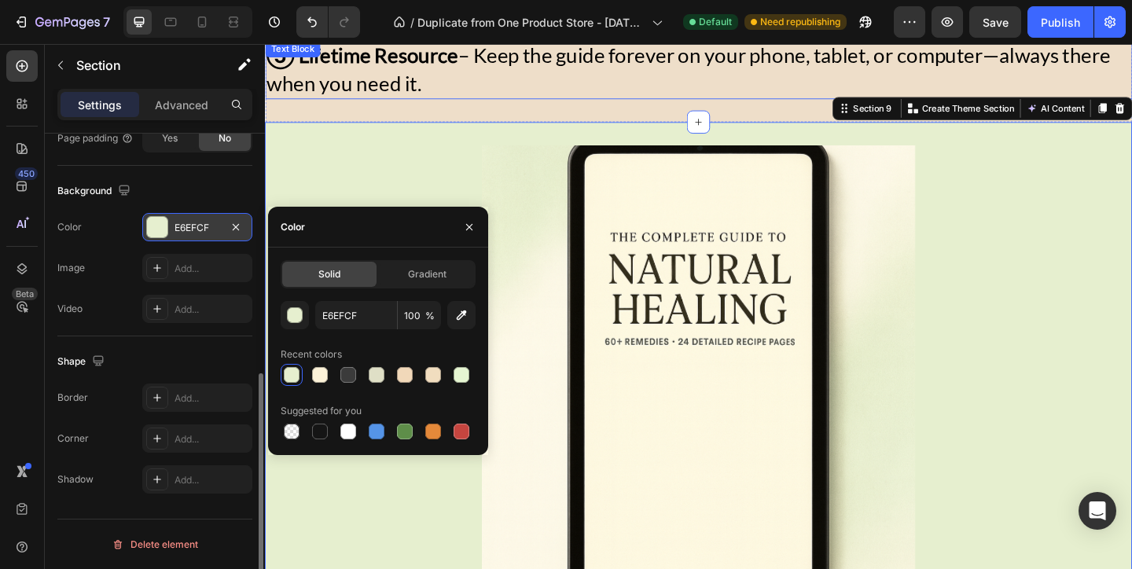
click at [527, 88] on p "⑤ Lifetime Resource – Keep the guide forever on your phone, tablet, or computer…" at bounding box center [736, 71] width 940 height 61
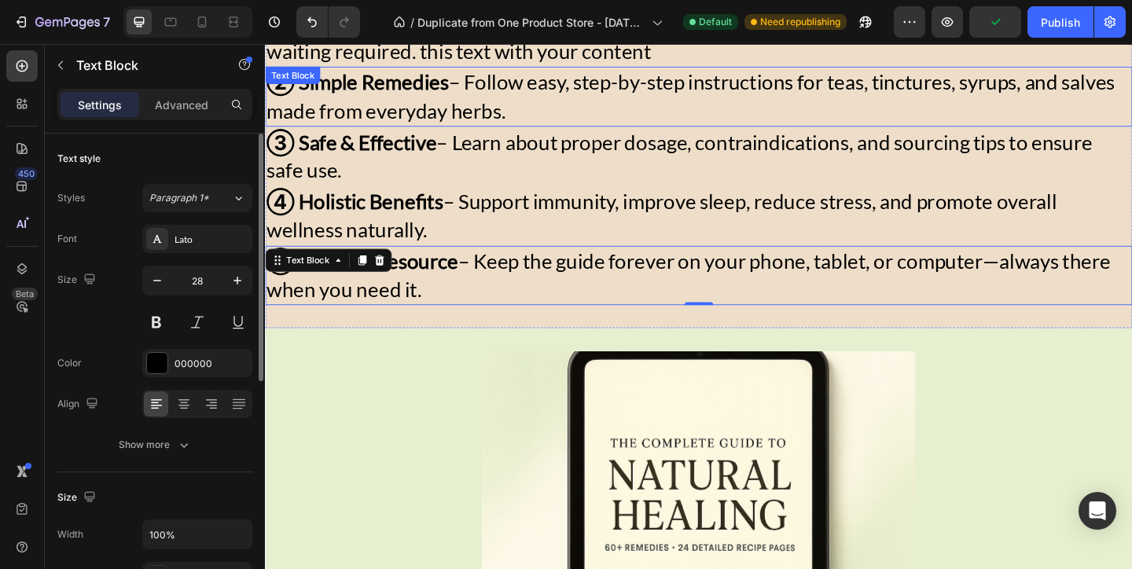
scroll to position [2742, 0]
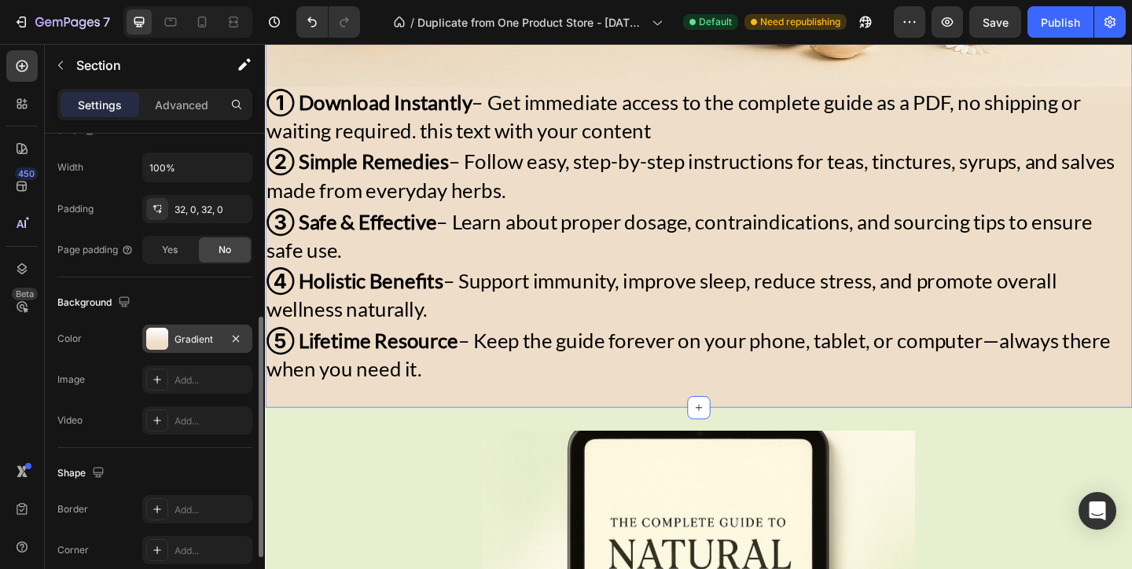
scroll to position [368, 0]
click at [198, 332] on div "Gradient" at bounding box center [197, 339] width 46 height 14
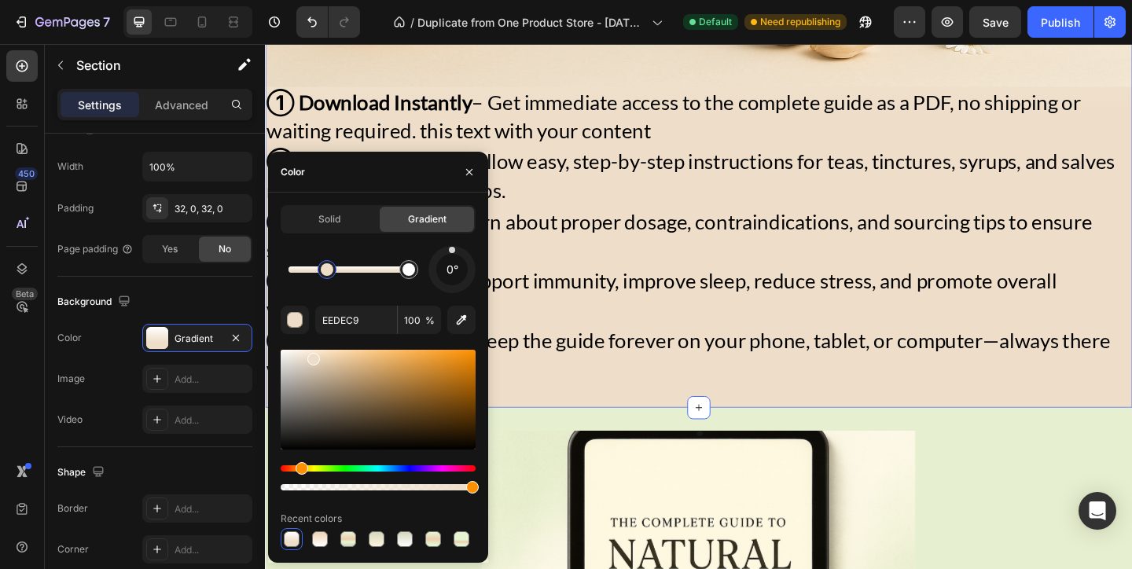
click at [297, 270] on div at bounding box center [348, 269] width 120 height 6
click at [465, 313] on icon "button" at bounding box center [461, 320] width 16 height 16
type input "E6EFCF"
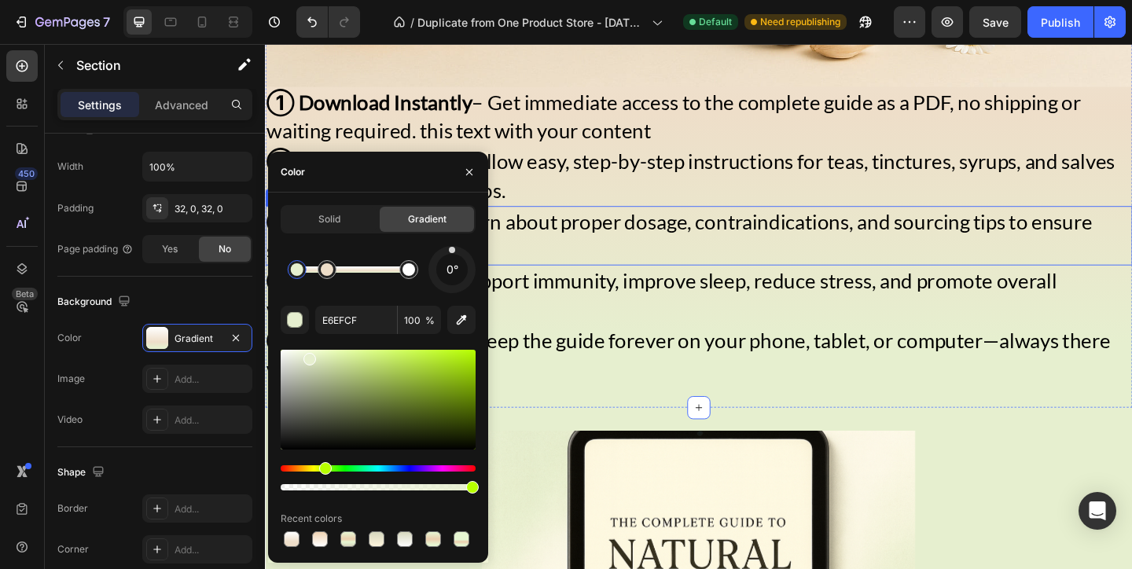
click at [768, 244] on p "③ Safe & Effective – Learn about proper dosage, contraindications, and sourcing…" at bounding box center [736, 252] width 940 height 61
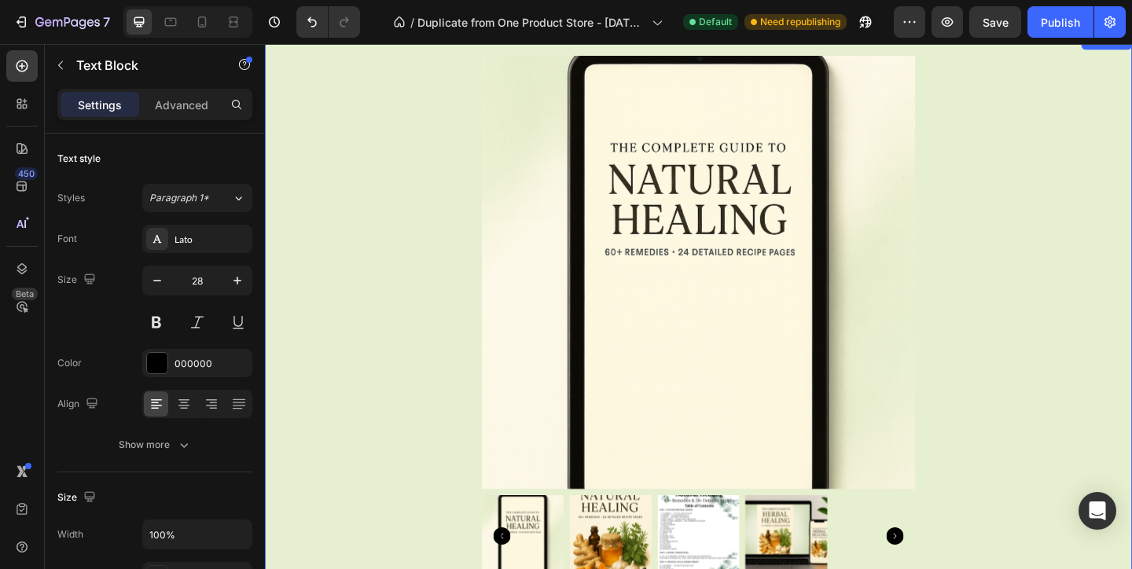
scroll to position [2859, 0]
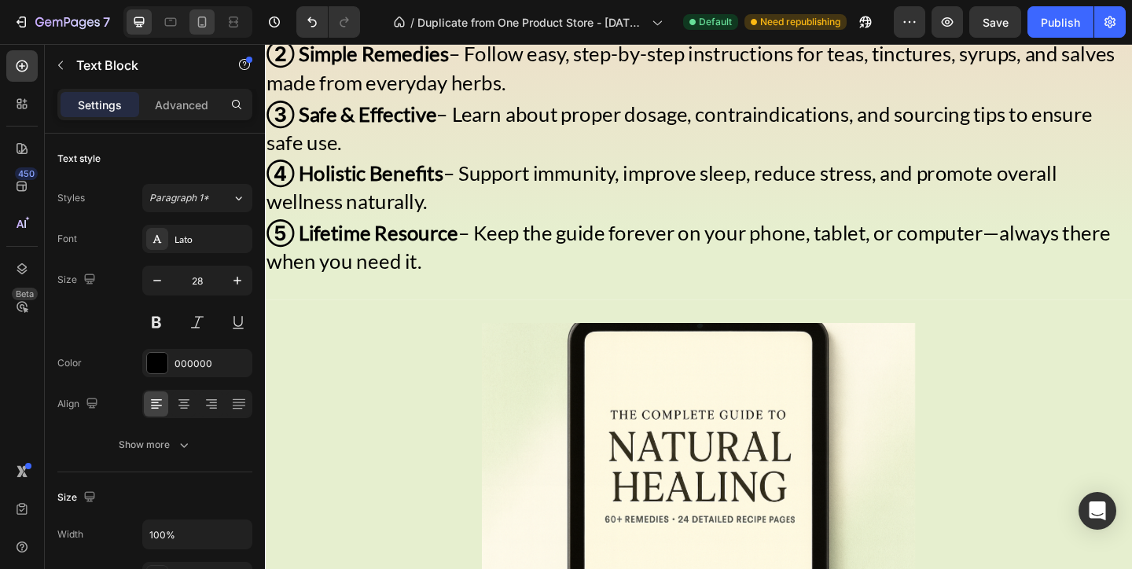
click at [201, 22] on icon at bounding box center [202, 22] width 16 height 16
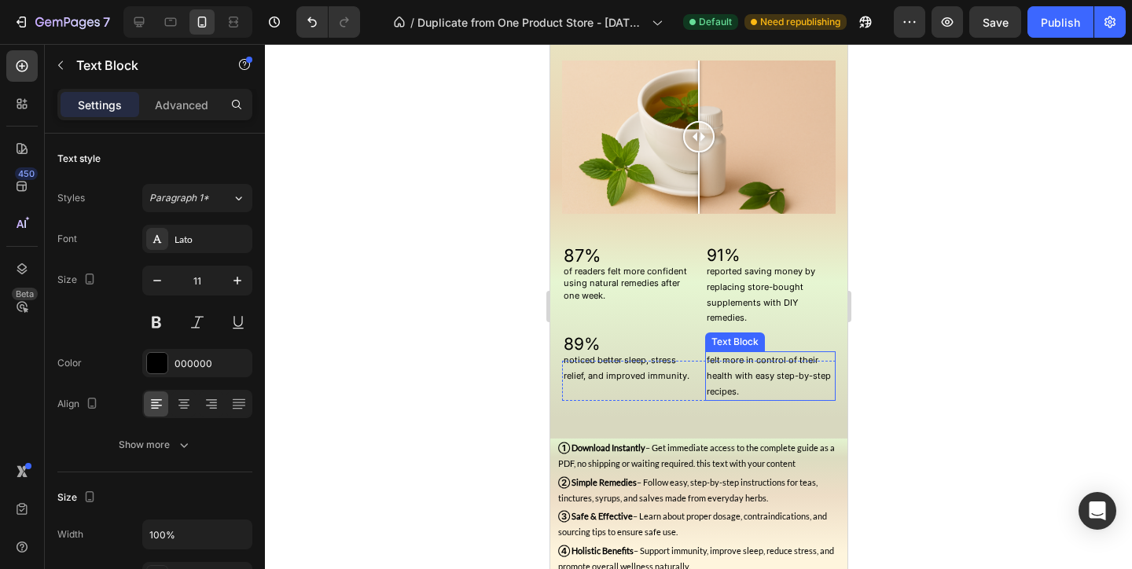
scroll to position [1658, 0]
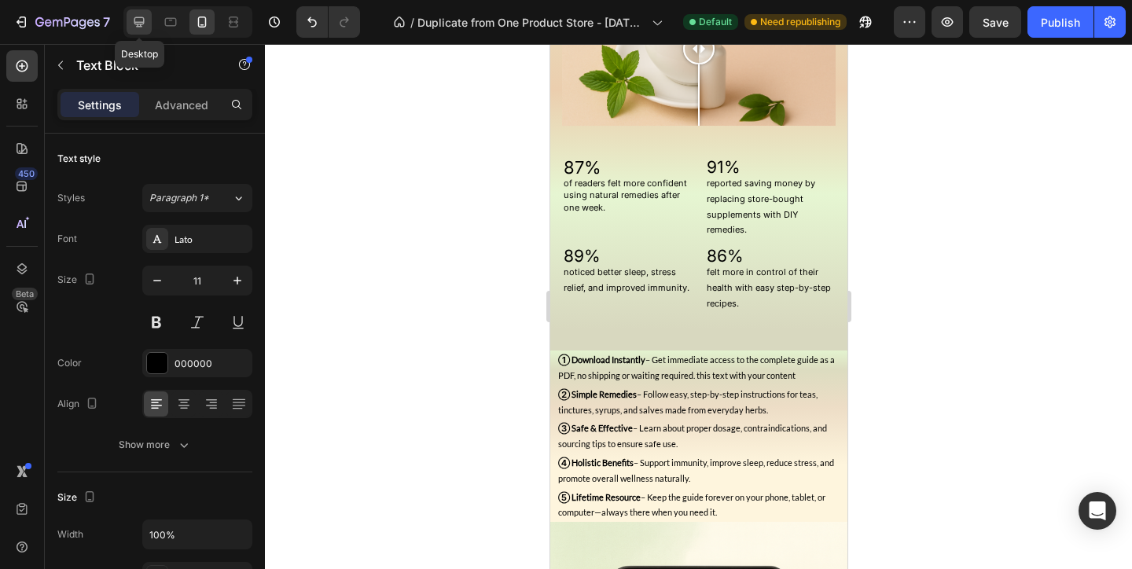
click at [141, 17] on icon at bounding box center [139, 22] width 10 height 10
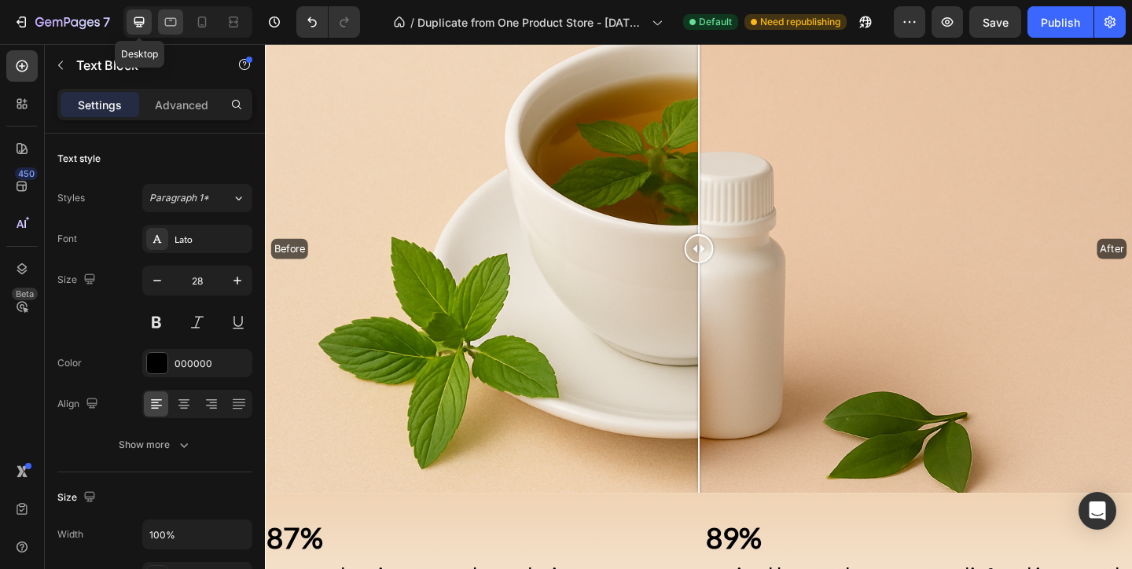
click at [163, 19] on icon at bounding box center [171, 22] width 16 height 16
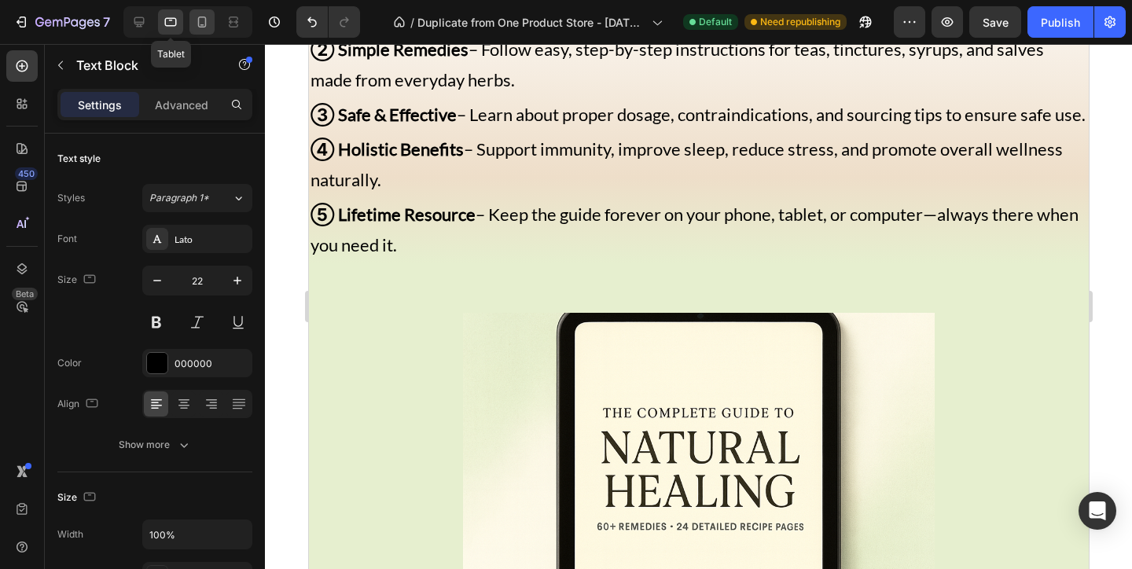
click at [193, 17] on div at bounding box center [201, 21] width 25 height 25
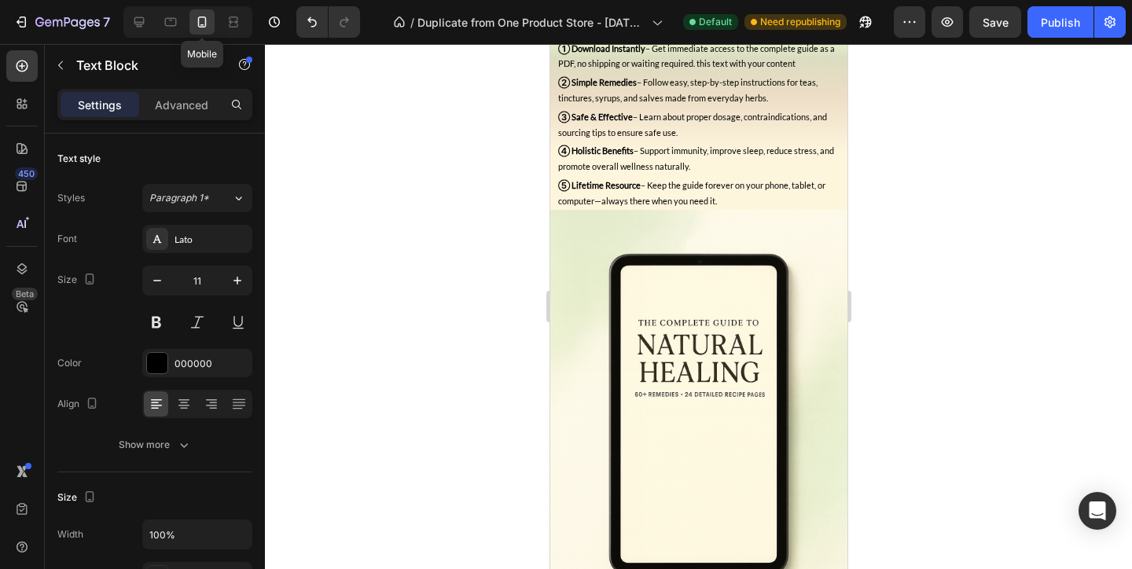
scroll to position [1912, 0]
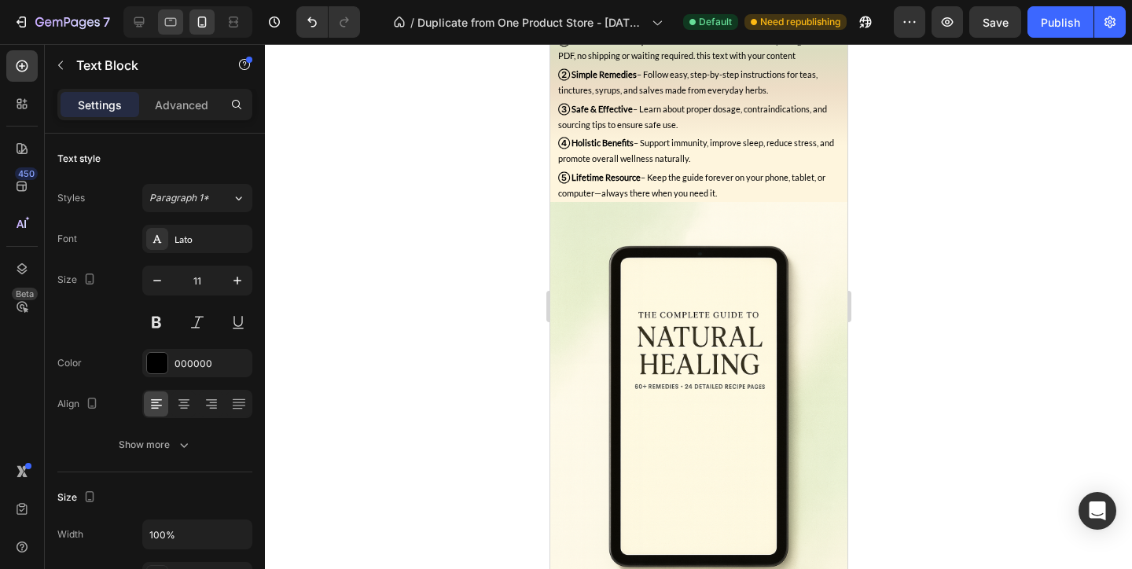
click at [182, 20] on div at bounding box center [170, 21] width 25 height 25
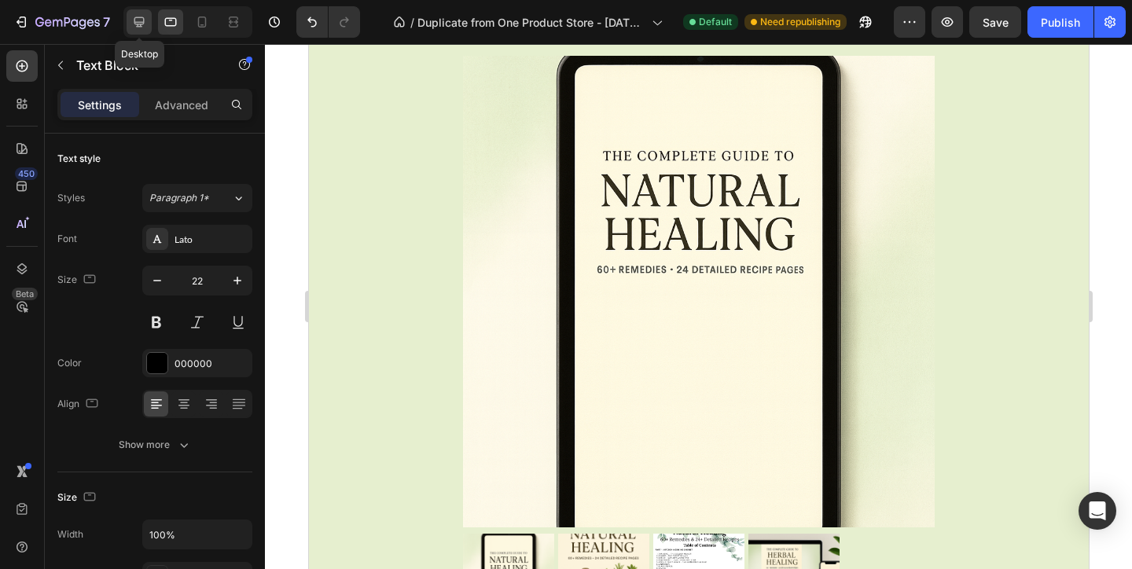
click at [140, 20] on icon at bounding box center [139, 22] width 16 height 16
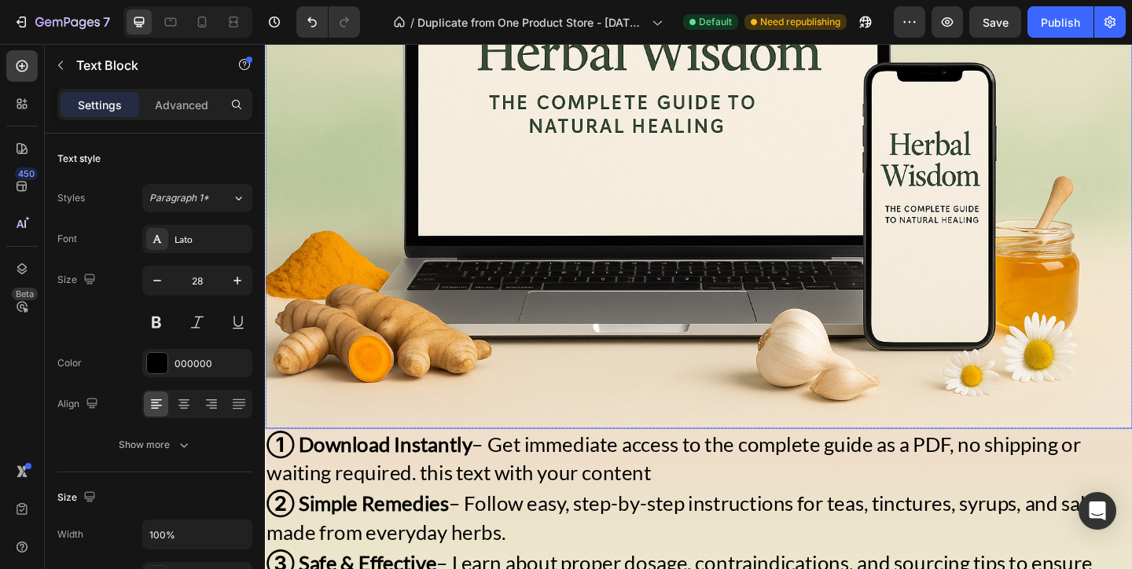
scroll to position [2253, 0]
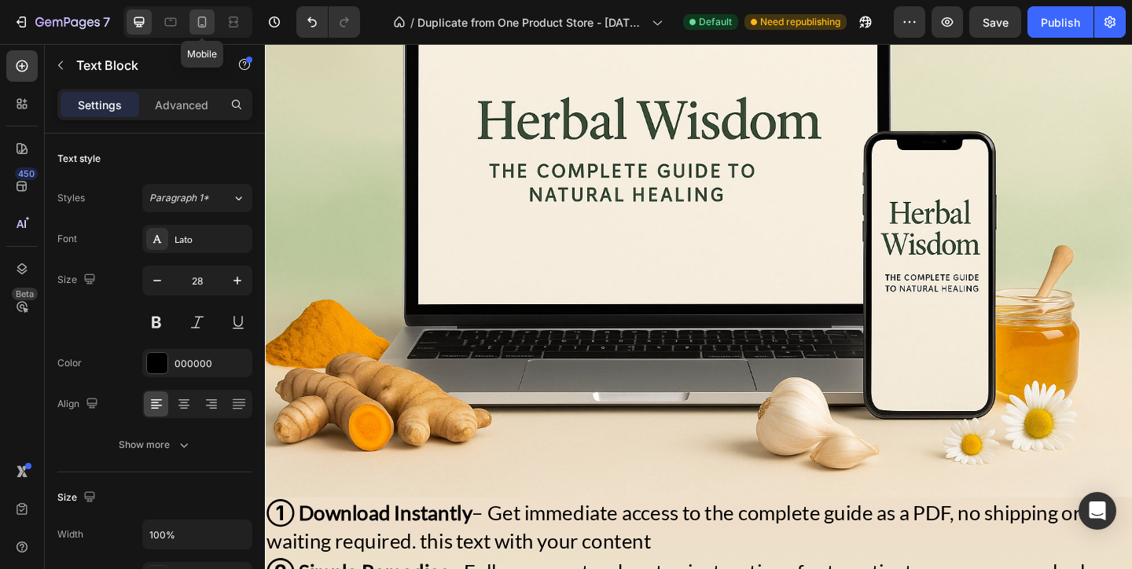
click at [196, 20] on icon at bounding box center [202, 22] width 16 height 16
type input "11"
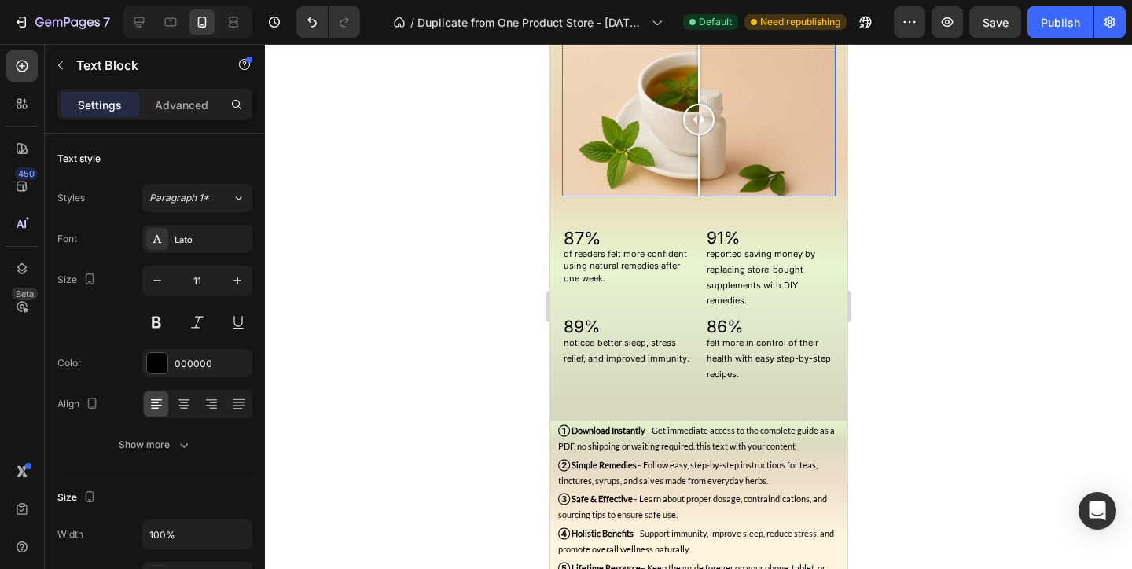
scroll to position [1591, 0]
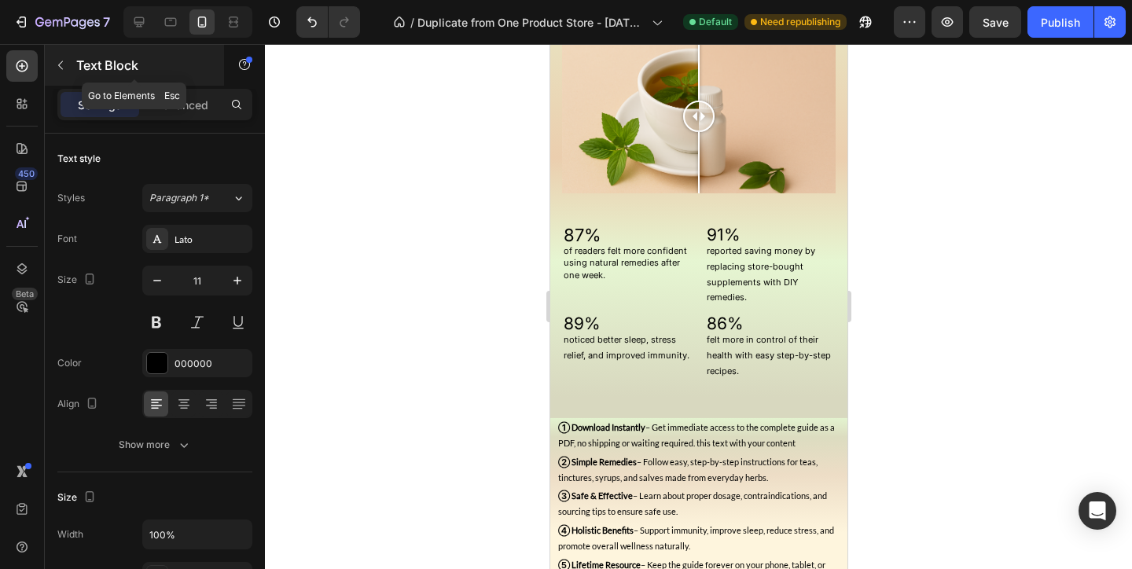
click at [60, 64] on icon "button" at bounding box center [60, 65] width 13 height 13
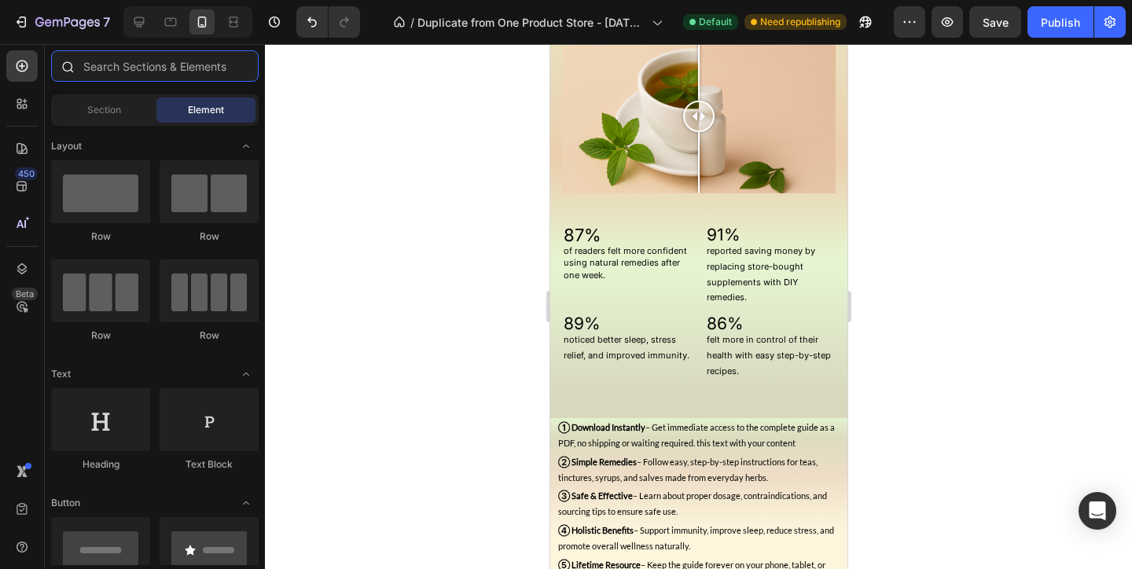
click at [126, 64] on input "text" at bounding box center [154, 65] width 207 height 31
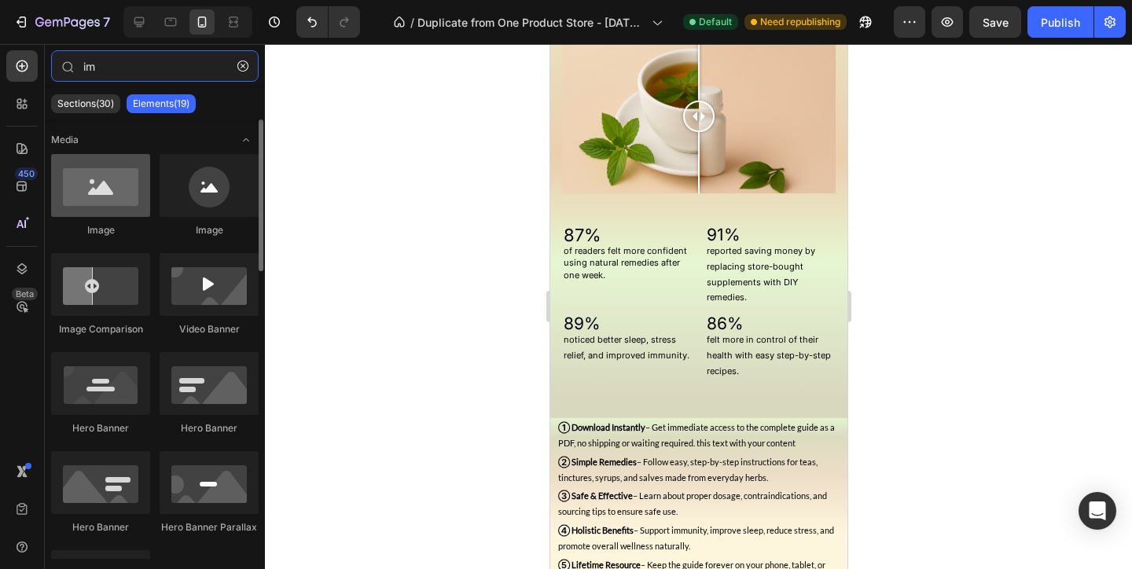
type input "im"
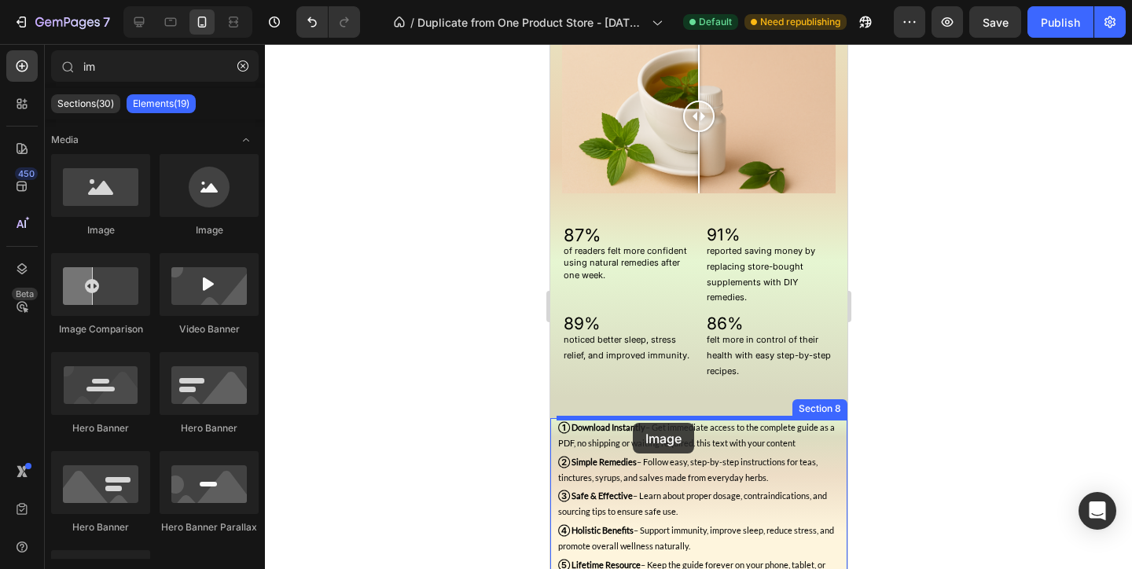
drag, startPoint x: 657, startPoint y: 228, endPoint x: 632, endPoint y: 424, distance: 197.3
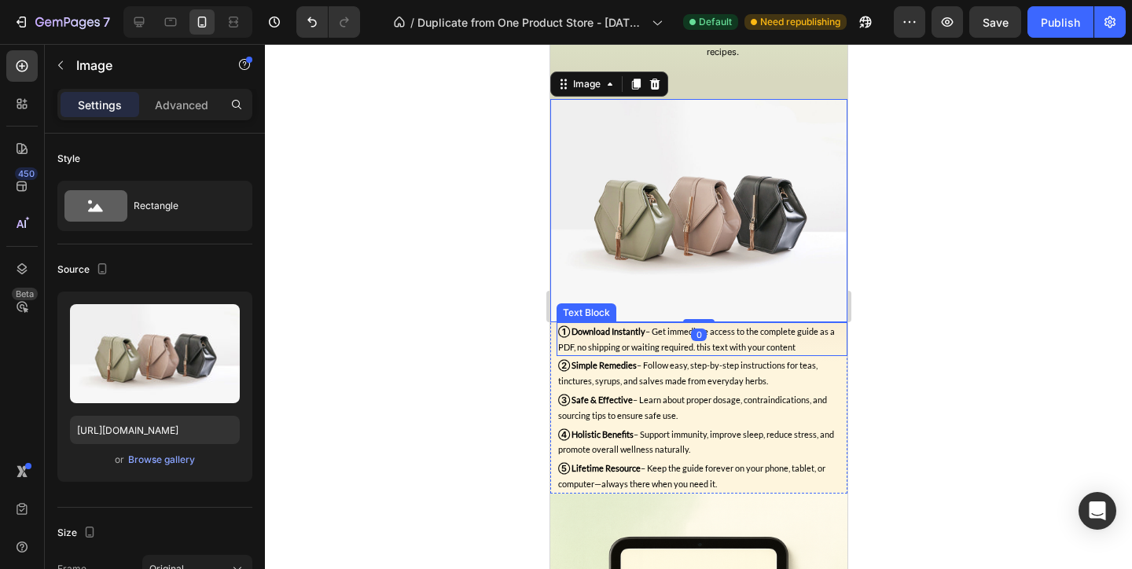
scroll to position [1900, 0]
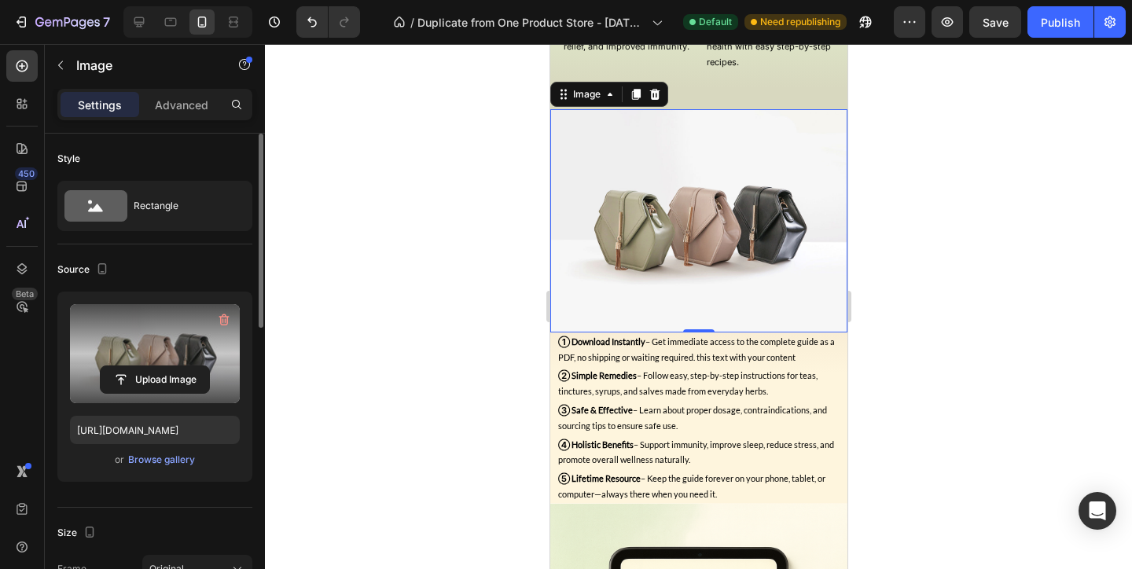
drag, startPoint x: 160, startPoint y: 372, endPoint x: 182, endPoint y: 338, distance: 40.3
click at [182, 338] on div "Upload Image" at bounding box center [155, 353] width 170 height 99
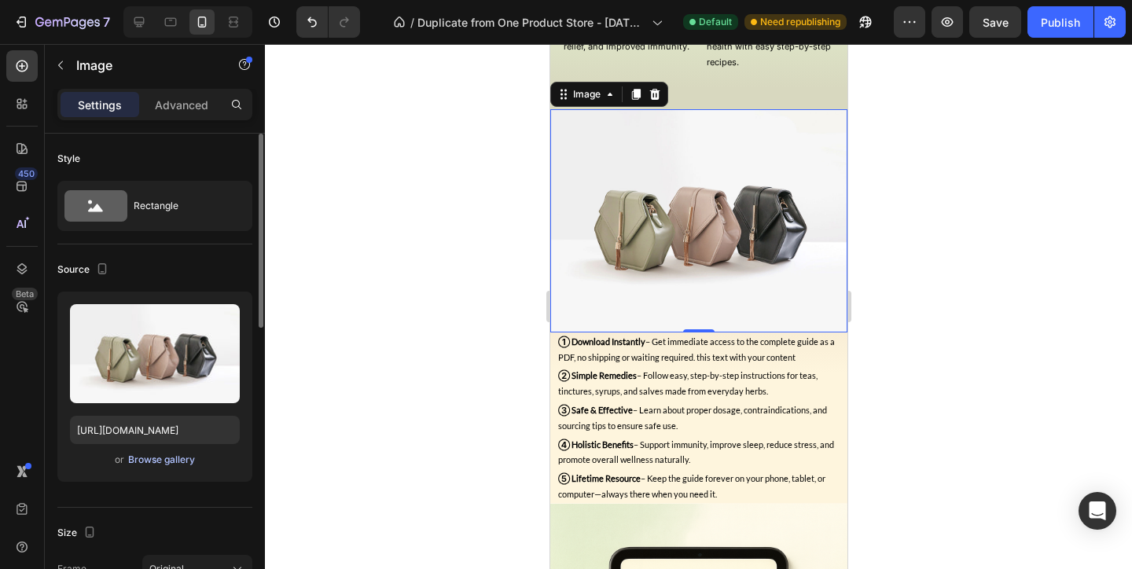
click at [169, 463] on div "Browse gallery" at bounding box center [161, 460] width 67 height 14
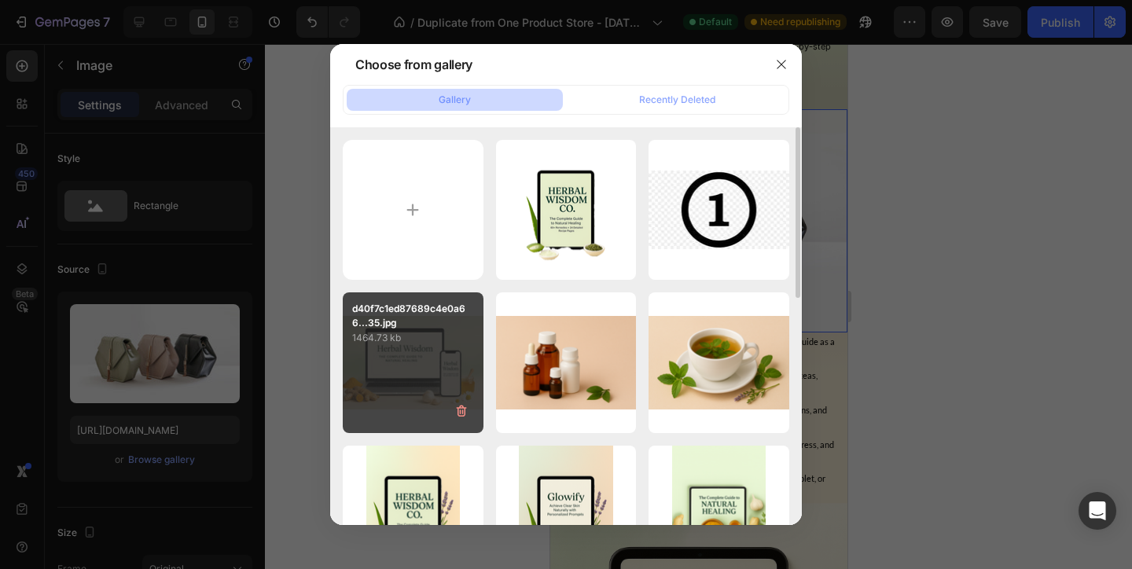
click at [416, 353] on div "d40f7c1ed87689c4e0a66...35.jpg 1464.73 kb" at bounding box center [413, 362] width 141 height 141
type input "[URL][DOMAIN_NAME]"
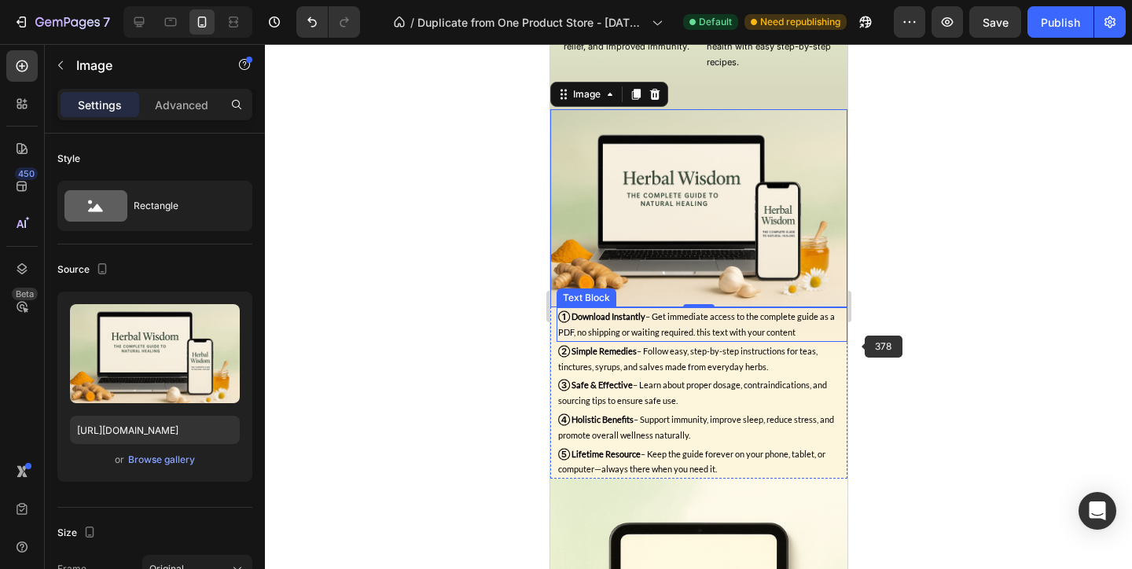
click at [774, 332] on p "① Download Instantly – Get immediate access to the complete guide as a PDF, no …" at bounding box center [701, 324] width 288 height 31
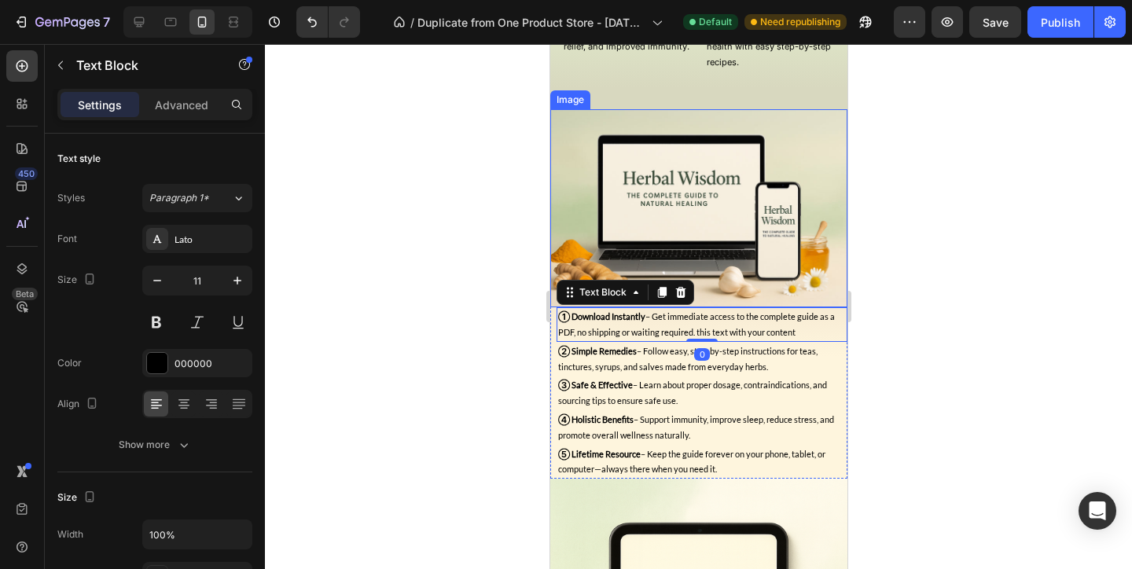
click at [809, 151] on img at bounding box center [697, 208] width 297 height 198
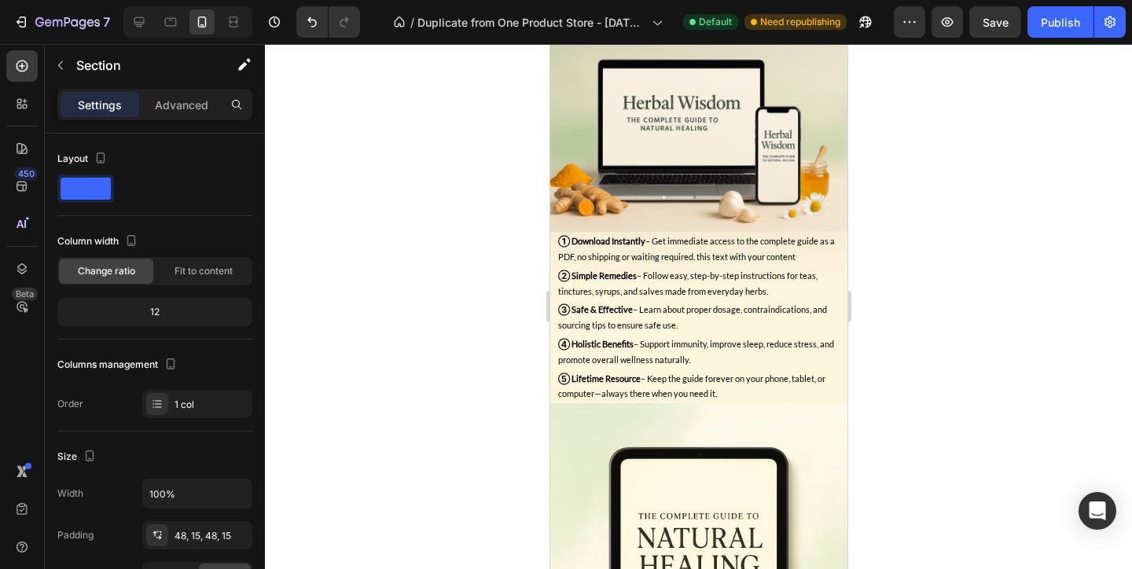
scroll to position [1943, 0]
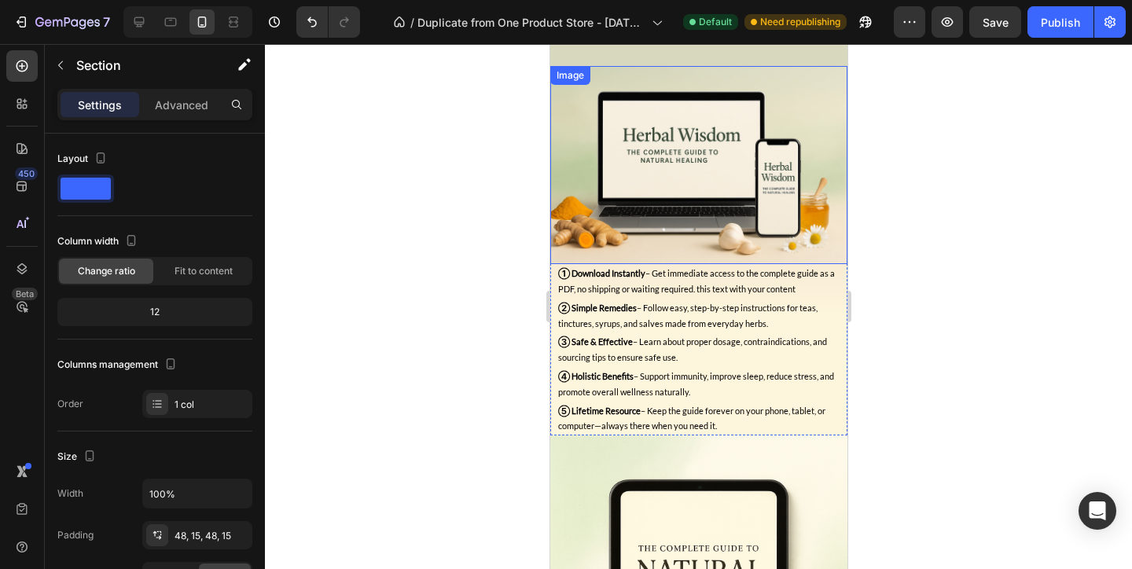
click at [784, 100] on img at bounding box center [697, 165] width 297 height 198
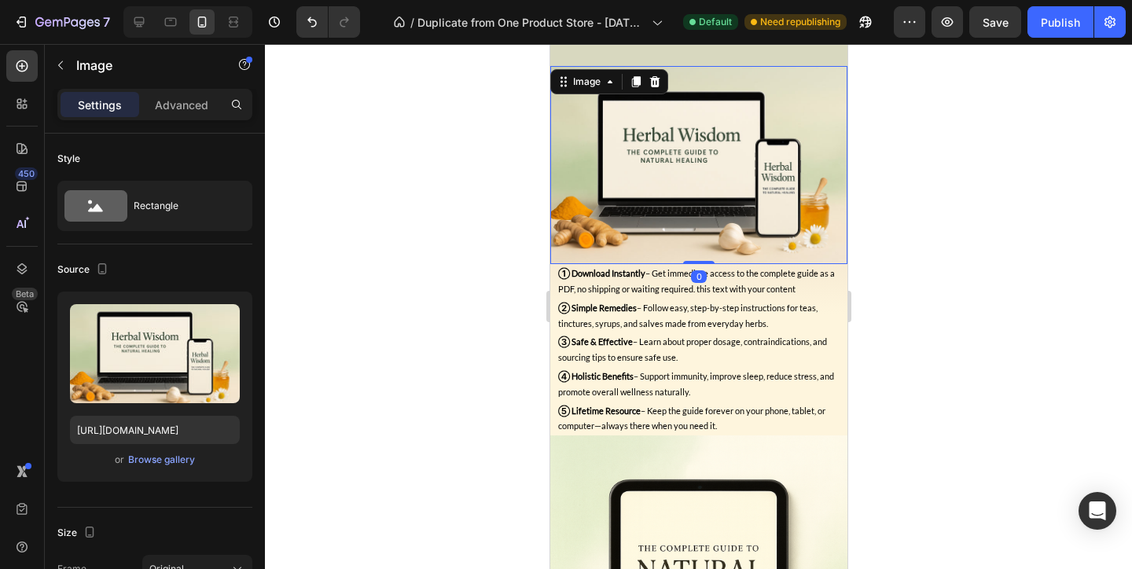
click at [149, 90] on div "Settings Advanced" at bounding box center [154, 104] width 195 height 31
click at [156, 121] on div "Settings Advanced" at bounding box center [155, 111] width 220 height 45
click at [162, 112] on p "Advanced" at bounding box center [181, 105] width 53 height 17
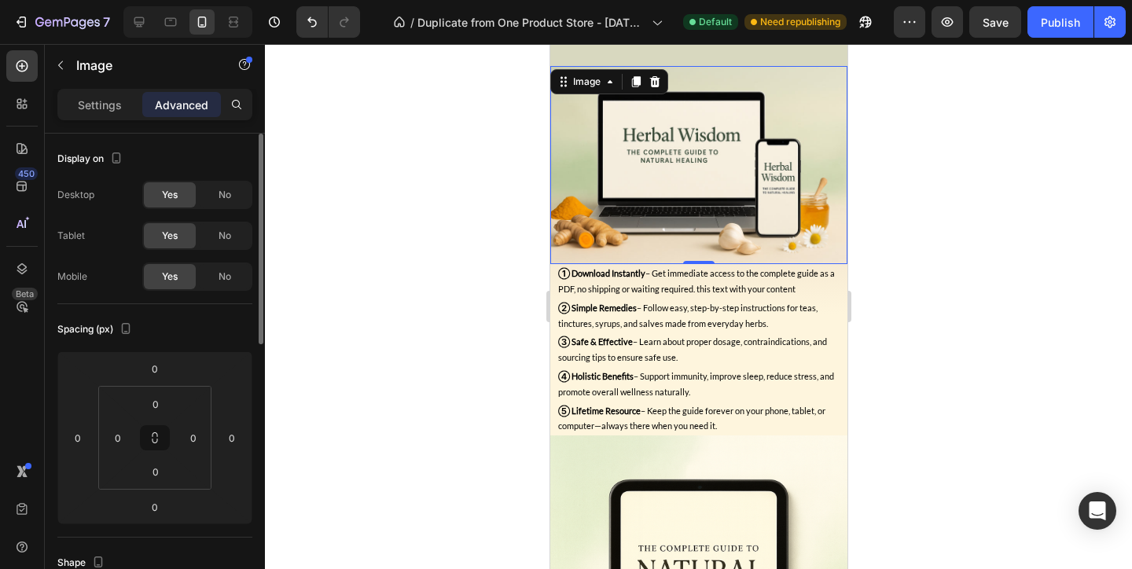
click at [237, 194] on div "No" at bounding box center [225, 194] width 52 height 25
click at [237, 217] on div "Desktop Yes No Tablet Yes No Mobile Yes No" at bounding box center [154, 236] width 195 height 110
click at [230, 236] on span "No" at bounding box center [224, 236] width 13 height 14
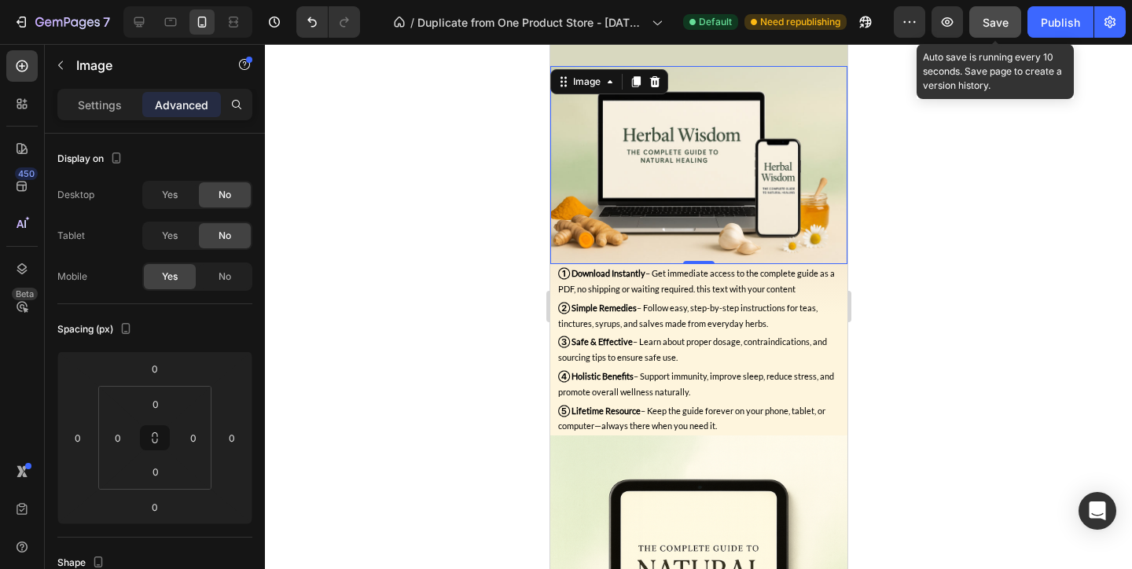
click at [1016, 25] on button "Save" at bounding box center [995, 21] width 52 height 31
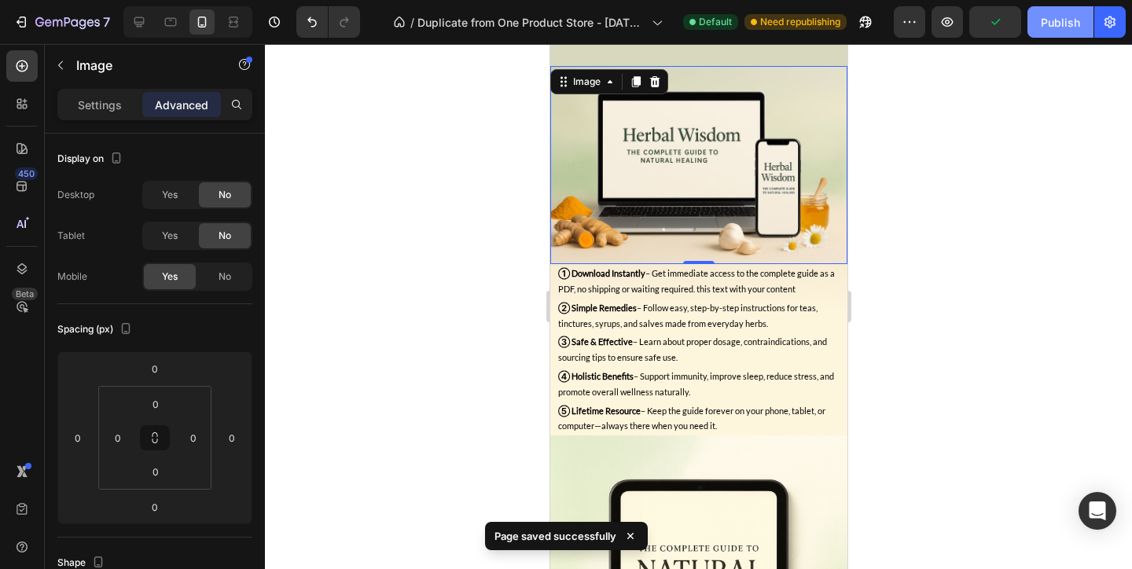
click at [1058, 20] on div "Publish" at bounding box center [1060, 22] width 39 height 17
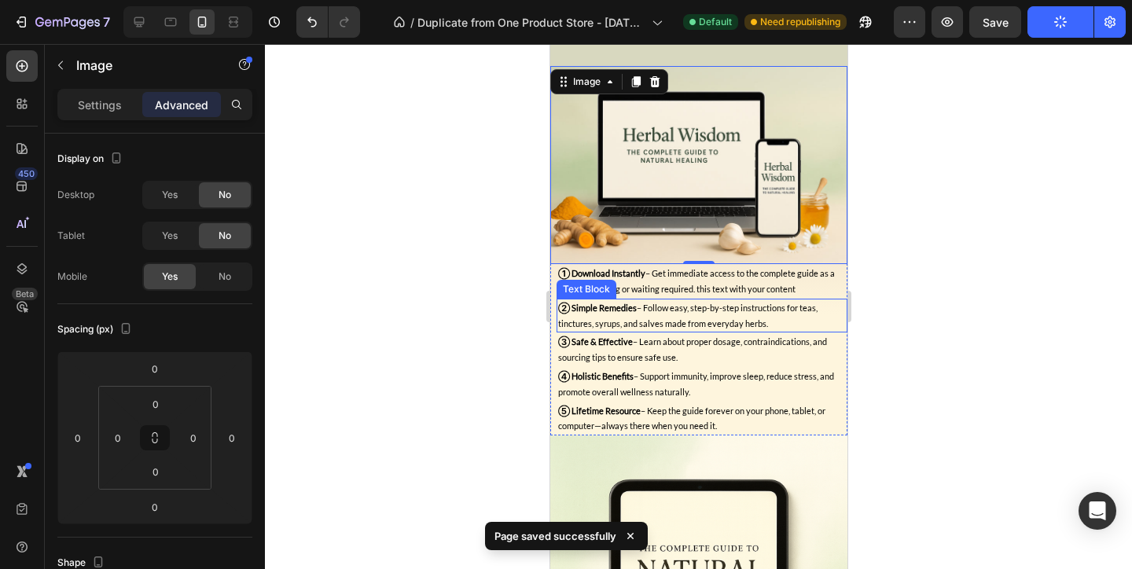
click at [827, 310] on p "② Simple Remedies – Follow easy, step-by-step instructions for teas, tinctures,…" at bounding box center [701, 315] width 288 height 31
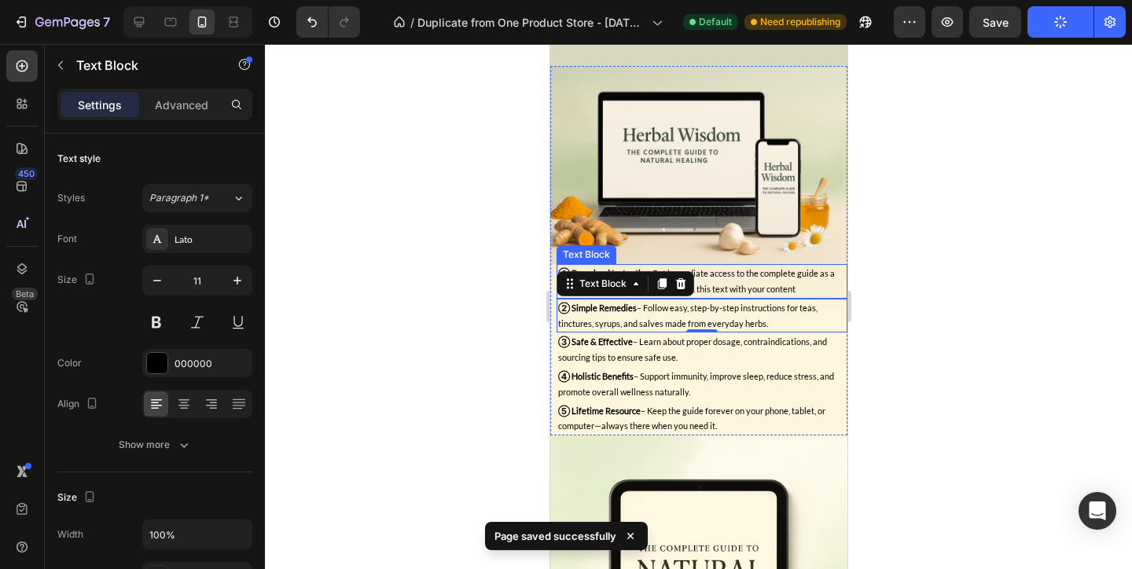
click at [834, 285] on p "① Download Instantly – Get immediate access to the complete guide as a PDF, no …" at bounding box center [701, 281] width 288 height 31
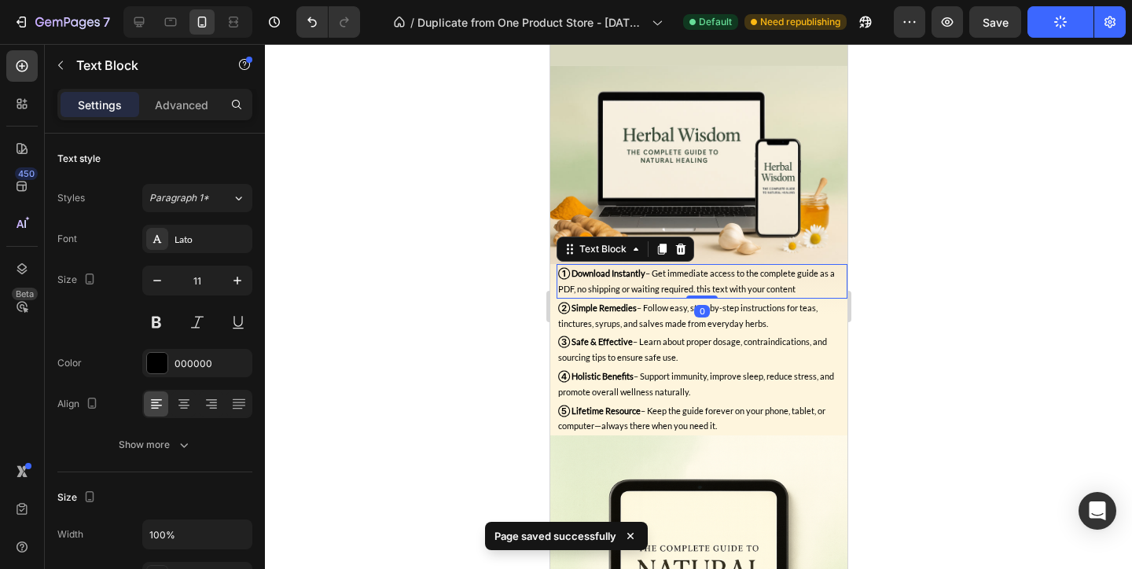
click at [839, 302] on p "② Simple Remedies – Follow easy, step-by-step instructions for teas, tinctures,…" at bounding box center [701, 315] width 288 height 31
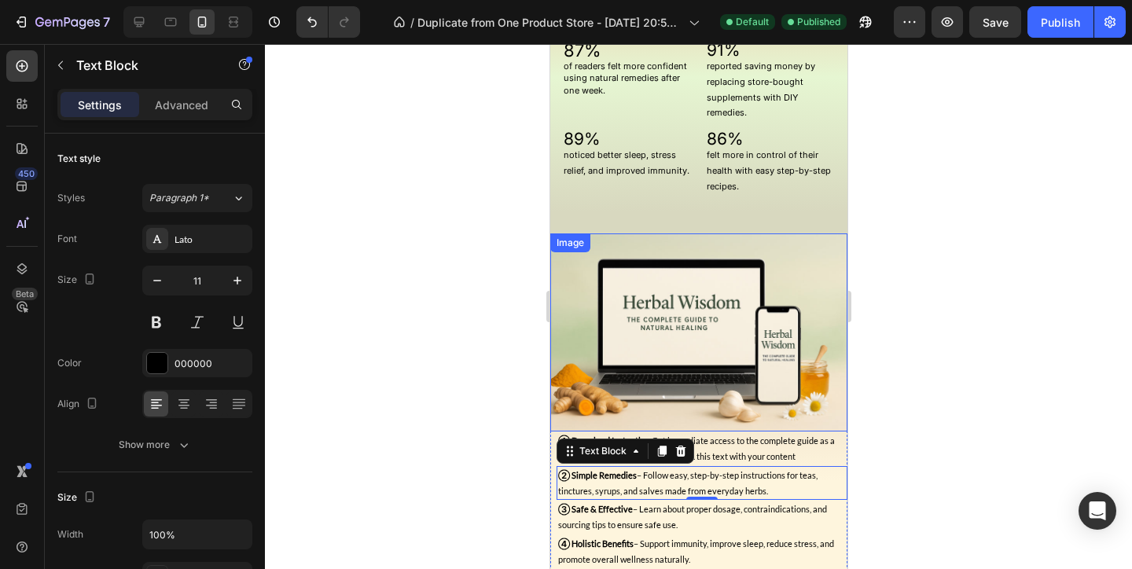
scroll to position [1780, 0]
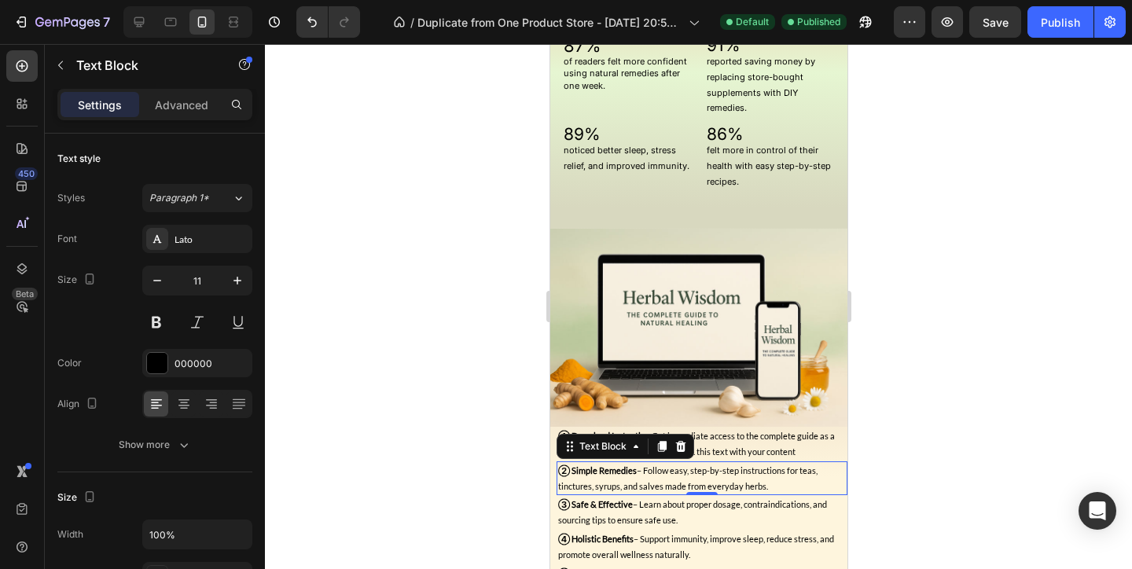
click at [153, 24] on div at bounding box center [187, 21] width 129 height 31
click at [145, 28] on icon at bounding box center [139, 22] width 16 height 16
type input "28"
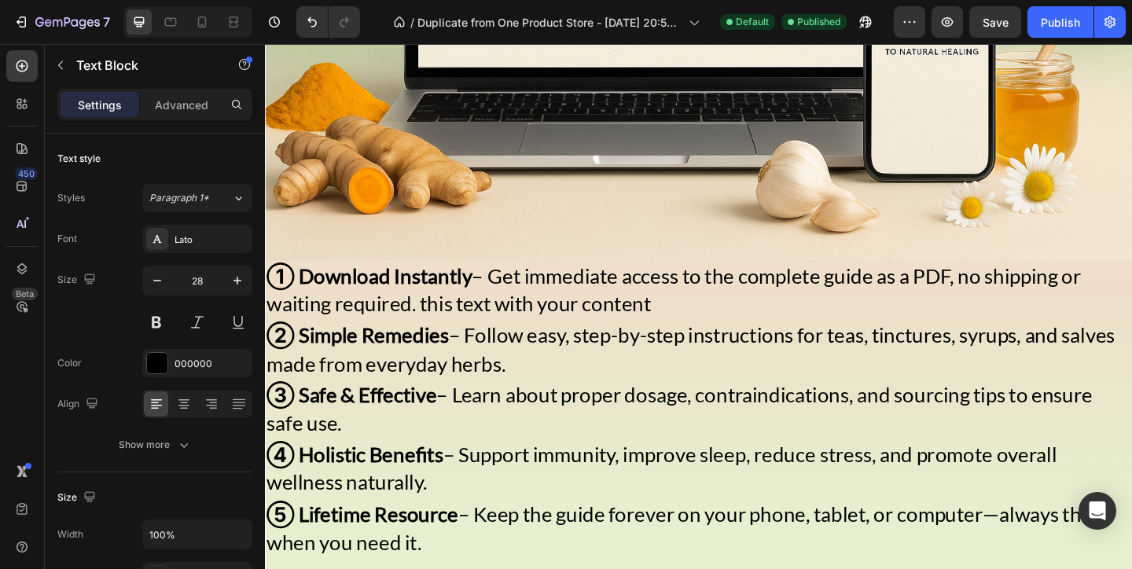
scroll to position [1624, 0]
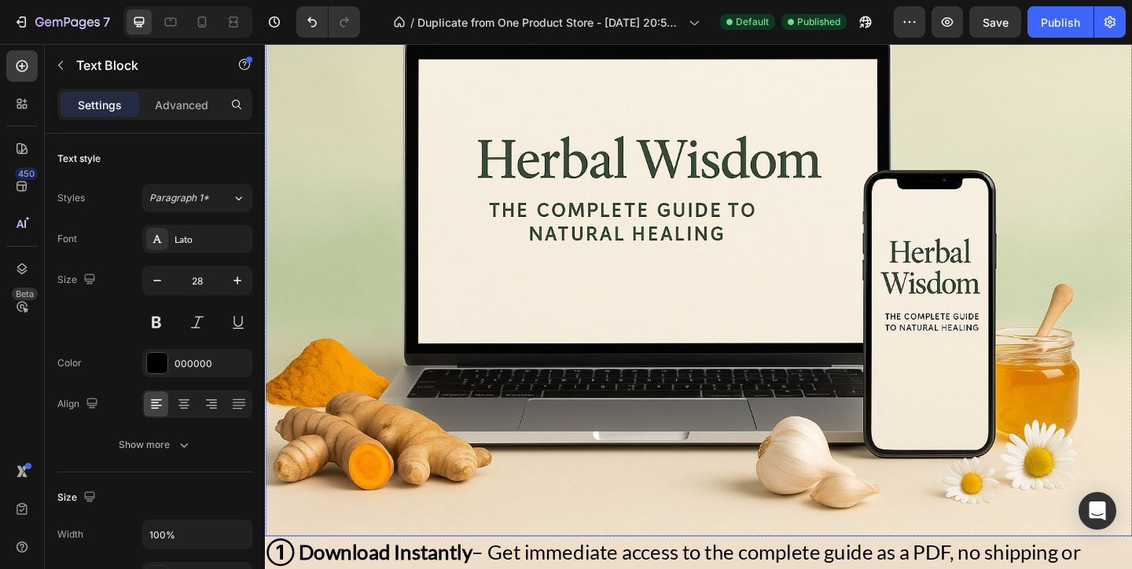
click at [357, 209] on img at bounding box center [736, 264] width 943 height 629
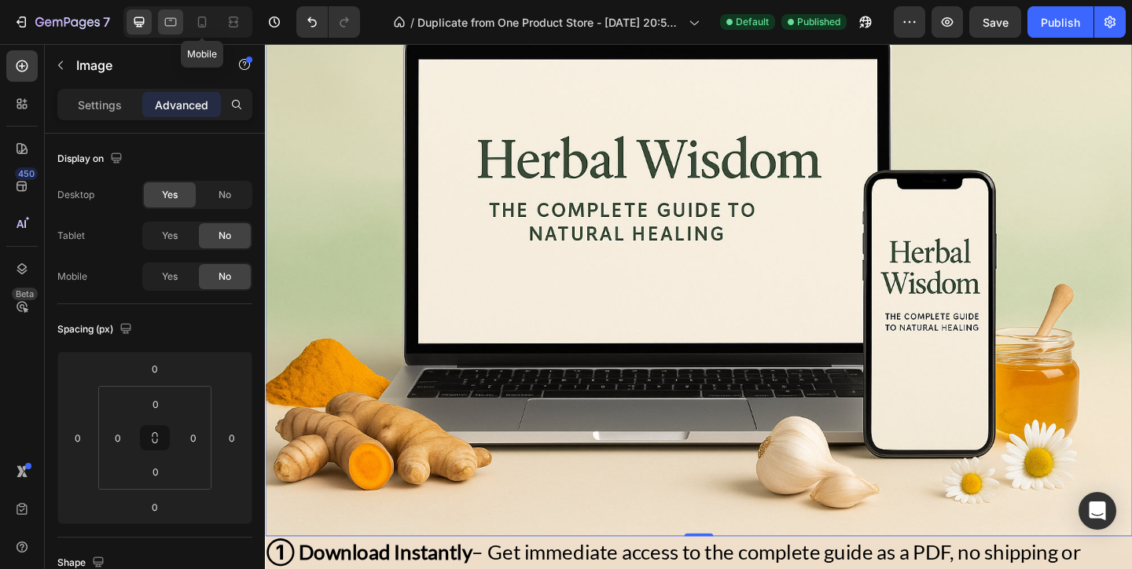
click at [182, 16] on div at bounding box center [170, 21] width 25 height 25
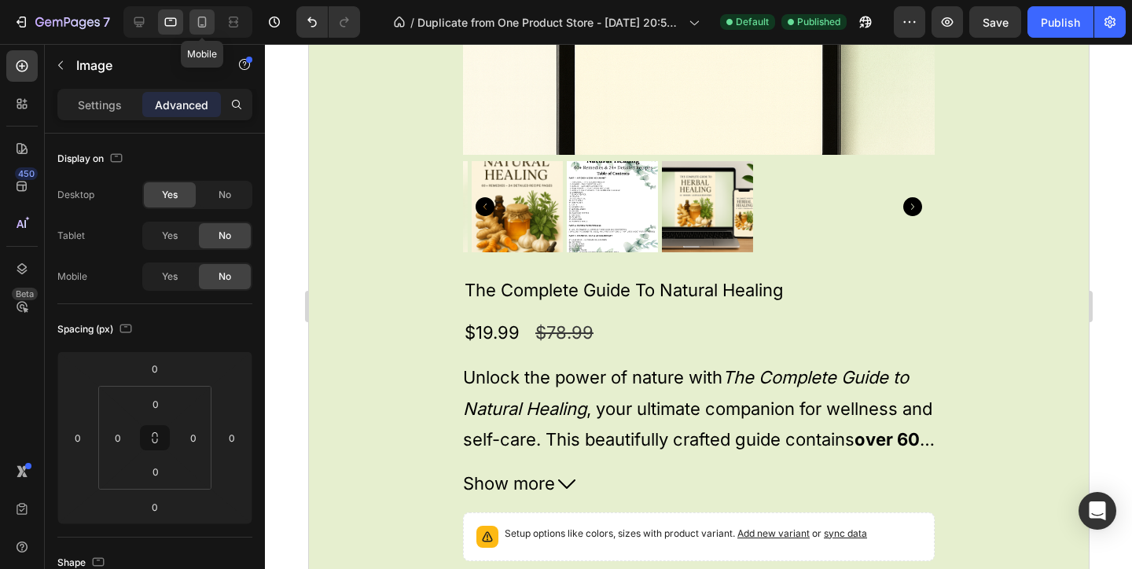
click at [198, 16] on icon at bounding box center [202, 22] width 16 height 16
type input "14"
type input "4"
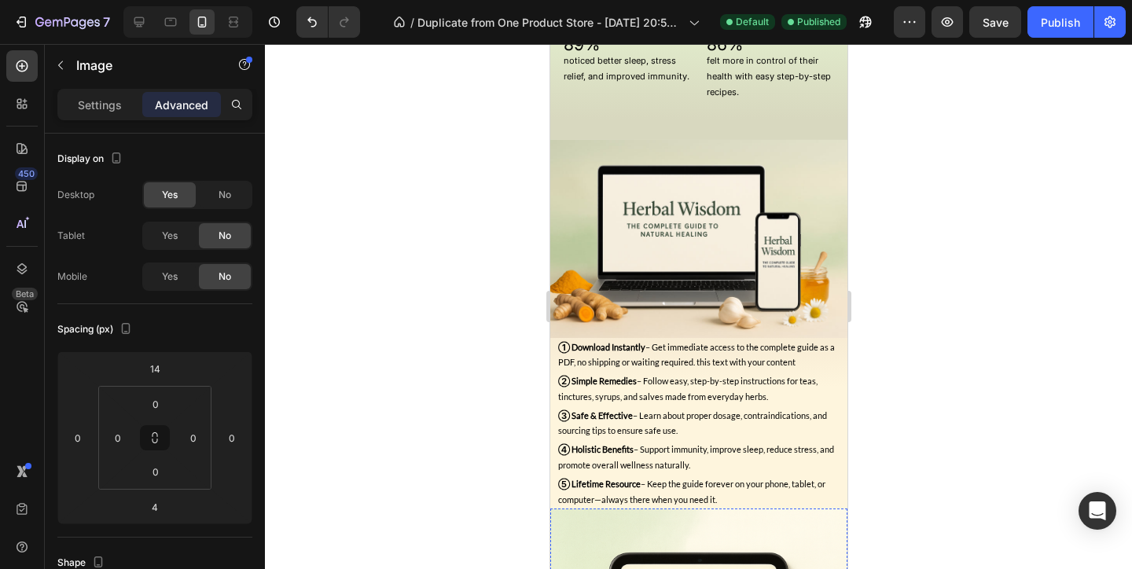
scroll to position [1172, 0]
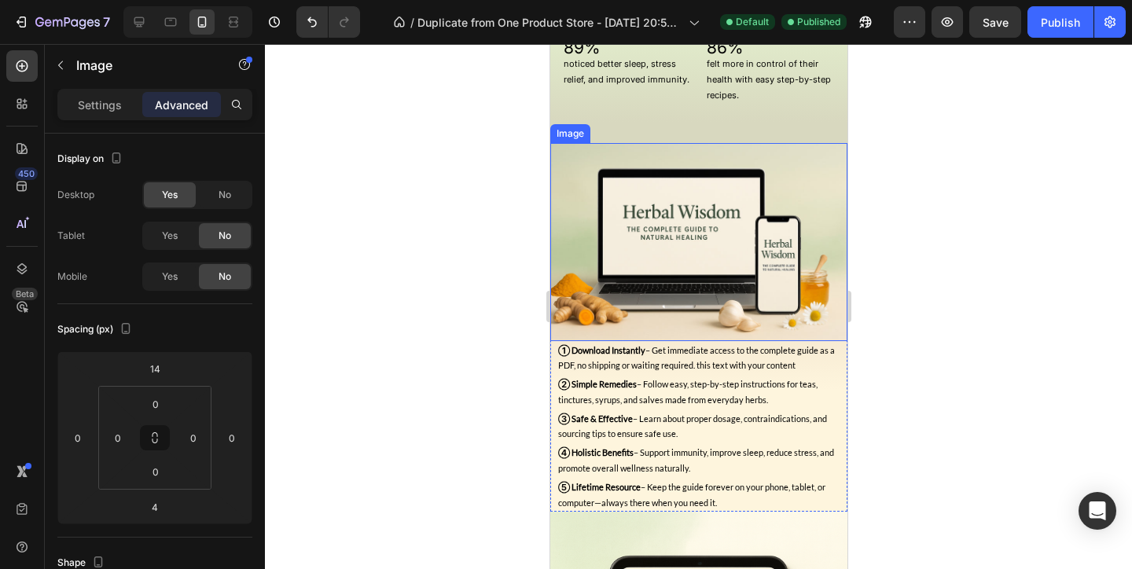
click at [612, 255] on img at bounding box center [697, 242] width 297 height 198
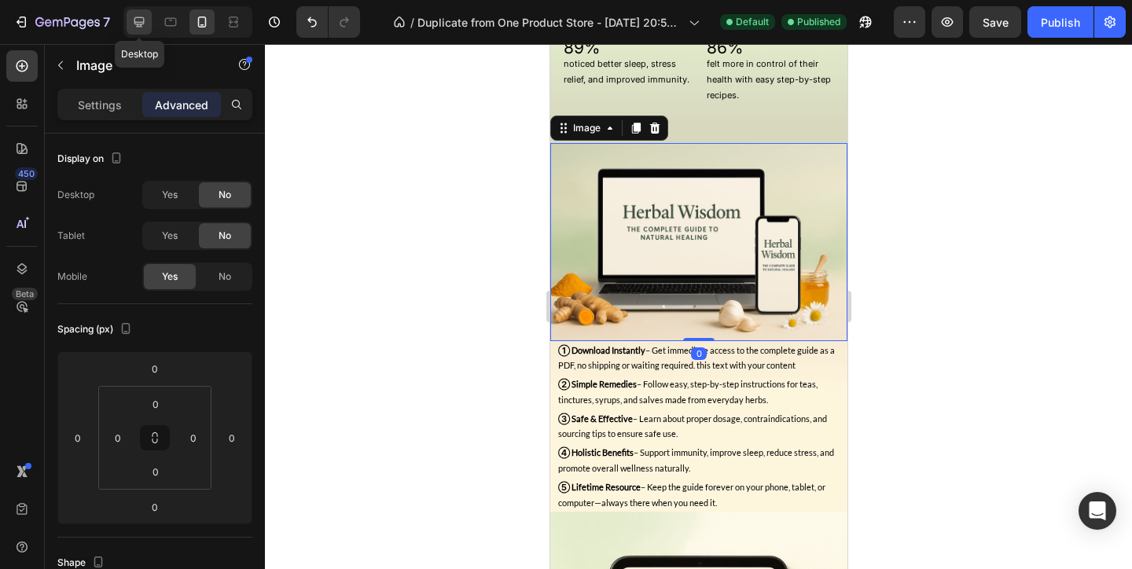
click at [145, 19] on icon at bounding box center [139, 22] width 16 height 16
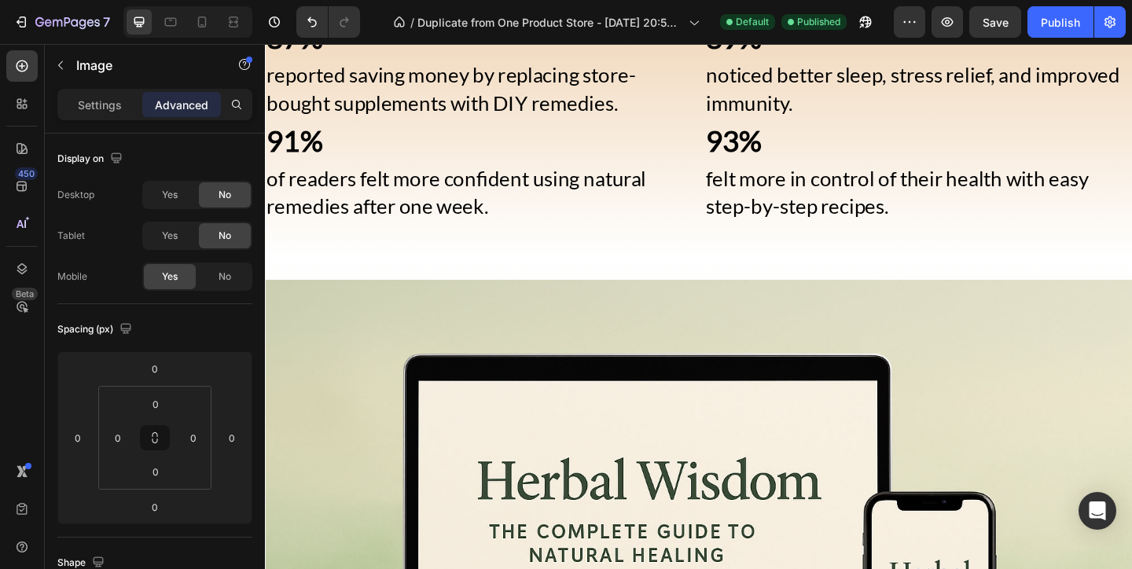
scroll to position [1853, 0]
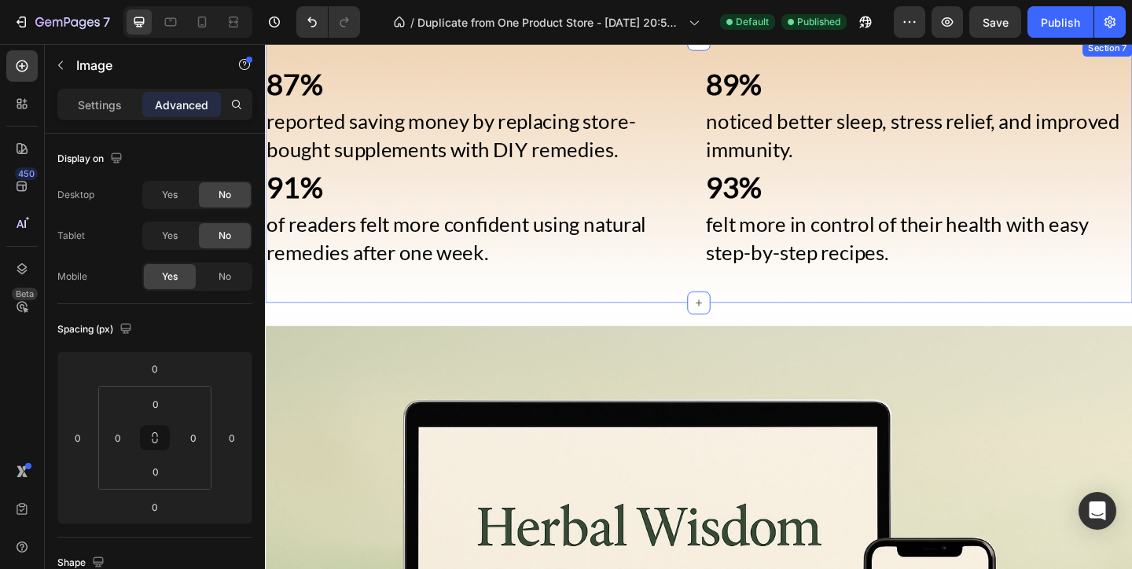
click at [560, 295] on div "87% Text Block reported saving money by replacing store-bought supplements with…" at bounding box center [736, 182] width 943 height 237
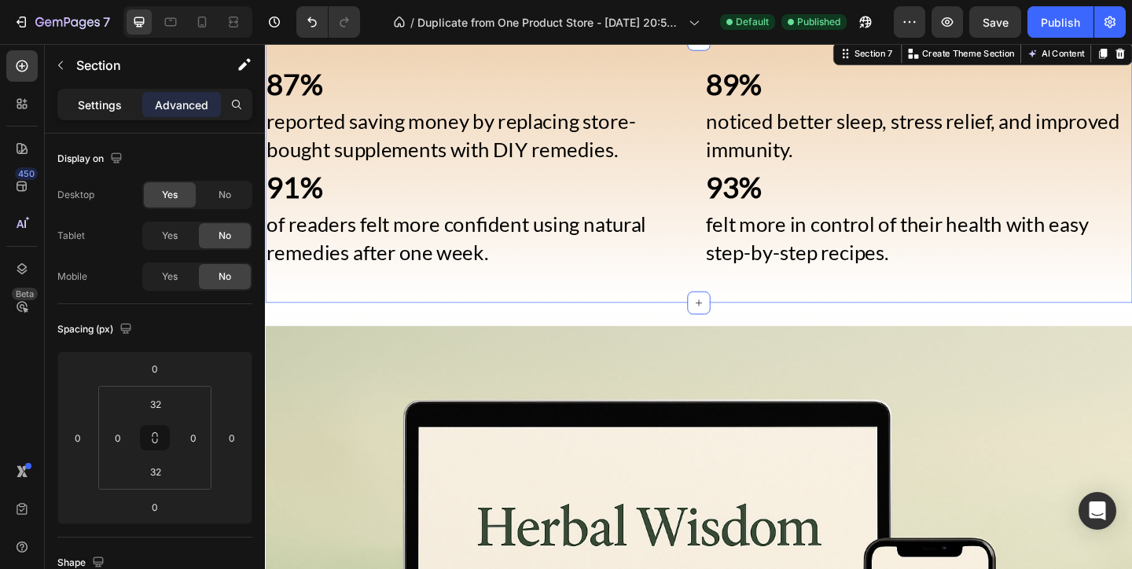
click at [117, 95] on div "Settings" at bounding box center [100, 104] width 79 height 25
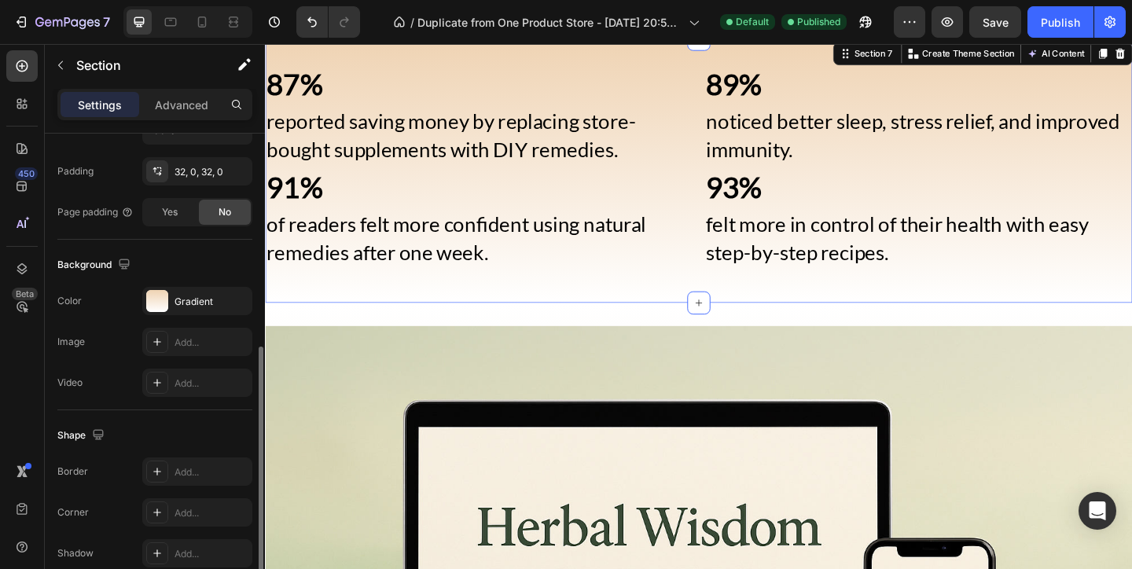
scroll to position [428, 0]
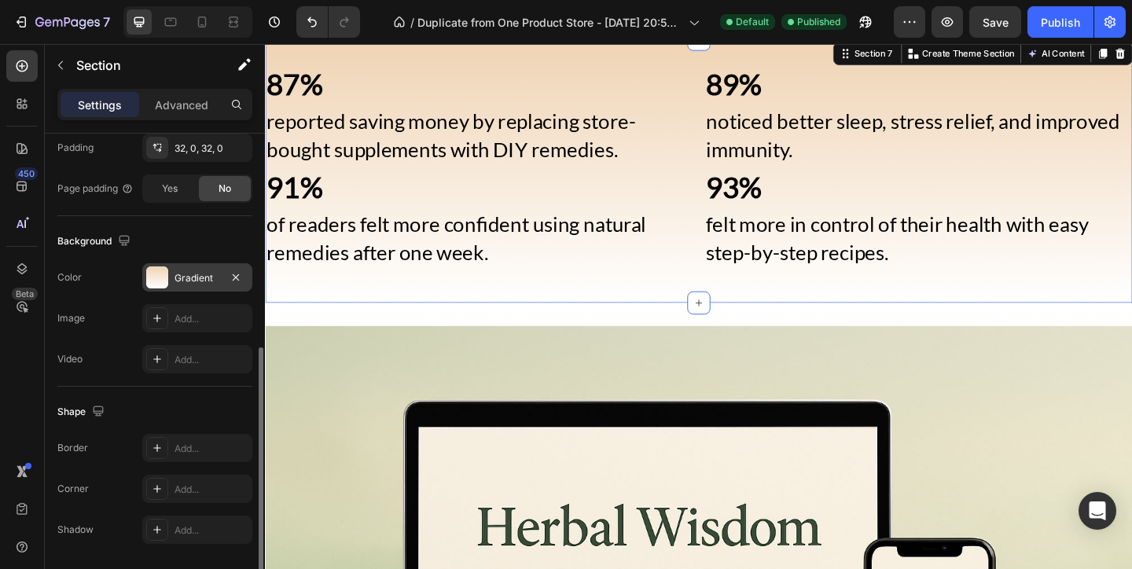
click at [171, 277] on div "Gradient" at bounding box center [197, 277] width 110 height 28
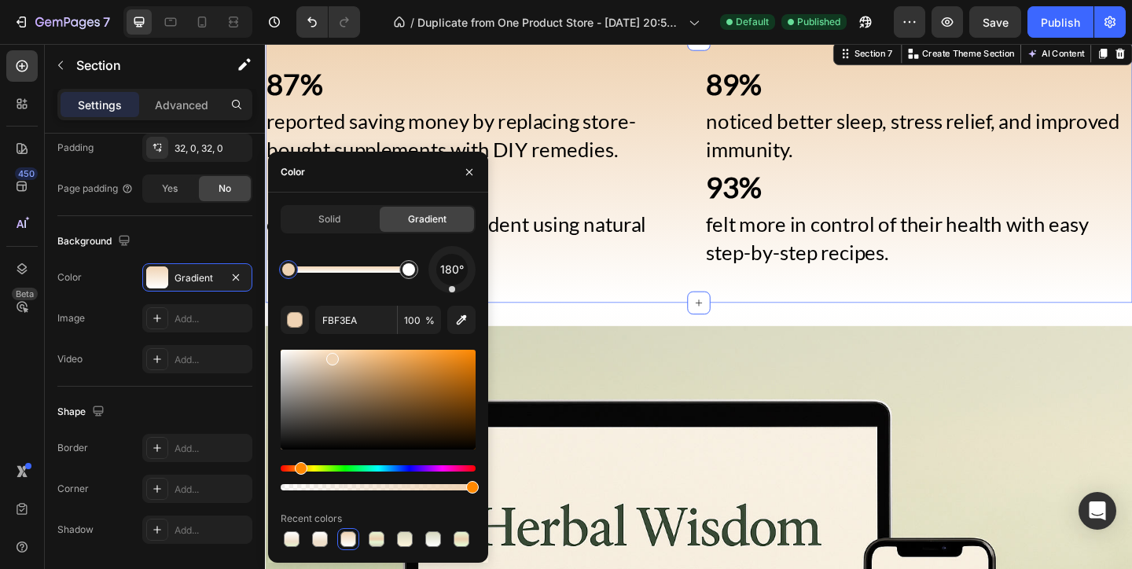
click at [376, 269] on div at bounding box center [348, 269] width 120 height 6
click at [464, 323] on icon "button" at bounding box center [461, 320] width 16 height 16
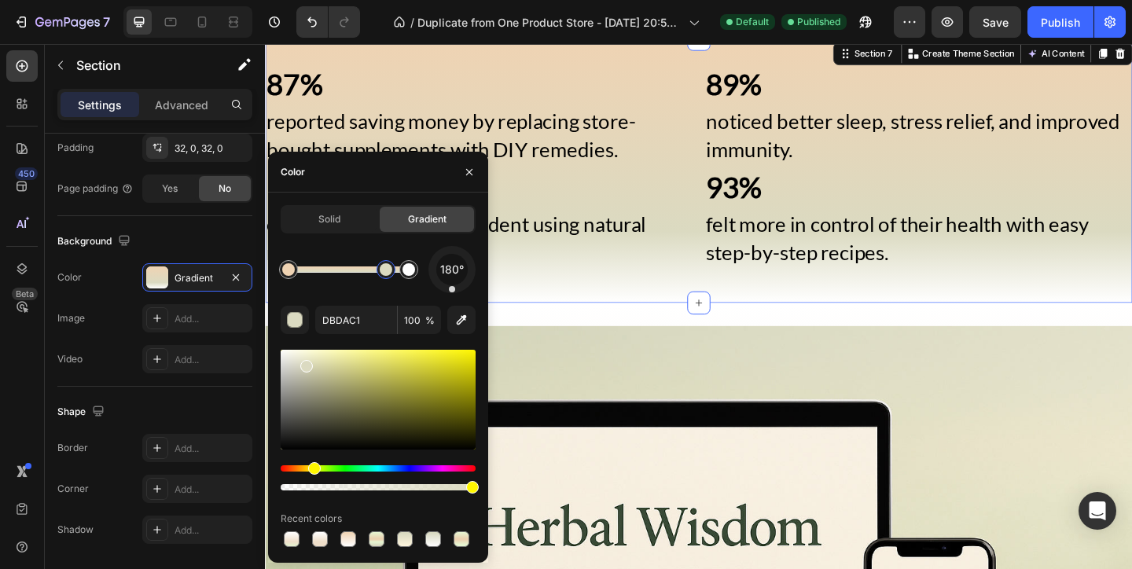
drag, startPoint x: 380, startPoint y: 273, endPoint x: 389, endPoint y: 273, distance: 8.6
click at [389, 273] on div at bounding box center [386, 269] width 13 height 13
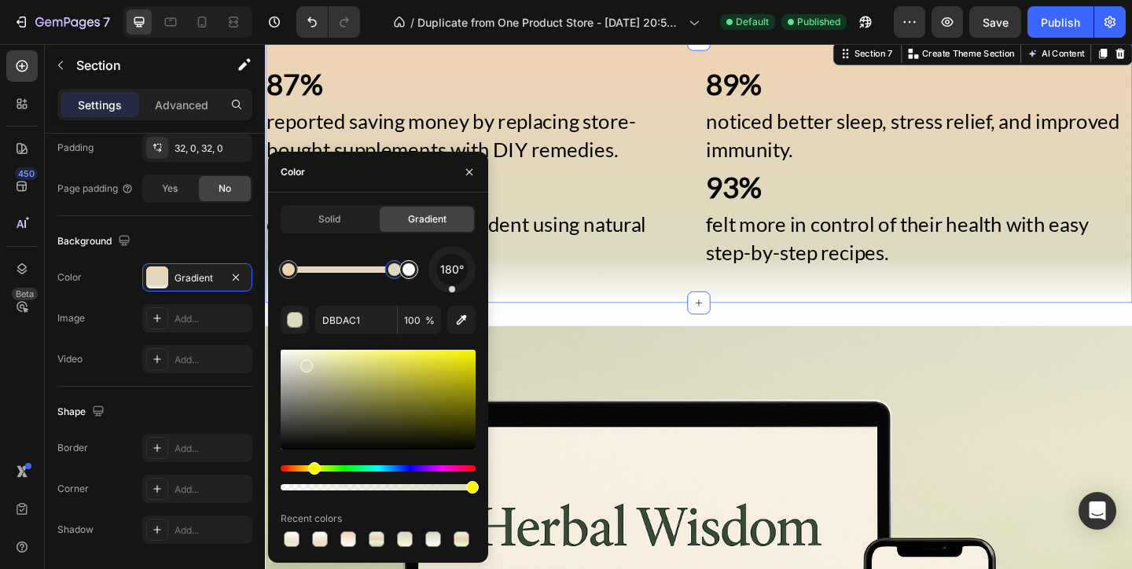
drag, startPoint x: 389, startPoint y: 273, endPoint x: 403, endPoint y: 273, distance: 14.1
click at [403, 273] on div at bounding box center [348, 269] width 120 height 6
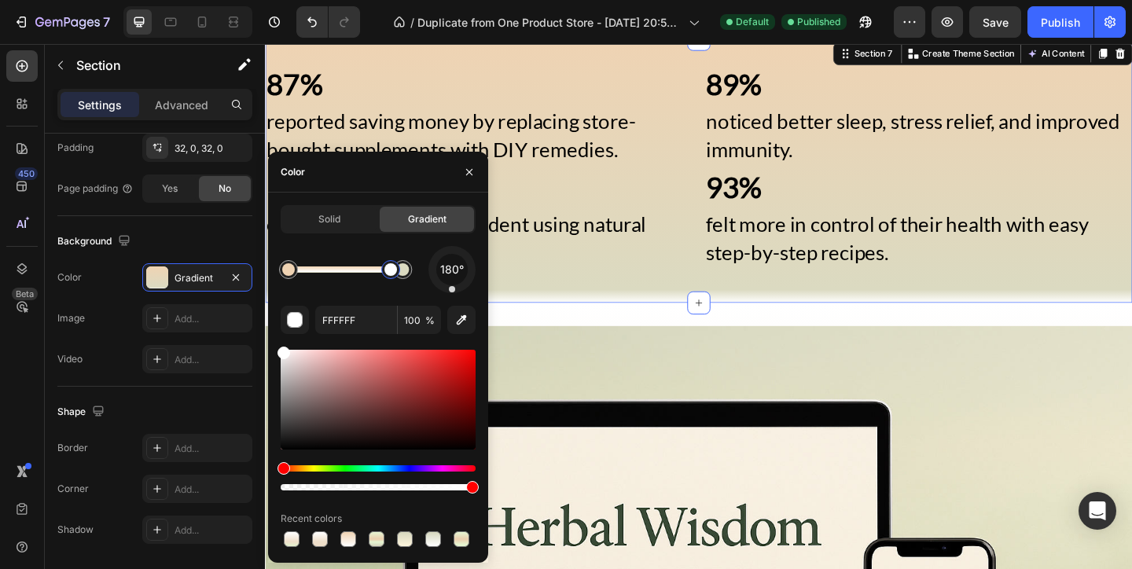
drag, startPoint x: 398, startPoint y: 275, endPoint x: 355, endPoint y: 275, distance: 43.2
click at [384, 275] on div at bounding box center [390, 269] width 13 height 13
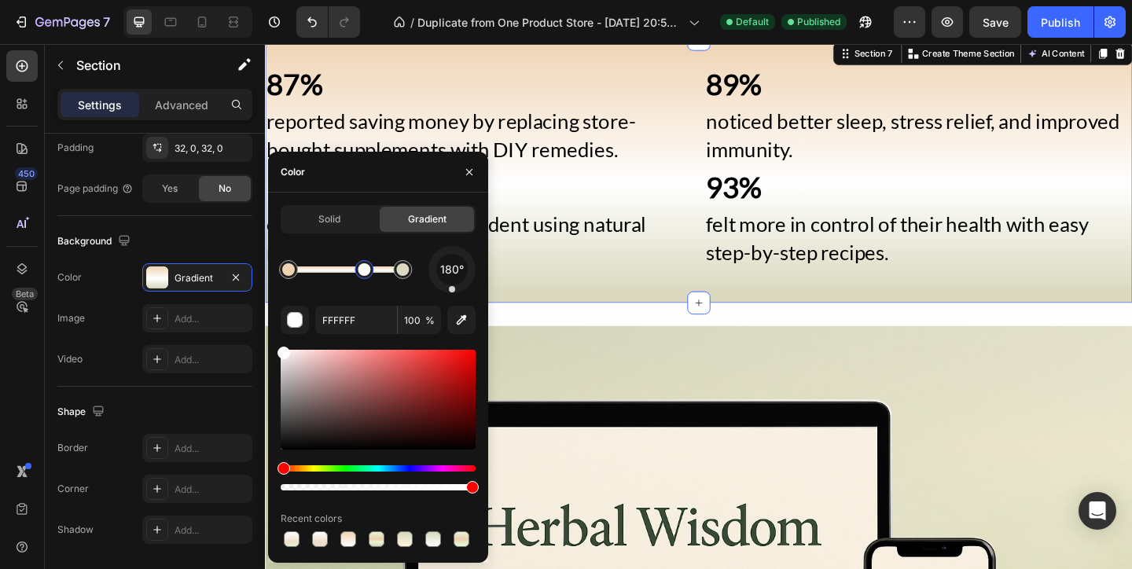
drag, startPoint x: 355, startPoint y: 275, endPoint x: 385, endPoint y: 275, distance: 29.9
click at [370, 275] on div at bounding box center [364, 269] width 13 height 13
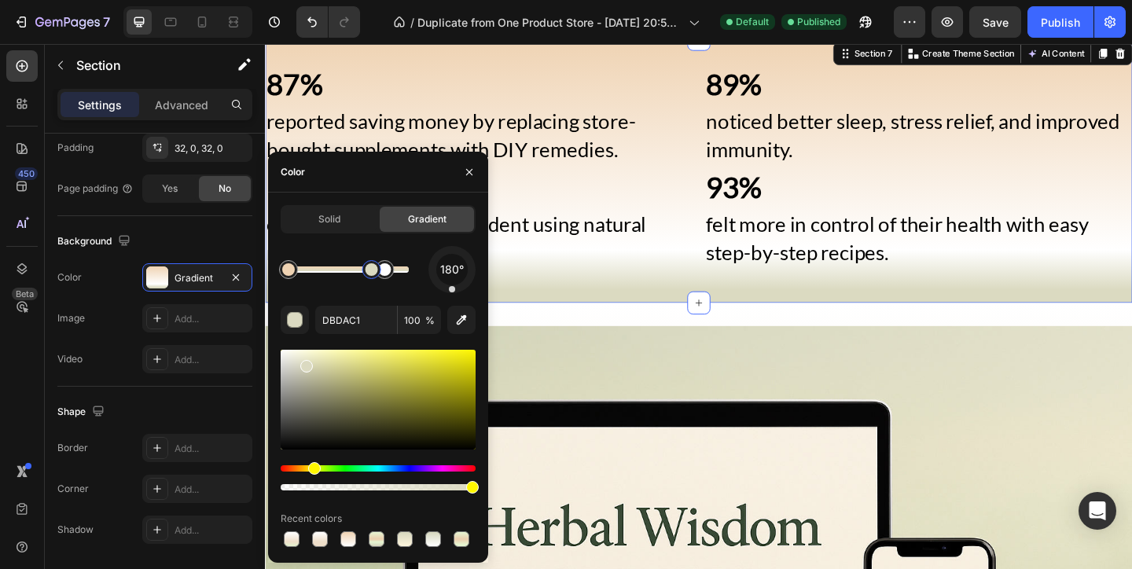
drag, startPoint x: 385, startPoint y: 275, endPoint x: 366, endPoint y: 274, distance: 18.9
click at [366, 274] on div at bounding box center [371, 269] width 13 height 13
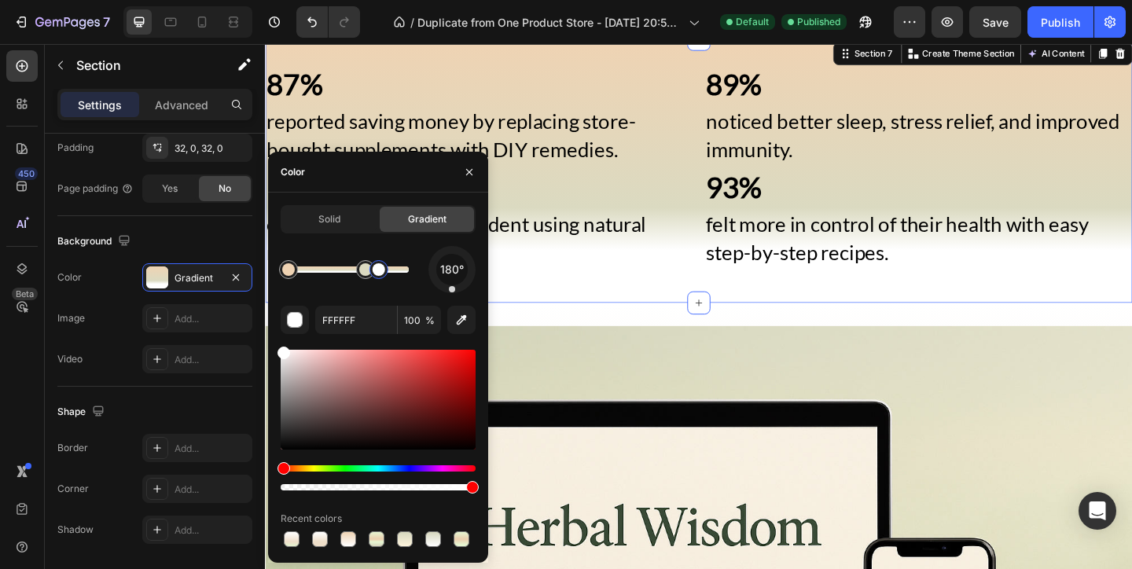
click at [387, 276] on div at bounding box center [378, 269] width 19 height 19
drag, startPoint x: 387, startPoint y: 276, endPoint x: 402, endPoint y: 276, distance: 14.1
click at [402, 276] on div at bounding box center [396, 269] width 19 height 19
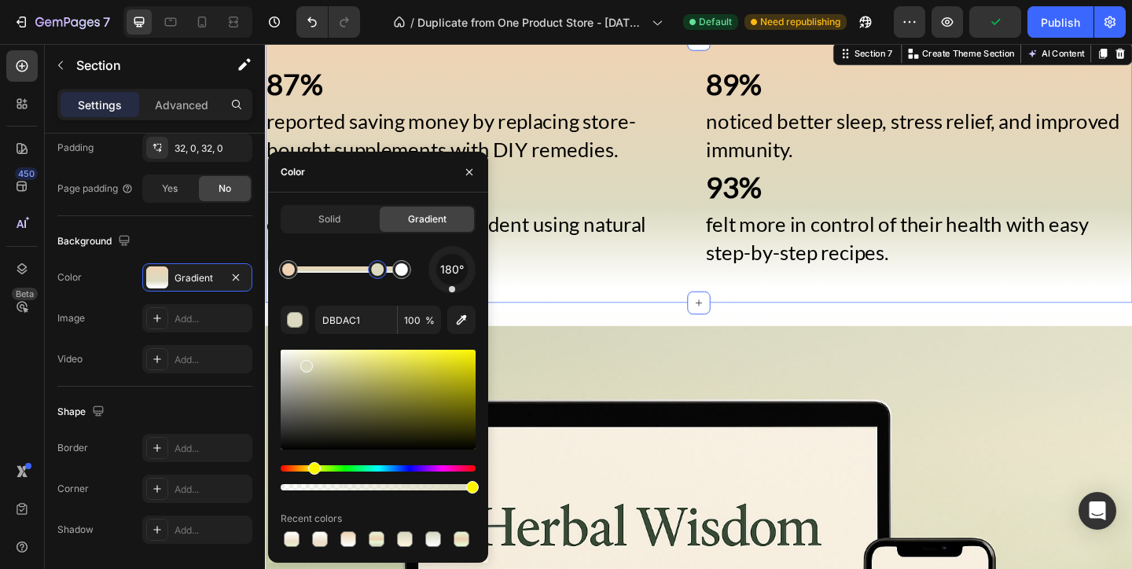
drag, startPoint x: 369, startPoint y: 277, endPoint x: 384, endPoint y: 277, distance: 14.9
click at [384, 277] on div at bounding box center [377, 269] width 19 height 19
type input "EFD3B3"
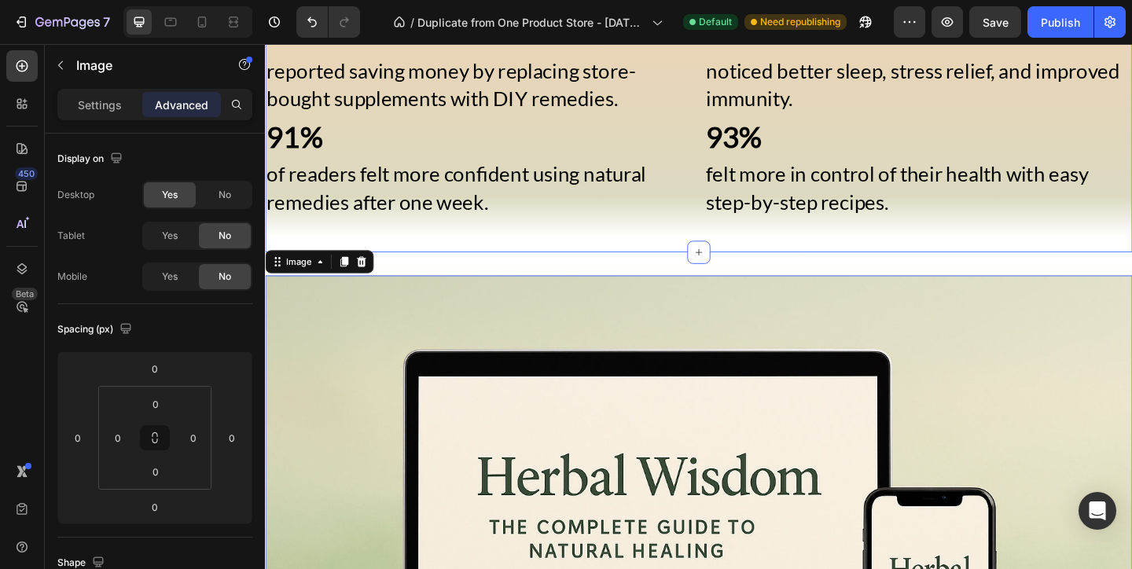
scroll to position [1921, 0]
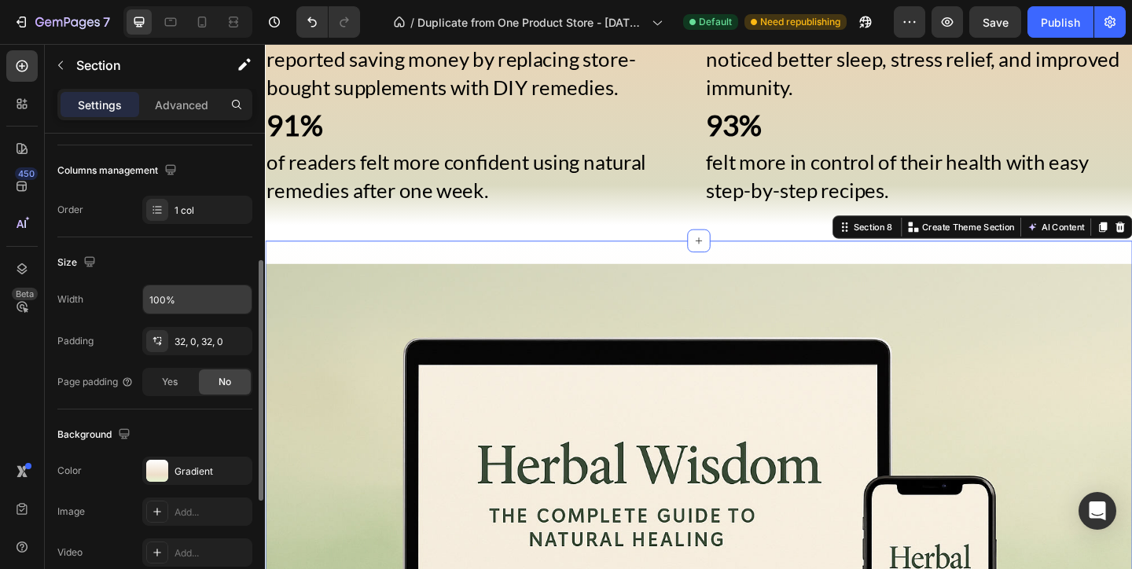
scroll to position [249, 0]
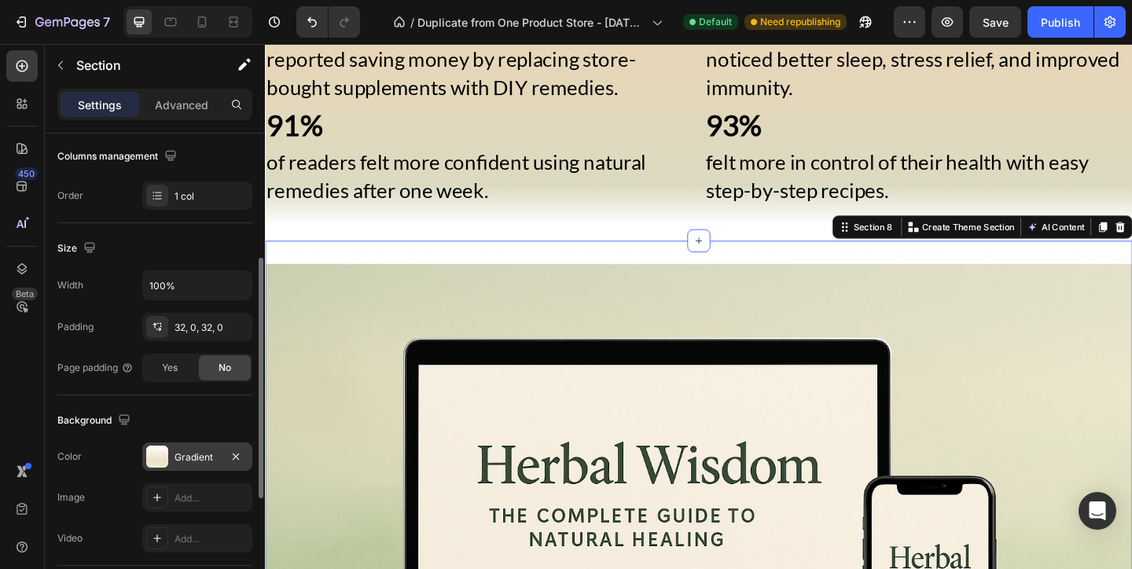
click at [205, 446] on div "Gradient" at bounding box center [197, 456] width 110 height 28
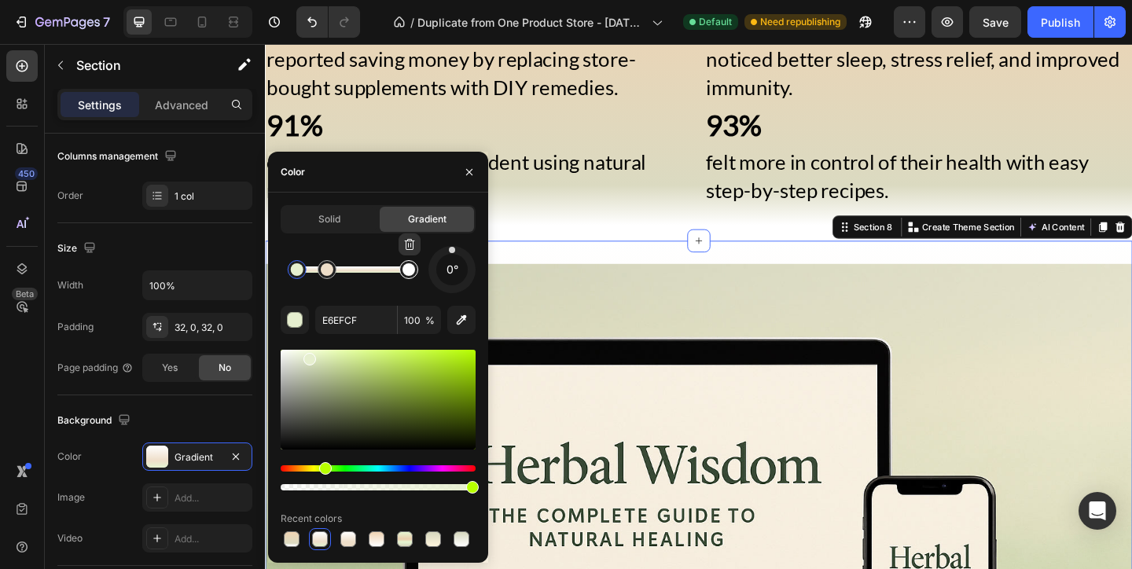
click at [413, 277] on div at bounding box center [409, 269] width 28 height 28
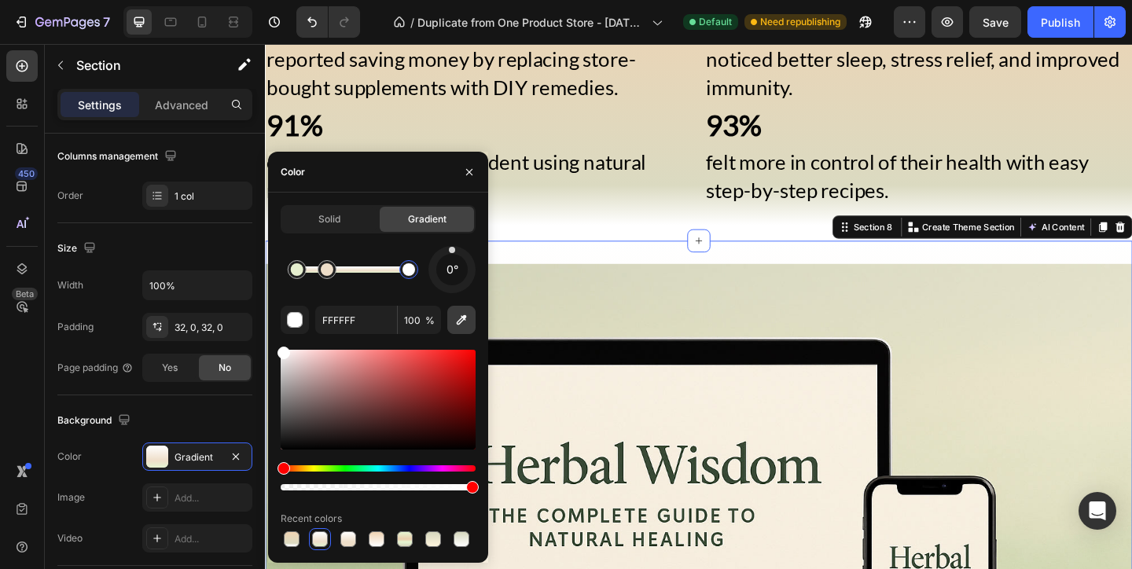
click at [461, 325] on icon "button" at bounding box center [461, 320] width 16 height 16
type input "D7D9BE"
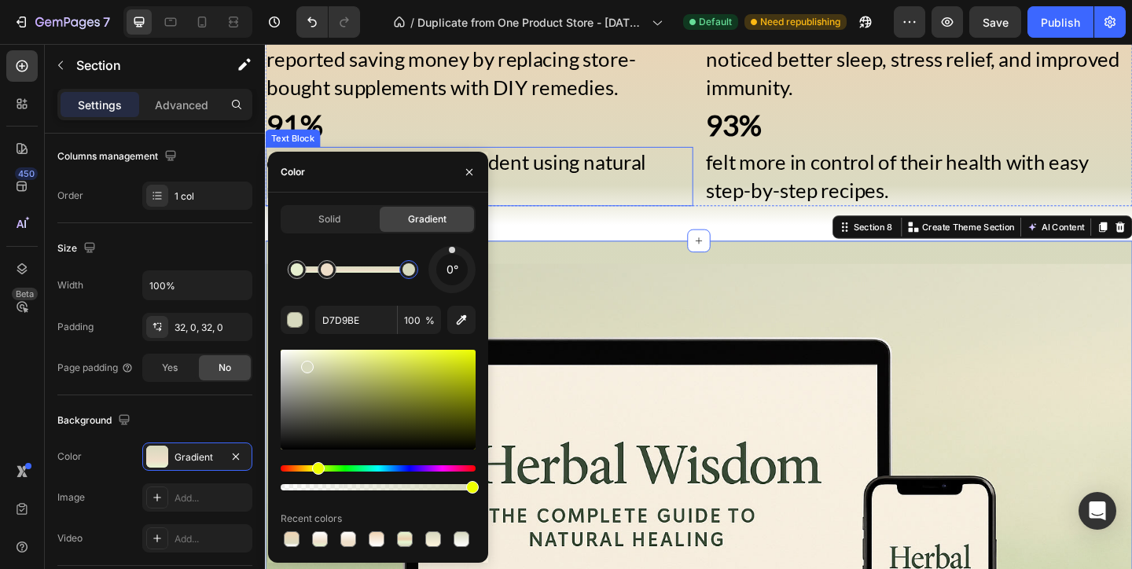
click at [586, 210] on p "of readers felt more confident using natural remedies after one week." at bounding box center [497, 187] width 462 height 61
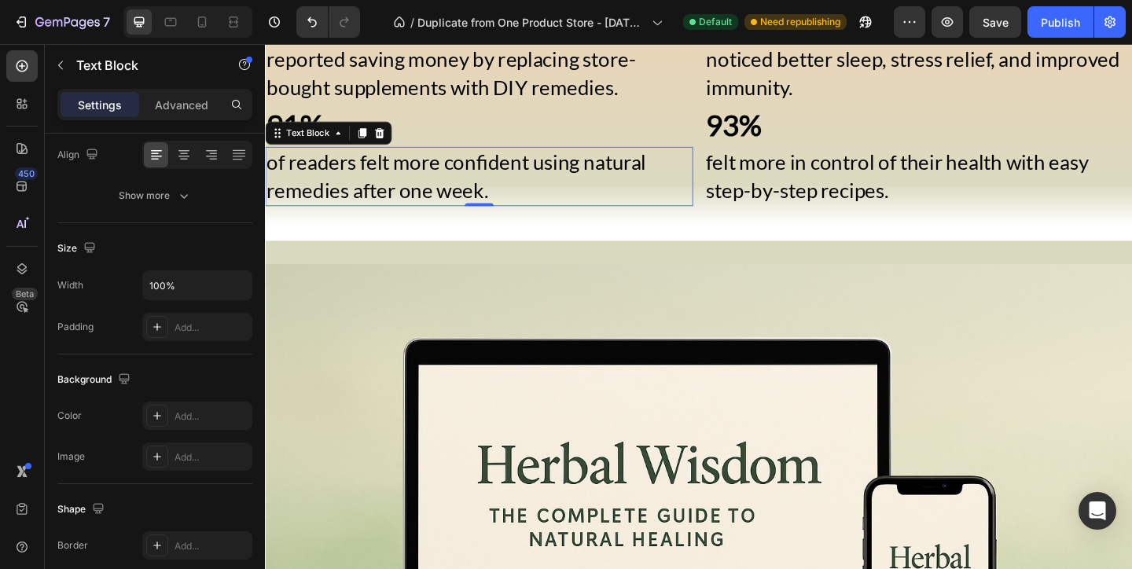
scroll to position [0, 0]
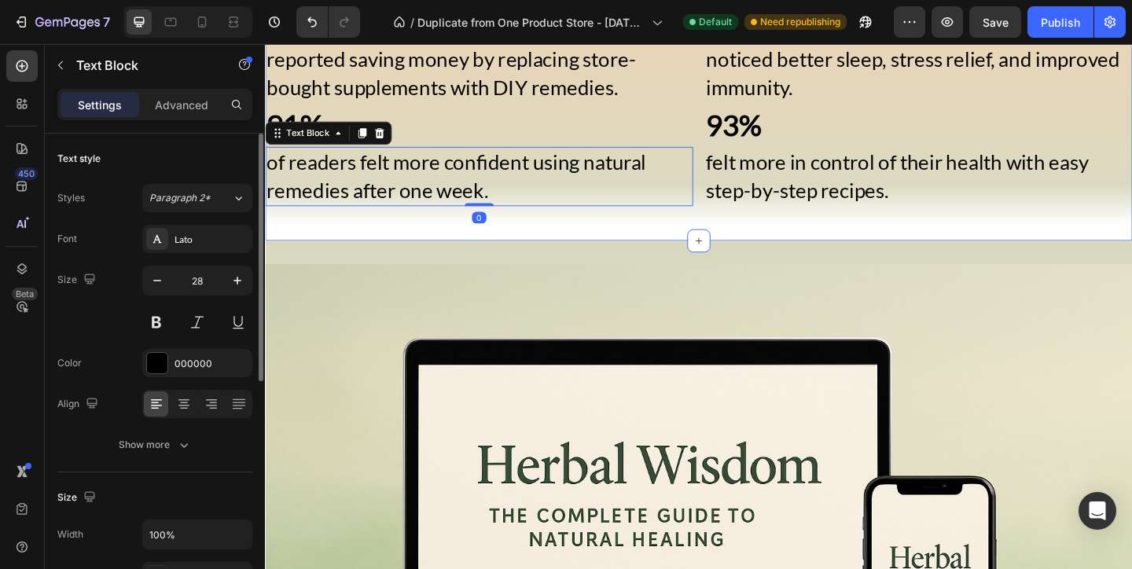
click at [593, 233] on div "87% Text Block reported saving money by replacing store-bought supplements with…" at bounding box center [736, 114] width 943 height 287
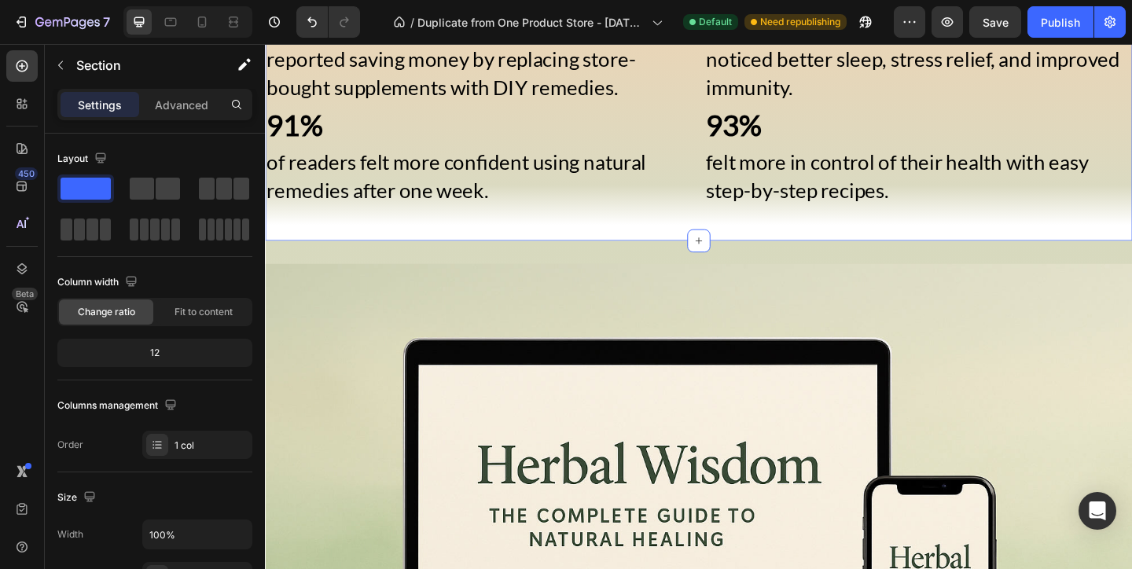
click at [523, 240] on div "87% Text Block reported saving money by replacing store-bought supplements with…" at bounding box center [736, 114] width 943 height 287
click at [534, 196] on p "of readers felt more confident using natural remedies after one week." at bounding box center [497, 187] width 462 height 61
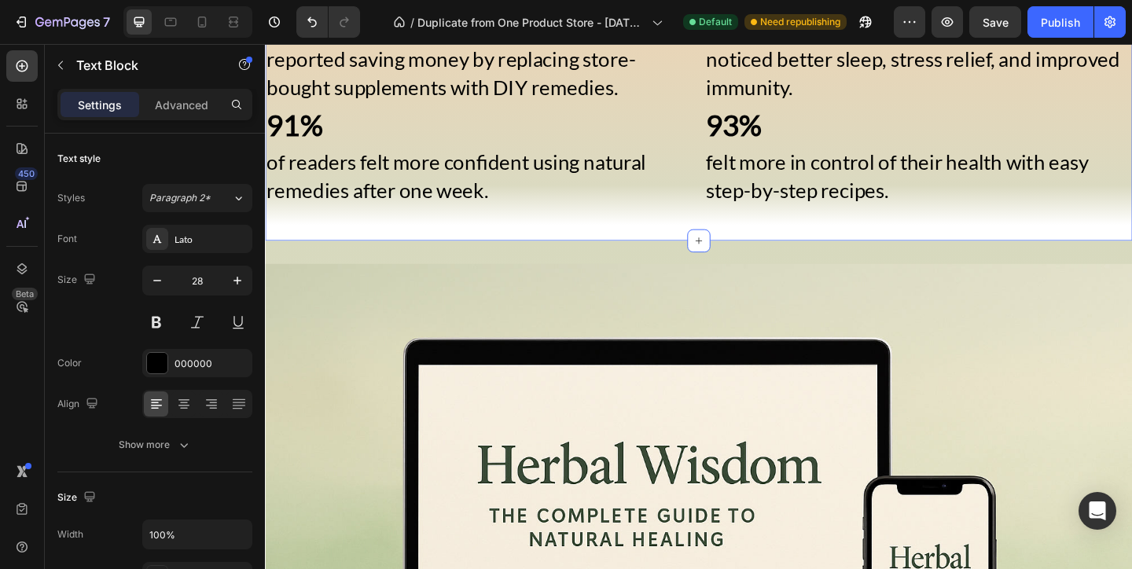
click at [534, 226] on div "87% Text Block reported saving money by replacing store-bought supplements with…" at bounding box center [736, 114] width 943 height 237
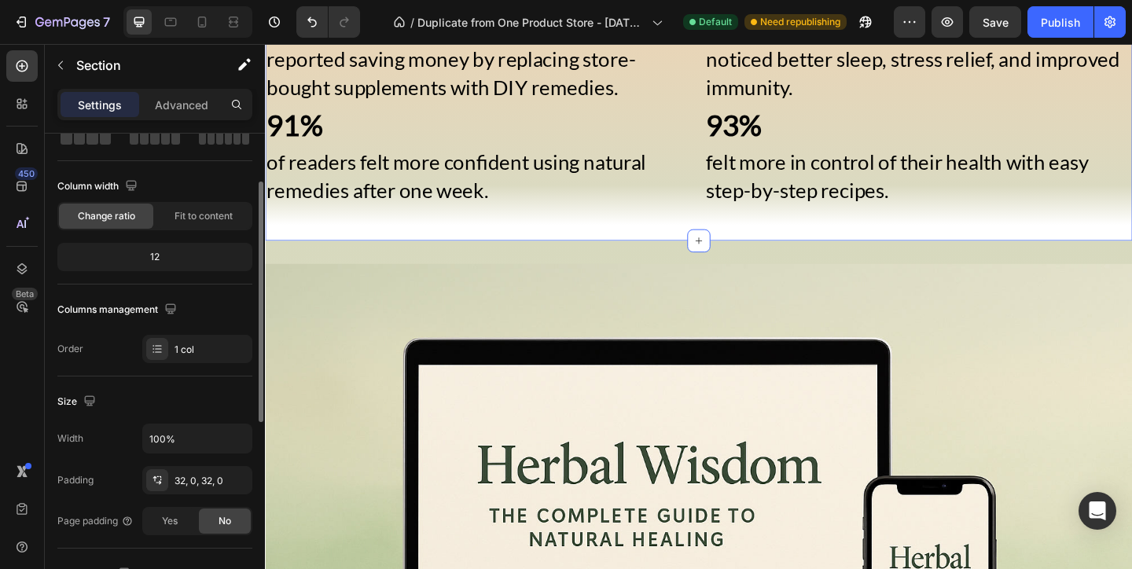
scroll to position [255, 0]
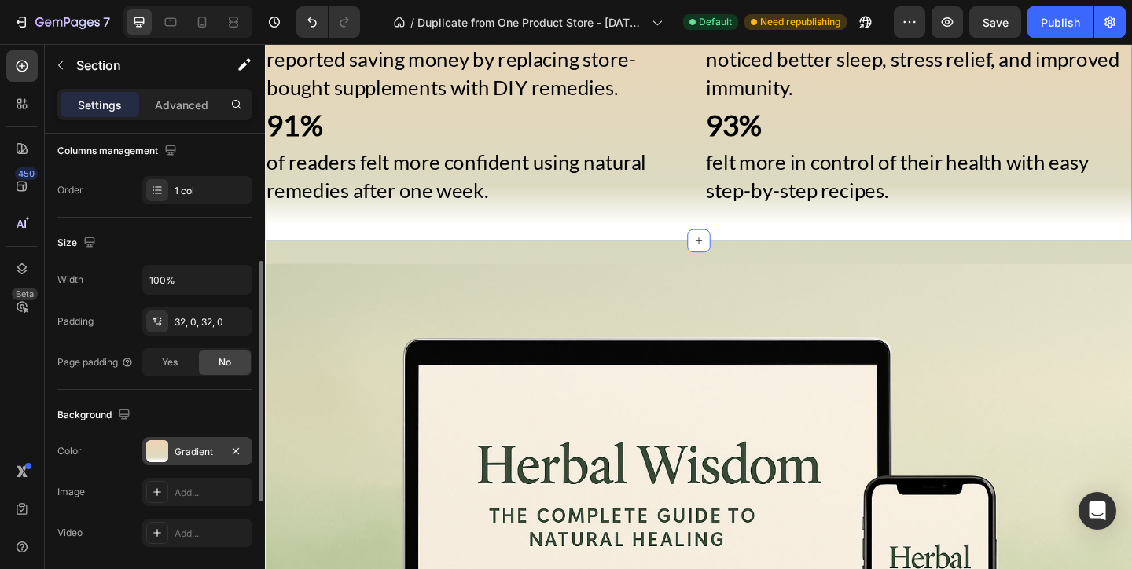
click at [178, 452] on div "Gradient" at bounding box center [197, 452] width 46 height 14
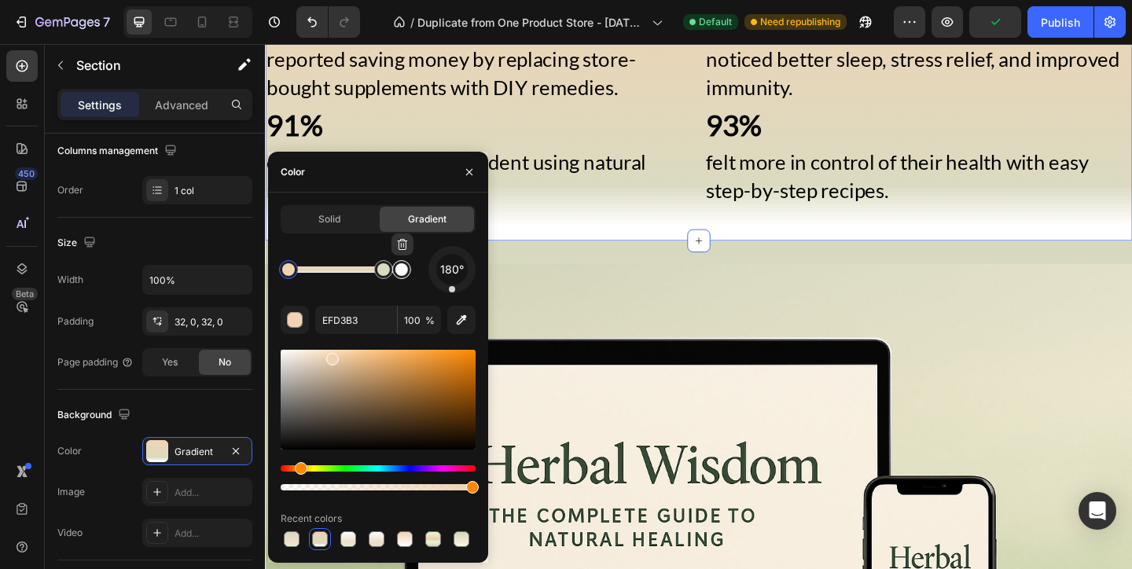
click at [407, 259] on div at bounding box center [401, 269] width 28 height 28
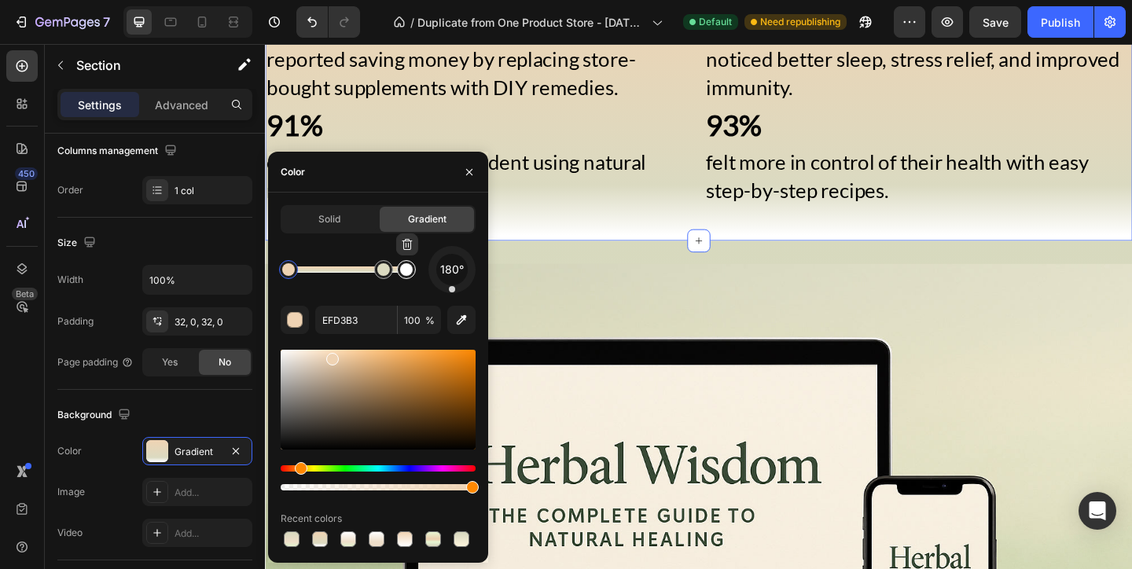
click at [403, 258] on div at bounding box center [407, 245] width 22 height 25
click at [406, 254] on button "button" at bounding box center [407, 244] width 22 height 22
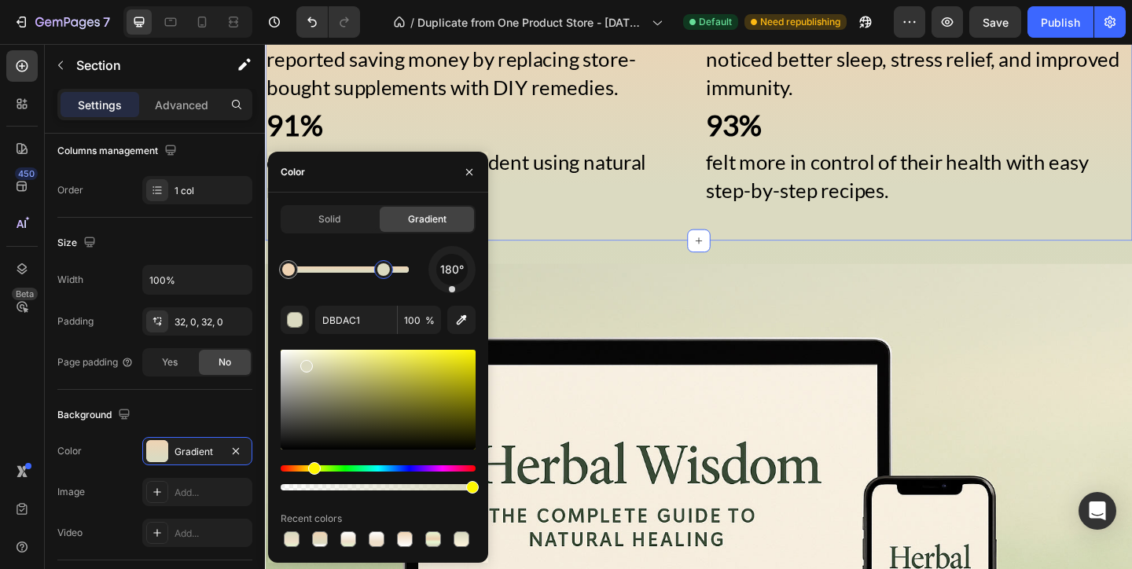
drag, startPoint x: 386, startPoint y: 272, endPoint x: 403, endPoint y: 272, distance: 17.3
click at [390, 272] on div at bounding box center [383, 269] width 13 height 13
type input "EFD3B3"
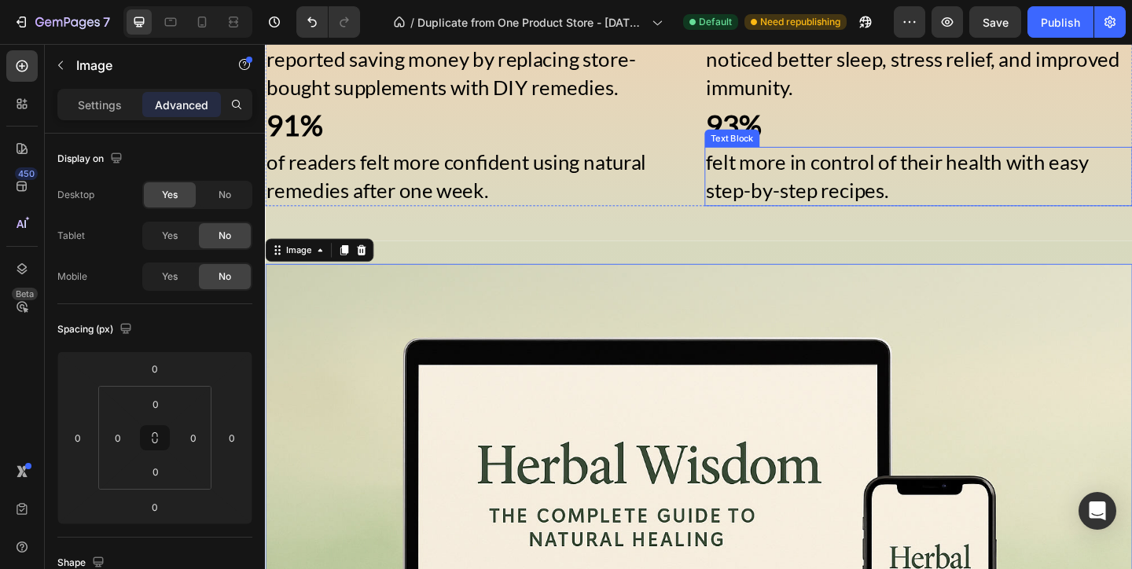
click at [777, 219] on div "felt more in control of their health with easy step-by-step recipes." at bounding box center [975, 188] width 465 height 64
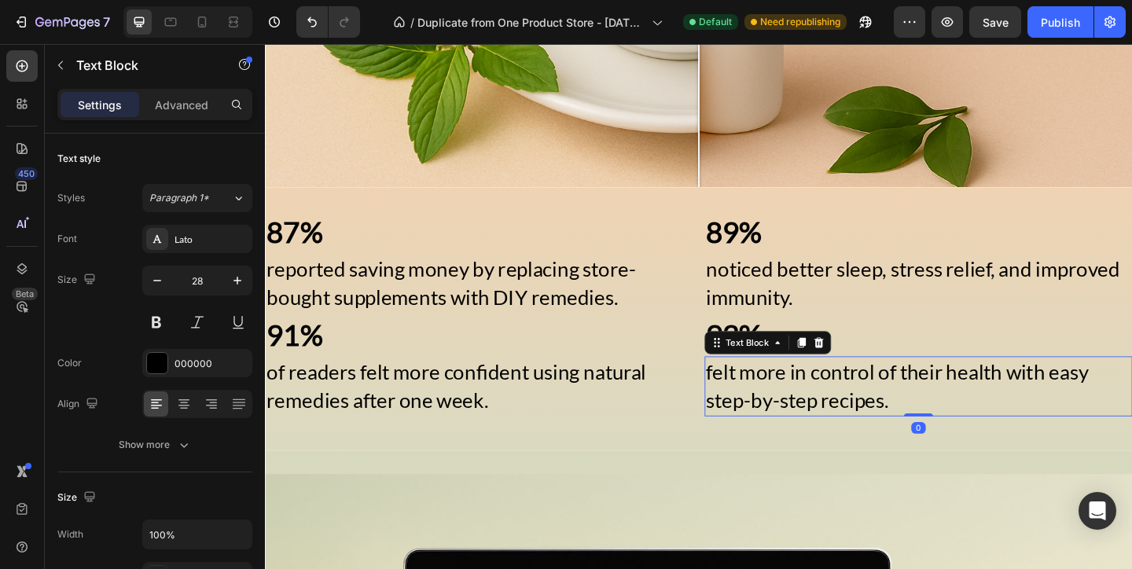
scroll to position [1692, 0]
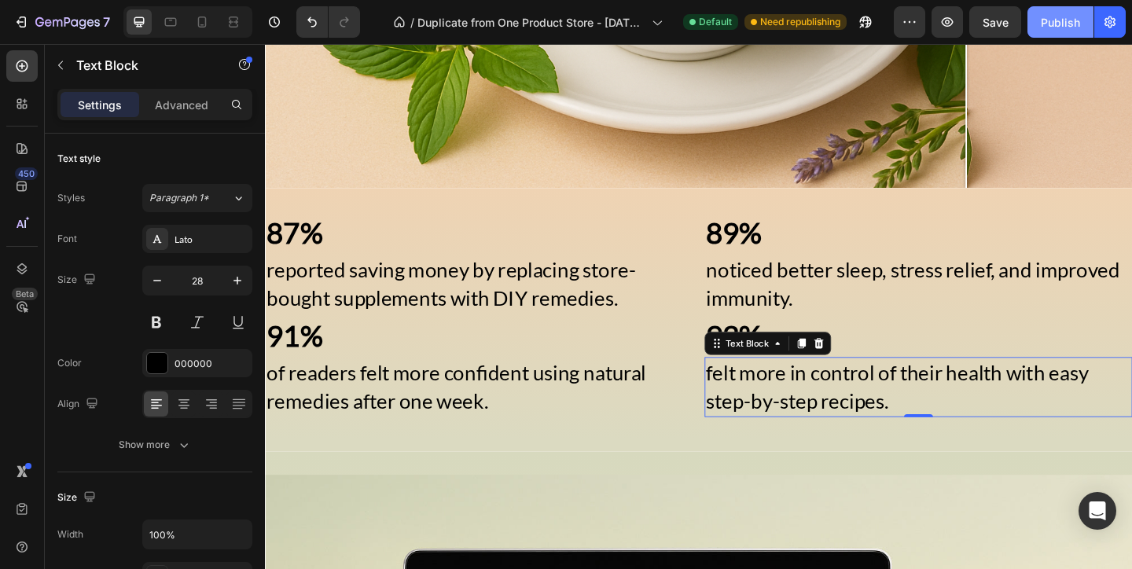
click at [1037, 13] on button "Publish" at bounding box center [1060, 21] width 66 height 31
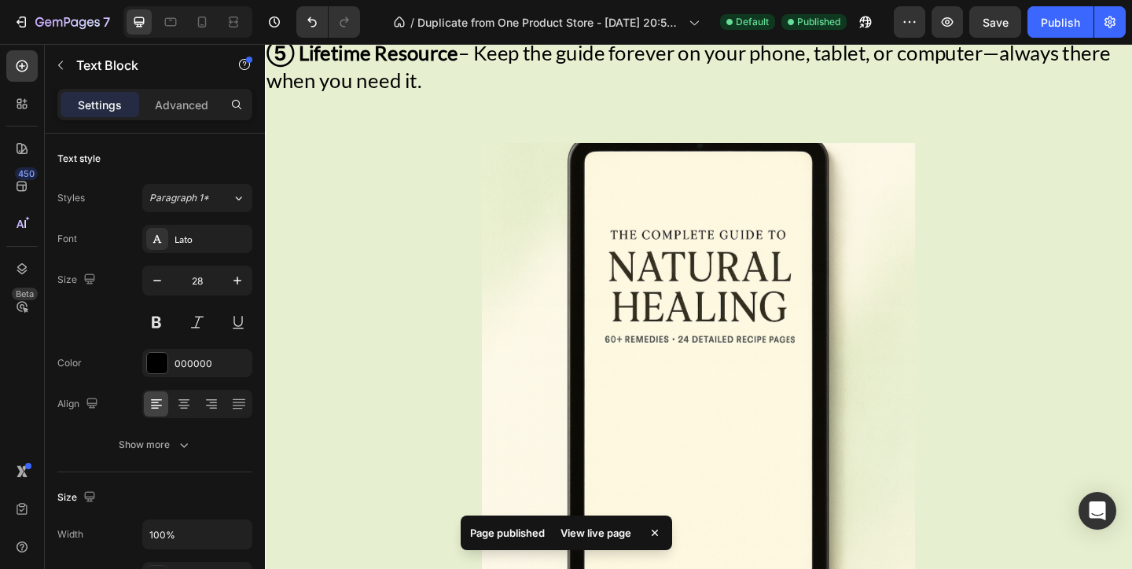
scroll to position [3164, 0]
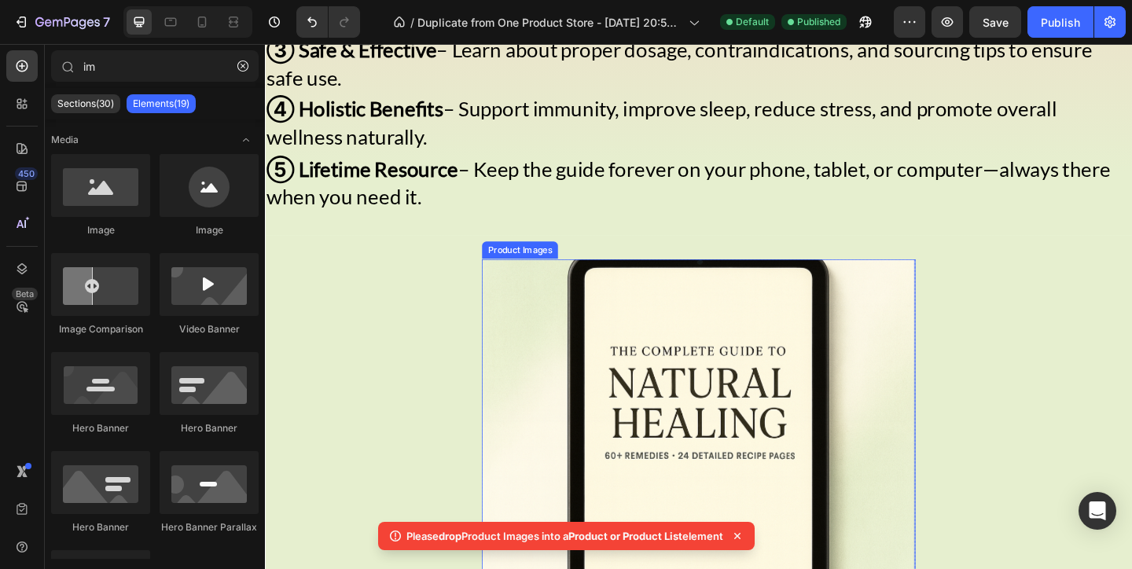
scroll to position [2926, 0]
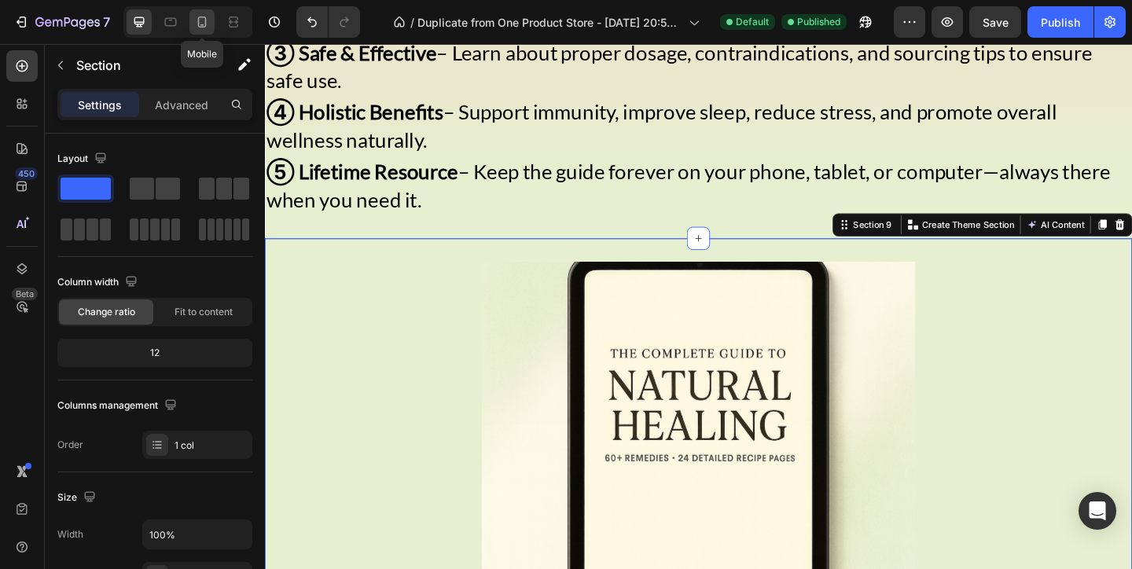
click at [205, 26] on icon at bounding box center [202, 22] width 9 height 11
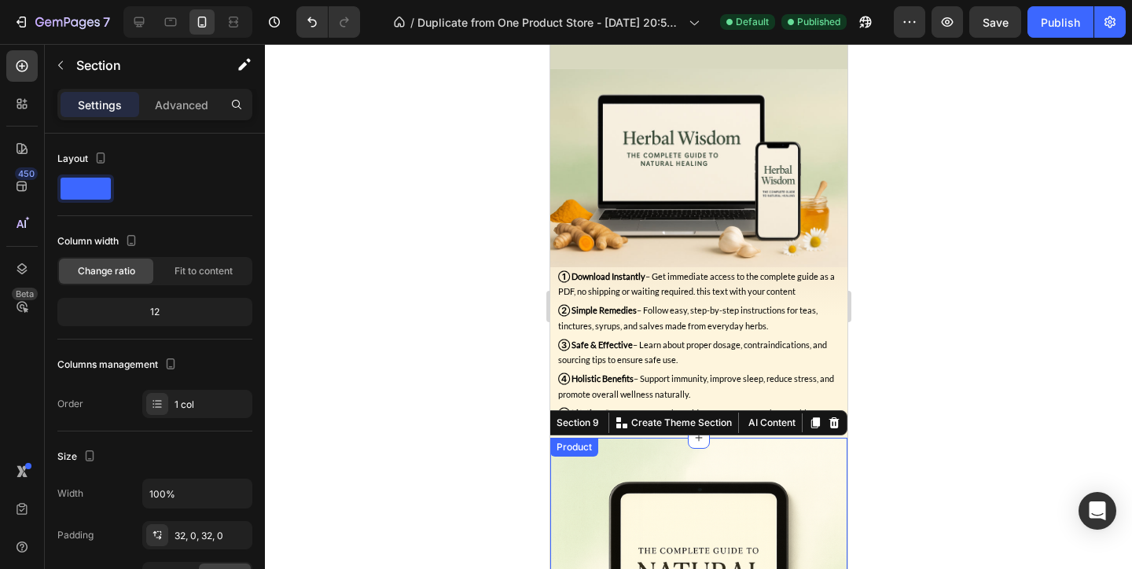
scroll to position [1869, 0]
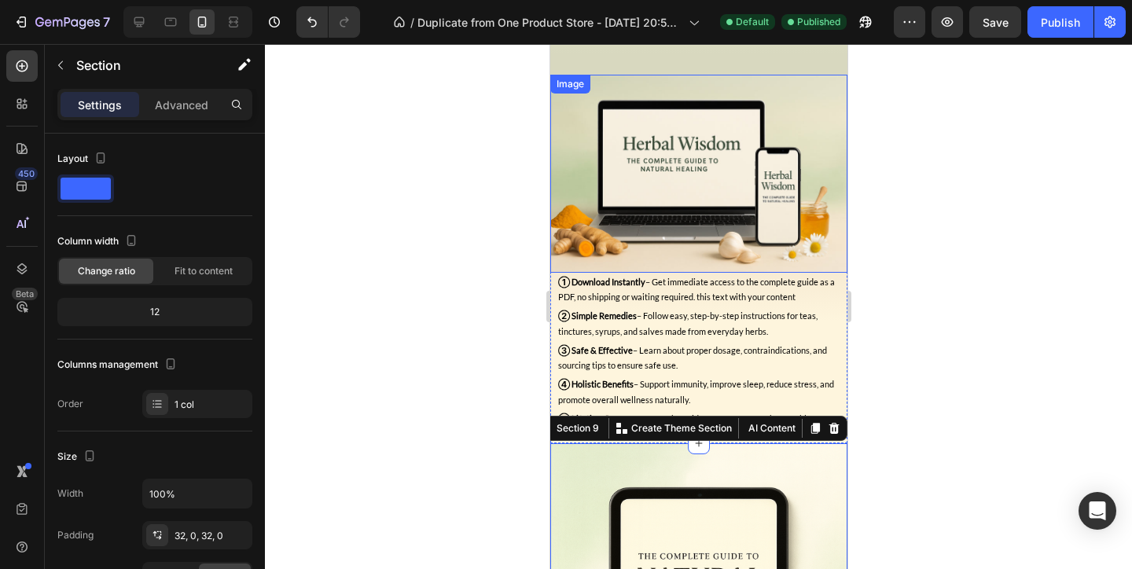
click at [565, 191] on img at bounding box center [697, 174] width 297 height 198
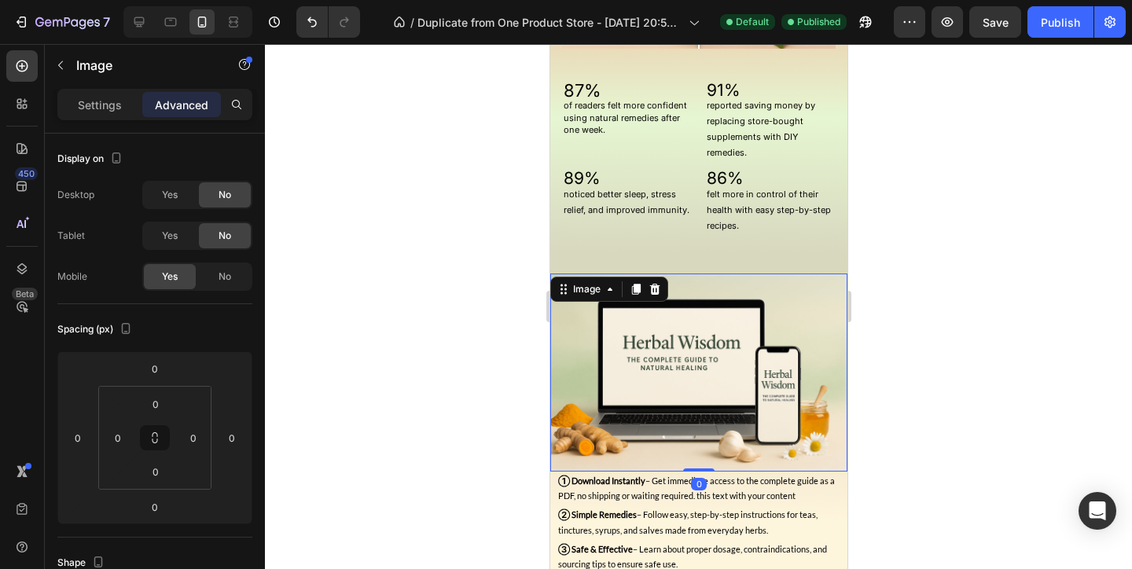
scroll to position [1662, 0]
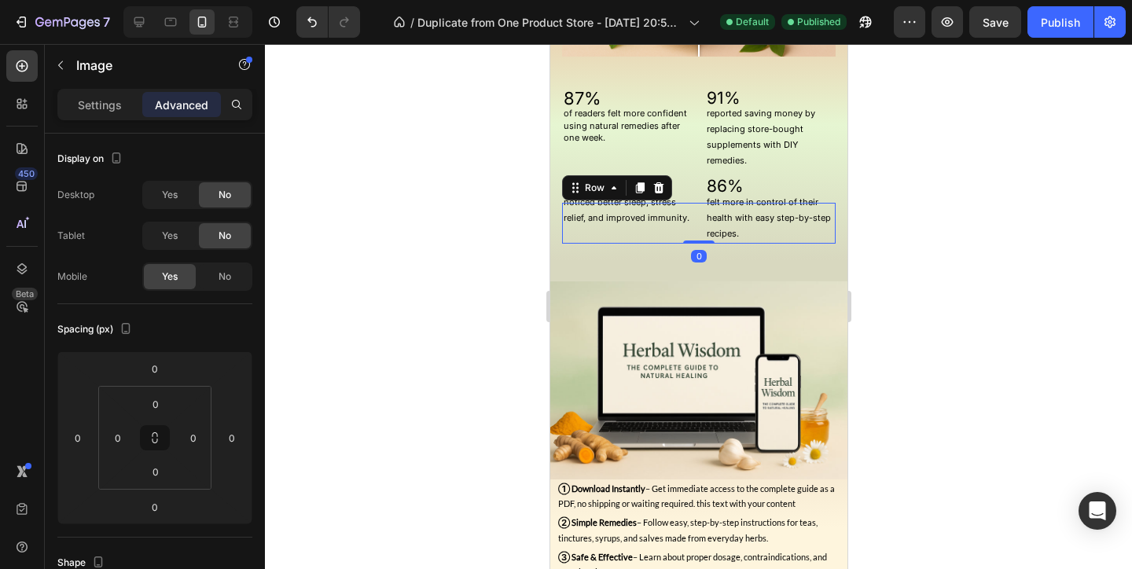
click at [593, 231] on div "noticed better sleep, stress relief, and improved immunity. Text Block" at bounding box center [626, 223] width 130 height 40
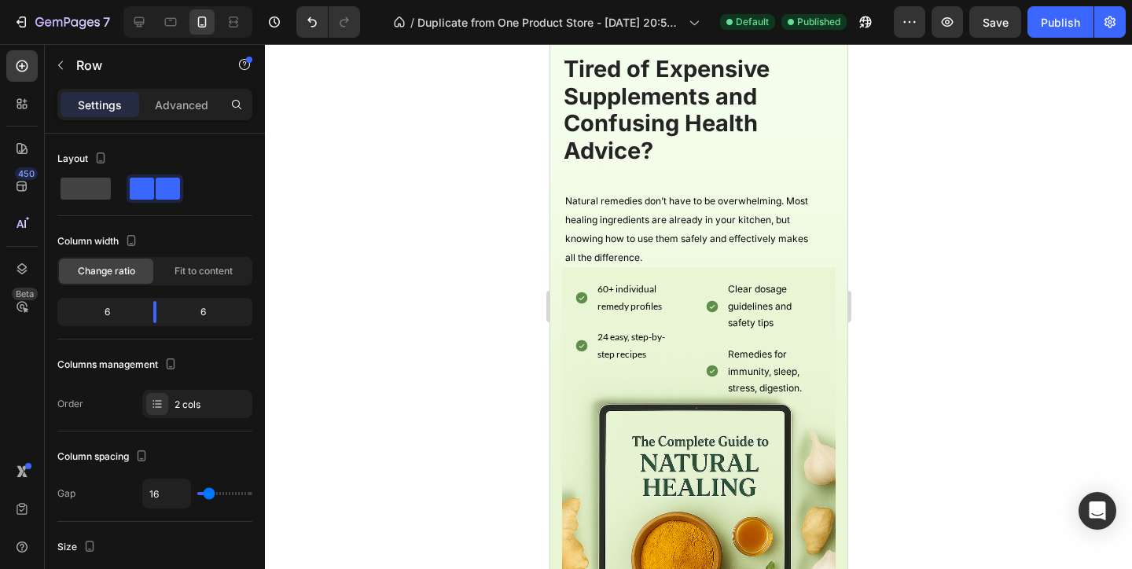
scroll to position [547, 0]
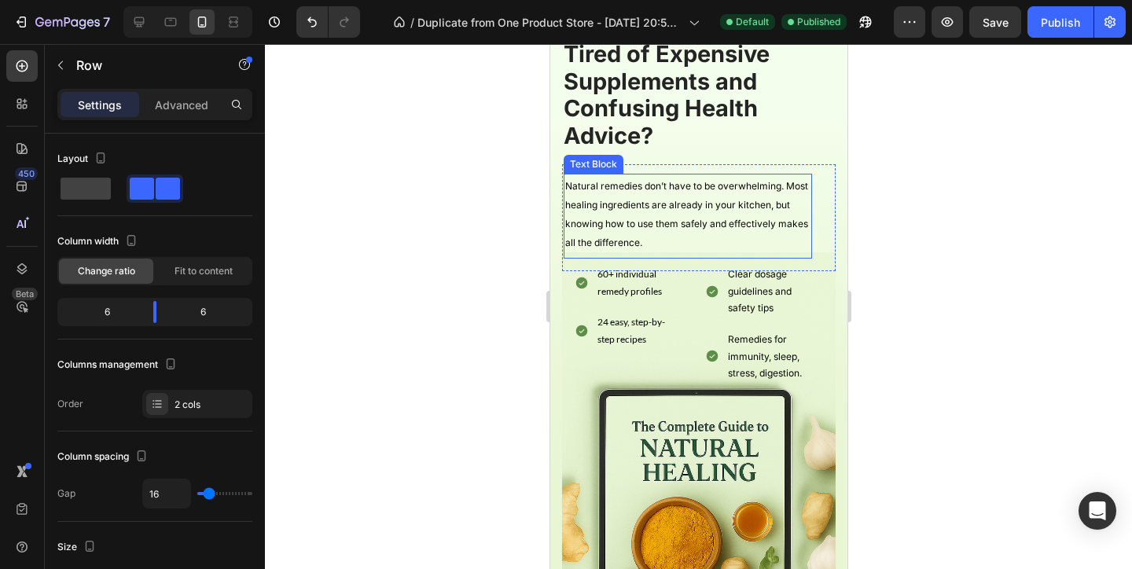
click at [596, 202] on span "Natural remedies don’t have to be overwhelming. Most healing ingredients are al…" at bounding box center [685, 214] width 243 height 68
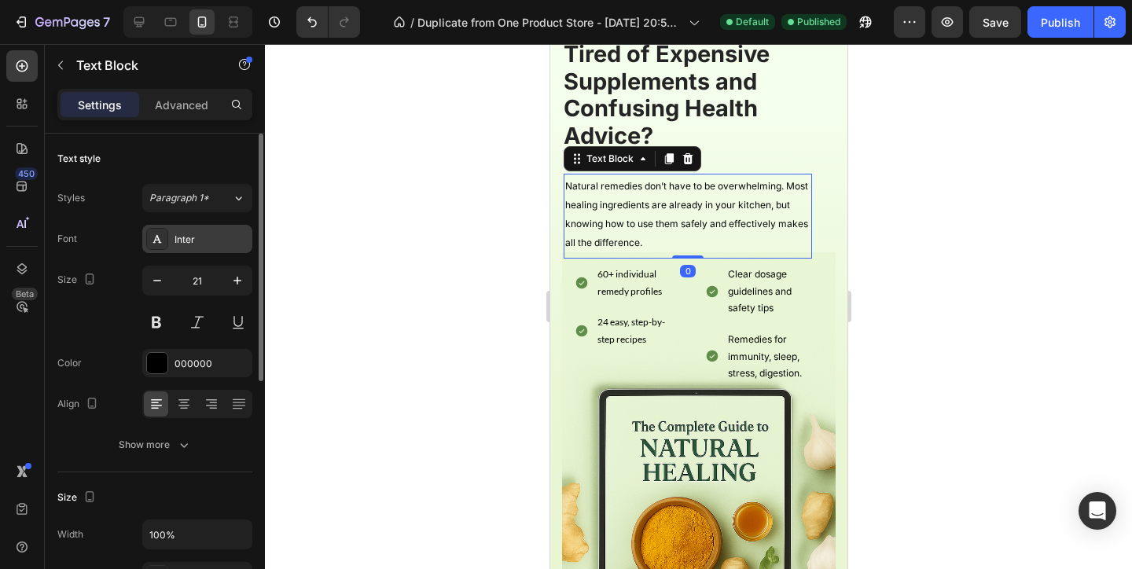
click at [196, 237] on div "Inter" at bounding box center [211, 240] width 74 height 14
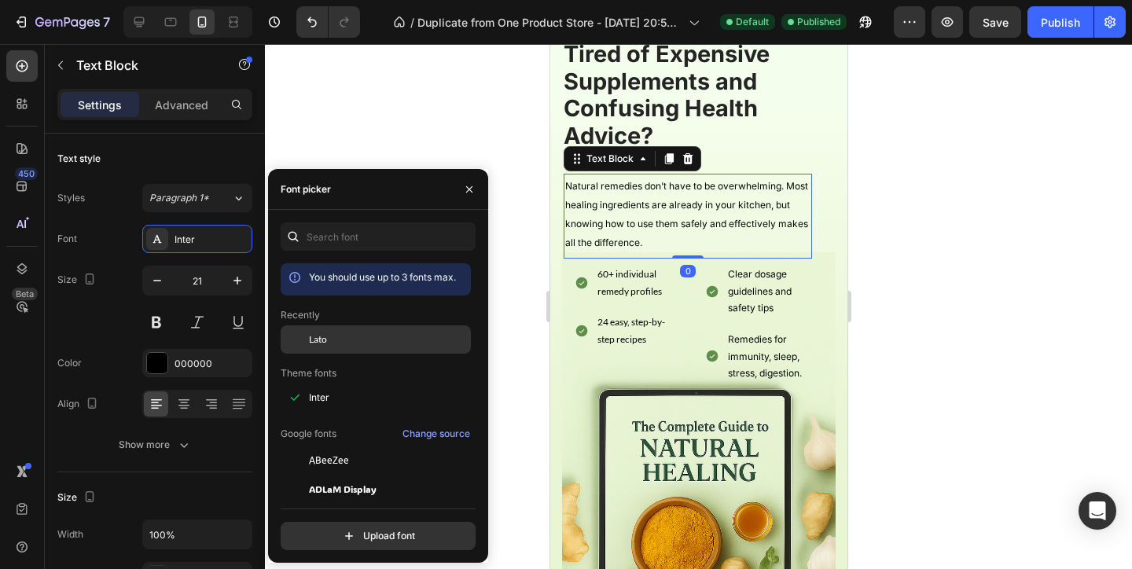
click at [347, 446] on div "Lato" at bounding box center [376, 460] width 190 height 28
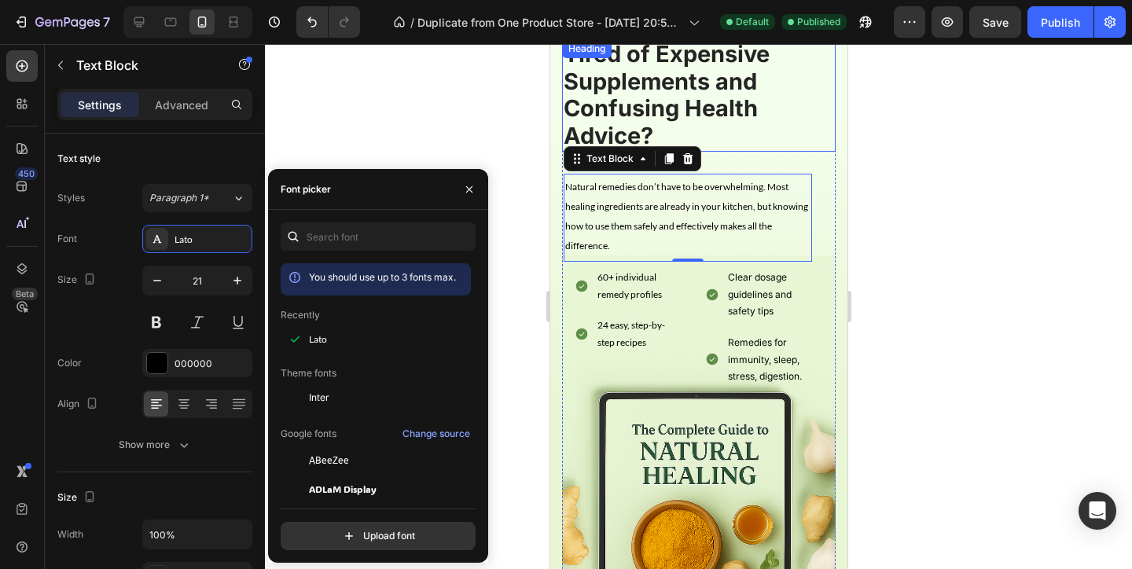
click at [585, 75] on h2 "Tired of Expensive Supplements and Confusing Health Advice?" at bounding box center [697, 95] width 273 height 112
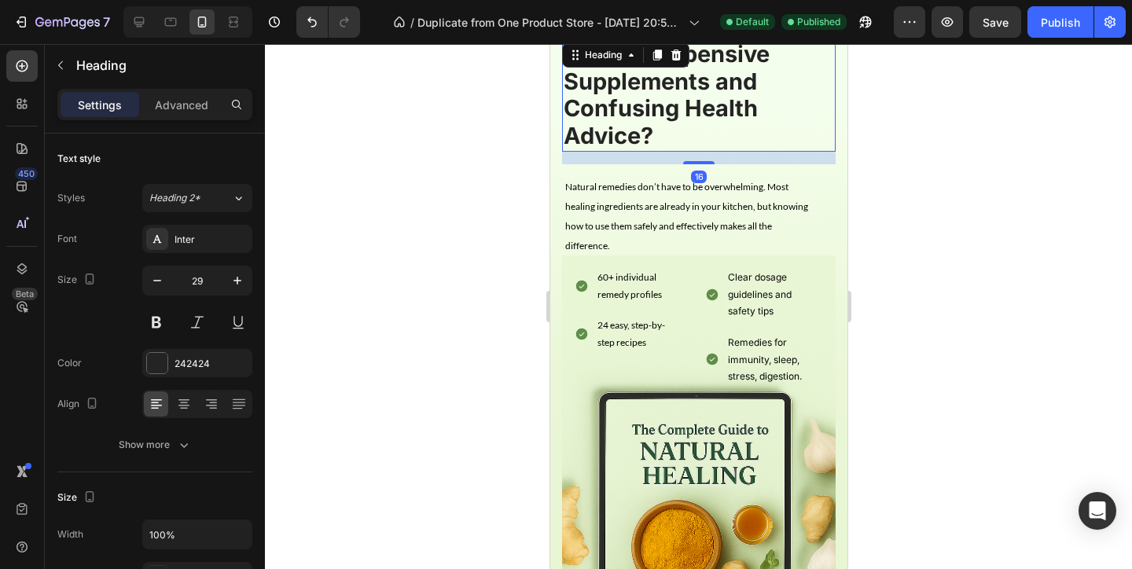
click at [593, 97] on h2 "Tired of Expensive Supplements and Confusing Health Advice?" at bounding box center [697, 95] width 273 height 112
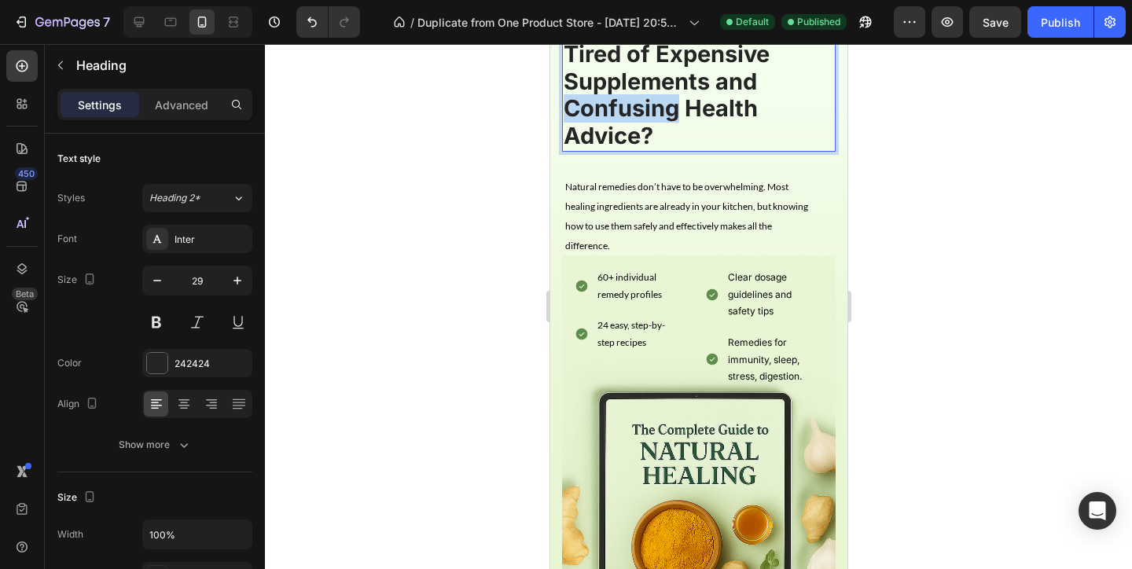
click at [593, 97] on p "Tired of Expensive Supplements and Confusing Health Advice?" at bounding box center [698, 95] width 270 height 109
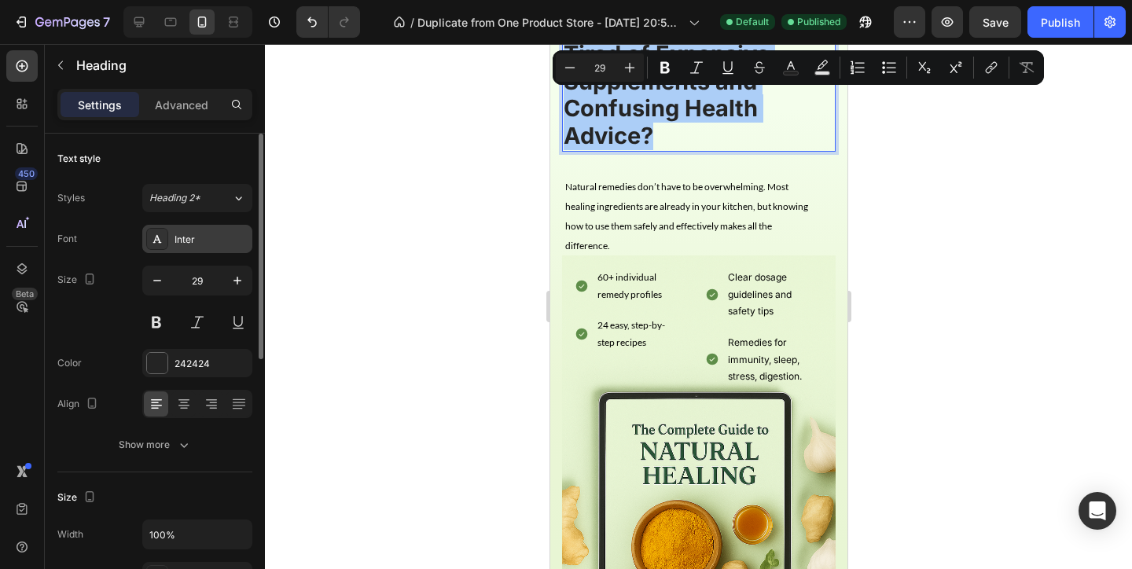
click at [186, 240] on div "Inter" at bounding box center [211, 240] width 74 height 14
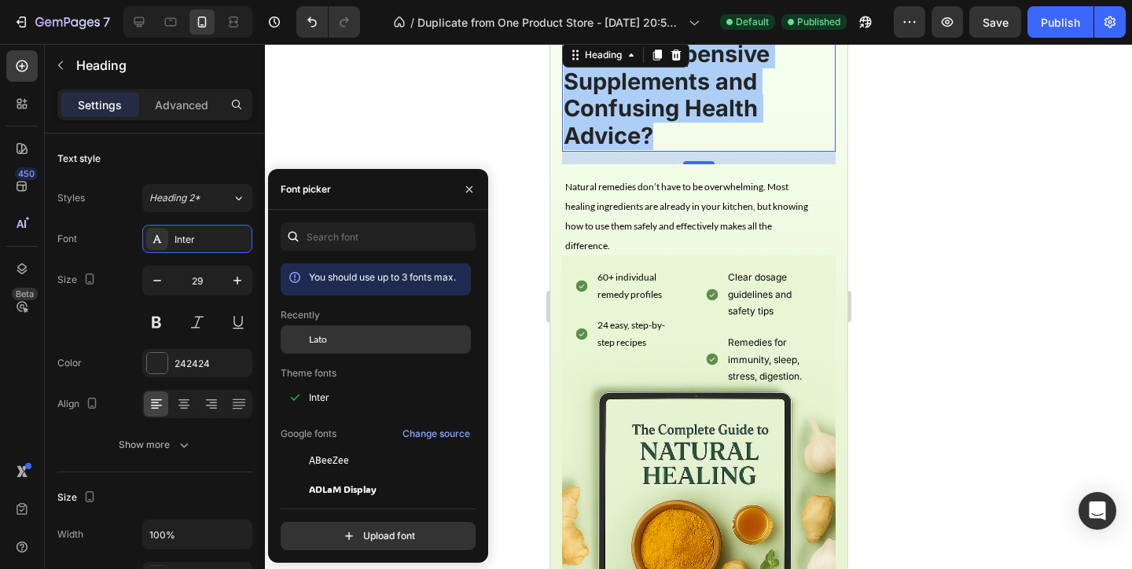
click at [349, 446] on div "Lato" at bounding box center [376, 460] width 190 height 28
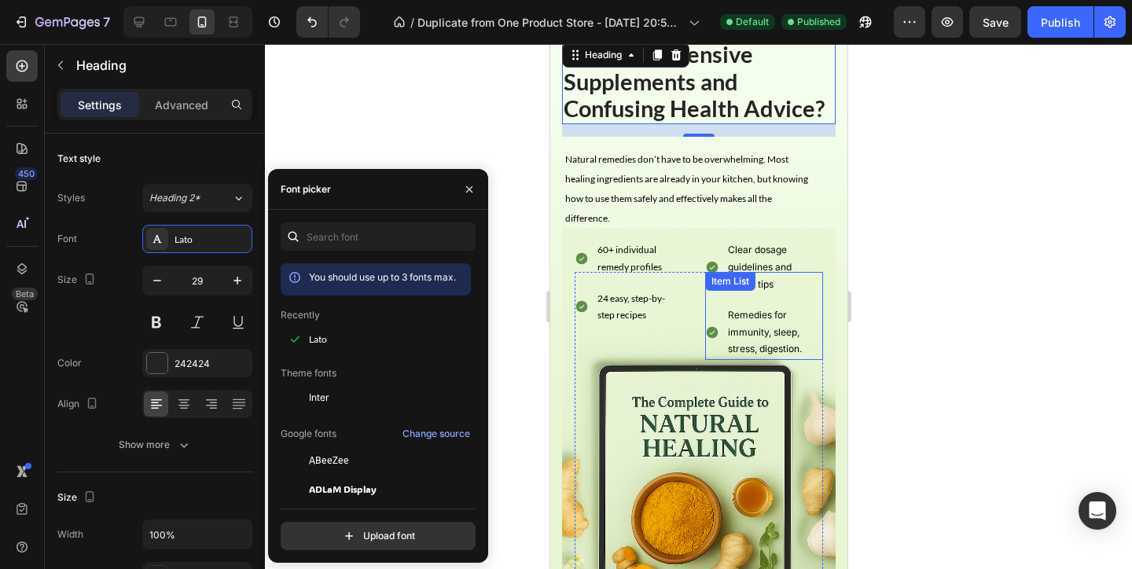
click at [710, 243] on div "Clear dosage guidelines and safety tips" at bounding box center [763, 267] width 118 height 56
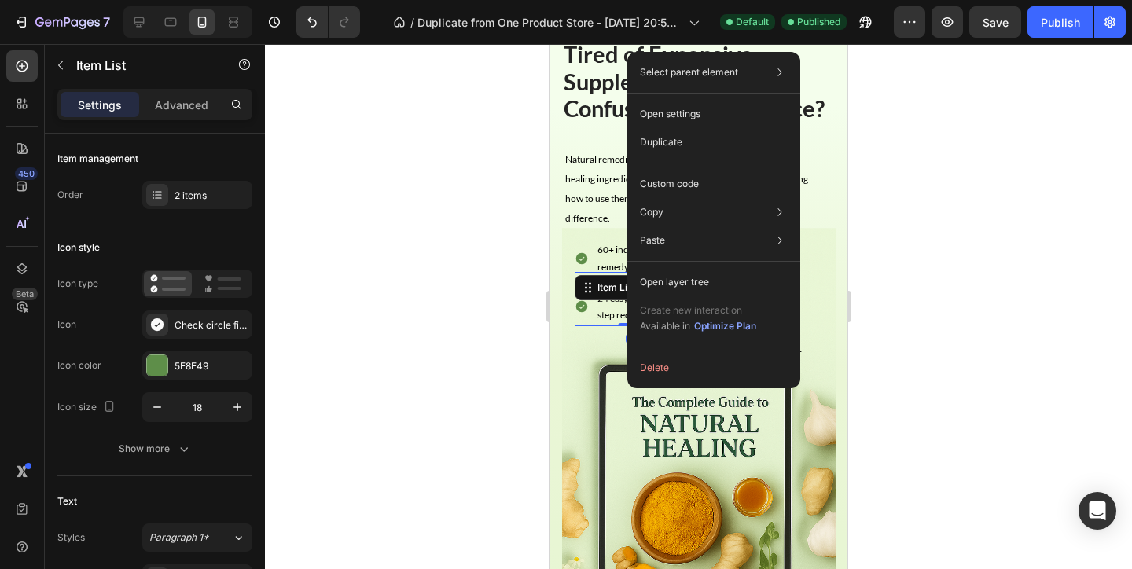
click at [599, 251] on p "60+ individual remedy profiles" at bounding box center [630, 258] width 68 height 34
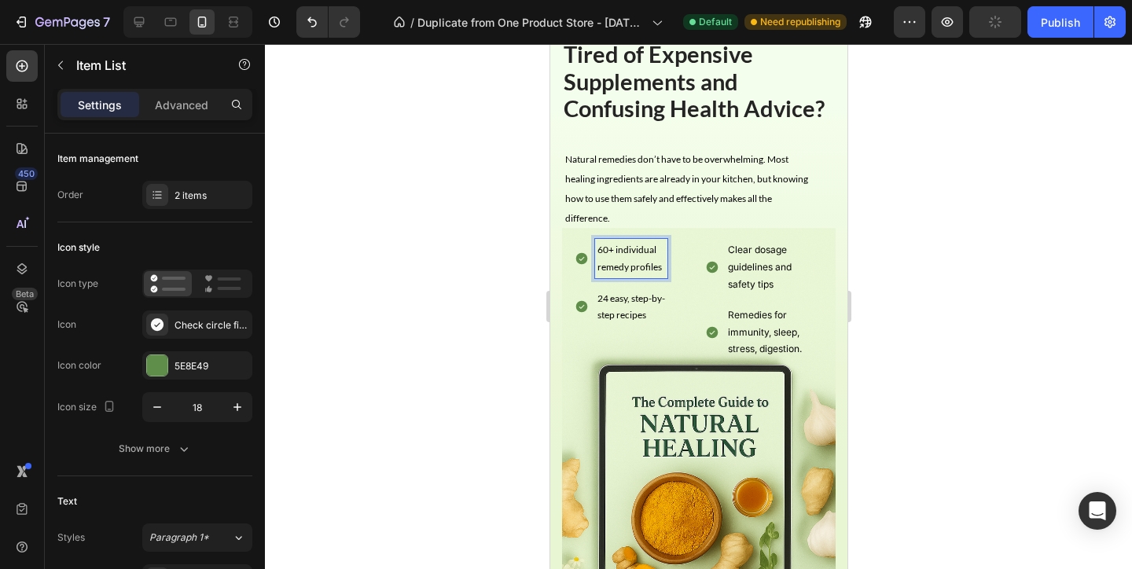
click at [640, 260] on p "60+ individual remedy profiles" at bounding box center [630, 258] width 68 height 34
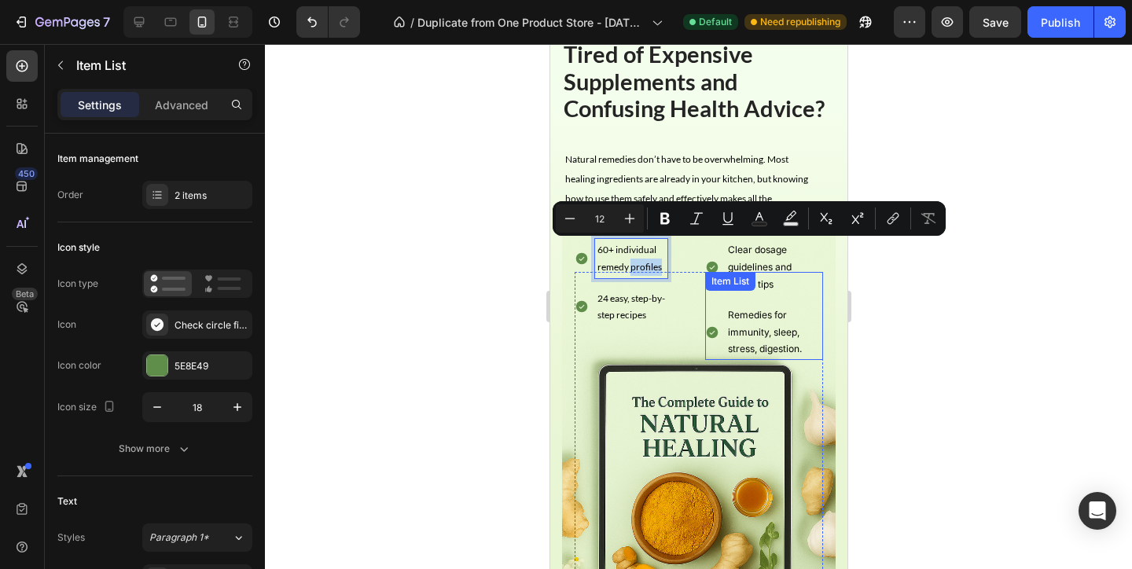
click at [733, 336] on p "Remedies for immunity, sleep, stress, digestion." at bounding box center [773, 332] width 93 height 51
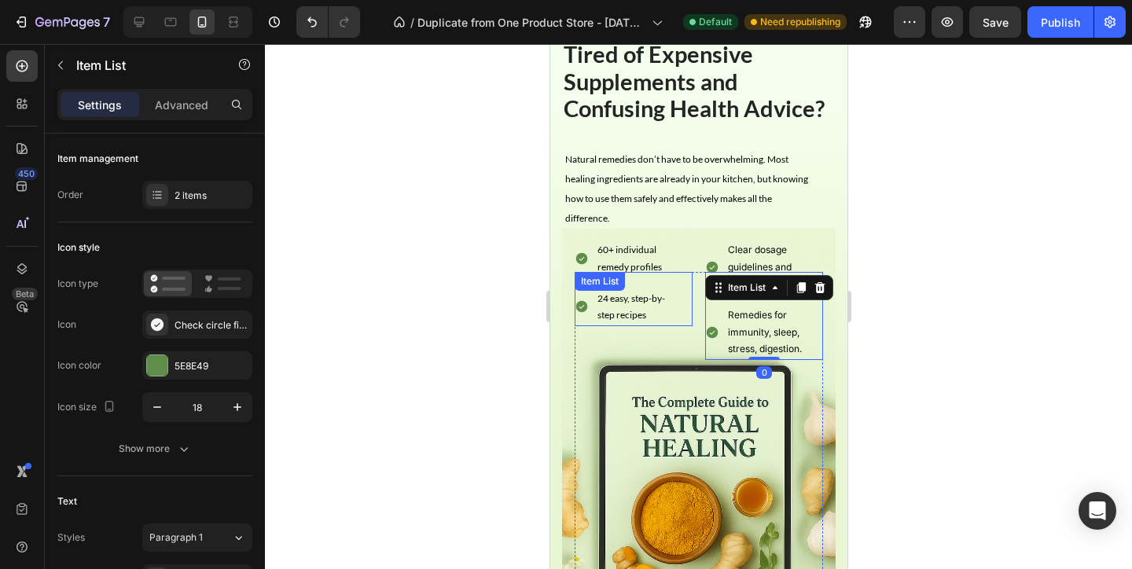
click at [625, 253] on p "60+ individual remedy profiles" at bounding box center [630, 258] width 68 height 34
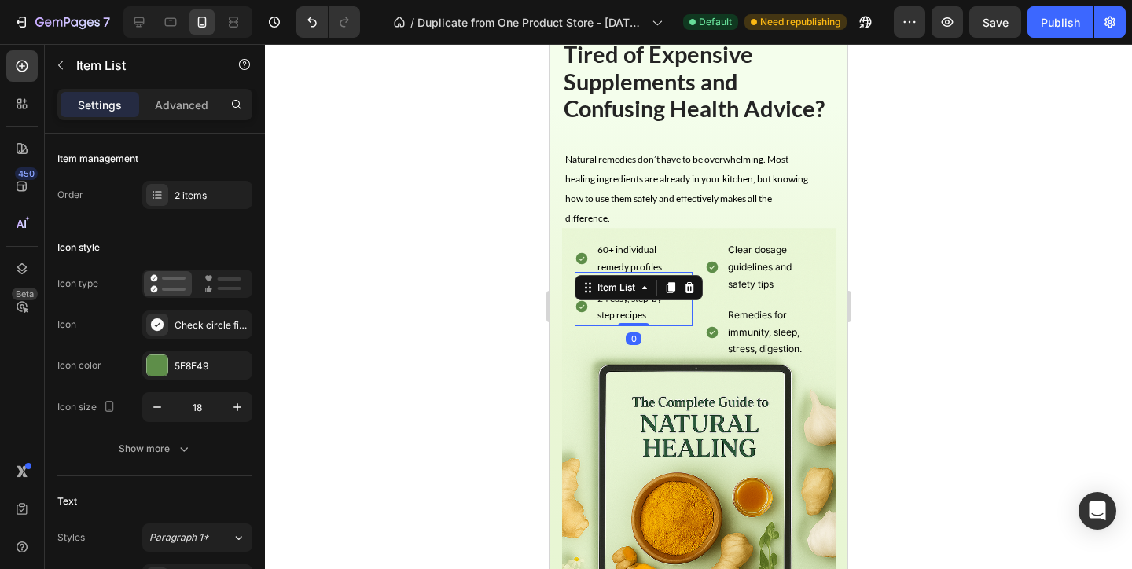
click at [638, 239] on div "60+ individual remedy profiles" at bounding box center [630, 258] width 72 height 39
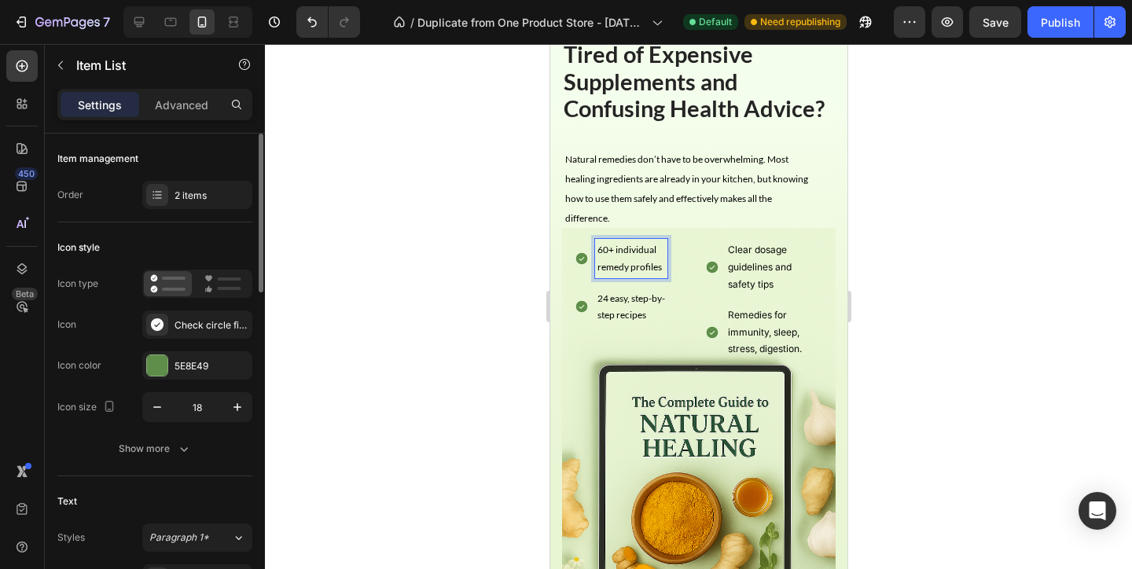
scroll to position [154, 0]
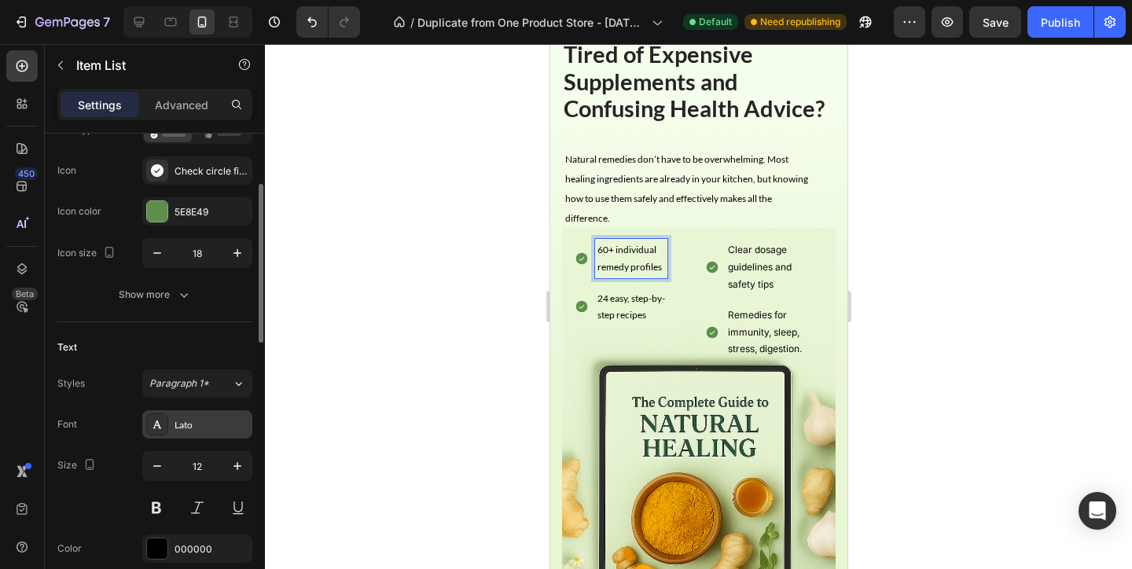
click at [209, 428] on div "Lato" at bounding box center [211, 425] width 74 height 14
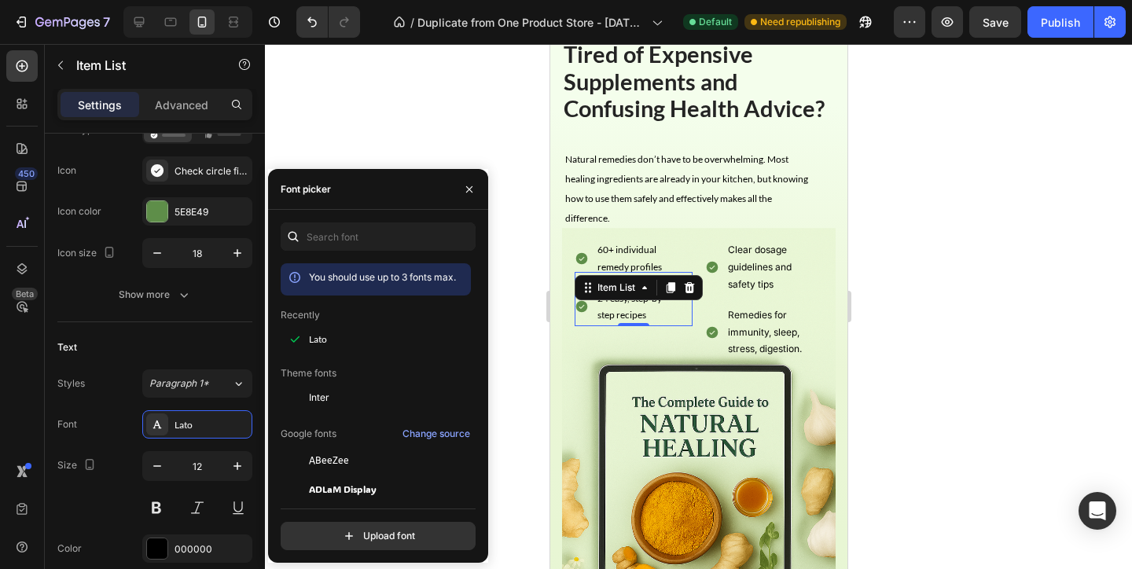
click at [889, 329] on div at bounding box center [698, 306] width 867 height 525
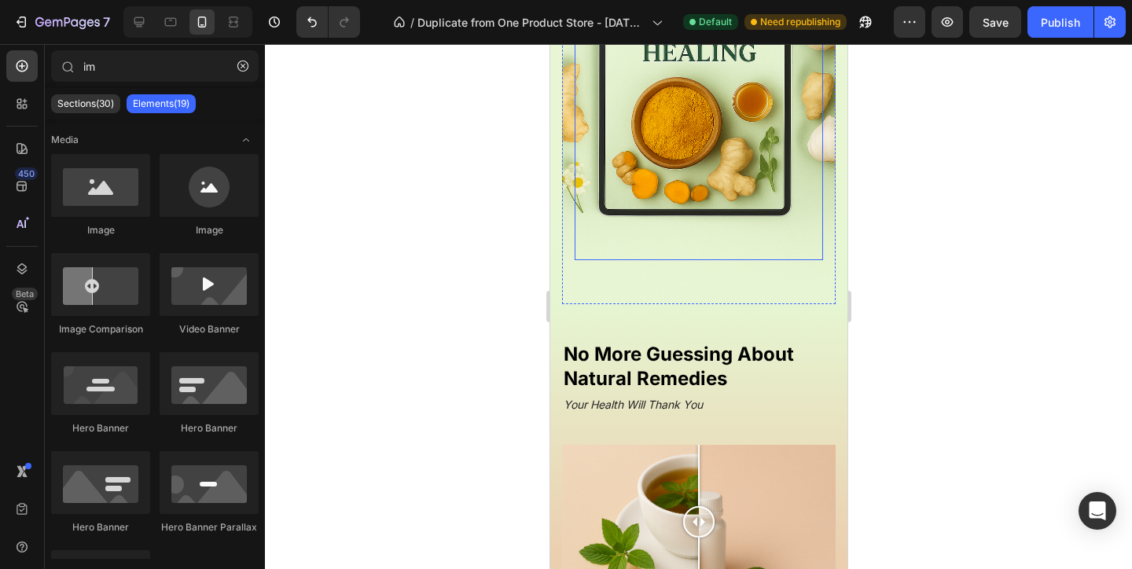
scroll to position [943, 0]
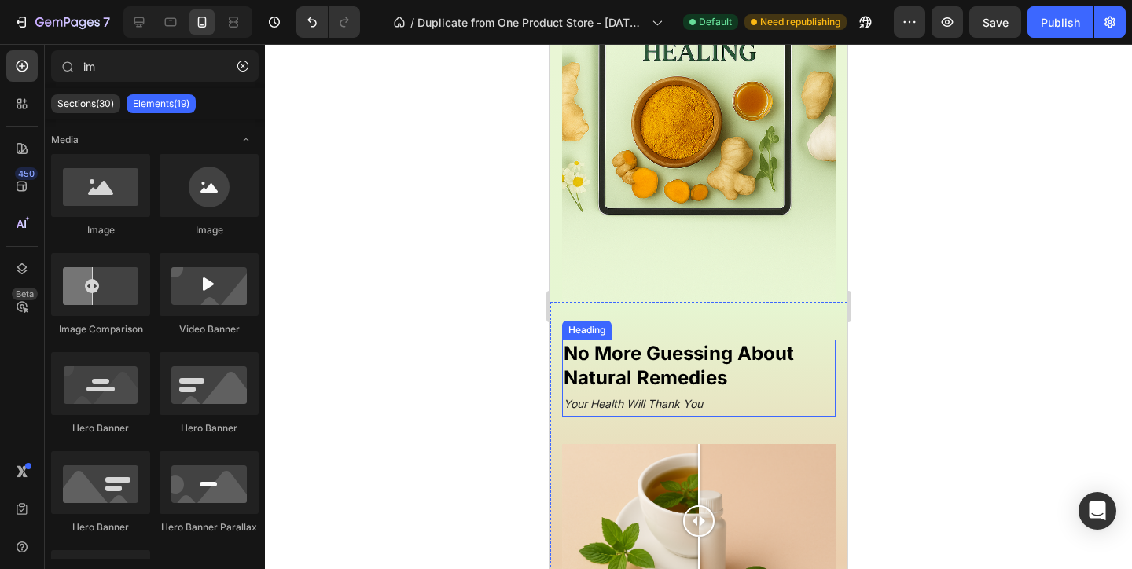
click at [677, 355] on strong "No More Guessing About Natural Remedies" at bounding box center [678, 365] width 230 height 47
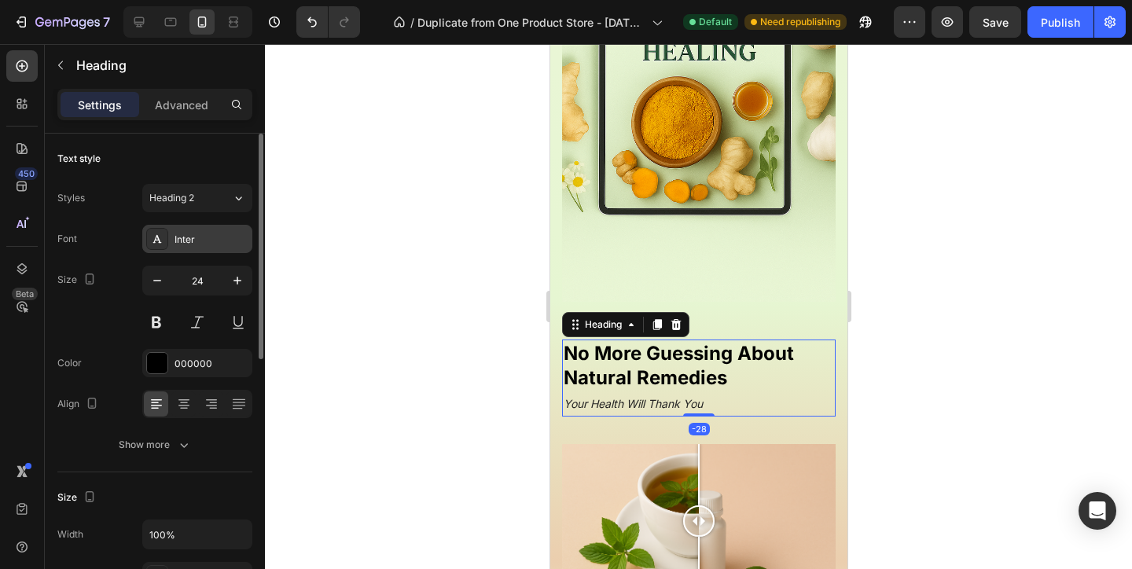
drag, startPoint x: 213, startPoint y: 246, endPoint x: 222, endPoint y: 267, distance: 23.2
click at [213, 245] on div "Inter" at bounding box center [211, 240] width 74 height 14
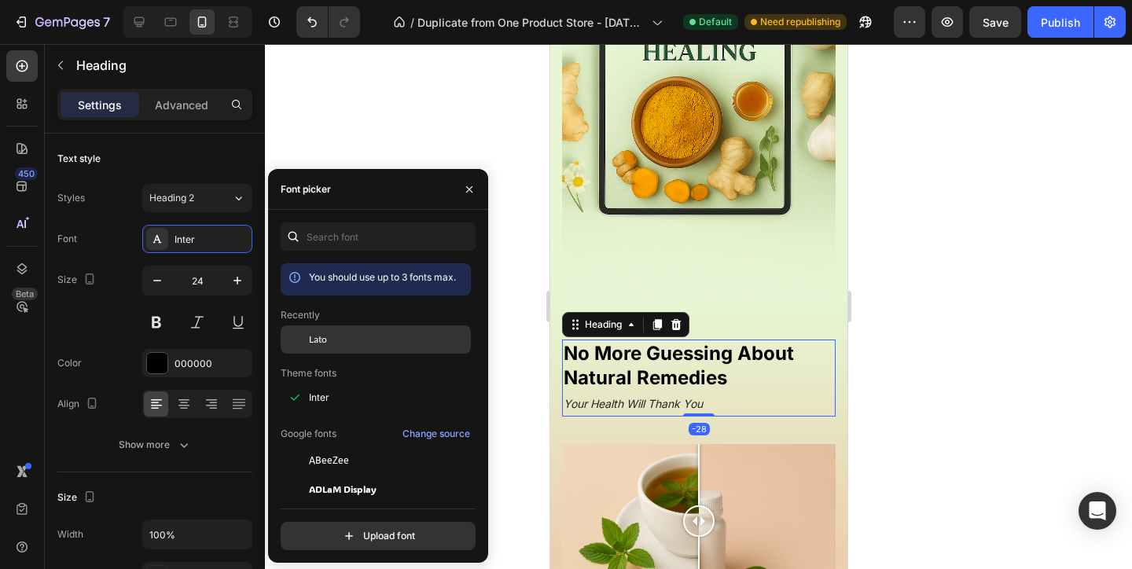
click at [311, 446] on div "Lato" at bounding box center [376, 460] width 190 height 28
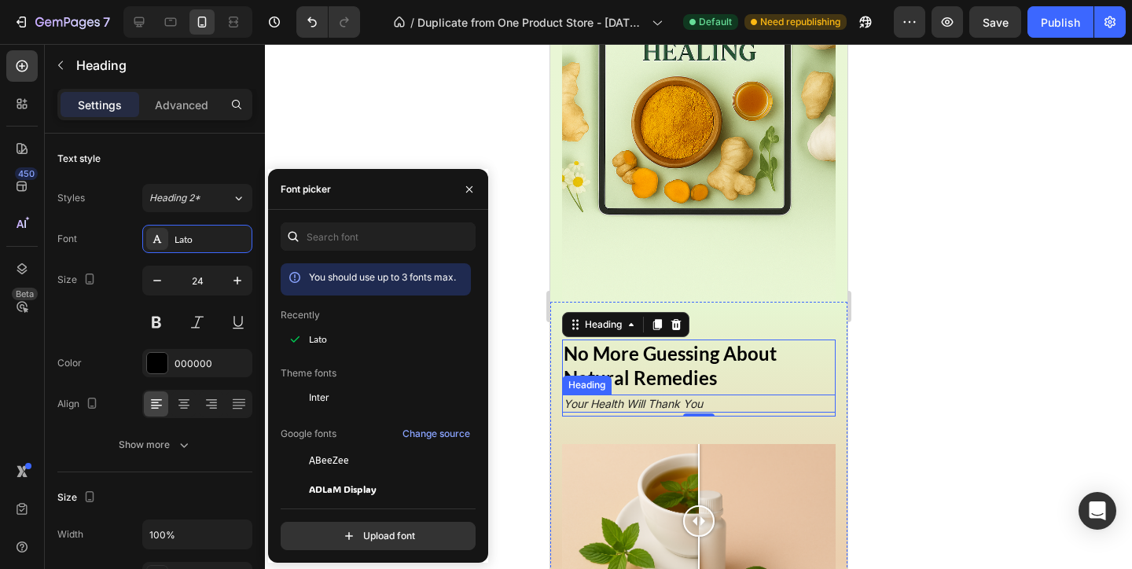
click at [764, 406] on h2 "Your Health Will Thank You" at bounding box center [697, 404] width 273 height 19
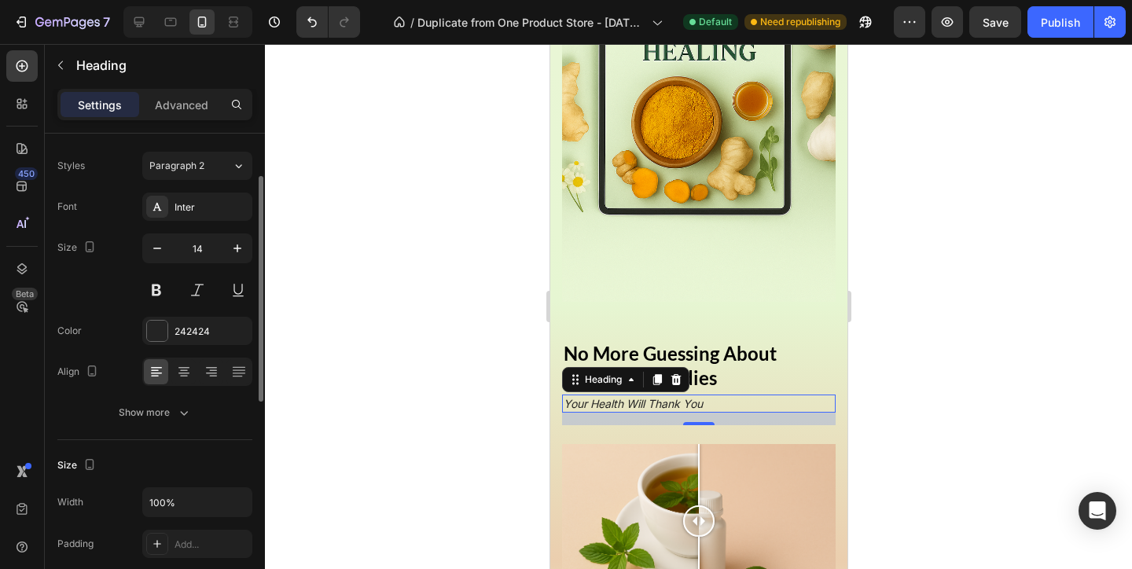
scroll to position [31, 0]
click at [205, 193] on div "Inter" at bounding box center [197, 207] width 110 height 28
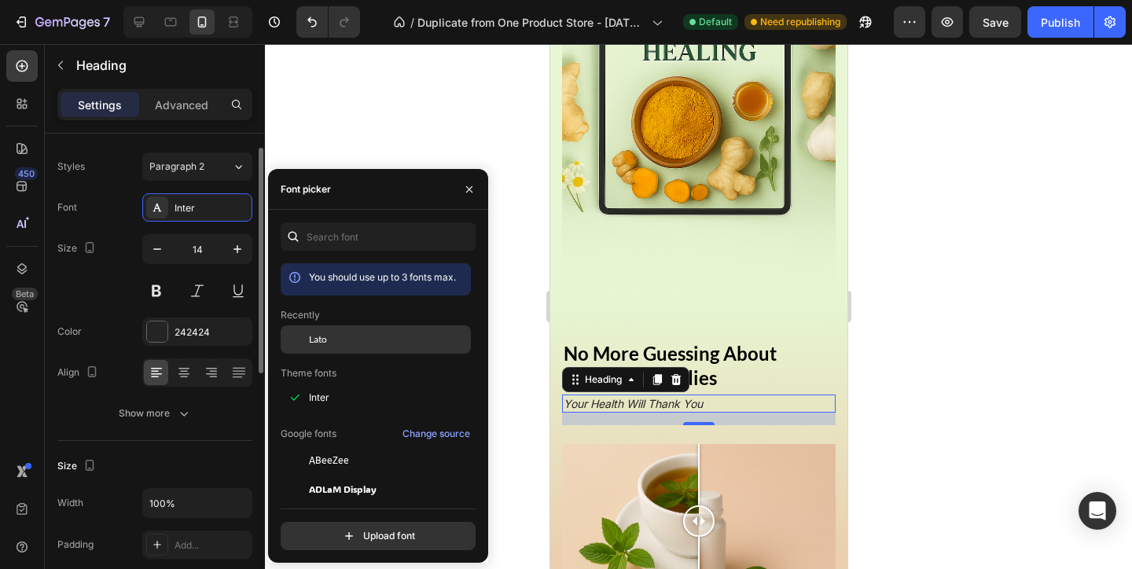
click at [314, 336] on span "Lato" at bounding box center [318, 339] width 18 height 14
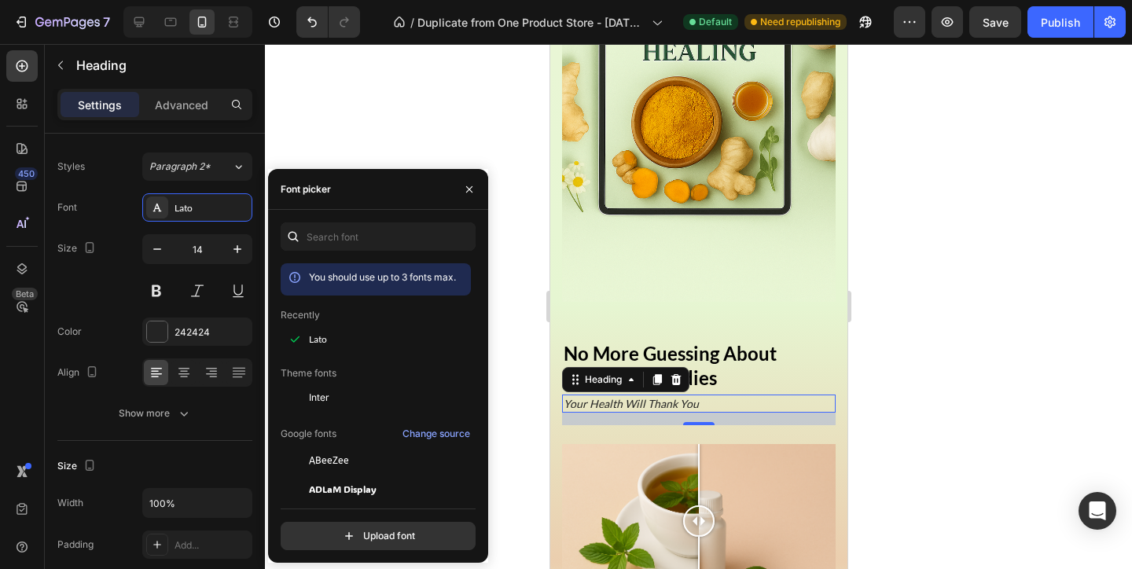
click at [860, 444] on div at bounding box center [698, 306] width 867 height 525
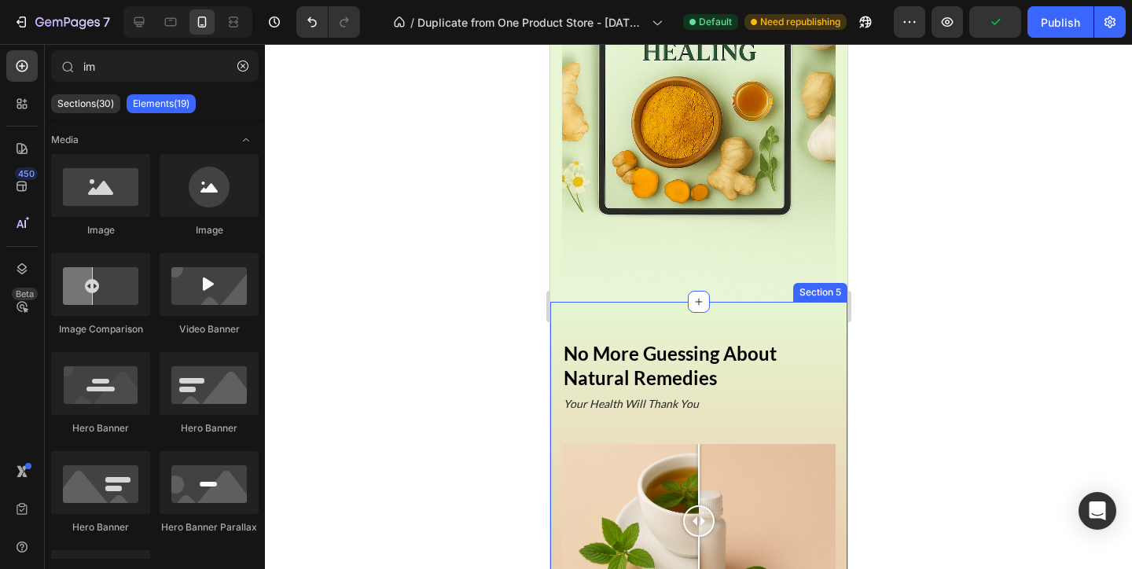
click at [587, 308] on div "No More Guessing About Natural Remedies Heading Your Health Will Thank You Head…" at bounding box center [697, 562] width 297 height 521
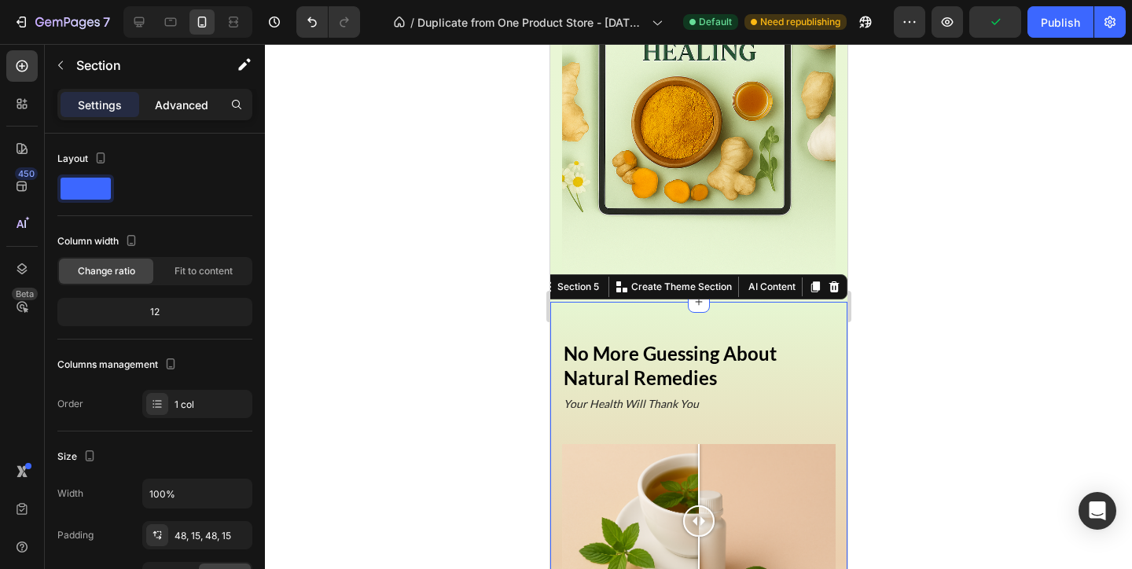
click at [205, 116] on div "Advanced" at bounding box center [181, 104] width 79 height 25
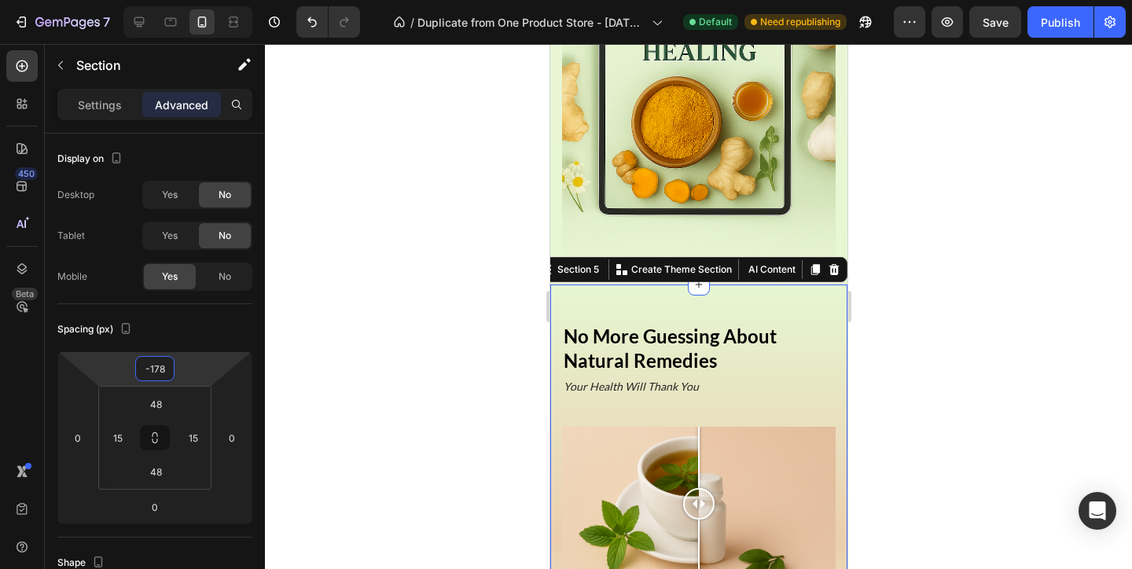
type input "-180"
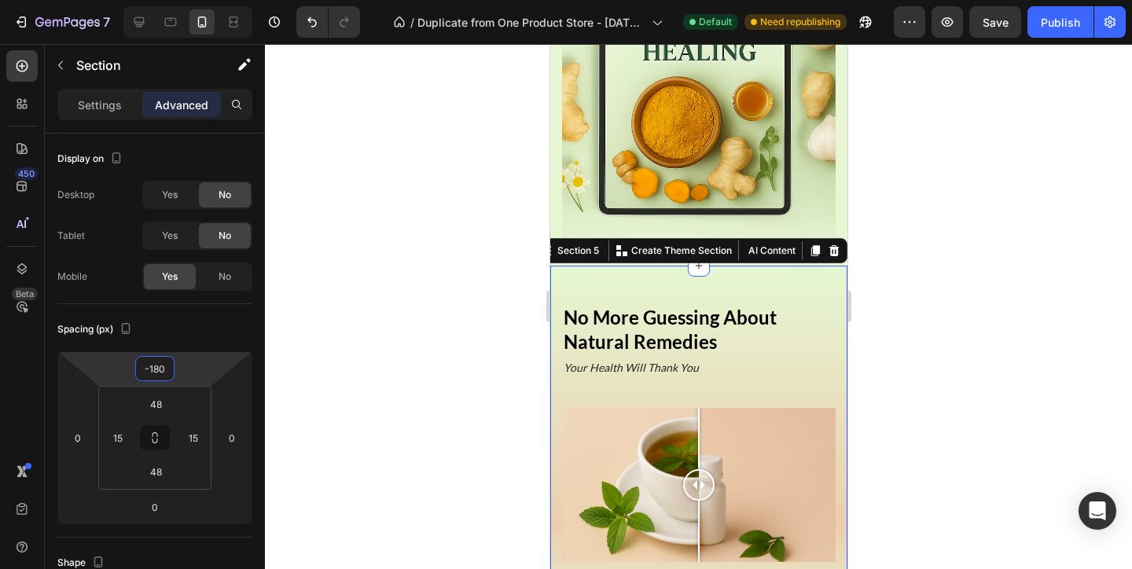
drag, startPoint x: 184, startPoint y: 370, endPoint x: 191, endPoint y: 388, distance: 19.4
click at [191, 0] on html "7 / Duplicate from One Product Store - Aug 20, 20:59:32 Default Need republishi…" at bounding box center [566, 0] width 1132 height 0
click at [909, 307] on div at bounding box center [698, 306] width 867 height 525
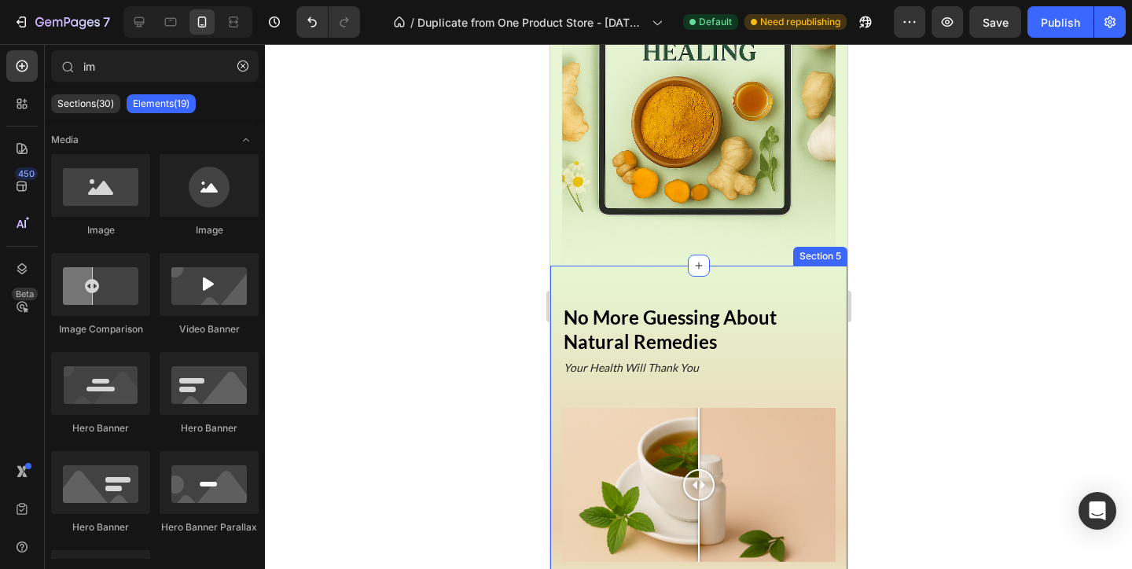
drag, startPoint x: 754, startPoint y: 291, endPoint x: 725, endPoint y: 291, distance: 28.3
click at [754, 291] on div "No More Guessing About Natural Remedies Heading Your Health Will Thank You Head…" at bounding box center [697, 526] width 297 height 521
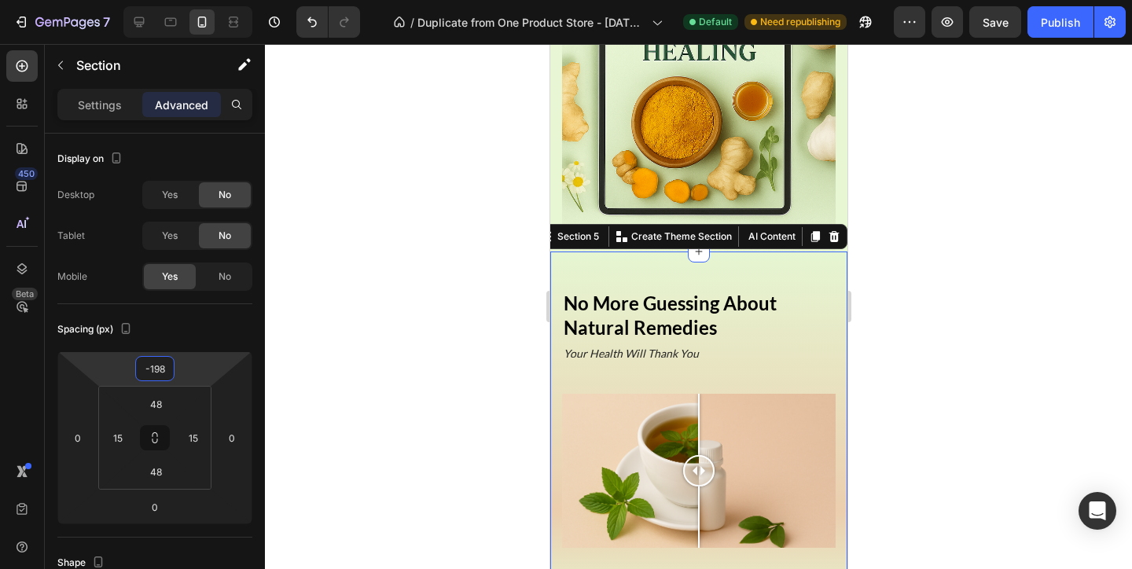
type input "-214"
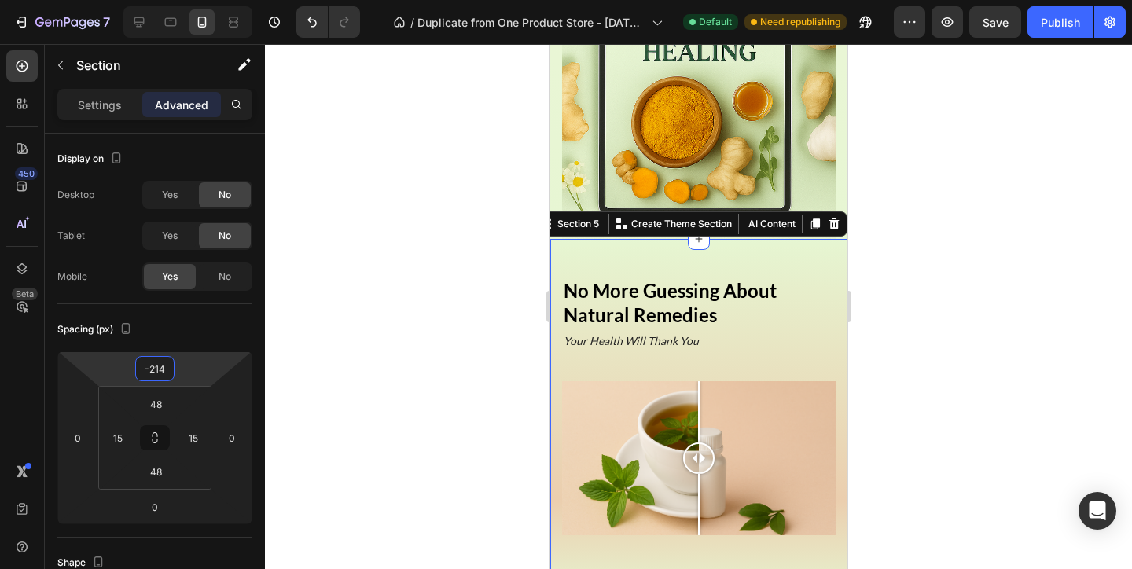
drag, startPoint x: 210, startPoint y: 371, endPoint x: 210, endPoint y: 382, distance: 11.0
click at [210, 0] on html "7 / Duplicate from One Product Store - Aug 20, 20:59:32 Default Need republishi…" at bounding box center [566, 0] width 1132 height 0
click at [899, 185] on div at bounding box center [698, 306] width 867 height 525
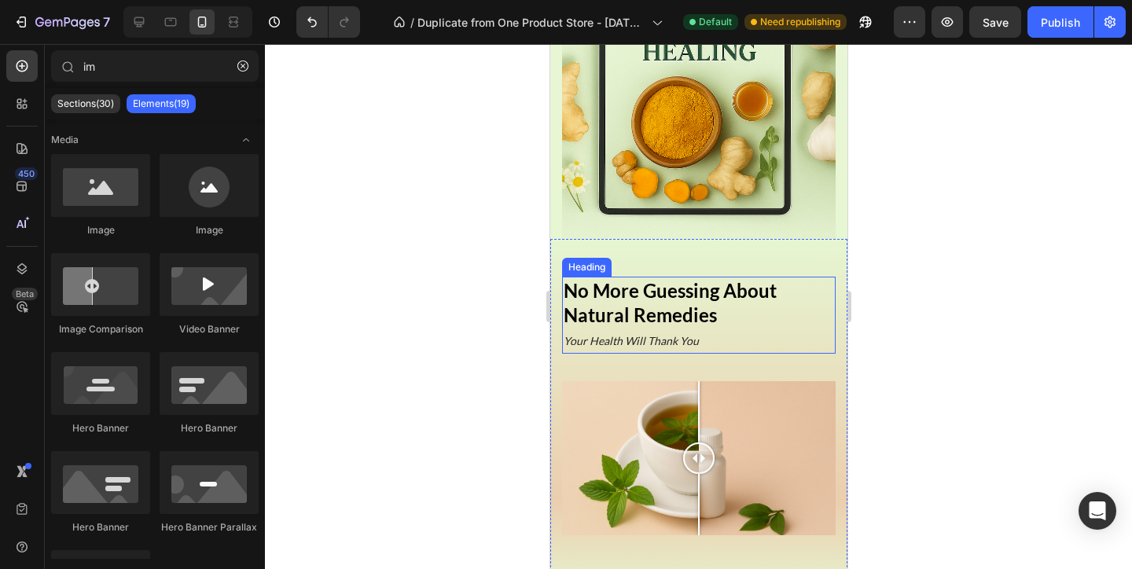
click at [797, 313] on h2 "No More Guessing About Natural Remedies" at bounding box center [697, 315] width 273 height 77
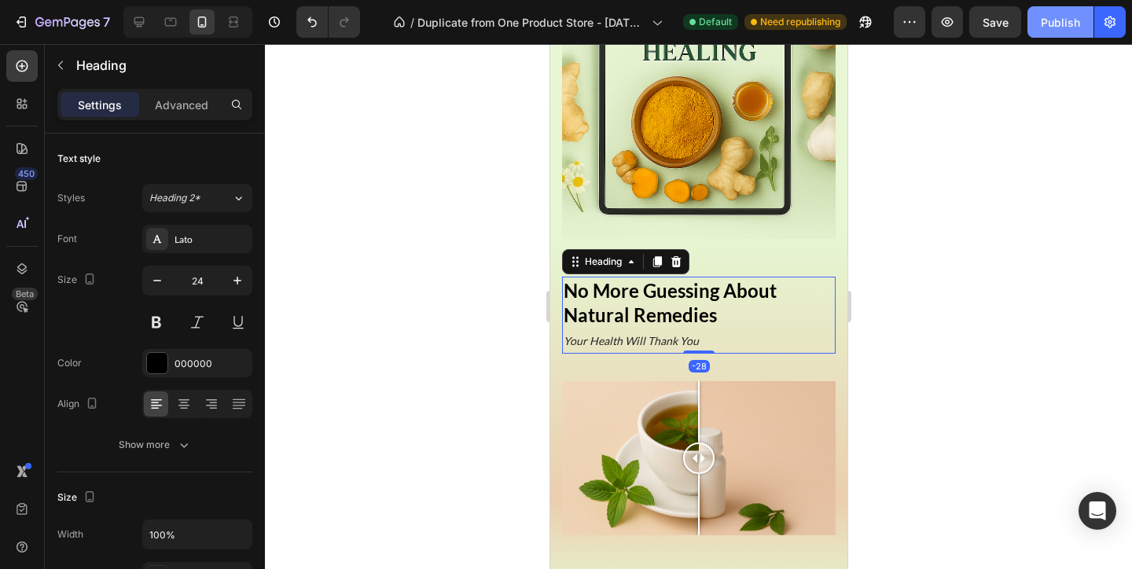
click at [1061, 29] on div "Publish" at bounding box center [1060, 22] width 39 height 17
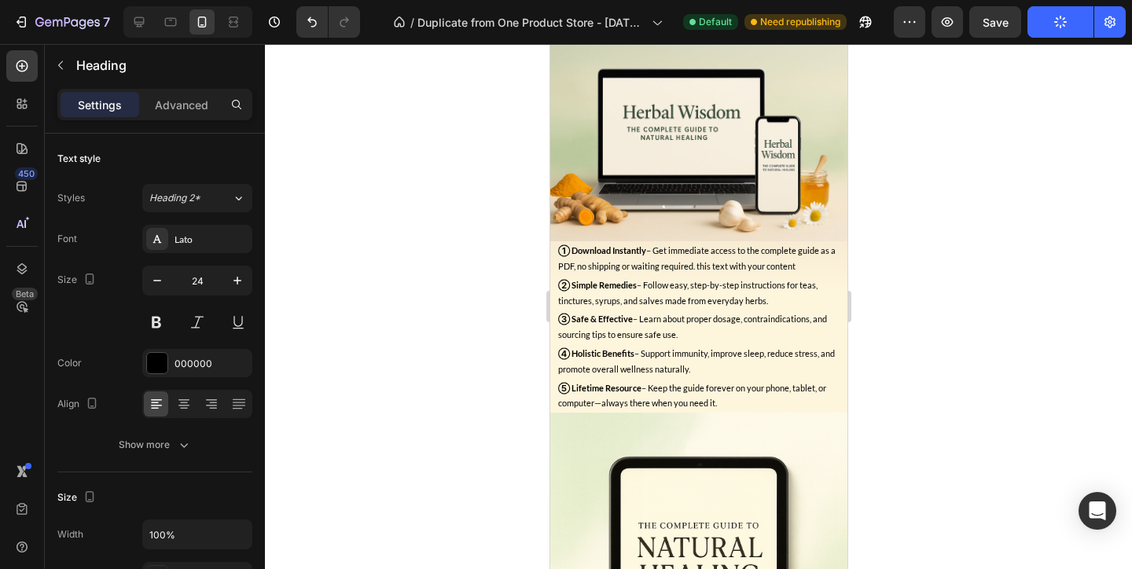
scroll to position [1657, 0]
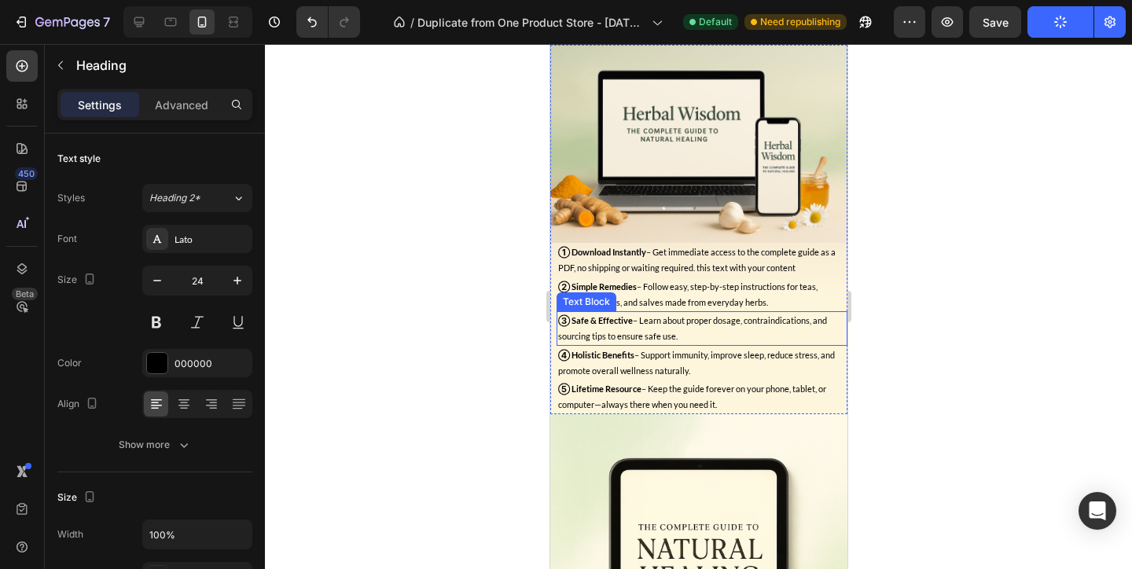
click at [743, 317] on p "③ Safe & Effective – Learn about proper dosage, contraindications, and sourcing…" at bounding box center [701, 328] width 288 height 31
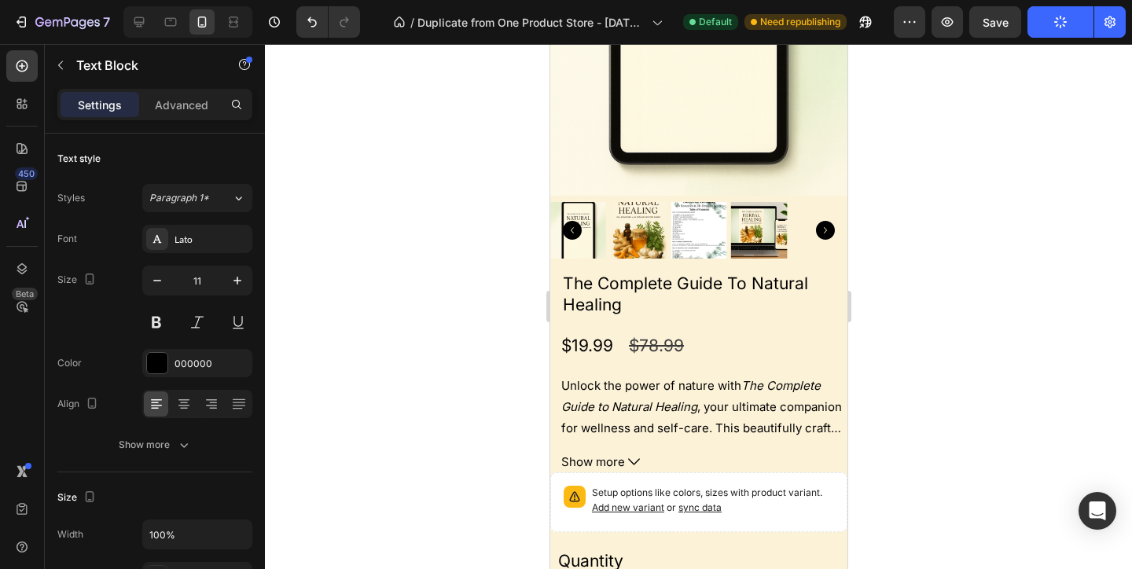
scroll to position [2324, 0]
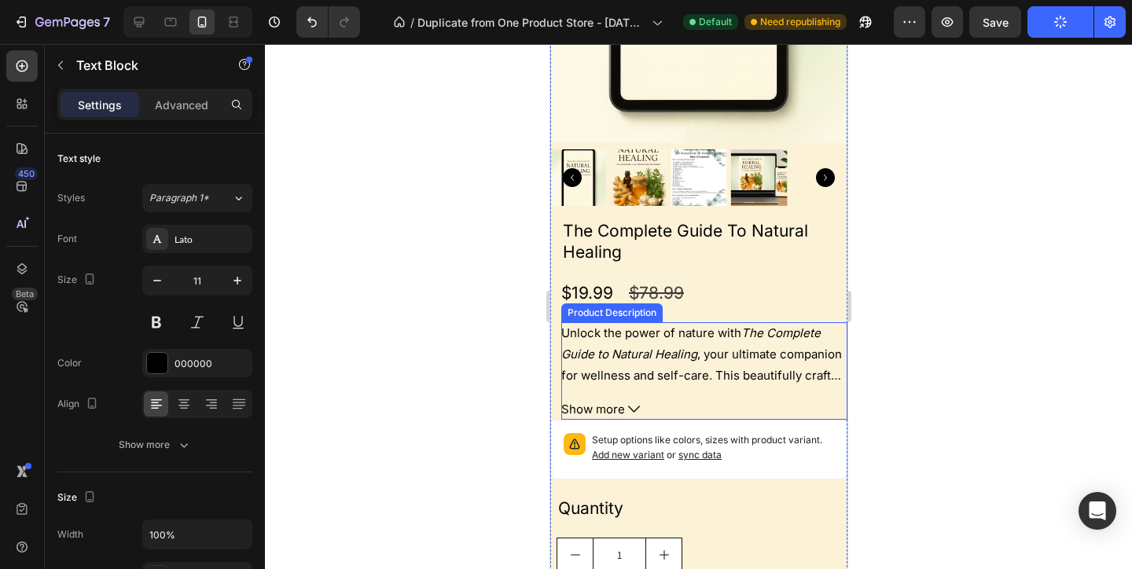
click at [726, 341] on div "Unlock the power of nature with The Complete Guide to Natural Healing , your ul…" at bounding box center [703, 354] width 286 height 64
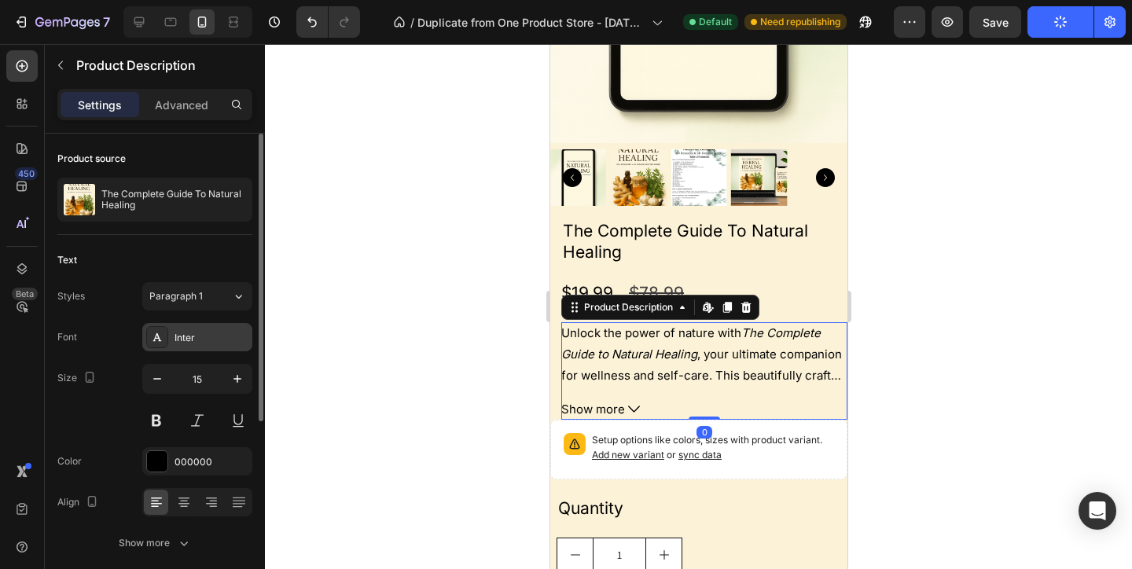
click at [200, 339] on div "Inter" at bounding box center [211, 338] width 74 height 14
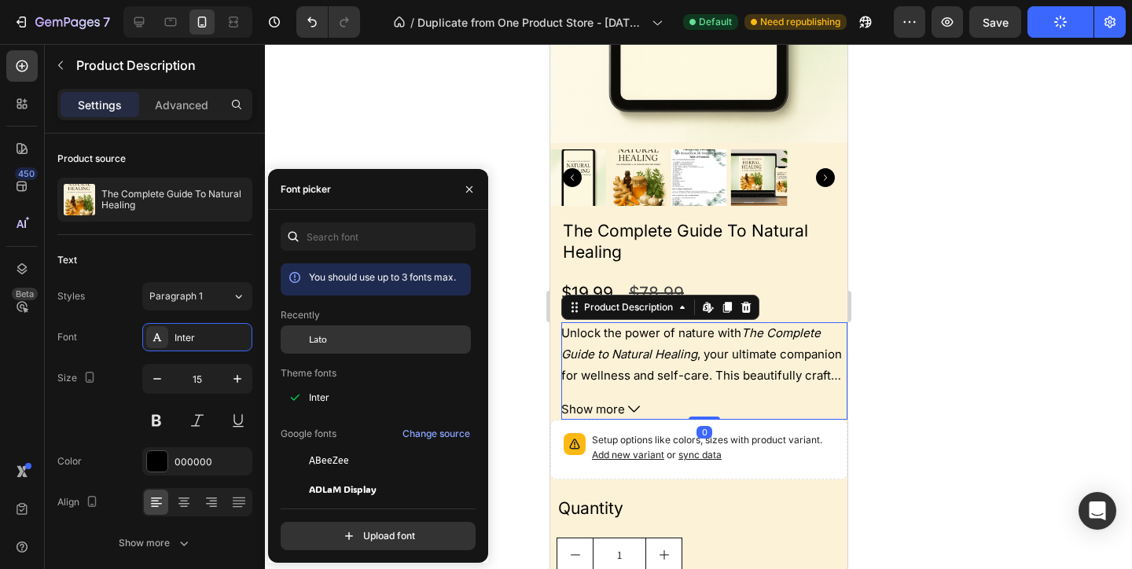
click at [356, 446] on div "Lato" at bounding box center [376, 460] width 190 height 28
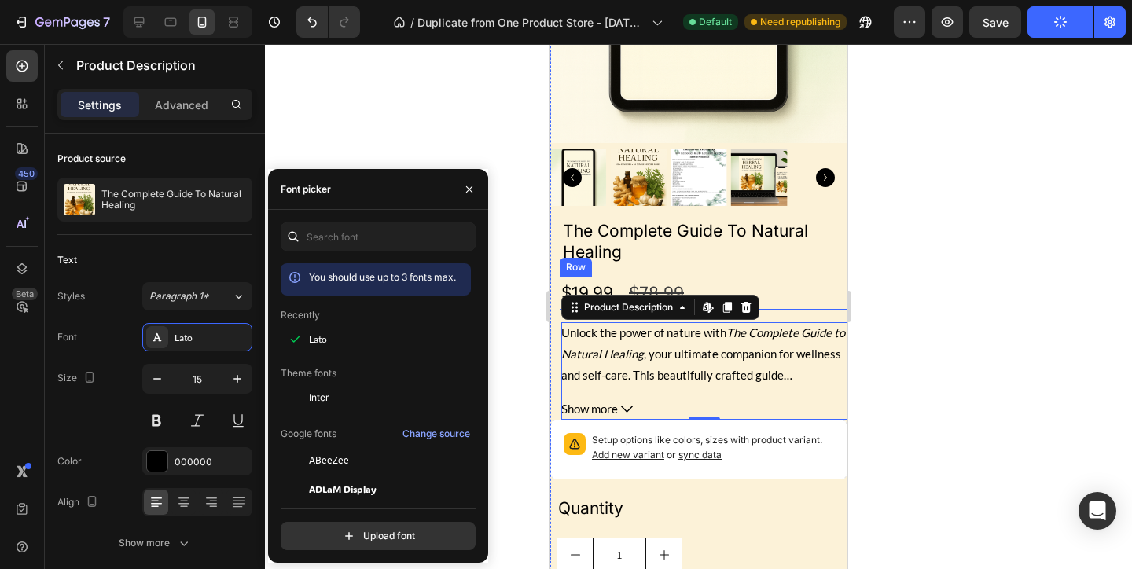
click at [802, 283] on div "$19.99 Product Price Product Price $78.99 Product Price Product Price Row" at bounding box center [707, 293] width 297 height 33
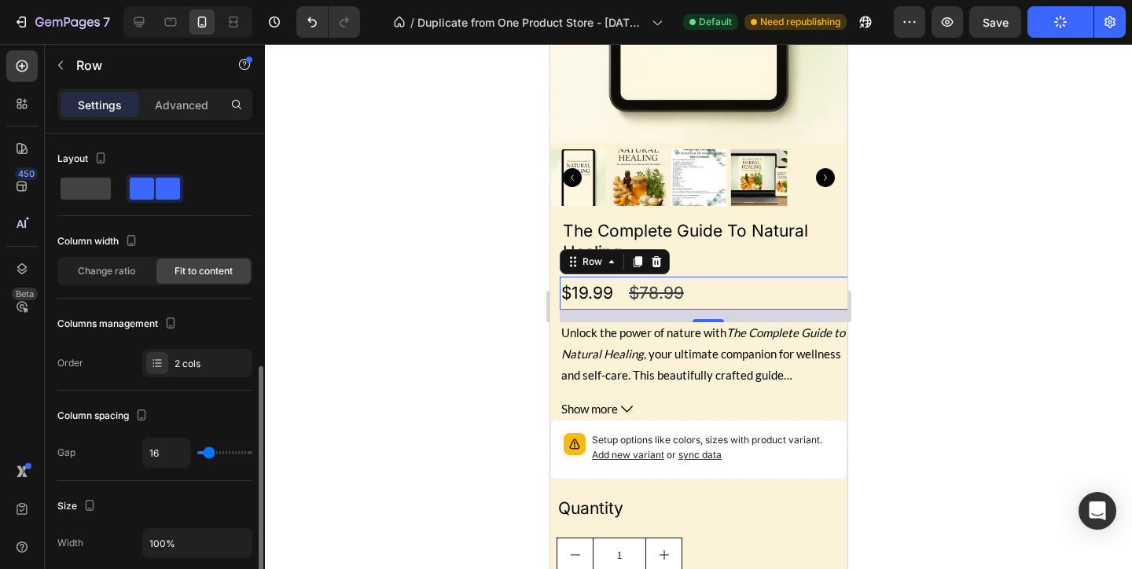
scroll to position [617, 0]
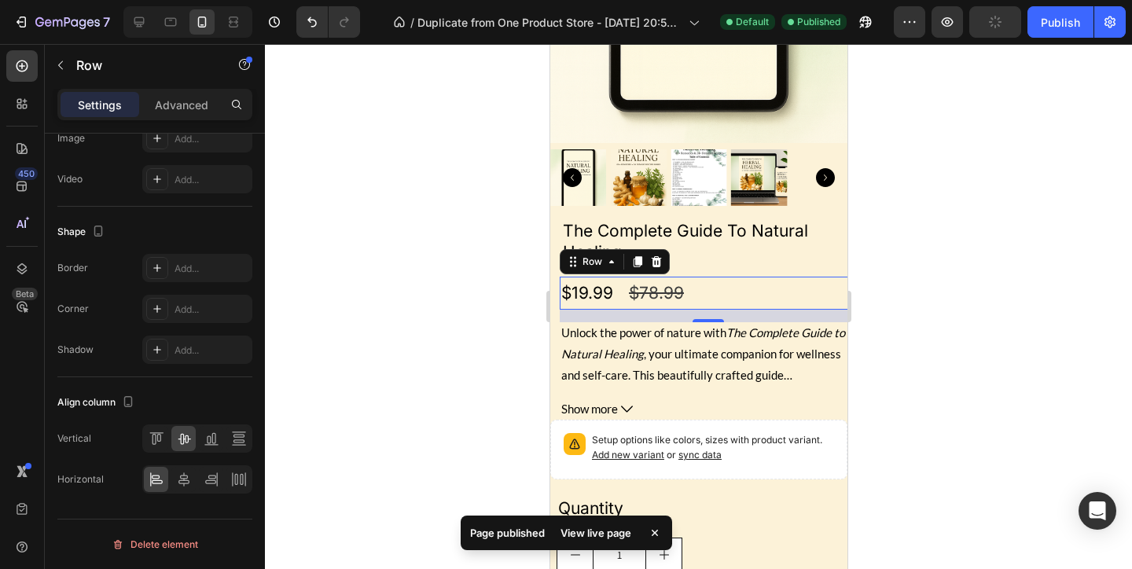
click at [705, 295] on div "$19.99 Product Price Product Price $78.99 Product Price Product Price Row 16" at bounding box center [707, 293] width 297 height 33
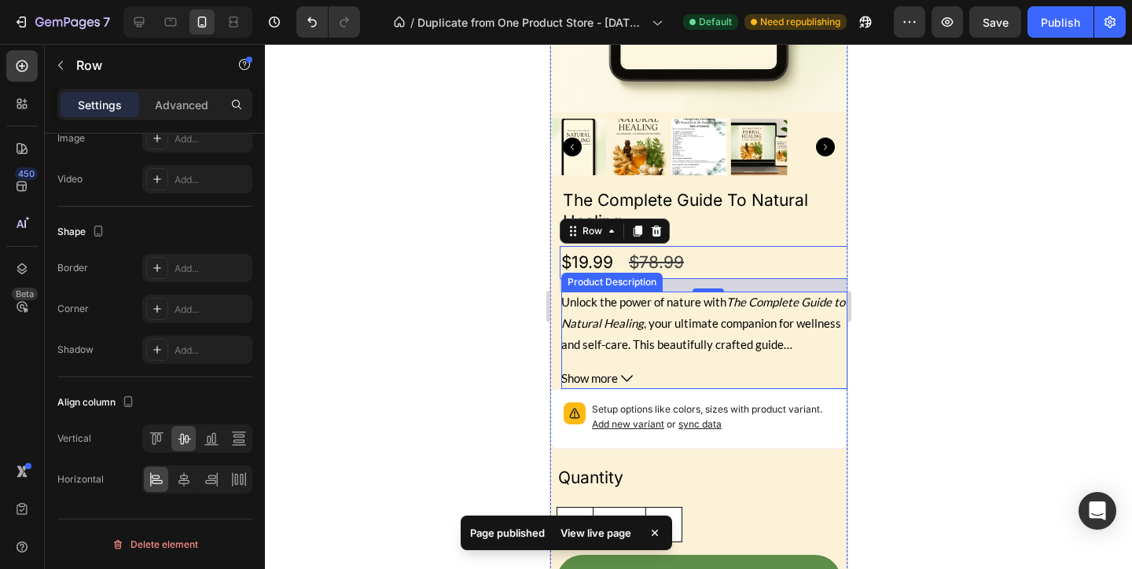
scroll to position [2226, 0]
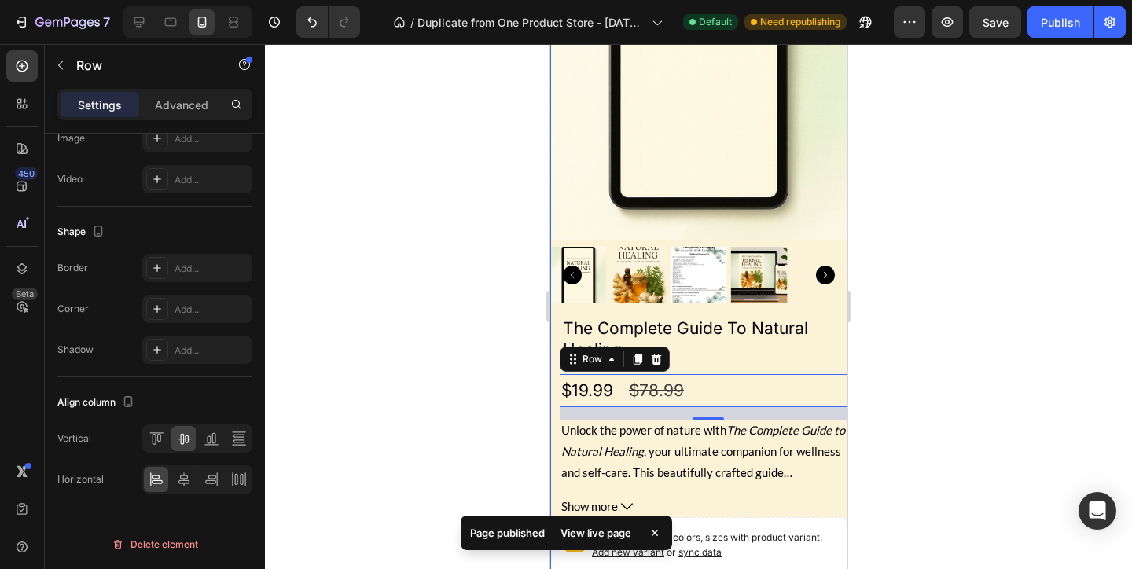
click at [716, 333] on h2 "The Complete Guide To Natural Healing" at bounding box center [703, 339] width 286 height 46
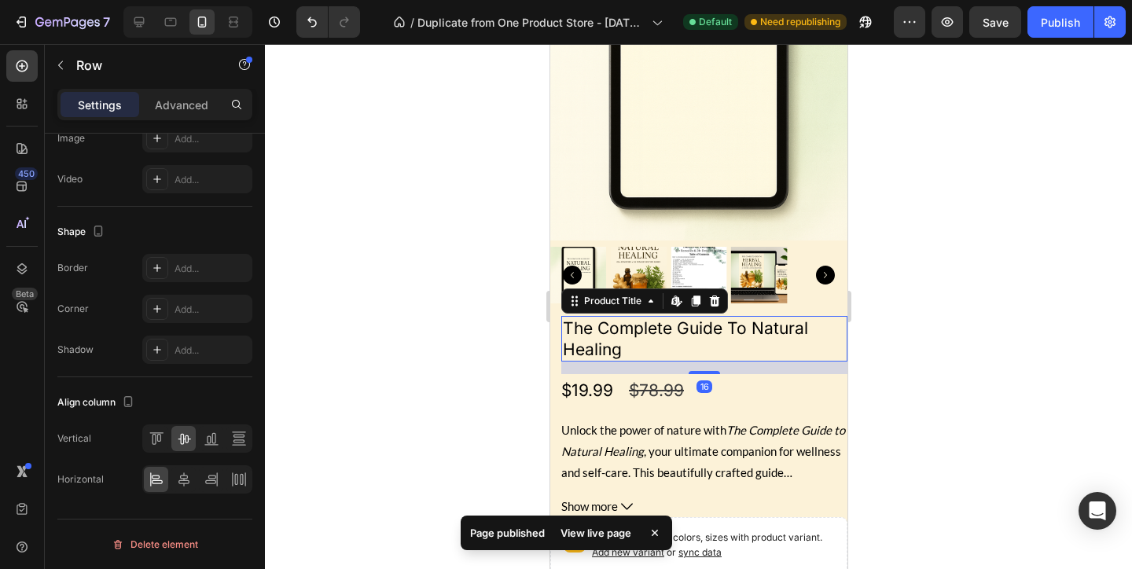
scroll to position [0, 0]
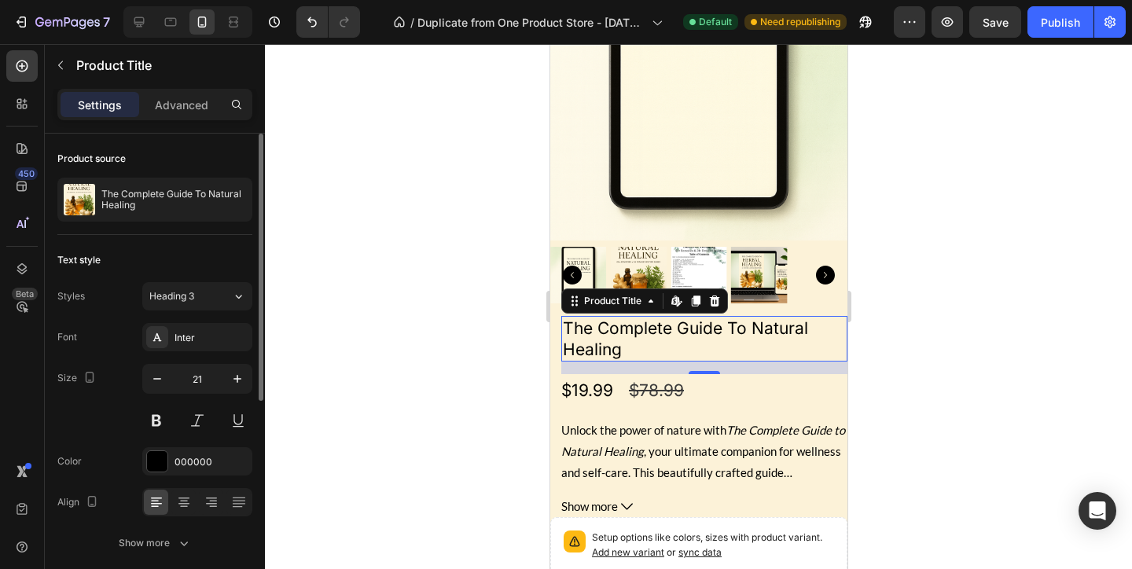
click at [171, 424] on div at bounding box center [197, 420] width 110 height 28
click at [164, 417] on button at bounding box center [156, 420] width 28 height 28
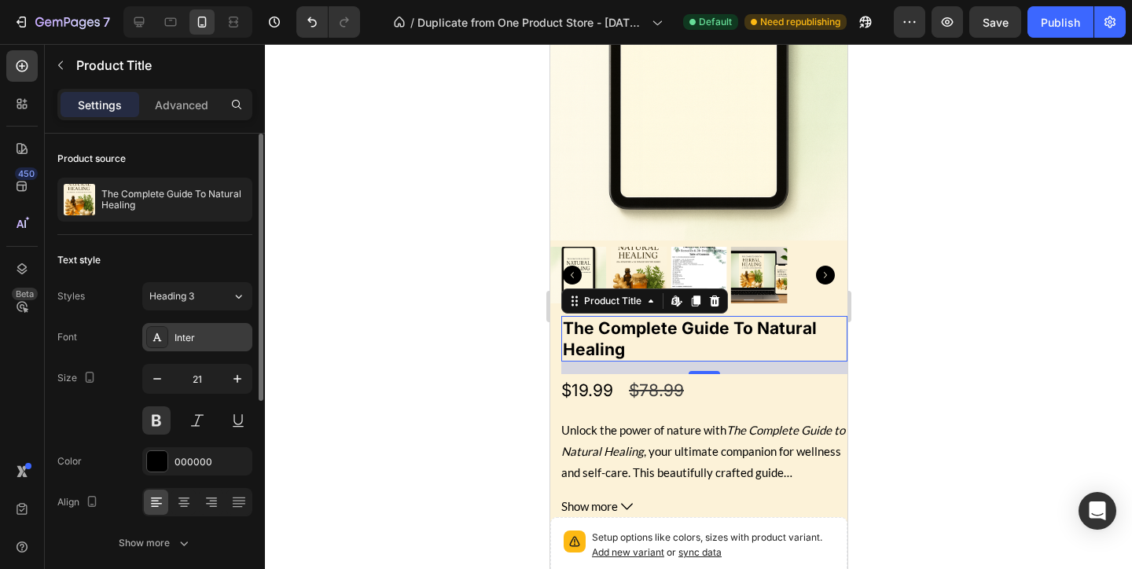
click at [210, 329] on div "Inter" at bounding box center [197, 337] width 110 height 28
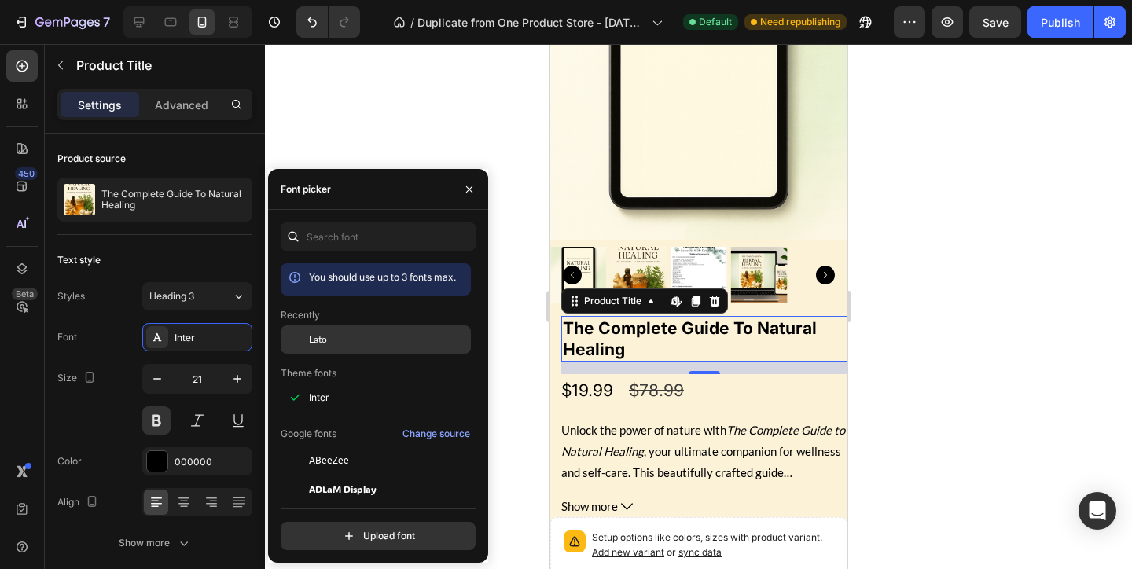
click at [325, 446] on div "Lato" at bounding box center [376, 460] width 190 height 28
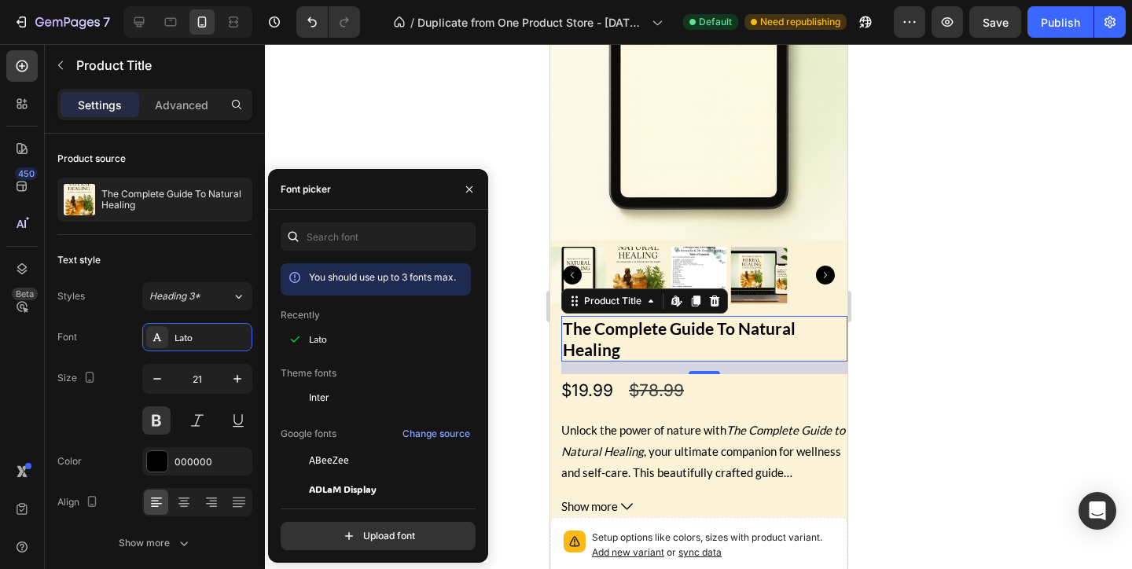
click at [952, 414] on div at bounding box center [698, 306] width 867 height 525
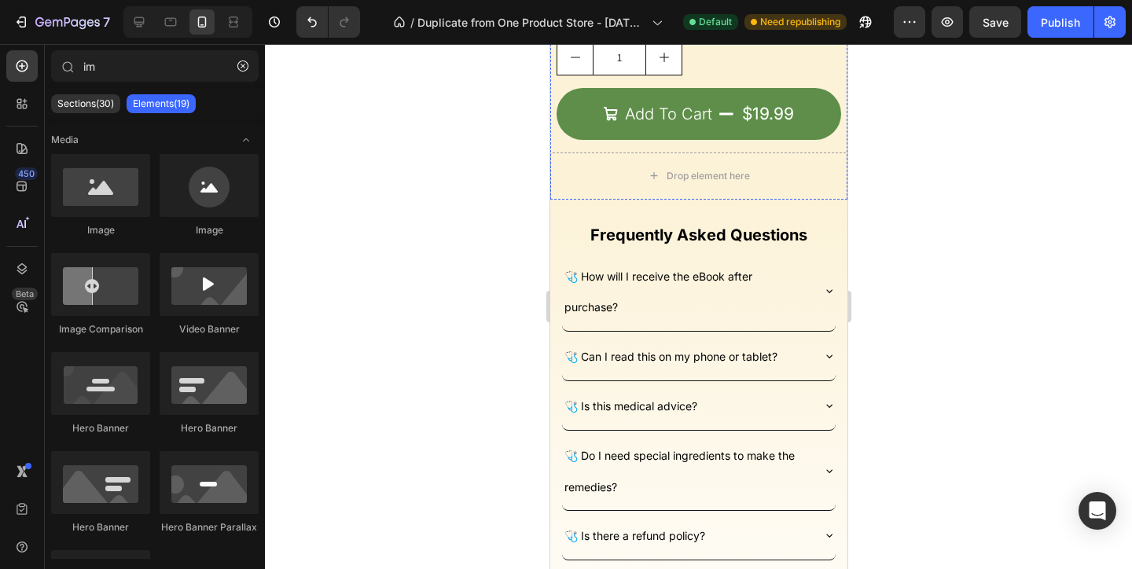
scroll to position [2826, 0]
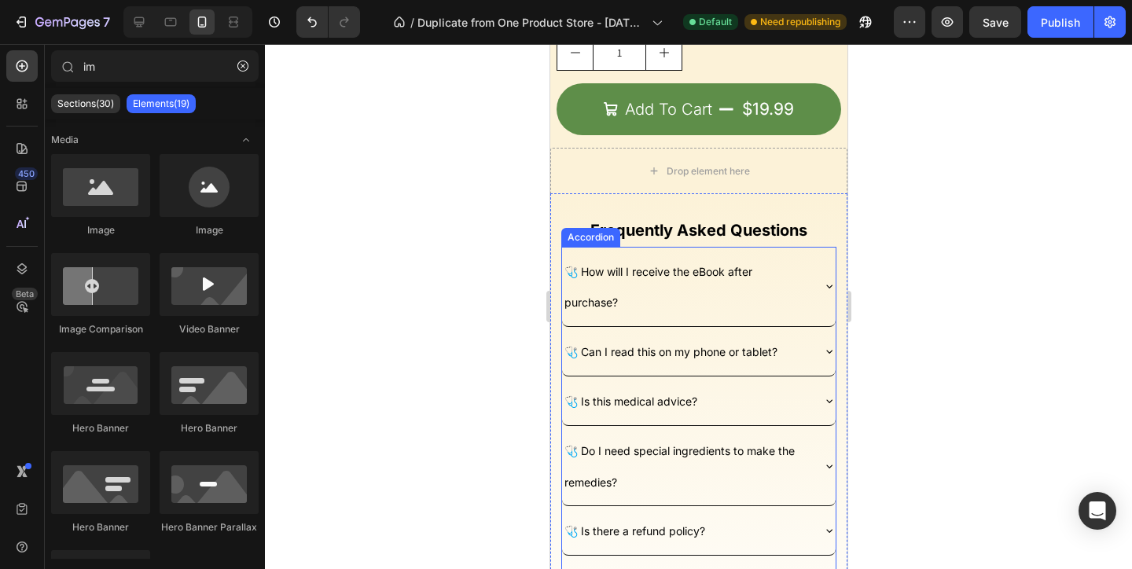
click at [743, 288] on p "🩺 How will I receive the eBook after purchase?" at bounding box center [685, 286] width 244 height 63
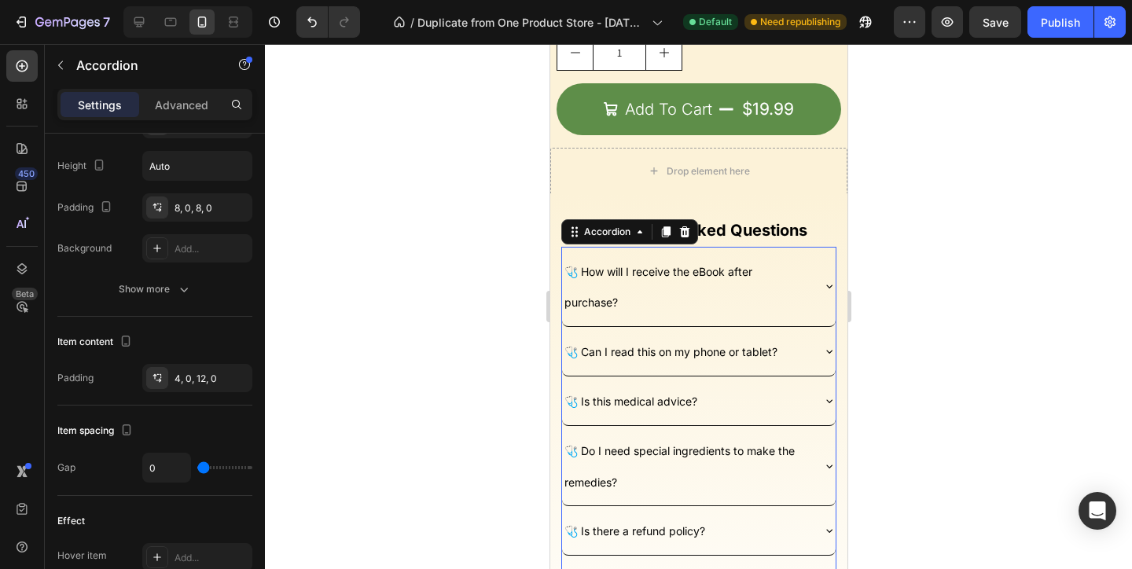
scroll to position [0, 0]
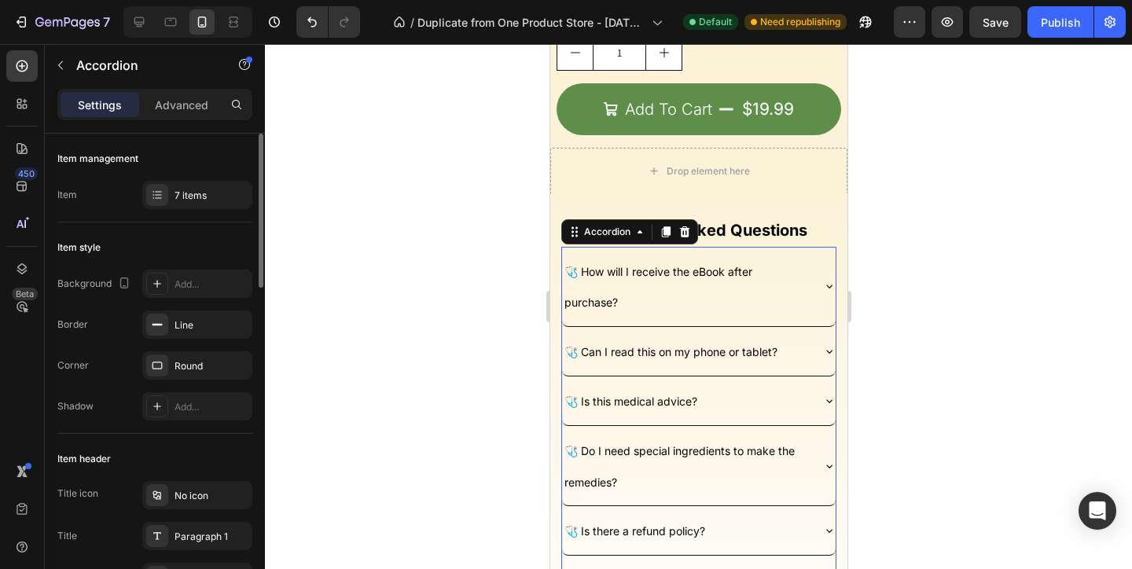
click at [636, 304] on p "🩺 How will I receive the eBook after purchase?" at bounding box center [685, 286] width 244 height 63
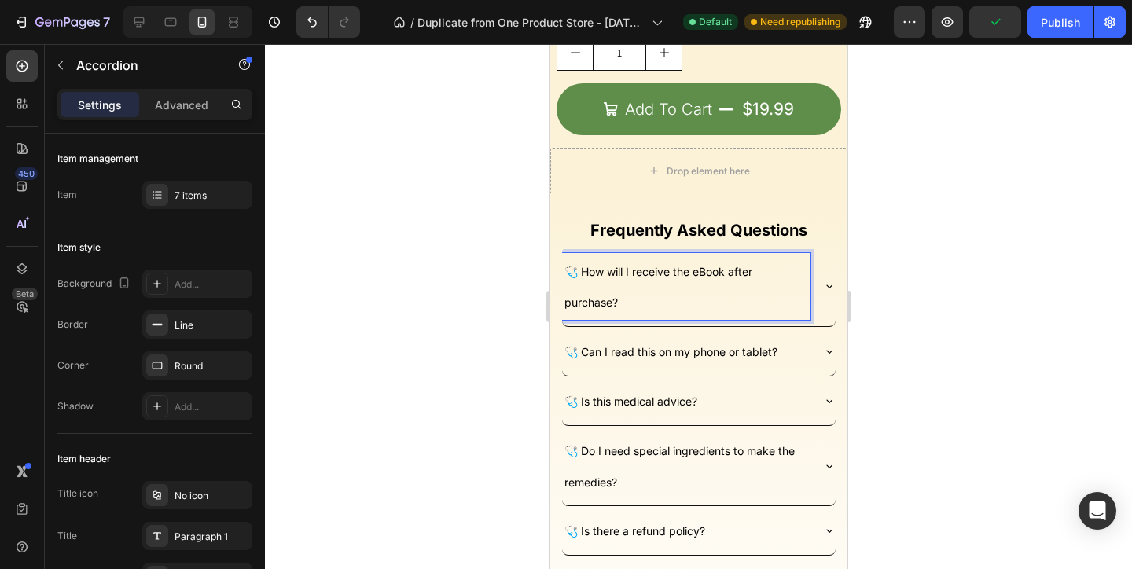
click at [636, 304] on p "🩺 How will I receive the eBook after purchase?" at bounding box center [685, 286] width 244 height 63
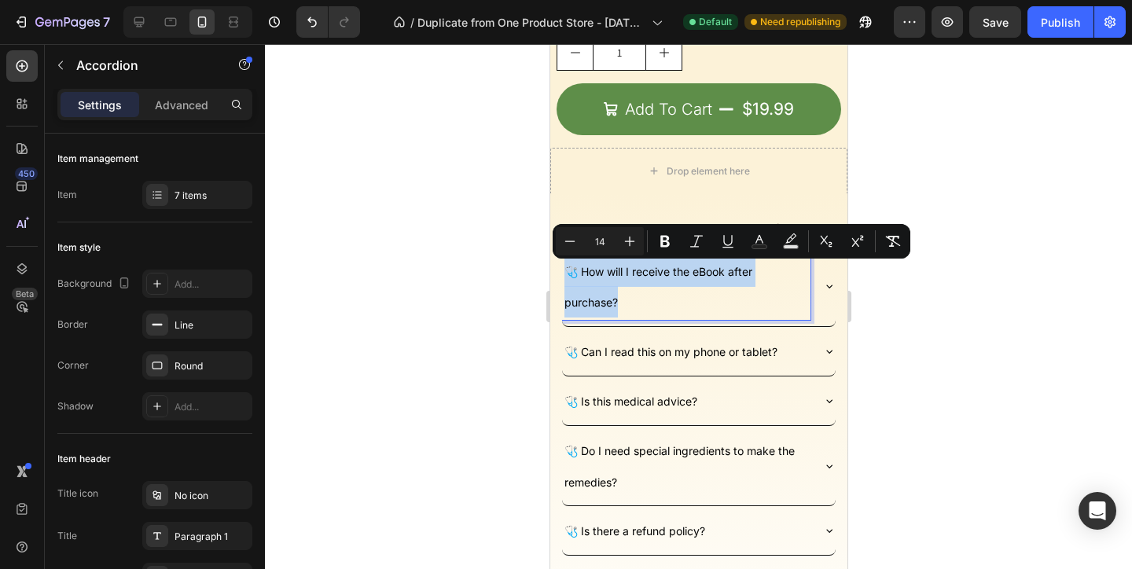
click at [787, 335] on div "🩺 Can I read this on my phone or tablet?" at bounding box center [685, 351] width 248 height 36
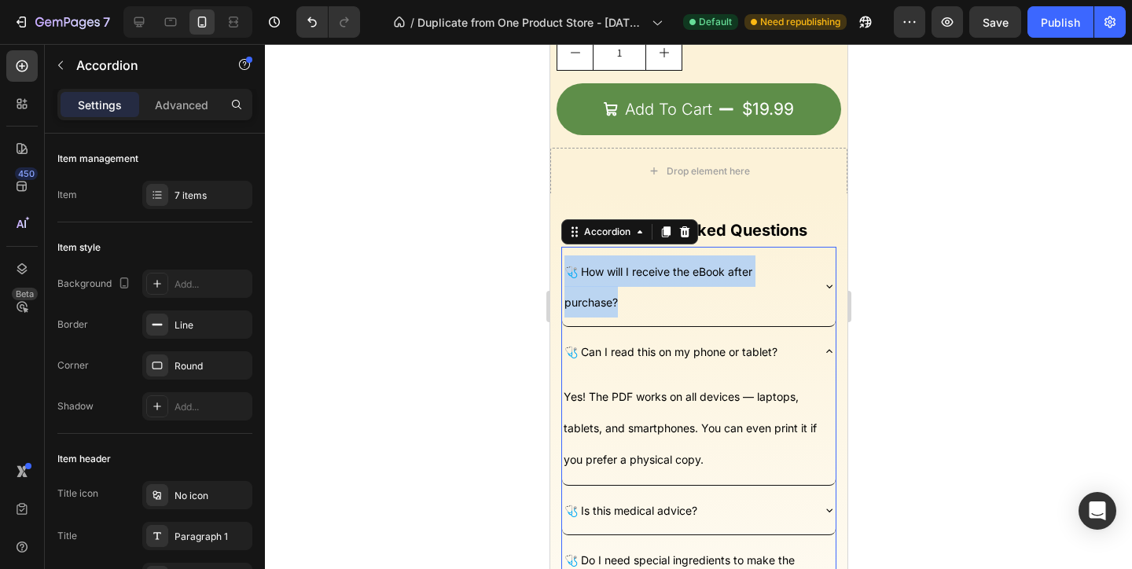
click at [791, 307] on p "🩺 How will I receive the eBook after purchase?" at bounding box center [685, 286] width 244 height 63
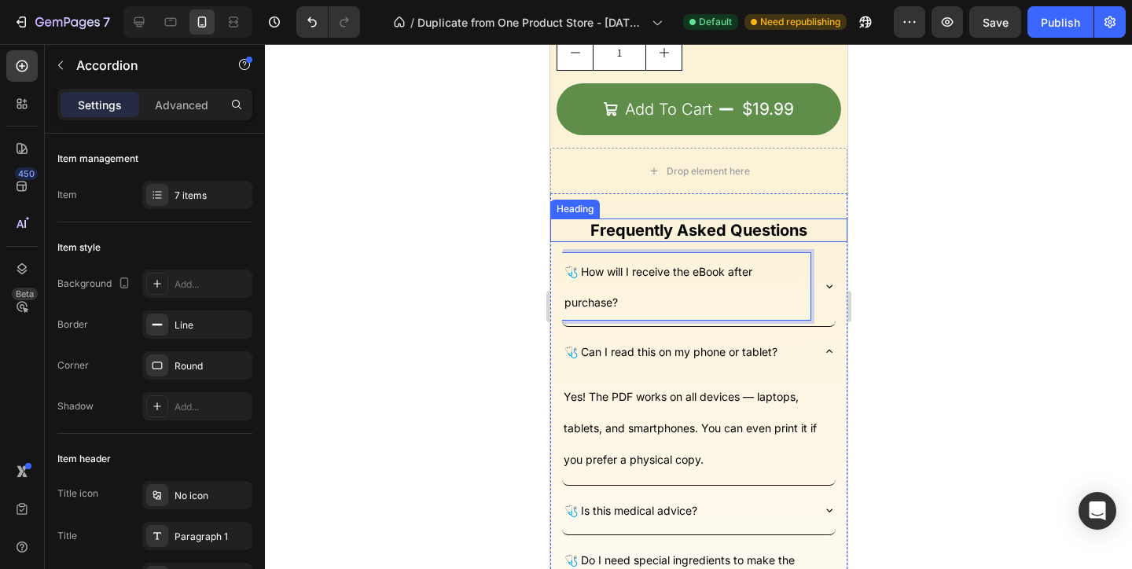
click at [807, 233] on h2 "Frequently Asked Questions" at bounding box center [697, 230] width 297 height 24
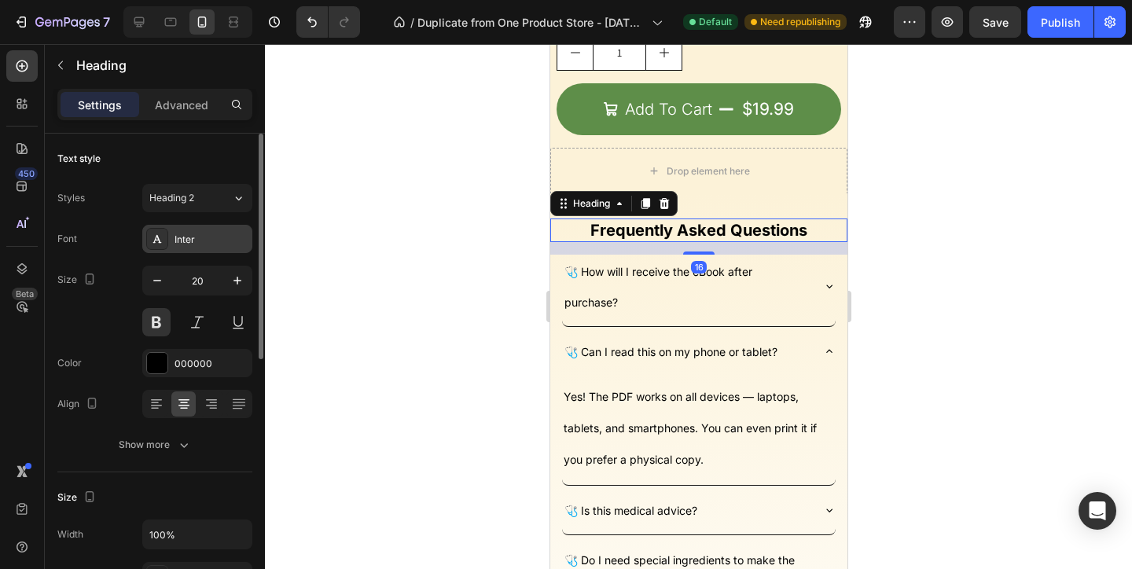
click at [218, 245] on div "Inter" at bounding box center [211, 240] width 74 height 14
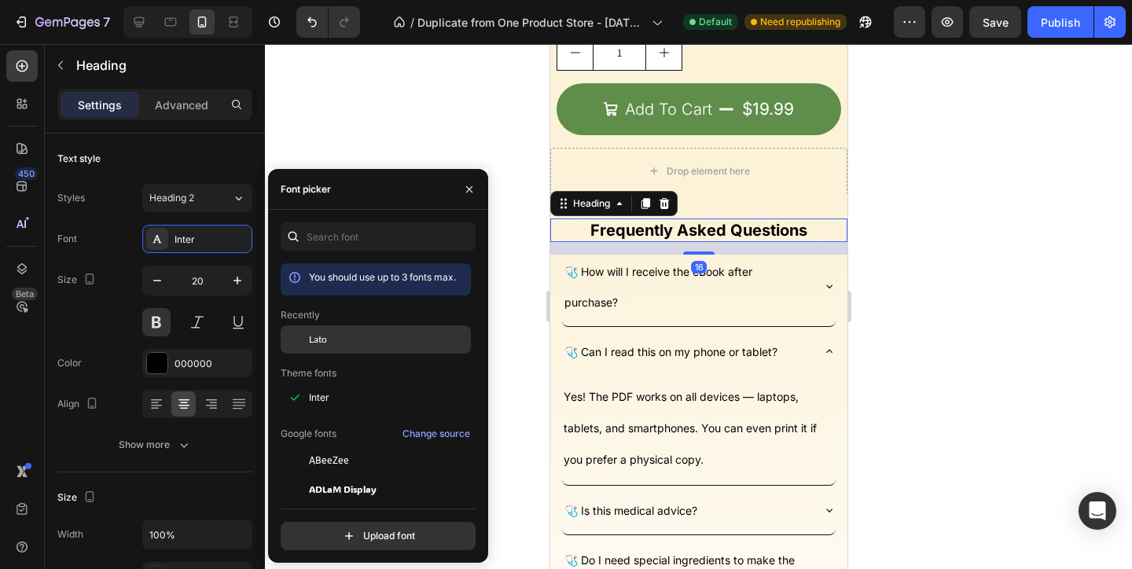
click at [402, 446] on div "Lato" at bounding box center [376, 460] width 190 height 28
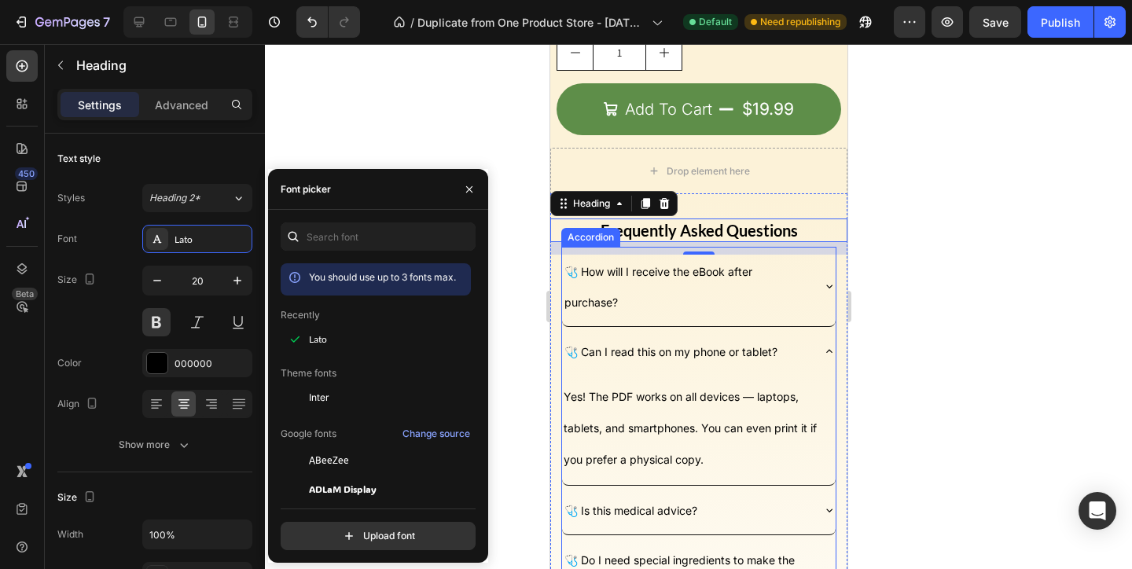
click at [925, 343] on div at bounding box center [698, 306] width 867 height 525
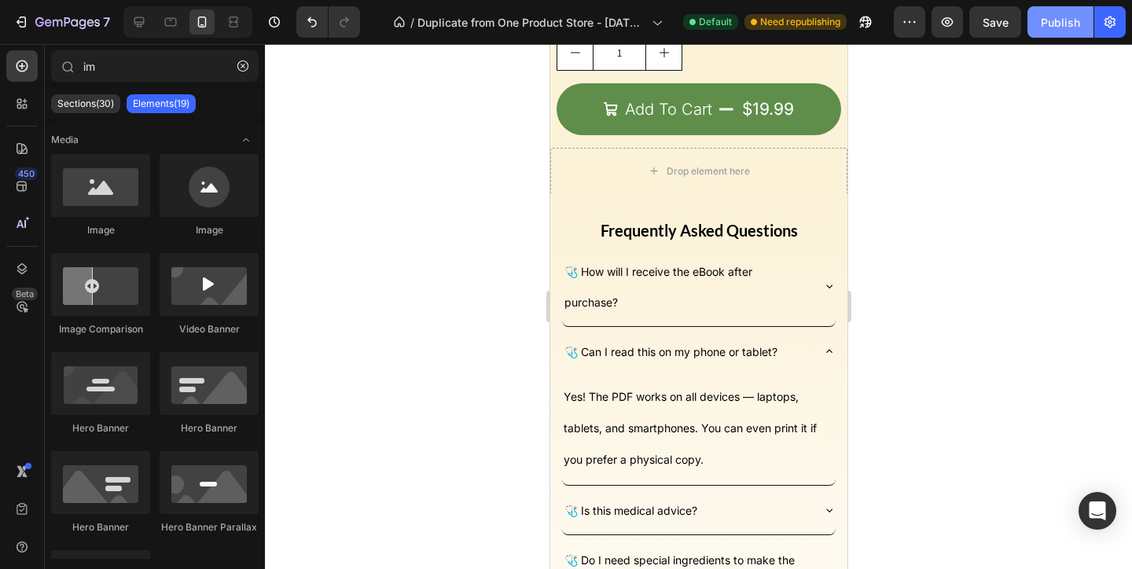
click at [1052, 28] on div "Publish" at bounding box center [1060, 22] width 39 height 17
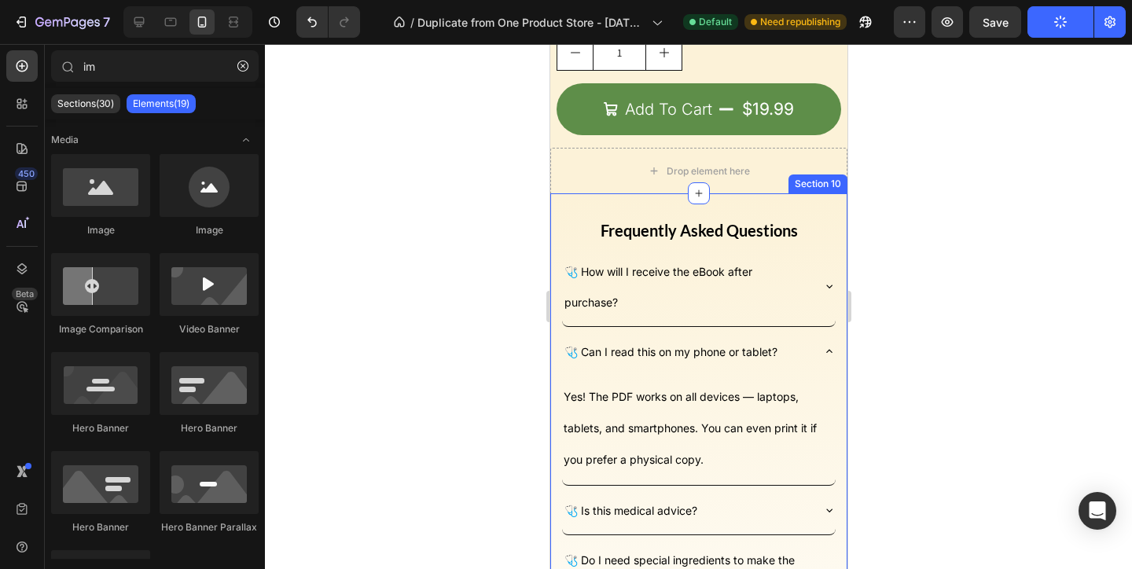
click at [803, 206] on div "Frequently Asked Questions Heading 🩺 How will I receive the eBook after purchas…" at bounding box center [697, 506] width 297 height 627
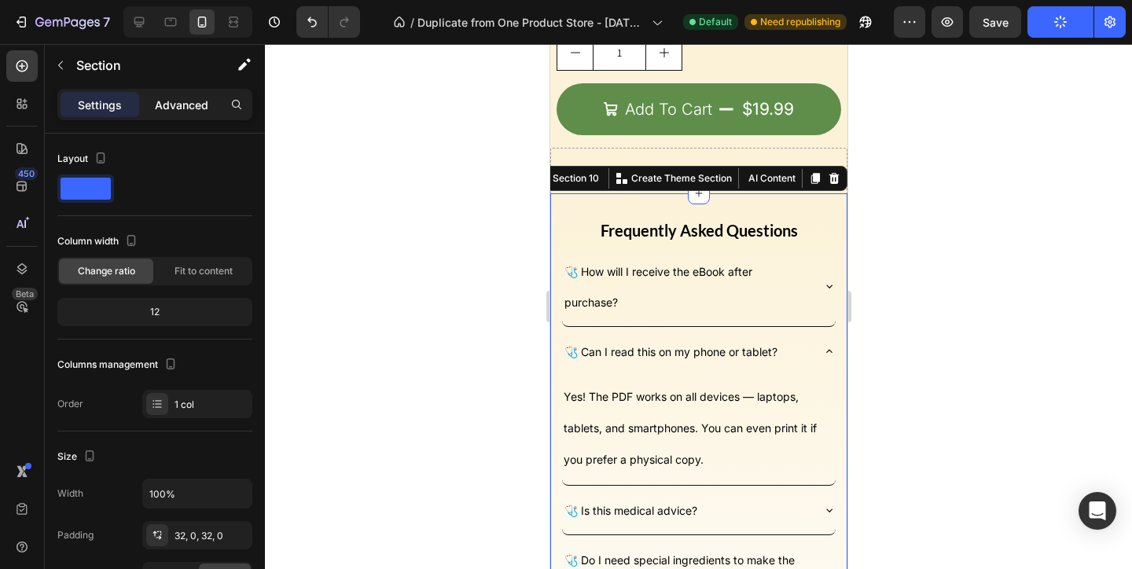
click at [164, 105] on p "Advanced" at bounding box center [181, 105] width 53 height 17
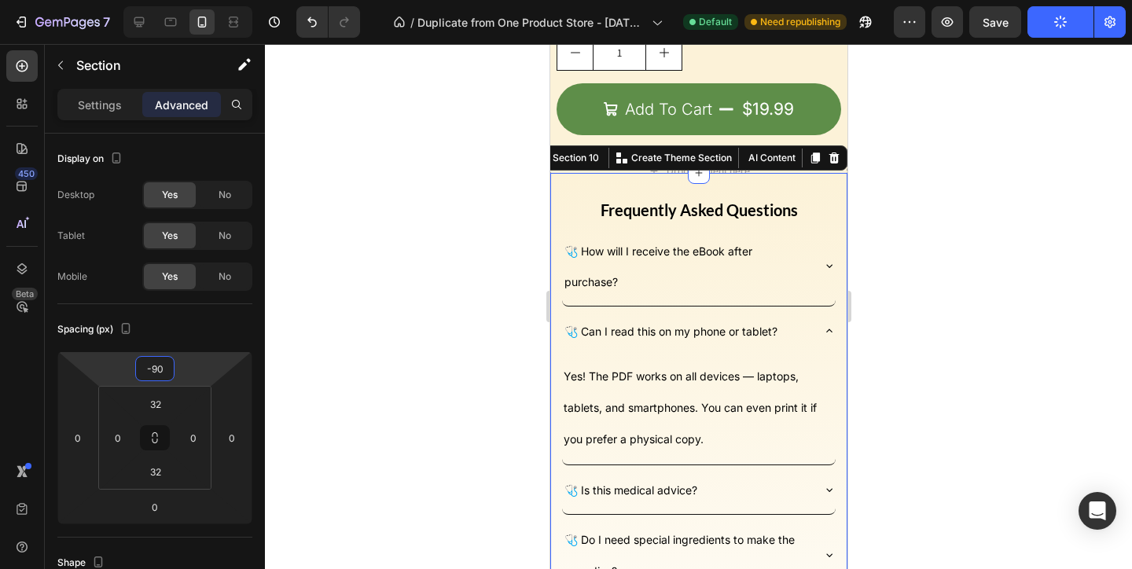
type input "-92"
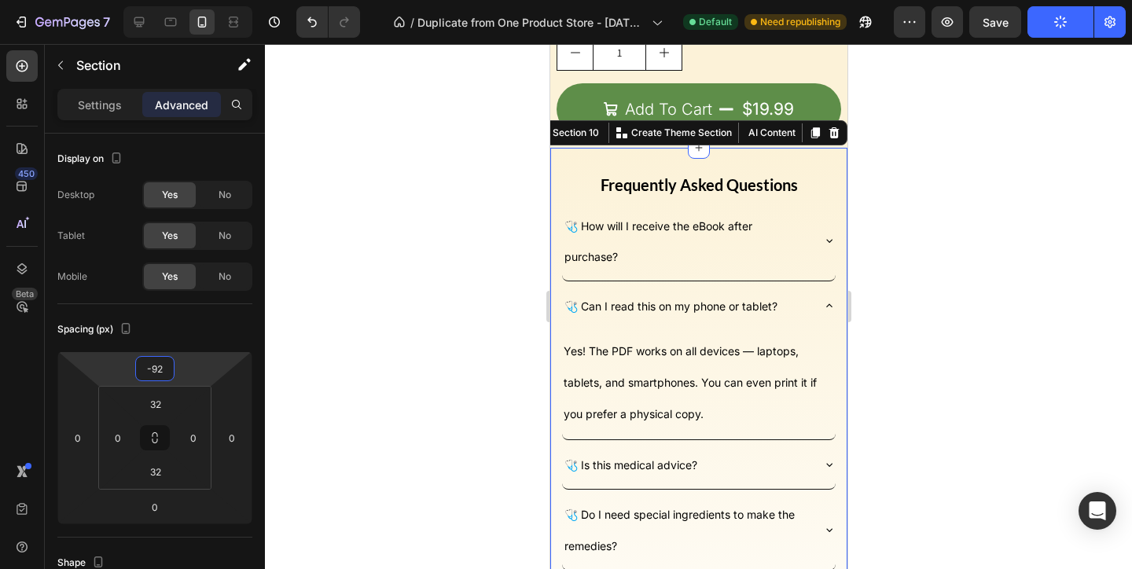
drag, startPoint x: 188, startPoint y: 365, endPoint x: 188, endPoint y: 388, distance: 22.8
click at [188, 0] on html "7 / Duplicate from One Product Store - Aug 20, 20:59:32 Default Need republishi…" at bounding box center [566, 0] width 1132 height 0
click at [1004, 56] on div at bounding box center [698, 306] width 867 height 525
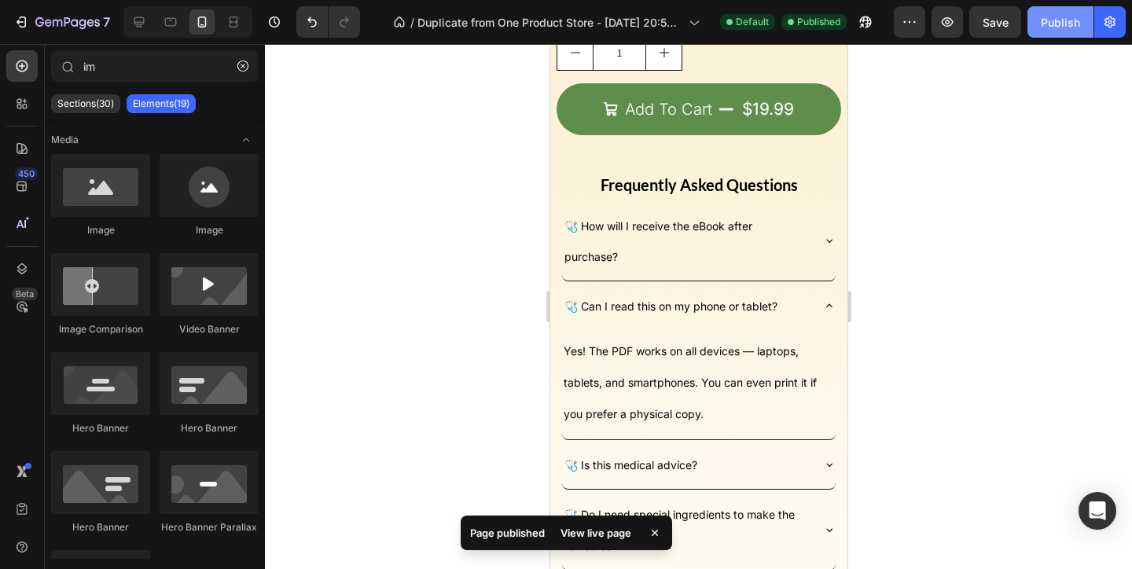
click at [1053, 27] on div "Publish" at bounding box center [1060, 22] width 39 height 17
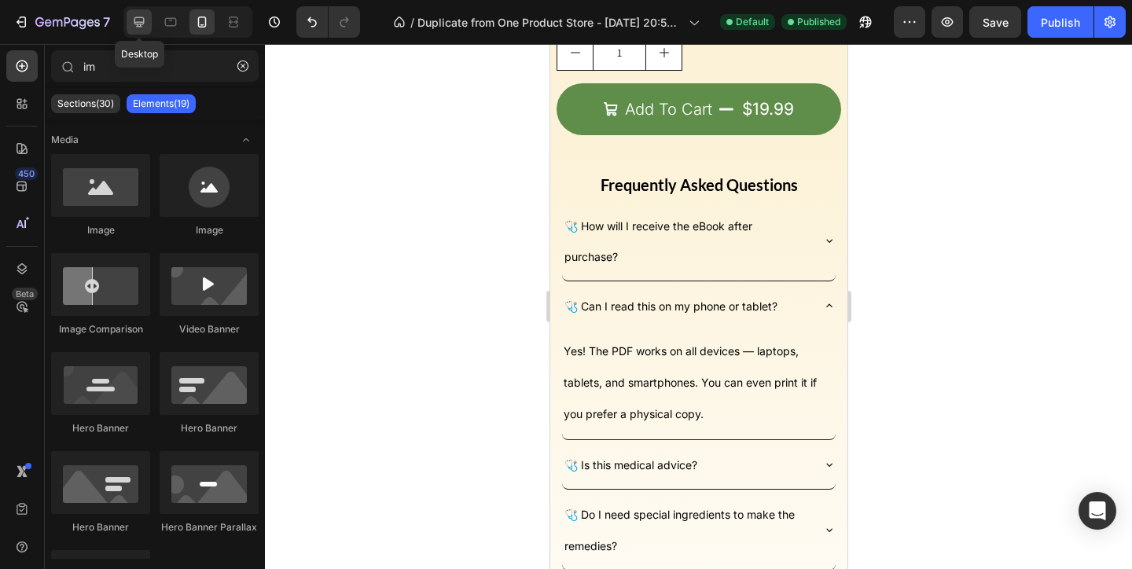
click at [141, 23] on icon at bounding box center [139, 22] width 16 height 16
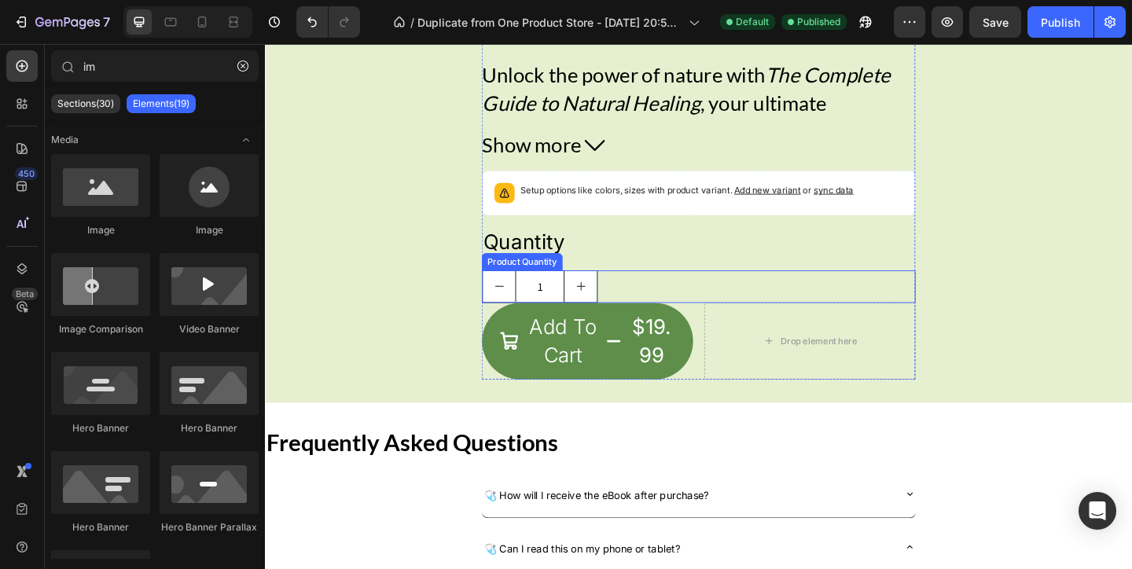
scroll to position [3026, 0]
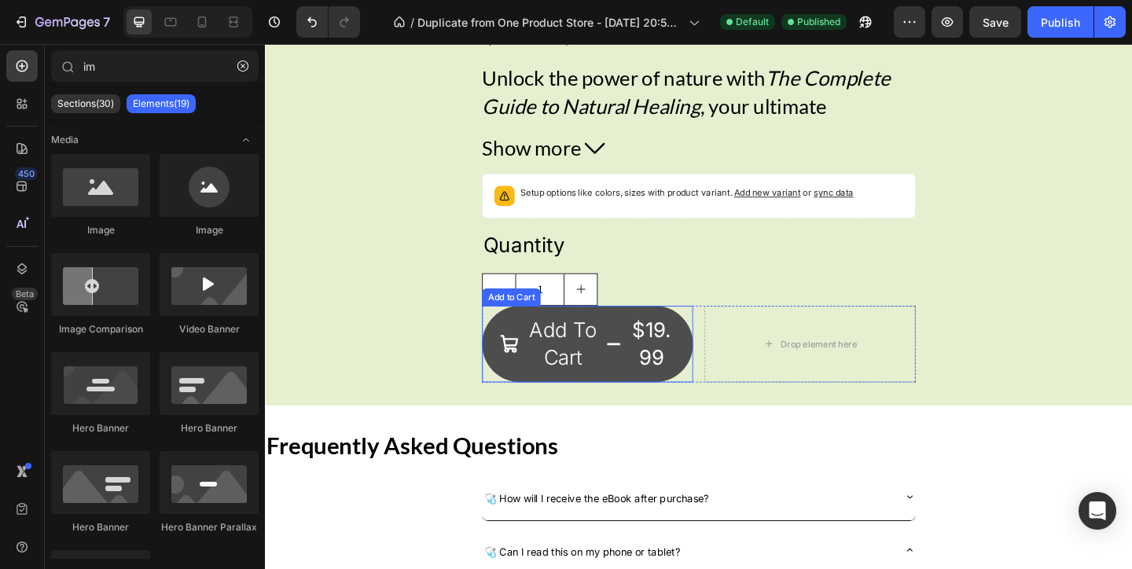
click at [701, 353] on div "$19.99" at bounding box center [685, 370] width 53 height 64
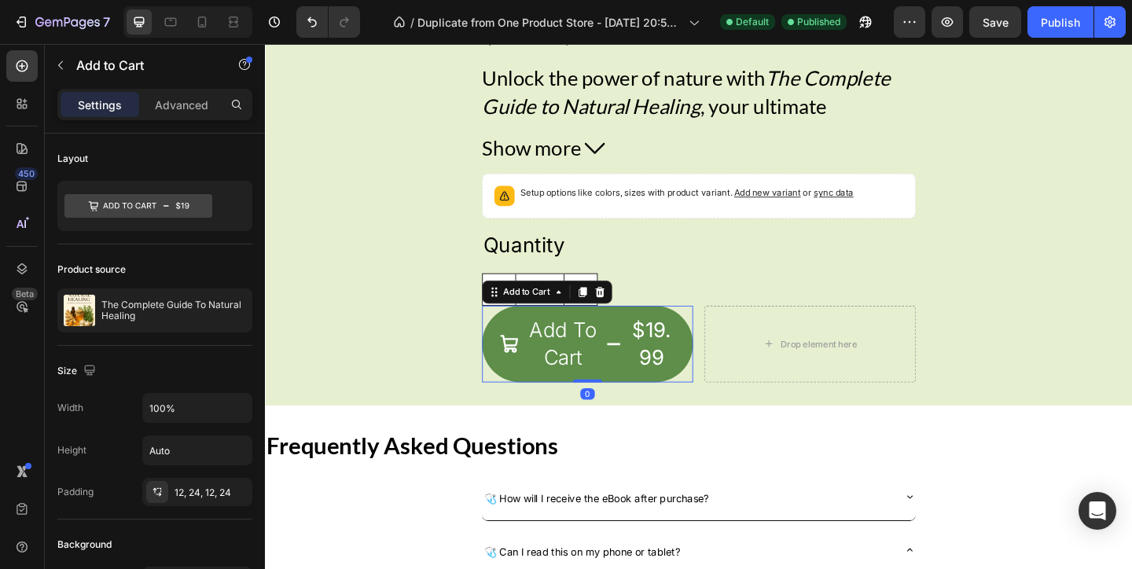
click at [188, 120] on div "Settings Advanced" at bounding box center [155, 111] width 220 height 45
click at [191, 101] on p "Advanced" at bounding box center [181, 105] width 53 height 17
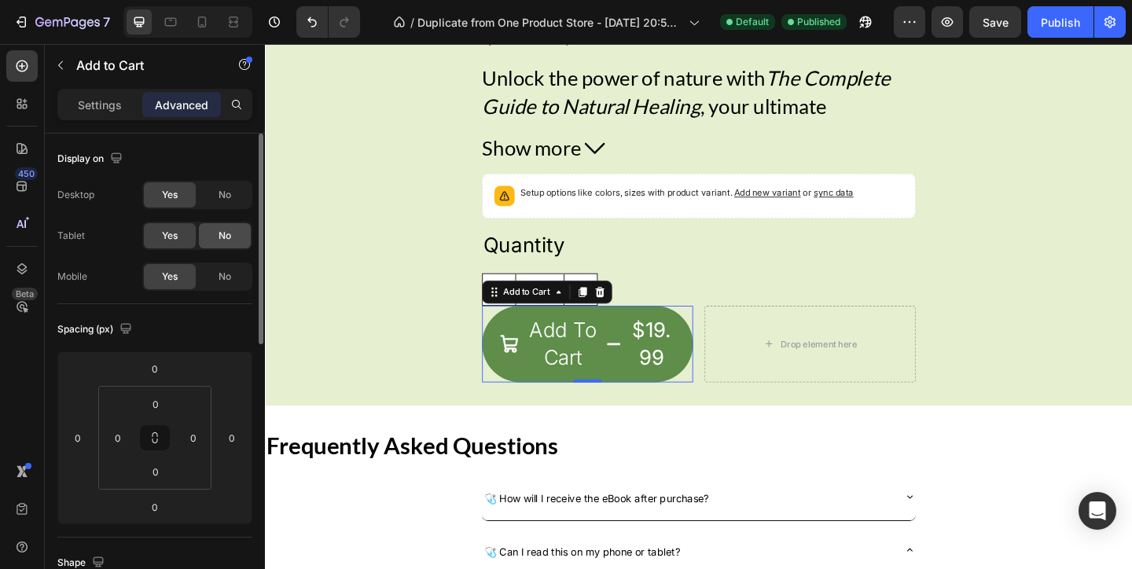
click at [231, 235] on div "No" at bounding box center [225, 235] width 52 height 25
click at [231, 284] on div "No" at bounding box center [225, 276] width 52 height 25
click at [216, 248] on div "Yes No" at bounding box center [197, 236] width 110 height 28
drag, startPoint x: 176, startPoint y: 244, endPoint x: 176, endPoint y: 265, distance: 20.4
click at [176, 244] on div "Yes" at bounding box center [170, 235] width 52 height 25
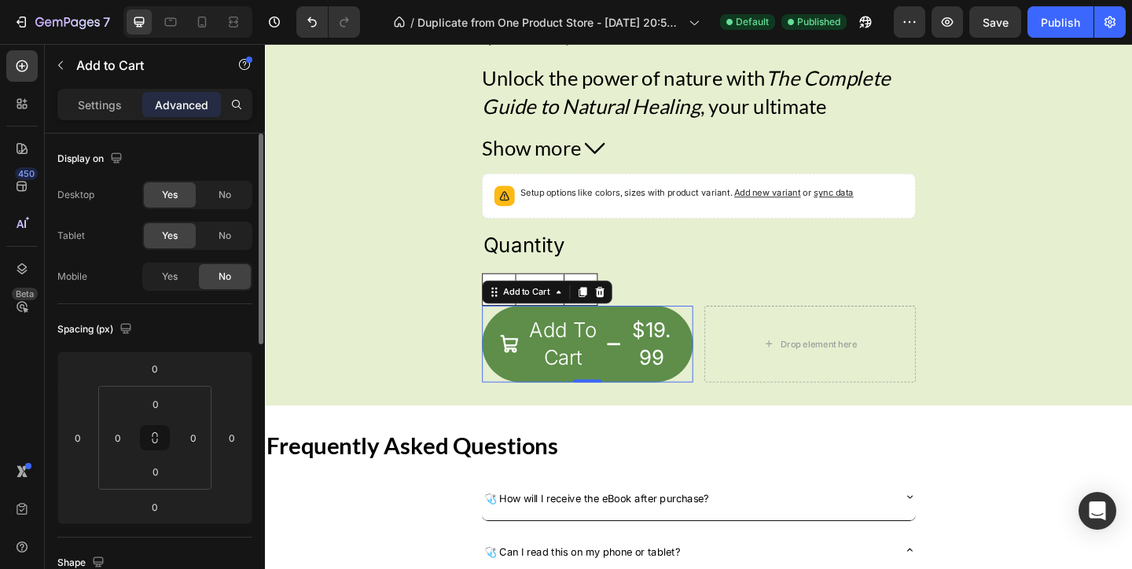
drag, startPoint x: 176, startPoint y: 269, endPoint x: 180, endPoint y: 261, distance: 8.8
click at [176, 270] on span "Yes" at bounding box center [170, 277] width 16 height 14
click at [215, 194] on div "No" at bounding box center [225, 194] width 52 height 25
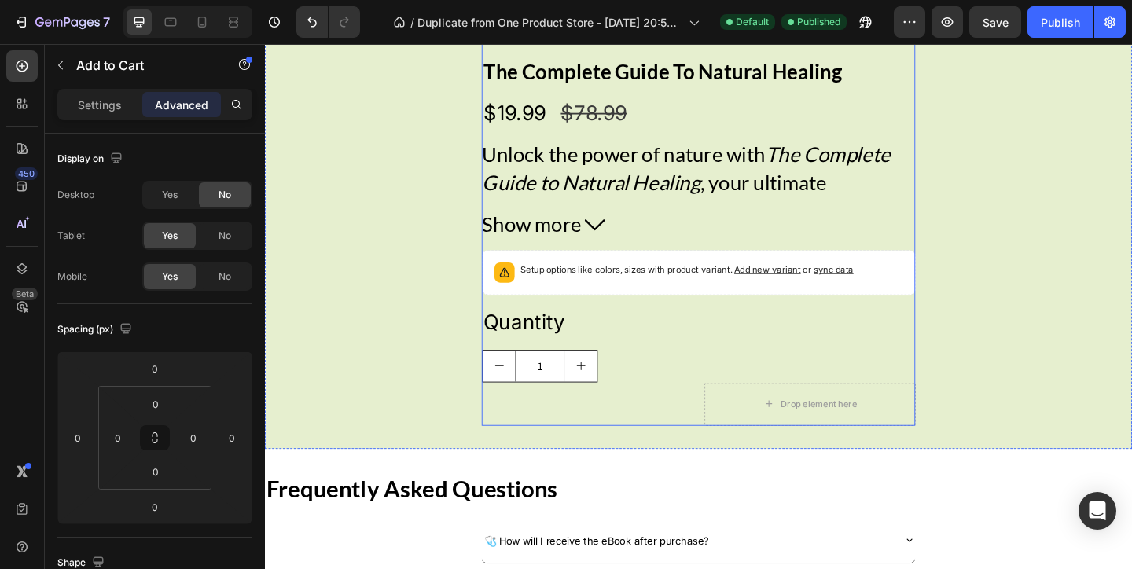
scroll to position [2938, 0]
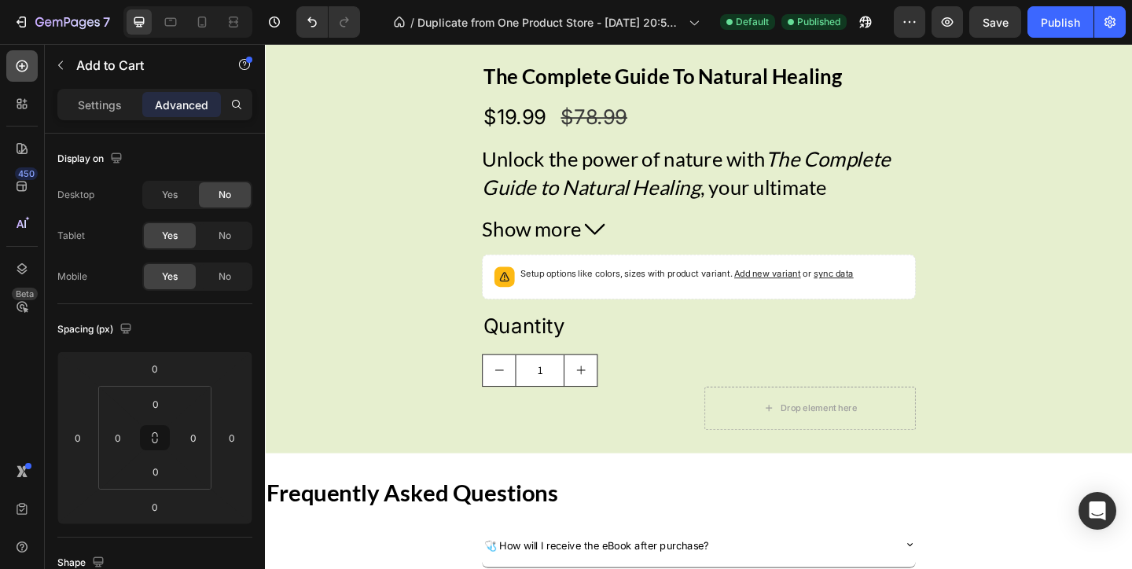
click at [19, 69] on icon at bounding box center [22, 66] width 16 height 16
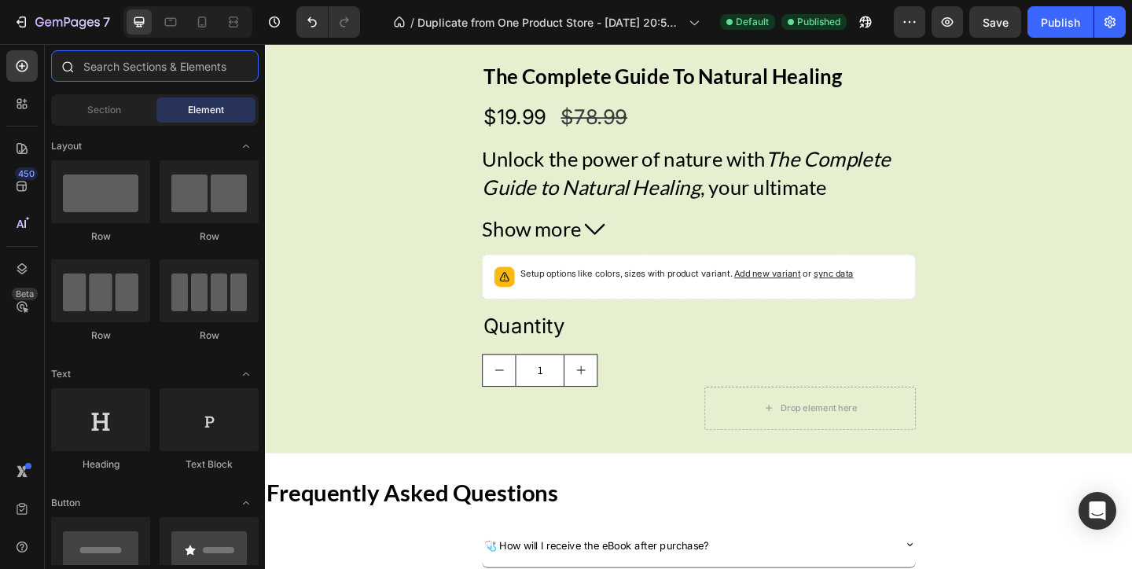
click at [96, 75] on input "text" at bounding box center [154, 65] width 207 height 31
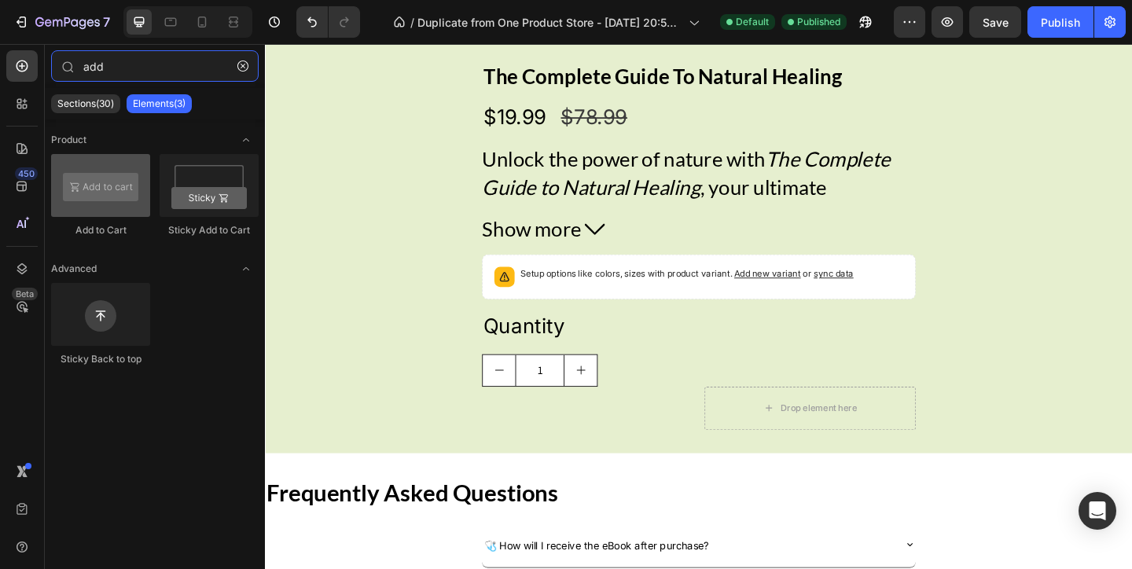
type input "add"
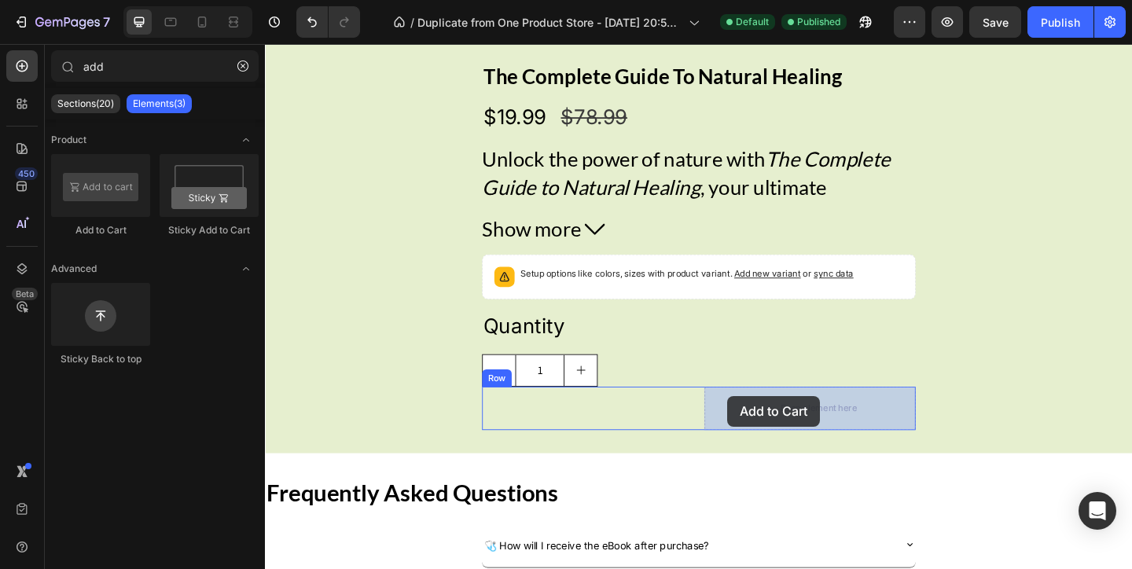
drag, startPoint x: 346, startPoint y: 227, endPoint x: 768, endPoint y: 427, distance: 466.9
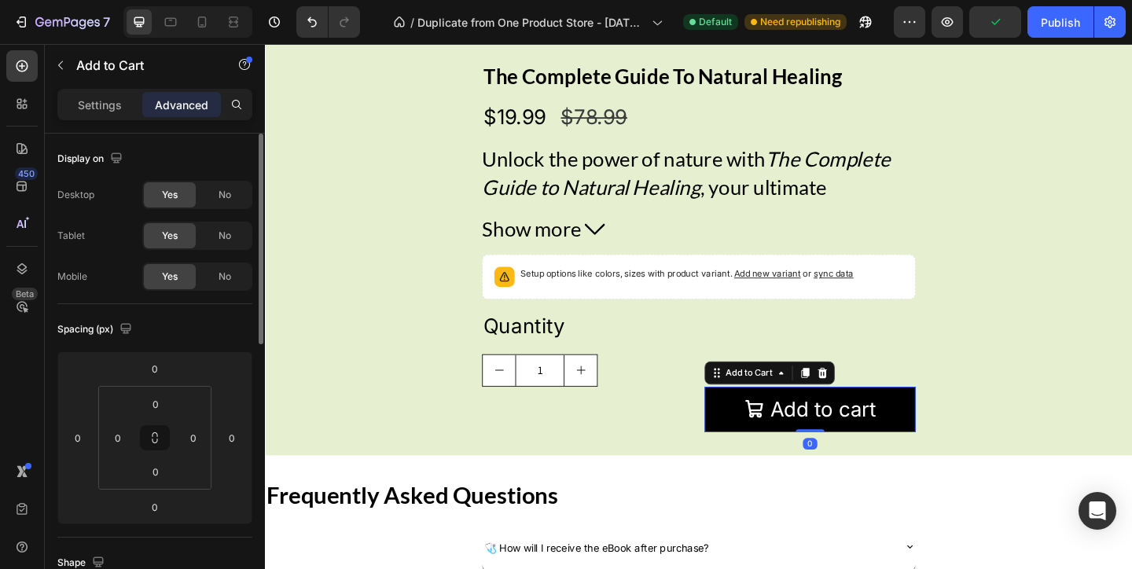
scroll to position [1, 0]
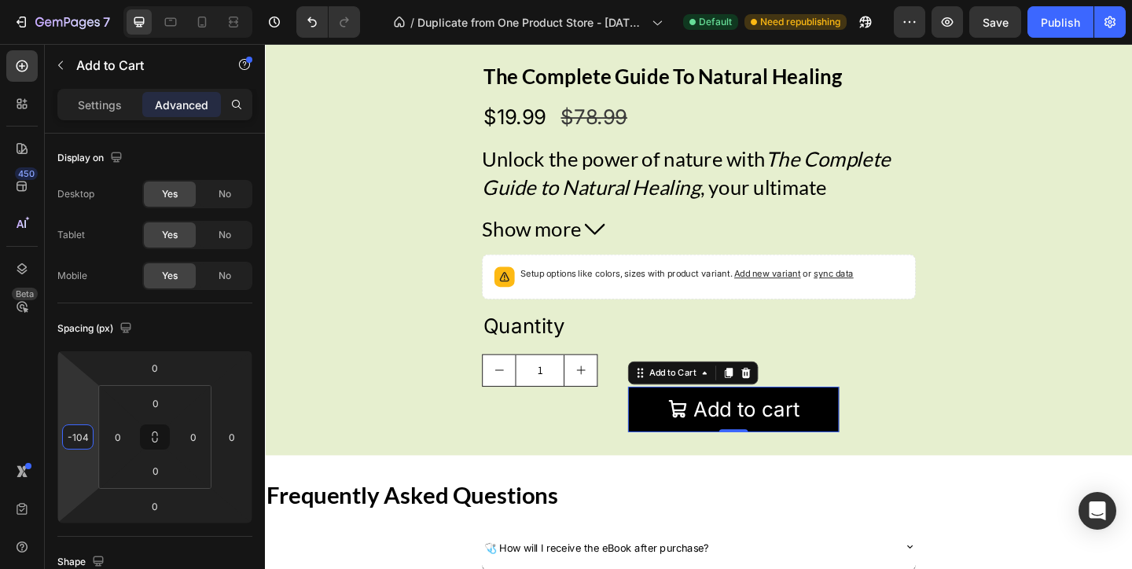
type input "-102"
drag, startPoint x: 86, startPoint y: 407, endPoint x: 115, endPoint y: 447, distance: 49.1
click at [115, 0] on html "7 / Duplicate from One Product Store - Aug 20, 20:59:32 Default Need republishi…" at bounding box center [566, 0] width 1132 height 0
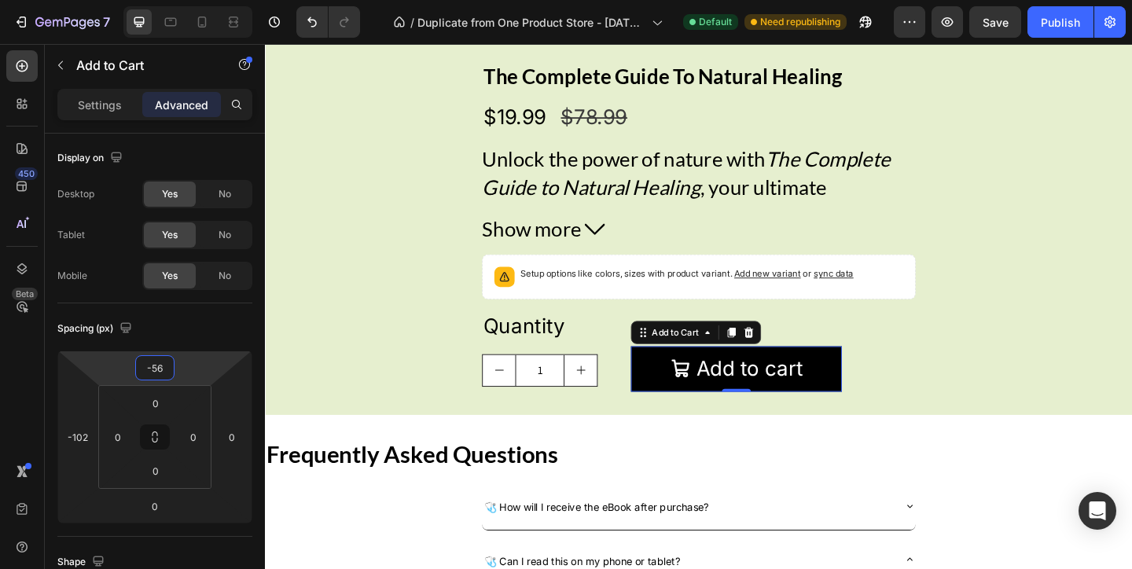
type input "-54"
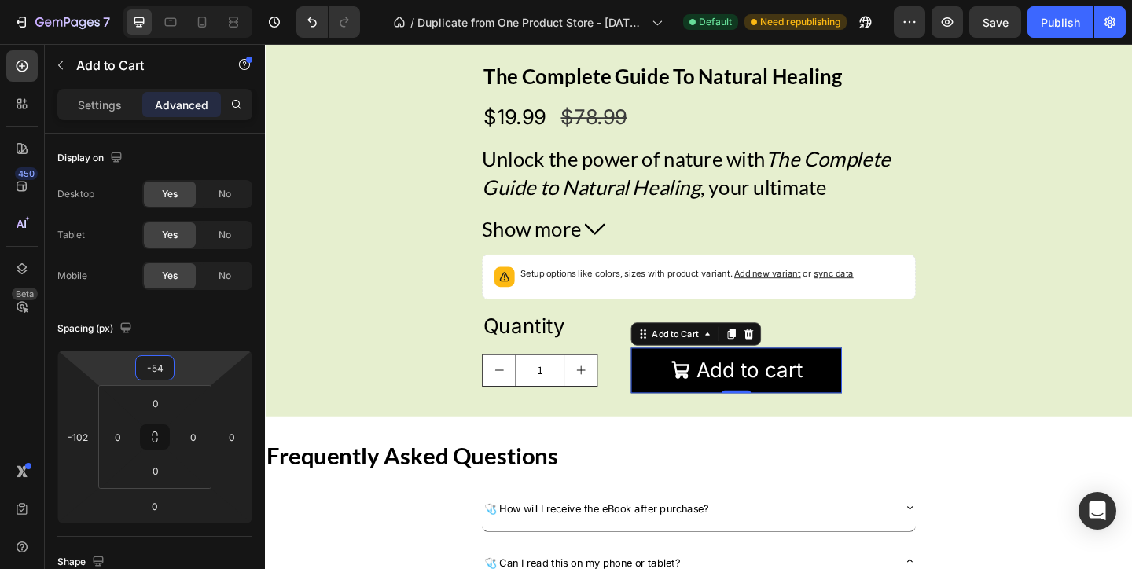
drag, startPoint x: 190, startPoint y: 366, endPoint x: 190, endPoint y: 387, distance: 21.2
click at [190, 0] on html "7 / Duplicate from One Product Store - Aug 20, 20:59:32 Default Need republishi…" at bounding box center [566, 0] width 1132 height 0
click at [91, 114] on div "Settings" at bounding box center [100, 104] width 79 height 25
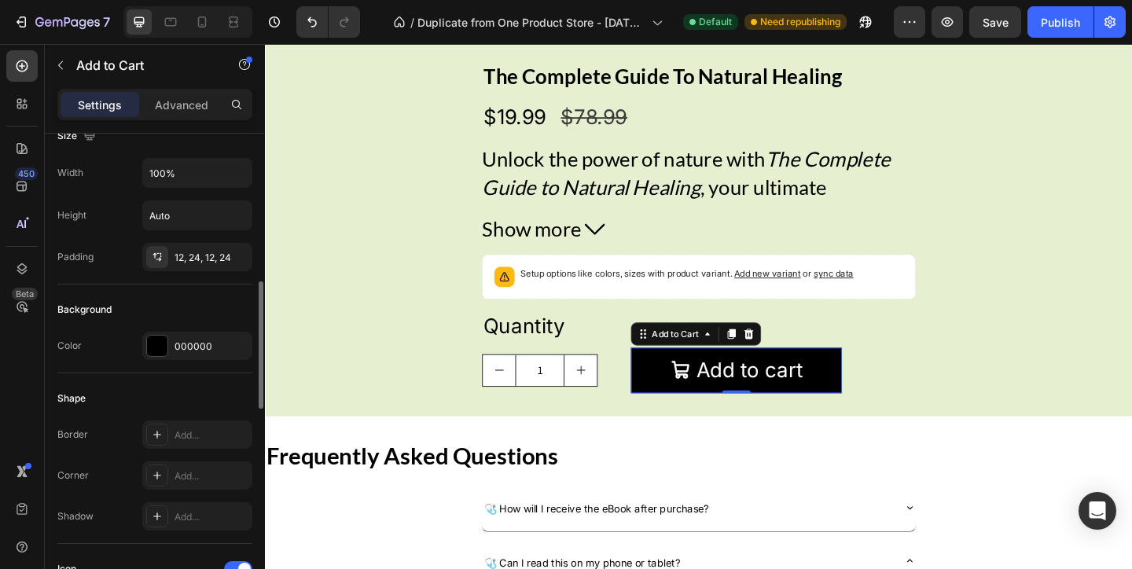
scroll to position [342, 0]
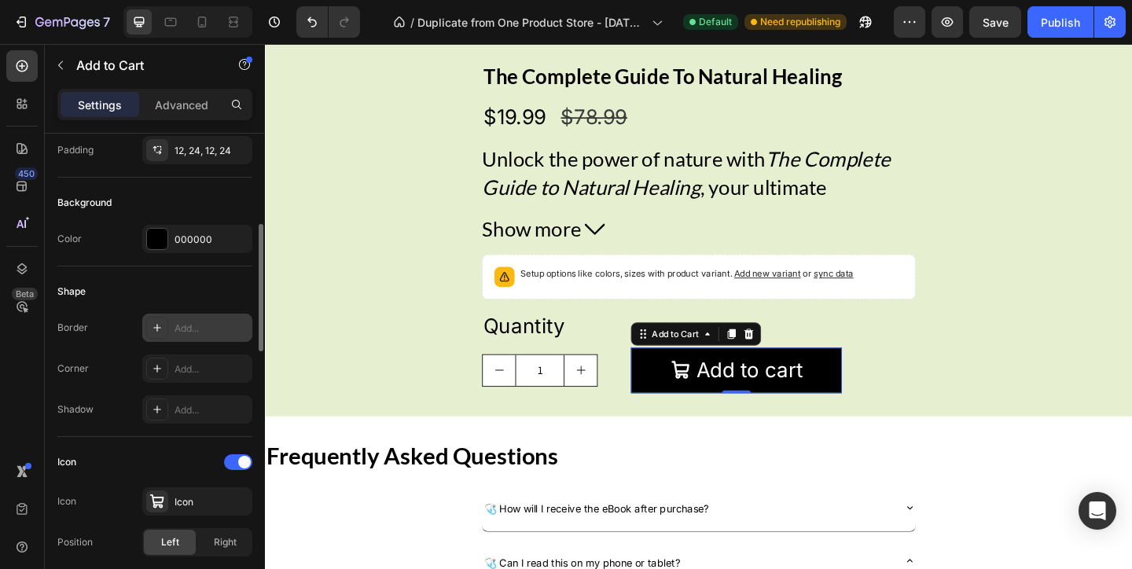
click at [202, 332] on div "Add..." at bounding box center [211, 328] width 74 height 14
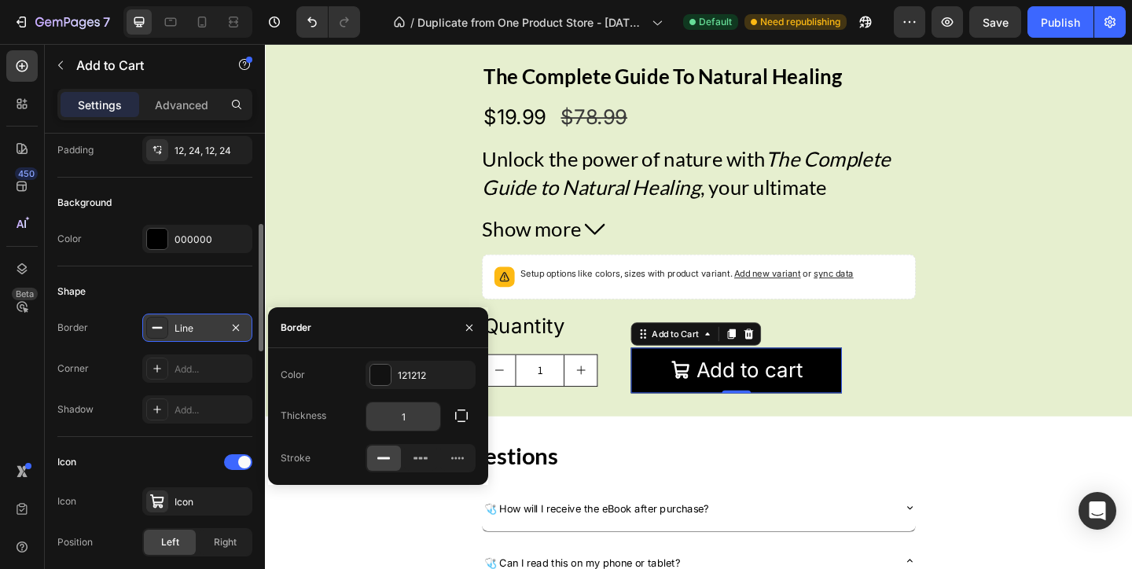
click at [408, 426] on input "1" at bounding box center [403, 416] width 74 height 28
click at [221, 370] on div "Add..." at bounding box center [211, 369] width 74 height 14
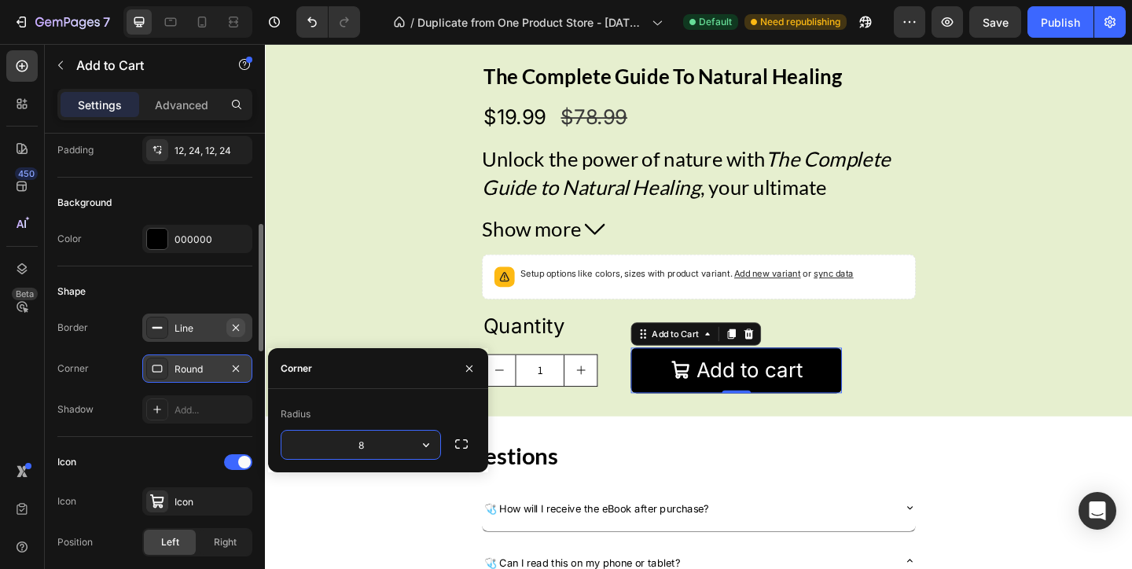
click at [234, 326] on icon "button" at bounding box center [235, 327] width 13 height 13
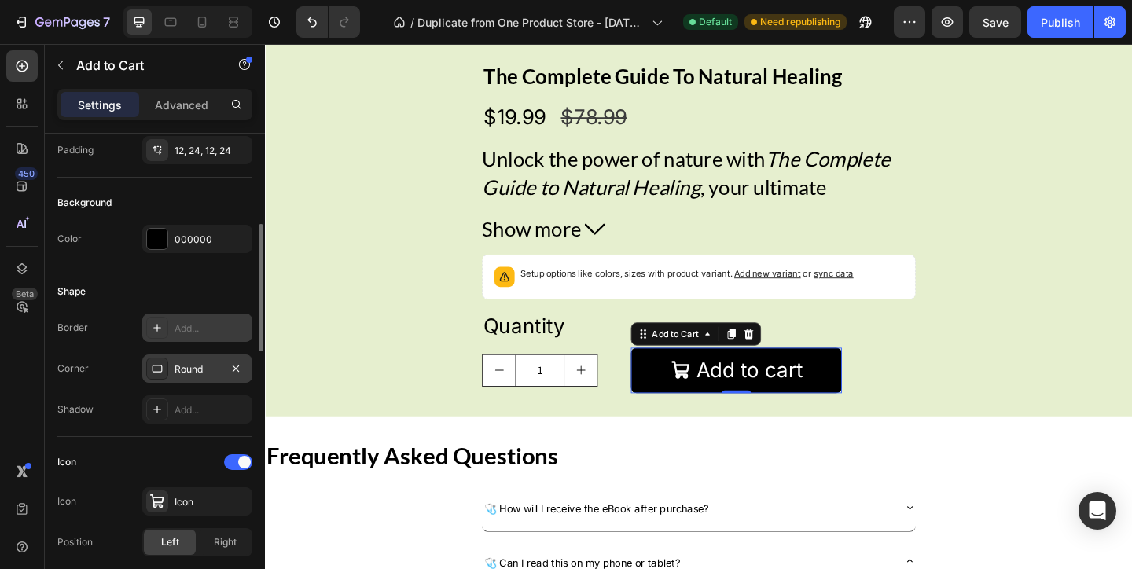
click at [218, 365] on div "Round" at bounding box center [197, 369] width 46 height 14
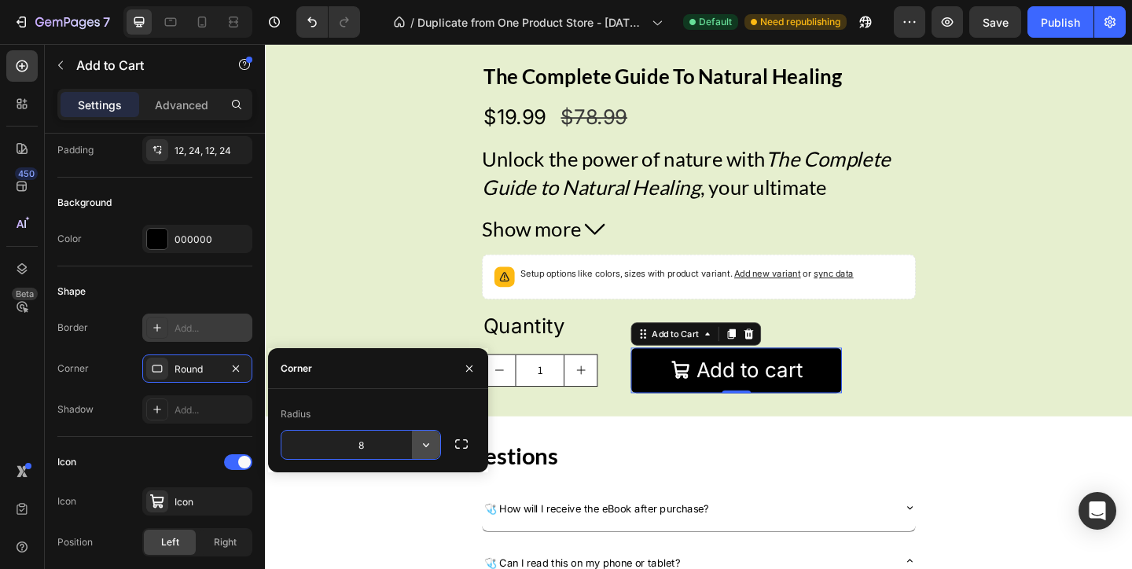
click at [417, 439] on button "button" at bounding box center [426, 445] width 28 height 28
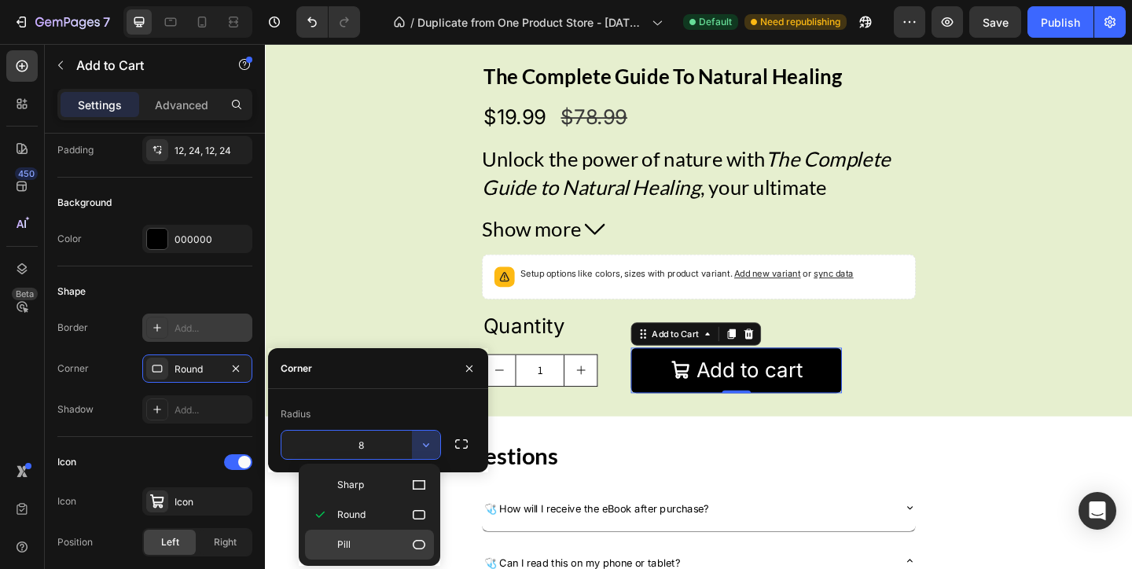
click at [387, 541] on p "Pill" at bounding box center [382, 545] width 90 height 16
type input "9999"
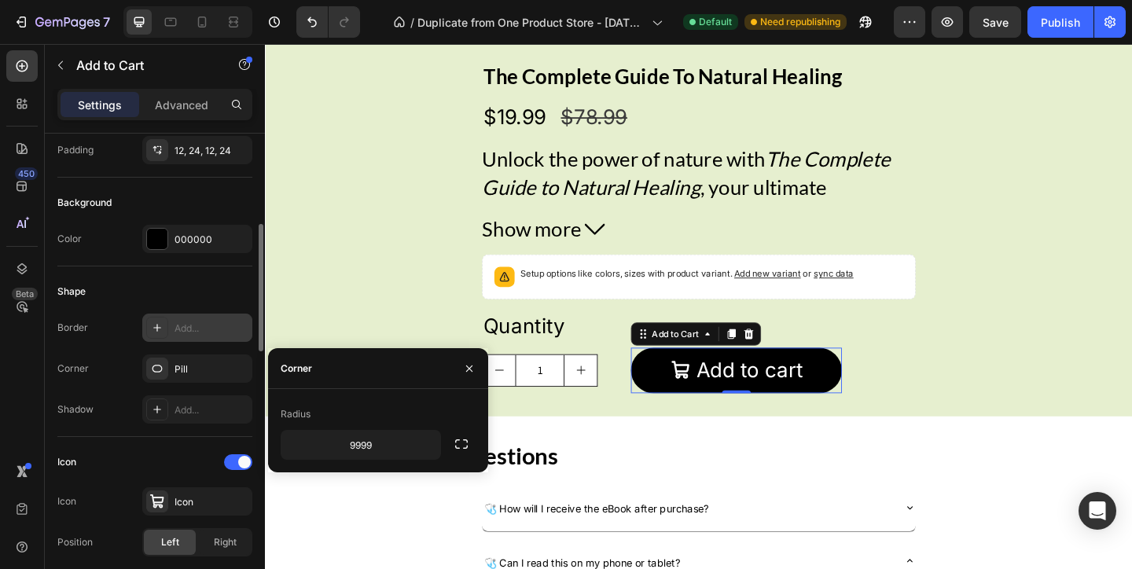
click at [135, 282] on div "Shape" at bounding box center [154, 291] width 195 height 25
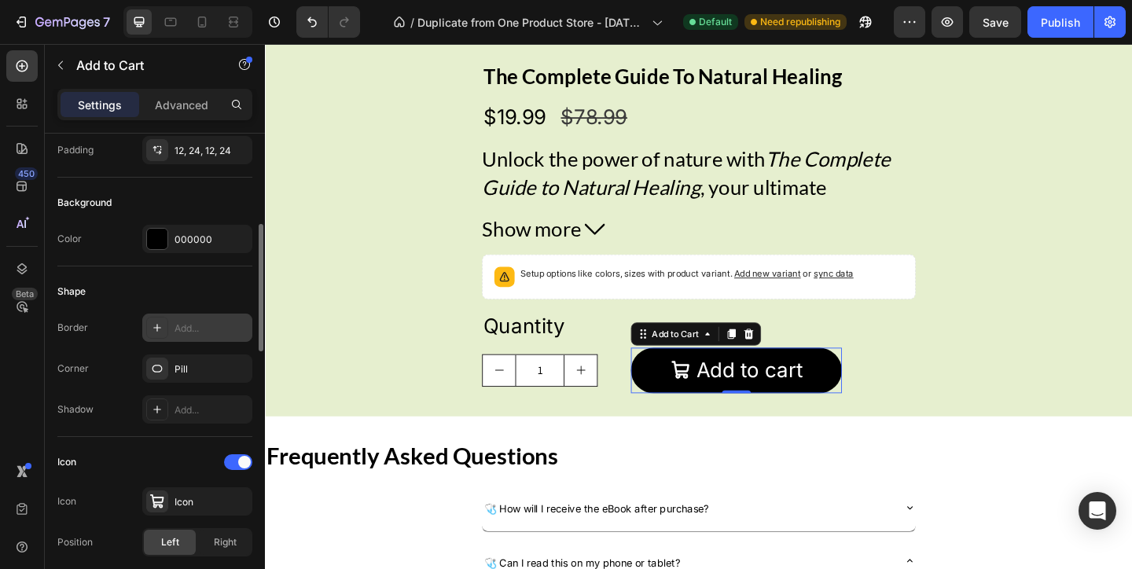
click at [175, 244] on div "000000" at bounding box center [197, 240] width 46 height 14
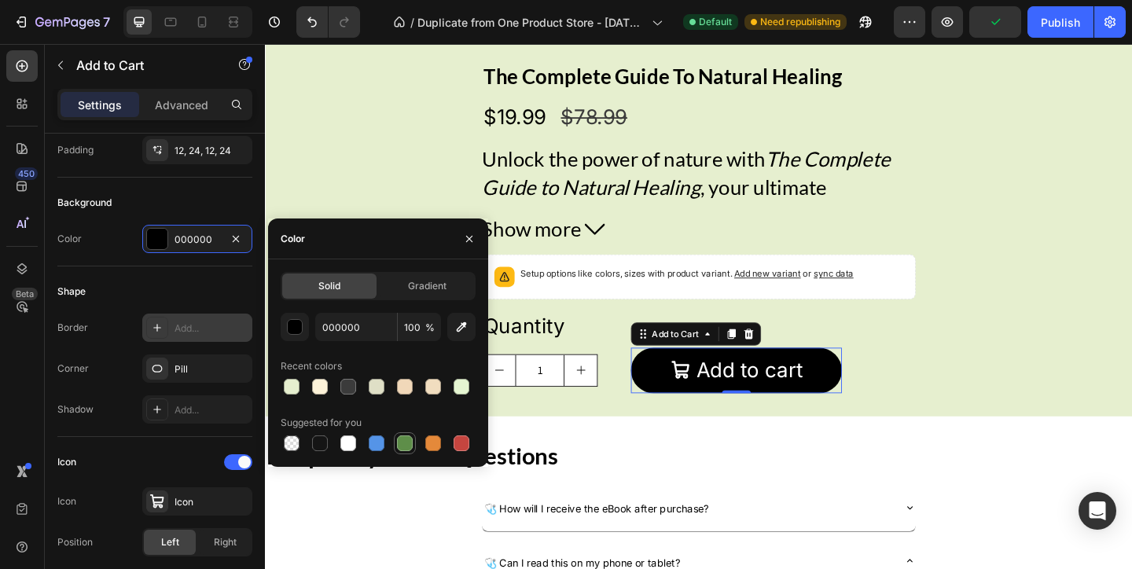
click at [413, 445] on div at bounding box center [404, 443] width 19 height 19
type input "5E8E49"
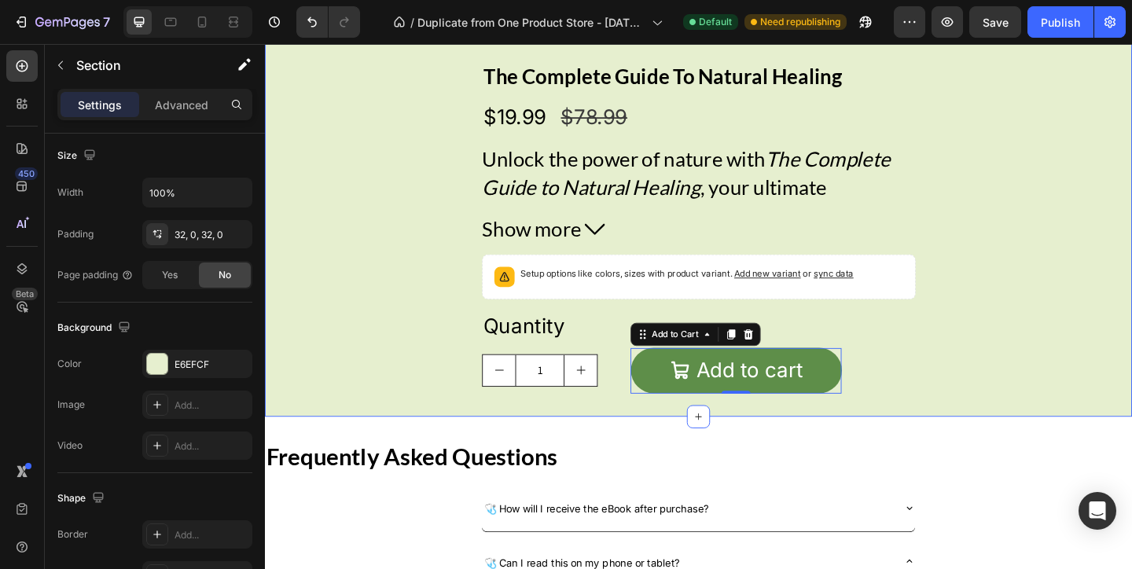
scroll to position [0, 0]
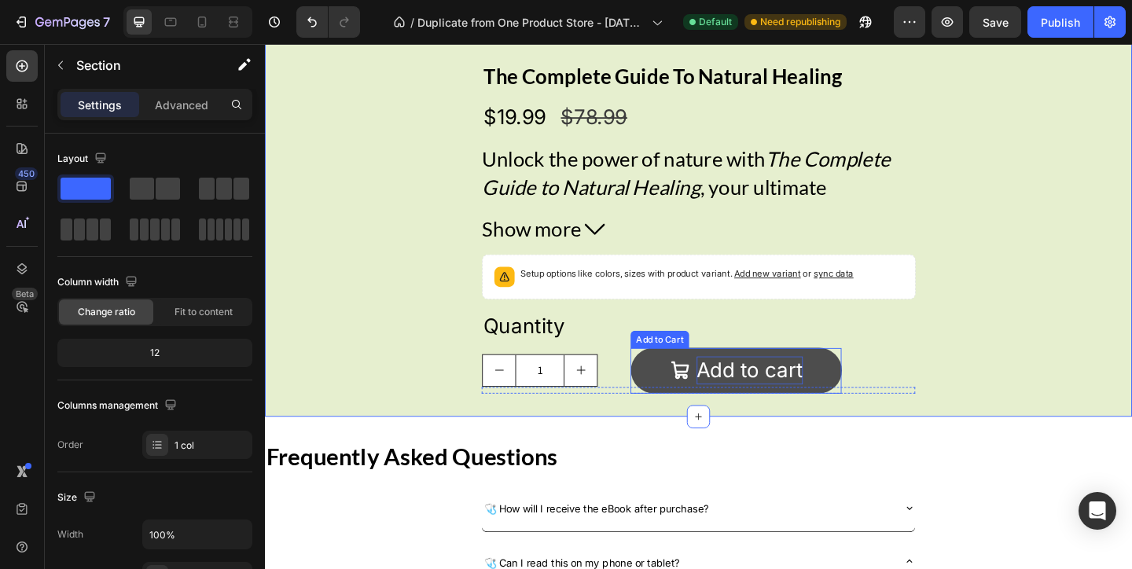
click at [745, 389] on div "Add to cart" at bounding box center [792, 399] width 116 height 31
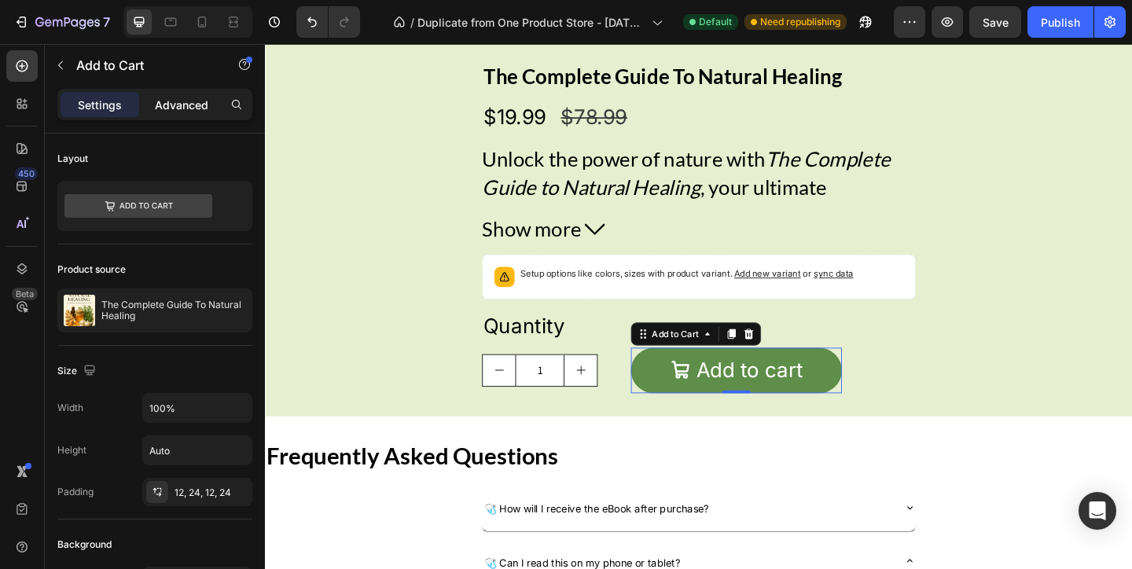
click at [161, 104] on p "Advanced" at bounding box center [181, 105] width 53 height 17
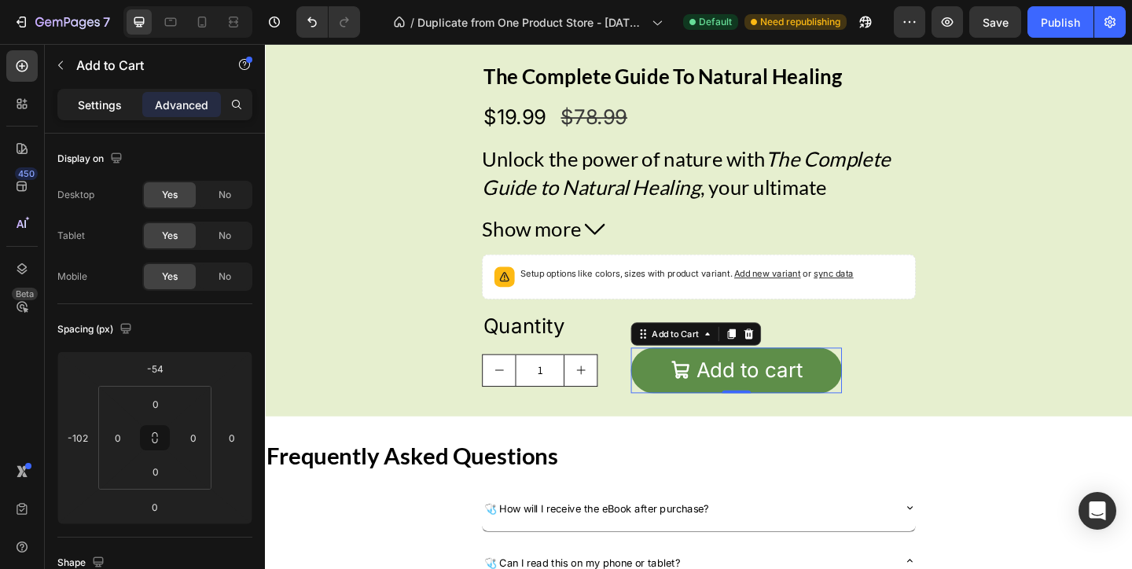
click at [114, 100] on p "Settings" at bounding box center [100, 105] width 44 height 17
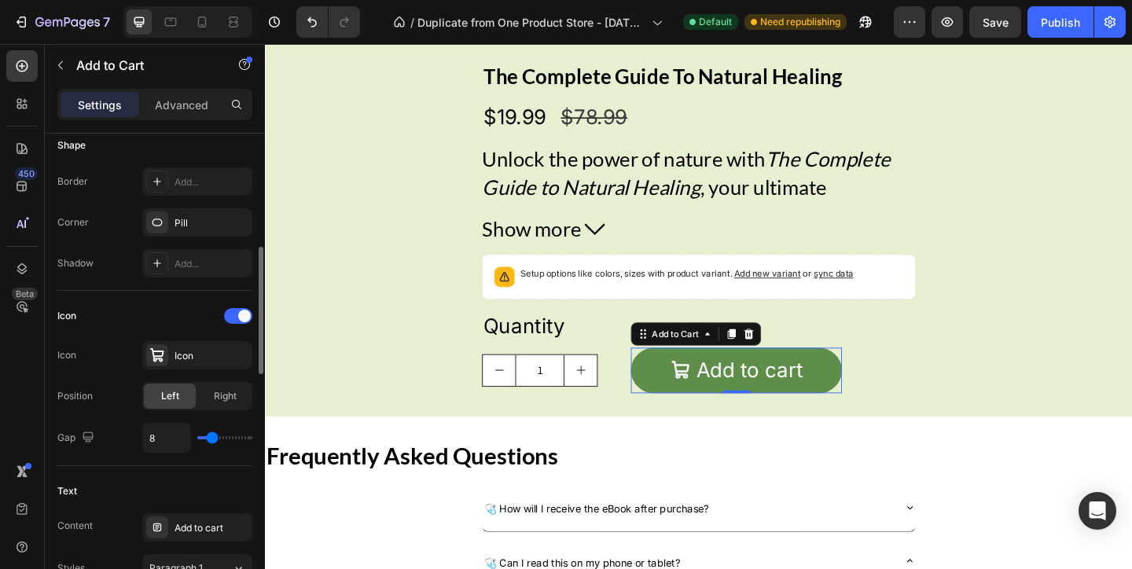
scroll to position [498, 0]
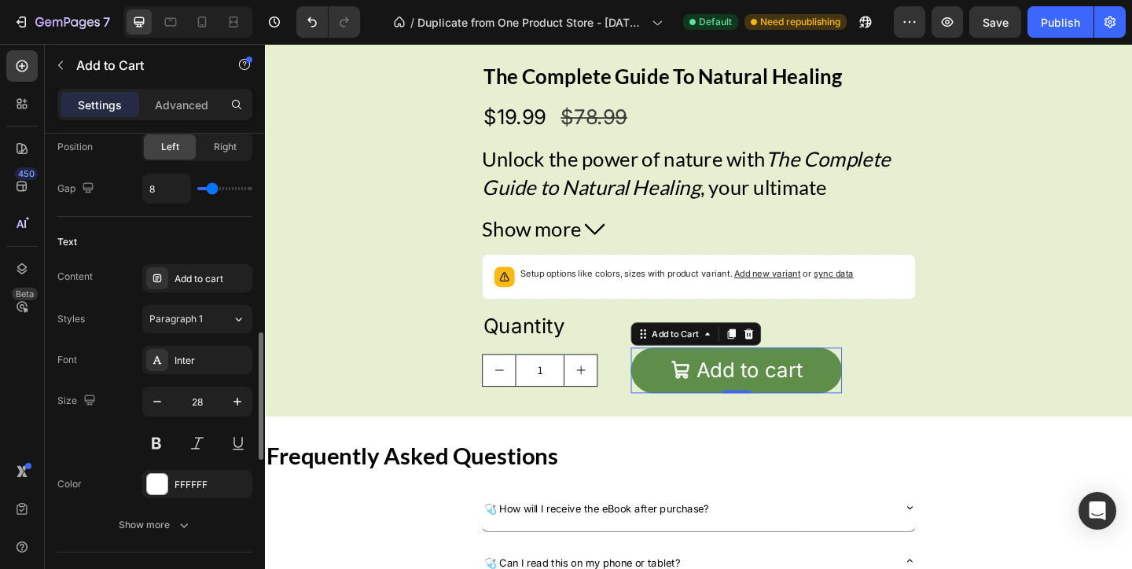
scroll to position [742, 0]
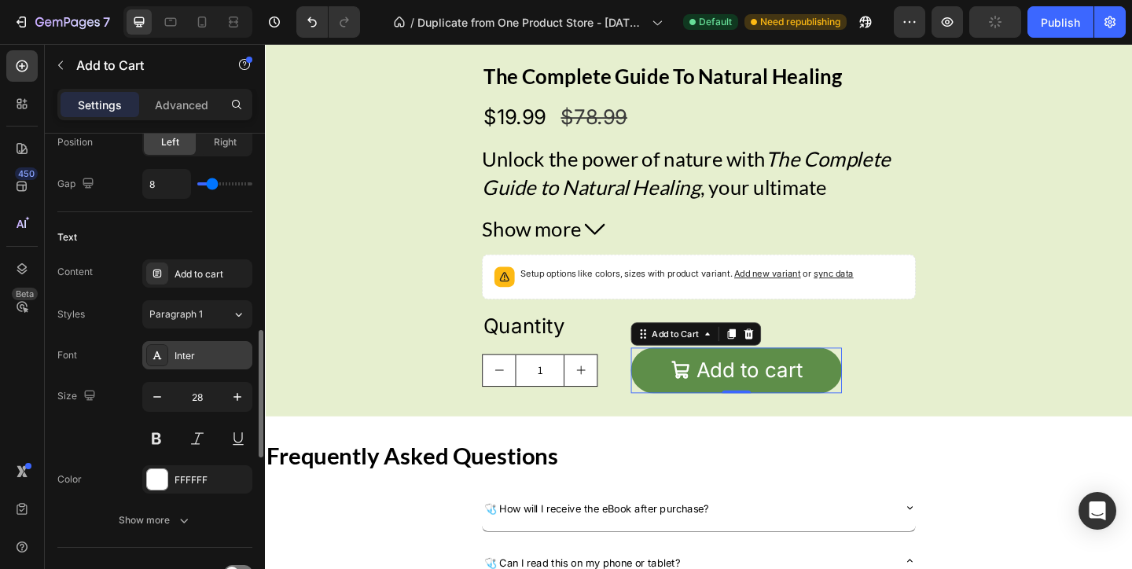
click at [216, 365] on div "Inter" at bounding box center [197, 355] width 110 height 28
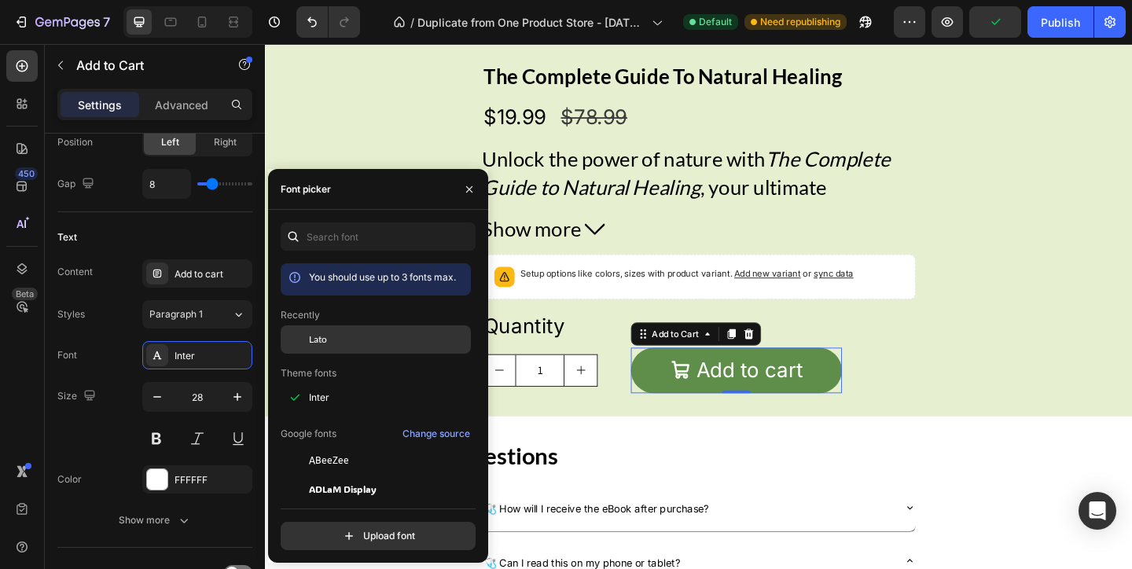
click at [368, 336] on div "Lato" at bounding box center [388, 339] width 159 height 14
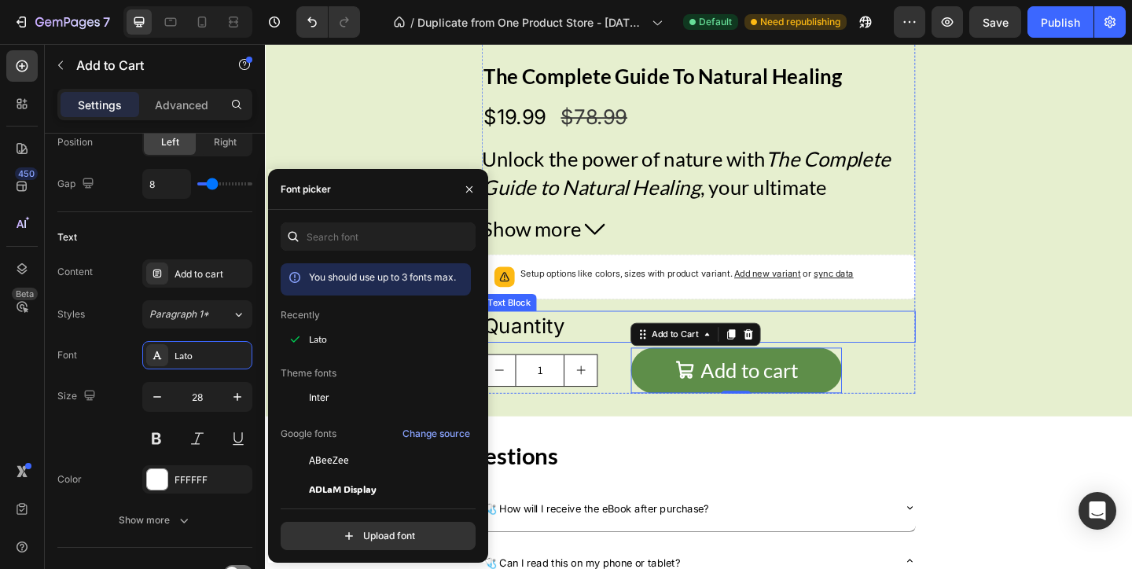
click at [580, 352] on div "Quantity" at bounding box center [737, 351] width 472 height 34
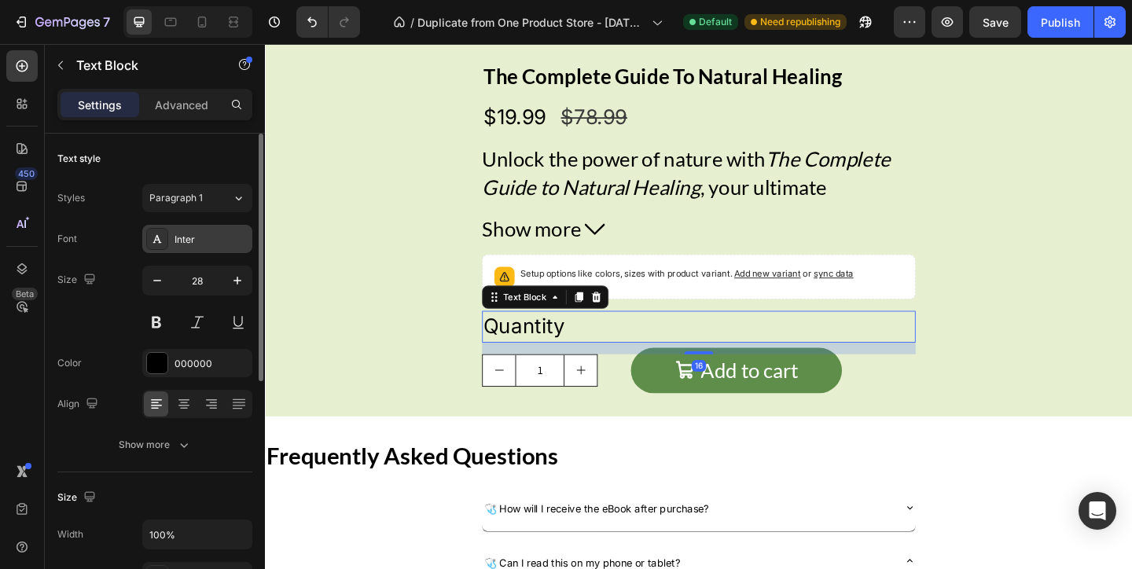
click at [210, 240] on div "Inter" at bounding box center [211, 240] width 74 height 14
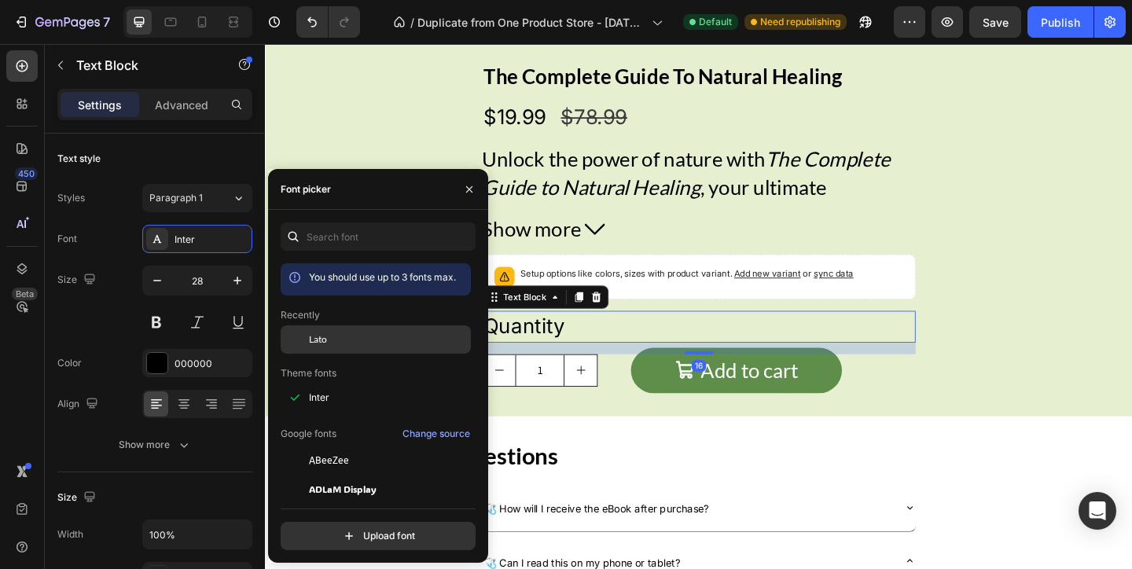
click at [335, 344] on div "Lato" at bounding box center [388, 339] width 159 height 14
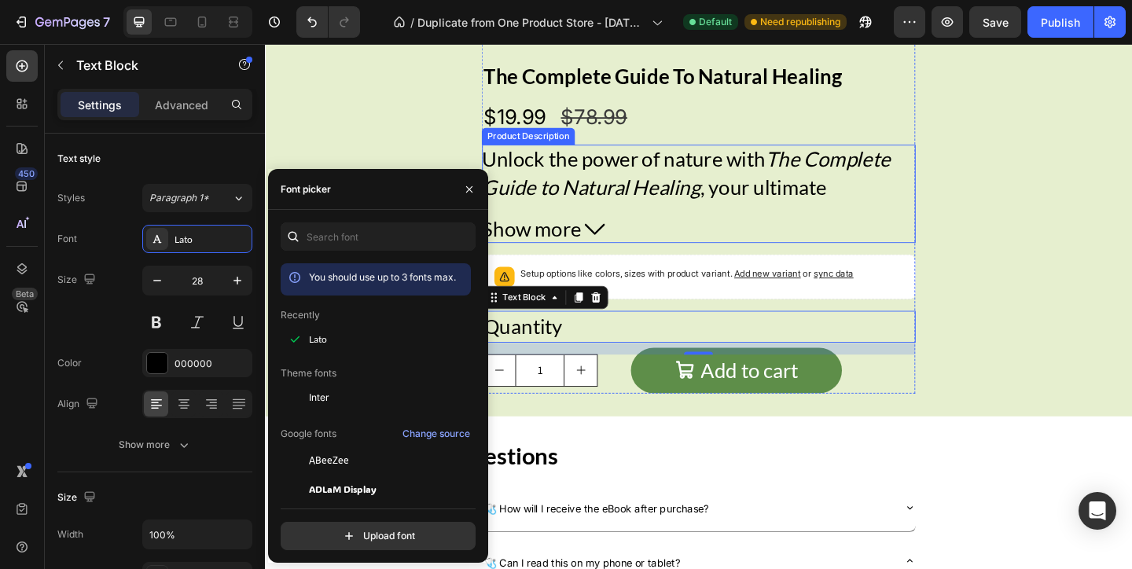
click at [626, 203] on icon "The Complete Guide to Natural Healing" at bounding box center [723, 183] width 444 height 57
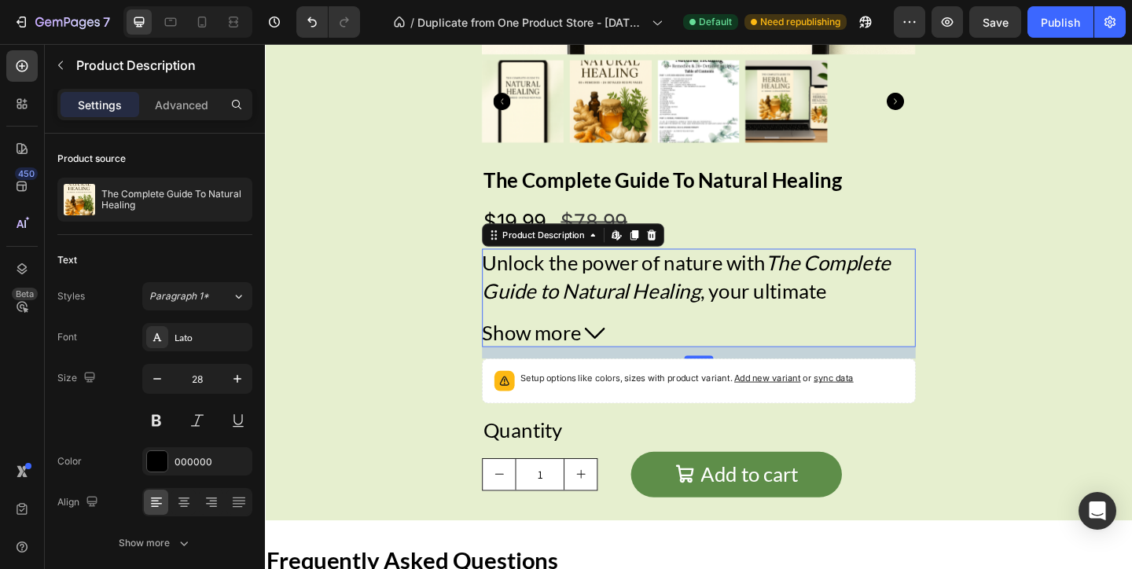
scroll to position [2815, 0]
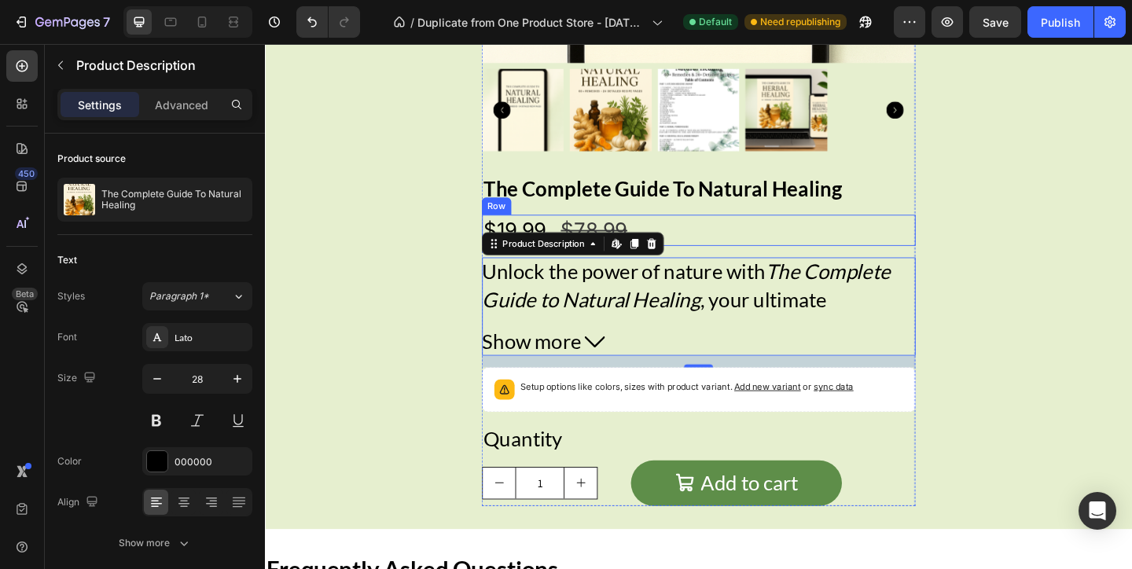
click at [766, 248] on div "$19.99 Product Price Product Price $78.99 Product Price Product Price Row" at bounding box center [737, 246] width 472 height 34
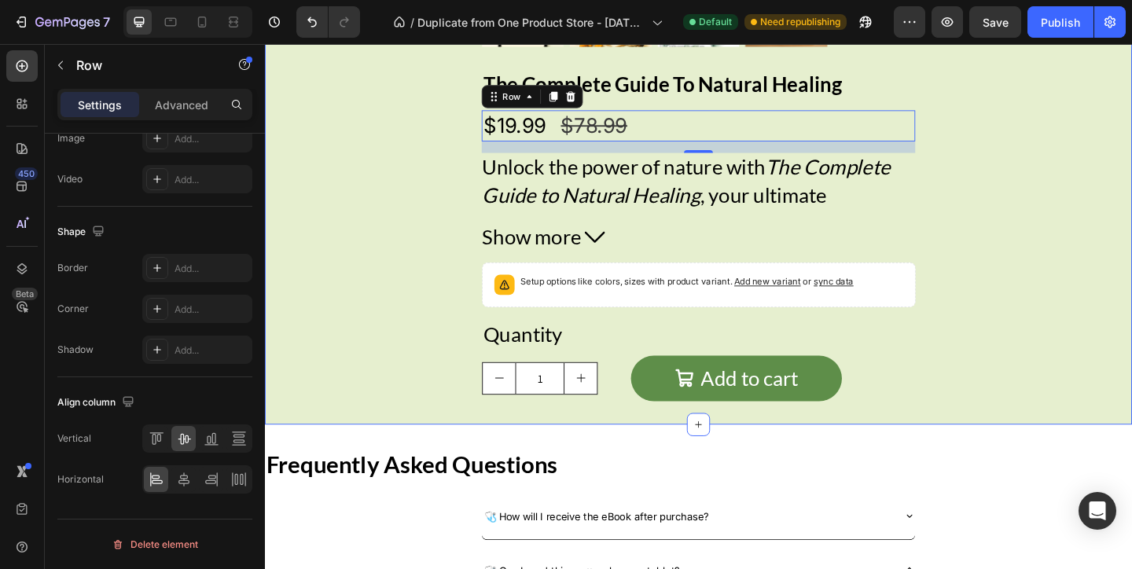
scroll to position [2993, 0]
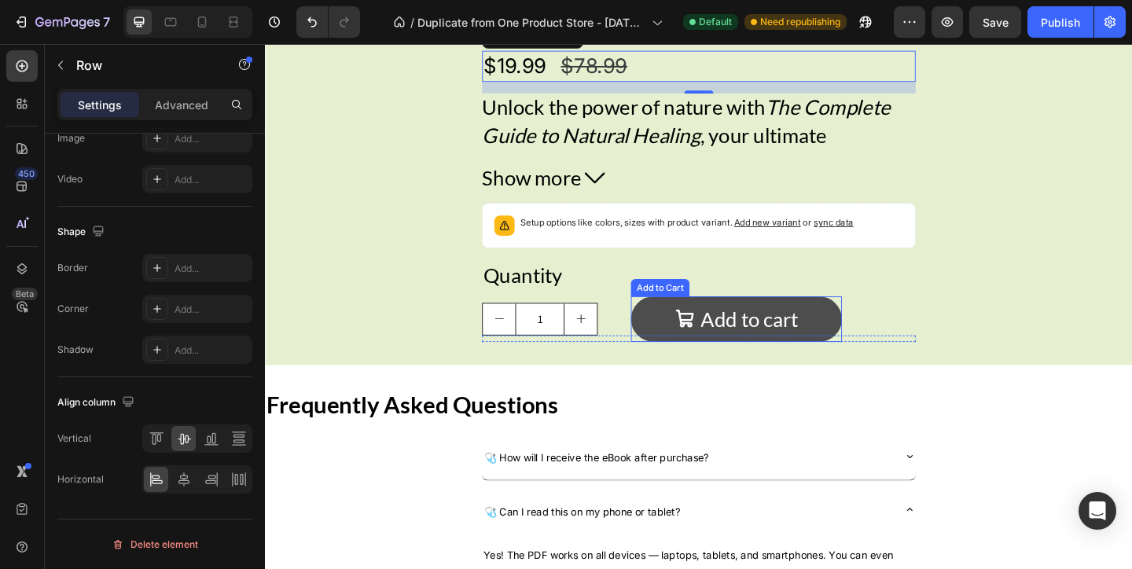
click at [845, 337] on button "Add to cart" at bounding box center [777, 343] width 229 height 50
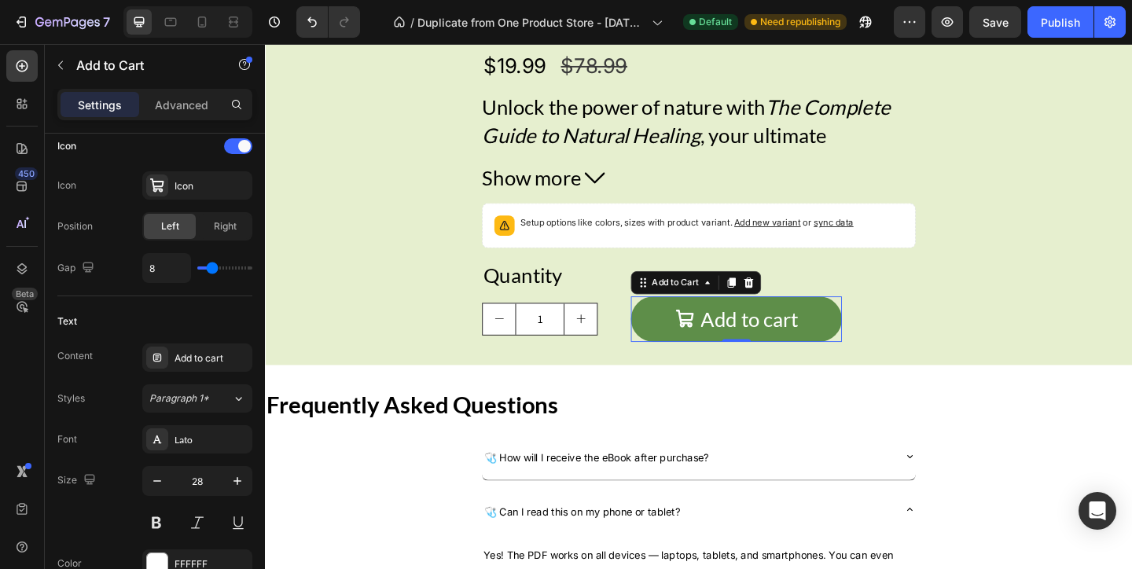
scroll to position [0, 0]
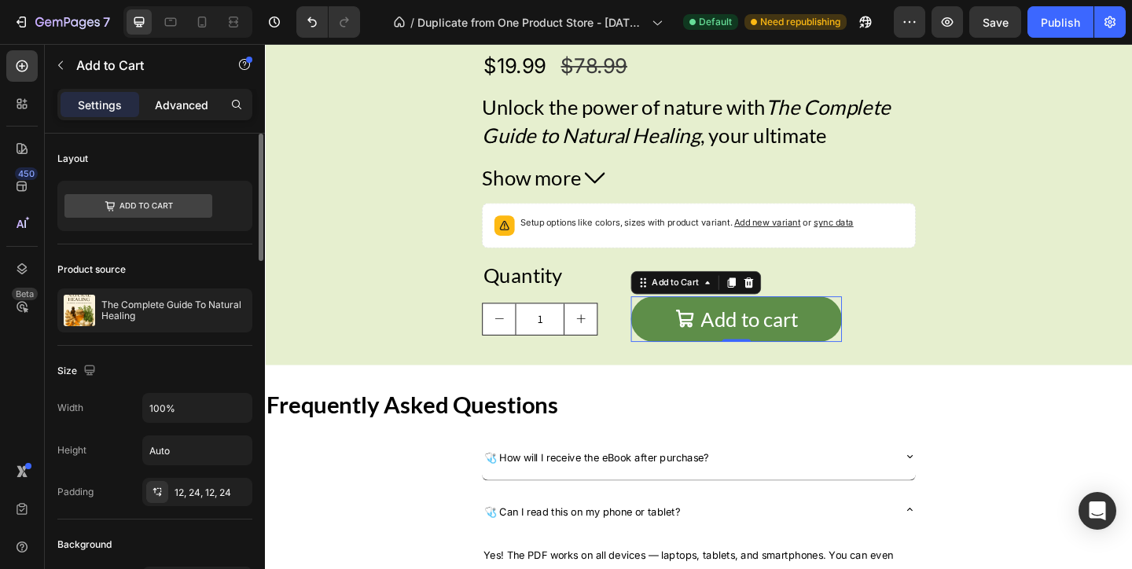
click at [206, 116] on div "Advanced" at bounding box center [181, 104] width 79 height 25
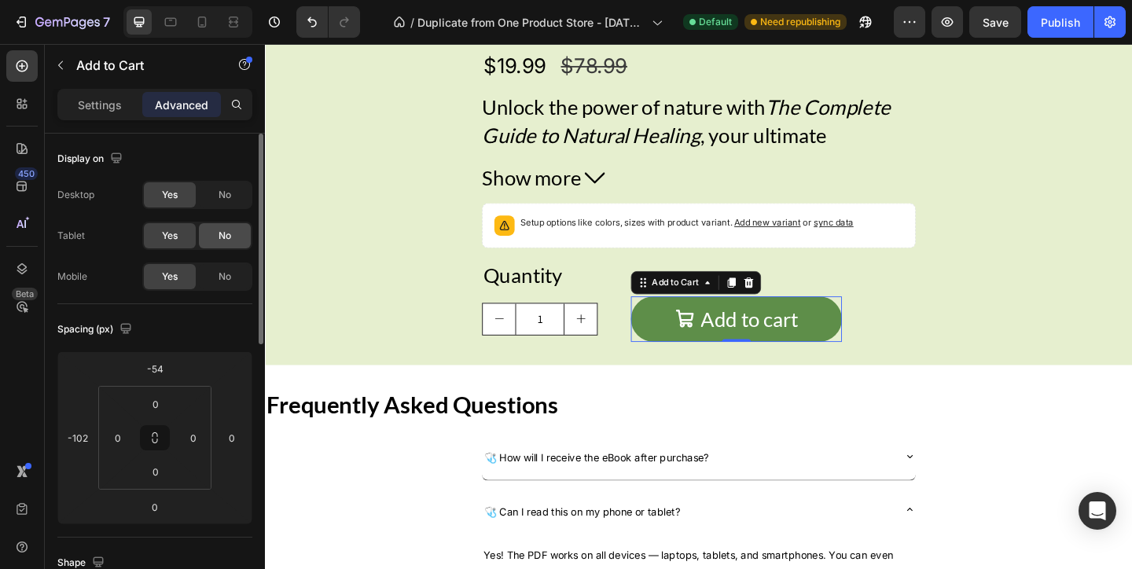
click at [219, 241] on span "No" at bounding box center [224, 236] width 13 height 14
click at [219, 286] on div "No" at bounding box center [225, 276] width 52 height 25
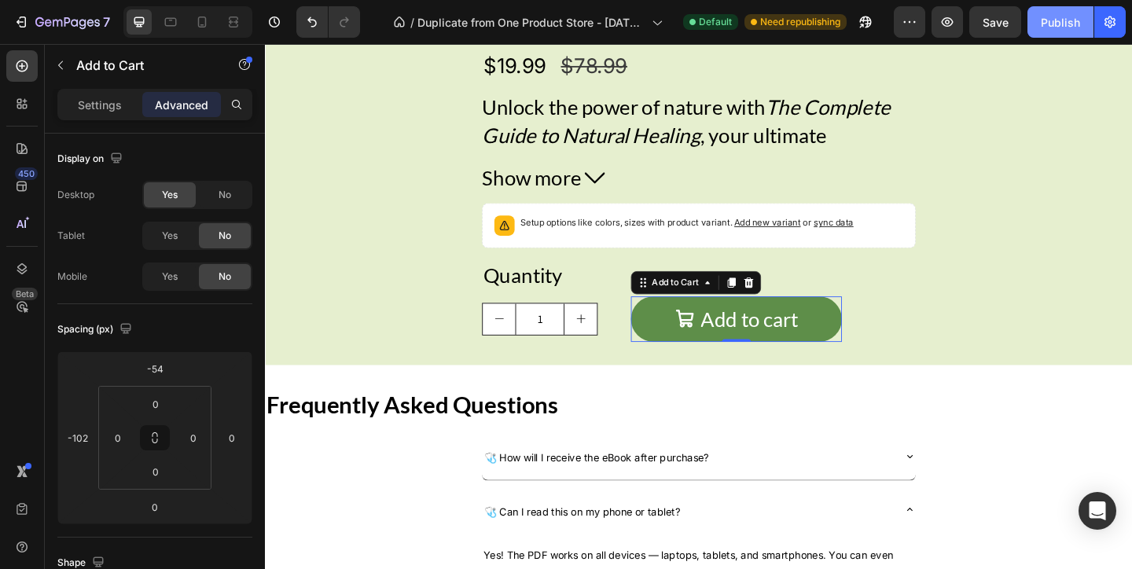
click at [1070, 23] on div "Publish" at bounding box center [1060, 22] width 39 height 17
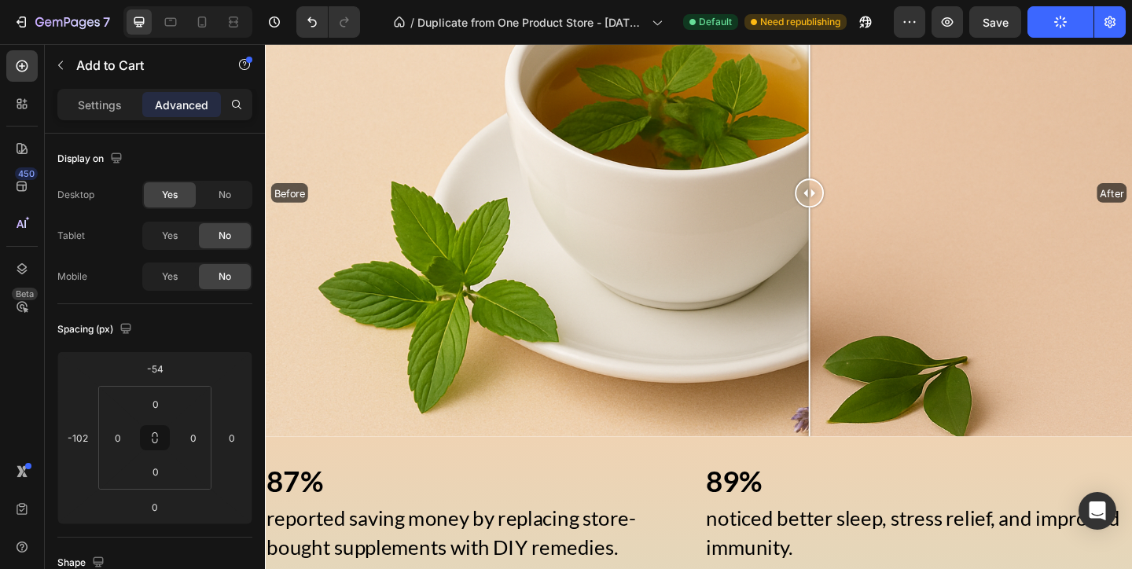
scroll to position [1237, 0]
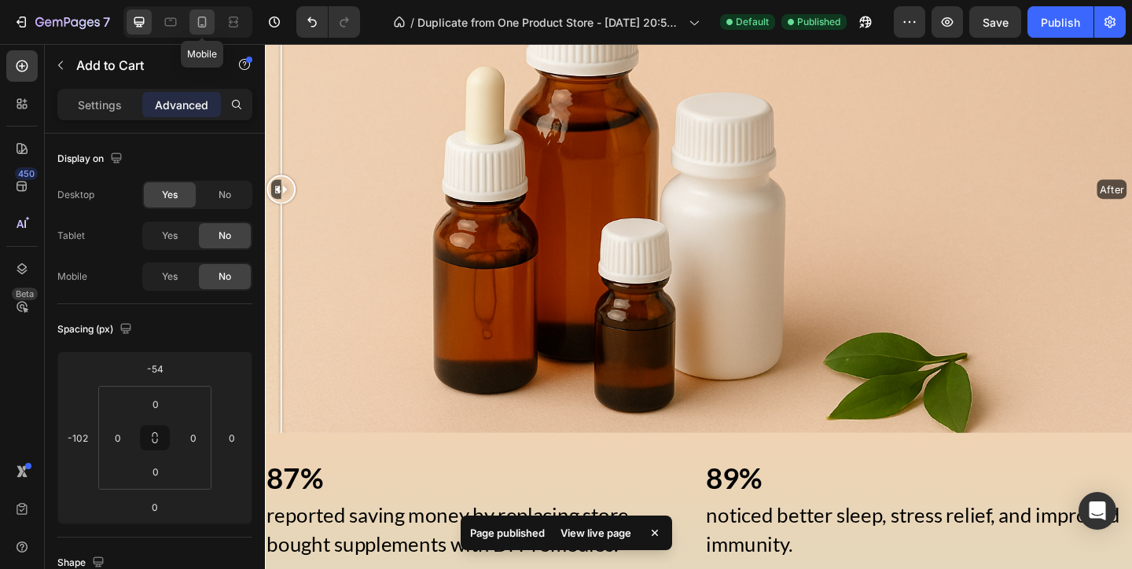
click at [200, 27] on icon at bounding box center [202, 22] width 9 height 11
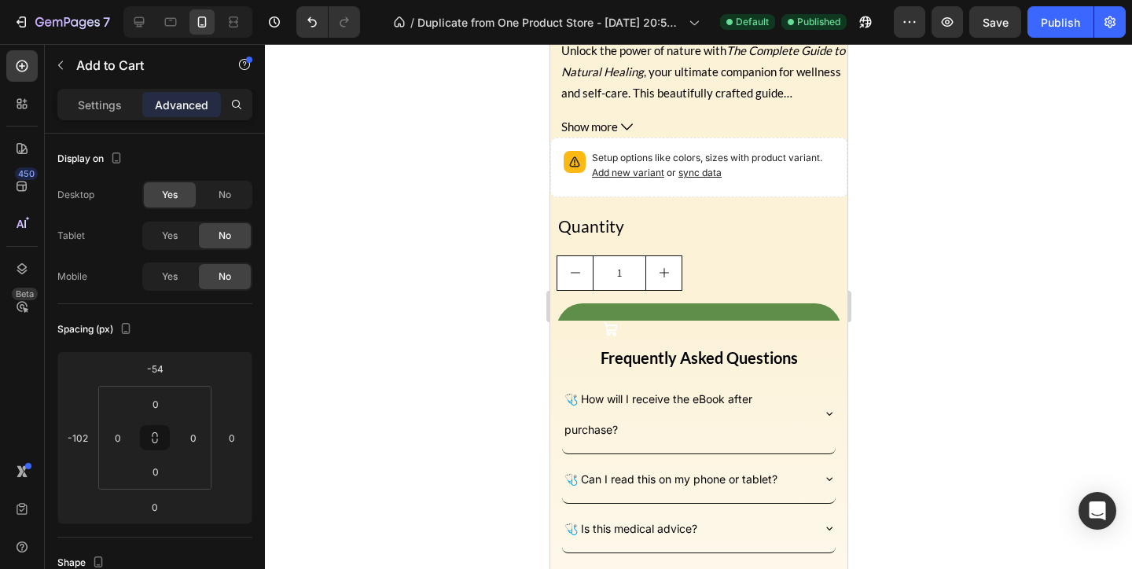
scroll to position [2608, 0]
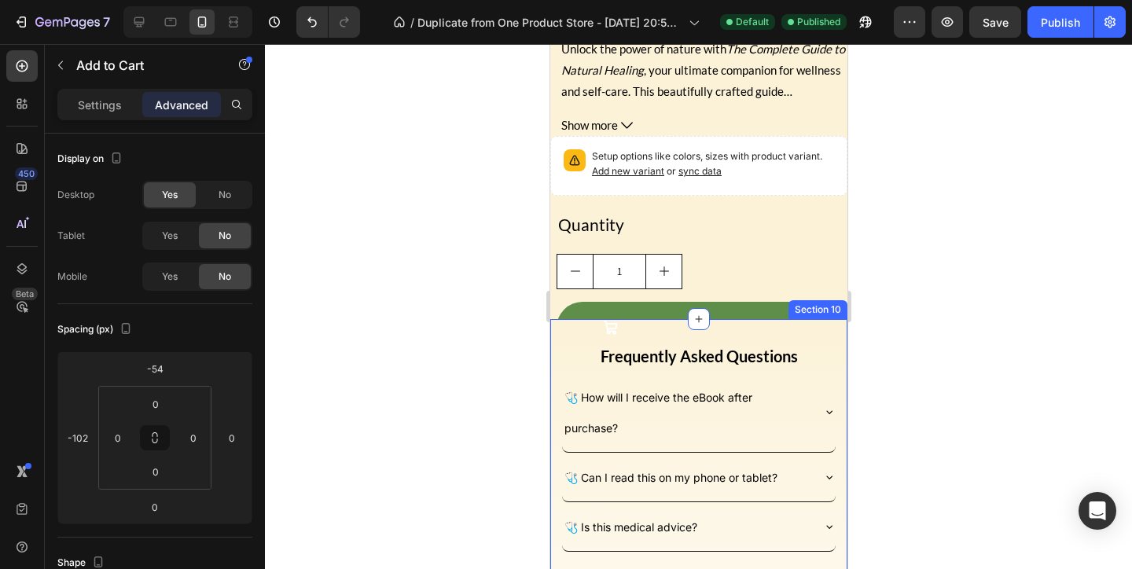
click at [763, 343] on div "Frequently Asked Questions Heading 🩺 How will I receive the eBook after purchas…" at bounding box center [697, 578] width 297 height 518
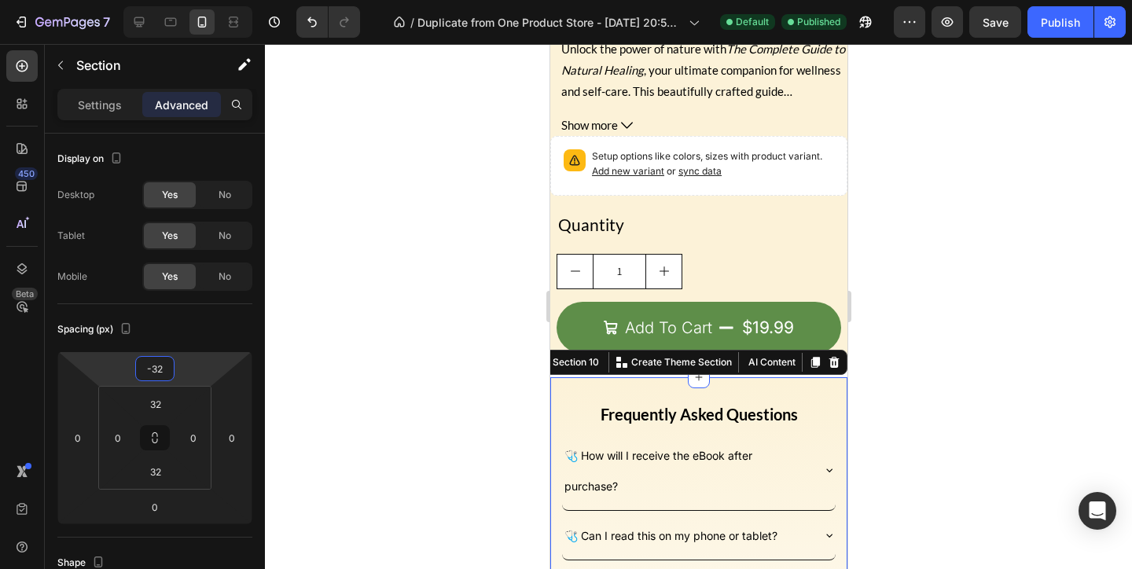
type input "-34"
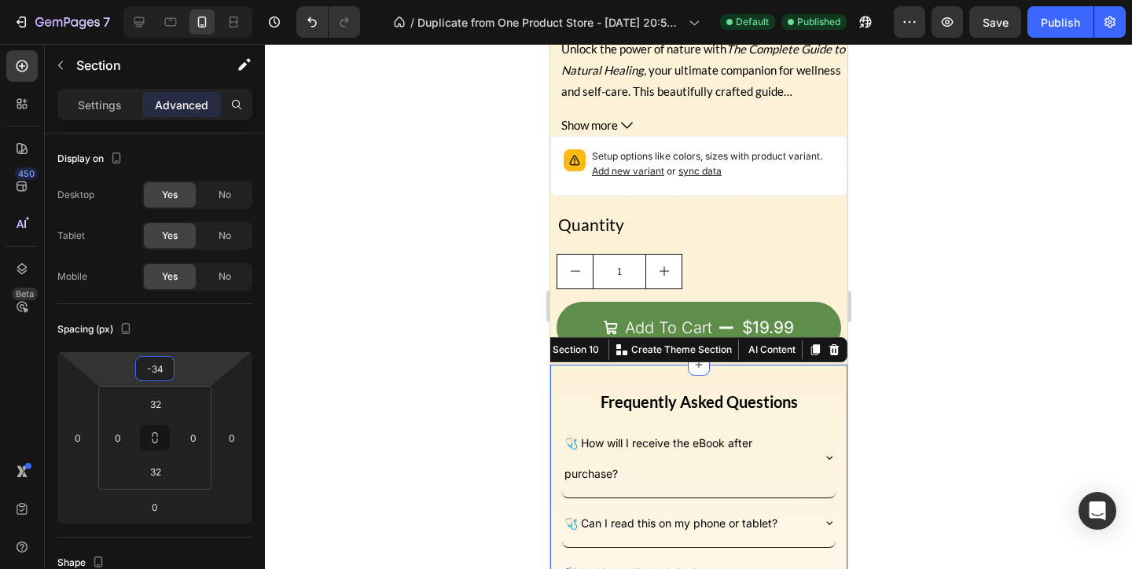
drag, startPoint x: 190, startPoint y: 373, endPoint x: 215, endPoint y: 350, distance: 33.4
click at [215, 0] on html "7 / Duplicate from One Product Store - [DATE] 20:59:32 Default Published Previe…" at bounding box center [566, 0] width 1132 height 0
click at [839, 297] on div "The Complete Guide To Natural Healing Product Title $19.99 Product Price Produc…" at bounding box center [697, 150] width 297 height 431
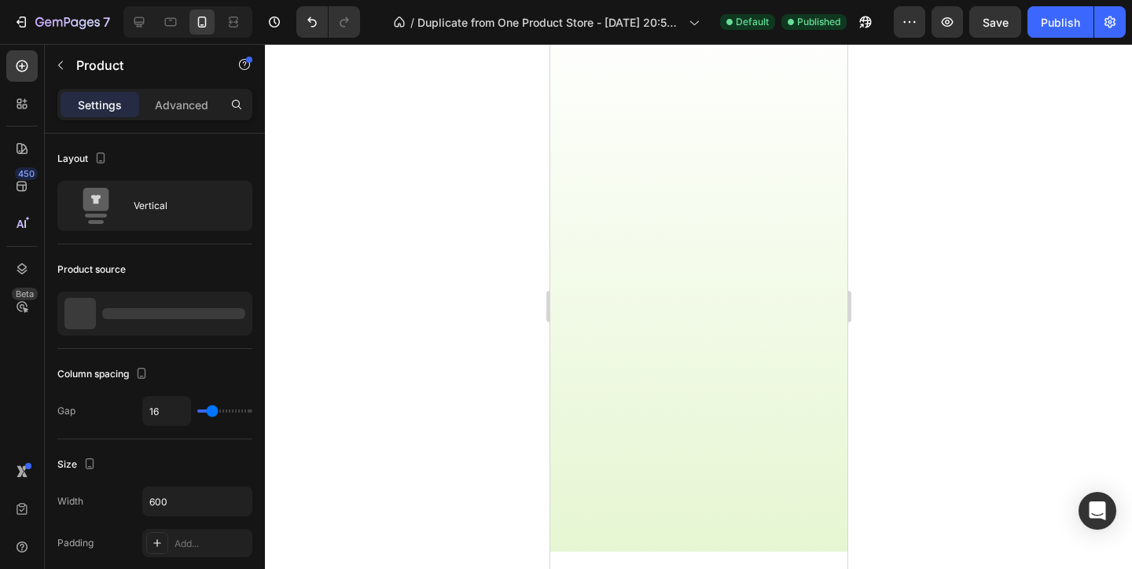
click at [884, 305] on div at bounding box center [698, 306] width 867 height 525
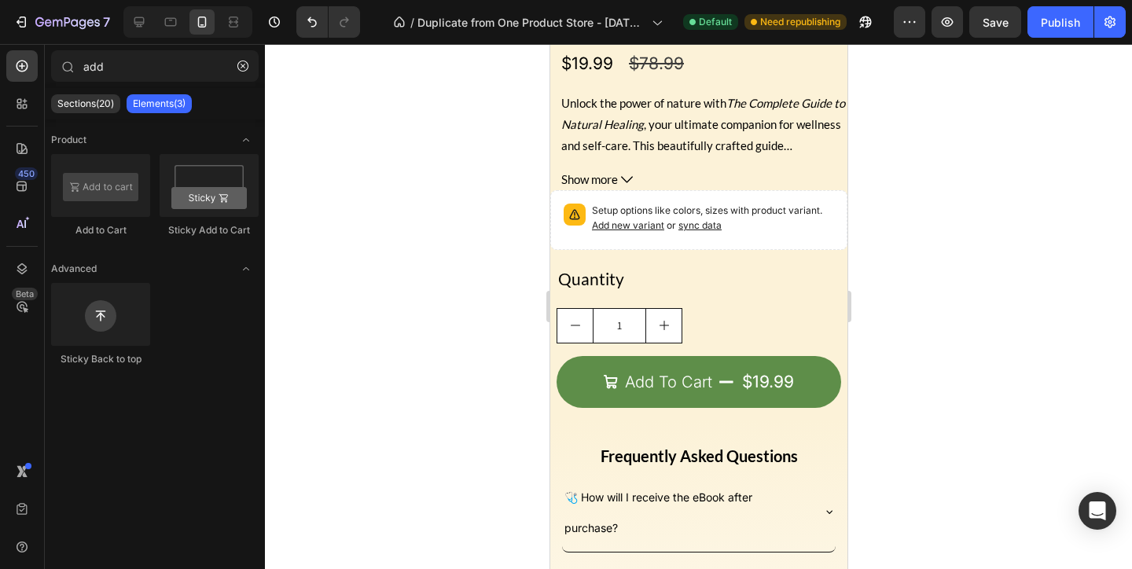
scroll to position [2419, 0]
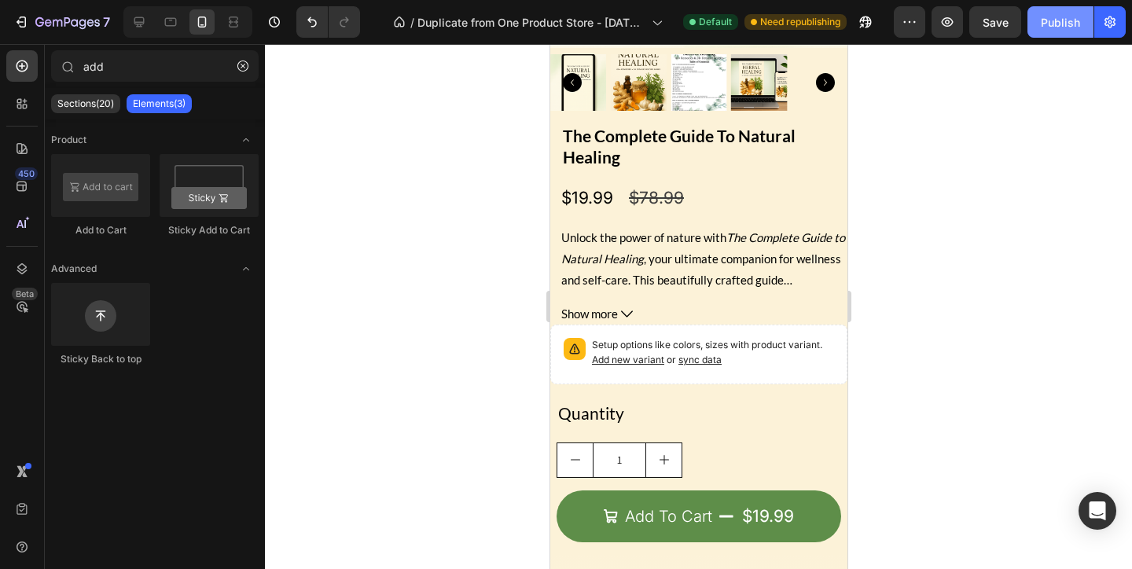
click at [1049, 20] on div "Publish" at bounding box center [1060, 22] width 39 height 17
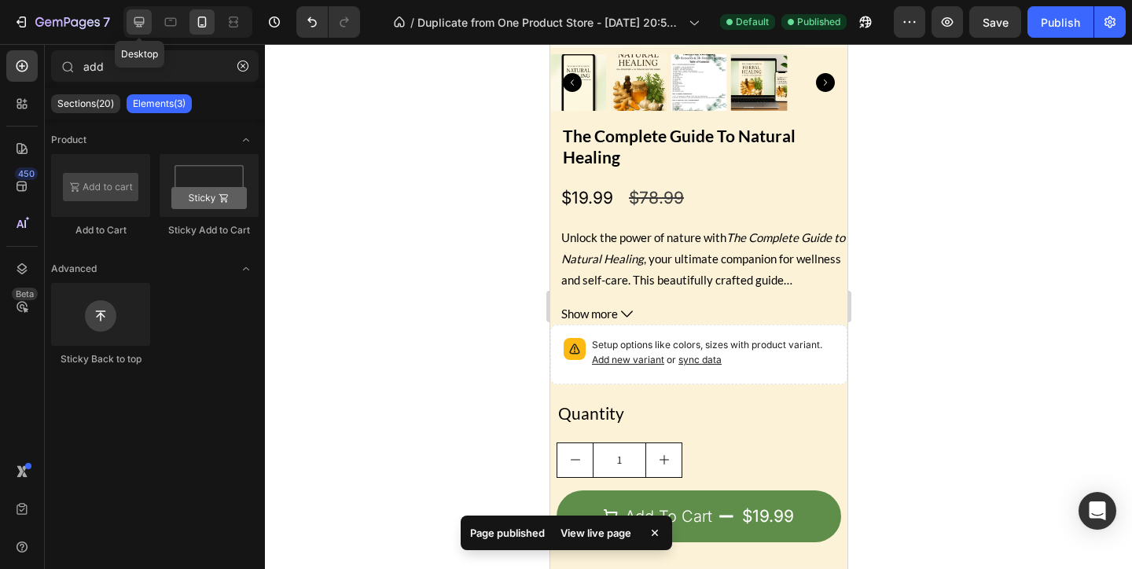
click at [144, 22] on icon at bounding box center [139, 22] width 10 height 10
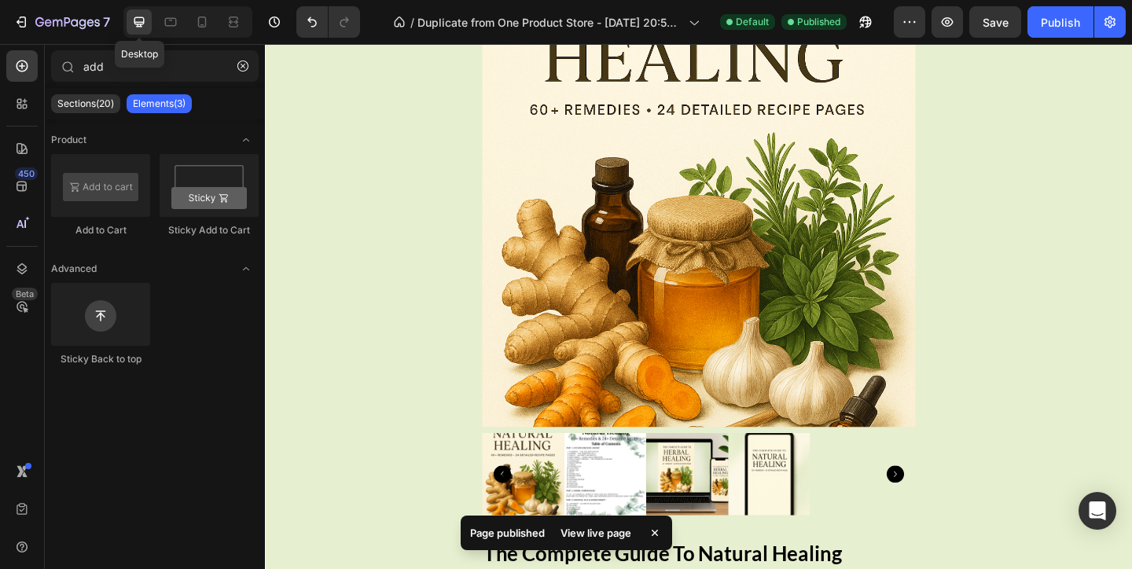
scroll to position [2384, 0]
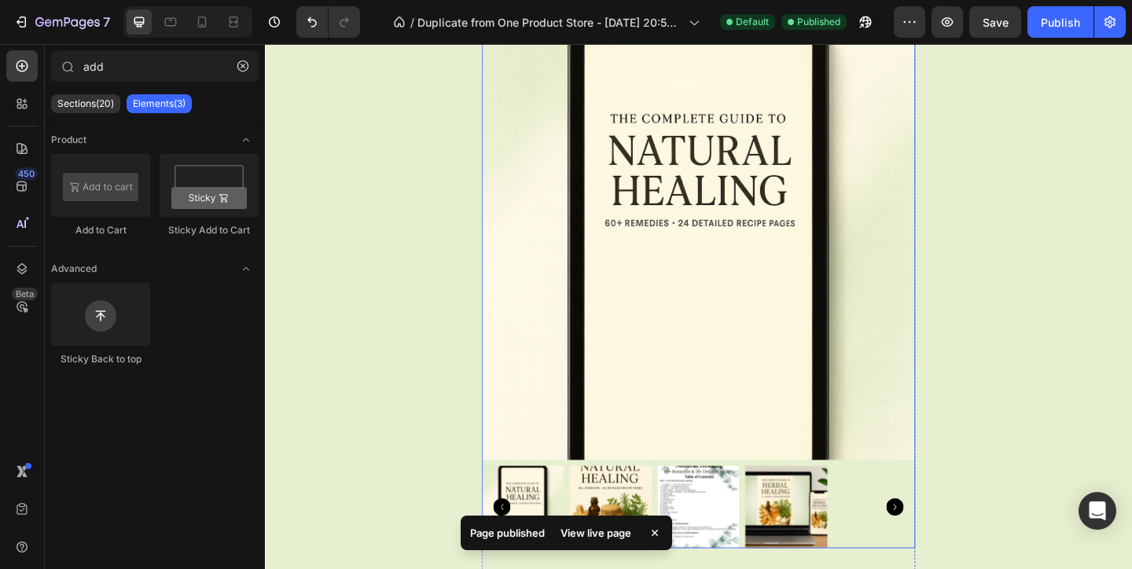
click at [545, 383] on img at bounding box center [737, 260] width 472 height 472
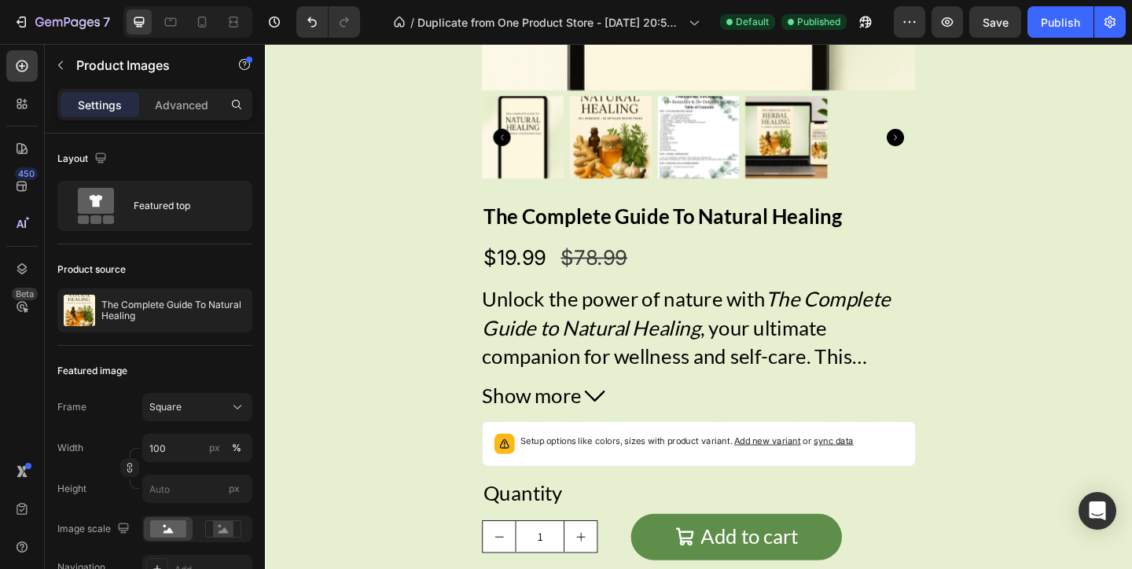
scroll to position [2737, 0]
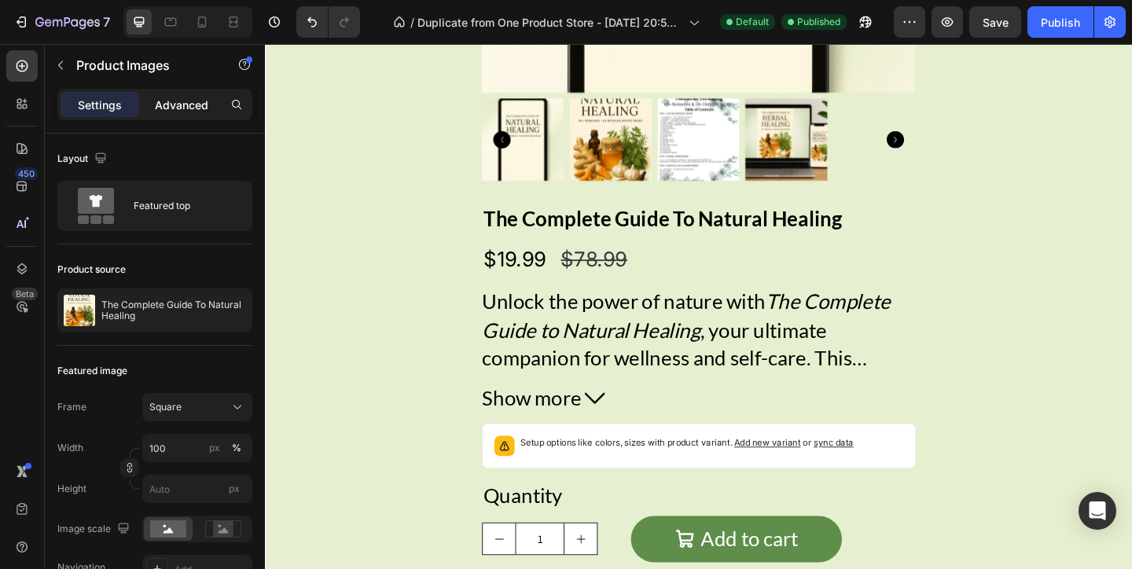
click at [168, 111] on p "Advanced" at bounding box center [181, 105] width 53 height 17
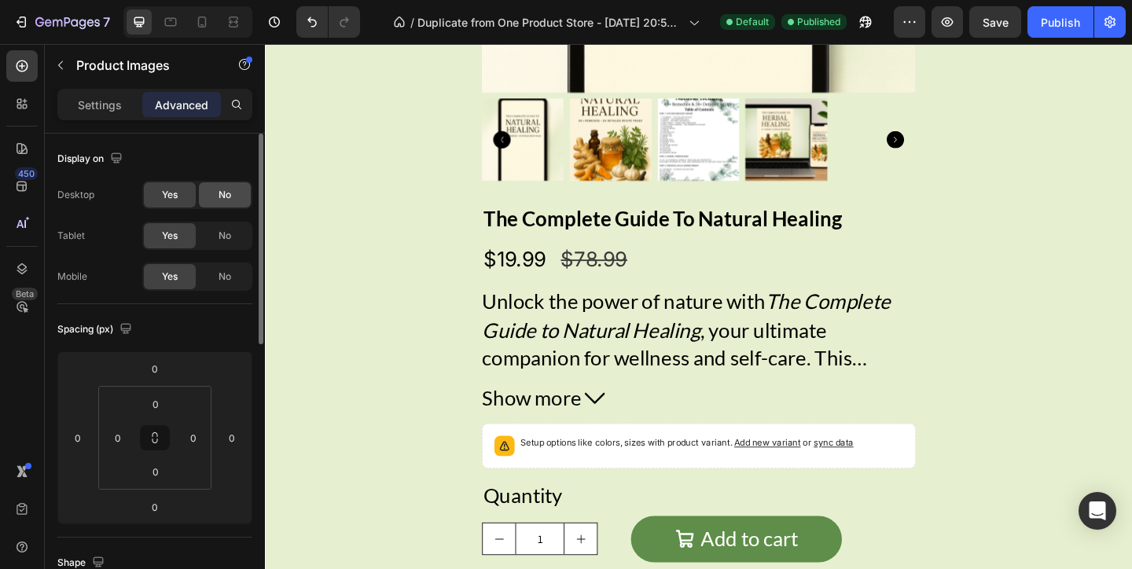
click at [230, 202] on div "No" at bounding box center [225, 194] width 52 height 25
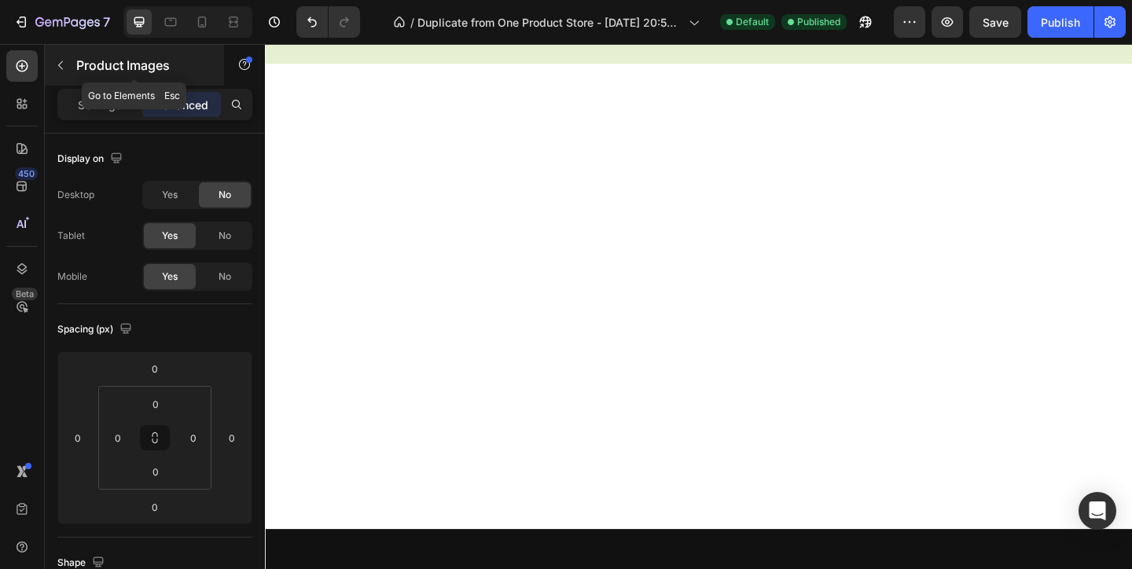
click at [58, 71] on icon "button" at bounding box center [60, 65] width 13 height 13
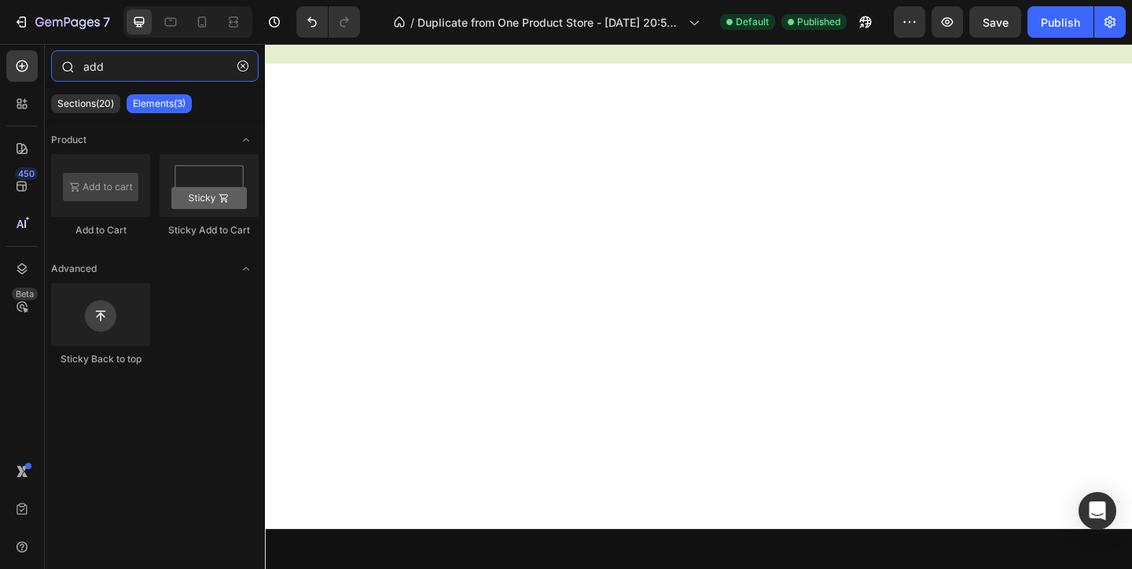
click at [85, 69] on input "add" at bounding box center [154, 65] width 207 height 31
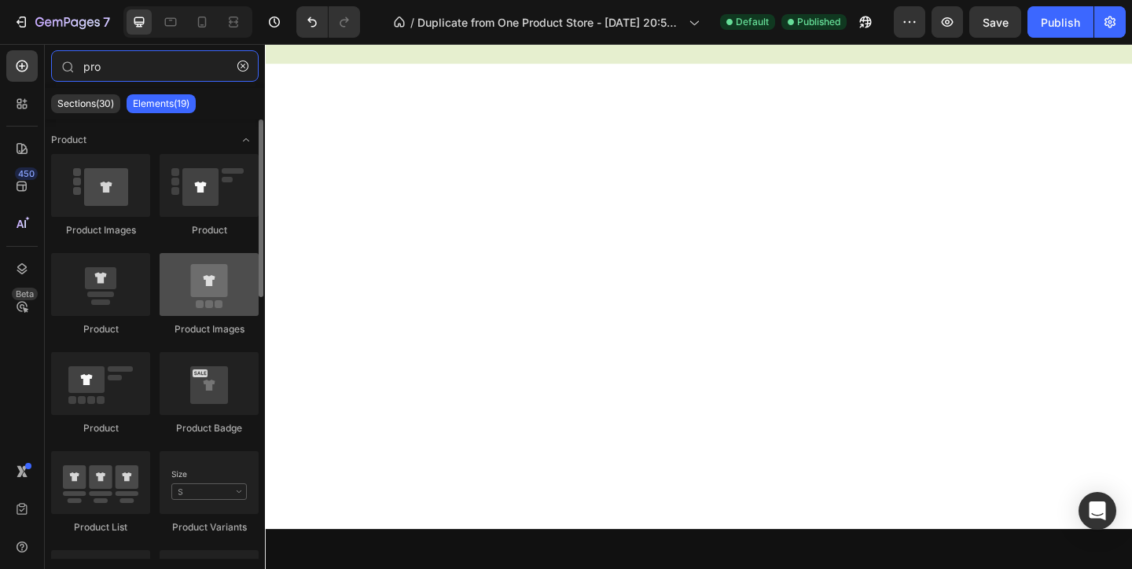
type input "pro"
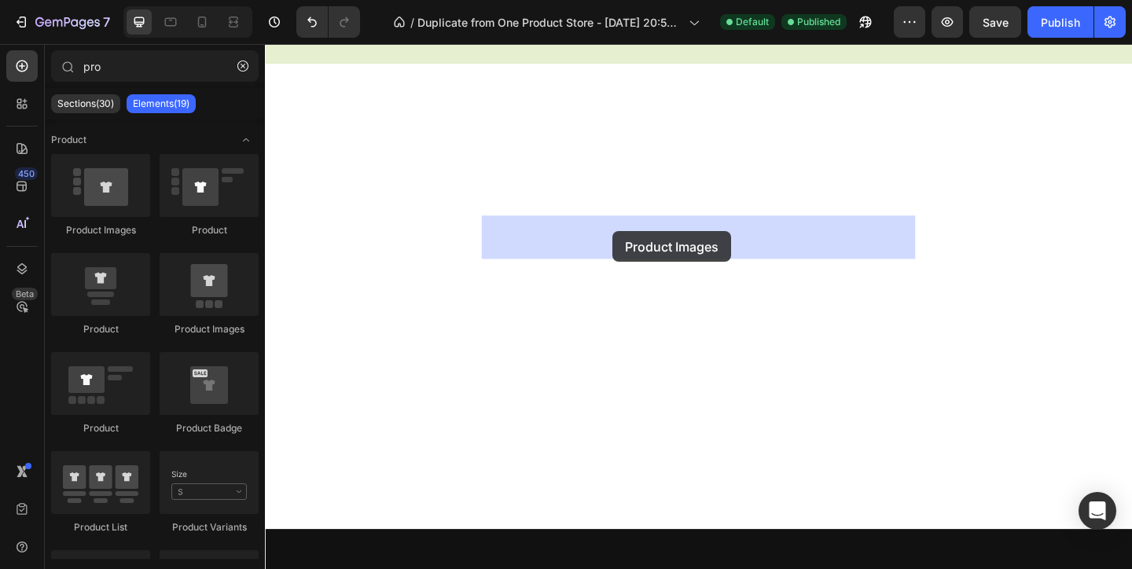
drag, startPoint x: 468, startPoint y: 340, endPoint x: 643, endPoint y: 248, distance: 197.9
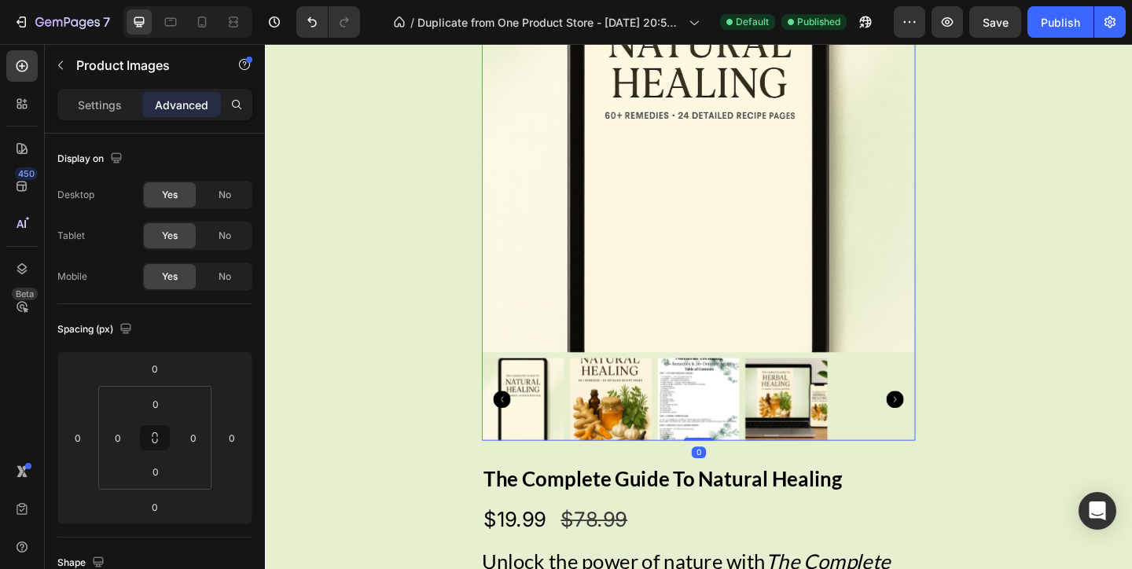
scroll to position [3110, 0]
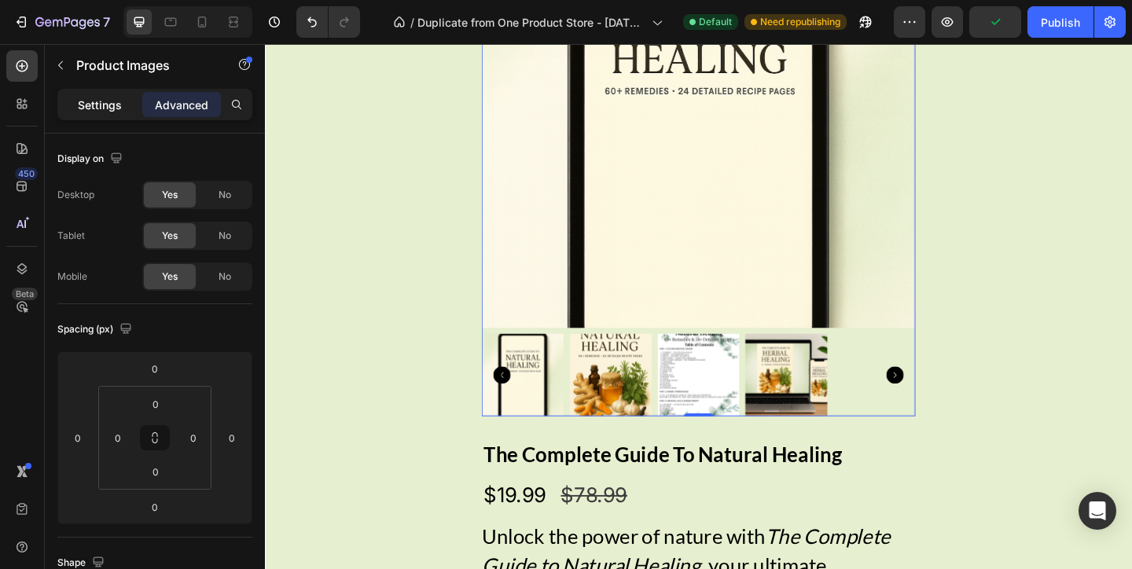
click at [115, 113] on div "Settings" at bounding box center [100, 104] width 79 height 25
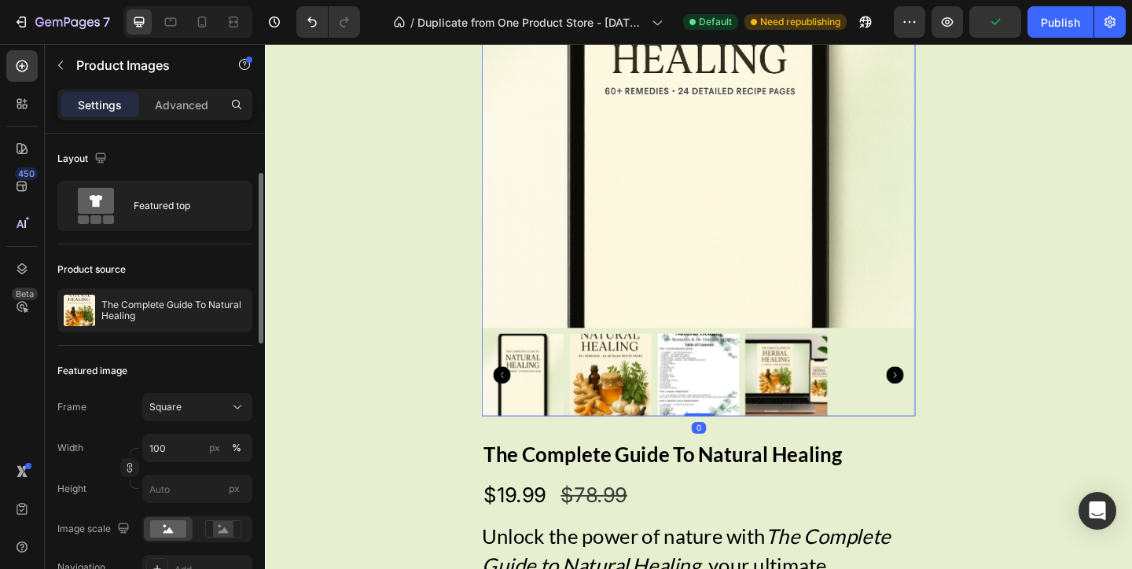
scroll to position [75, 0]
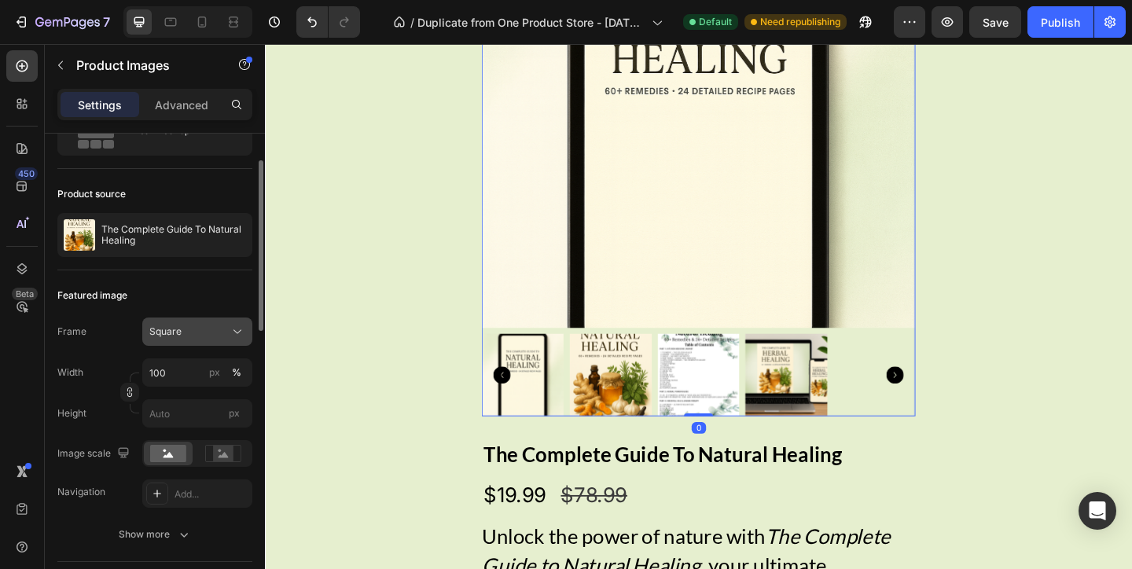
click at [189, 329] on div "Square" at bounding box center [187, 332] width 77 height 14
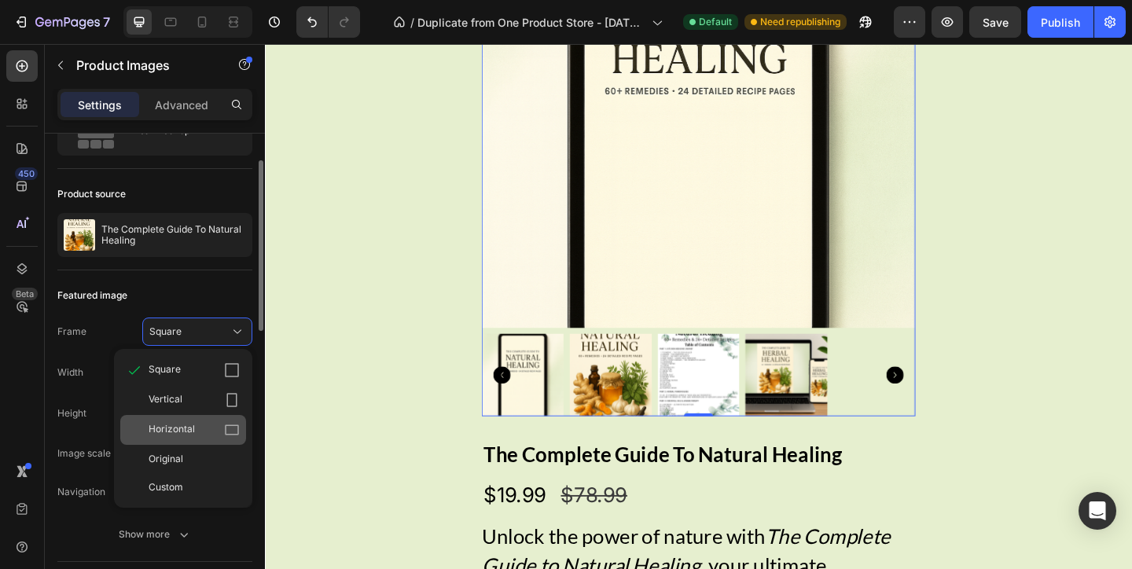
click at [212, 422] on div "Horizontal" at bounding box center [194, 430] width 91 height 16
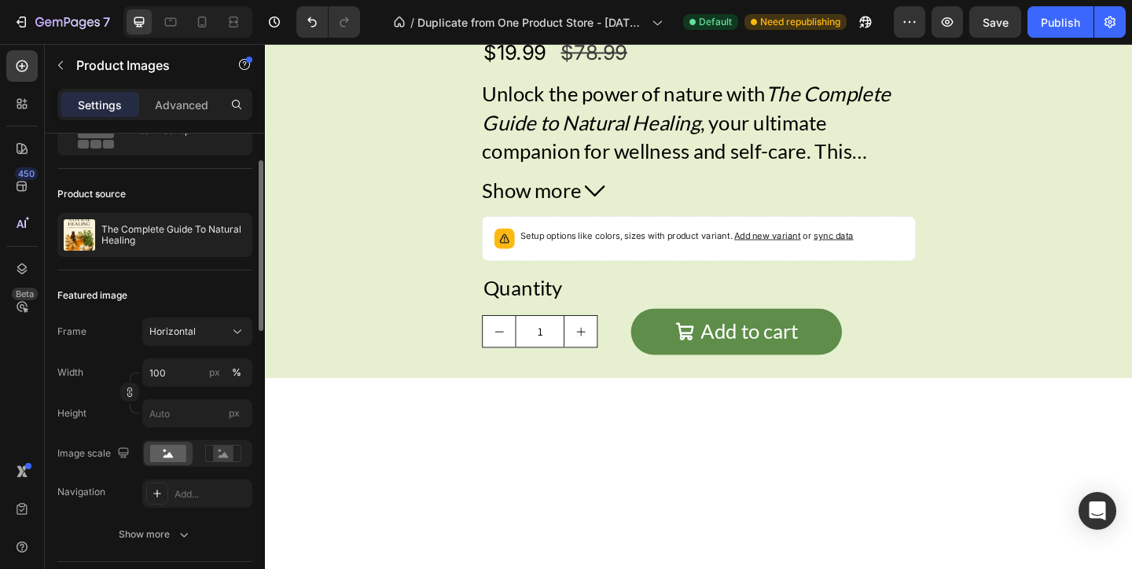
scroll to position [2814, 0]
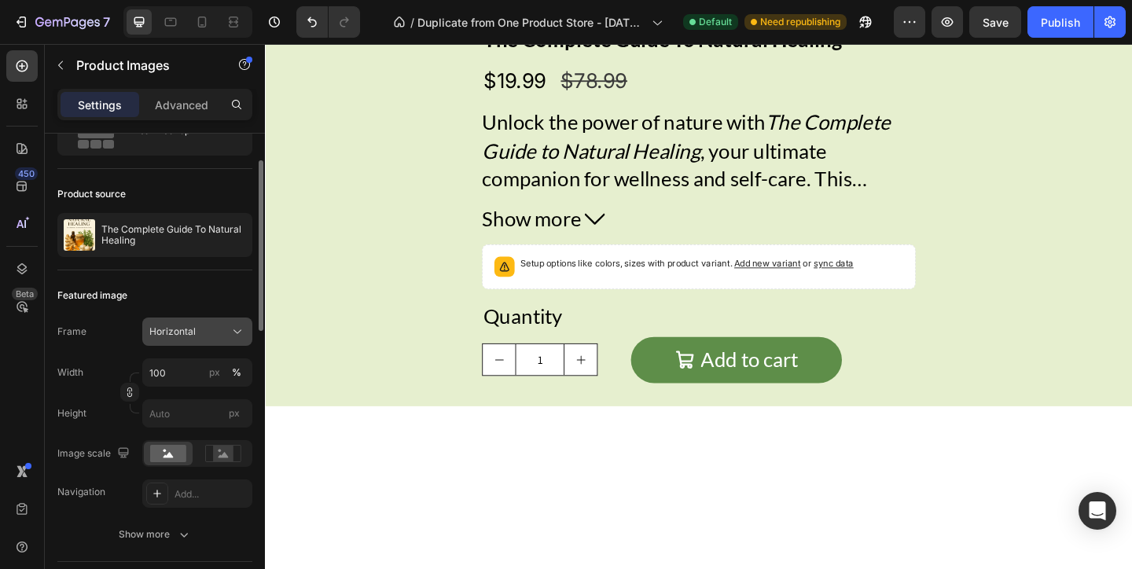
click at [191, 335] on span "Horizontal" at bounding box center [172, 332] width 46 height 14
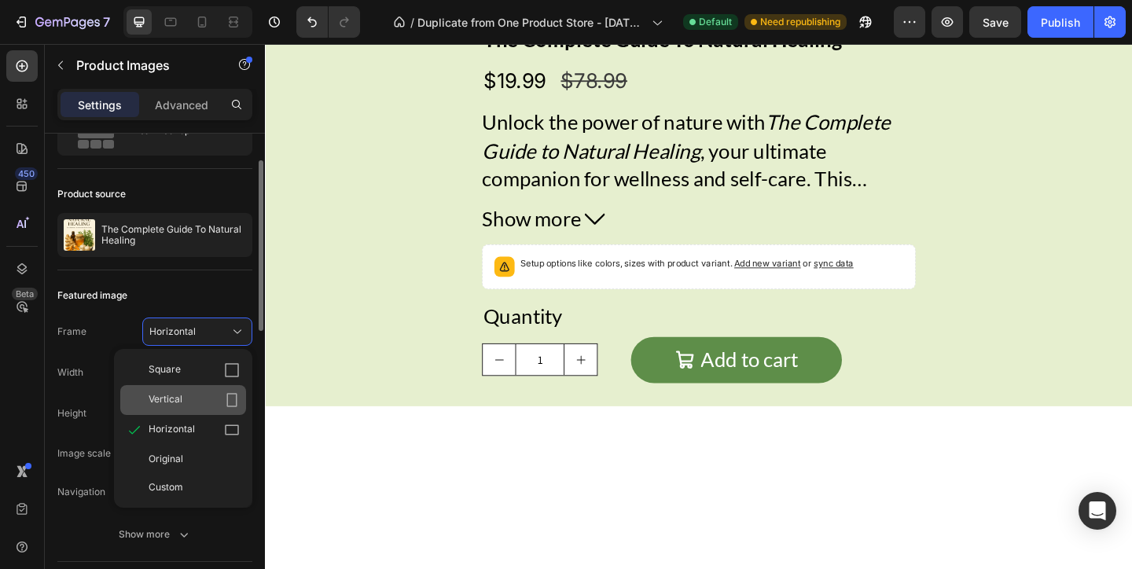
click at [210, 395] on div "Vertical" at bounding box center [194, 400] width 91 height 16
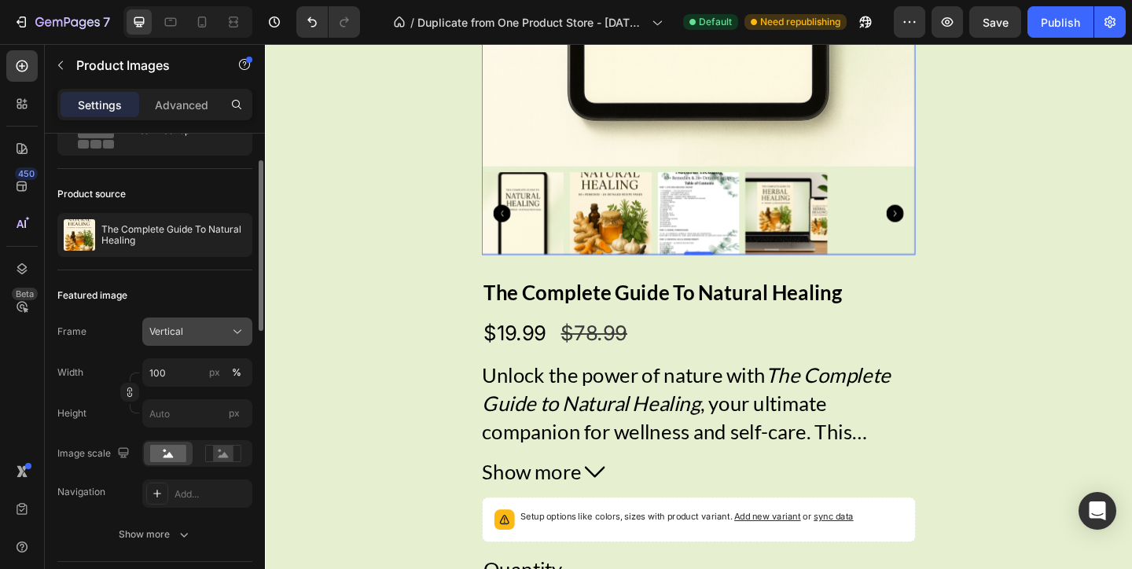
click at [218, 344] on button "Vertical" at bounding box center [197, 332] width 110 height 28
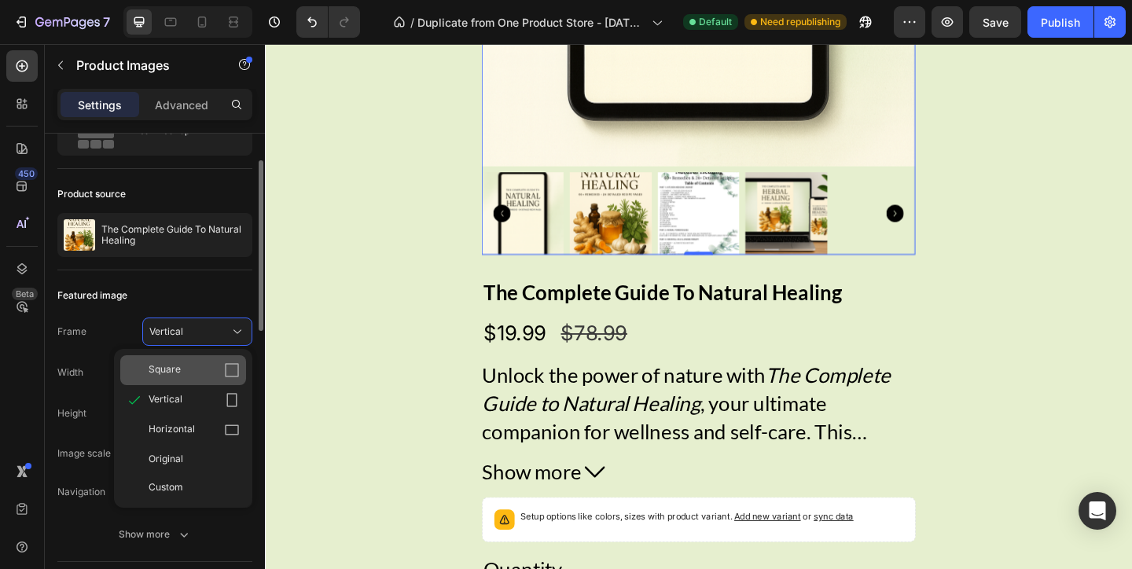
click at [224, 368] on icon at bounding box center [232, 370] width 16 height 16
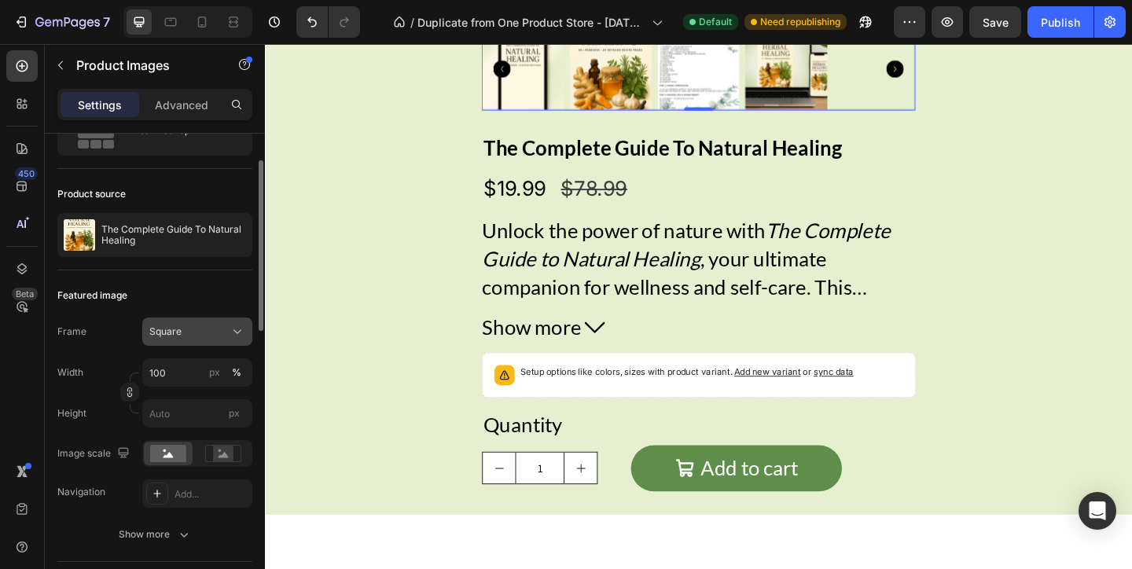
click at [222, 334] on div "Square" at bounding box center [187, 332] width 77 height 14
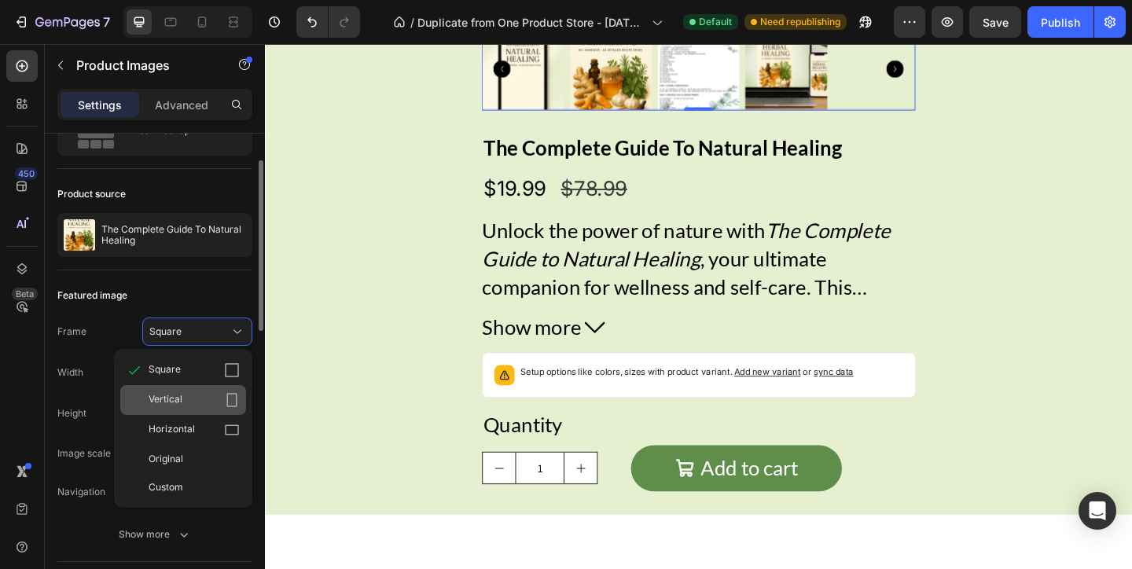
click at [215, 390] on div "Vertical" at bounding box center [183, 400] width 126 height 30
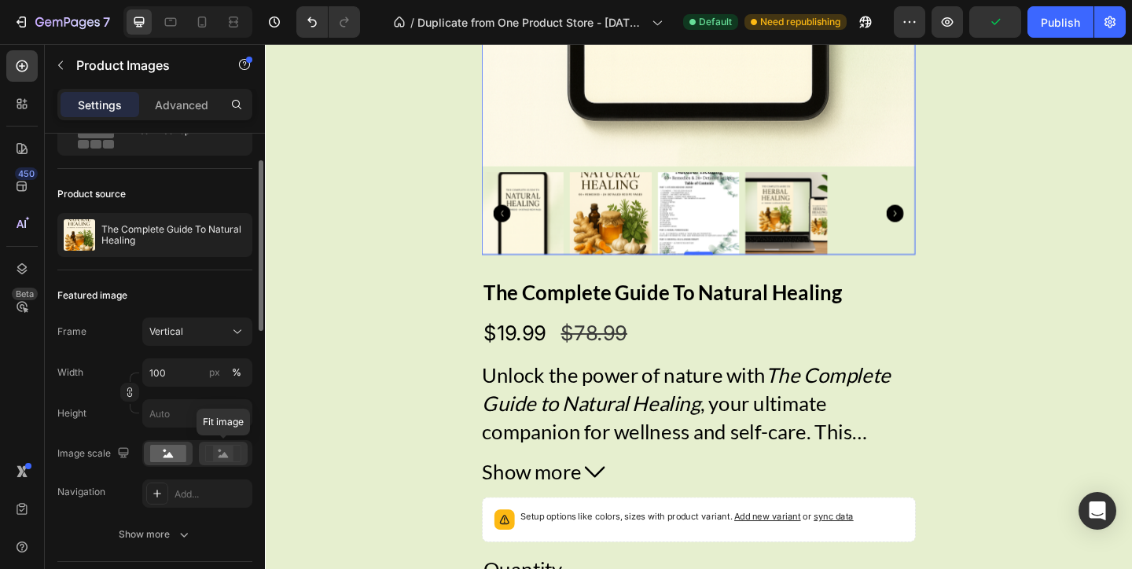
click at [206, 459] on icon at bounding box center [223, 453] width 36 height 17
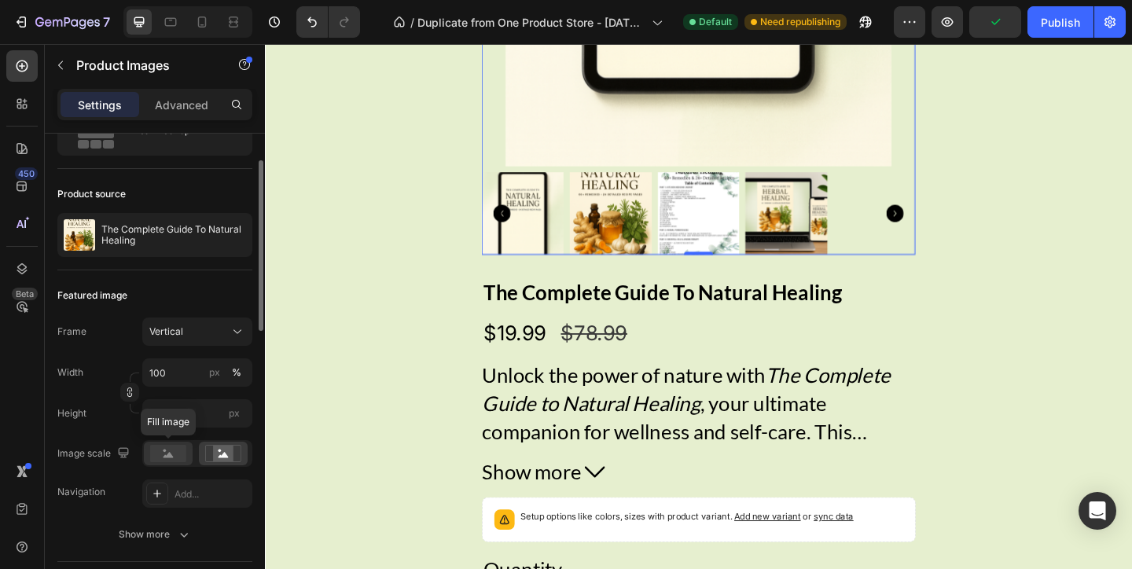
click at [177, 454] on rect at bounding box center [168, 453] width 36 height 17
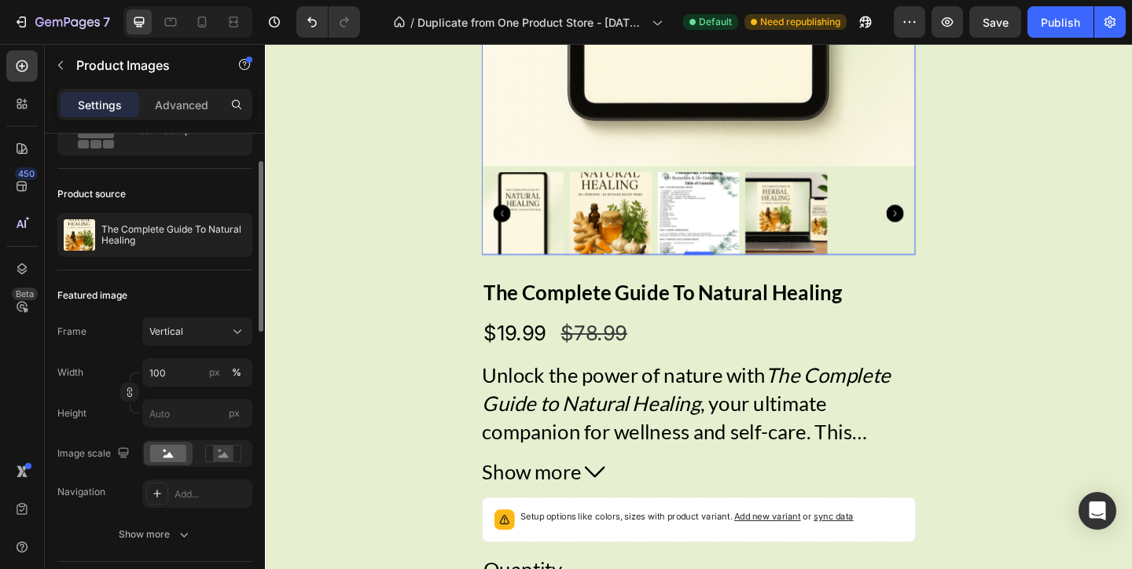
scroll to position [85, 0]
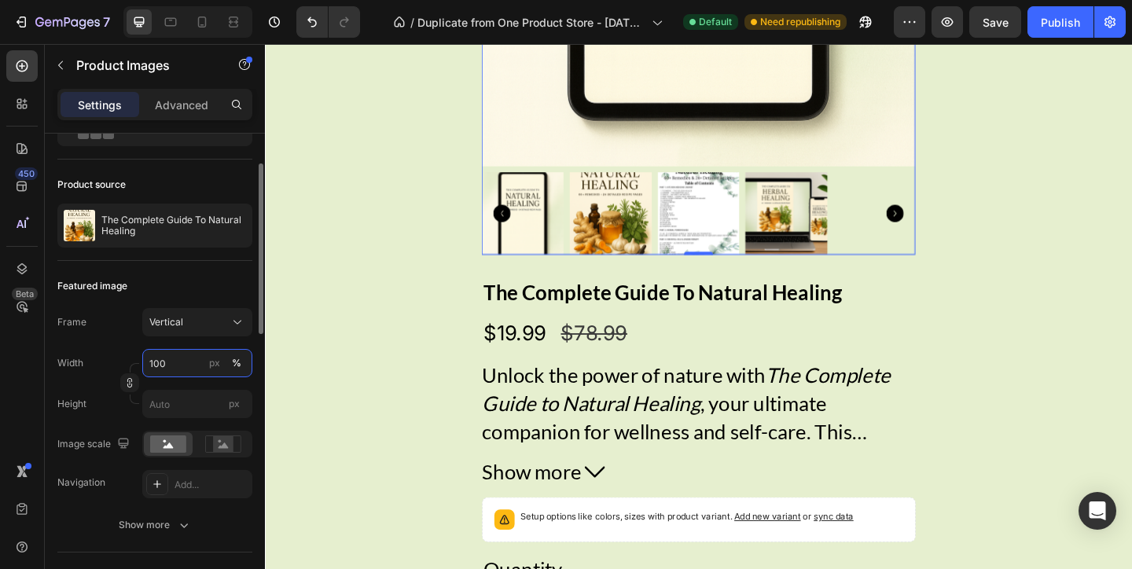
click at [179, 358] on input "100" at bounding box center [197, 363] width 110 height 28
click at [185, 365] on input "100" at bounding box center [197, 363] width 110 height 28
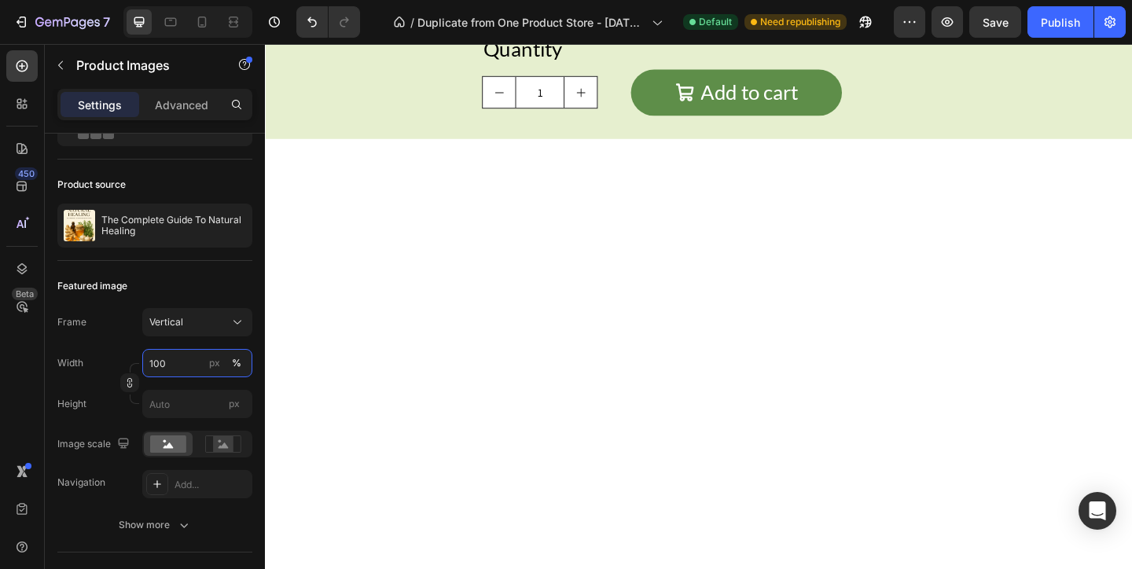
type input "10"
click at [237, 297] on div "Featured image" at bounding box center [154, 285] width 195 height 25
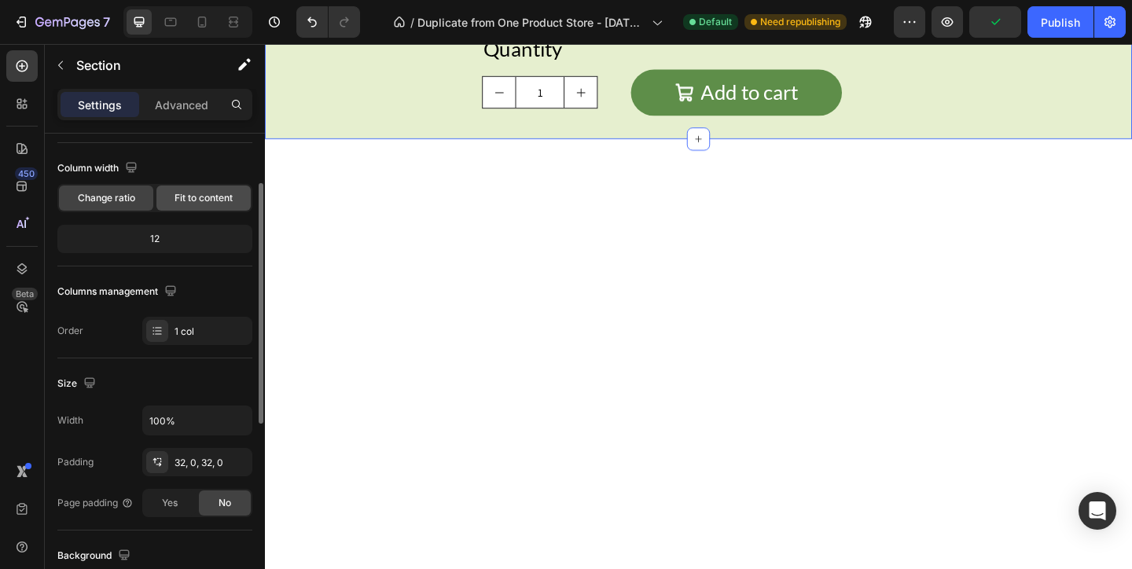
scroll to position [126, 0]
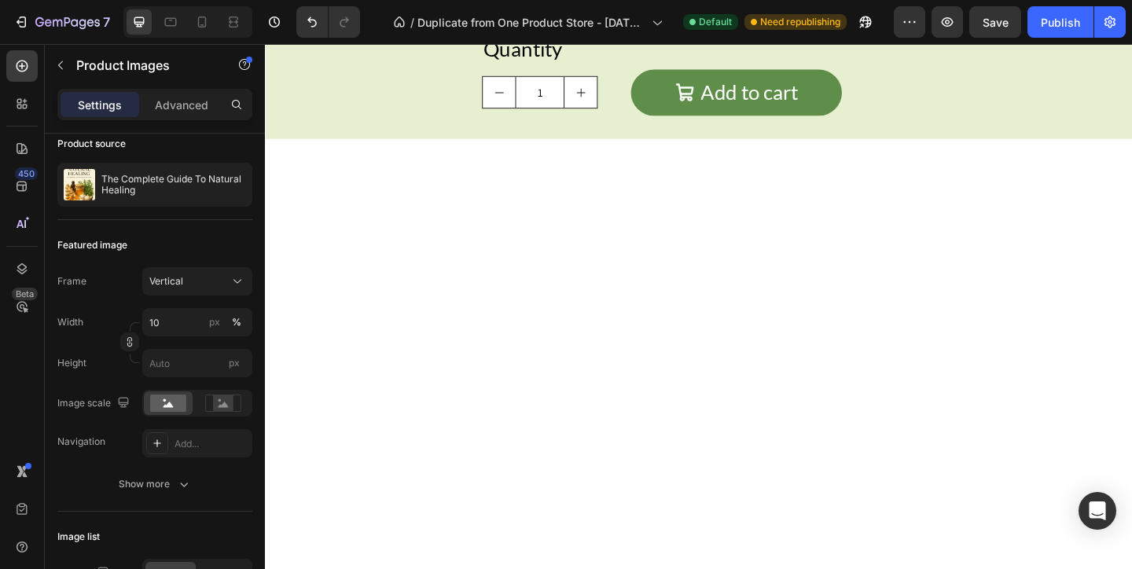
scroll to position [0, 0]
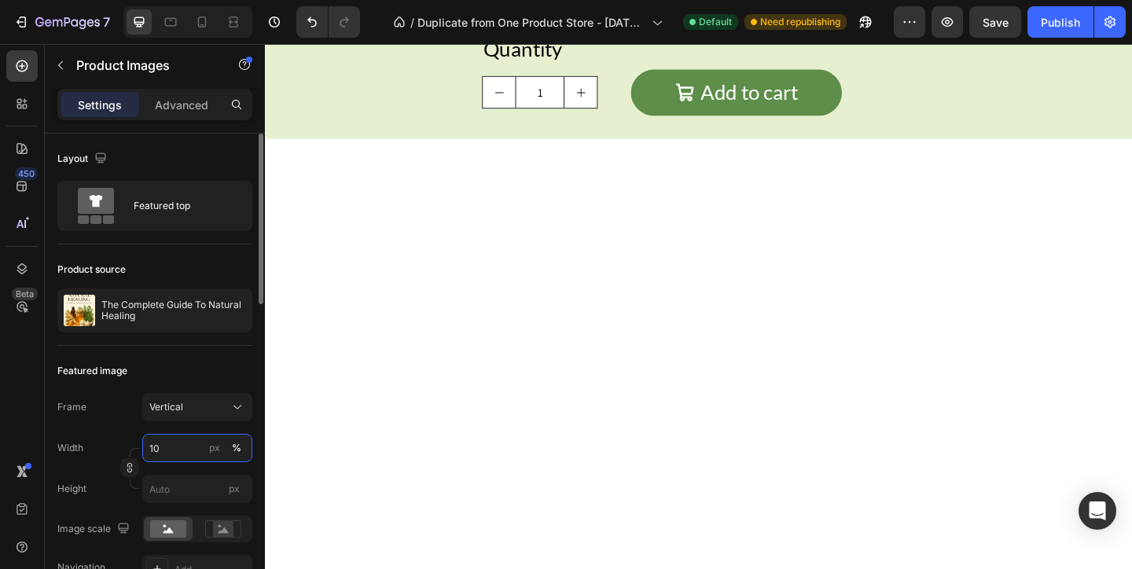
click at [186, 457] on input "10" at bounding box center [197, 448] width 110 height 28
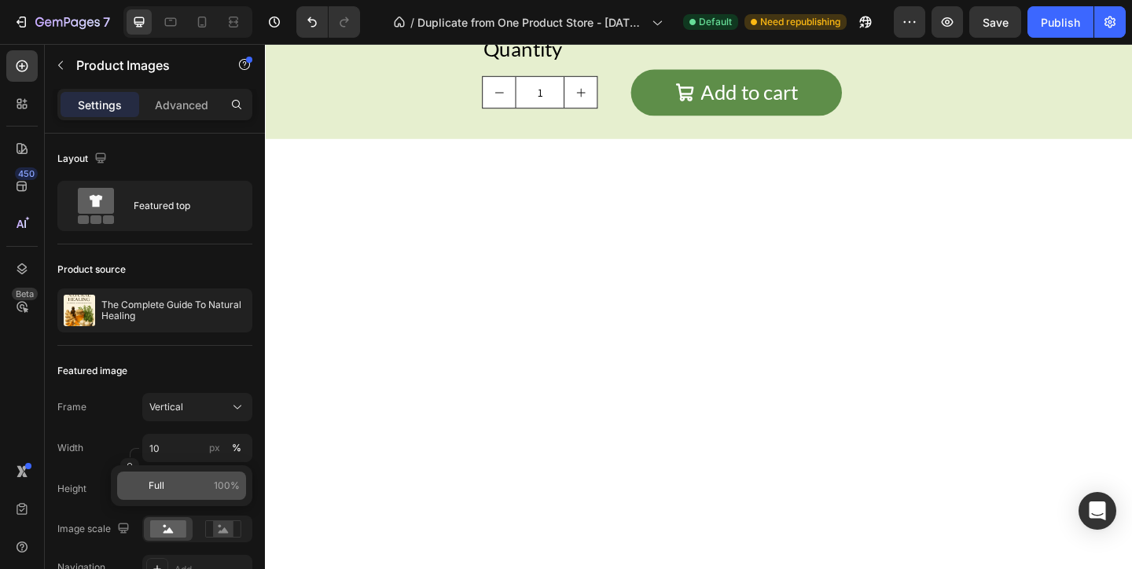
click at [185, 488] on p "Full 100%" at bounding box center [194, 486] width 91 height 14
type input "100"
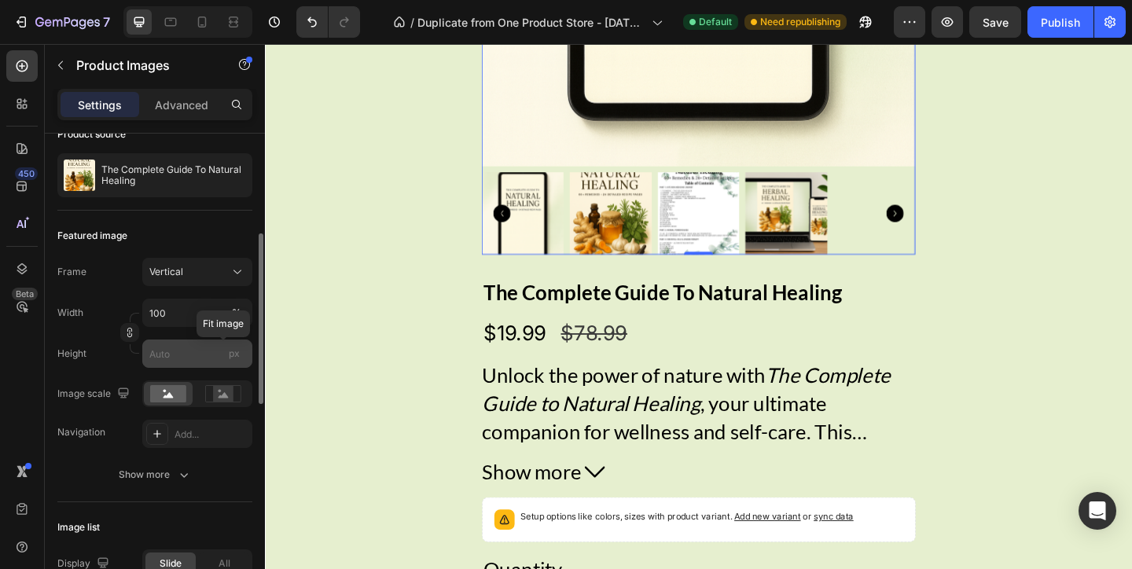
scroll to position [185, 0]
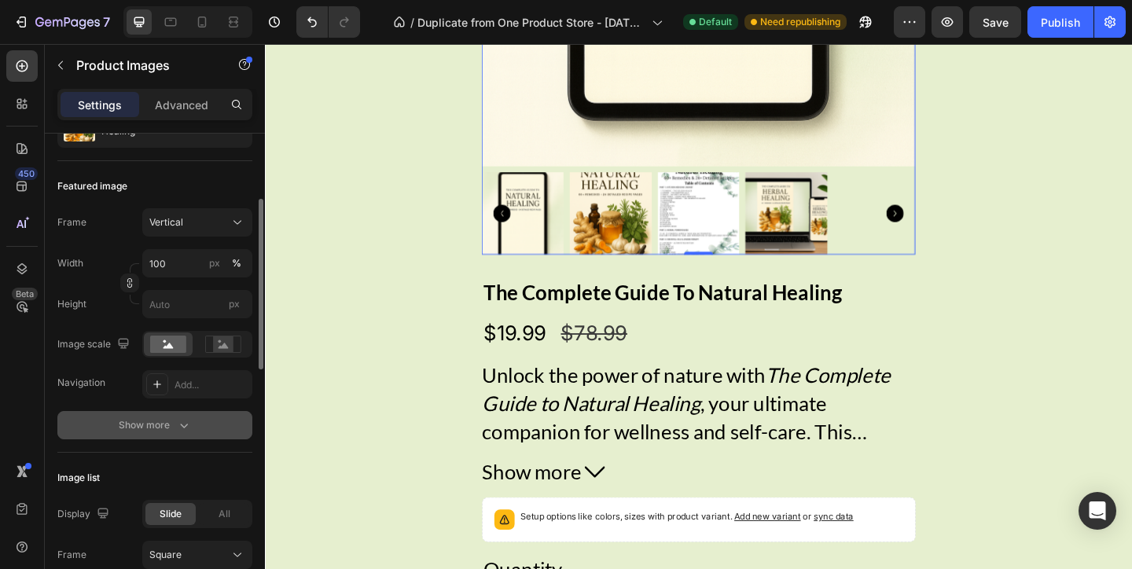
click at [177, 427] on icon "button" at bounding box center [184, 425] width 16 height 16
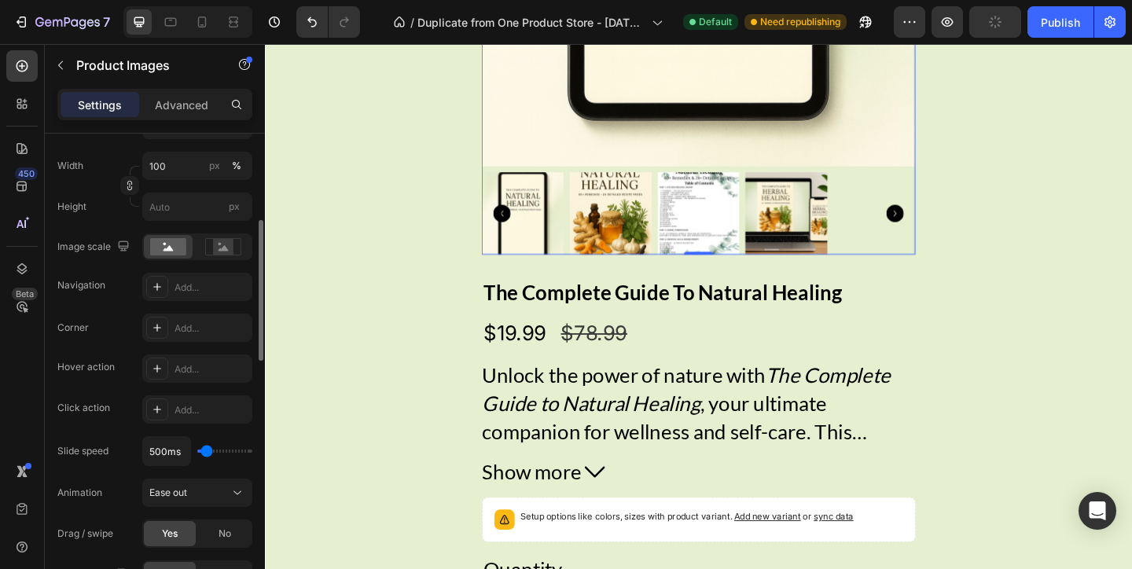
scroll to position [285, 0]
click at [172, 329] on div "Add..." at bounding box center [197, 324] width 110 height 28
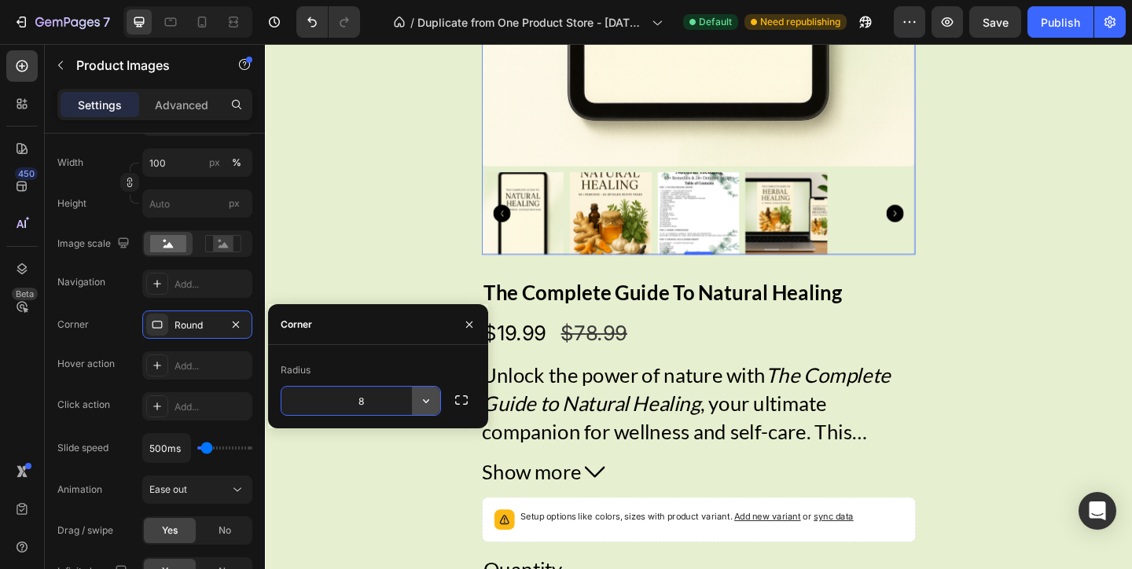
click at [420, 403] on icon "button" at bounding box center [426, 401] width 16 height 16
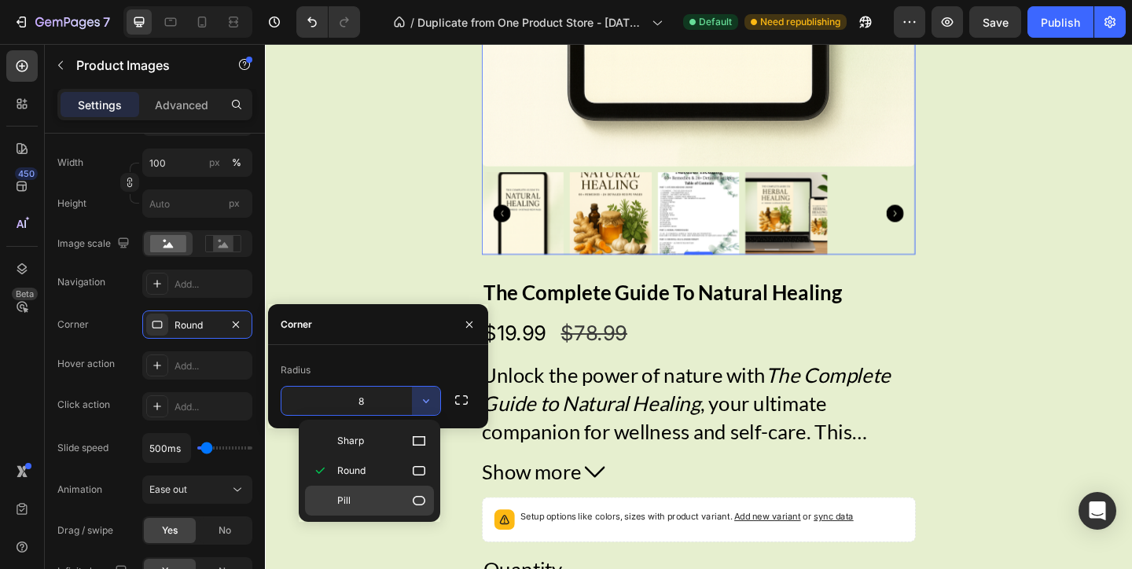
click at [397, 500] on p "Pill" at bounding box center [382, 501] width 90 height 16
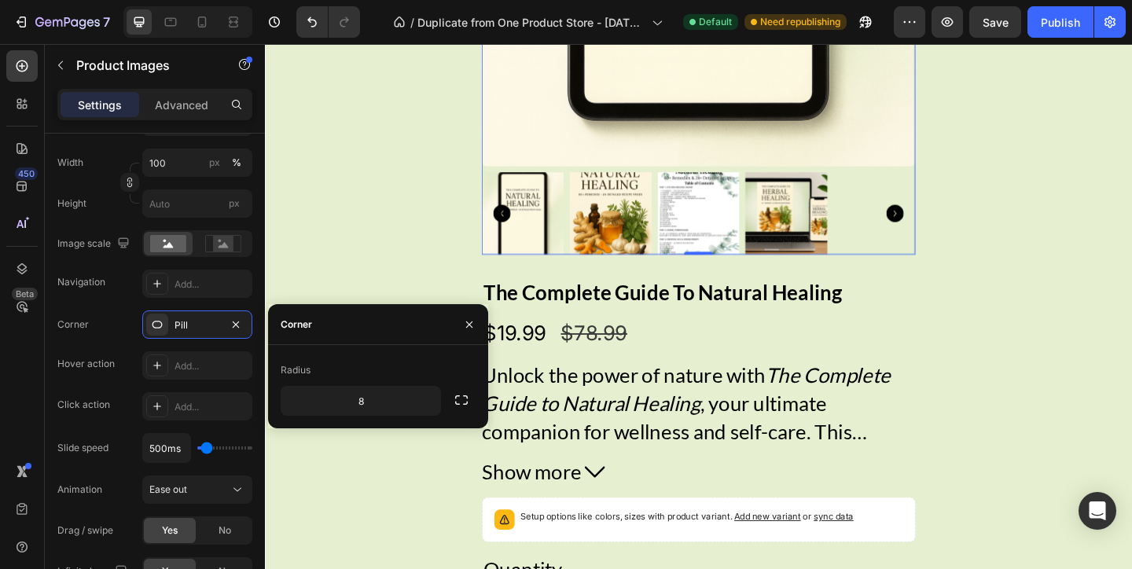
type input "9999"
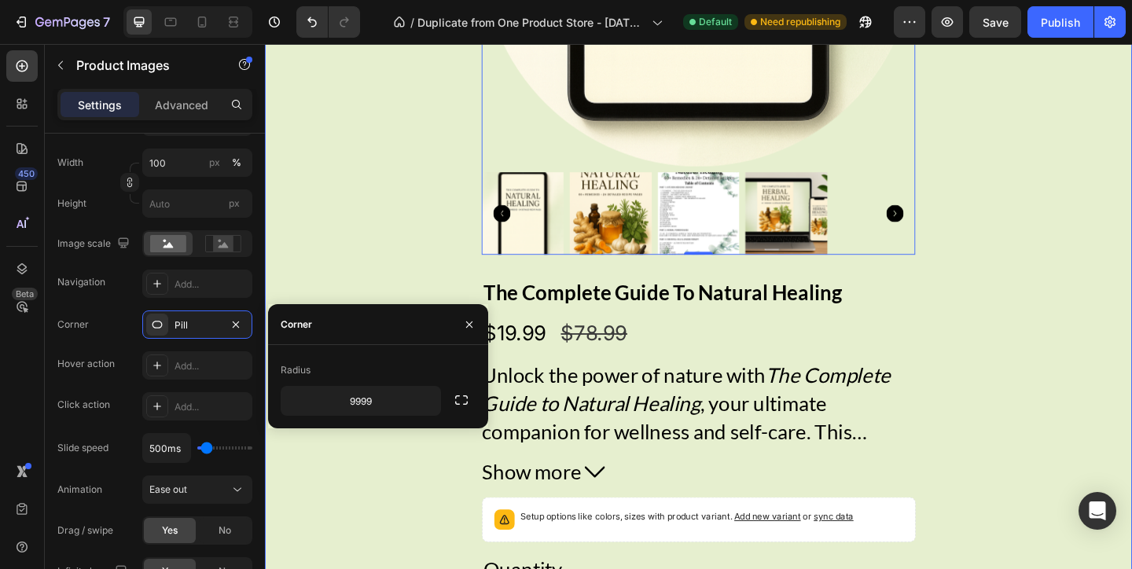
click at [421, 220] on div "Product Images Product Images 0 The Complete Guide To Natural Healing Product T…" at bounding box center [736, 117] width 943 height 1139
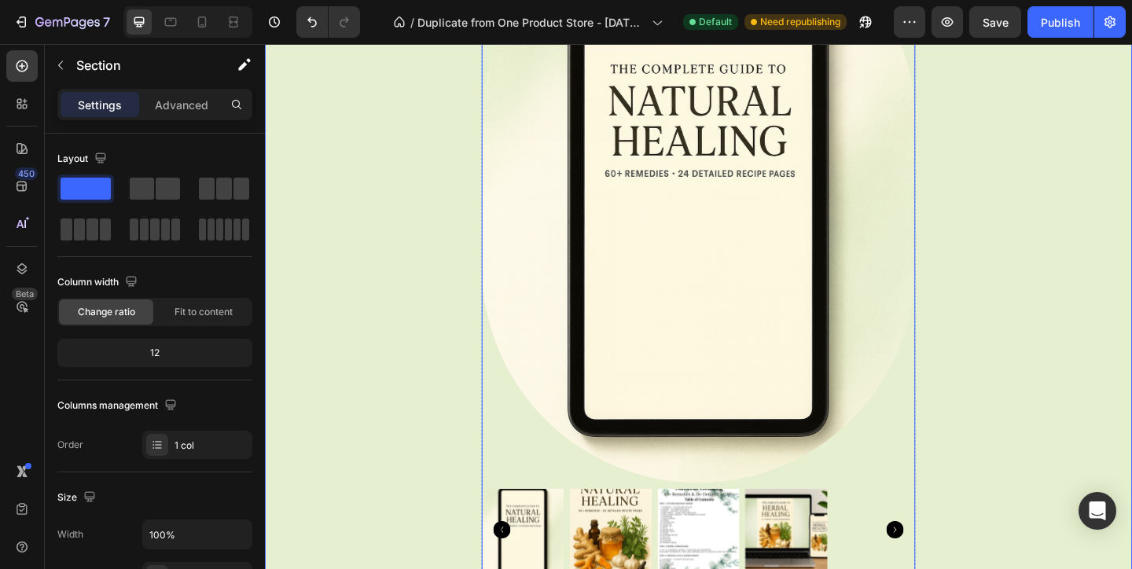
scroll to position [3097, 0]
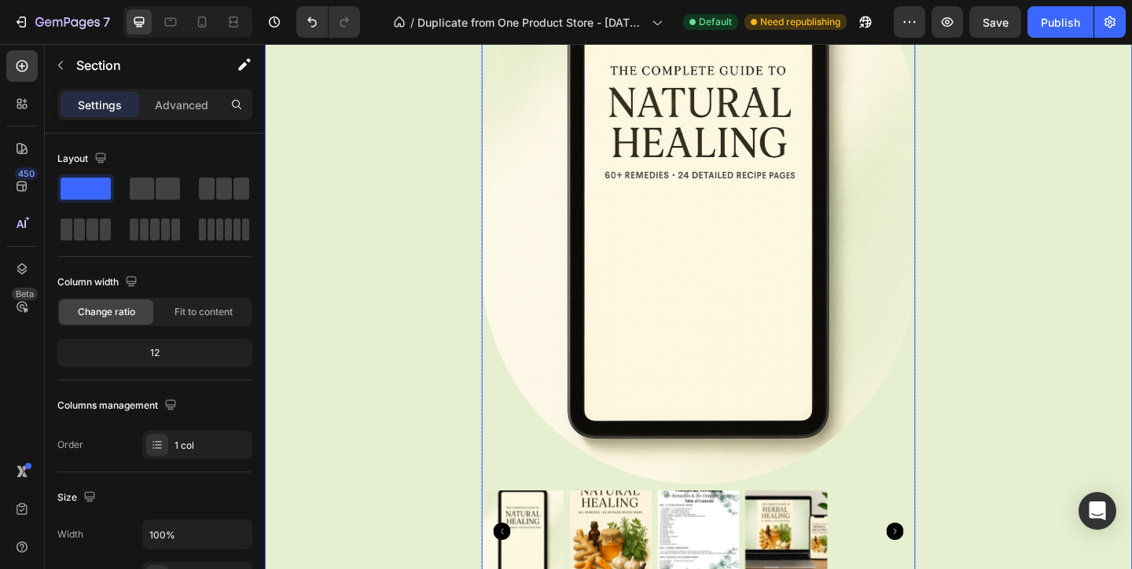
click at [631, 559] on img at bounding box center [641, 574] width 90 height 90
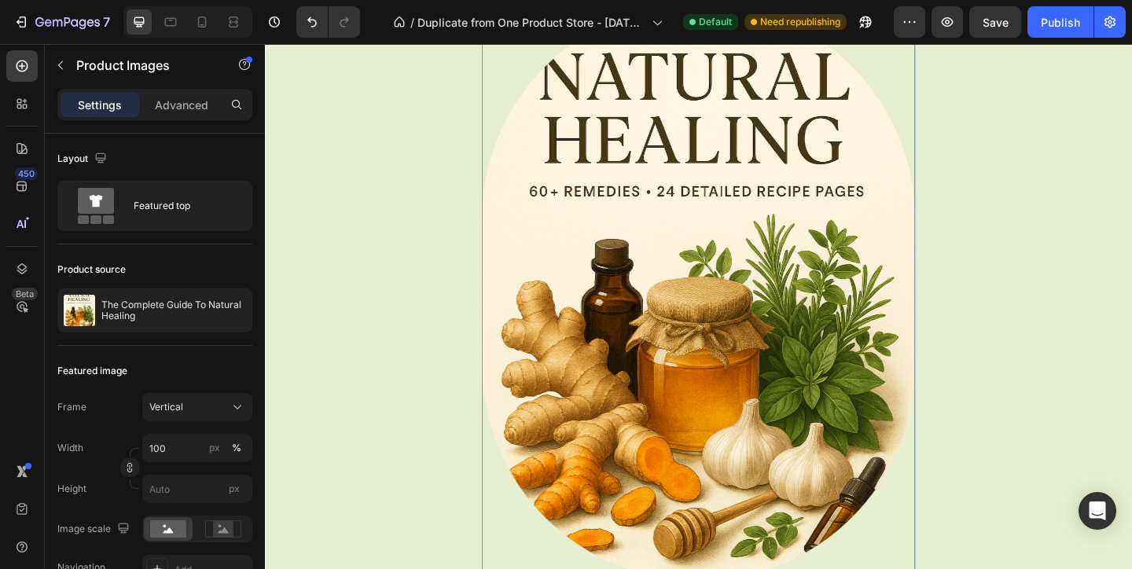
scroll to position [2986, 0]
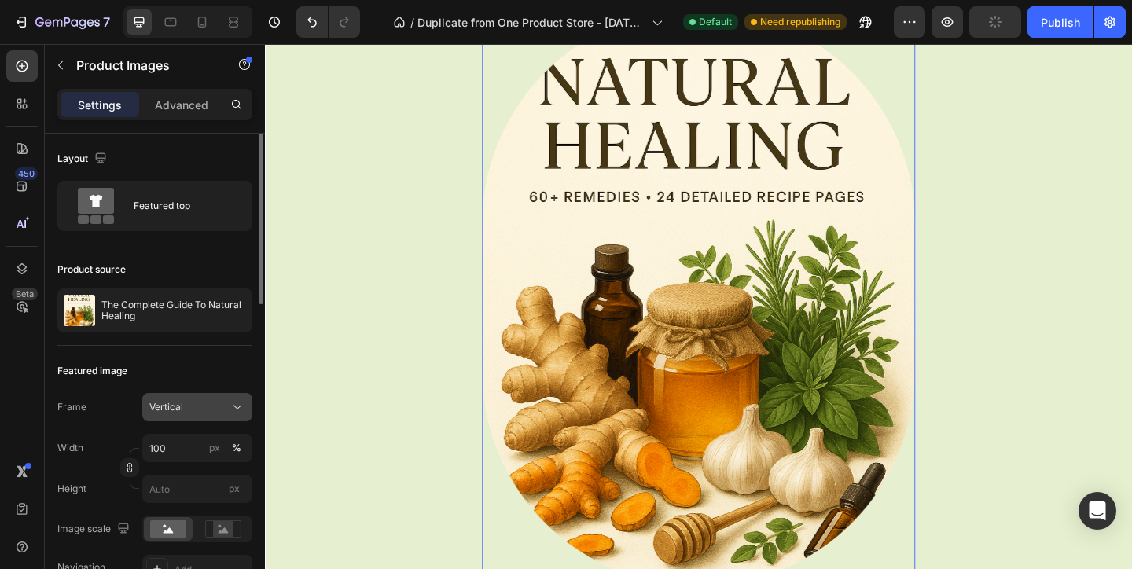
click at [222, 399] on div "Vertical" at bounding box center [197, 407] width 96 height 16
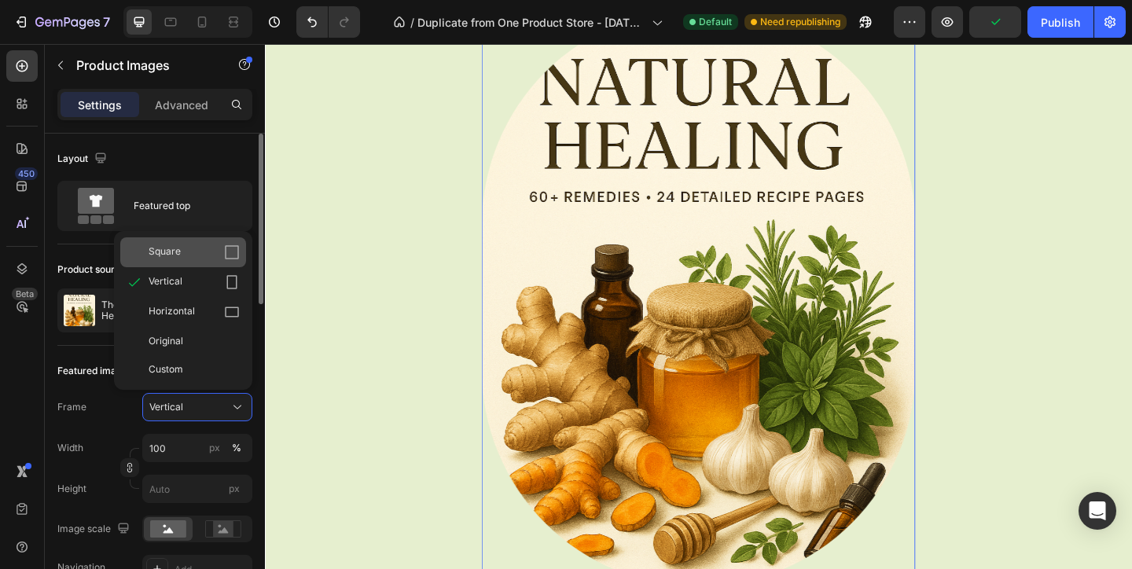
click at [228, 255] on icon at bounding box center [232, 252] width 16 height 16
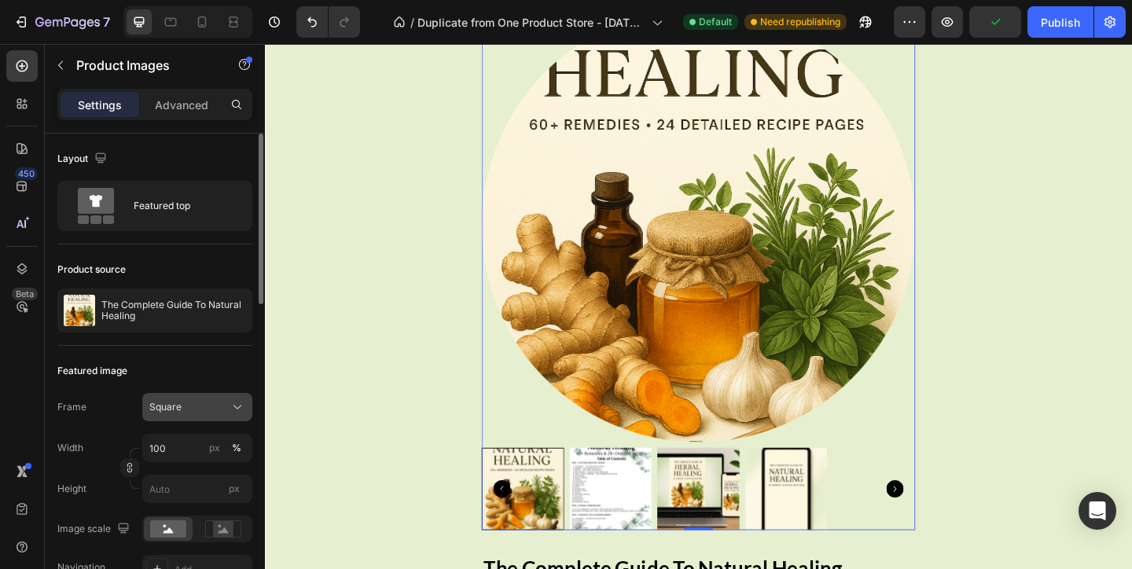
click at [222, 410] on div "Square" at bounding box center [187, 407] width 77 height 14
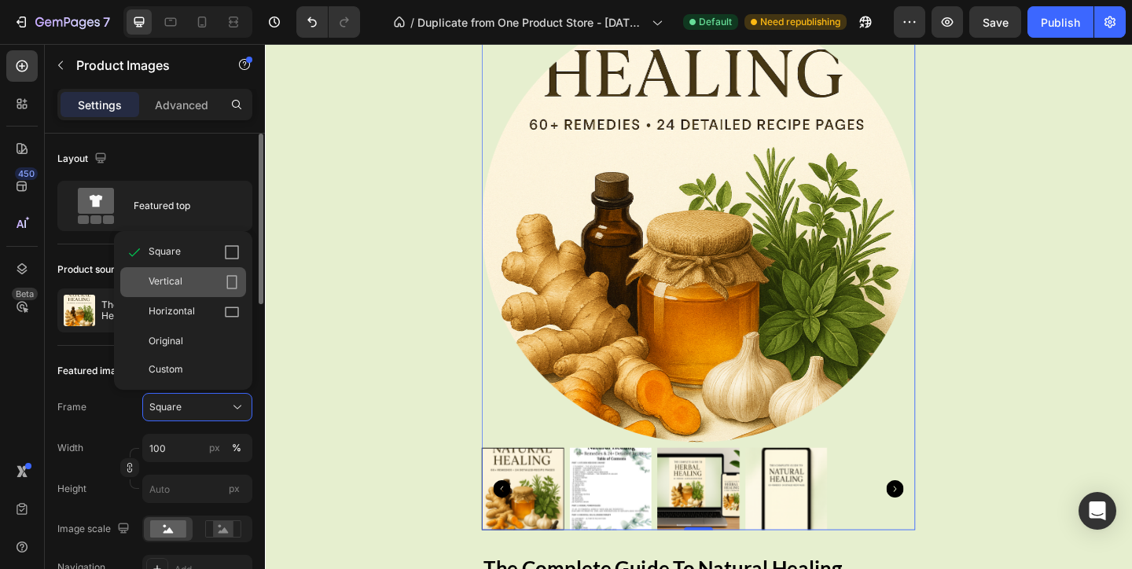
click at [230, 284] on icon at bounding box center [232, 282] width 16 height 16
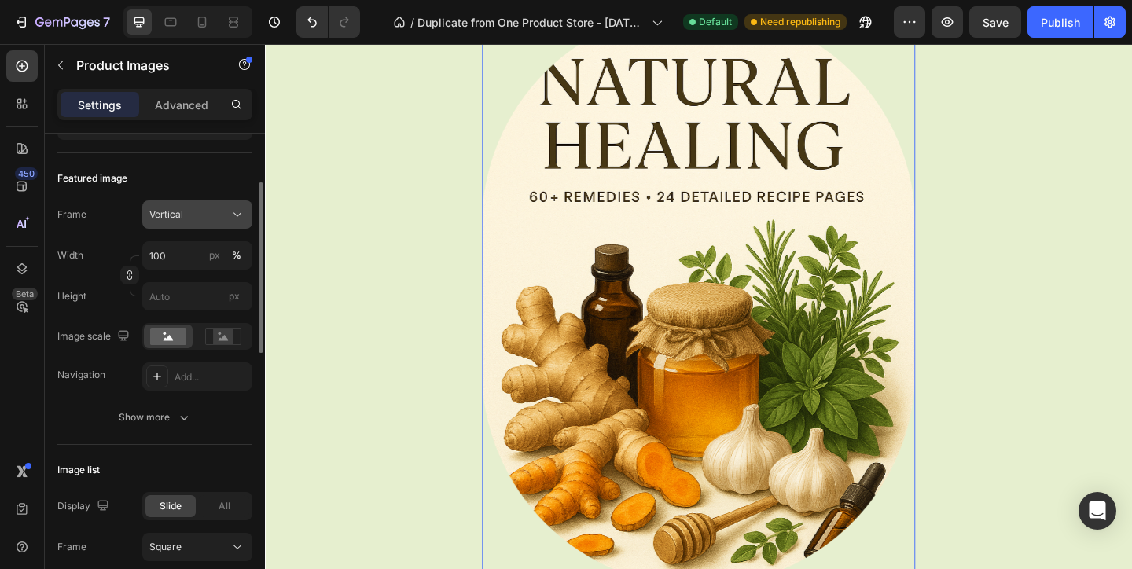
scroll to position [340, 0]
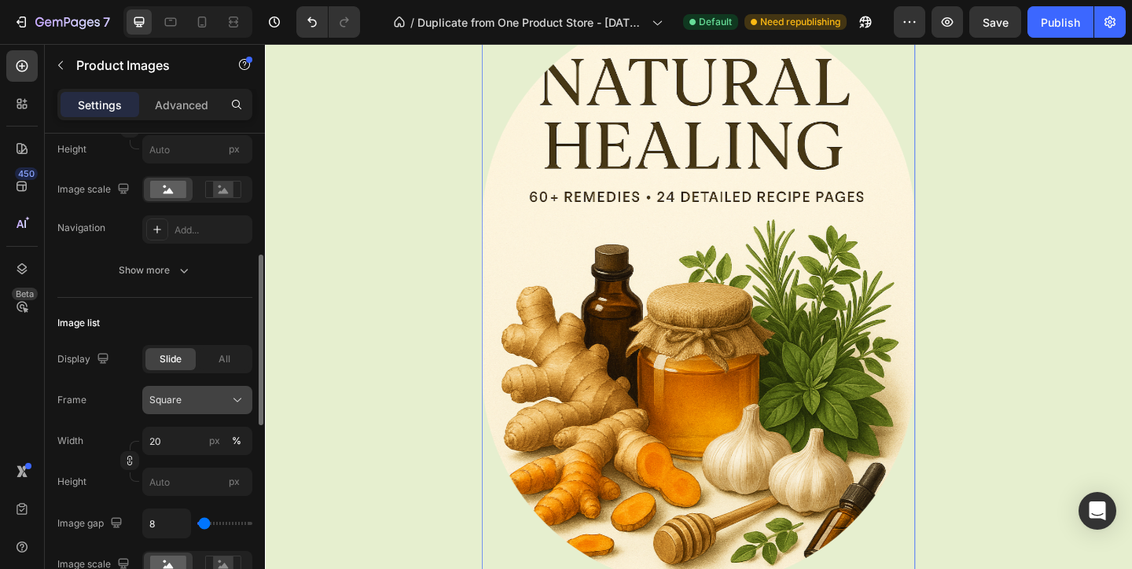
click at [233, 398] on icon at bounding box center [237, 400] width 16 height 16
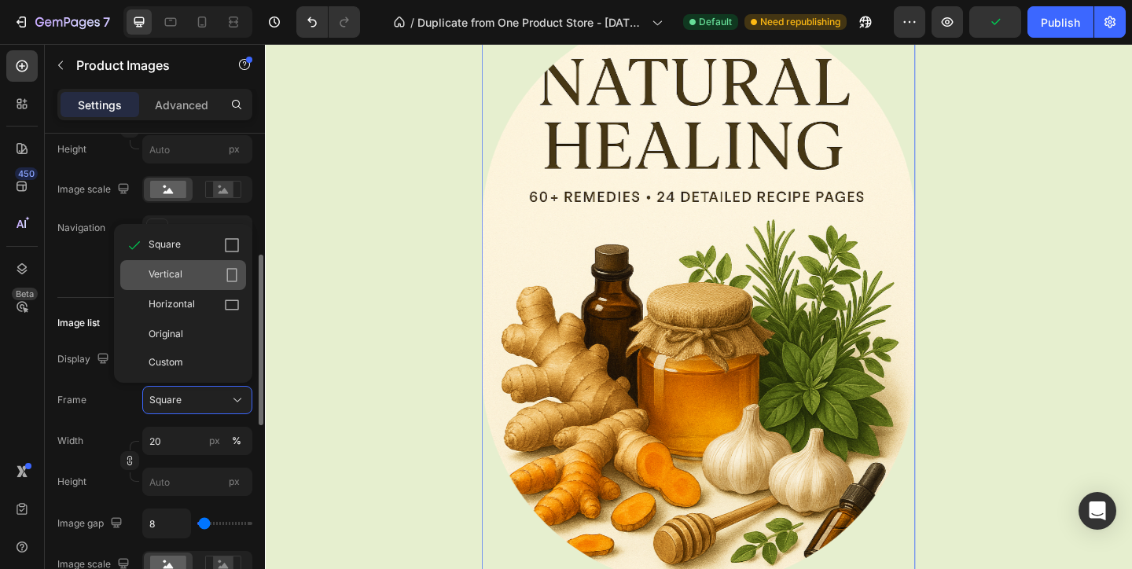
click at [216, 278] on div "Vertical" at bounding box center [194, 275] width 91 height 16
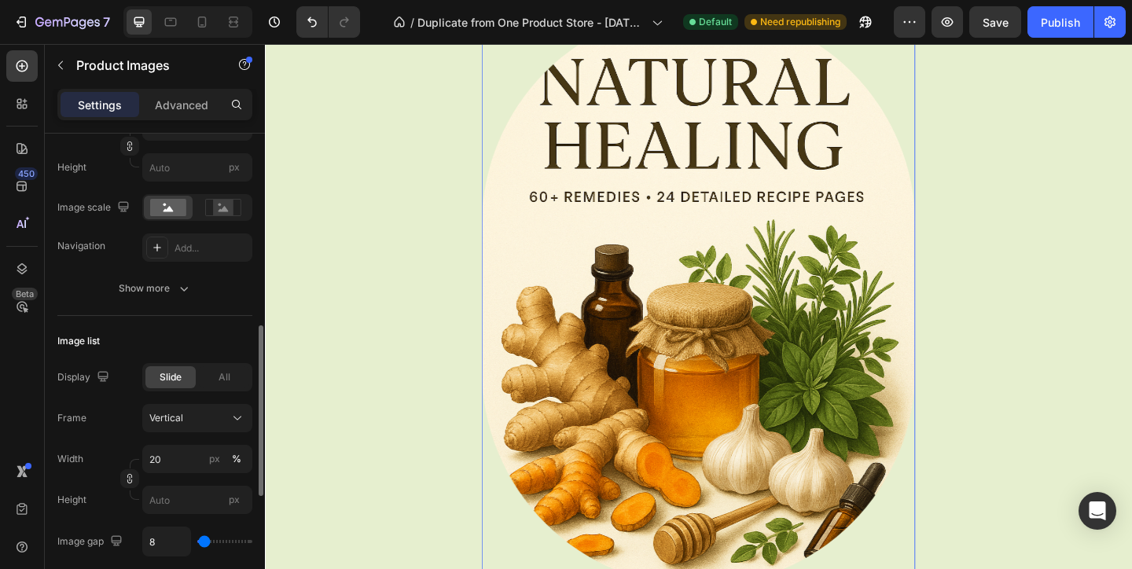
scroll to position [313, 0]
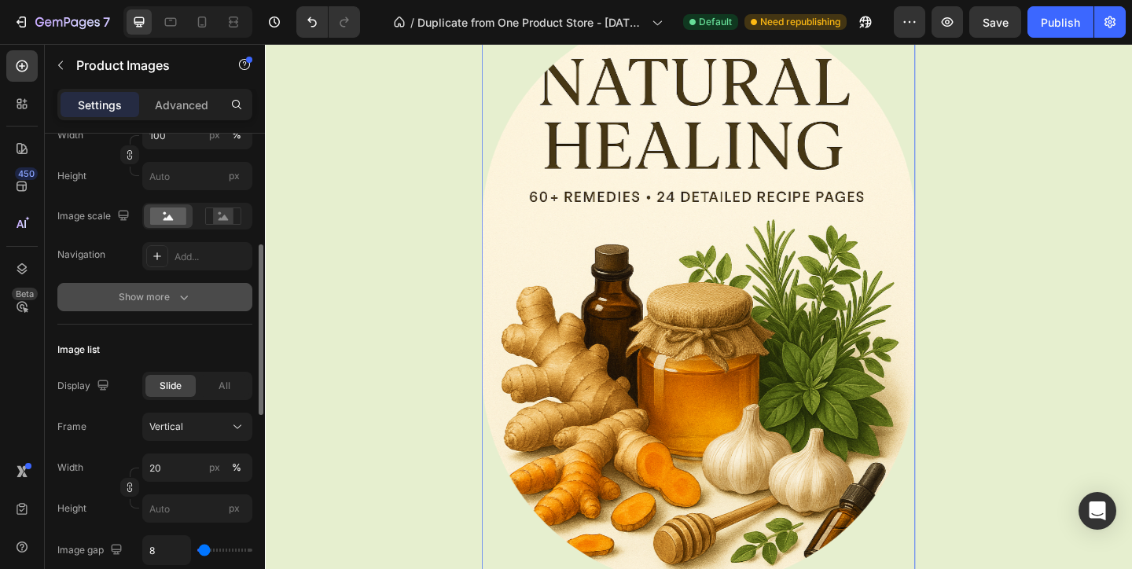
click at [183, 298] on icon "button" at bounding box center [184, 297] width 16 height 16
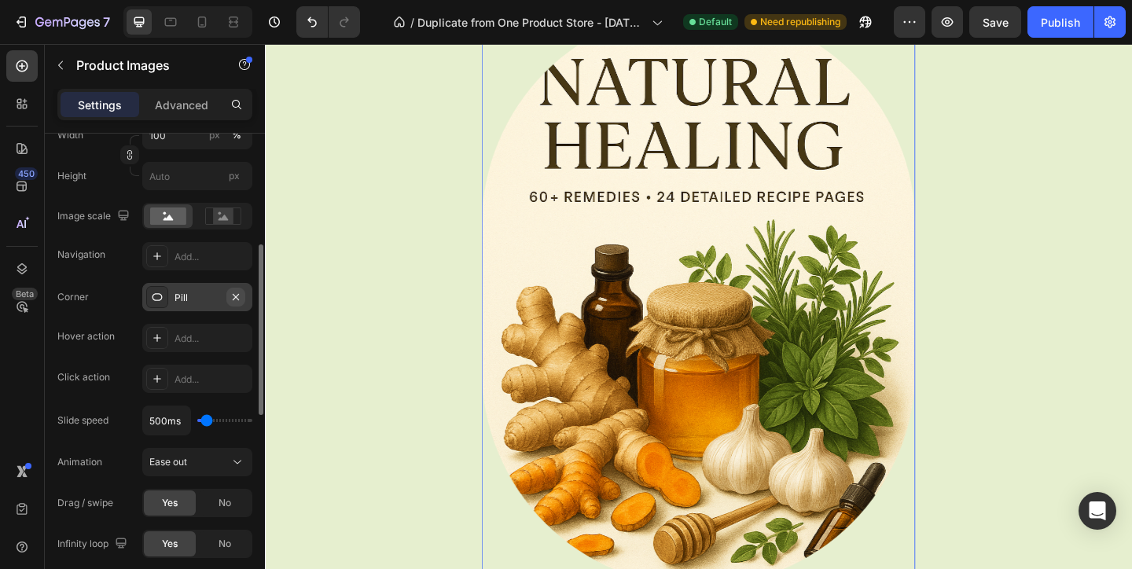
click at [235, 293] on icon "button" at bounding box center [235, 297] width 13 height 13
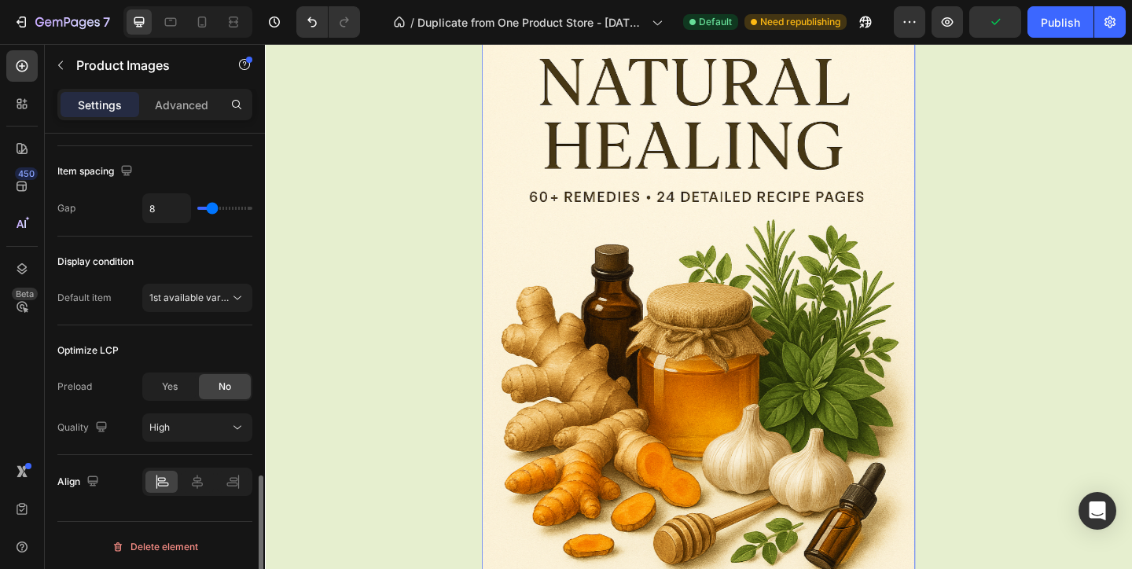
scroll to position [1156, 0]
click at [211, 440] on div "Optimize LCP Preload Yes No Quality High" at bounding box center [154, 388] width 195 height 130
click at [218, 431] on div "High" at bounding box center [189, 425] width 80 height 14
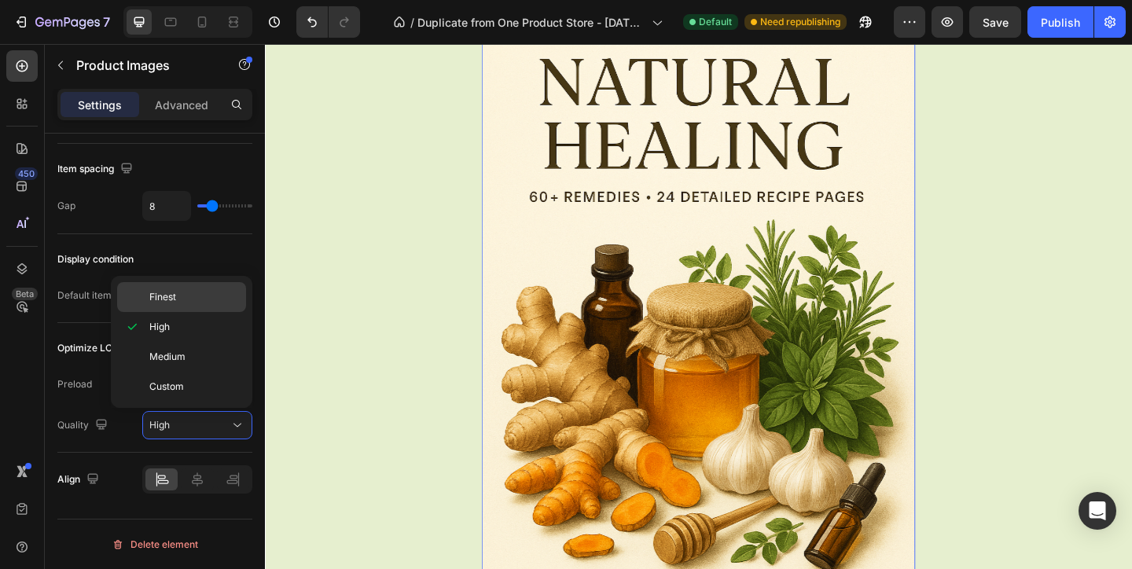
click at [210, 299] on p "Finest" at bounding box center [194, 297] width 90 height 14
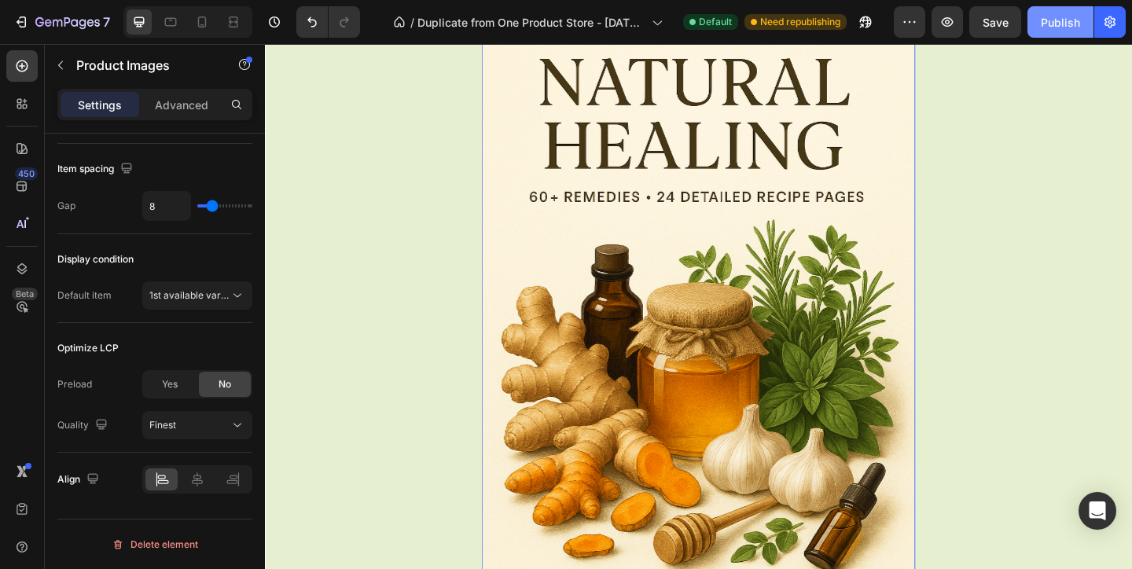
click at [1050, 11] on button "Publish" at bounding box center [1060, 21] width 66 height 31
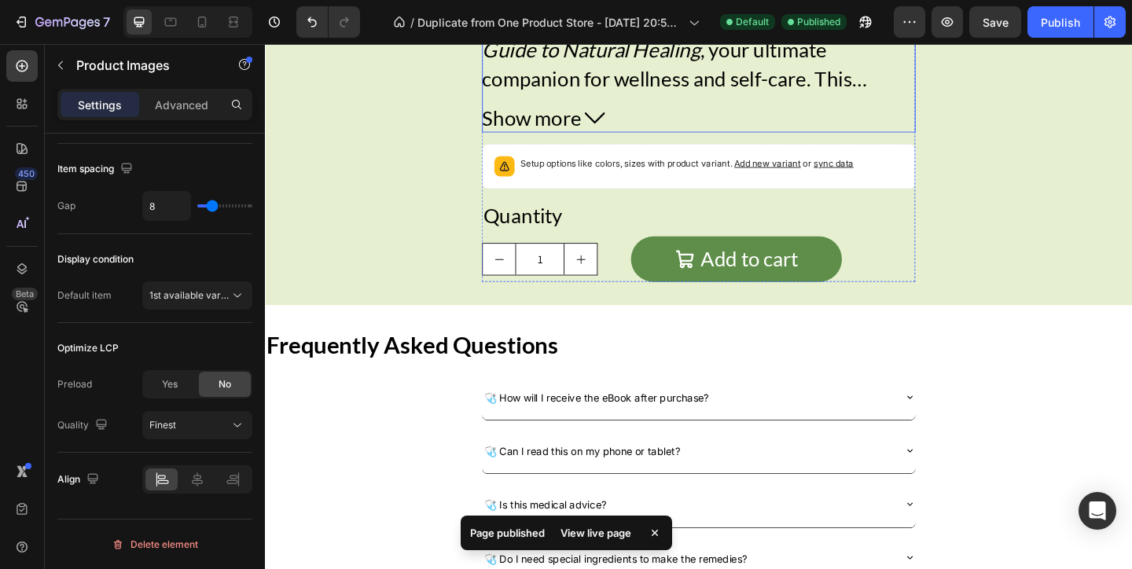
scroll to position [4131, 0]
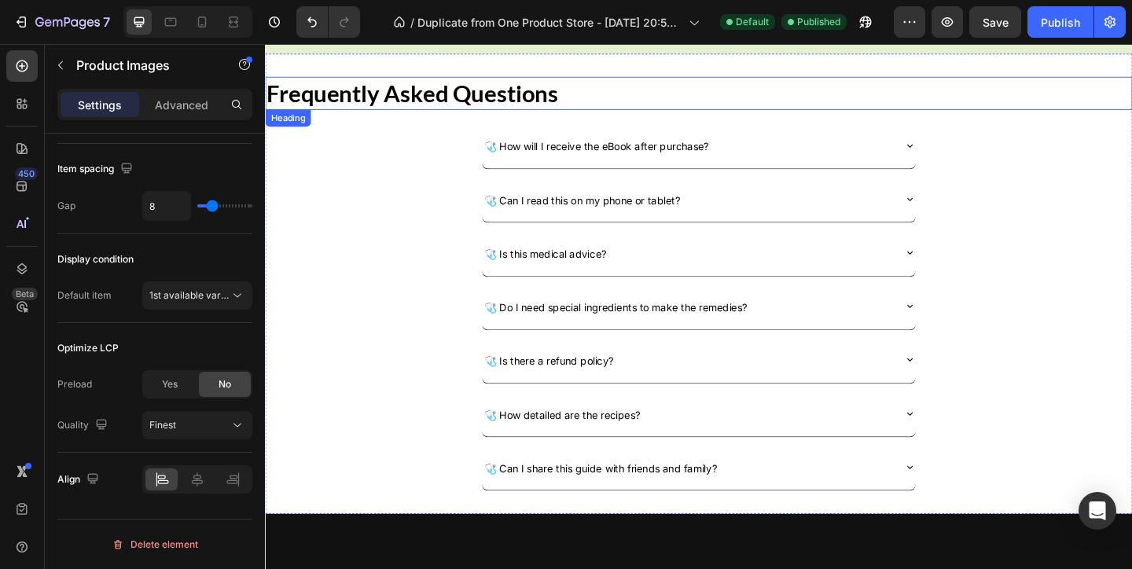
click at [495, 99] on h2 "Frequently Asked Questions" at bounding box center [736, 97] width 943 height 36
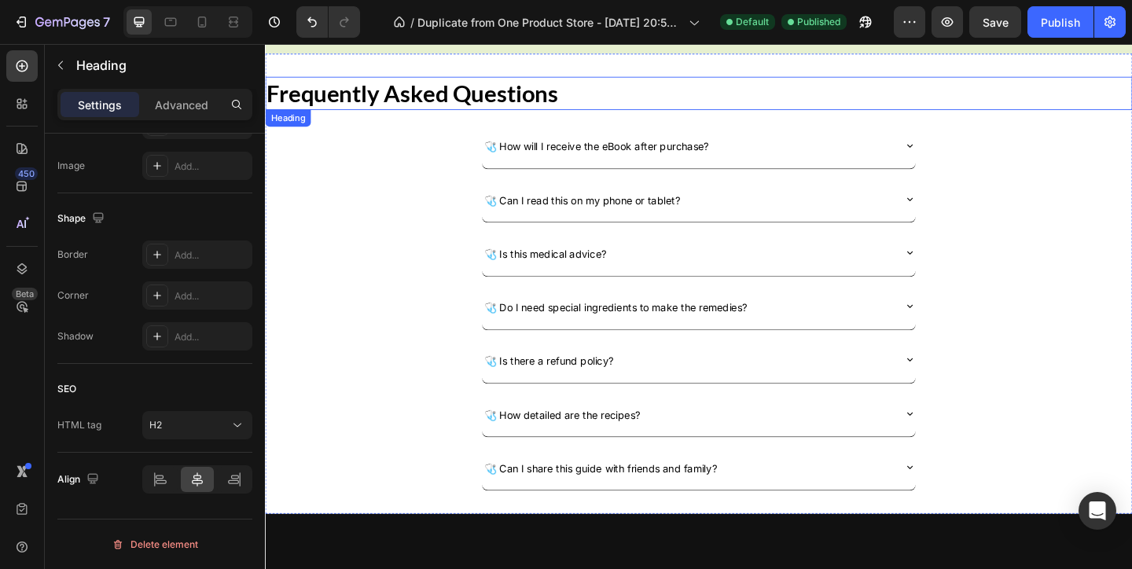
scroll to position [0, 0]
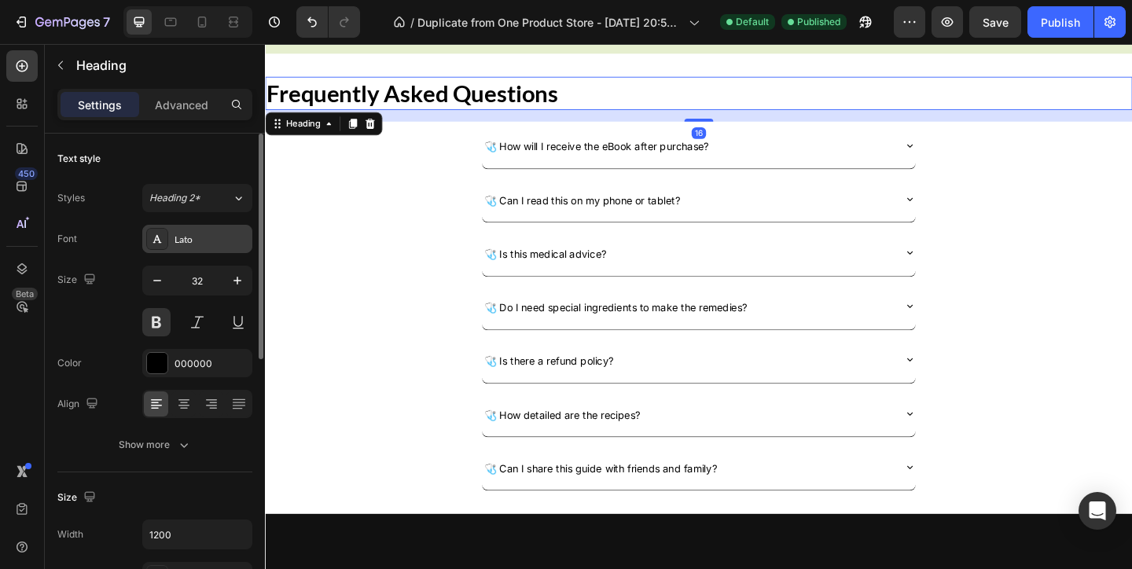
click at [167, 232] on div at bounding box center [157, 239] width 22 height 22
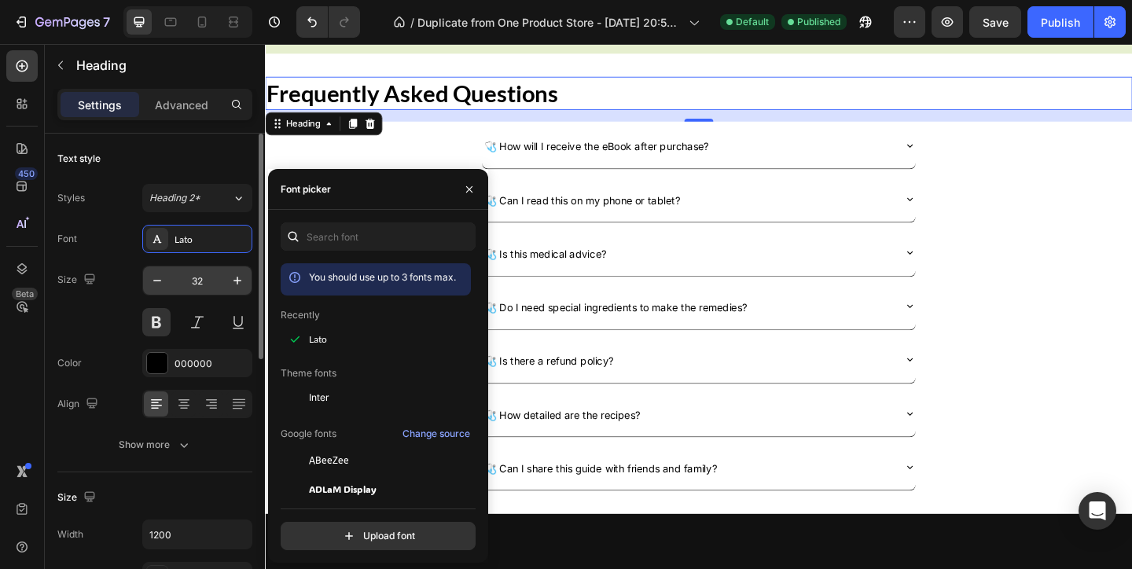
click at [194, 272] on input "32" at bounding box center [197, 280] width 52 height 28
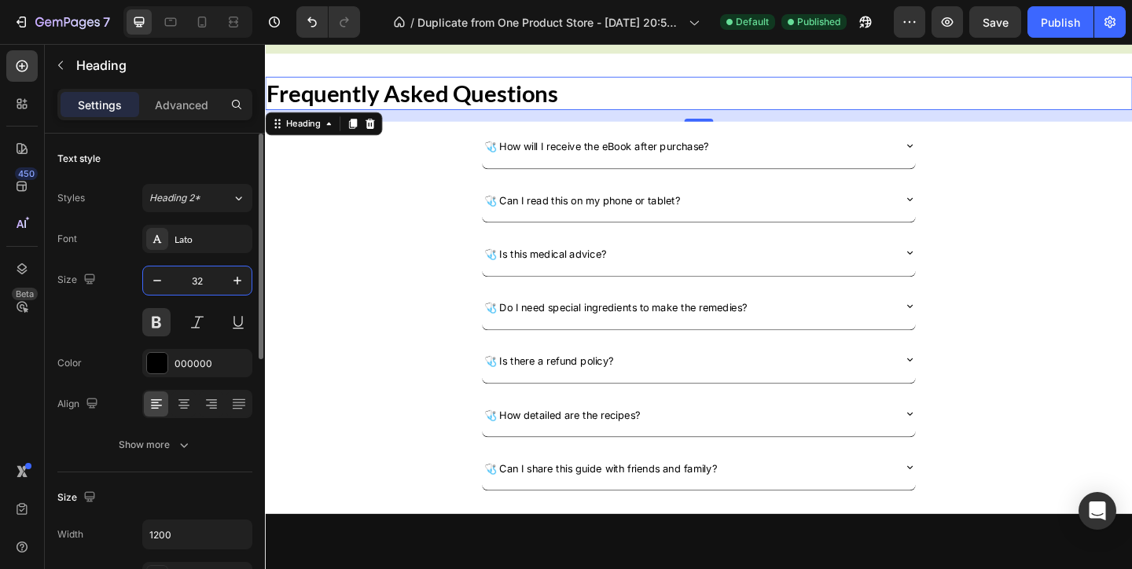
click at [194, 272] on input "32" at bounding box center [197, 280] width 52 height 28
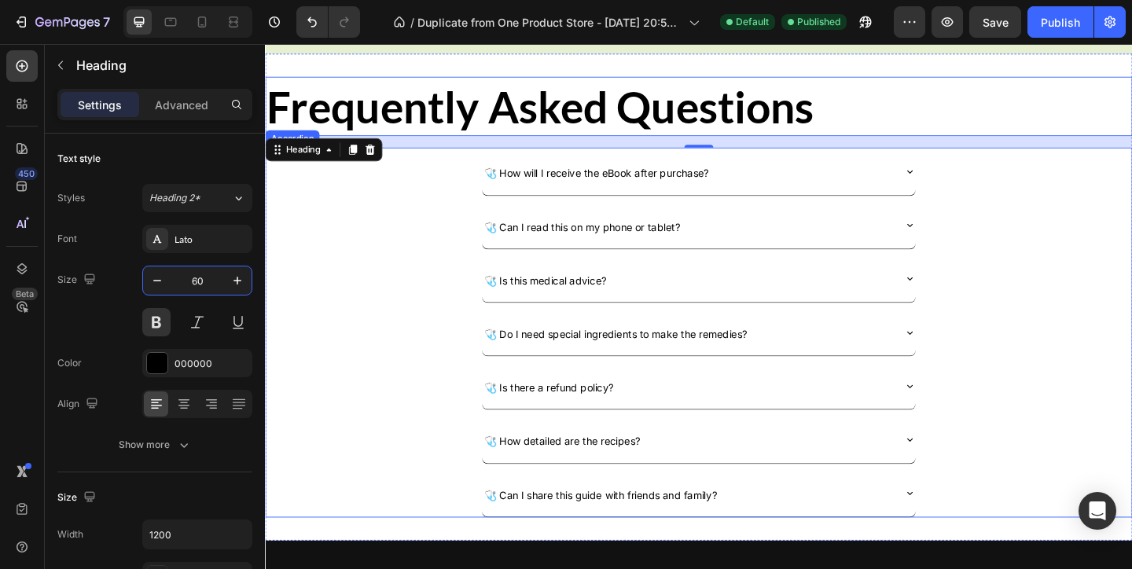
type input "6"
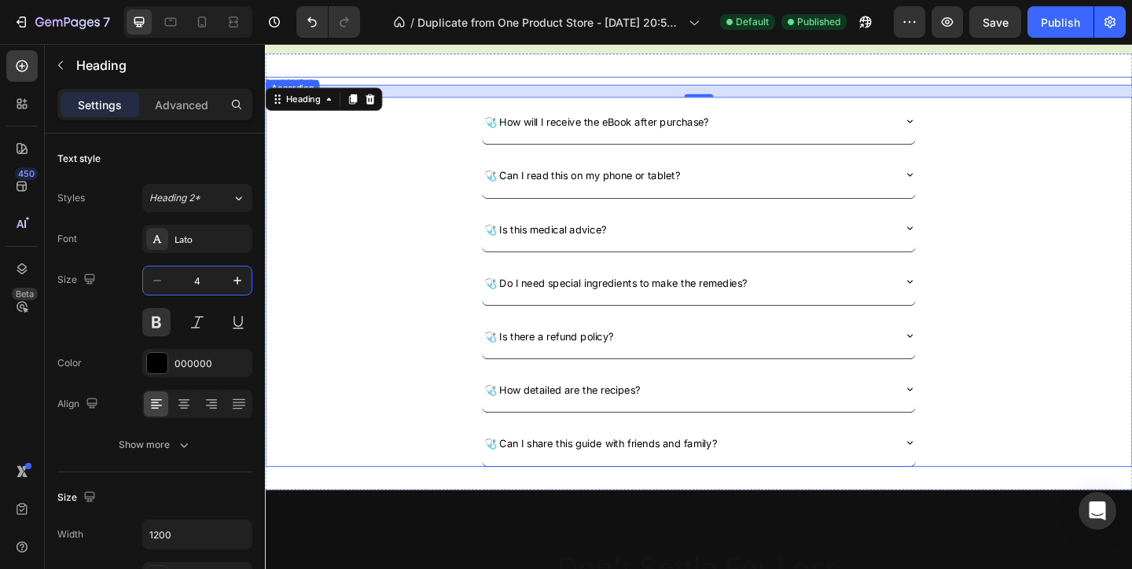
type input "40"
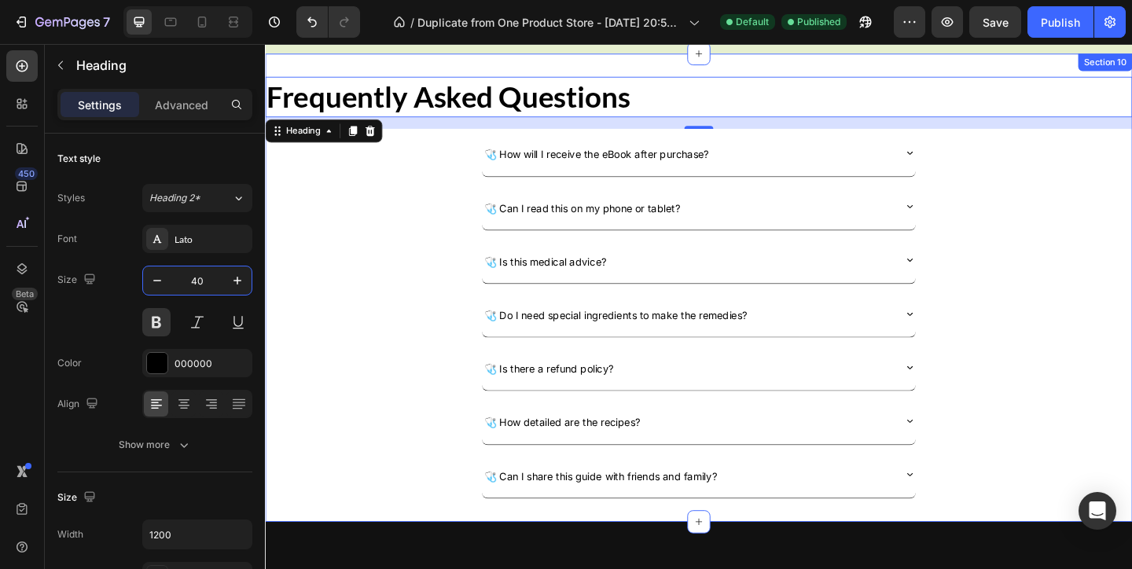
click at [626, 65] on div "Frequently Asked Questions Heading 16 🩺 How will I receive the eBook after purc…" at bounding box center [736, 308] width 943 height 508
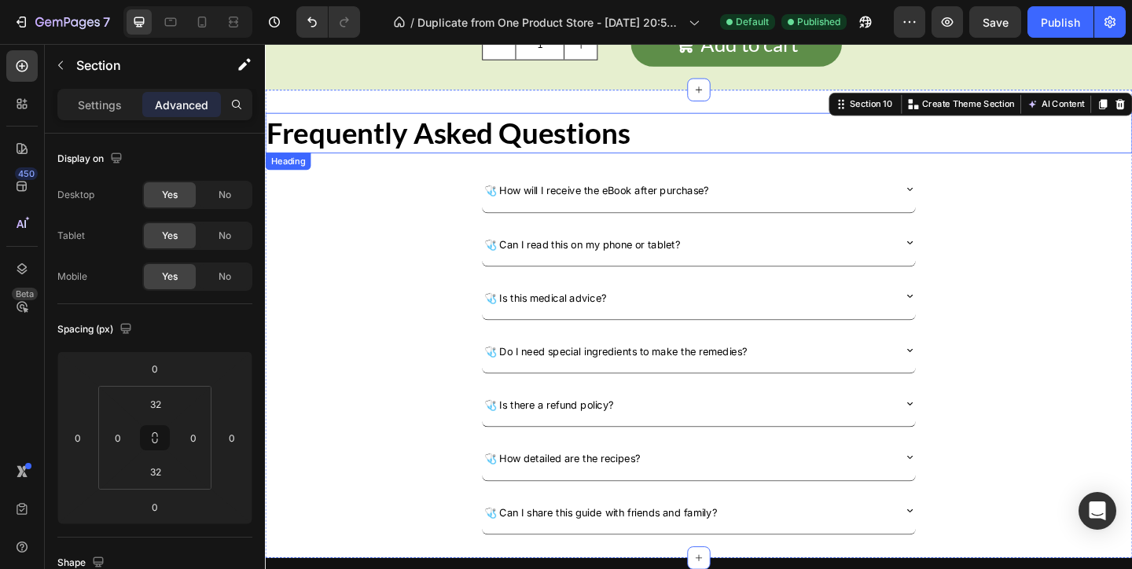
scroll to position [4016, 0]
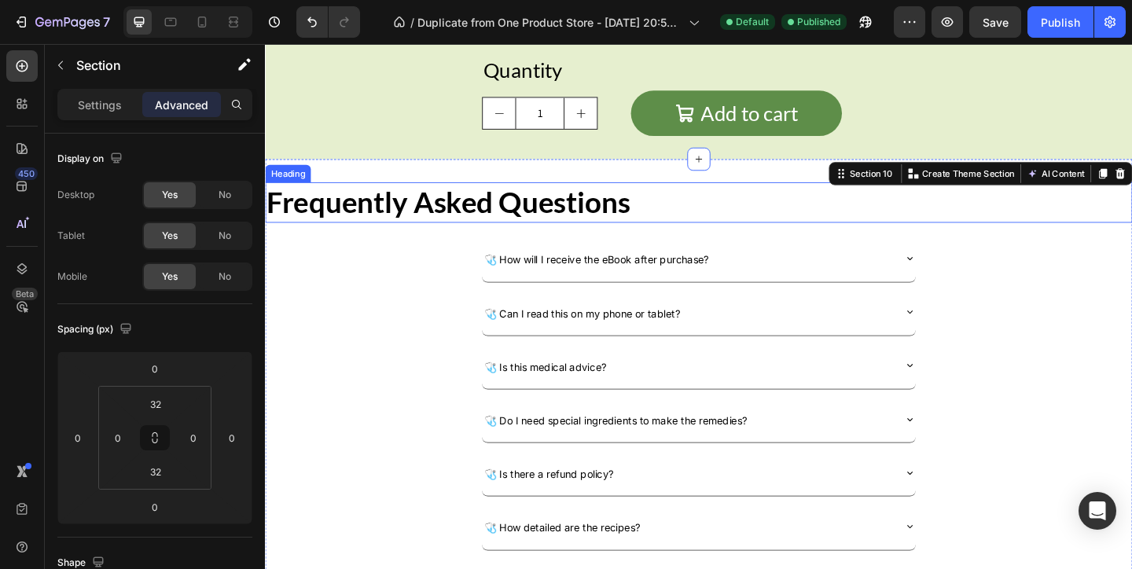
click at [347, 204] on h2 "Frequently Asked Questions" at bounding box center [736, 216] width 943 height 44
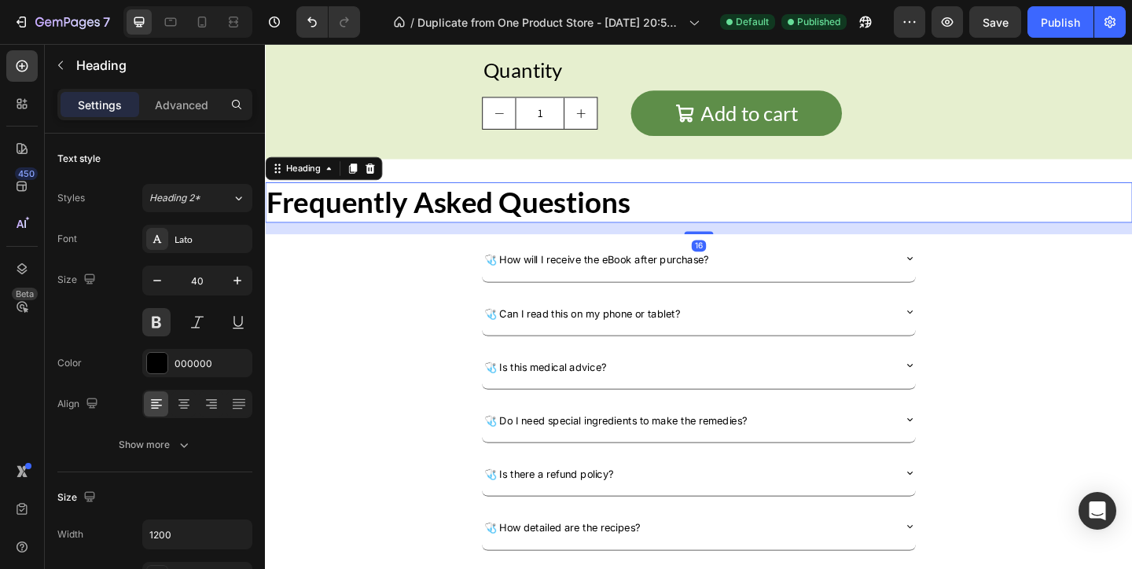
click at [201, 127] on div "Settings Advanced" at bounding box center [155, 111] width 220 height 45
click at [201, 103] on p "Advanced" at bounding box center [181, 105] width 53 height 17
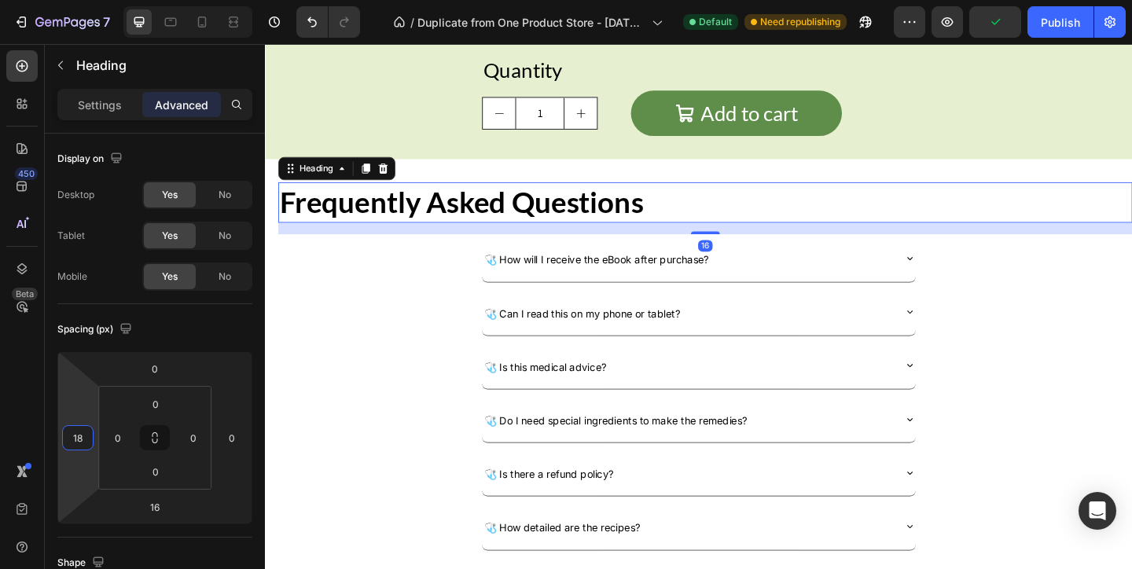
type input "20"
drag, startPoint x: 82, startPoint y: 398, endPoint x: 93, endPoint y: 391, distance: 13.5
click at [93, 0] on html "7 / Duplicate from One Product Store - [DATE] 20:59:32 Default Need republishin…" at bounding box center [566, 0] width 1132 height 0
click at [435, 241] on div "16" at bounding box center [744, 244] width 927 height 13
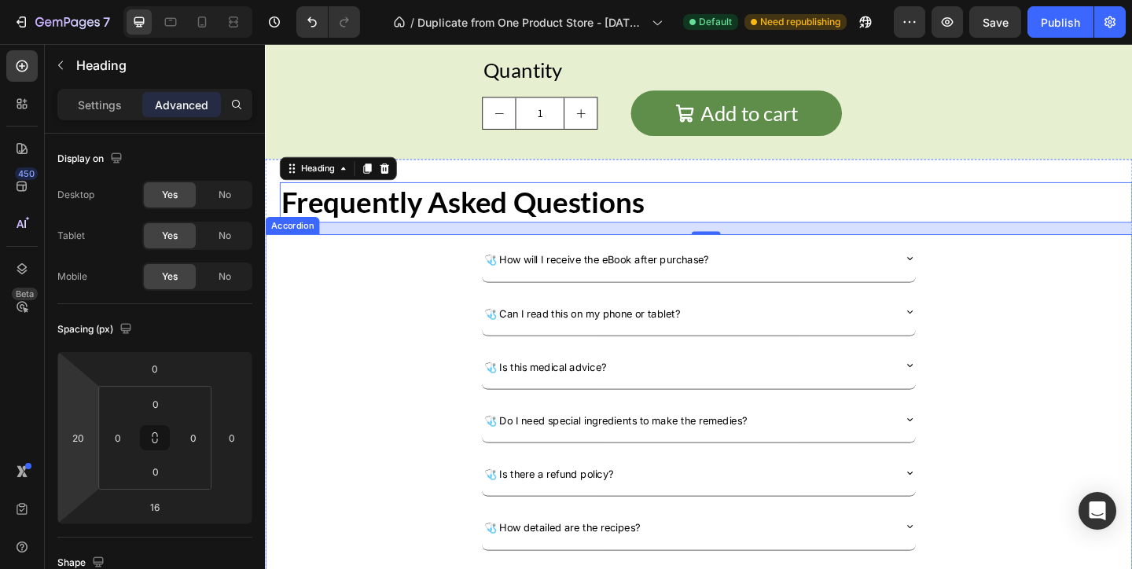
click at [435, 283] on div "🩺 How will I receive the eBook after purchase?" at bounding box center [737, 277] width 942 height 52
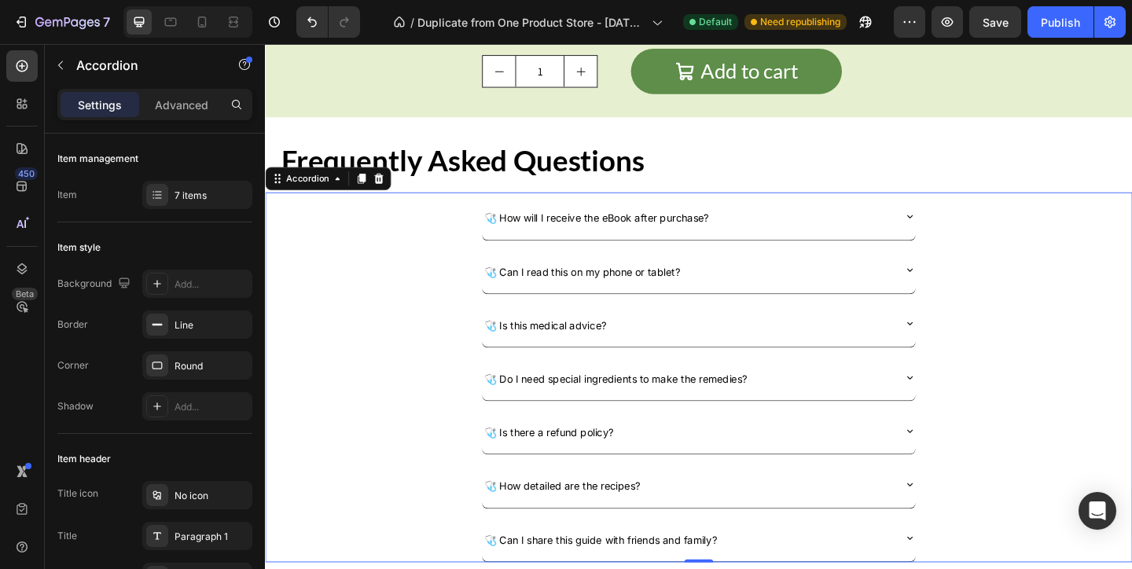
scroll to position [4065, 0]
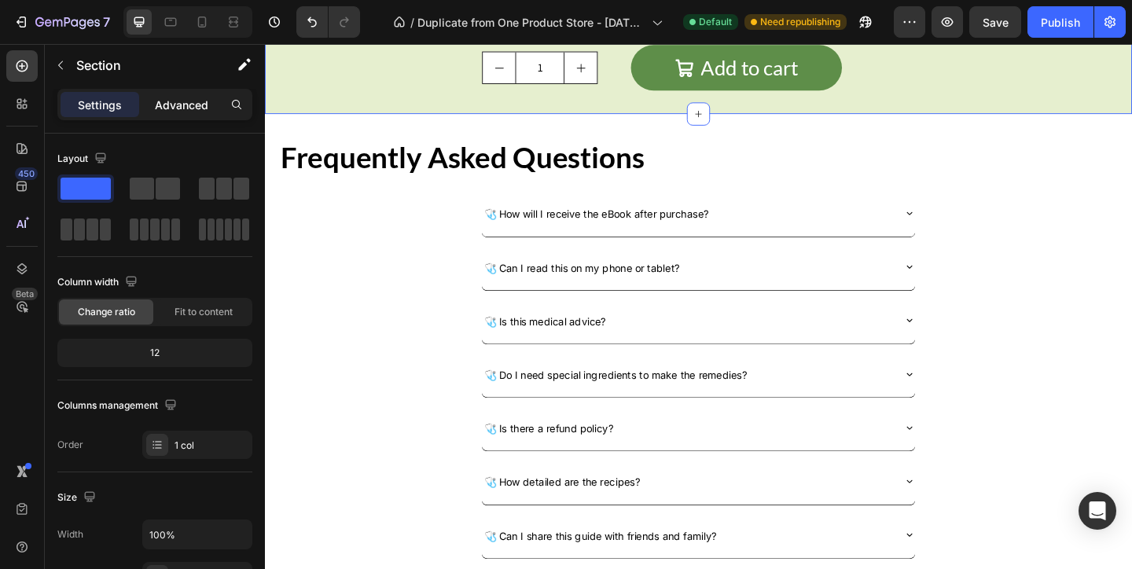
click at [201, 105] on p "Advanced" at bounding box center [181, 105] width 53 height 17
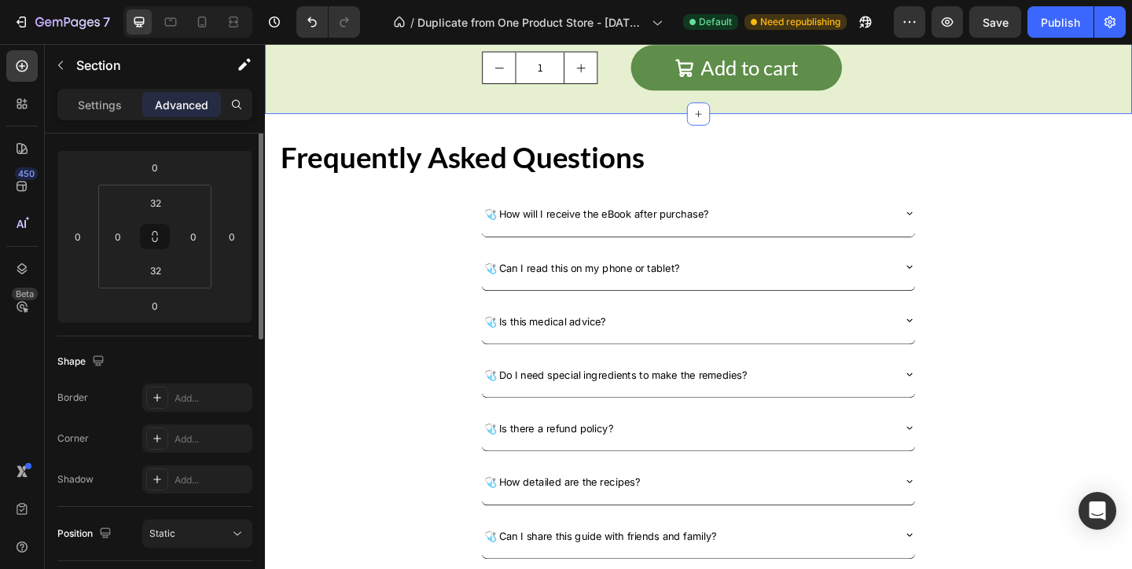
scroll to position [137, 0]
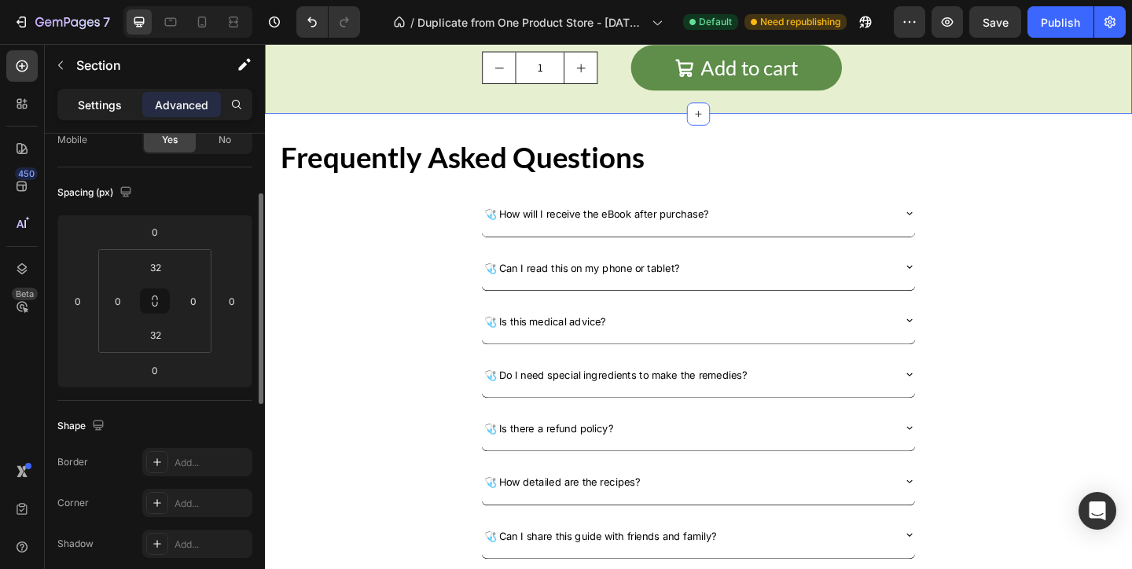
click at [127, 105] on div "Settings" at bounding box center [100, 104] width 79 height 25
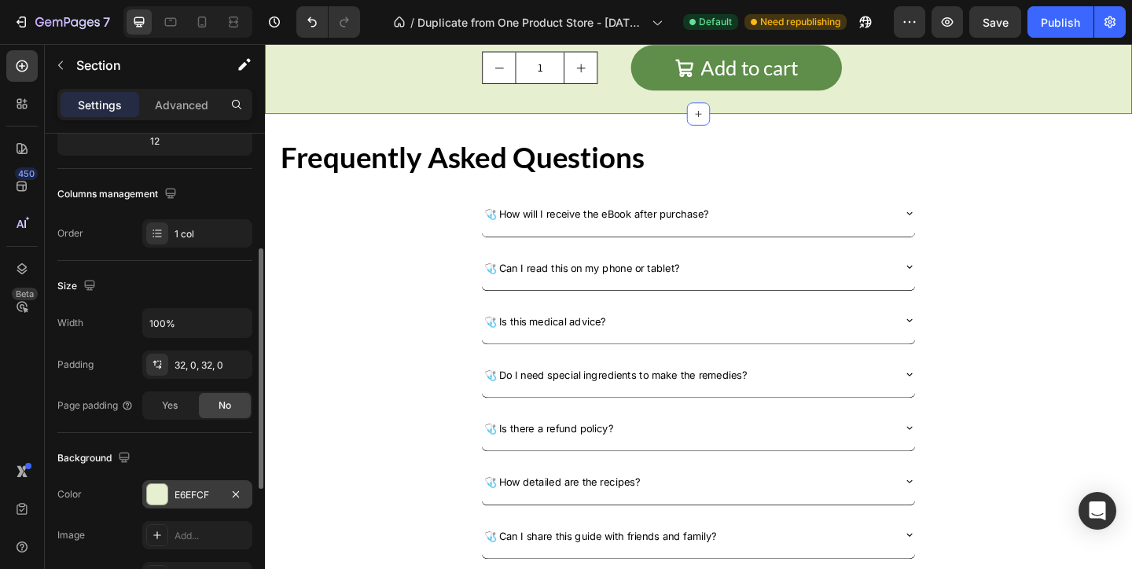
scroll to position [218, 0]
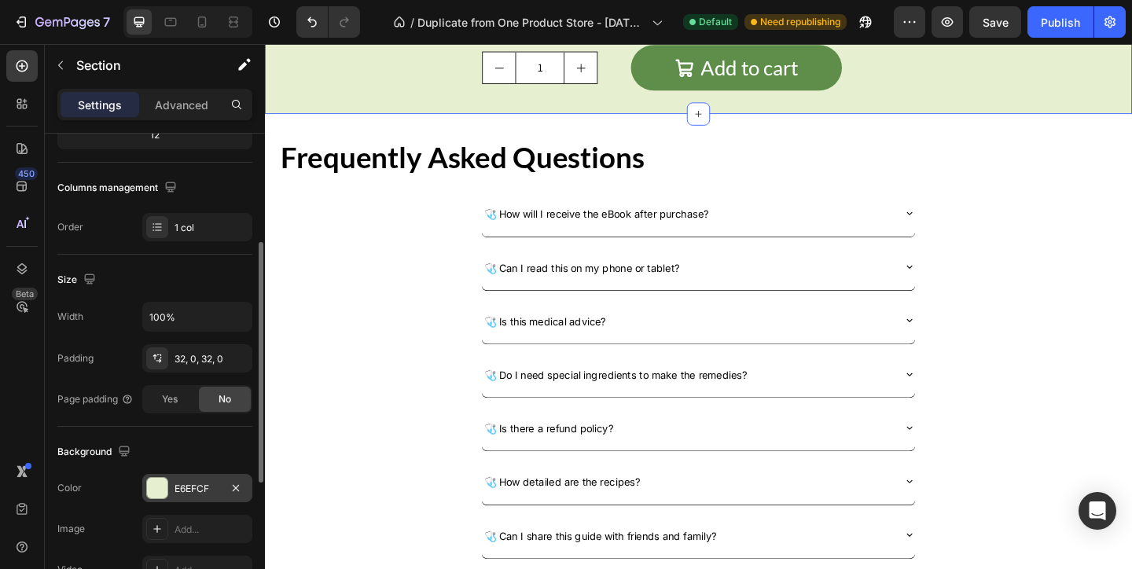
click at [202, 483] on div "E6EFCF" at bounding box center [197, 489] width 46 height 14
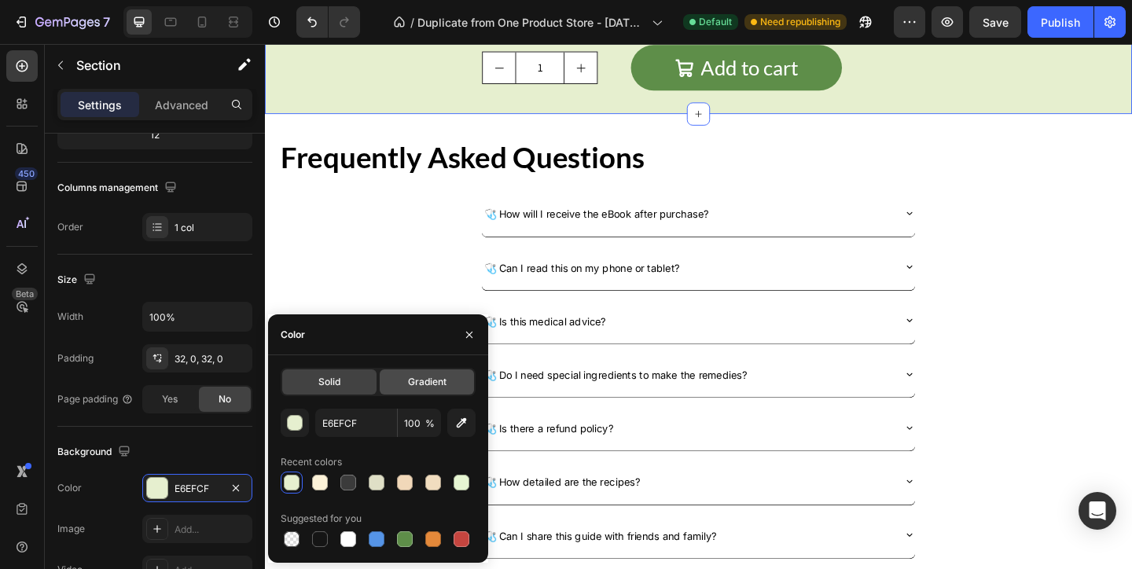
click at [415, 380] on span "Gradient" at bounding box center [427, 382] width 39 height 14
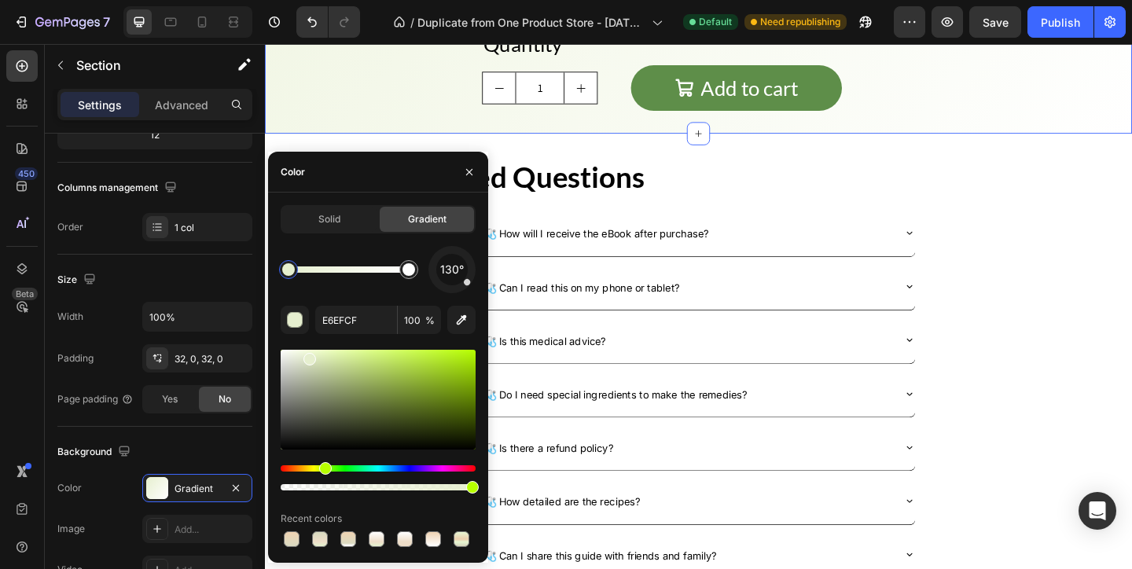
scroll to position [4047, 0]
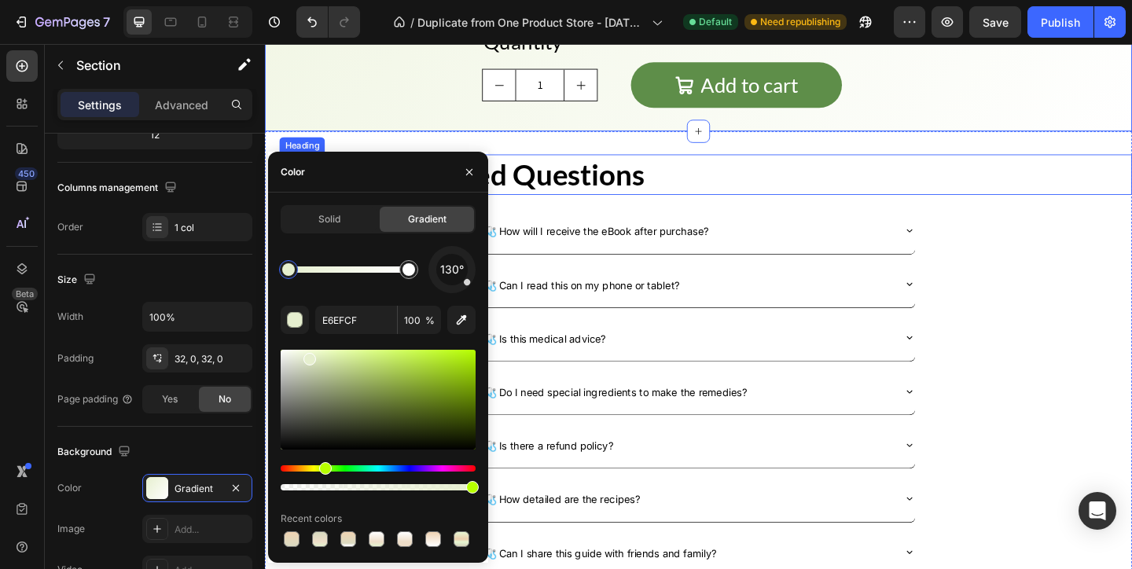
click at [931, 166] on h2 "Frequently Asked Questions" at bounding box center [744, 185] width 927 height 44
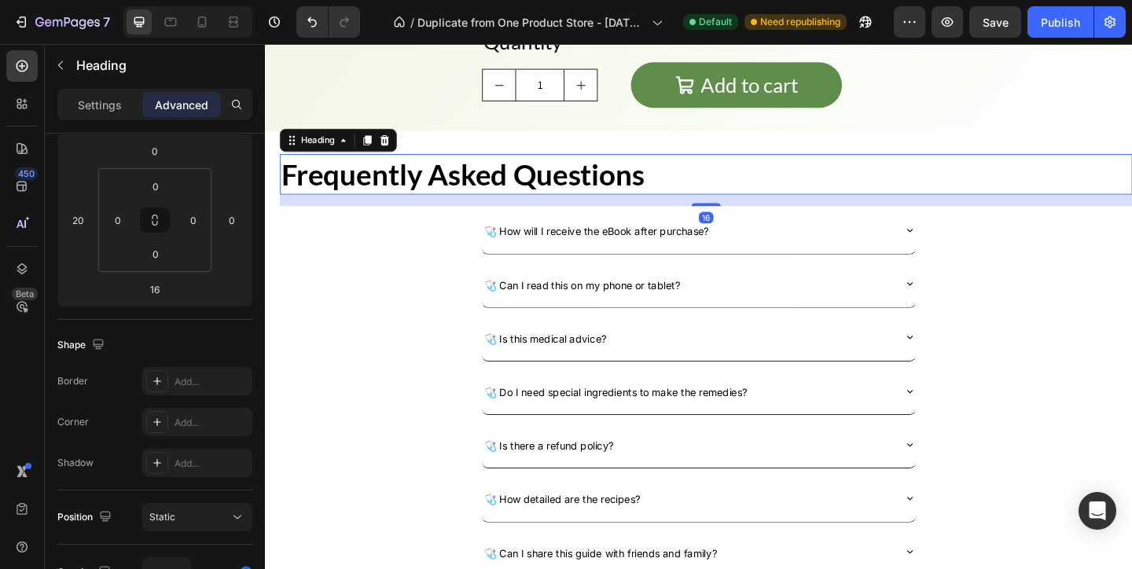
scroll to position [0, 0]
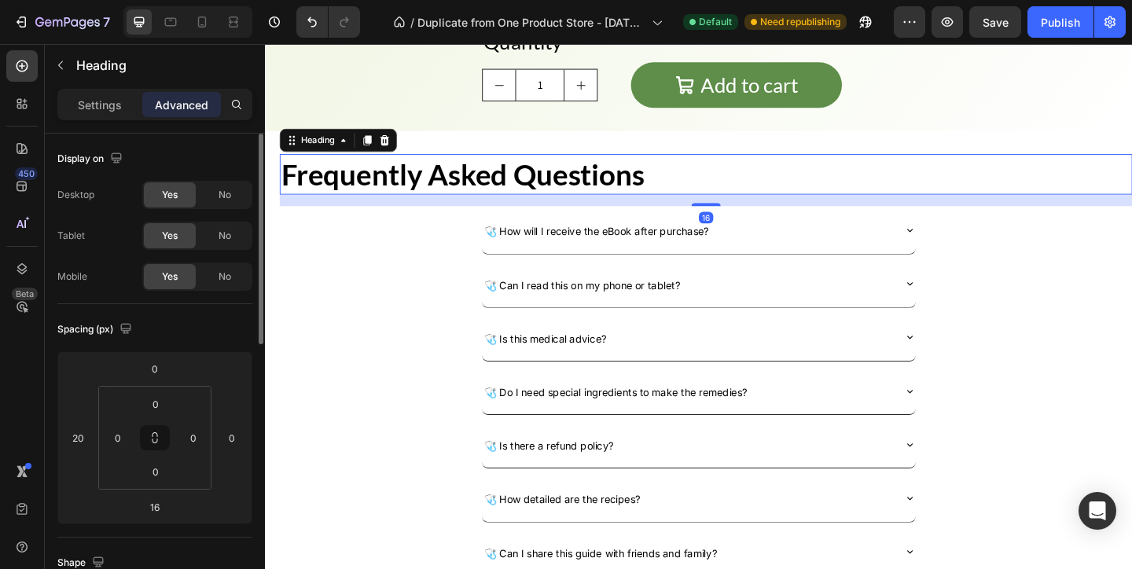
click at [934, 145] on div "Frequently Asked Questions Heading 16 🩺 How will I receive the eBook after purc…" at bounding box center [736, 392] width 943 height 508
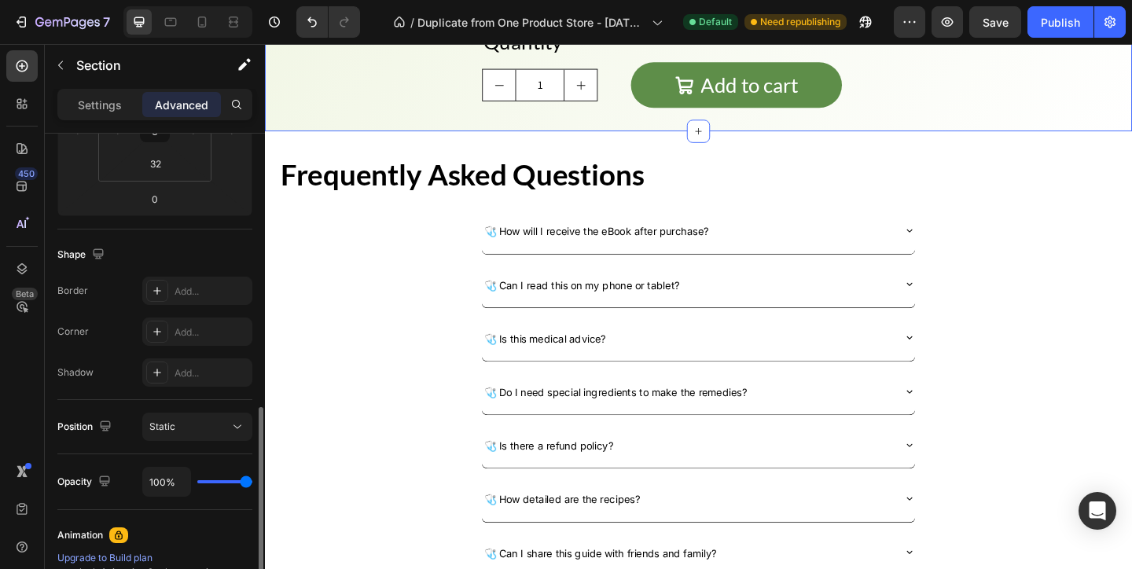
scroll to position [456, 0]
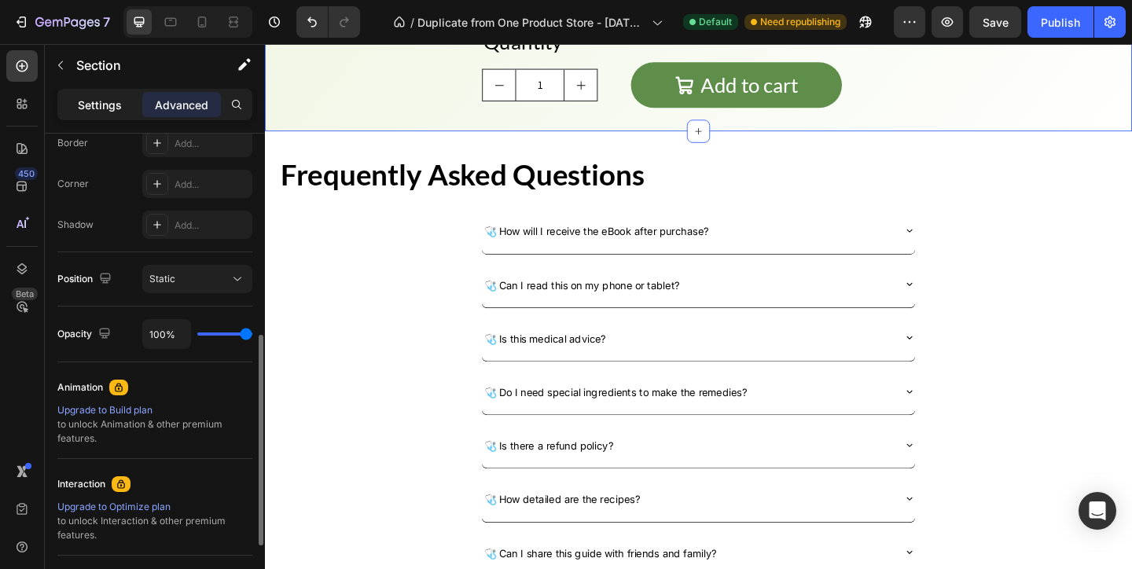
click at [102, 102] on p "Settings" at bounding box center [100, 105] width 44 height 17
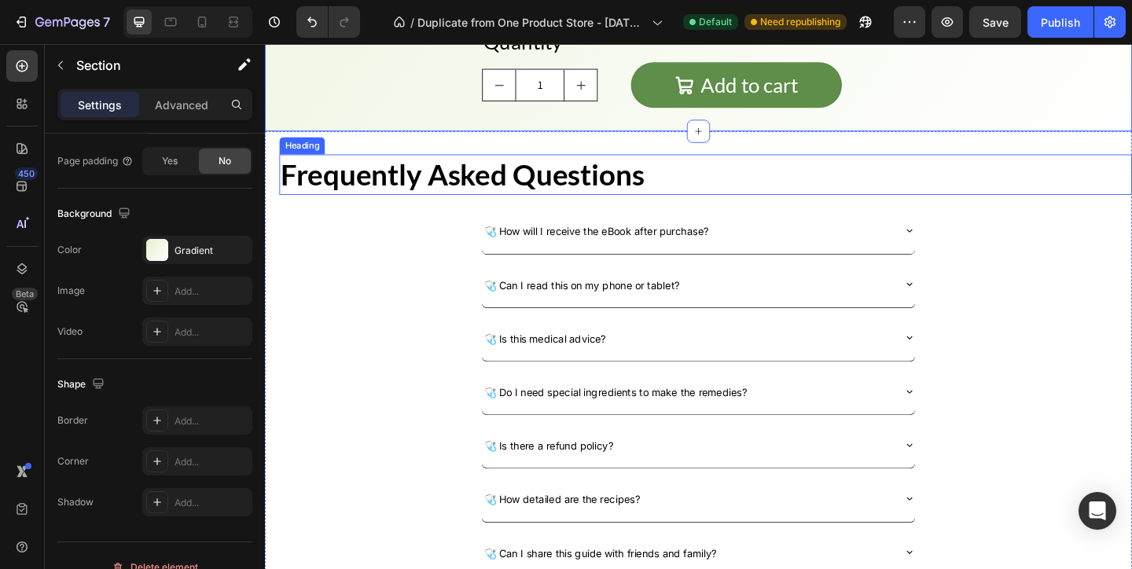
click at [368, 172] on h2 "Frequently Asked Questions" at bounding box center [744, 185] width 927 height 44
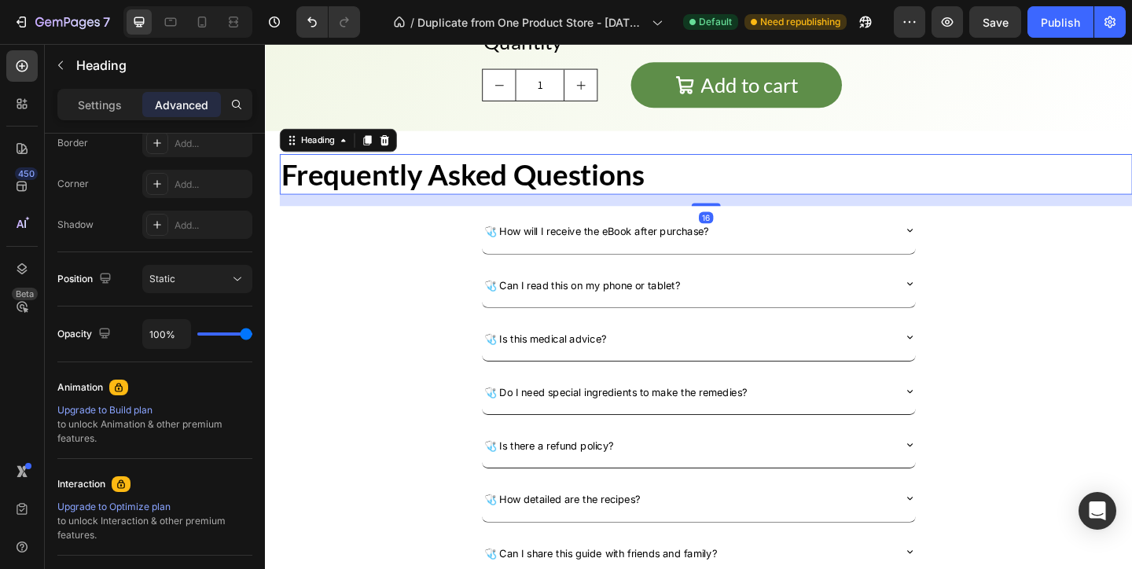
scroll to position [0, 0]
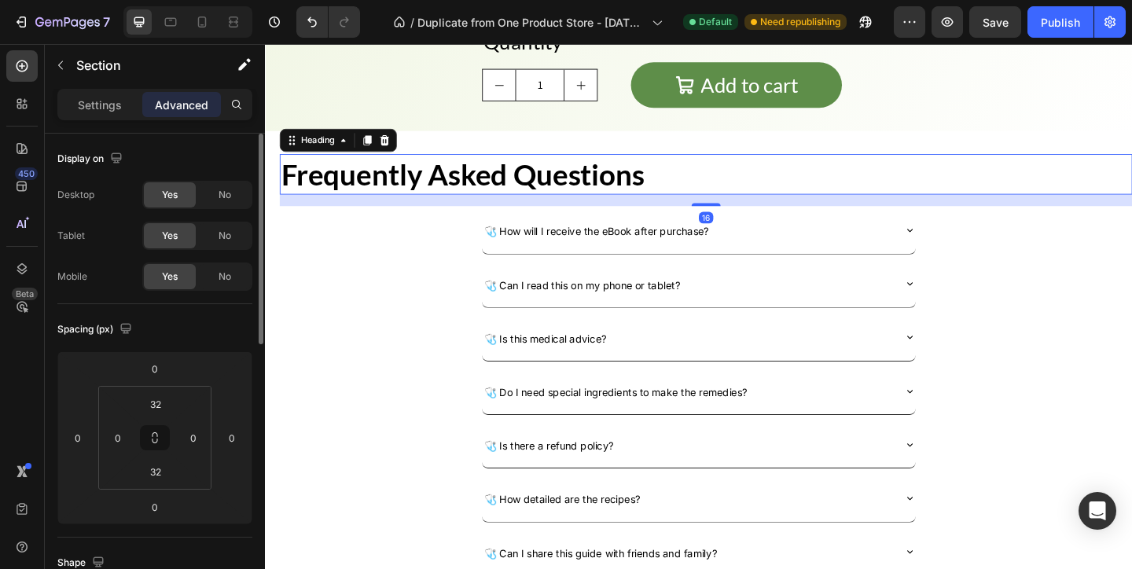
click at [411, 148] on div "Frequently Asked Questions Heading 16 🩺 How will I receive the eBook after purc…" at bounding box center [736, 392] width 943 height 508
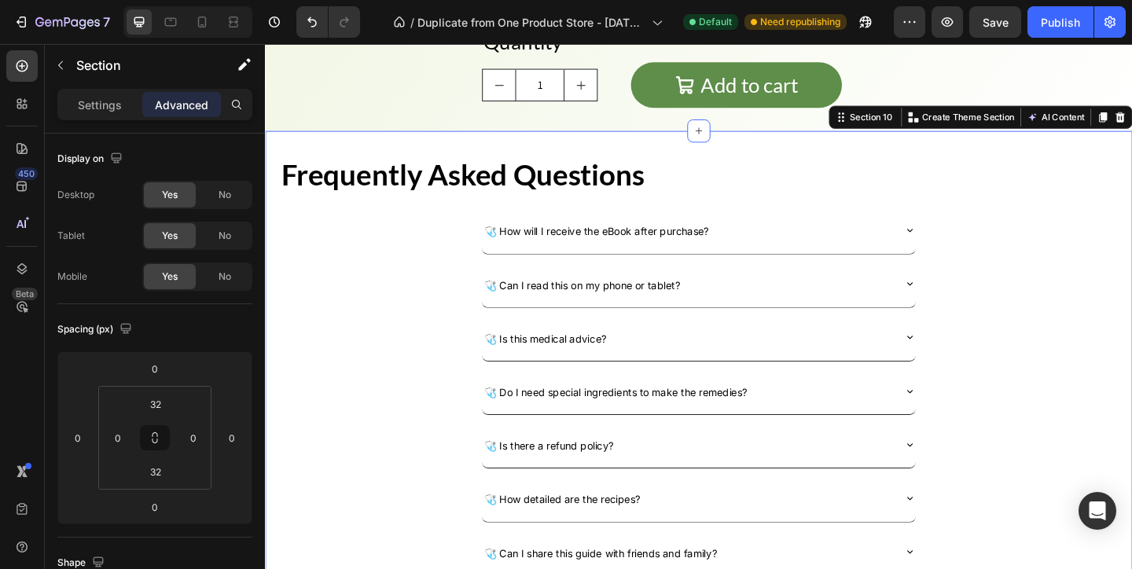
click at [110, 121] on div "Settings Advanced" at bounding box center [155, 111] width 220 height 45
click at [113, 110] on p "Settings" at bounding box center [100, 105] width 44 height 17
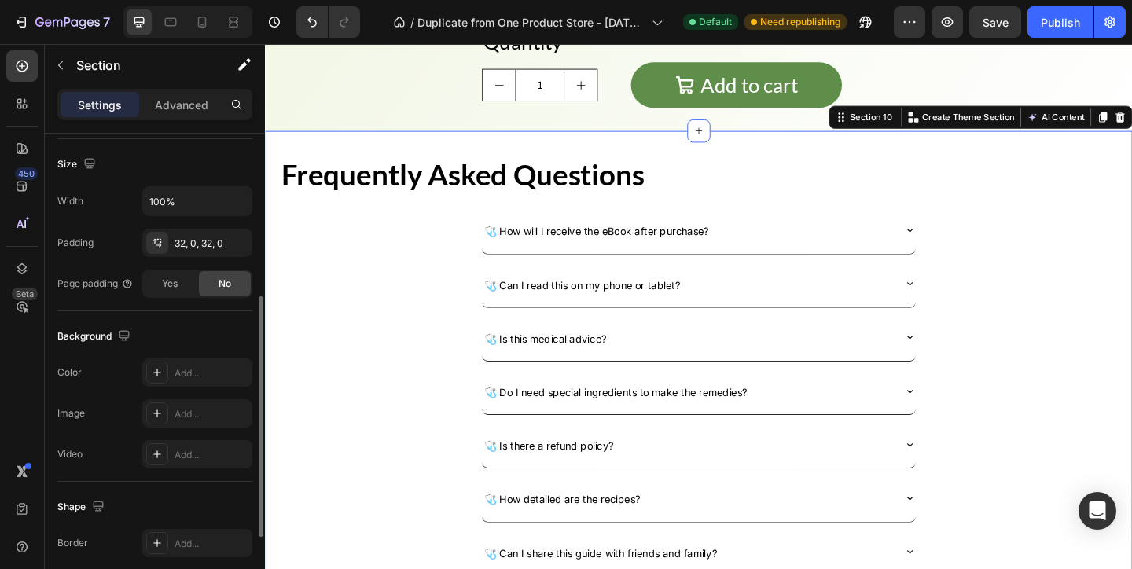
scroll to position [334, 0]
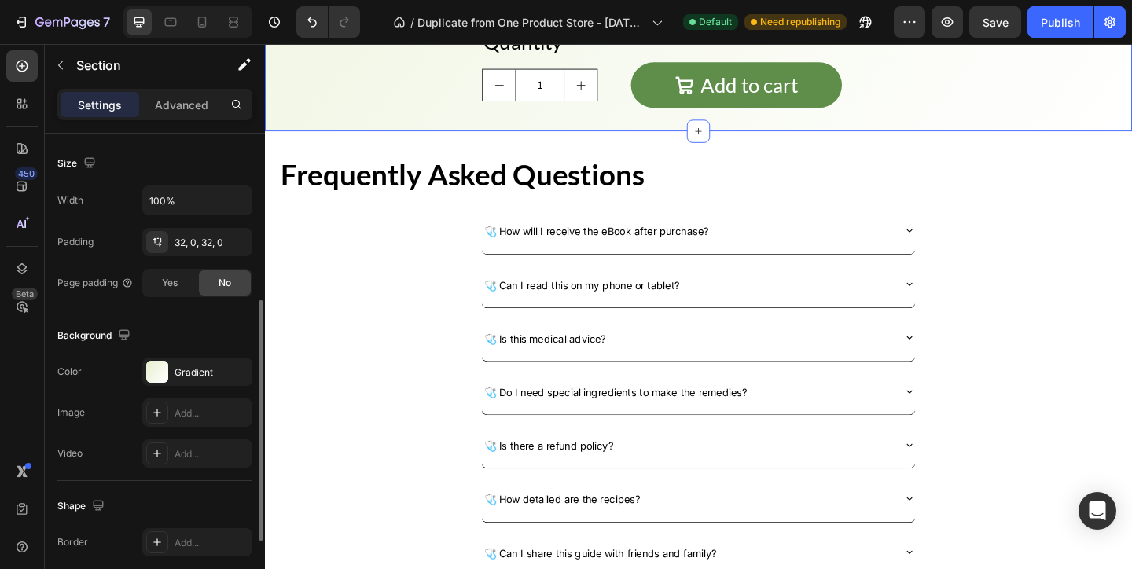
drag, startPoint x: 237, startPoint y: 370, endPoint x: 137, endPoint y: 334, distance: 106.9
click at [137, 335] on div "Background The changes might be hidden by the video. Color Gradient Image Add..…" at bounding box center [154, 395] width 195 height 171
click at [171, 363] on div "Gradient" at bounding box center [197, 372] width 110 height 28
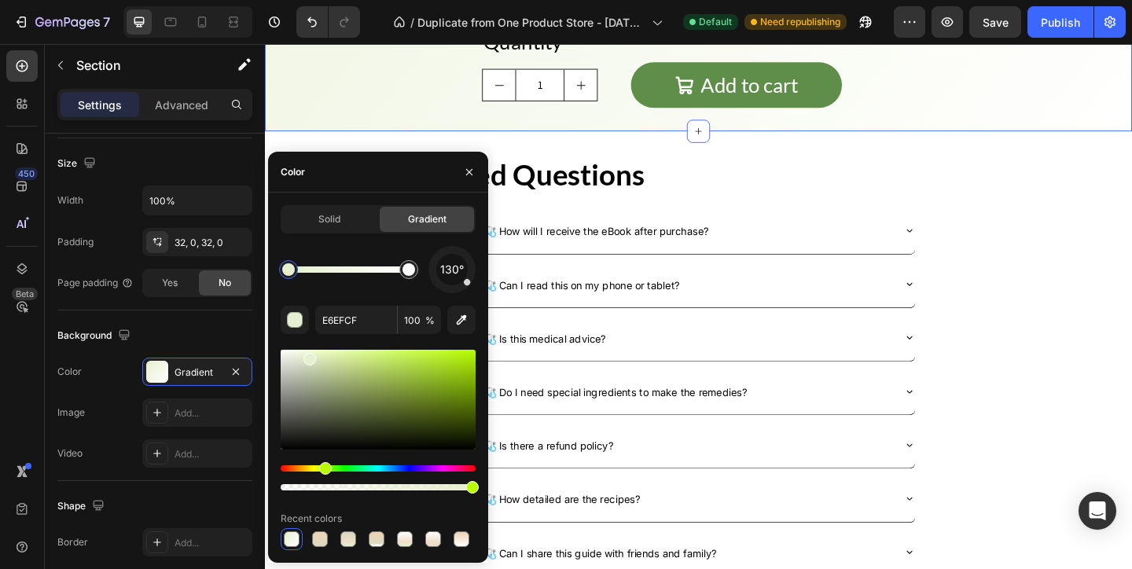
click at [333, 203] on div "Solid Gradient 130° E6EFCF 100 % Recent colors" at bounding box center [378, 378] width 220 height 370
click at [333, 215] on span "Solid" at bounding box center [329, 219] width 22 height 14
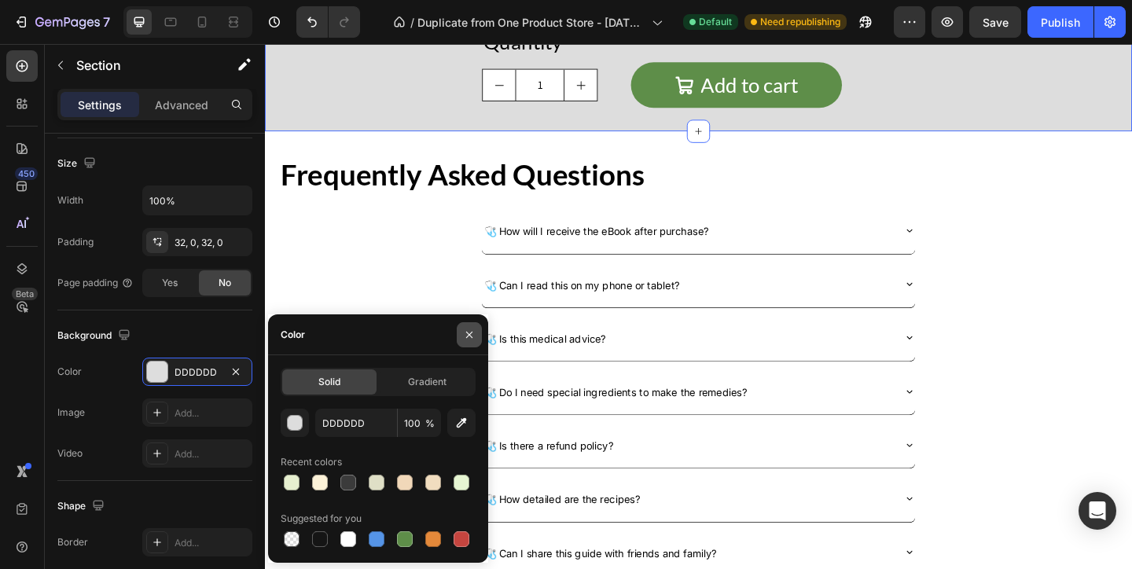
click at [476, 341] on button "button" at bounding box center [469, 334] width 25 height 25
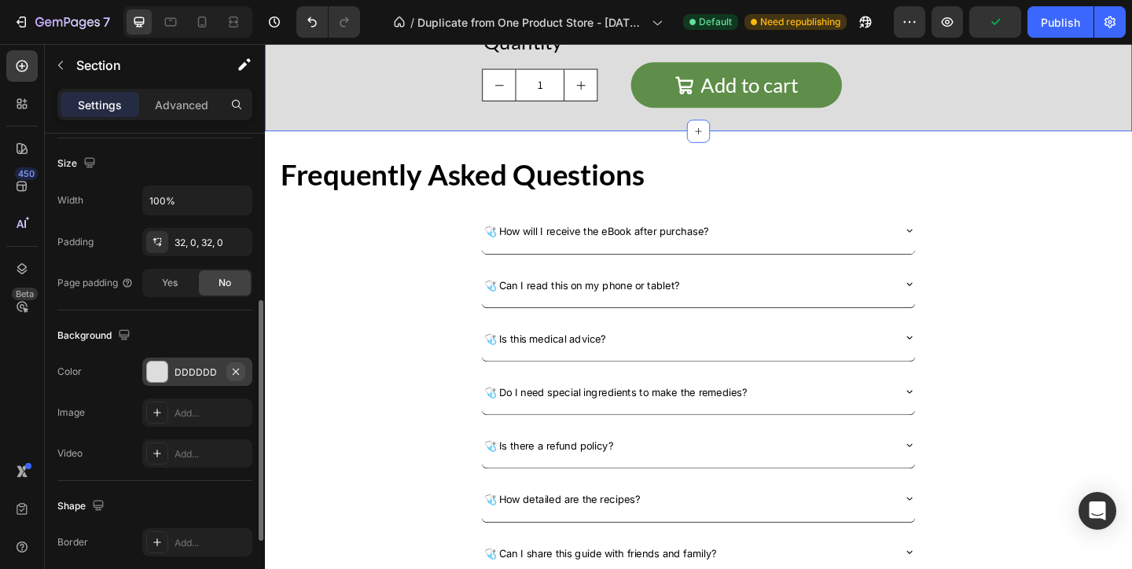
click at [236, 371] on icon "button" at bounding box center [236, 371] width 6 height 6
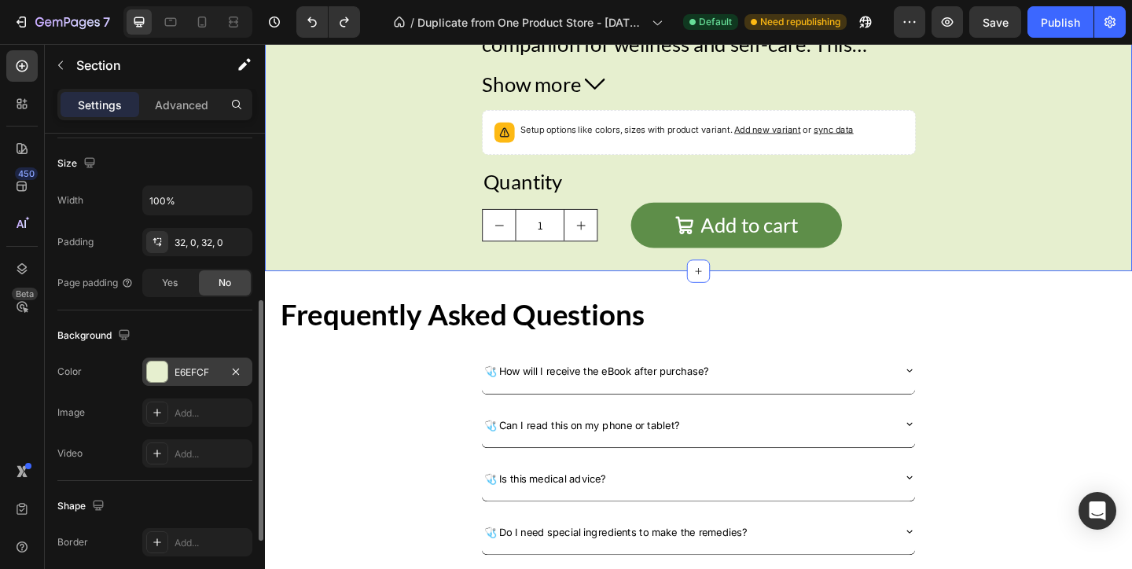
scroll to position [3918, 0]
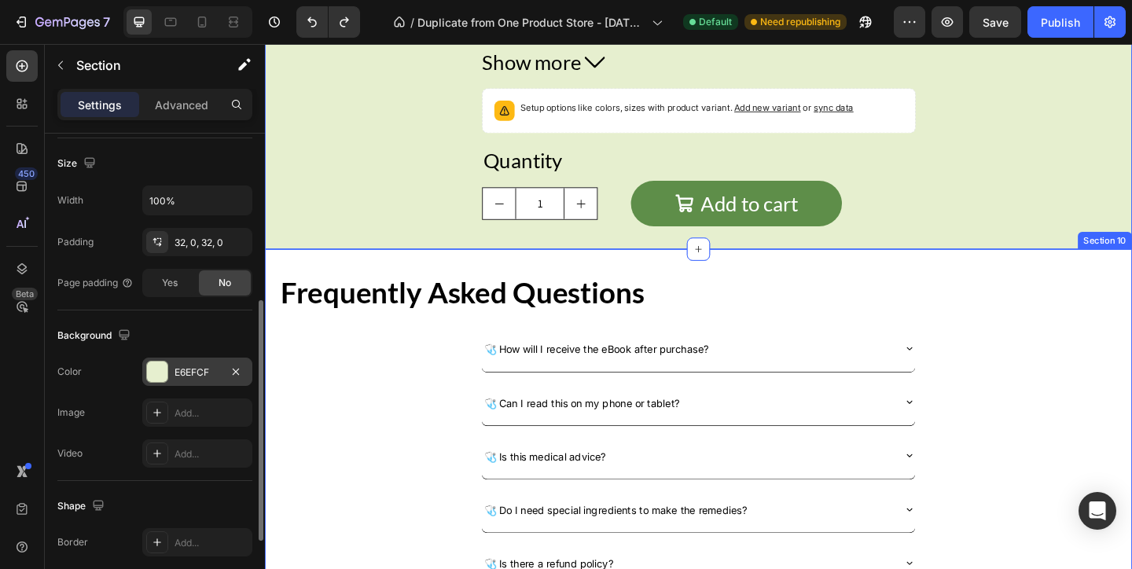
click at [420, 280] on div "Frequently Asked Questions Heading 🩺 How will I receive the eBook after purchas…" at bounding box center [736, 521] width 943 height 508
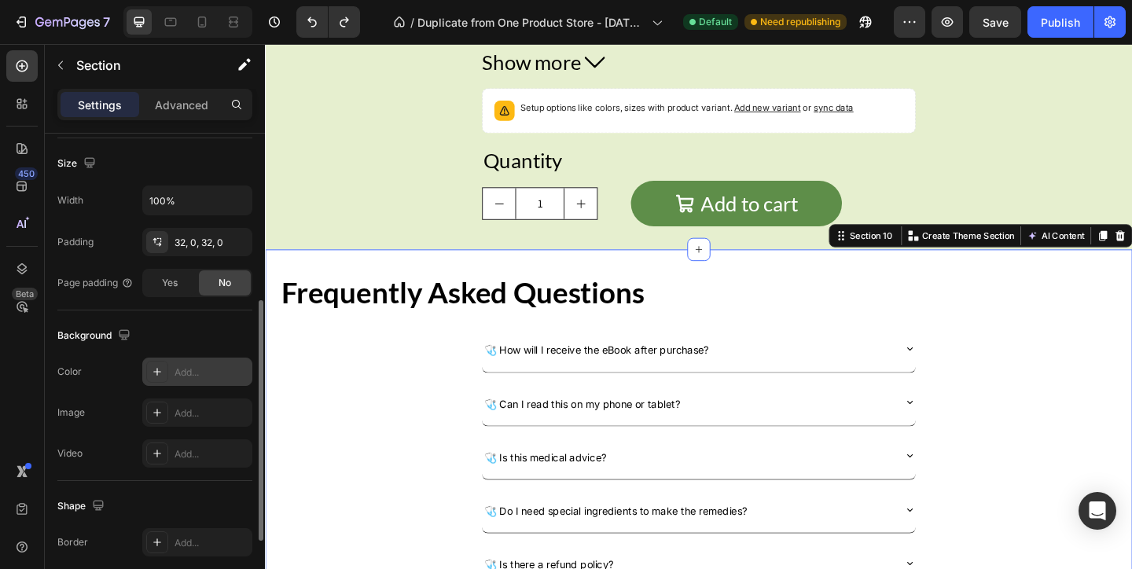
click at [188, 365] on div "Add..." at bounding box center [211, 372] width 74 height 14
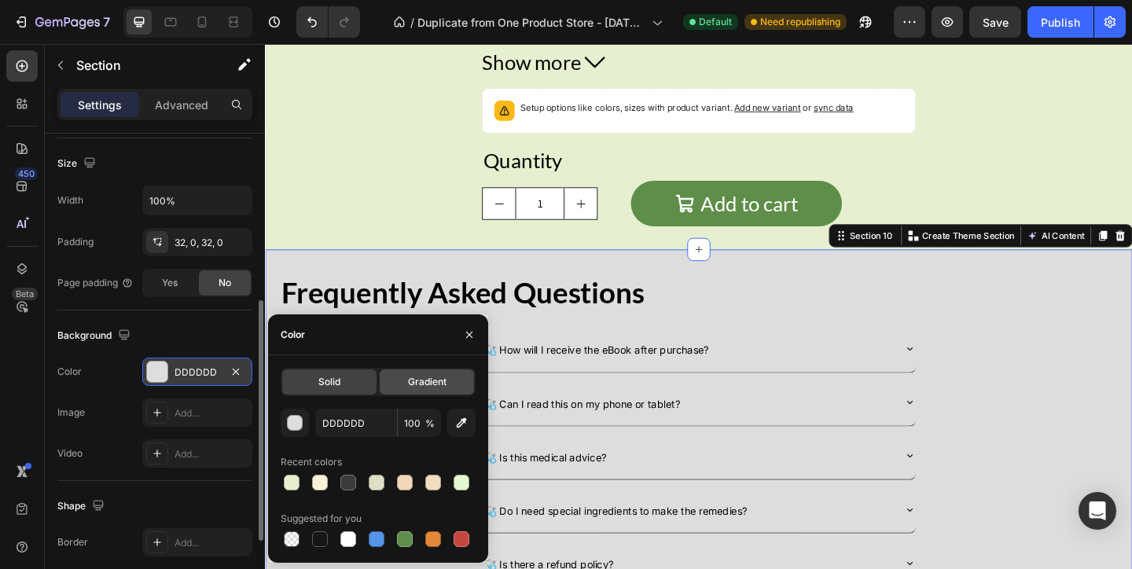
click at [417, 376] on span "Gradient" at bounding box center [427, 382] width 39 height 14
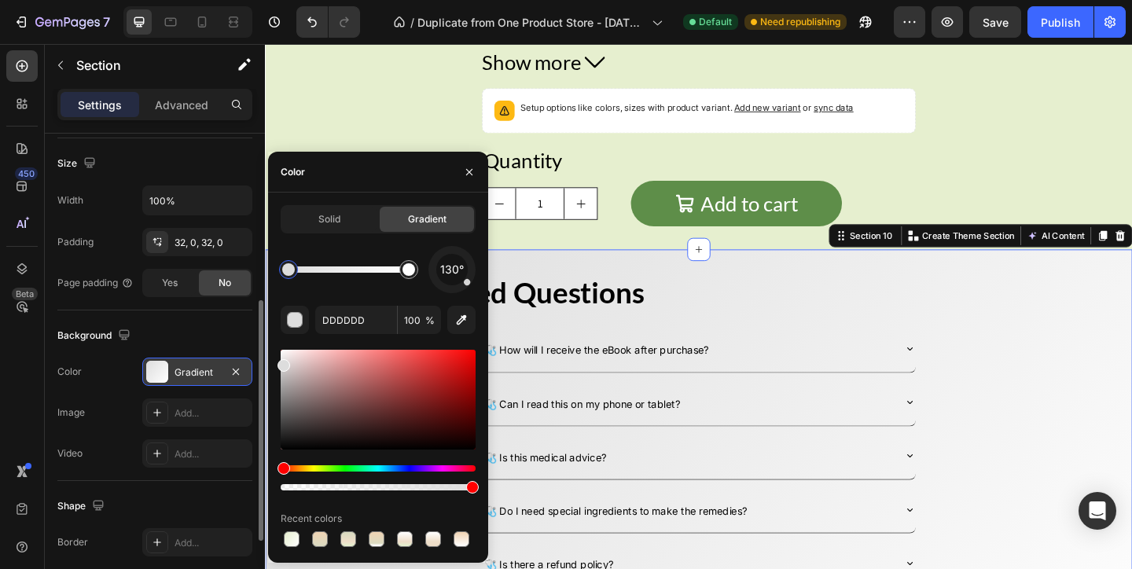
click at [455, 260] on span "130°" at bounding box center [452, 269] width 24 height 19
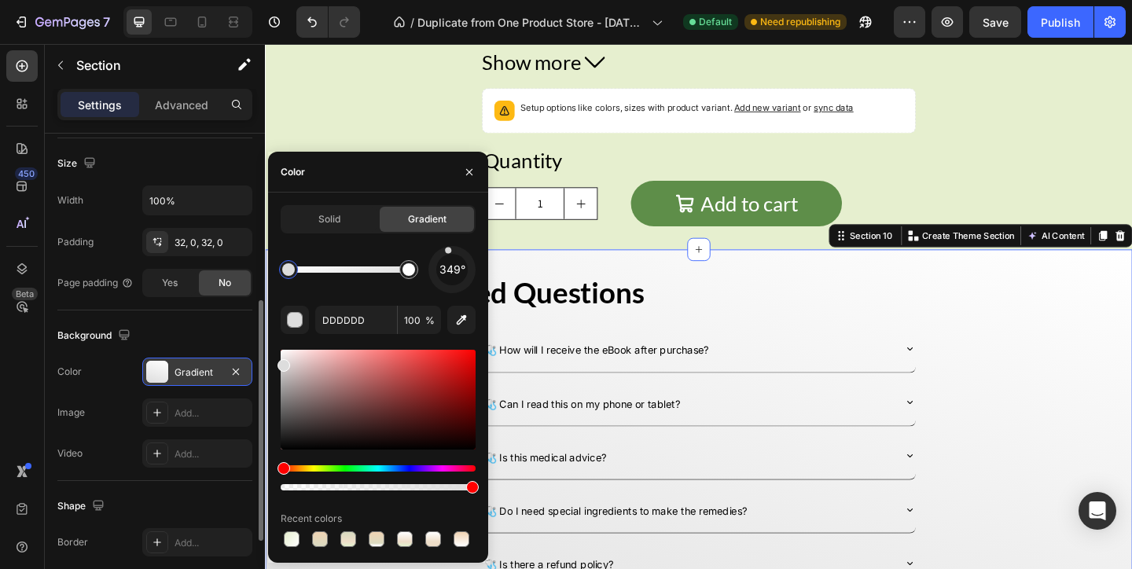
click at [449, 254] on div "349°" at bounding box center [451, 269] width 31 height 31
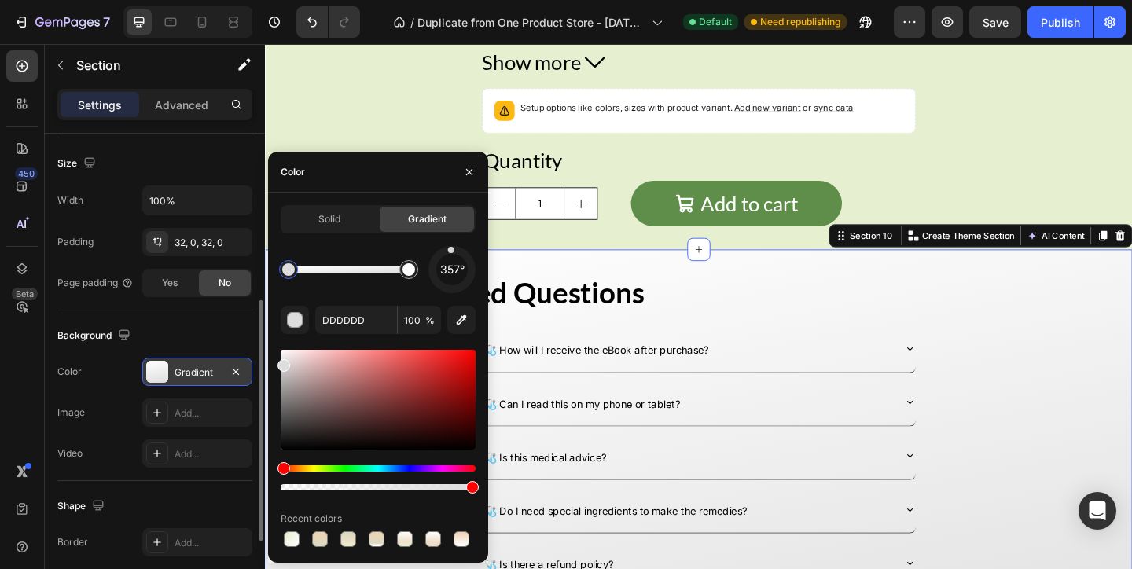
click at [451, 254] on div "357°" at bounding box center [451, 269] width 31 height 31
click at [452, 249] on div at bounding box center [452, 250] width 6 height 6
click at [464, 325] on icon "button" at bounding box center [461, 320] width 16 height 16
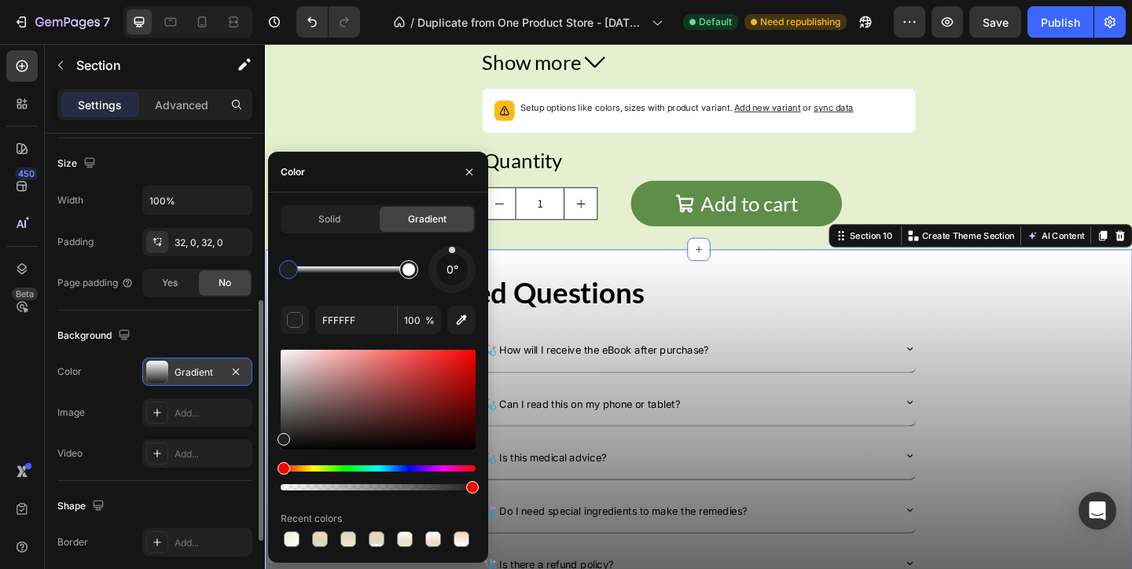
click at [418, 275] on div at bounding box center [409, 269] width 28 height 28
click at [464, 321] on icon "button" at bounding box center [461, 320] width 16 height 16
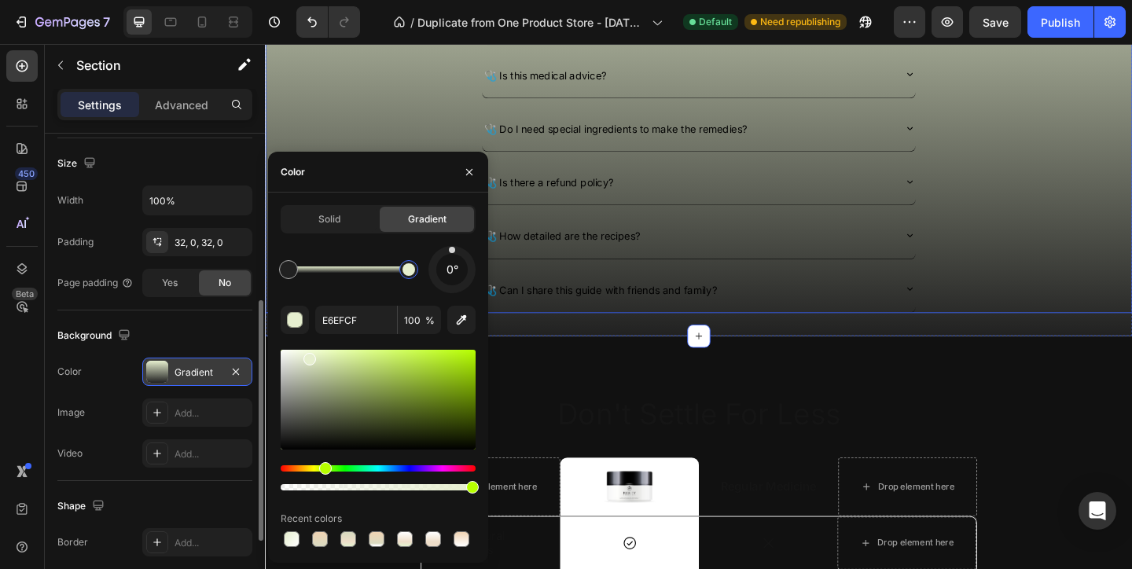
scroll to position [4447, 0]
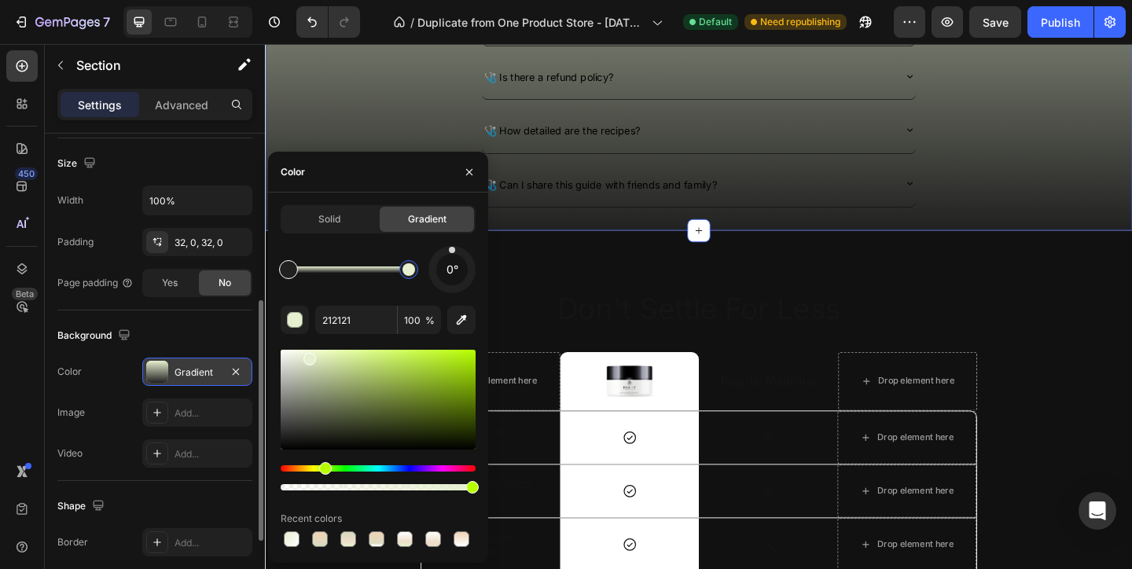
click at [288, 269] on div at bounding box center [288, 269] width 13 height 13
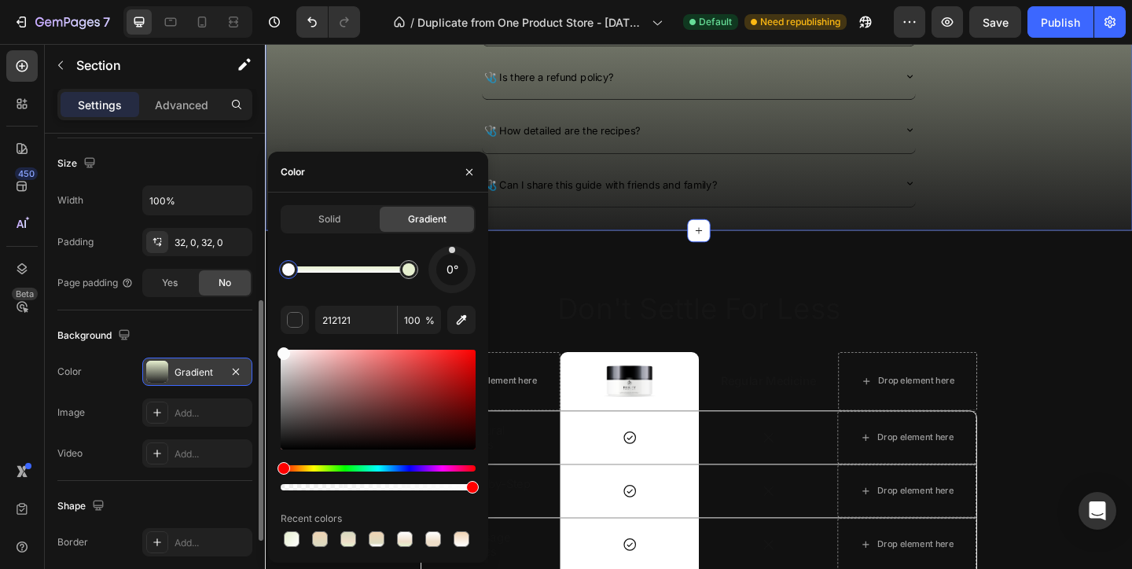
click at [281, 351] on div at bounding box center [378, 400] width 195 height 100
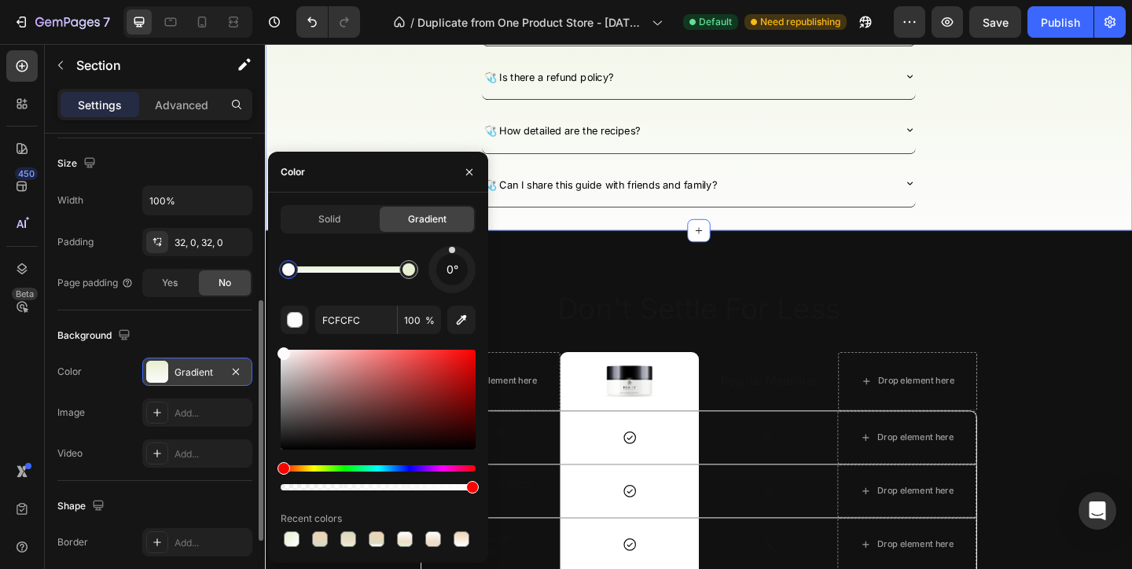
drag, startPoint x: 281, startPoint y: 354, endPoint x: 278, endPoint y: 343, distance: 12.2
click at [278, 343] on div "Solid Gradient 0° FCFCFC 100 % Recent colors" at bounding box center [378, 377] width 220 height 345
type input "FFFFFF"
click at [467, 179] on button "button" at bounding box center [469, 172] width 25 height 25
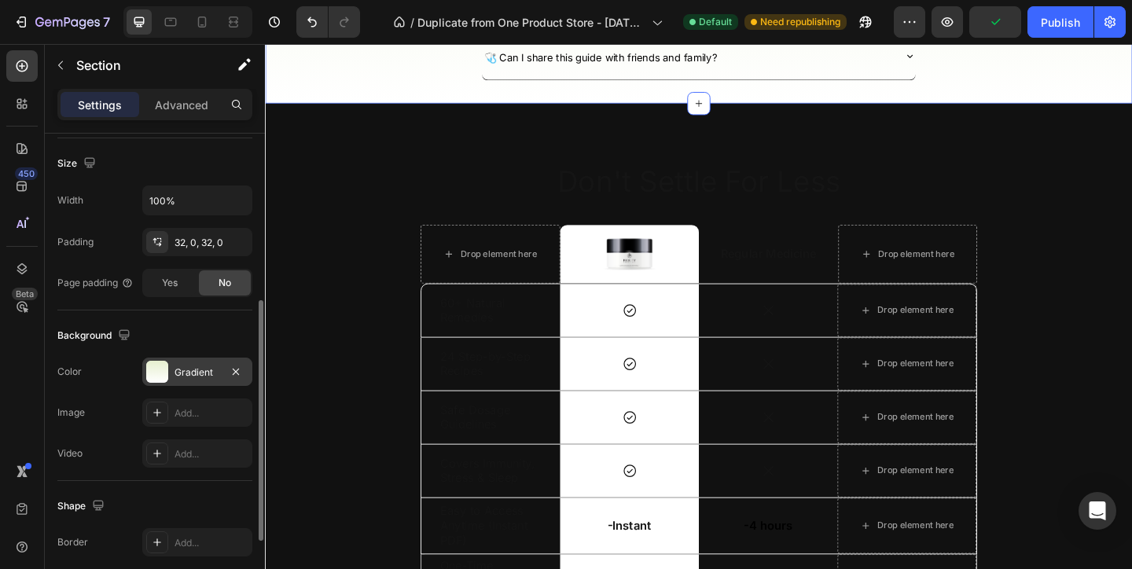
scroll to position [4620, 0]
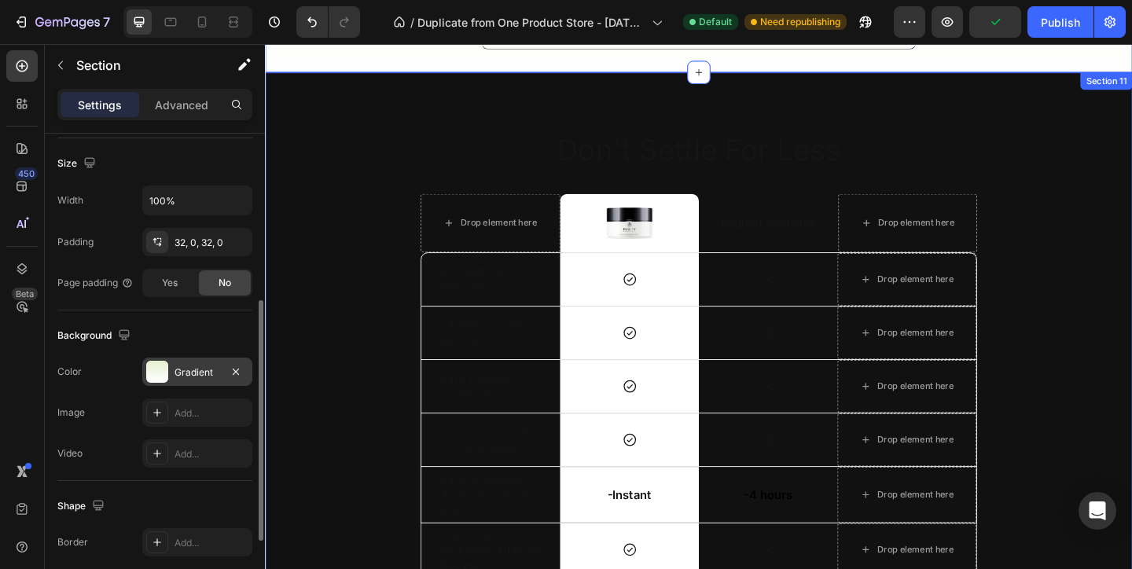
click at [1069, 127] on div "Don't Settle For Less Heading Drop element here Image Row Regular Medicine Text…" at bounding box center [736, 368] width 943 height 586
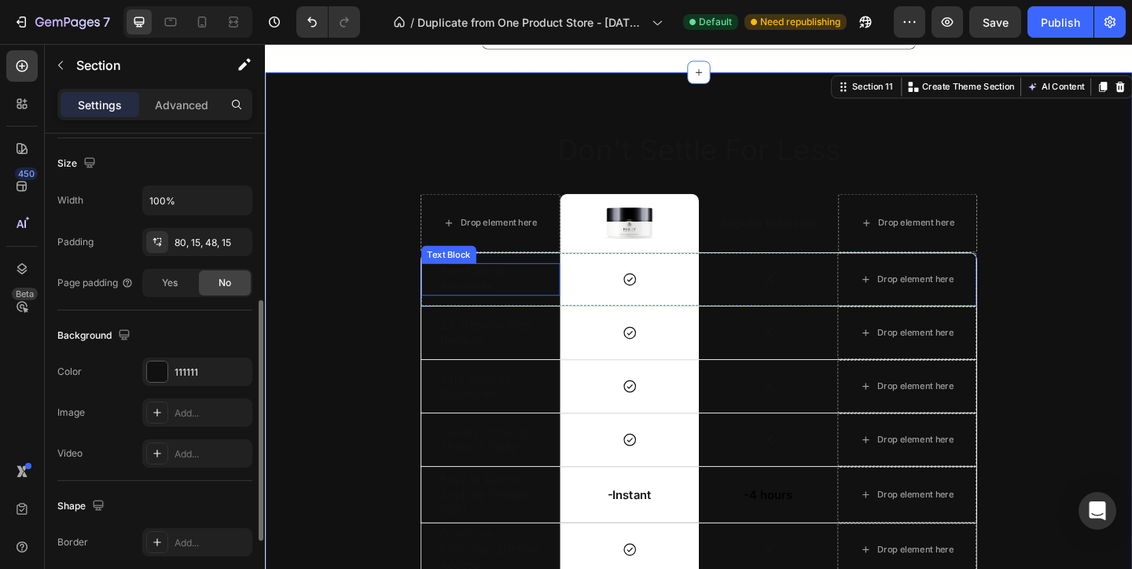
click at [512, 312] on p "60+ Natural Remedies" at bounding box center [510, 300] width 110 height 33
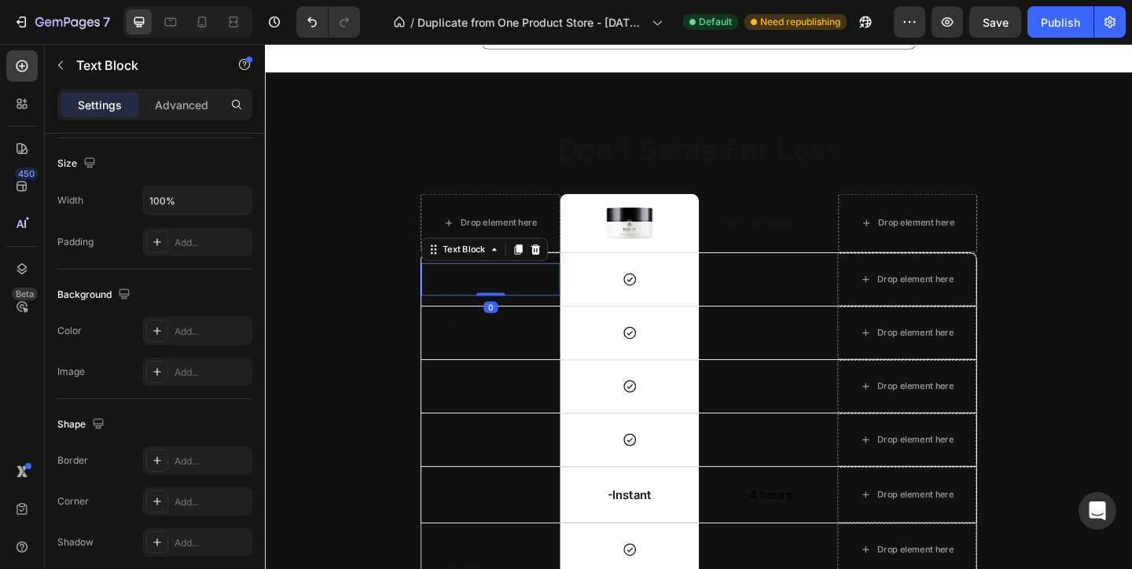
click at [512, 312] on p "60+ Natural Remedies" at bounding box center [510, 300] width 110 height 33
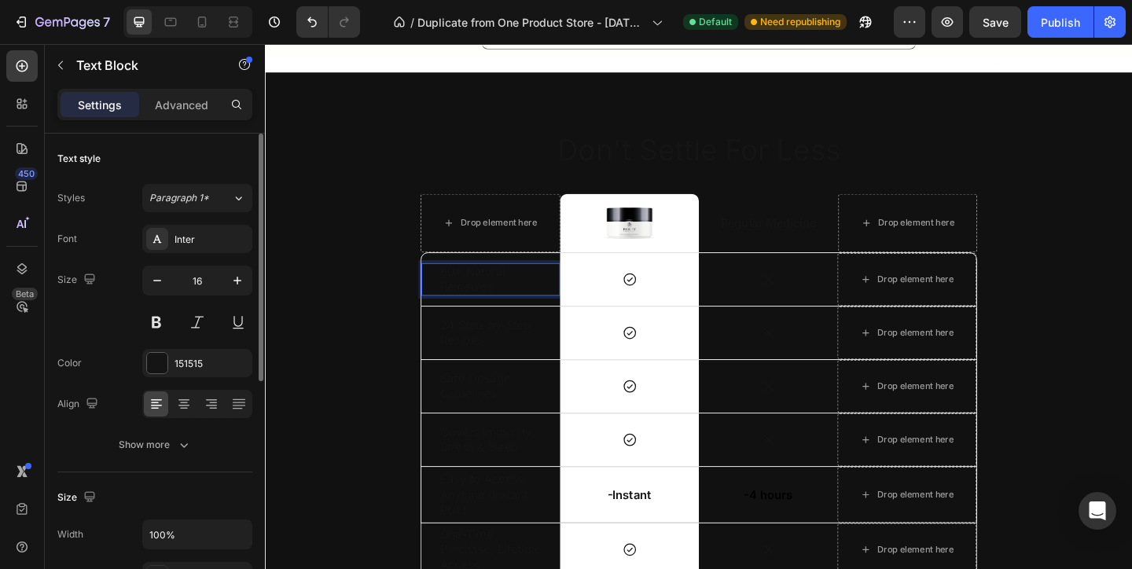
click at [512, 312] on p "60+ Natural Remedies" at bounding box center [510, 300] width 110 height 33
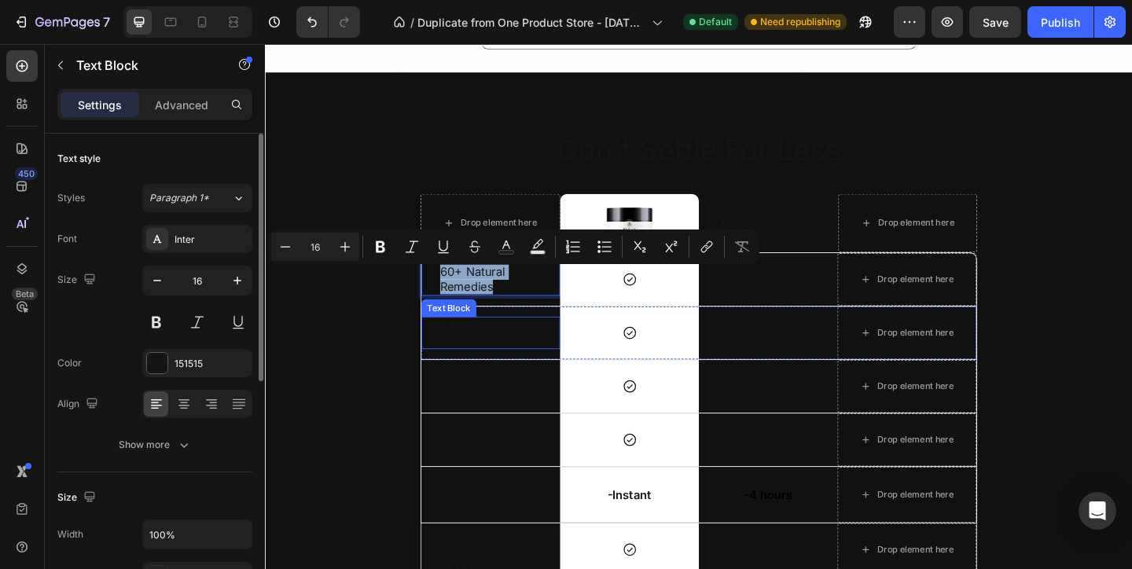
click at [517, 351] on p "24 Step-by-Step Recipes" at bounding box center [510, 358] width 110 height 33
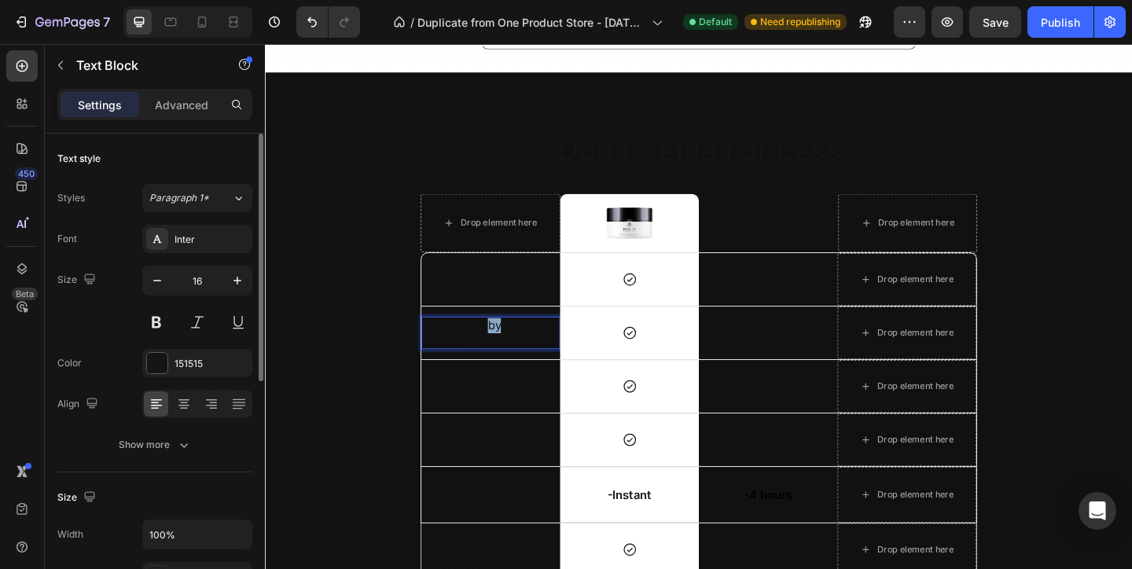
click at [517, 351] on p "24 Step-by-Step Recipes" at bounding box center [510, 358] width 110 height 33
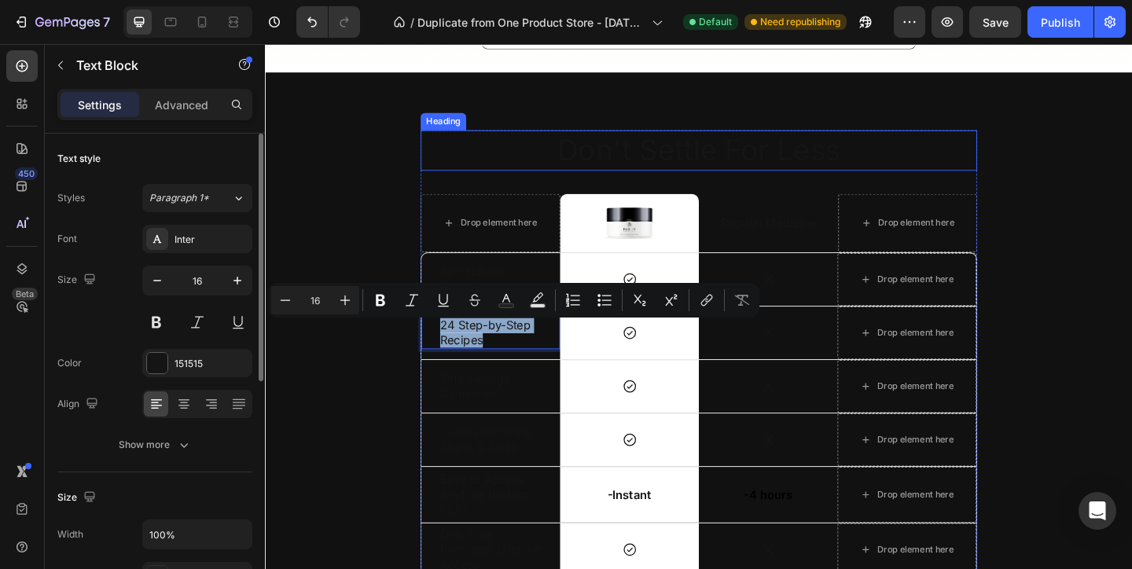
click at [558, 152] on h2 "Don't Settle For Less" at bounding box center [736, 160] width 605 height 44
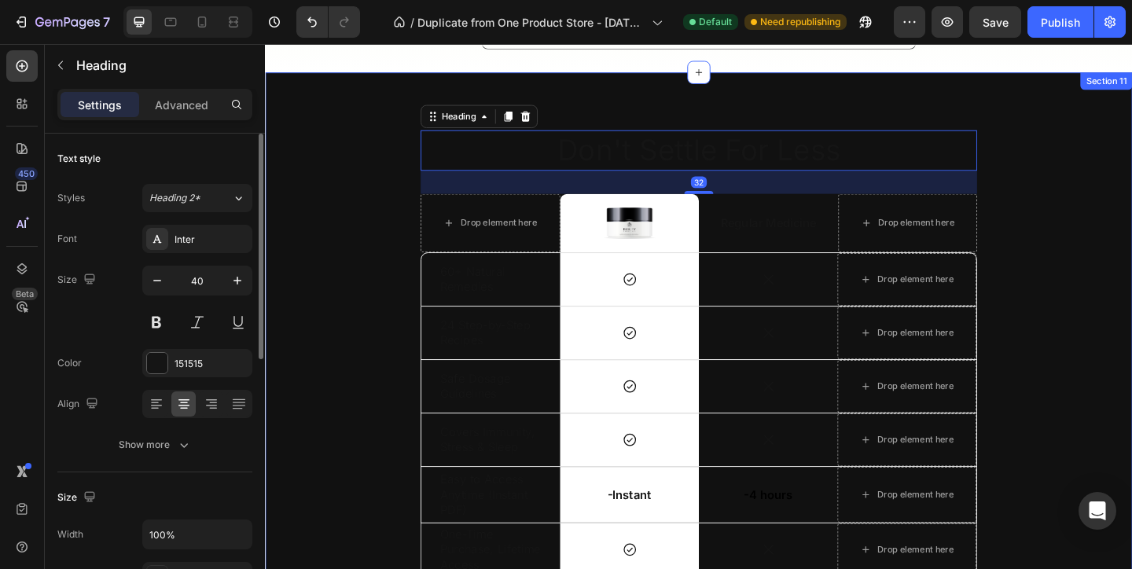
click at [555, 99] on div "Don't Settle For Less Heading 32 Drop element here Image Row Regular Medicine T…" at bounding box center [736, 368] width 943 height 586
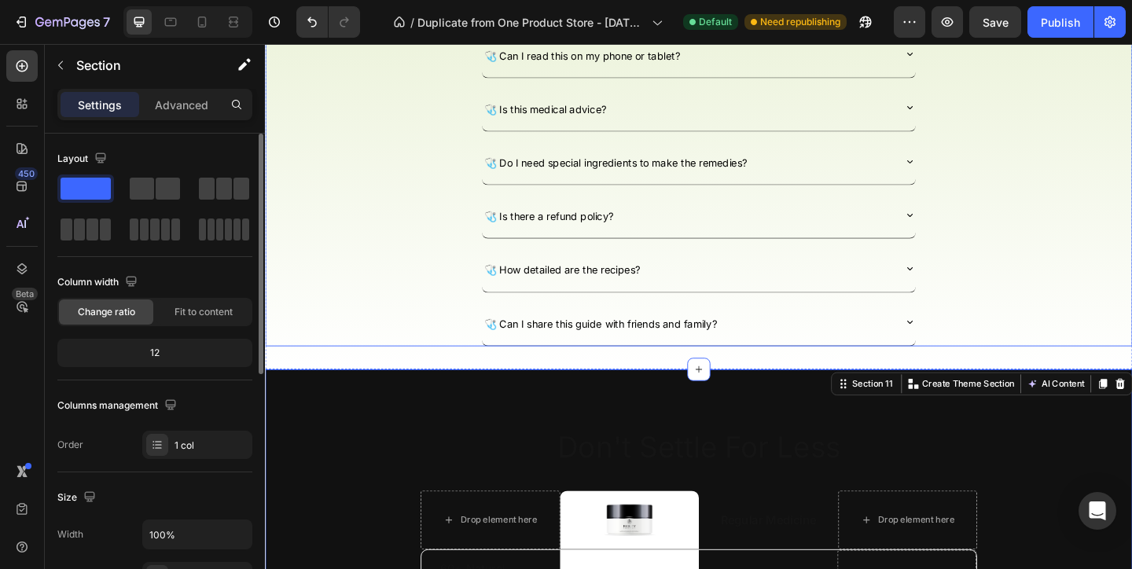
scroll to position [4312, 0]
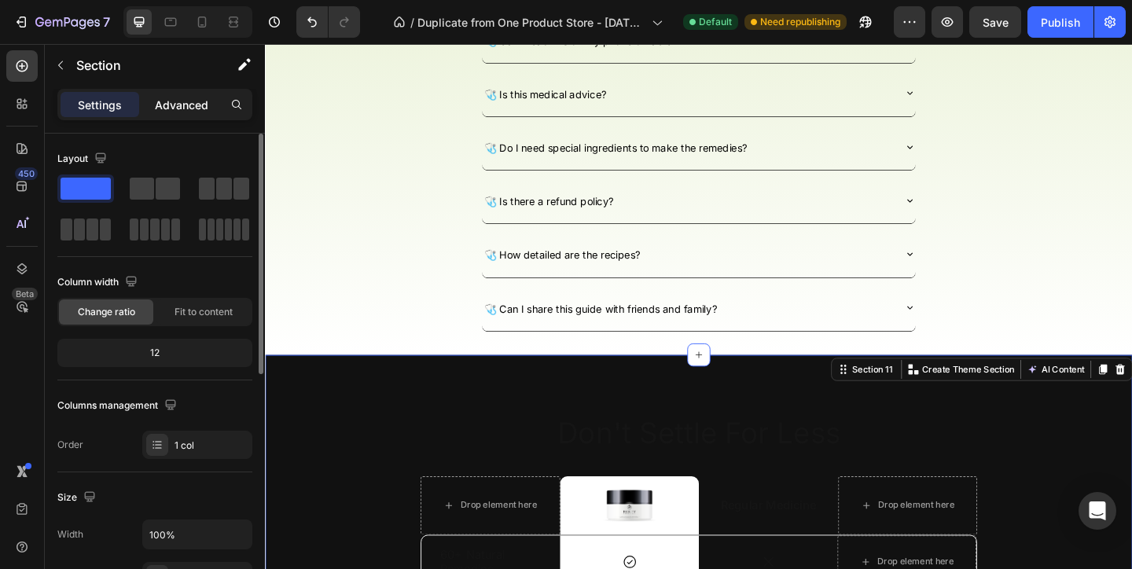
click at [160, 102] on p "Advanced" at bounding box center [181, 105] width 53 height 17
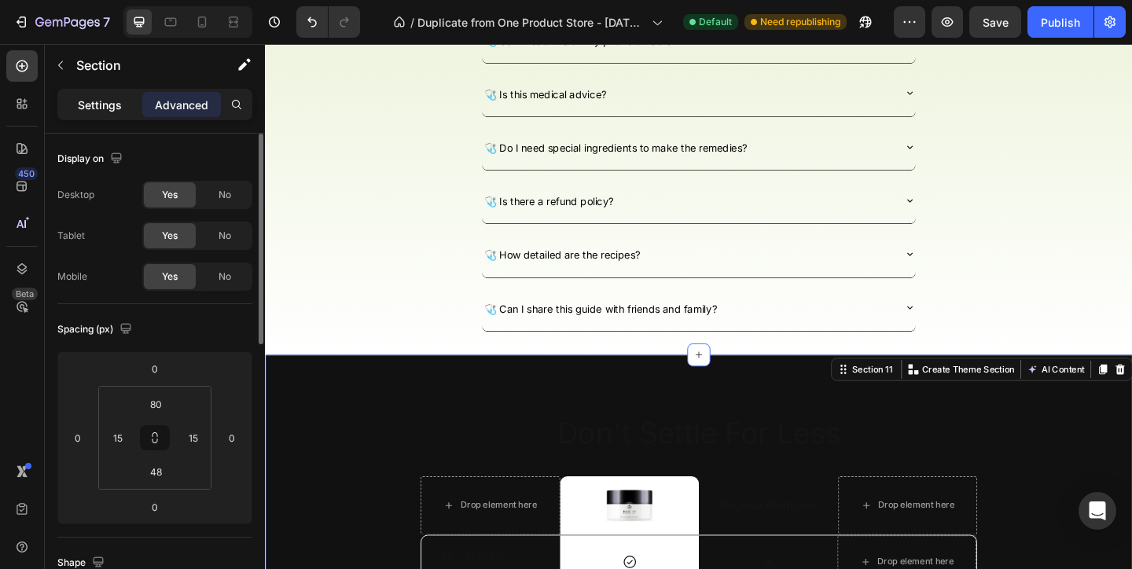
click at [116, 102] on p "Settings" at bounding box center [100, 105] width 44 height 17
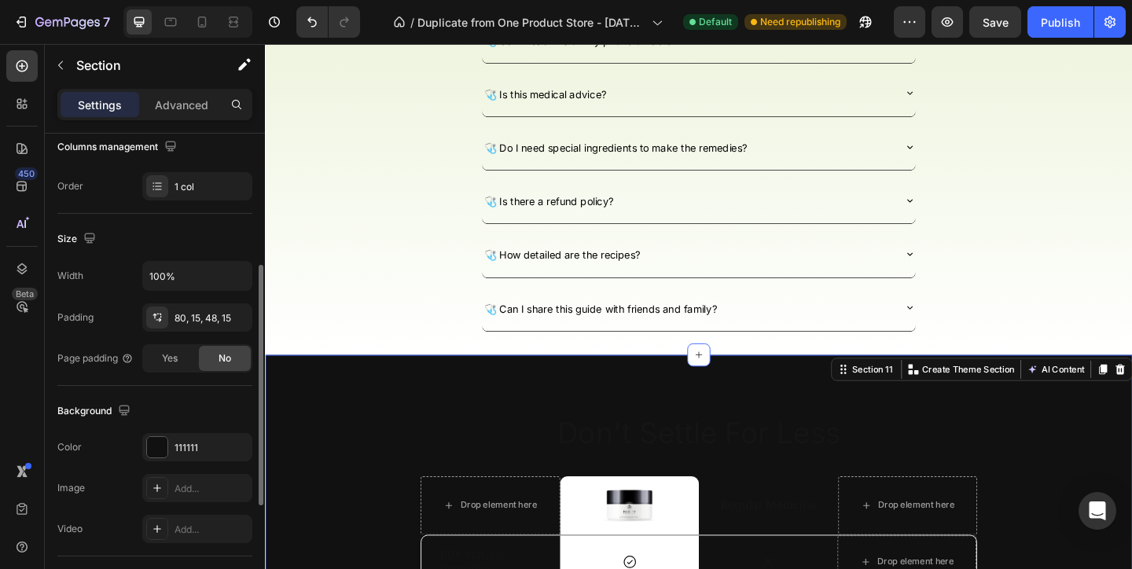
scroll to position [260, 0]
click at [180, 439] on div "111111" at bounding box center [197, 446] width 46 height 14
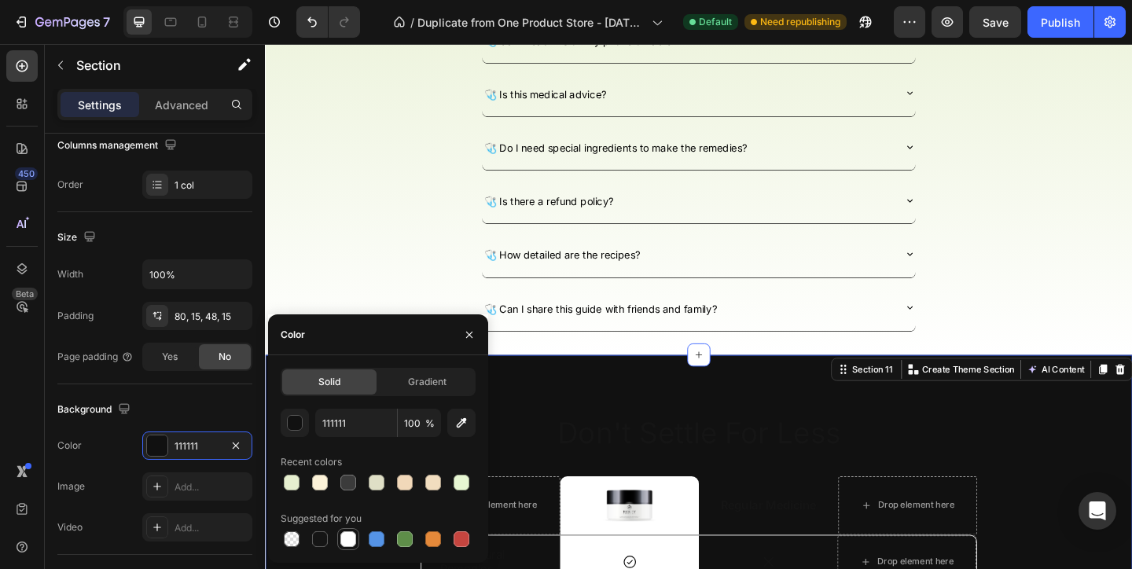
click at [355, 539] on div at bounding box center [348, 539] width 16 height 16
type input "FFFFFF"
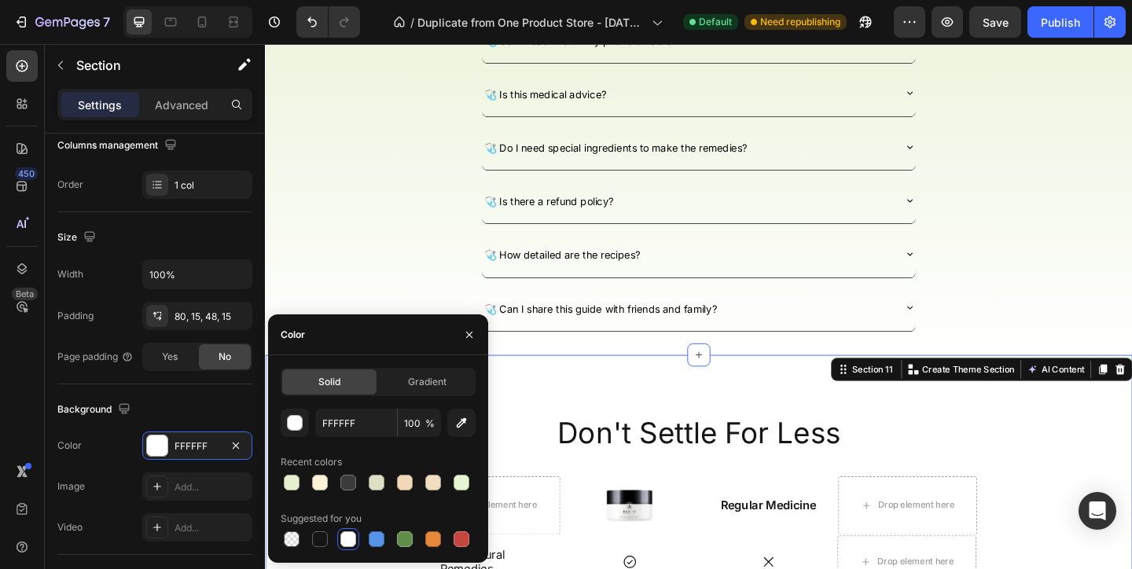
click at [483, 332] on div at bounding box center [469, 334] width 38 height 40
click at [677, 345] on p "🩺 Can I share this guide with friends and family?" at bounding box center [629, 331] width 253 height 34
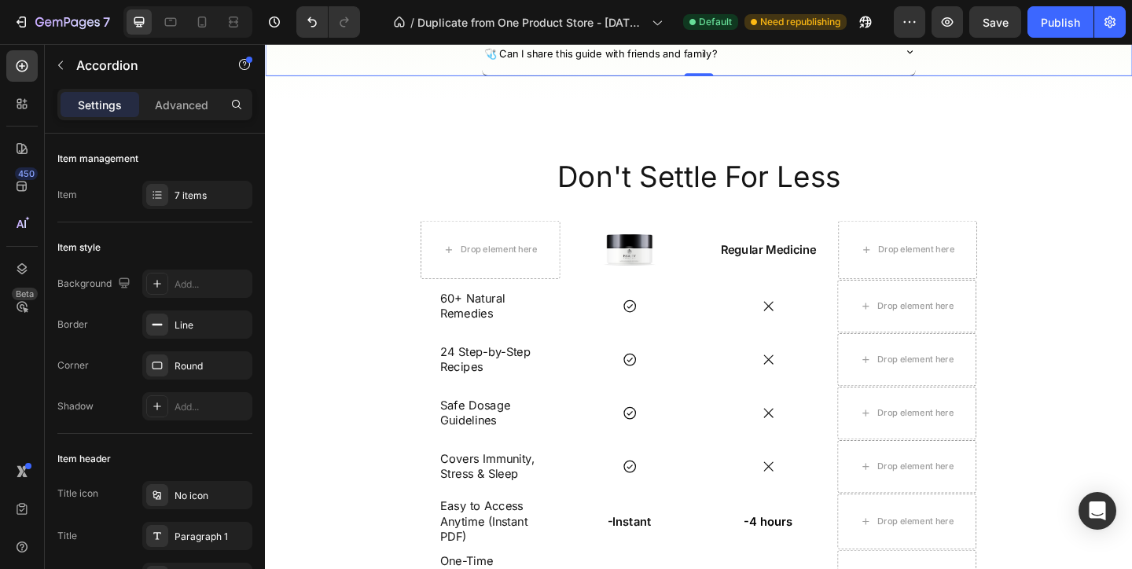
scroll to position [4612, 0]
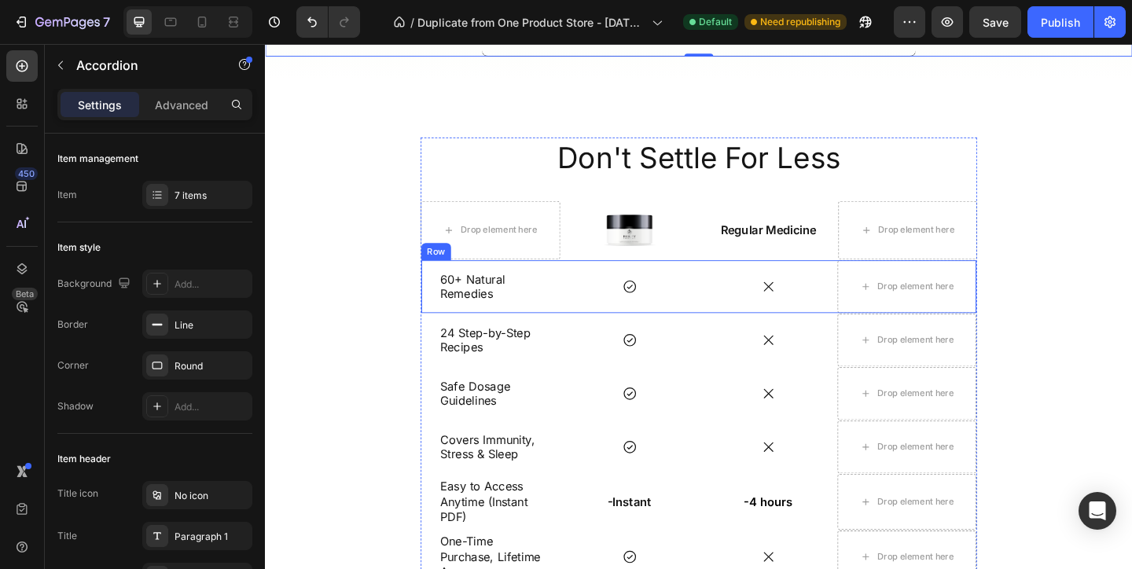
click at [443, 288] on div "60+ Natural Remedies Text Block" at bounding box center [510, 307] width 151 height 57
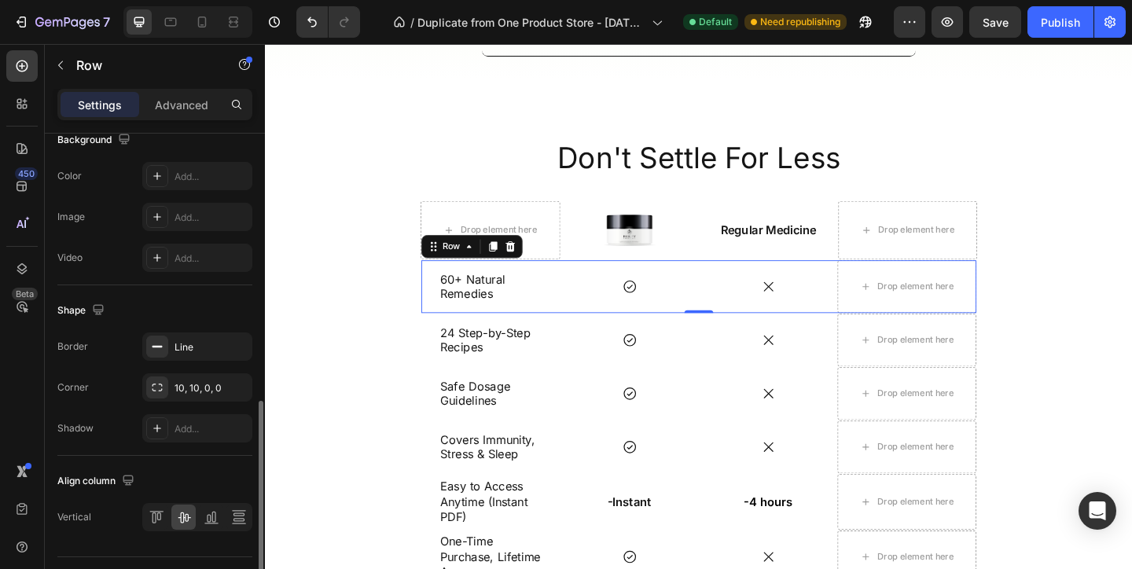
scroll to position [624, 0]
click at [200, 340] on div "Line" at bounding box center [197, 343] width 46 height 14
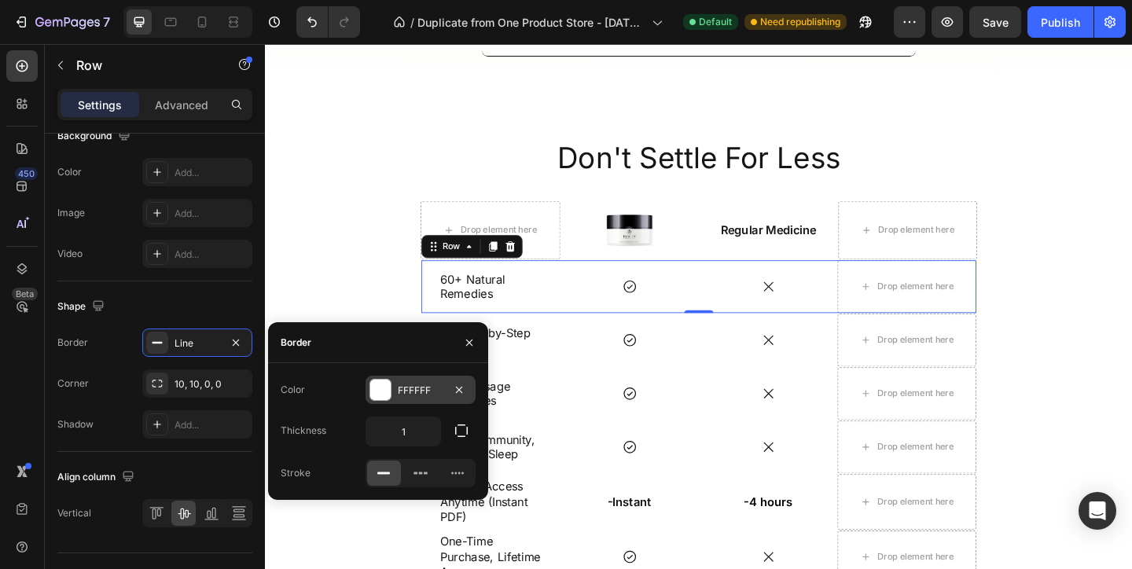
click at [415, 384] on div "FFFFFF" at bounding box center [421, 391] width 46 height 14
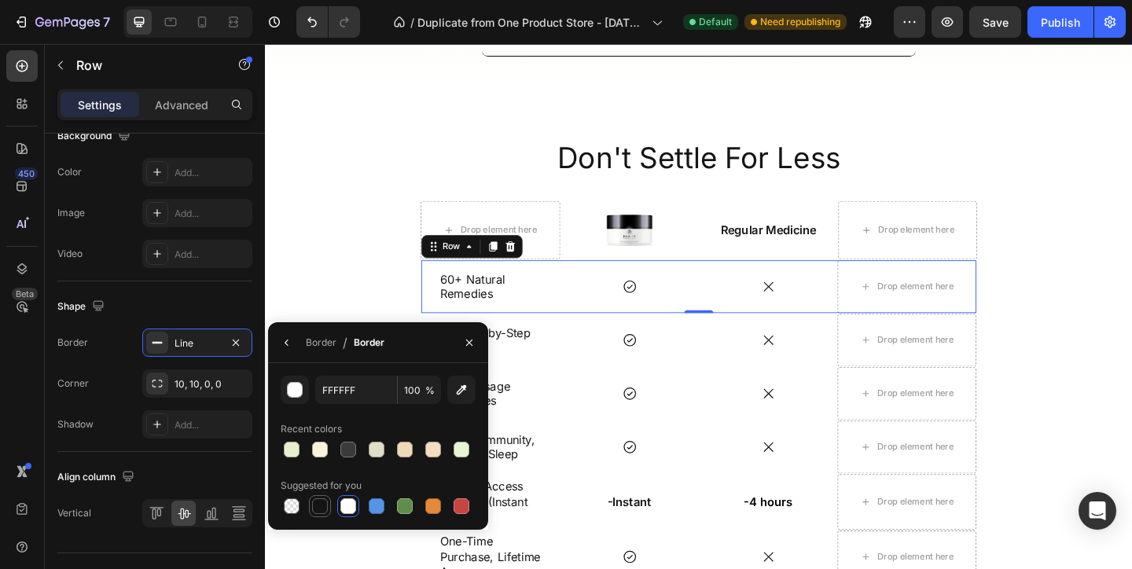
click at [309, 499] on div at bounding box center [320, 506] width 22 height 22
type input "151515"
click at [751, 314] on div "Icon" at bounding box center [811, 307] width 151 height 17
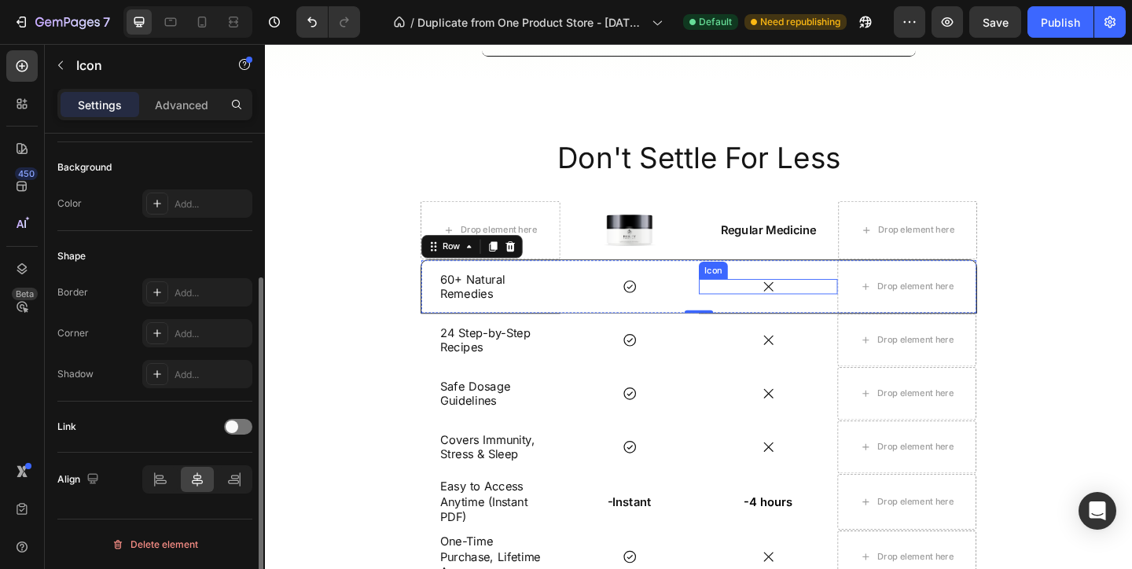
scroll to position [0, 0]
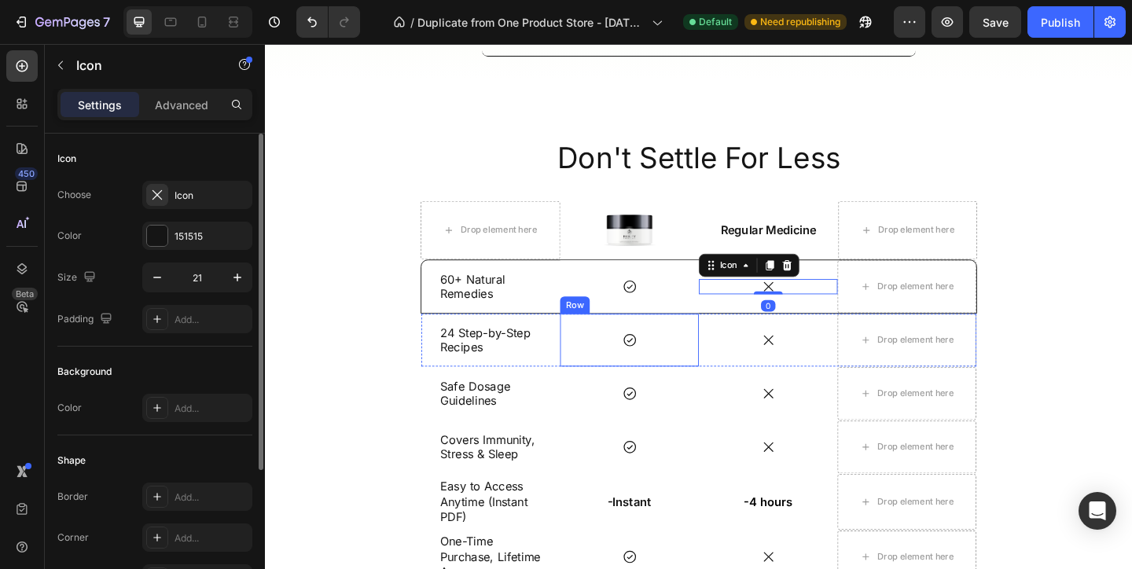
click at [567, 368] on div "24 Step-by-Step Recipes Text Block" at bounding box center [510, 366] width 151 height 36
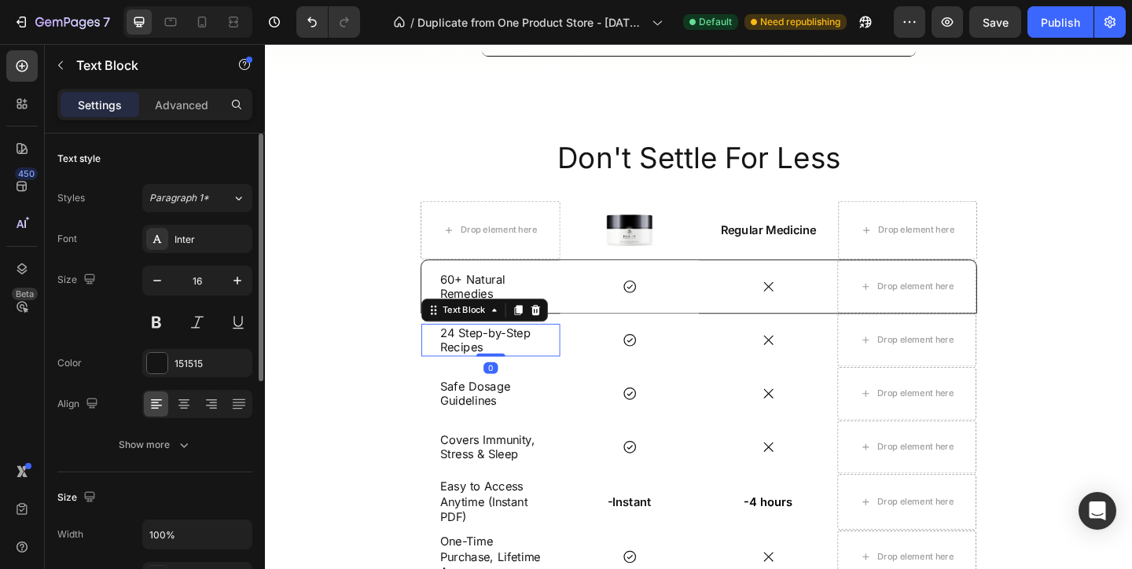
click at [608, 366] on div "Icon" at bounding box center [660, 366] width 151 height 17
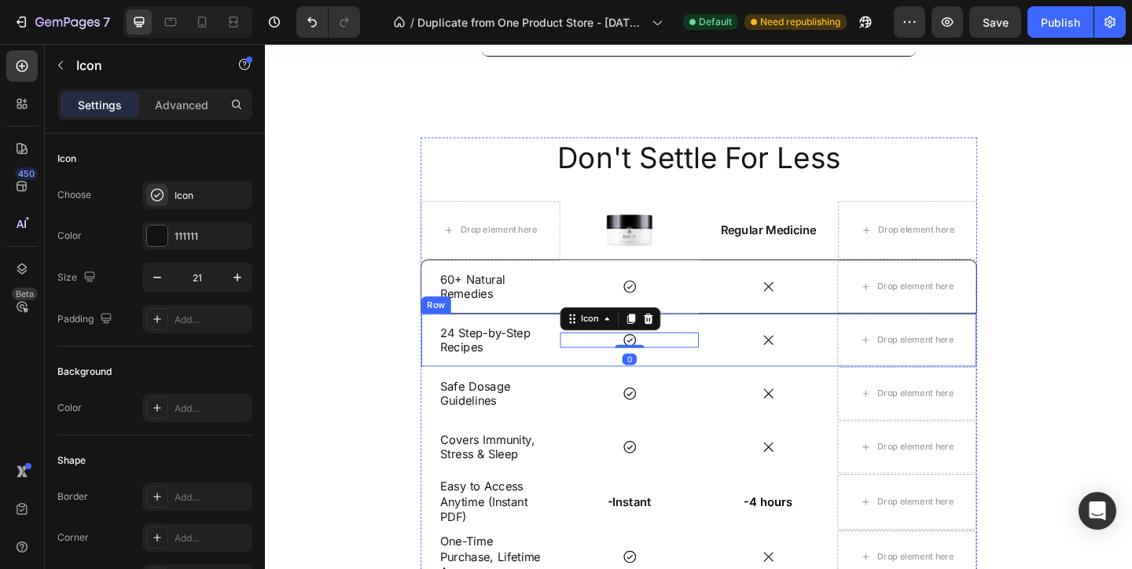
click at [545, 343] on div "24 Step-by-Step Recipes Text Block" at bounding box center [510, 365] width 151 height 57
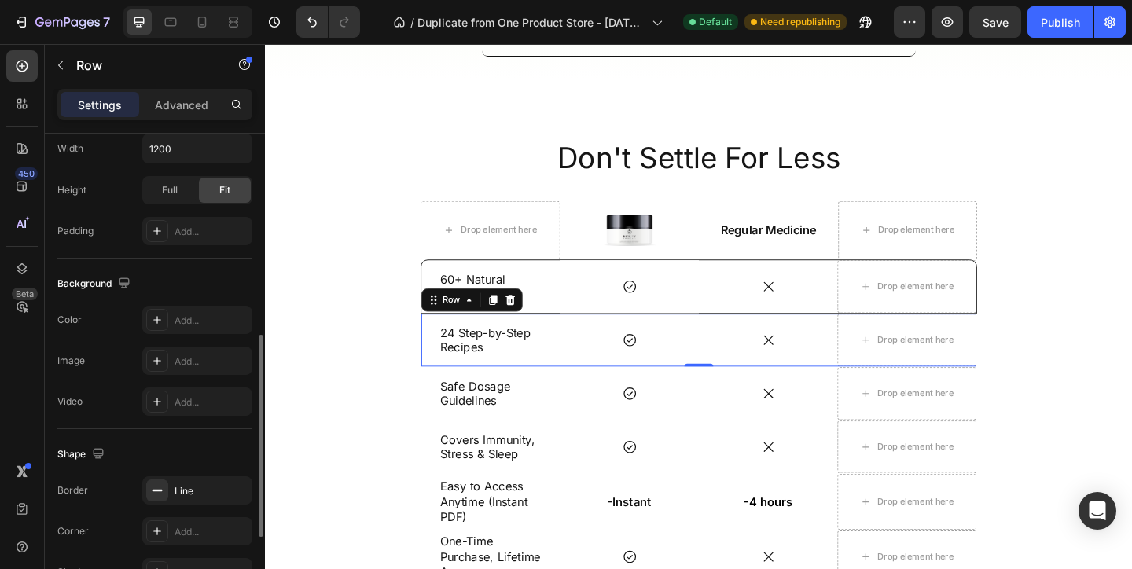
scroll to position [479, 0]
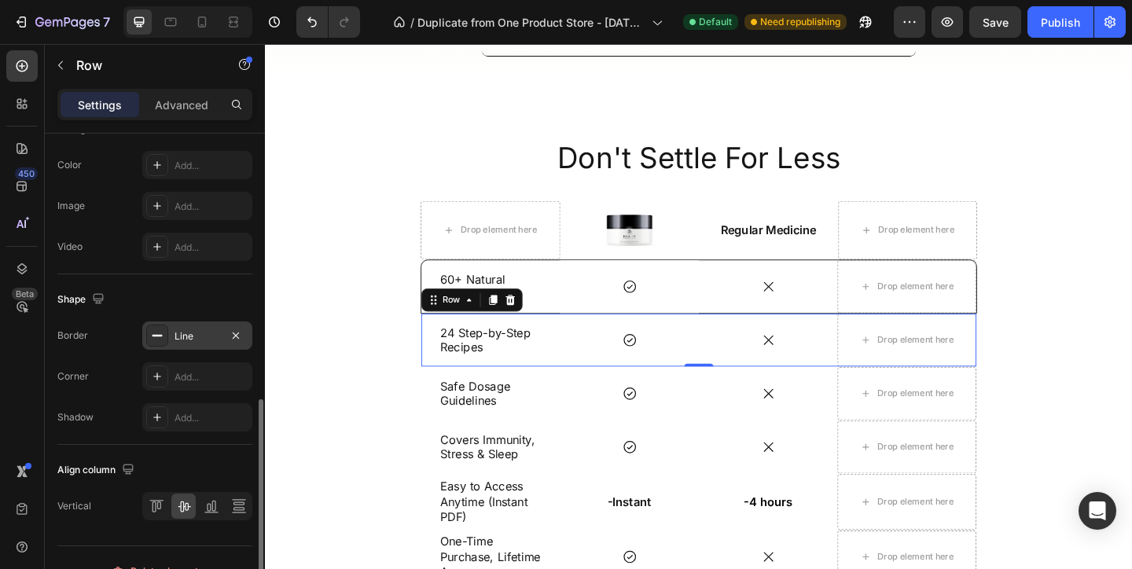
click at [200, 342] on div "Line" at bounding box center [197, 335] width 110 height 28
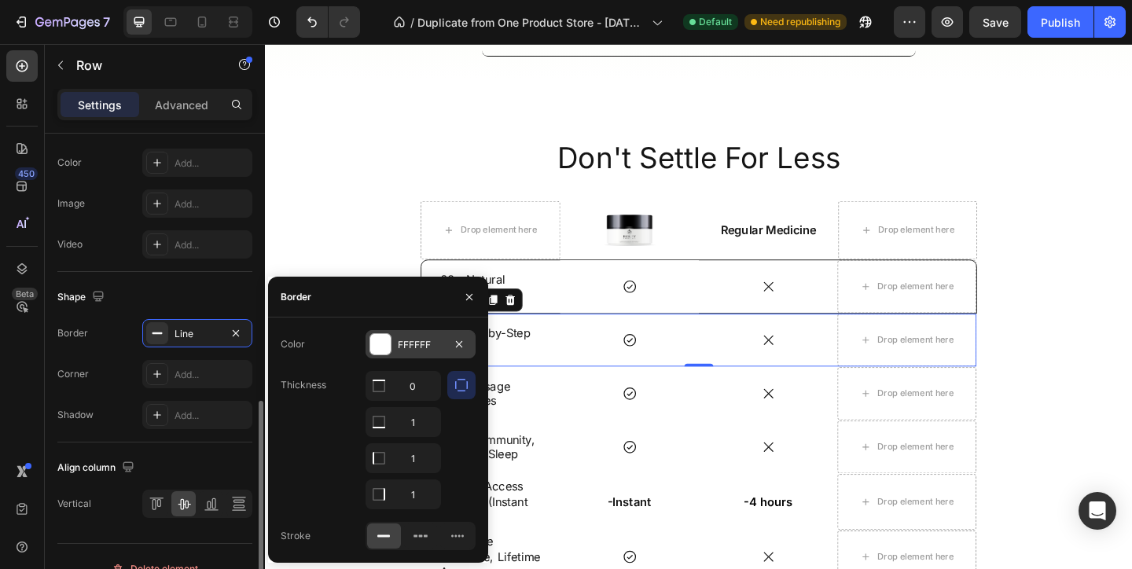
click at [375, 350] on div at bounding box center [380, 344] width 20 height 20
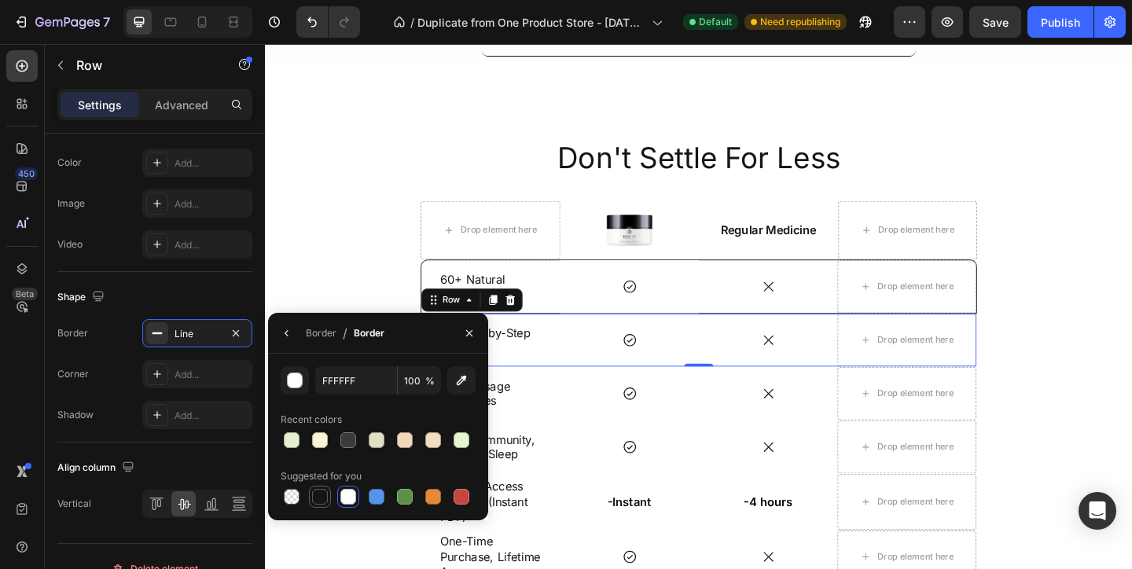
click at [324, 501] on div at bounding box center [320, 497] width 16 height 16
type input "151515"
click at [638, 403] on div "Icon Row" at bounding box center [660, 423] width 151 height 57
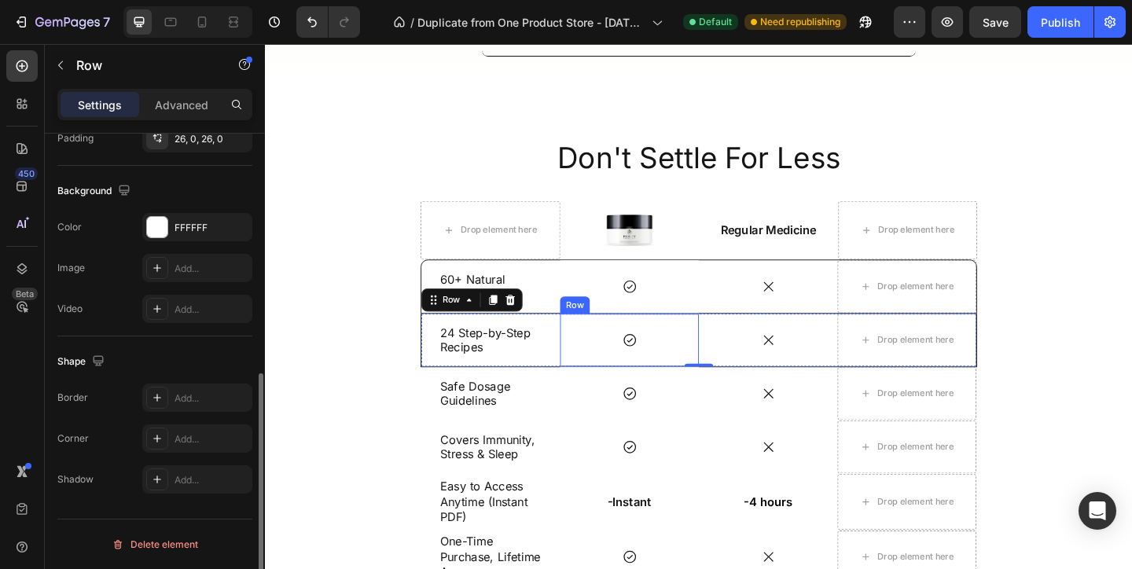
scroll to position [479, 0]
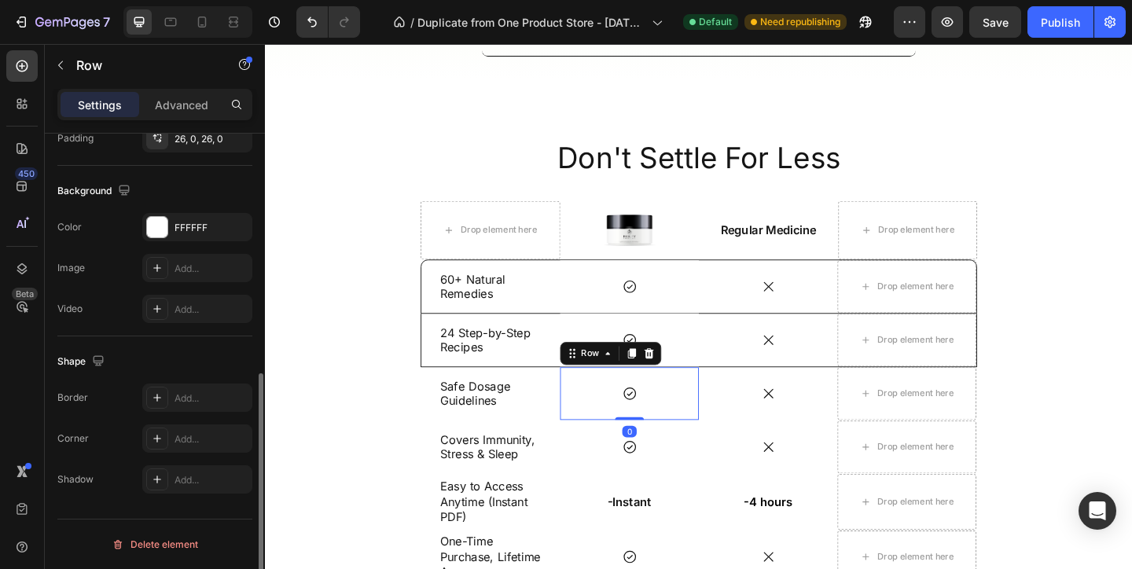
click at [563, 401] on div "Safe Dosage Guidelines Text Block" at bounding box center [510, 423] width 151 height 57
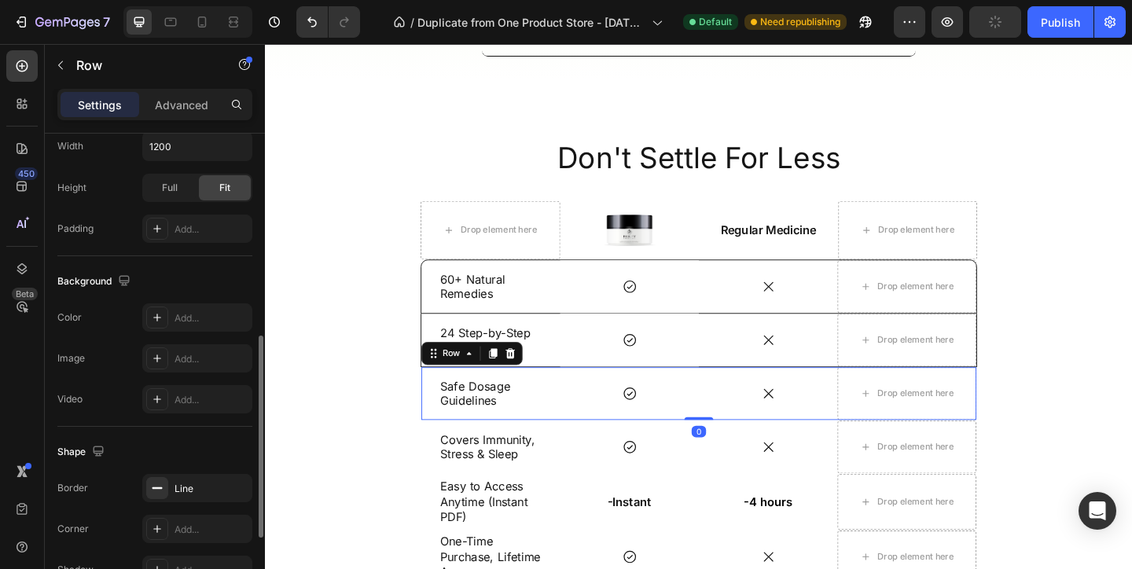
scroll to position [507, 0]
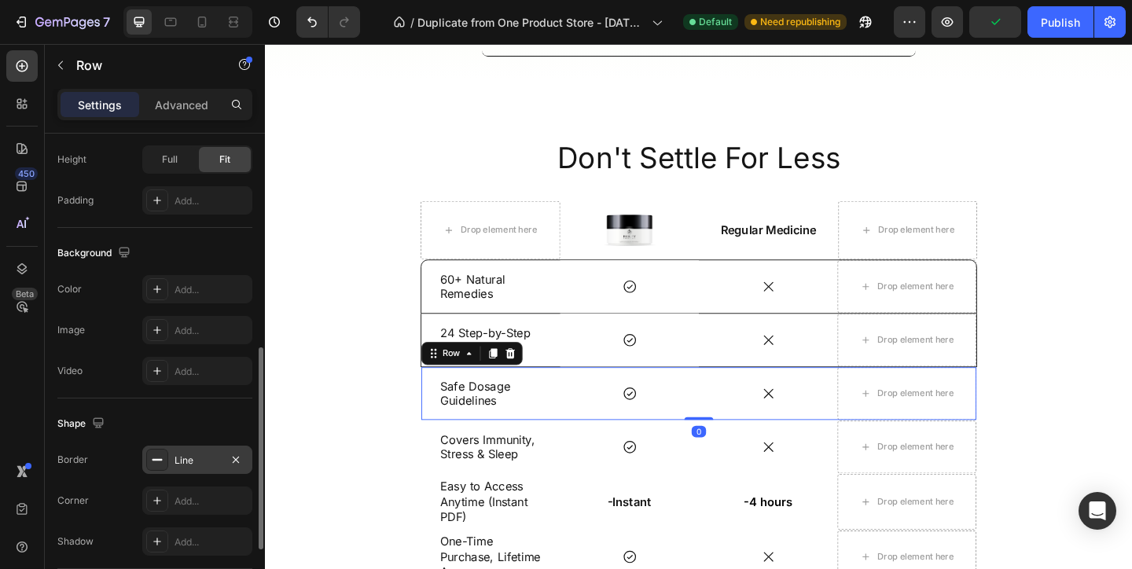
click at [196, 462] on div "Line" at bounding box center [197, 460] width 46 height 14
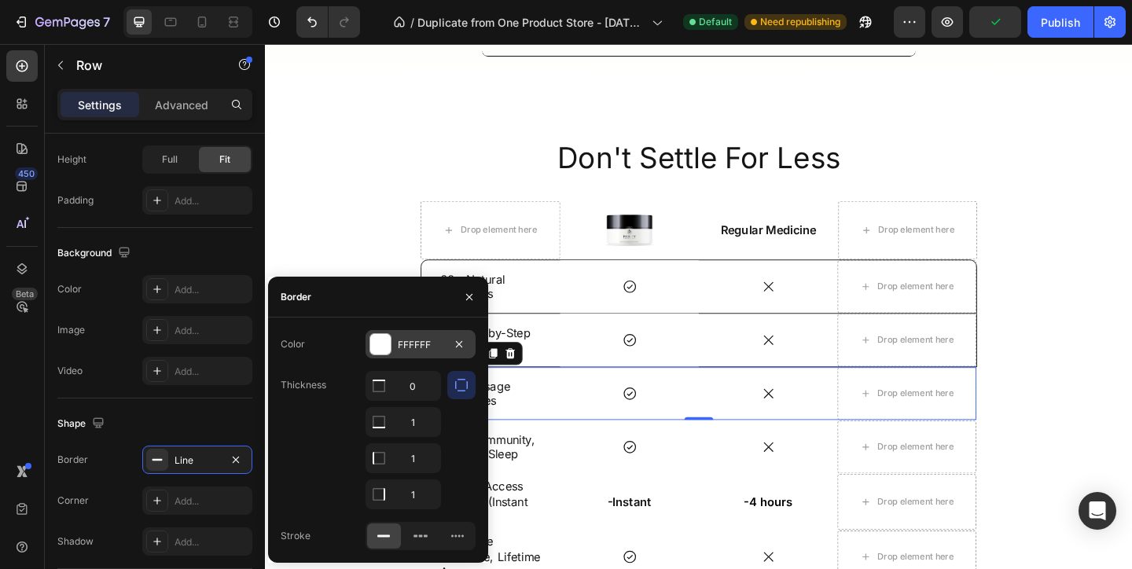
click at [391, 338] on div at bounding box center [380, 344] width 22 height 22
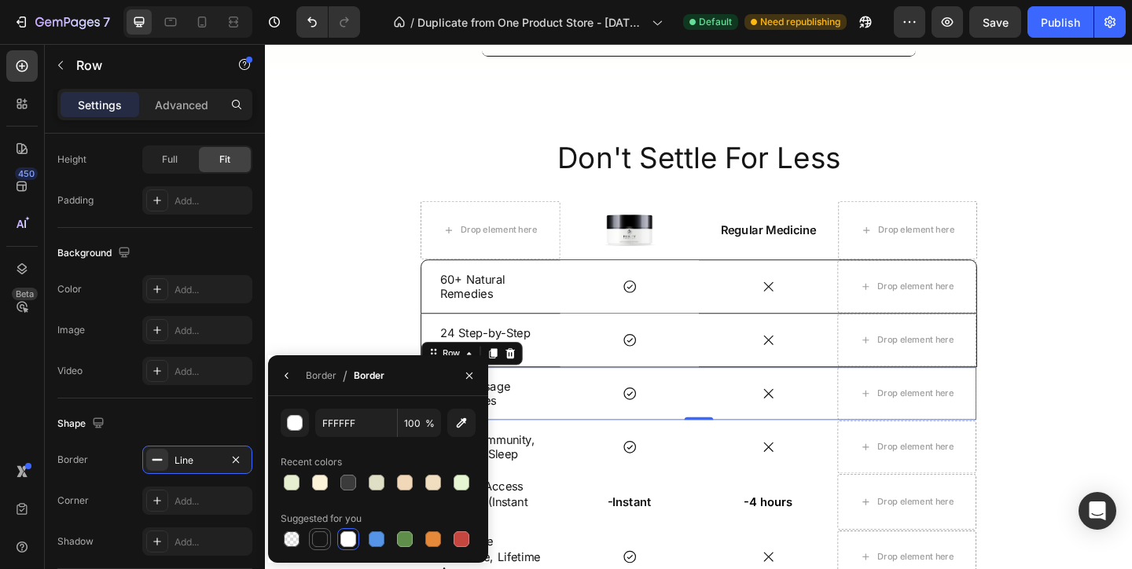
click at [311, 537] on div at bounding box center [319, 539] width 19 height 19
type input "151515"
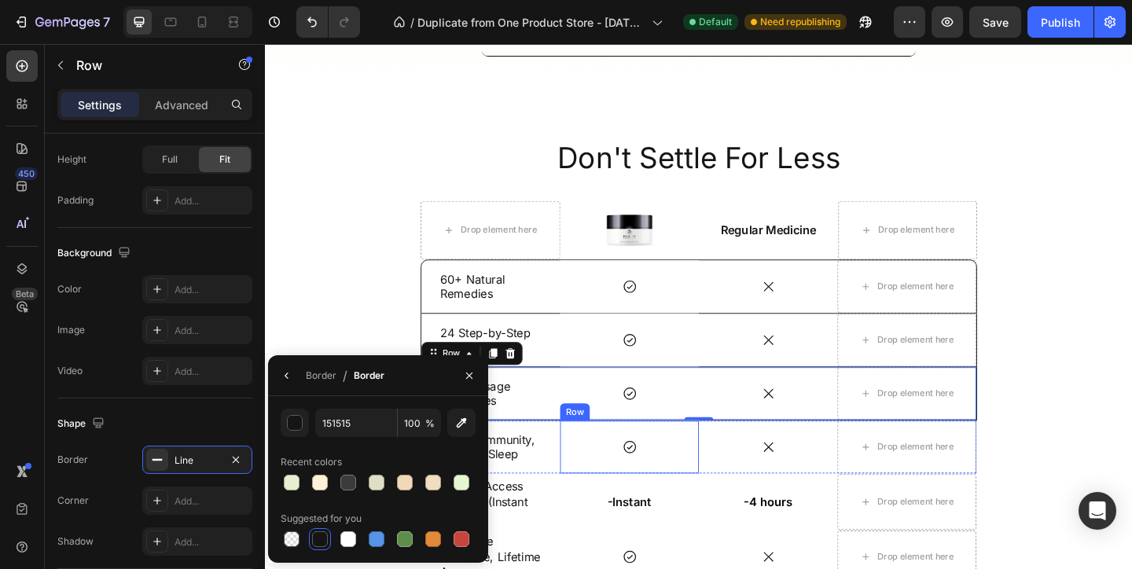
click at [614, 457] on div "Don't Settle For Less Heading Drop element here Image Row Regular Medicine Text…" at bounding box center [736, 388] width 605 height 486
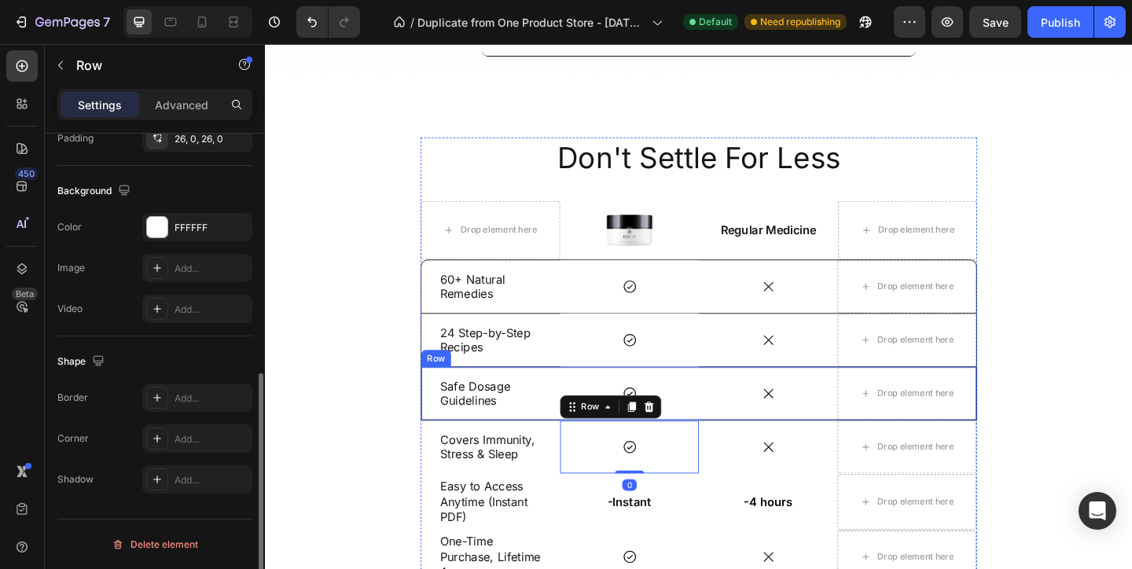
click at [564, 453] on div "Safe Dosage Guidelines Text Block" at bounding box center [510, 423] width 151 height 57
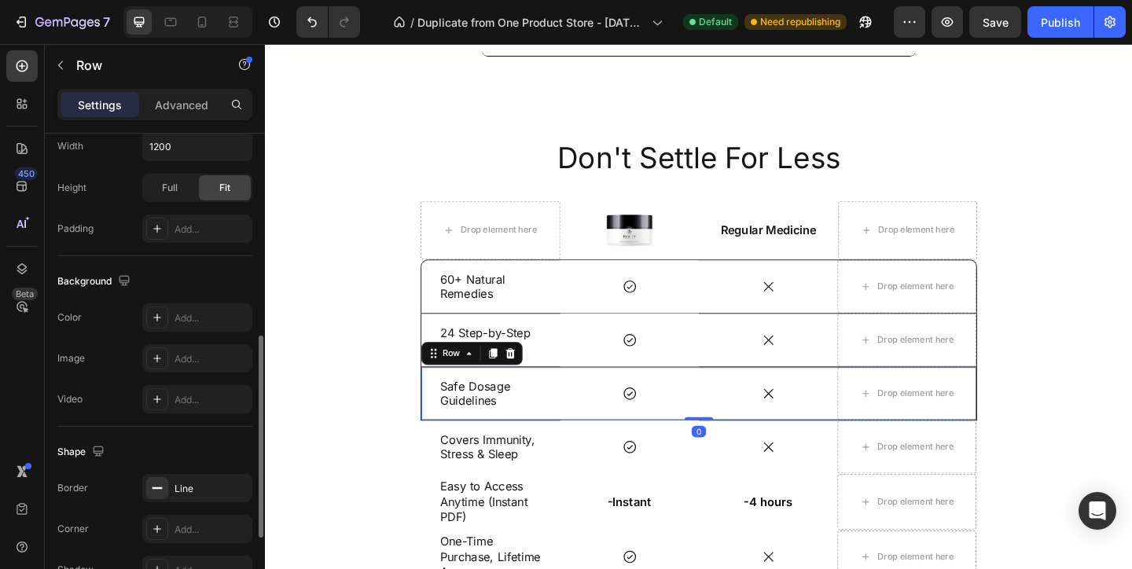
click at [563, 463] on div "Covers Immunity, Stress & Sleep Text Block" at bounding box center [510, 481] width 151 height 57
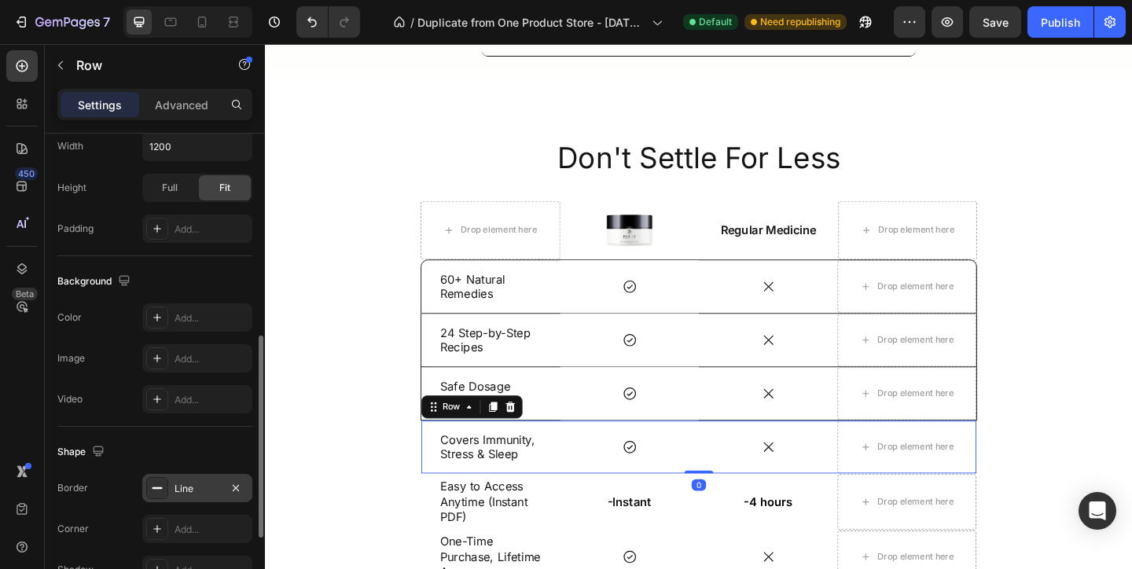
click at [211, 489] on div "Line" at bounding box center [197, 489] width 46 height 14
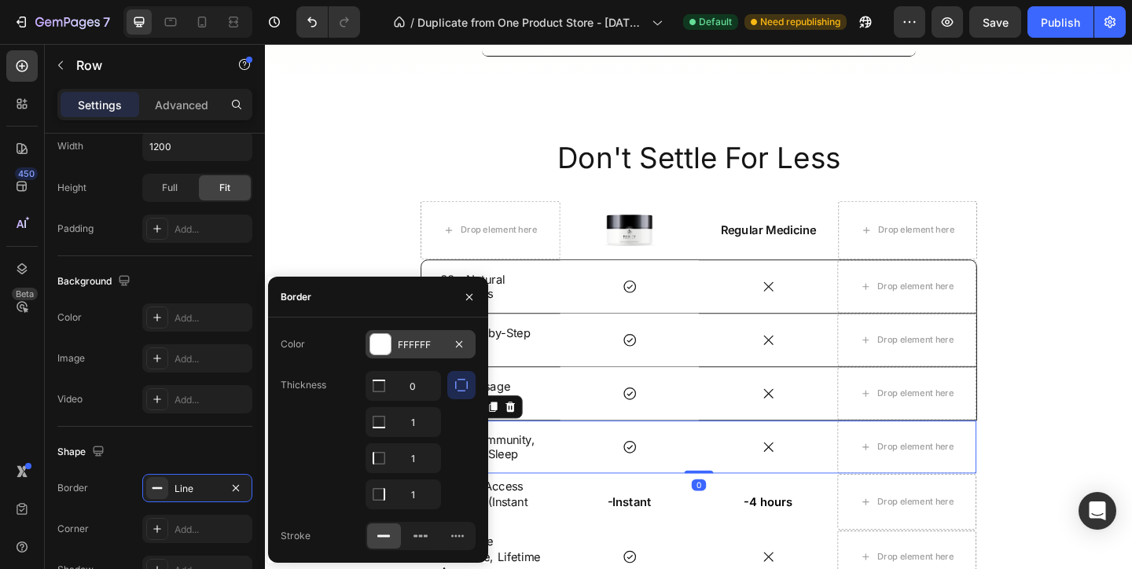
click at [371, 339] on div at bounding box center [380, 344] width 20 height 20
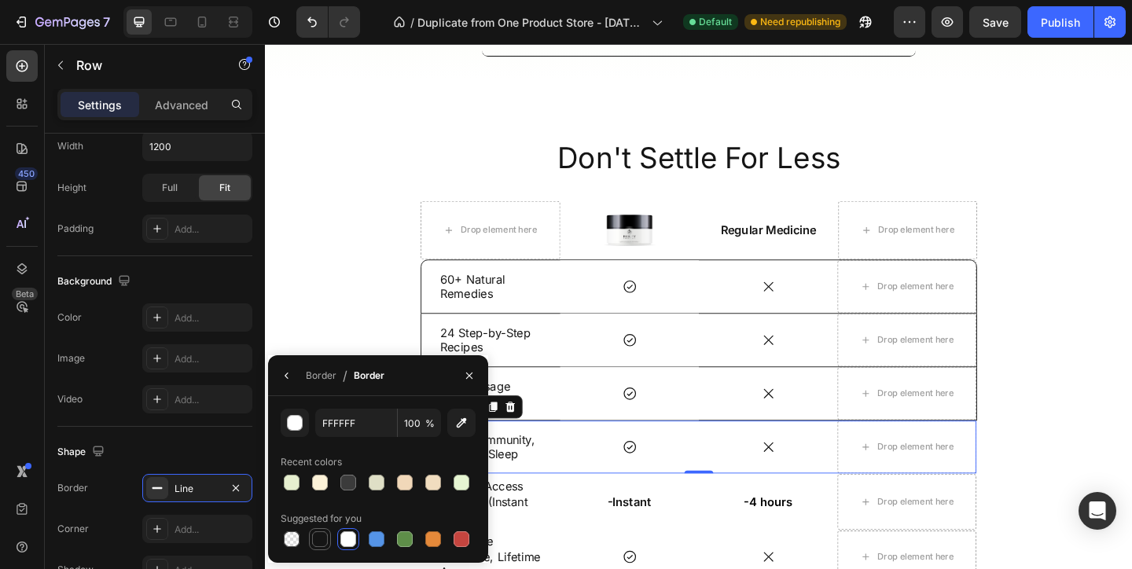
click at [319, 538] on div at bounding box center [320, 539] width 16 height 16
type input "151515"
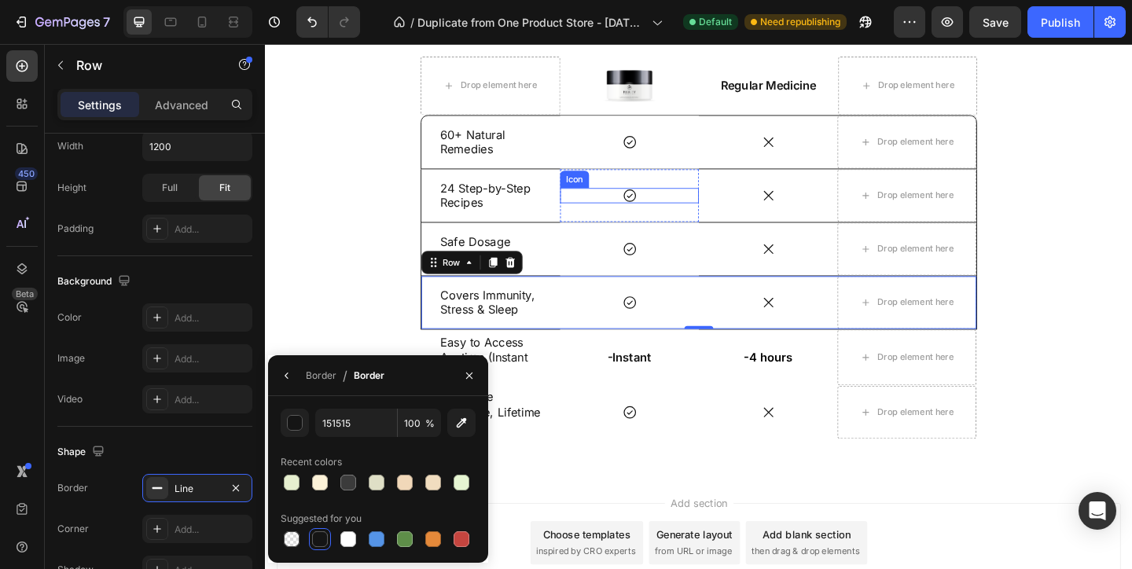
scroll to position [4781, 0]
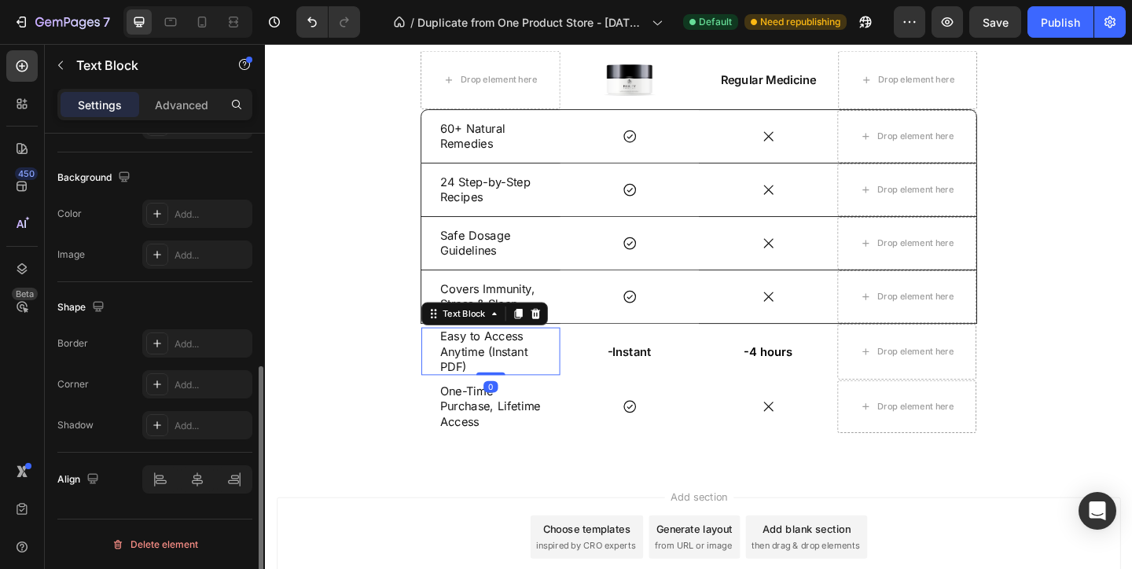
click at [569, 355] on div "Easy to Access Anytime (Instant PDF) Text Block 0" at bounding box center [510, 378] width 151 height 52
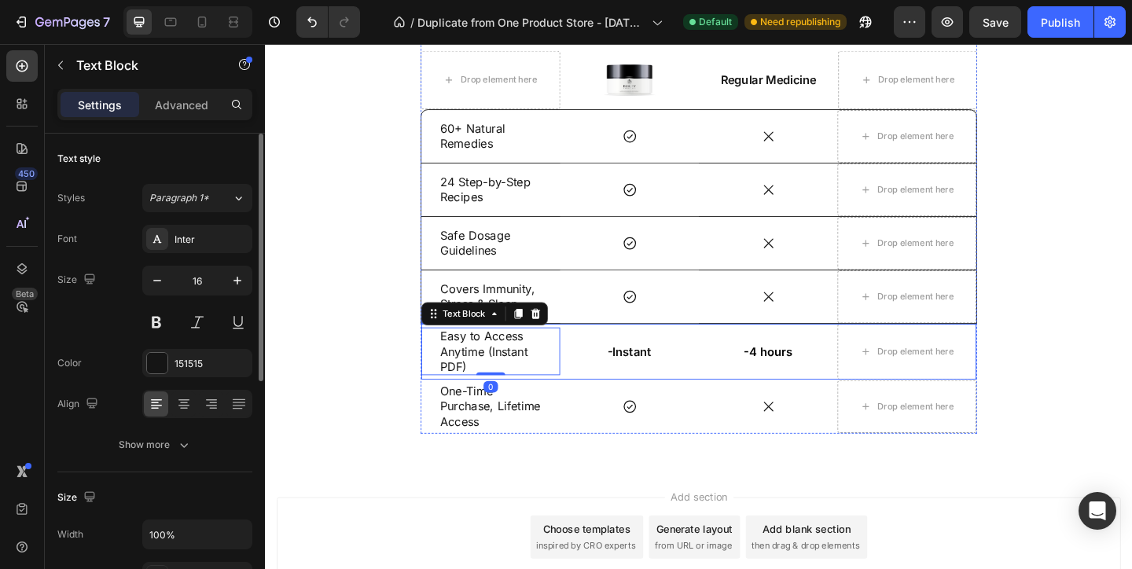
click at [581, 349] on div "Easy to Access Anytime (Instant PDF) Text Block 0" at bounding box center [510, 378] width 151 height 61
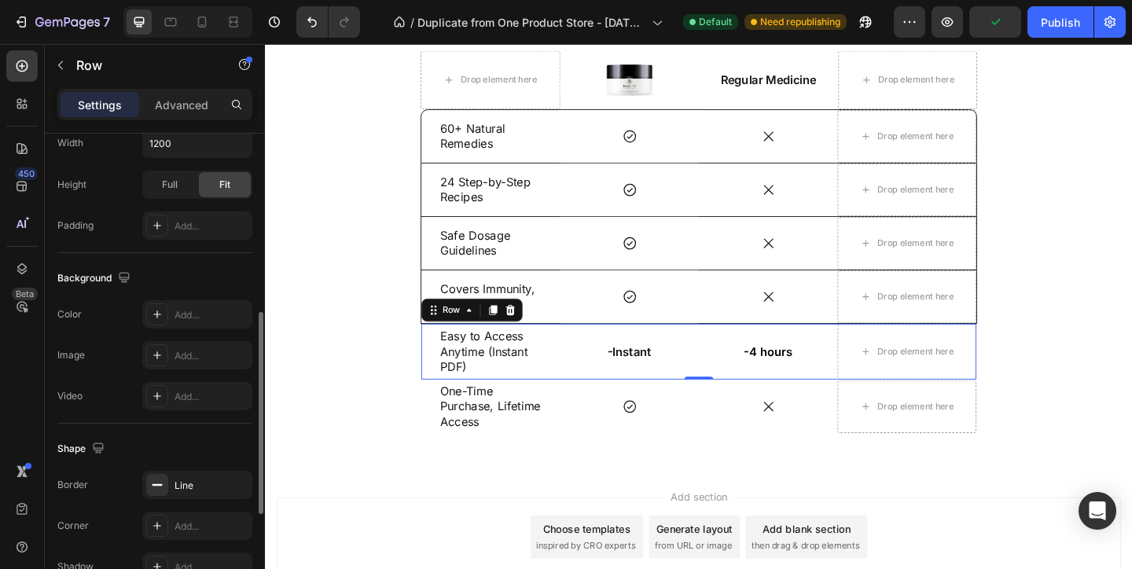
scroll to position [578, 0]
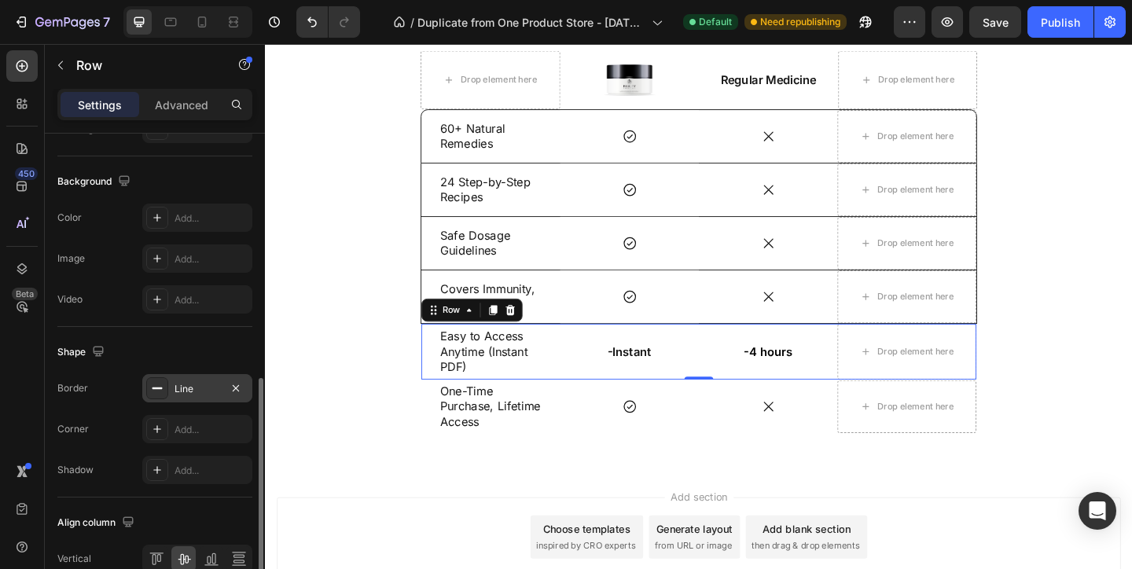
click at [187, 382] on div "Line" at bounding box center [197, 389] width 46 height 14
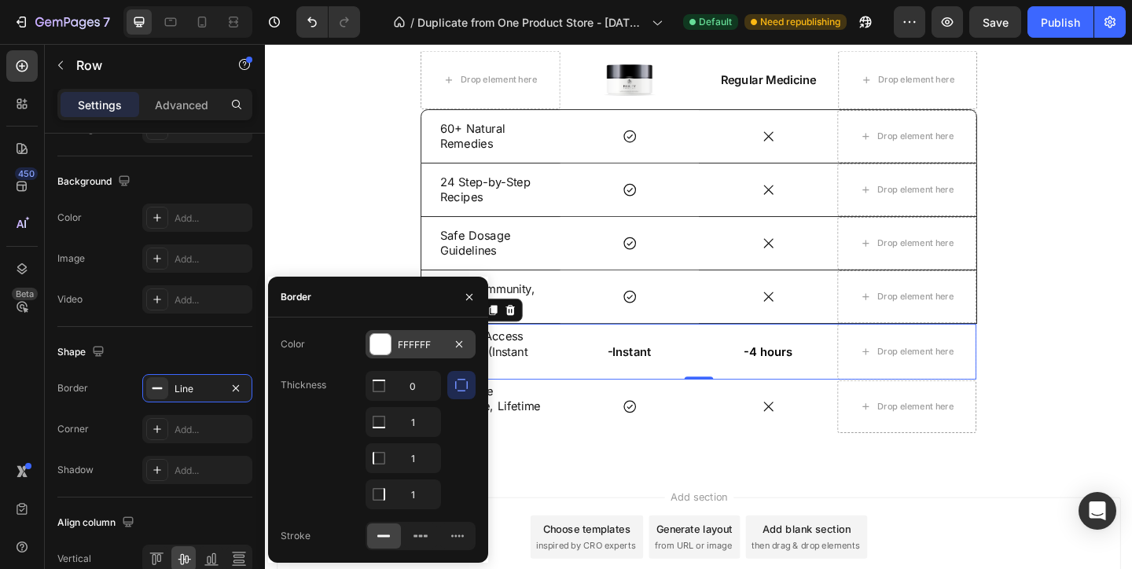
click at [404, 351] on div "FFFFFF" at bounding box center [421, 345] width 46 height 14
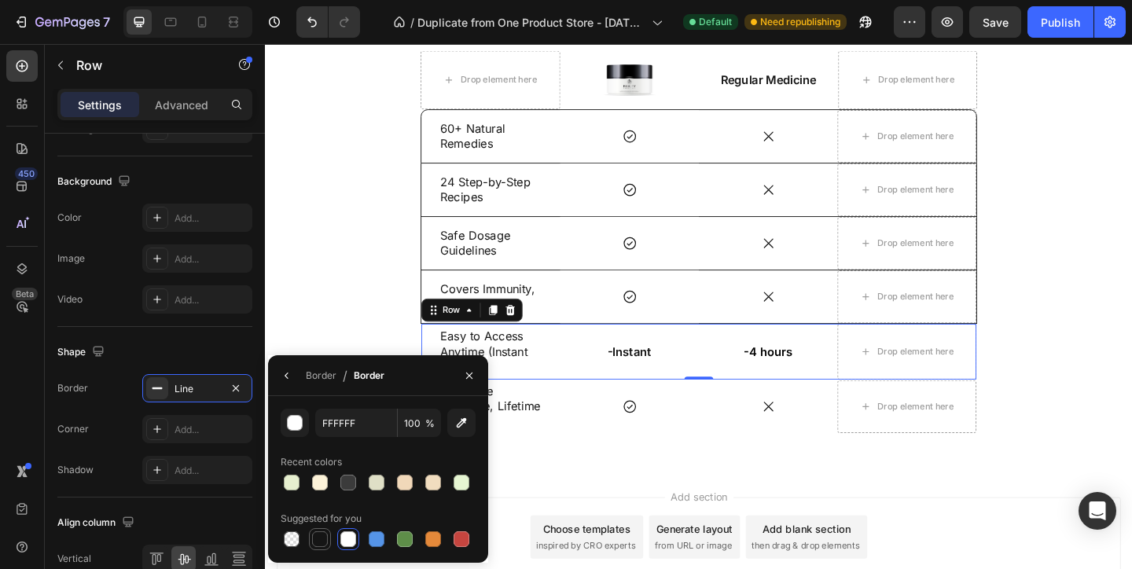
click at [321, 534] on div at bounding box center [320, 539] width 16 height 16
type input "151515"
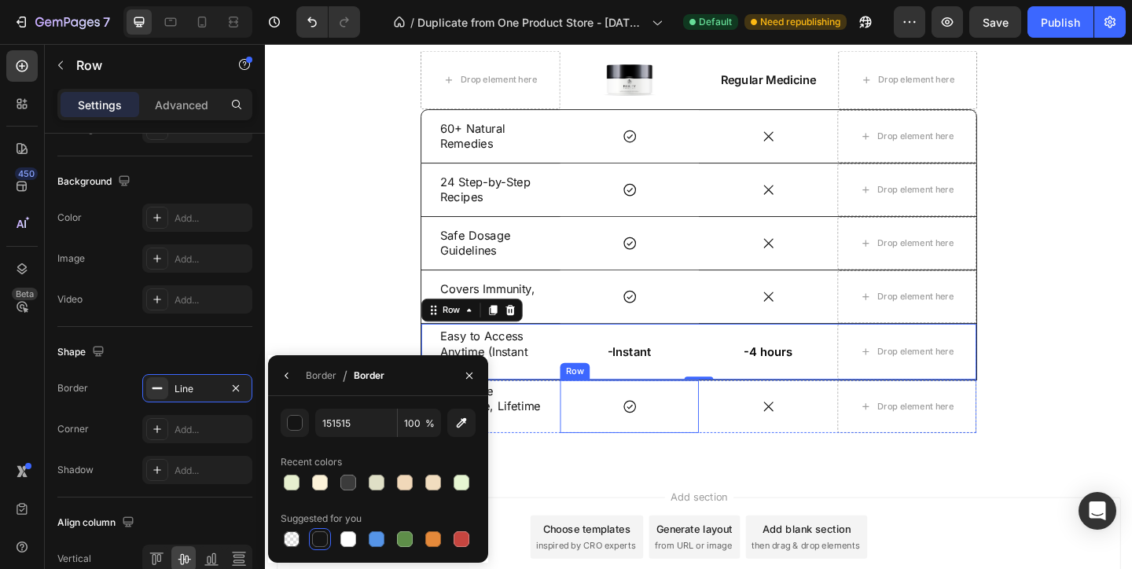
click at [611, 413] on div "Icon Row" at bounding box center [660, 437] width 151 height 57
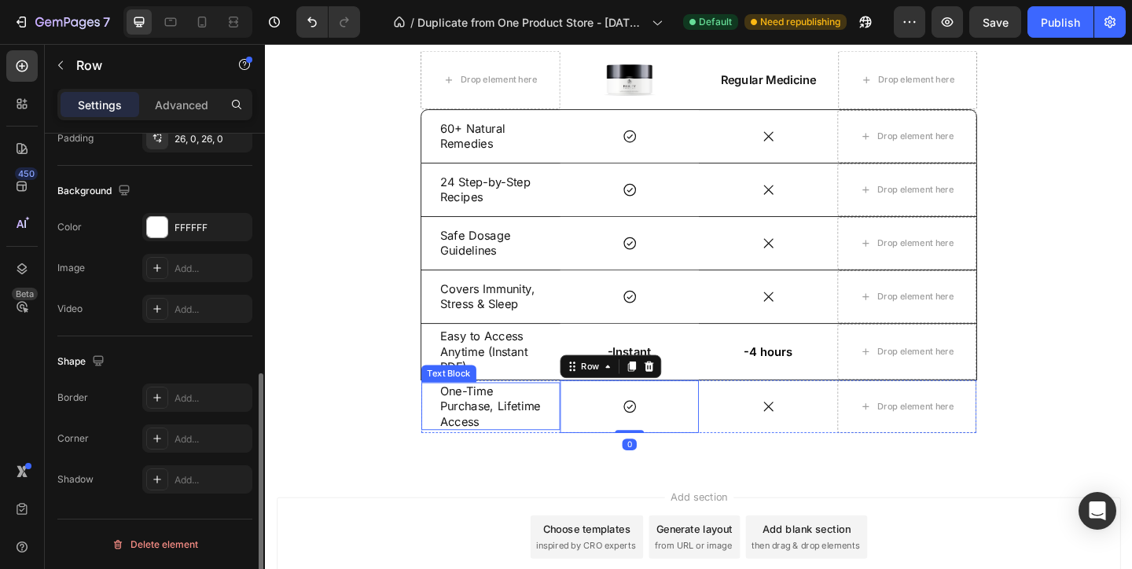
click at [559, 415] on p "One-Time Purchase, Lifetime Access" at bounding box center [510, 437] width 110 height 49
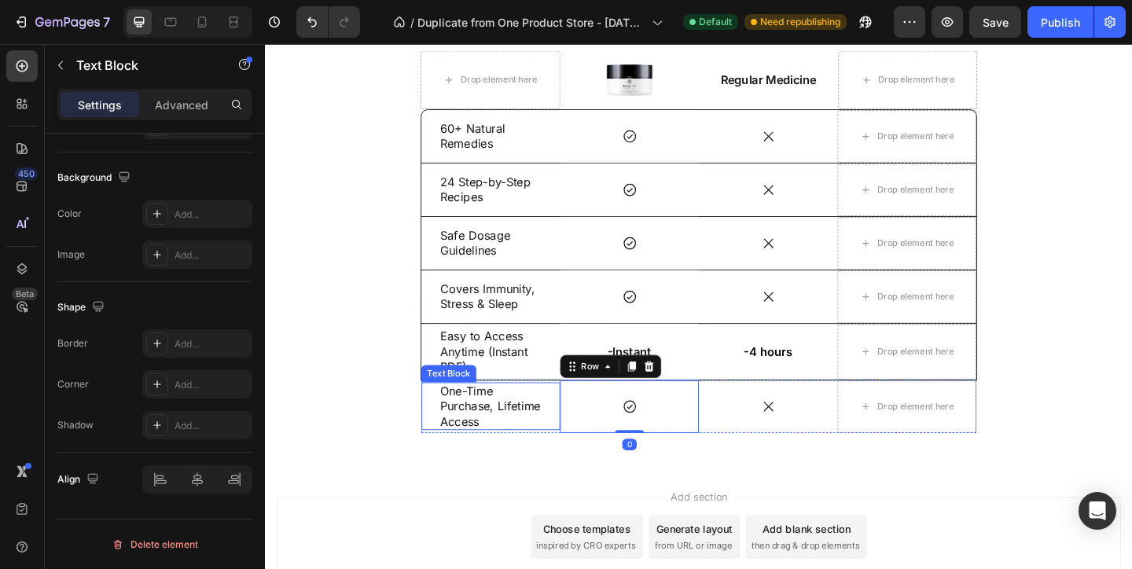
scroll to position [0, 0]
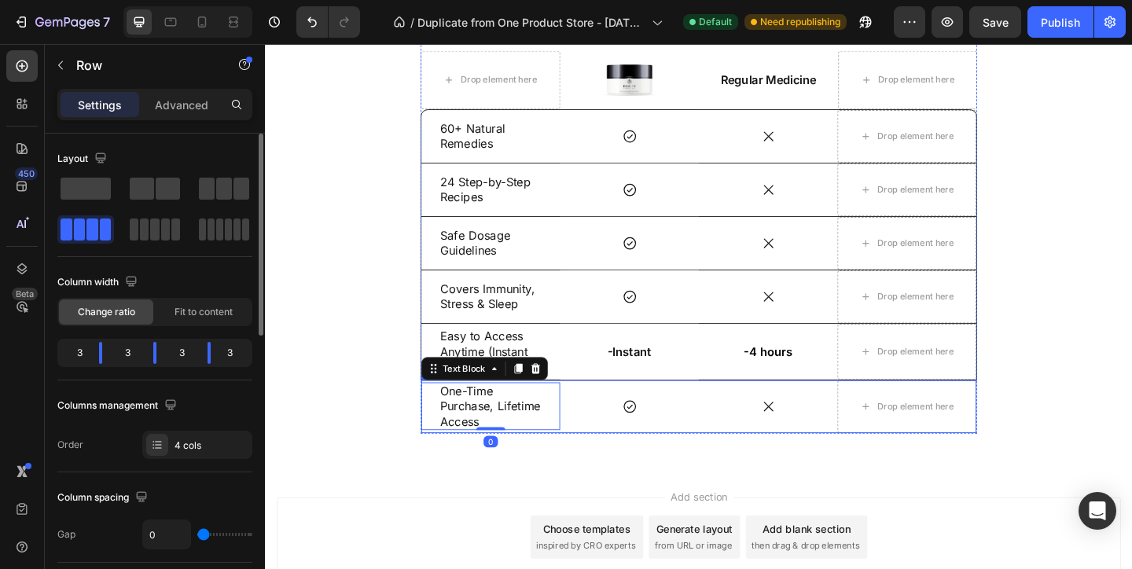
click at [576, 409] on div "One-Time Purchase, Lifetime Access Text Block 0" at bounding box center [510, 437] width 151 height 57
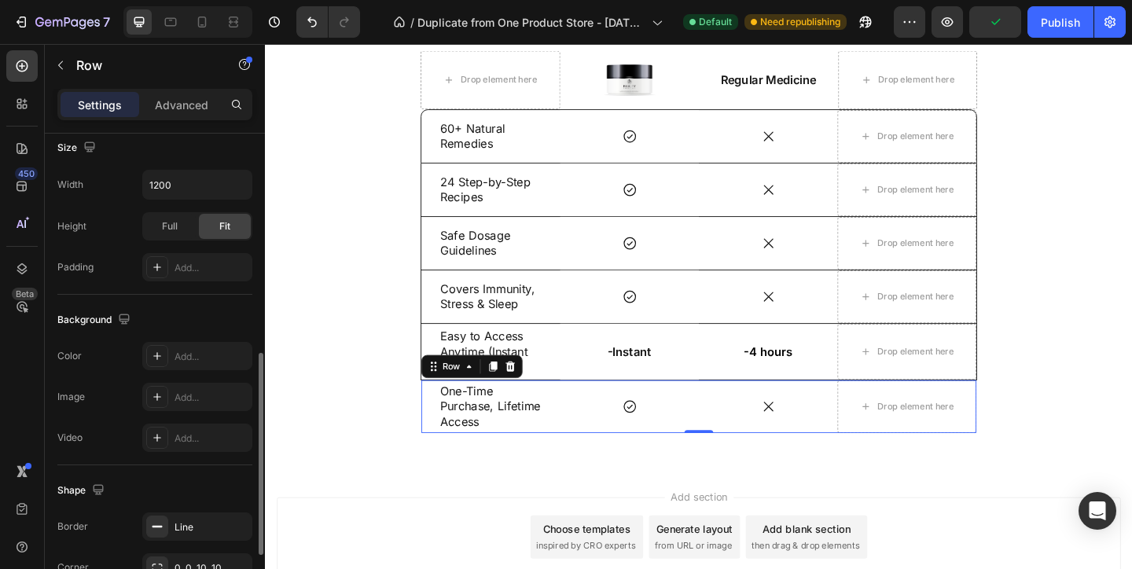
scroll to position [465, 0]
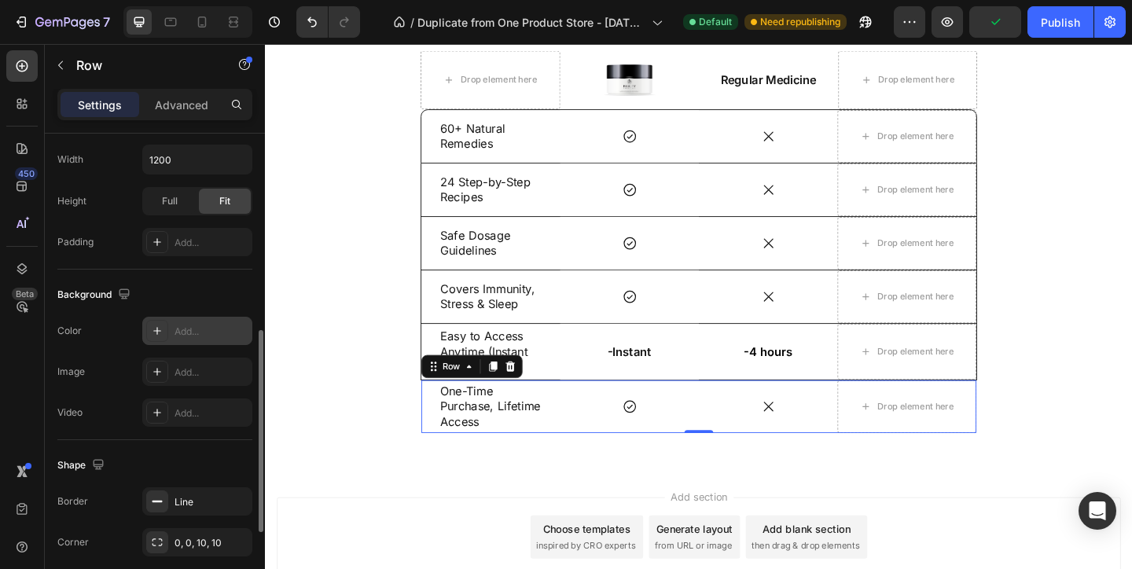
click at [174, 333] on div "Add..." at bounding box center [197, 331] width 110 height 28
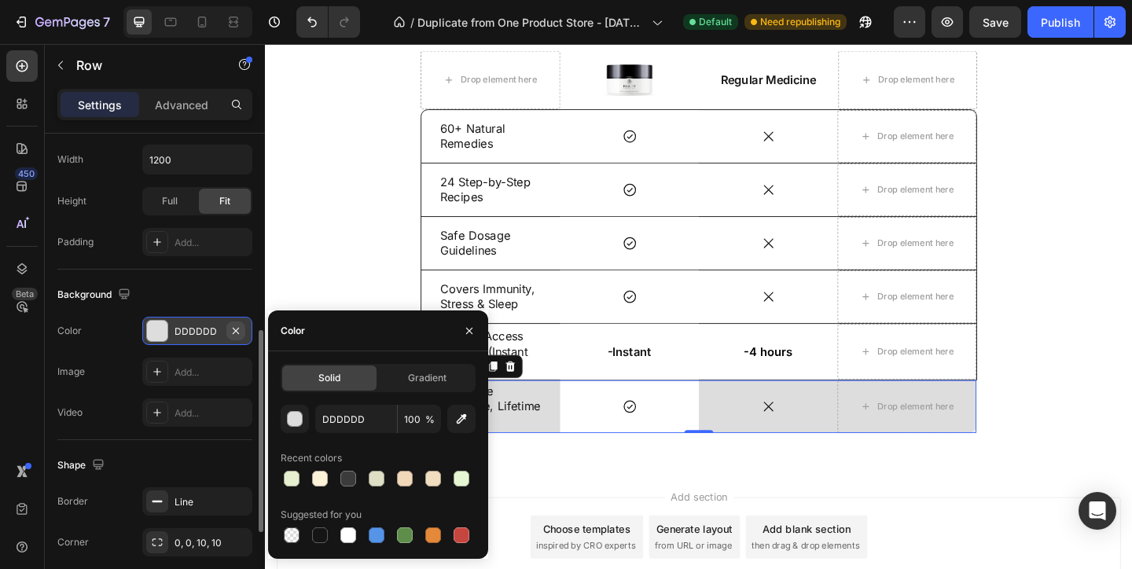
click at [237, 330] on icon "button" at bounding box center [235, 331] width 13 height 13
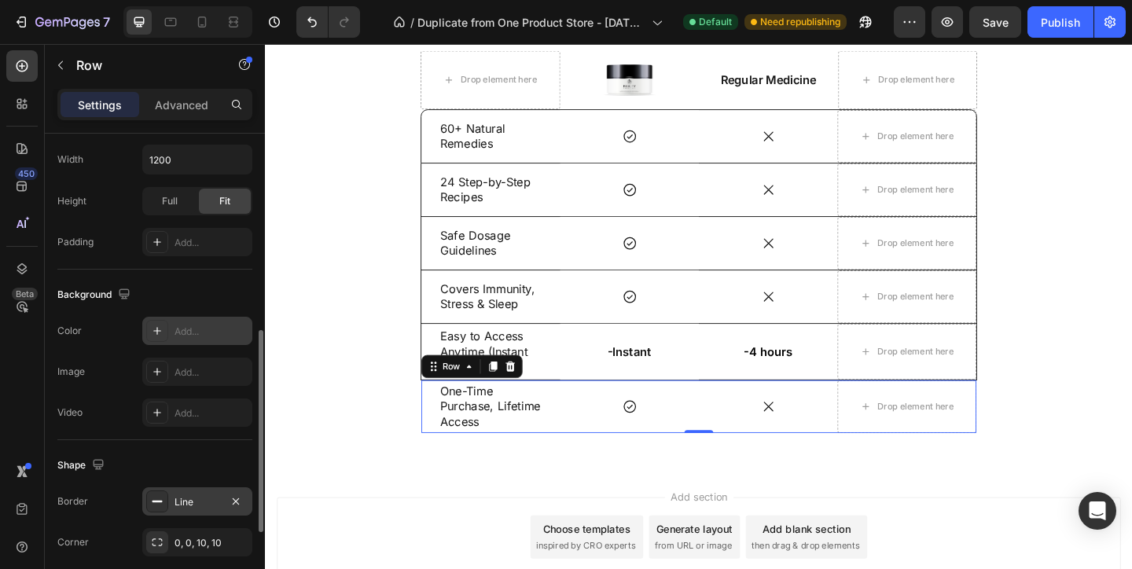
click at [193, 497] on div "Line" at bounding box center [197, 502] width 46 height 14
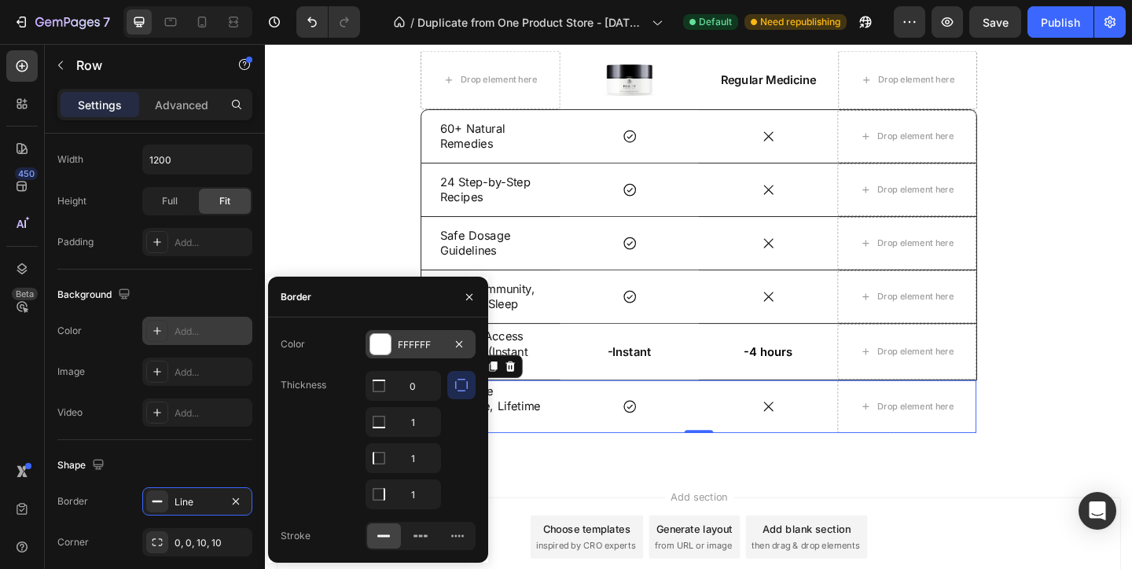
click at [378, 336] on div at bounding box center [380, 344] width 20 height 20
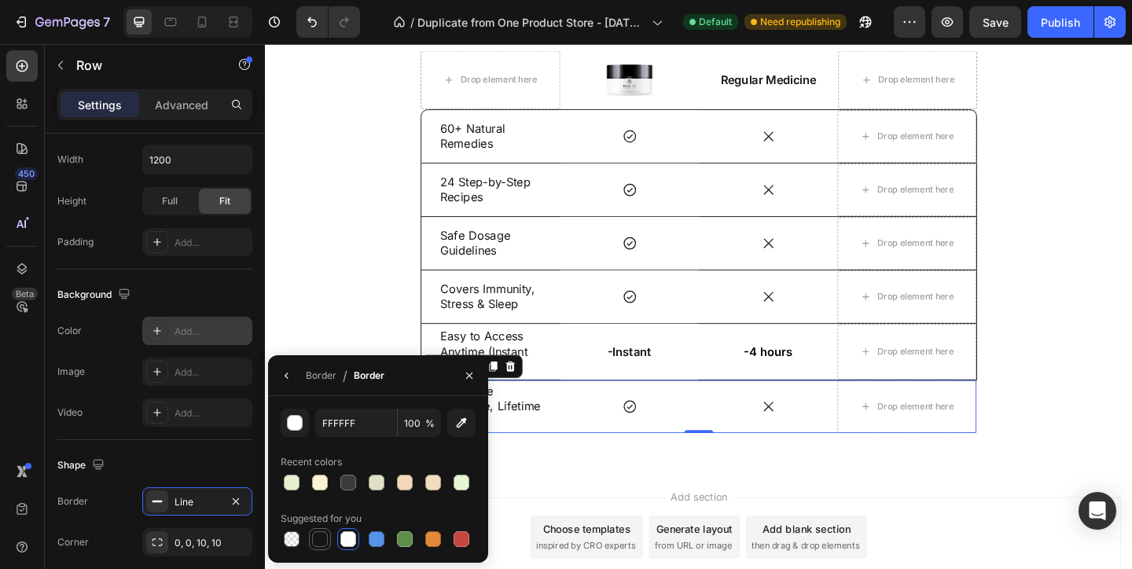
click at [314, 540] on div at bounding box center [320, 539] width 16 height 16
type input "151515"
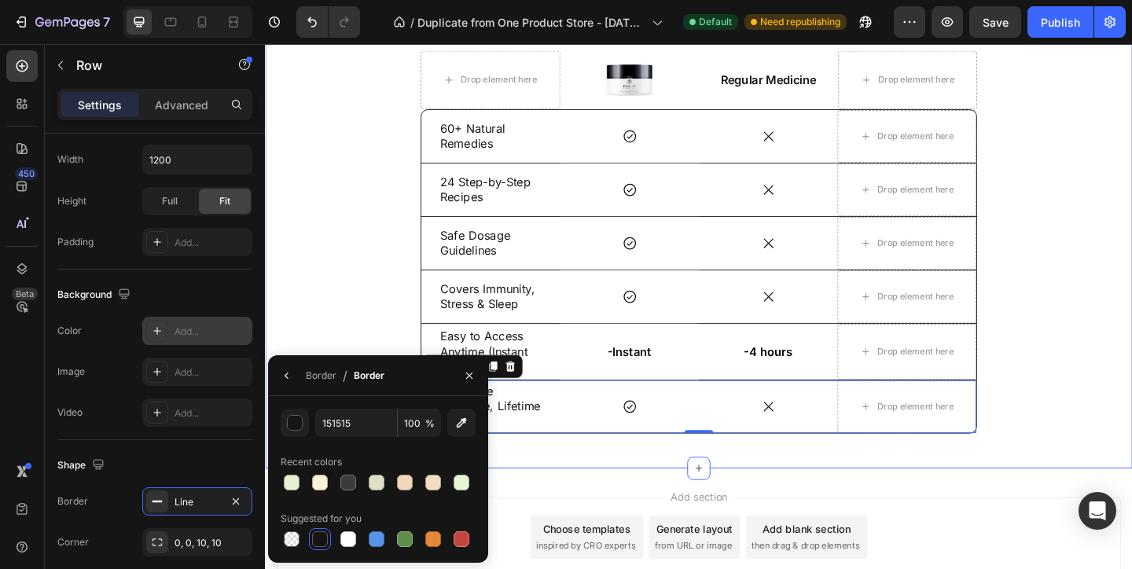
click at [362, 318] on div "Don't Settle For Less Heading Drop element here Image Row Regular Medicine Text…" at bounding box center [737, 225] width 920 height 486
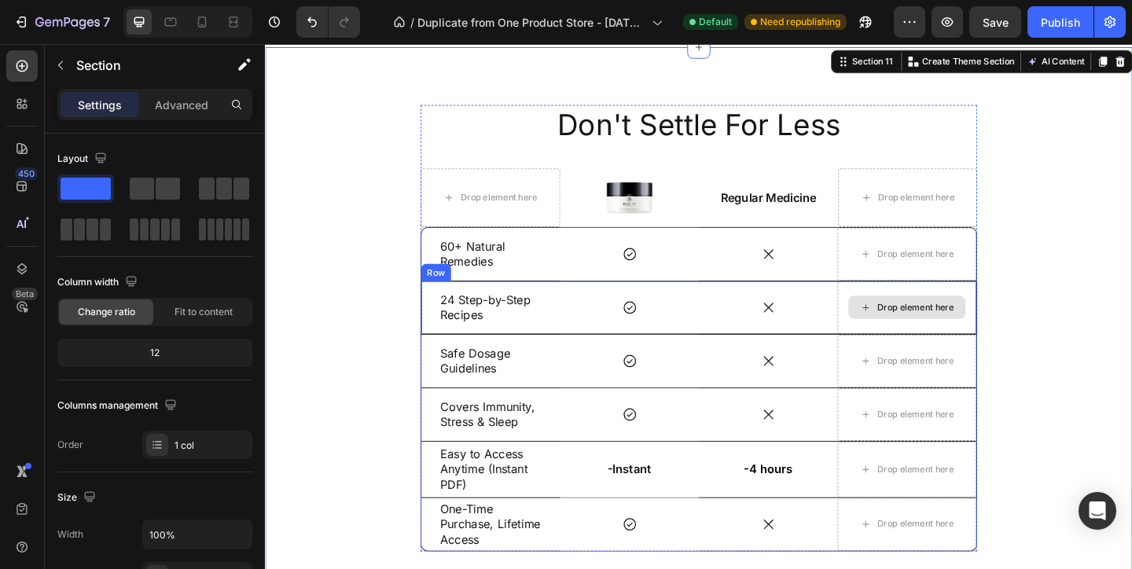
scroll to position [4634, 0]
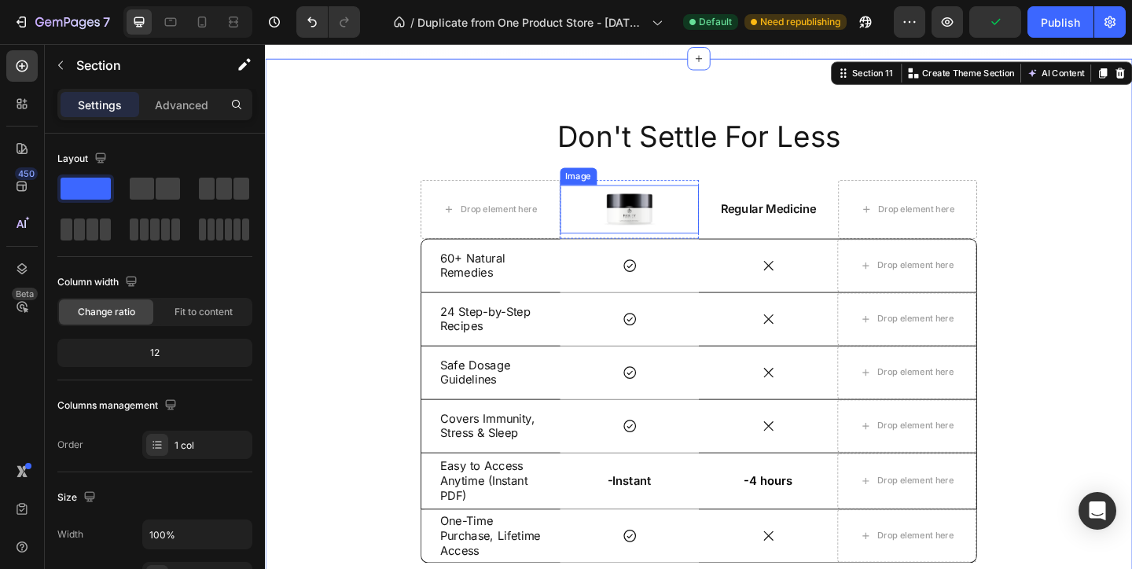
click at [688, 219] on img at bounding box center [661, 223] width 57 height 53
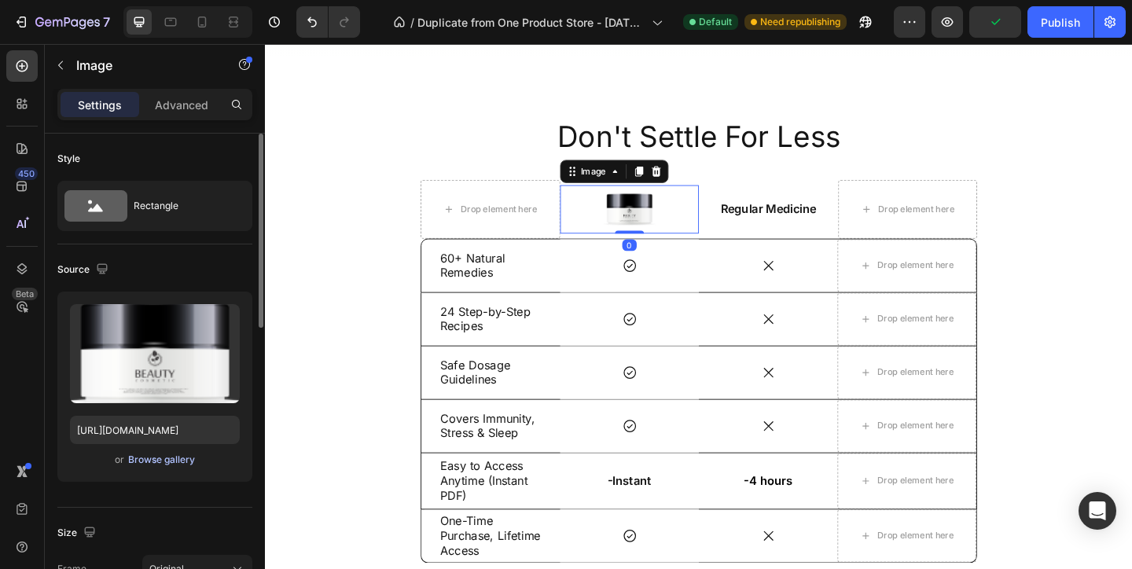
click at [187, 461] on div "Browse gallery" at bounding box center [161, 460] width 67 height 14
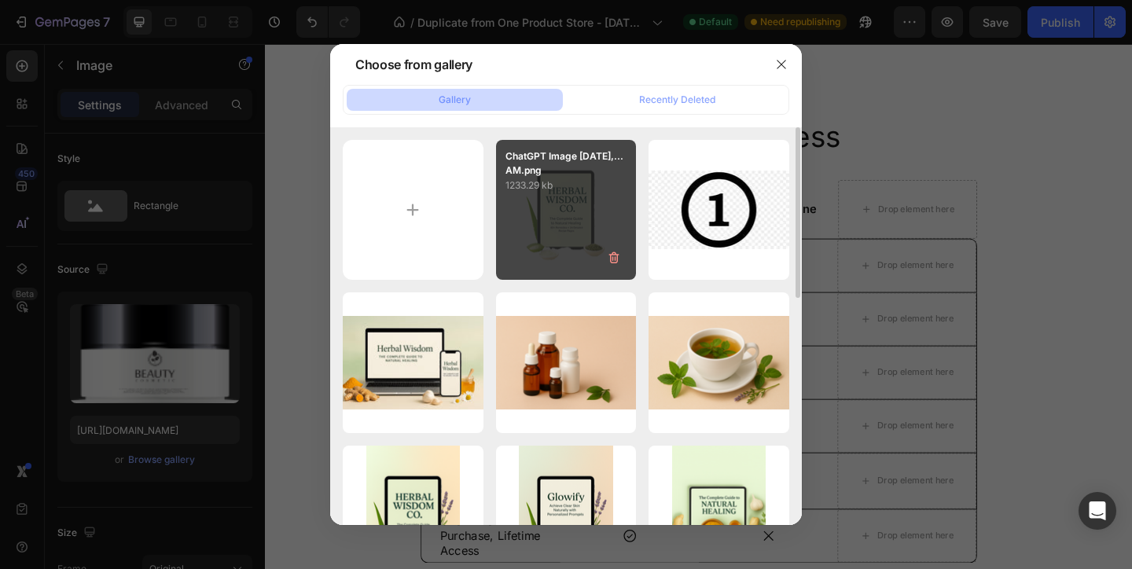
click at [600, 214] on div "ChatGPT Image [DATE],...AM.png 1233.29 kb" at bounding box center [566, 210] width 141 height 141
type input "[URL][DOMAIN_NAME]"
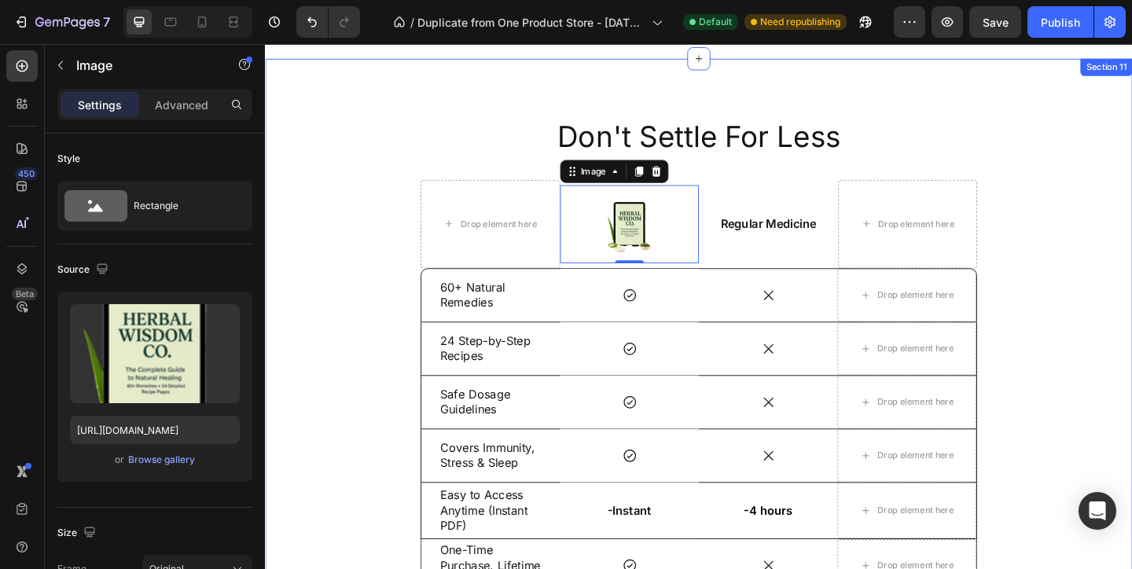
click at [981, 89] on div "Don't Settle For Less Heading Drop element here Image 0 Row Regular Medicine Te…" at bounding box center [736, 369] width 943 height 619
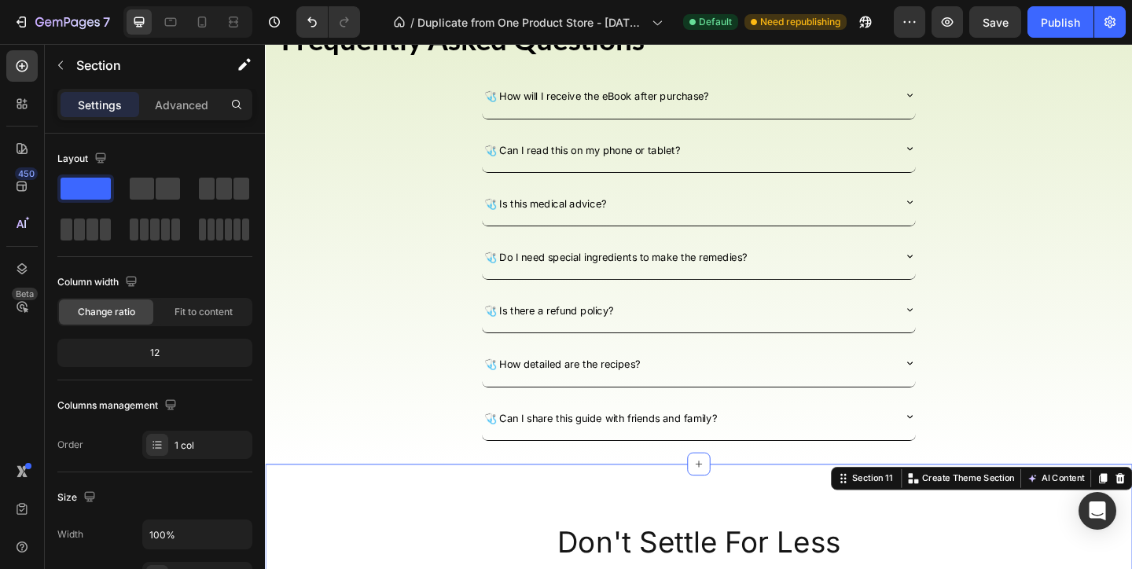
scroll to position [4263, 0]
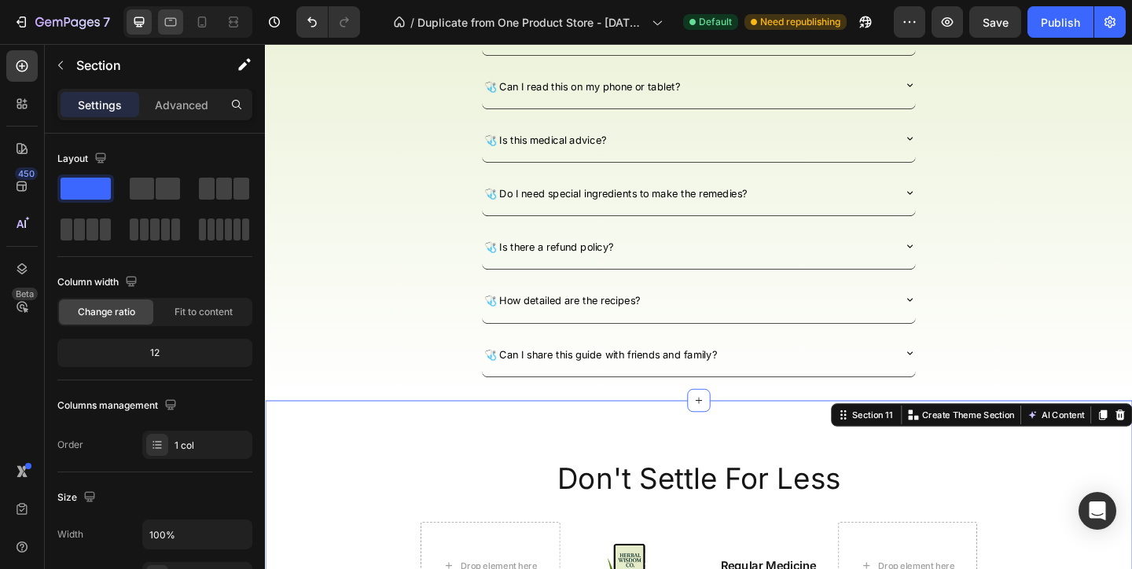
click at [174, 22] on icon at bounding box center [171, 22] width 16 height 16
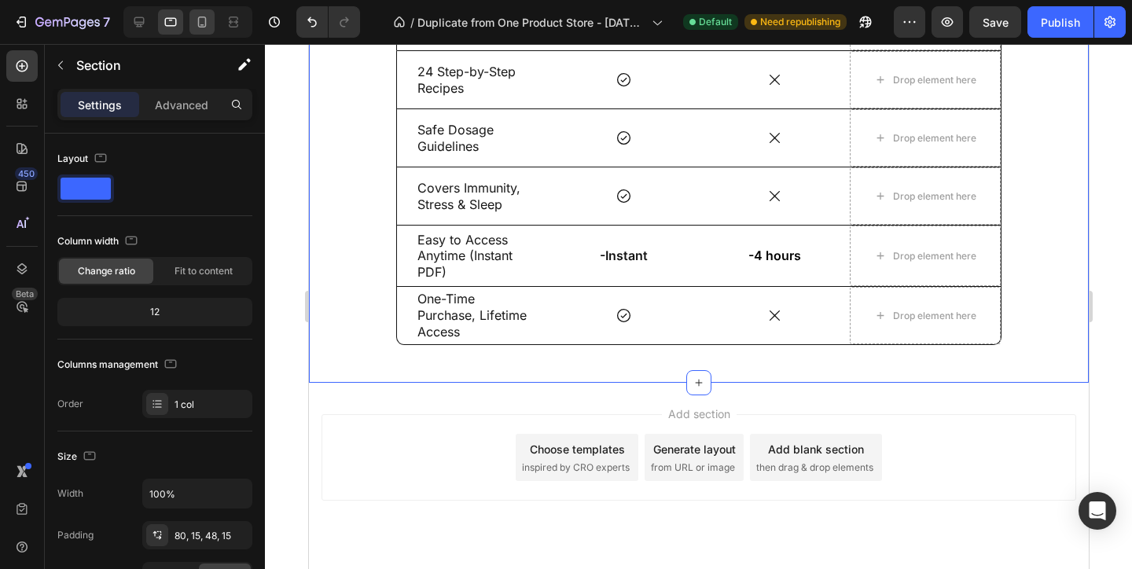
click at [198, 20] on icon at bounding box center [202, 22] width 9 height 11
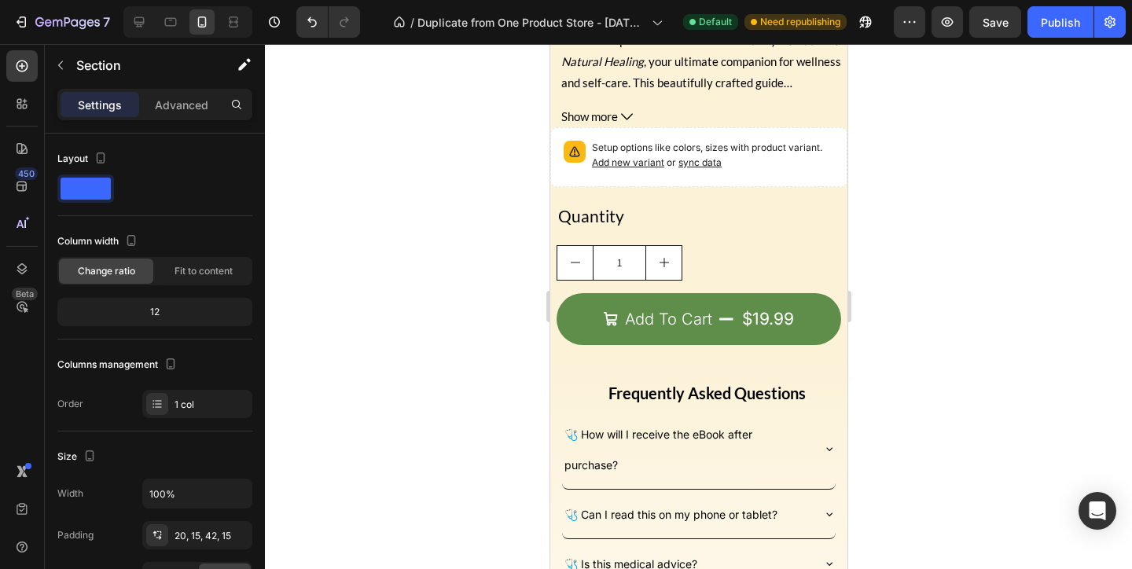
scroll to position [3640, 0]
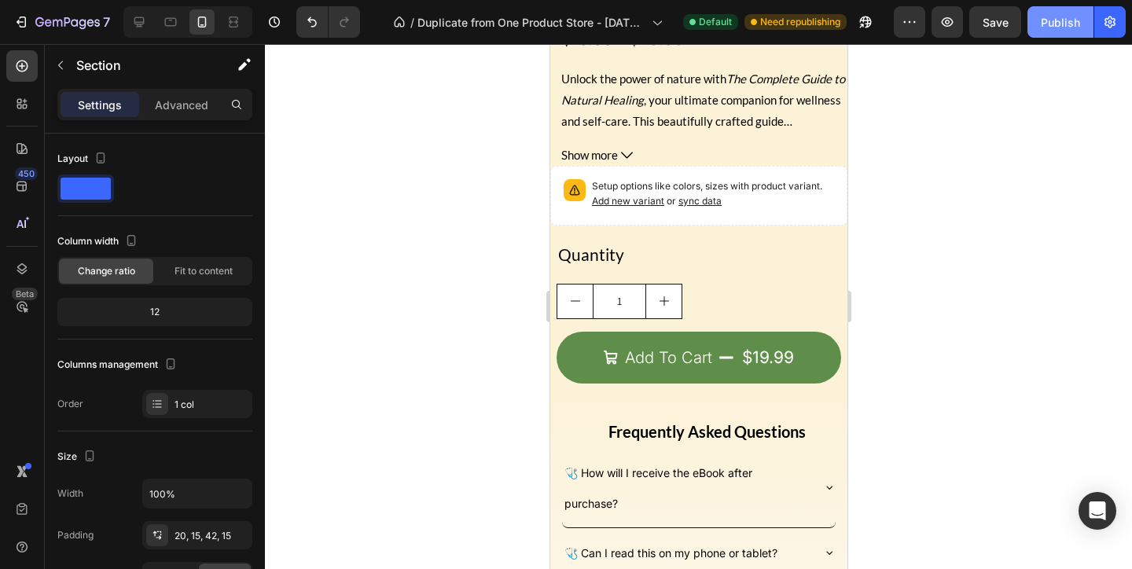
click at [1051, 12] on button "Publish" at bounding box center [1060, 21] width 66 height 31
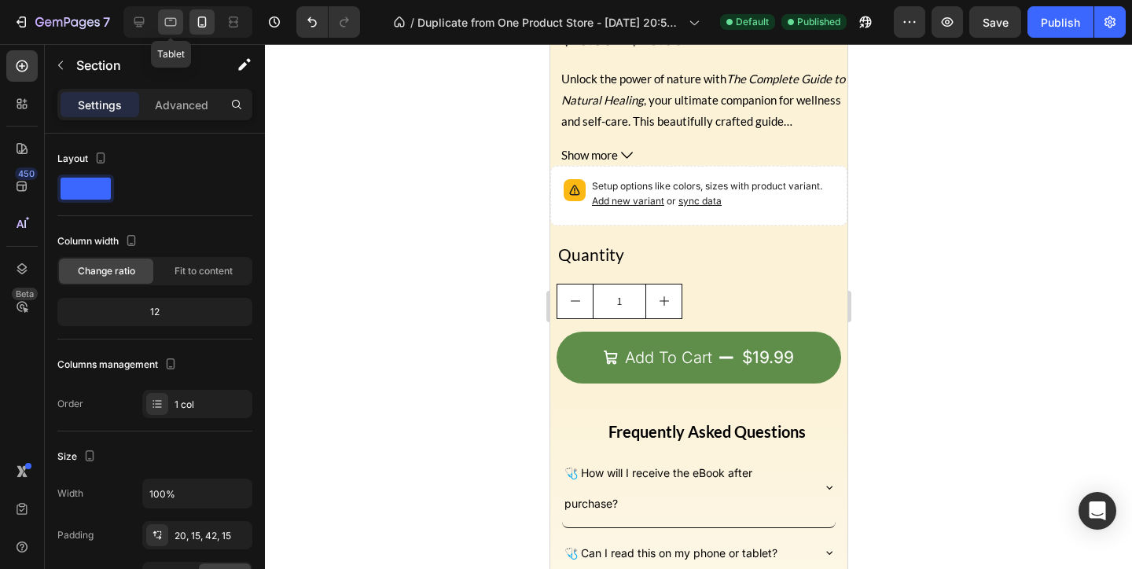
click at [160, 11] on div at bounding box center [170, 21] width 25 height 25
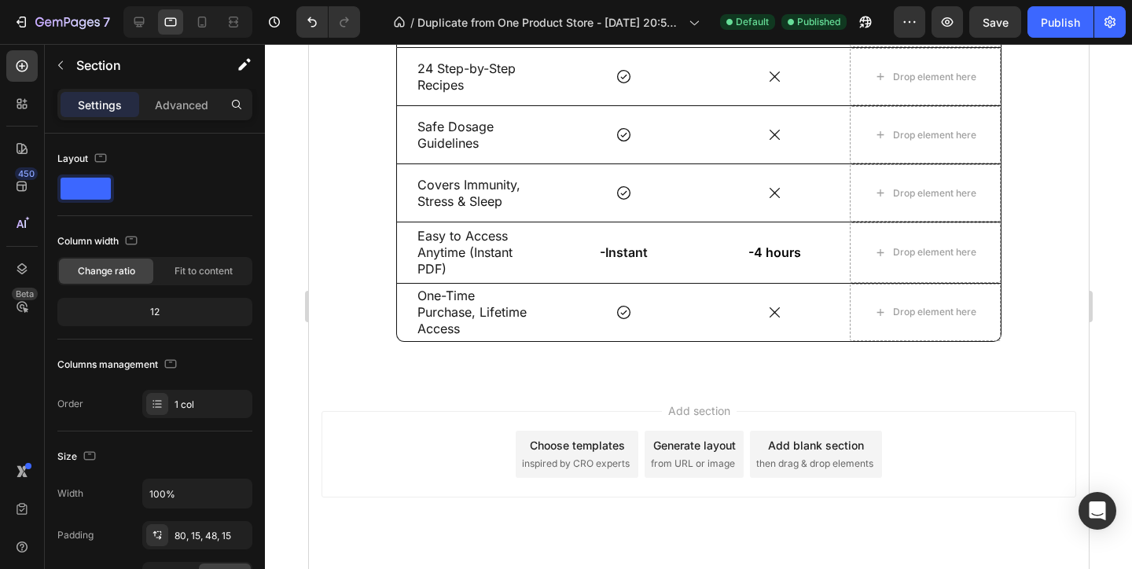
scroll to position [4353, 0]
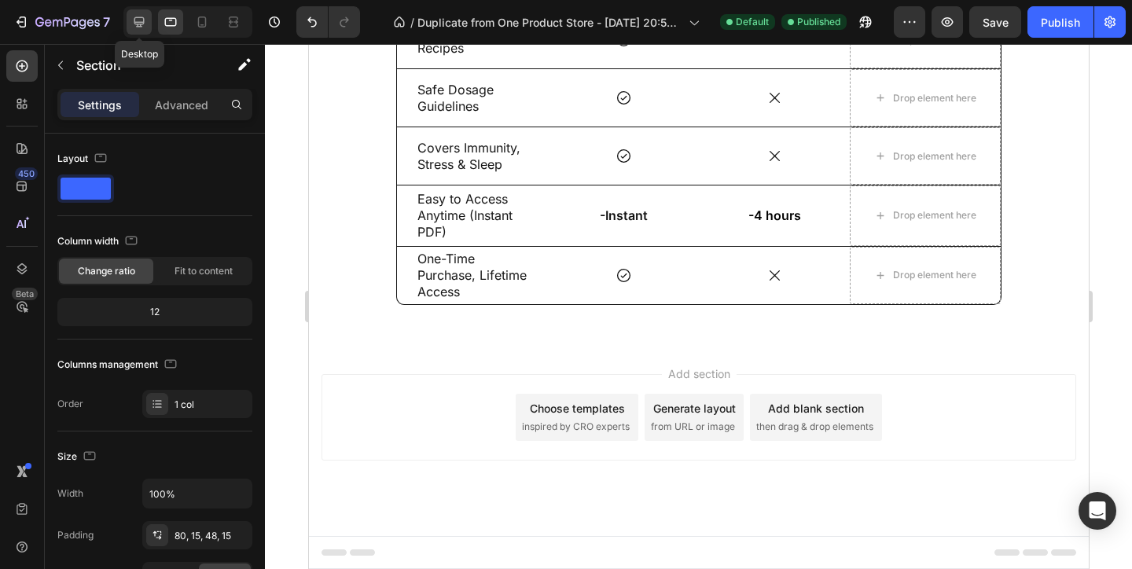
click at [138, 27] on icon at bounding box center [139, 22] width 16 height 16
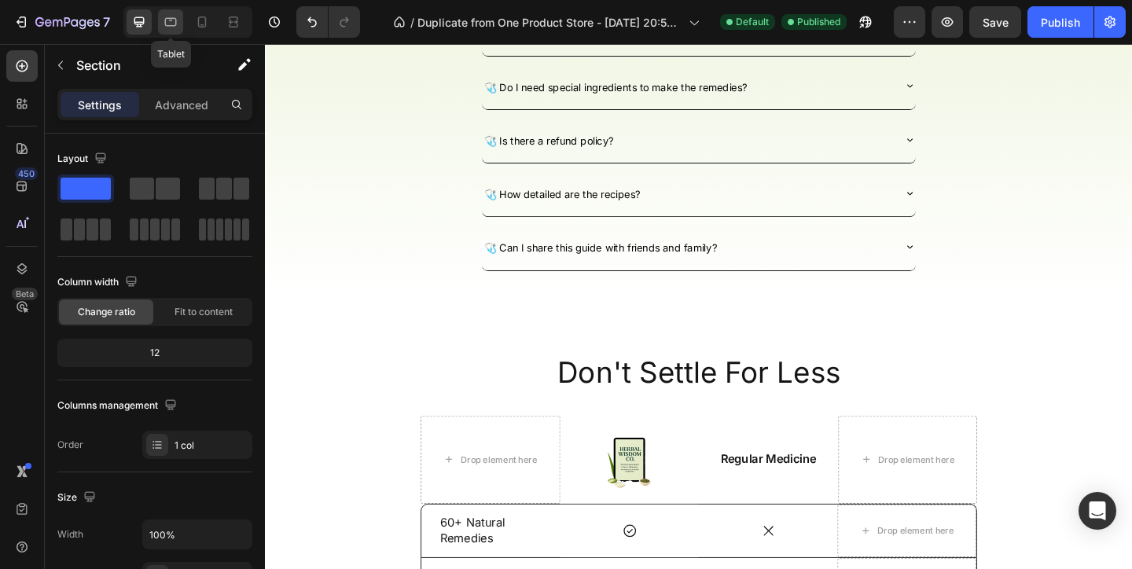
click at [170, 20] on icon at bounding box center [171, 22] width 12 height 9
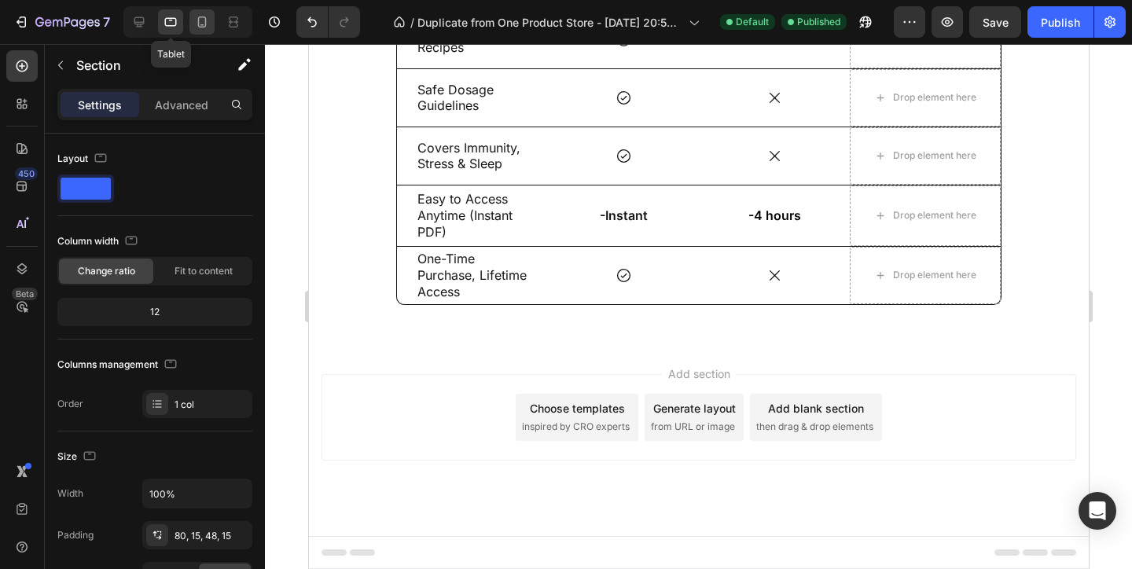
click at [198, 20] on icon at bounding box center [202, 22] width 9 height 11
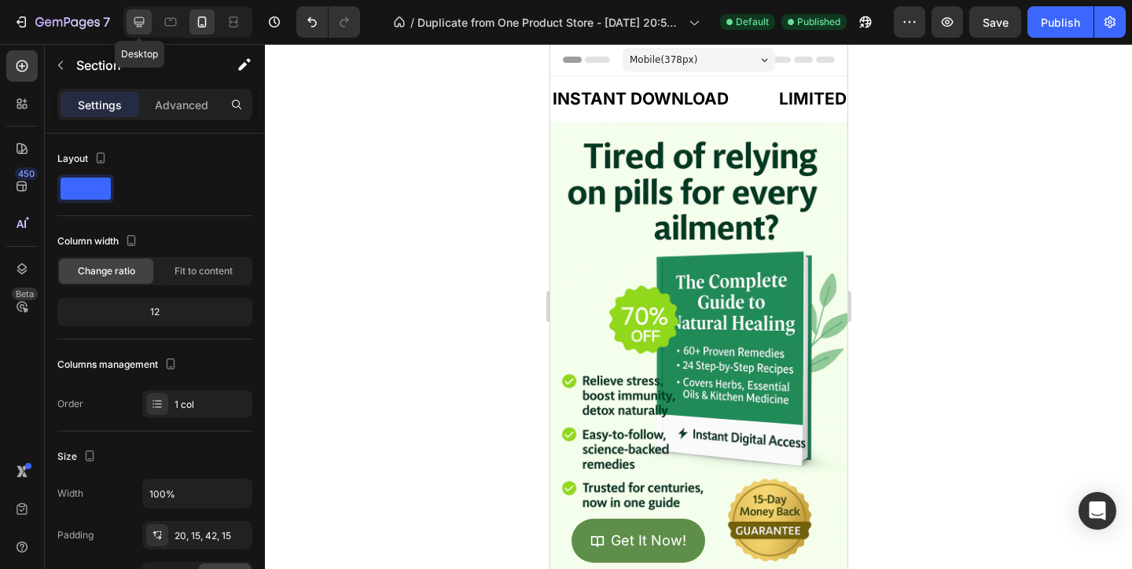
click at [133, 30] on div at bounding box center [139, 21] width 25 height 25
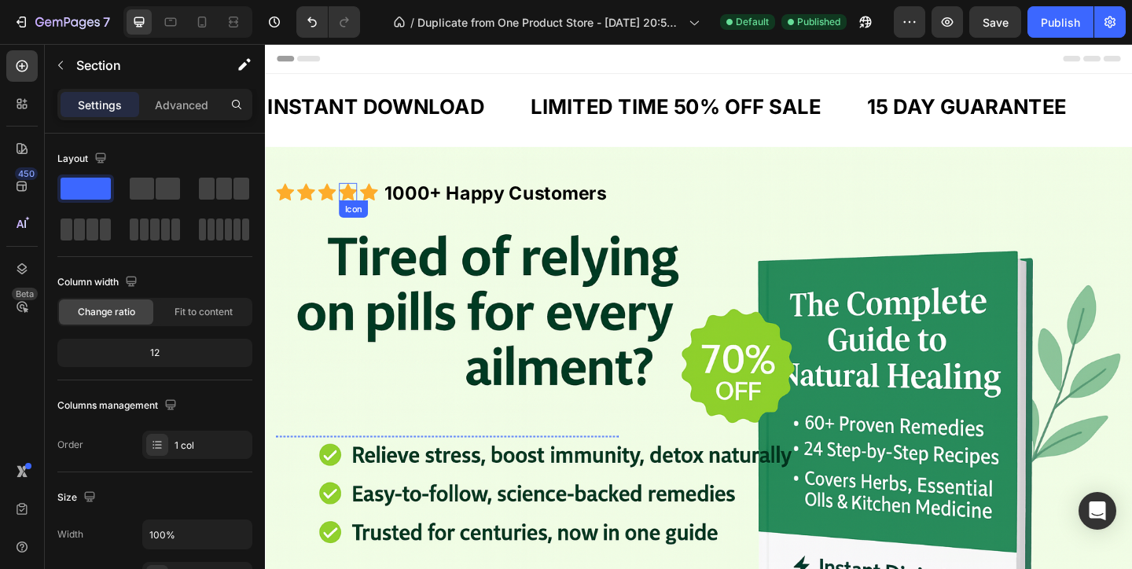
click at [364, 204] on icon at bounding box center [355, 205] width 20 height 20
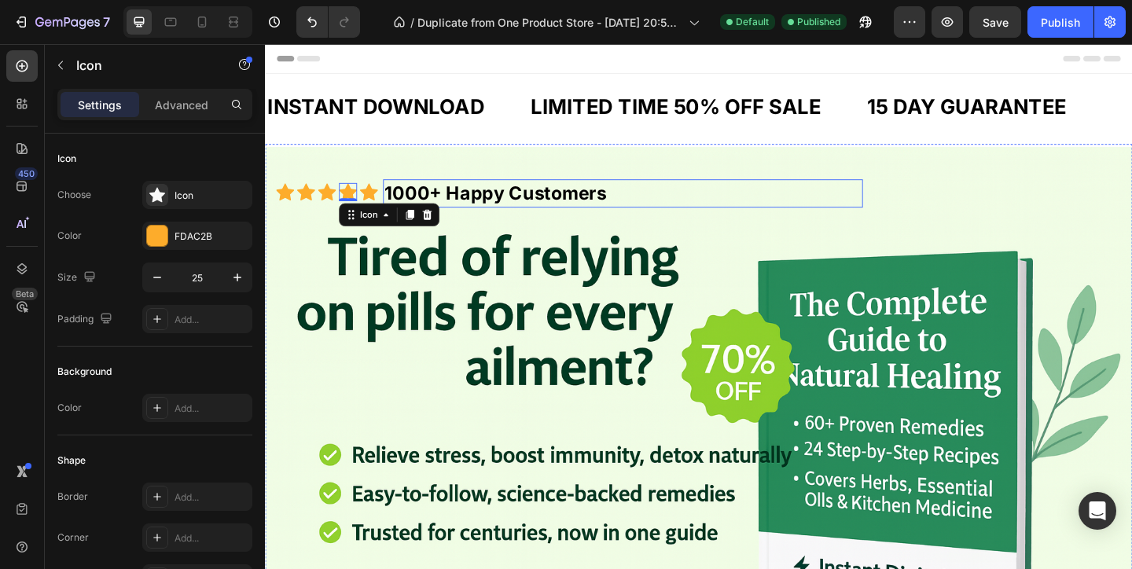
click at [417, 207] on strong "1000+ Happy Customers" at bounding box center [515, 206] width 241 height 24
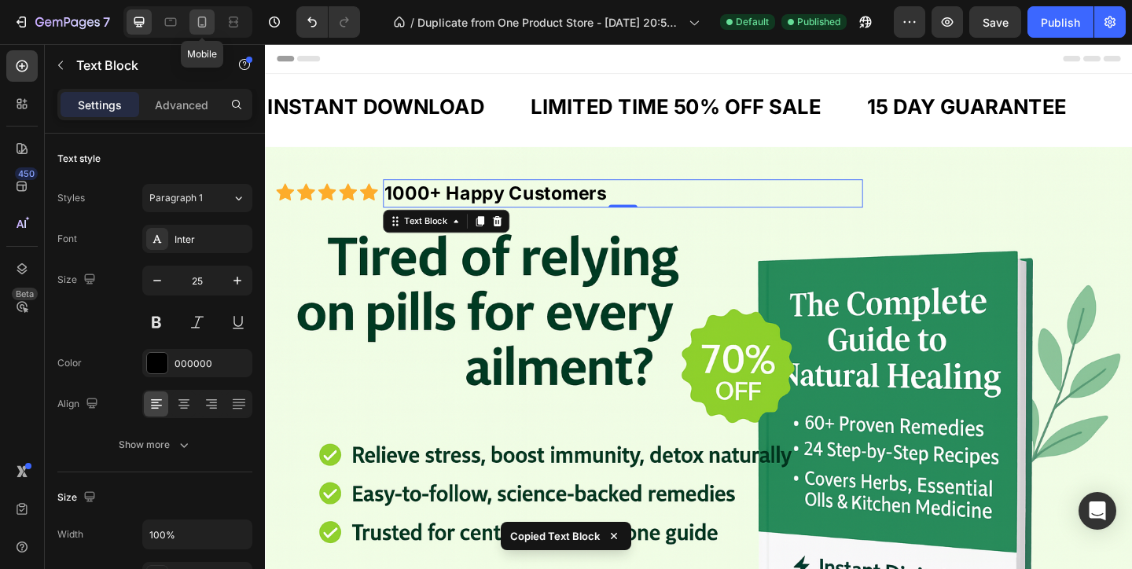
click at [212, 24] on div at bounding box center [201, 21] width 25 height 25
type input "21"
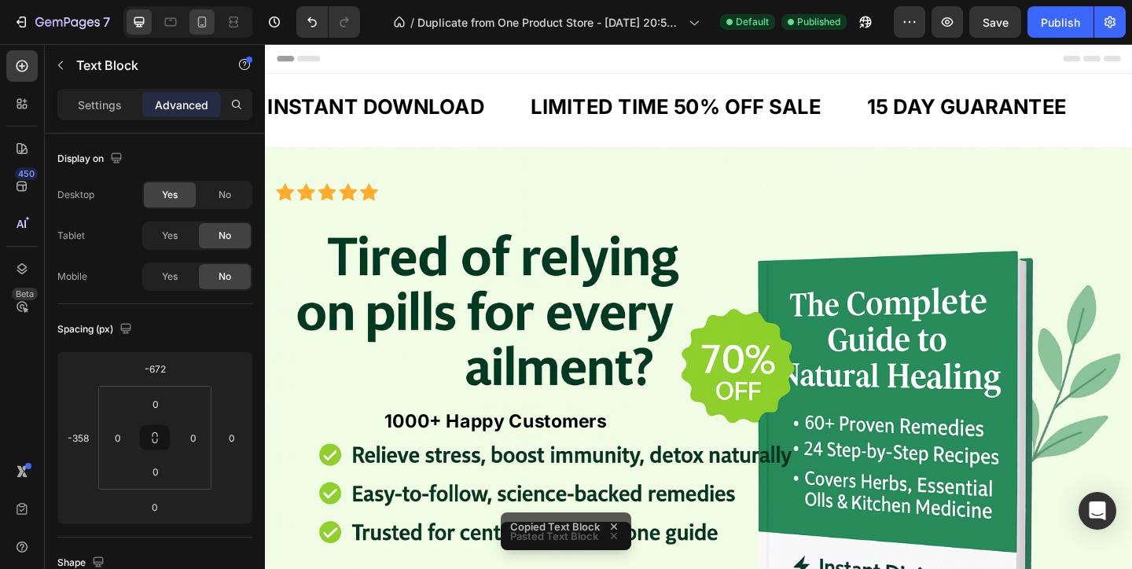
click at [198, 20] on icon at bounding box center [202, 22] width 9 height 11
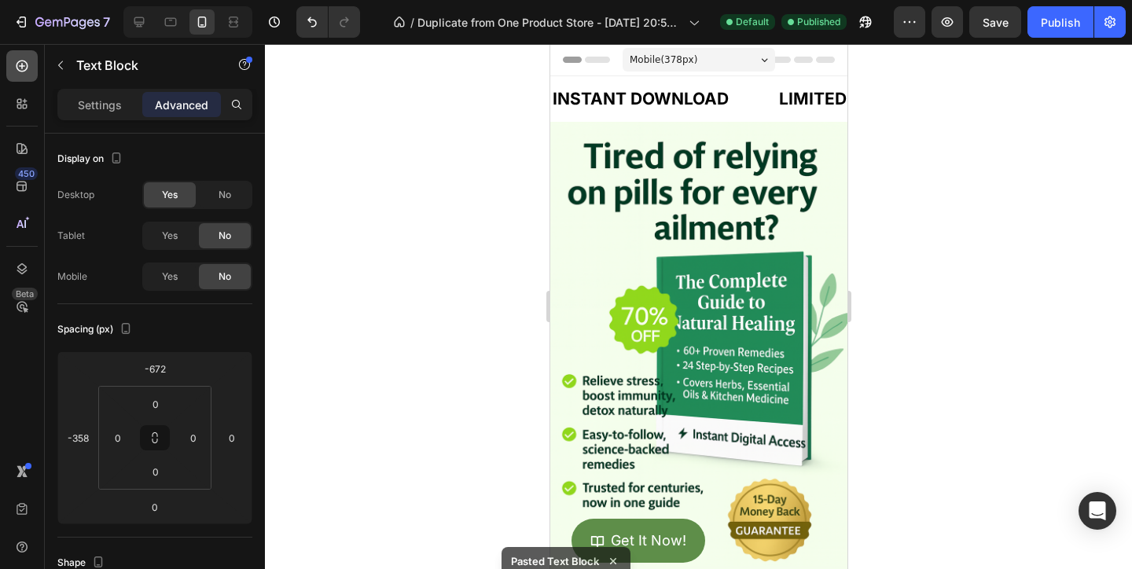
click at [33, 72] on div at bounding box center [21, 65] width 31 height 31
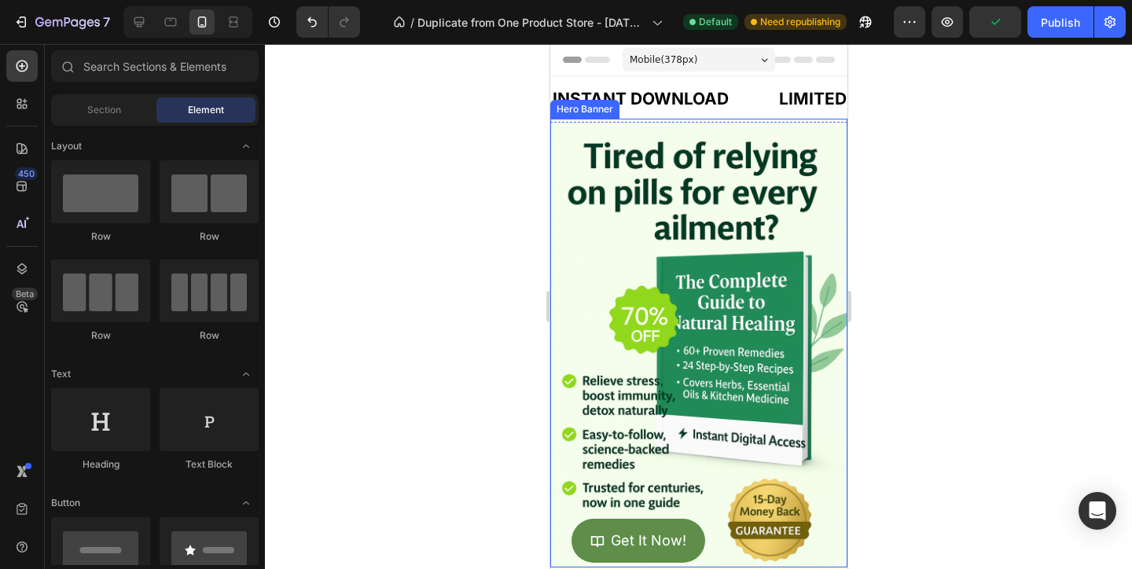
click at [736, 127] on div "Icon Icon Icon Icon Icon Icon List 1000+ Happy Customers Text Block 1000+ Happy…" at bounding box center [697, 138] width 297 height 33
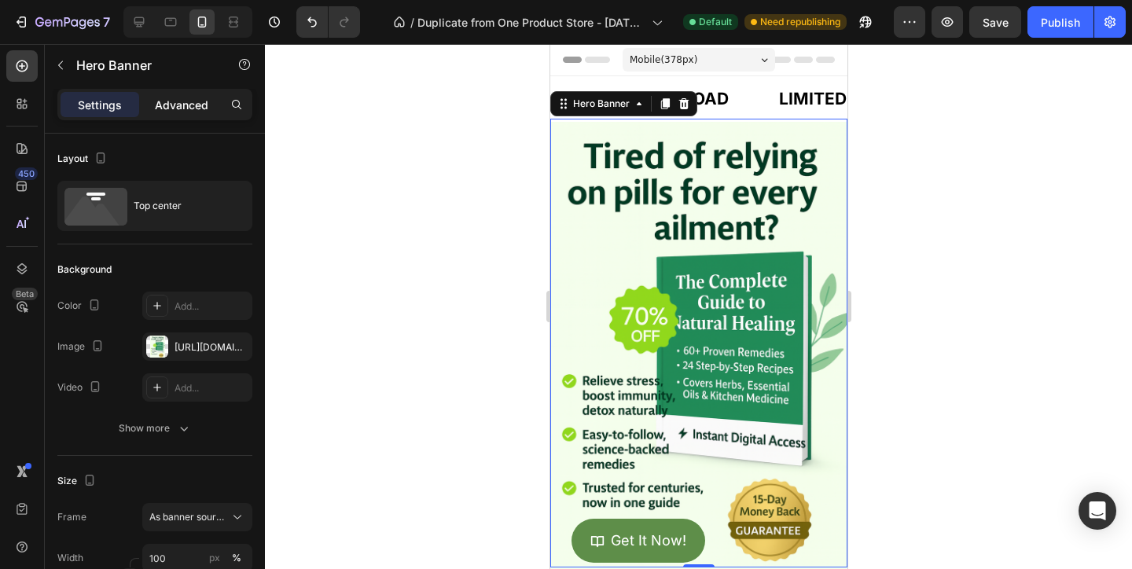
click at [193, 101] on p "Advanced" at bounding box center [181, 105] width 53 height 17
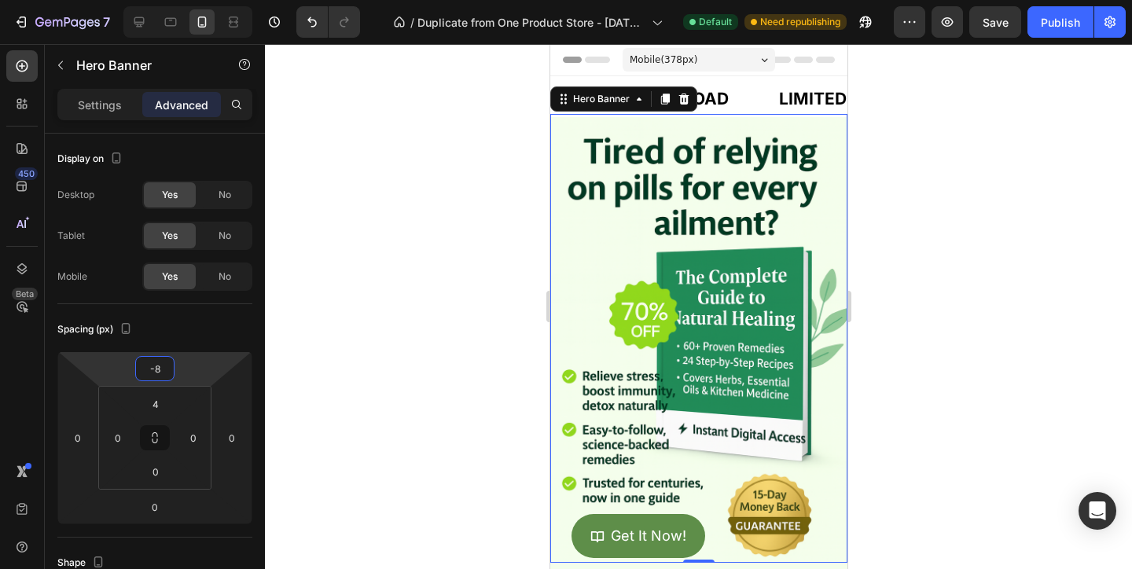
type input "-6"
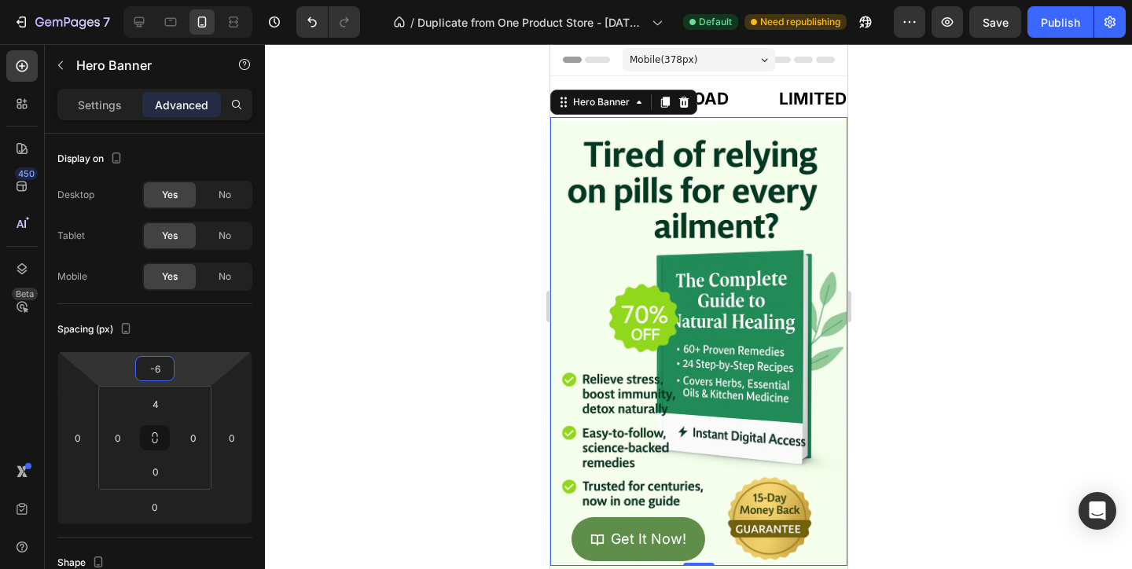
drag, startPoint x: 187, startPoint y: 382, endPoint x: 200, endPoint y: 383, distance: 12.6
click at [200, 0] on html "7 / Duplicate from One Product Store - Aug 20, 20:59:32 Default Need republishi…" at bounding box center [566, 0] width 1132 height 0
click at [874, 187] on div at bounding box center [698, 306] width 867 height 525
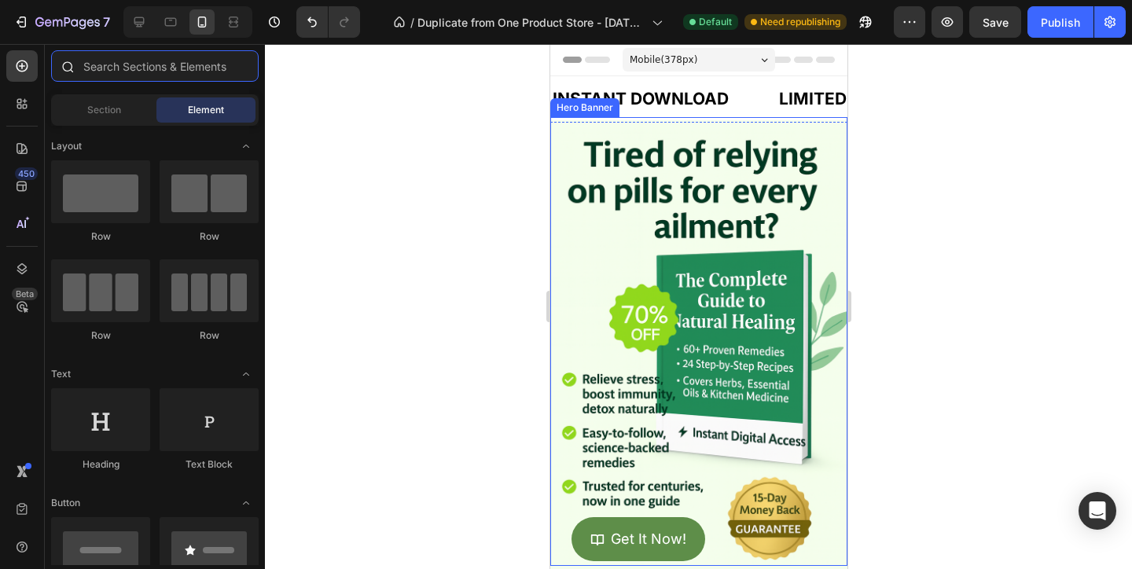
click at [112, 70] on input "text" at bounding box center [154, 65] width 207 height 31
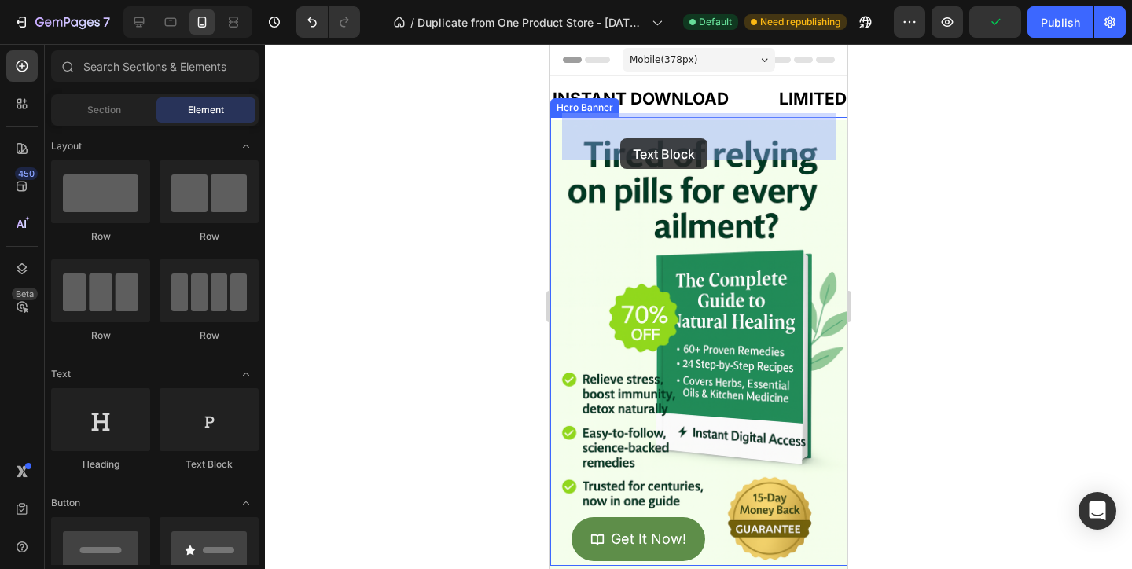
drag, startPoint x: 746, startPoint y: 453, endPoint x: 619, endPoint y: 138, distance: 339.6
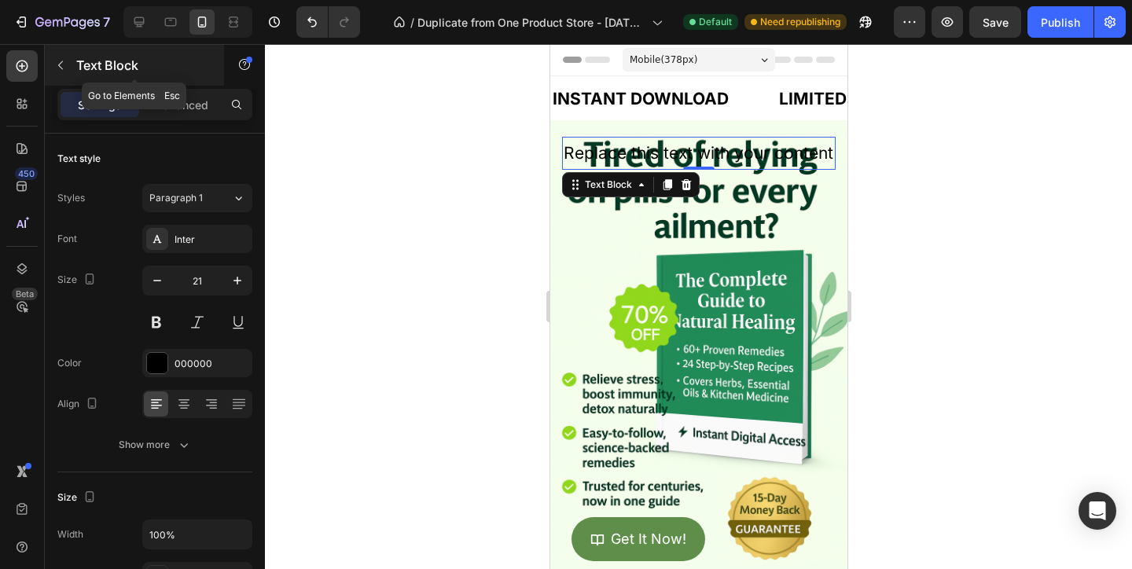
click at [57, 63] on icon "button" at bounding box center [60, 65] width 13 height 13
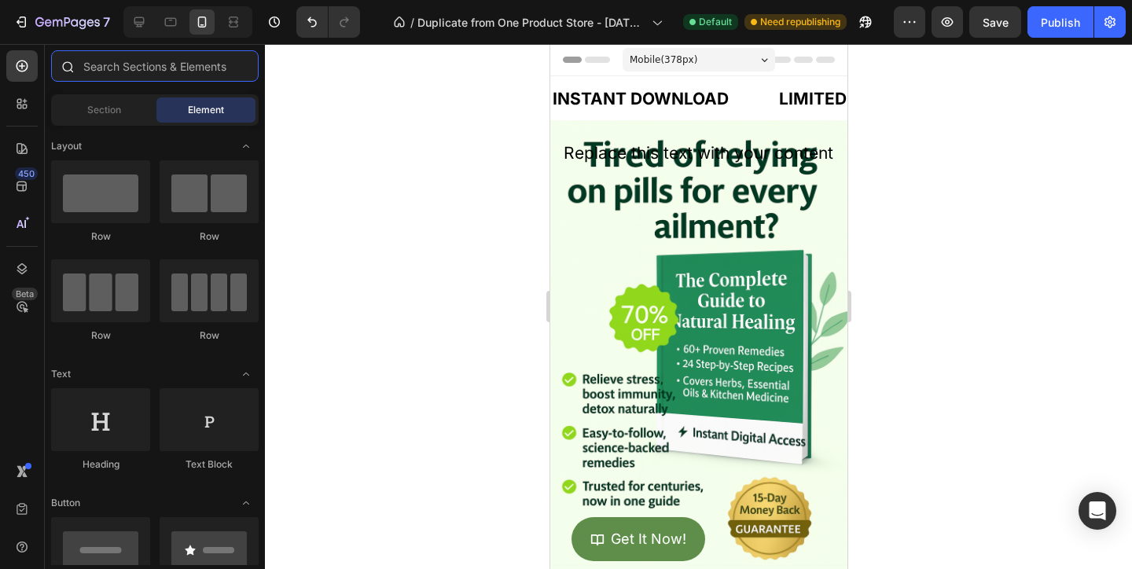
click at [108, 71] on input "text" at bounding box center [154, 65] width 207 height 31
click at [102, 103] on span "Section" at bounding box center [104, 110] width 34 height 14
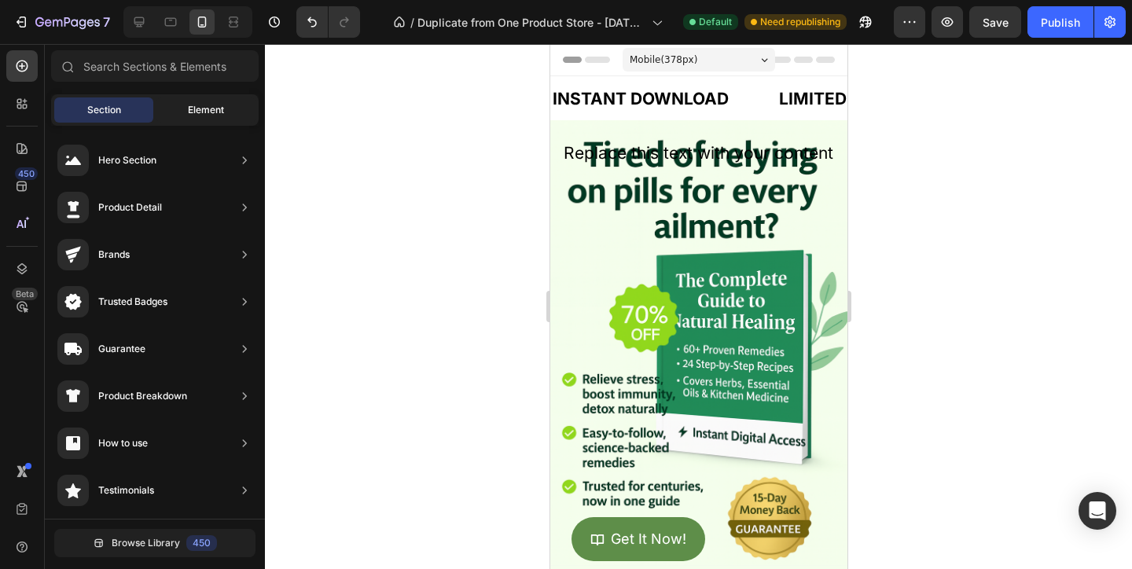
click at [178, 109] on div "Element" at bounding box center [205, 109] width 99 height 25
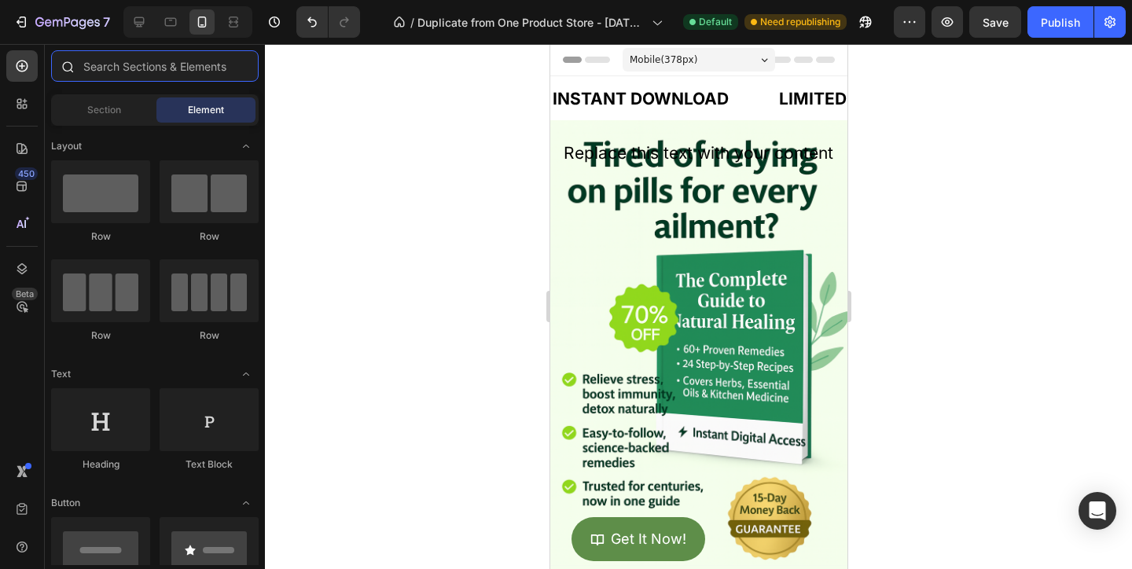
click at [173, 76] on input "text" at bounding box center [154, 65] width 207 height 31
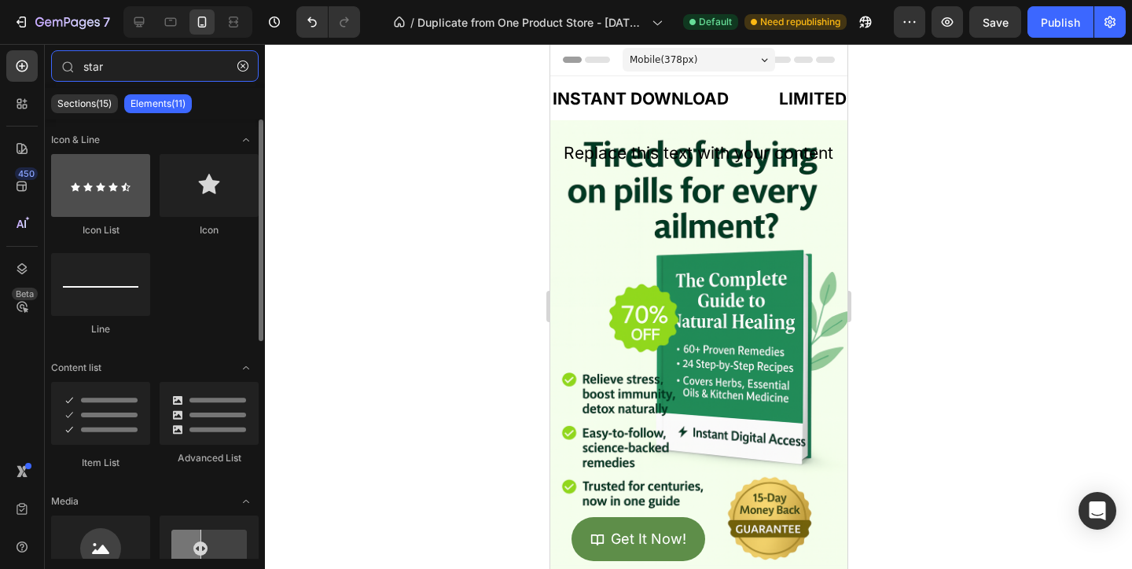
type input "star"
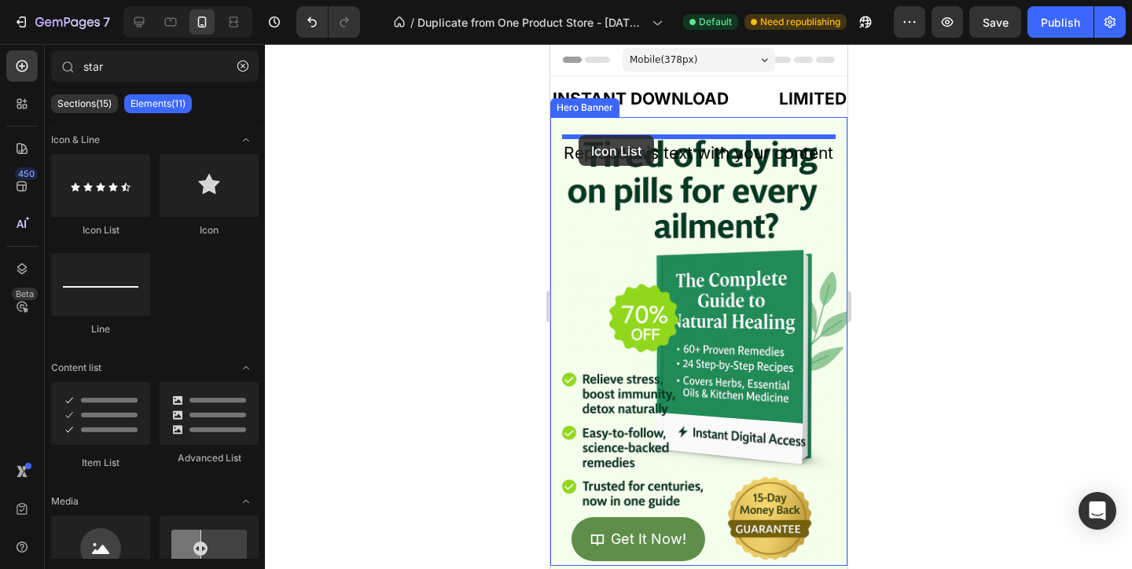
drag, startPoint x: 648, startPoint y: 233, endPoint x: 578, endPoint y: 135, distance: 120.6
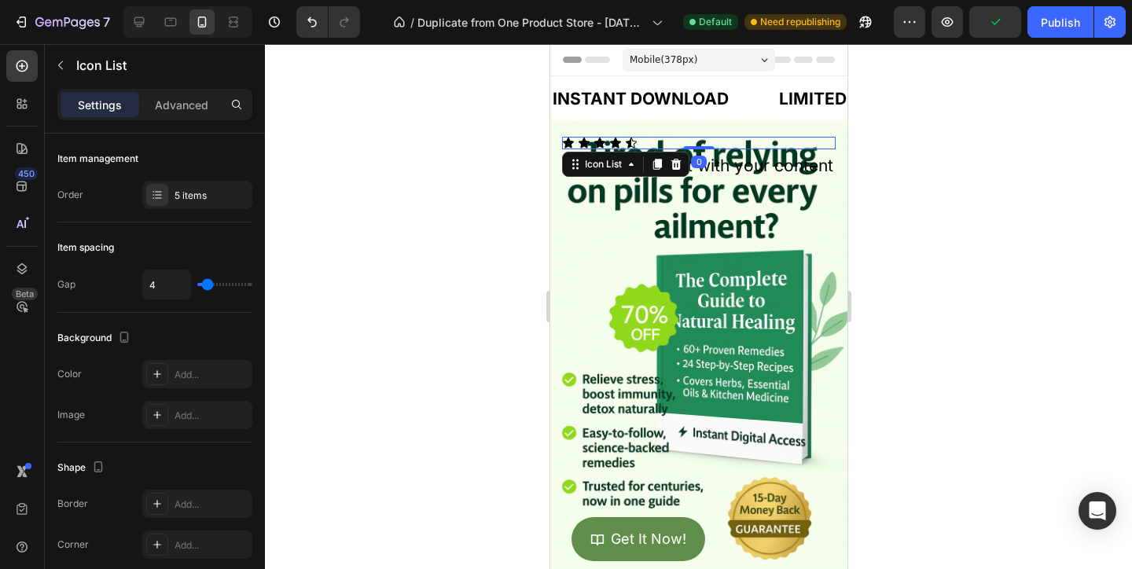
click at [632, 143] on icon at bounding box center [630, 143] width 13 height 13
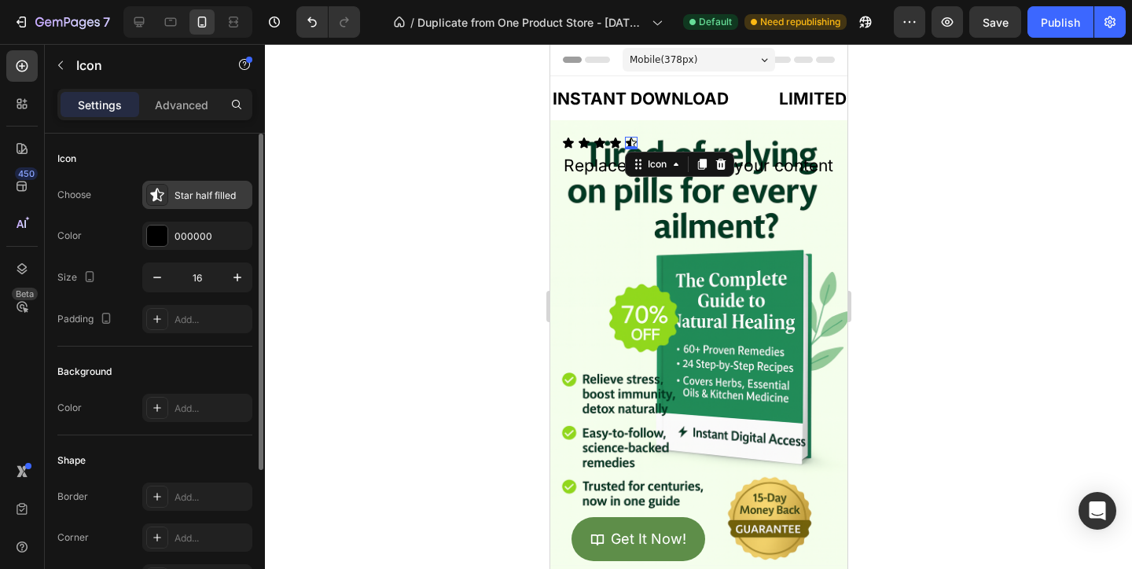
click at [216, 184] on div "Star half filled" at bounding box center [197, 195] width 110 height 28
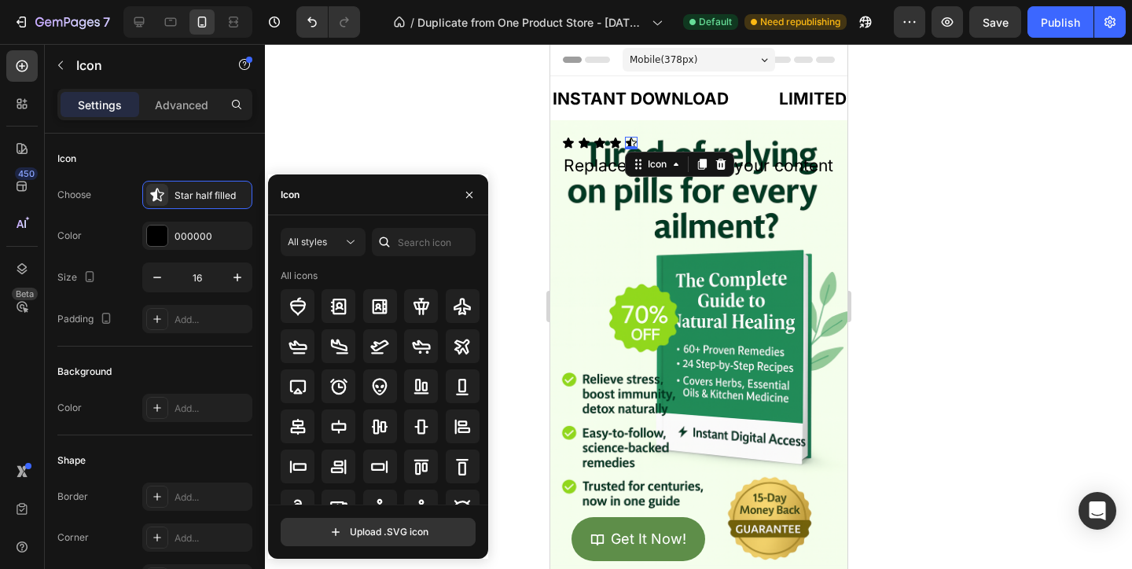
click at [393, 235] on div at bounding box center [384, 242] width 25 height 28
click at [414, 243] on input "text" at bounding box center [424, 242] width 104 height 28
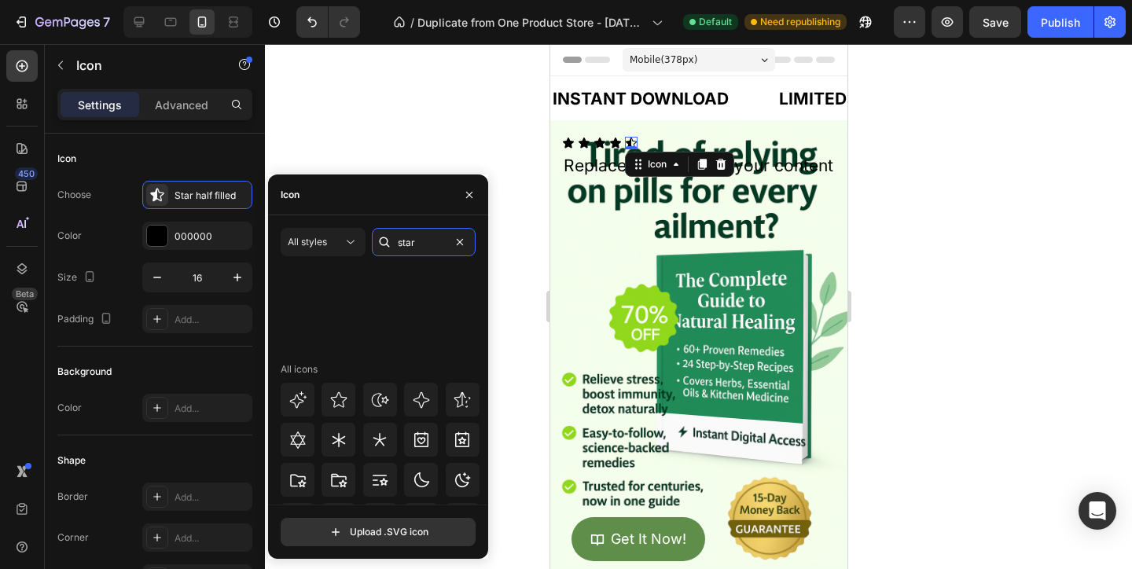
scroll to position [477, 0]
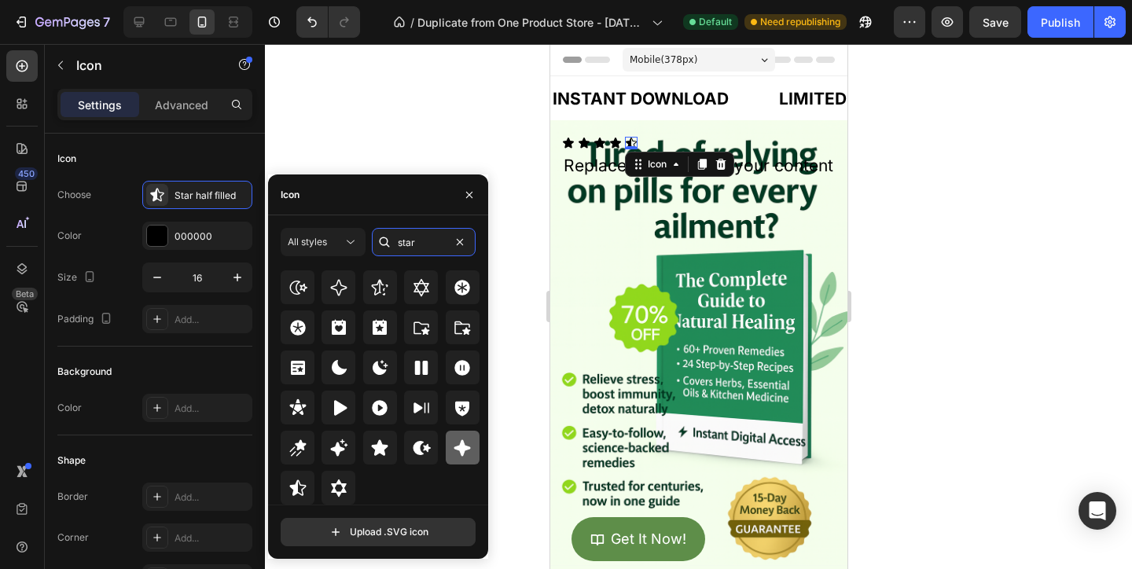
type input "star"
click at [461, 456] on icon at bounding box center [462, 448] width 19 height 19
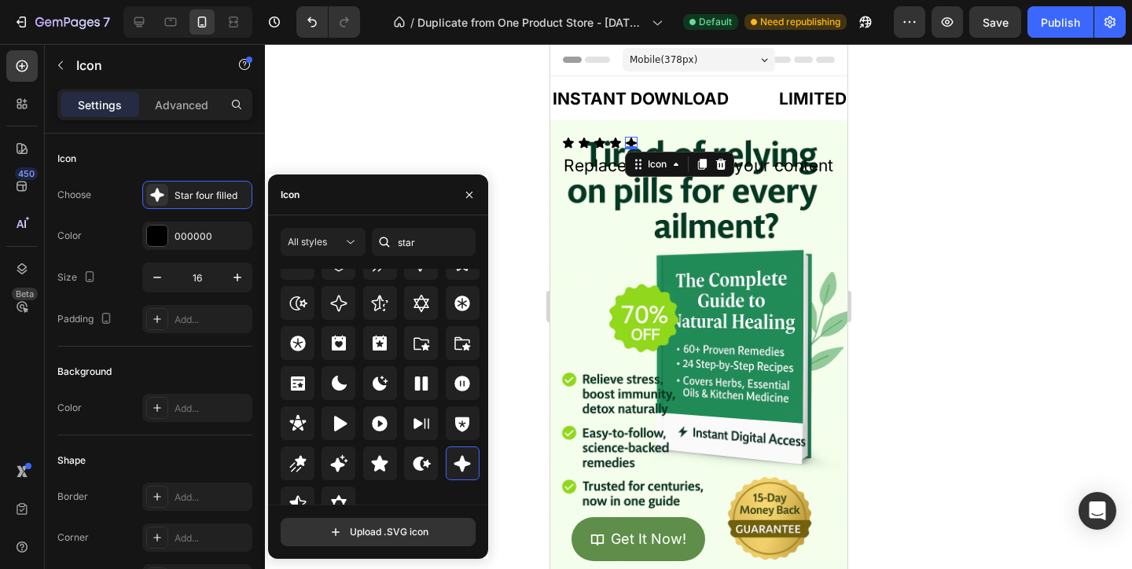
scroll to position [456, 0]
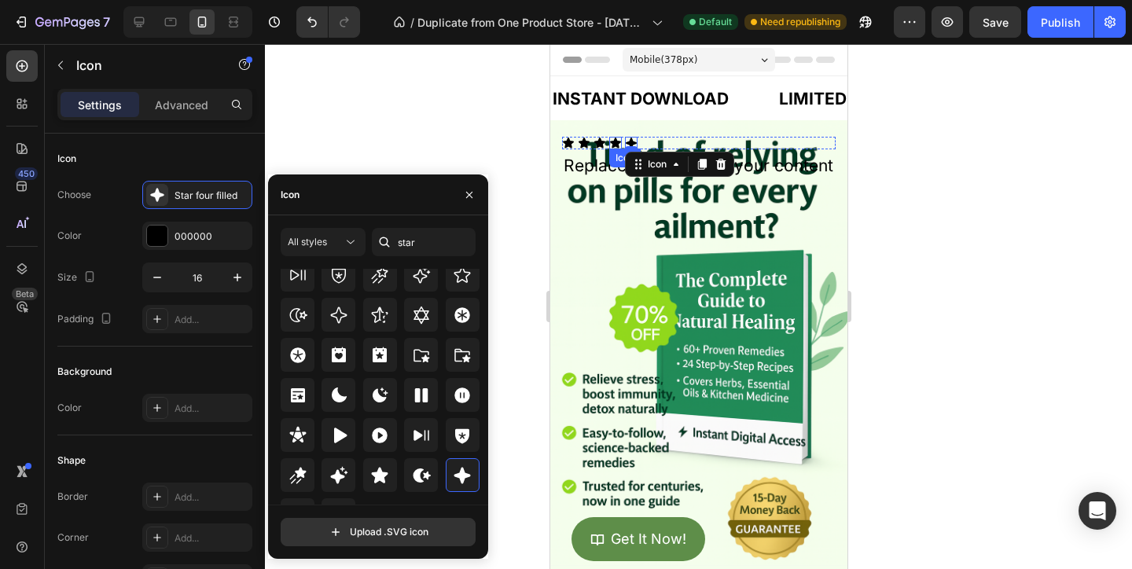
click at [611, 146] on icon at bounding box center [614, 143] width 11 height 10
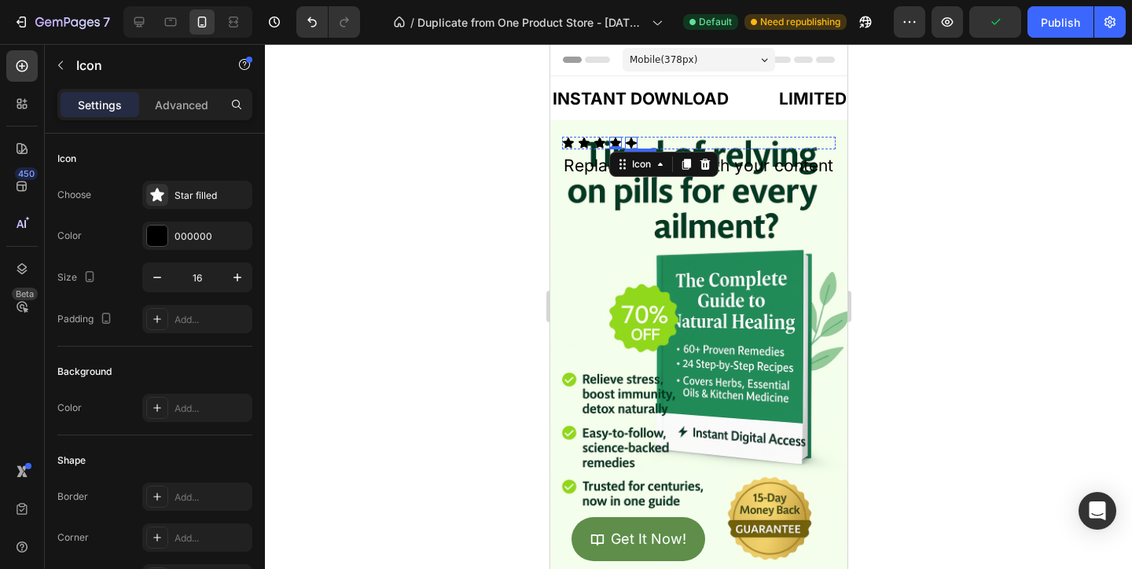
click at [633, 141] on icon at bounding box center [630, 143] width 13 height 13
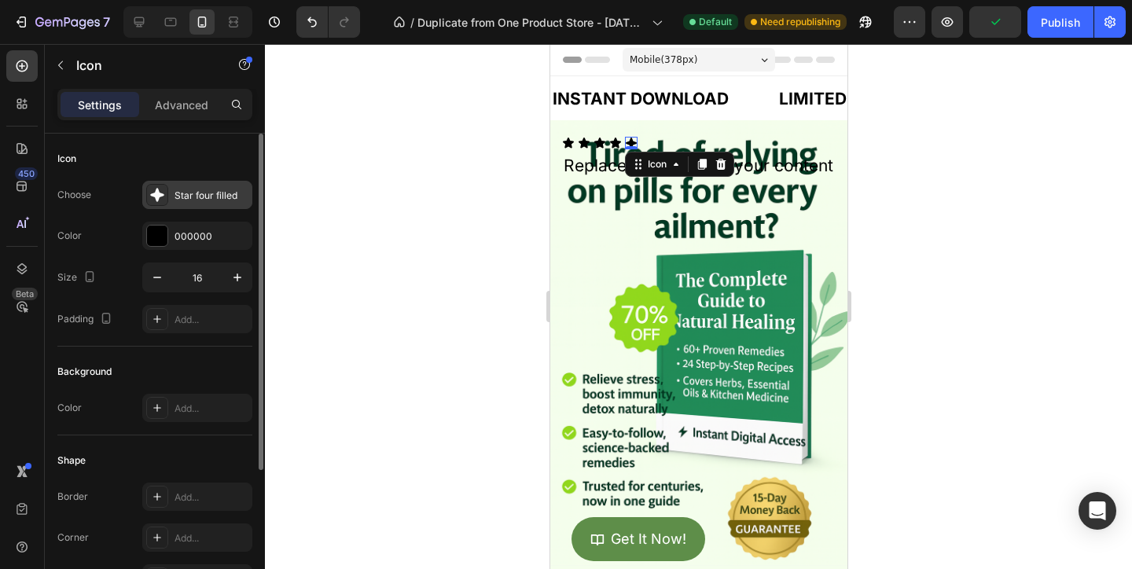
click at [200, 204] on div "Star four filled" at bounding box center [197, 195] width 110 height 28
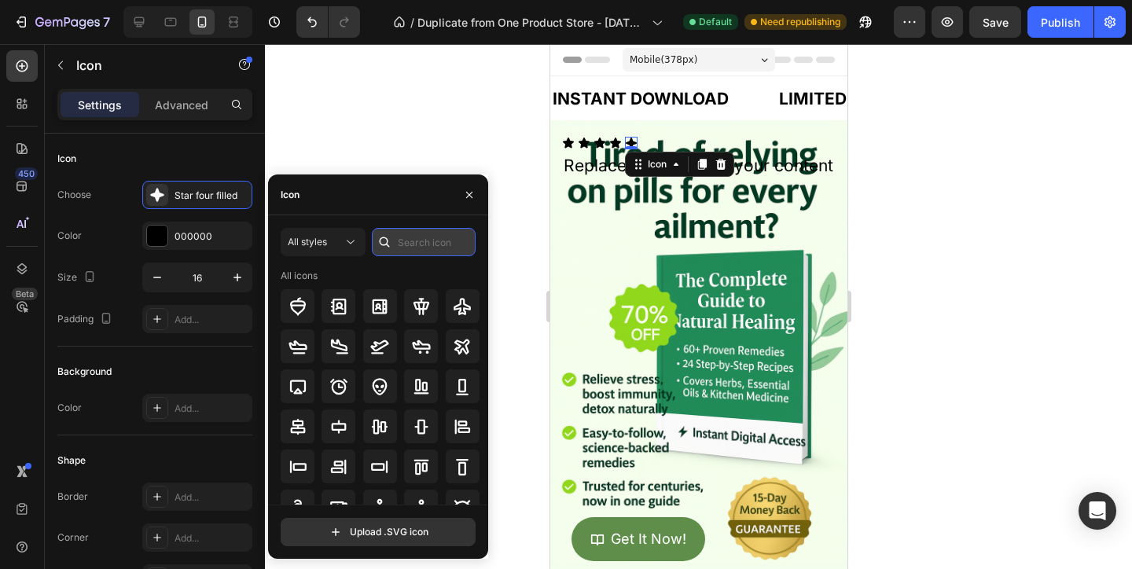
click at [411, 248] on input "text" at bounding box center [424, 242] width 104 height 28
type input "star filled"
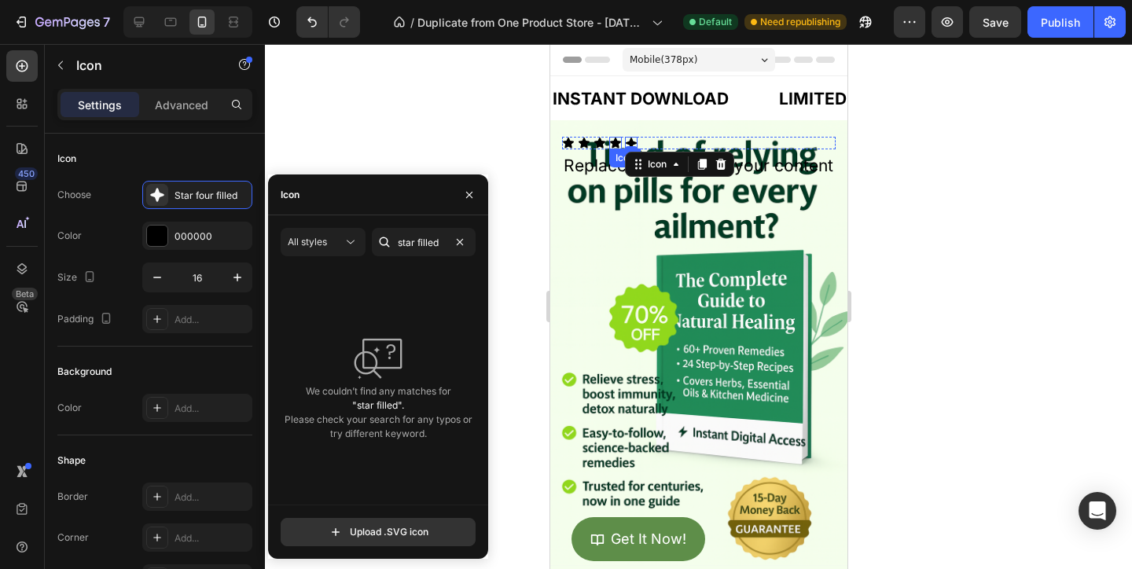
click at [610, 147] on icon at bounding box center [614, 143] width 13 height 13
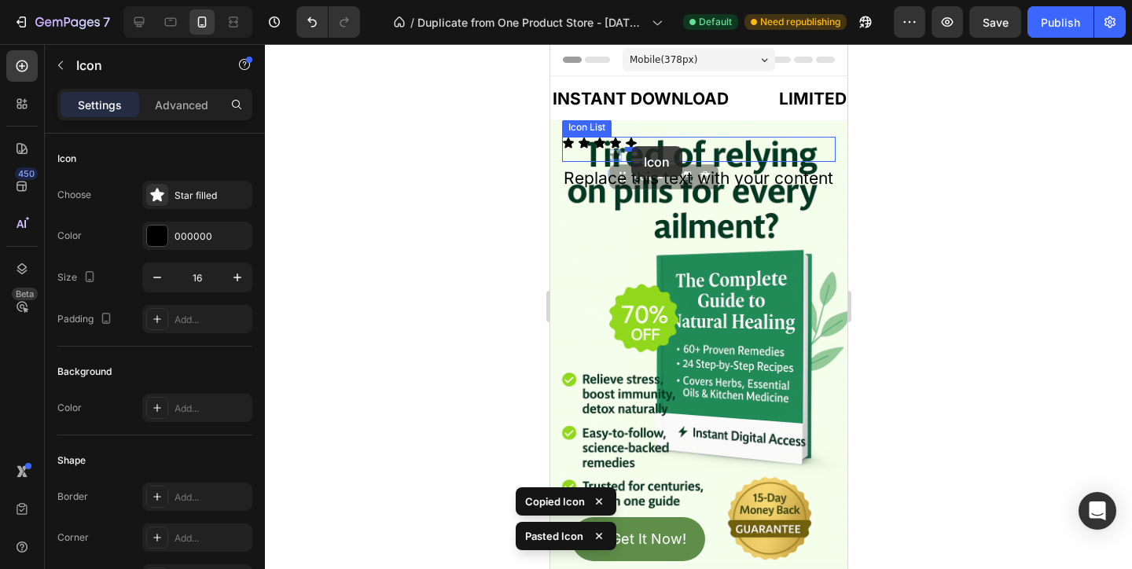
drag, startPoint x: 618, startPoint y: 152, endPoint x: 631, endPoint y: 146, distance: 14.8
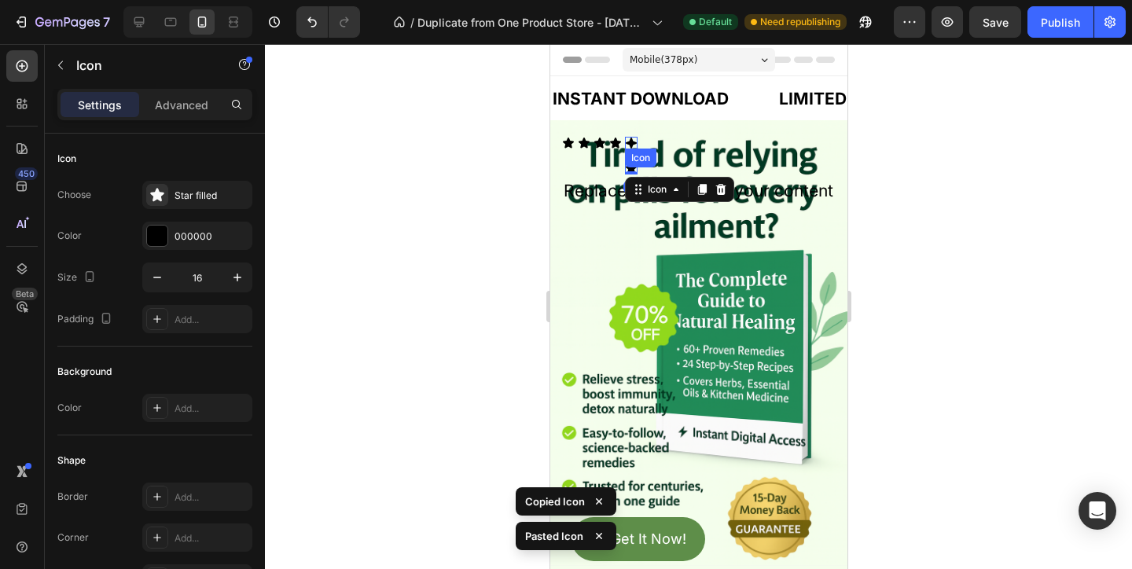
click at [633, 141] on icon at bounding box center [630, 143] width 11 height 11
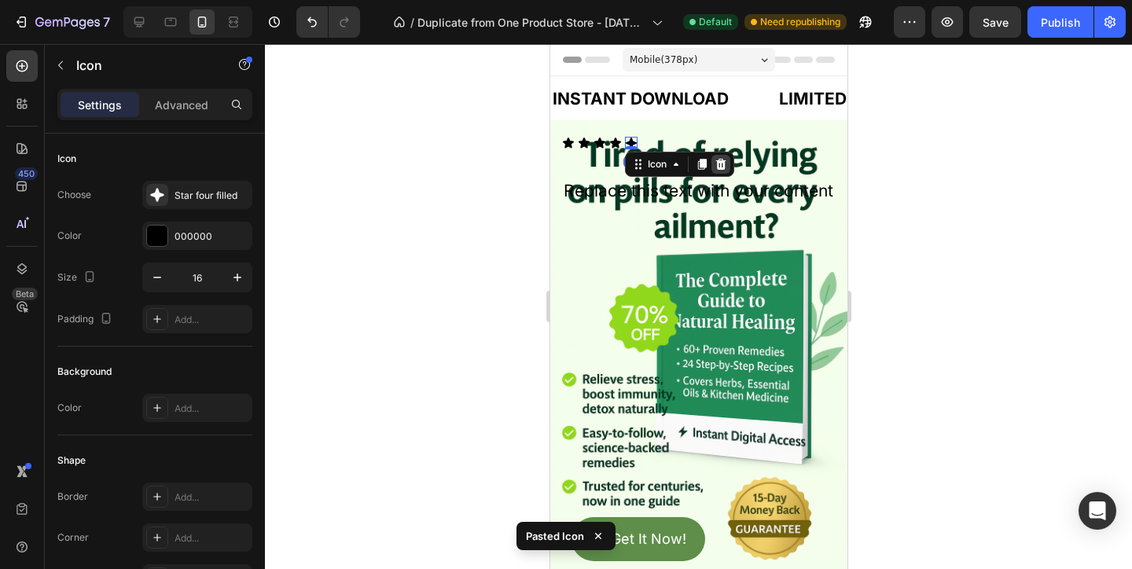
click at [719, 162] on icon at bounding box center [720, 164] width 10 height 11
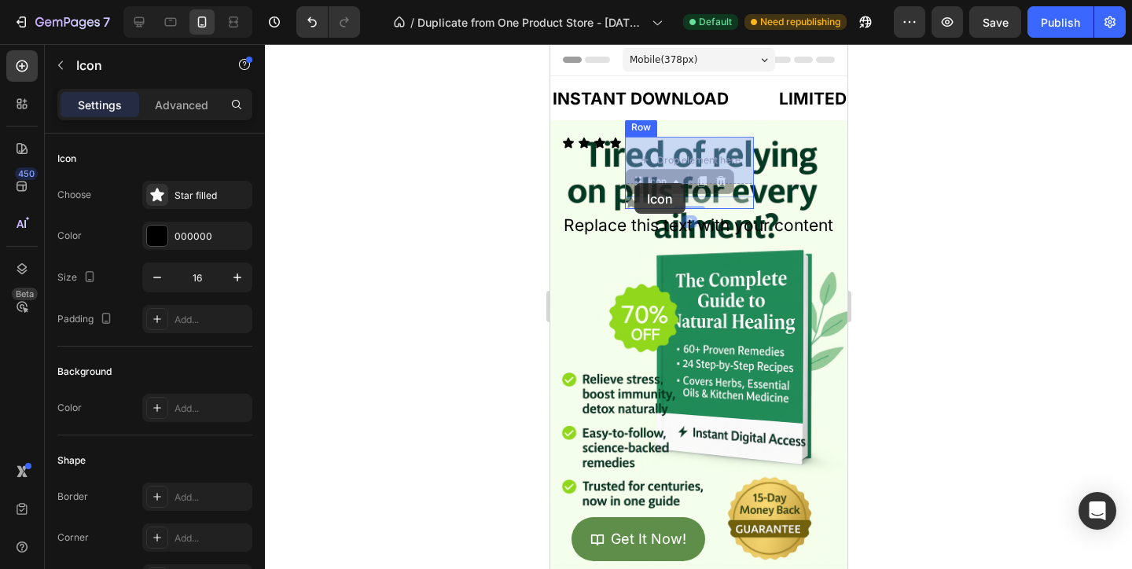
drag, startPoint x: 633, startPoint y: 204, endPoint x: 633, endPoint y: 181, distance: 23.6
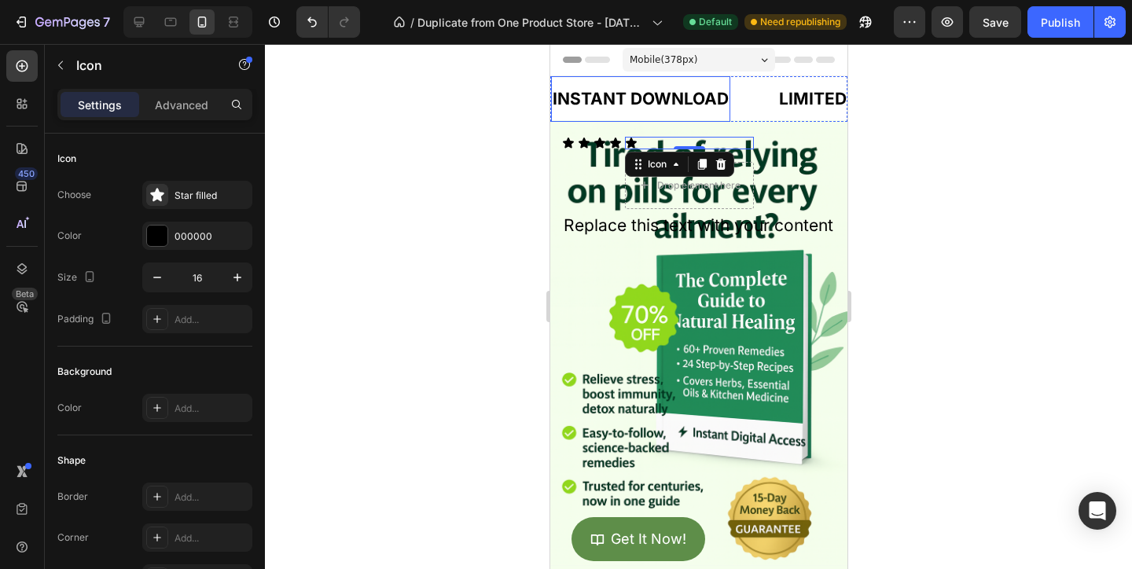
click at [654, 98] on p "INSTANT DOWNLOAD" at bounding box center [640, 99] width 176 height 30
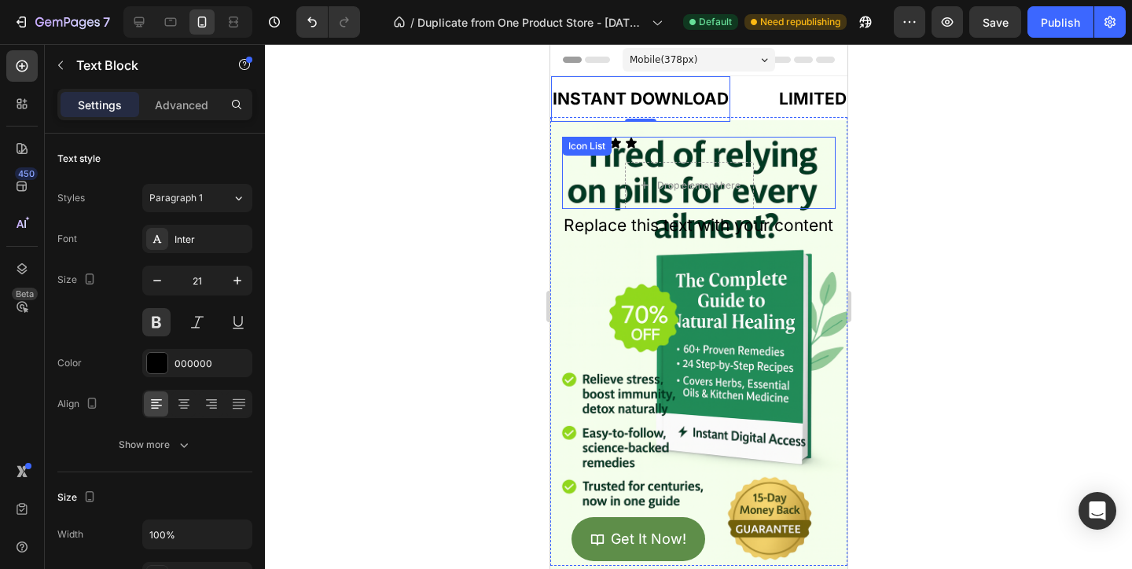
click at [572, 142] on div "Icon List" at bounding box center [586, 146] width 50 height 19
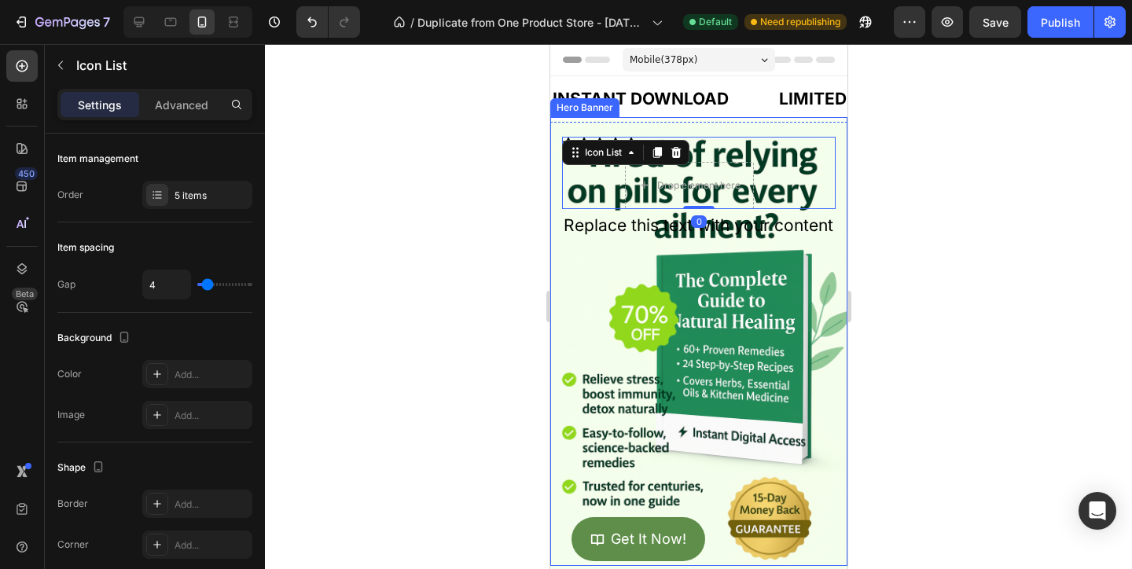
click at [621, 124] on div "Icon Icon Icon Icon Icon Icon List 1000+ Happy Customers Text Block 1000+ Happy…" at bounding box center [697, 189] width 297 height 138
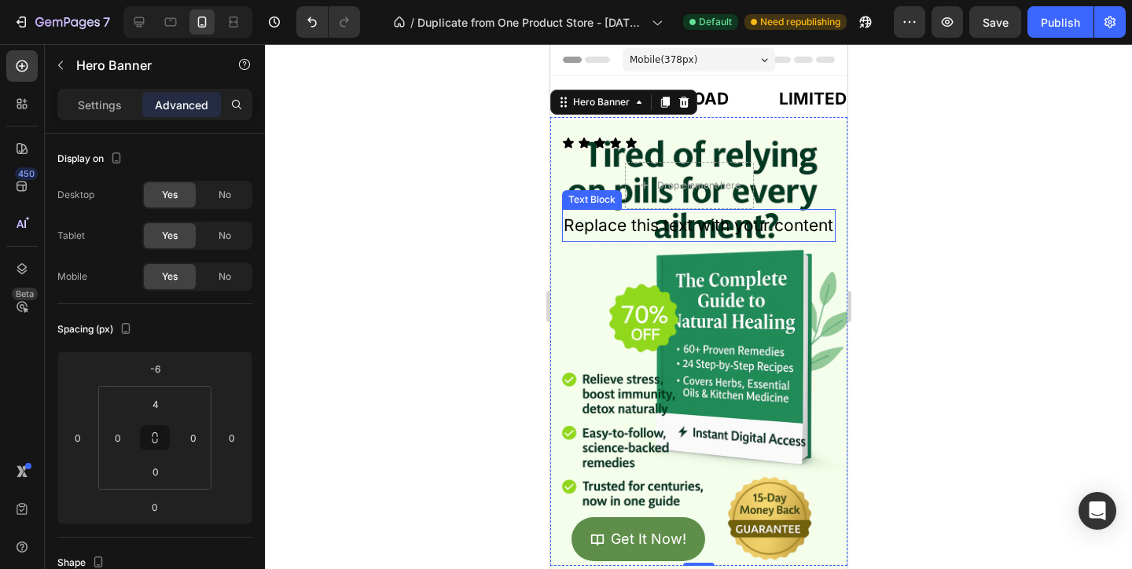
click at [638, 231] on div "Replace this text with your content" at bounding box center [697, 225] width 273 height 33
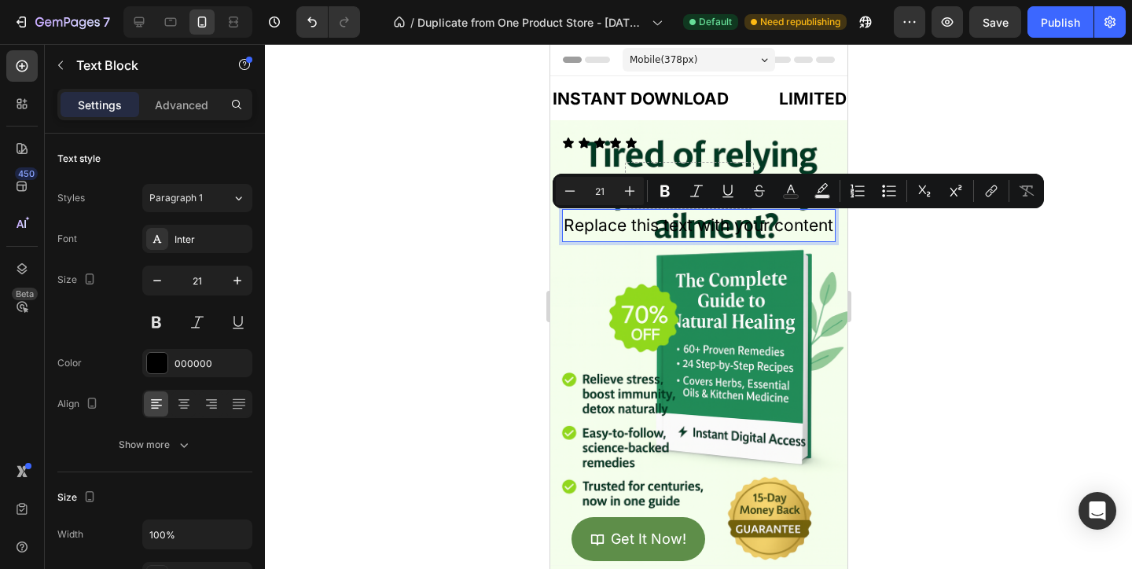
click at [638, 231] on p "Replace this text with your content" at bounding box center [698, 226] width 270 height 30
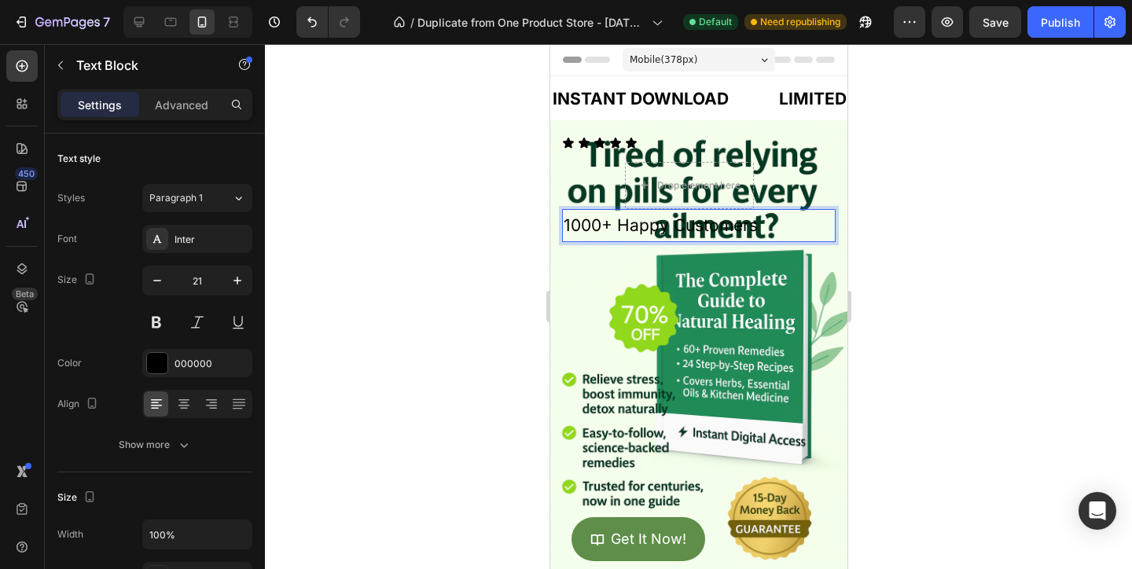
click at [624, 224] on p "1000+ Happy Customers" at bounding box center [698, 226] width 270 height 30
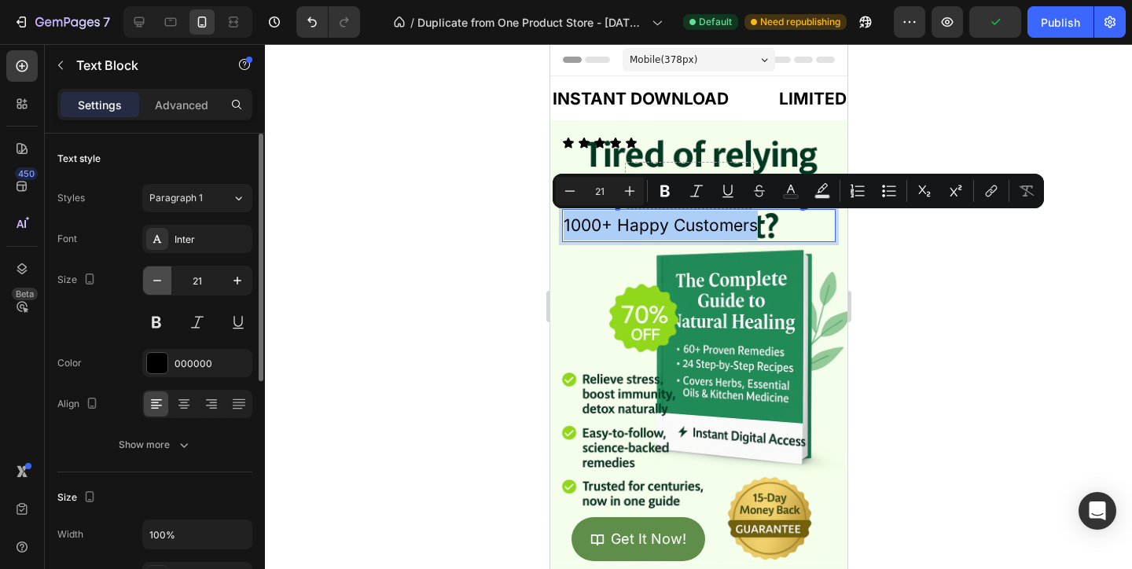
click at [160, 285] on icon "button" at bounding box center [157, 281] width 16 height 16
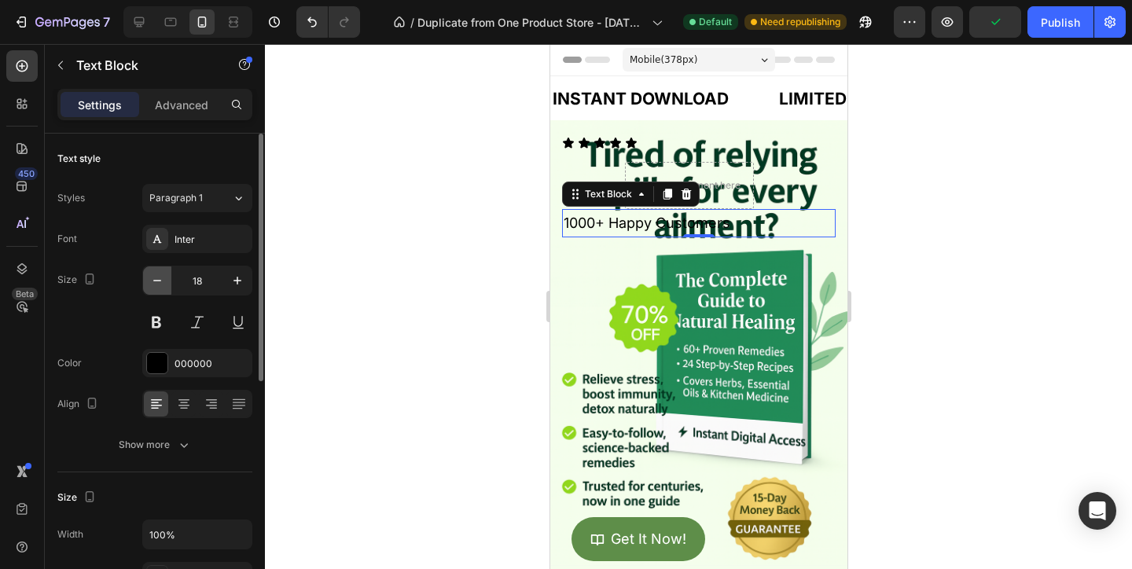
click at [160, 285] on icon "button" at bounding box center [157, 281] width 16 height 16
click at [189, 233] on div "Inter" at bounding box center [211, 240] width 74 height 14
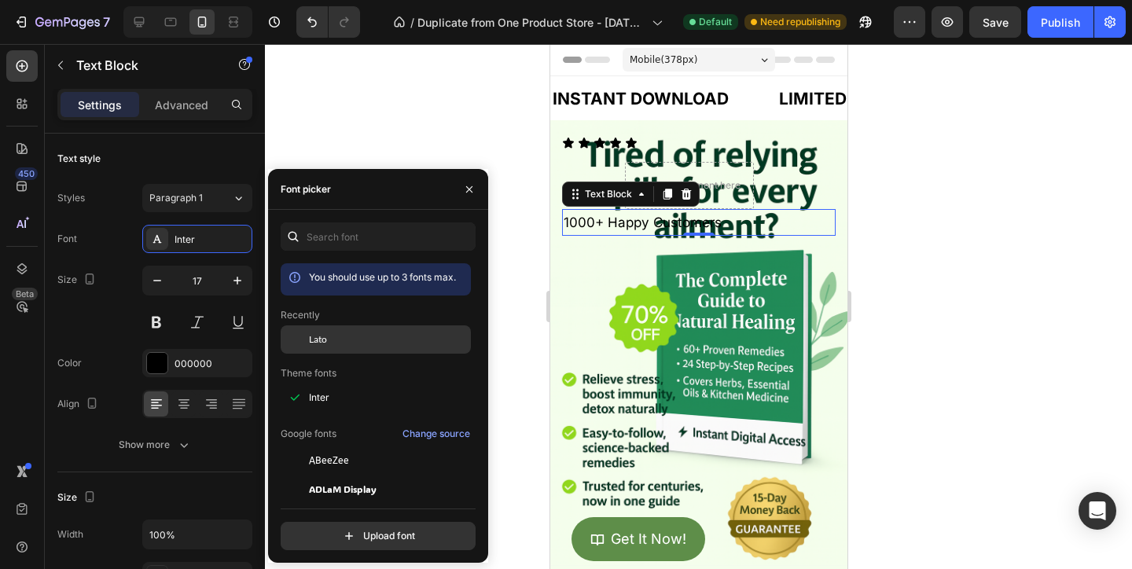
click at [395, 336] on div "Lato" at bounding box center [388, 339] width 159 height 14
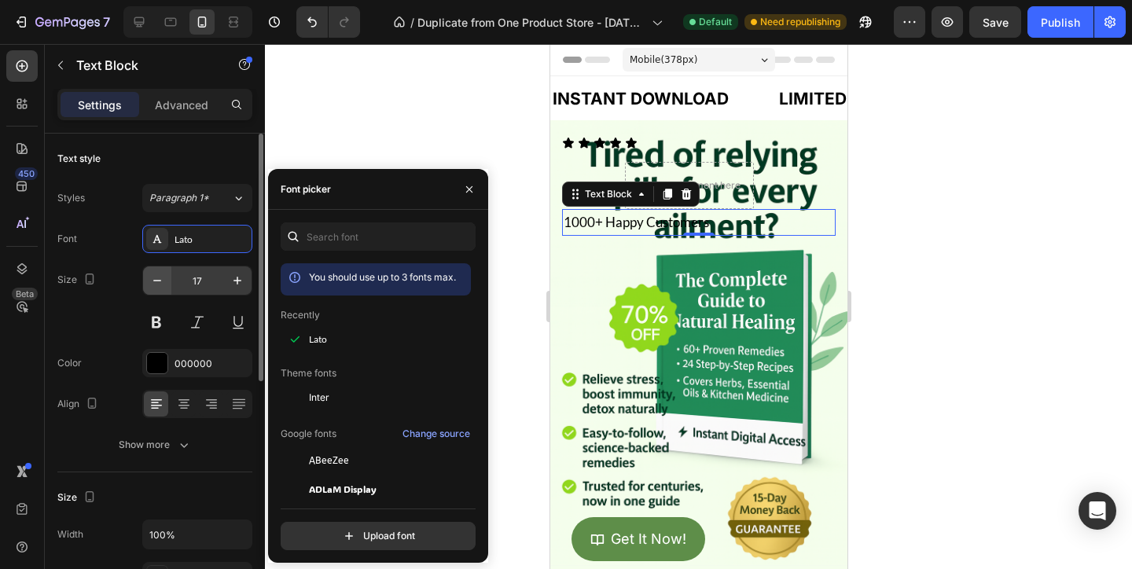
click at [154, 278] on icon "button" at bounding box center [157, 281] width 16 height 16
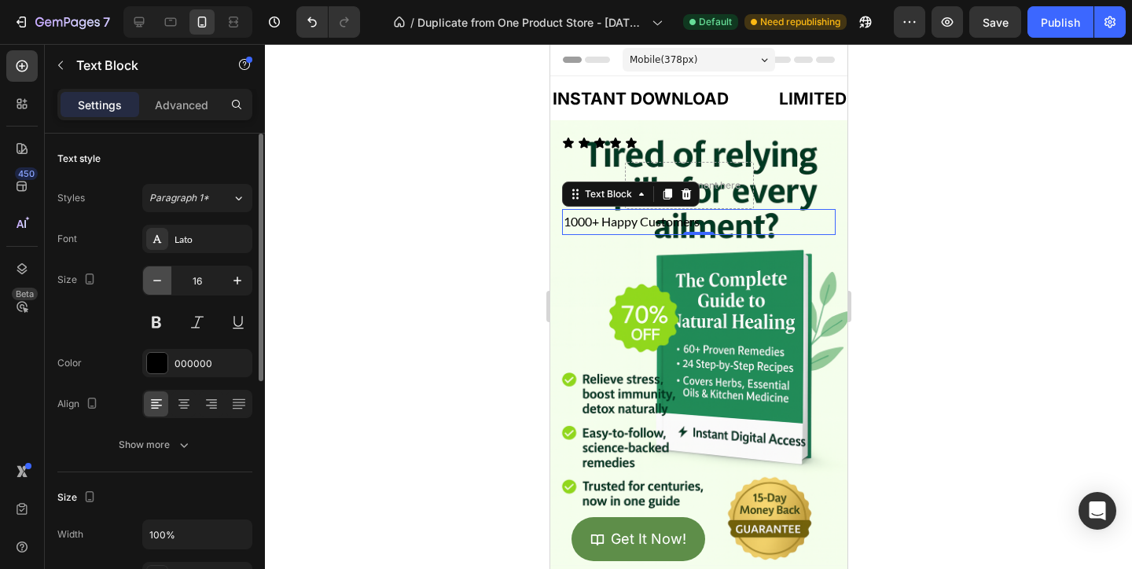
click at [154, 278] on icon "button" at bounding box center [157, 281] width 16 height 16
type input "15"
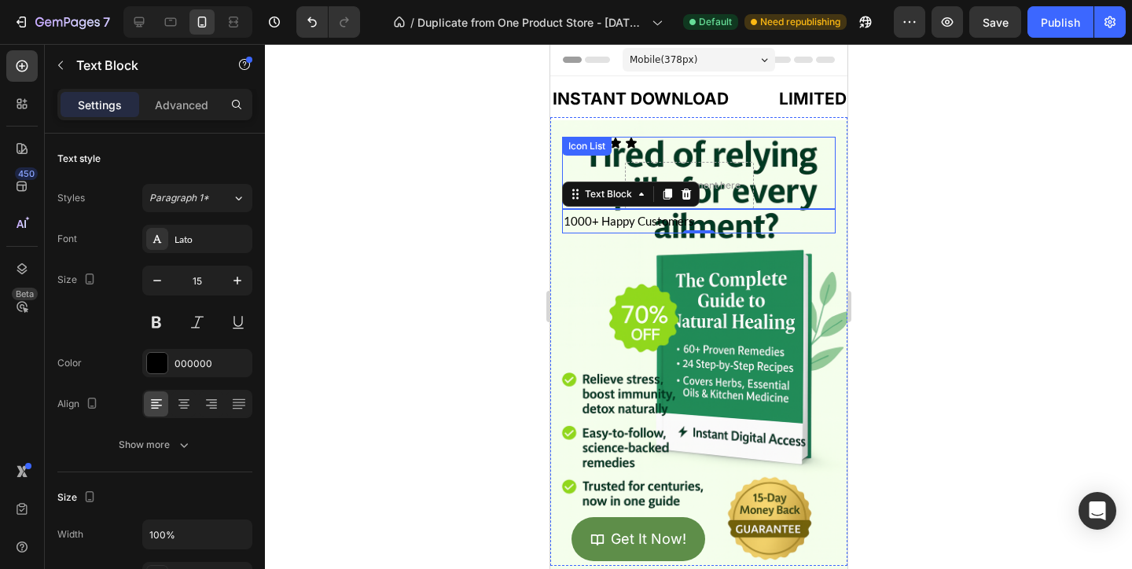
click at [602, 142] on div "Icon List" at bounding box center [585, 146] width 43 height 14
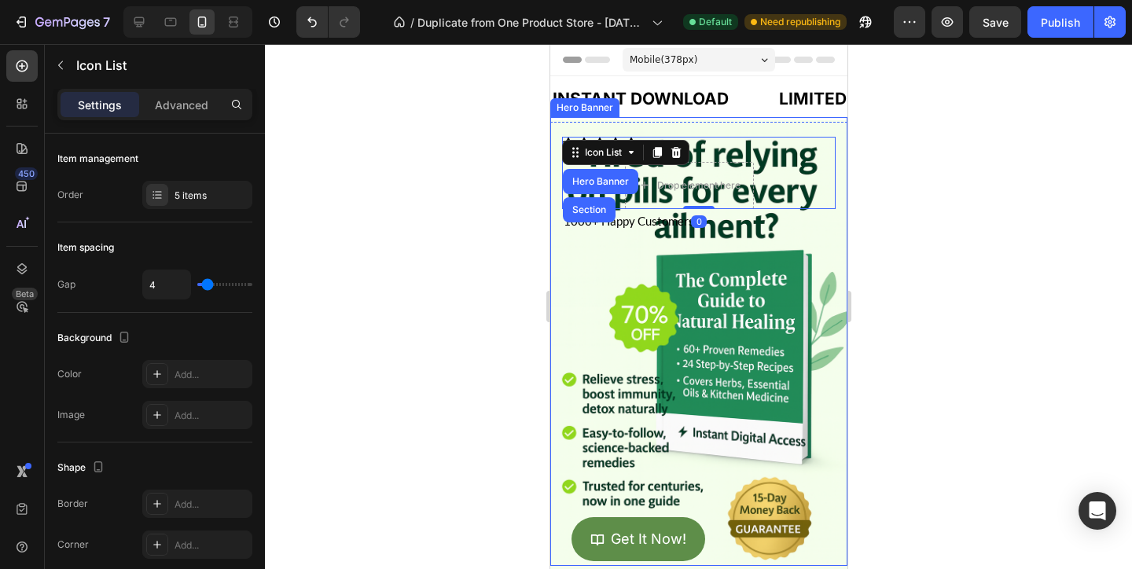
click at [571, 127] on div "Icon Icon Icon Icon Icon Icon List 1000+ Happy Customers Text Block 1000+ Happy…" at bounding box center [697, 185] width 297 height 130
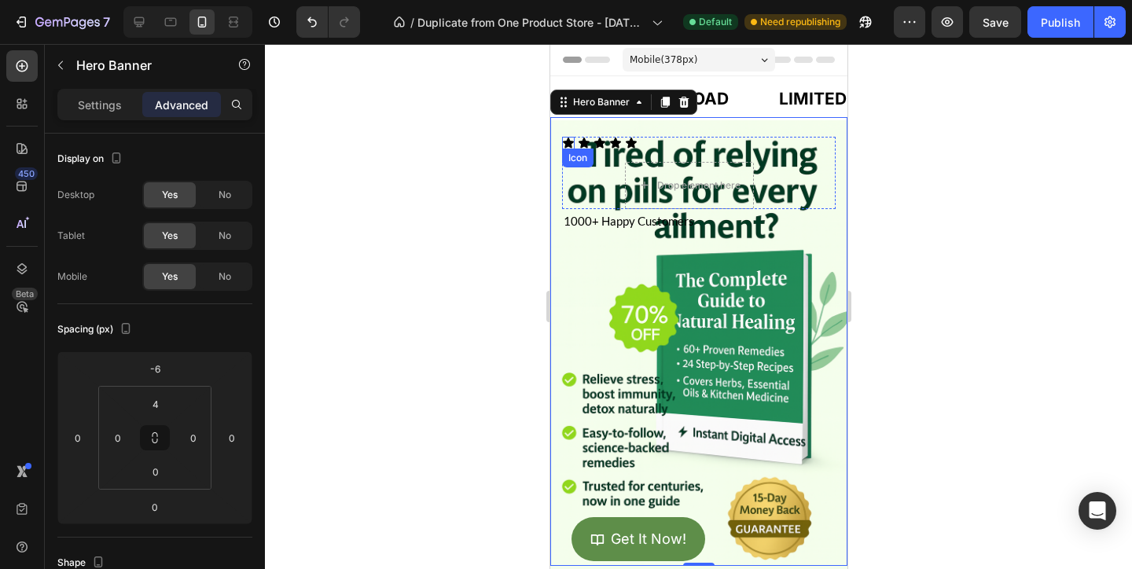
click at [566, 145] on icon at bounding box center [567, 143] width 11 height 10
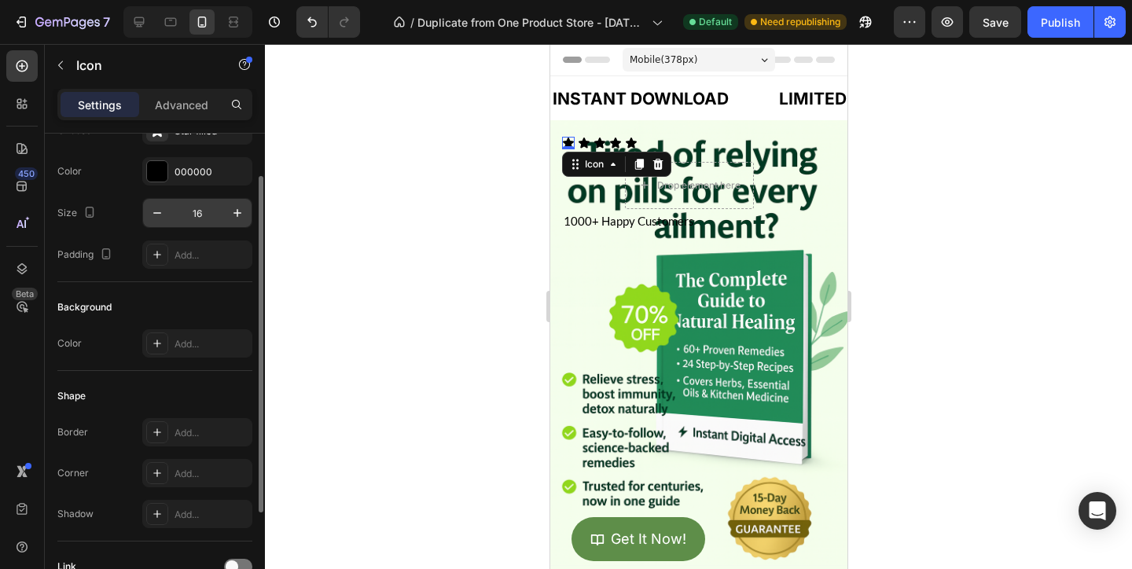
scroll to position [63, 0]
click at [210, 176] on div "000000" at bounding box center [197, 174] width 46 height 14
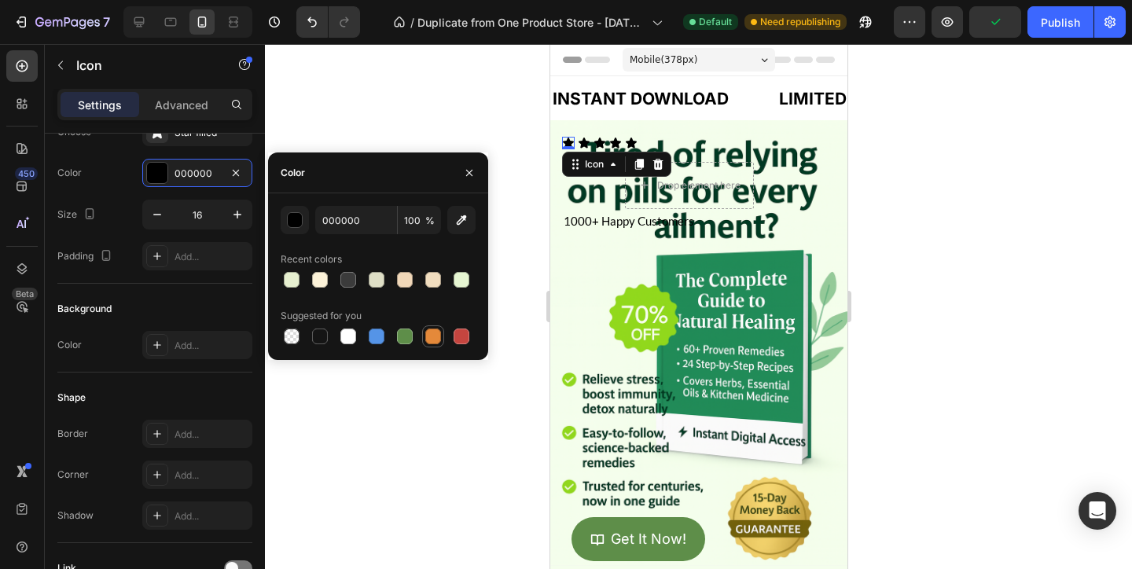
click at [433, 330] on div at bounding box center [433, 337] width 16 height 16
click at [300, 226] on div "button" at bounding box center [295, 220] width 16 height 16
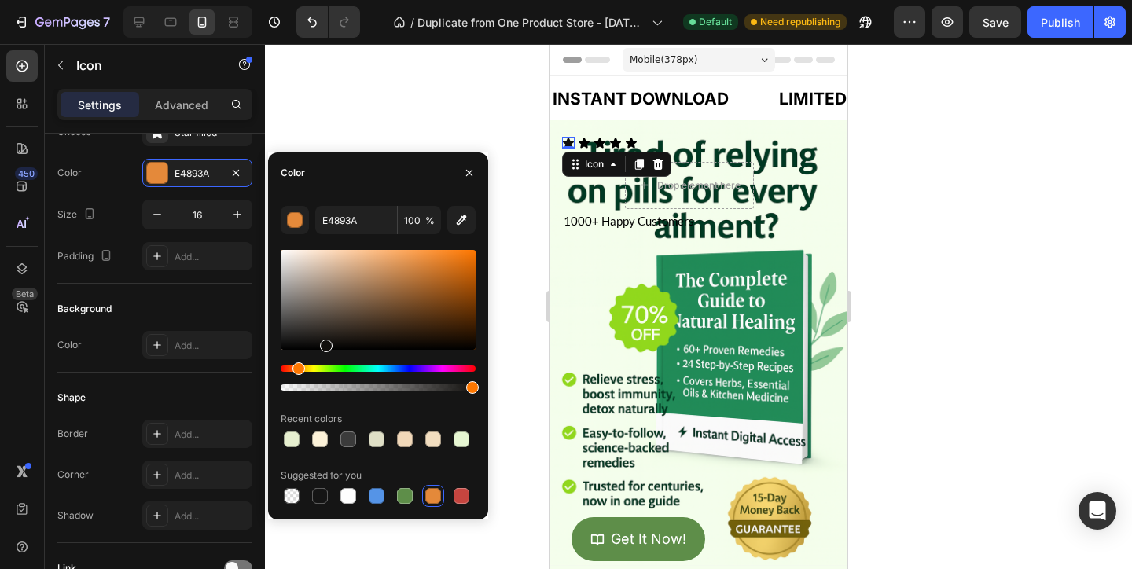
drag, startPoint x: 424, startPoint y: 281, endPoint x: 365, endPoint y: 297, distance: 61.2
click at [364, 298] on div at bounding box center [378, 300] width 195 height 100
click at [365, 297] on div at bounding box center [365, 301] width 13 height 13
click at [358, 271] on div at bounding box center [378, 300] width 195 height 100
click at [369, 263] on div at bounding box center [378, 300] width 195 height 100
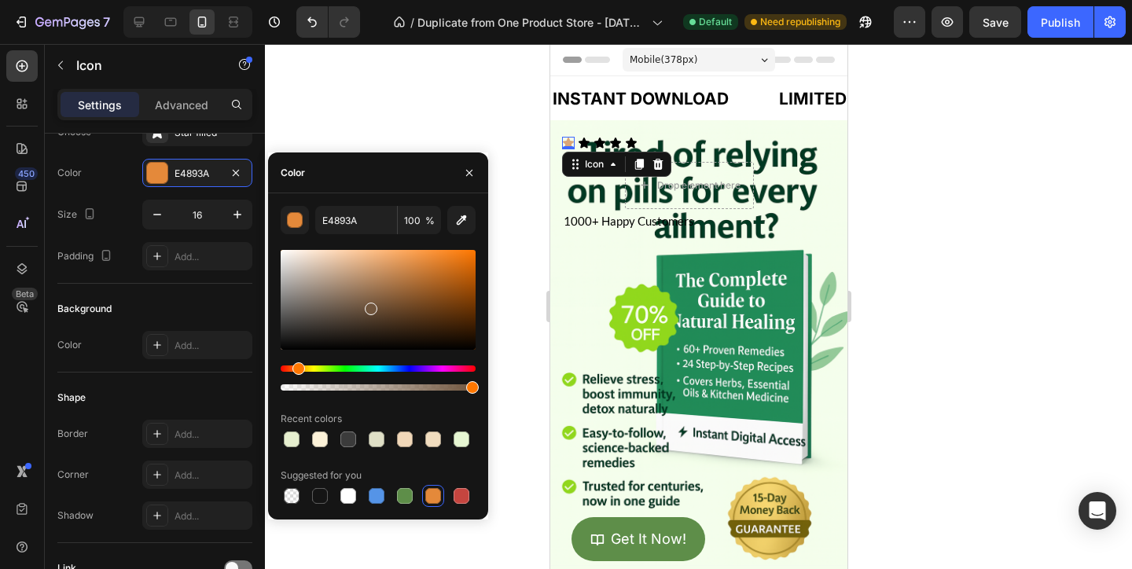
click at [369, 305] on div at bounding box center [378, 300] width 195 height 100
drag, startPoint x: 369, startPoint y: 295, endPoint x: 473, endPoint y: 255, distance: 111.9
click at [473, 255] on div at bounding box center [378, 300] width 195 height 100
drag, startPoint x: 460, startPoint y: 272, endPoint x: 369, endPoint y: 272, distance: 90.4
click at [369, 272] on div at bounding box center [378, 300] width 195 height 100
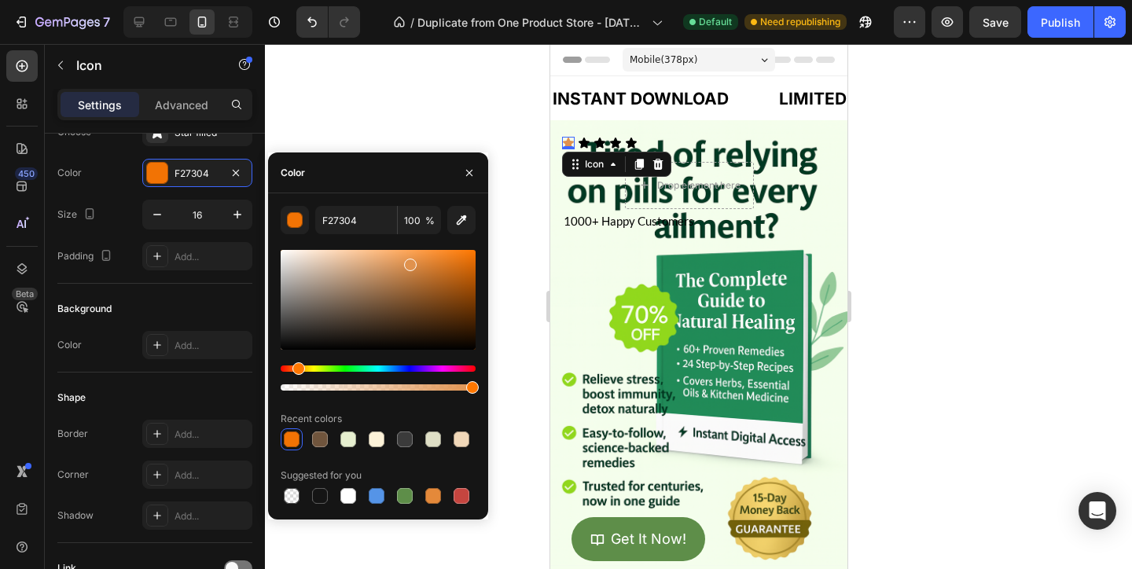
drag, startPoint x: 370, startPoint y: 270, endPoint x: 406, endPoint y: 256, distance: 38.1
click at [406, 259] on div at bounding box center [410, 265] width 13 height 13
click at [306, 365] on div "Hue" at bounding box center [378, 368] width 195 height 6
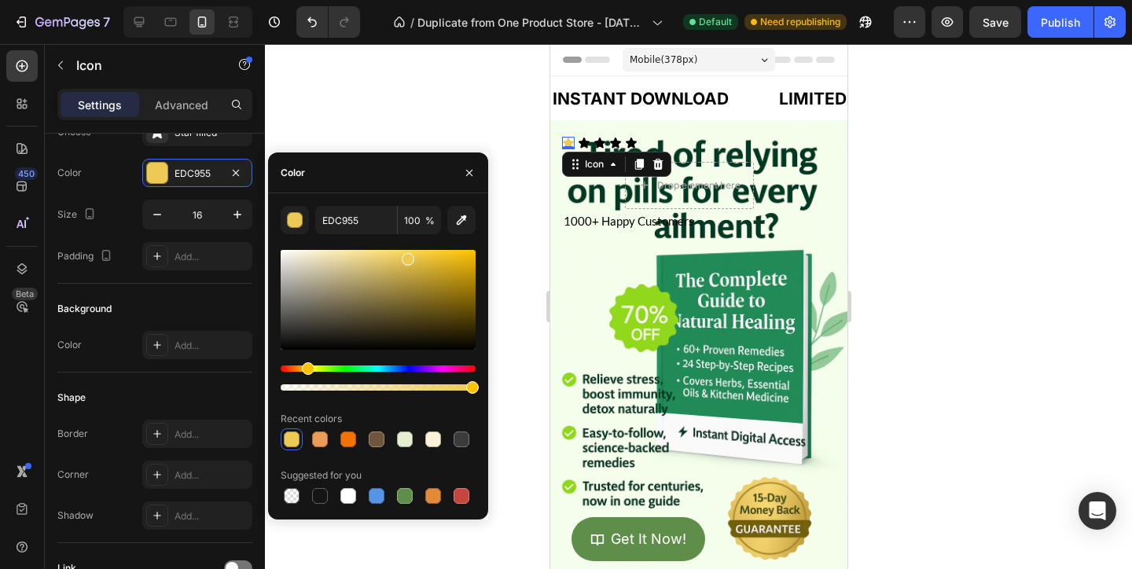
click at [466, 258] on div at bounding box center [378, 300] width 195 height 100
click at [470, 255] on div at bounding box center [468, 261] width 13 height 13
click at [472, 255] on div at bounding box center [472, 258] width 13 height 13
type input "EFB804"
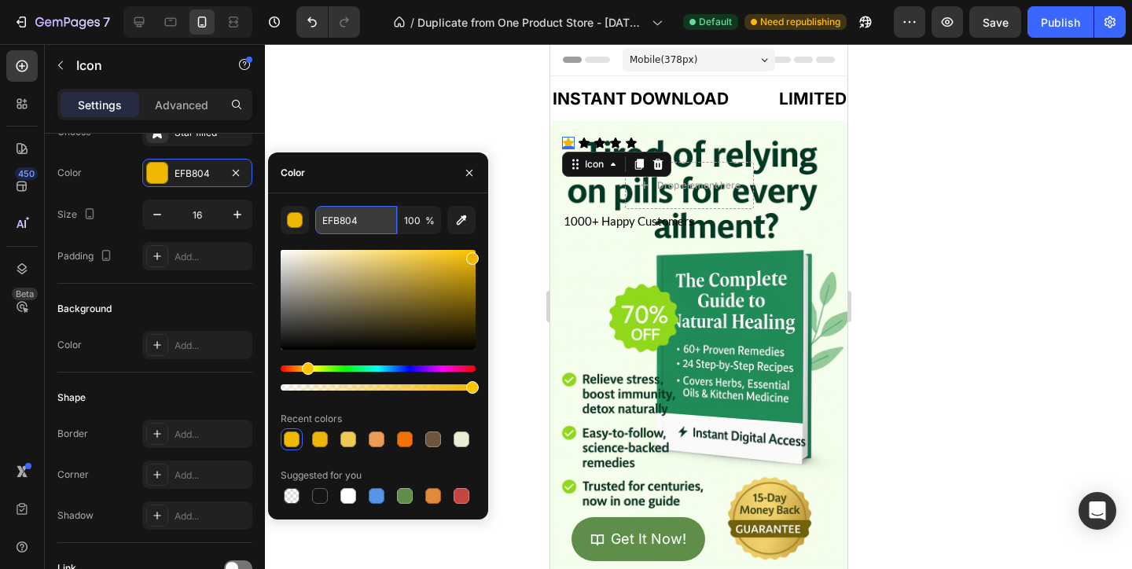
click at [342, 215] on input "EFB804" at bounding box center [356, 220] width 82 height 28
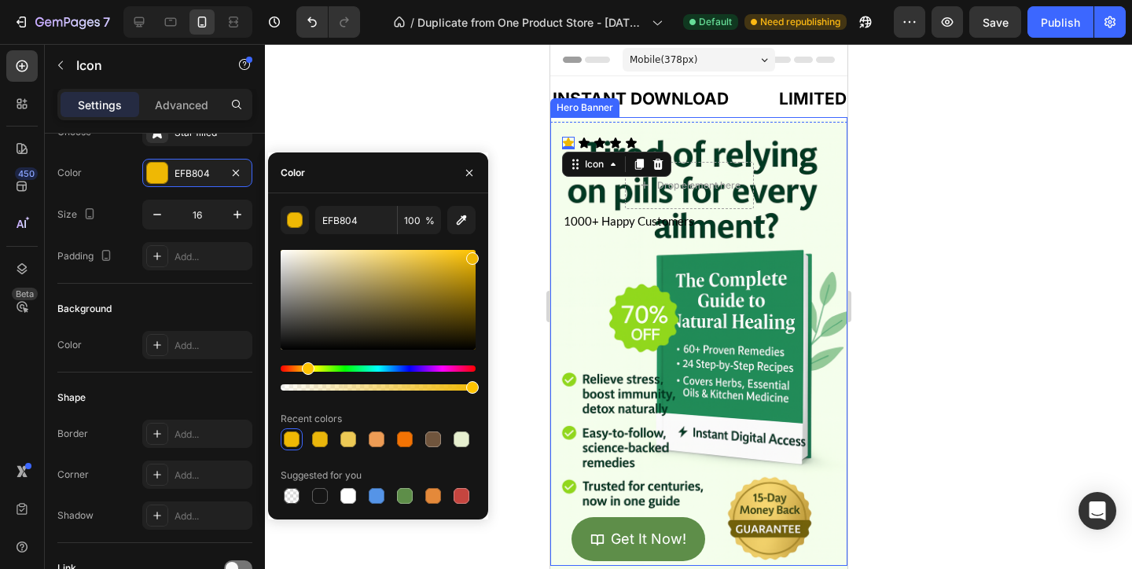
click at [593, 129] on div "Icon Icon Icon Icon Icon Icon List 1000+ Happy Customers Text Block 1000+ Happy…" at bounding box center [697, 185] width 297 height 130
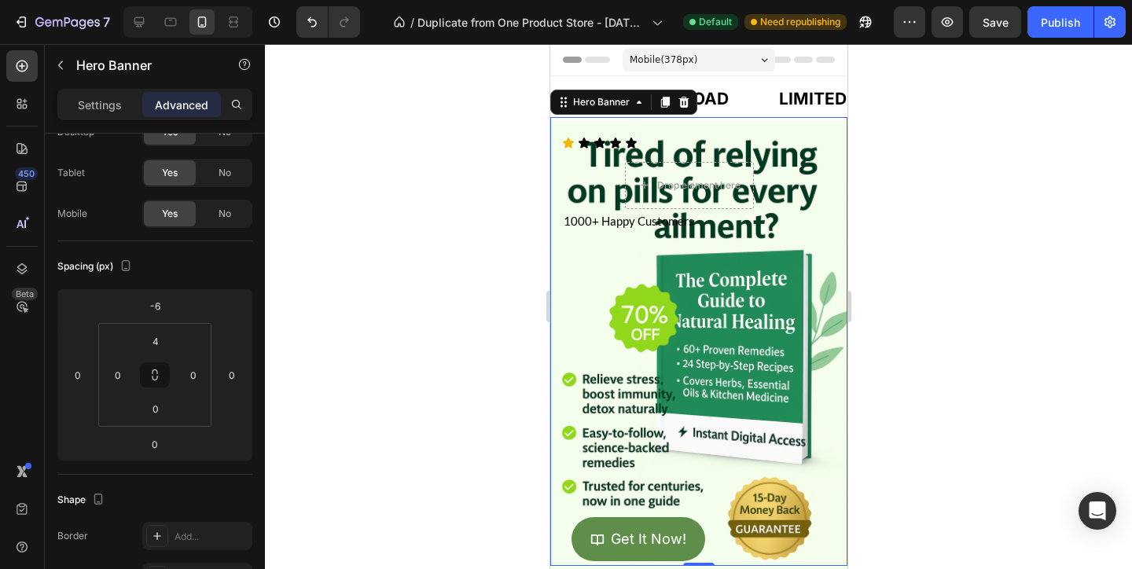
scroll to position [0, 0]
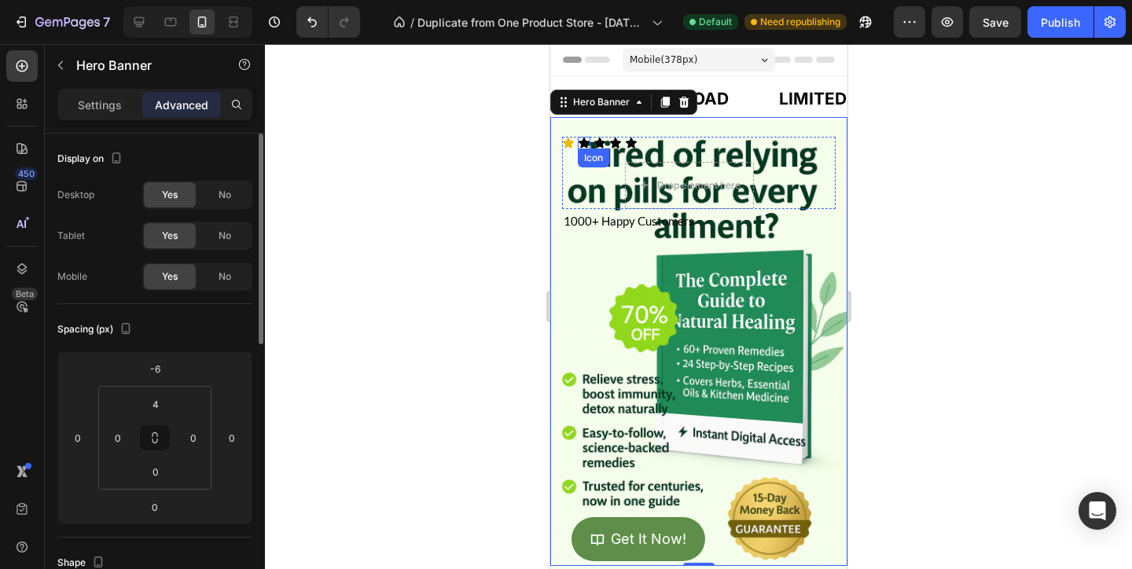
click at [583, 142] on div "Icon" at bounding box center [583, 143] width 13 height 13
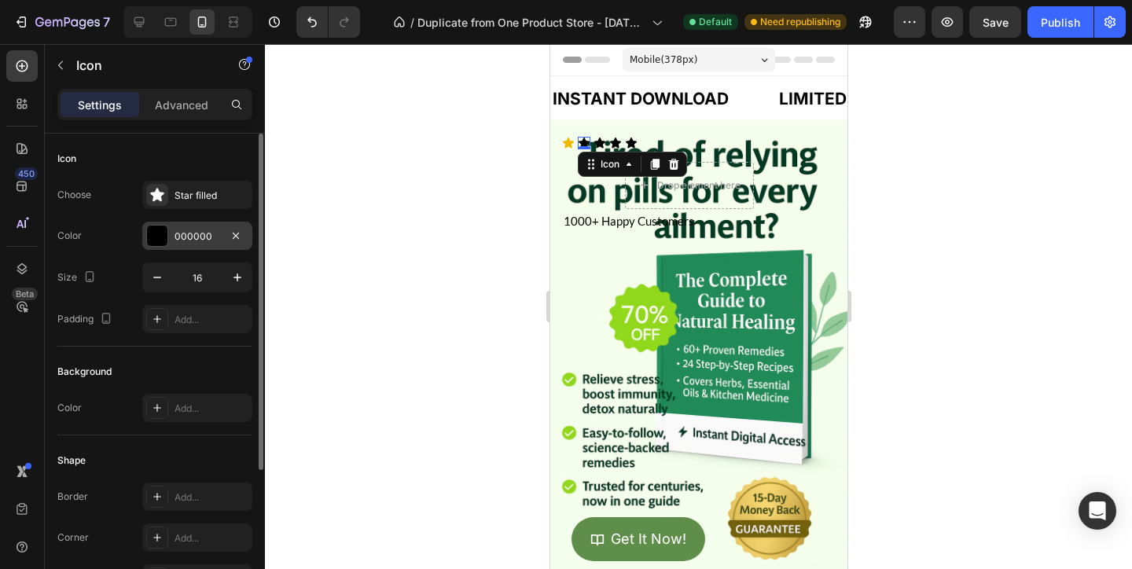
click at [163, 236] on div at bounding box center [157, 236] width 20 height 20
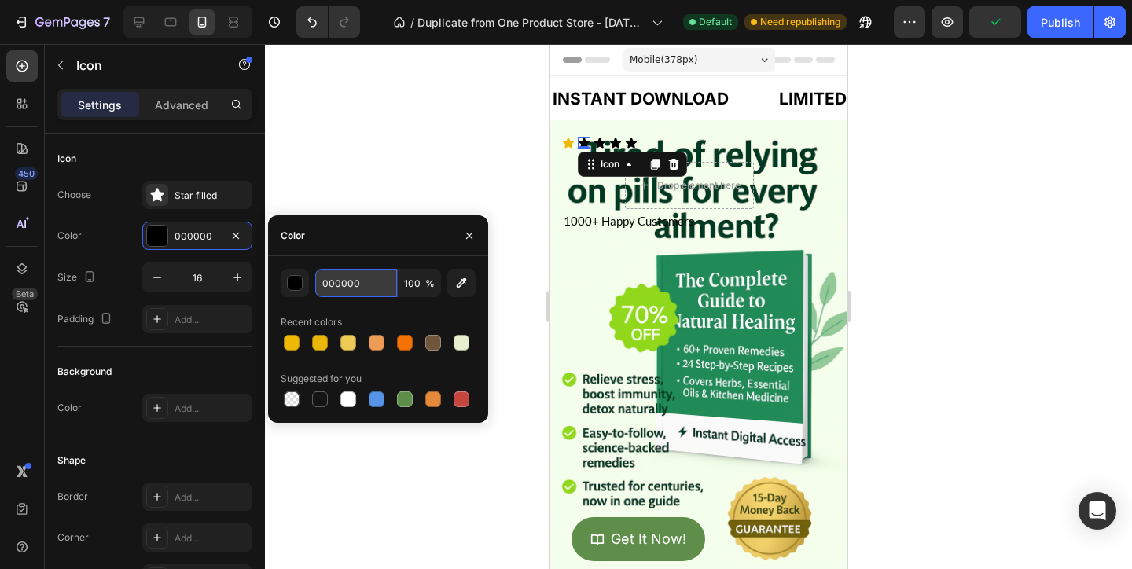
click at [350, 294] on input "000000" at bounding box center [356, 283] width 82 height 28
paste input "EFB804"
type input "EFB804"
click at [613, 141] on icon at bounding box center [614, 143] width 11 height 10
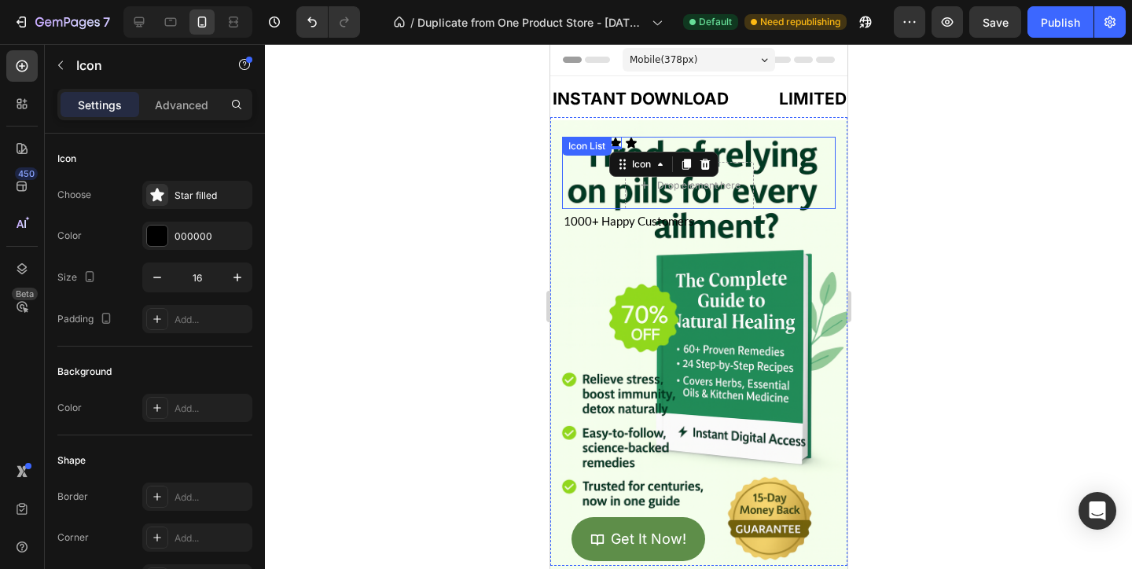
click at [603, 141] on div "Icon List" at bounding box center [586, 146] width 50 height 19
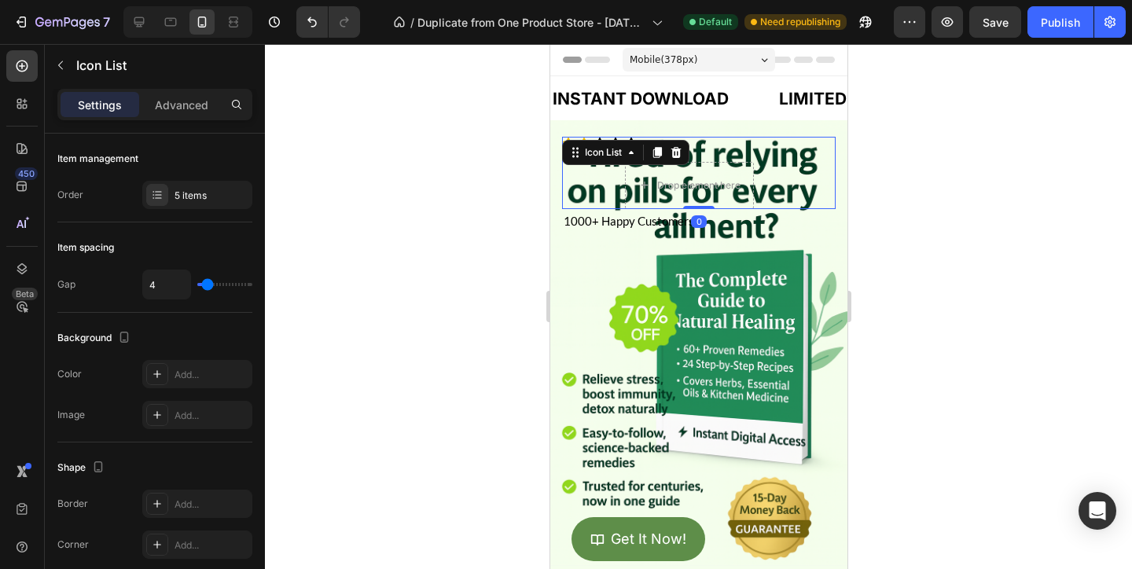
click at [600, 140] on div "Icon List" at bounding box center [624, 152] width 127 height 25
click at [597, 174] on div "Icon Icon Icon Icon Icon Drop element here Row" at bounding box center [697, 173] width 273 height 72
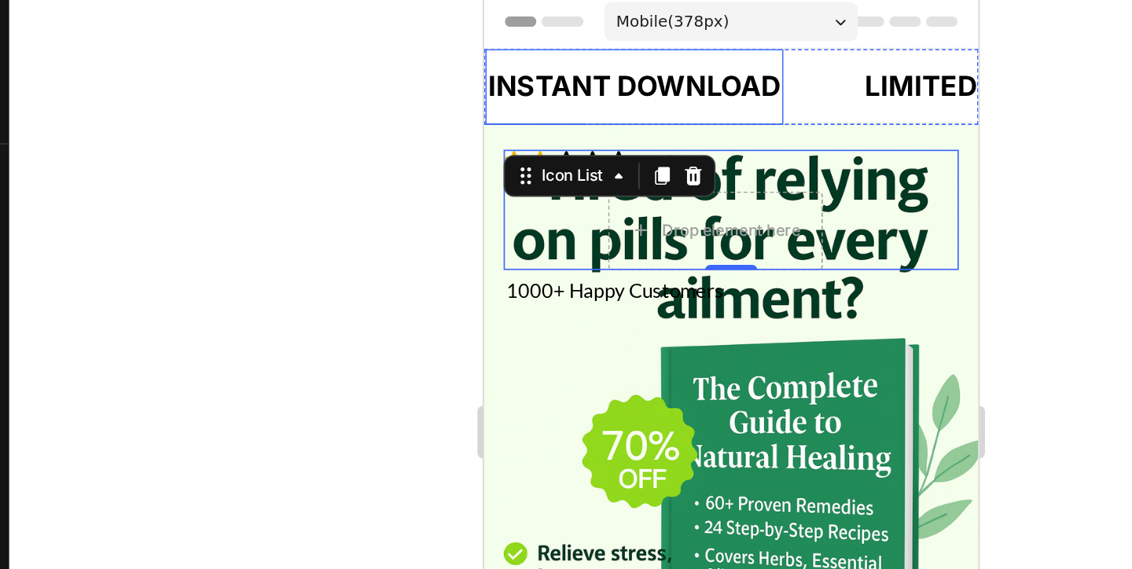
click at [549, 80] on div "Icon Icon Icon Icon Icon Icon List 1000+ Happy Customers Text Block 1000+ Happy…" at bounding box center [631, 137] width 297 height 130
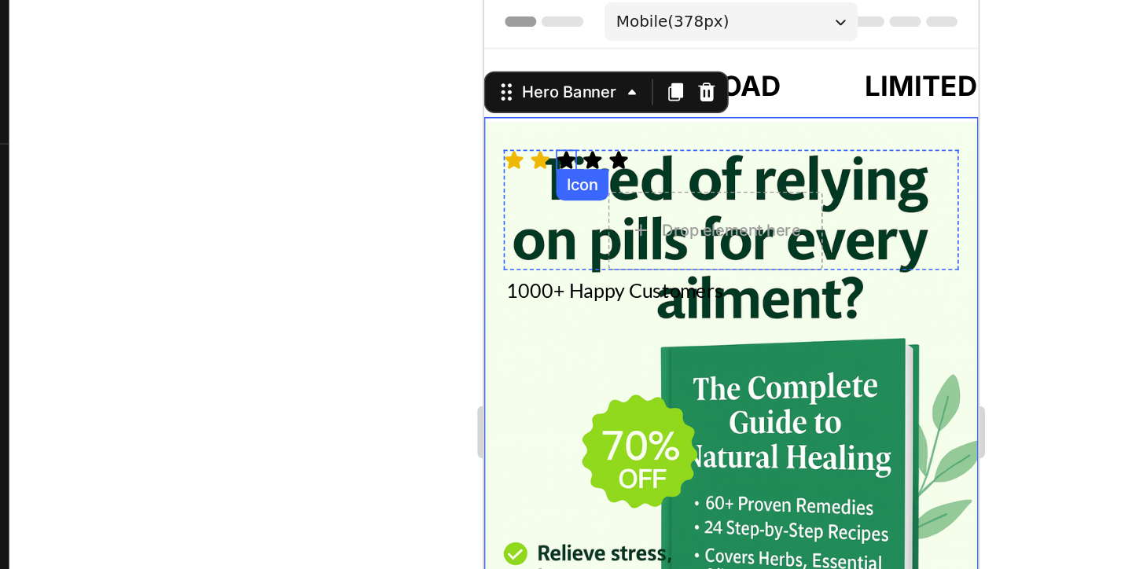
click at [532, 97] on icon at bounding box center [532, 95] width 11 height 10
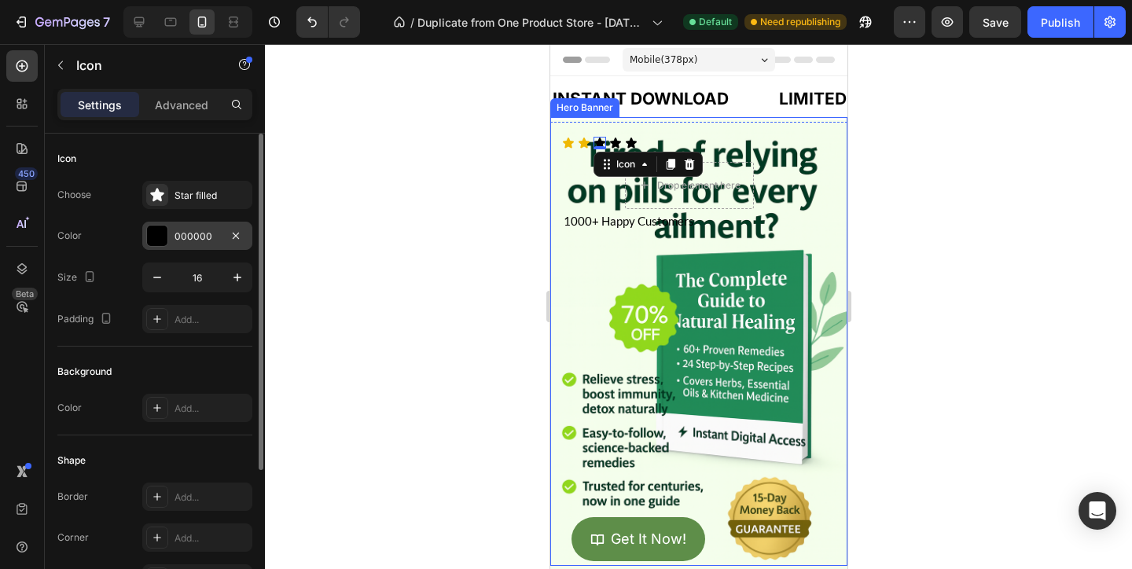
click at [181, 246] on div "000000" at bounding box center [197, 236] width 110 height 28
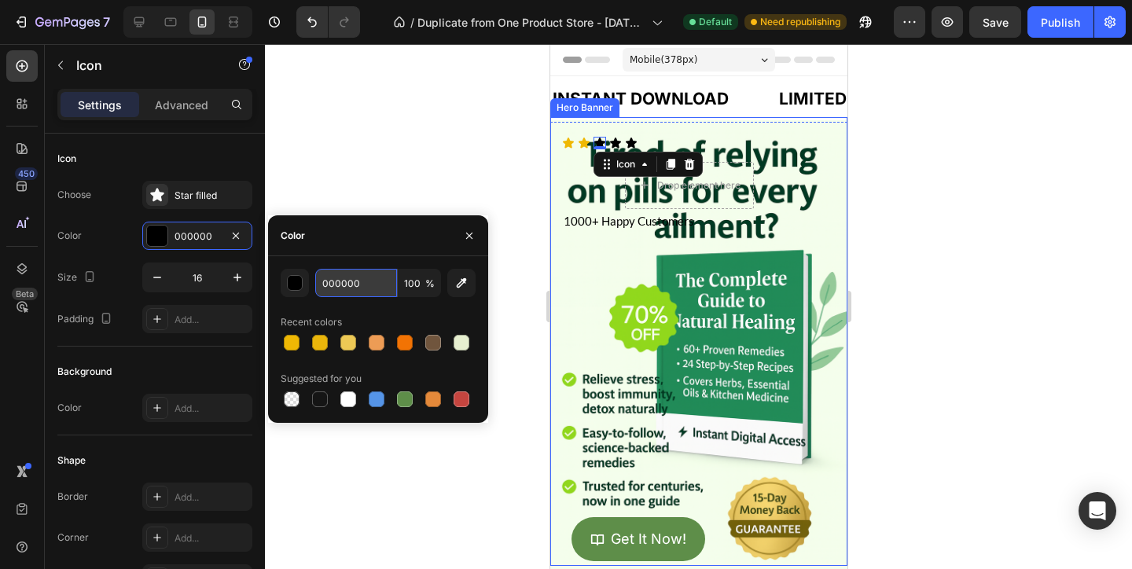
click at [320, 278] on input "000000" at bounding box center [356, 283] width 82 height 28
paste input "EFB804"
type input "EFB804"
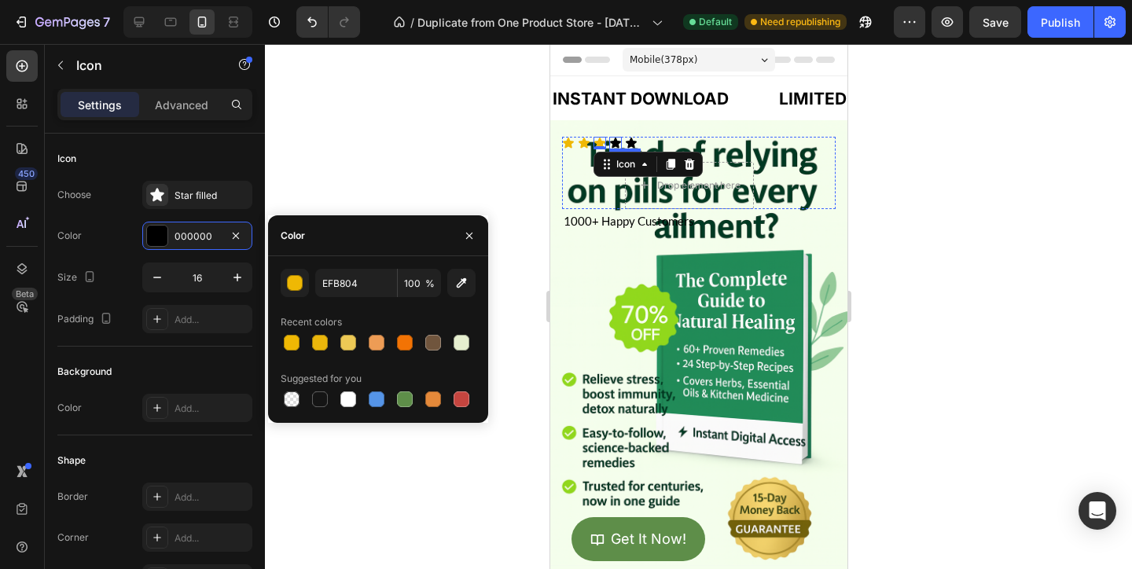
click at [616, 145] on icon at bounding box center [614, 143] width 11 height 10
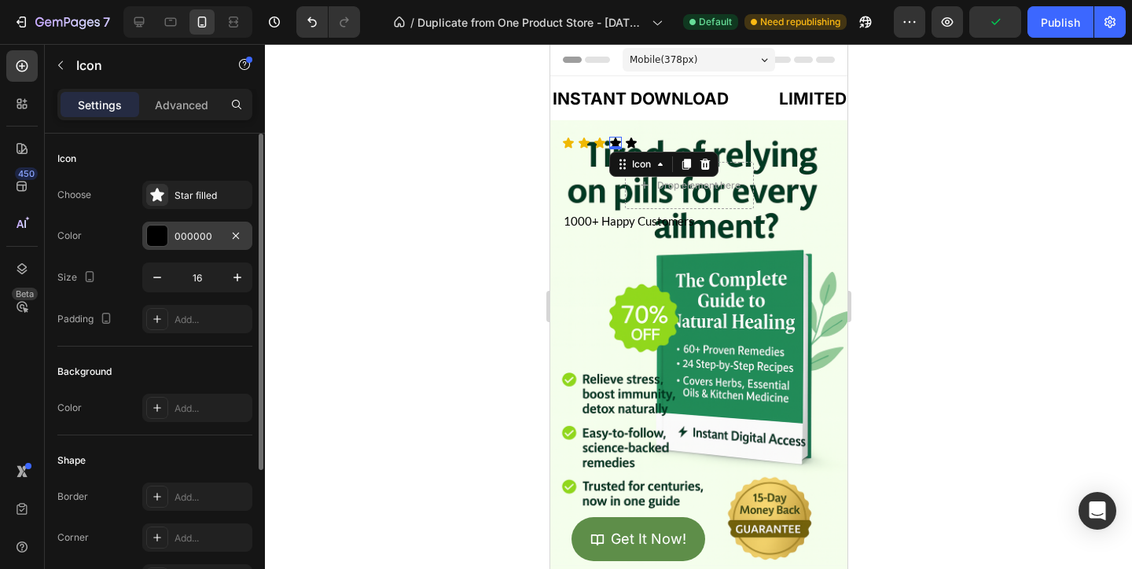
click at [190, 235] on div "000000" at bounding box center [197, 236] width 46 height 14
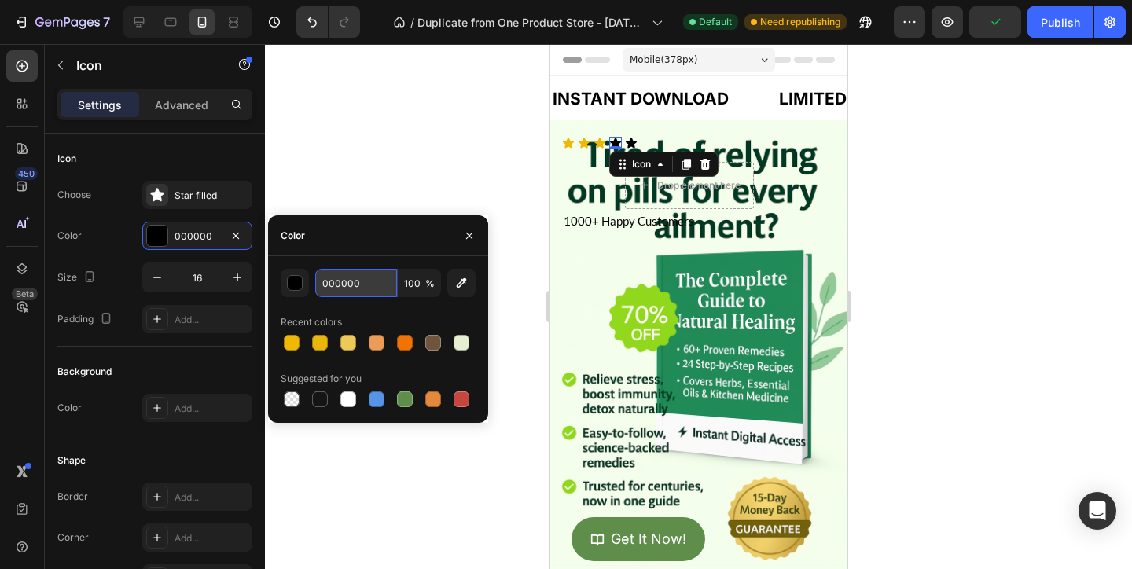
click at [356, 282] on input "000000" at bounding box center [356, 283] width 82 height 28
paste input "EFB804"
type input "EFB804"
click at [632, 141] on icon at bounding box center [630, 143] width 11 height 10
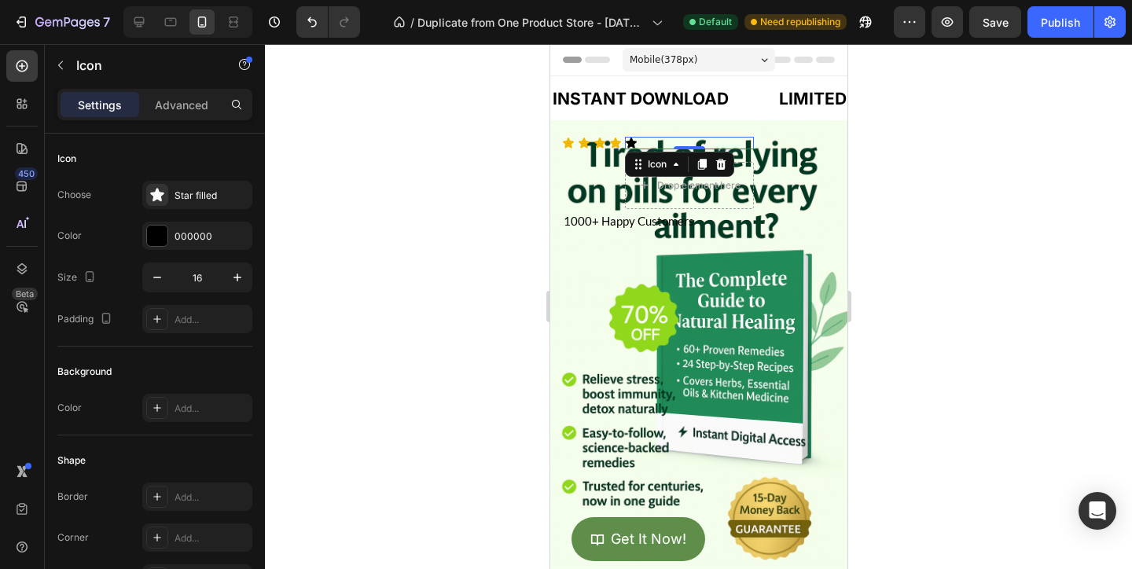
click at [630, 141] on icon at bounding box center [630, 143] width 11 height 10
click at [215, 218] on div "Choose Star filled Color 000000 Size 16 Padding Add..." at bounding box center [154, 257] width 195 height 152
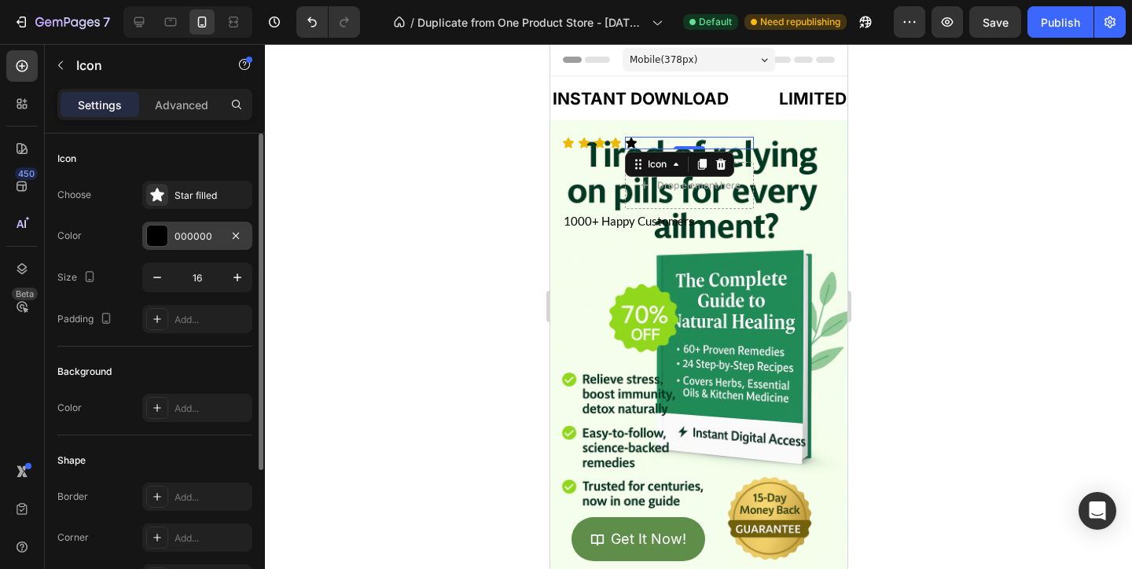
click at [215, 233] on div "000000" at bounding box center [197, 236] width 46 height 14
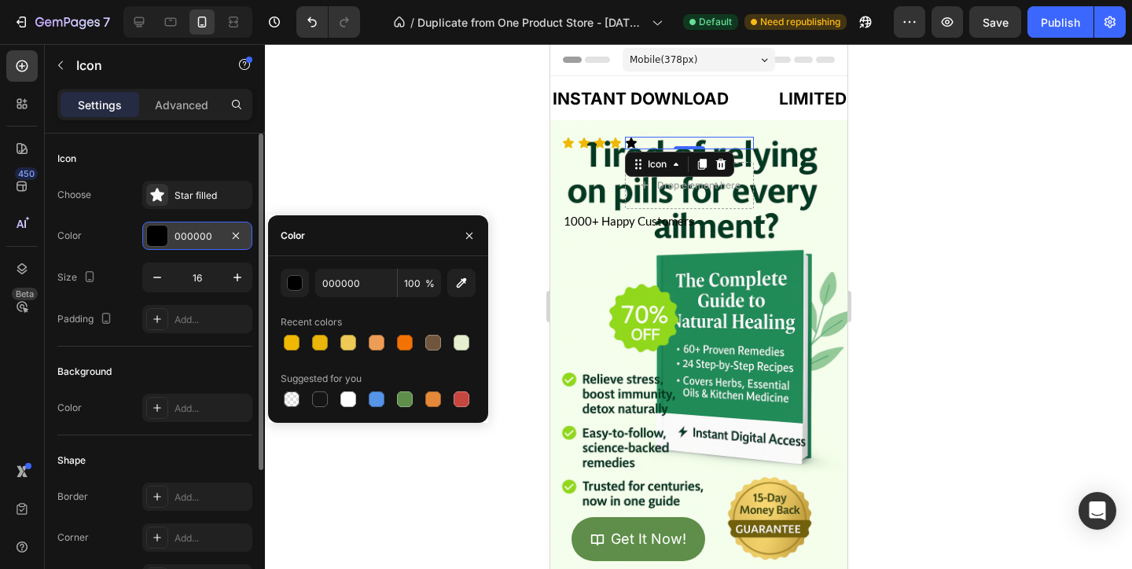
click at [215, 233] on div "000000" at bounding box center [197, 236] width 46 height 14
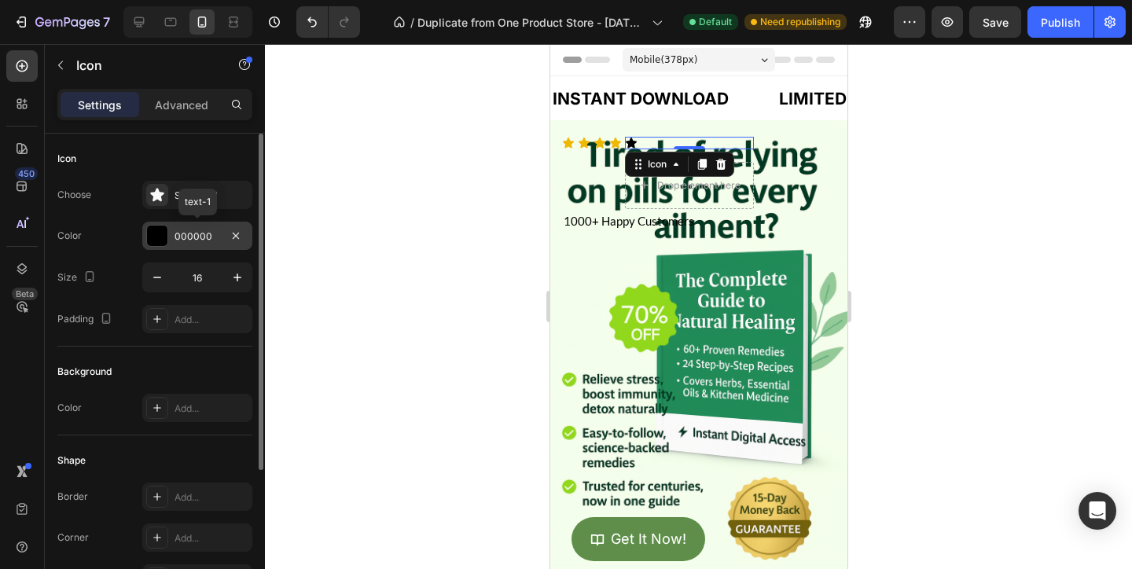
click at [215, 233] on div "000000" at bounding box center [197, 236] width 46 height 14
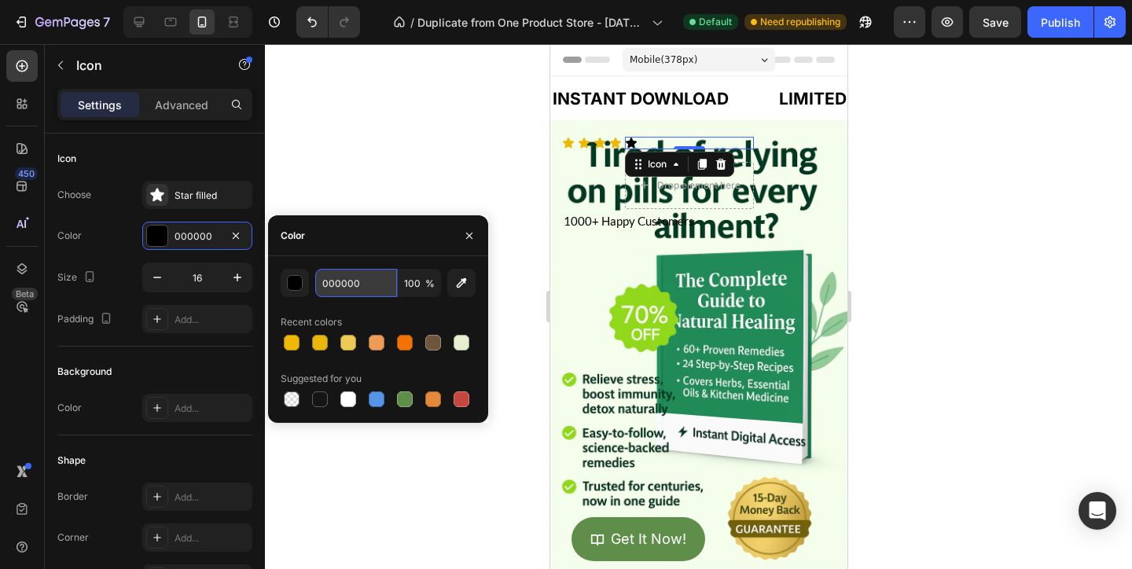
click at [351, 281] on input "000000" at bounding box center [356, 283] width 82 height 28
paste input "EFB804"
type input "EFB804"
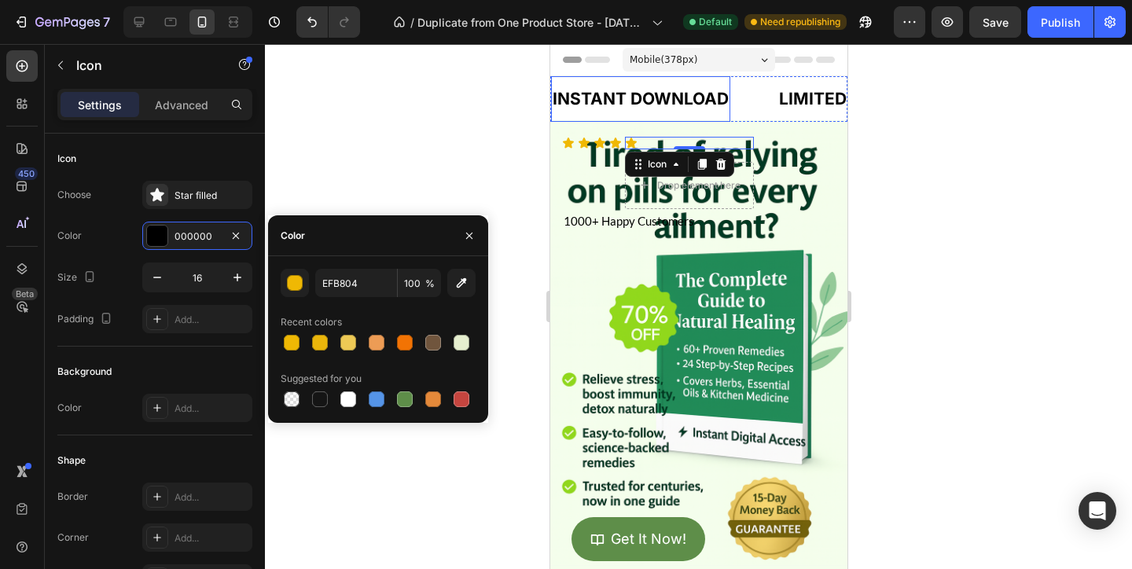
click at [695, 118] on div "INSTANT DOWNLOAD Text Block" at bounding box center [639, 99] width 179 height 46
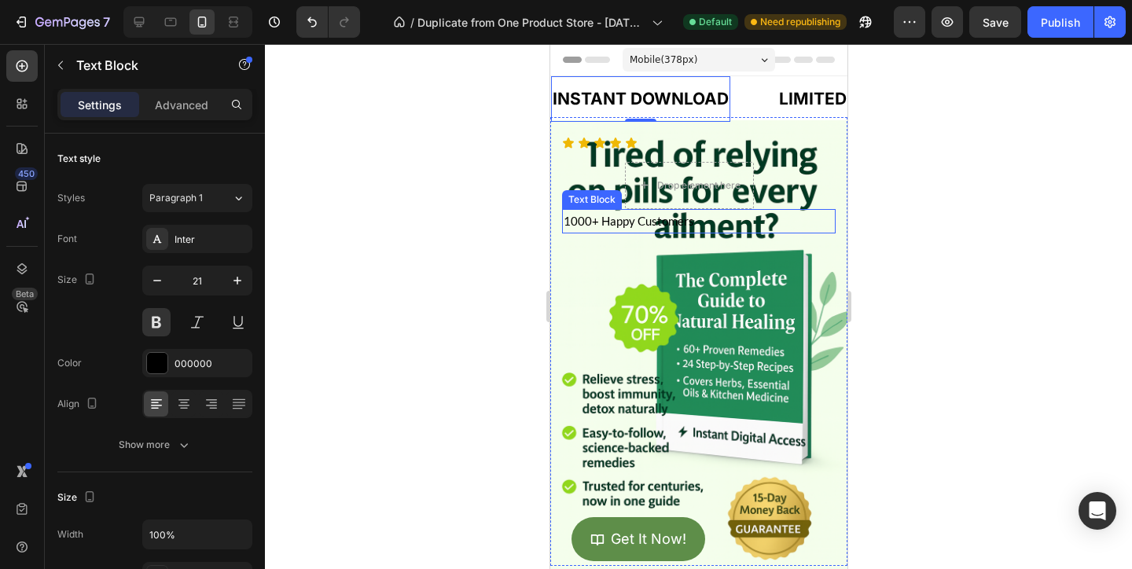
click at [648, 219] on p "1000+ Happy Customers" at bounding box center [698, 221] width 270 height 21
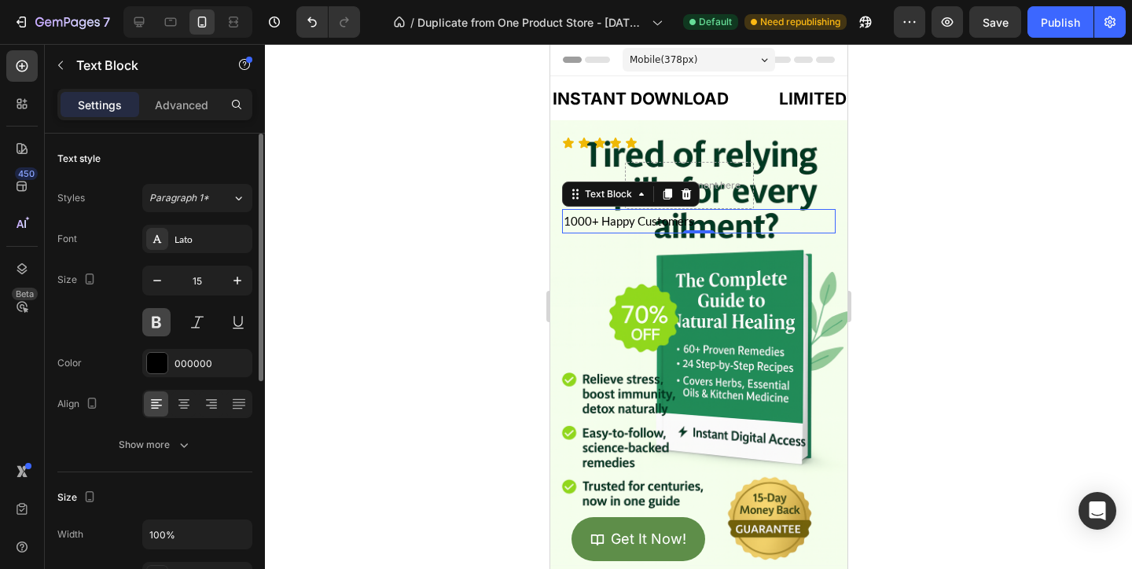
click at [148, 326] on button at bounding box center [156, 322] width 28 height 28
click at [189, 109] on p "Advanced" at bounding box center [181, 105] width 53 height 17
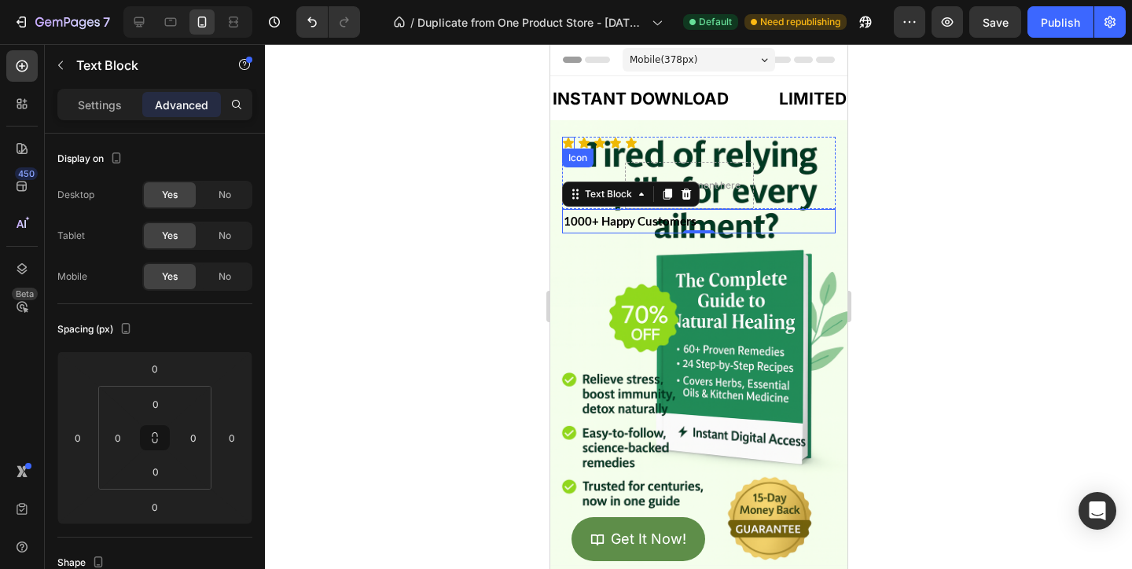
click at [571, 140] on icon at bounding box center [567, 143] width 13 height 13
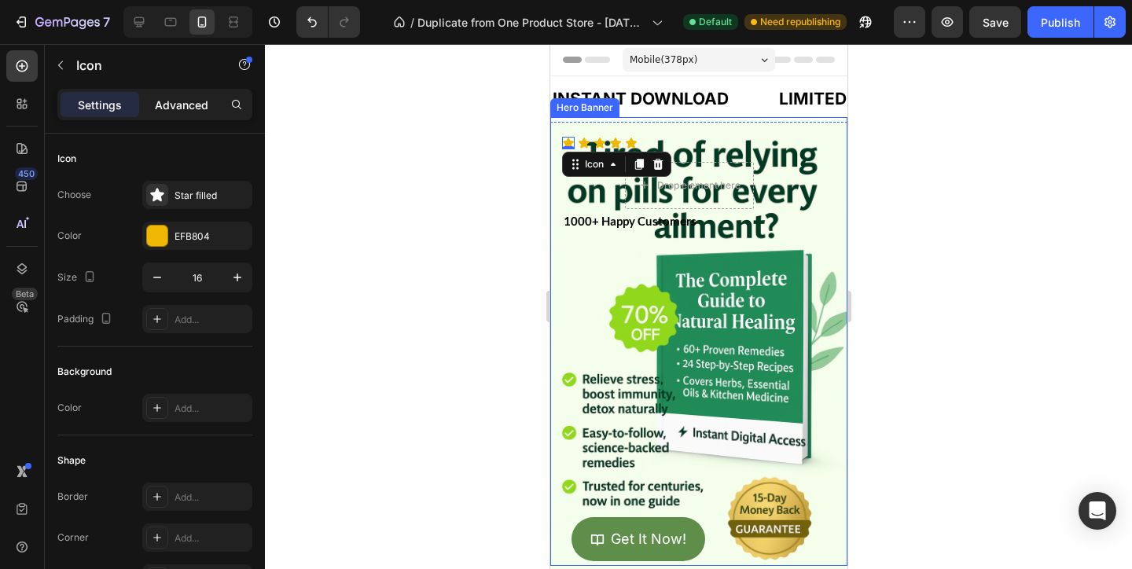
click at [176, 107] on p "Advanced" at bounding box center [181, 105] width 53 height 17
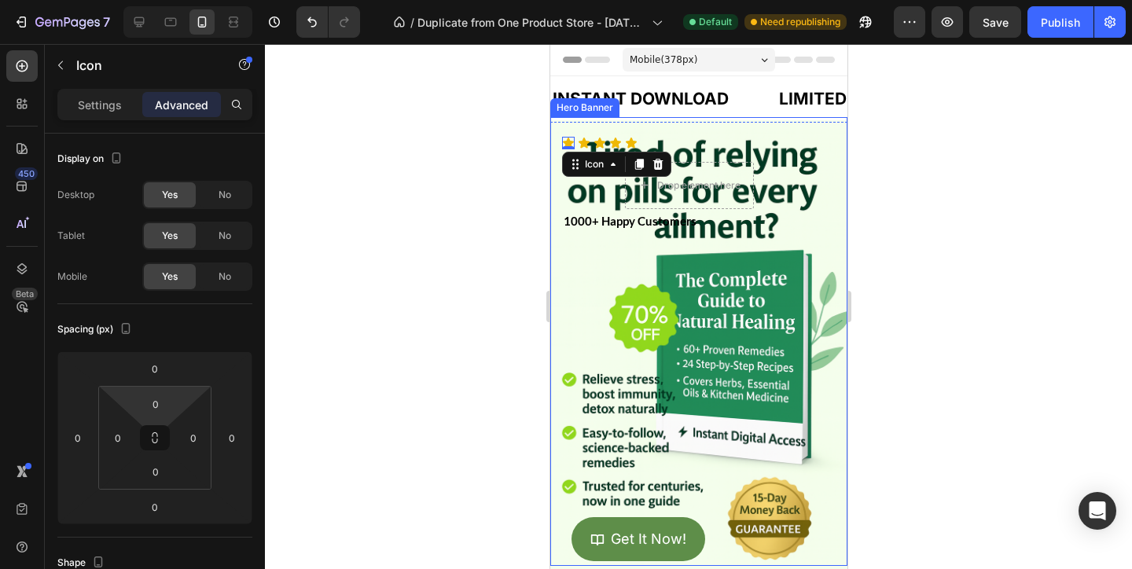
click at [175, 0] on html "7 / Duplicate from One Product Store - Aug 20, 20:59:32 Default Need republishi…" at bounding box center [566, 0] width 1132 height 0
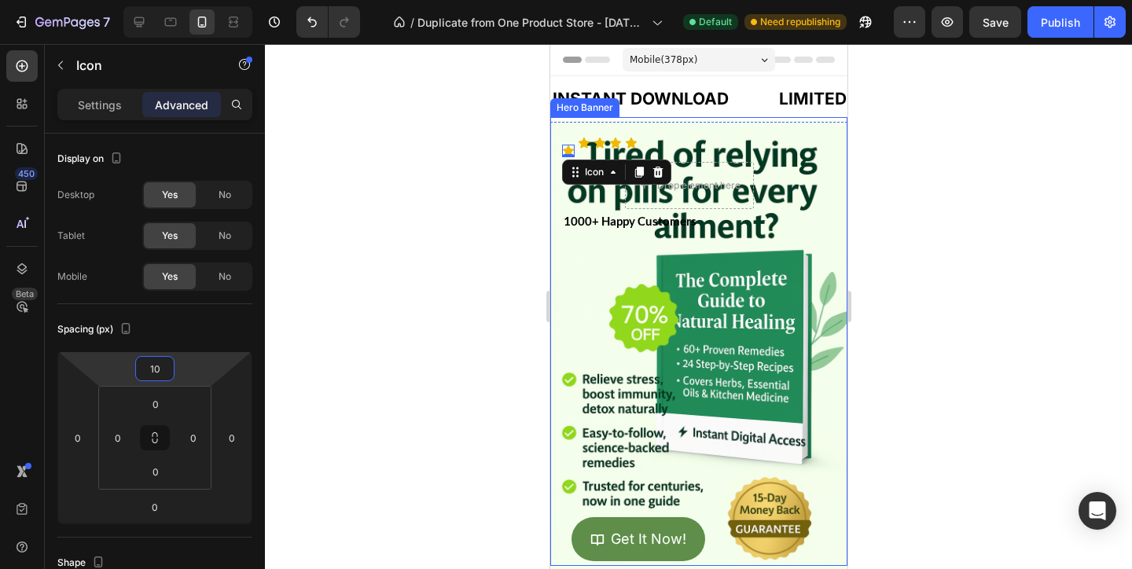
type input "1"
type input "-1"
type input "-2"
type input "-15"
click at [709, 132] on div "Icon Icon Icon Icon Icon Icon List 1000+ Happy Customers Text Block 1000+ Happy…" at bounding box center [697, 185] width 297 height 130
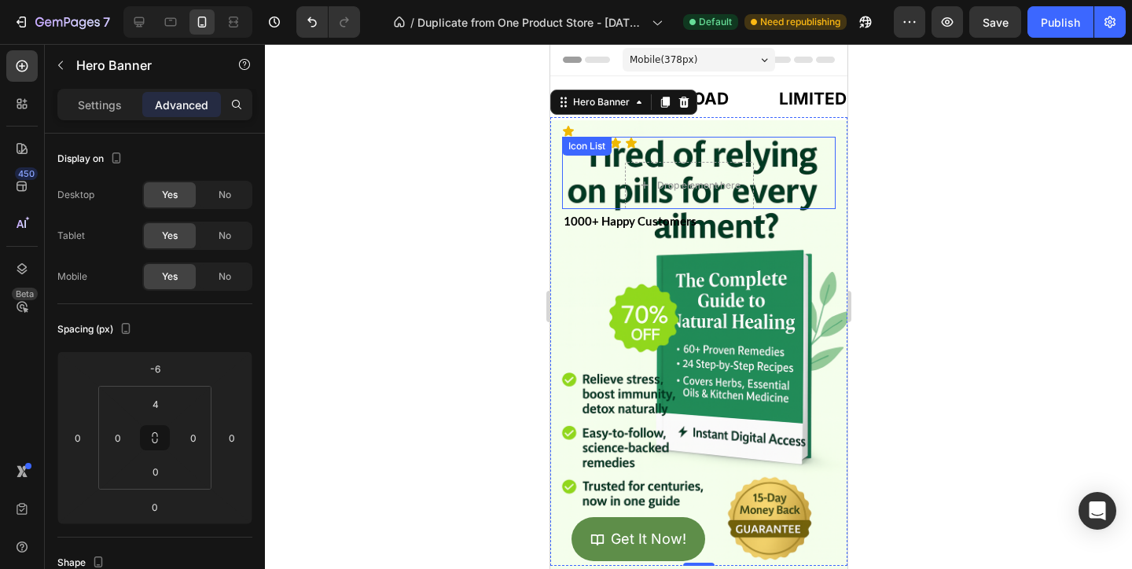
click at [580, 146] on div "Icon List" at bounding box center [585, 146] width 43 height 14
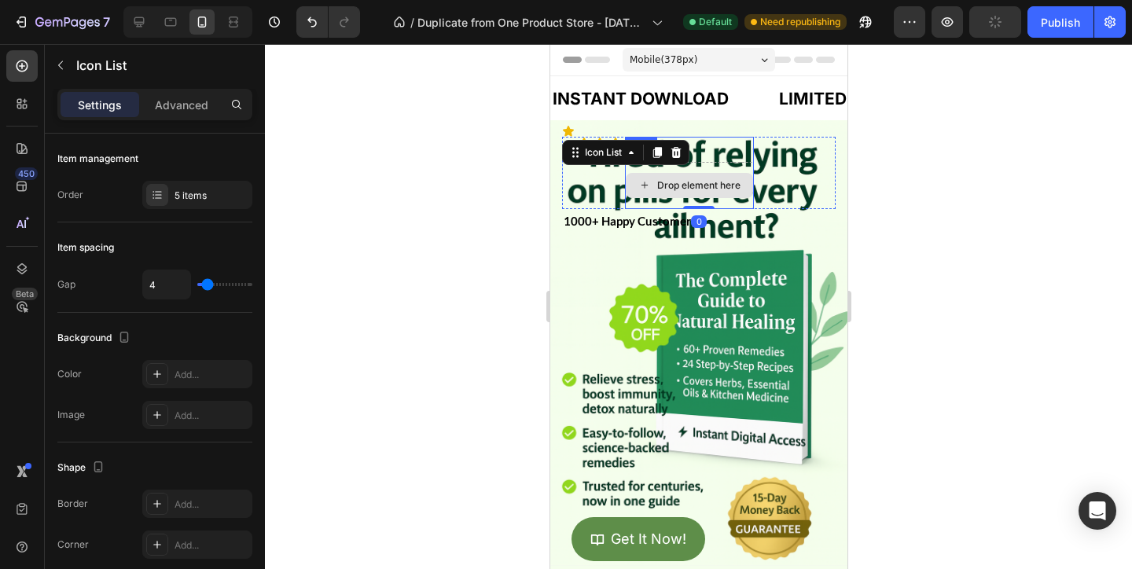
click at [648, 194] on div "Drop element here" at bounding box center [688, 185] width 127 height 25
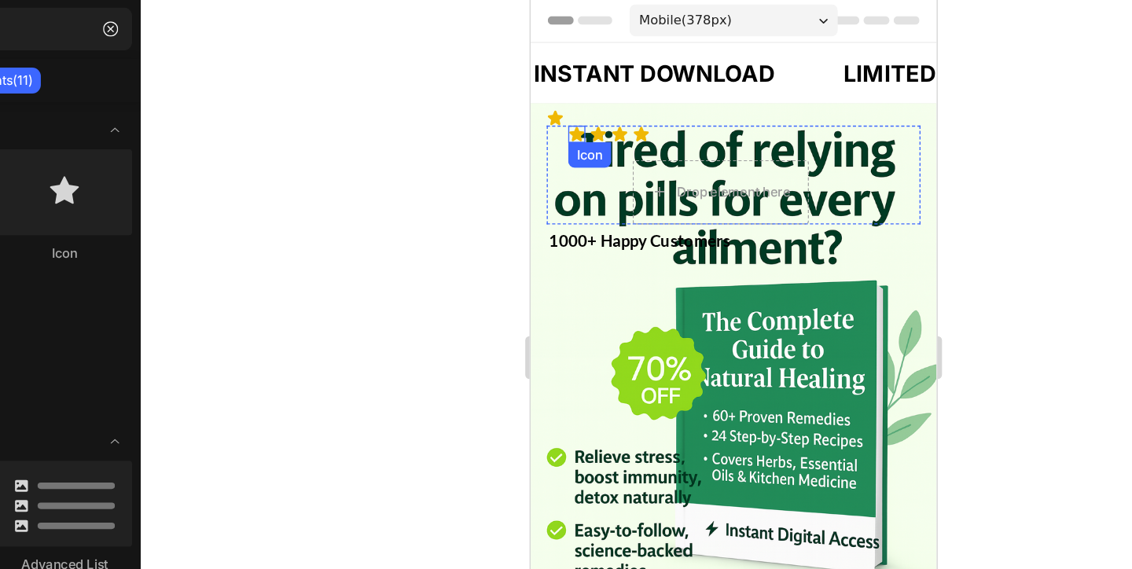
click at [563, 97] on icon at bounding box center [563, 98] width 11 height 10
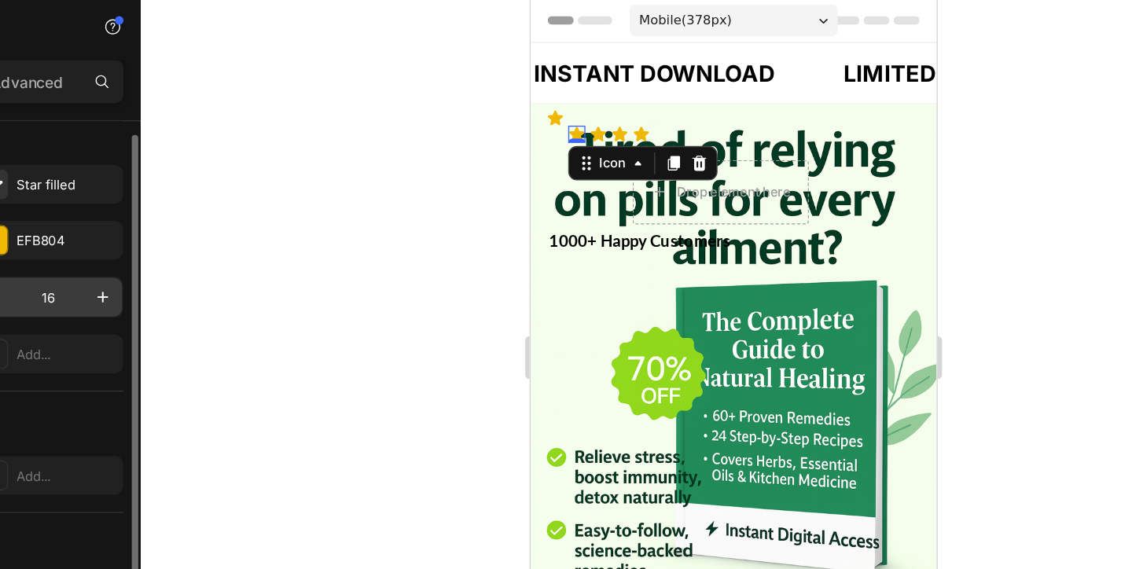
scroll to position [50, 0]
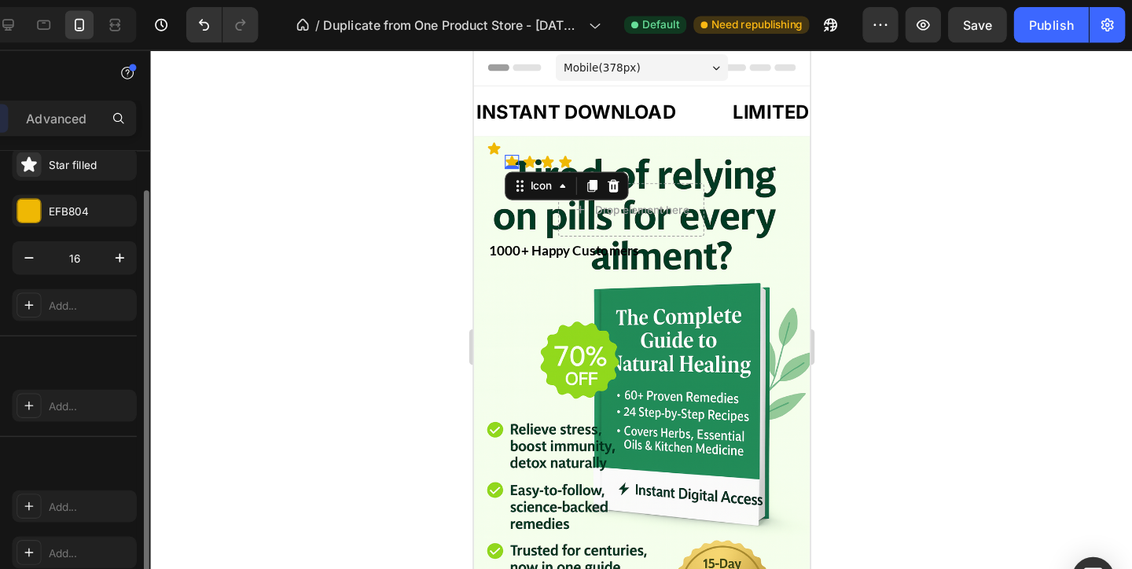
click at [201, 119] on div "Settings Advanced" at bounding box center [154, 104] width 195 height 31
click at [177, 127] on div "Settings Advanced" at bounding box center [155, 111] width 220 height 45
click at [188, 105] on p "Advanced" at bounding box center [181, 105] width 53 height 17
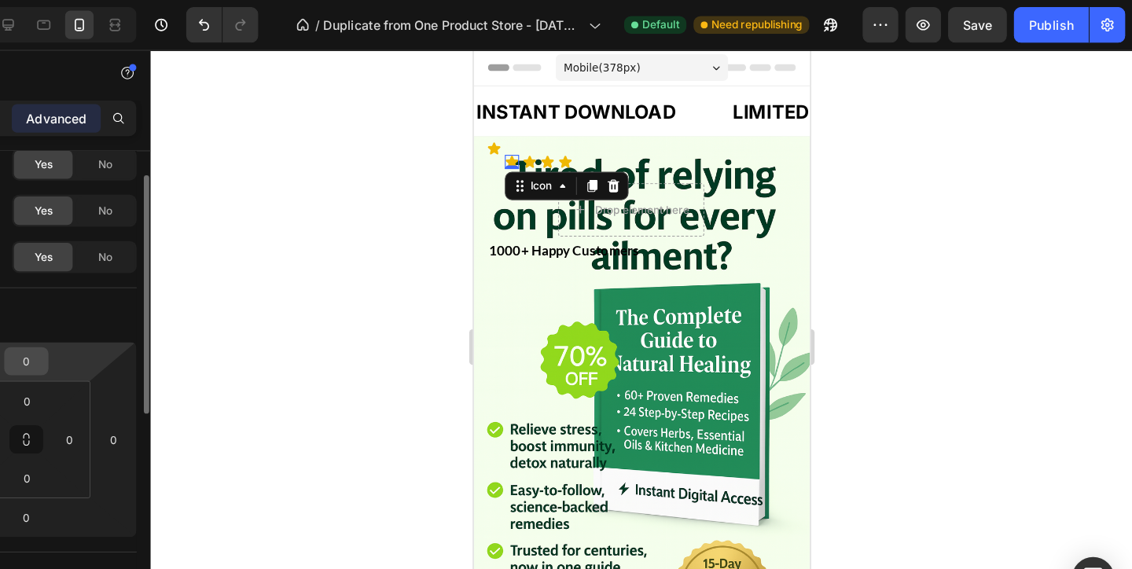
click at [160, 318] on input "0" at bounding box center [154, 319] width 31 height 24
type input "-15"
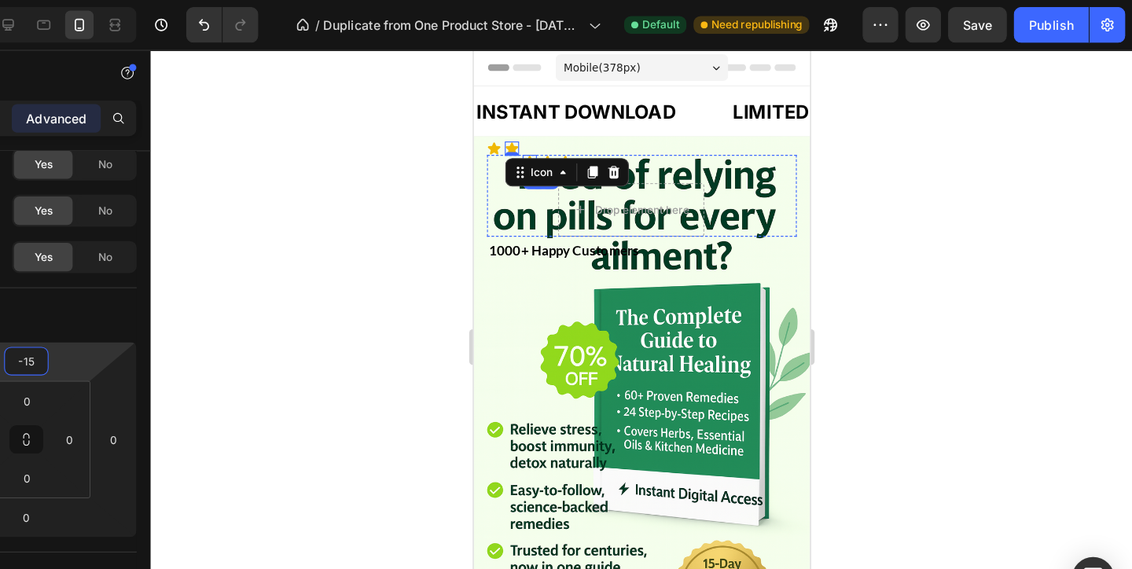
click at [523, 144] on icon at bounding box center [522, 148] width 11 height 10
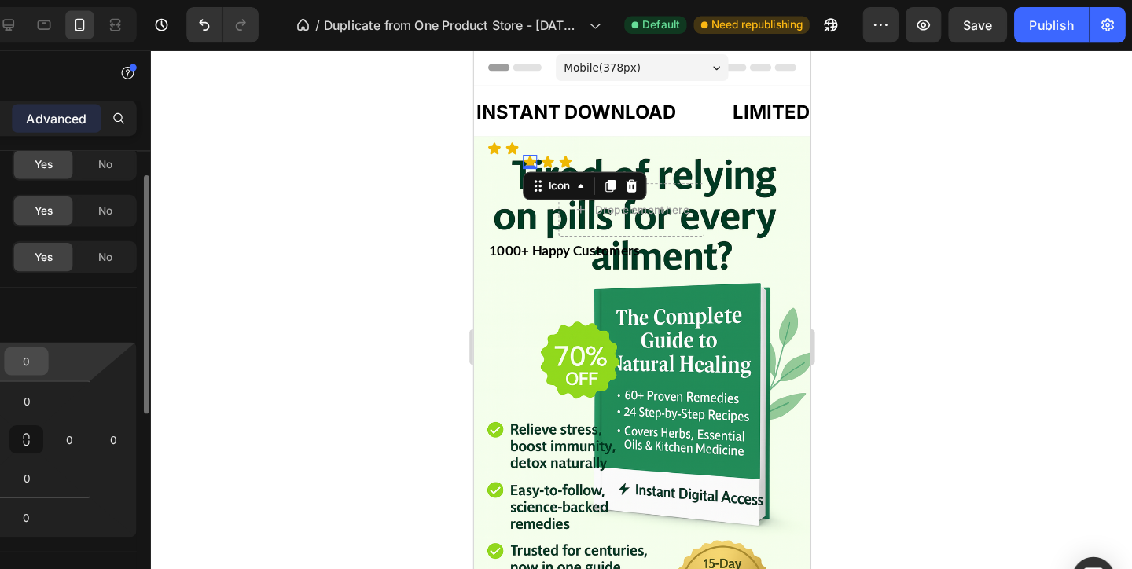
click at [164, 309] on input "0" at bounding box center [154, 319] width 31 height 24
type input "-15"
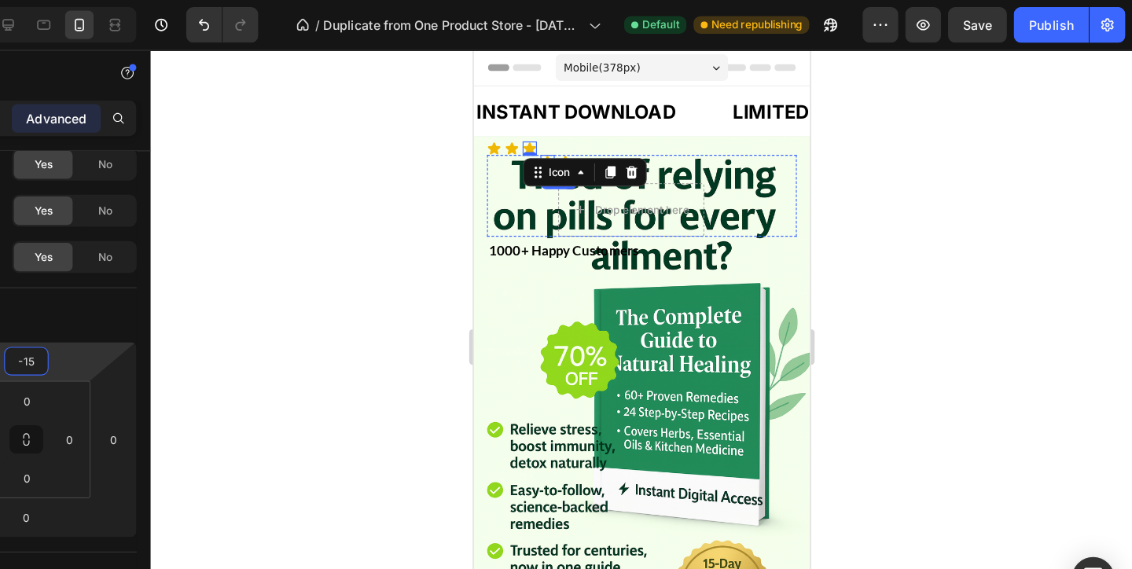
click at [540, 144] on icon at bounding box center [538, 148] width 13 height 13
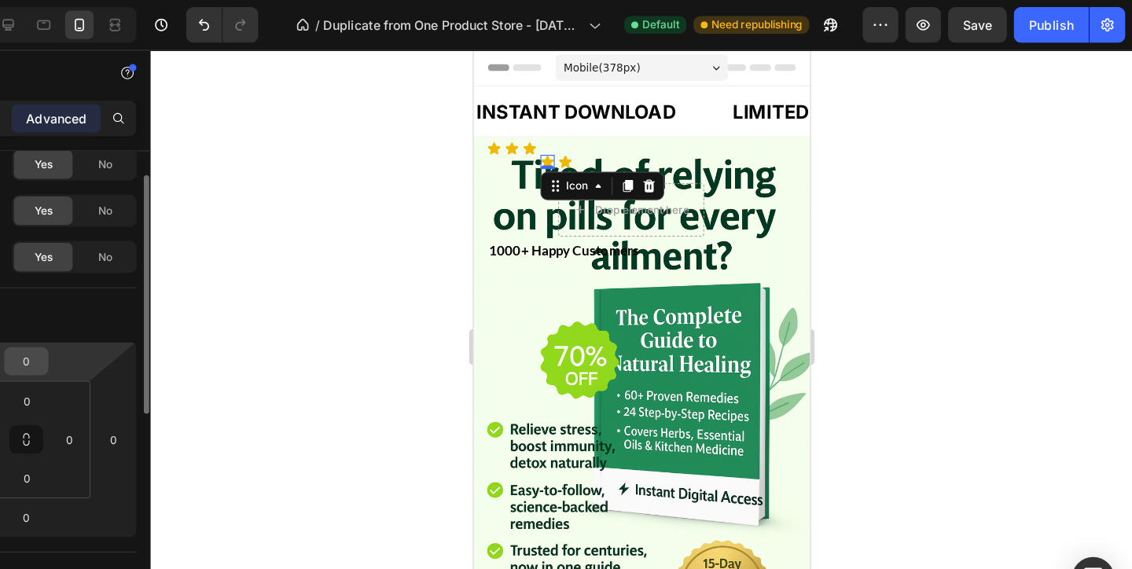
click at [169, 314] on input "0" at bounding box center [154, 319] width 31 height 24
type input "-15"
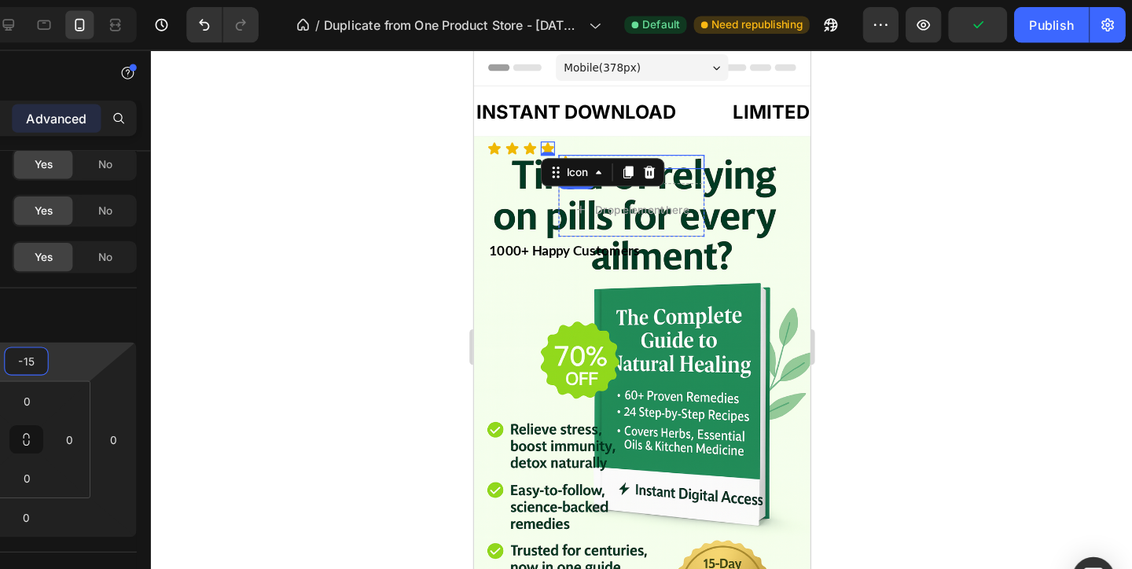
click at [556, 144] on icon at bounding box center [554, 148] width 13 height 13
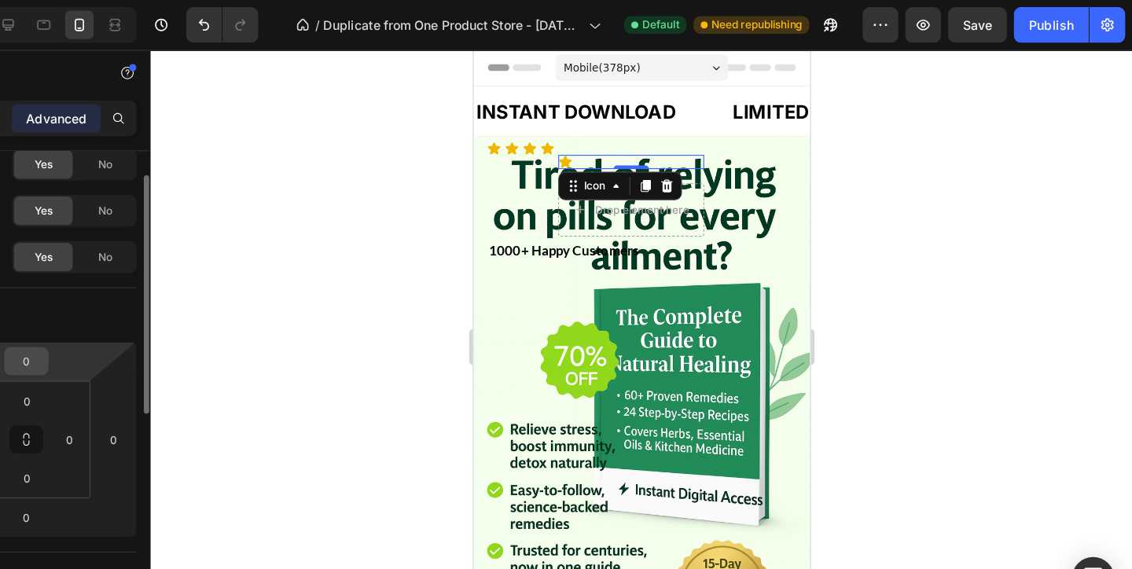
click at [170, 317] on input "0" at bounding box center [154, 319] width 31 height 24
type input "-15"
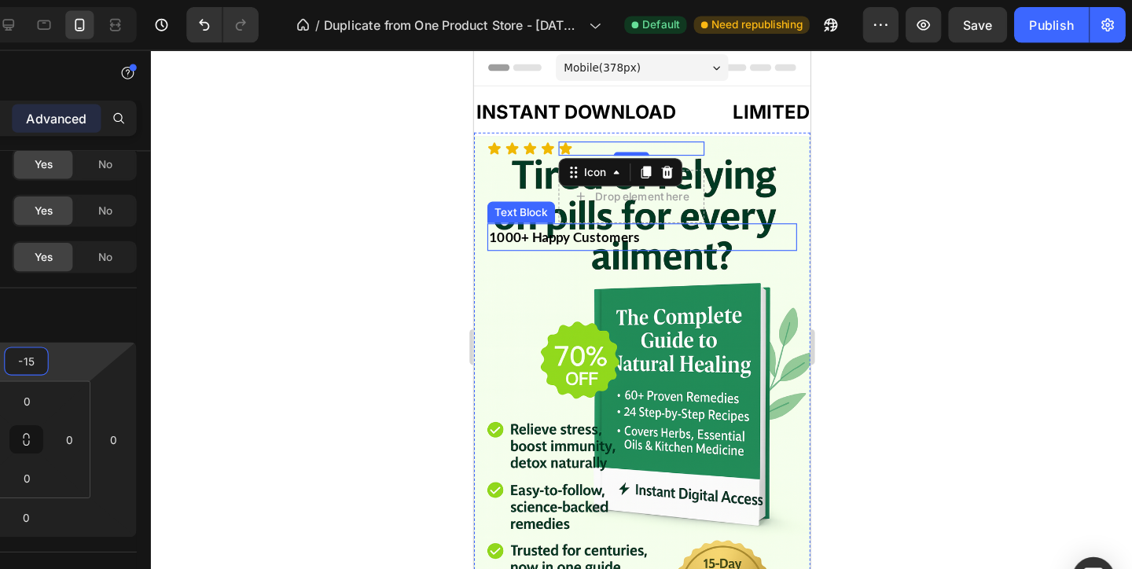
click at [520, 221] on p "1000+ Happy Customers" at bounding box center [621, 214] width 270 height 21
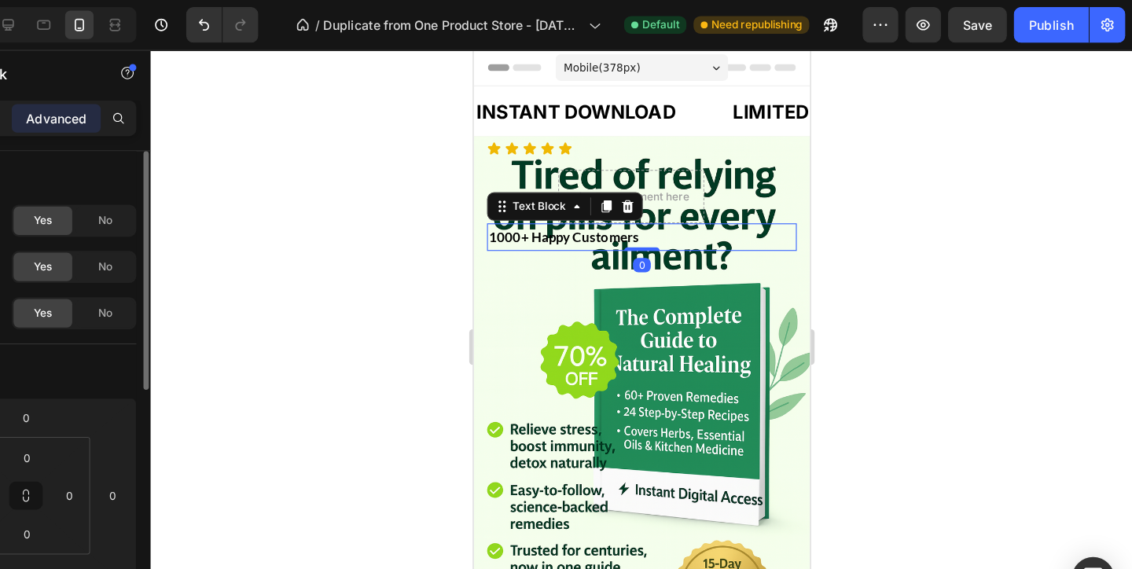
scroll to position [0, 0]
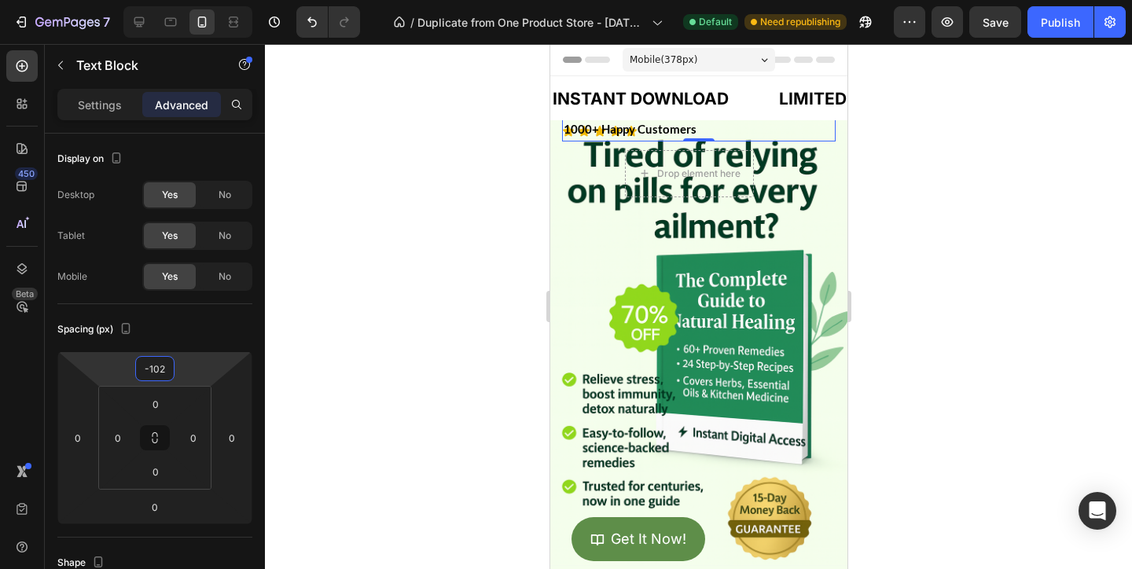
type input "-100"
drag, startPoint x: 178, startPoint y: 382, endPoint x: 181, endPoint y: 407, distance: 25.3
click at [181, 0] on html "7 / Duplicate from One Product Store - Aug 20, 20:59:32 Default Need republishi…" at bounding box center [566, 0] width 1132 height 0
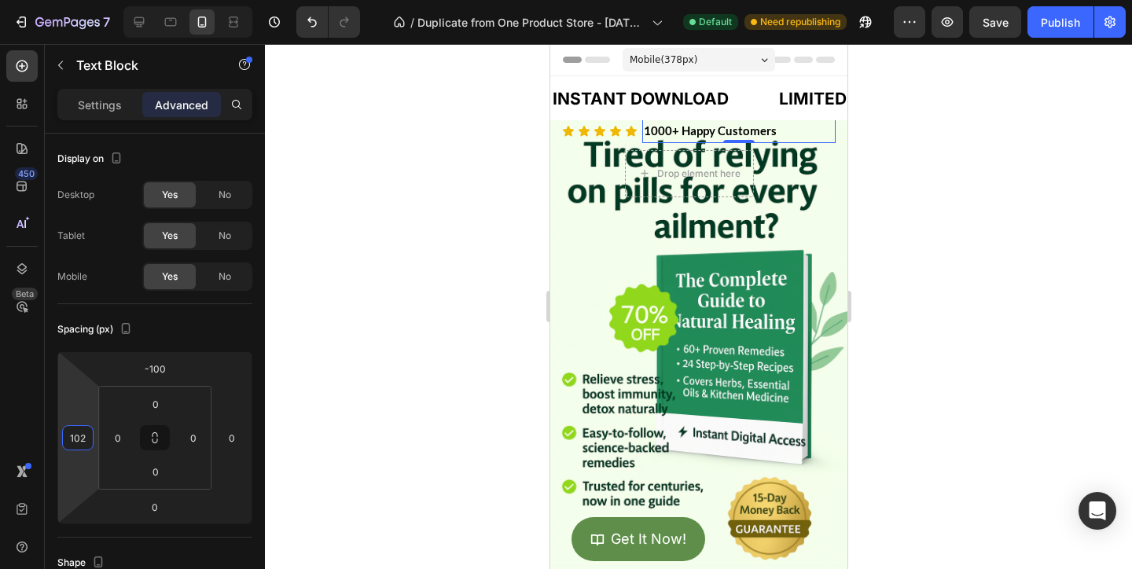
type input "100"
drag, startPoint x: 88, startPoint y: 412, endPoint x: 106, endPoint y: 373, distance: 43.3
click at [106, 0] on html "7 / Duplicate from One Product Store - Aug 20, 20:59:32 Default Need republishi…" at bounding box center [566, 0] width 1132 height 0
click at [1051, 235] on div at bounding box center [698, 306] width 867 height 525
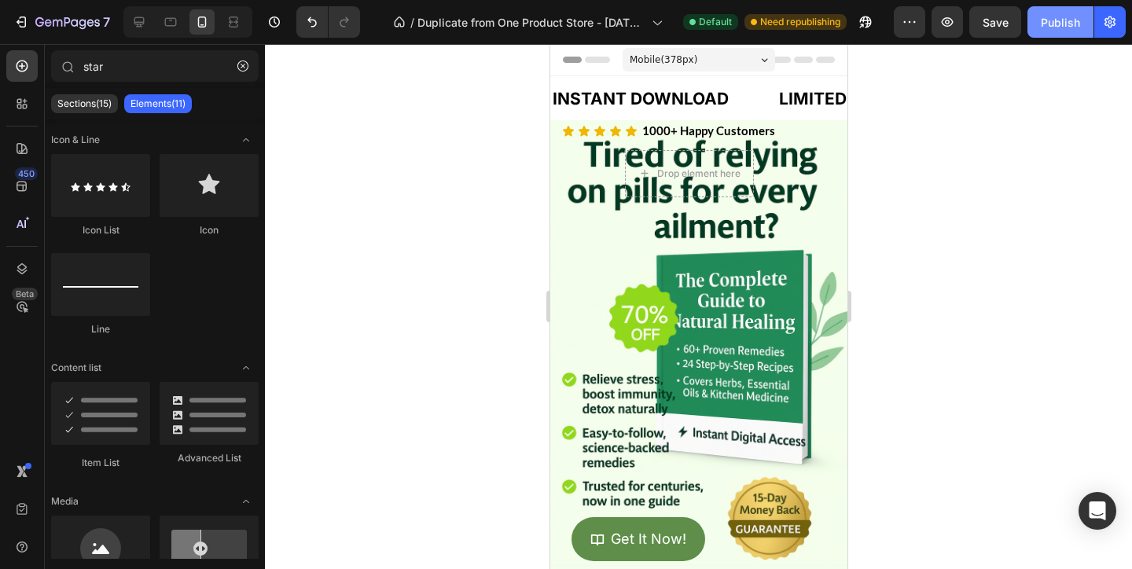
click at [1037, 24] on button "Publish" at bounding box center [1060, 21] width 66 height 31
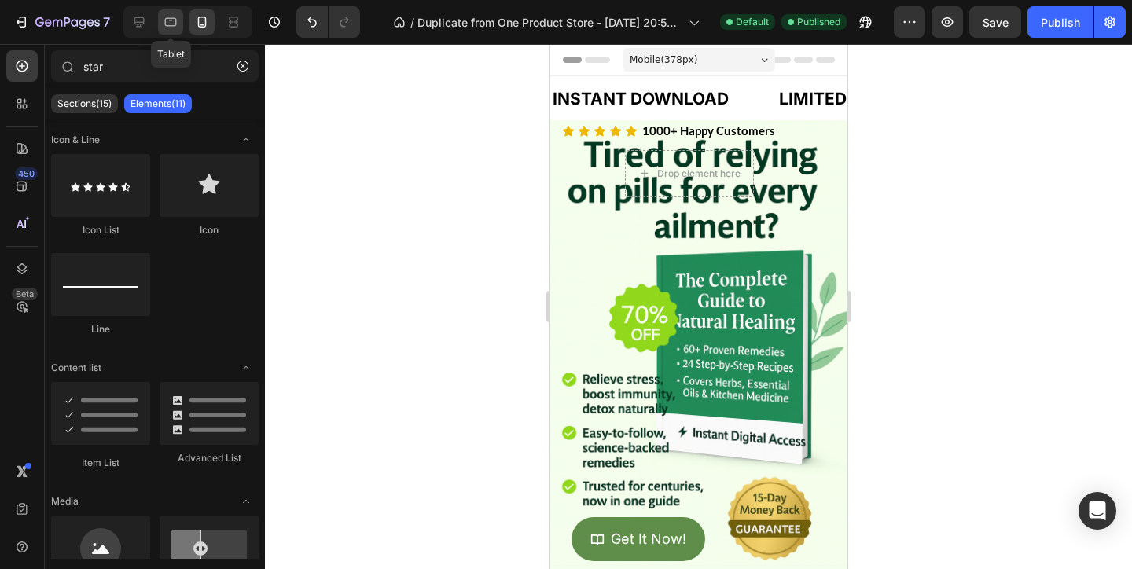
click at [167, 29] on icon at bounding box center [171, 22] width 16 height 16
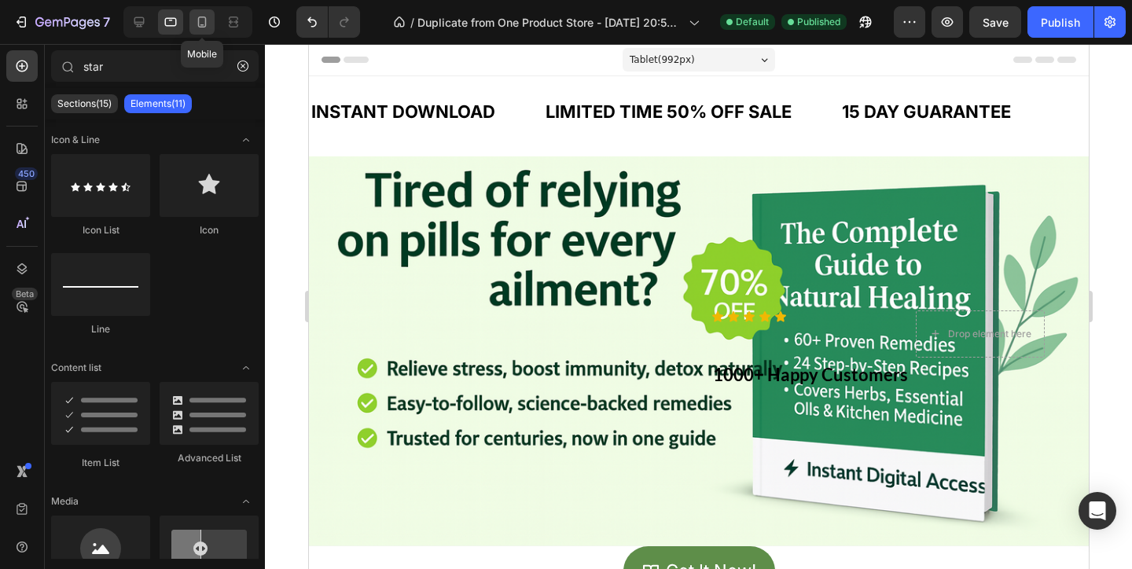
click at [196, 28] on icon at bounding box center [202, 22] width 16 height 16
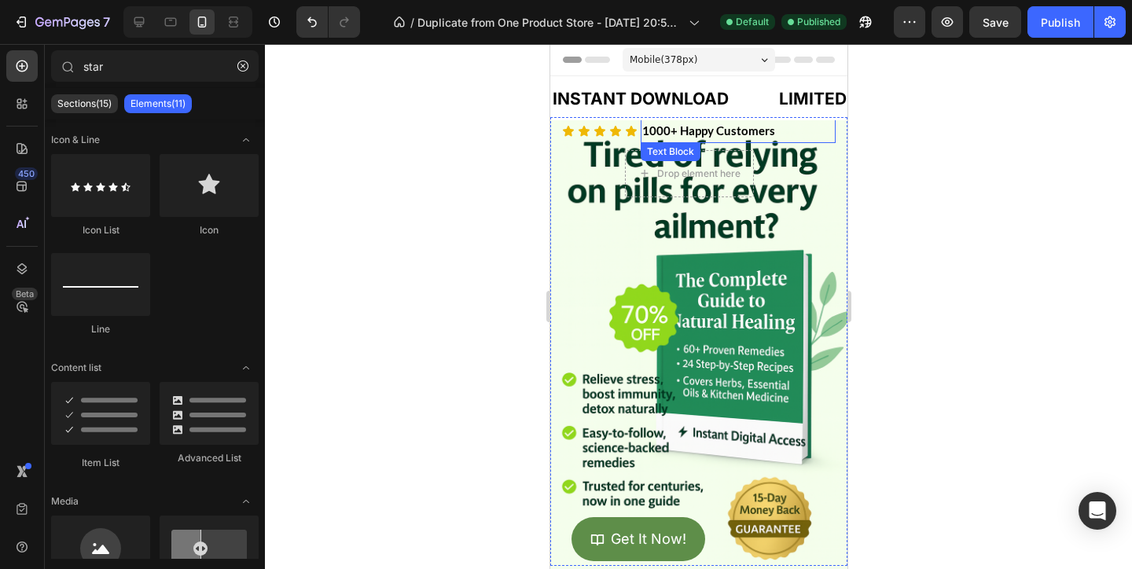
click at [729, 126] on p "1000+ Happy Customers" at bounding box center [737, 130] width 192 height 21
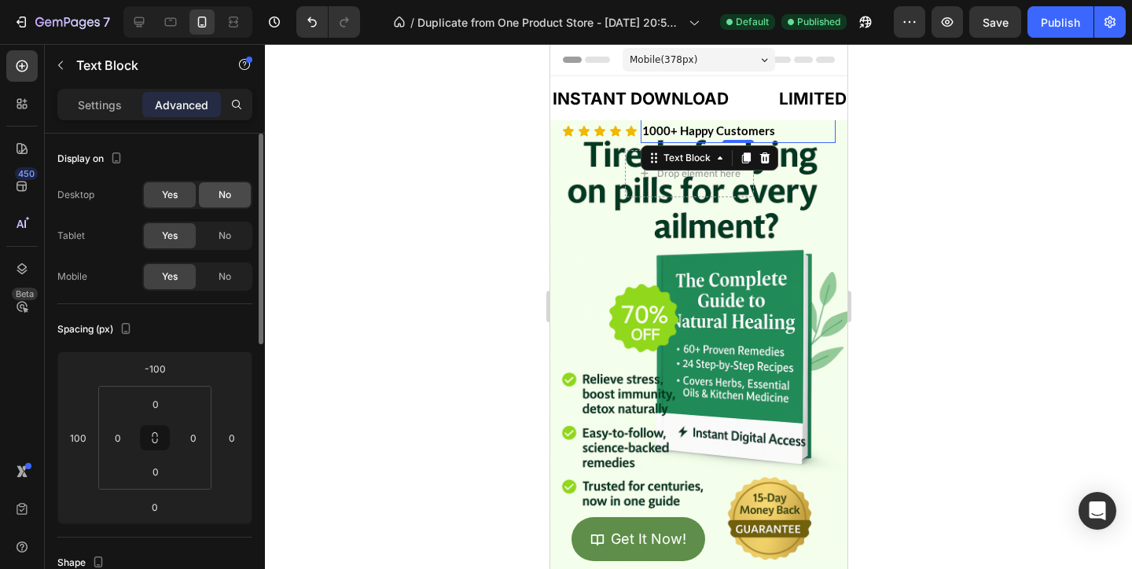
click at [218, 200] on span "No" at bounding box center [224, 195] width 13 height 14
click at [218, 222] on div "Yes No" at bounding box center [197, 236] width 110 height 28
click at [221, 239] on span "No" at bounding box center [224, 236] width 13 height 14
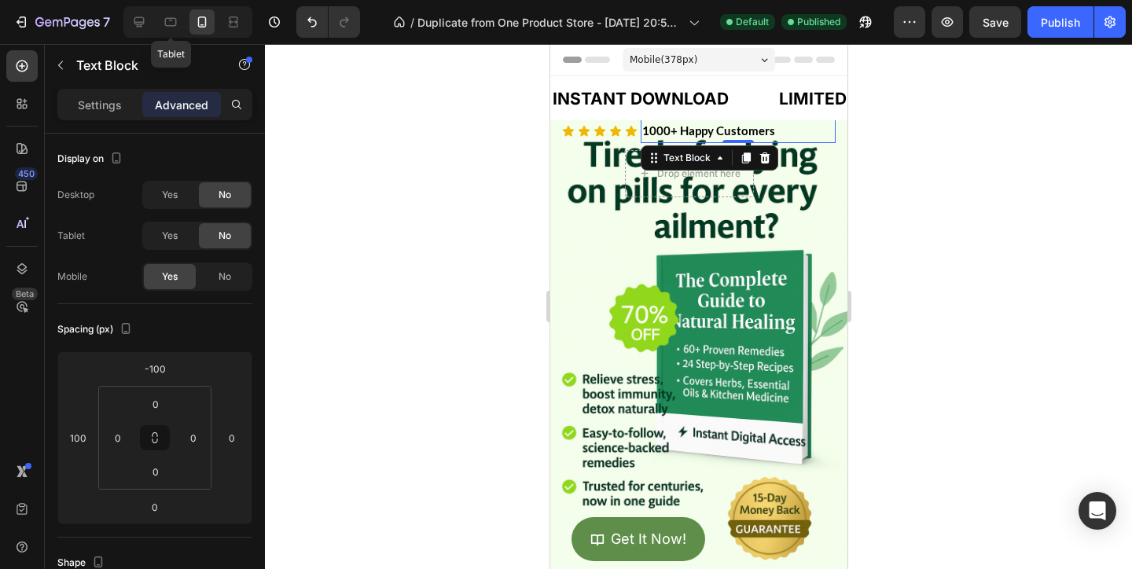
click at [152, 24] on div "Tablet" at bounding box center [187, 21] width 129 height 31
click at [141, 24] on icon at bounding box center [139, 22] width 16 height 16
type input "0"
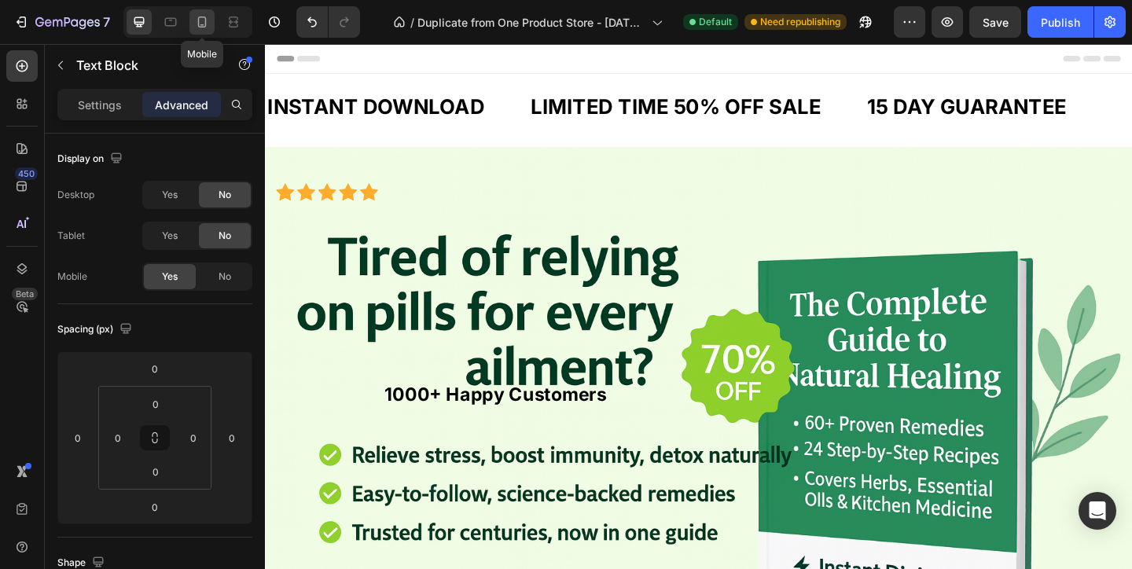
click at [205, 34] on div at bounding box center [201, 21] width 25 height 25
type input "-100"
type input "100"
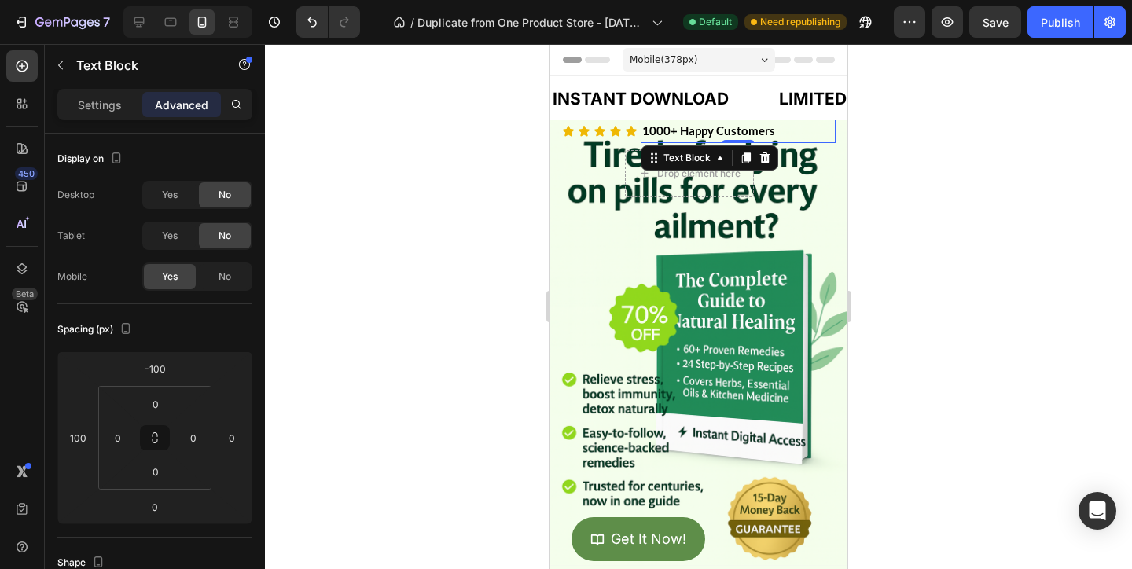
scroll to position [20, 0]
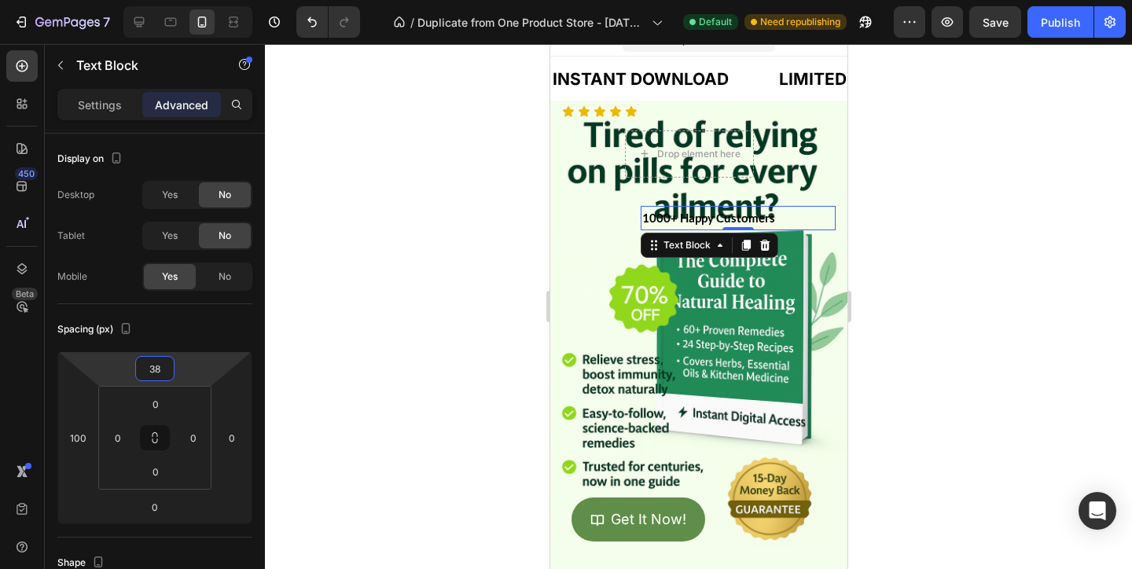
drag, startPoint x: 187, startPoint y: 371, endPoint x: 206, endPoint y: 311, distance: 62.6
click at [206, 0] on html "7 / Duplicate from One Product Store - Aug 20, 20:59:32 Default Need republishi…" at bounding box center [566, 0] width 1132 height 0
click at [1047, 25] on div "Publish" at bounding box center [1060, 22] width 39 height 17
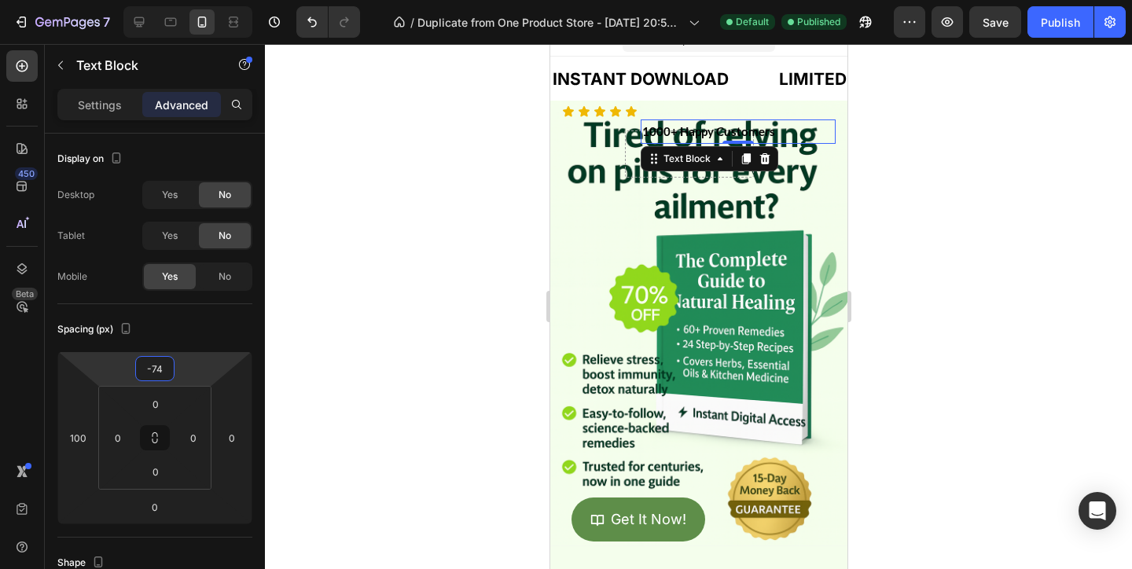
drag, startPoint x: 204, startPoint y: 371, endPoint x: 199, endPoint y: 415, distance: 44.3
click at [199, 0] on html "7 / Duplicate from One Product Store - Aug 20, 20:59:32 Default Published Previ…" at bounding box center [566, 0] width 1132 height 0
click at [1068, 28] on div "Publish" at bounding box center [1060, 22] width 39 height 17
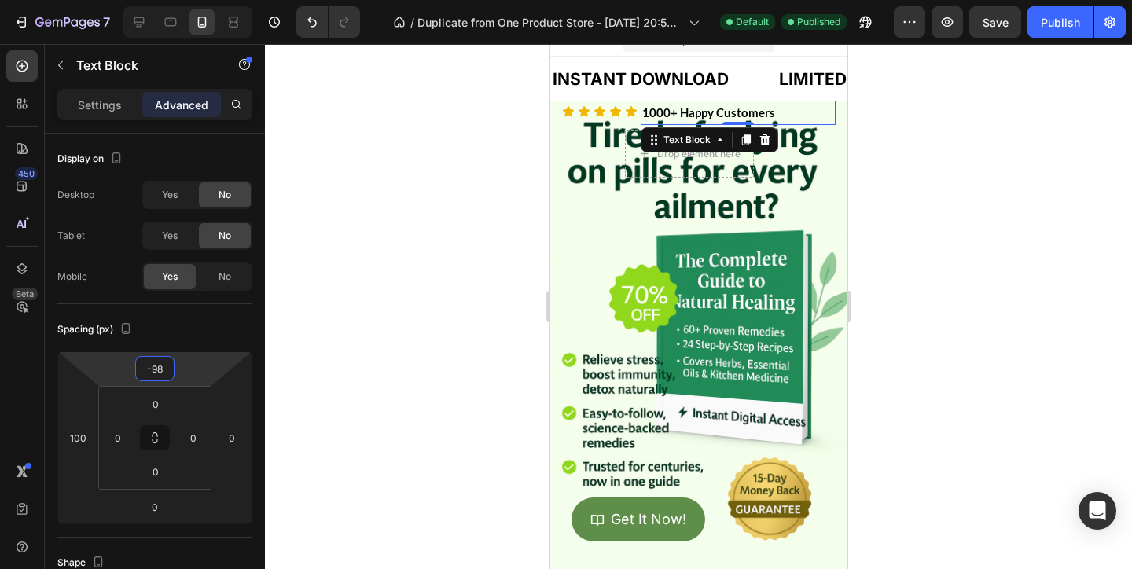
type input "-100"
drag, startPoint x: 191, startPoint y: 370, endPoint x: 192, endPoint y: 380, distance: 10.2
click at [192, 0] on html "7 / Duplicate from One Product Store - Aug 20, 20:59:32 Default Published Previ…" at bounding box center [566, 0] width 1132 height 0
click at [992, 145] on div at bounding box center [698, 306] width 867 height 525
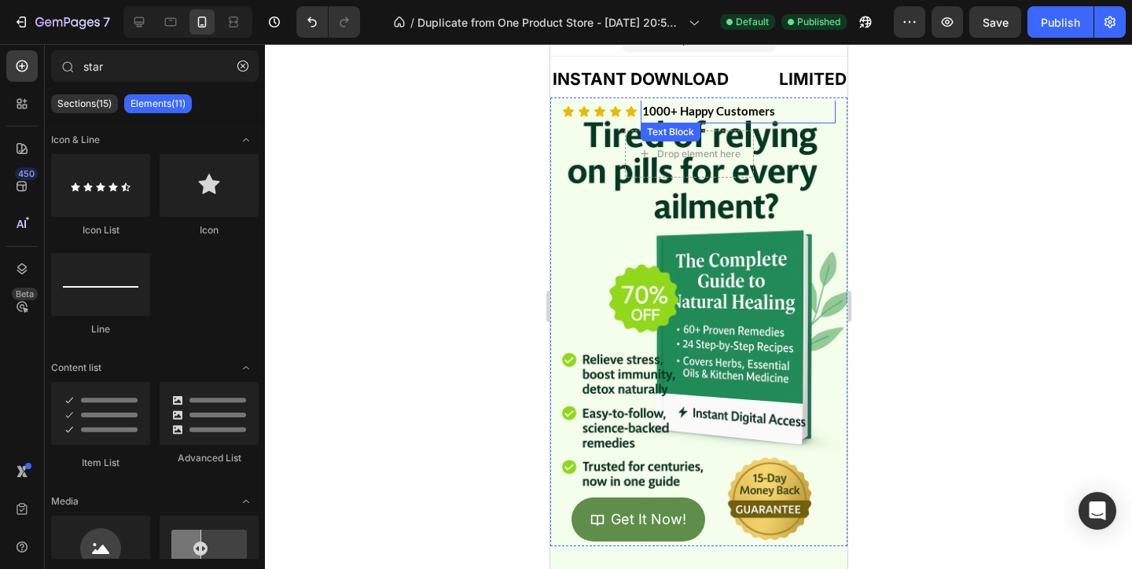
click at [735, 112] on p "1000+ Happy Customers" at bounding box center [737, 111] width 192 height 21
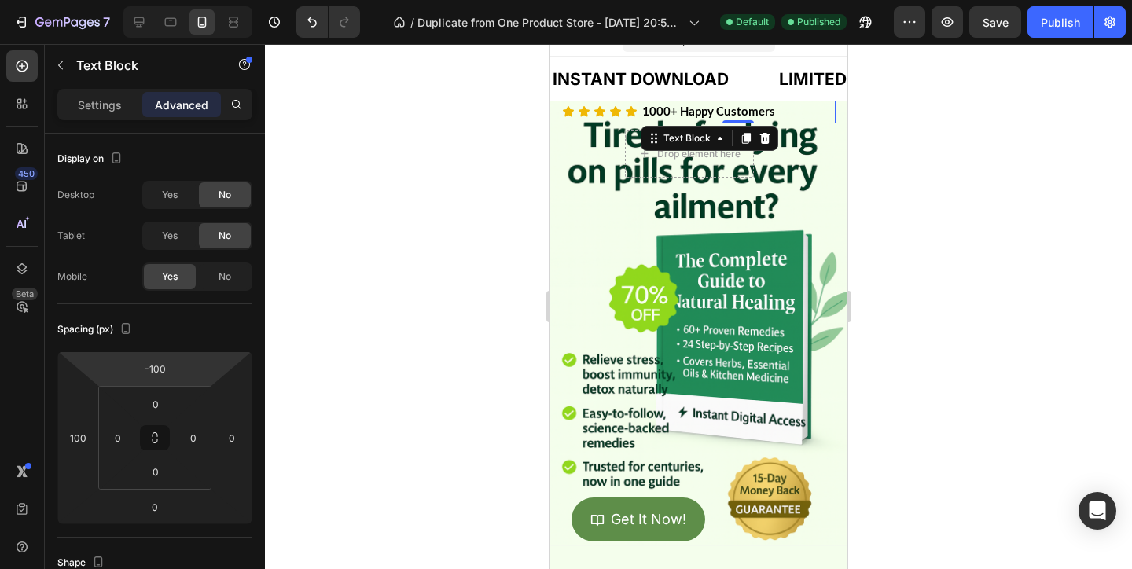
click at [178, 0] on html "7 / Duplicate from One Product Store - Aug 20, 20:59:32 Default Published Previ…" at bounding box center [566, 0] width 1132 height 0
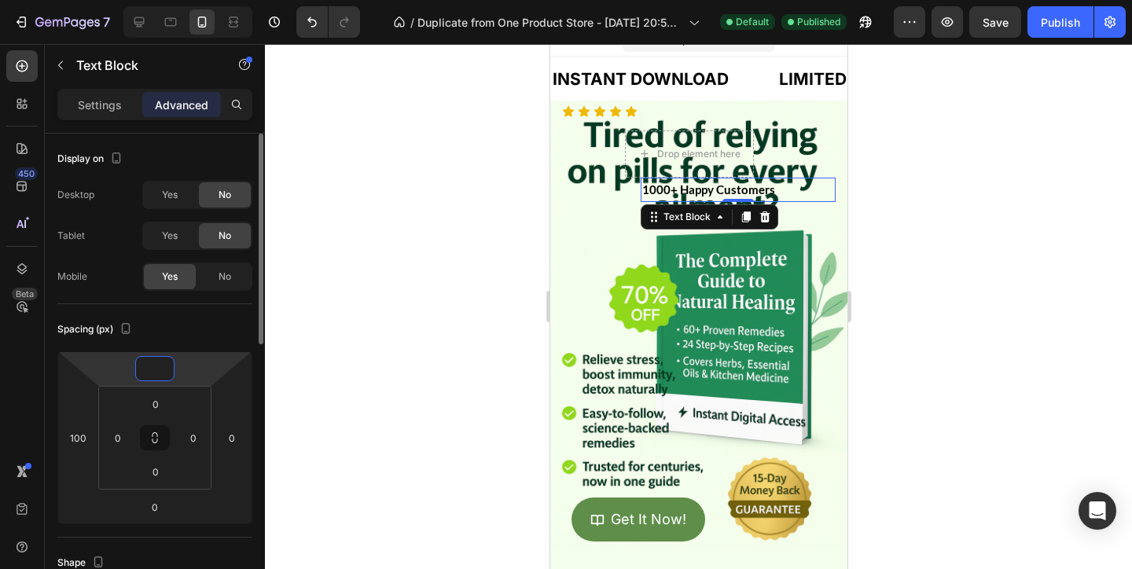
type input "-8"
type input "-98"
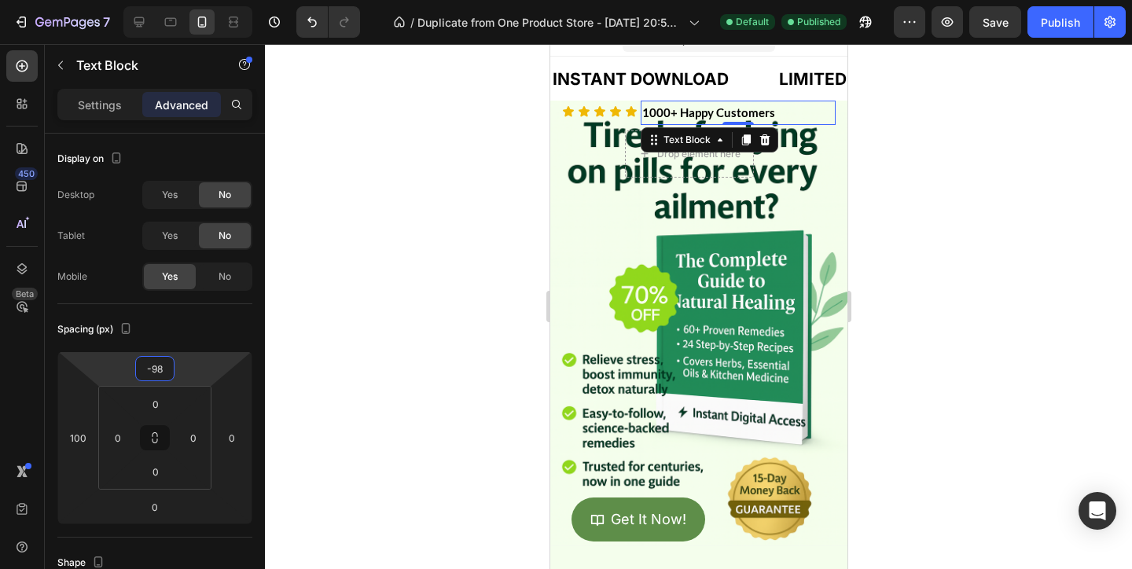
click at [934, 247] on div at bounding box center [698, 306] width 867 height 525
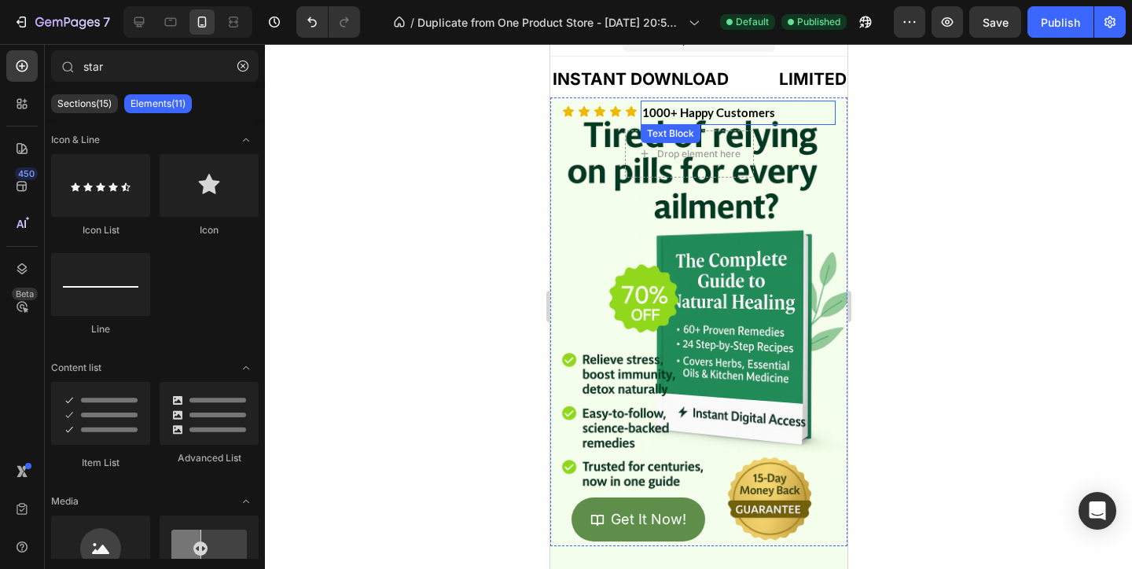
click at [659, 113] on p "1000+ Happy Customers" at bounding box center [737, 112] width 192 height 21
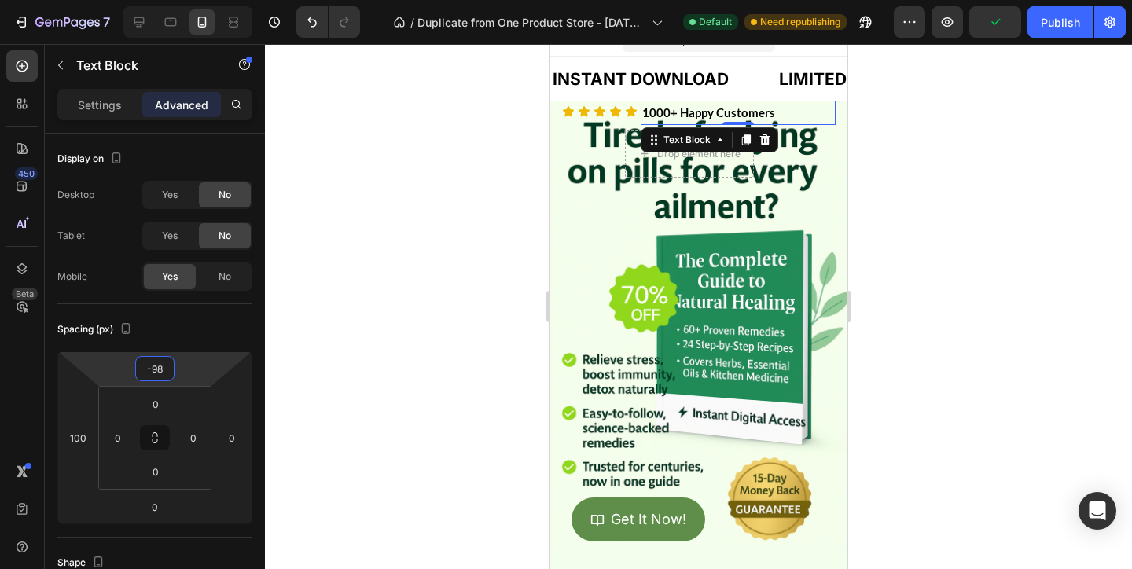
type input "-100"
click at [194, 0] on html "7 / Duplicate from One Product Store - Aug 20, 20:59:32 Default Need republishi…" at bounding box center [566, 0] width 1132 height 0
click at [963, 124] on div at bounding box center [698, 306] width 867 height 525
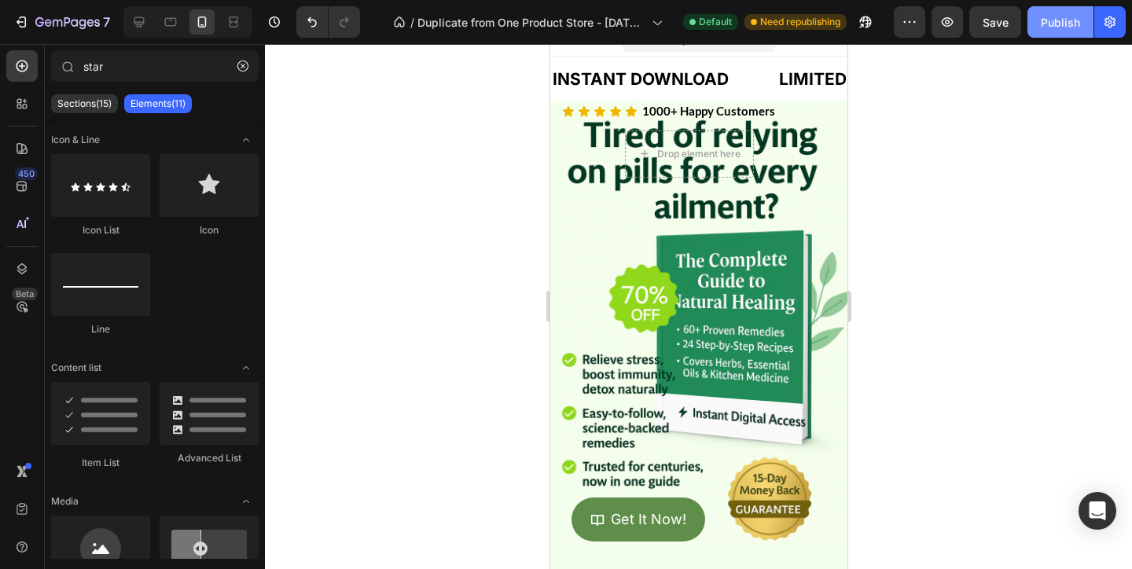
click at [1052, 24] on div "Publish" at bounding box center [1060, 22] width 39 height 17
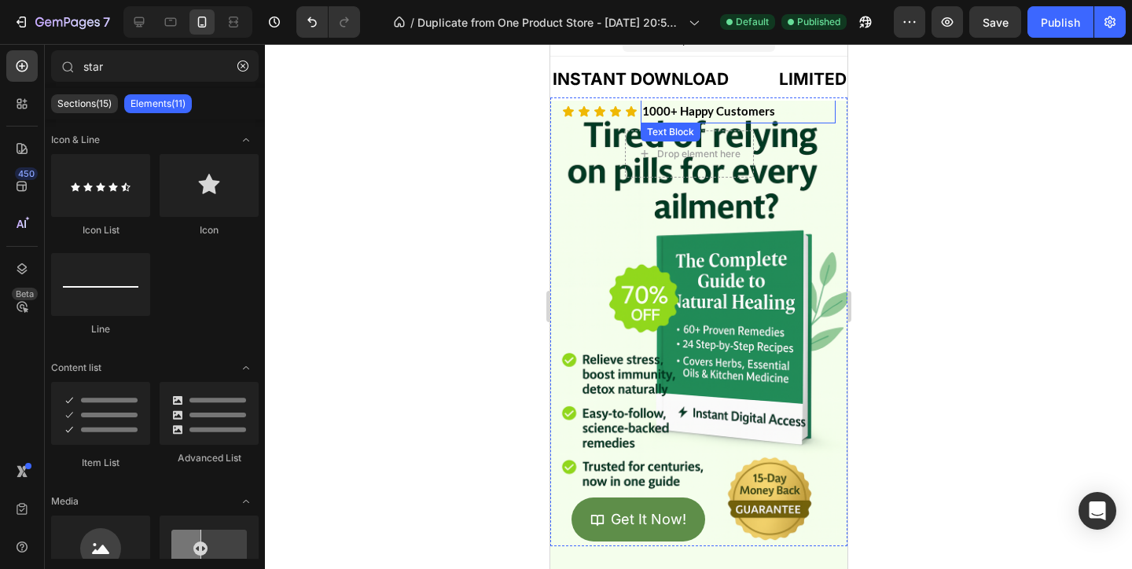
click at [773, 110] on p "1000+ Happy Customers" at bounding box center [737, 111] width 192 height 21
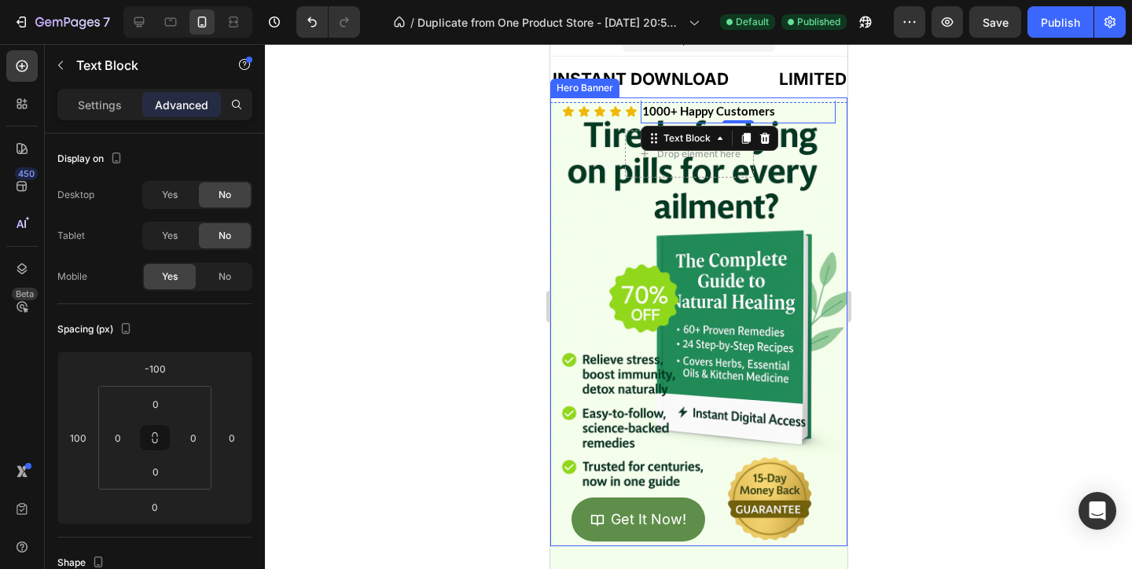
scroll to position [0, 0]
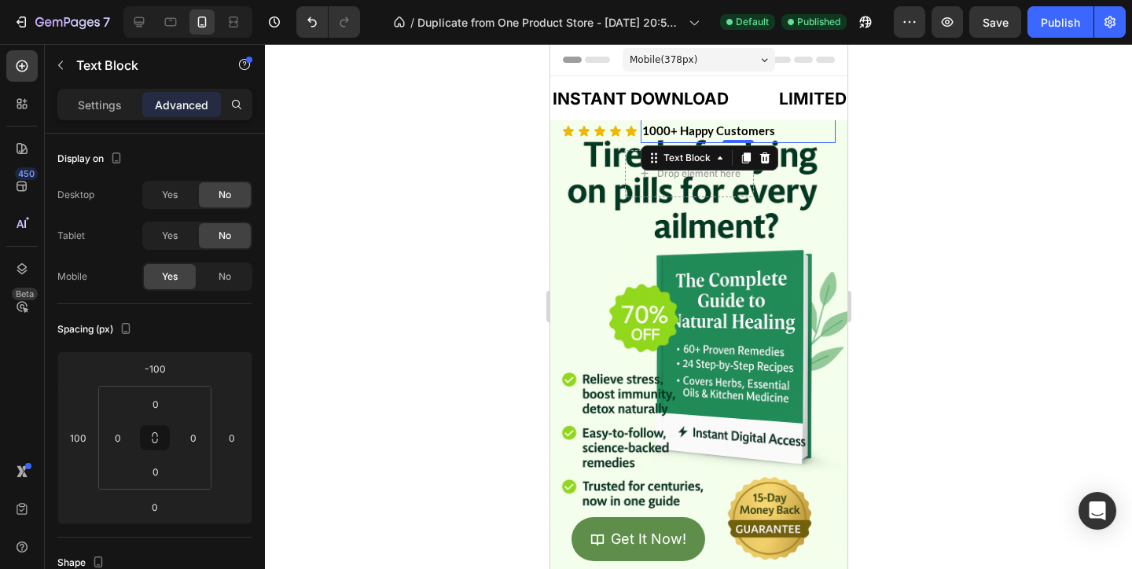
click at [716, 68] on div "Mobile ( 378 px)" at bounding box center [698, 60] width 152 height 24
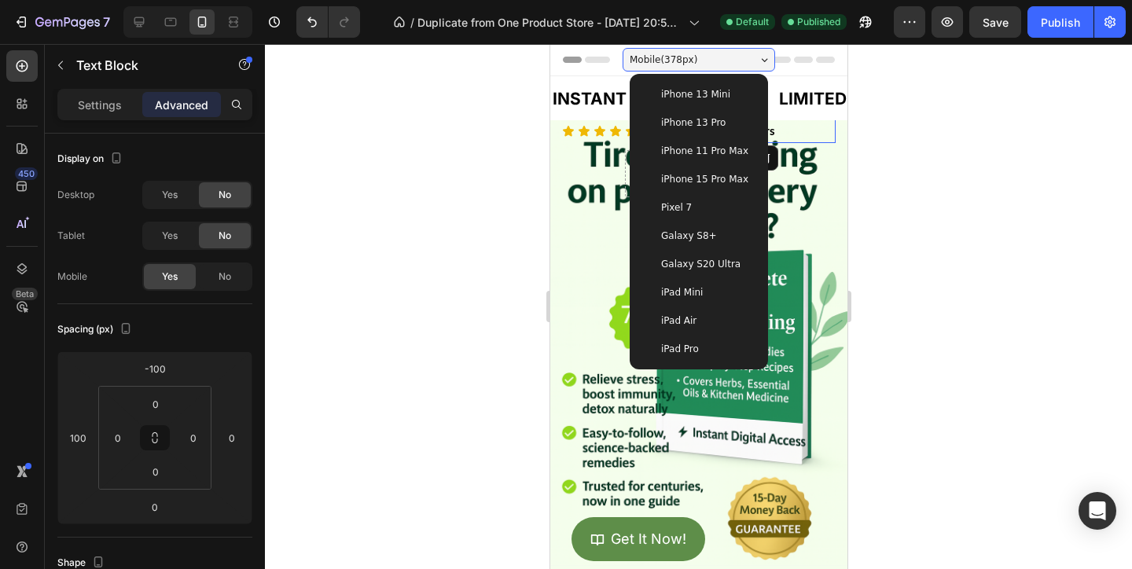
click at [728, 125] on div "iPhone 13 Pro" at bounding box center [697, 123] width 113 height 16
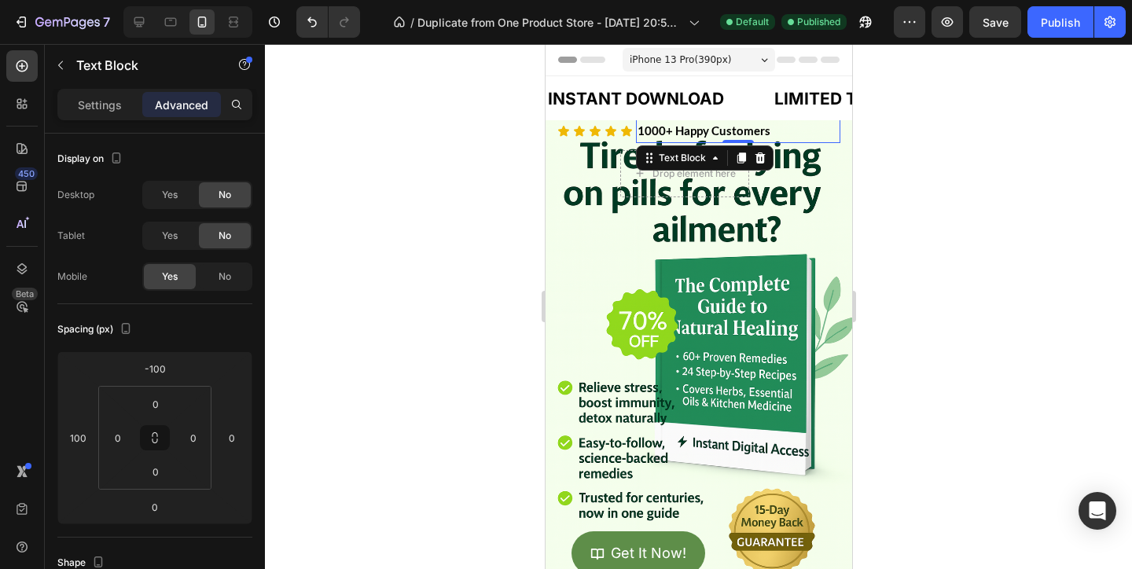
click at [869, 272] on div at bounding box center [698, 306] width 867 height 525
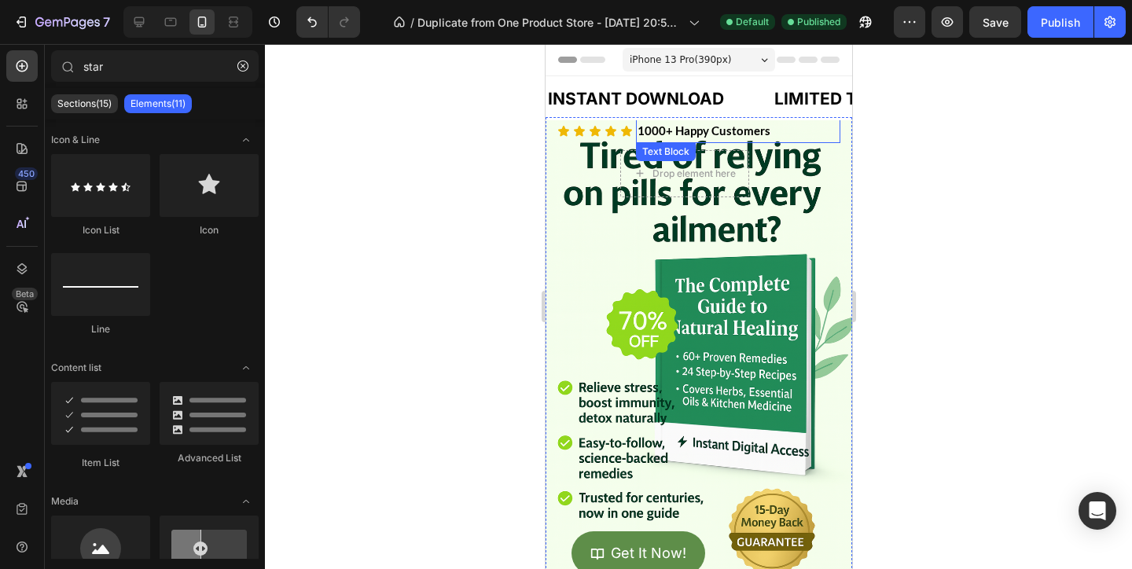
click at [784, 130] on p "1000+ Happy Customers" at bounding box center [737, 130] width 201 height 21
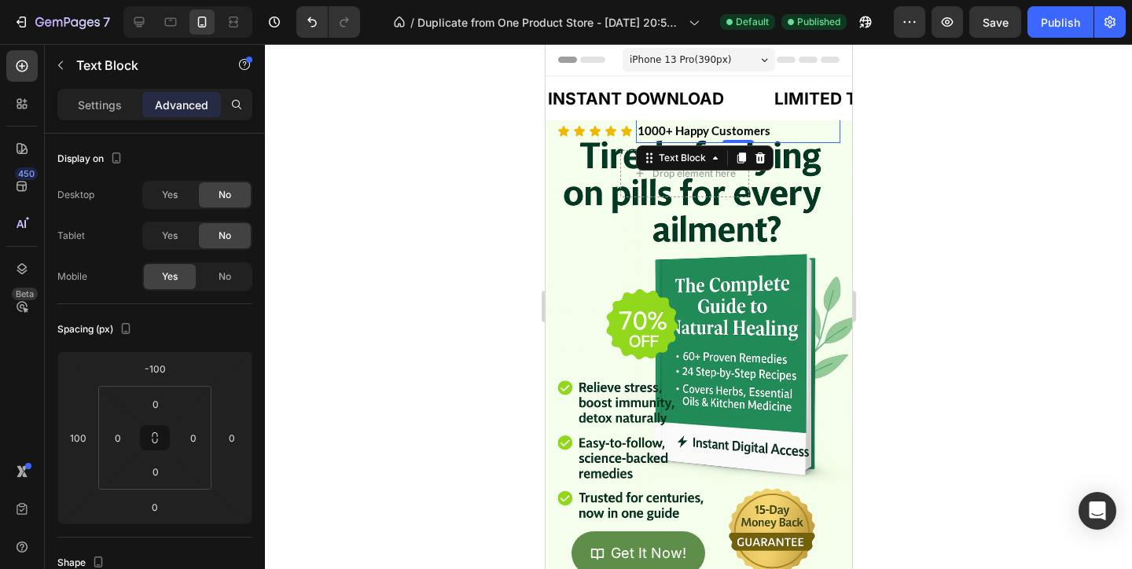
click at [784, 130] on p "1000+ Happy Customers" at bounding box center [737, 130] width 201 height 21
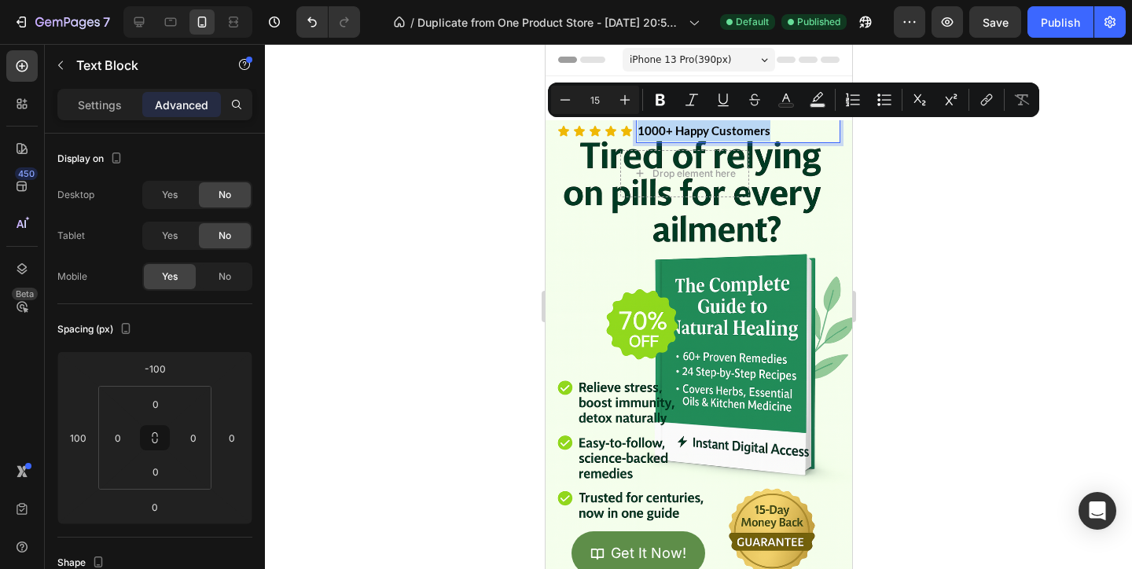
copy p "1000+ Happy Customers"
click at [831, 149] on div "Icon Icon Icon Icon Icon Drop element here Row" at bounding box center [697, 167] width 283 height 61
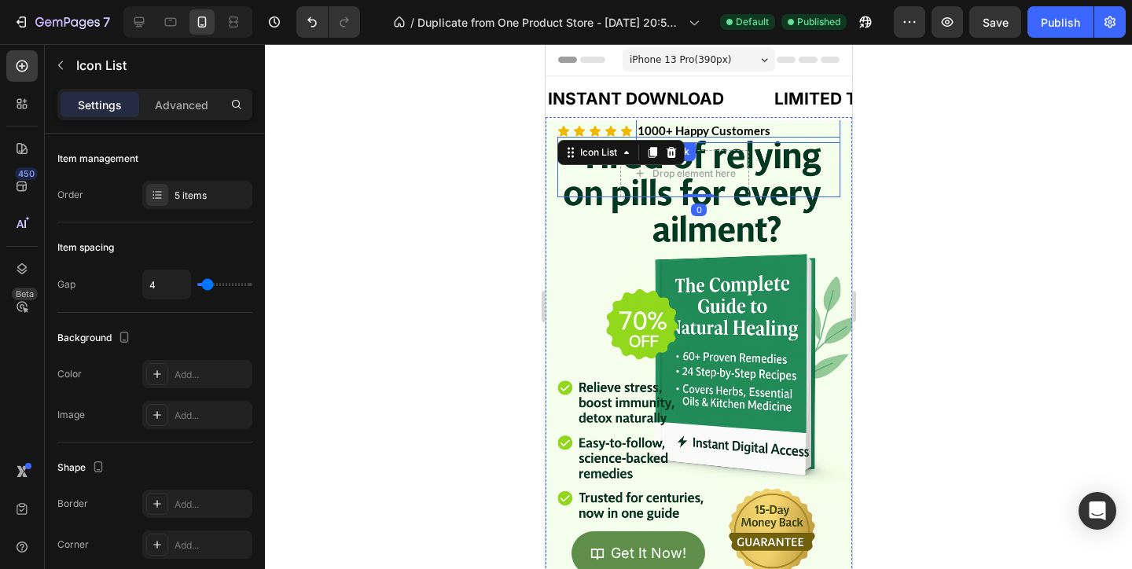
click at [825, 134] on p "1000+ Happy Customers" at bounding box center [737, 130] width 201 height 21
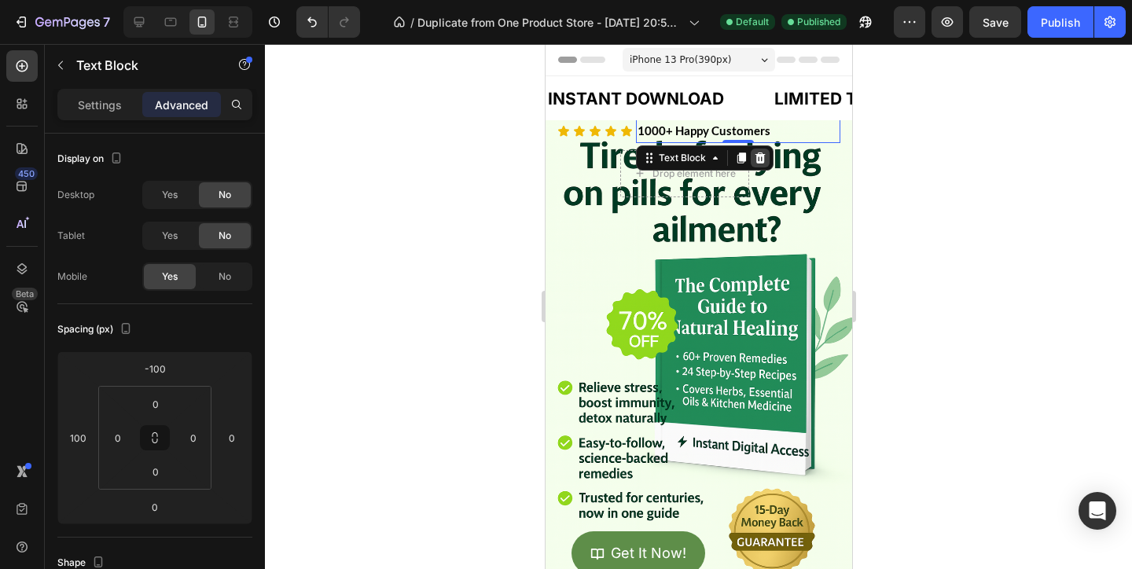
click at [755, 163] on icon at bounding box center [759, 158] width 13 height 13
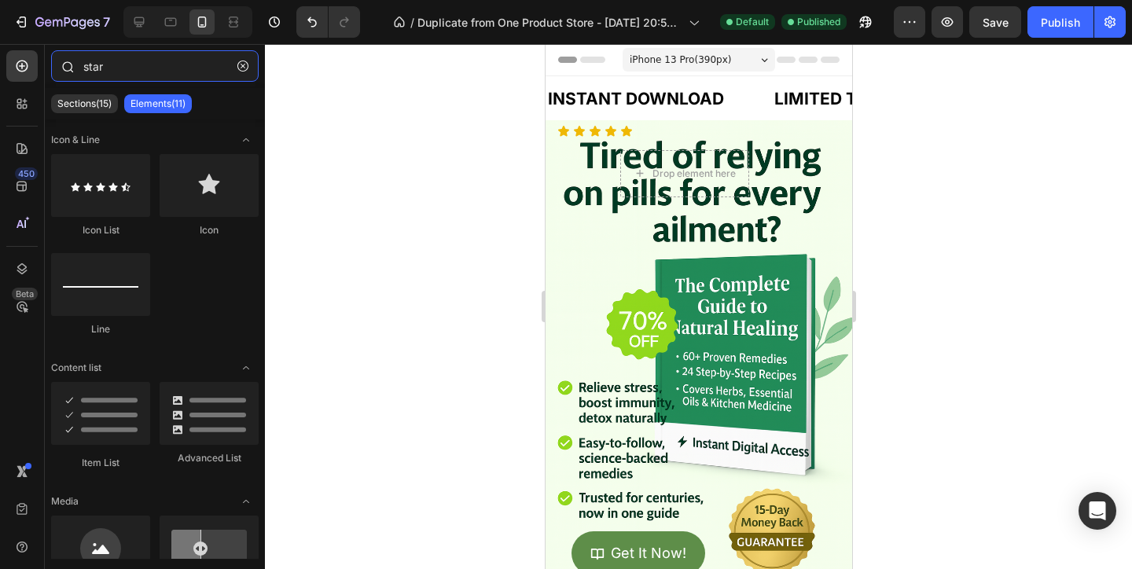
click at [121, 62] on input "star" at bounding box center [154, 65] width 207 height 31
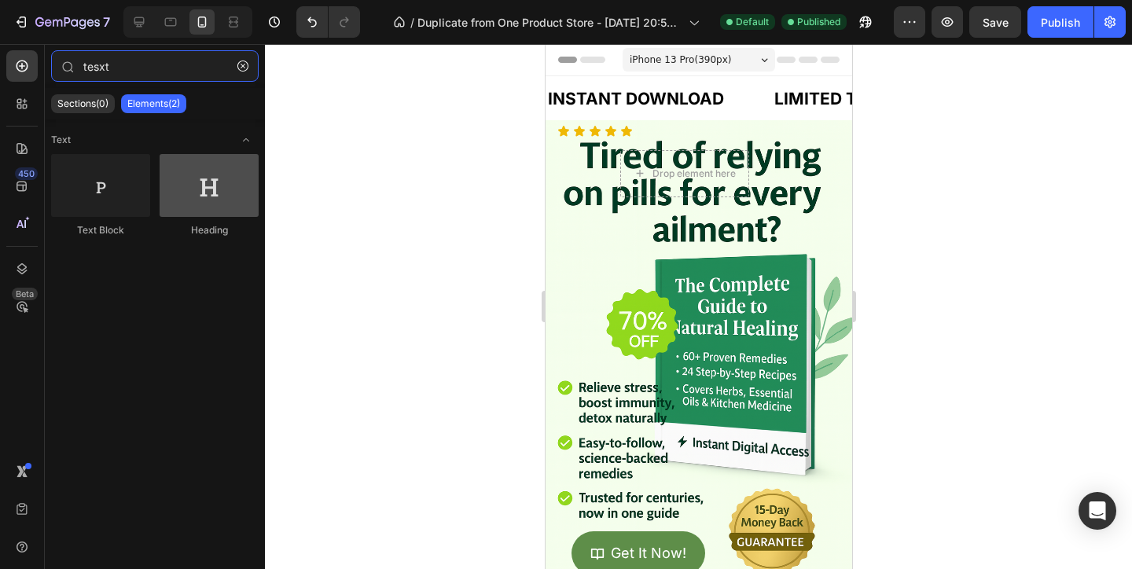
type input "tesxt"
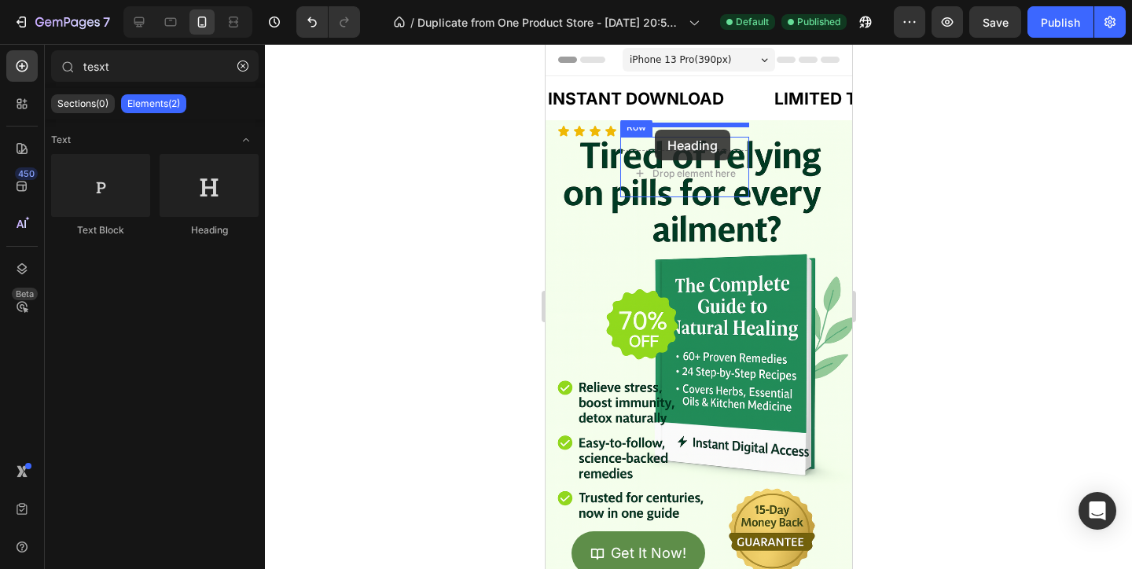
drag, startPoint x: 741, startPoint y: 233, endPoint x: 654, endPoint y: 130, distance: 135.5
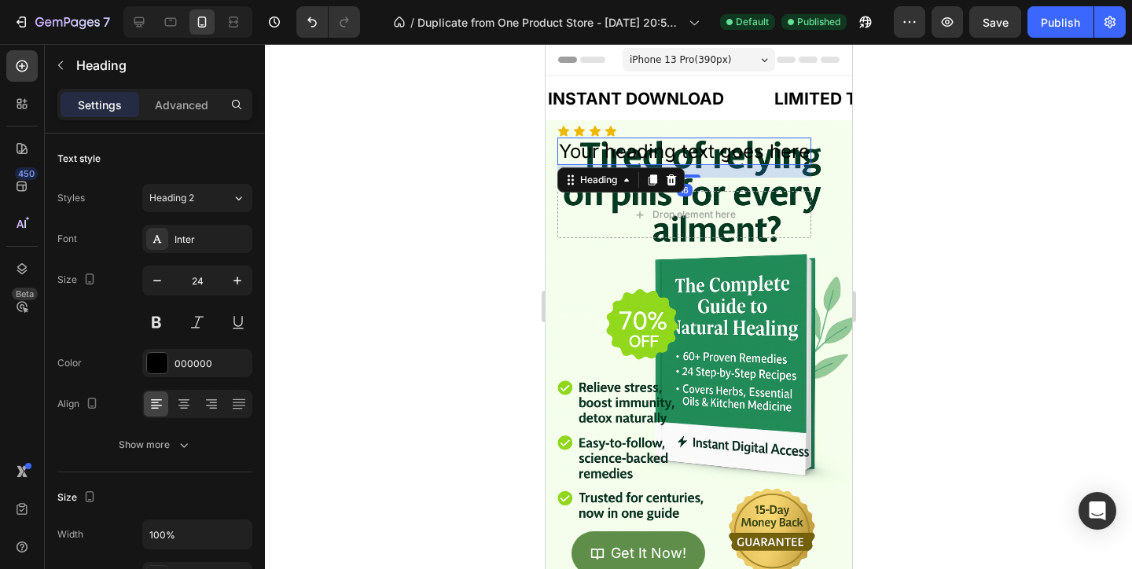
click at [648, 162] on h2 "Your heading text goes here" at bounding box center [683, 152] width 254 height 28
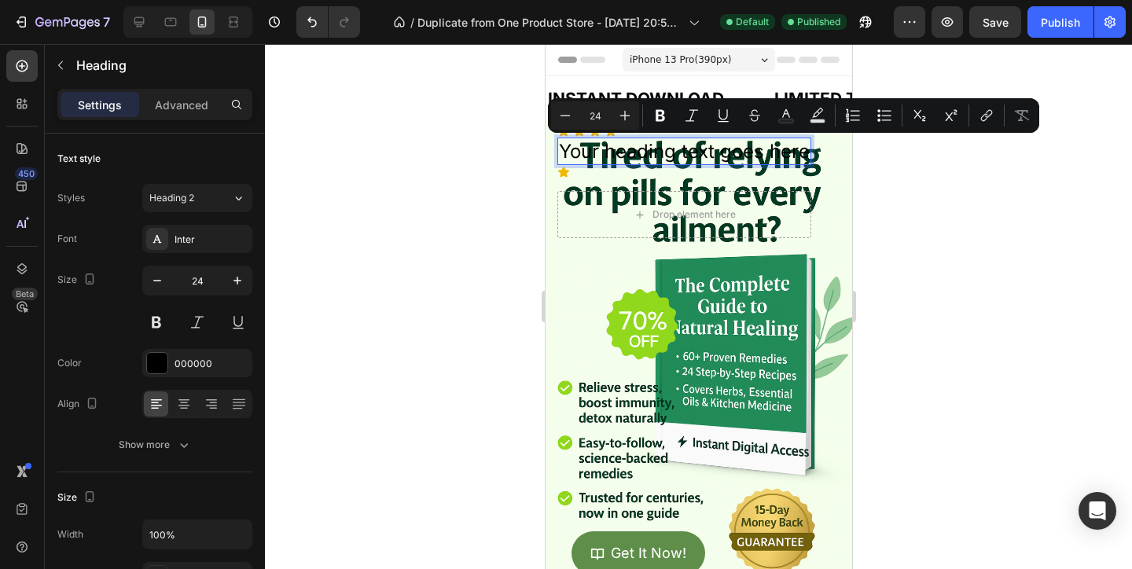
click at [648, 162] on p "Your heading text goes here" at bounding box center [683, 151] width 251 height 24
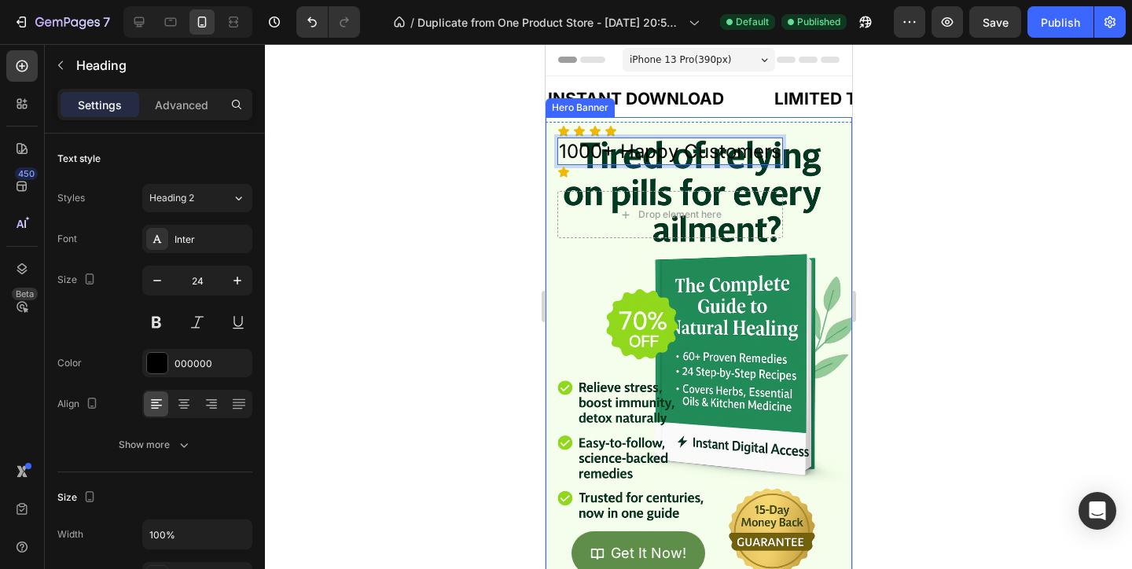
click at [677, 146] on p "1000+ Happy Customers" at bounding box center [669, 151] width 222 height 24
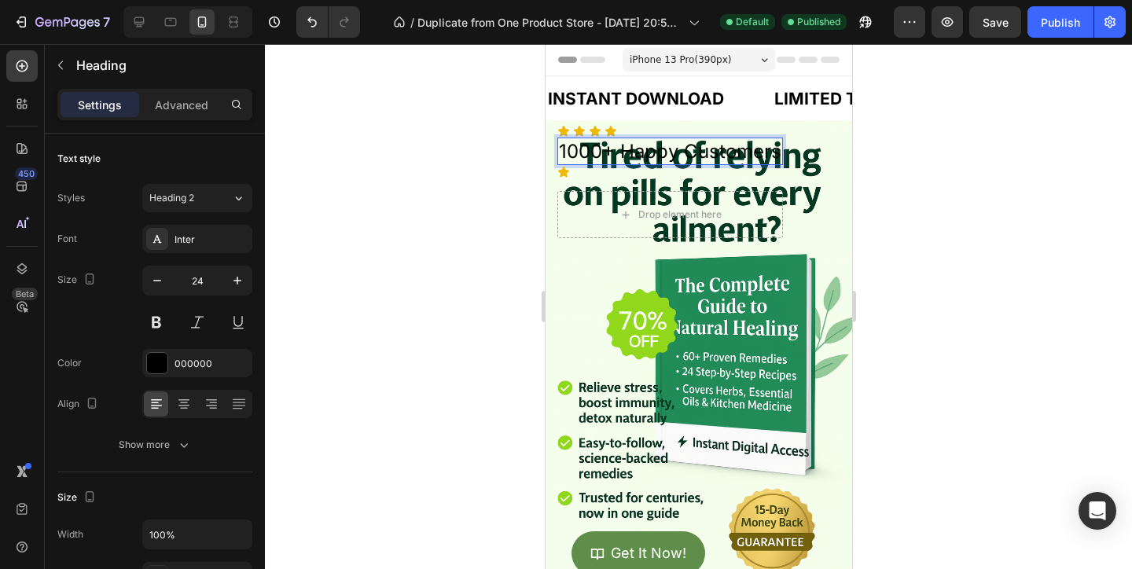
click at [677, 146] on p "1000+ Happy Customers" at bounding box center [669, 151] width 222 height 24
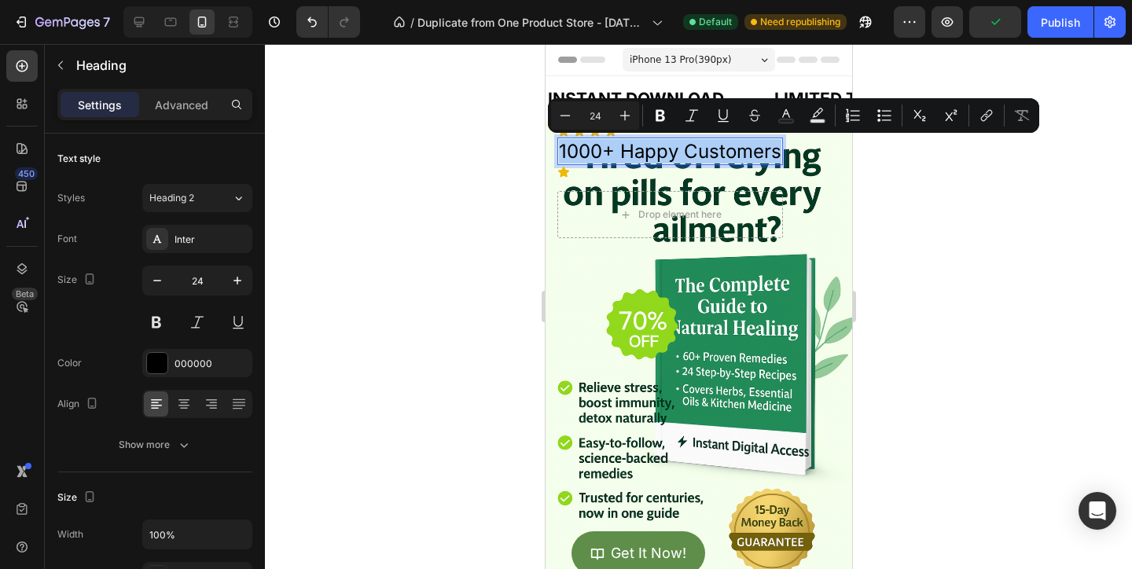
click at [167, 117] on div "Settings Advanced" at bounding box center [154, 104] width 195 height 31
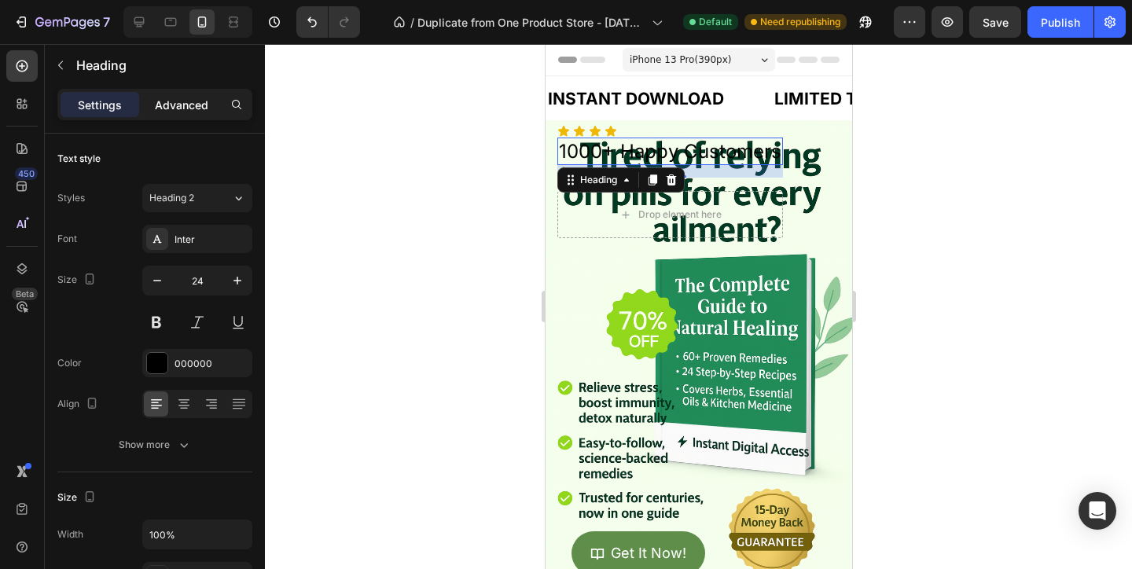
click at [181, 113] on div "Advanced" at bounding box center [181, 104] width 79 height 25
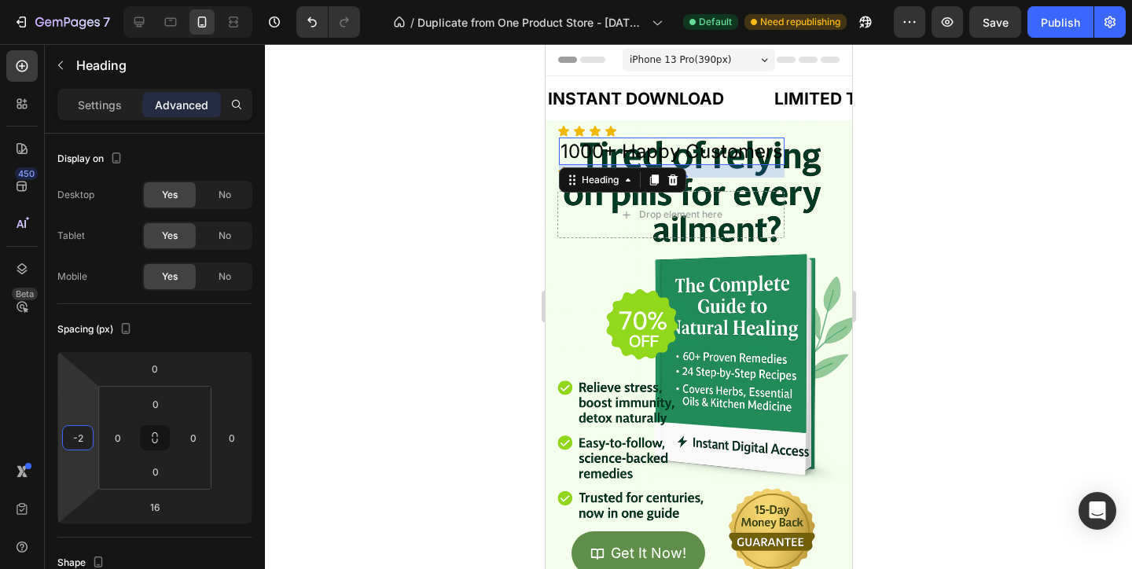
type input "-4"
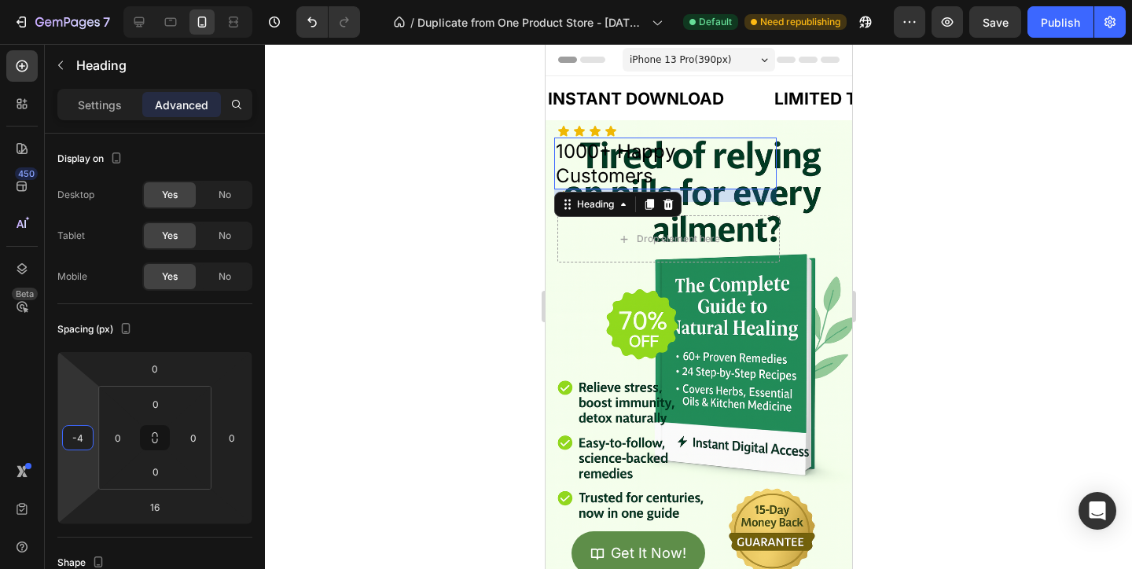
drag, startPoint x: 72, startPoint y: 408, endPoint x: 80, endPoint y: 409, distance: 8.8
click at [80, 0] on html "7 / Duplicate from One Product Store - Aug 20, 20:59:32 Default Need republishi…" at bounding box center [566, 0] width 1132 height 0
click at [792, 195] on div "Icon Icon Icon Icon 1000+ Happy Customers Heading 16 Icon Drop element here Row" at bounding box center [697, 200] width 283 height 126
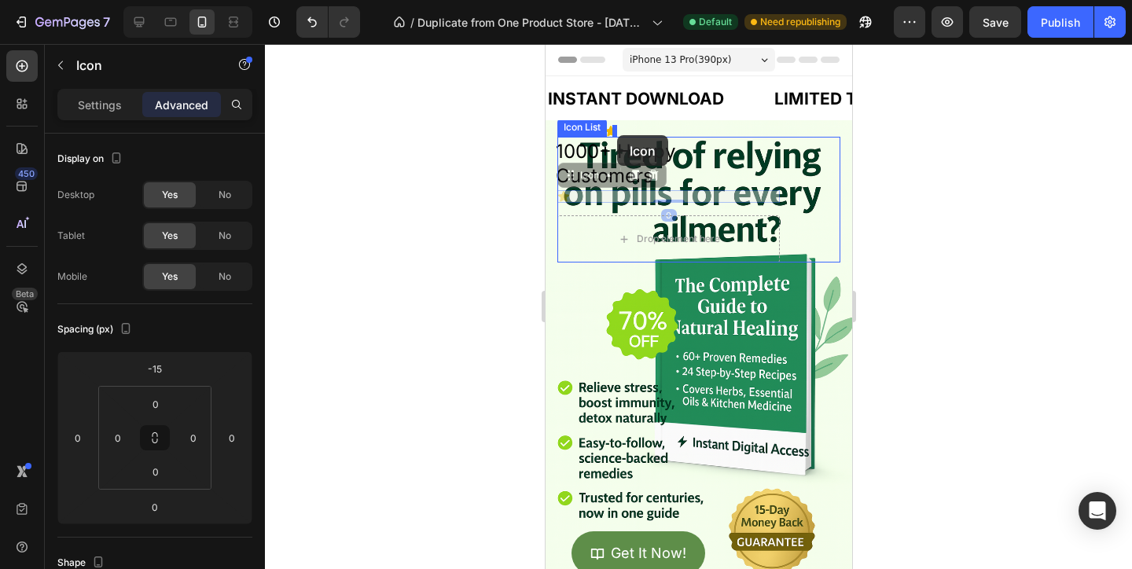
drag, startPoint x: 563, startPoint y: 196, endPoint x: 616, endPoint y: 135, distance: 80.8
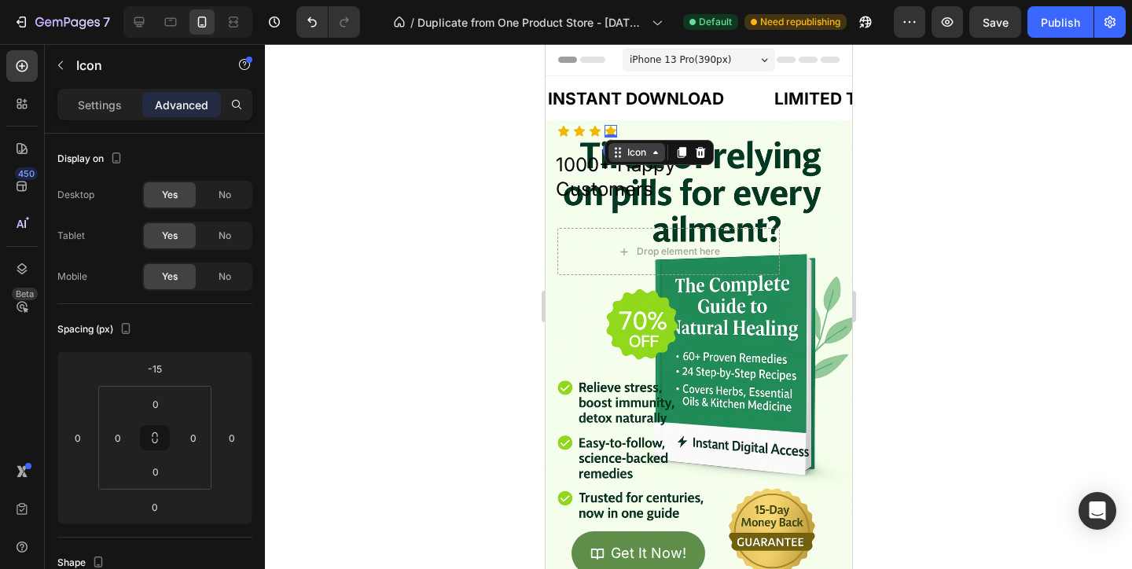
click at [611, 141] on div "Icon" at bounding box center [658, 152] width 109 height 25
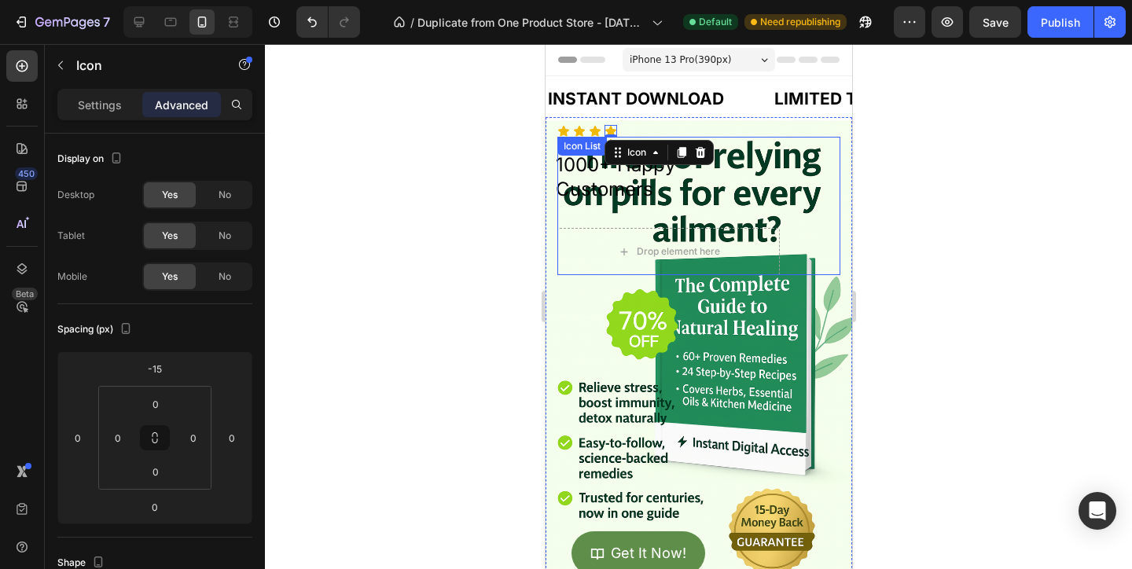
click at [585, 148] on div "Icon List" at bounding box center [581, 146] width 43 height 14
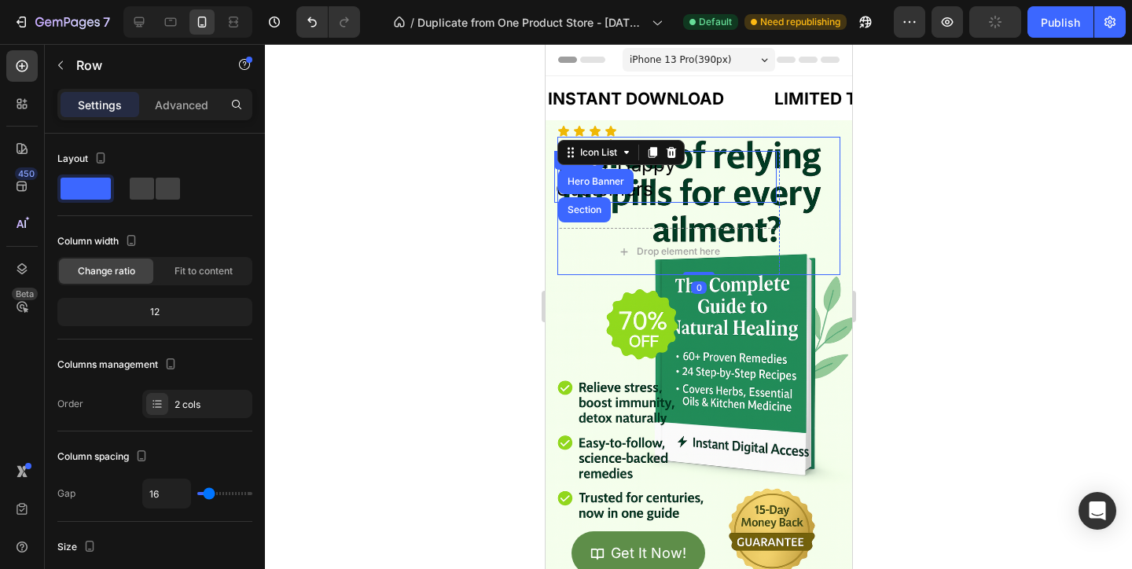
click at [666, 219] on div "1000+ Happy Customers Heading Drop element here Row" at bounding box center [667, 213] width 222 height 124
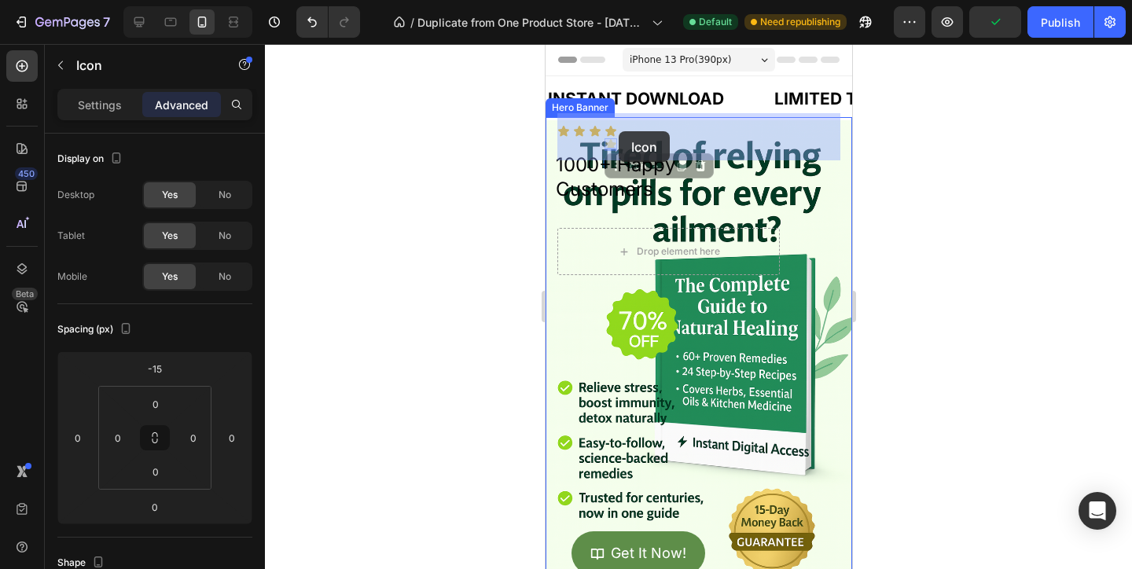
drag, startPoint x: 611, startPoint y: 145, endPoint x: 619, endPoint y: 133, distance: 14.2
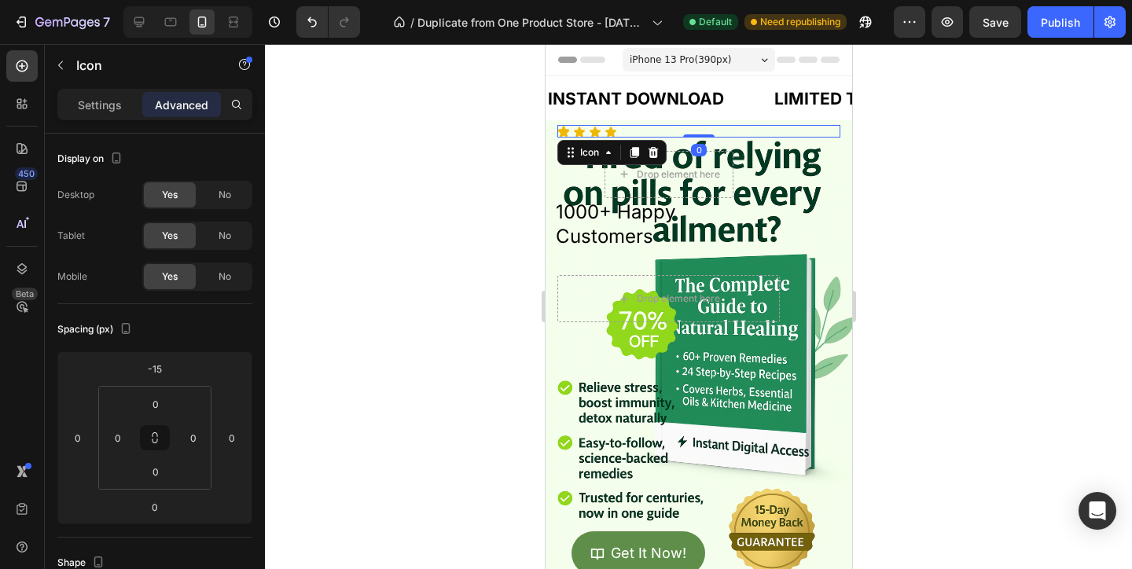
click at [689, 194] on div "Drop element here" at bounding box center [668, 174] width 129 height 47
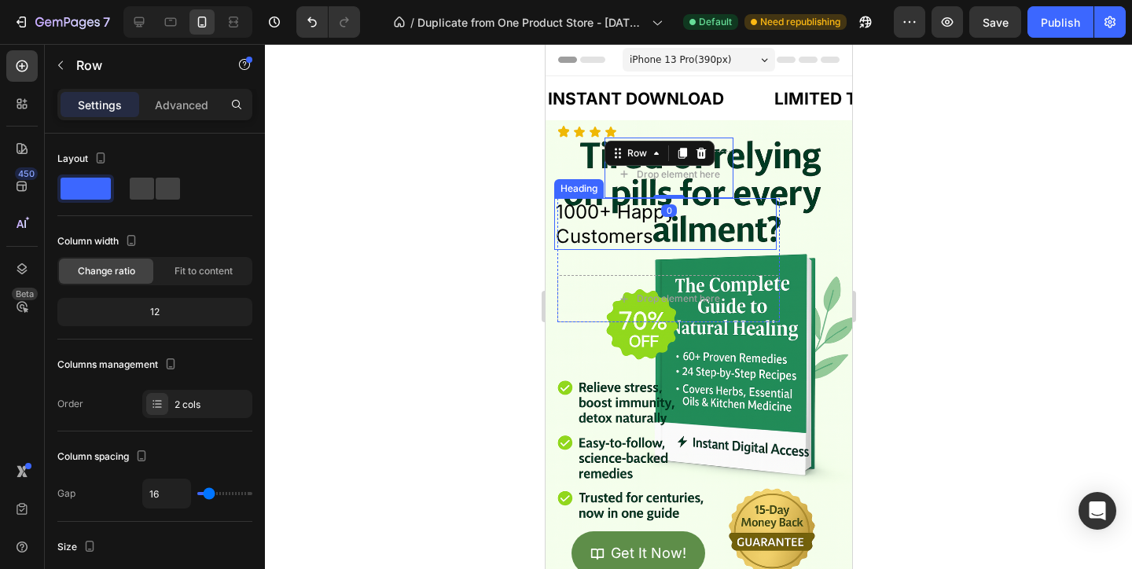
click at [589, 229] on p "1000+ Happy Customers" at bounding box center [664, 224] width 219 height 49
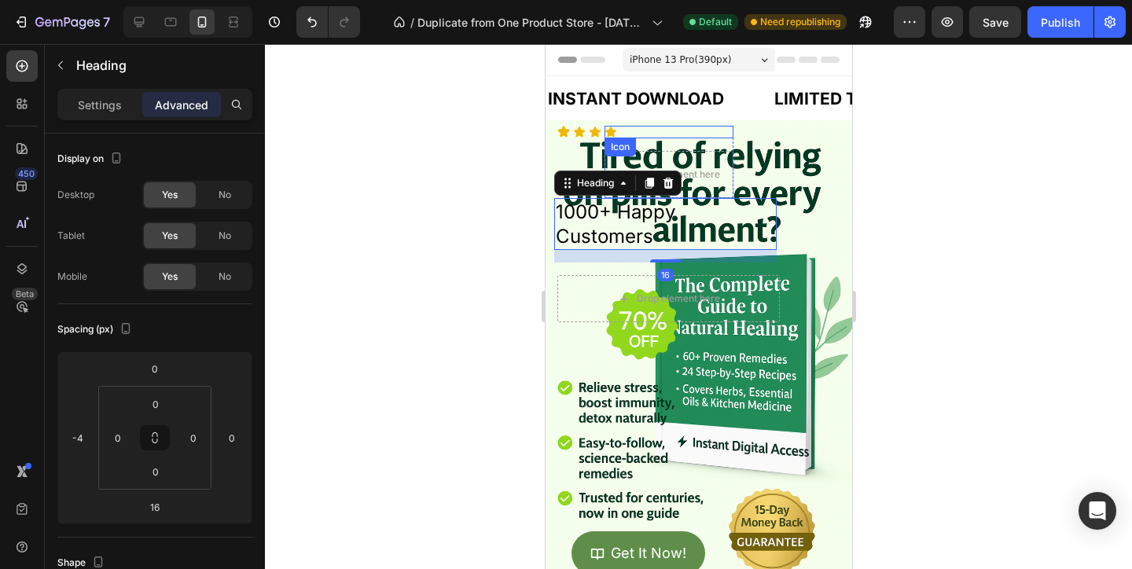
click at [623, 137] on div "Icon" at bounding box center [668, 132] width 129 height 13
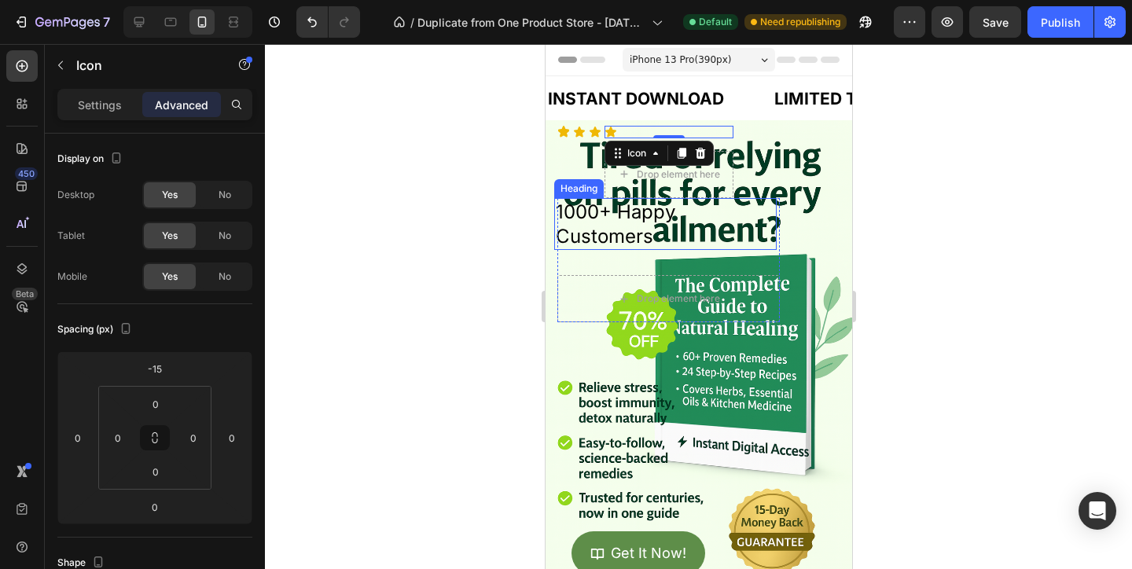
click at [583, 241] on p "1000+ Happy Customers" at bounding box center [664, 224] width 219 height 49
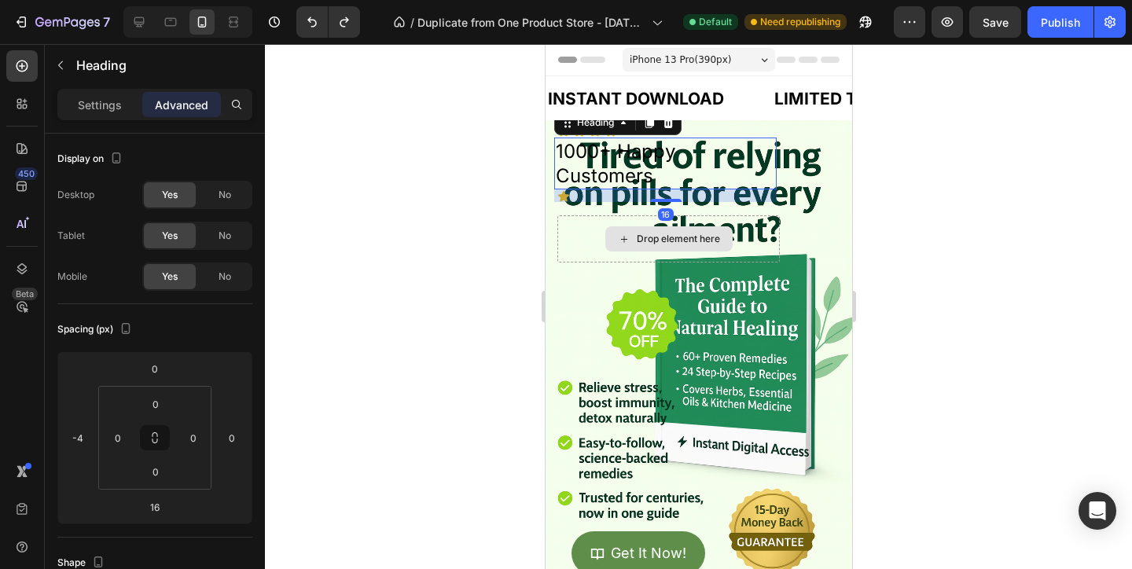
type input "0"
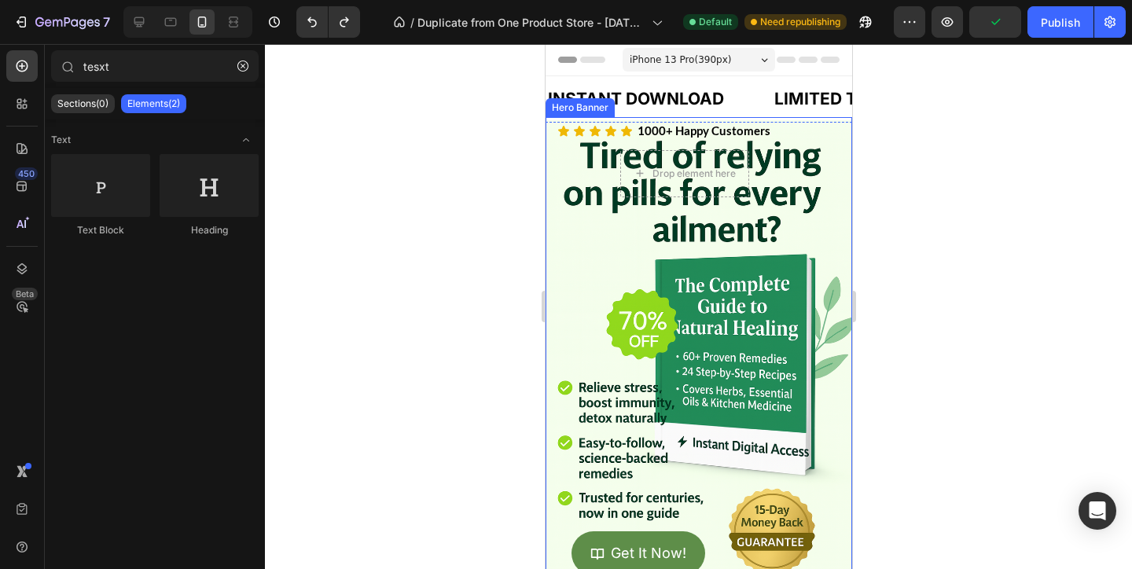
click at [919, 203] on div at bounding box center [698, 306] width 867 height 525
click at [846, 133] on div "Icon Icon Icon Icon Icon Icon List 1000+ Happy Customers Text Block 1000+ Happy…" at bounding box center [698, 139] width 307 height 39
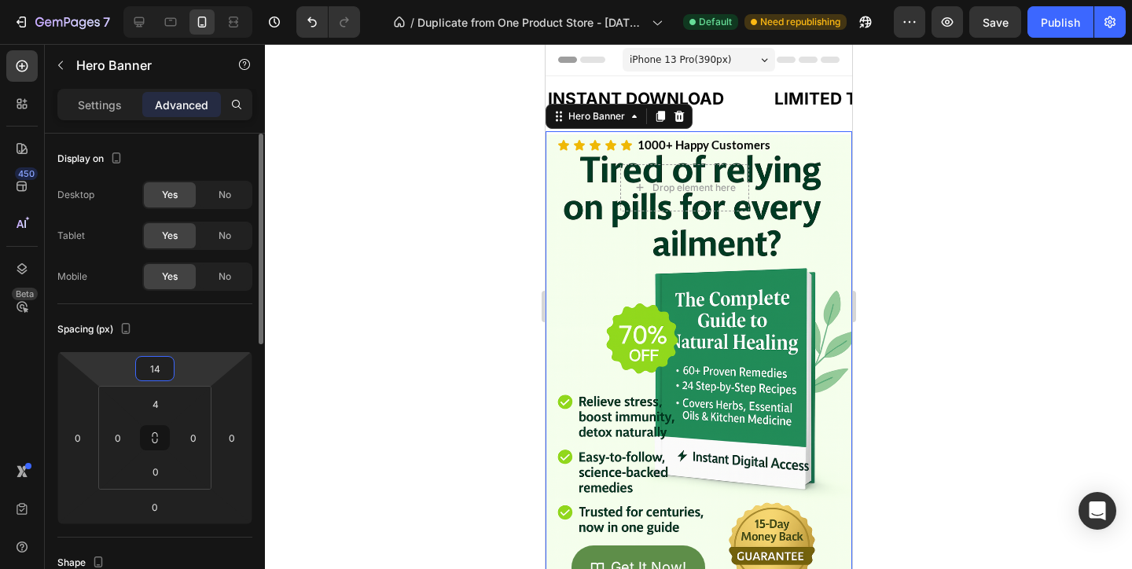
drag, startPoint x: 193, startPoint y: 361, endPoint x: 199, endPoint y: 352, distance: 10.2
click at [199, 0] on html "7 / Duplicate from One Product Store - [DATE] 20:59:32 Default Need republishin…" at bounding box center [566, 0] width 1132 height 0
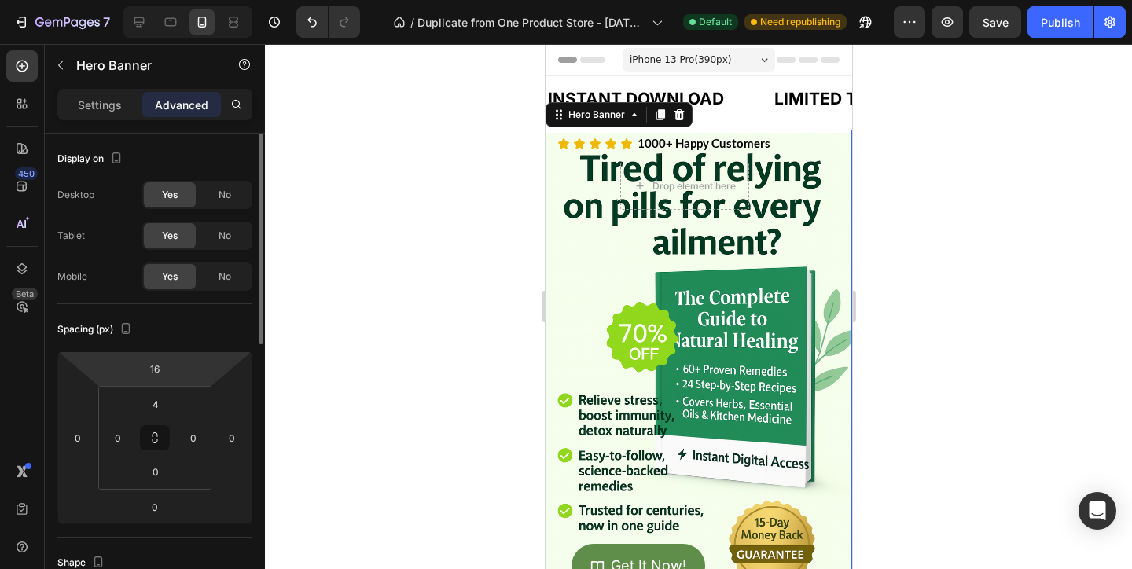
click at [196, 0] on html "7 / Duplicate from One Product Store - Aug 20, 20:59:32 Default Need republishi…" at bounding box center [566, 0] width 1132 height 0
type input "18"
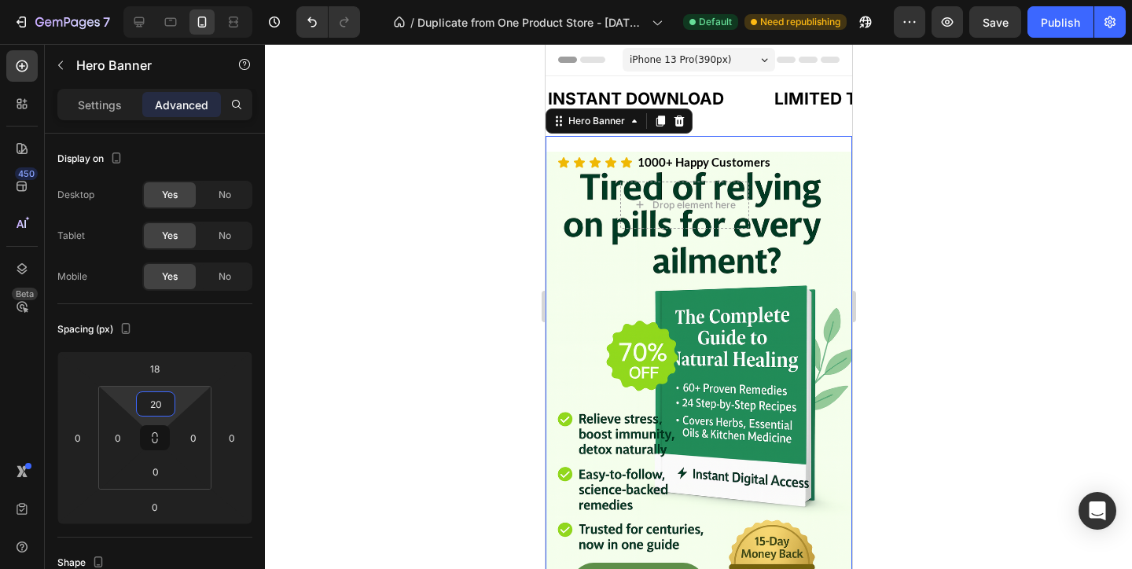
drag, startPoint x: 185, startPoint y: 406, endPoint x: 191, endPoint y: 399, distance: 8.9
click at [191, 0] on html "7 / Duplicate from One Product Store - Aug 20, 20:59:32 Default Need republishi…" at bounding box center [566, 0] width 1132 height 0
type input "0"
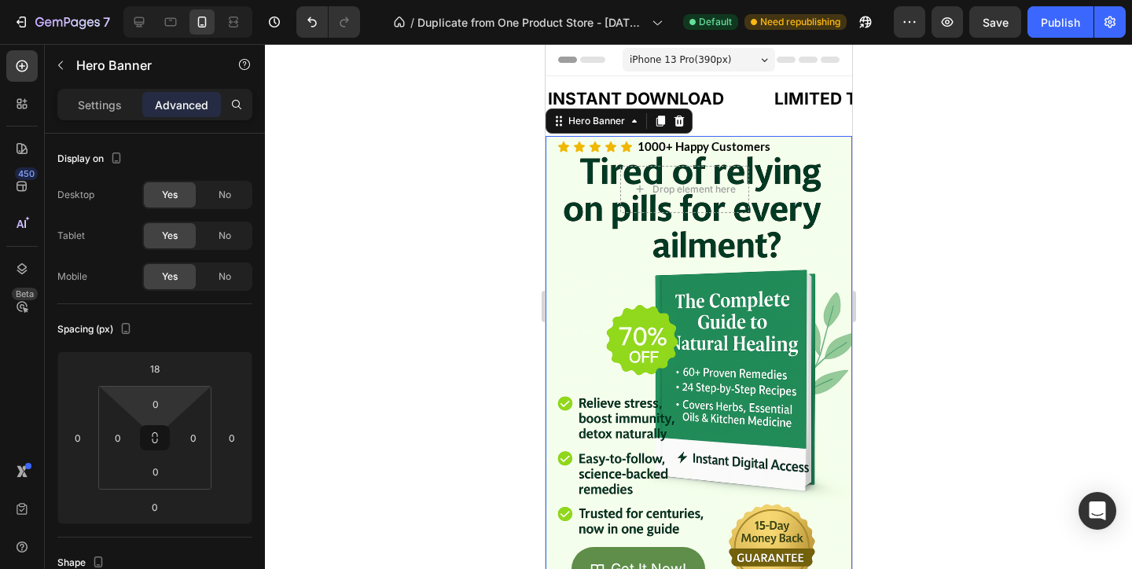
drag, startPoint x: 191, startPoint y: 399, endPoint x: 191, endPoint y: 416, distance: 16.5
click at [191, 0] on html "7 / Duplicate from One Product Store - Aug 20, 20:59:32 Default Need republishi…" at bounding box center [566, 0] width 1132 height 0
click at [677, 156] on p "1000+ Happy Customers" at bounding box center [737, 146] width 201 height 21
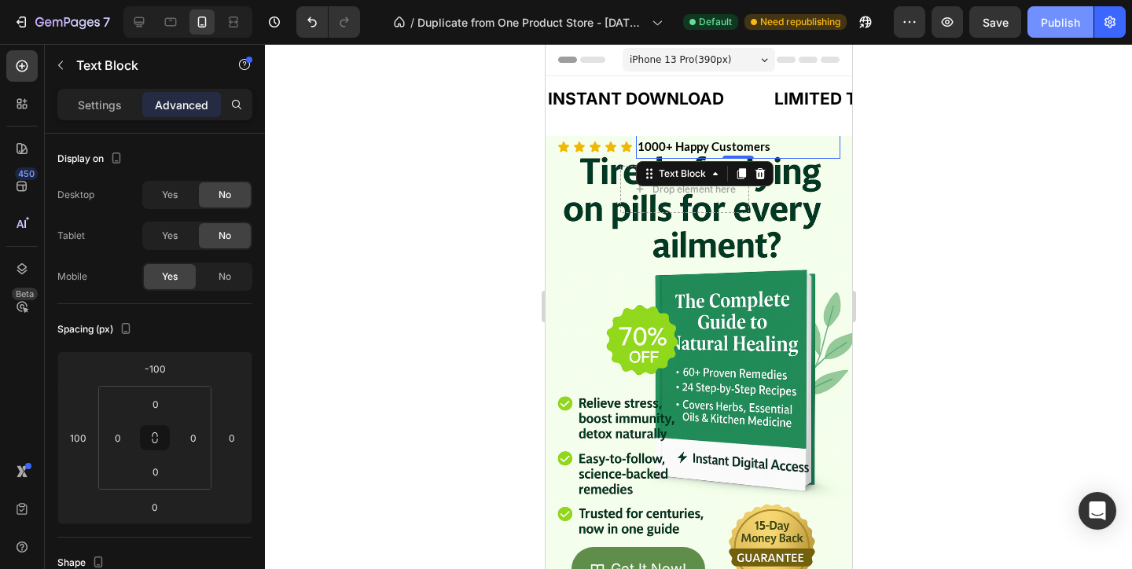
click at [1066, 35] on button "Publish" at bounding box center [1060, 21] width 66 height 31
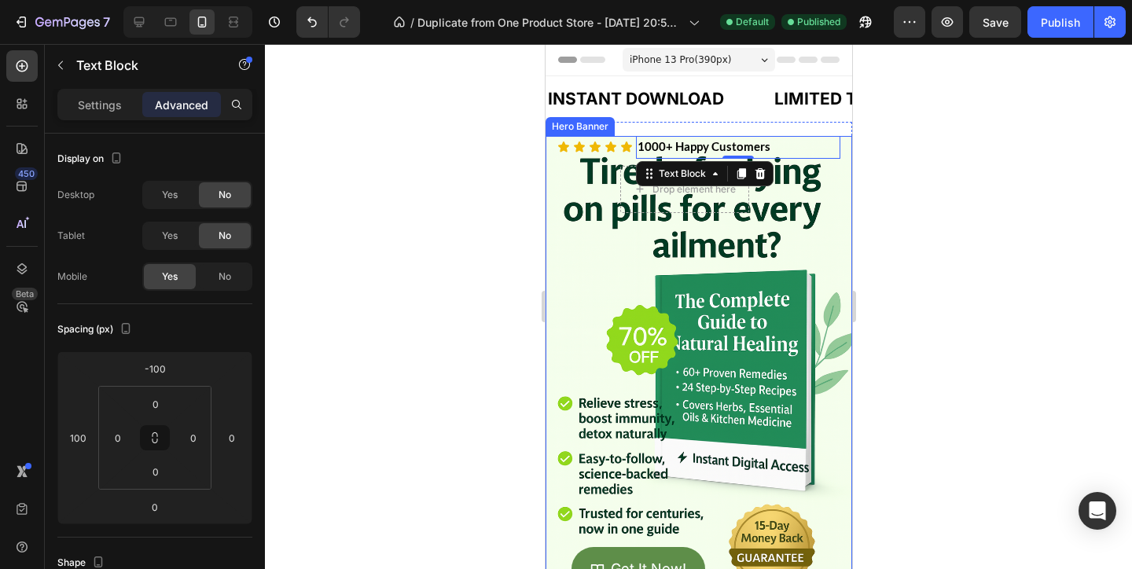
click at [846, 174] on div "Icon Icon Icon Icon Icon Icon List 1000+ Happy Customers Text Block 1000+ Happy…" at bounding box center [698, 155] width 307 height 39
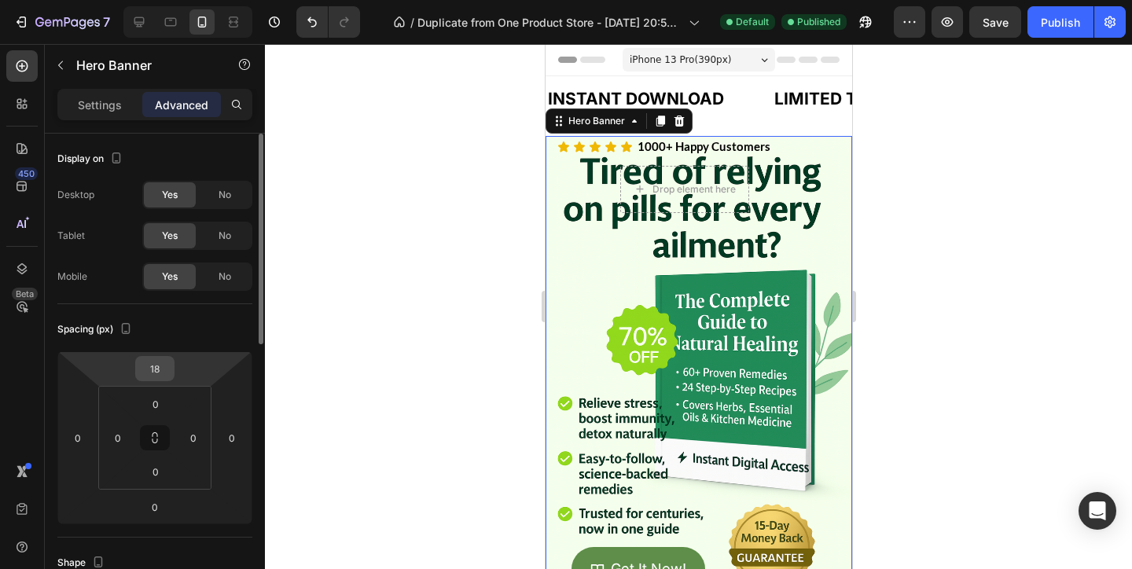
click at [149, 370] on input "18" at bounding box center [154, 369] width 31 height 24
type input "9"
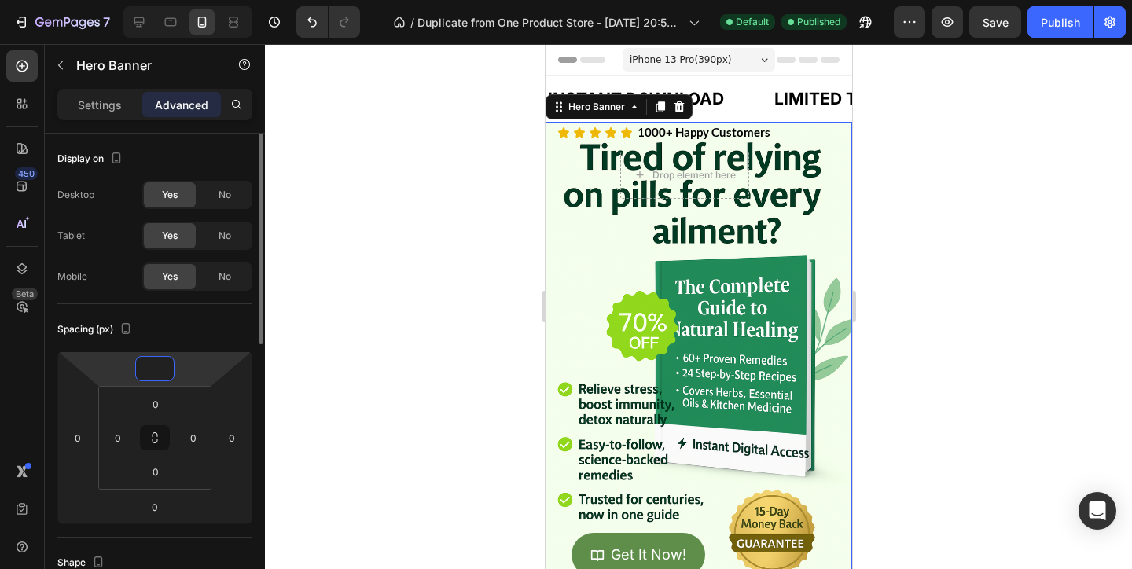
type input "0"
click at [1034, 169] on div at bounding box center [698, 306] width 867 height 525
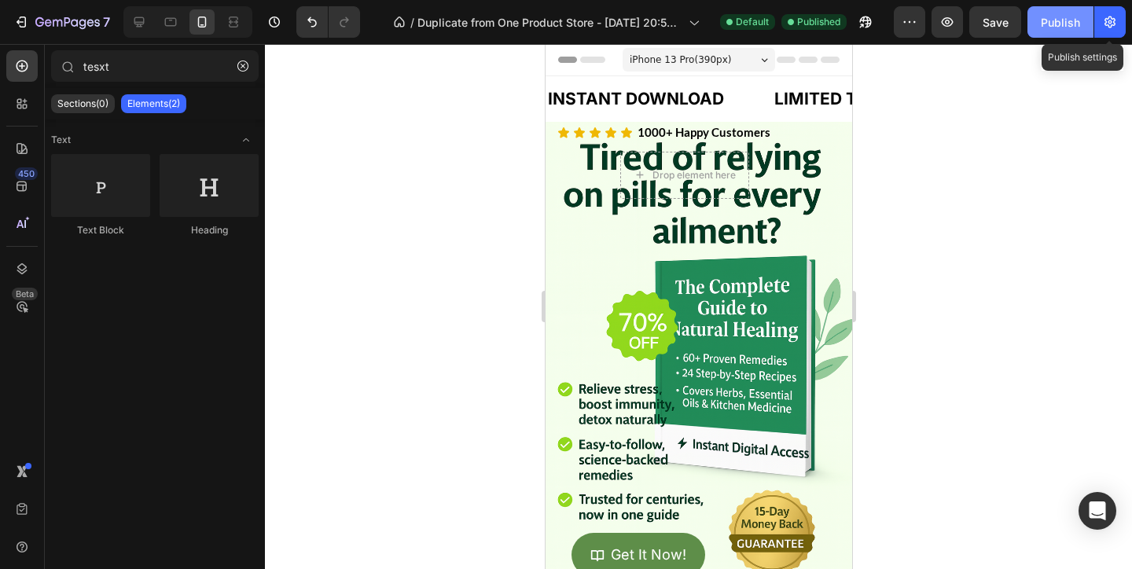
click at [1067, 28] on div "Publish" at bounding box center [1060, 22] width 39 height 17
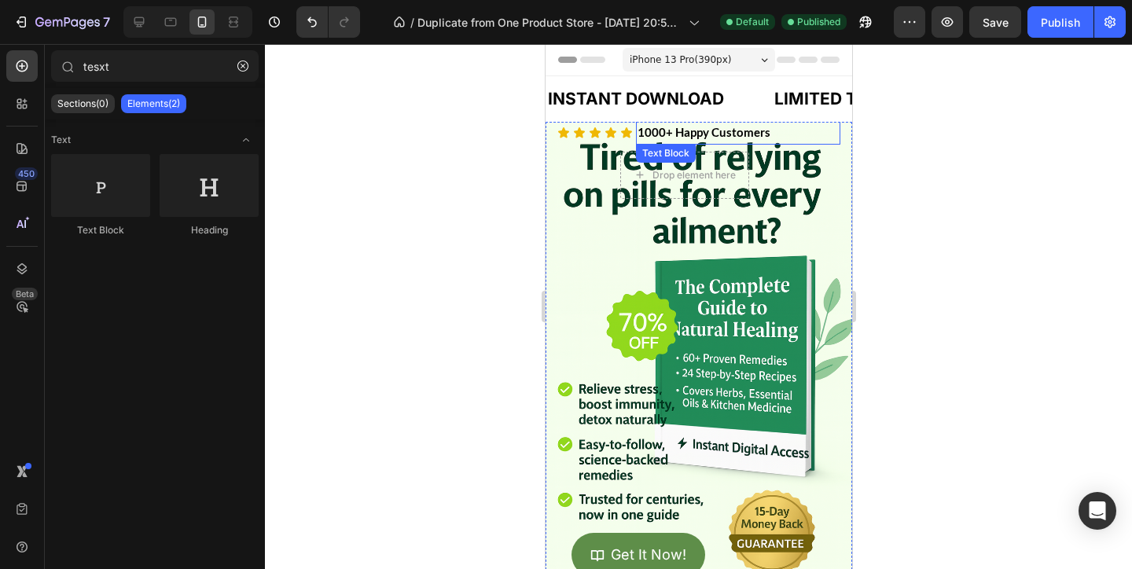
drag, startPoint x: 939, startPoint y: 321, endPoint x: 752, endPoint y: 135, distance: 264.0
click at [752, 135] on p "1000+ Happy Customers" at bounding box center [737, 132] width 201 height 21
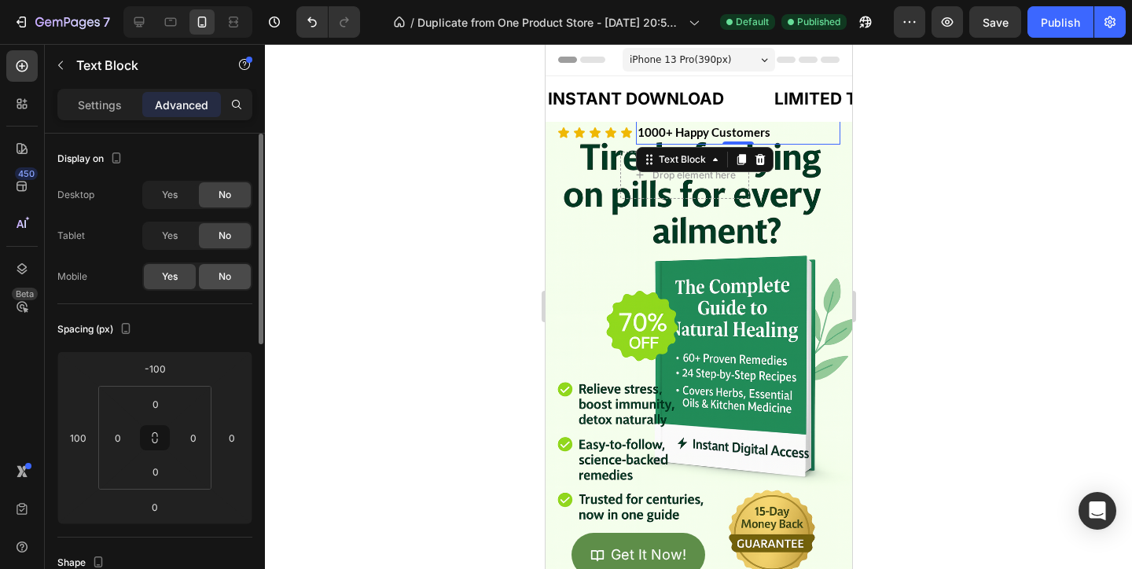
click at [224, 271] on span "No" at bounding box center [224, 277] width 13 height 14
click at [191, 194] on div "Yes" at bounding box center [170, 194] width 52 height 25
click at [179, 229] on div "Yes" at bounding box center [170, 235] width 52 height 25
click at [217, 264] on div "No" at bounding box center [225, 276] width 52 height 25
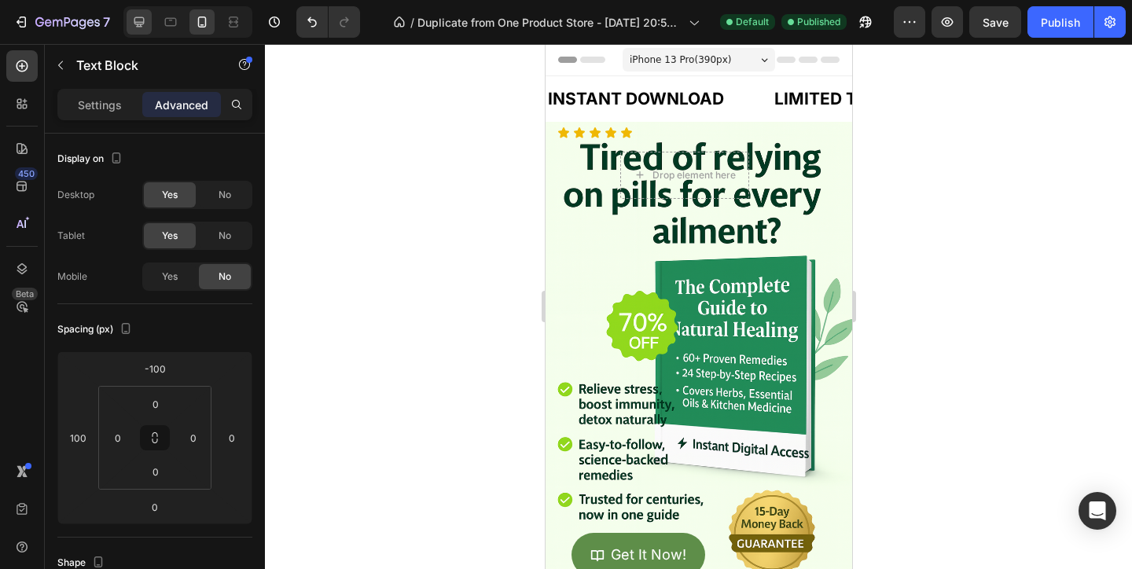
click at [141, 23] on icon at bounding box center [139, 22] width 16 height 16
type input "0"
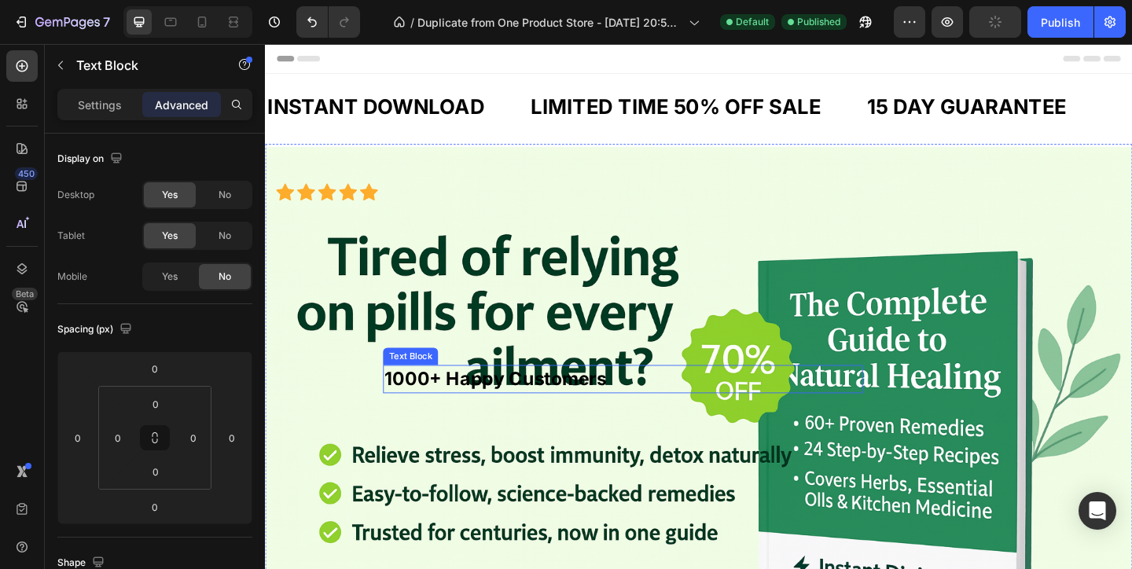
click at [482, 406] on strong "1000+ Happy Customers" at bounding box center [515, 408] width 241 height 24
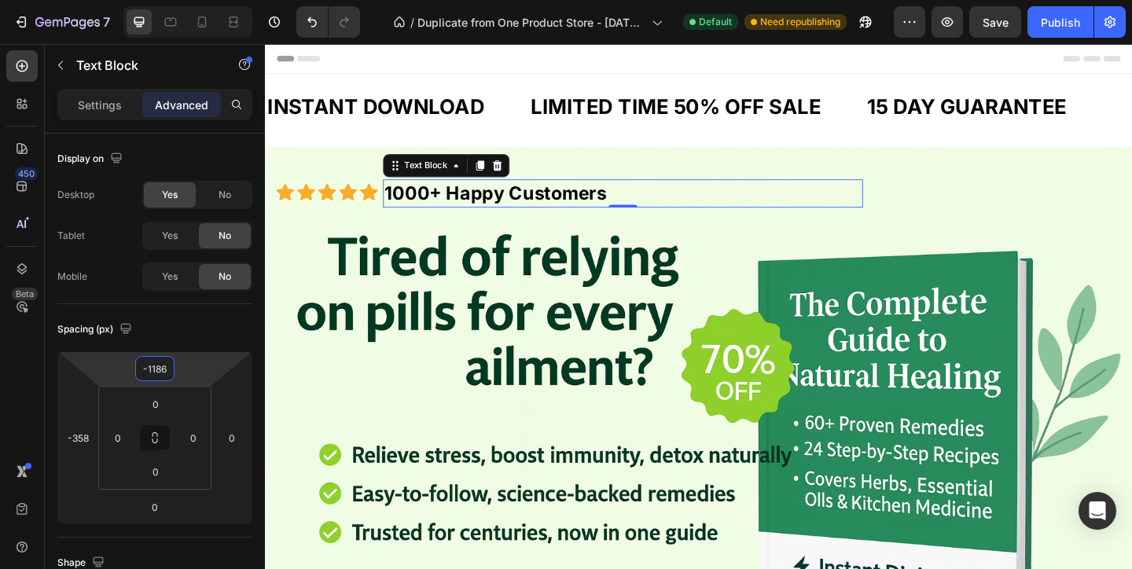
type input "-1188"
drag, startPoint x: 200, startPoint y: 373, endPoint x: 196, endPoint y: 576, distance: 202.8
click at [196, 0] on html "7 / Duplicate from One Product Store - Aug 20, 20:59:32 Default Need republishi…" at bounding box center [566, 0] width 1132 height 0
click at [162, 242] on span "Yes" at bounding box center [170, 236] width 16 height 14
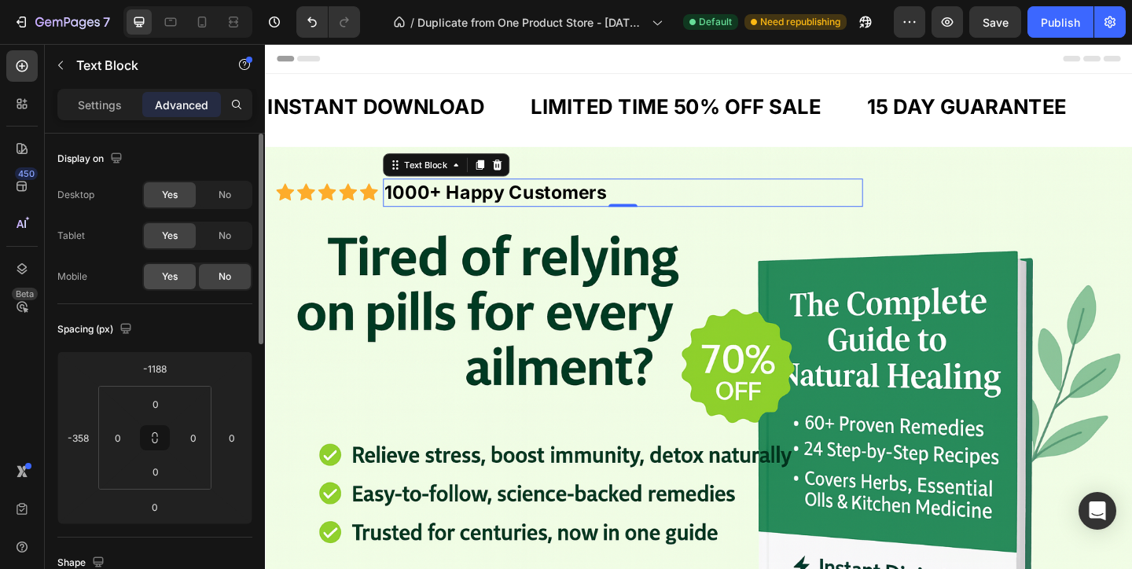
click at [162, 274] on span "Yes" at bounding box center [170, 277] width 16 height 14
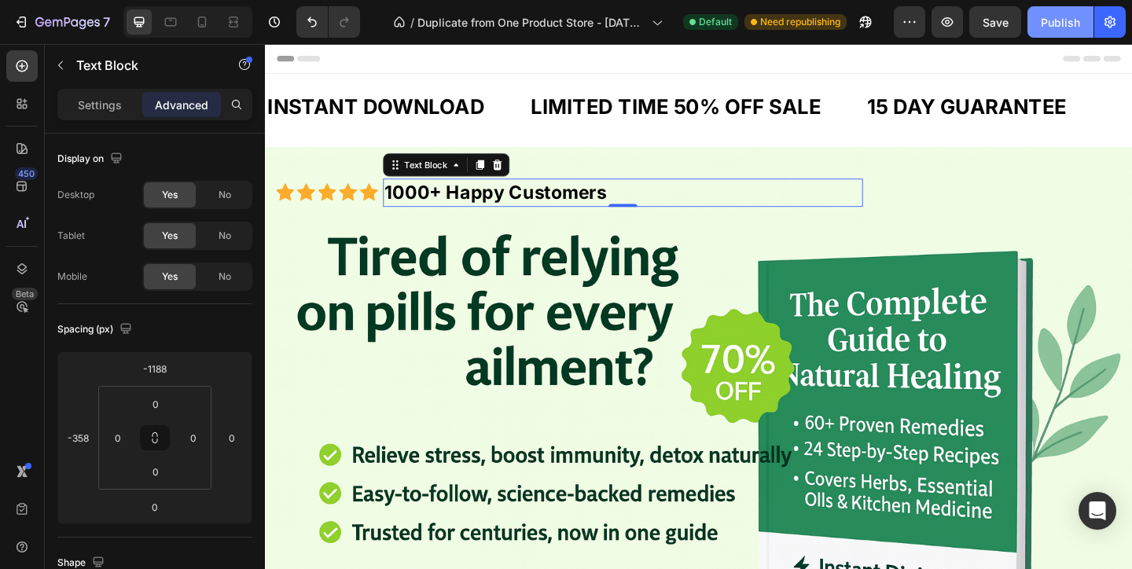
click at [1041, 24] on div "Publish" at bounding box center [1060, 22] width 39 height 17
click at [215, 26] on div at bounding box center [187, 21] width 129 height 31
click at [213, 24] on div at bounding box center [201, 21] width 25 height 25
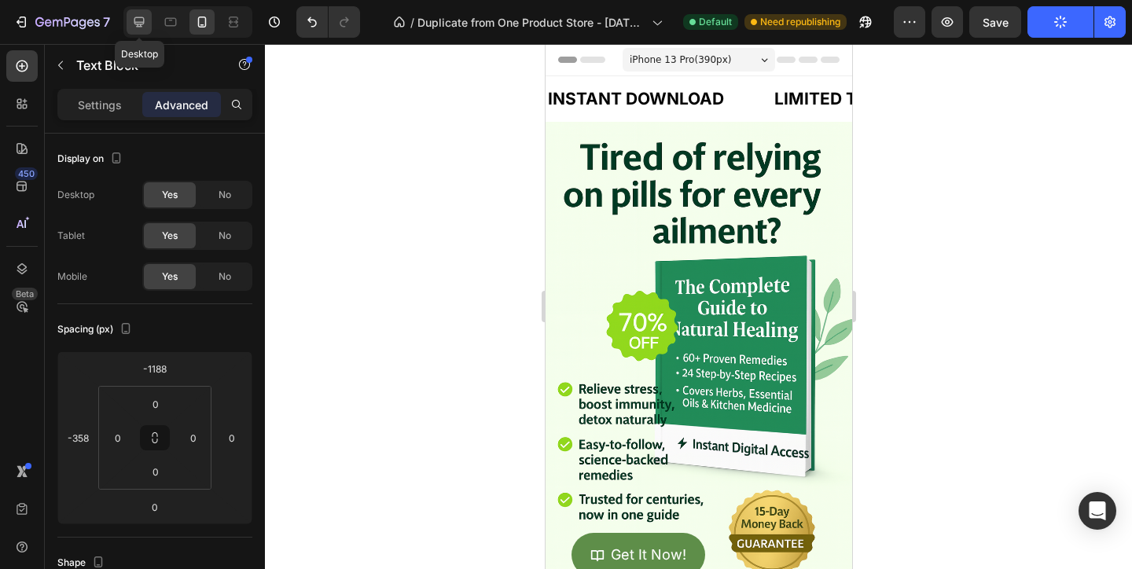
click at [132, 26] on icon at bounding box center [139, 22] width 16 height 16
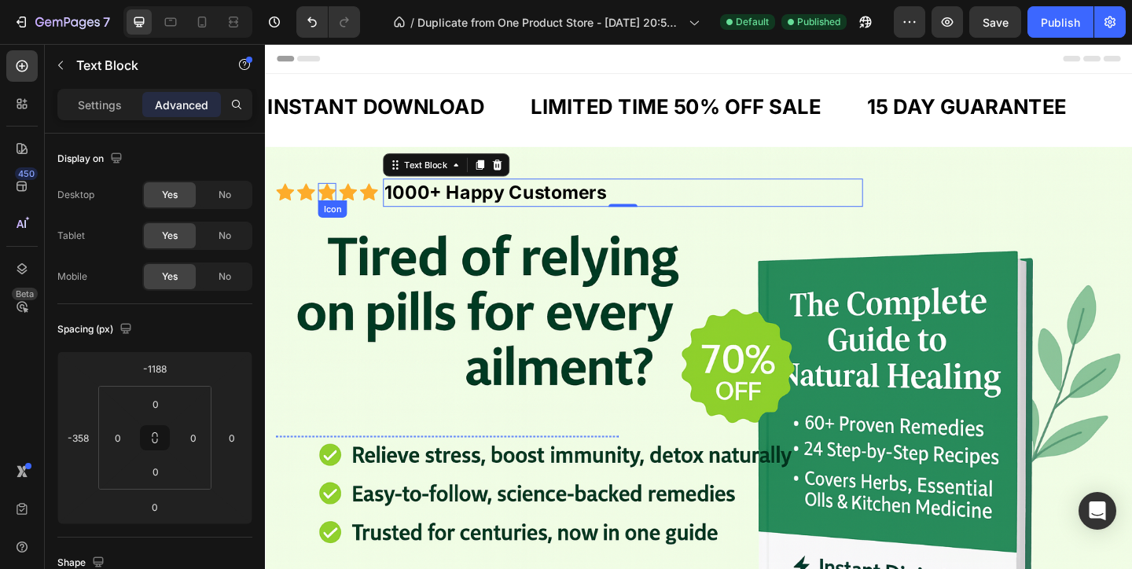
click at [341, 201] on icon at bounding box center [332, 205] width 20 height 20
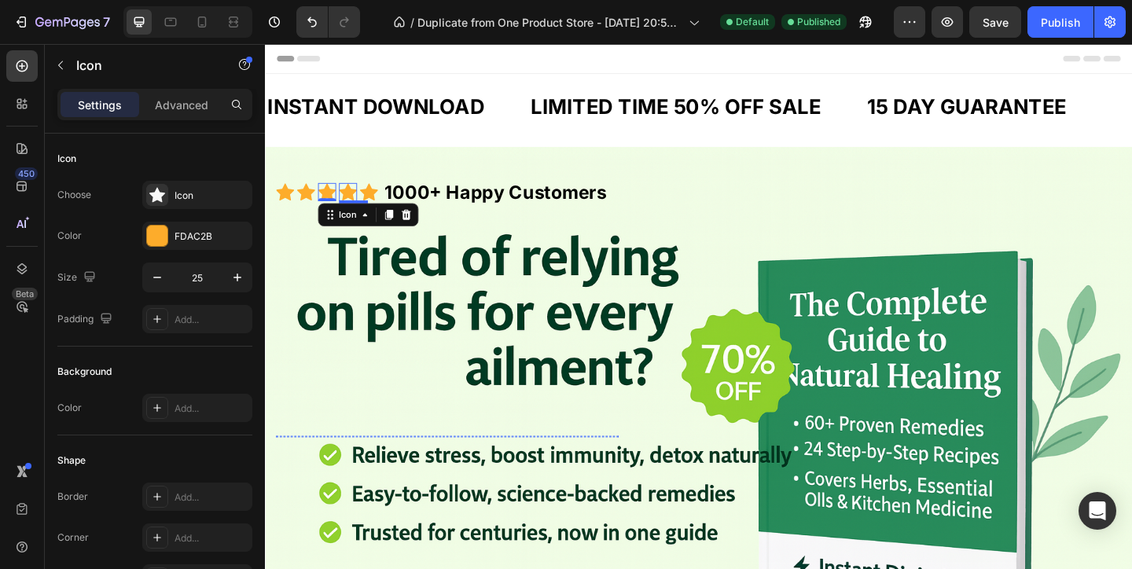
click at [351, 207] on icon at bounding box center [355, 205] width 20 height 18
click at [199, 27] on icon at bounding box center [202, 22] width 9 height 11
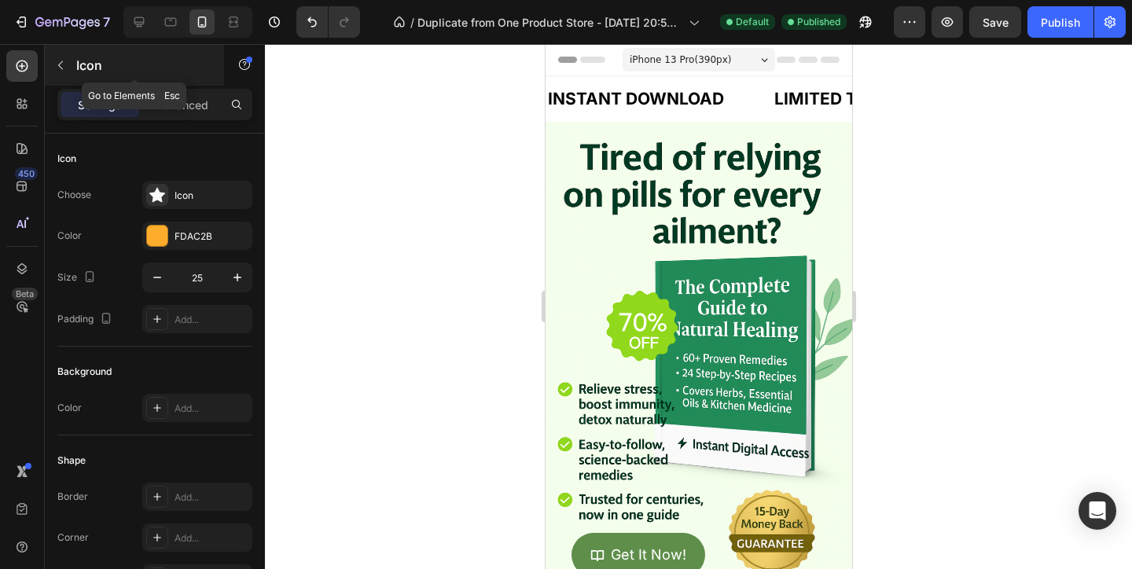
click at [58, 75] on button "button" at bounding box center [60, 65] width 25 height 25
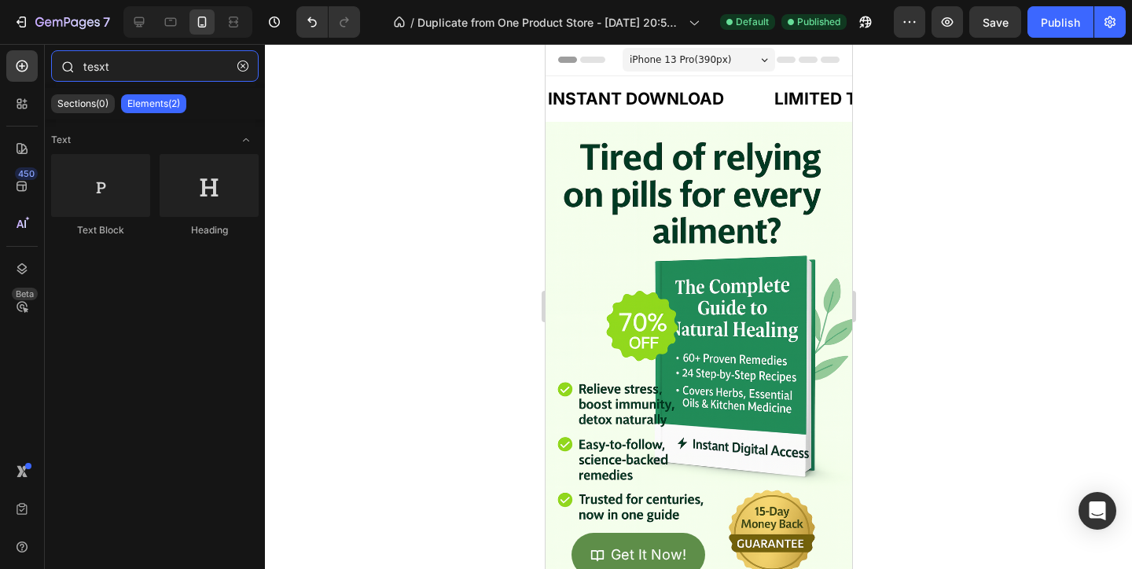
click at [96, 69] on input "tesxt" at bounding box center [154, 65] width 207 height 31
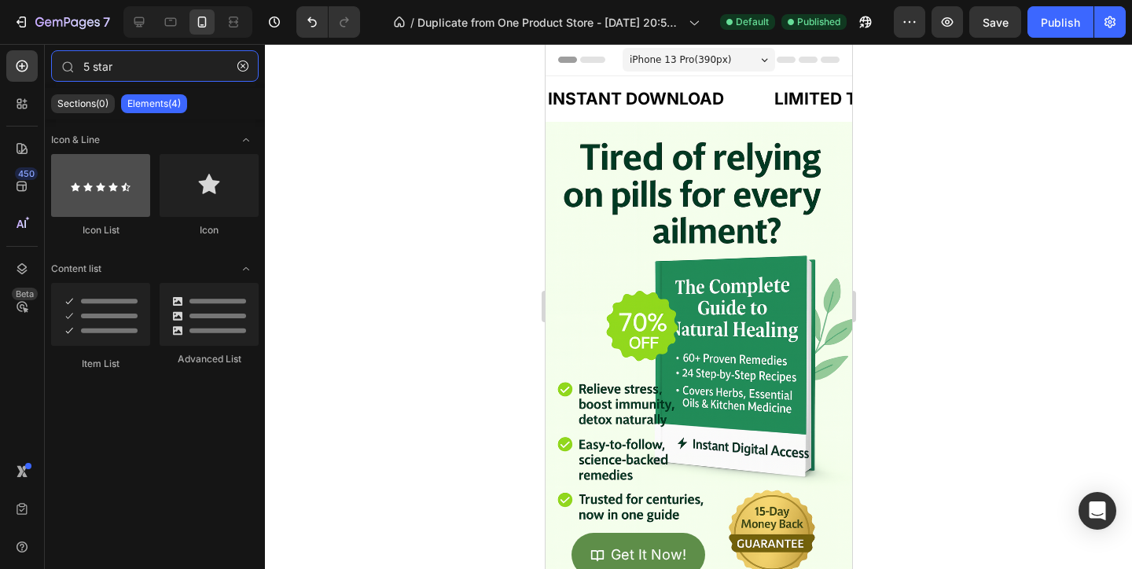
type input "5 star"
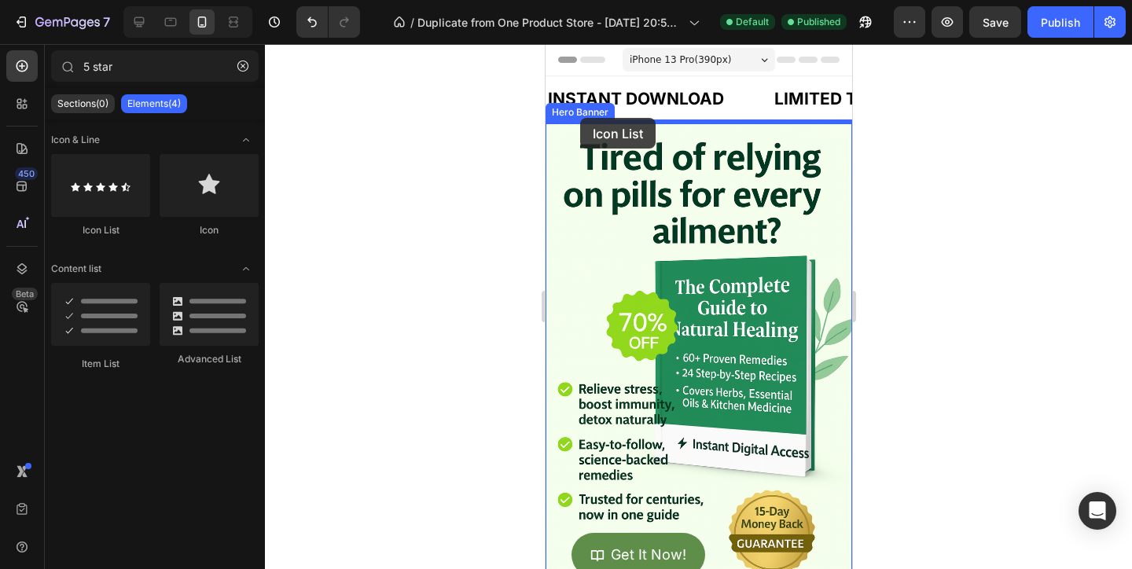
drag, startPoint x: 646, startPoint y: 232, endPoint x: 579, endPoint y: 118, distance: 132.1
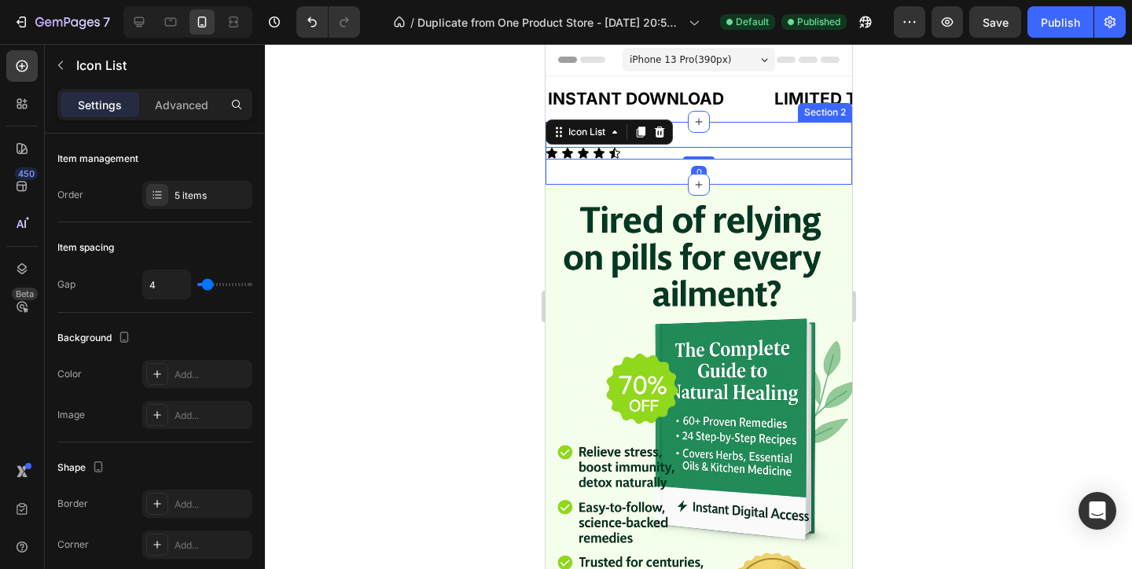
click at [645, 182] on div "Icon Icon Icon Icon Icon Icon List 0 Section 2" at bounding box center [698, 153] width 307 height 63
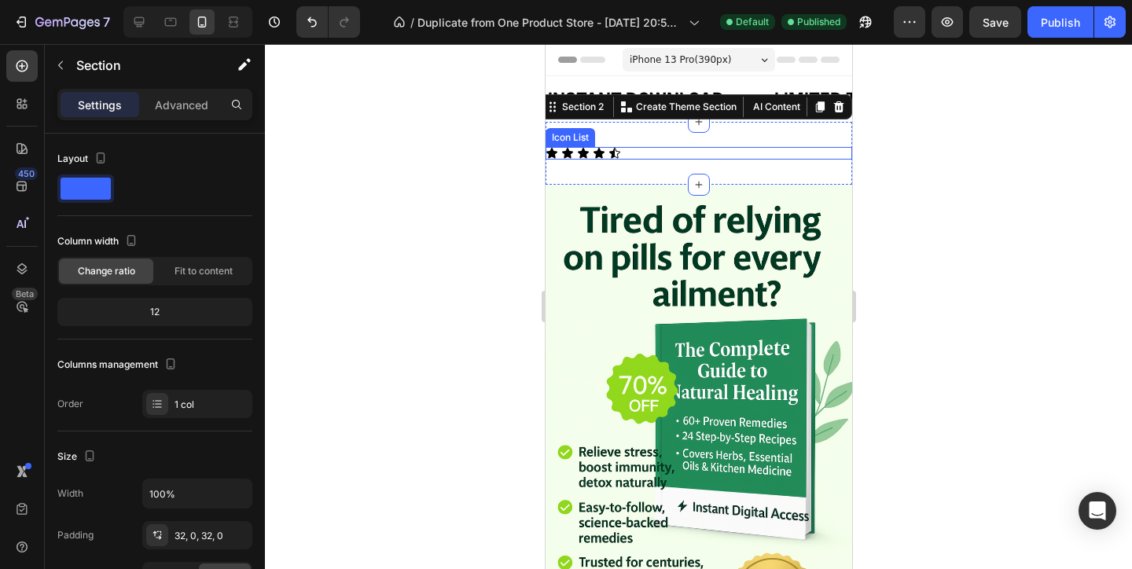
click at [573, 155] on div "Icon Icon Icon Icon Icon" at bounding box center [698, 153] width 307 height 13
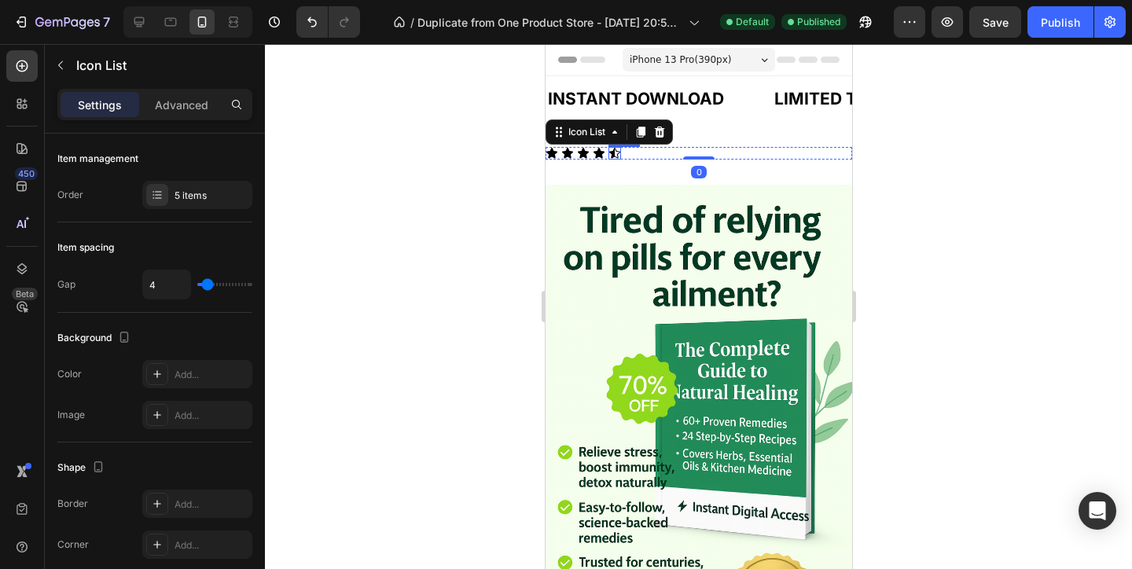
click at [611, 152] on icon at bounding box center [613, 153] width 11 height 10
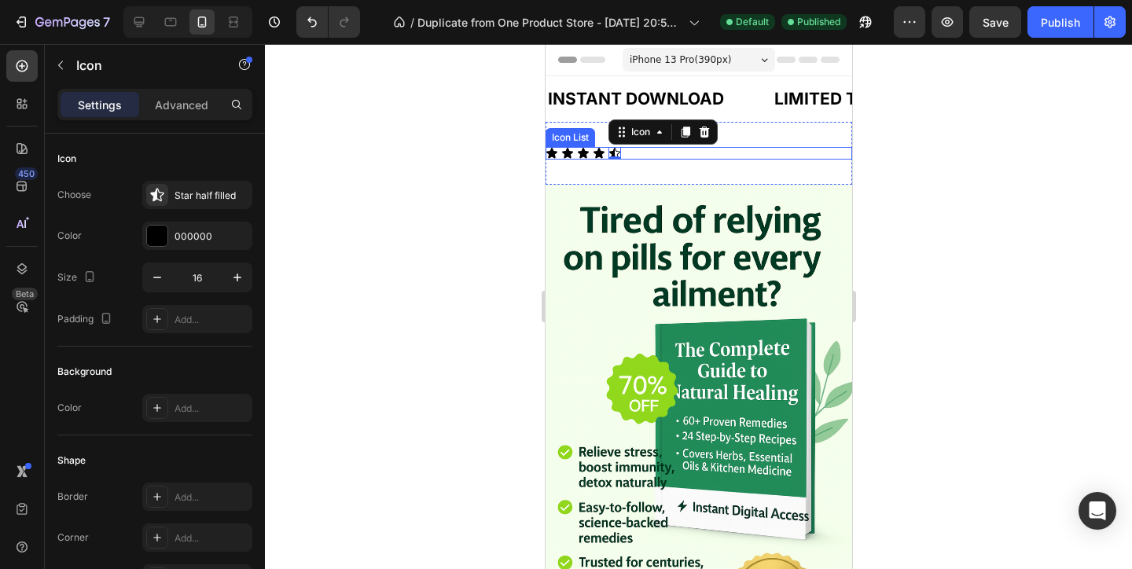
click at [641, 157] on div "Icon Icon Icon Icon Icon 0" at bounding box center [698, 153] width 307 height 13
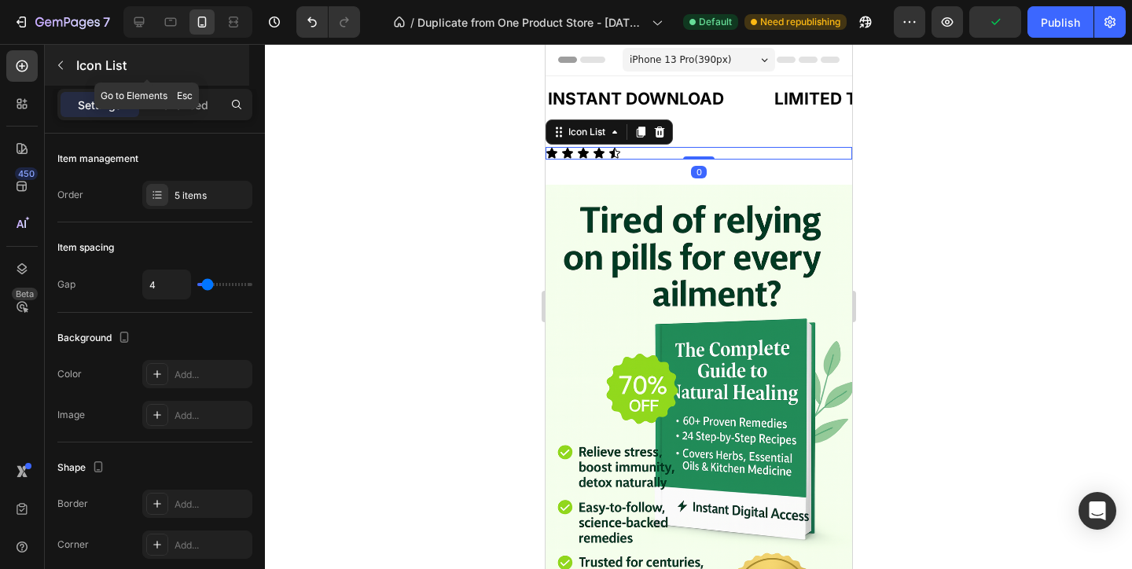
click at [55, 64] on icon "button" at bounding box center [60, 65] width 13 height 13
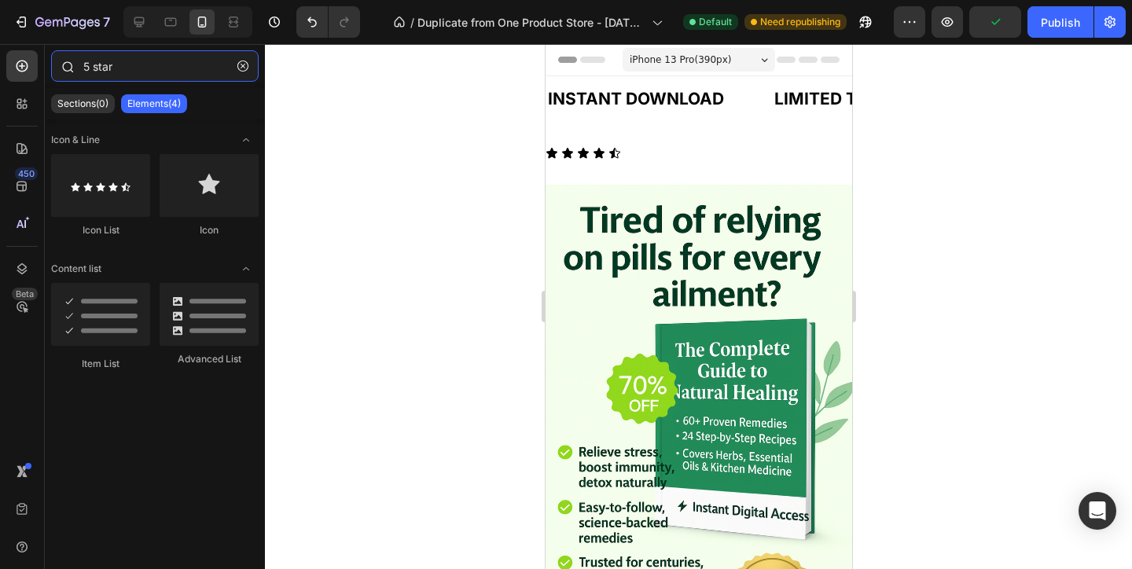
click at [120, 57] on input "5 star" at bounding box center [154, 65] width 207 height 31
click at [31, 66] on div at bounding box center [21, 65] width 31 height 31
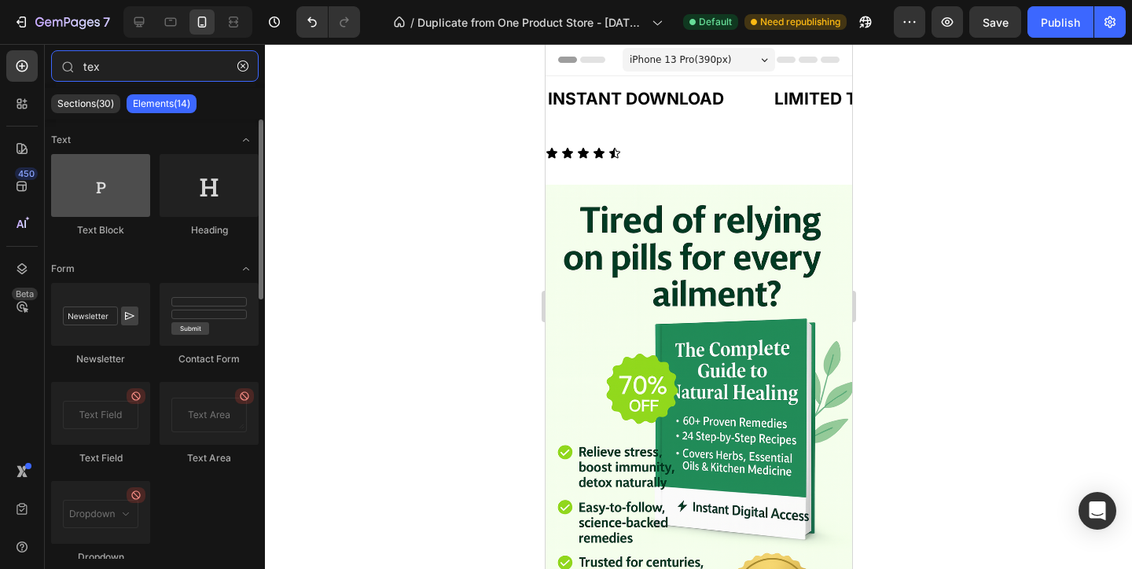
type input "tex"
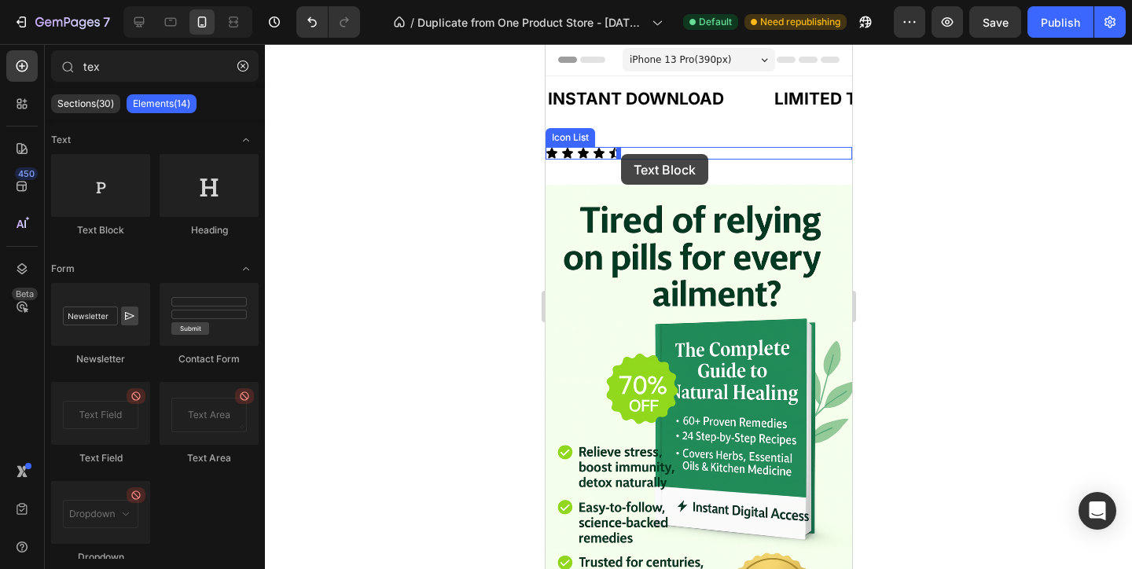
drag, startPoint x: 648, startPoint y: 234, endPoint x: 620, endPoint y: 154, distance: 84.7
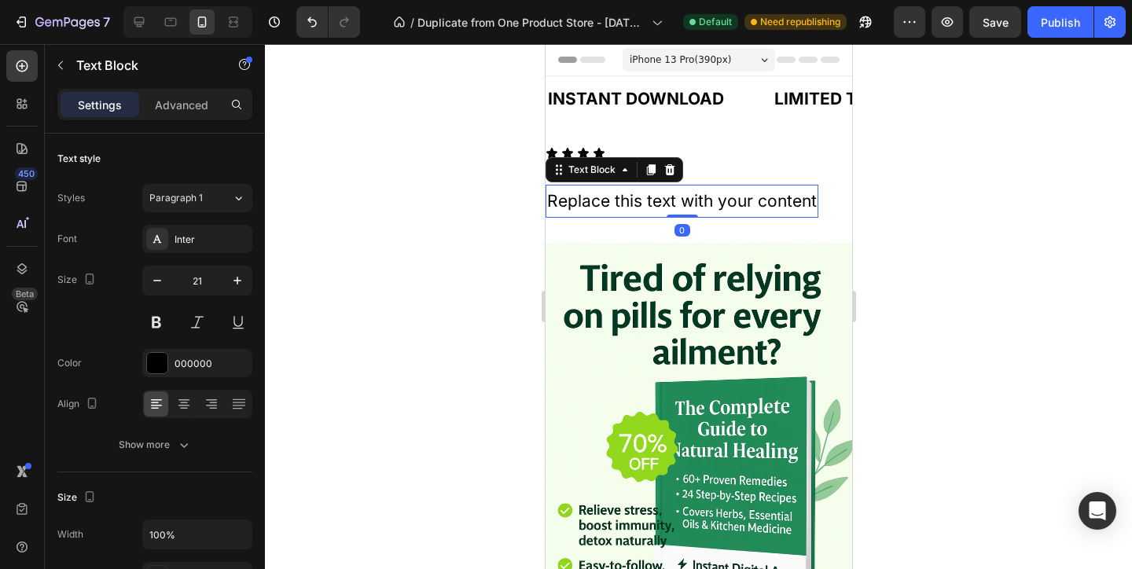
click at [641, 207] on div "Replace this text with your content" at bounding box center [681, 201] width 273 height 33
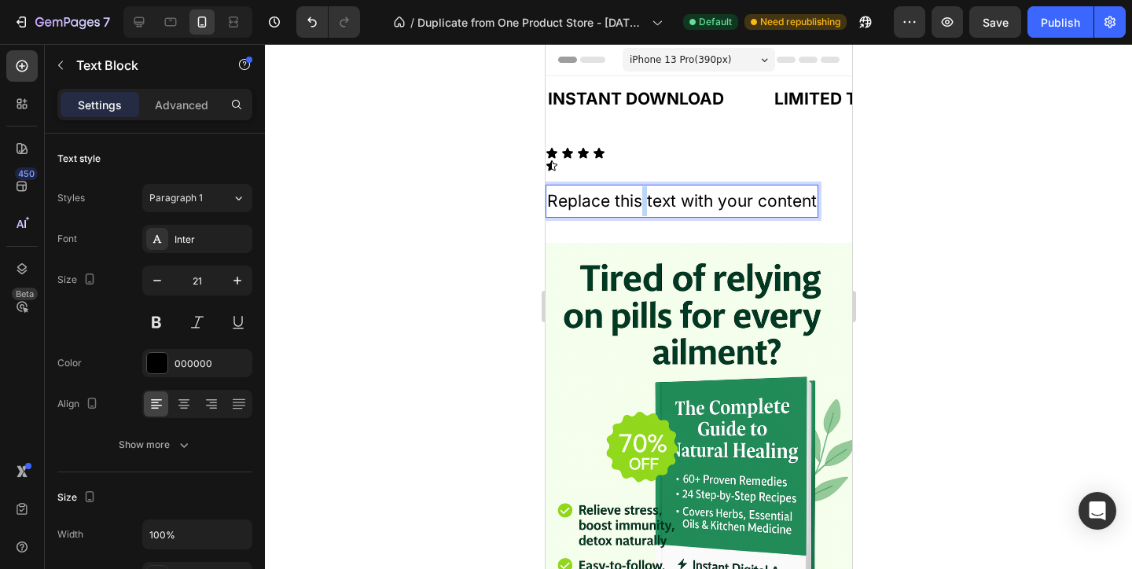
click at [641, 207] on p "Replace this text with your content" at bounding box center [681, 201] width 270 height 30
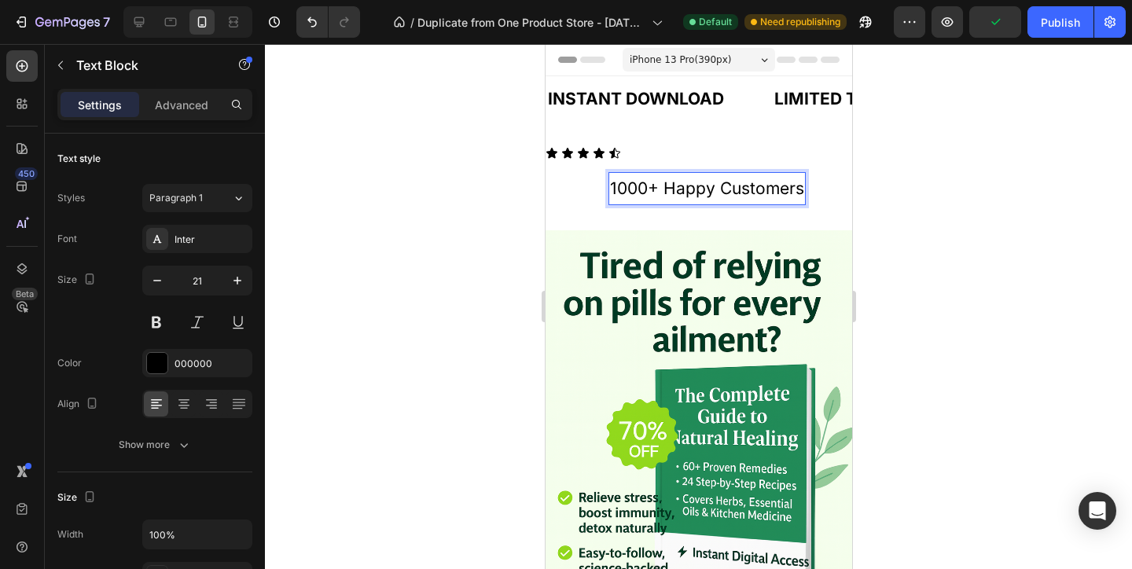
click at [670, 178] on p "1000+ Happy Customers" at bounding box center [706, 189] width 194 height 30
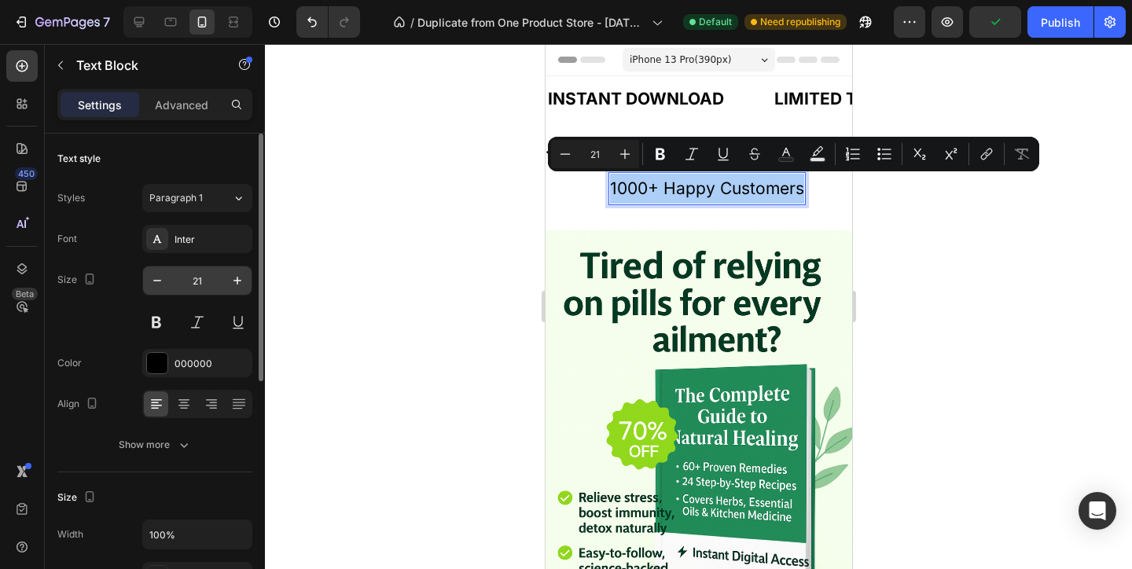
click at [200, 291] on input "21" at bounding box center [197, 280] width 52 height 28
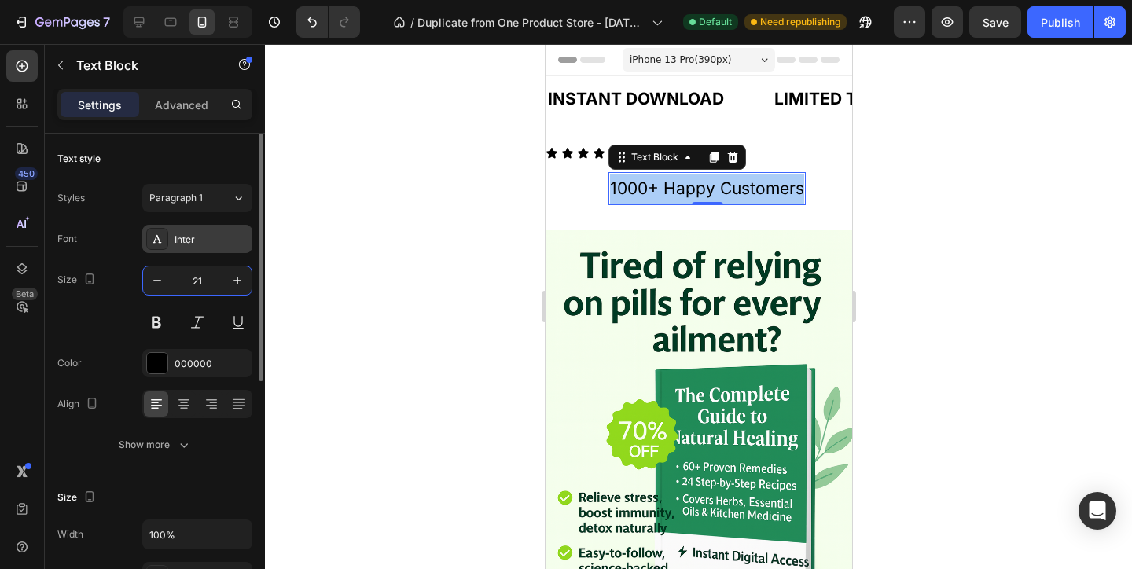
click at [211, 229] on div "Inter" at bounding box center [197, 239] width 110 height 28
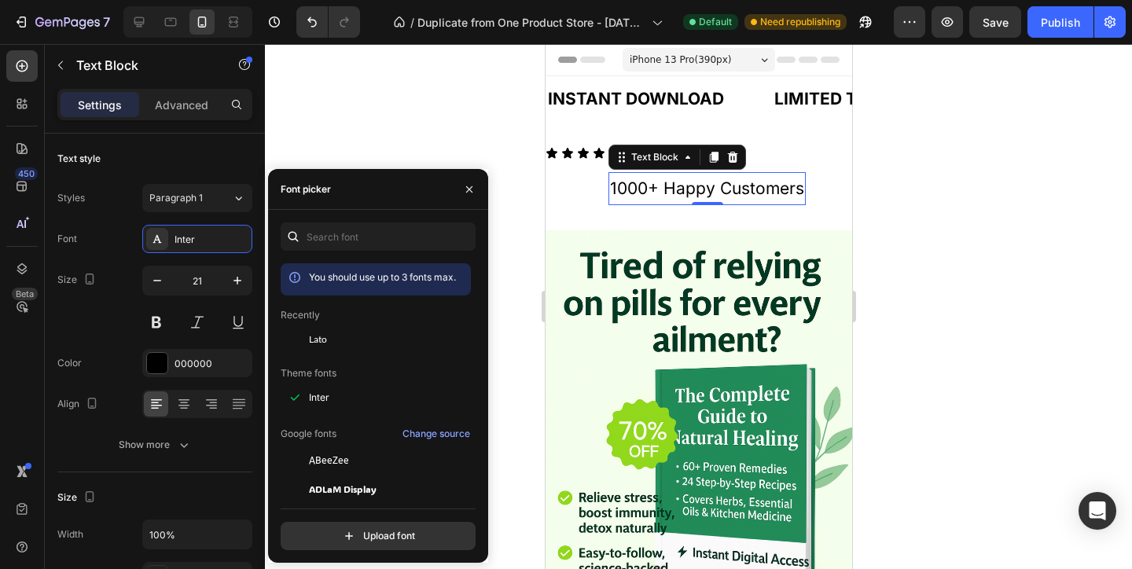
click at [314, 321] on p "Recently" at bounding box center [300, 315] width 39 height 14
click at [314, 446] on div "Lato" at bounding box center [376, 460] width 190 height 28
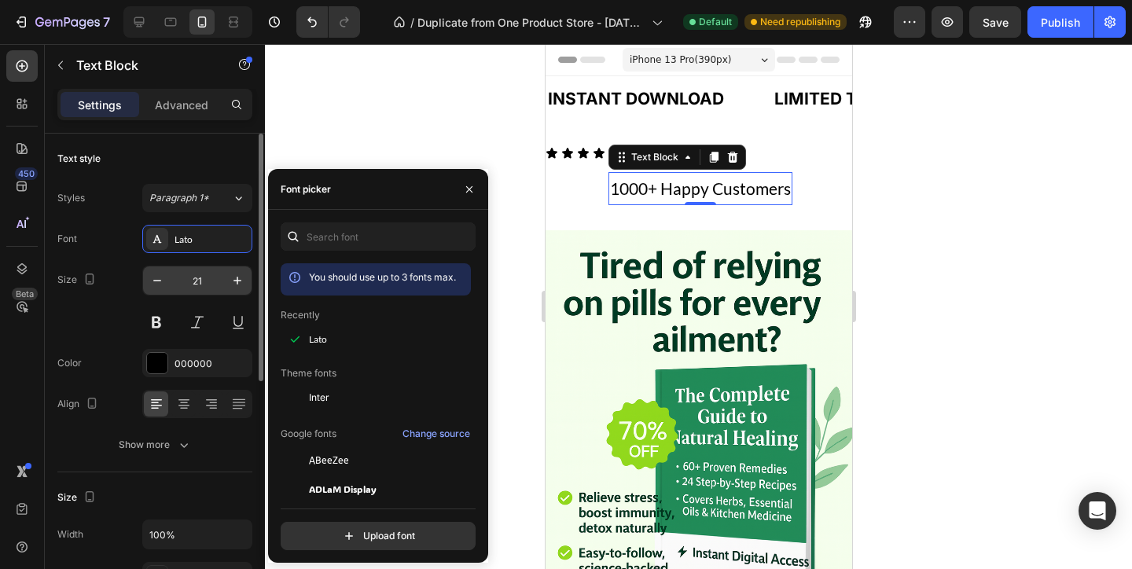
click at [215, 286] on input "21" at bounding box center [197, 280] width 52 height 28
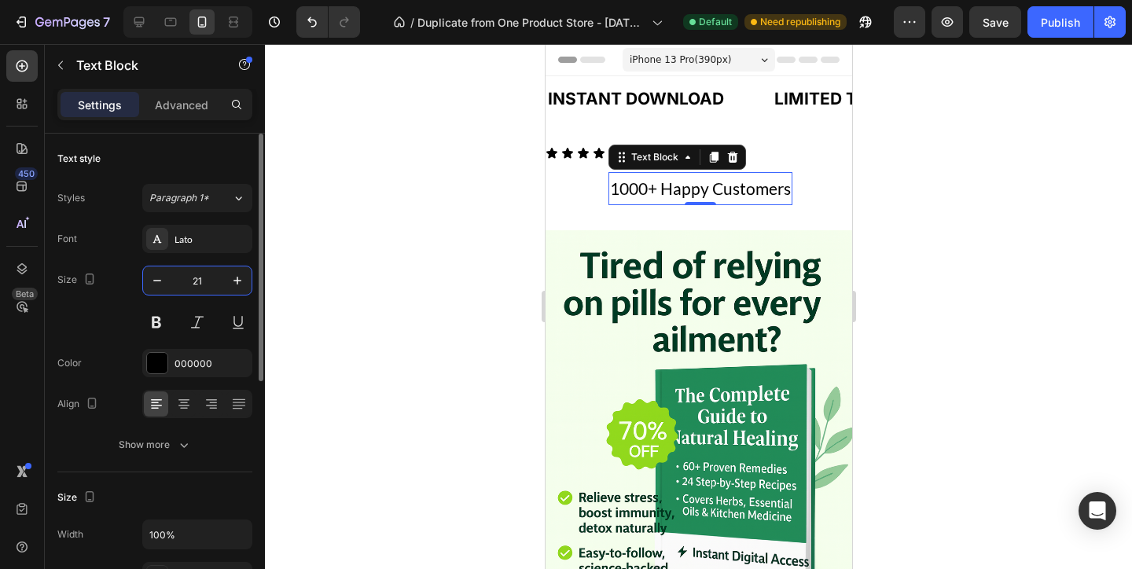
click at [215, 286] on input "21" at bounding box center [197, 280] width 52 height 28
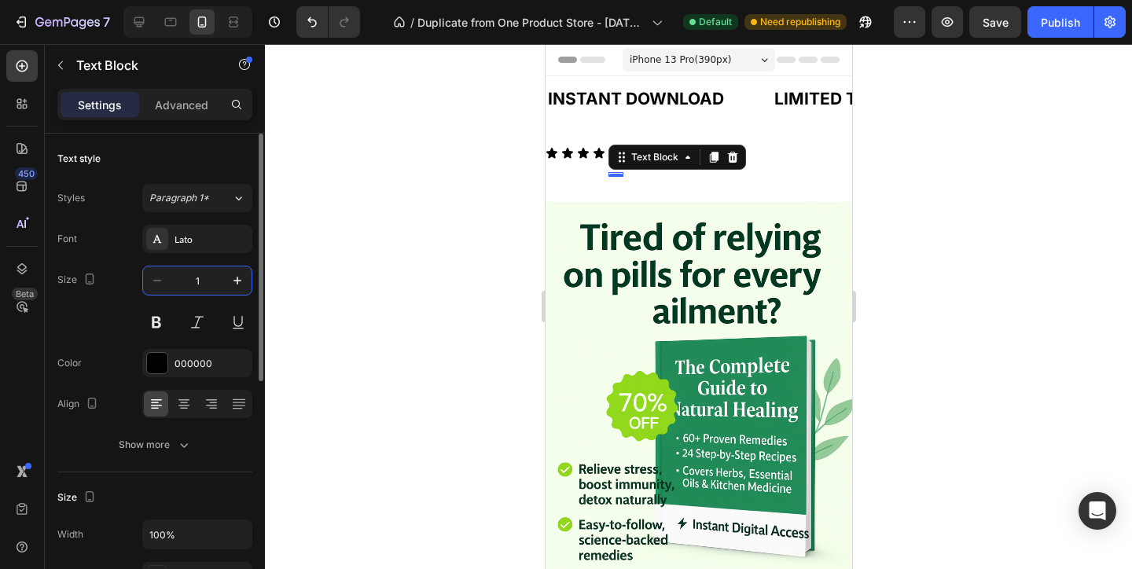
type input "15"
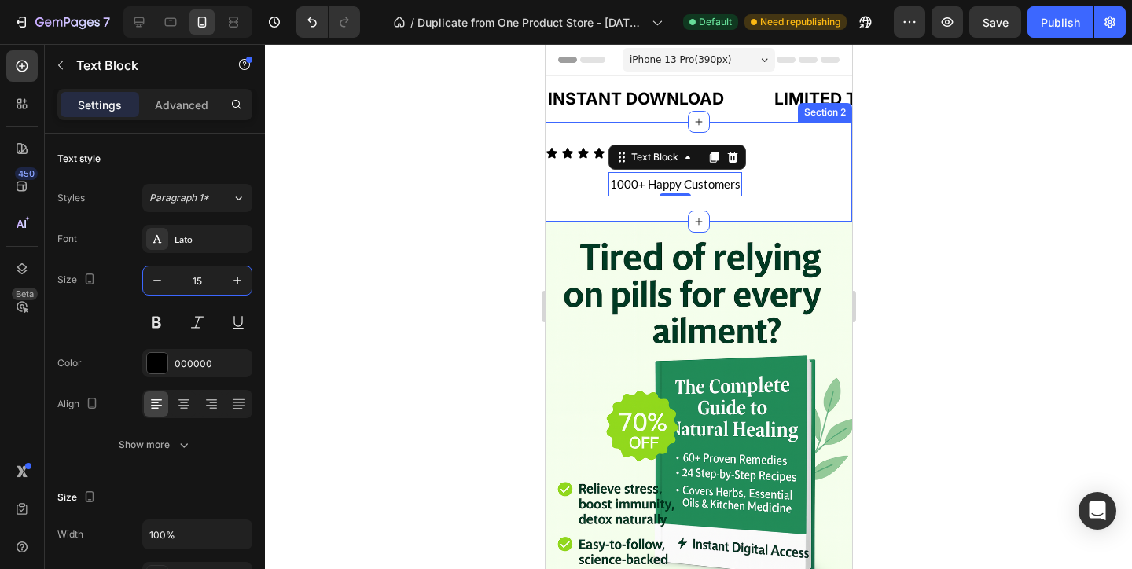
click at [582, 204] on div "Icon Icon Icon Icon Icon 1000+ Happy Customers Text Block 0 Row Icon List Secti…" at bounding box center [698, 172] width 307 height 100
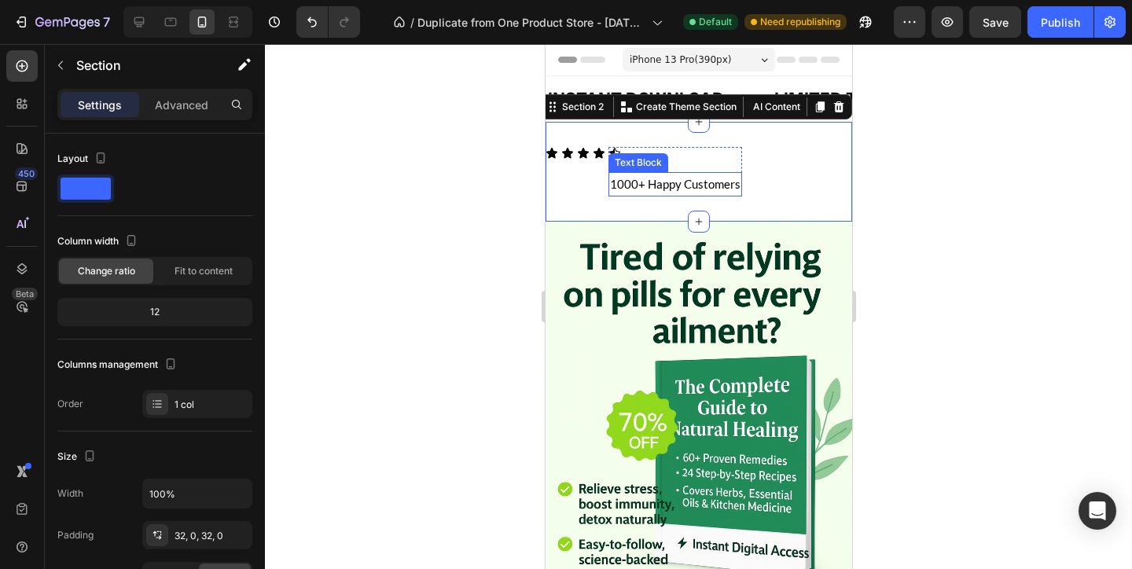
click at [636, 186] on p "1000+ Happy Customers" at bounding box center [674, 184] width 130 height 21
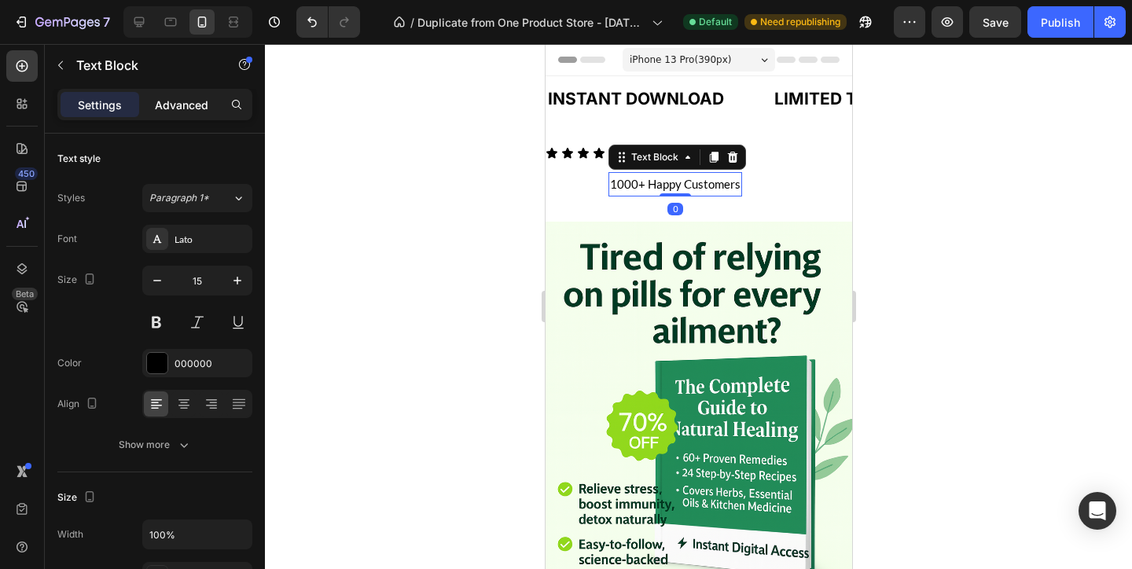
click at [194, 112] on p "Advanced" at bounding box center [181, 105] width 53 height 17
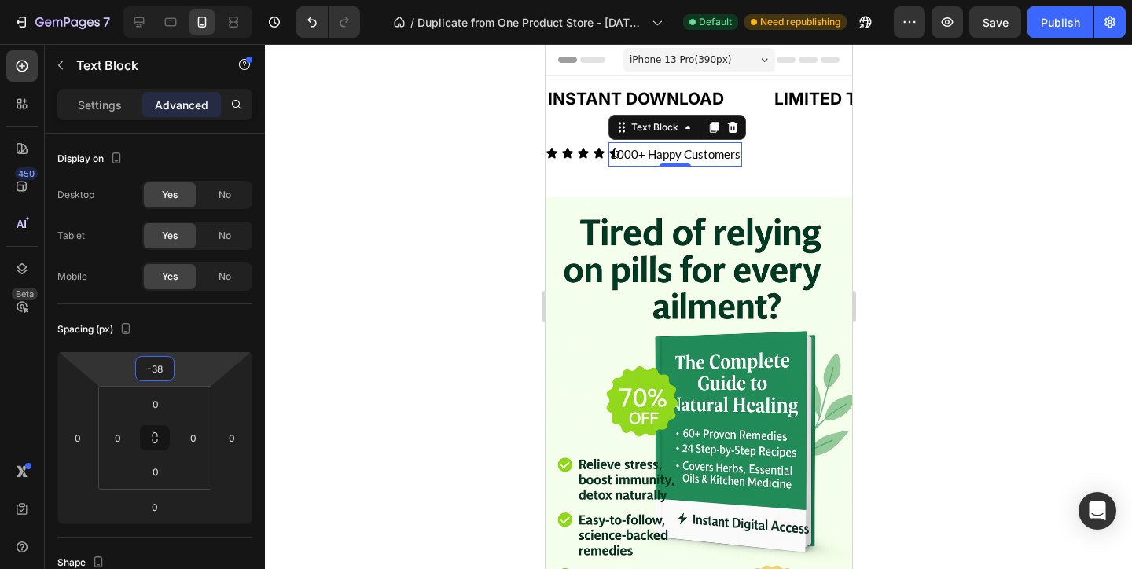
type input "-40"
click at [205, 0] on html "7 / Duplicate from One Product Store - Aug 20, 20:59:32 Default Need republishi…" at bounding box center [566, 0] width 1132 height 0
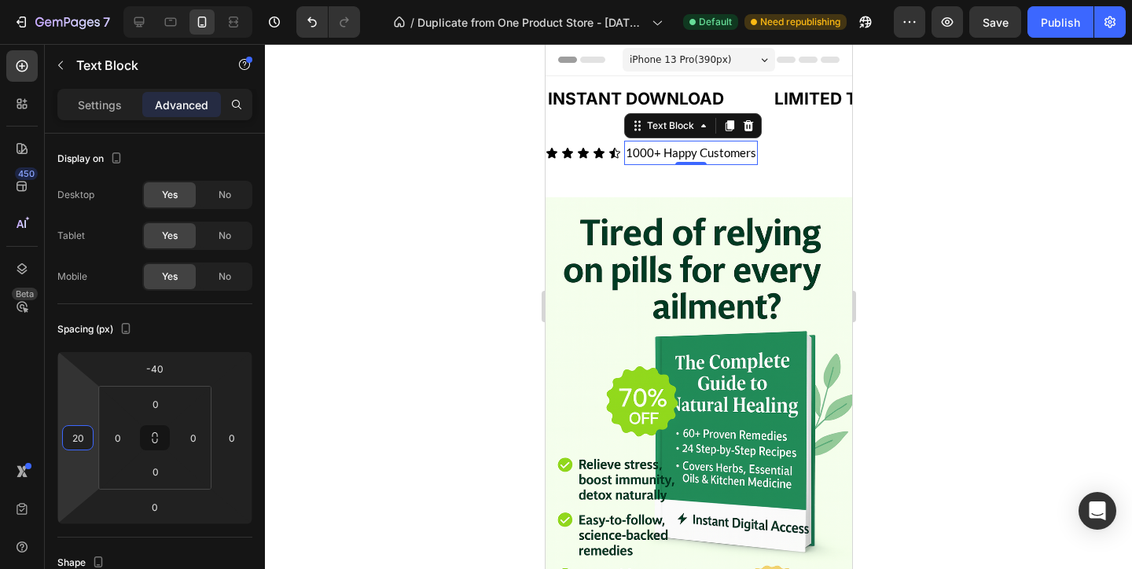
type input "18"
drag, startPoint x: 78, startPoint y: 414, endPoint x: 83, endPoint y: 407, distance: 9.0
click at [83, 0] on html "7 / Duplicate from One Product Store - Aug 20, 20:59:32 Default Need republishi…" at bounding box center [566, 0] width 1132 height 0
click at [812, 185] on div "Icon Icon Icon Icon Icon 1000+ Happy Customers Text Block 0 Row Icon List Secti…" at bounding box center [698, 159] width 307 height 75
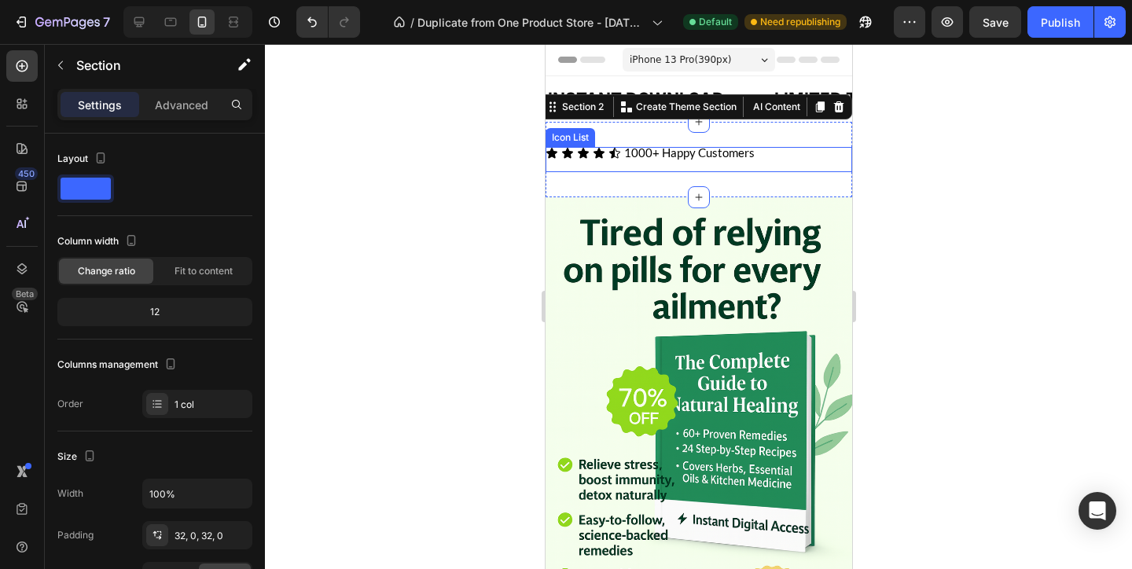
click at [559, 156] on div "Icon Icon Icon Icon Icon 1000+ Happy Customers Text Block Row" at bounding box center [698, 159] width 307 height 25
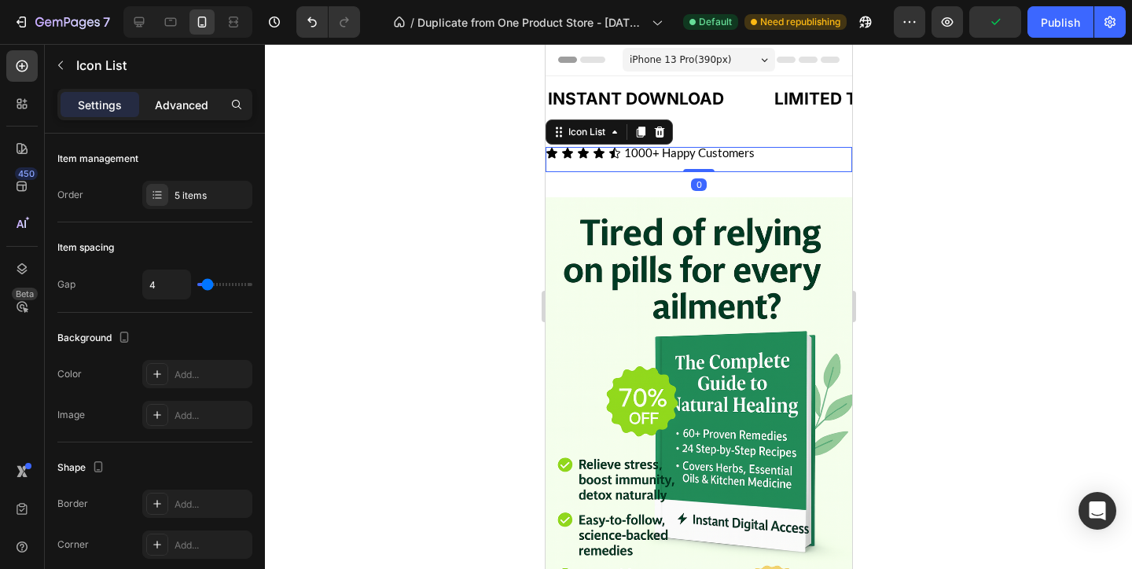
click at [185, 105] on p "Advanced" at bounding box center [181, 105] width 53 height 17
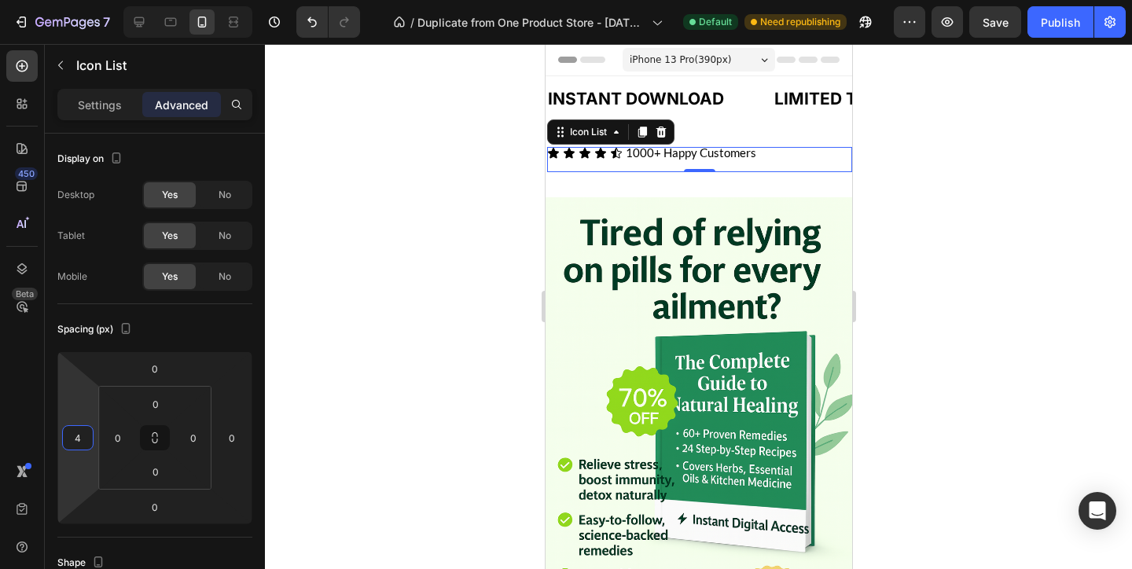
type input "6"
drag, startPoint x: 79, startPoint y: 424, endPoint x: 82, endPoint y: 413, distance: 11.3
click at [82, 0] on html "7 / Duplicate from One Product Store - Aug 20, 20:59:32 Default Need republishi…" at bounding box center [566, 0] width 1132 height 0
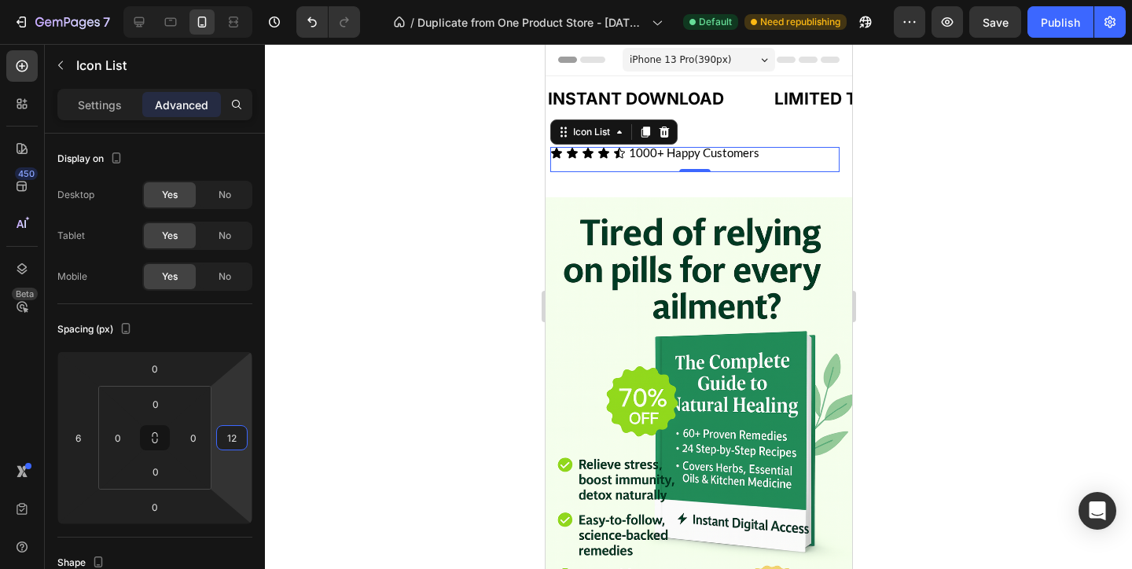
type input "10"
click at [237, 0] on html "7 / Duplicate from One Product Store - Aug 20, 20:59:32 Default Need republishi…" at bounding box center [566, 0] width 1132 height 0
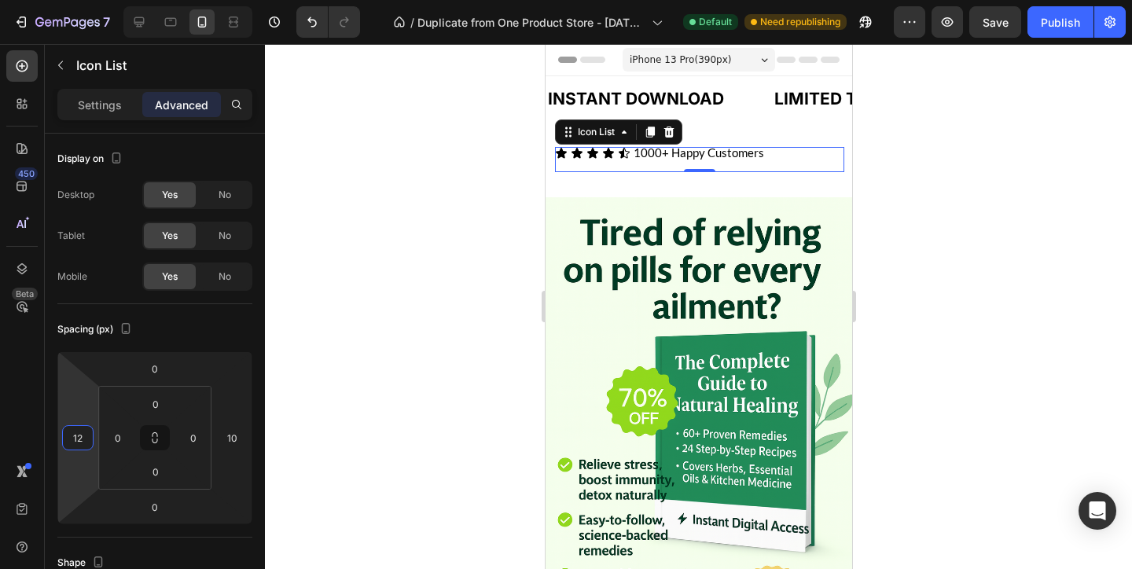
click at [81, 0] on html "7 / Duplicate from One Product Store - Aug 20, 20:59:32 Default Need republishi…" at bounding box center [566, 0] width 1132 height 0
type input "10"
click at [81, 0] on html "7 / Duplicate from One Product Store - Aug 20, 20:59:32 Default Need republishi…" at bounding box center [566, 0] width 1132 height 0
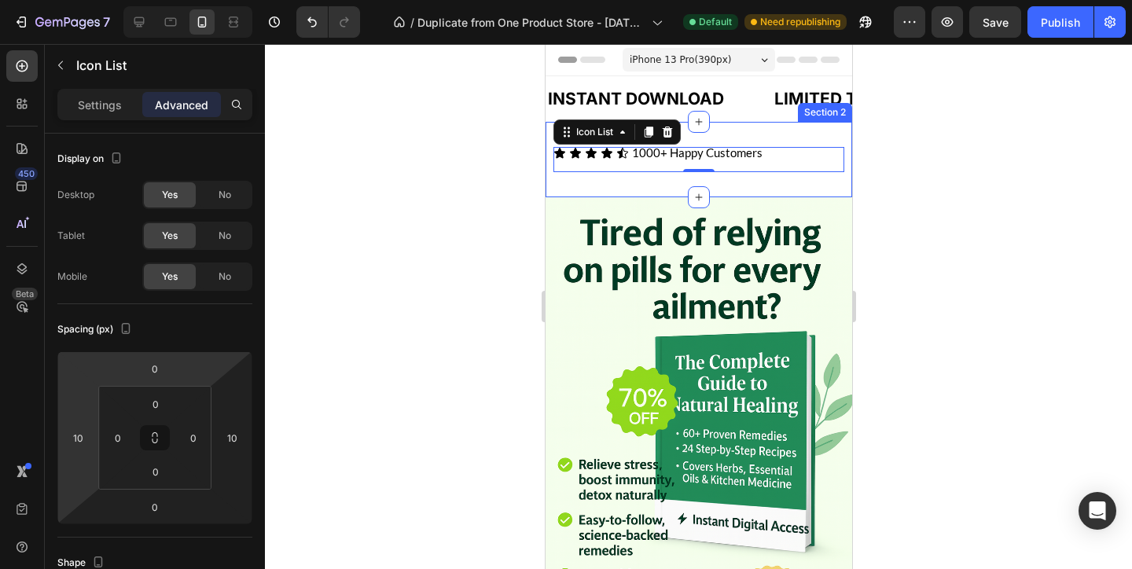
click at [751, 188] on div "Icon Icon Icon Icon Icon 1000+ Happy Customers Text Block Row Icon List 0 Secti…" at bounding box center [698, 159] width 307 height 75
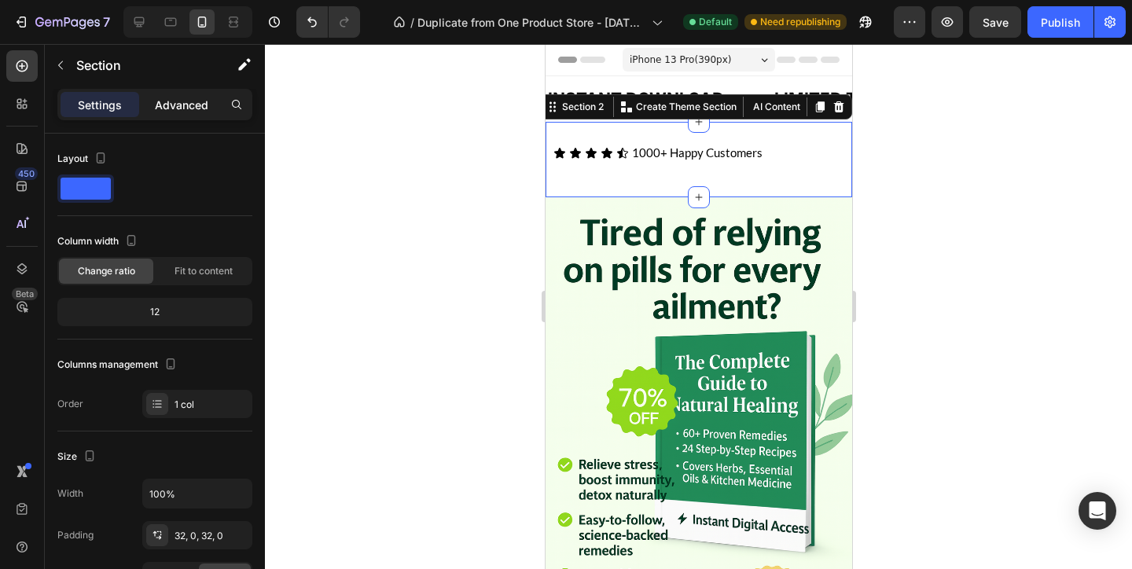
click at [168, 116] on div "Advanced" at bounding box center [181, 104] width 79 height 25
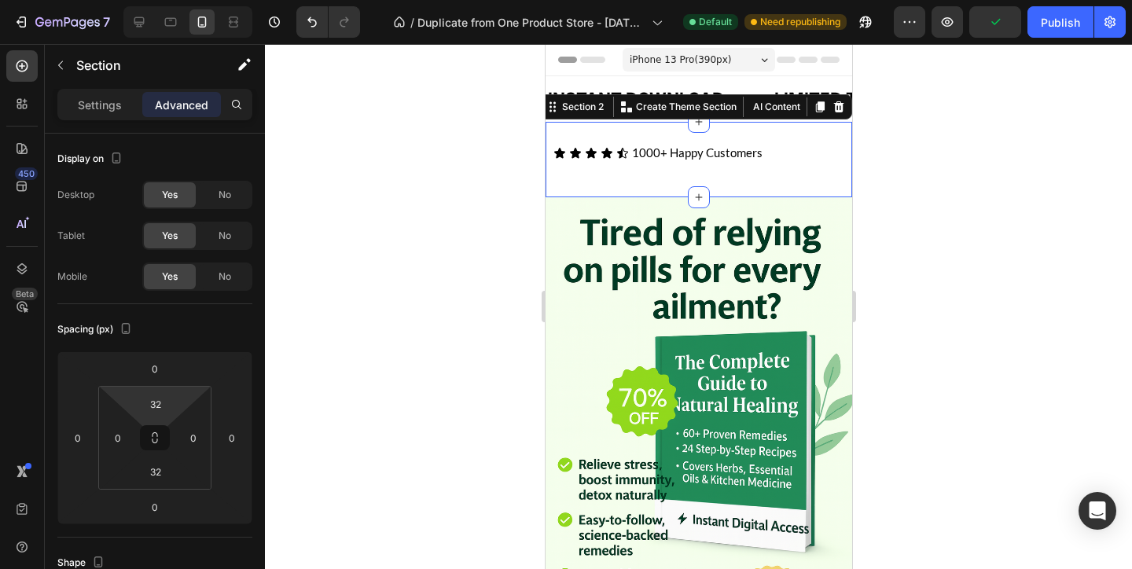
type input "0"
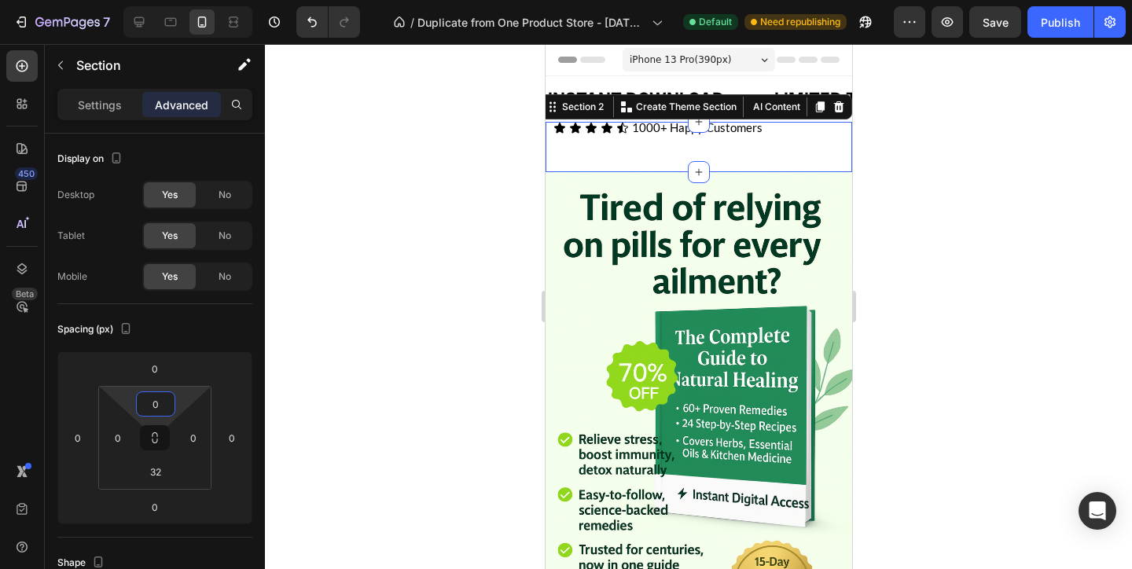
drag, startPoint x: 185, startPoint y: 398, endPoint x: 185, endPoint y: 409, distance: 11.8
click at [185, 0] on html "7 / Duplicate from One Product Store - Aug 20, 20:59:32 Default Need republishi…" at bounding box center [566, 0] width 1132 height 0
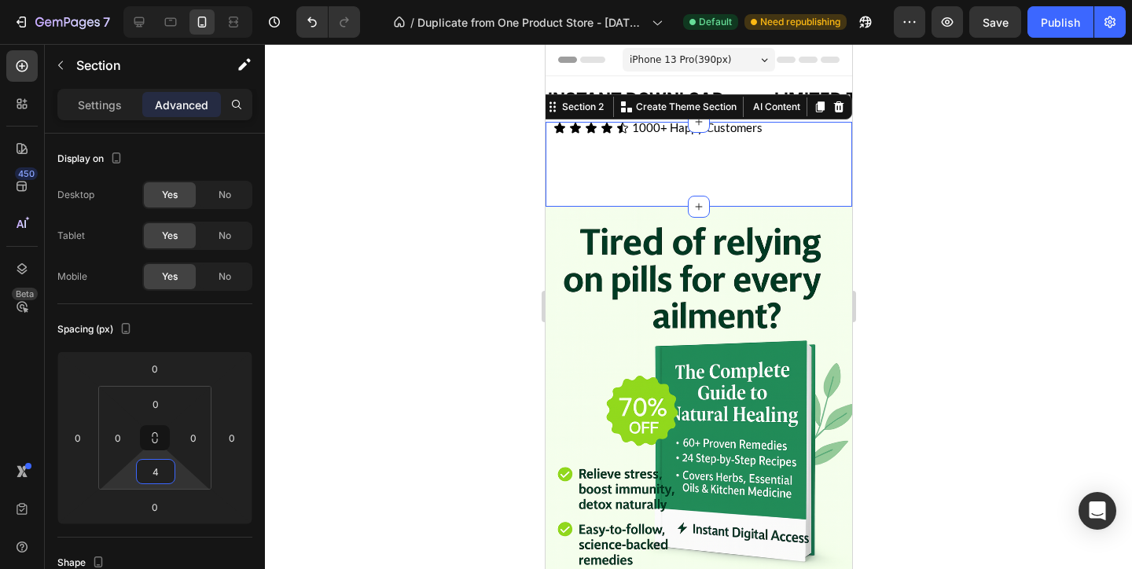
type input "0"
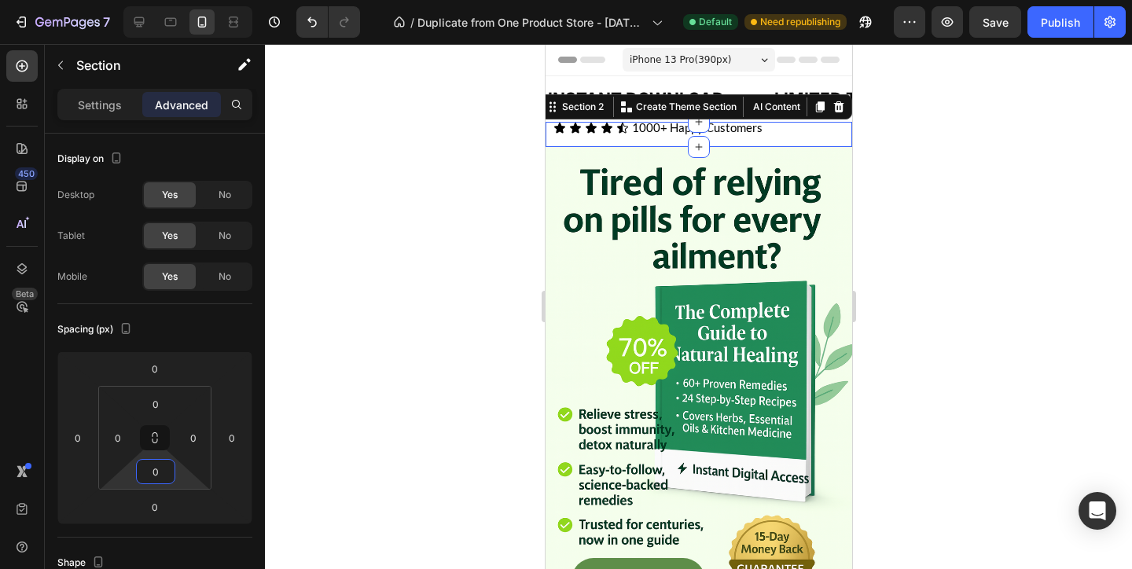
drag, startPoint x: 185, startPoint y: 475, endPoint x: 188, endPoint y: 516, distance: 41.0
click at [188, 0] on html "7 / Duplicate from One Product Store - Aug 20, 20:59:32 Default Need republishi…" at bounding box center [566, 0] width 1132 height 0
click at [981, 222] on div at bounding box center [698, 306] width 867 height 525
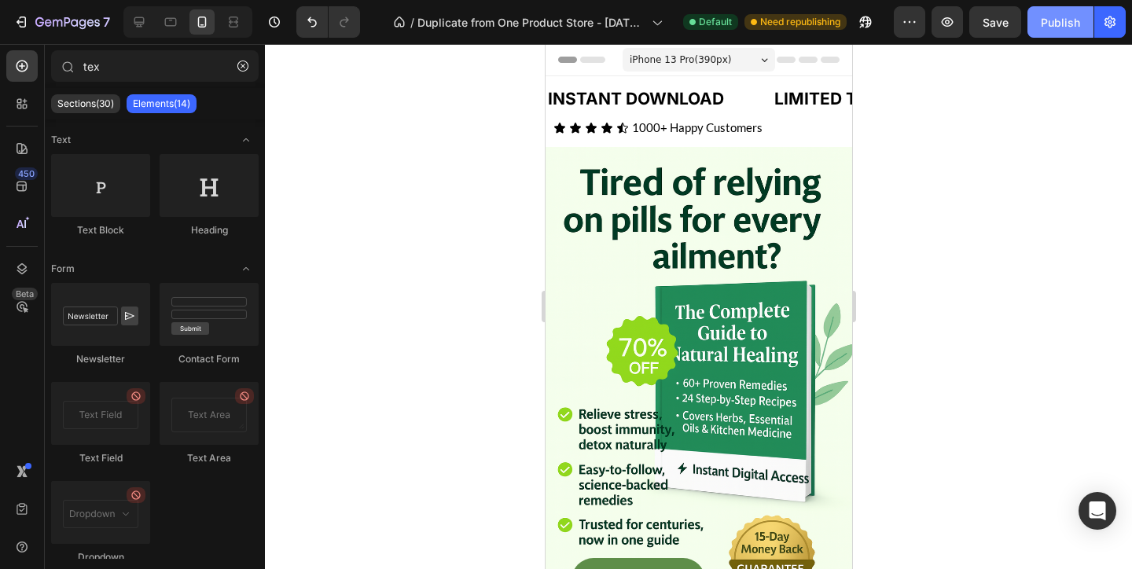
click at [1051, 23] on div "Publish" at bounding box center [1060, 22] width 39 height 17
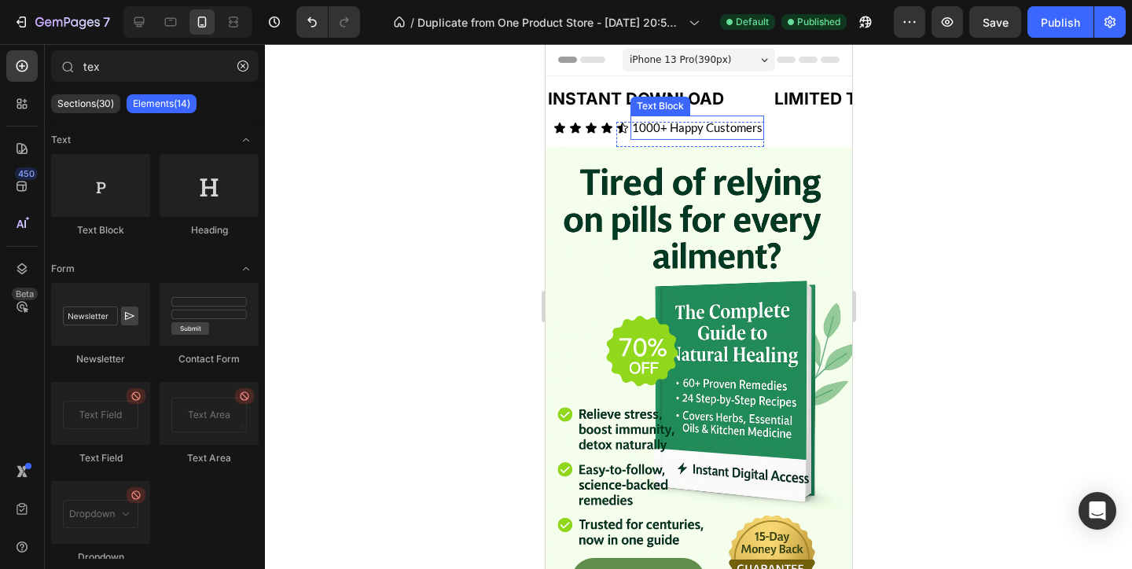
click at [688, 125] on p "1000+ Happy Customers" at bounding box center [696, 127] width 130 height 21
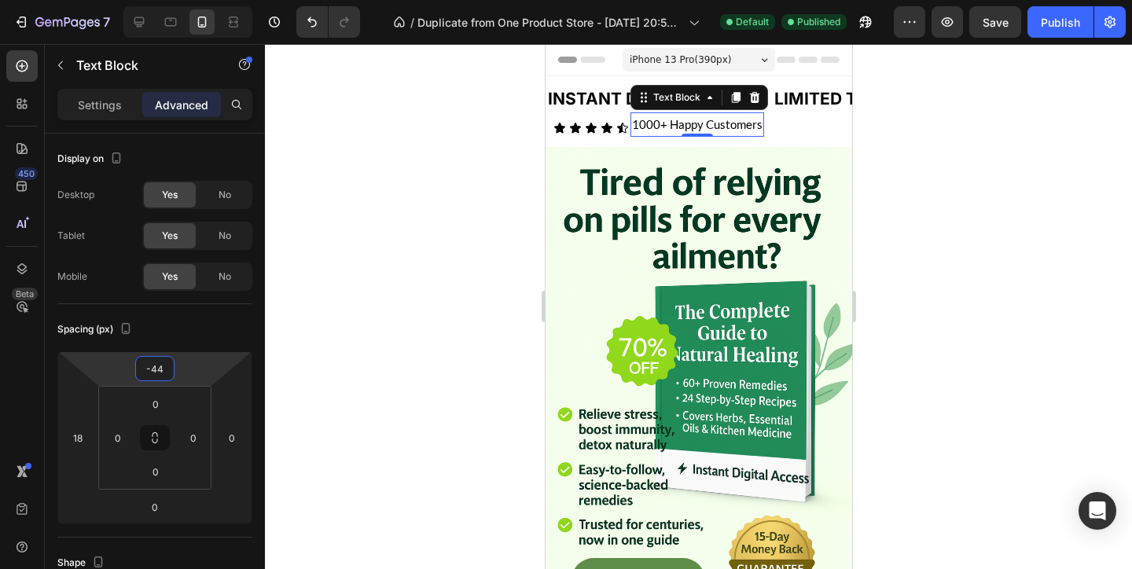
click at [188, 0] on html "7 / Duplicate from One Product Store - Aug 20, 20:59:32 Default Published Previ…" at bounding box center [566, 0] width 1132 height 0
click at [1051, 35] on button "Publish" at bounding box center [1060, 21] width 66 height 31
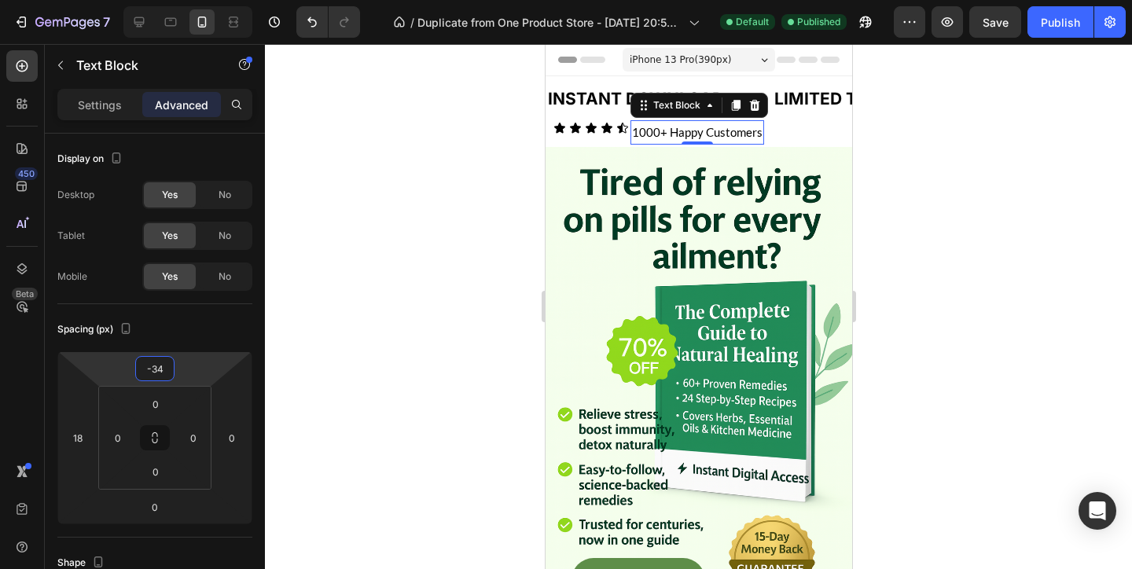
click at [198, 0] on html "7 / Duplicate from One Product Store - Aug 20, 20:59:32 Default Published Previ…" at bounding box center [566, 0] width 1132 height 0
click at [1066, 27] on div "Publish" at bounding box center [1060, 22] width 39 height 17
type input "-38"
click at [206, 0] on html "7 / Duplicate from One Product Store - Aug 20, 20:59:32 Default Published Previ…" at bounding box center [566, 0] width 1132 height 0
click at [1055, 24] on div "Publish" at bounding box center [1060, 22] width 39 height 17
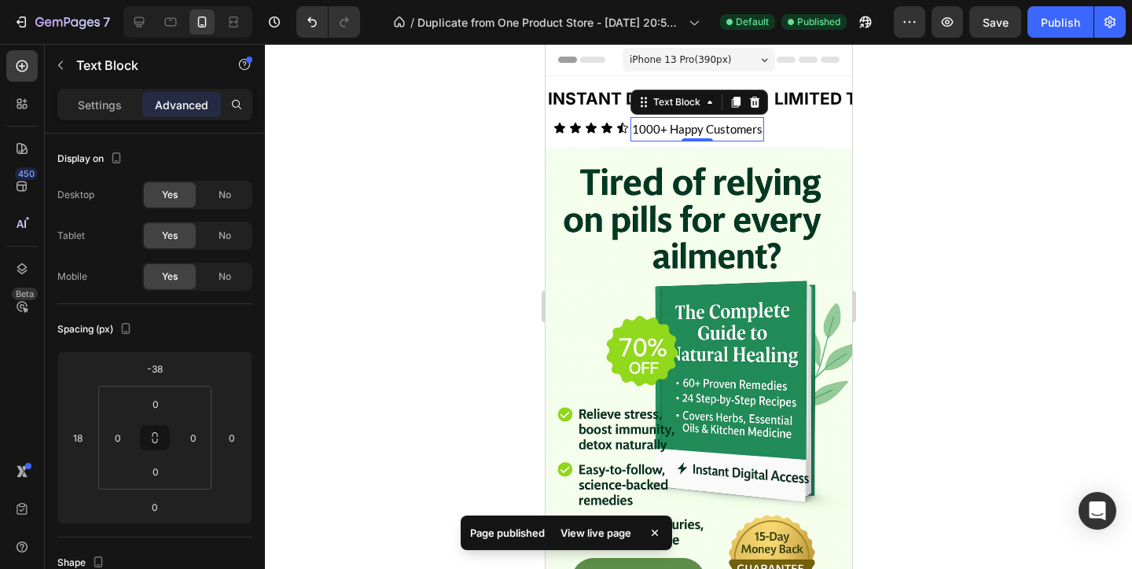
click at [999, 133] on div at bounding box center [698, 306] width 867 height 525
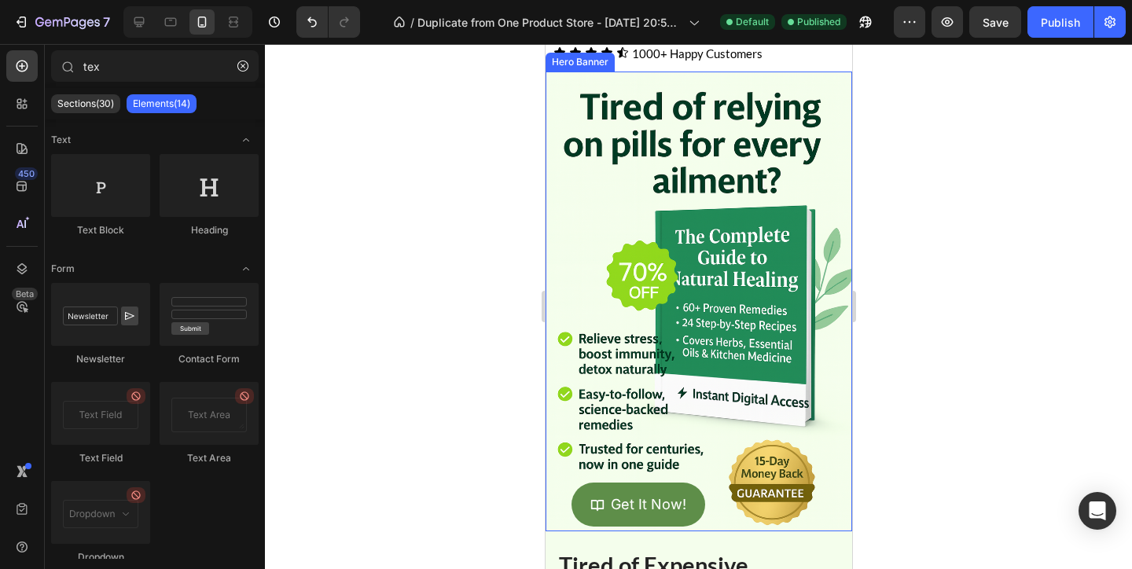
scroll to position [81, 0]
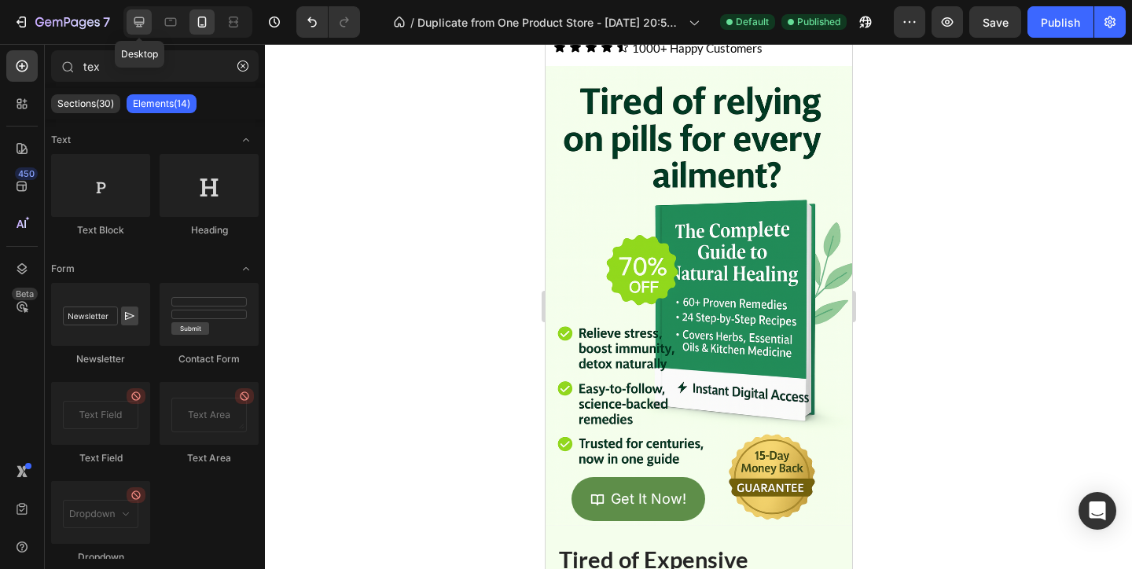
click at [147, 28] on div at bounding box center [139, 21] width 25 height 25
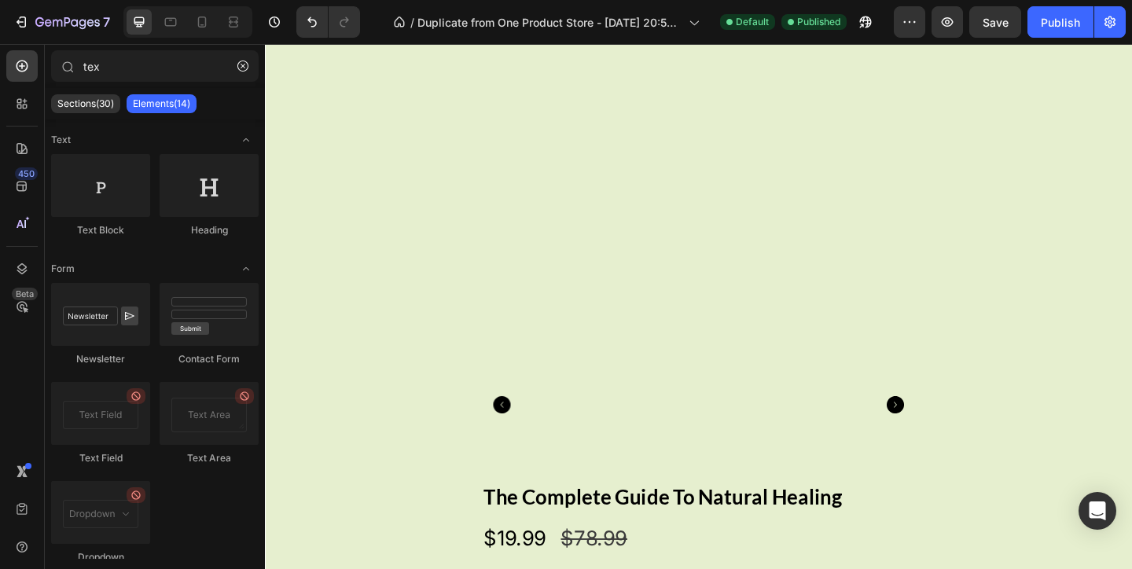
scroll to position [3571, 0]
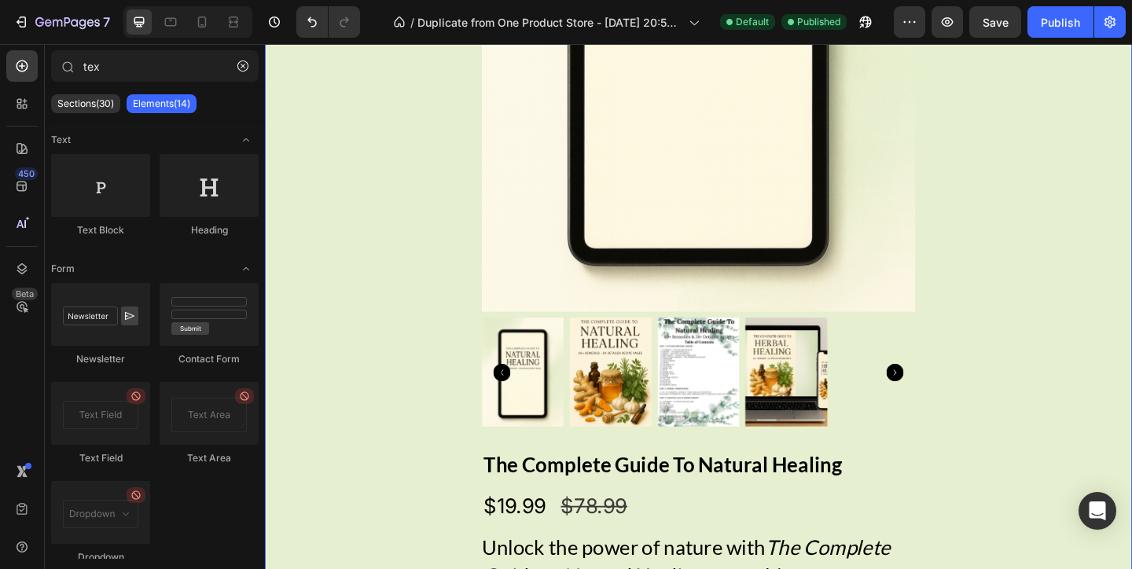
click at [438, 273] on div "Product Images Product Images The Complete Guide To Natural Healing Product Tit…" at bounding box center [736, 290] width 943 height 1169
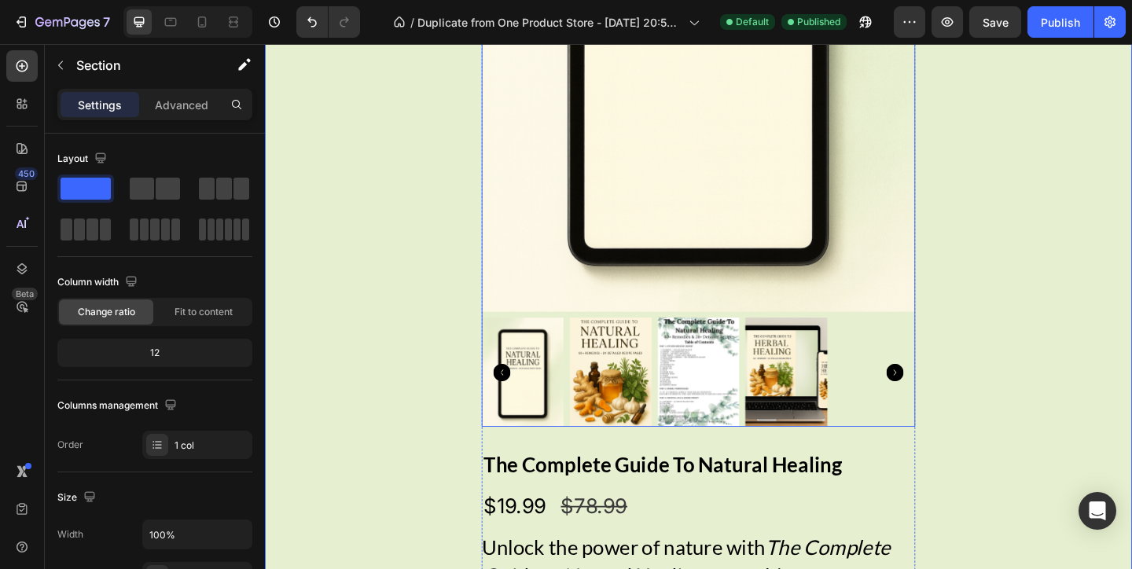
click at [512, 266] on img at bounding box center [737, 20] width 472 height 629
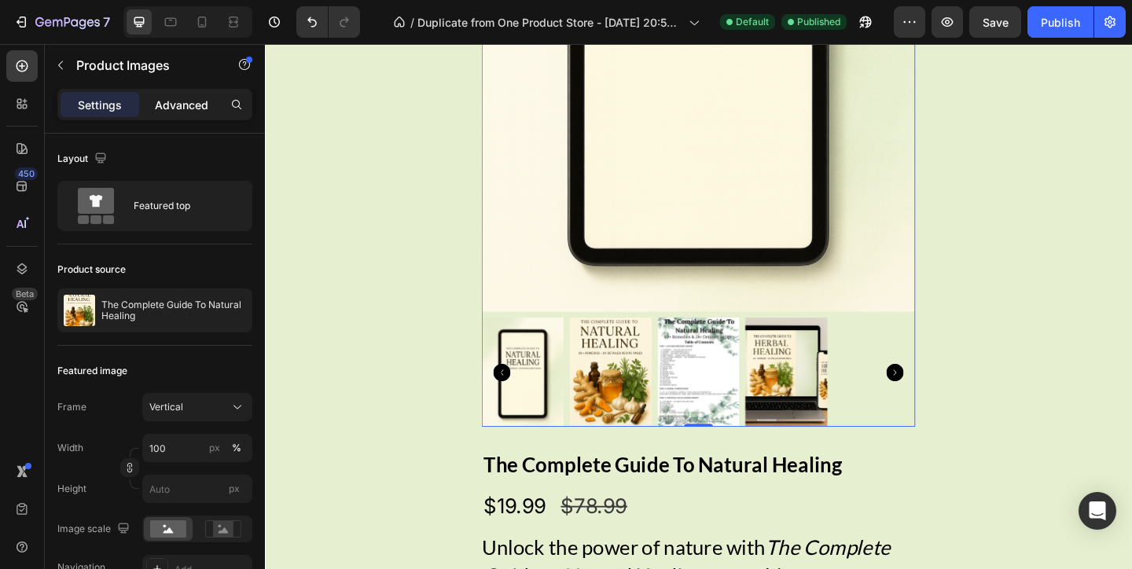
click at [160, 102] on p "Advanced" at bounding box center [181, 105] width 53 height 17
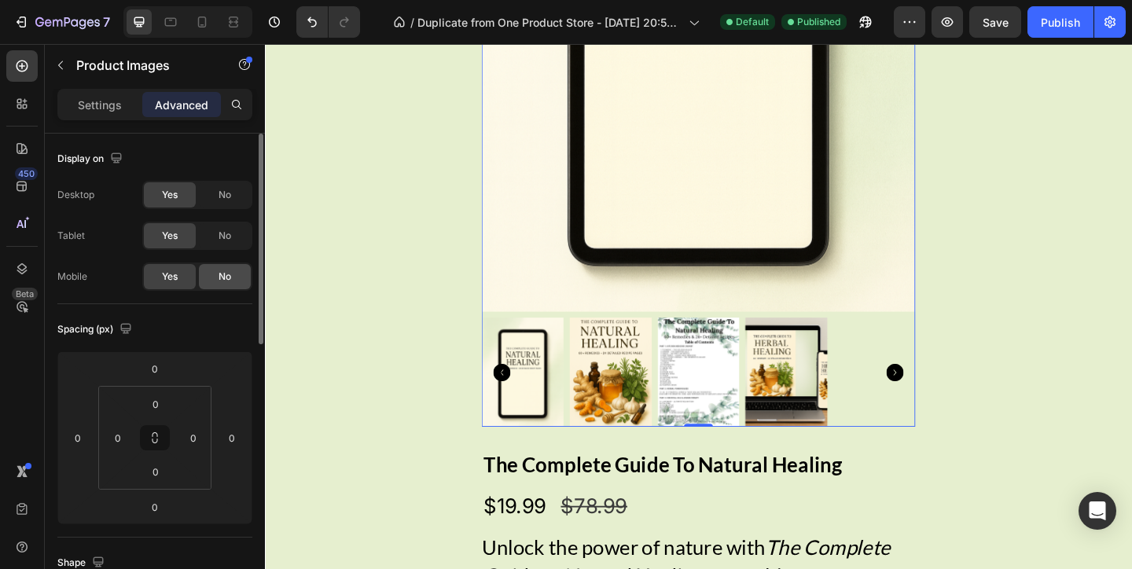
click at [229, 273] on span "No" at bounding box center [224, 277] width 13 height 14
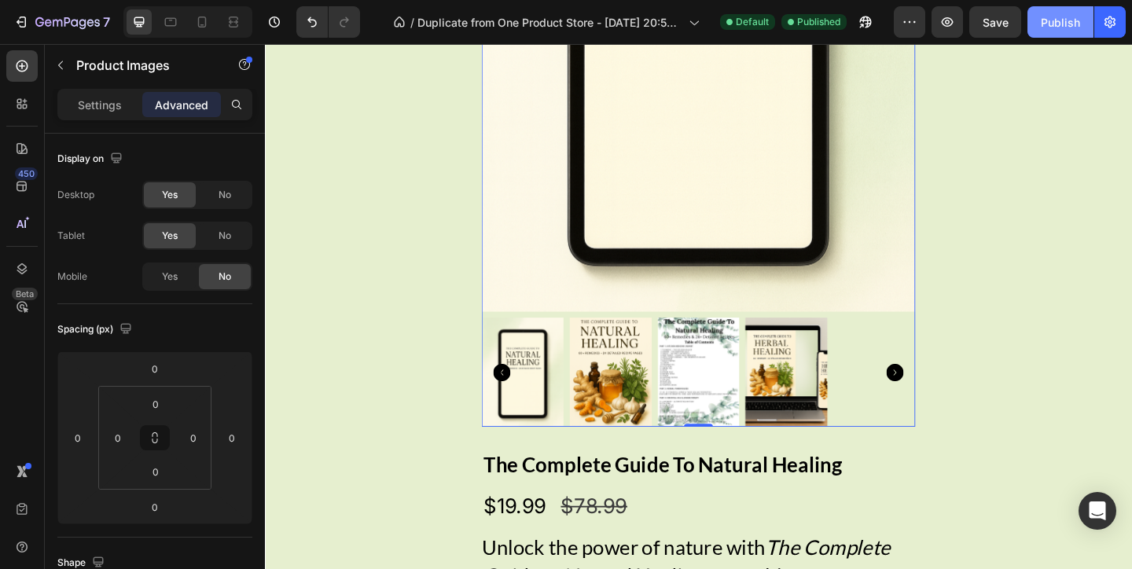
click at [1040, 14] on button "Publish" at bounding box center [1060, 21] width 66 height 31
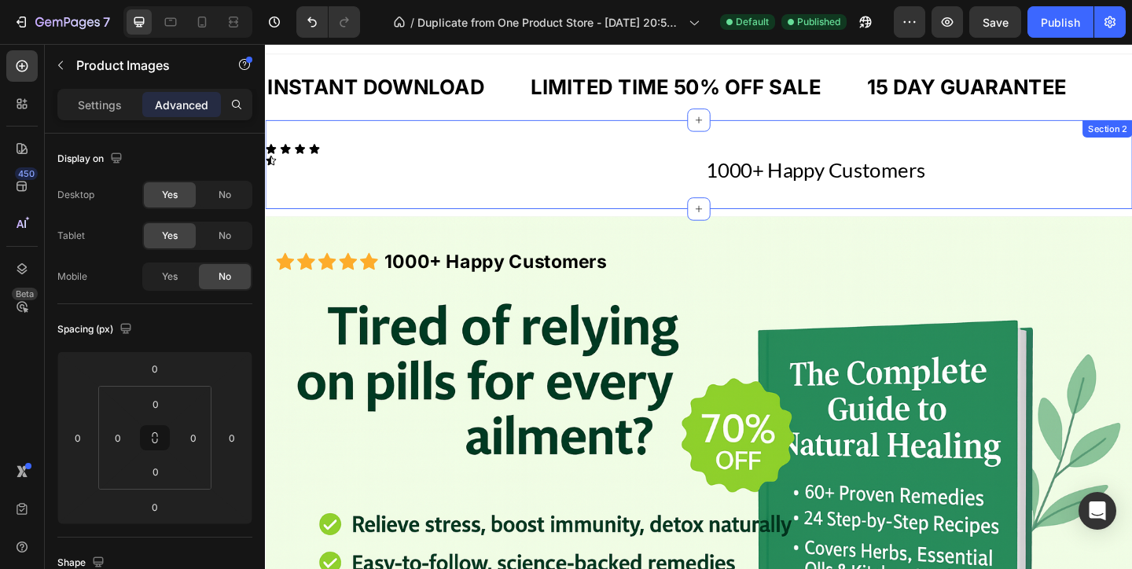
scroll to position [0, 0]
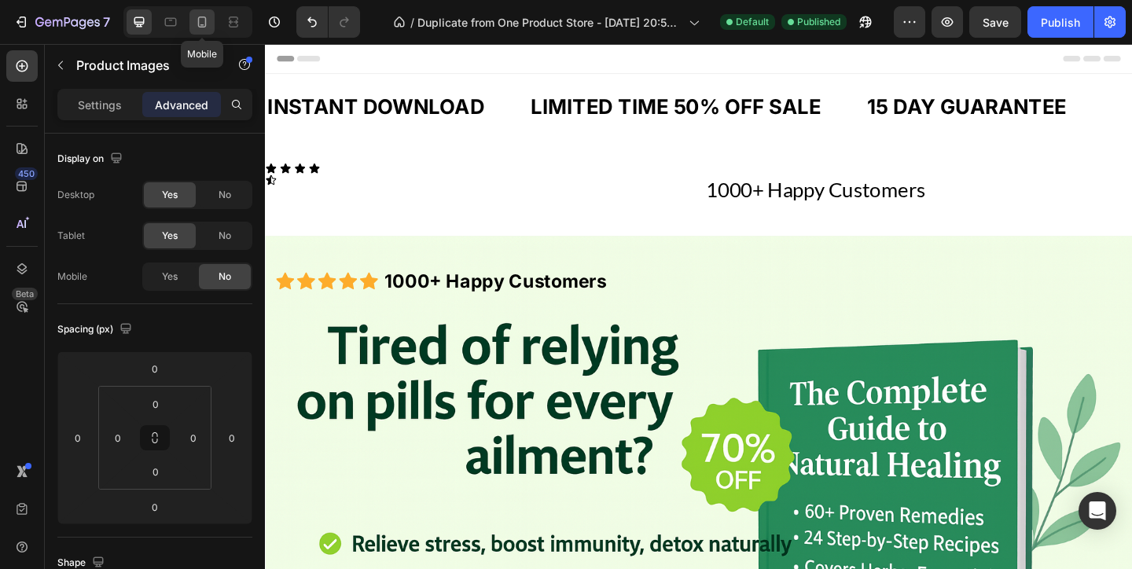
click at [202, 32] on div at bounding box center [201, 21] width 25 height 25
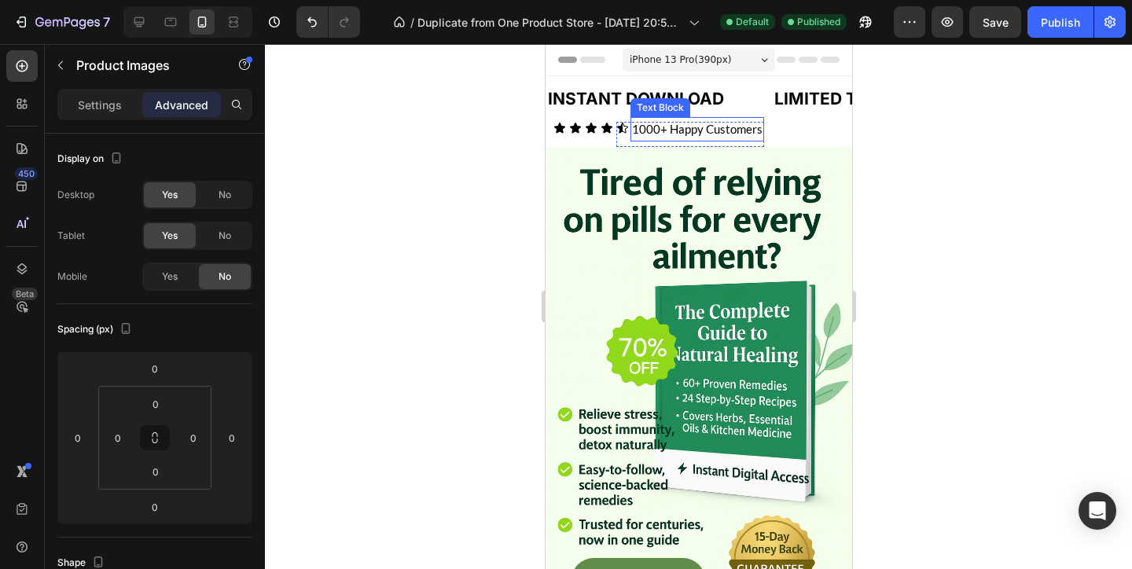
click at [699, 128] on p "1000+ Happy Customers" at bounding box center [696, 129] width 130 height 21
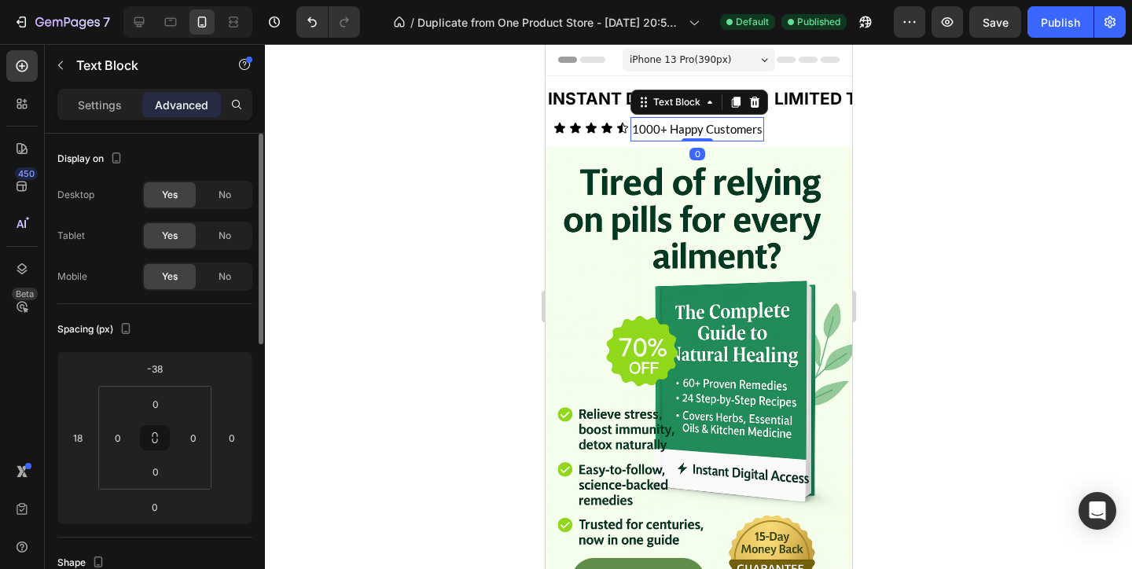
drag, startPoint x: 229, startPoint y: 185, endPoint x: 248, endPoint y: 178, distance: 19.7
click at [229, 185] on div "No" at bounding box center [225, 194] width 52 height 25
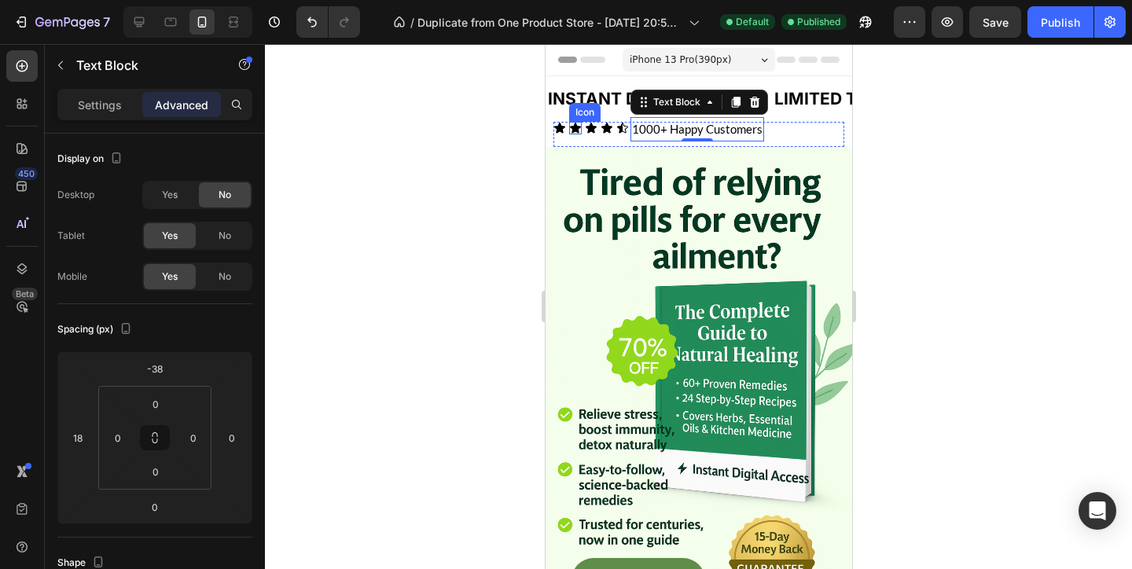
click at [578, 127] on icon at bounding box center [574, 128] width 11 height 10
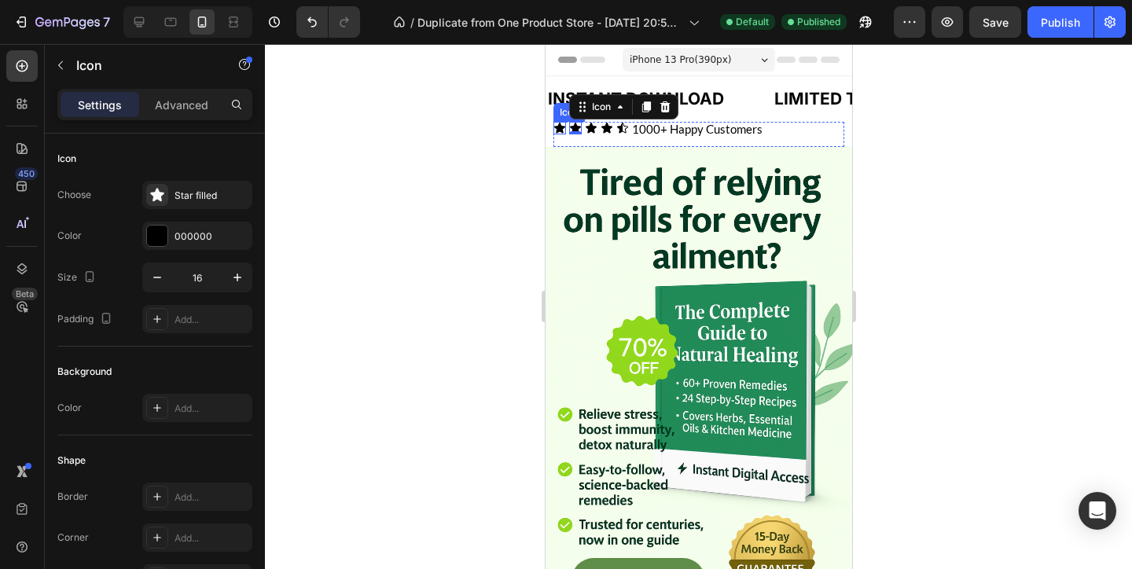
click at [557, 129] on icon at bounding box center [558, 128] width 11 height 10
click at [836, 124] on div "Icon 0 Icon Icon Icon Icon 1000+ Happy Customers Text Block Row" at bounding box center [697, 134] width 291 height 25
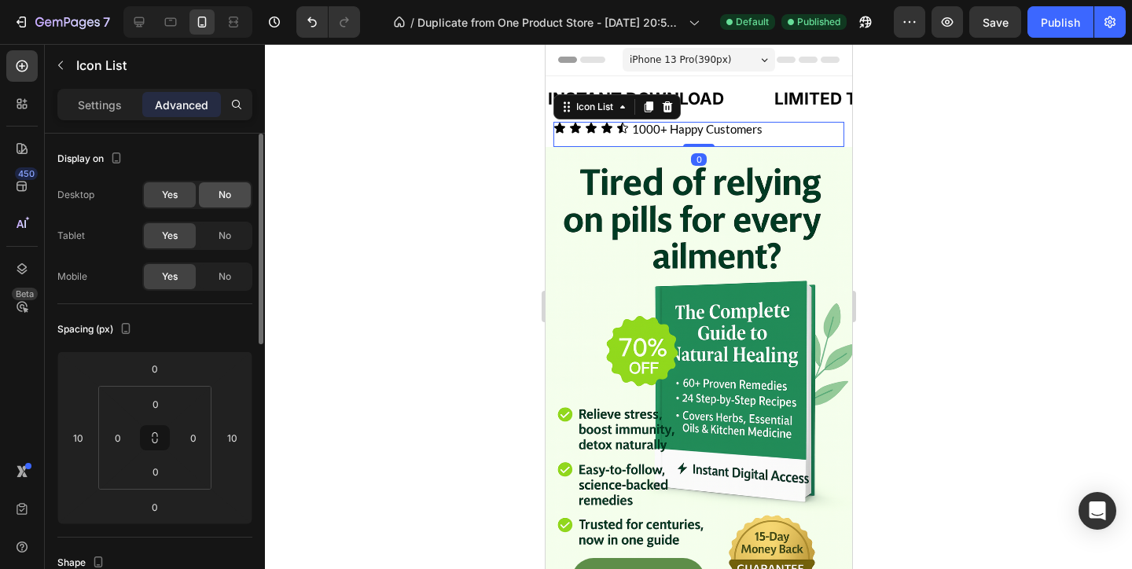
click at [222, 205] on div "No" at bounding box center [225, 194] width 52 height 25
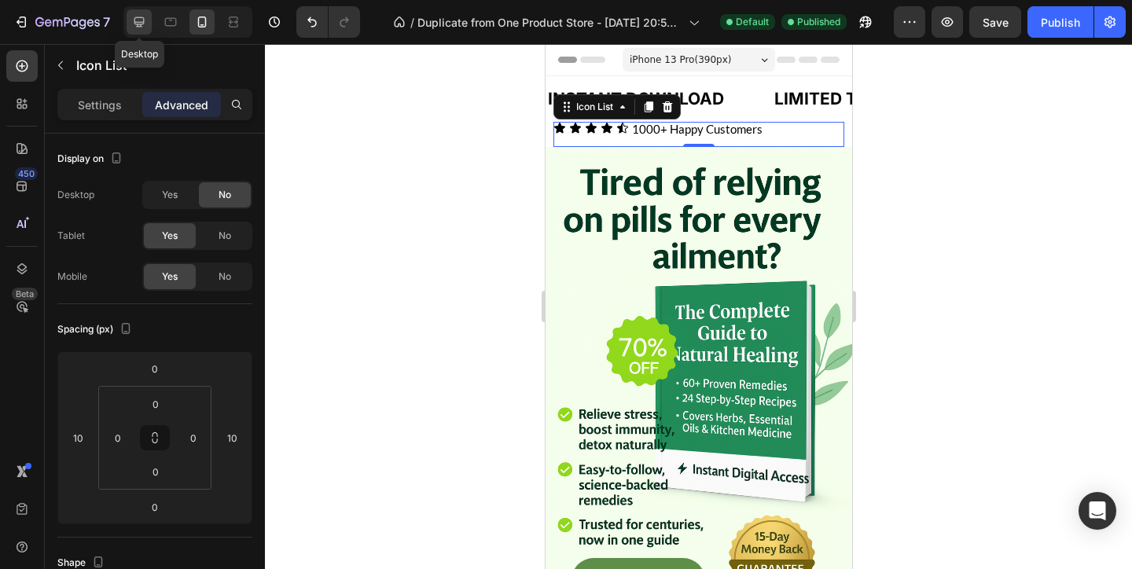
click at [145, 20] on icon at bounding box center [139, 22] width 16 height 16
type input "0"
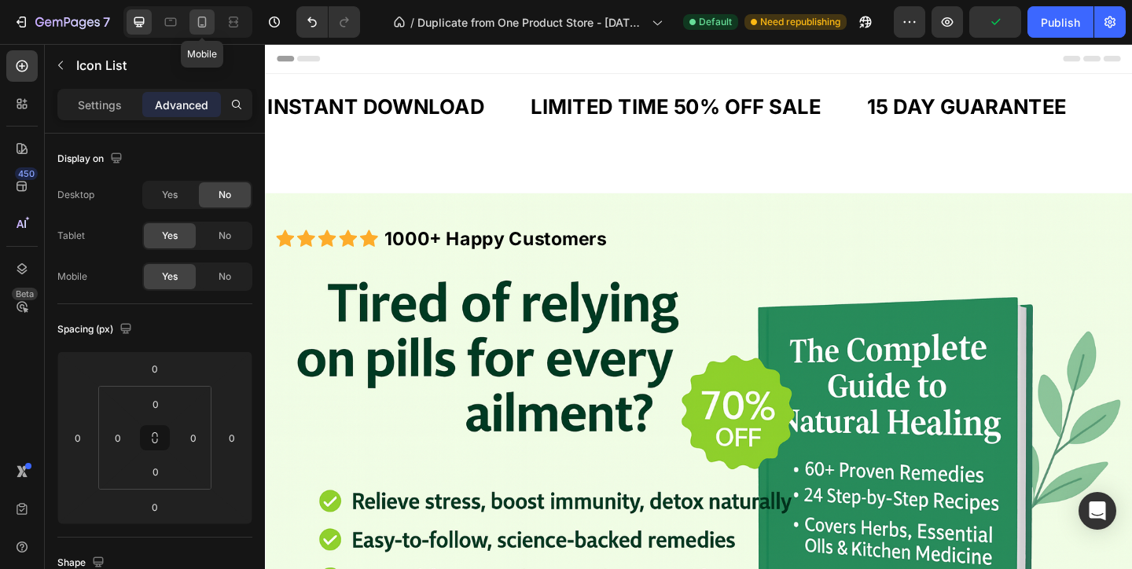
click at [196, 20] on icon at bounding box center [202, 22] width 16 height 16
type input "10"
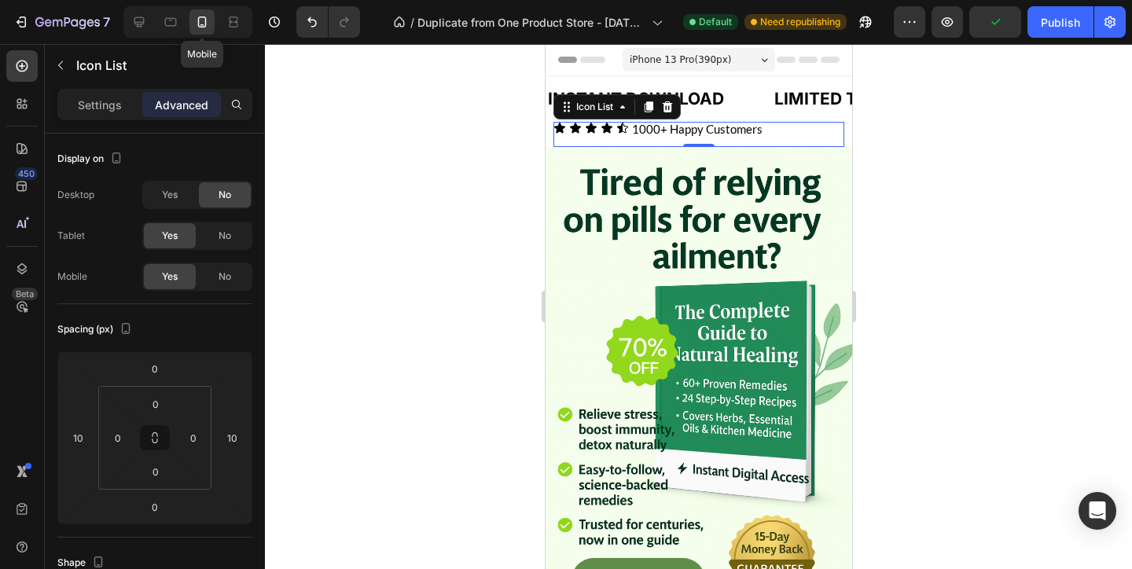
scroll to position [23, 0]
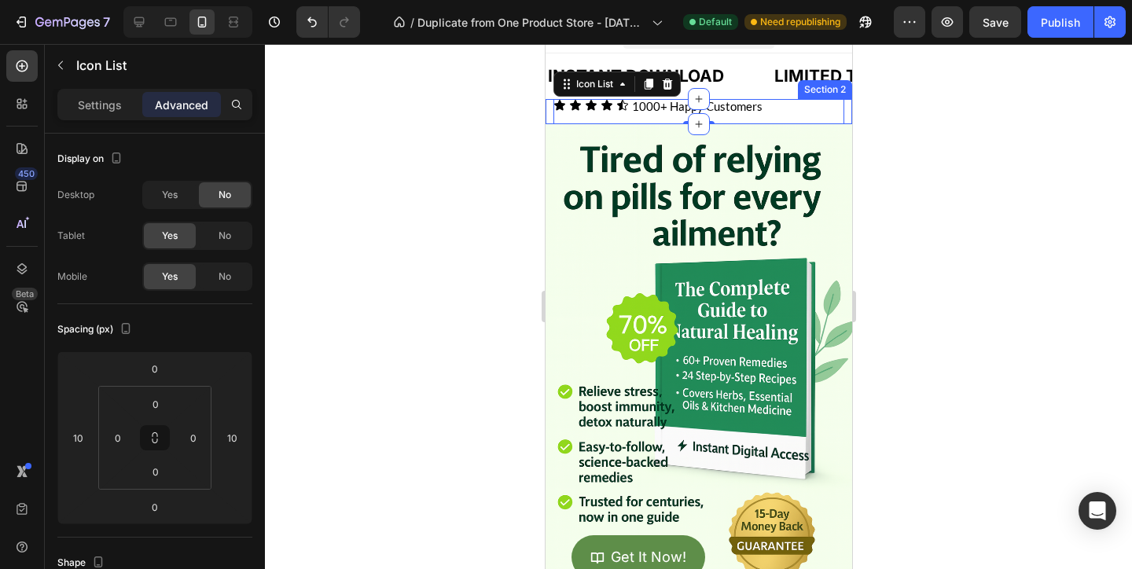
click at [549, 116] on div "Icon Icon Icon Icon Icon 1000+ Happy Customers Text Block Row Icon List 0" at bounding box center [698, 111] width 307 height 25
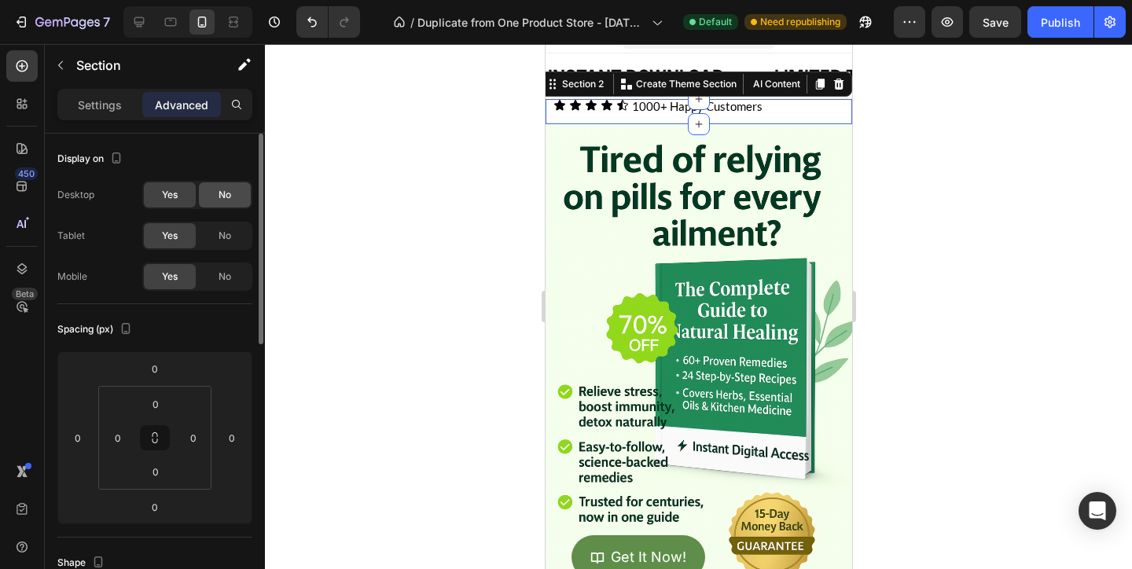
click at [210, 184] on div "No" at bounding box center [225, 194] width 52 height 25
click at [138, 24] on icon at bounding box center [139, 22] width 16 height 16
type input "32"
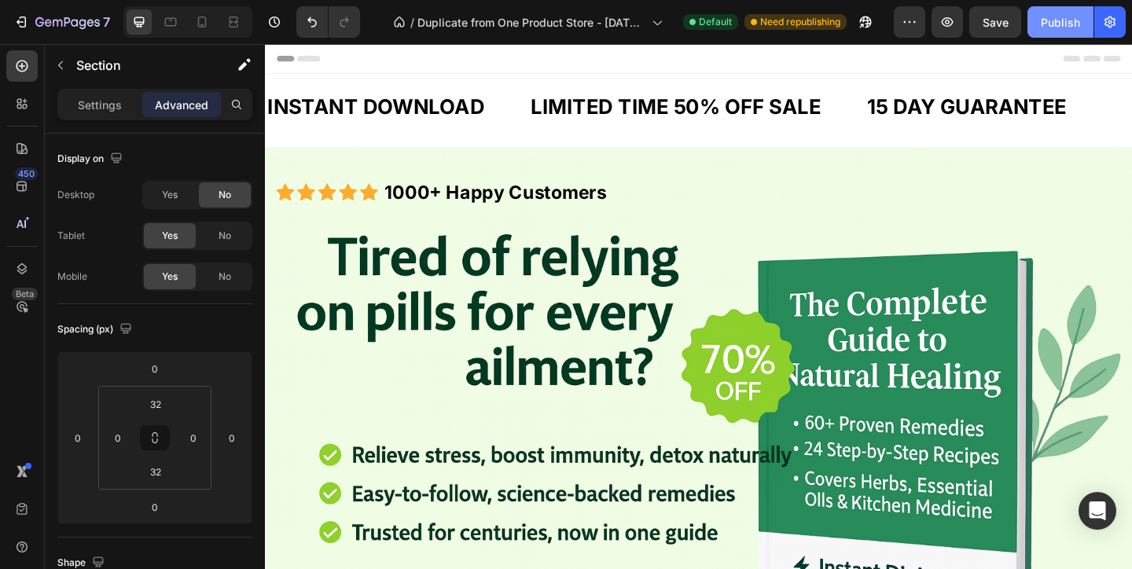
click at [1047, 20] on div "Publish" at bounding box center [1060, 22] width 39 height 17
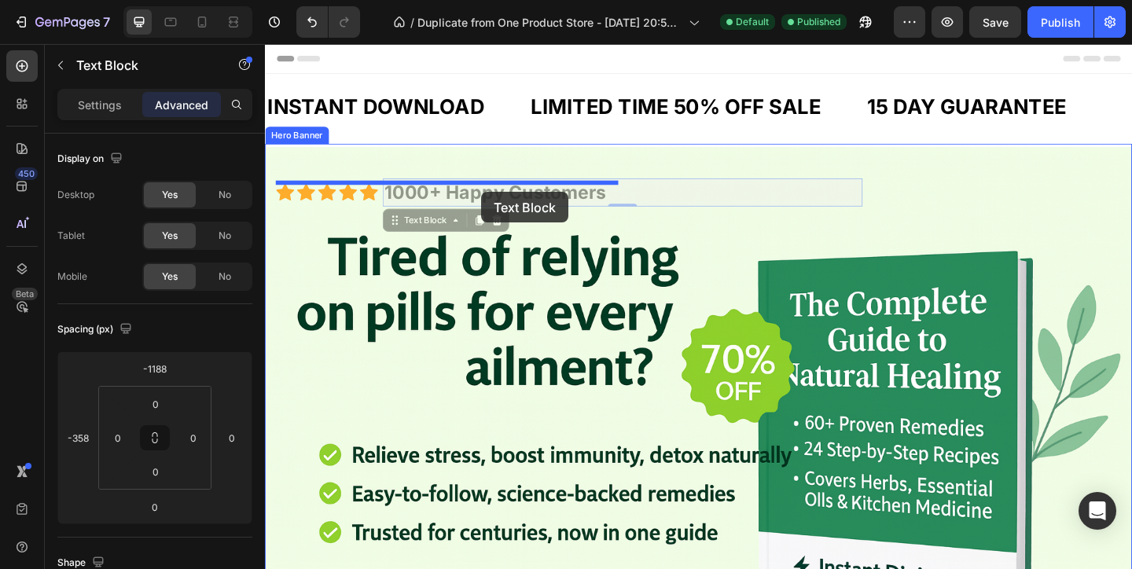
drag, startPoint x: 470, startPoint y: 196, endPoint x: 500, endPoint y: 205, distance: 31.1
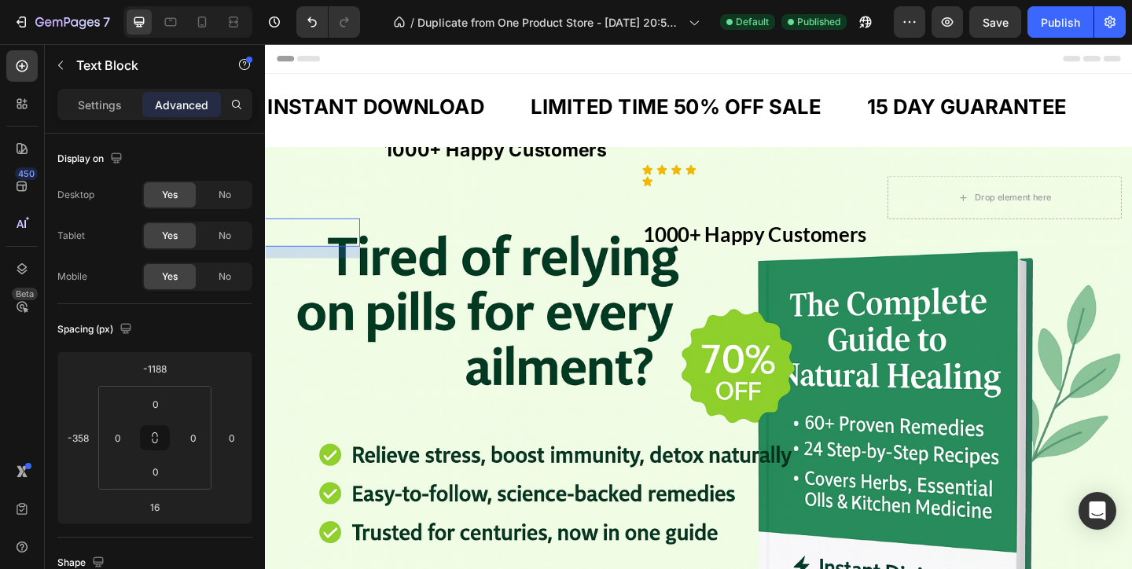
type input "0"
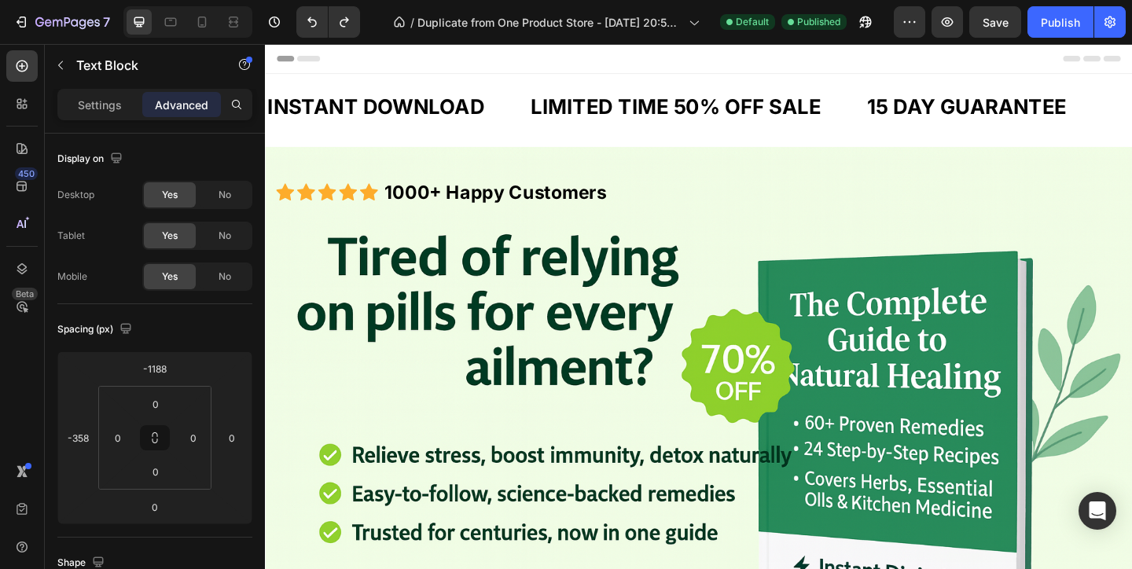
click at [470, 203] on strong "1000+ Happy Customers" at bounding box center [515, 205] width 241 height 24
click at [519, 202] on strong "1000+ Happy Customers" at bounding box center [515, 205] width 241 height 24
click at [406, 193] on p "1000+ Happy Customers" at bounding box center [654, 206] width 519 height 28
click at [401, 204] on strong "1000+ Happy Customers" at bounding box center [515, 205] width 241 height 24
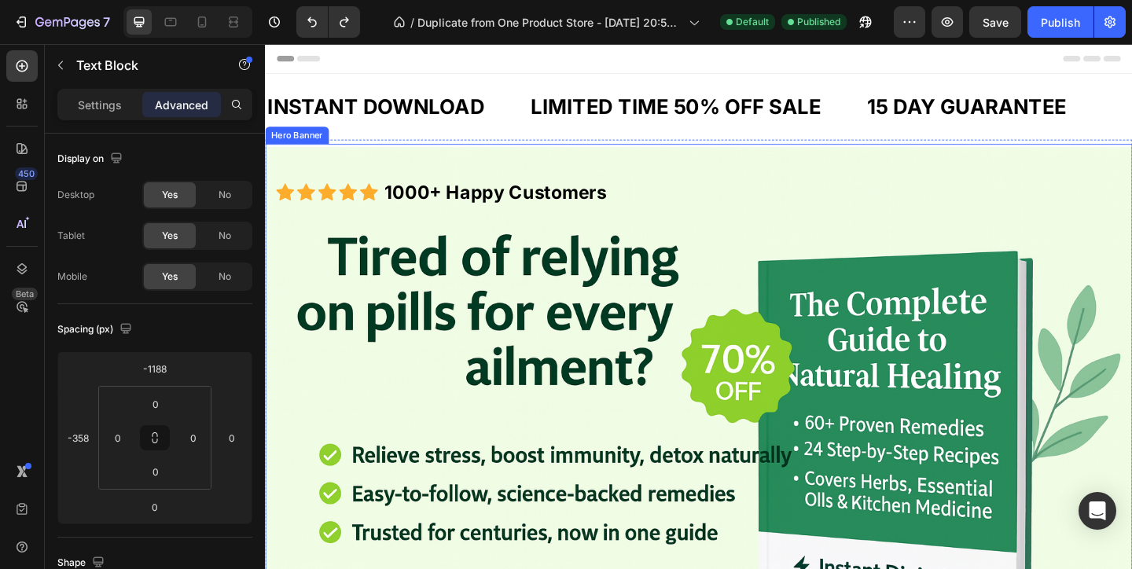
click at [399, 248] on div "Background Image" at bounding box center [736, 470] width 943 height 629
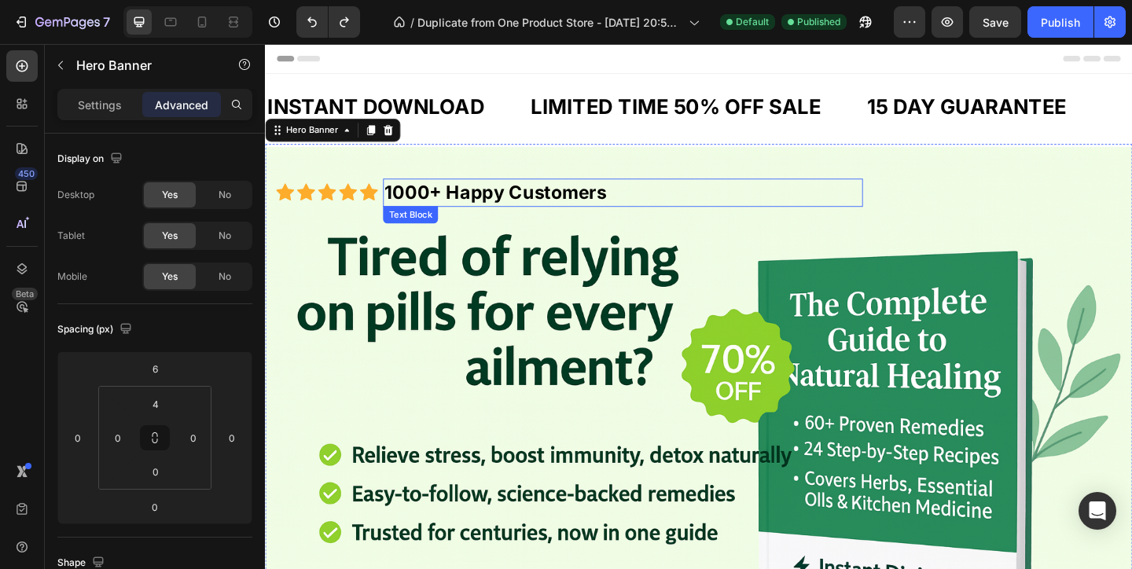
click at [431, 188] on div "Background Image" at bounding box center [736, 470] width 943 height 629
click at [427, 206] on strong "1000+ Happy Customers" at bounding box center [515, 205] width 241 height 24
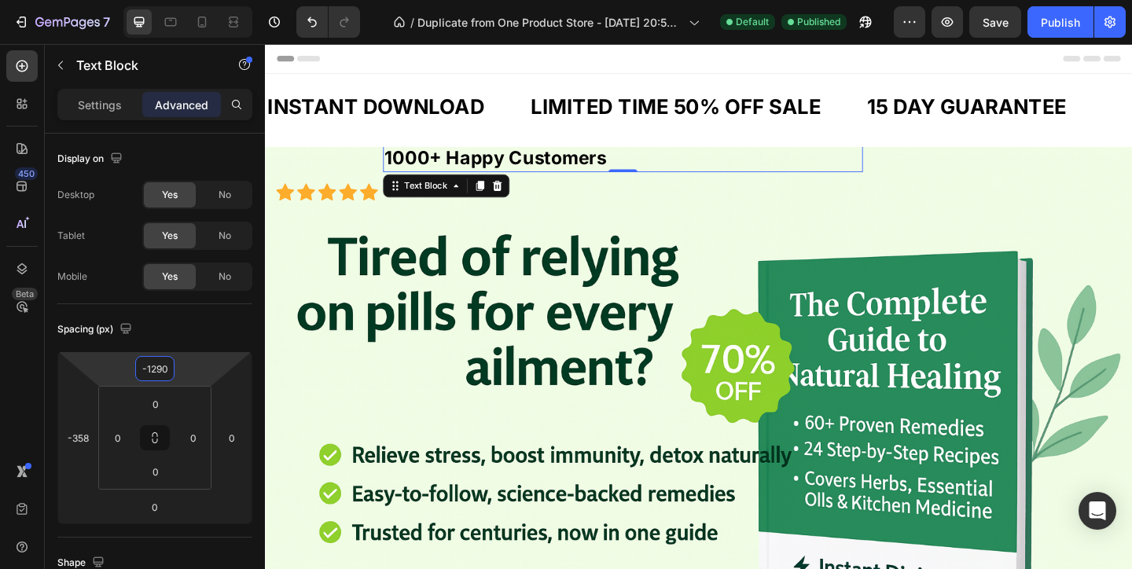
type input "-1292"
drag, startPoint x: 187, startPoint y: 367, endPoint x: 189, endPoint y: 408, distance: 40.9
click at [189, 0] on html "7 / Duplicate from One Product Store - Aug 20, 20:59:32 Default Published Previ…" at bounding box center [566, 0] width 1132 height 0
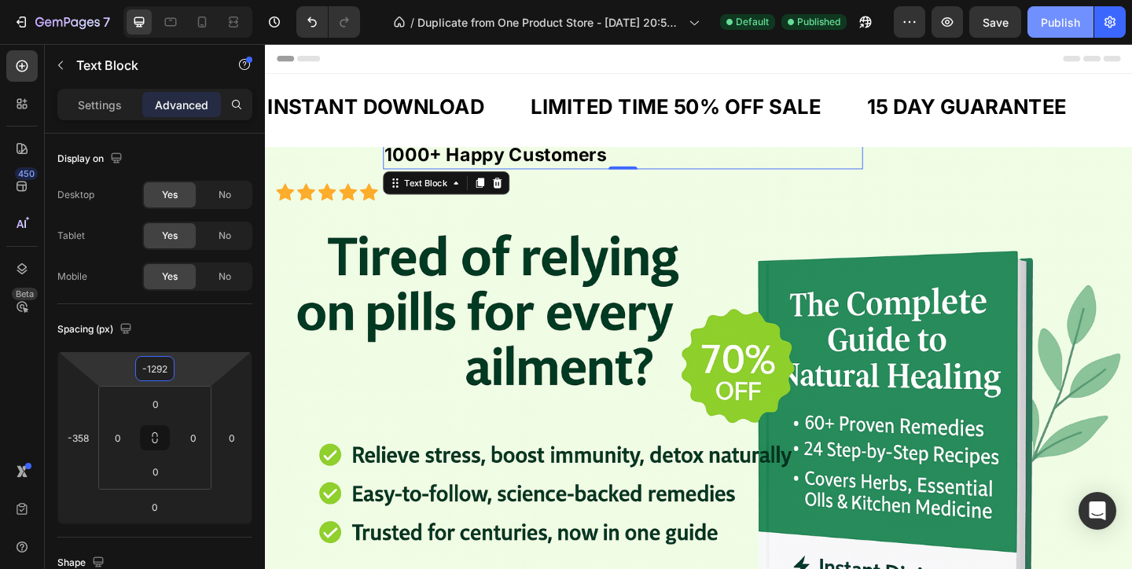
click at [1039, 22] on button "Publish" at bounding box center [1060, 21] width 66 height 31
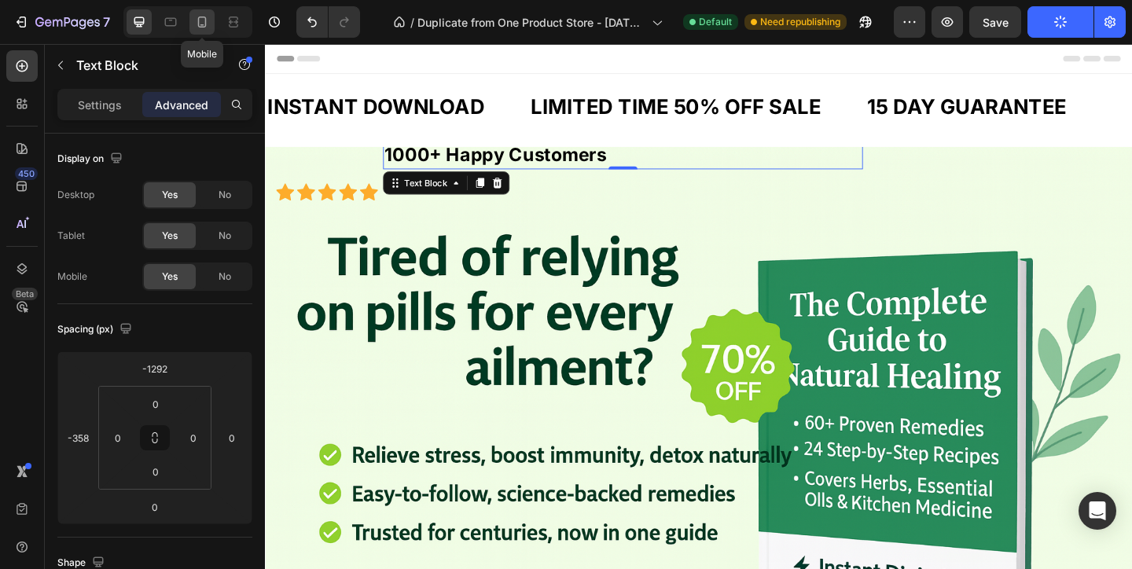
click at [200, 26] on icon at bounding box center [202, 22] width 9 height 11
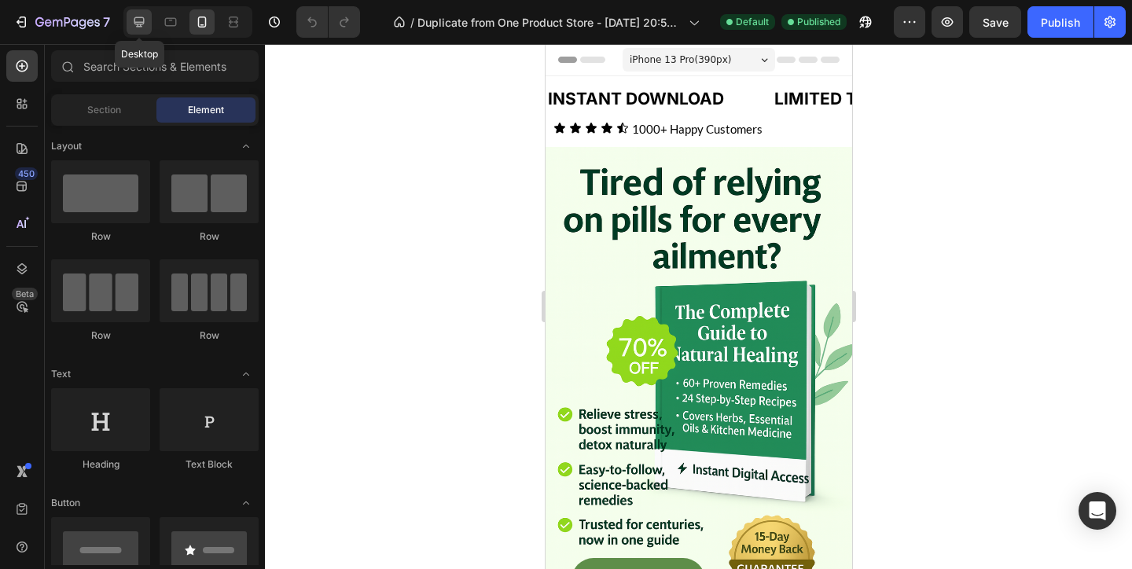
click at [140, 27] on icon at bounding box center [139, 22] width 16 height 16
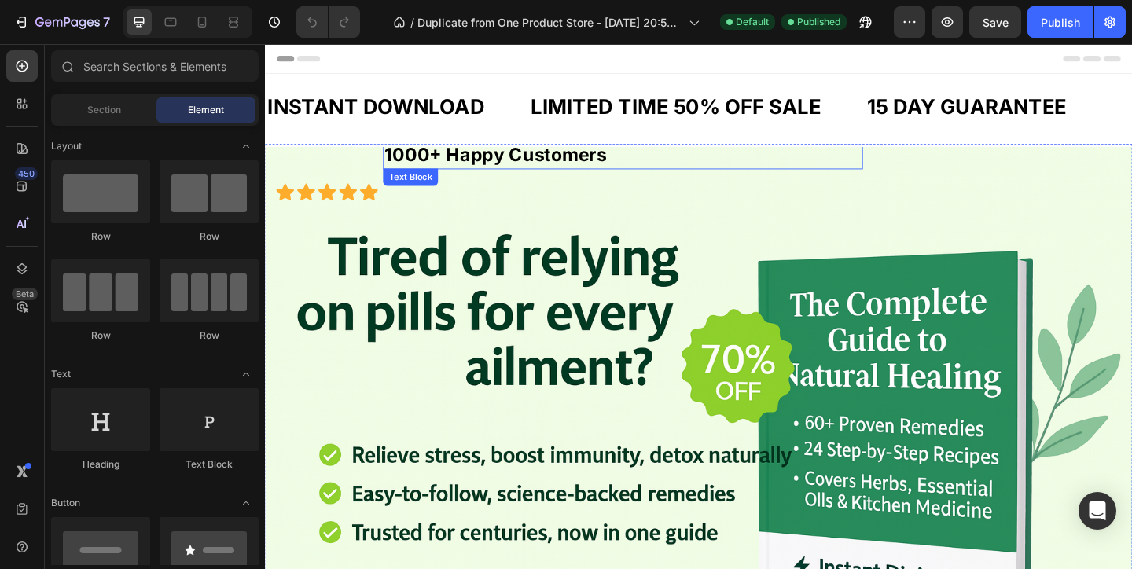
click at [560, 160] on strong "1000+ Happy Customers" at bounding box center [515, 164] width 241 height 24
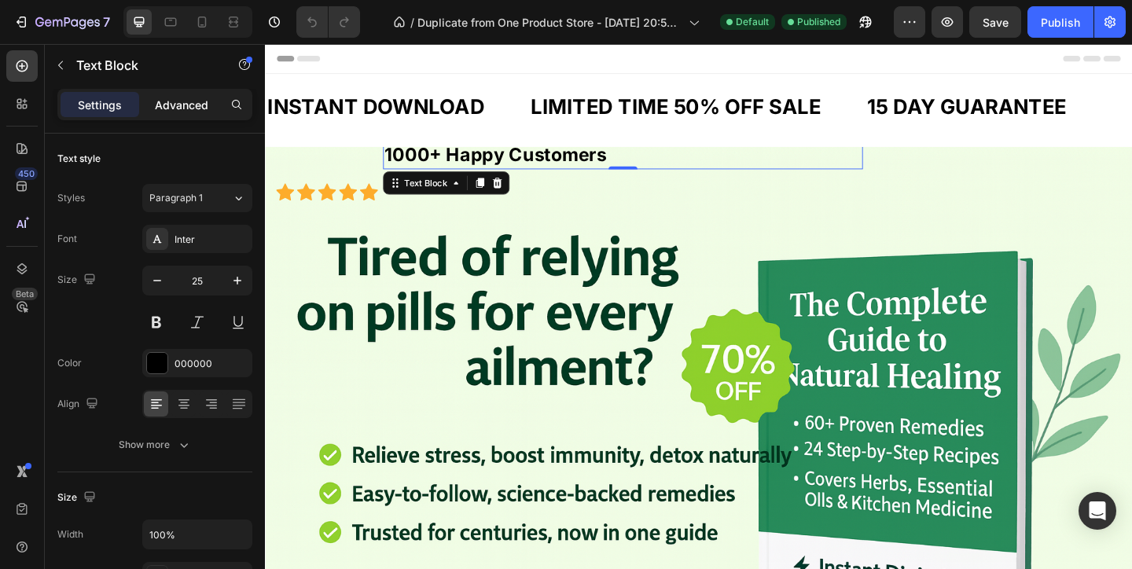
click at [189, 97] on p "Advanced" at bounding box center [181, 105] width 53 height 17
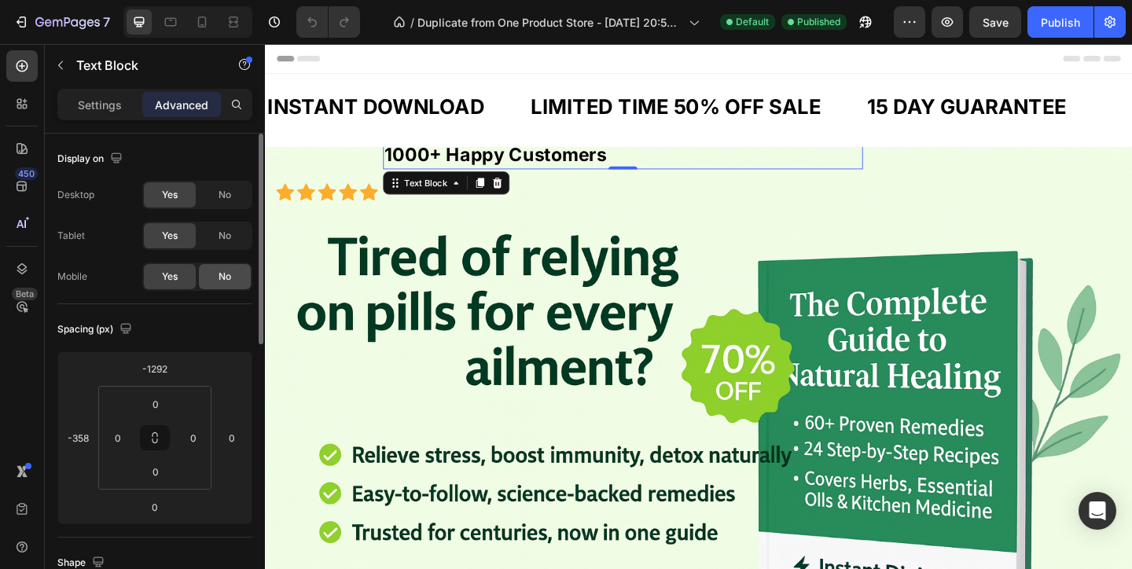
click at [222, 271] on span "No" at bounding box center [224, 277] width 13 height 14
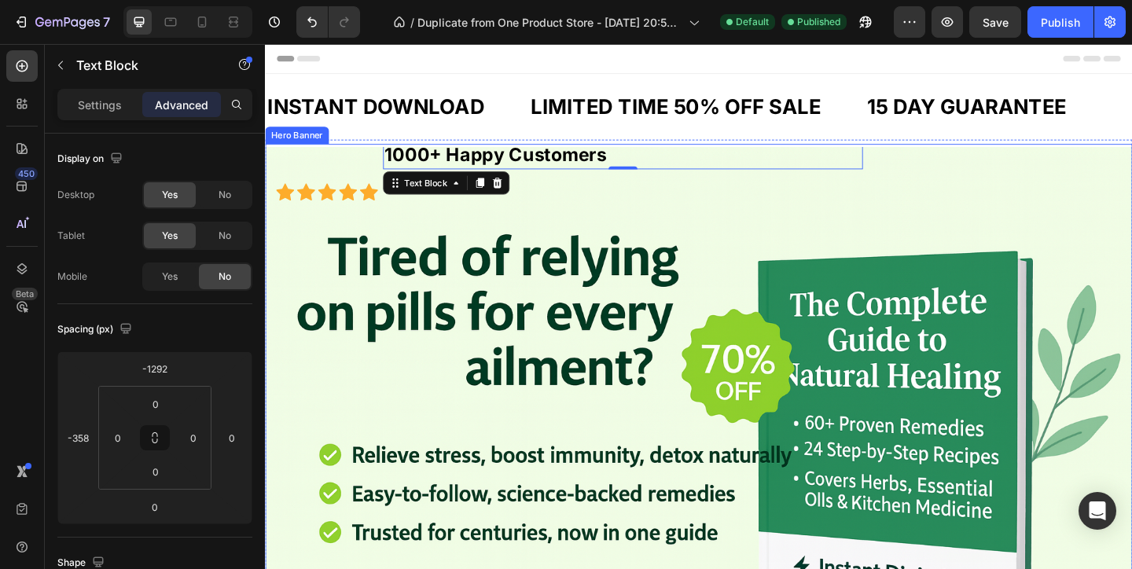
click at [343, 216] on div "Background Image" at bounding box center [736, 470] width 943 height 629
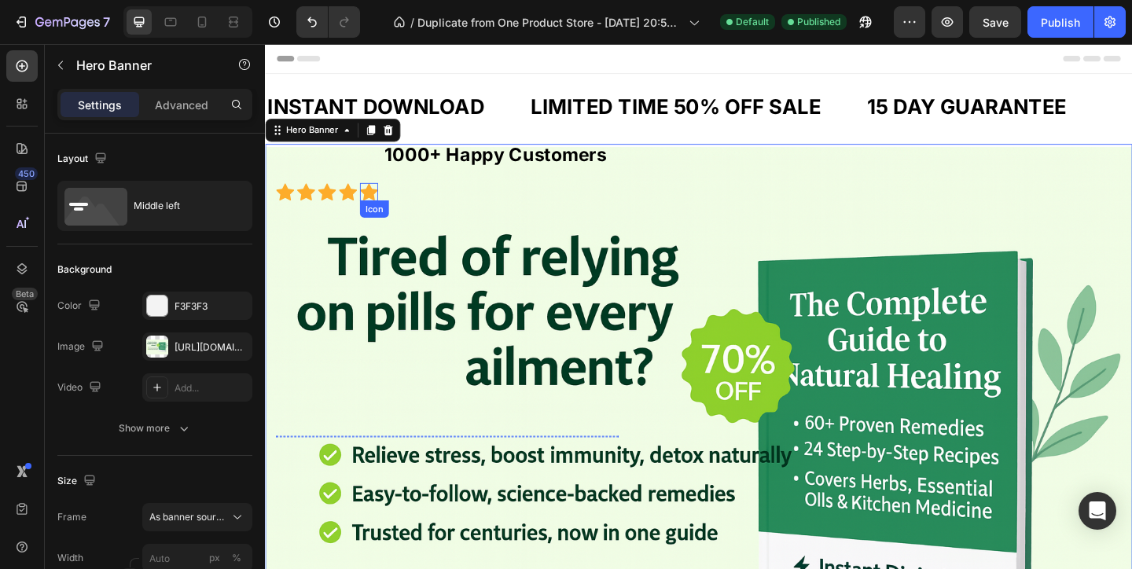
click at [376, 205] on icon at bounding box center [378, 205] width 20 height 18
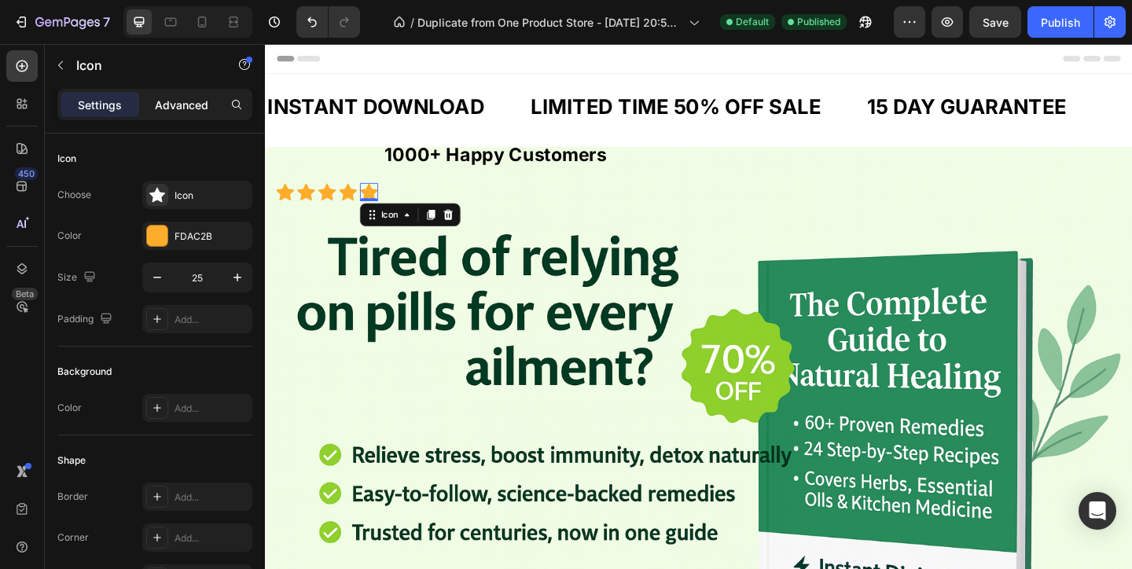
click at [189, 107] on p "Advanced" at bounding box center [181, 105] width 53 height 17
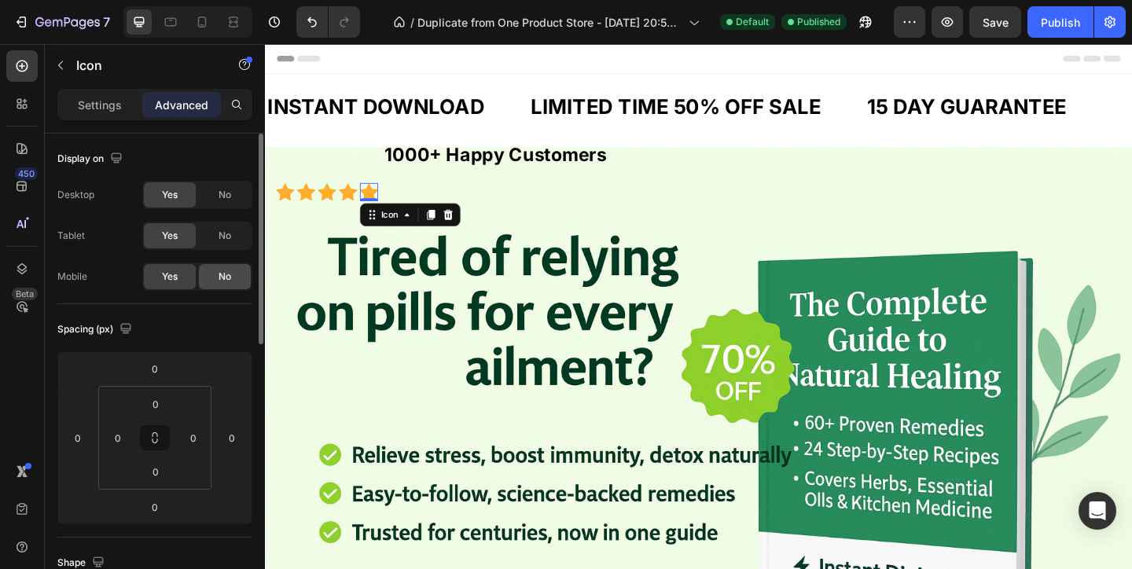
click at [218, 266] on div "No" at bounding box center [225, 276] width 52 height 25
click at [358, 209] on icon at bounding box center [355, 205] width 20 height 18
click at [220, 266] on div "No" at bounding box center [225, 276] width 52 height 25
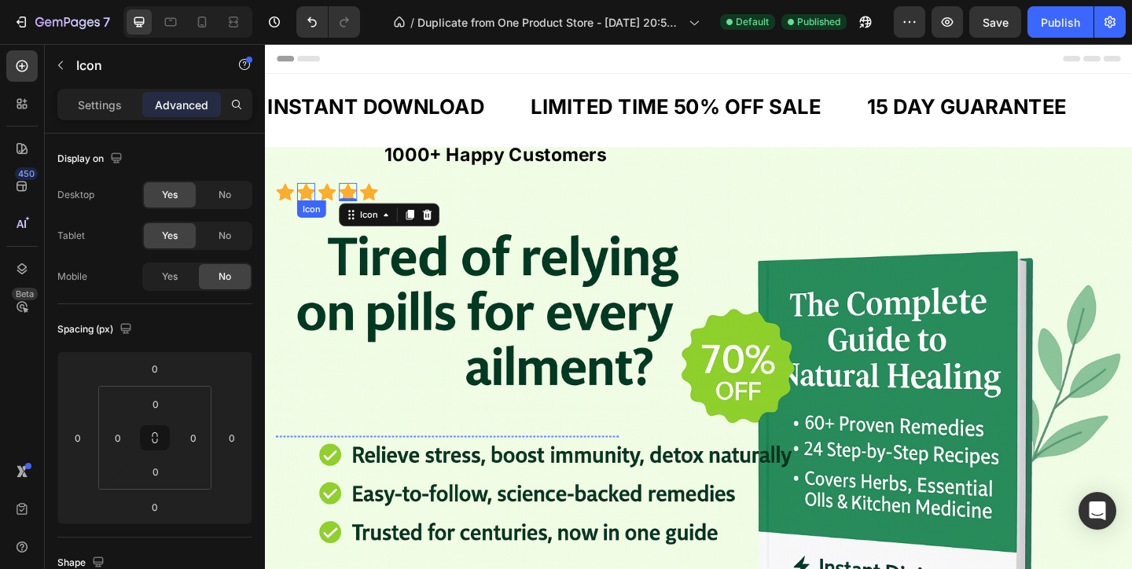
click at [329, 207] on icon at bounding box center [332, 205] width 20 height 18
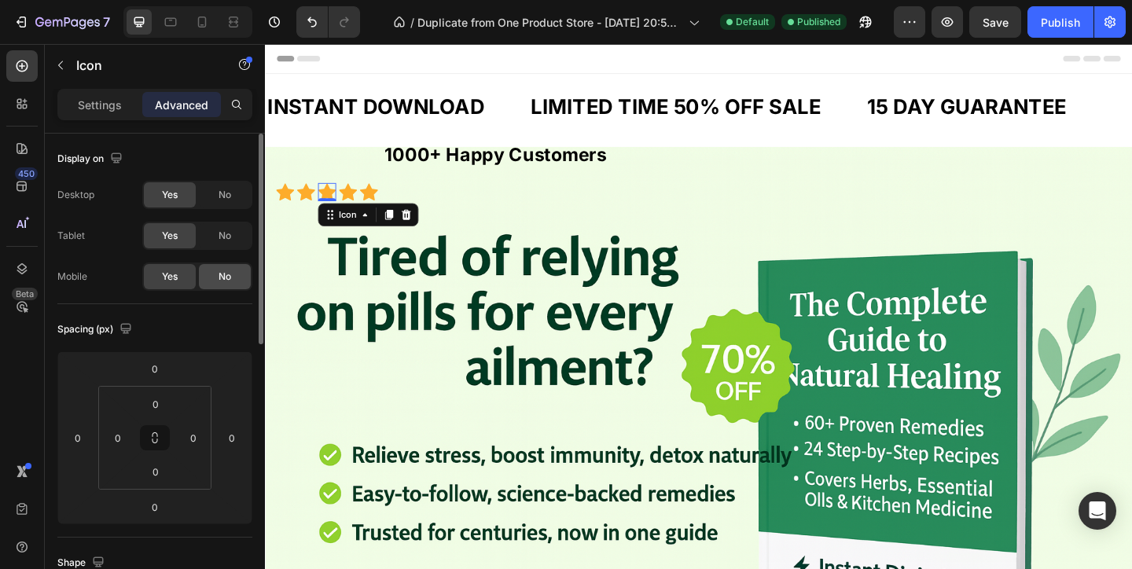
drag, startPoint x: 4, startPoint y: 215, endPoint x: 238, endPoint y: 273, distance: 241.5
click at [238, 273] on div "No" at bounding box center [225, 276] width 52 height 25
click at [310, 210] on icon at bounding box center [309, 205] width 20 height 18
click at [234, 284] on div "No" at bounding box center [225, 276] width 52 height 25
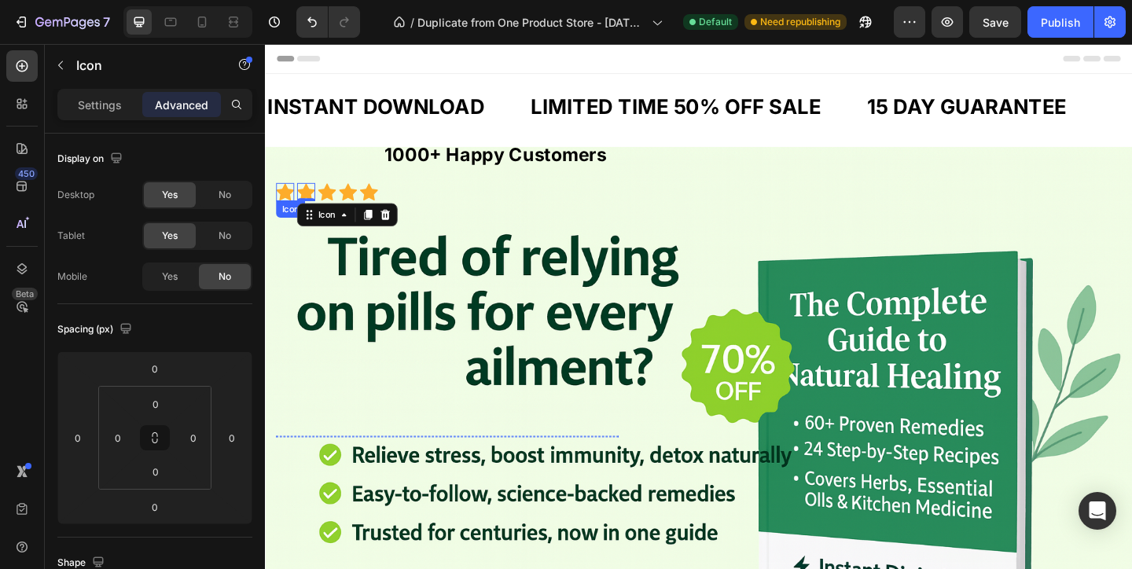
click at [291, 208] on icon at bounding box center [287, 205] width 20 height 18
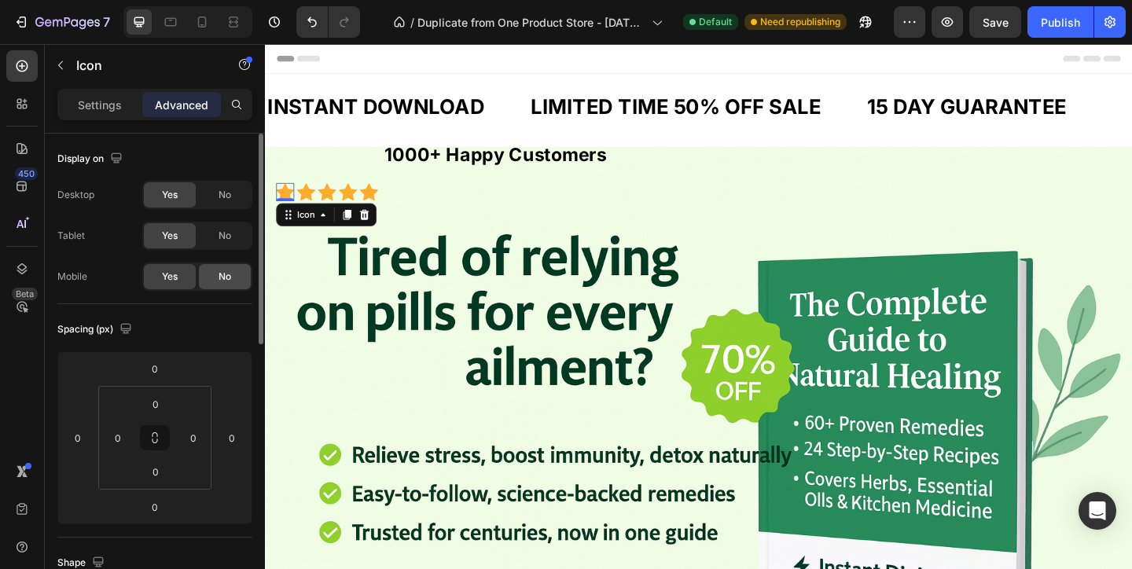
click at [231, 272] on div "No" at bounding box center [225, 276] width 52 height 25
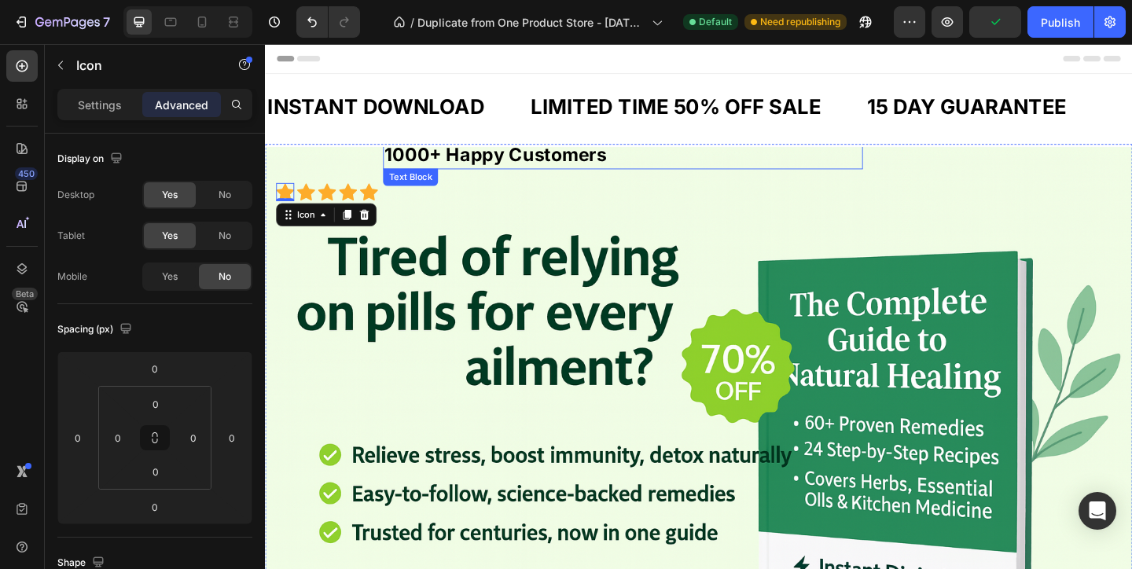
click at [427, 159] on strong "1000+ Happy Customers" at bounding box center [515, 164] width 241 height 24
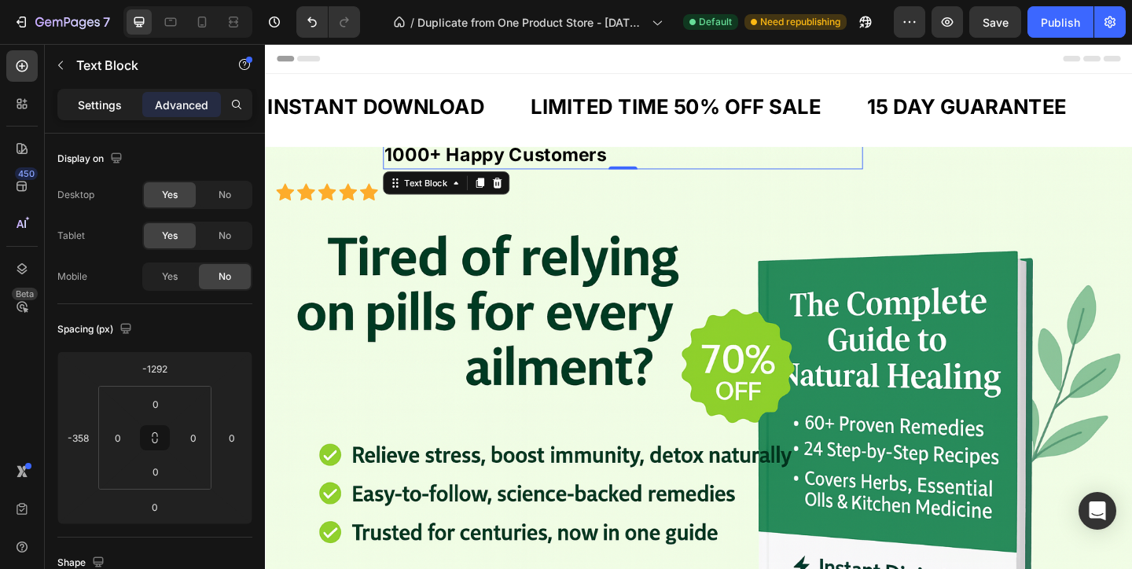
click at [119, 97] on p "Settings" at bounding box center [100, 105] width 44 height 17
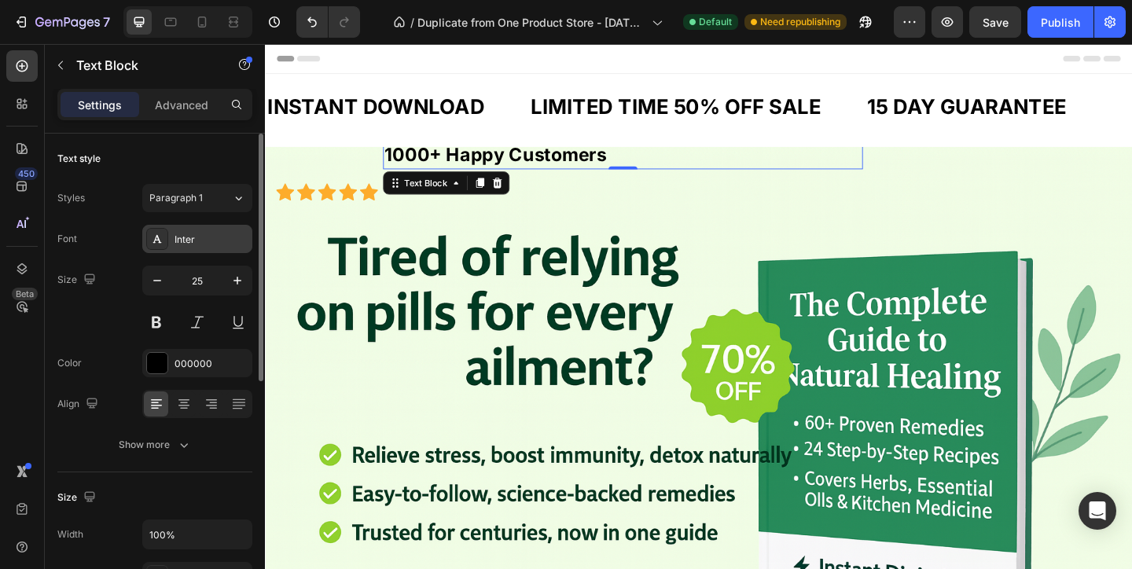
click at [210, 247] on div "Inter" at bounding box center [197, 239] width 110 height 28
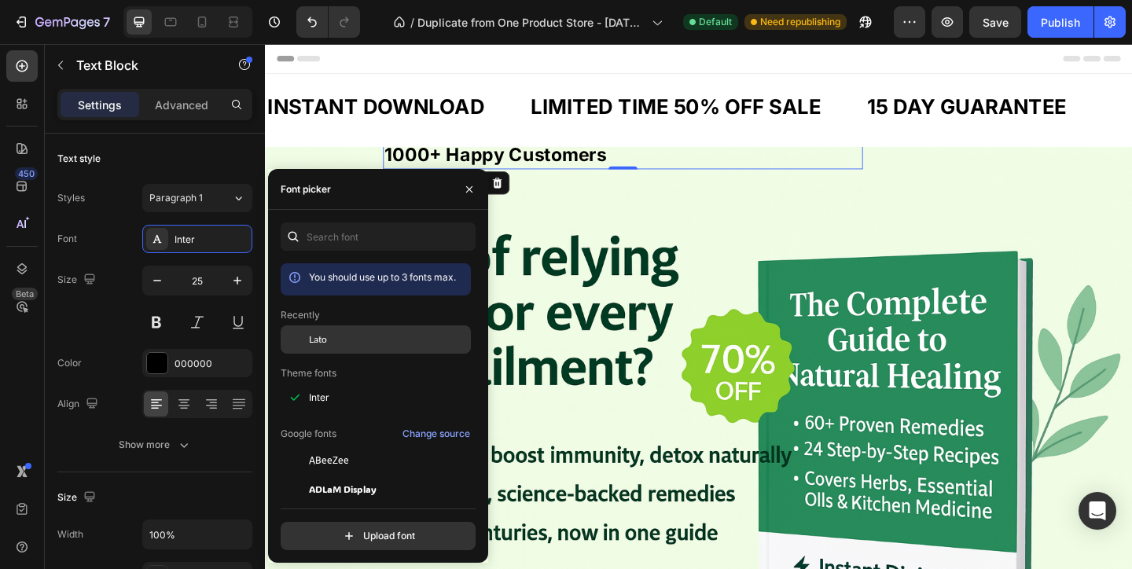
click at [347, 336] on div "Lato" at bounding box center [388, 339] width 159 height 14
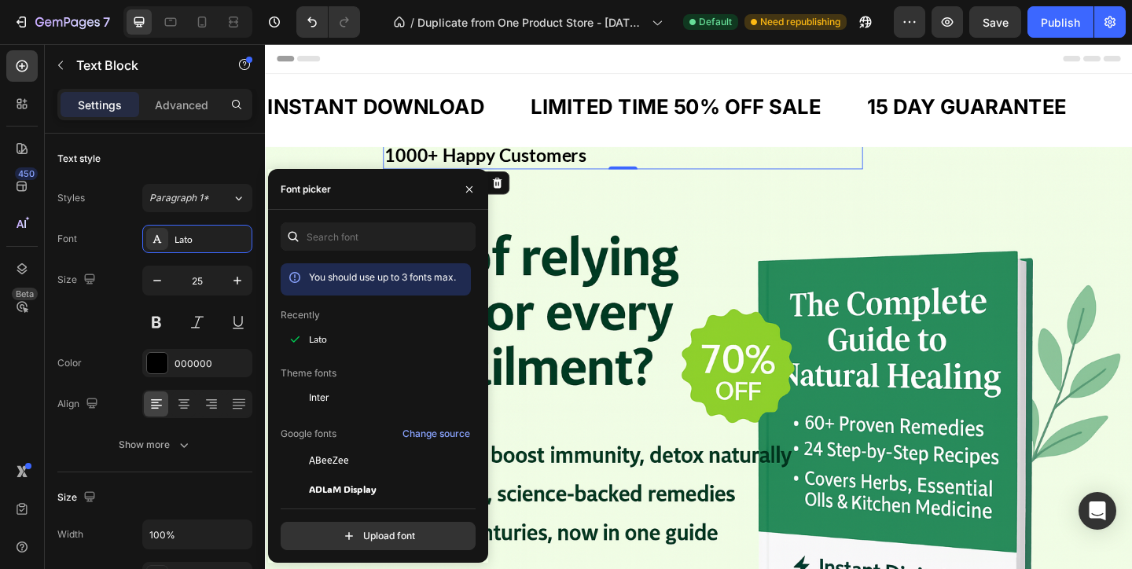
click at [508, 142] on div "INSTANT DOWNLOAD Text Block LIMITED TIME 50% OFF SALE Text Block 15 DAY GUARANT…" at bounding box center [736, 112] width 943 height 72
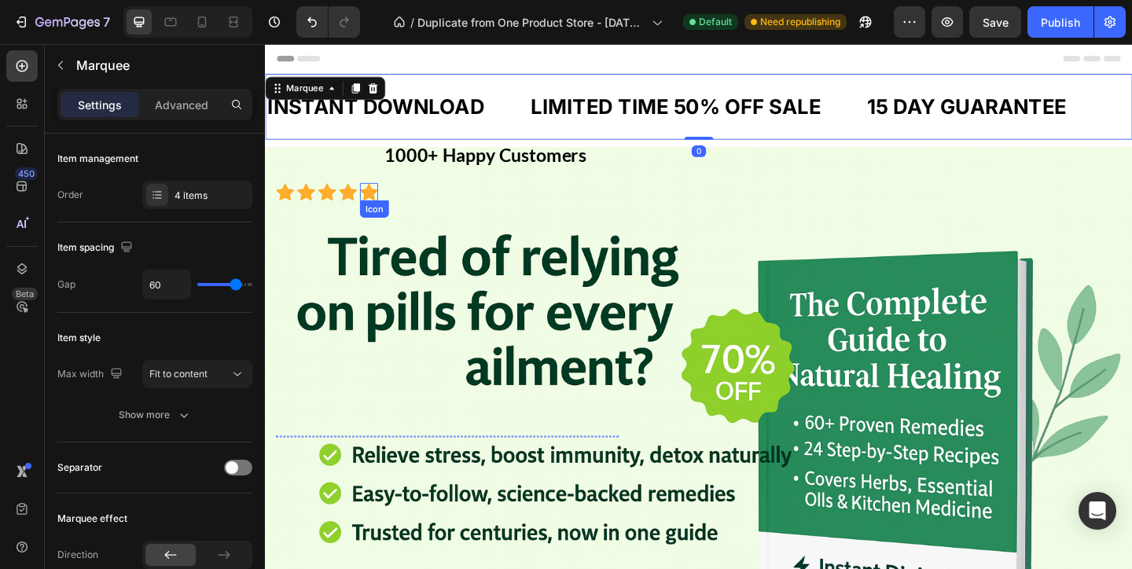
click at [368, 196] on icon at bounding box center [378, 205] width 20 height 20
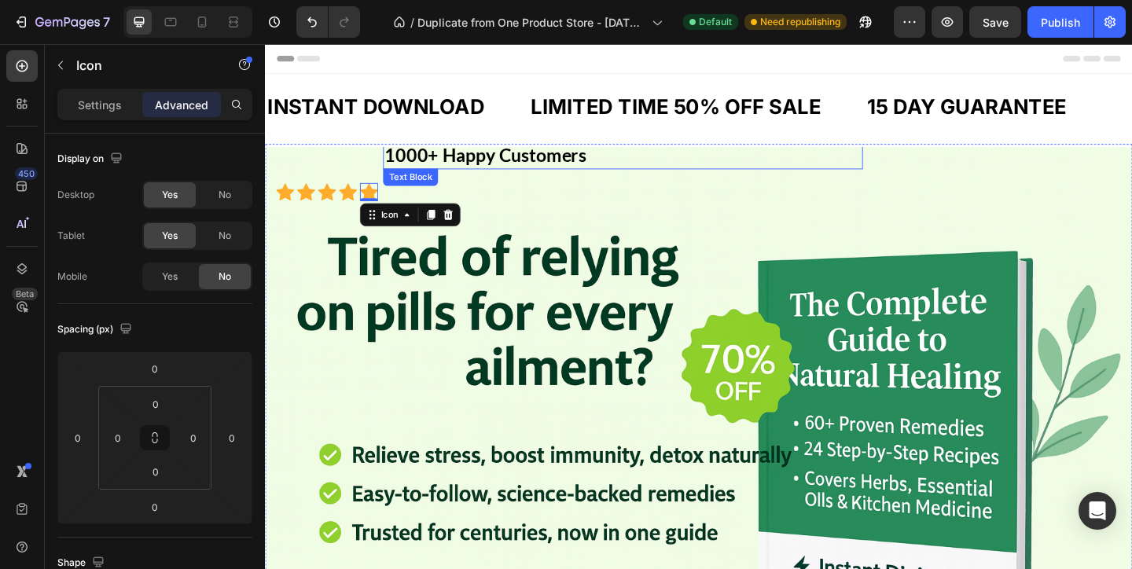
click at [461, 169] on strong "1000+ Happy Customers" at bounding box center [504, 164] width 219 height 24
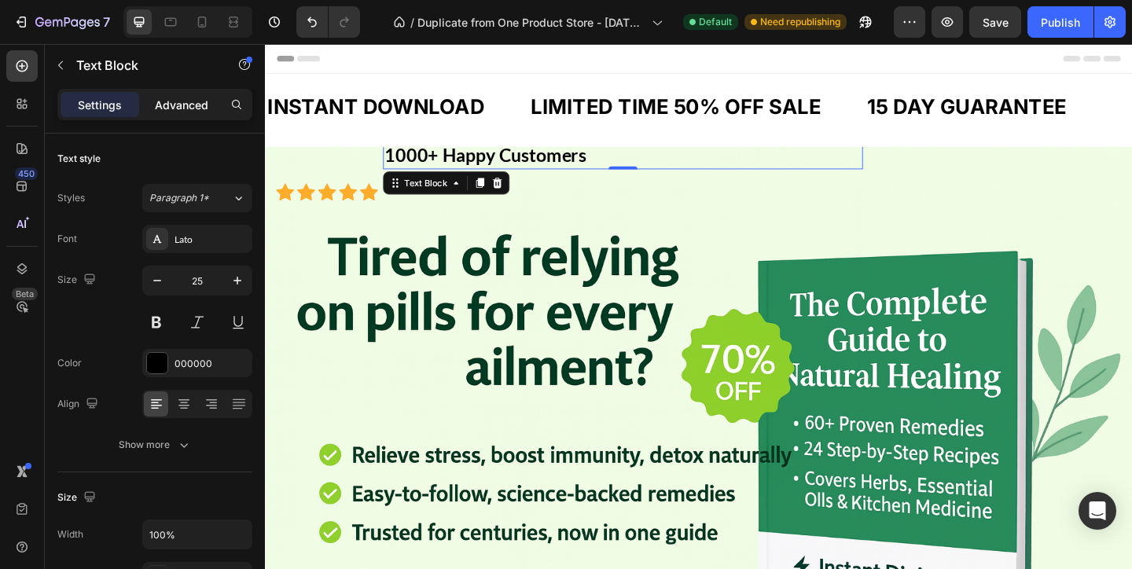
click at [215, 103] on div "Advanced" at bounding box center [181, 104] width 79 height 25
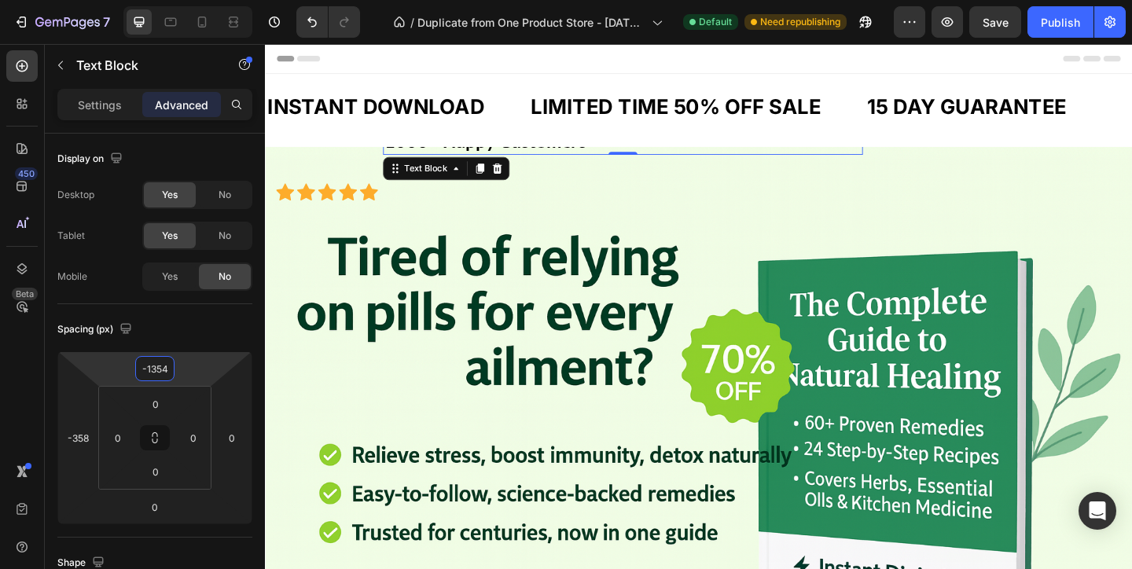
type input "-1356"
drag, startPoint x: 182, startPoint y: 367, endPoint x: 183, endPoint y: 392, distance: 25.2
click at [183, 0] on html "7 / Duplicate from One Product Store - [DATE] 20:59:32 Default Need republishin…" at bounding box center [566, 0] width 1132 height 0
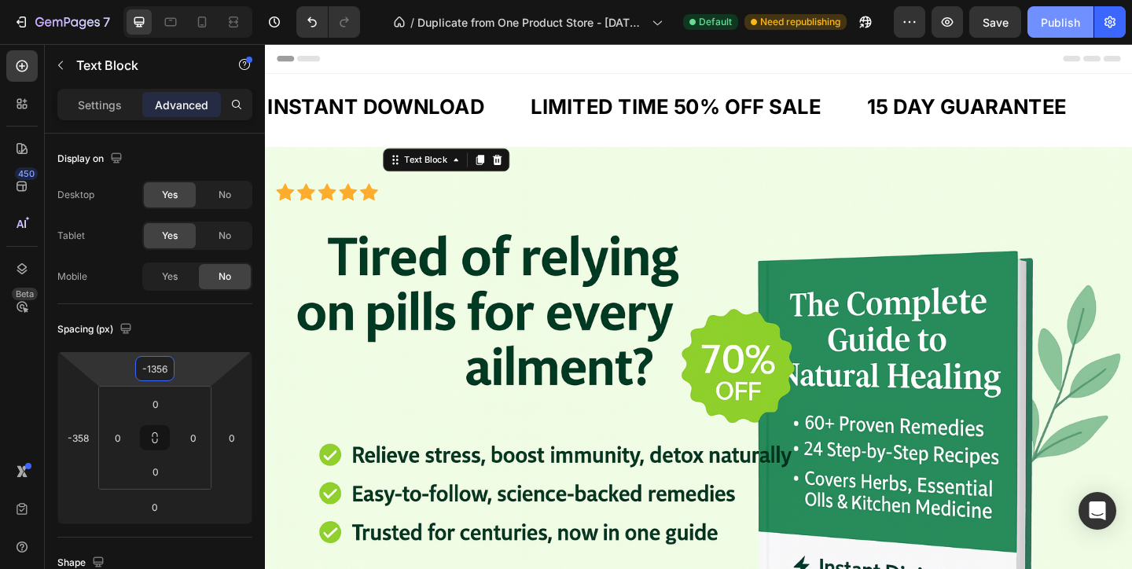
click at [1039, 36] on button "Publish" at bounding box center [1060, 21] width 66 height 31
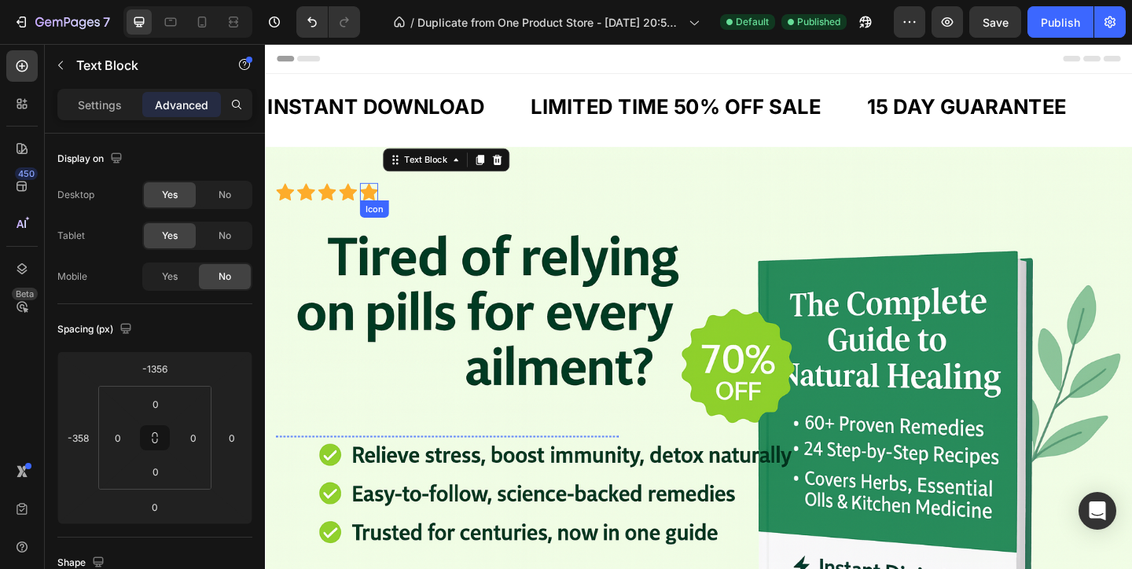
click at [371, 200] on icon at bounding box center [378, 205] width 20 height 20
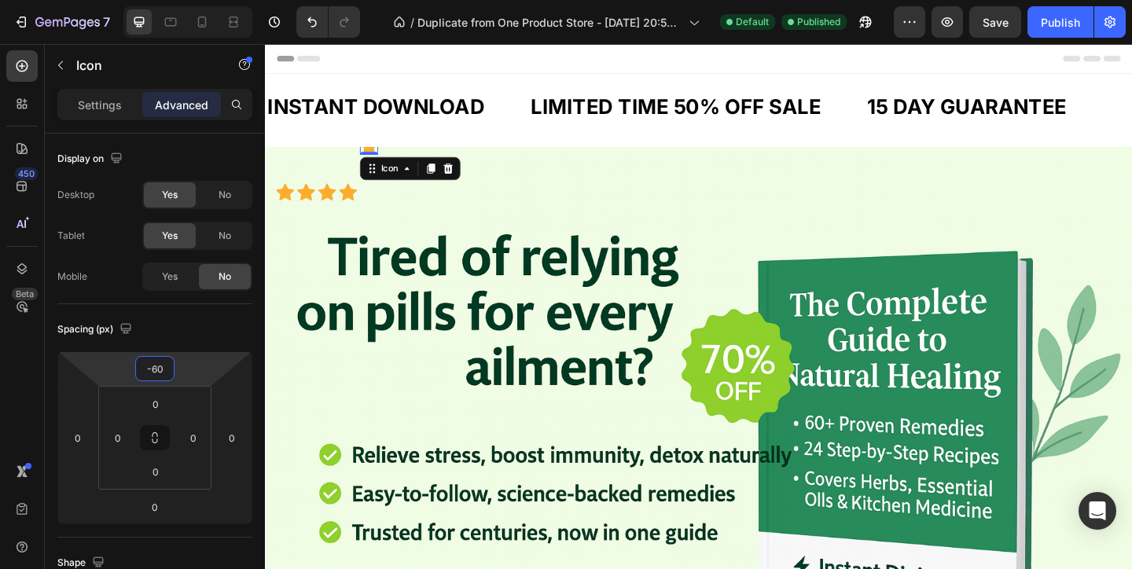
type input "-58"
drag, startPoint x: 215, startPoint y: 375, endPoint x: 218, endPoint y: 398, distance: 23.0
click at [218, 0] on html "7 / Duplicate from One Product Store - [DATE] 20:59:32 Default Published Previe…" at bounding box center [566, 0] width 1132 height 0
click at [358, 205] on icon at bounding box center [355, 205] width 20 height 18
drag, startPoint x: 215, startPoint y: 369, endPoint x: 219, endPoint y: 398, distance: 29.3
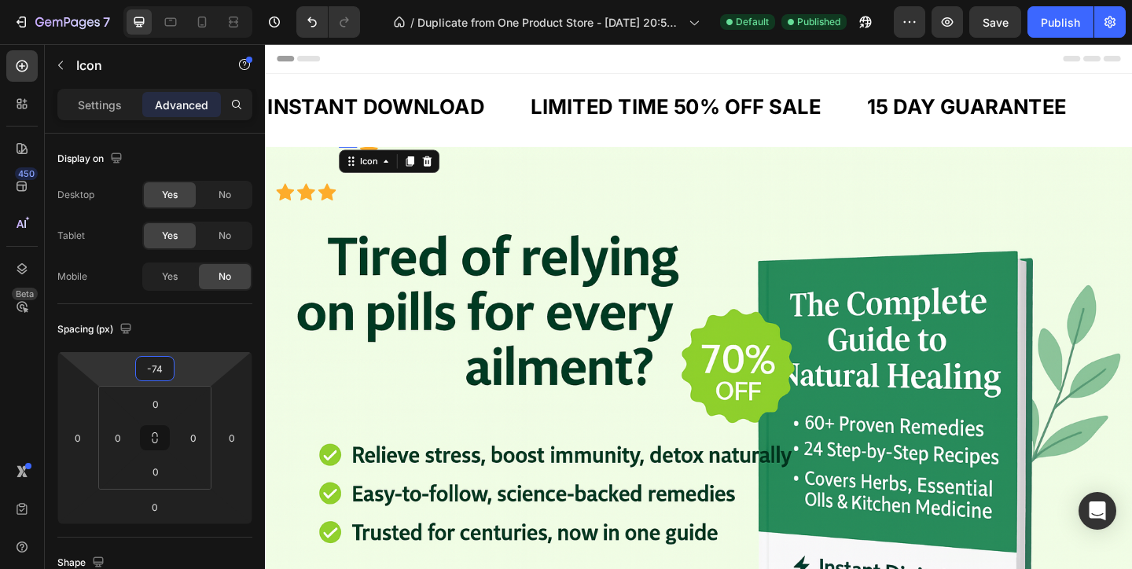
click at [219, 0] on html "7 / Duplicate from One Product Store - [DATE] 20:59:32 Default Published Previe…" at bounding box center [566, 0] width 1132 height 0
type input "-10"
drag, startPoint x: 218, startPoint y: 374, endPoint x: 218, endPoint y: 349, distance: 25.2
click at [218, 0] on html "7 / Duplicate from One Product Store - [DATE] 20:59:32 Default Published Previe…" at bounding box center [566, 0] width 1132 height 0
click at [376, 158] on icon at bounding box center [378, 159] width 20 height 18
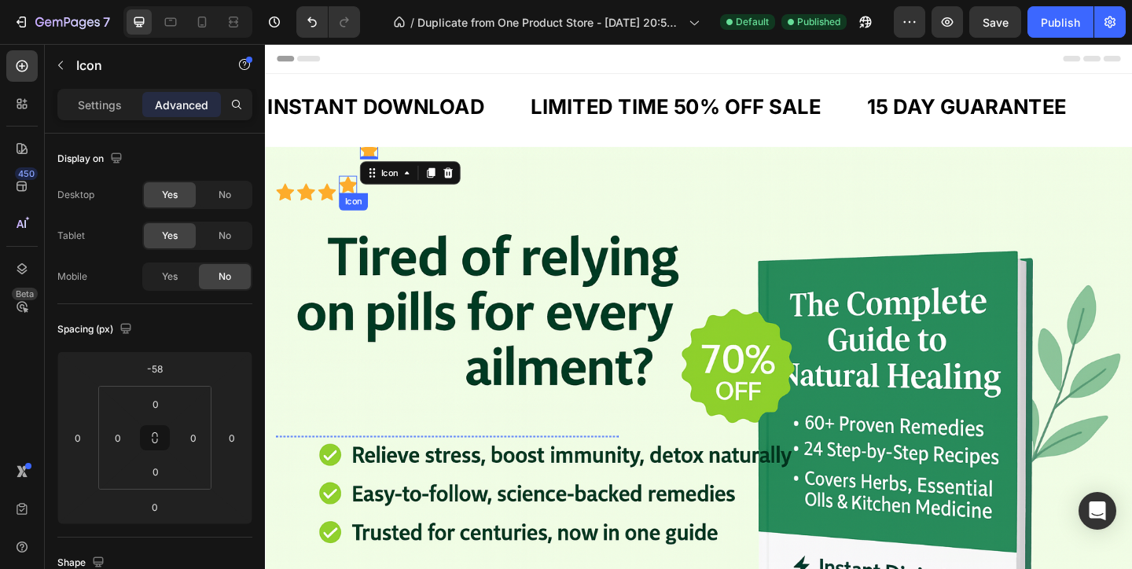
click at [354, 202] on icon at bounding box center [355, 197] width 20 height 18
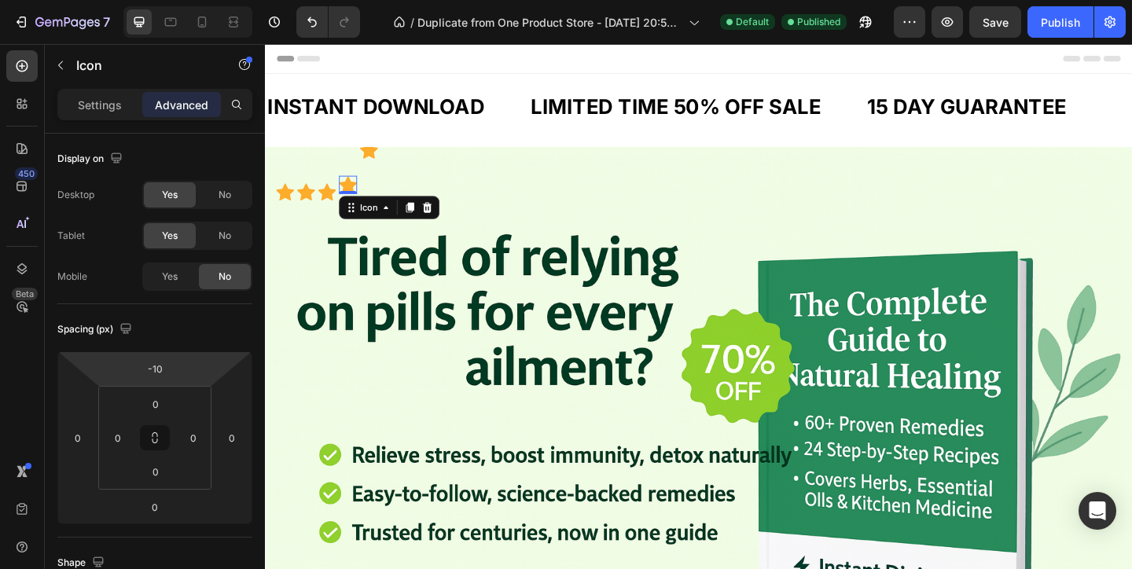
click at [176, 0] on html "7 / Duplicate from One Product Store - [DATE] 20:59:32 Default Published Previe…" at bounding box center [566, 0] width 1132 height 0
type input "-8"
click at [176, 0] on html "7 / Duplicate from One Product Store - [DATE] 20:59:32 Default Published Previe…" at bounding box center [566, 0] width 1132 height 0
click at [167, 372] on input "-8" at bounding box center [154, 369] width 31 height 24
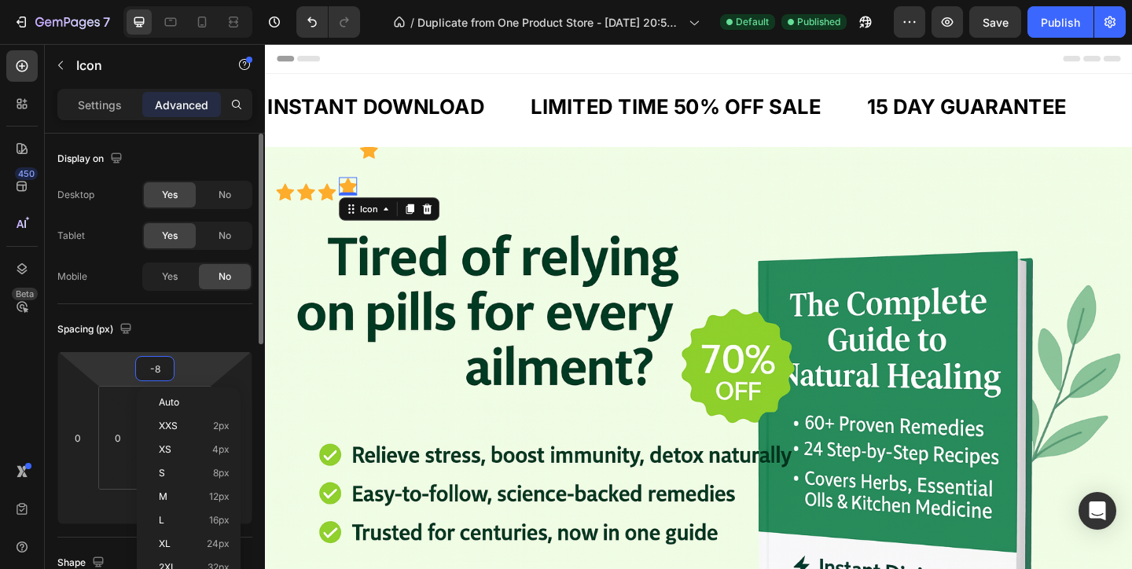
click at [167, 372] on input "-8" at bounding box center [154, 369] width 31 height 24
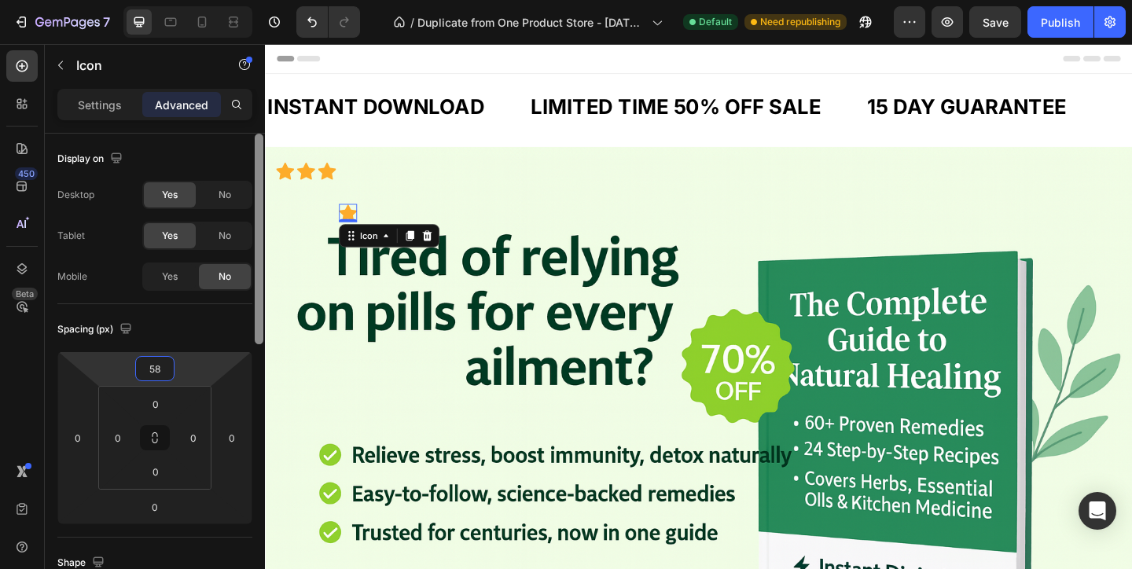
type input "5"
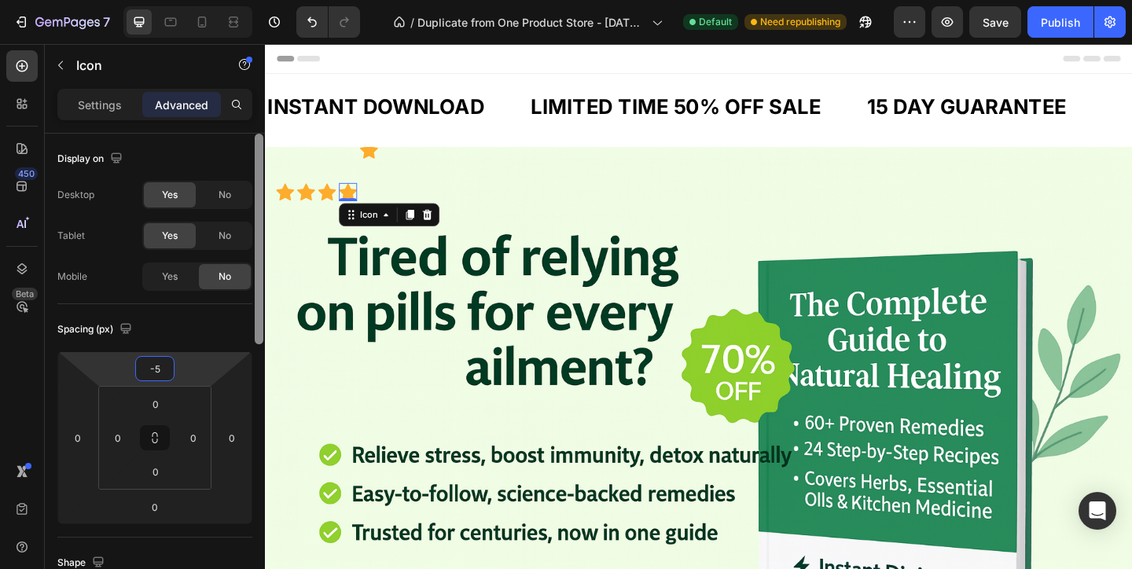
type input "-58"
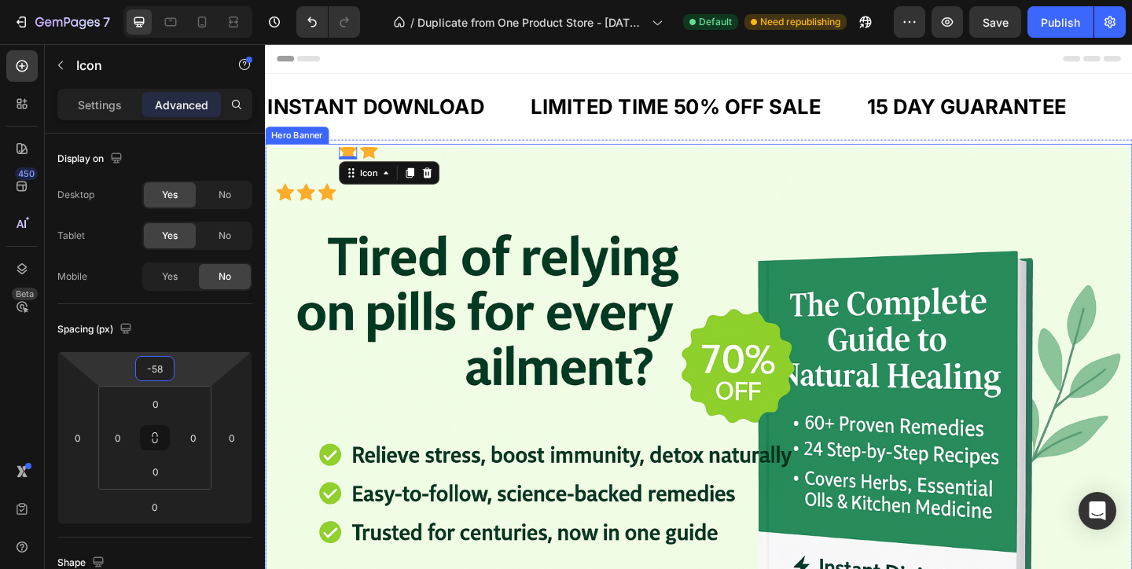
click at [330, 205] on icon at bounding box center [332, 205] width 20 height 18
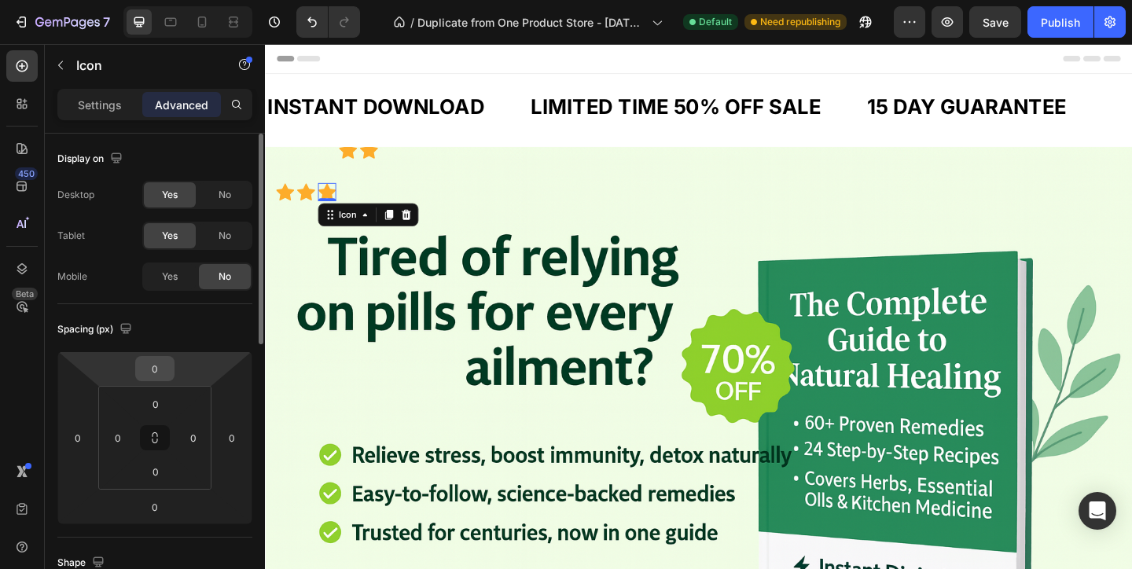
click at [156, 362] on input "0" at bounding box center [154, 369] width 31 height 24
type input "0"
type input "-58"
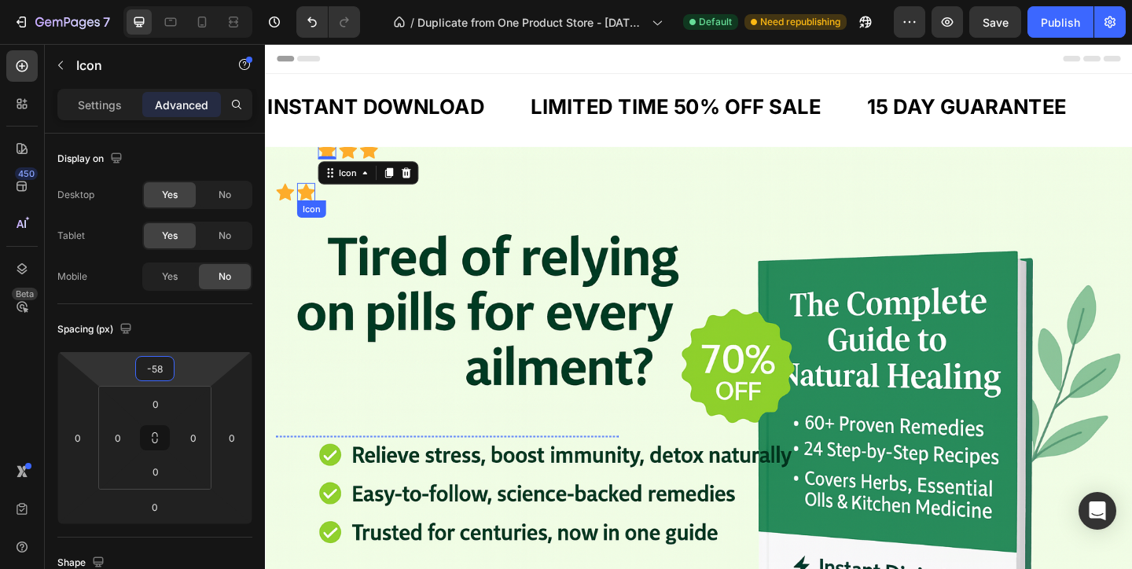
click at [309, 204] on icon at bounding box center [309, 205] width 20 height 18
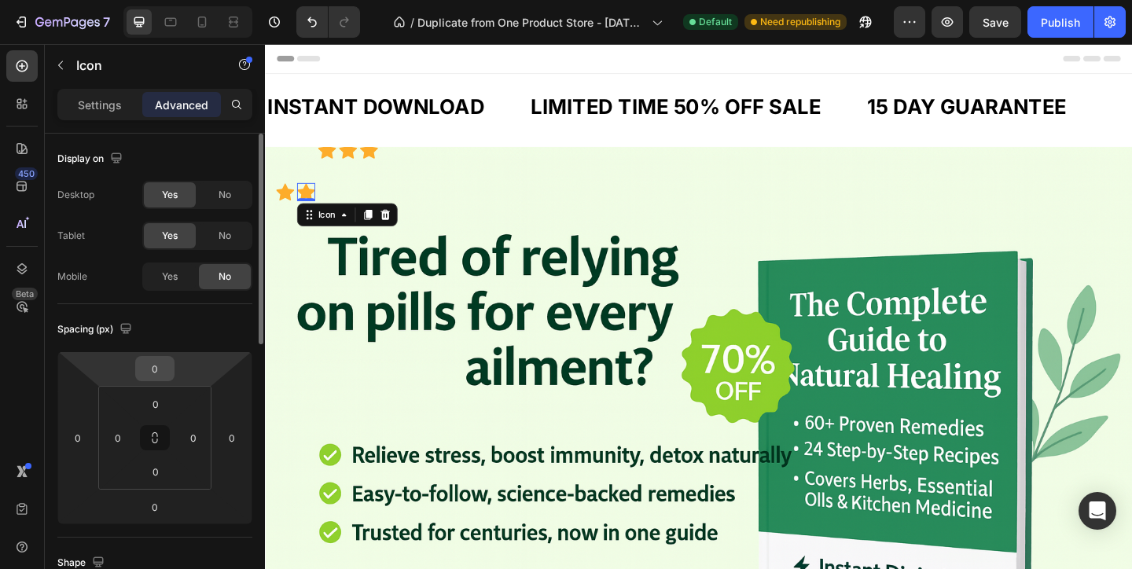
click at [168, 373] on input "0" at bounding box center [154, 369] width 31 height 24
type input "-58"
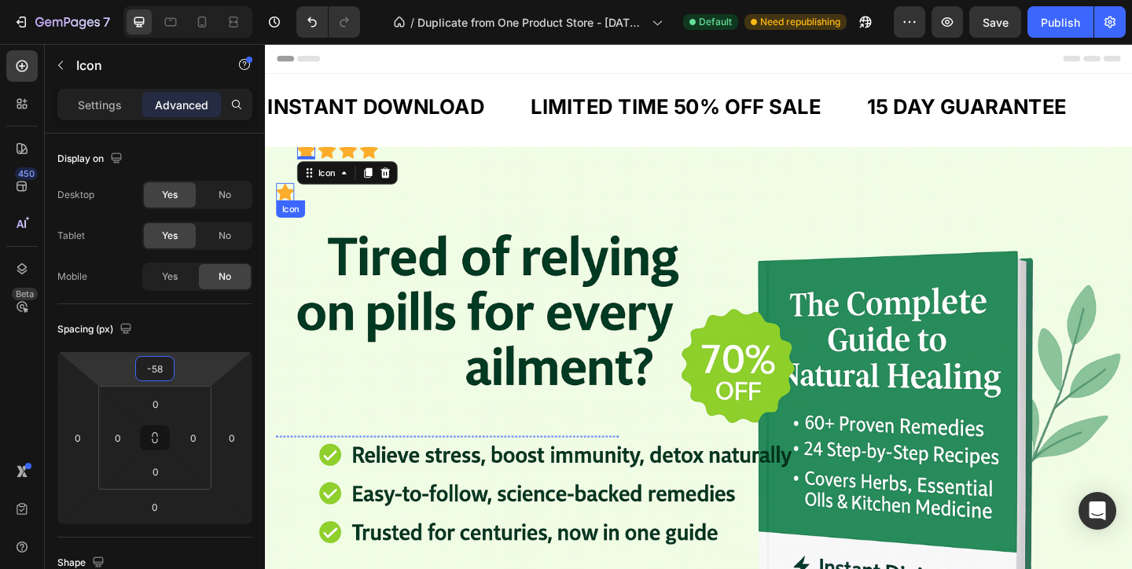
click at [288, 201] on icon at bounding box center [287, 205] width 20 height 18
click at [175, 0] on html "7 / Duplicate from One Product Store - [DATE] 20:59:32 Default Need republishin…" at bounding box center [566, 0] width 1132 height 0
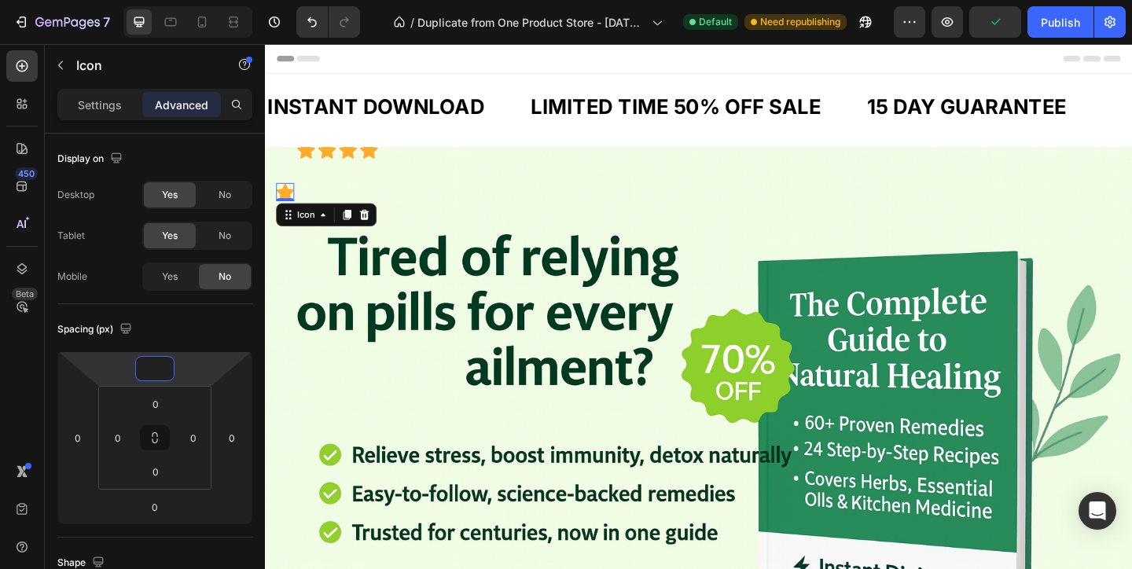
type input "-4"
type input "-58"
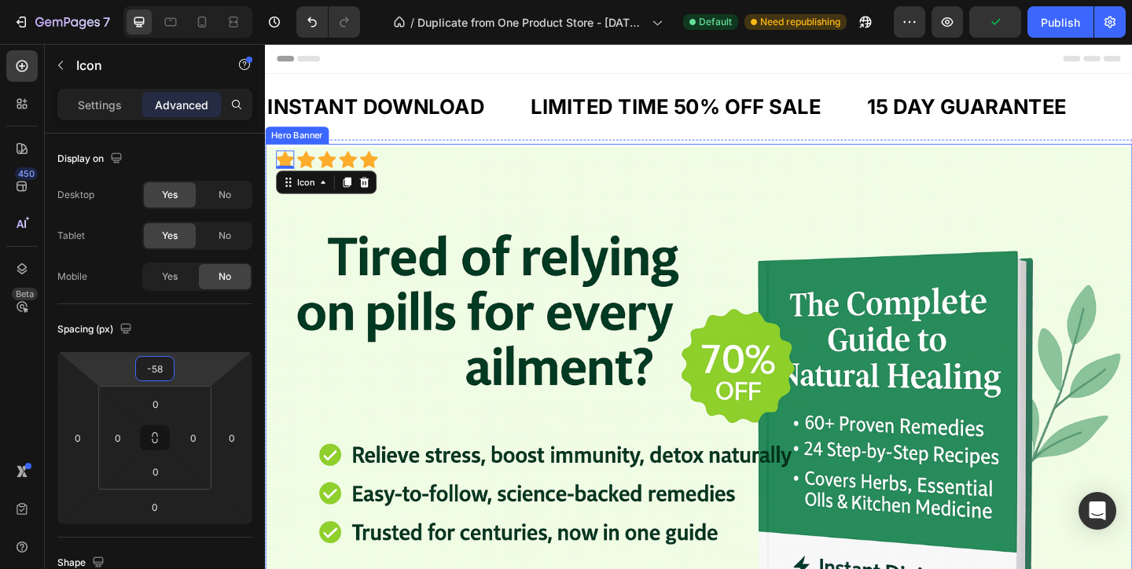
click at [648, 249] on div "Background Image" at bounding box center [736, 470] width 943 height 629
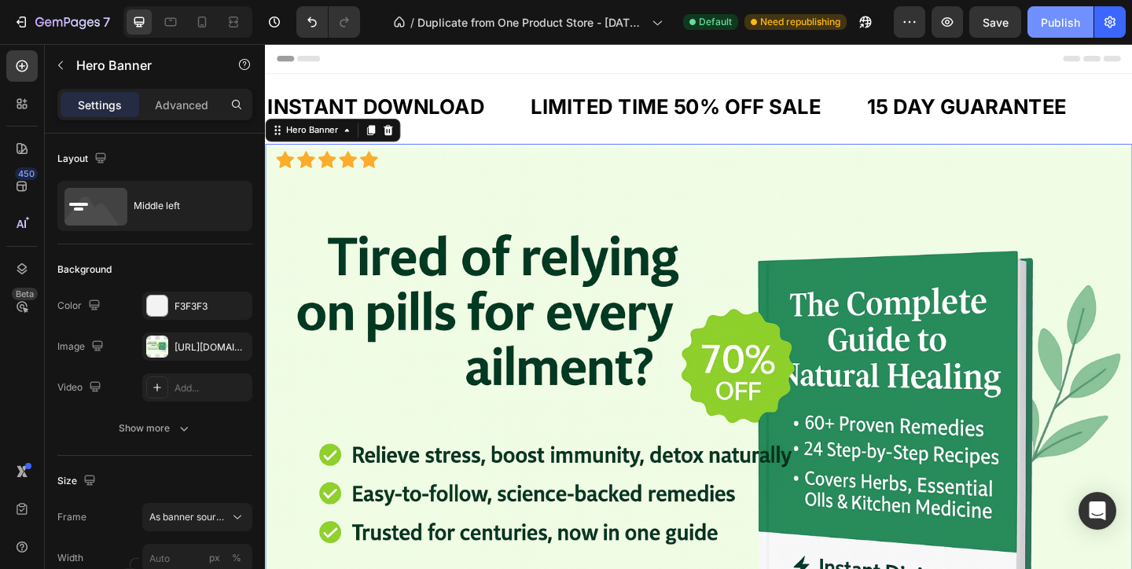
click at [1037, 23] on button "Publish" at bounding box center [1060, 21] width 66 height 31
click at [376, 167] on icon at bounding box center [378, 169] width 20 height 18
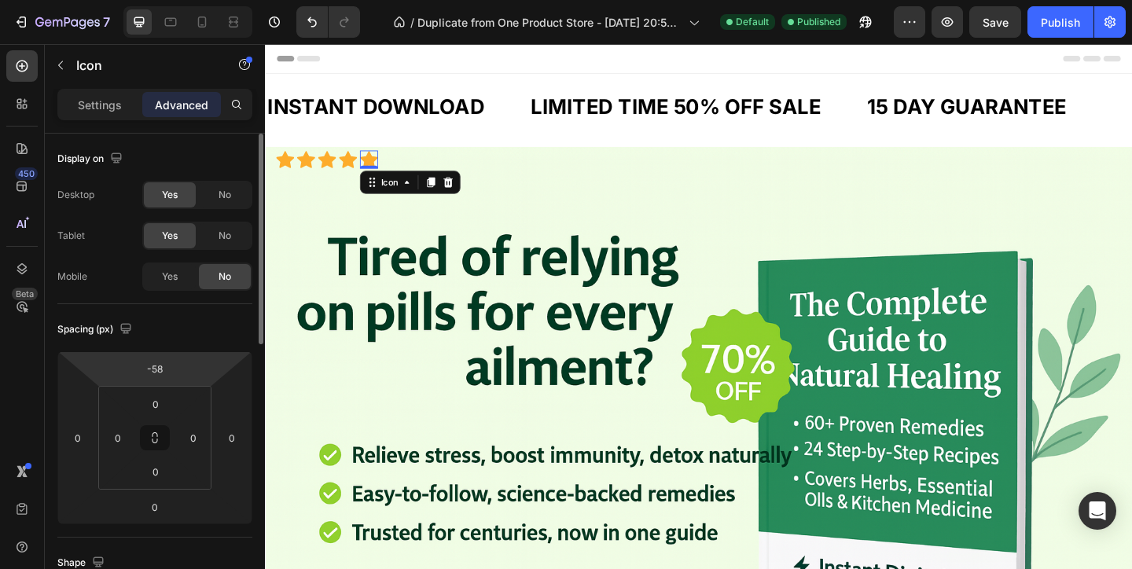
click at [183, 0] on html "7 / Duplicate from One Product Store - [DATE] 20:59:32 Default Published Previe…" at bounding box center [566, 0] width 1132 height 0
click at [163, 362] on input "-58" at bounding box center [154, 369] width 31 height 24
click at [166, 366] on input "-58" at bounding box center [154, 369] width 31 height 24
type input "-5"
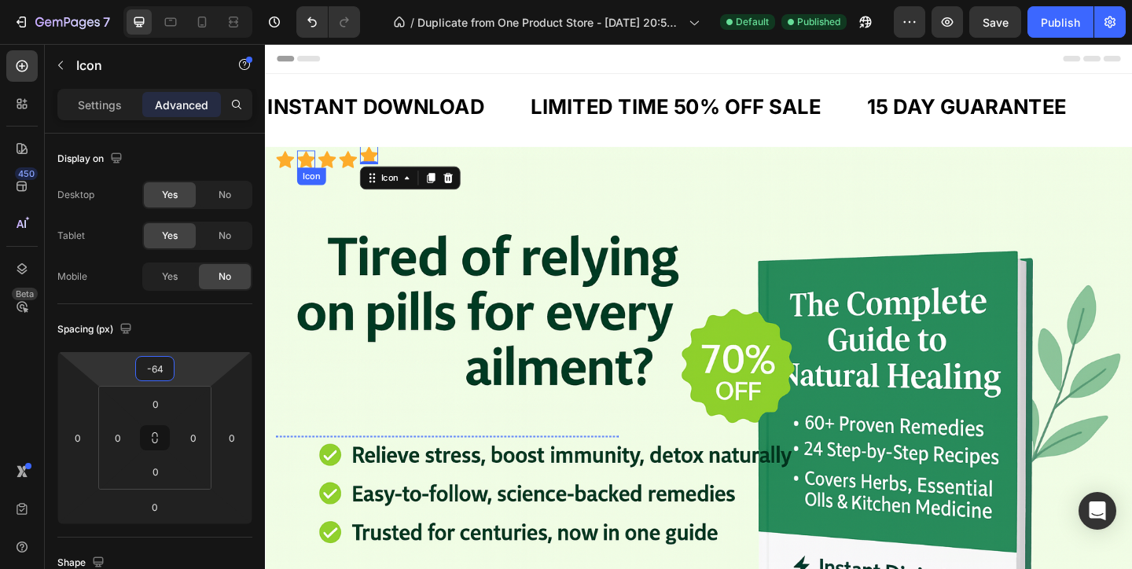
type input "-6"
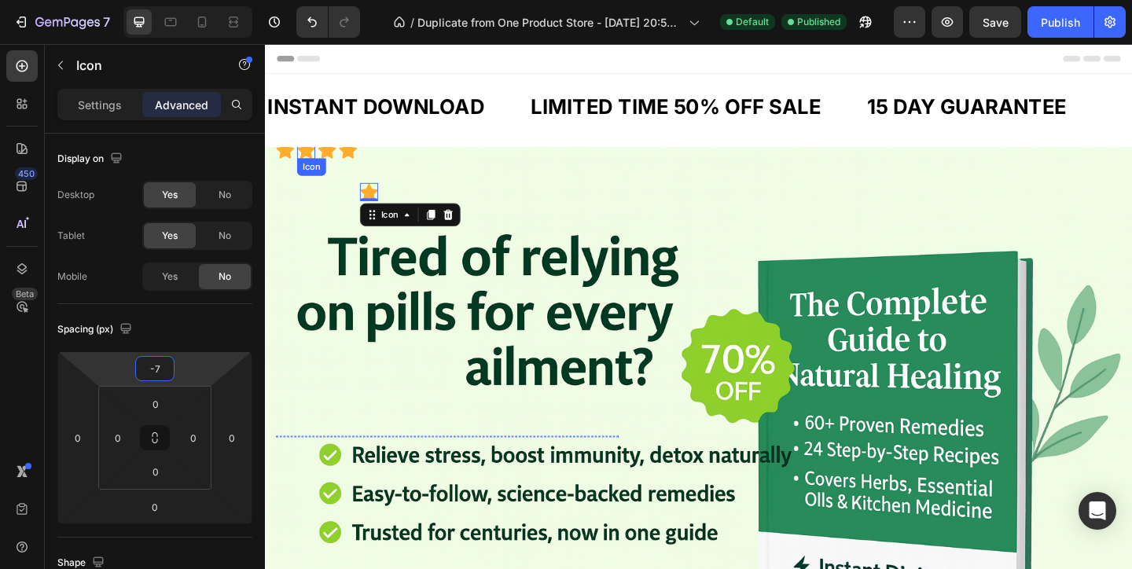
type input "-70"
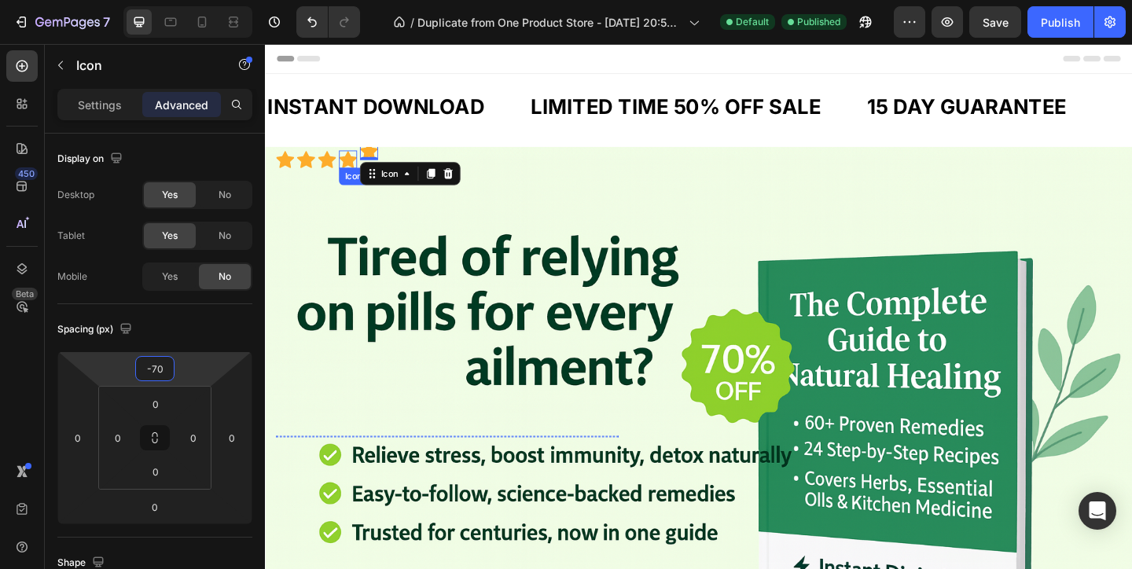
click at [352, 163] on icon at bounding box center [355, 170] width 20 height 20
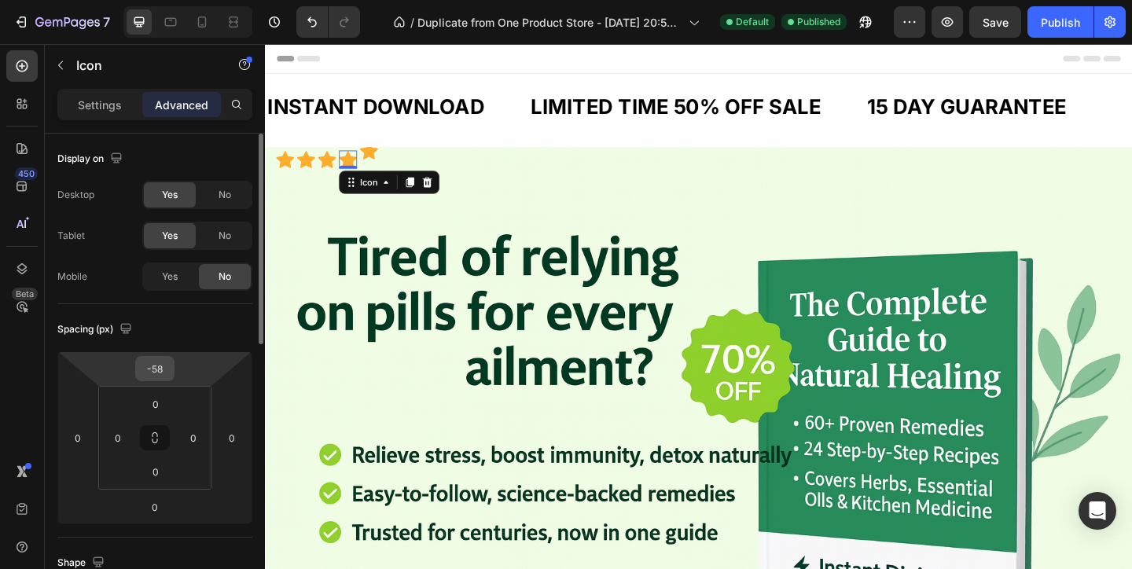
click at [155, 369] on input "-58" at bounding box center [154, 369] width 31 height 24
click at [167, 369] on input "-58" at bounding box center [154, 369] width 31 height 24
type input "-5"
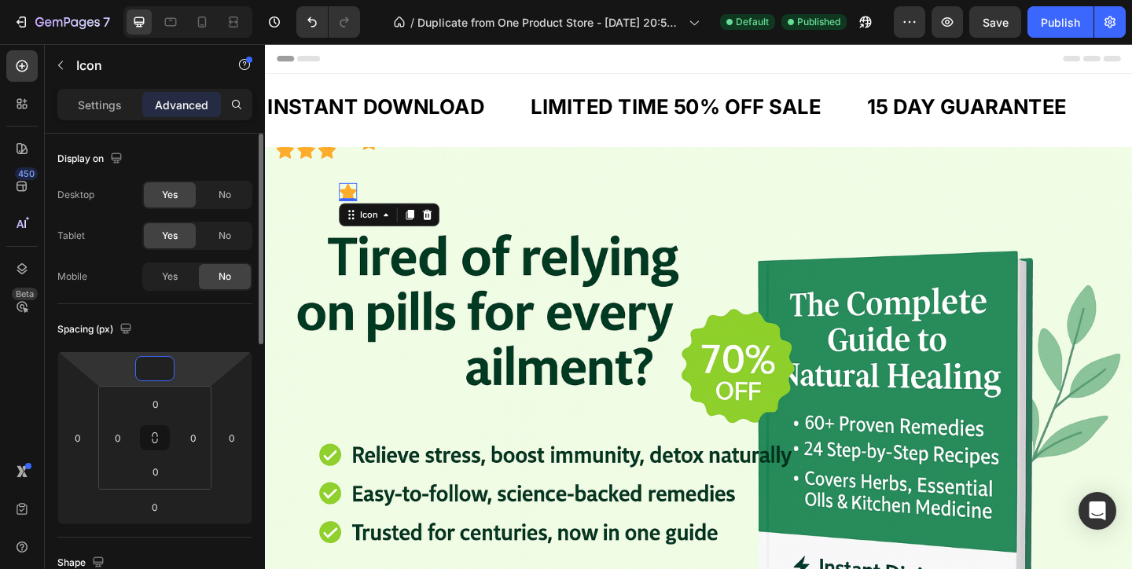
type input "-7"
type input "-70"
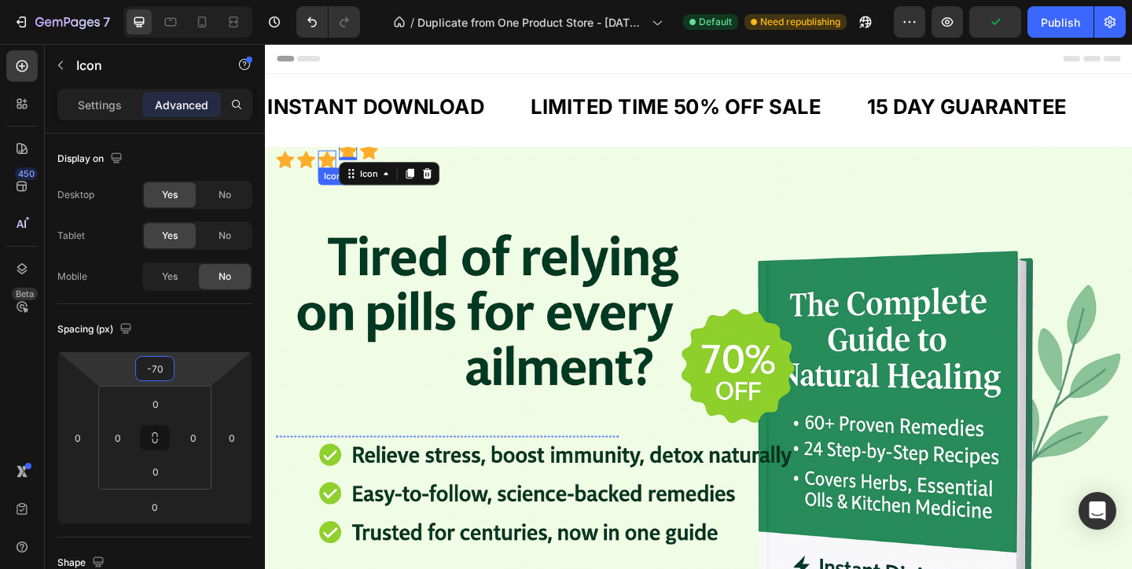
click at [329, 174] on icon at bounding box center [332, 169] width 20 height 18
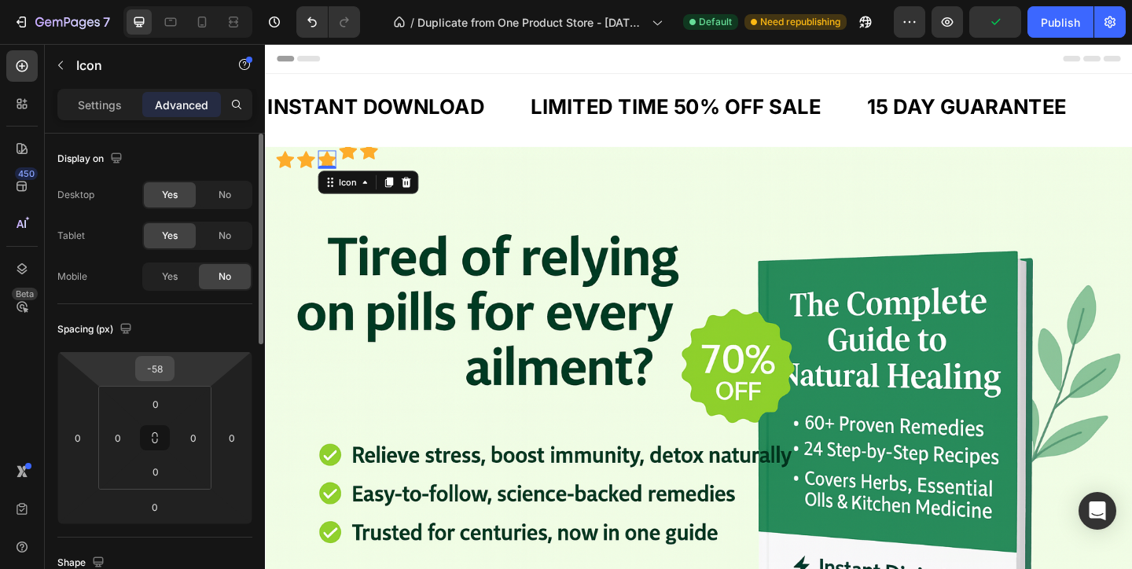
click at [161, 372] on input "-58" at bounding box center [154, 369] width 31 height 24
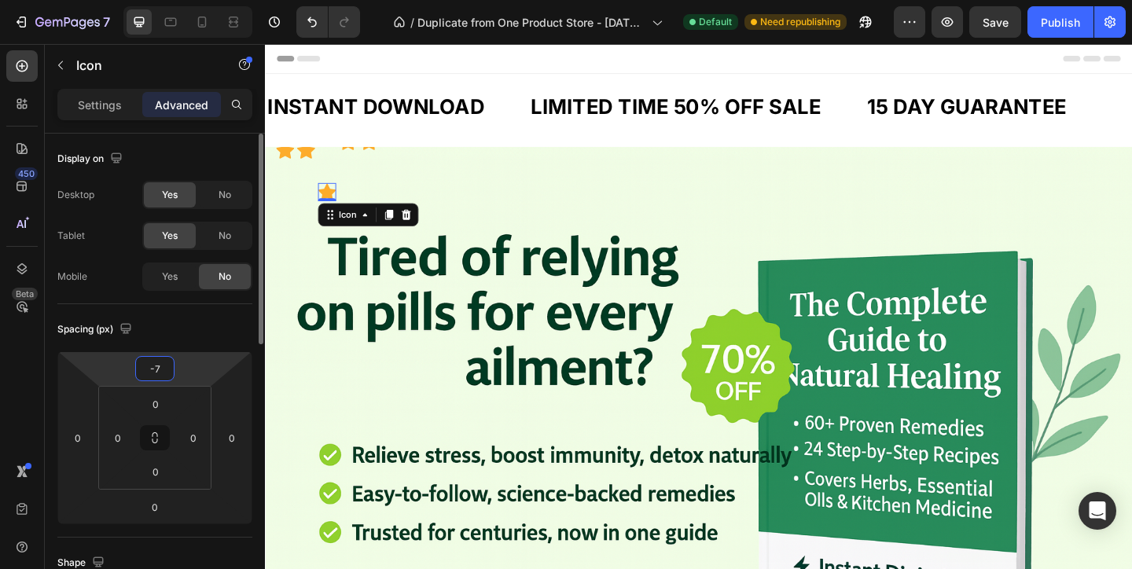
type input "-70"
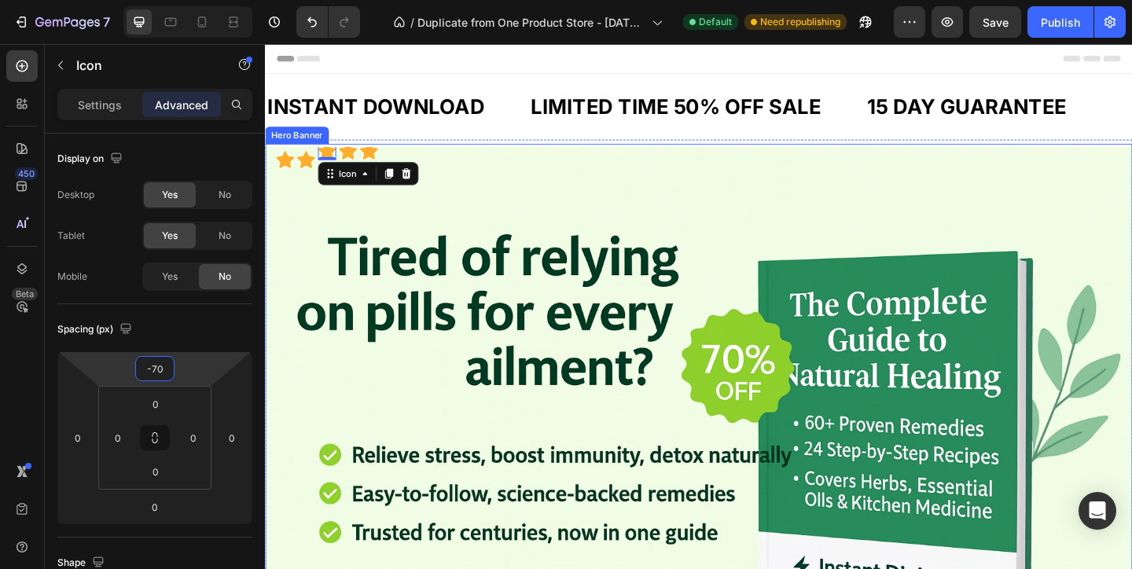
click at [304, 170] on icon at bounding box center [309, 169] width 20 height 18
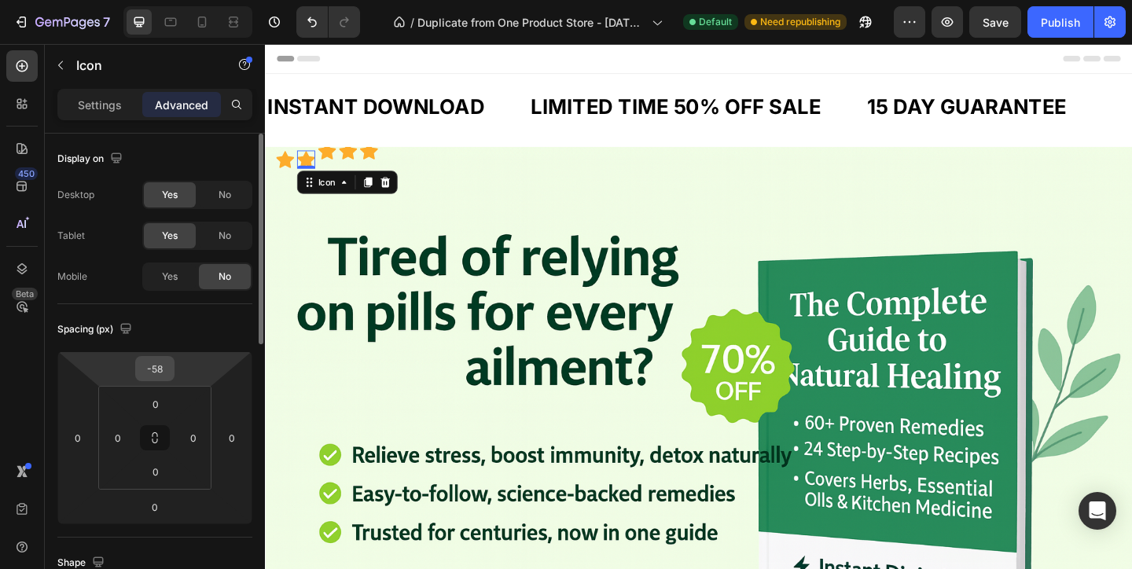
click at [167, 362] on input "-58" at bounding box center [154, 369] width 31 height 24
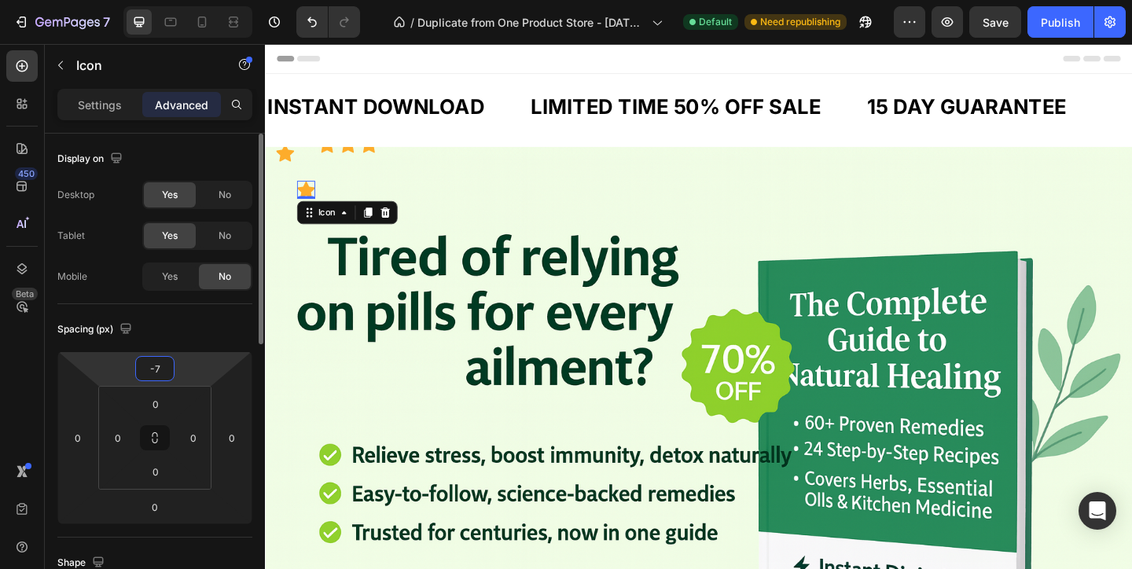
type input "-70"
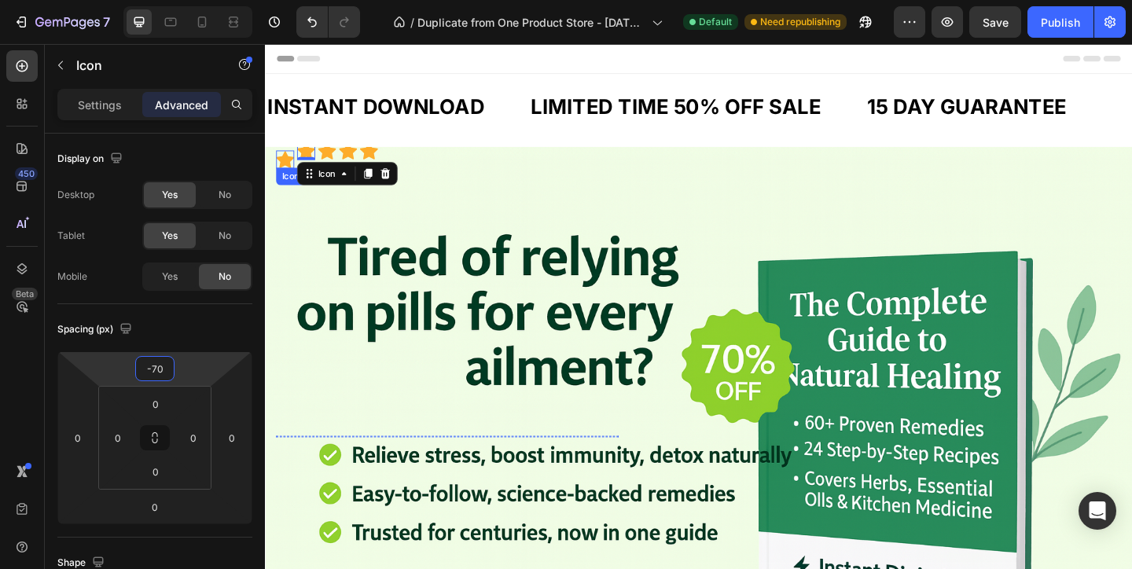
click at [281, 173] on icon at bounding box center [287, 169] width 20 height 18
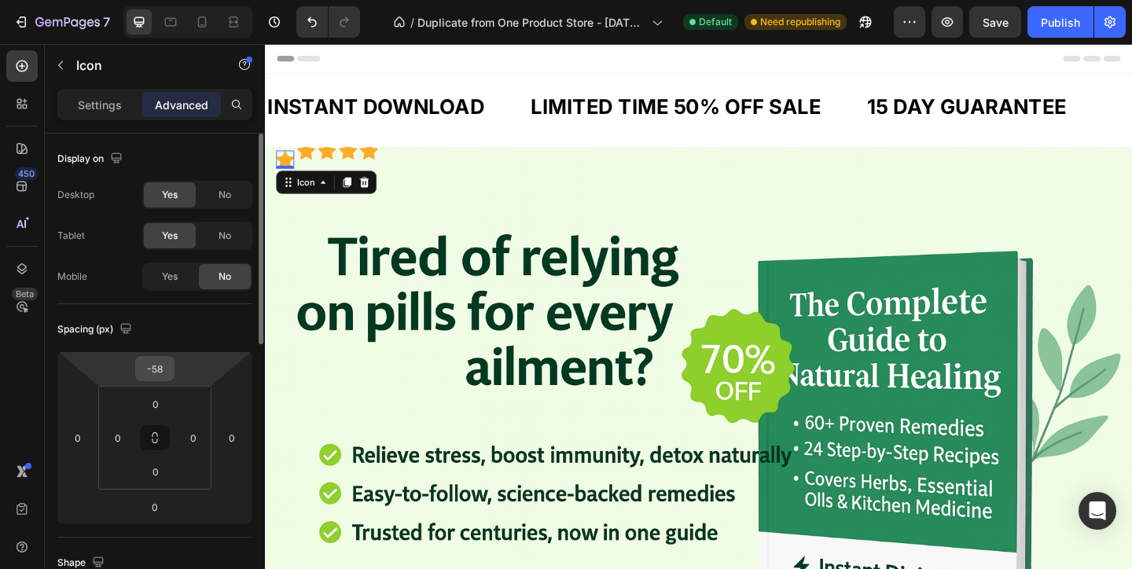
click at [160, 375] on input "-58" at bounding box center [154, 369] width 31 height 24
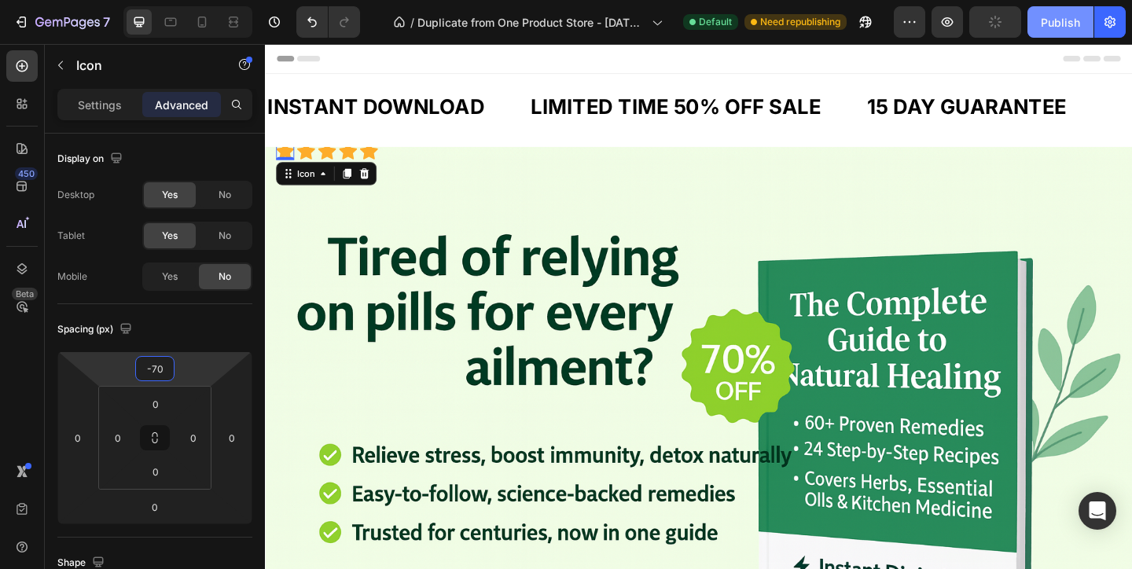
type input "-70"
click at [1033, 20] on button "Publish" at bounding box center [1060, 21] width 66 height 31
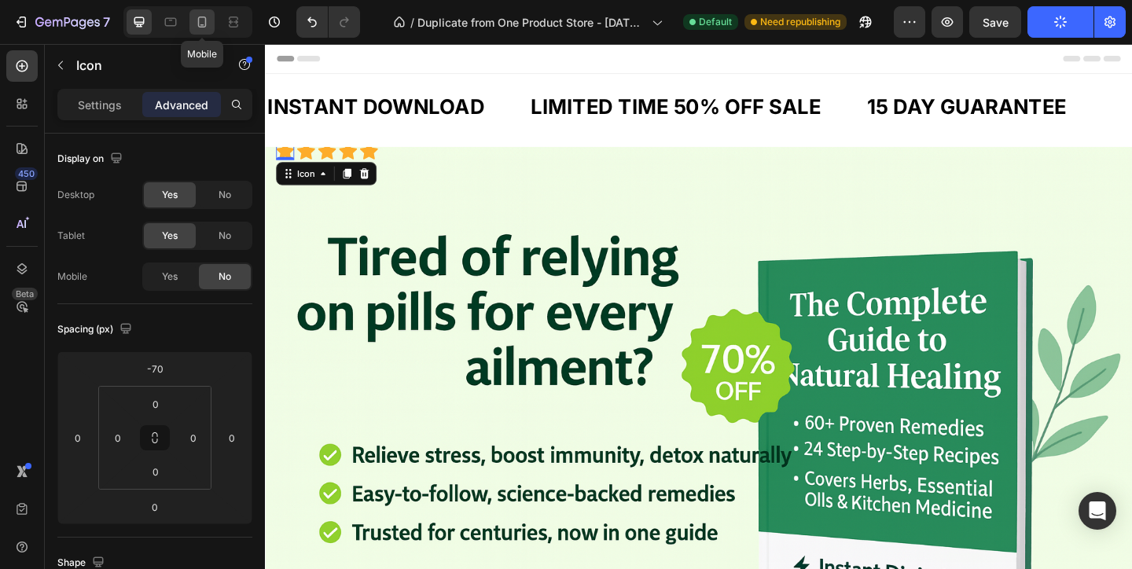
click at [193, 19] on div at bounding box center [201, 21] width 25 height 25
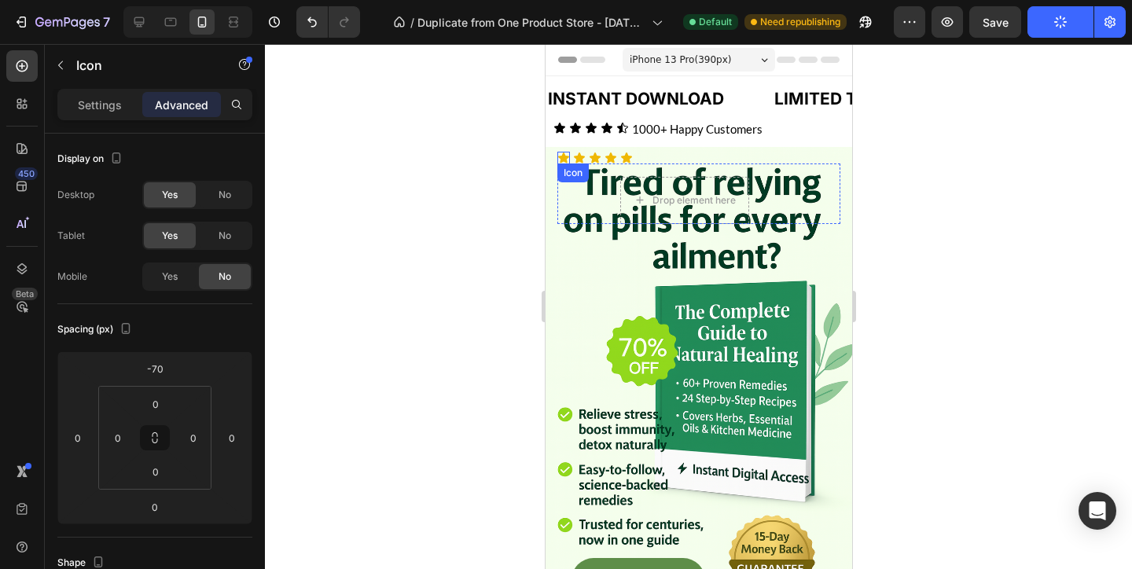
click at [566, 159] on div "Icon" at bounding box center [562, 158] width 13 height 13
click at [581, 160] on div "Icon" at bounding box center [578, 158] width 13 height 13
click at [567, 158] on div "Icon" at bounding box center [562, 158] width 13 height 13
drag, startPoint x: 238, startPoint y: 277, endPoint x: 507, endPoint y: 141, distance: 300.9
click at [238, 277] on div "No" at bounding box center [225, 276] width 52 height 25
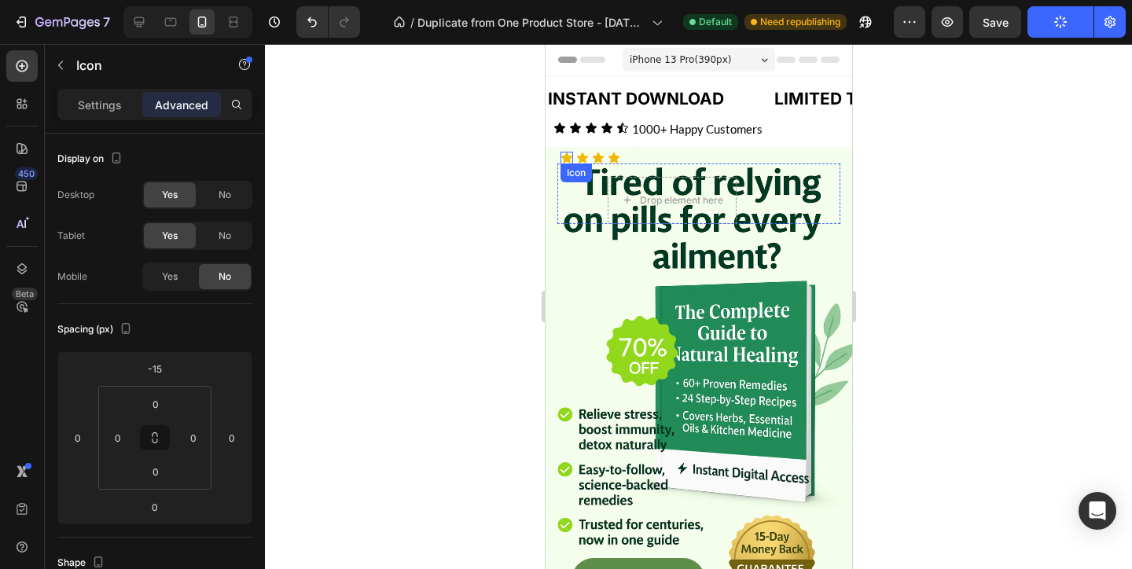
click at [568, 160] on icon at bounding box center [565, 157] width 11 height 10
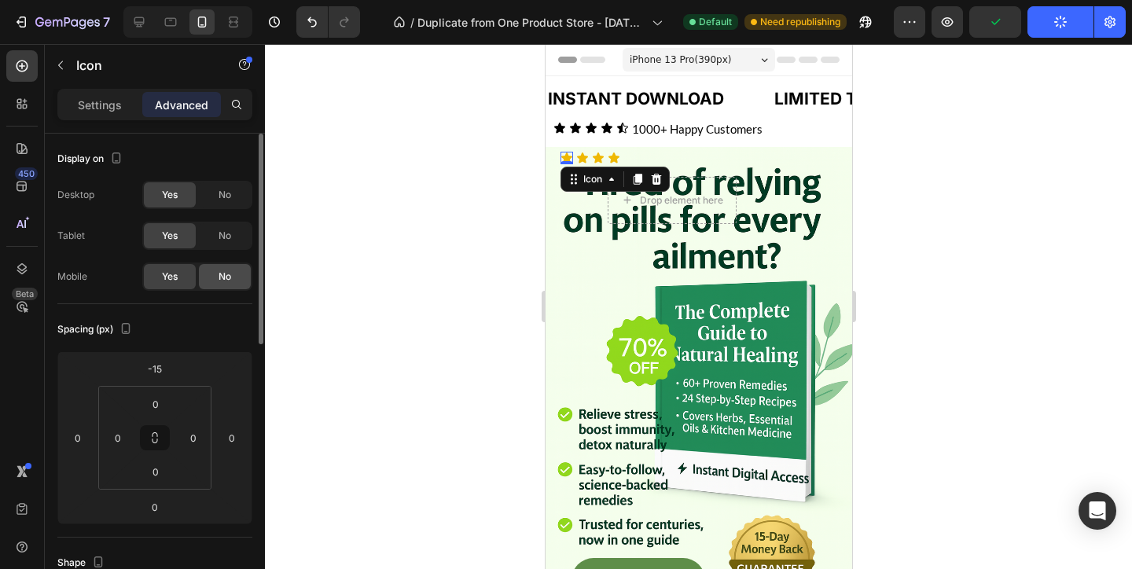
click at [232, 270] on div "No" at bounding box center [225, 276] width 52 height 25
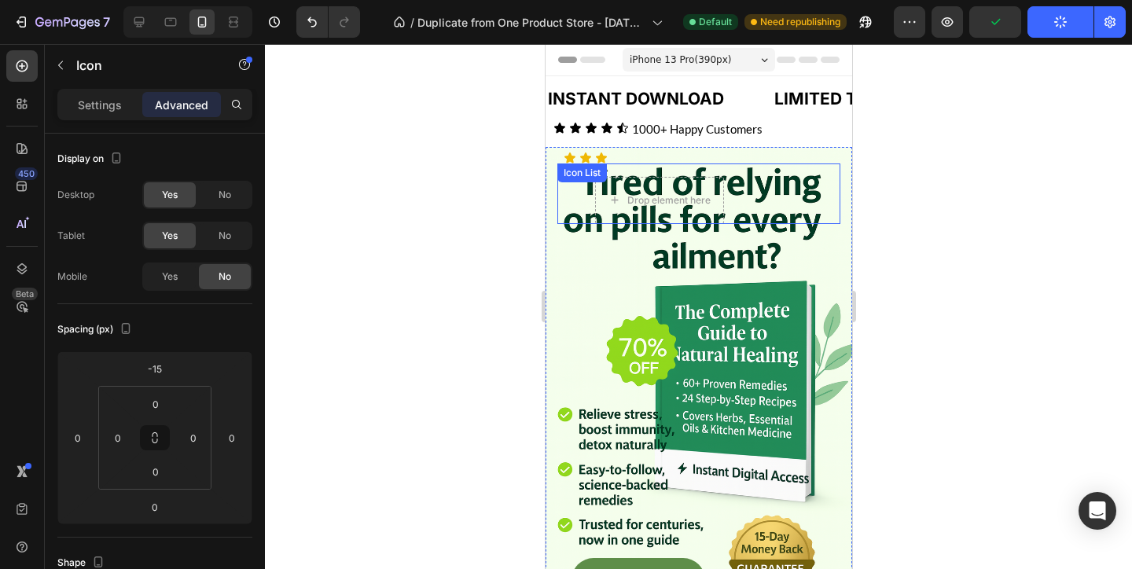
click at [571, 164] on div "Icon Icon 0 Icon Icon Icon Drop element here Row Icon List" at bounding box center [697, 193] width 283 height 61
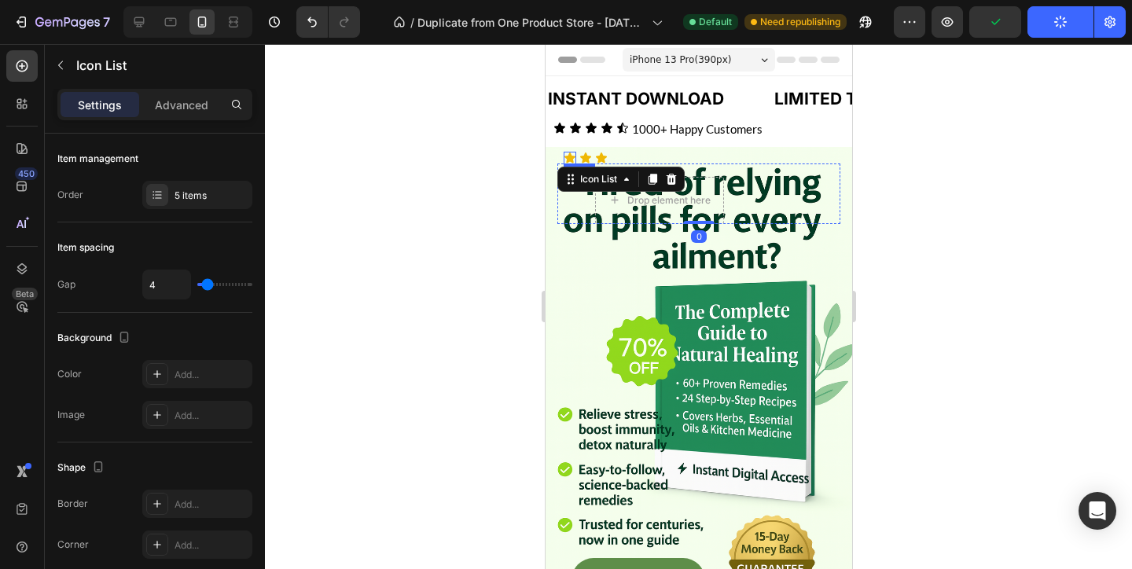
click at [571, 158] on div "Icon" at bounding box center [569, 158] width 13 height 13
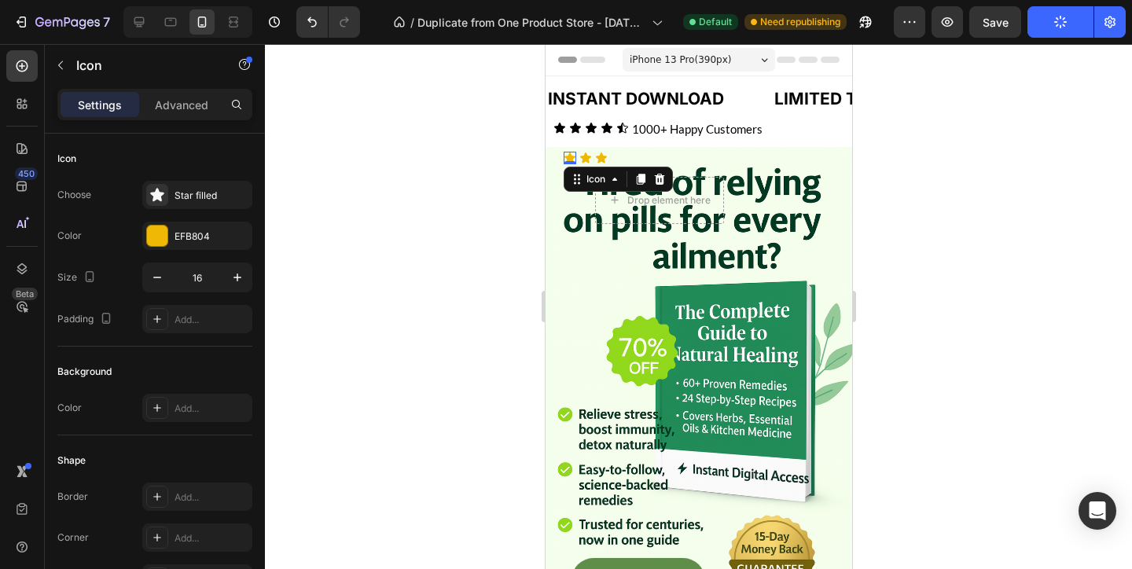
click at [185, 90] on div "Settings Advanced" at bounding box center [154, 104] width 195 height 31
click at [185, 110] on p "Advanced" at bounding box center [181, 105] width 53 height 17
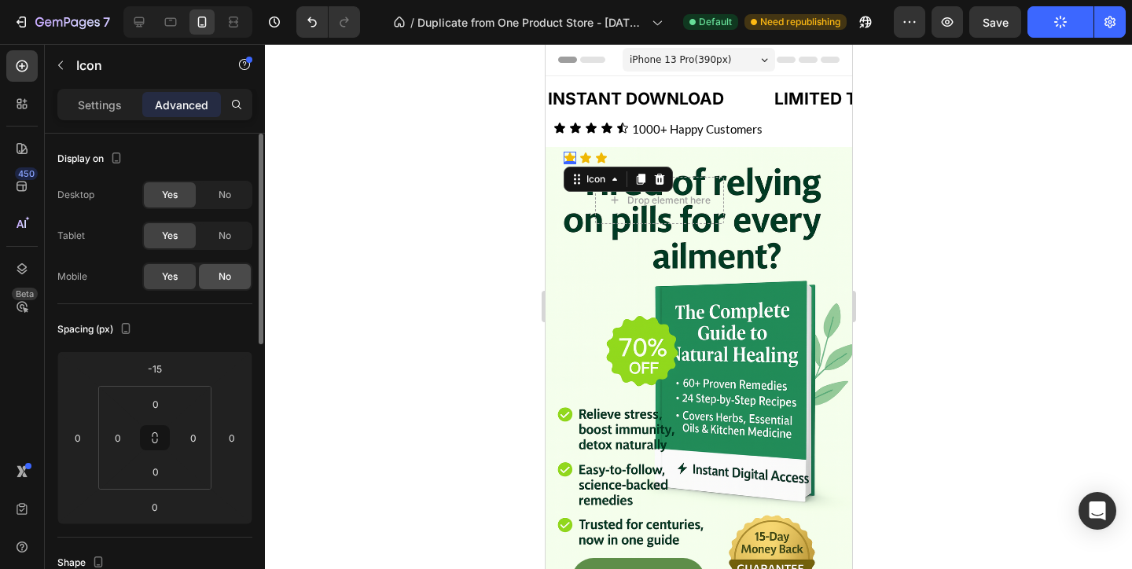
click at [218, 276] on span "No" at bounding box center [224, 277] width 13 height 14
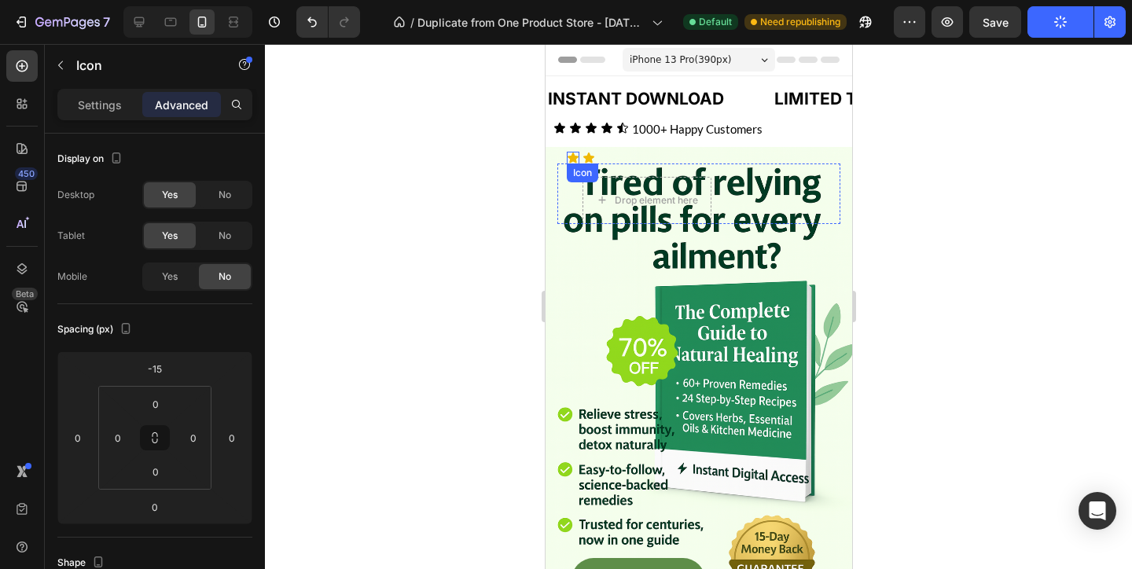
click at [569, 156] on icon at bounding box center [572, 157] width 11 height 10
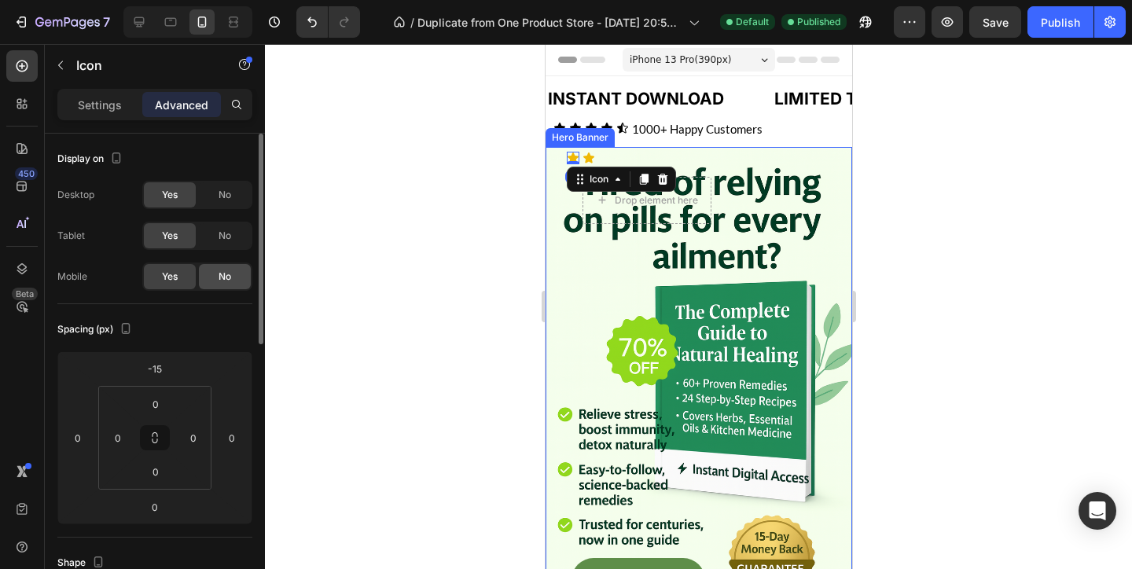
click at [207, 274] on div "No" at bounding box center [225, 276] width 52 height 25
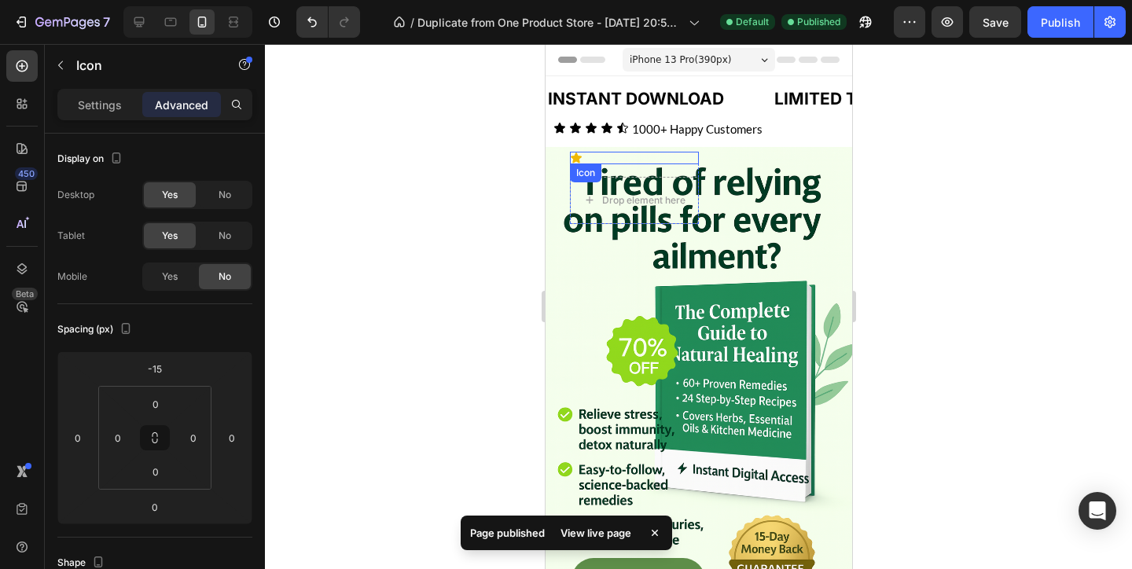
click at [576, 156] on icon at bounding box center [575, 157] width 11 height 10
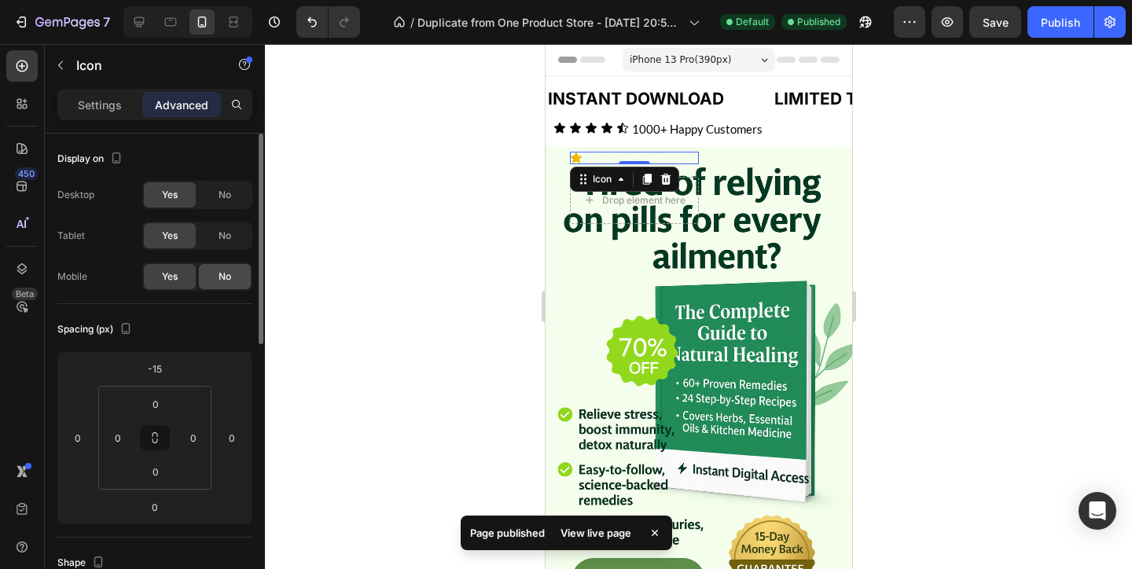
click at [204, 276] on div "No" at bounding box center [225, 276] width 52 height 25
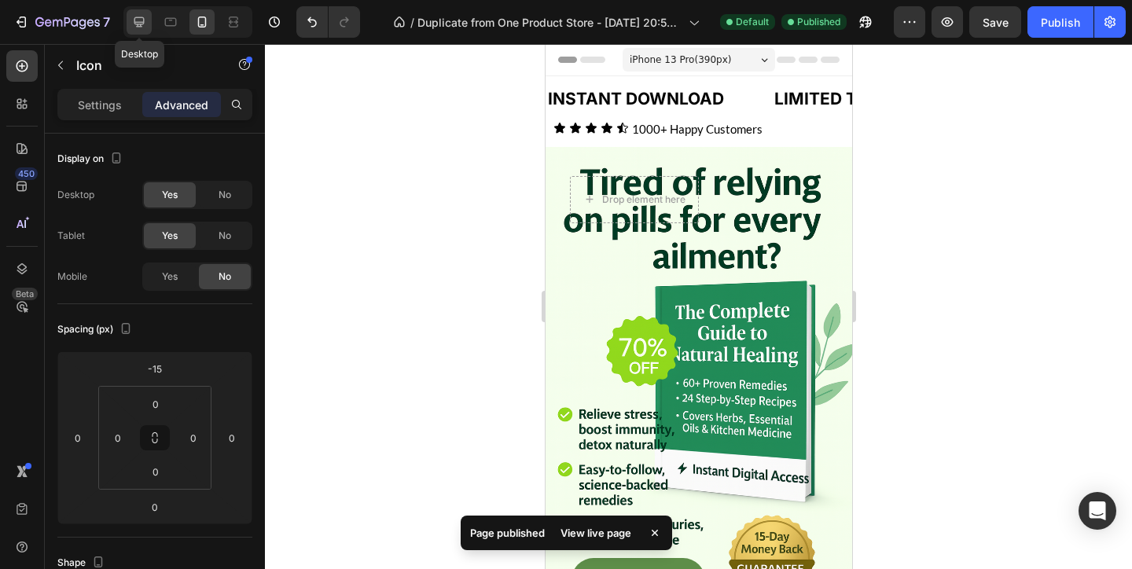
click at [138, 28] on icon at bounding box center [139, 22] width 16 height 16
type input "0"
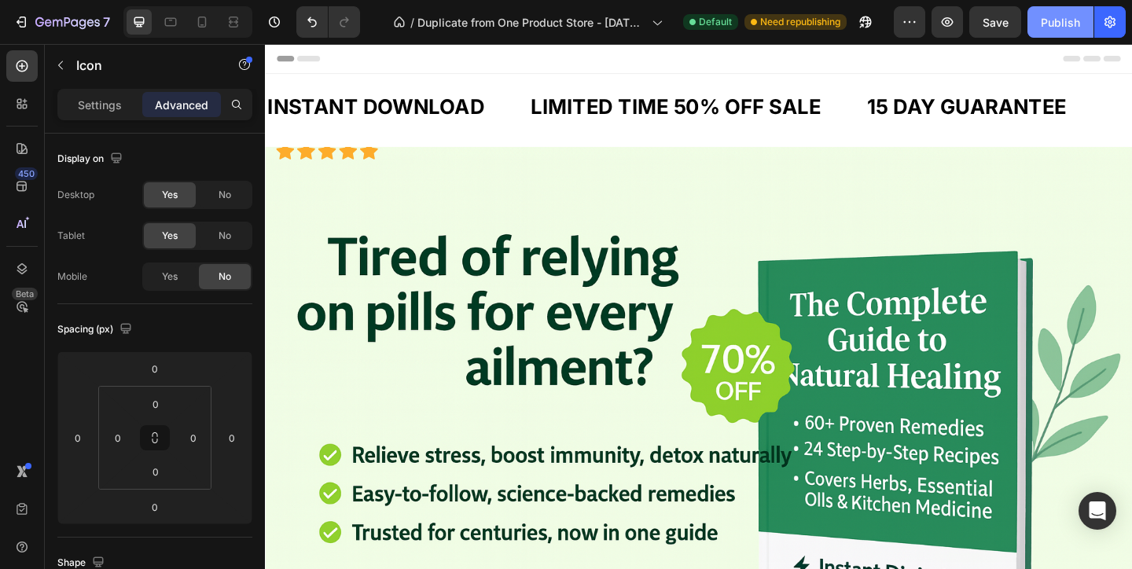
click at [1052, 18] on div "Publish" at bounding box center [1060, 22] width 39 height 17
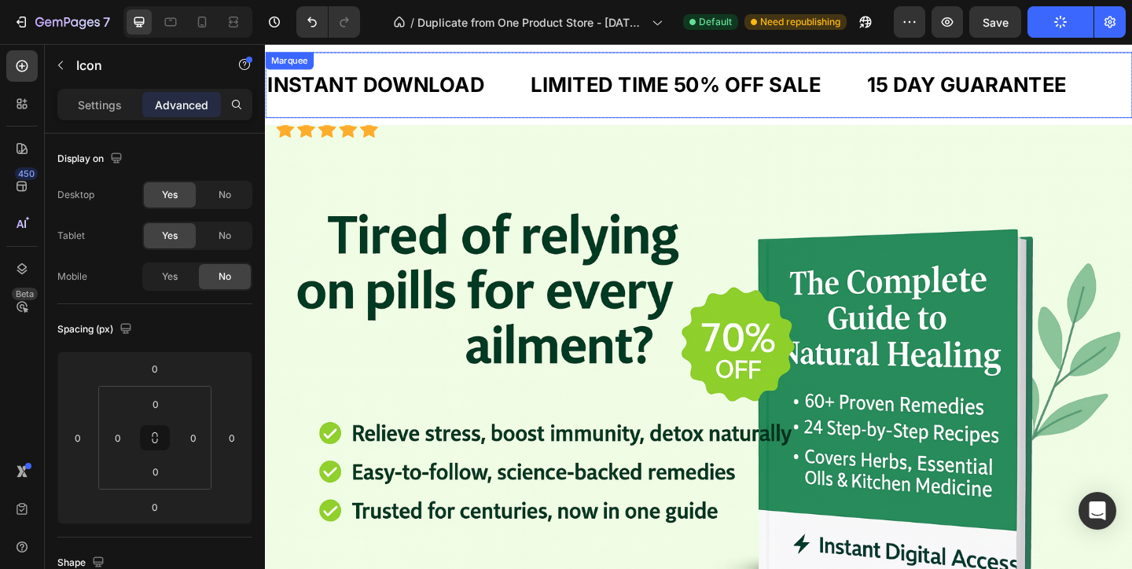
scroll to position [30, 0]
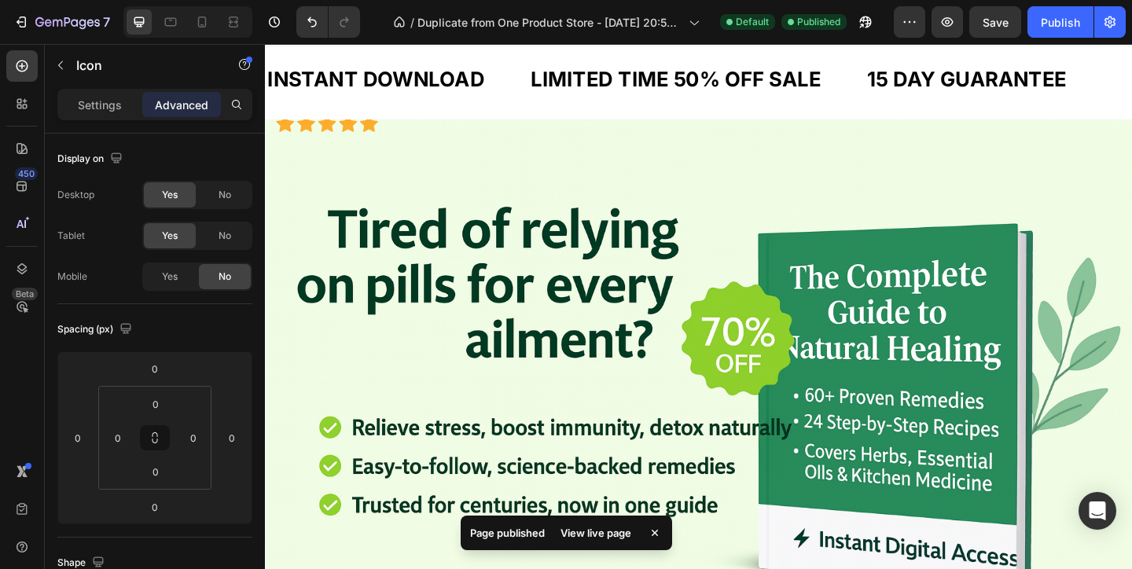
click at [593, 527] on div "View live page" at bounding box center [596, 533] width 90 height 22
